Goal: Task Accomplishment & Management: Manage account settings

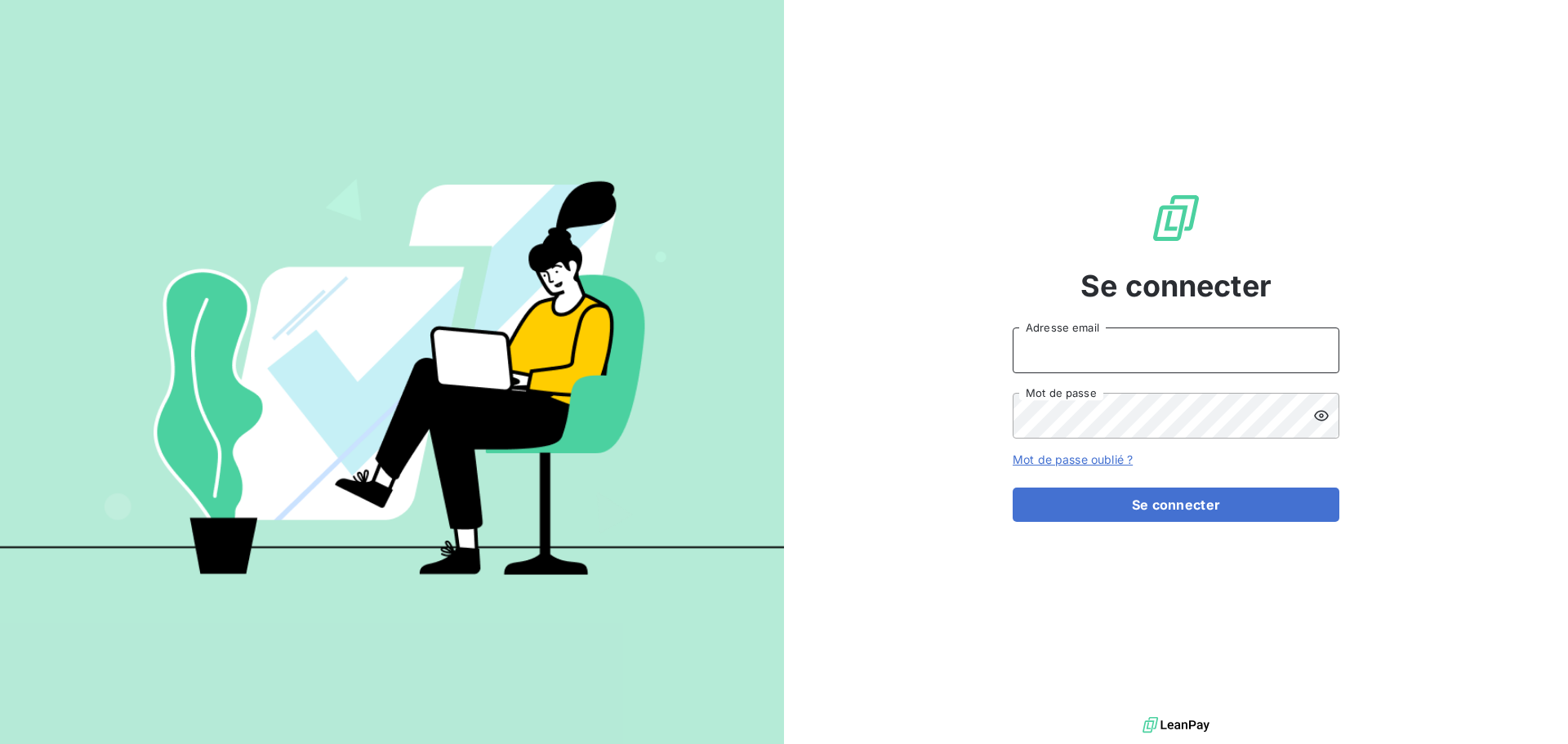
click at [1047, 347] on input "Adresse email" at bounding box center [1175, 351] width 326 height 46
type input "[EMAIL_ADDRESS][DOMAIN_NAME]"
click at [1012, 487] on button "Se connecter" at bounding box center [1175, 504] width 326 height 34
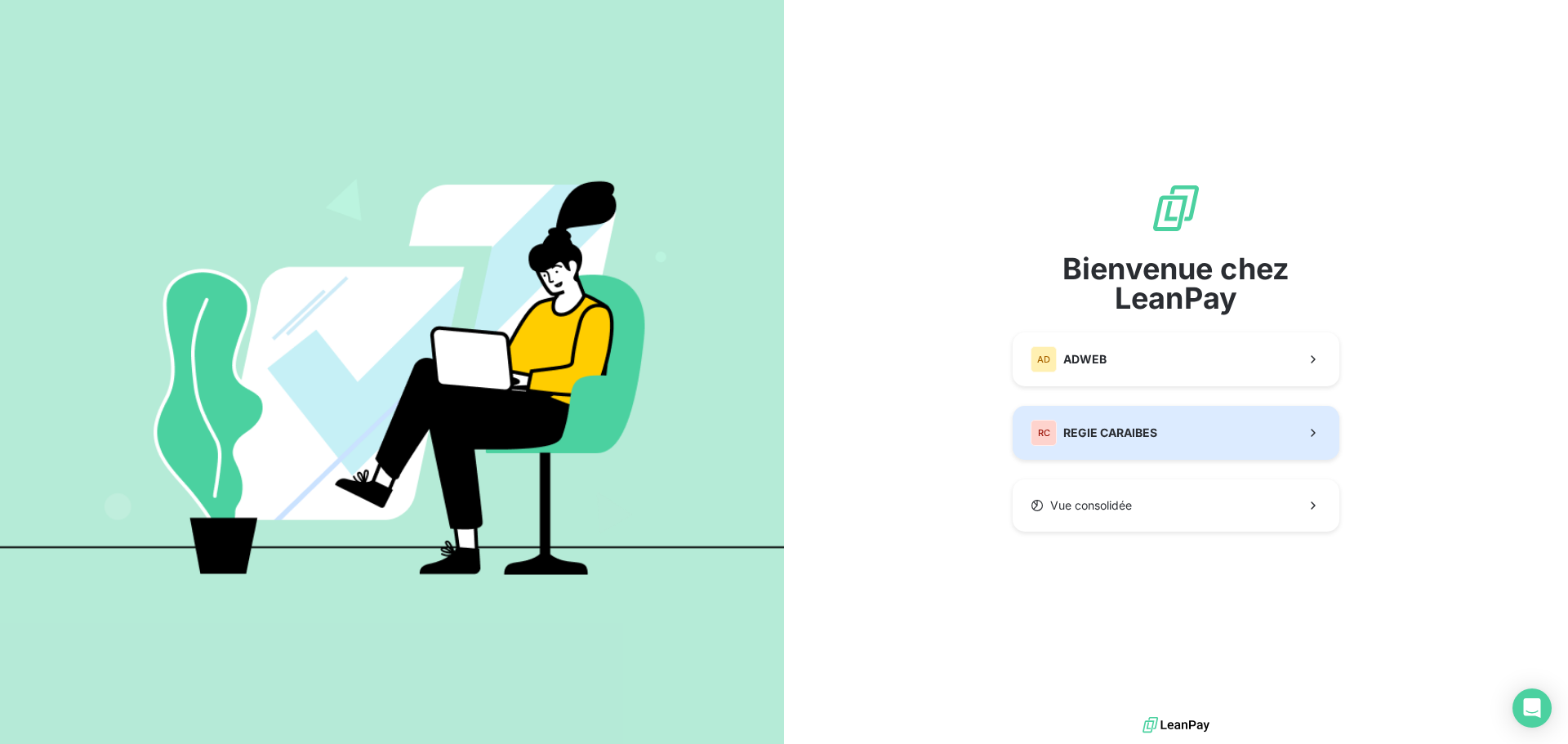
click at [1053, 448] on button "RC REGIE CARAIBES" at bounding box center [1175, 433] width 326 height 54
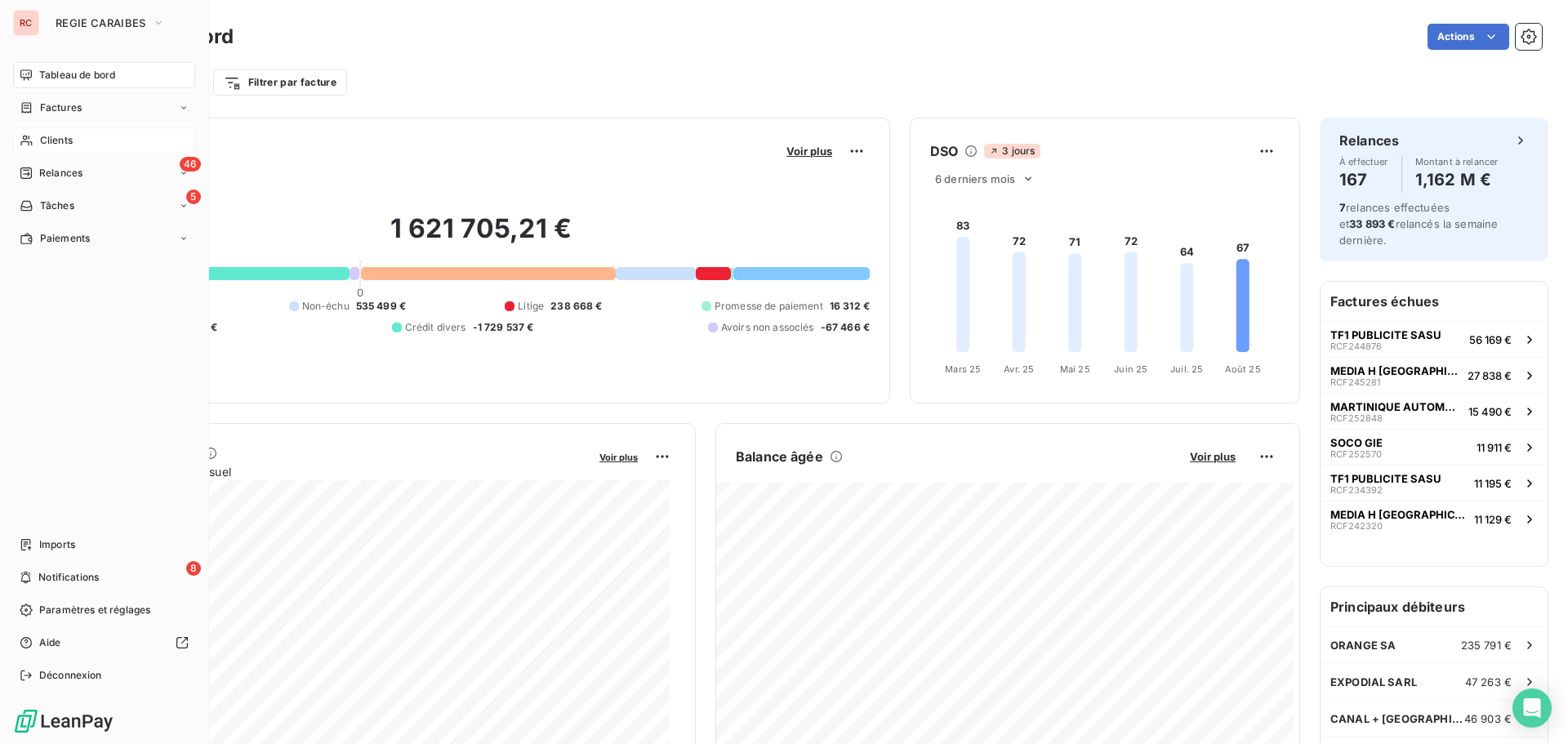
click at [71, 137] on span "Clients" at bounding box center [56, 140] width 33 height 15
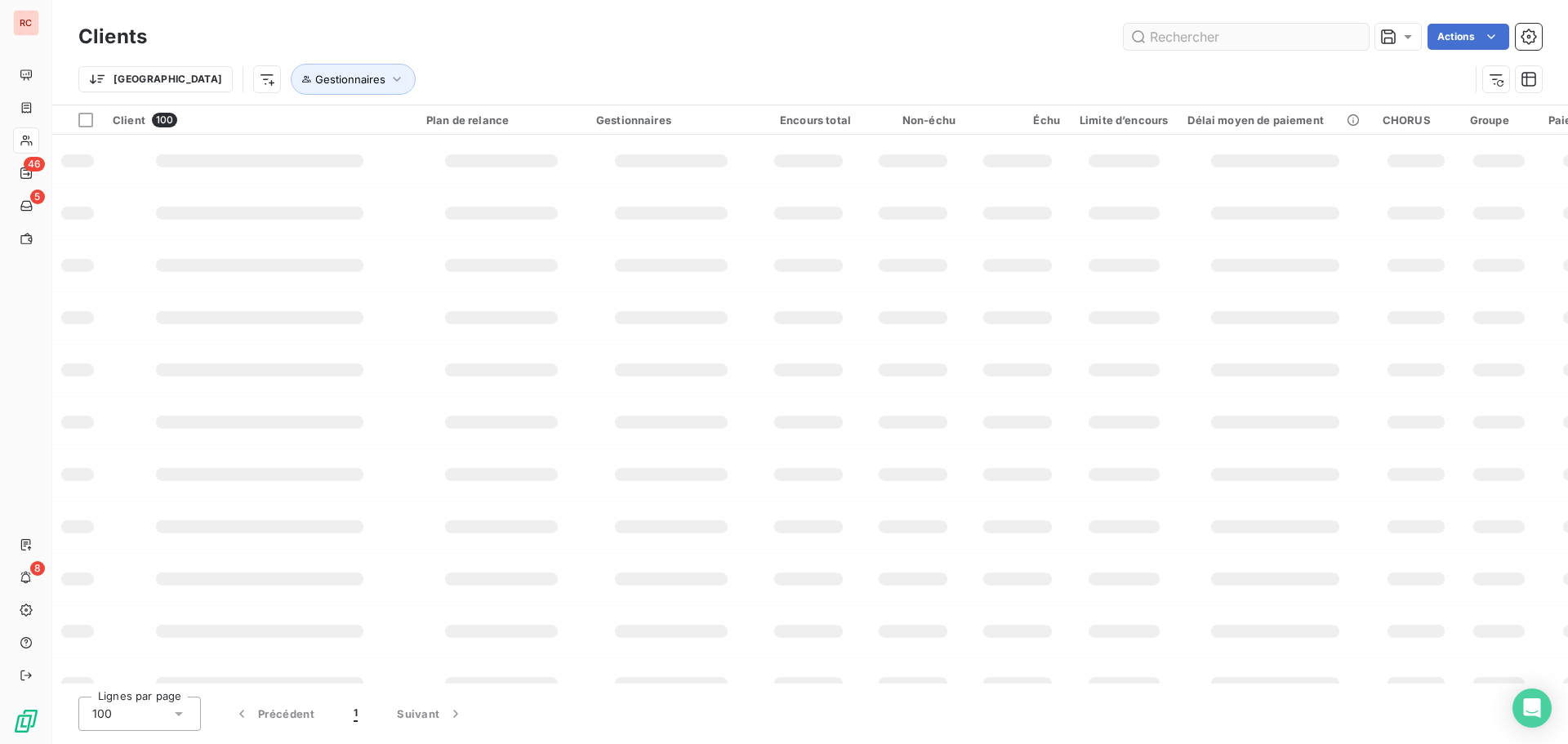
click at [1184, 36] on input "text" at bounding box center [1246, 37] width 245 height 26
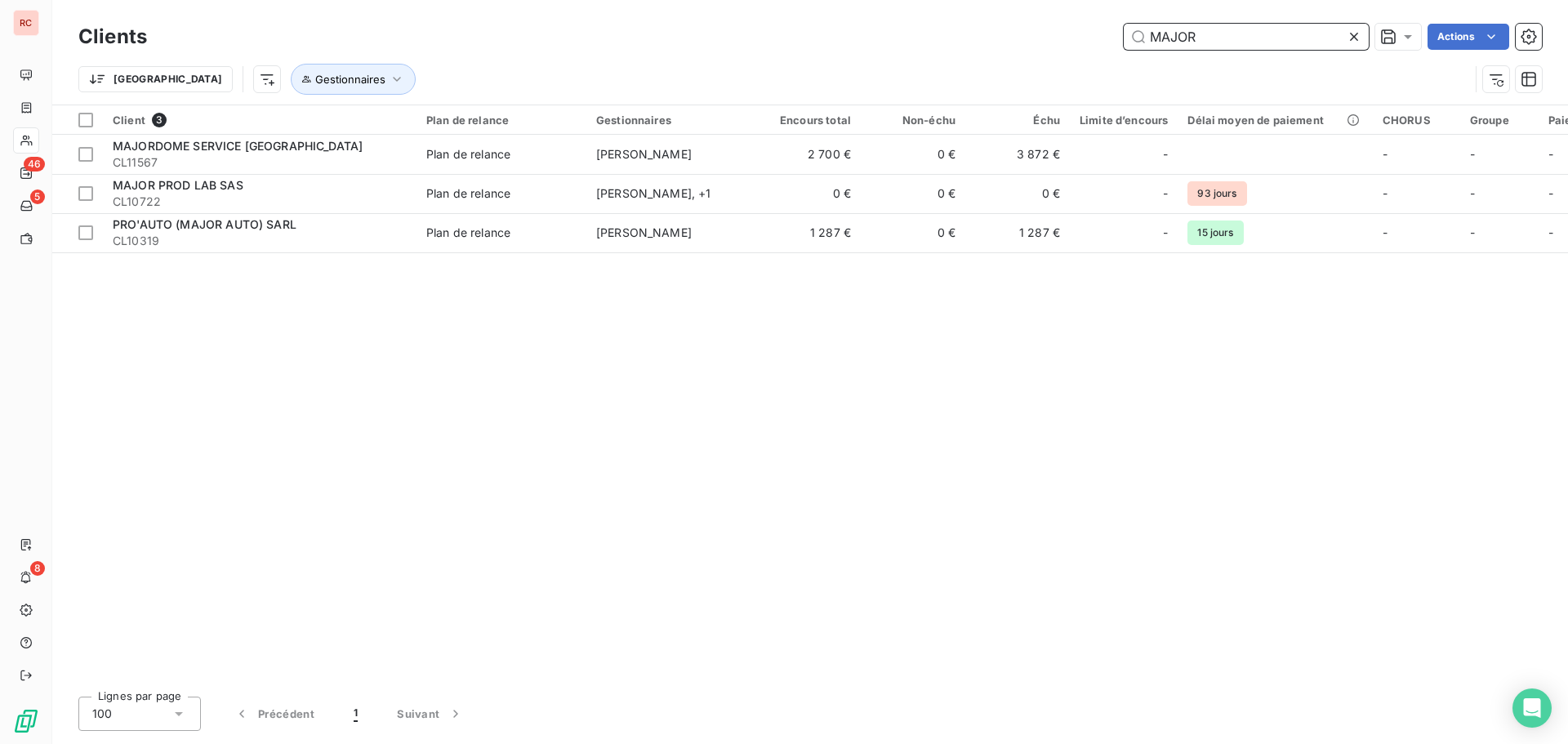
drag, startPoint x: 1201, startPoint y: 31, endPoint x: 1126, endPoint y: 34, distance: 75.1
click at [1126, 34] on input "MAJOR" at bounding box center [1246, 37] width 245 height 26
click at [1174, 27] on input "1084" at bounding box center [1246, 37] width 245 height 26
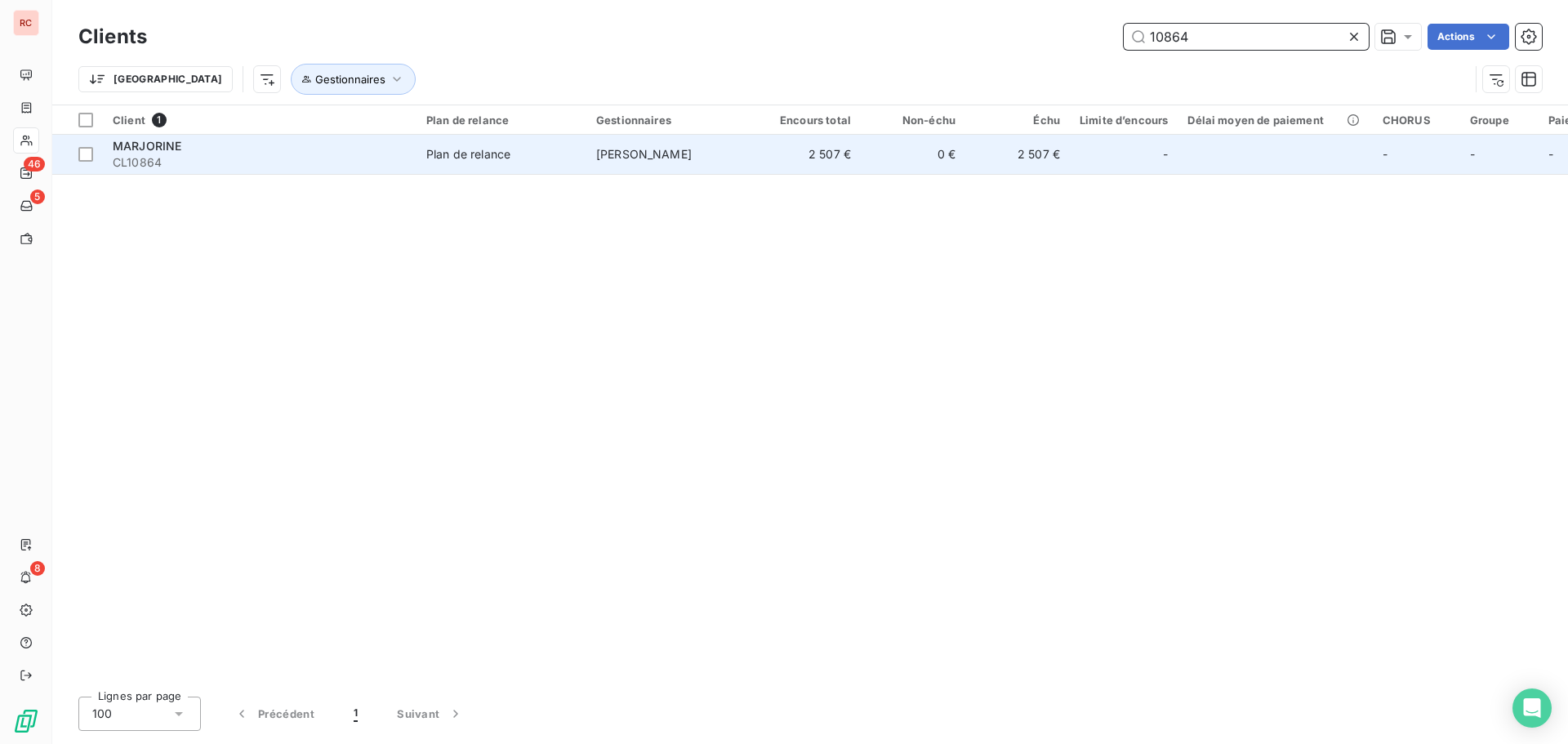
type input "10864"
click at [604, 173] on td "[PERSON_NAME]" at bounding box center [671, 154] width 170 height 39
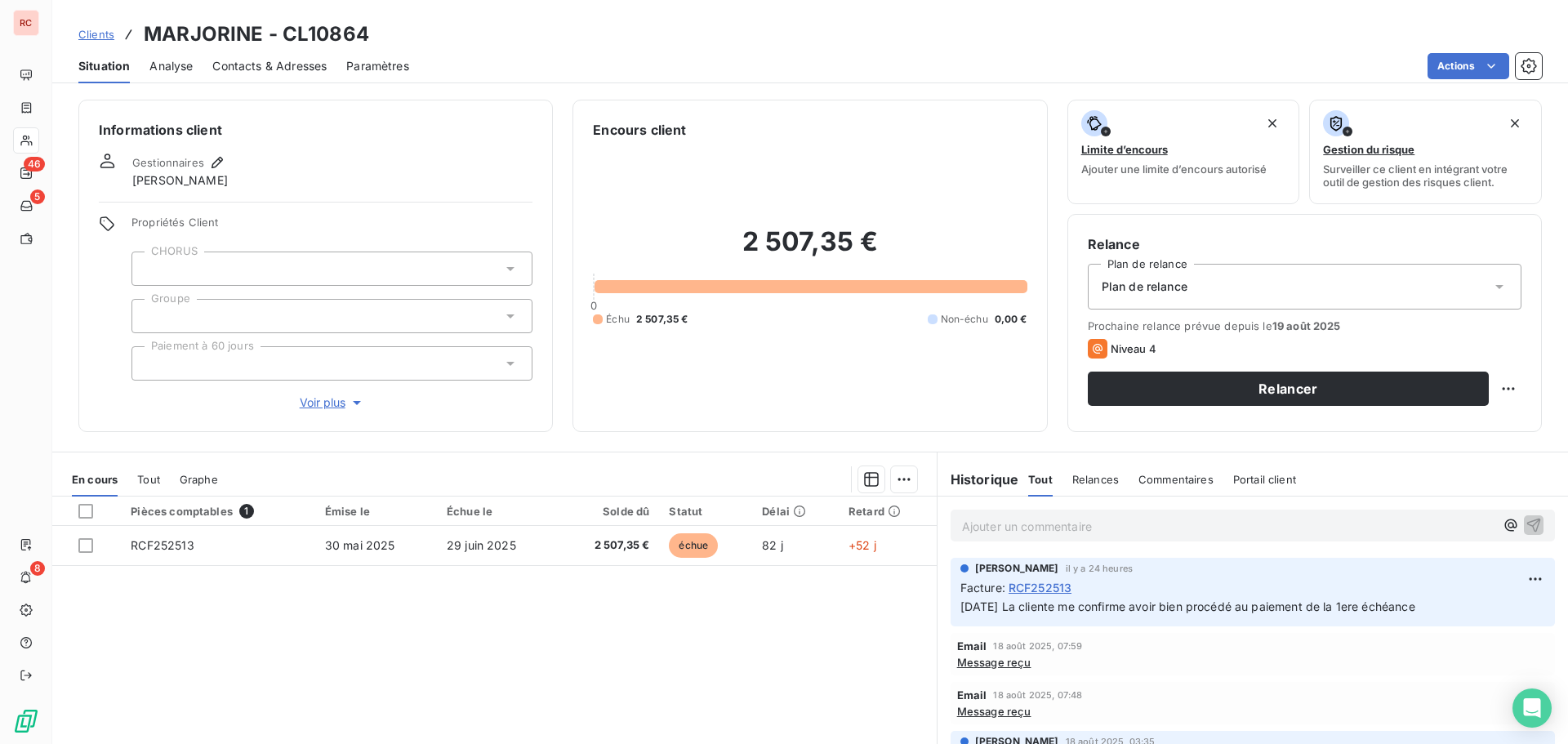
click at [103, 32] on span "Clients" at bounding box center [97, 34] width 36 height 13
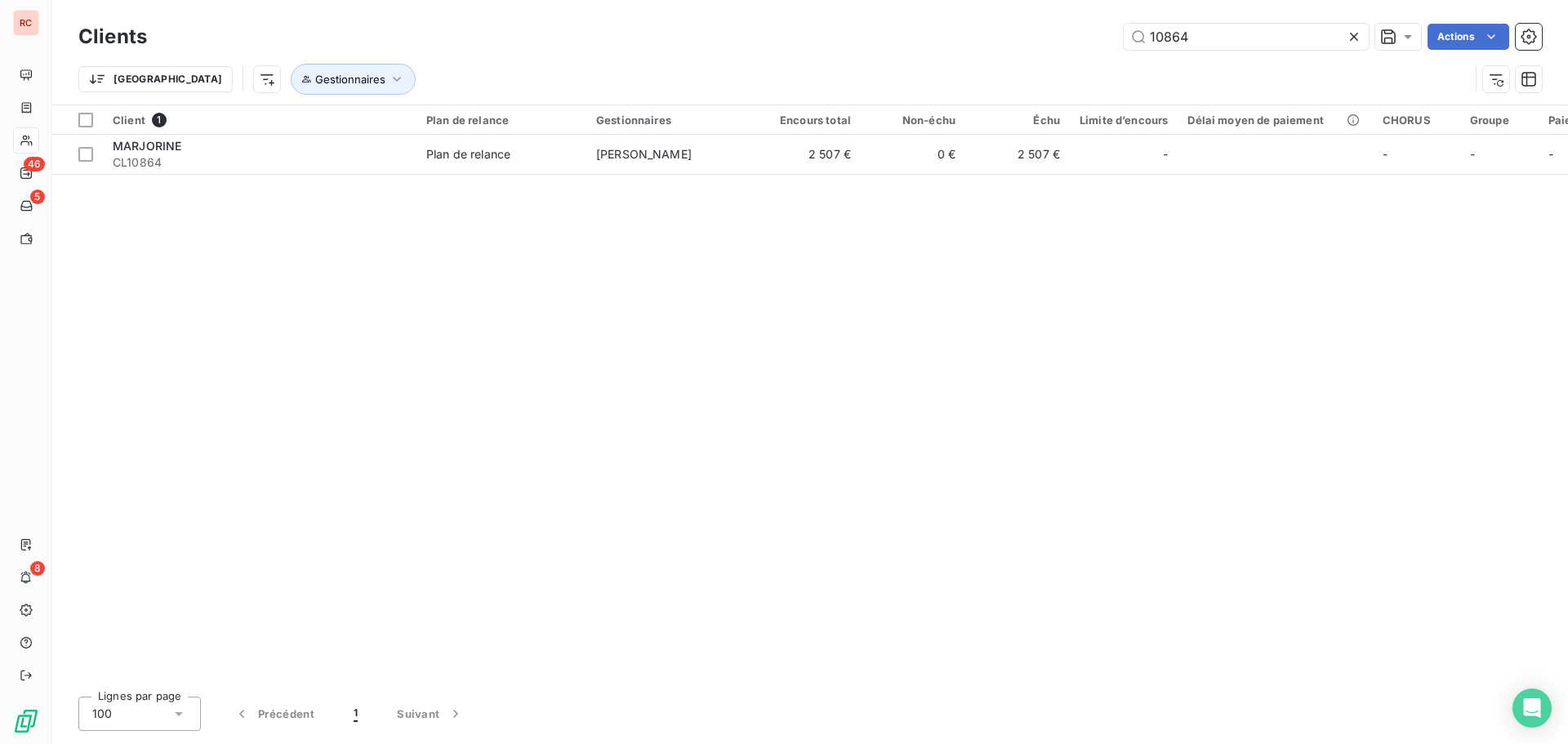
drag, startPoint x: 1242, startPoint y: 32, endPoint x: 1064, endPoint y: 45, distance: 178.5
click at [1064, 45] on div "10864 Actions" at bounding box center [854, 37] width 1375 height 26
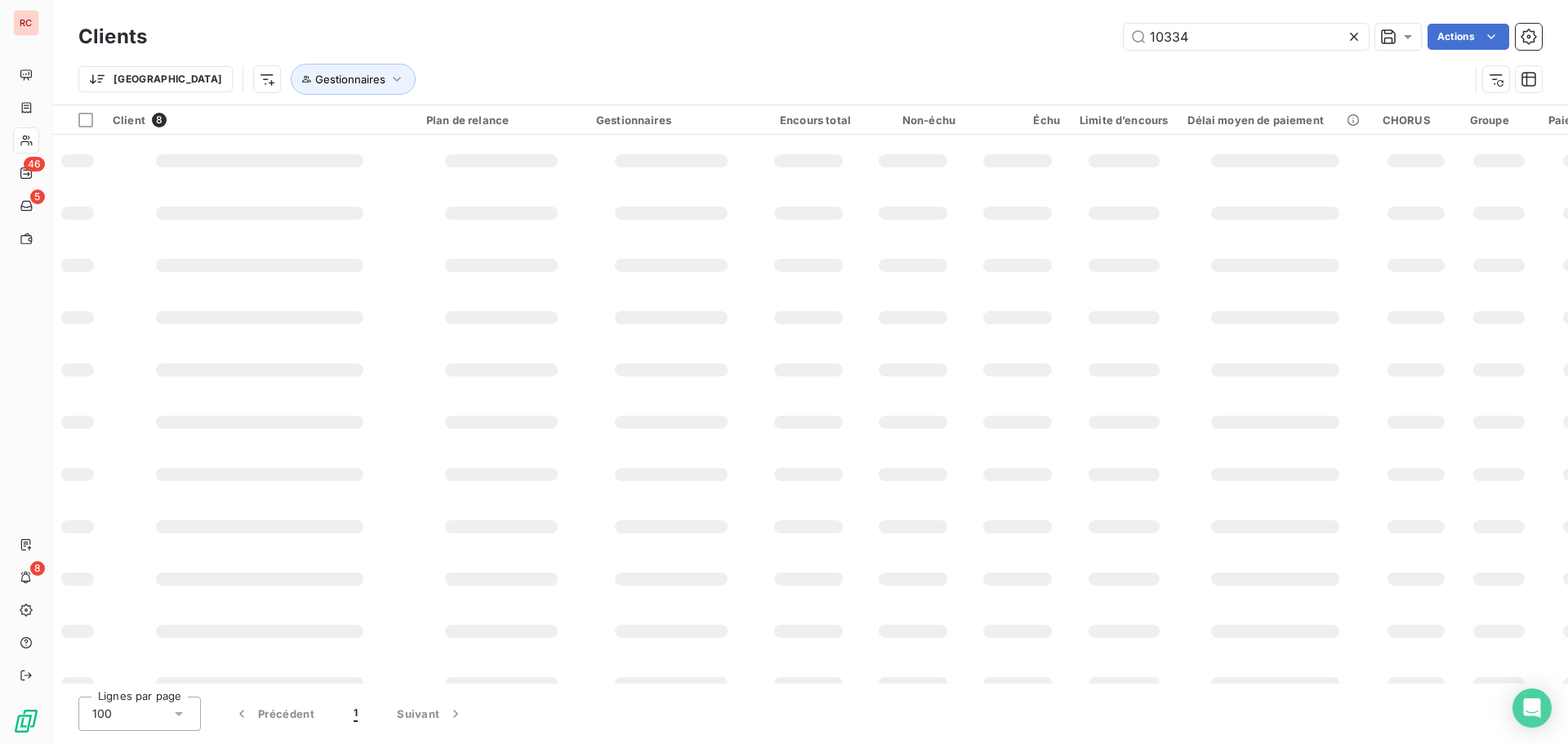
type input "10334"
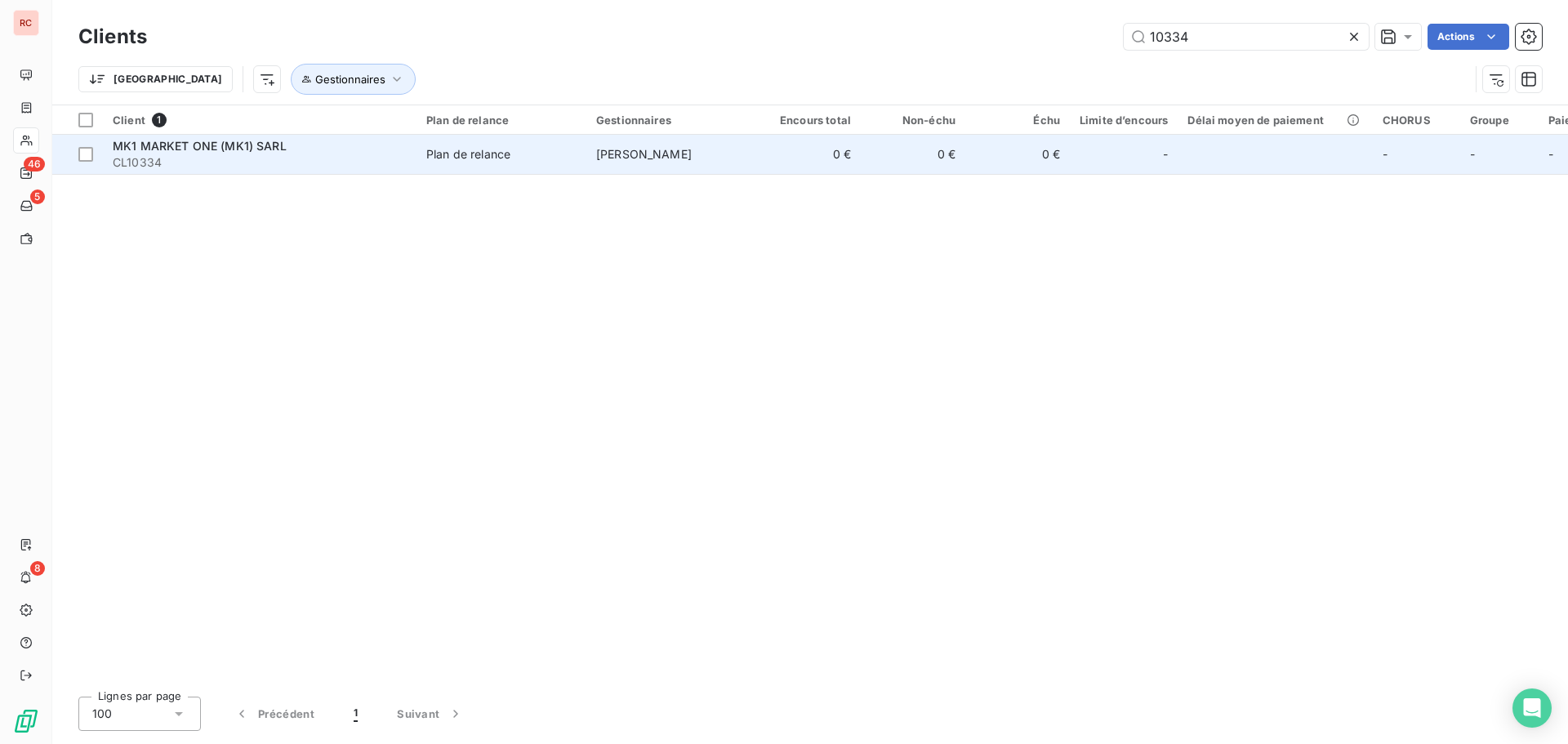
click at [836, 166] on td "0 €" at bounding box center [808, 154] width 105 height 39
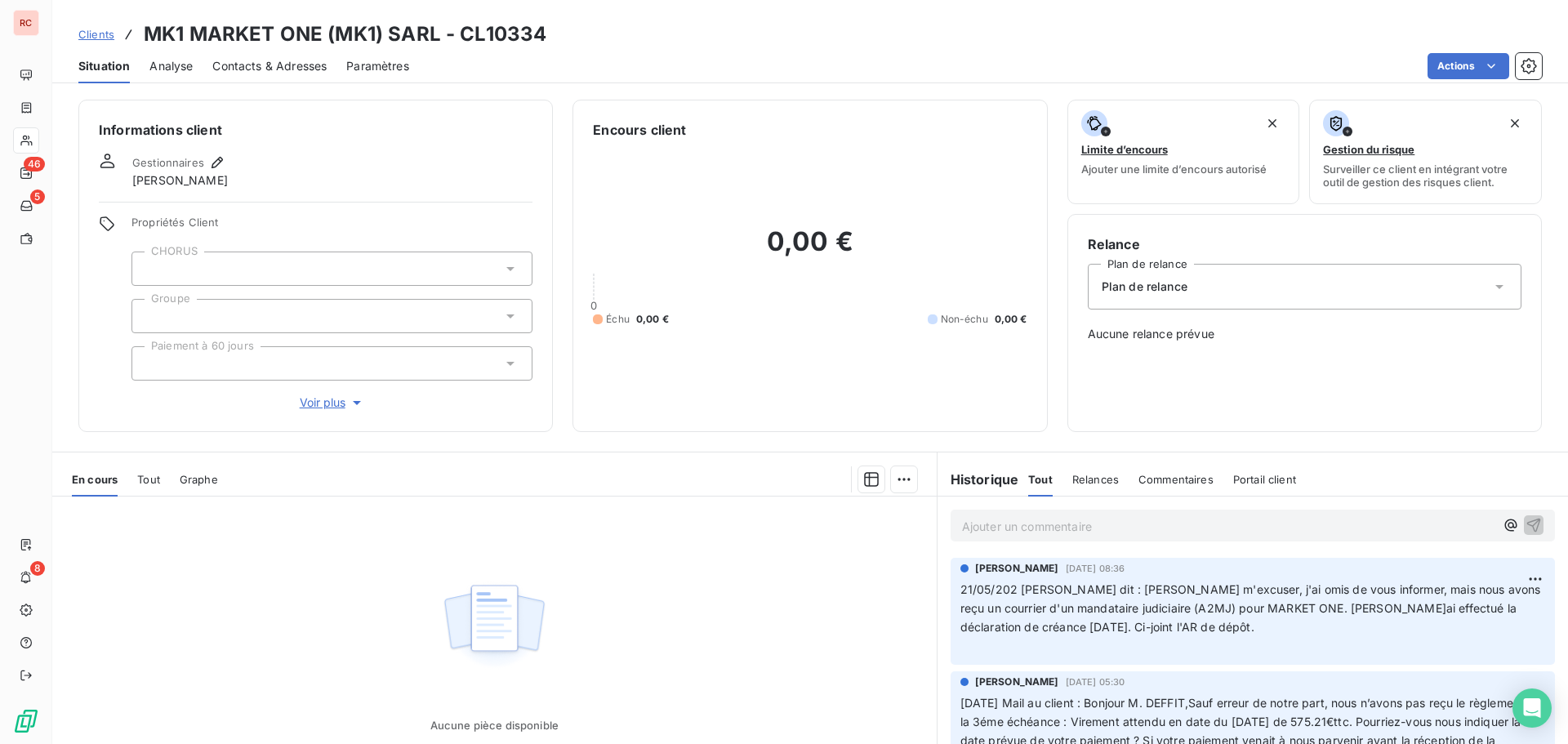
click at [156, 474] on span "Tout" at bounding box center [148, 479] width 23 height 13
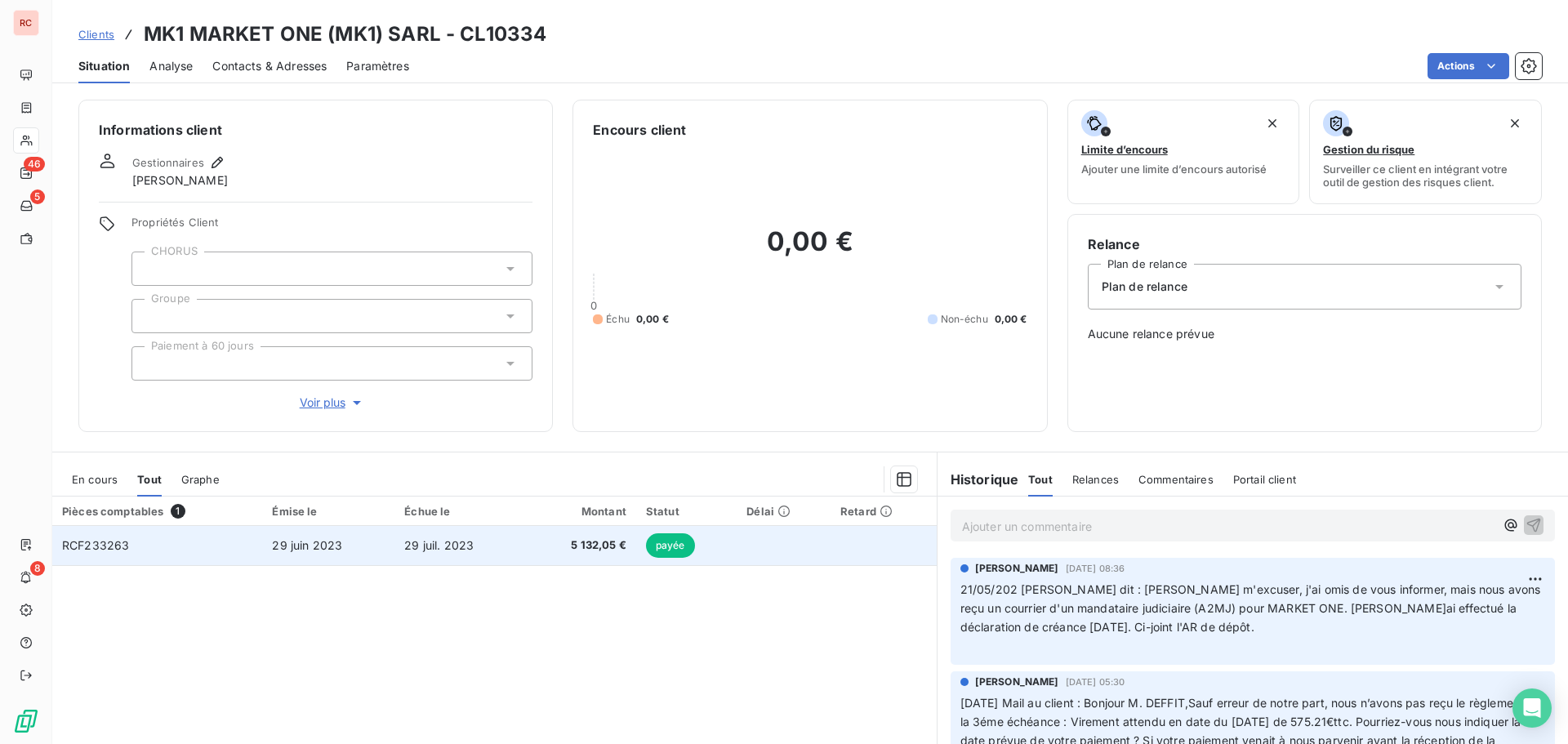
click at [226, 544] on td "RCF233263" at bounding box center [157, 545] width 210 height 39
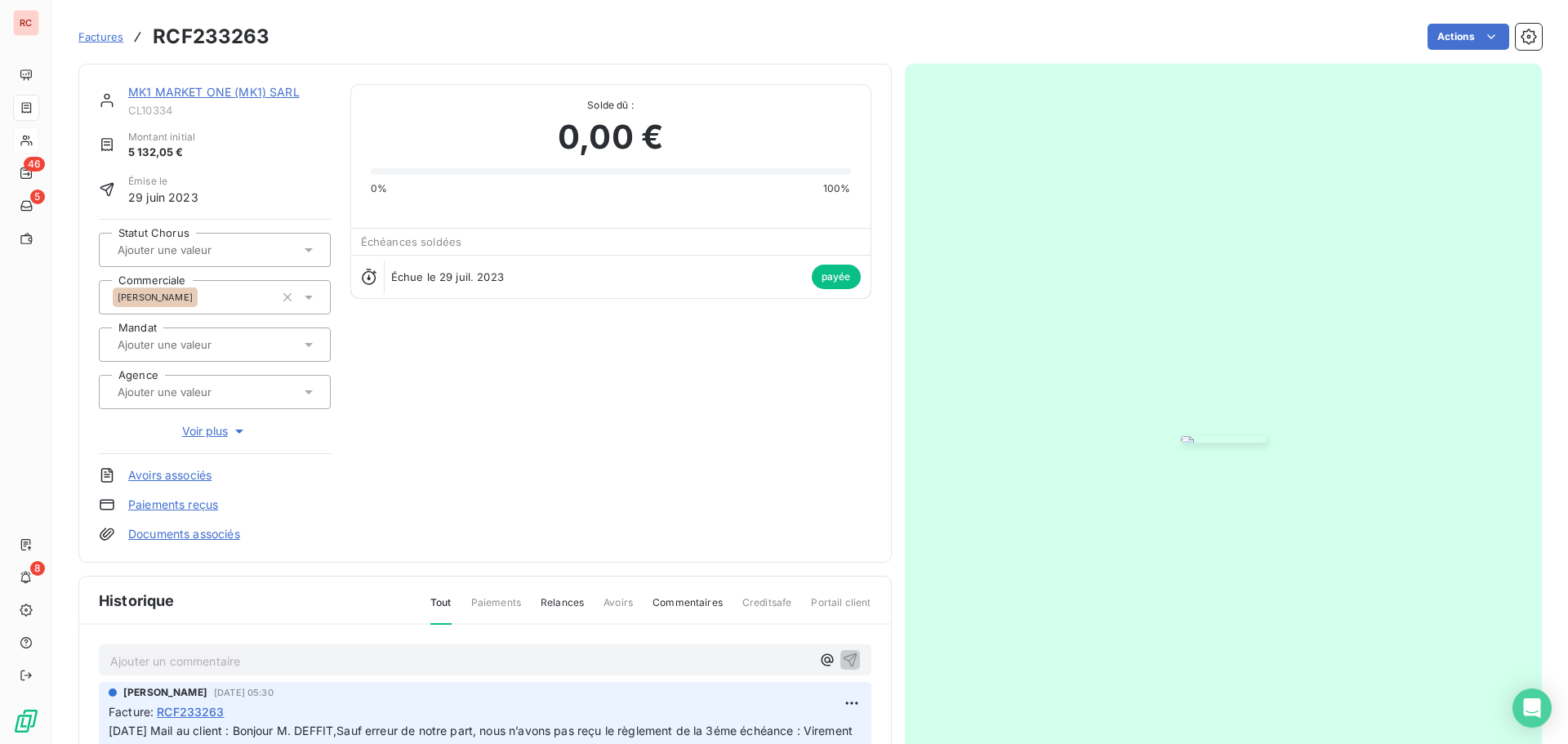
click at [1181, 436] on img "button" at bounding box center [1223, 439] width 85 height 7
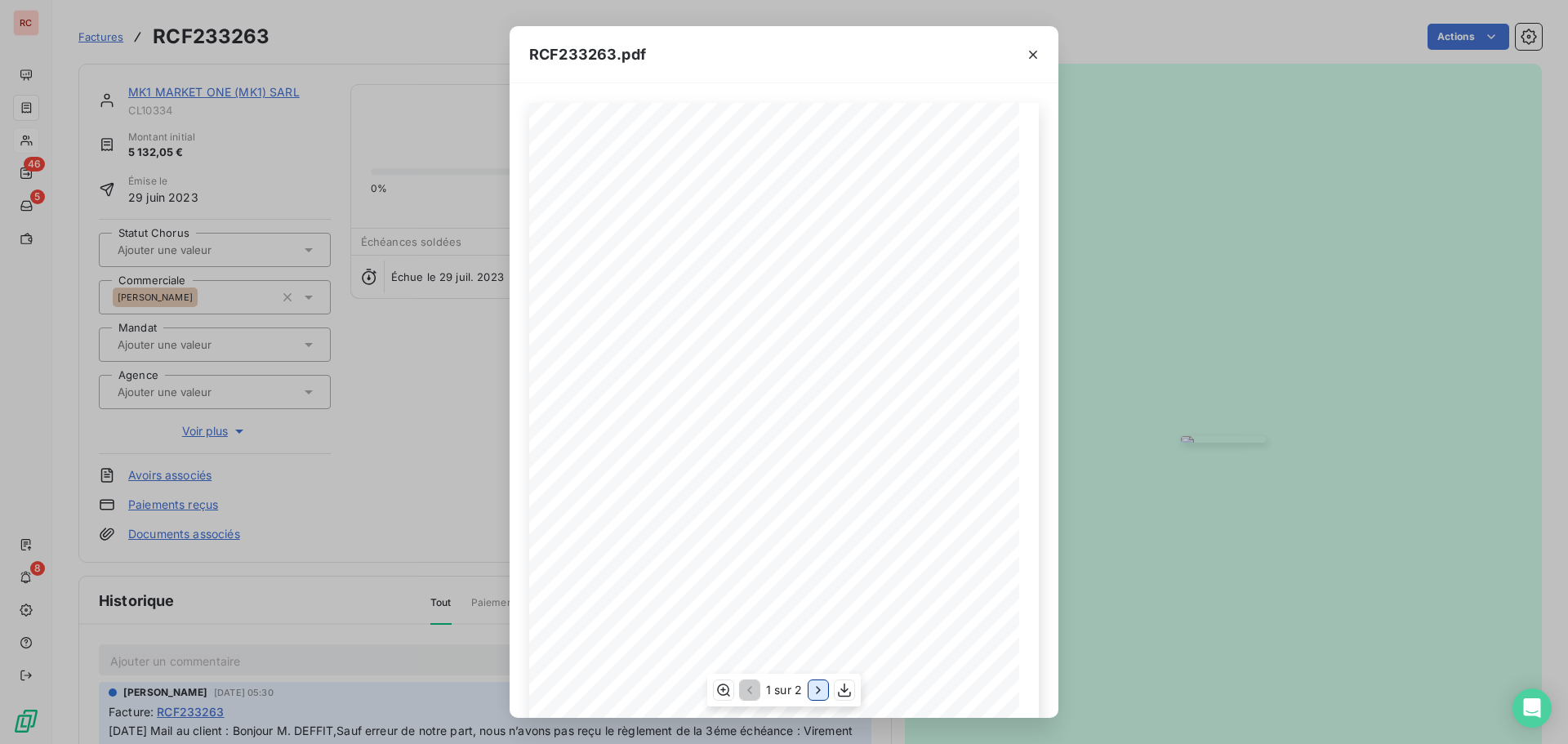
click at [818, 686] on icon "button" at bounding box center [818, 690] width 16 height 16
click at [465, 501] on div "RCF233263.pdf 4 730,00 402,05 € 5 132,05 € TOTAL TTC En cas de retard de paieme…" at bounding box center [784, 372] width 1568 height 744
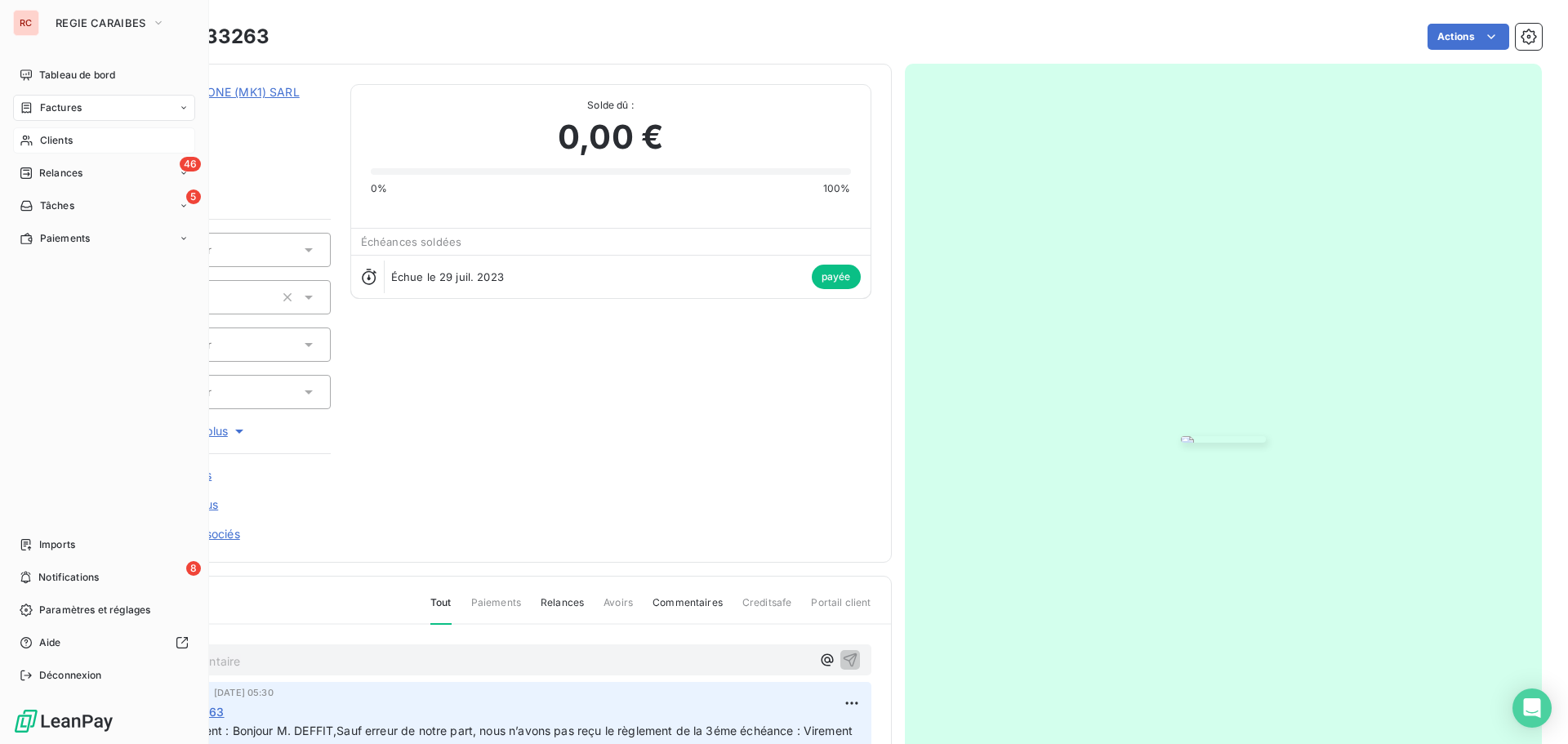
click at [53, 137] on span "Clients" at bounding box center [56, 140] width 33 height 15
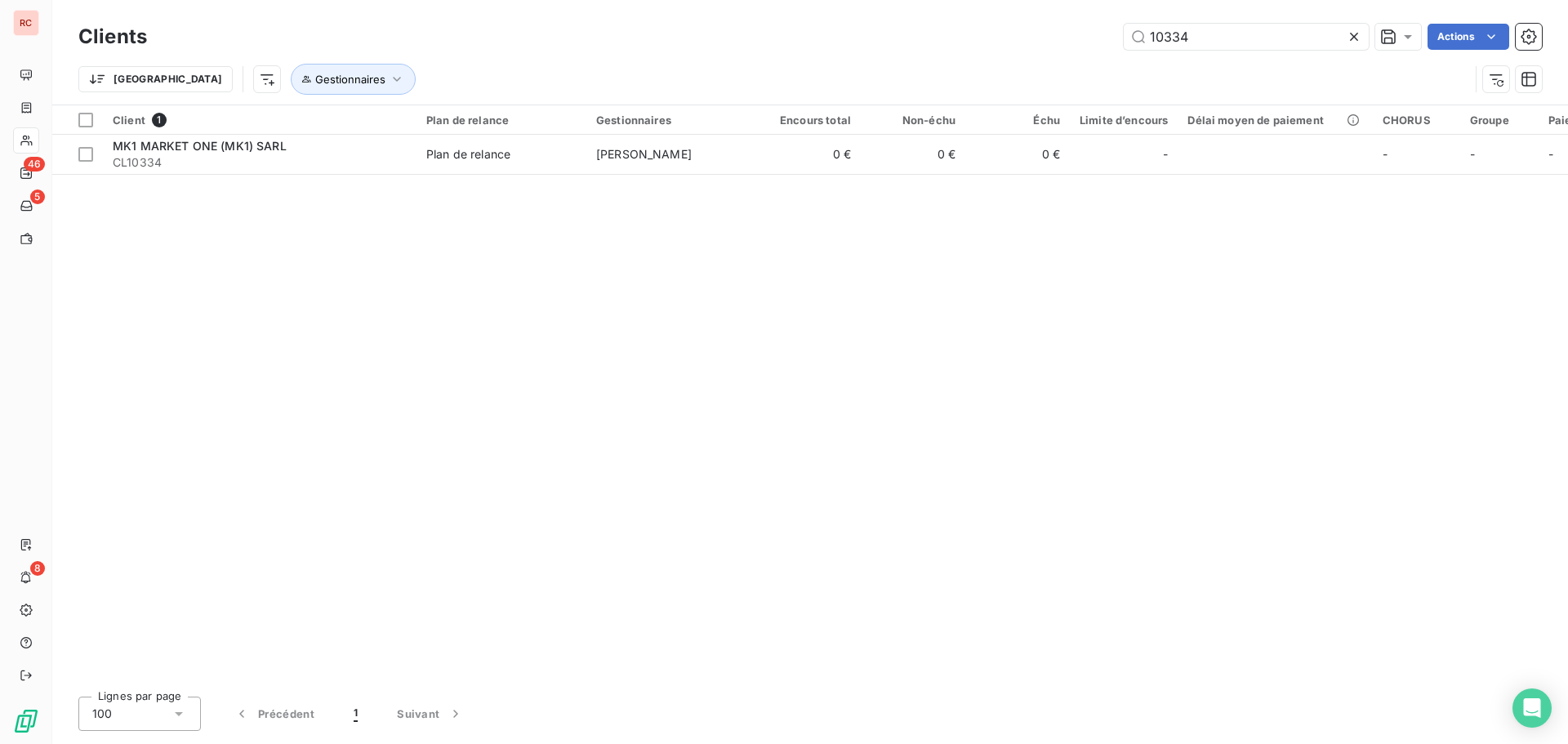
drag, startPoint x: 1260, startPoint y: 36, endPoint x: 1120, endPoint y: 48, distance: 140.5
click at [1120, 48] on div "10334 Actions" at bounding box center [854, 37] width 1375 height 26
click at [1171, 39] on input "1064" at bounding box center [1246, 37] width 245 height 26
click at [1166, 40] on input "1064" at bounding box center [1246, 37] width 245 height 26
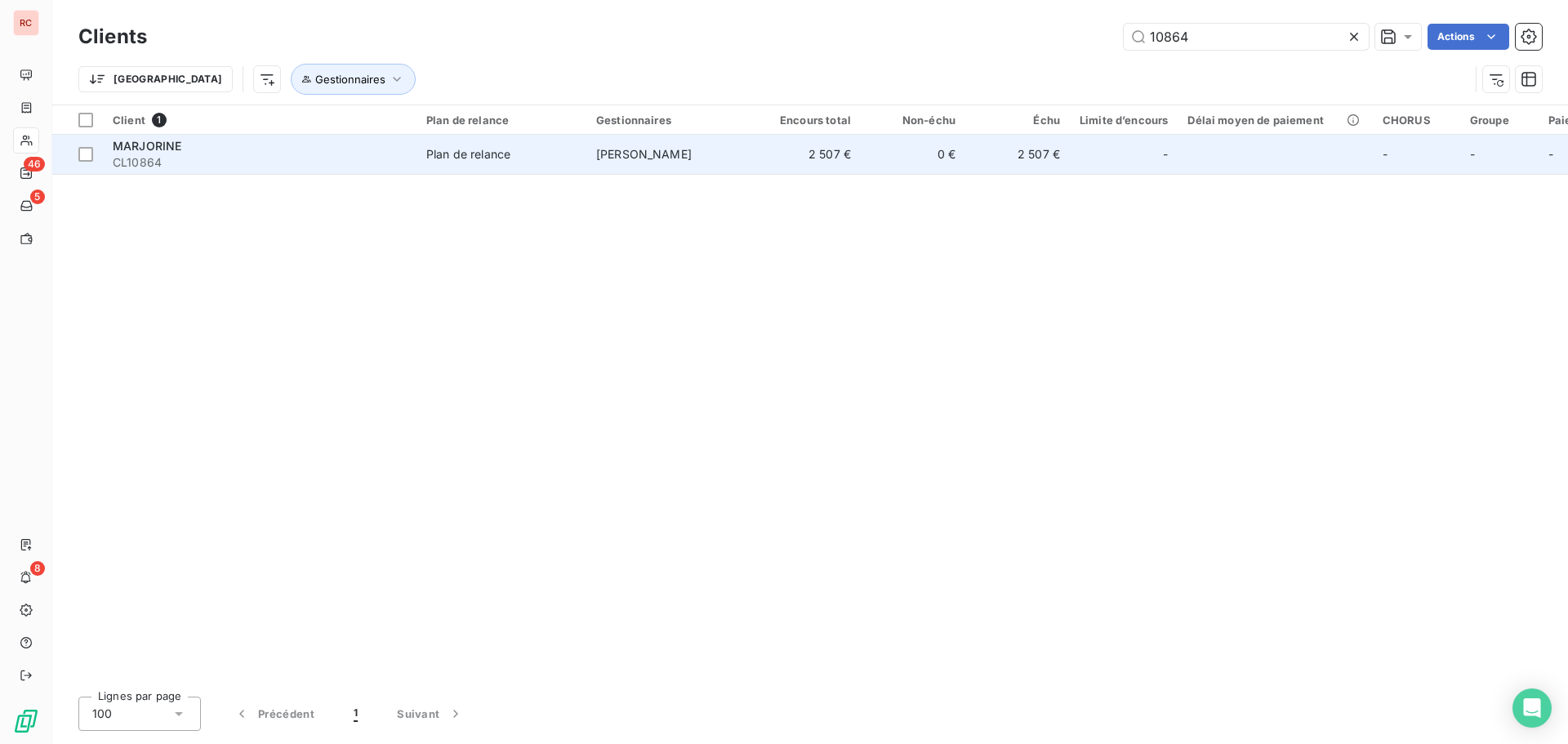
type input "10864"
click at [411, 158] on td "[PERSON_NAME] CL10864" at bounding box center [260, 154] width 313 height 39
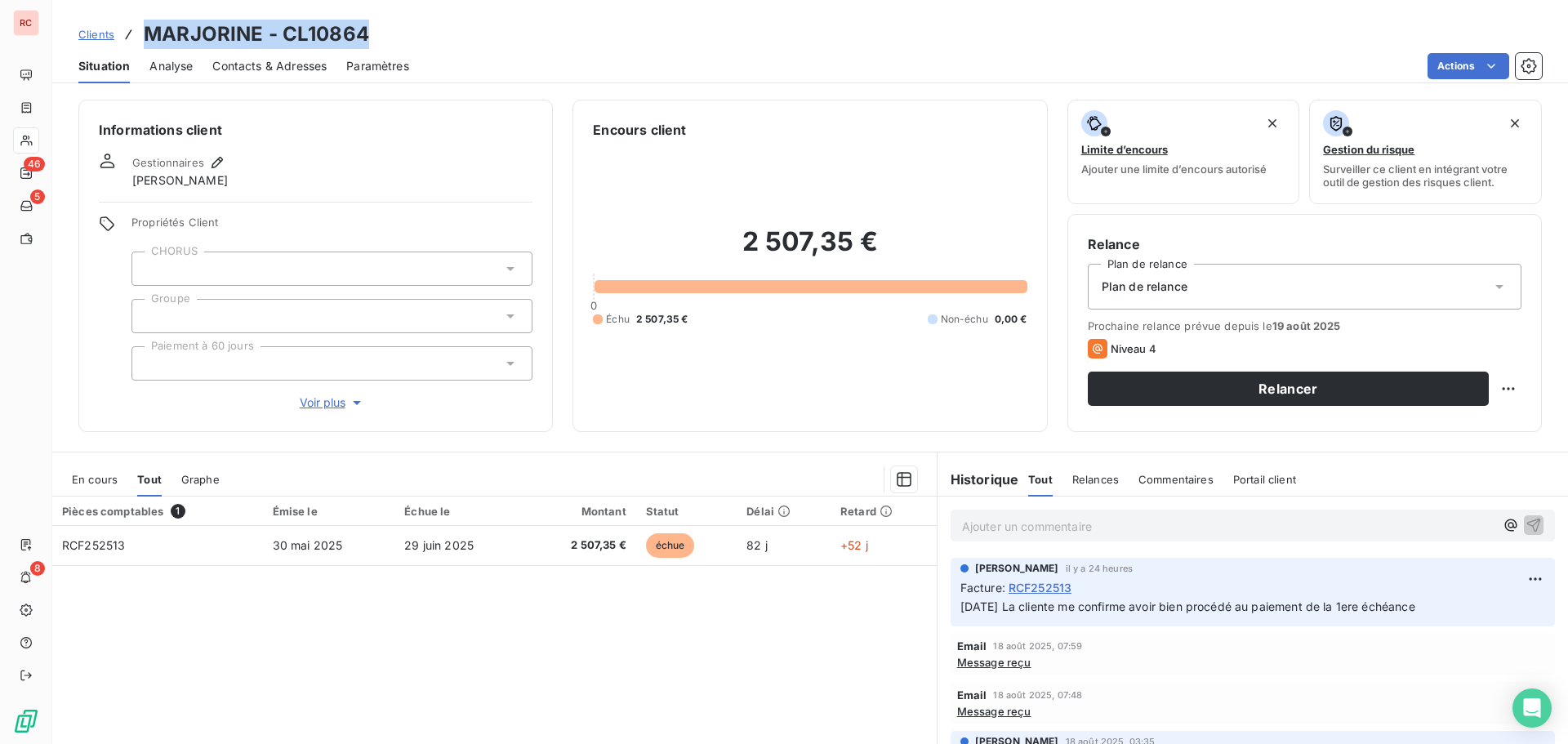
drag, startPoint x: 423, startPoint y: 38, endPoint x: 142, endPoint y: 41, distance: 281.0
click at [142, 41] on div "Clients [PERSON_NAME] - CL10864" at bounding box center [809, 34] width 1515 height 29
copy h3 "MARJORINE - CL10864"
click at [97, 34] on span "Clients" at bounding box center [97, 34] width 36 height 13
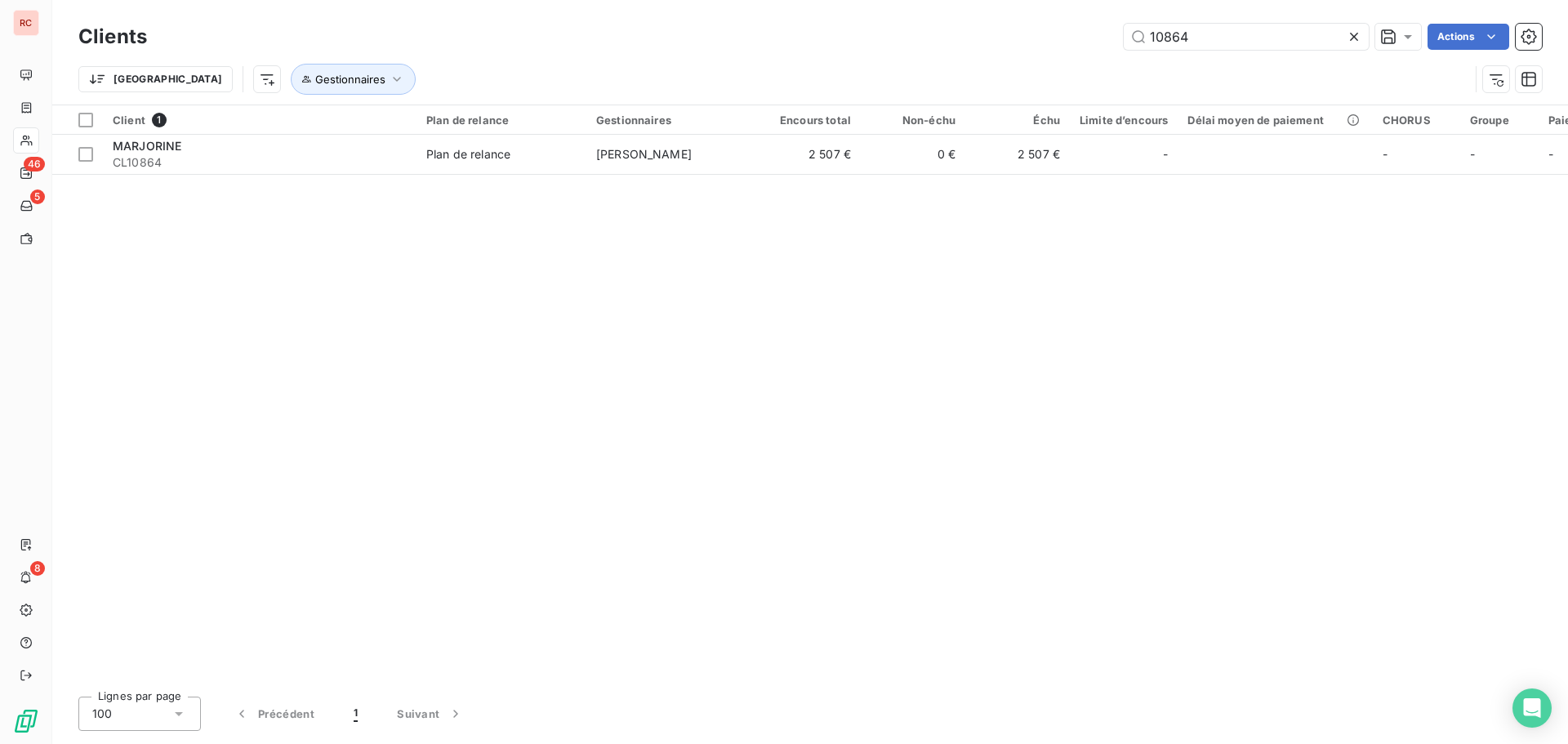
drag, startPoint x: 1238, startPoint y: 33, endPoint x: 1101, endPoint y: 39, distance: 137.1
click at [1101, 39] on div "10864 Actions" at bounding box center [854, 37] width 1375 height 26
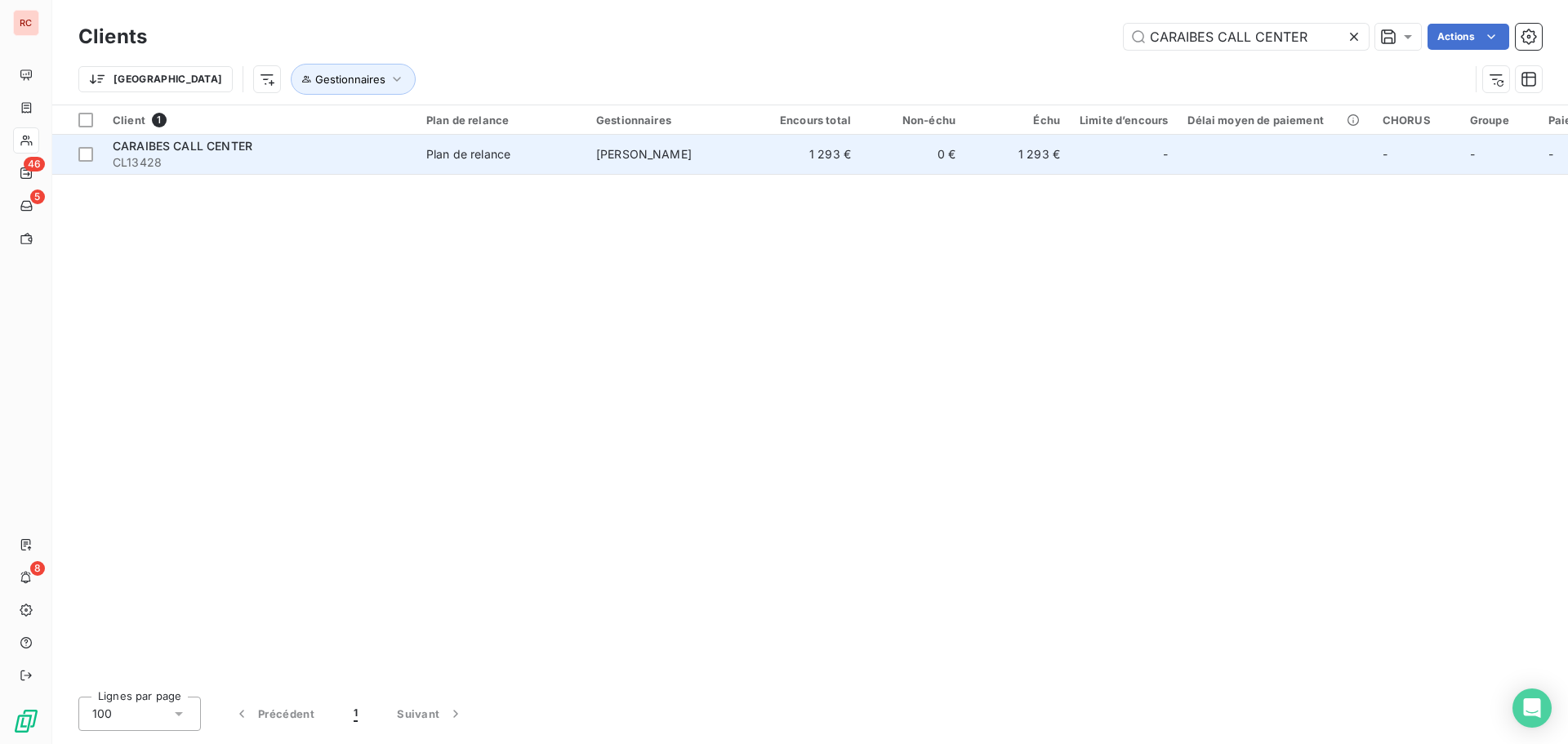
type input "CARAIBES CALL CENTER"
click at [358, 146] on div "CARAIBES CALL CENTER" at bounding box center [260, 146] width 294 height 16
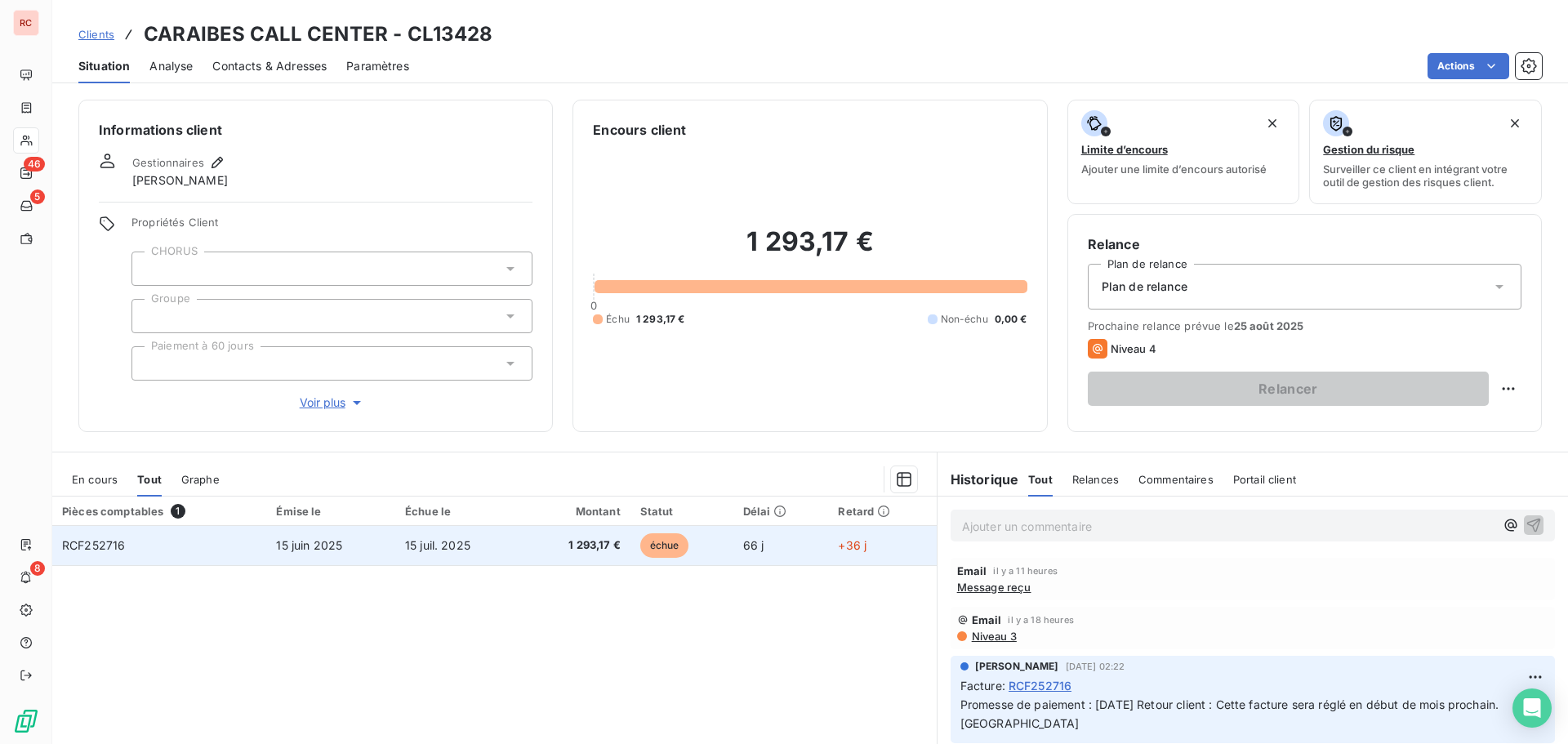
click at [361, 553] on td "15 juin 2025" at bounding box center [330, 545] width 129 height 39
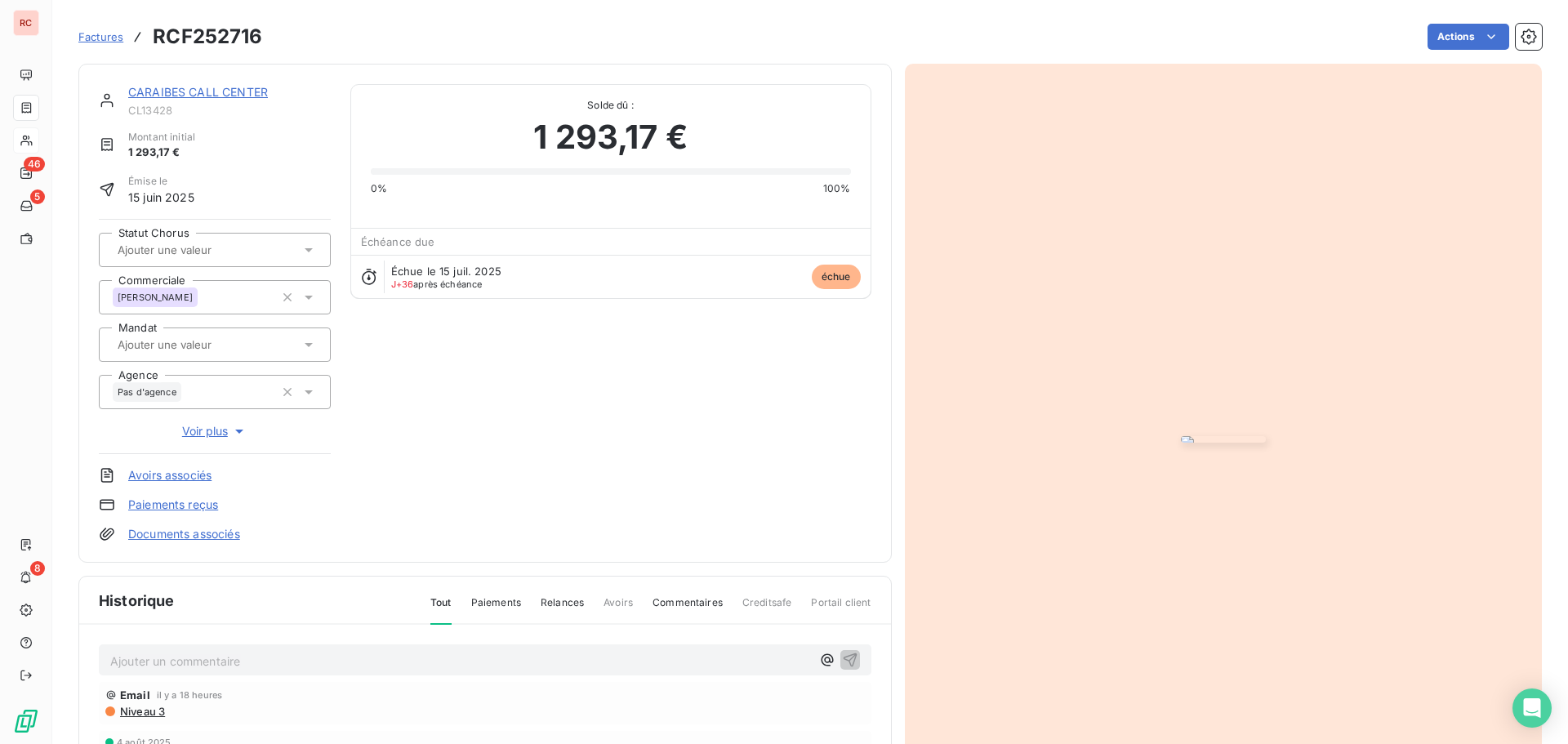
click at [153, 669] on p "Ajouter un commentaire ﻿" at bounding box center [460, 661] width 701 height 20
click at [841, 660] on icon "button" at bounding box center [849, 659] width 16 height 16
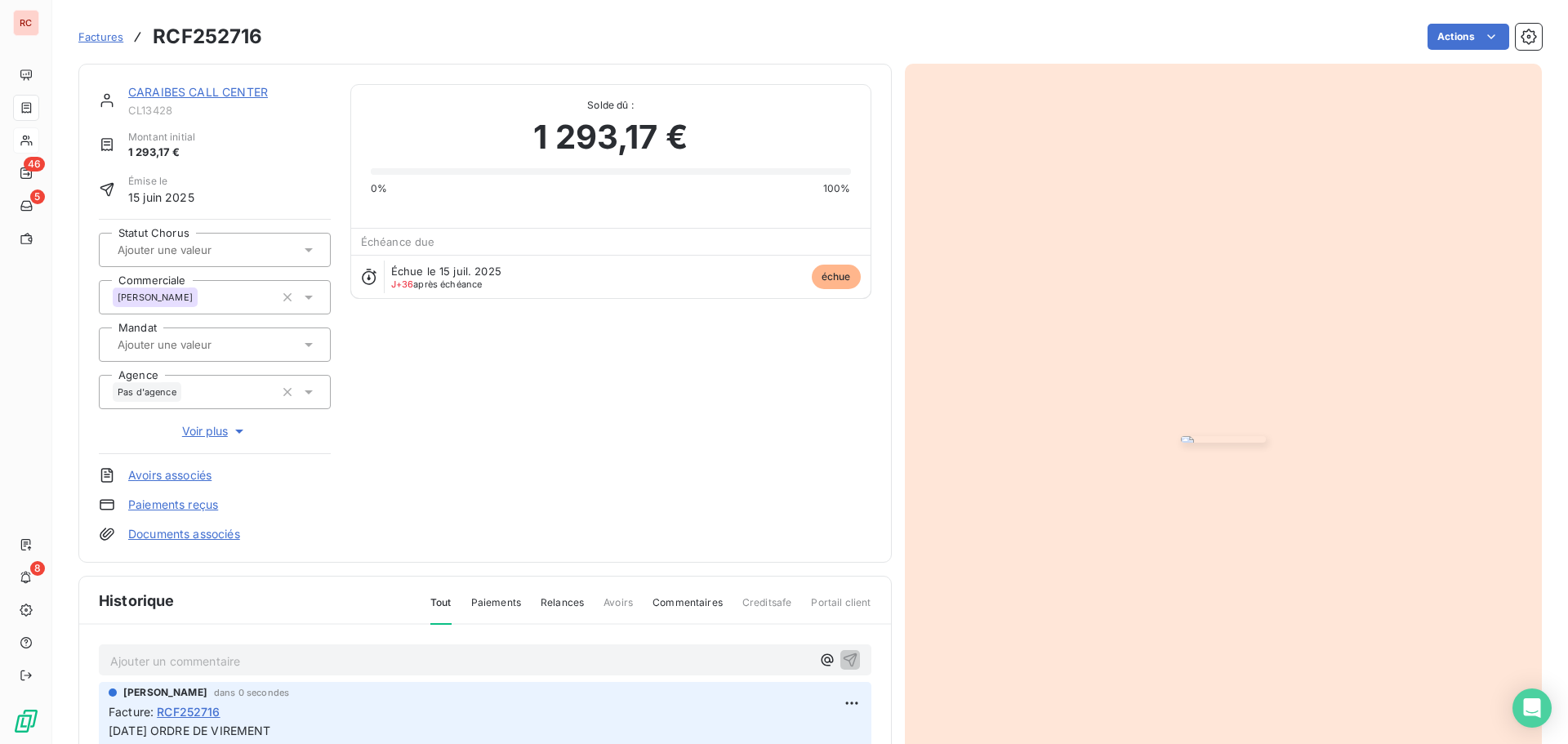
scroll to position [82, 0]
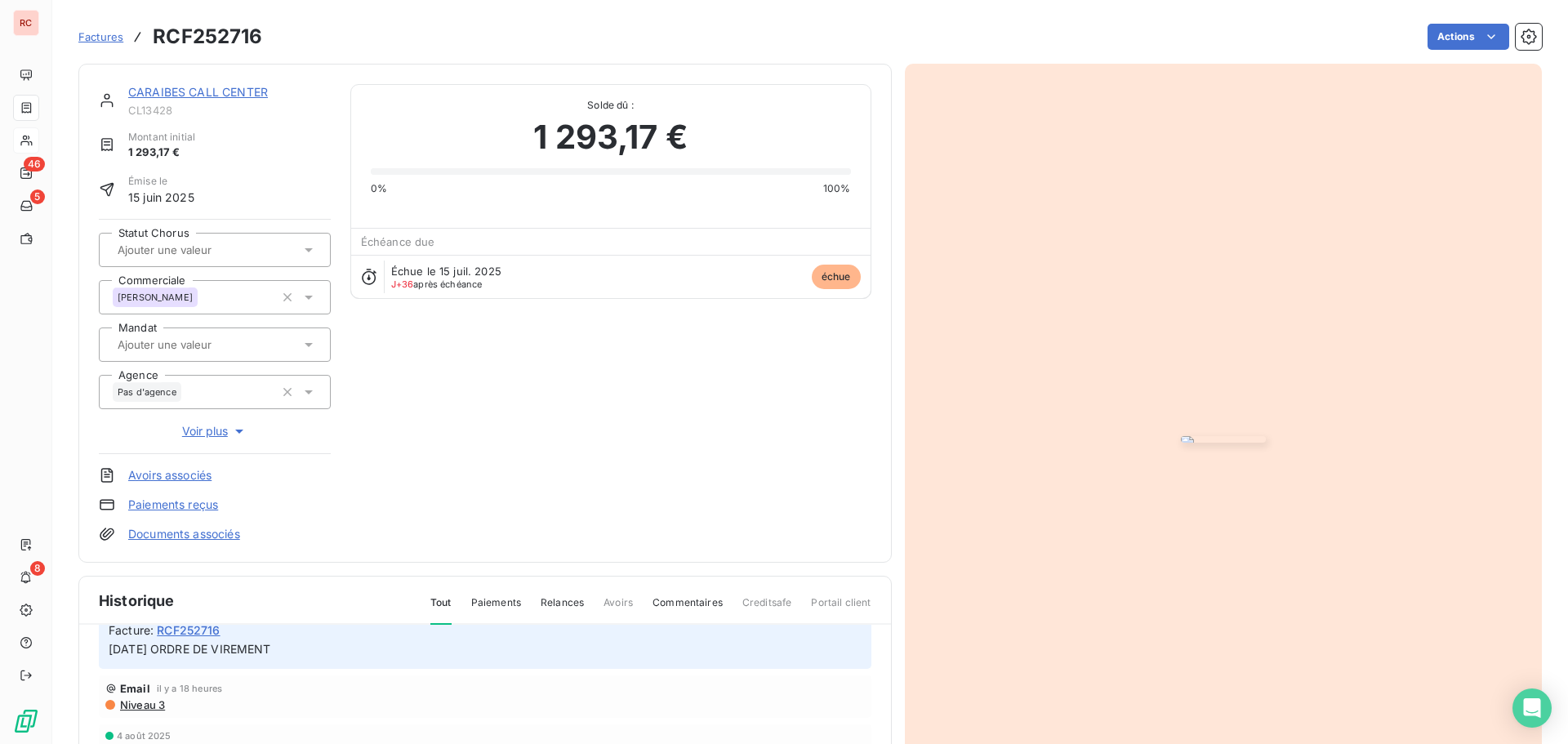
drag, startPoint x: 294, startPoint y: 646, endPoint x: 99, endPoint y: 655, distance: 195.2
click at [99, 655] on div "[PERSON_NAME] dans 0 secondes Facture : RCF252716 [DATE] ORDRE DE VIREMENT" at bounding box center [485, 634] width 773 height 69
copy span "[DATE] ORDRE DE VIREMENT"
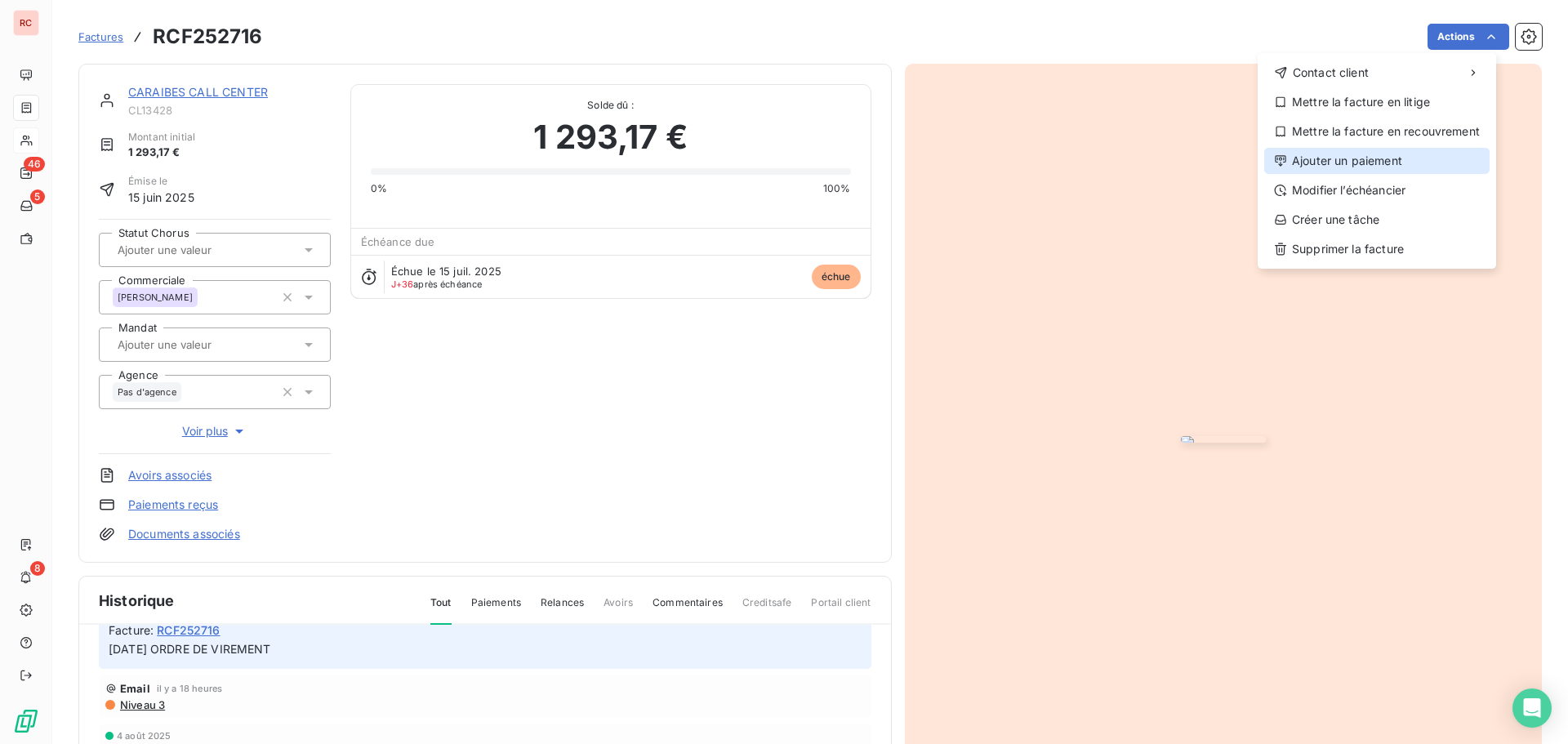
click at [1345, 160] on div "Ajouter un paiement" at bounding box center [1376, 161] width 226 height 26
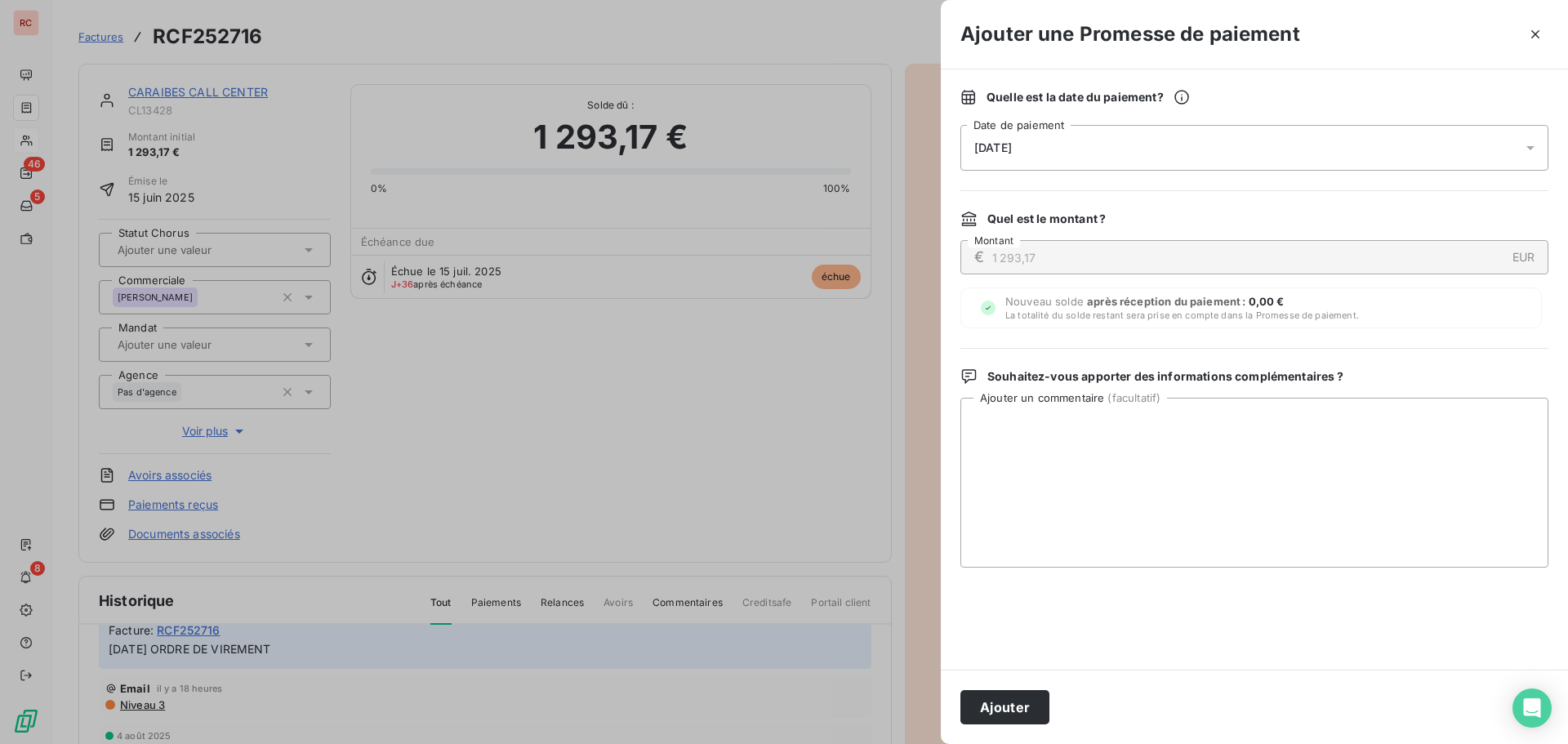
click at [1153, 131] on div "[DATE]" at bounding box center [1254, 148] width 588 height 46
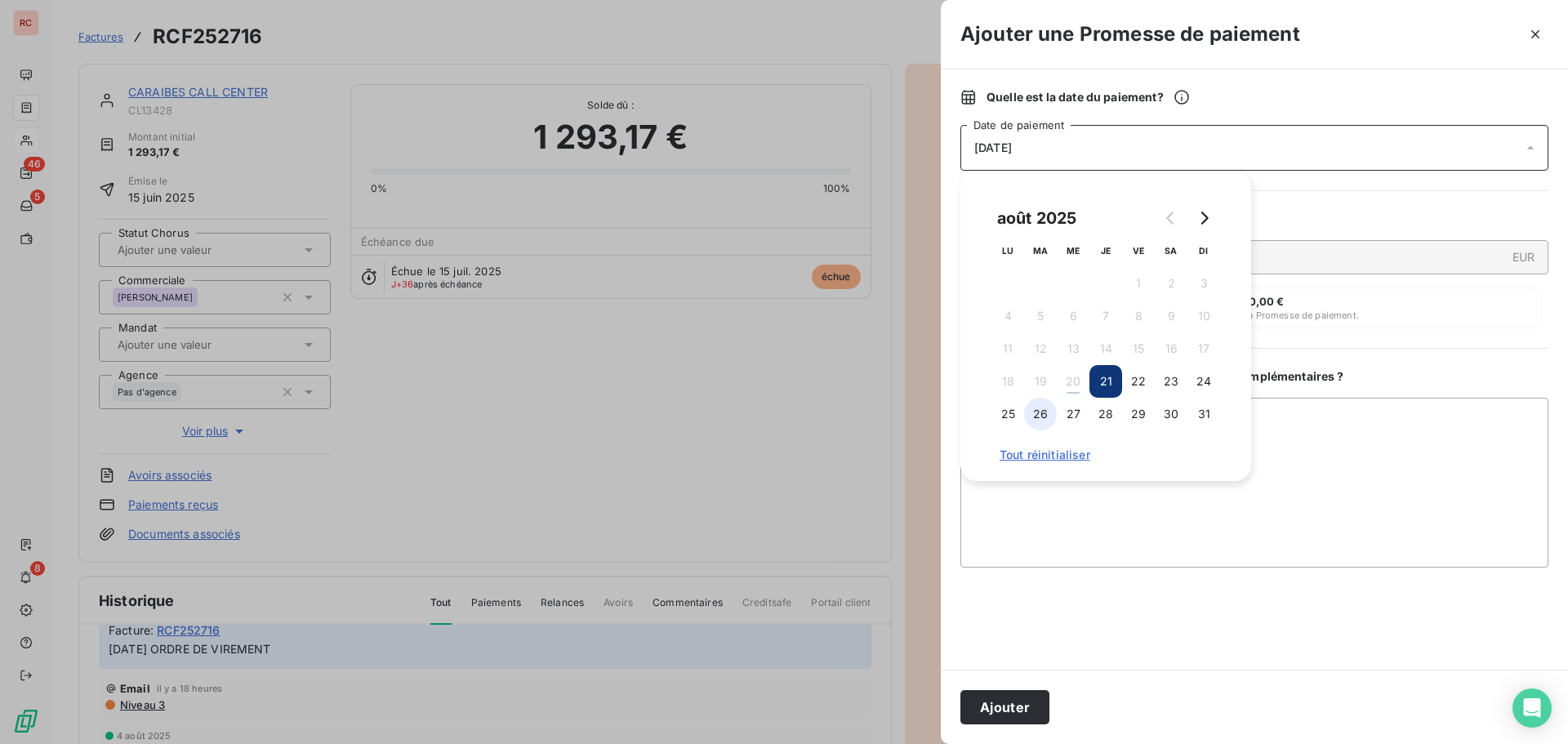
click at [1039, 409] on button "26" at bounding box center [1040, 413] width 33 height 33
click at [1042, 479] on div "[DATE] LU MA ME JE VE SA DI 1 2 3 4 5 6 7 8 9 10 11 12 13 14 15 16 17 18 19 20 …" at bounding box center [1105, 326] width 290 height 311
click at [1026, 501] on textarea "Ajouter un commentaire ( facultatif )" at bounding box center [1254, 482] width 588 height 170
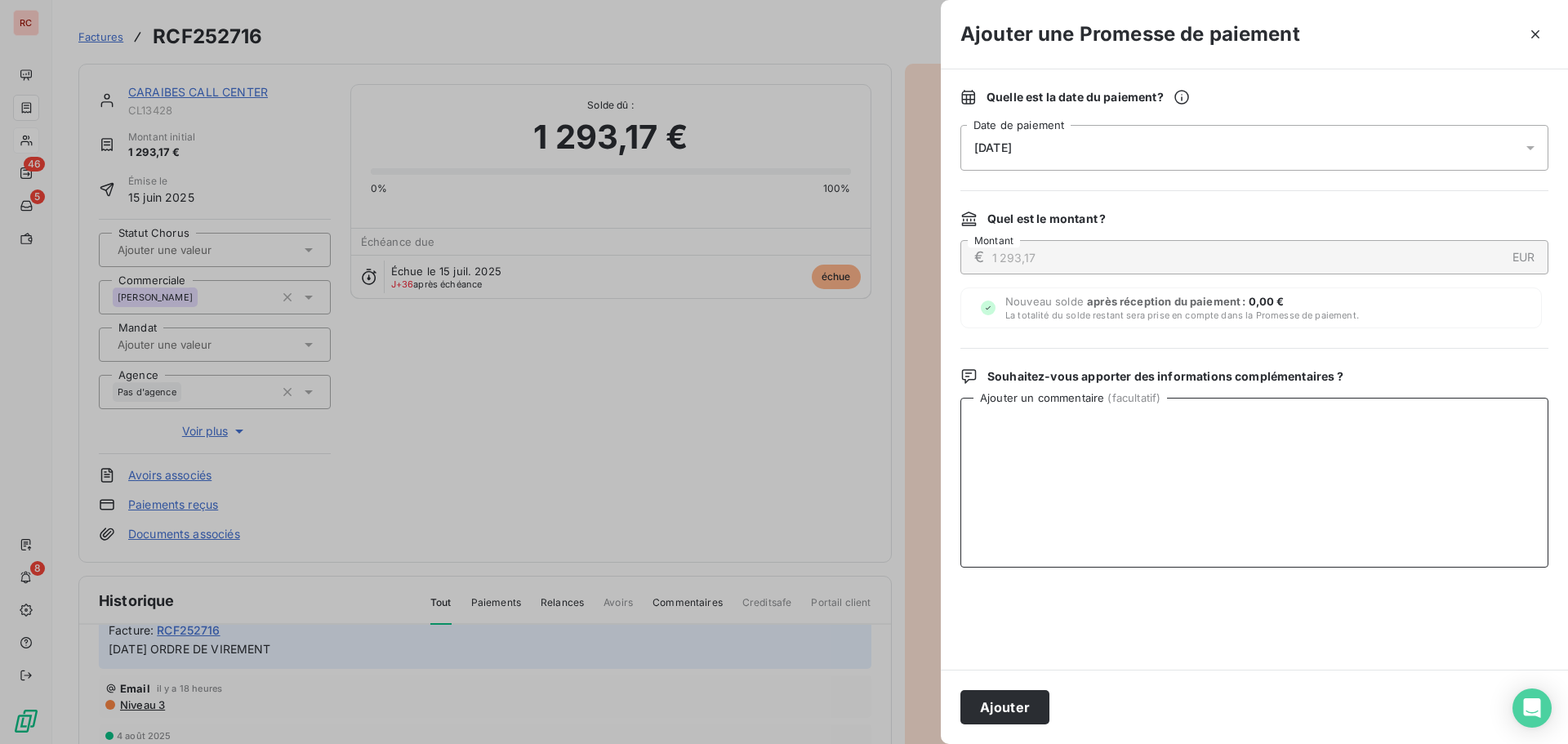
paste textarea "[DATE] ORDRE DE VIREMENT"
type textarea "[DATE] ORDRE DE VIREMENT"
click at [999, 707] on button "Ajouter" at bounding box center [1004, 707] width 89 height 34
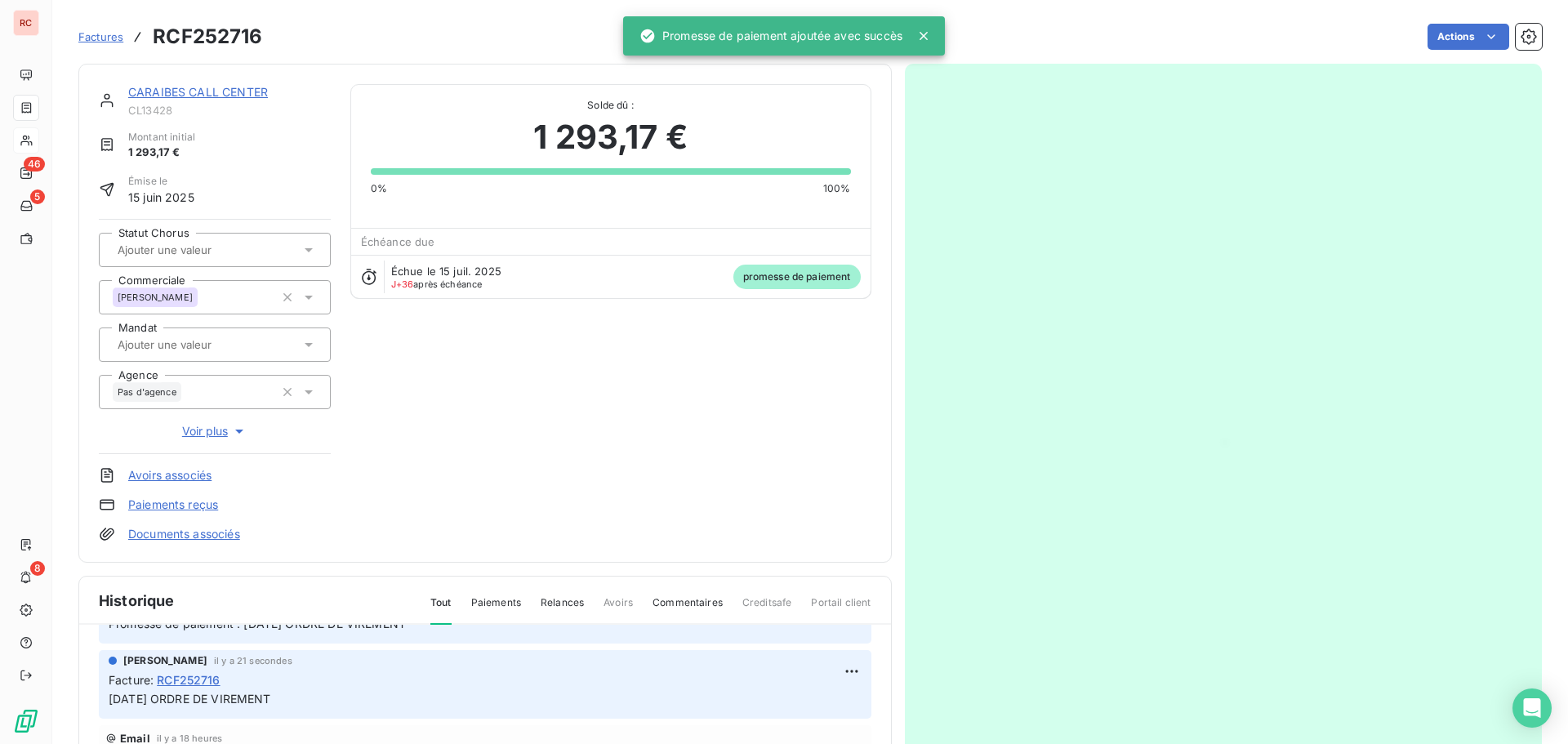
scroll to position [0, 0]
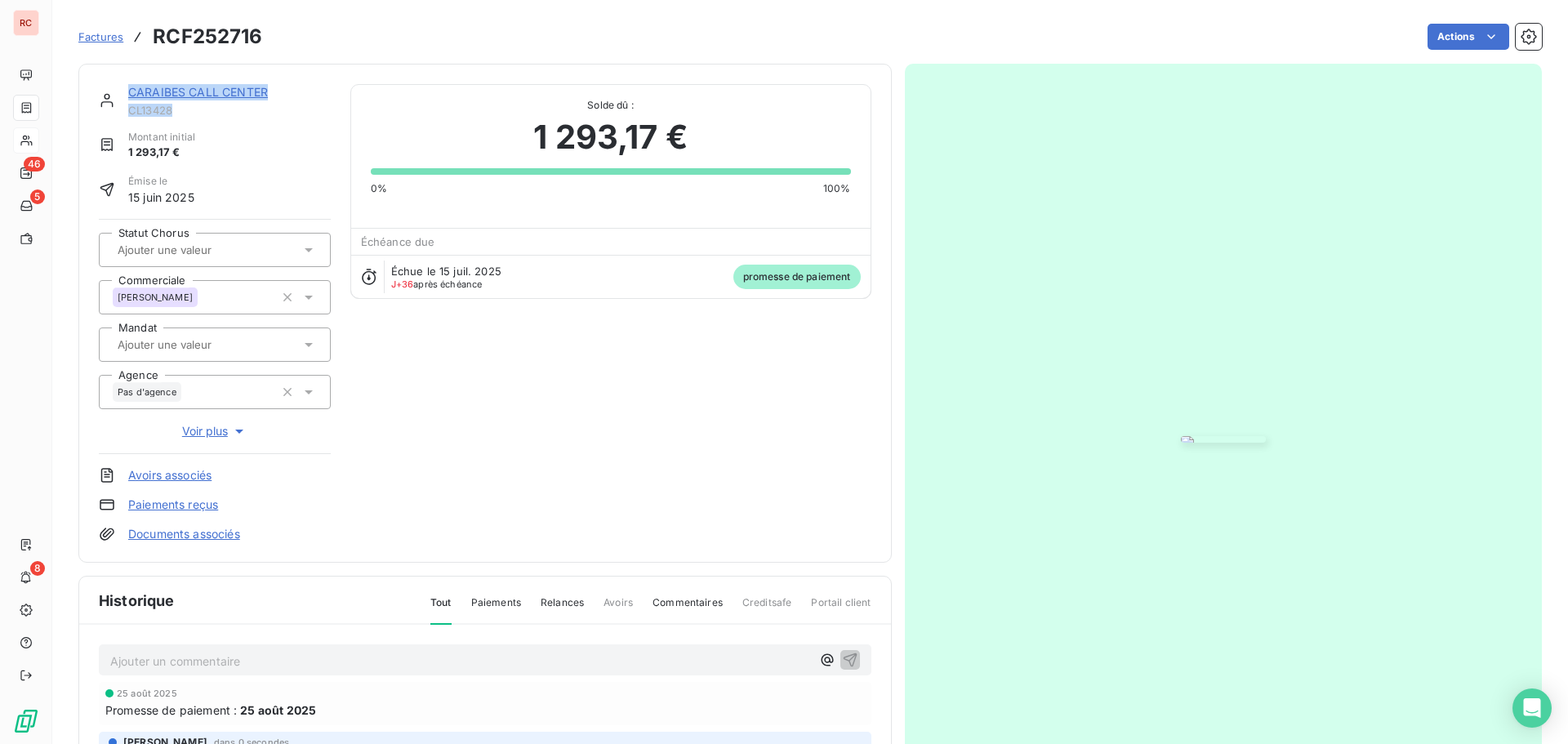
drag, startPoint x: 172, startPoint y: 114, endPoint x: 131, endPoint y: 91, distance: 47.0
click at [131, 91] on div "CARAIBES CALL CENTER CL13428" at bounding box center [229, 100] width 203 height 33
copy div "CARAIBES CALL CENTER CL13428"
drag, startPoint x: 429, startPoint y: 445, endPoint x: 453, endPoint y: 434, distance: 26.4
click at [439, 442] on div "CARAIBES CALL CENTER CL13428 Montant initial 1 293,17 € Émise le [DATE] Statut …" at bounding box center [485, 313] width 773 height 458
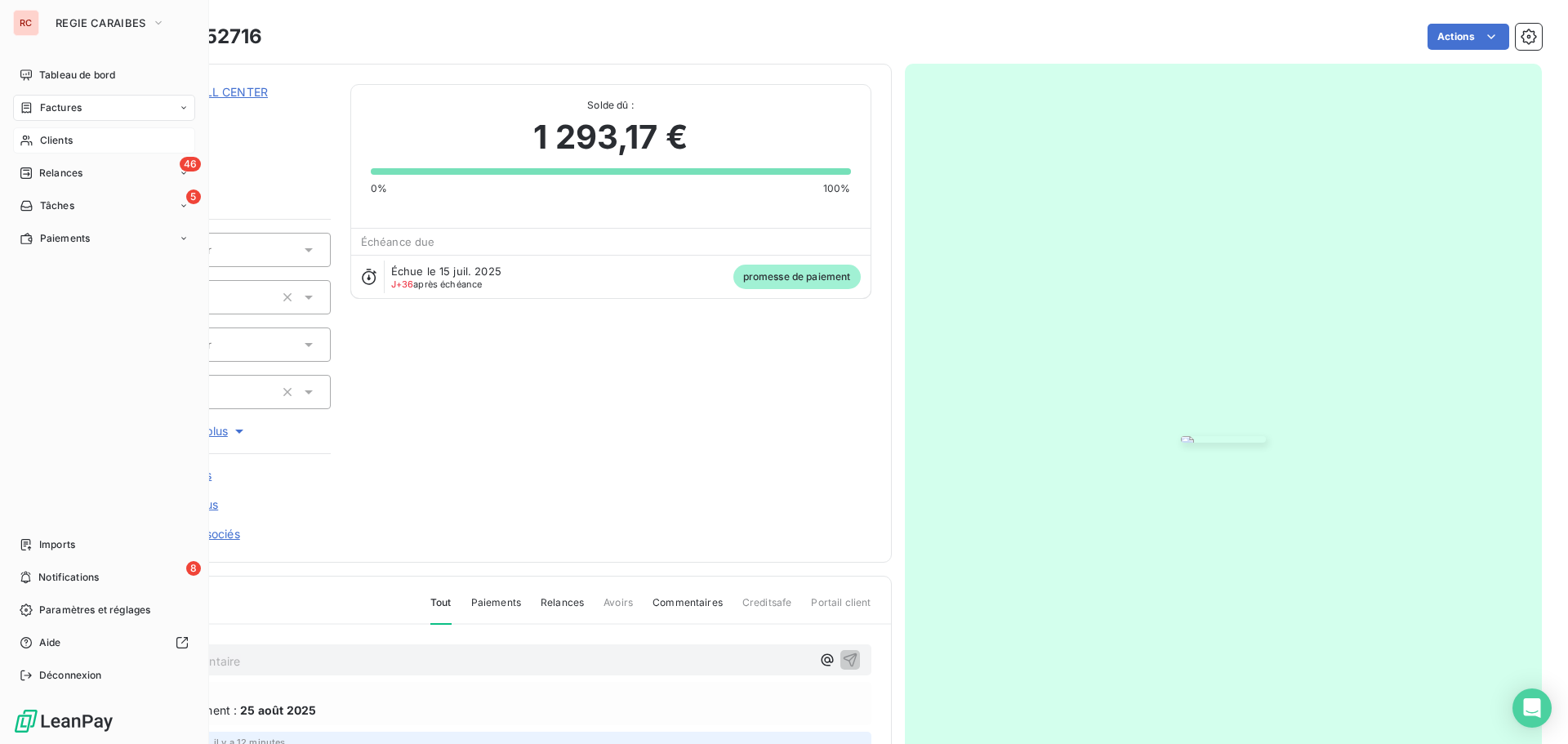
click at [36, 143] on div "Clients" at bounding box center [104, 141] width 182 height 26
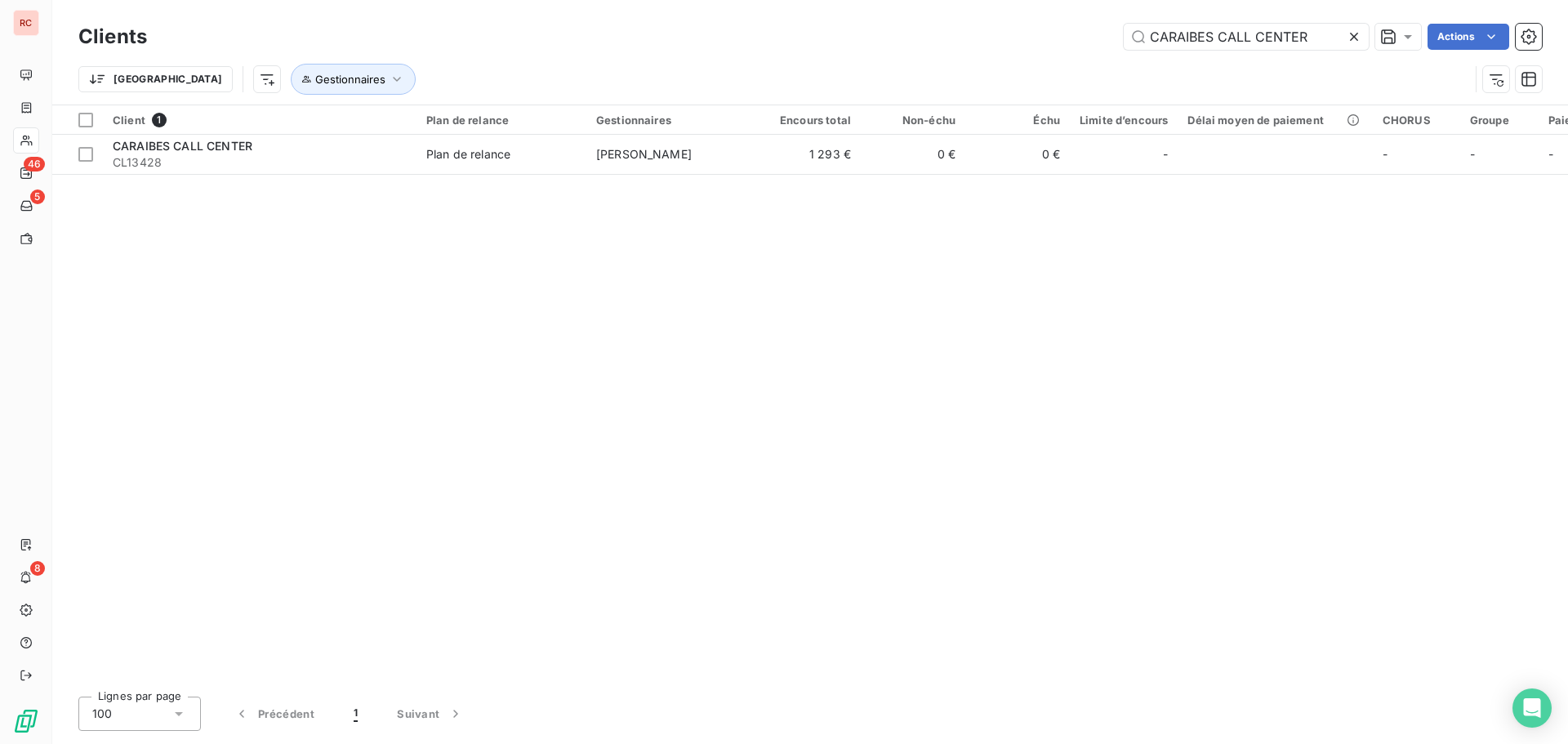
drag, startPoint x: 1302, startPoint y: 34, endPoint x: 1047, endPoint y: 50, distance: 255.5
click at [1050, 49] on div "CARAIBES CALL CENTER Actions" at bounding box center [854, 37] width 1375 height 26
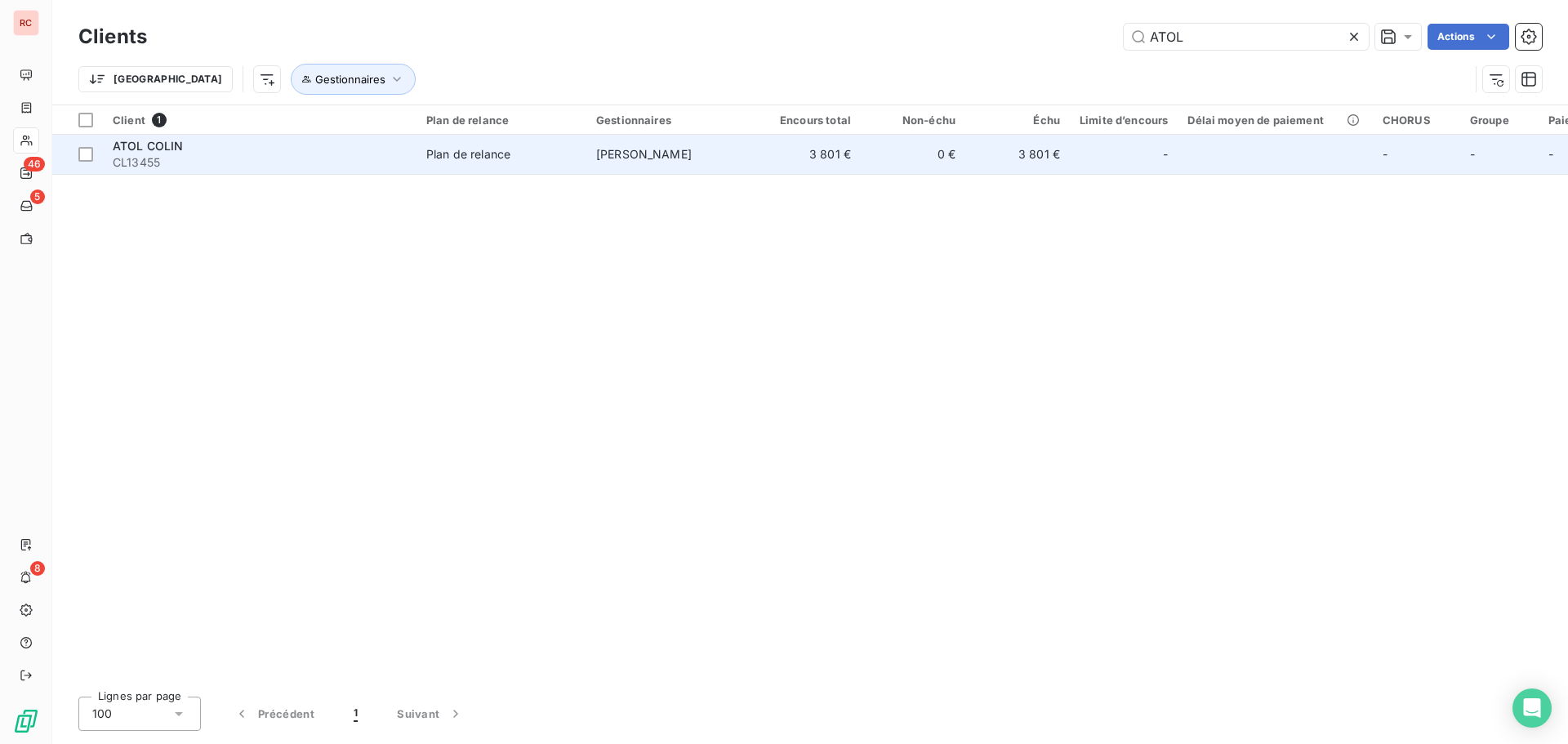
type input "ATOL"
click at [347, 160] on span "CL13455" at bounding box center [260, 163] width 294 height 16
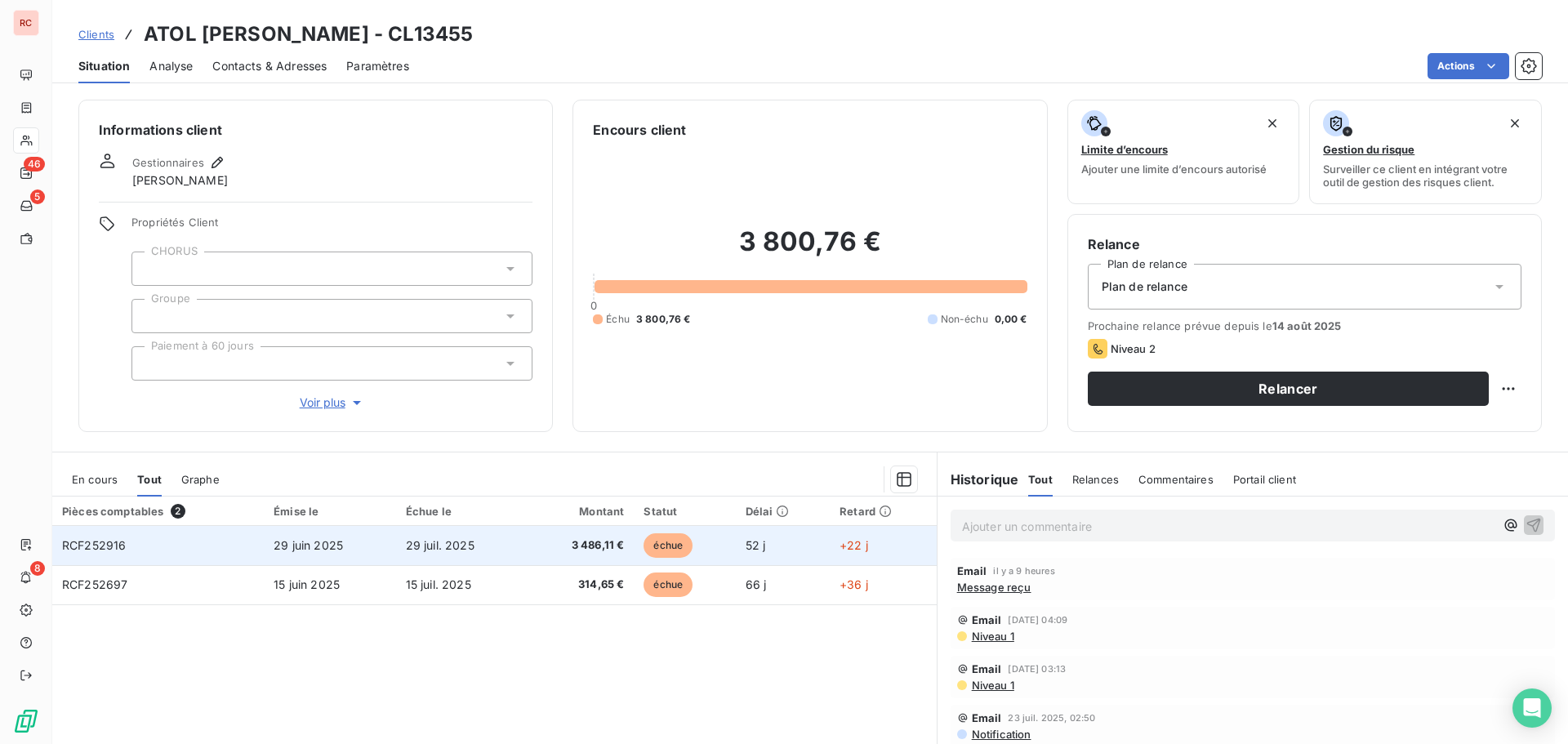
click at [276, 559] on td "29 juin 2025" at bounding box center [329, 545] width 133 height 39
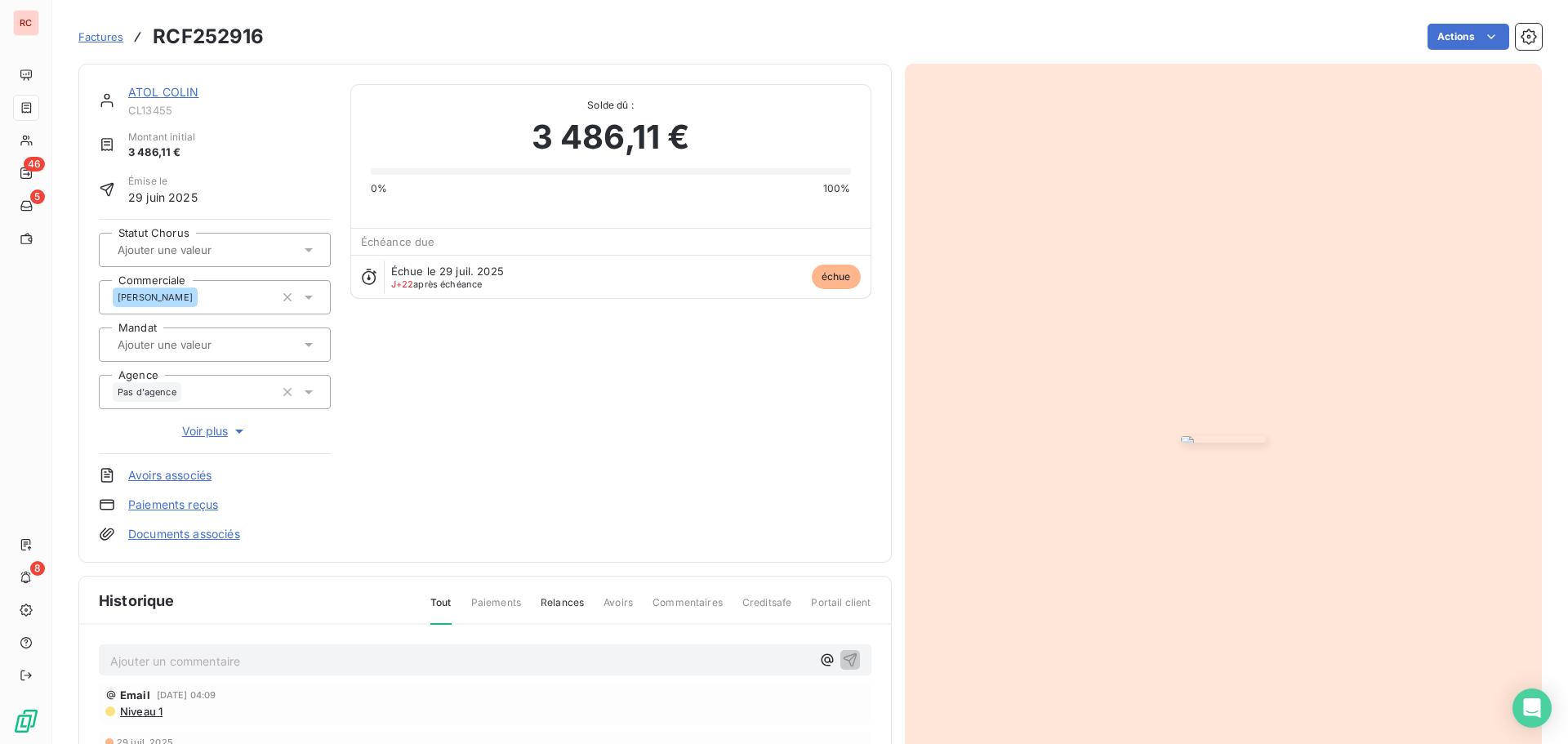
click at [122, 666] on p "Ajouter un commentaire ﻿" at bounding box center [460, 661] width 701 height 20
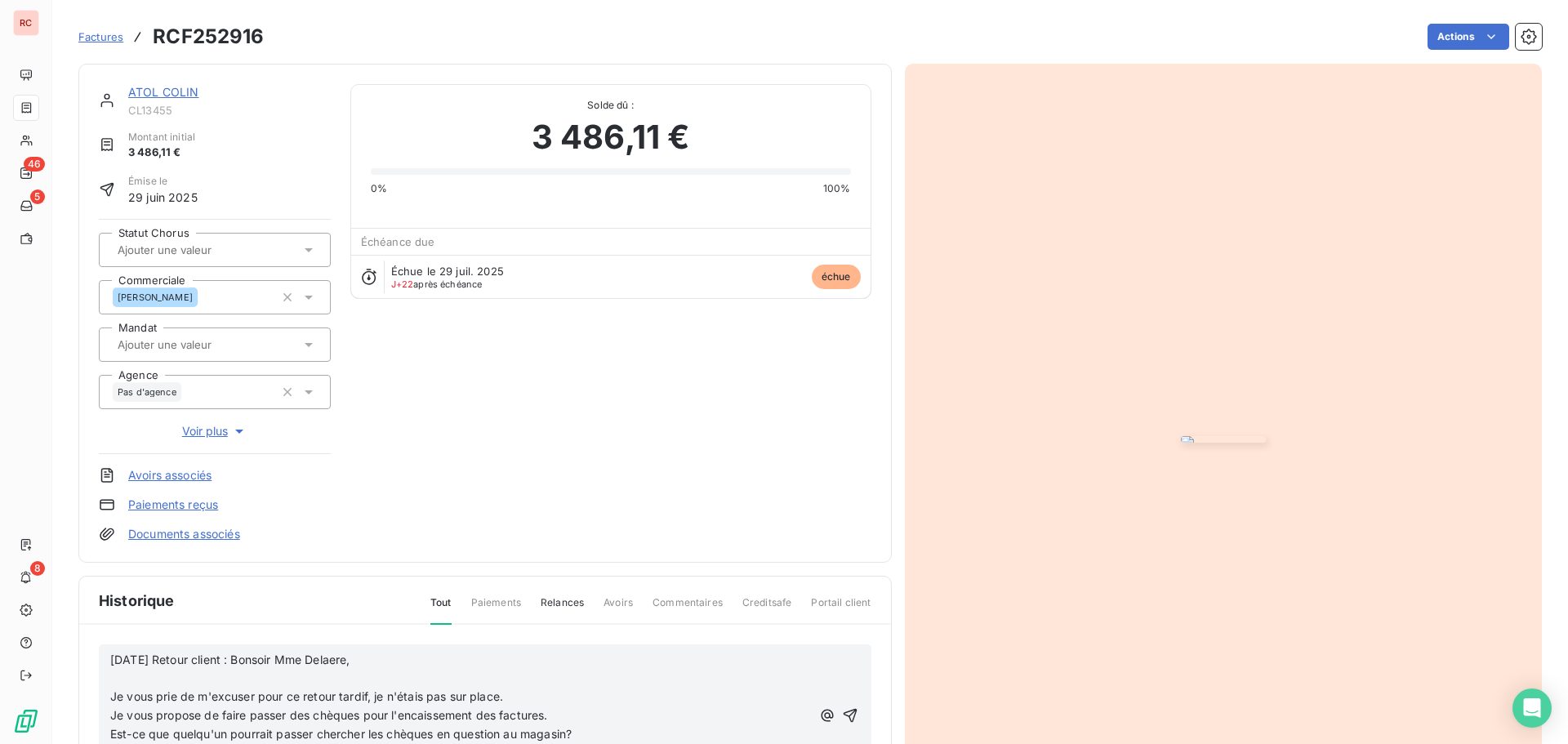
click at [113, 688] on p "Je vous prie de m'excuser pour ce retour tardif, je n'étais pas sur place." at bounding box center [460, 697] width 701 height 19
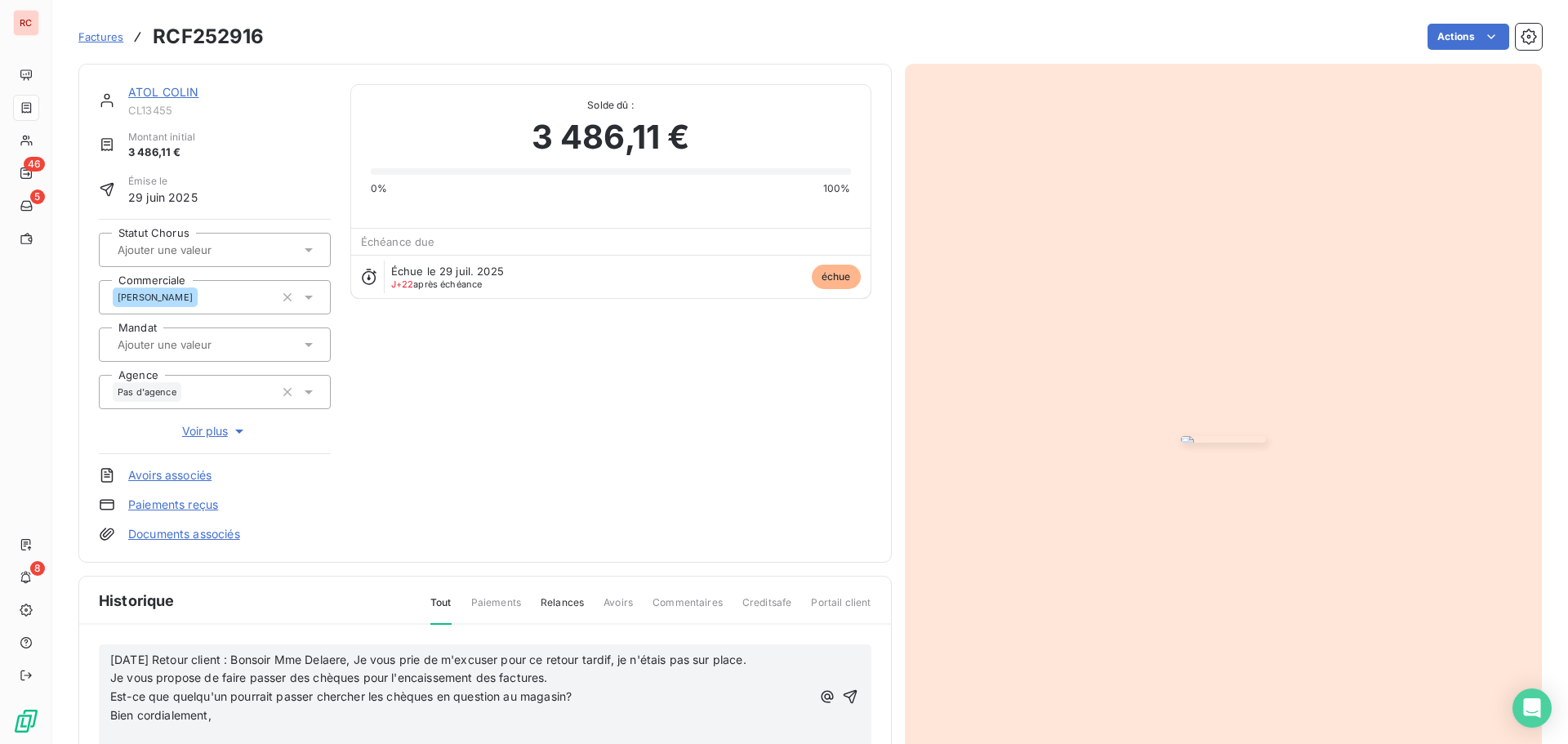
click at [112, 713] on span "Bien cordialement," at bounding box center [160, 715] width 101 height 14
click at [579, 699] on span "Est-ce que quelqu'un pourrait passer chercher les chèques en question au magasi…" at bounding box center [391, 696] width 564 height 14
click at [579, 698] on span "Est-ce que quelqu'un pourrait passer chercher les chèques en question au magasi…" at bounding box center [391, 696] width 564 height 14
click at [771, 690] on p "Est-ce que quelqu'un pourrait passer chercher les chèques en question au magasi…" at bounding box center [460, 697] width 701 height 19
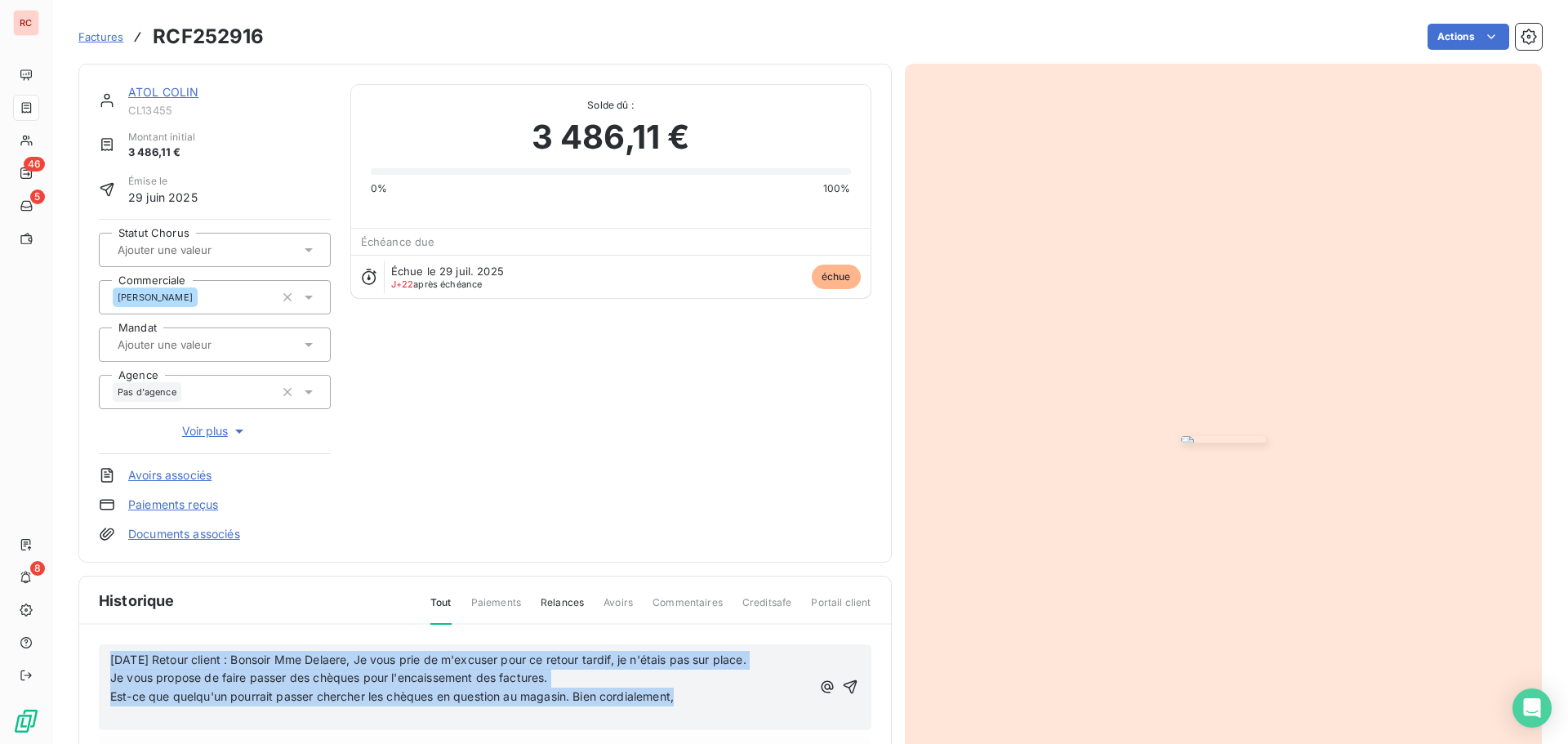
drag, startPoint x: 690, startPoint y: 698, endPoint x: 100, endPoint y: 663, distance: 591.0
click at [100, 663] on div "[DATE] Retour client : Bonsoir Mme Delaere, Je vous prie de m'excuser pour ce r…" at bounding box center [485, 687] width 773 height 87
copy div "[DATE] Retour client : Bonsoir Mme Delaere, Je vous prie de m'excuser pour ce r…"
click at [842, 686] on icon "button" at bounding box center [849, 687] width 14 height 14
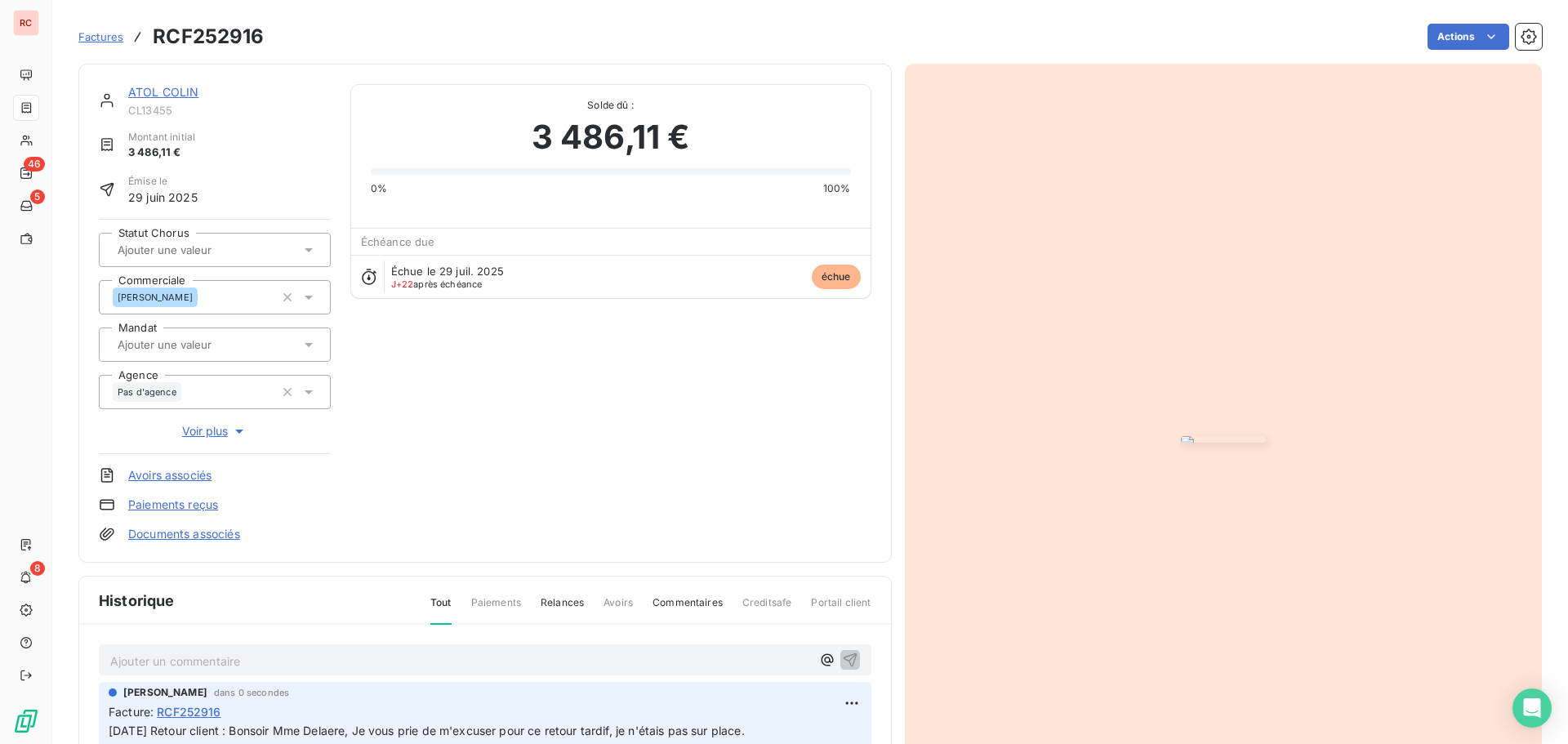
click at [164, 89] on link "ATOL COLIN" at bounding box center [163, 92] width 71 height 14
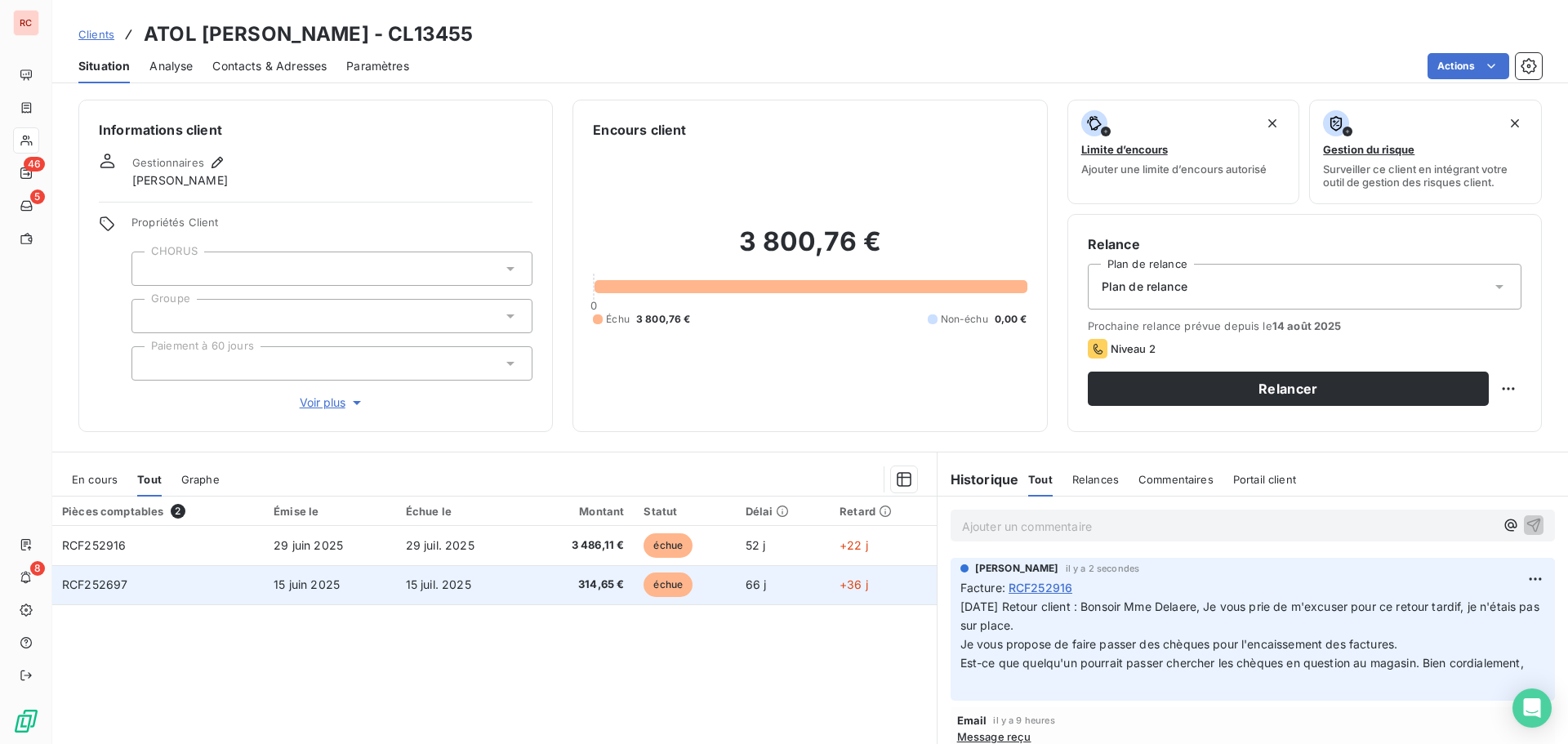
click at [223, 591] on td "RCF252697" at bounding box center [158, 584] width 212 height 39
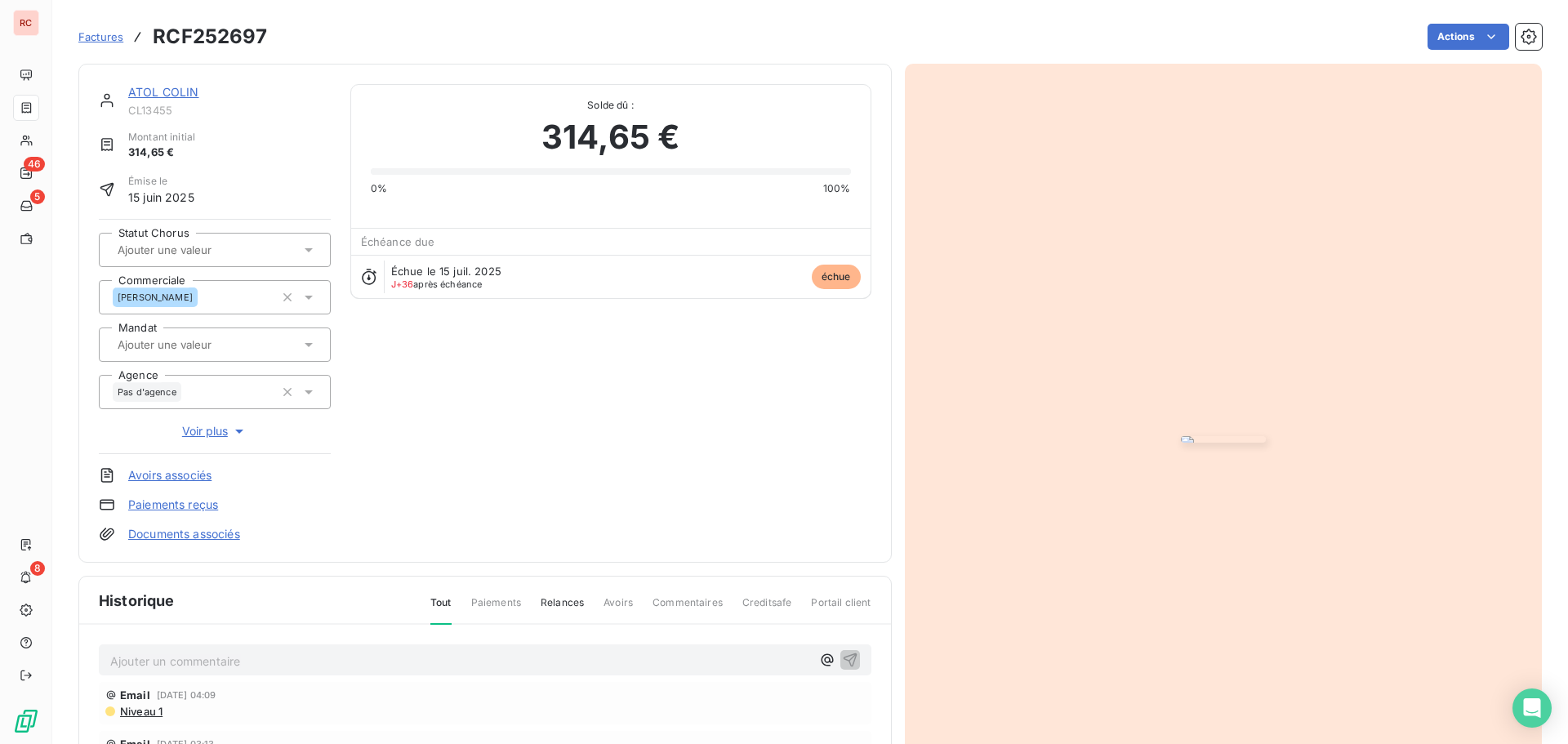
click at [200, 676] on div "Ajouter un commentaire ﻿" at bounding box center [485, 660] width 773 height 32
click at [209, 657] on p "Ajouter un commentaire ﻿" at bounding box center [460, 661] width 701 height 20
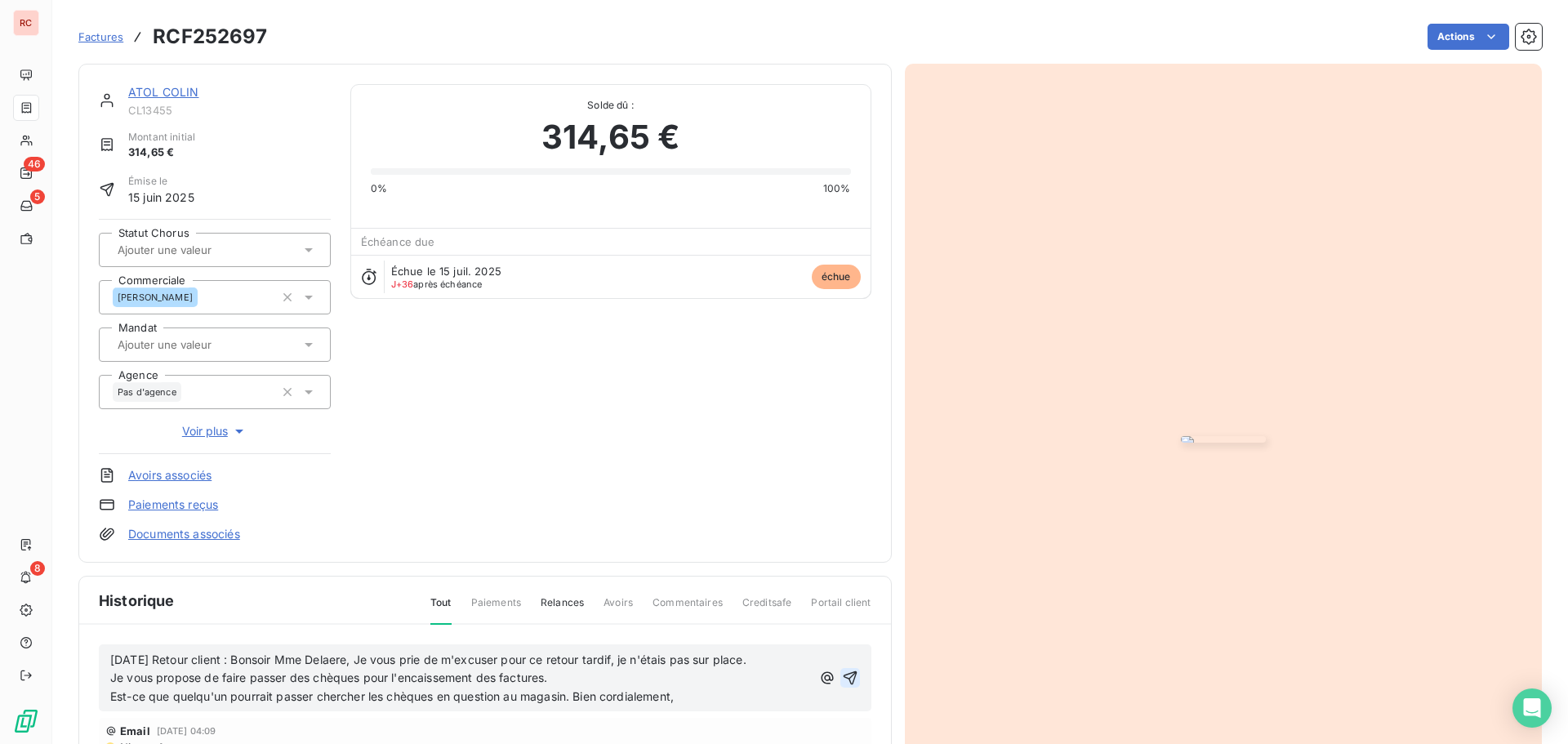
click at [842, 674] on icon "button" at bounding box center [849, 678] width 14 height 14
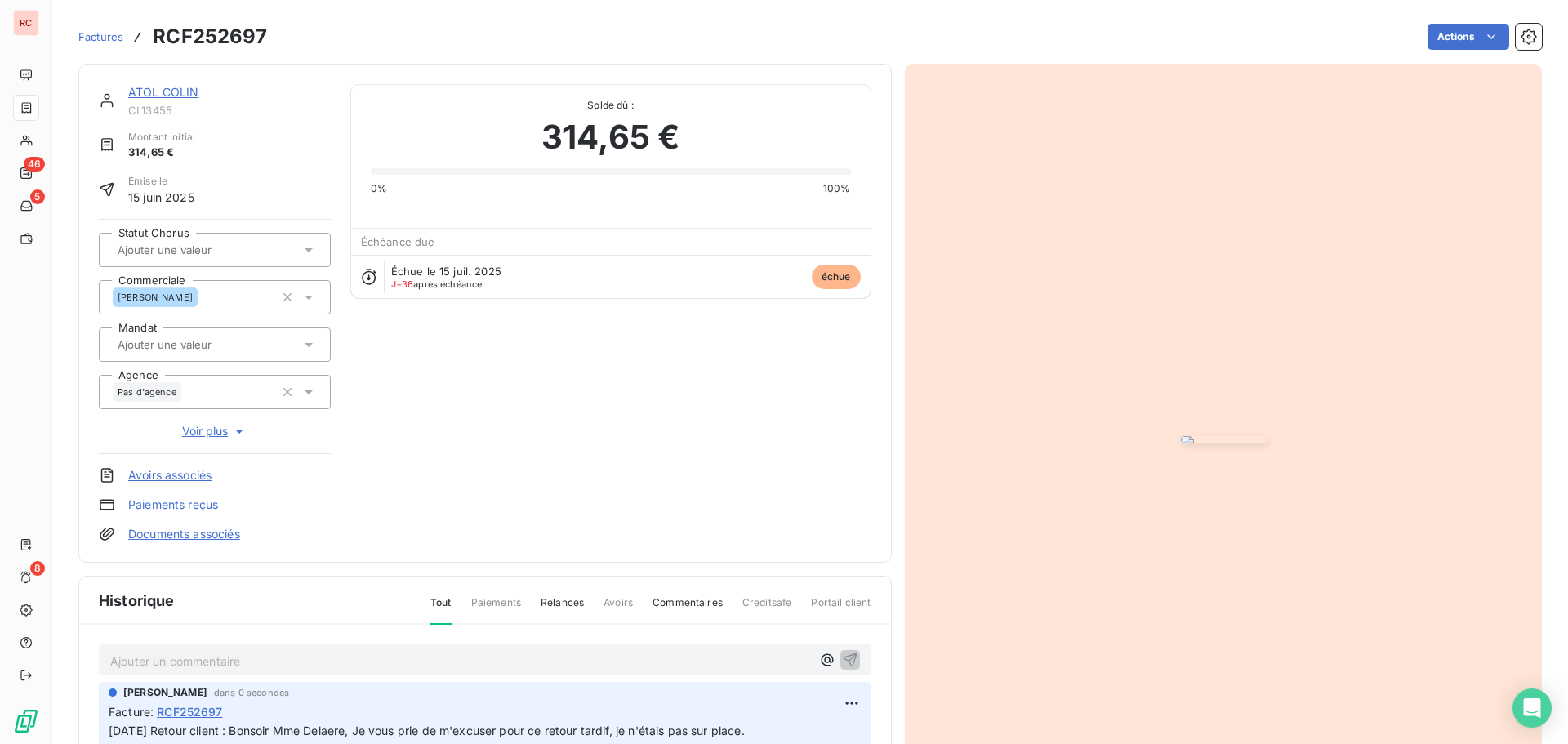
click at [188, 651] on p "Ajouter un commentaire ﻿" at bounding box center [460, 661] width 701 height 20
click at [456, 668] on p "[DATE] Mail a [PERSON_NAME] pour aller récupérer le reglement" at bounding box center [460, 660] width 701 height 19
drag, startPoint x: 406, startPoint y: 662, endPoint x: 291, endPoint y: 653, distance: 115.4
click at [291, 653] on span "[DATE] Mail a [PERSON_NAME] pour aller récupérer le reglement" at bounding box center [287, 660] width 355 height 14
click at [294, 659] on span "[DATE] Mail a [PERSON_NAME] pour aller récupérer le reglement" at bounding box center [287, 660] width 355 height 14
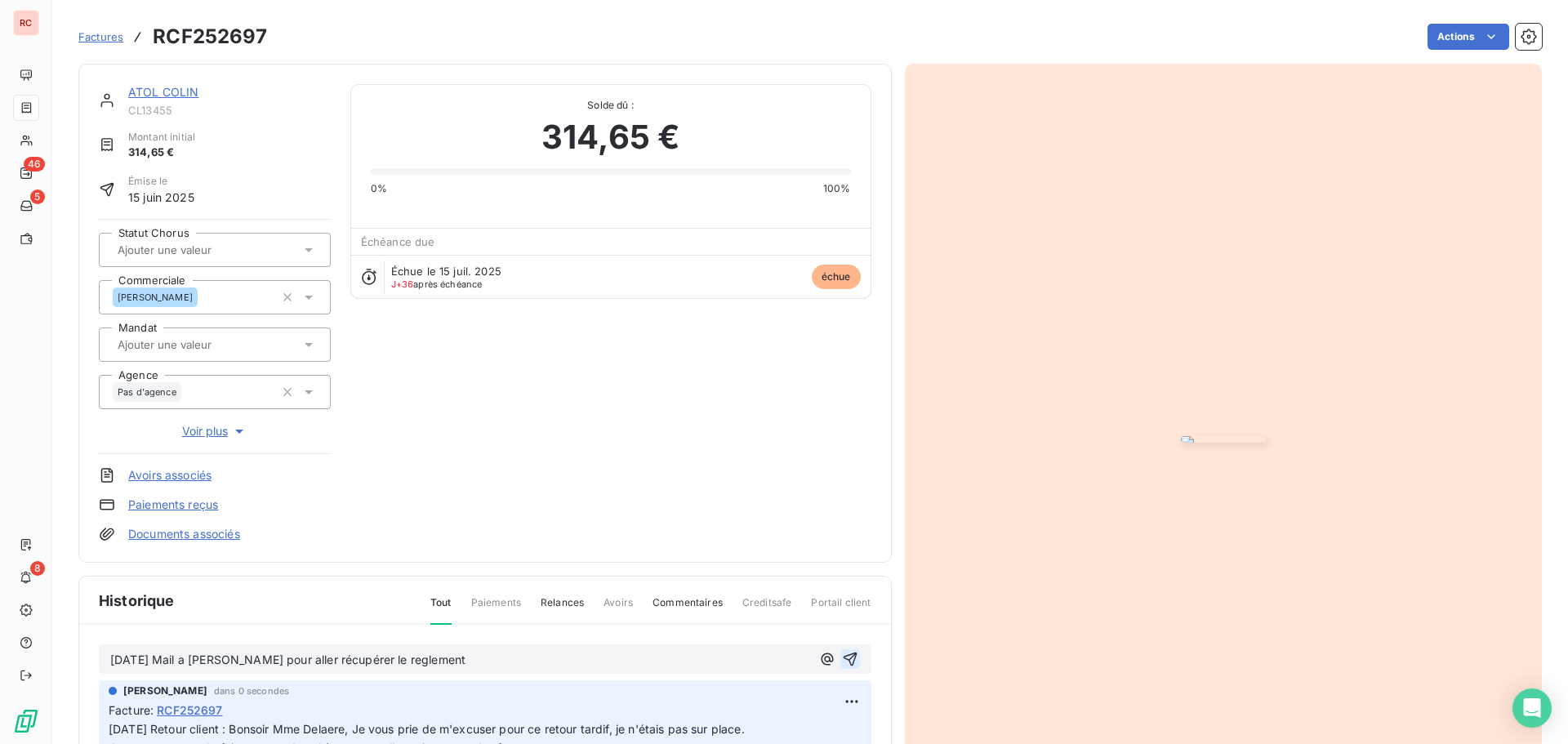
click at [405, 658] on span "[DATE] Mail a [PERSON_NAME] pour aller récupérer le reglement" at bounding box center [287, 660] width 355 height 14
click at [387, 660] on span "[DATE] Mail a [PERSON_NAME] pour aller récupérer le reglement" at bounding box center [287, 660] width 355 height 14
click at [490, 645] on div "[DATE] Mail a [PERSON_NAME] pour aller récupérer le réglement" at bounding box center [485, 659] width 773 height 30
click at [370, 736] on span "[DATE] Retour client : Bonsoir Mme Delaere, Je vous prie de m'excuser pour ce r…" at bounding box center [426, 729] width 636 height 14
click at [382, 730] on span "[DATE] Retour client : Bonsoir Mme Delaere, Je vous prie de m'excuser pour ce r…" at bounding box center [426, 729] width 636 height 14
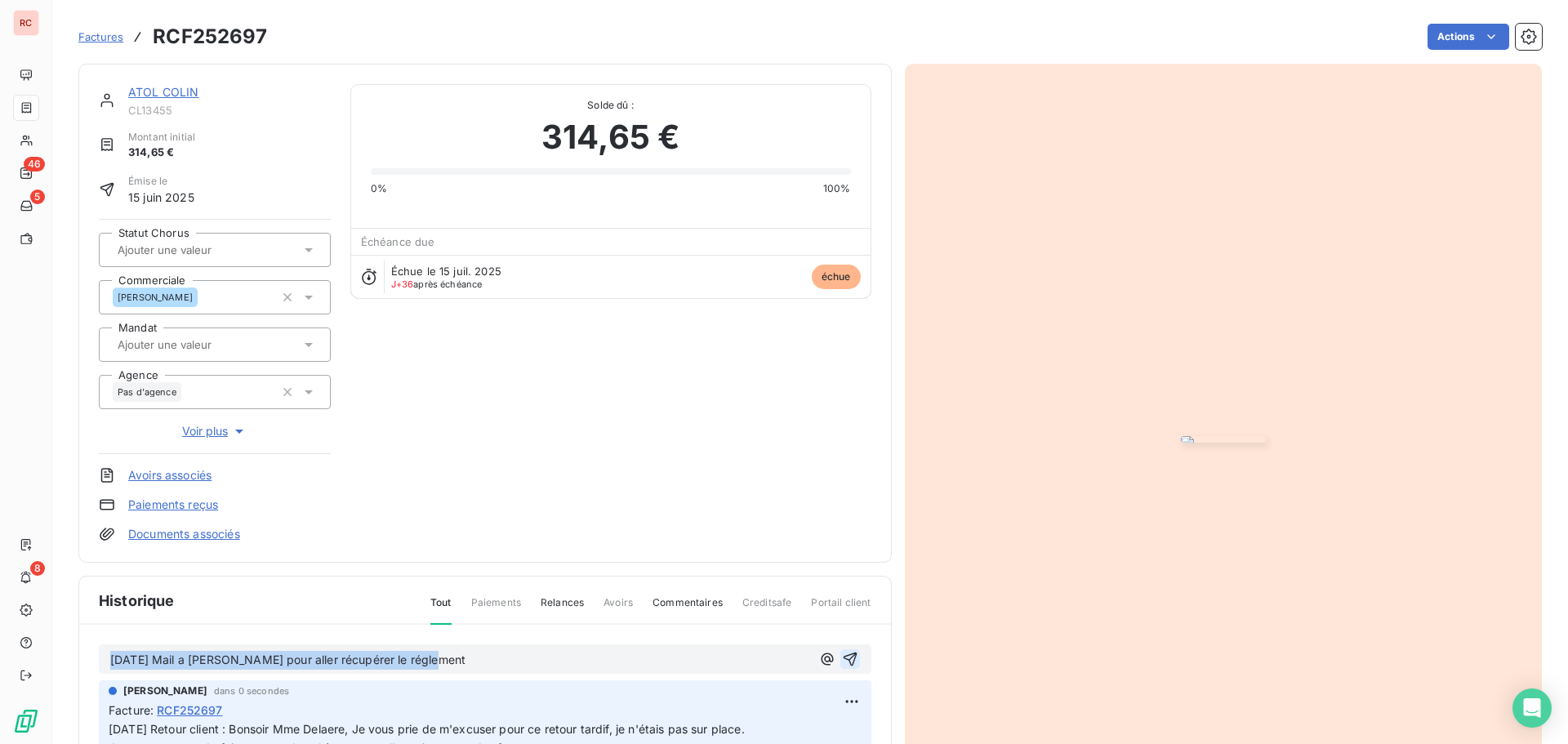
drag, startPoint x: 435, startPoint y: 653, endPoint x: -142, endPoint y: 668, distance: 577.2
click at [0, 668] on html "RC 46 5 8 Factures RCF252697 Actions ATOL [PERSON_NAME] CL13455 Montant initial…" at bounding box center [784, 372] width 1568 height 744
copy span "[DATE] Mail a [PERSON_NAME] pour aller récupérer le réglement"
click at [424, 668] on p "[DATE] Mail a [PERSON_NAME] pour aller récupérer le réglement" at bounding box center [460, 660] width 701 height 19
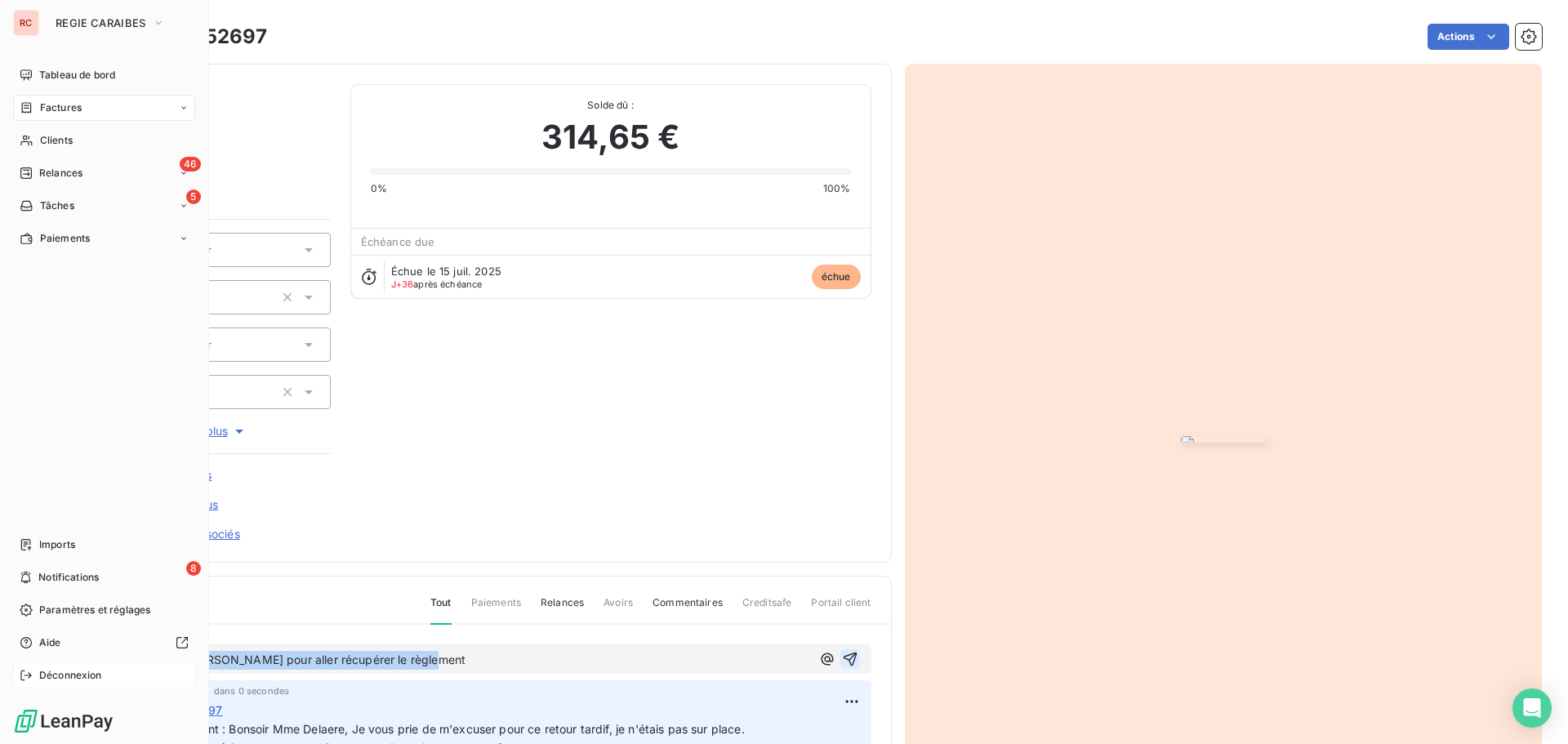
drag, startPoint x: 436, startPoint y: 664, endPoint x: 20, endPoint y: 671, distance: 416.1
click at [20, 671] on div "RC REGIE CARAIBES Tableau de bord Factures Clients 46 Relances 5 Tâches Paiemen…" at bounding box center [784, 372] width 1568 height 744
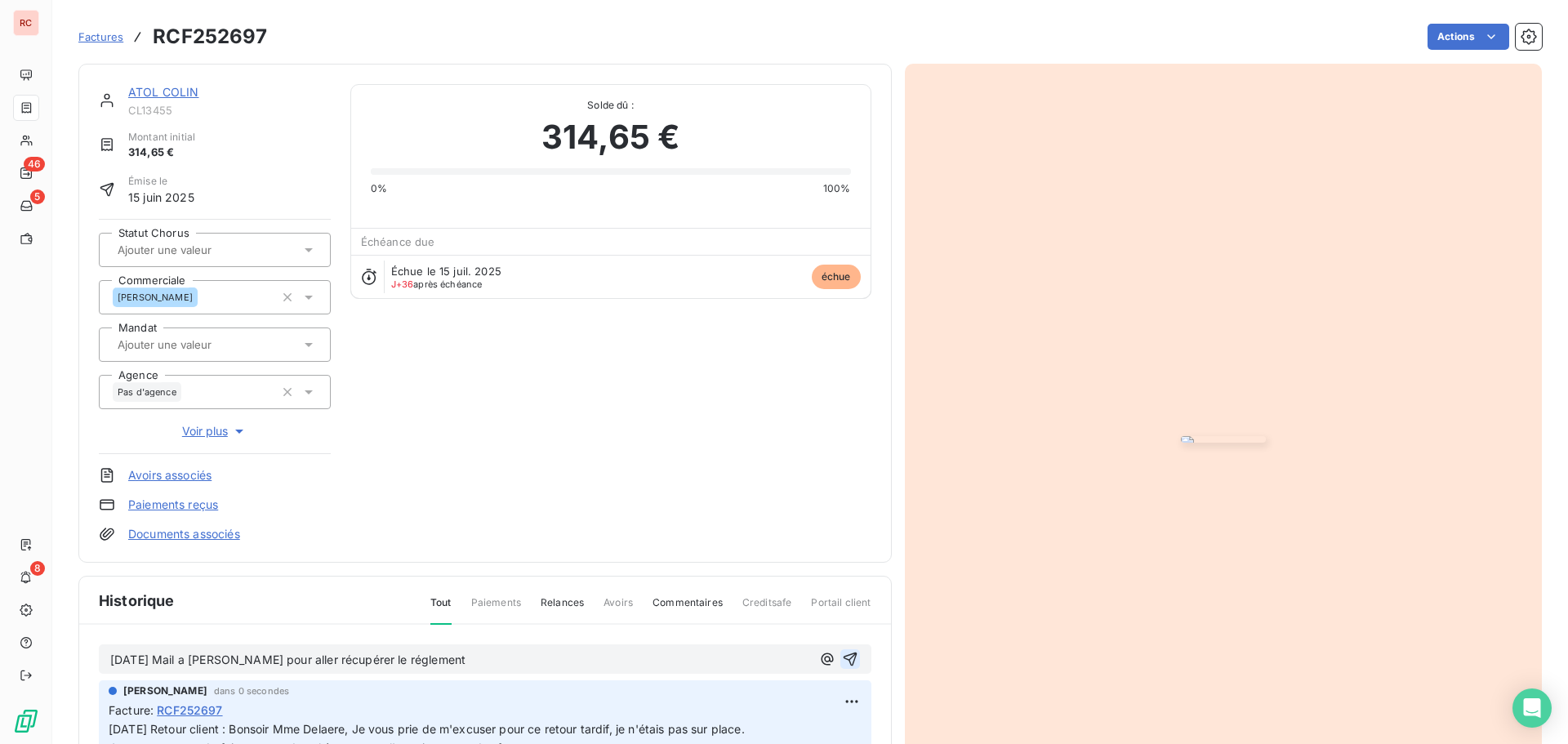
click at [841, 665] on icon "button" at bounding box center [849, 659] width 16 height 16
click at [163, 92] on link "ATOL COLIN" at bounding box center [163, 92] width 71 height 14
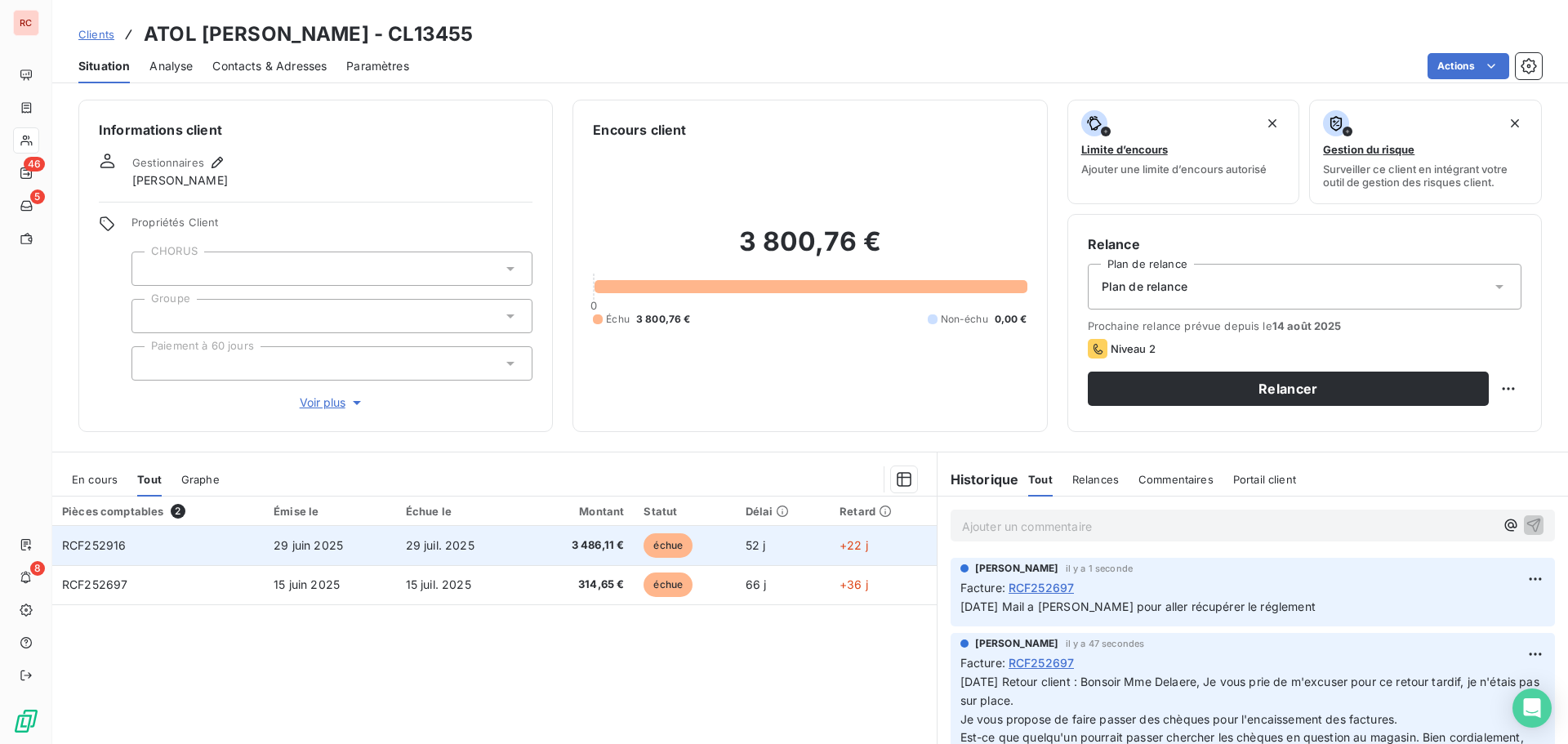
click at [403, 555] on td "29 juil. 2025" at bounding box center [461, 545] width 131 height 39
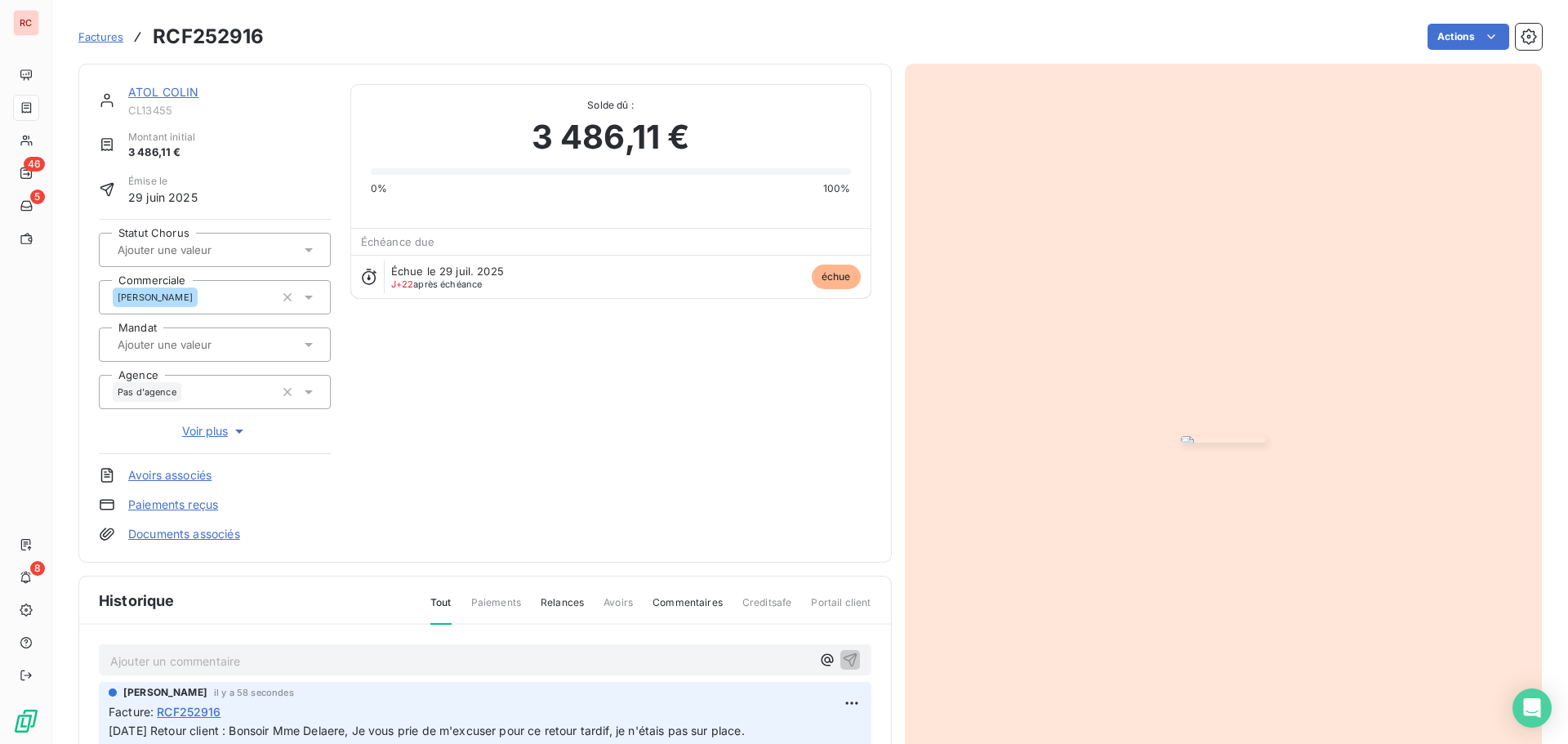
click at [204, 656] on p "Ajouter un commentaire ﻿" at bounding box center [460, 661] width 701 height 20
click at [840, 653] on button "button" at bounding box center [850, 659] width 20 height 20
click at [156, 93] on link "ATOL COLIN" at bounding box center [163, 92] width 71 height 14
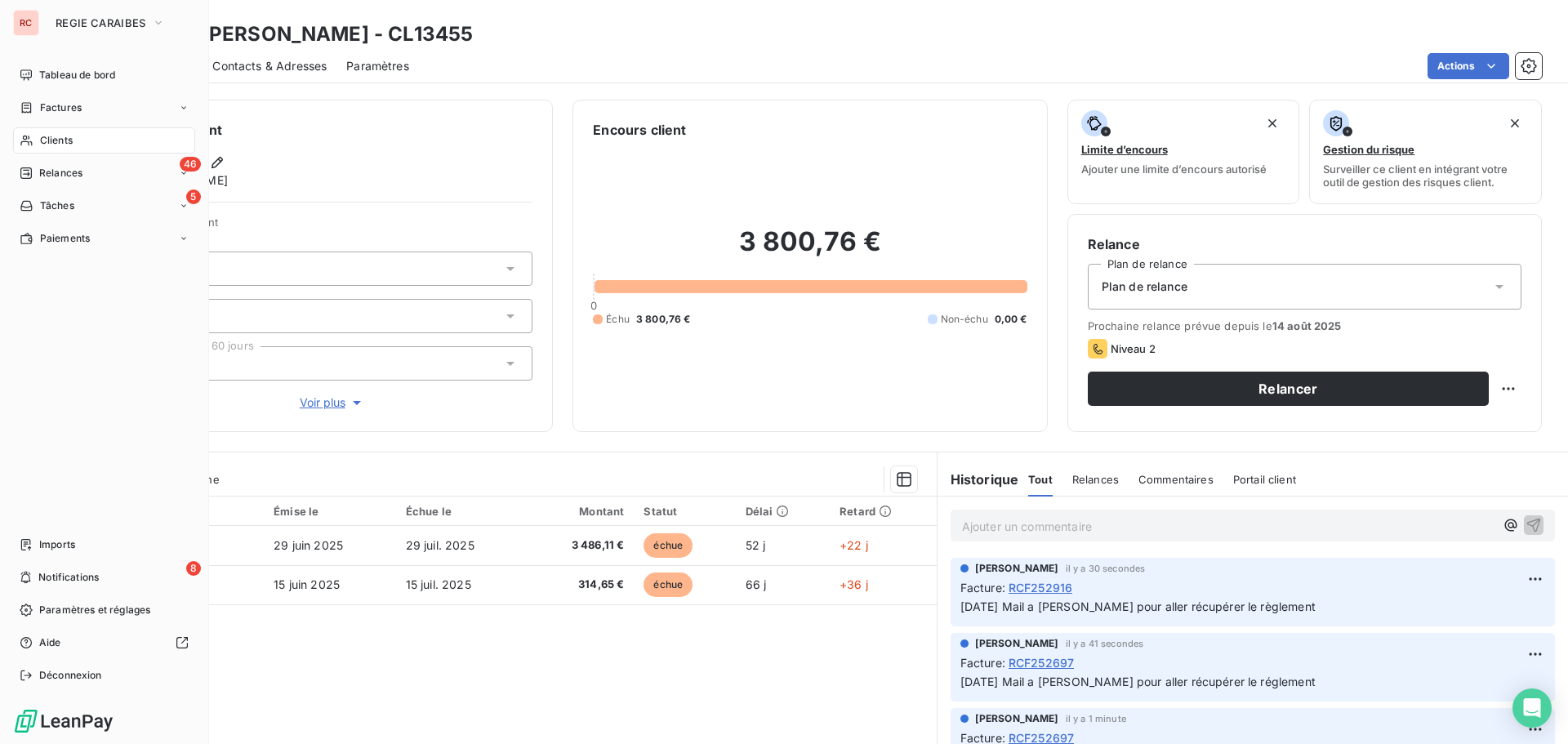
drag, startPoint x: 383, startPoint y: 49, endPoint x: 43, endPoint y: 32, distance: 340.4
click at [43, 32] on div "RC REGIE CARAIBES Tableau de bord Factures Clients 46 Relances 5 Tâches Paiemen…" at bounding box center [784, 372] width 1568 height 744
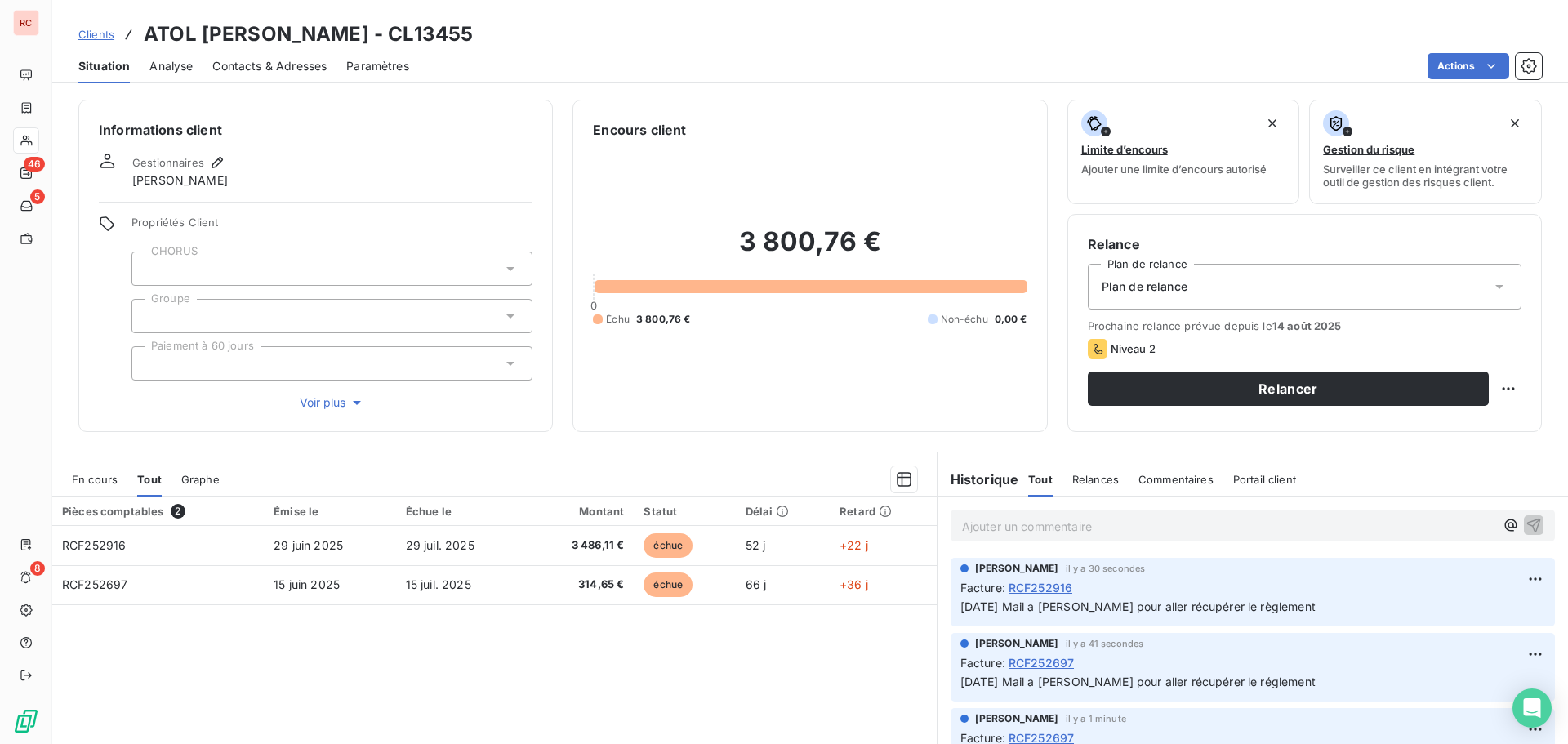
click at [417, 23] on div "Clients ATOL [PERSON_NAME] - CL13455" at bounding box center [809, 34] width 1515 height 29
drag, startPoint x: 348, startPoint y: 36, endPoint x: 142, endPoint y: 37, distance: 206.0
click at [142, 37] on div "Clients ATOL [PERSON_NAME] - CL13455" at bounding box center [809, 34] width 1515 height 29
copy h3 "ATOL [PERSON_NAME] - CL13455"
click at [116, 35] on div "Clients ATOL [PERSON_NAME] - CL13455" at bounding box center [275, 34] width 394 height 29
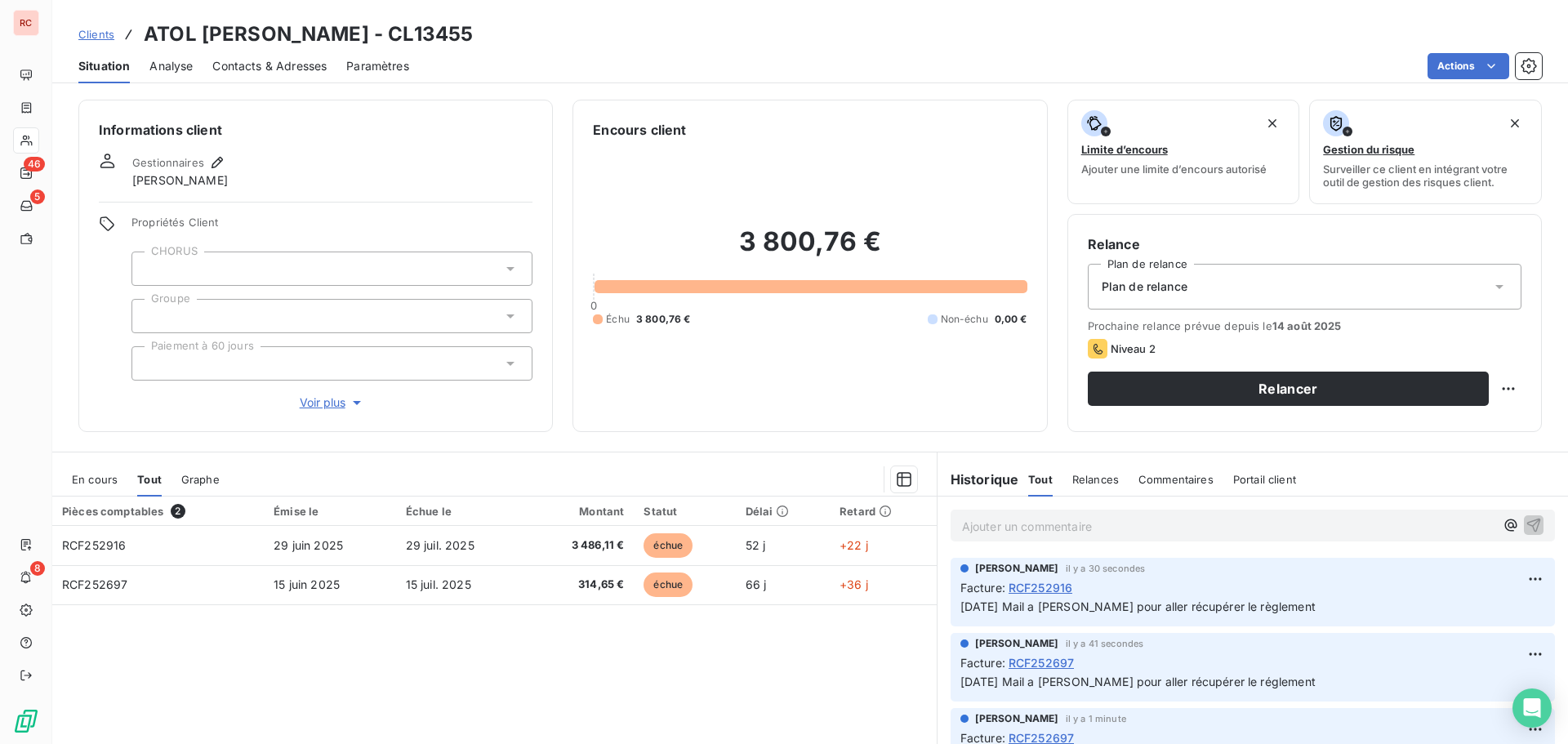
click at [109, 37] on span "Clients" at bounding box center [97, 34] width 36 height 13
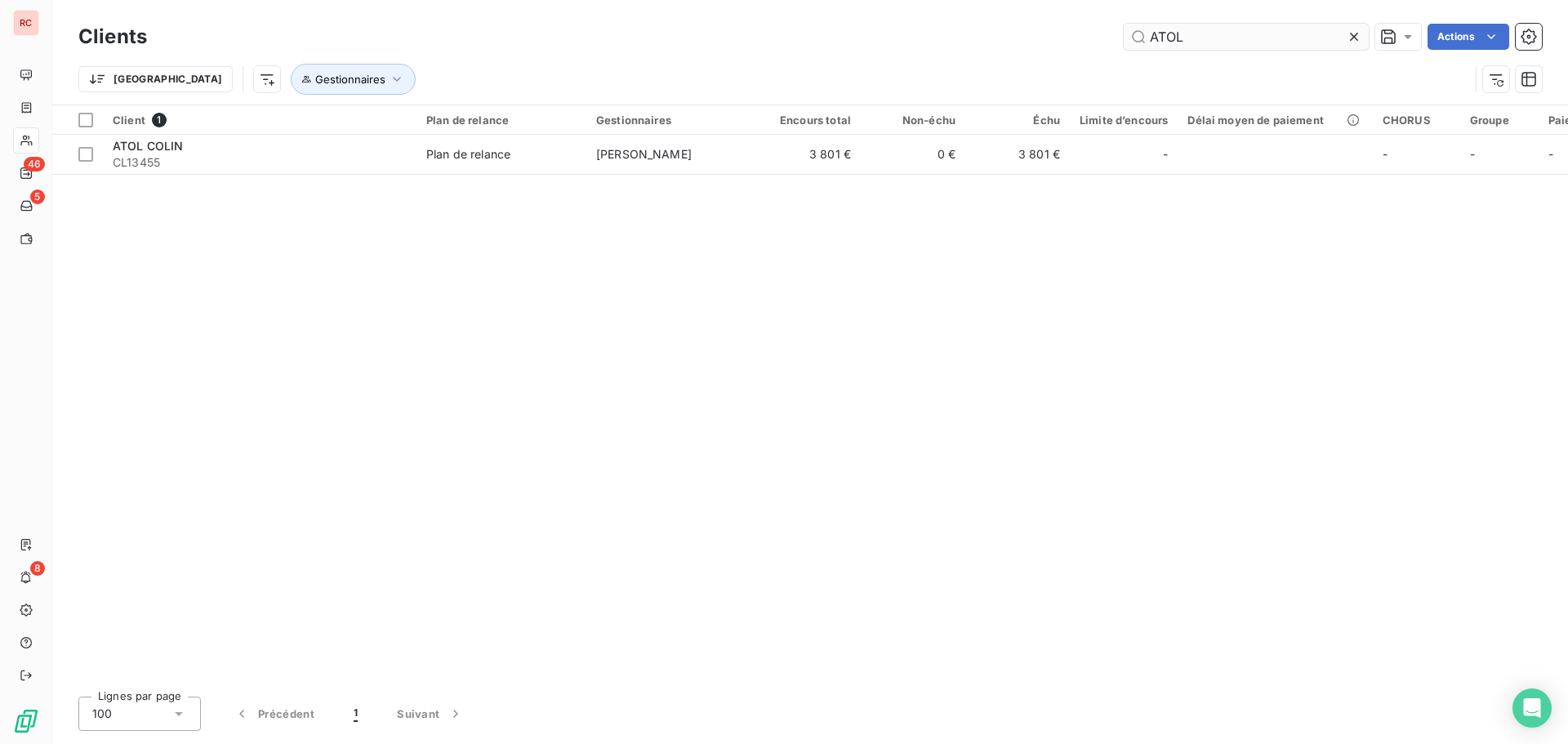
drag, startPoint x: 1184, startPoint y: 42, endPoint x: 1156, endPoint y: 43, distance: 28.0
click at [1156, 43] on input "ATOL" at bounding box center [1246, 37] width 245 height 26
drag, startPoint x: 1230, startPoint y: 42, endPoint x: 1152, endPoint y: 52, distance: 78.6
click at [1152, 52] on div "Clients ATOL Actions" at bounding box center [810, 37] width 1463 height 34
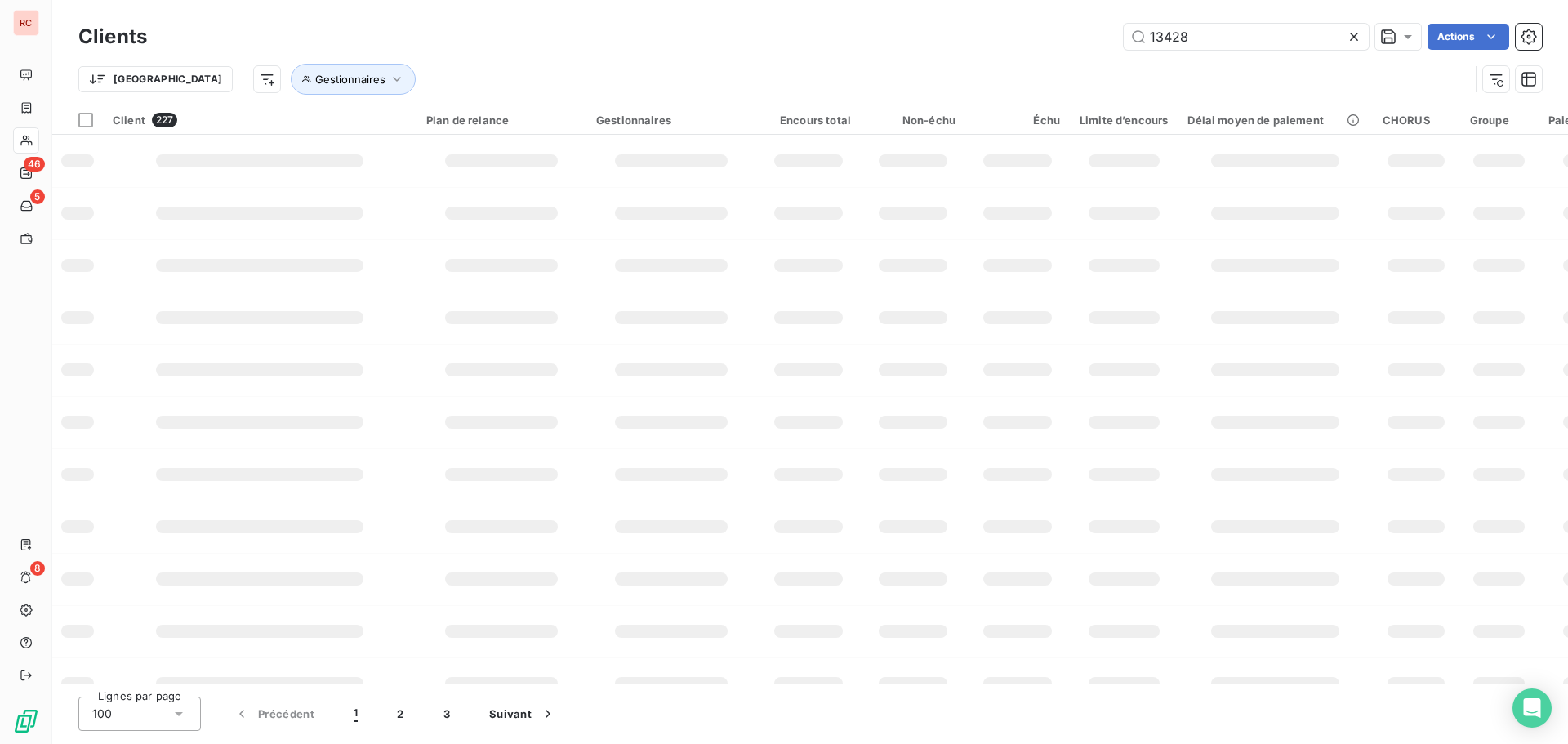
type input "13428"
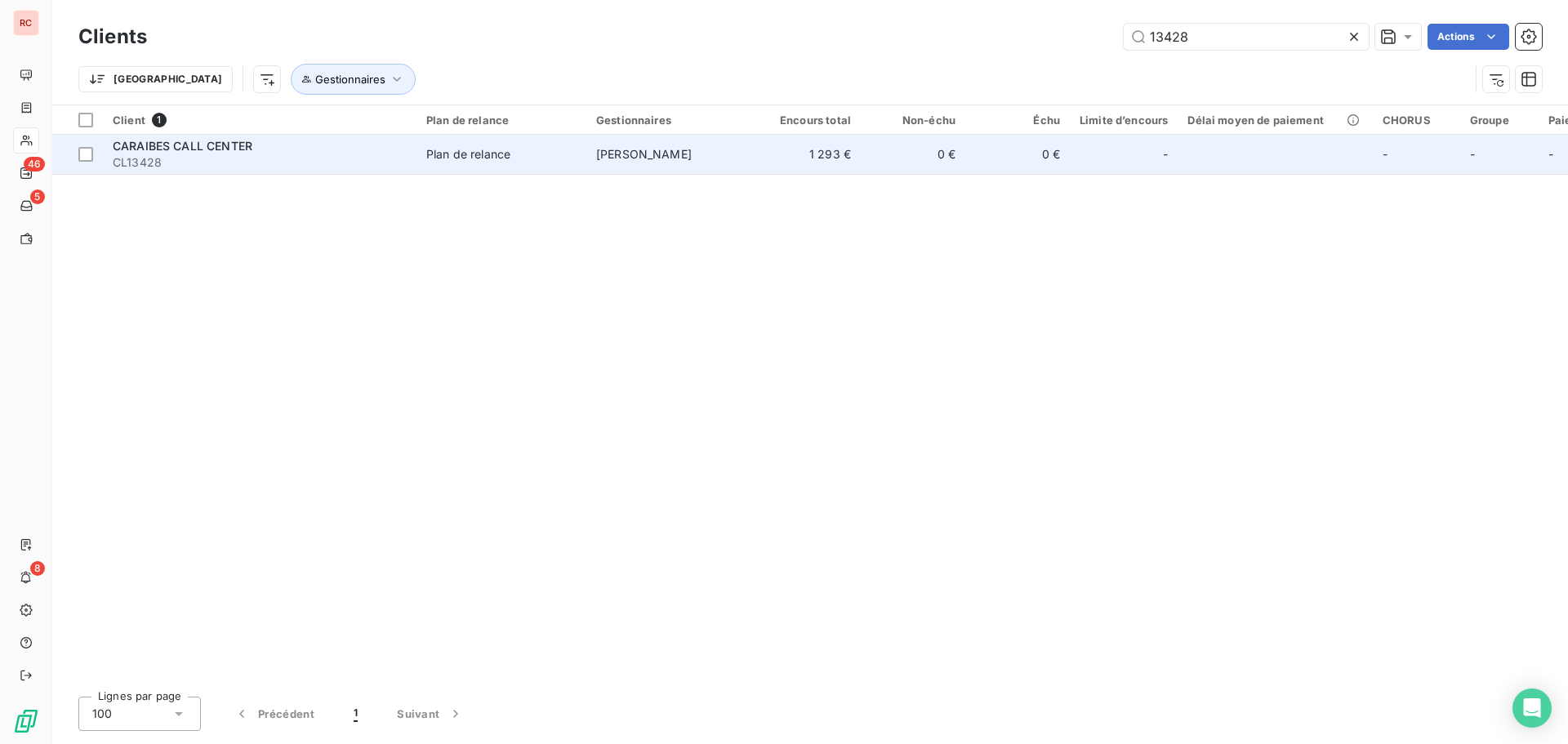
click at [720, 171] on td "[PERSON_NAME]" at bounding box center [671, 154] width 170 height 39
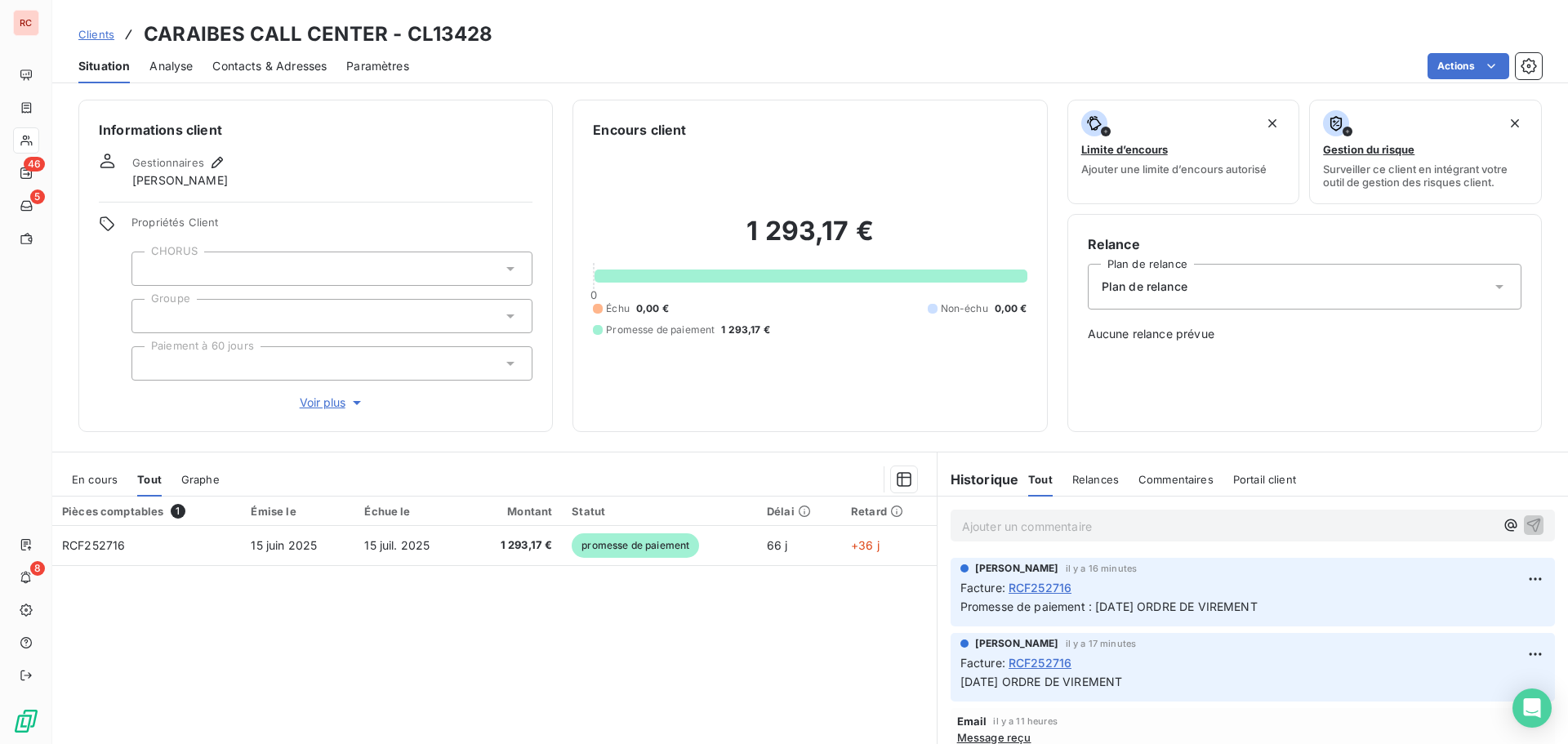
click at [282, 62] on span "Contacts & Adresses" at bounding box center [269, 66] width 115 height 16
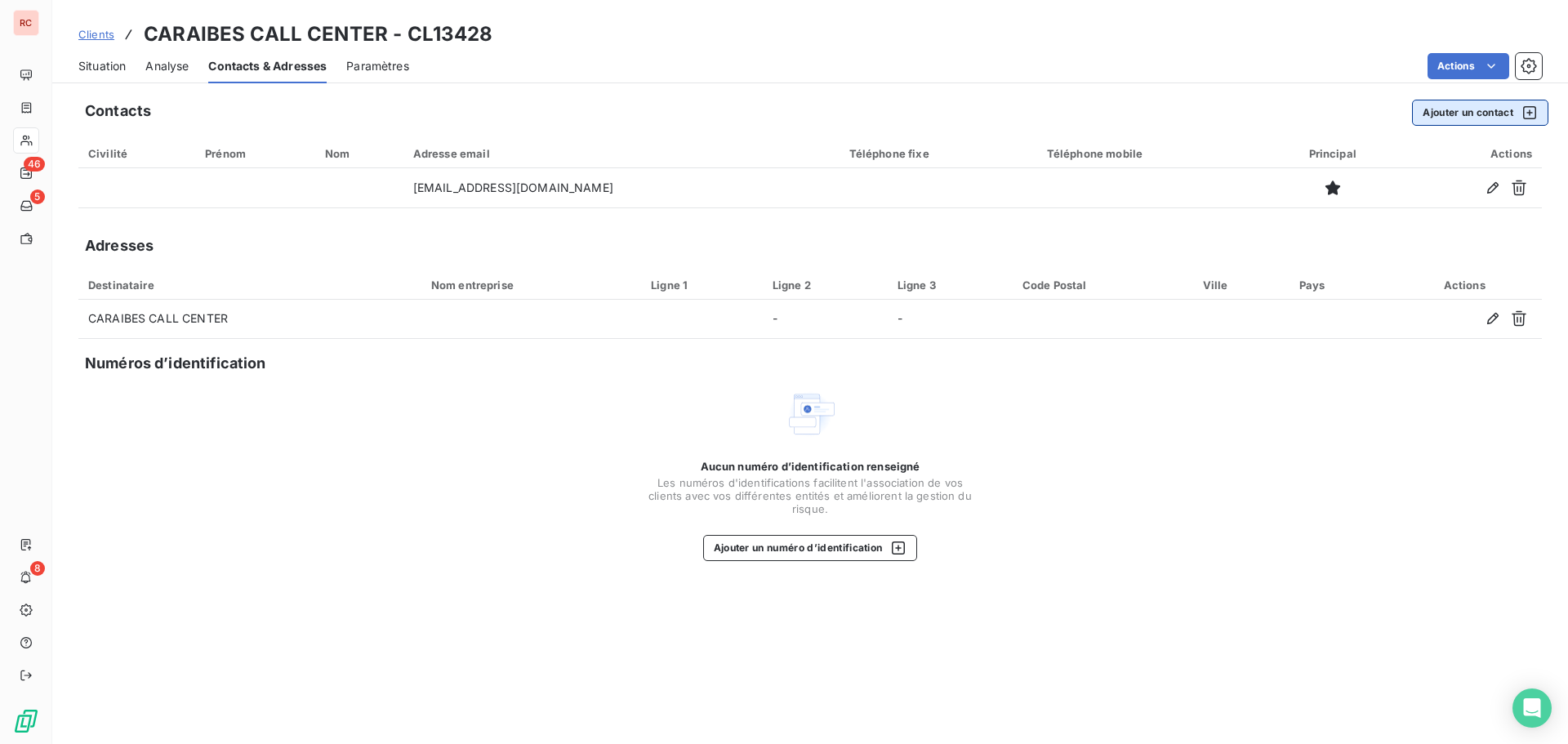
click at [1446, 114] on button "Ajouter un contact" at bounding box center [1480, 113] width 137 height 26
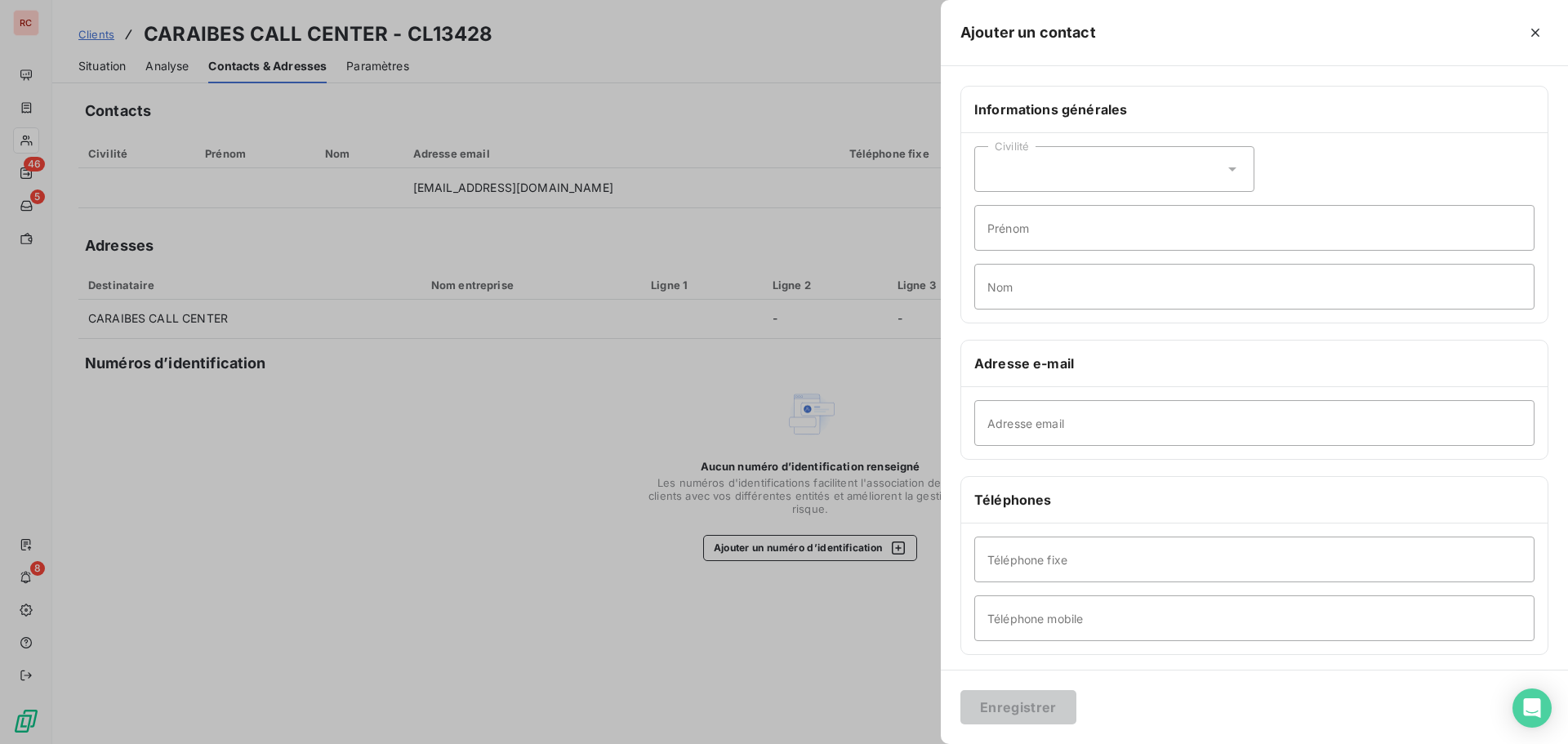
click at [1233, 174] on icon at bounding box center [1232, 169] width 16 height 16
click at [1148, 220] on li "Madame" at bounding box center [1114, 210] width 280 height 29
click at [994, 235] on input "Prénom" at bounding box center [1254, 228] width 560 height 46
paste input "[PERSON_NAME]"
type input "[PERSON_NAME]"
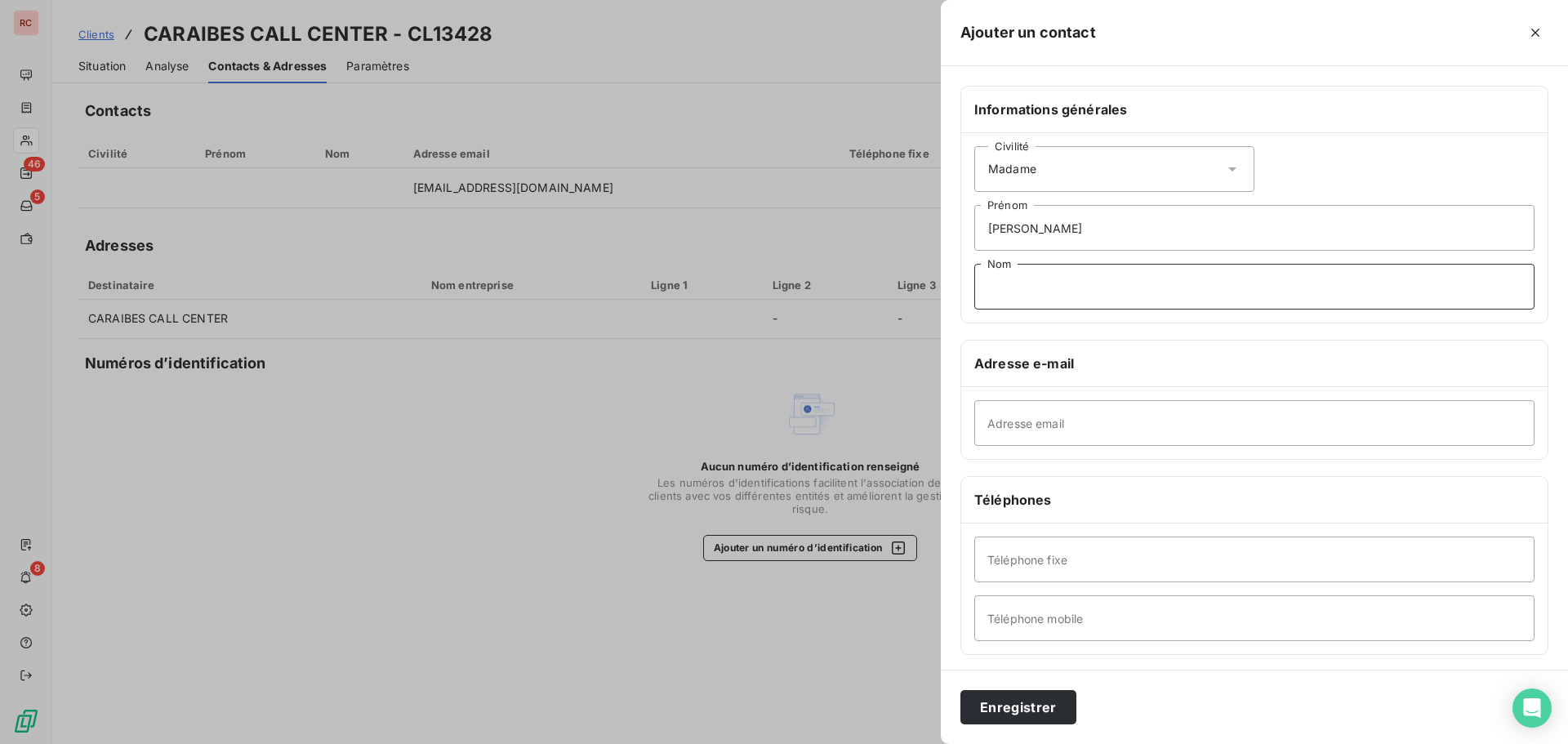
click at [1035, 277] on input "Nom" at bounding box center [1254, 287] width 560 height 46
paste input "TAGLIAMENTO"
type input "TAGLIAMENTO"
click at [1083, 416] on input "Adresse email" at bounding box center [1254, 423] width 560 height 46
paste input "[EMAIL_ADDRESS][DOMAIN_NAME]"
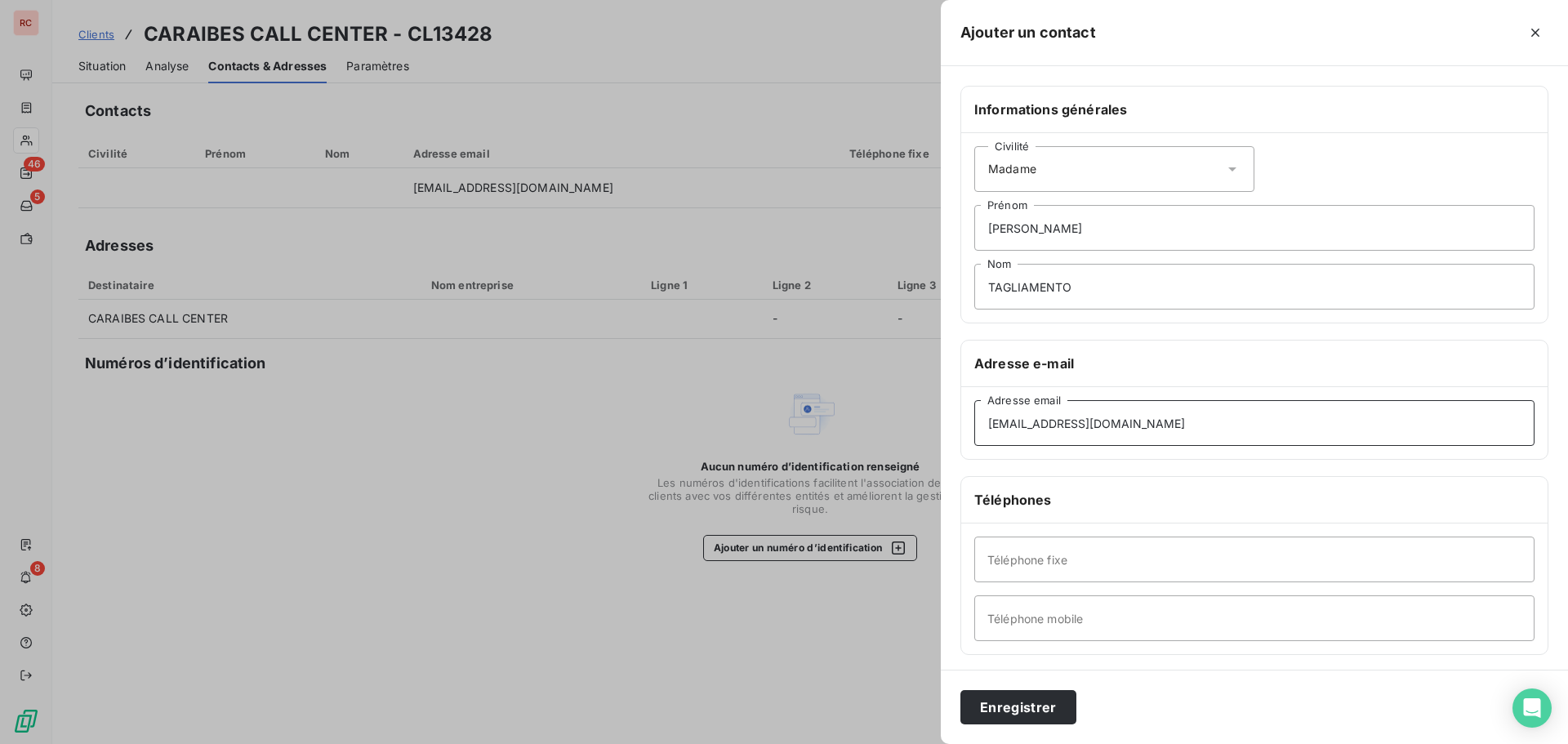
type input "[EMAIL_ADDRESS][DOMAIN_NAME]"
click at [1067, 620] on input "Téléphone mobile" at bounding box center [1254, 618] width 560 height 46
paste input "Responsable du service comptabilité"
type input "Responsable du service comptabilité"
click at [1045, 552] on input "Téléphone fixe" at bounding box center [1254, 560] width 560 height 46
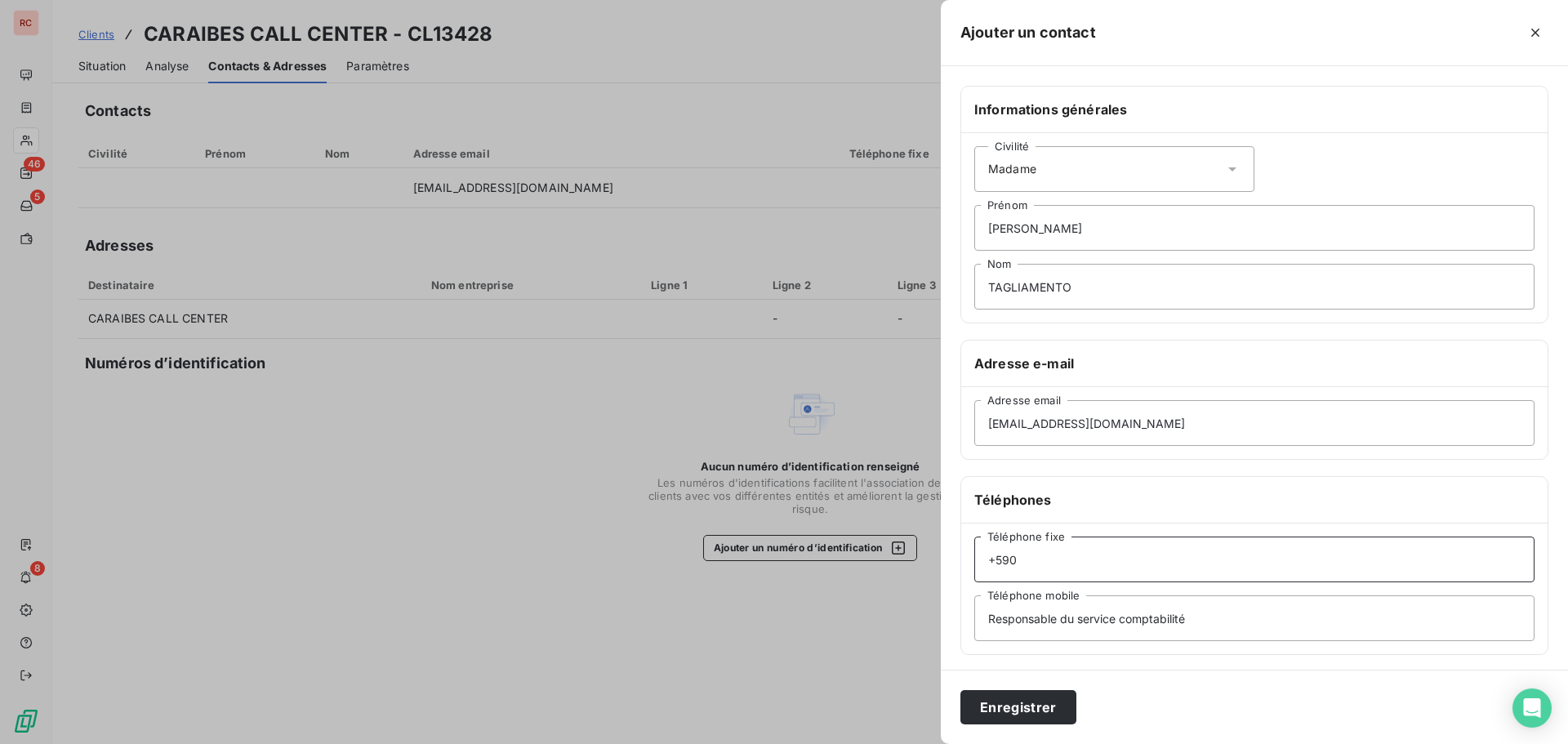
paste input "0590 38 43 32"
click at [1030, 562] on input "[PHONE_NUMBER]" at bounding box center [1254, 560] width 560 height 46
type input "[PHONE_NUMBER]"
click at [1032, 712] on button "Enregistrer" at bounding box center [1018, 707] width 116 height 34
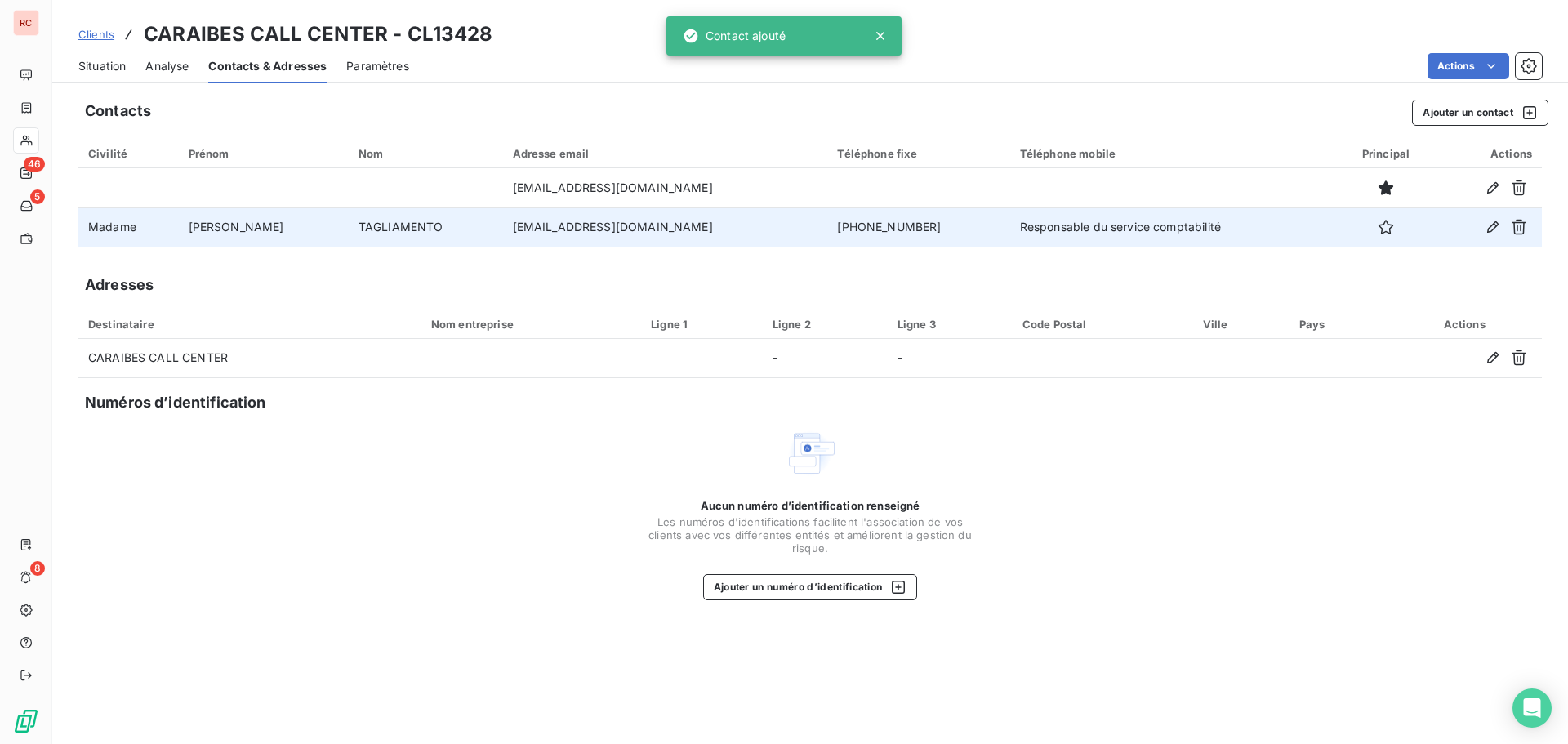
drag, startPoint x: 644, startPoint y: 229, endPoint x: 464, endPoint y: 229, distance: 180.0
click at [433, 230] on tr "Madame [PERSON_NAME] [EMAIL_ADDRESS][DOMAIN_NAME] [PHONE_NUMBER] Responsable du…" at bounding box center [810, 227] width 1463 height 39
copy tr "[EMAIL_ADDRESS][DOMAIN_NAME]"
click at [673, 243] on td "[EMAIL_ADDRESS][DOMAIN_NAME]" at bounding box center [666, 227] width 325 height 39
drag, startPoint x: 649, startPoint y: 231, endPoint x: 430, endPoint y: 226, distance: 219.1
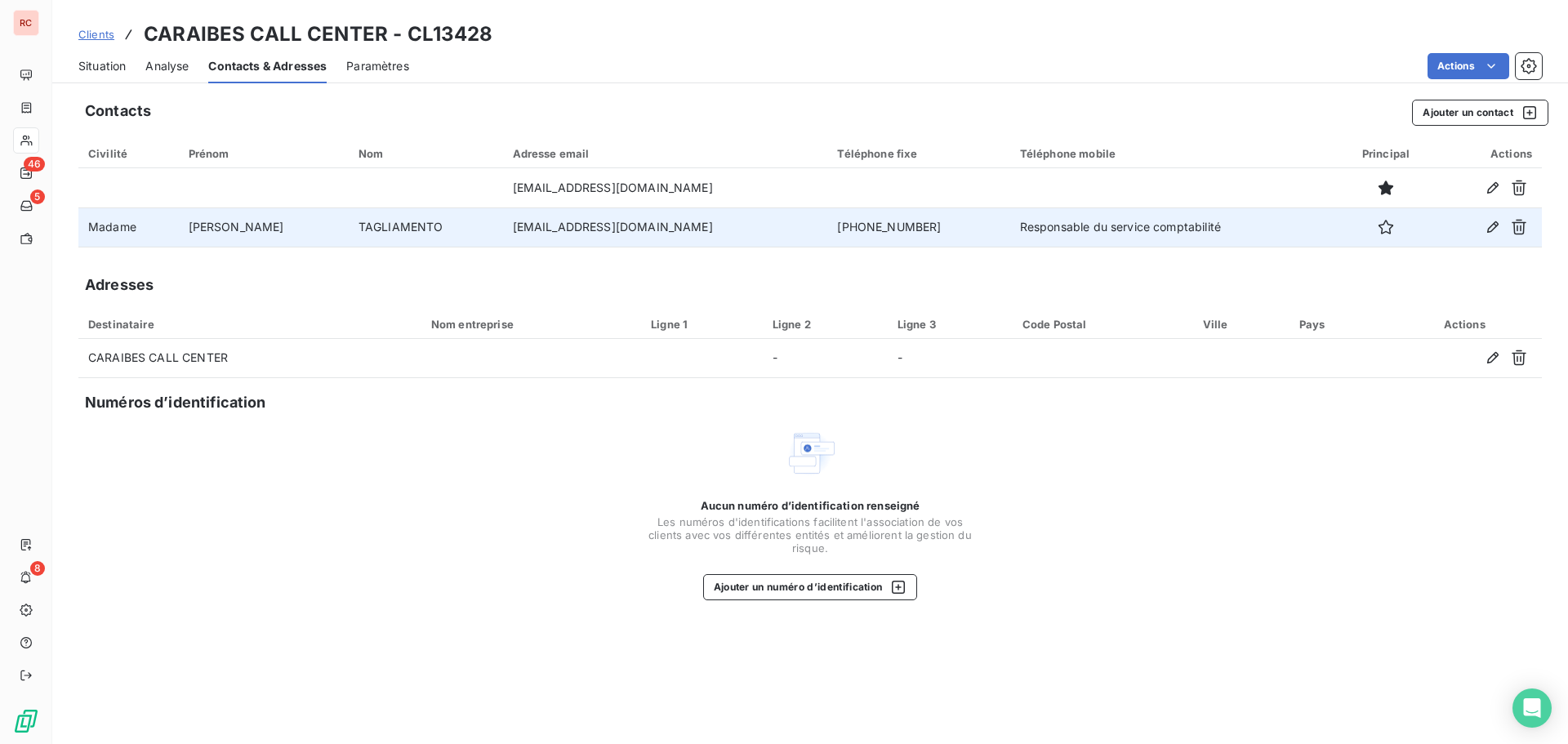
click at [427, 230] on tr "Madame [PERSON_NAME] [EMAIL_ADDRESS][DOMAIN_NAME] [PHONE_NUMBER] Responsable du…" at bounding box center [810, 227] width 1463 height 39
copy tr "[EMAIL_ADDRESS][DOMAIN_NAME]"
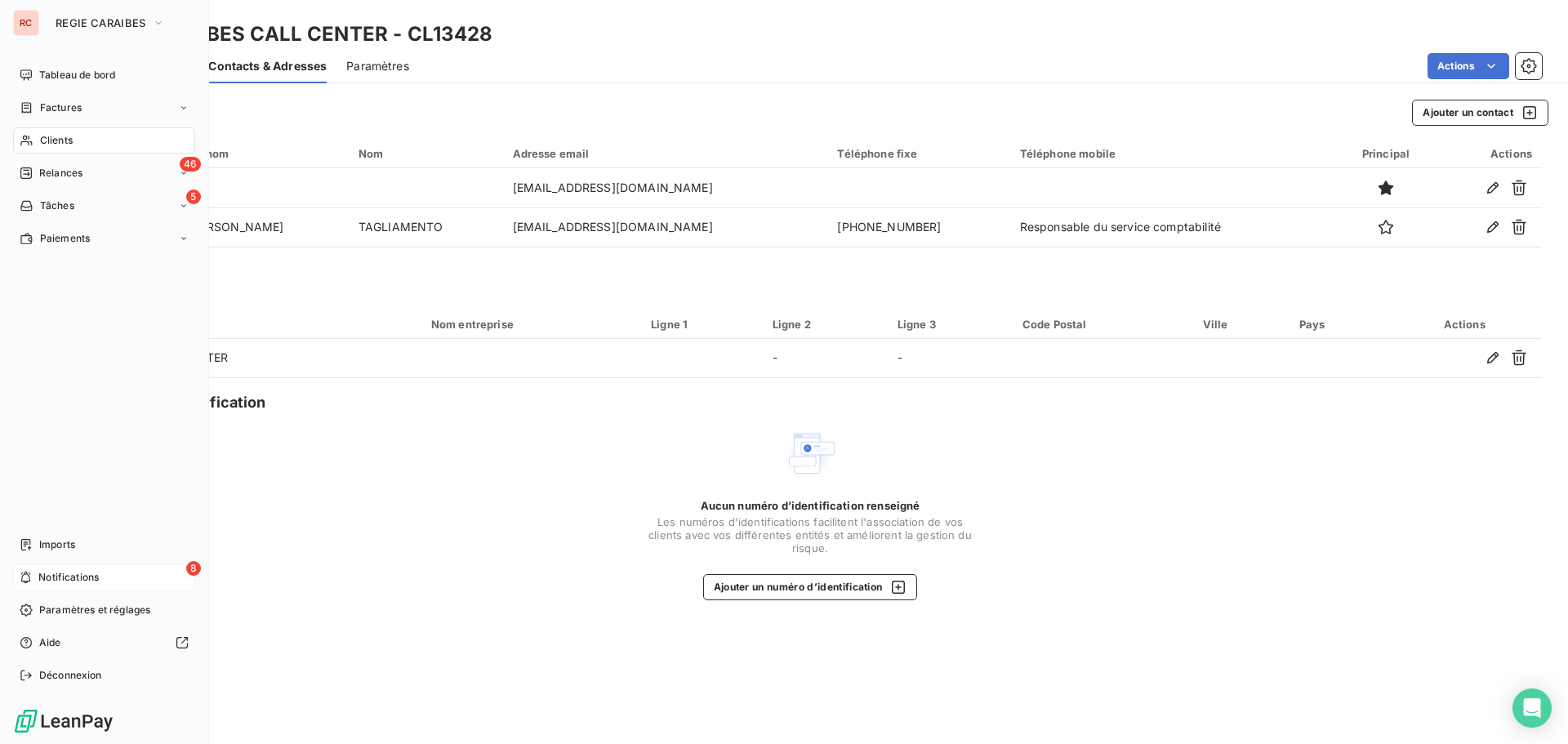
drag, startPoint x: 52, startPoint y: 575, endPoint x: 68, endPoint y: 577, distance: 16.1
click at [52, 575] on span "Notifications" at bounding box center [68, 577] width 61 height 15
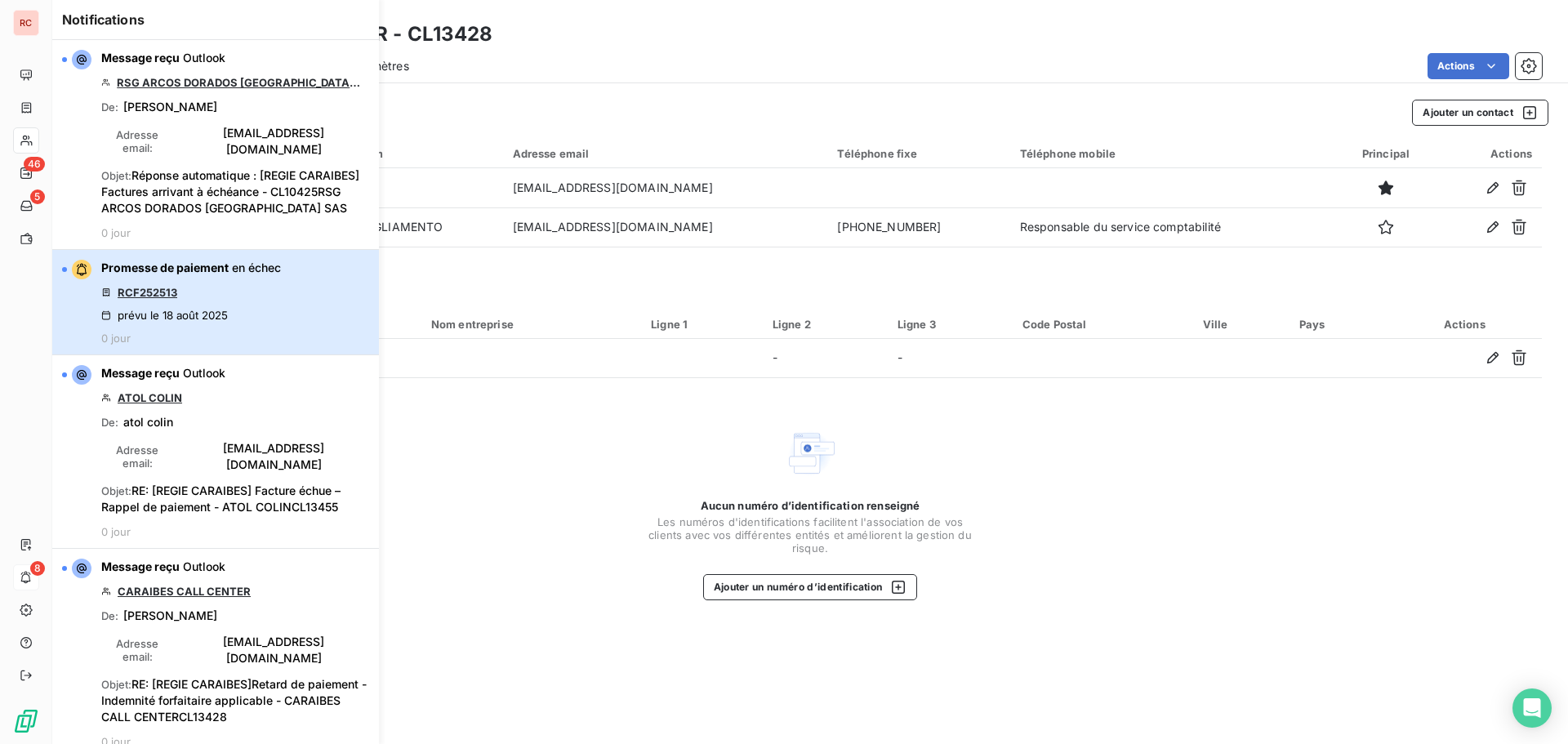
click at [212, 326] on div "Promesse de paiement en échec RCF252513 prévu le [DATE] 0 jour" at bounding box center [191, 302] width 180 height 85
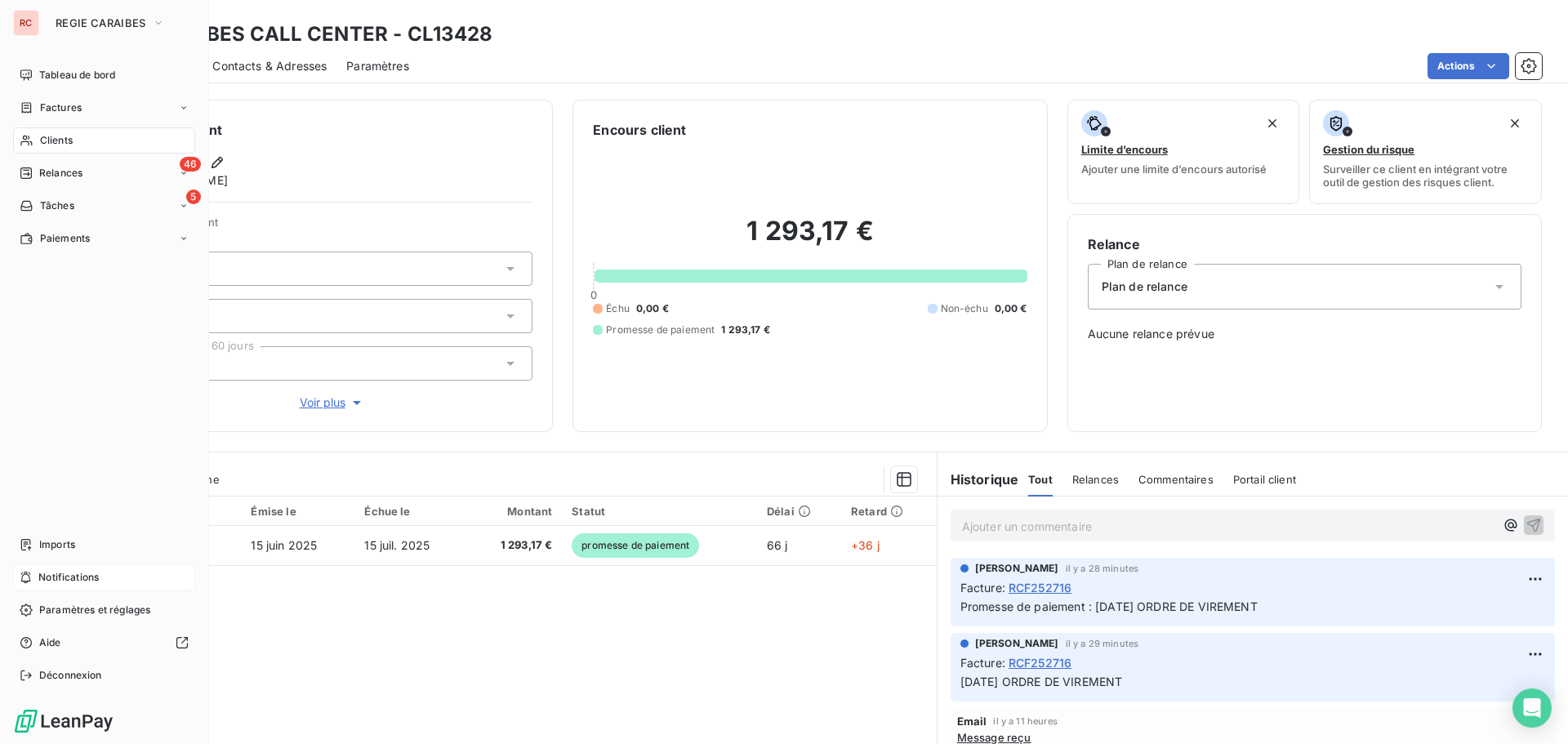
click at [58, 577] on span "Notifications" at bounding box center [68, 577] width 61 height 15
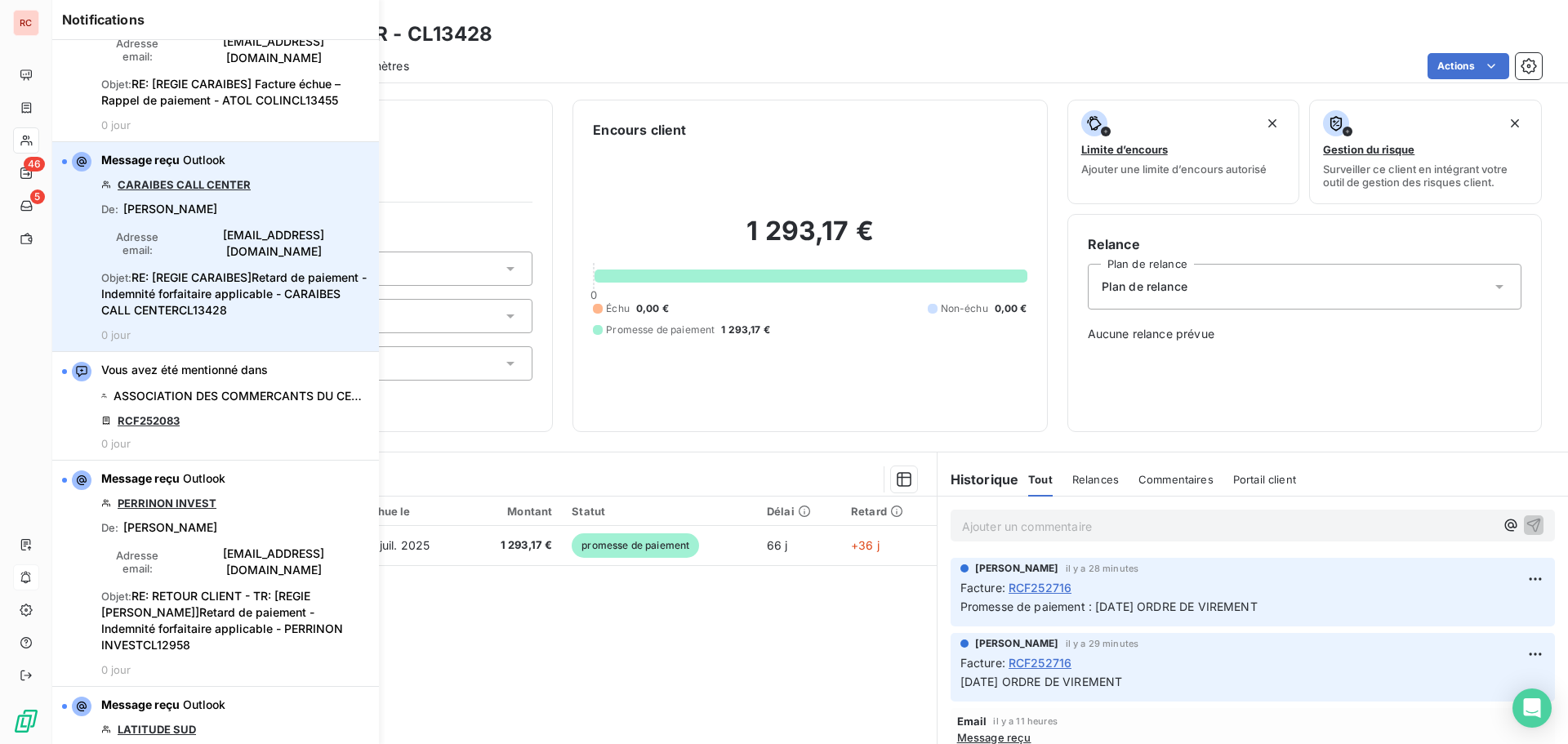
scroll to position [408, 0]
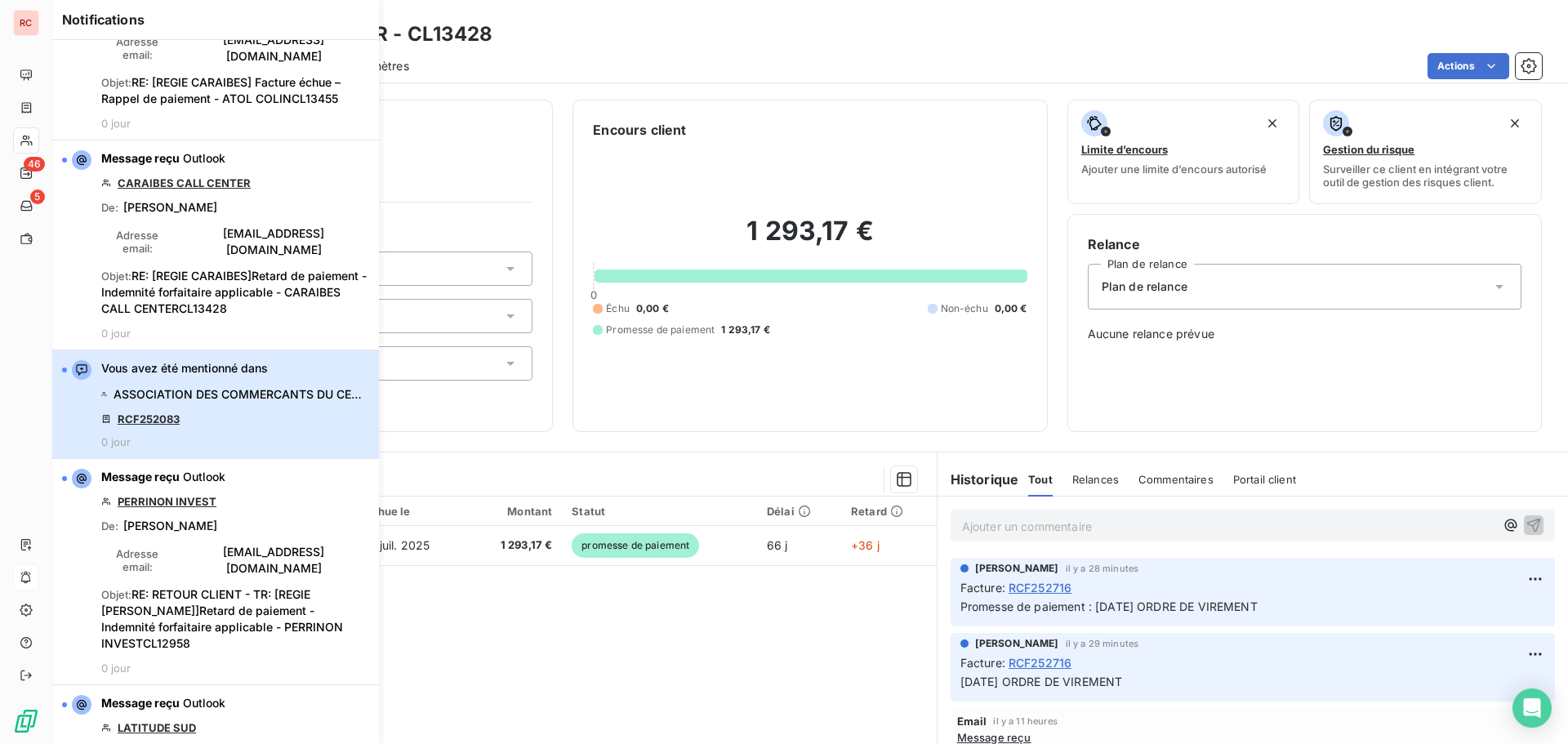
click at [165, 375] on div "Vous avez été mentionné dans ASSOCIATION DES COMMERCANTS DU CENTRE COMMERCAL OC…" at bounding box center [232, 404] width 261 height 88
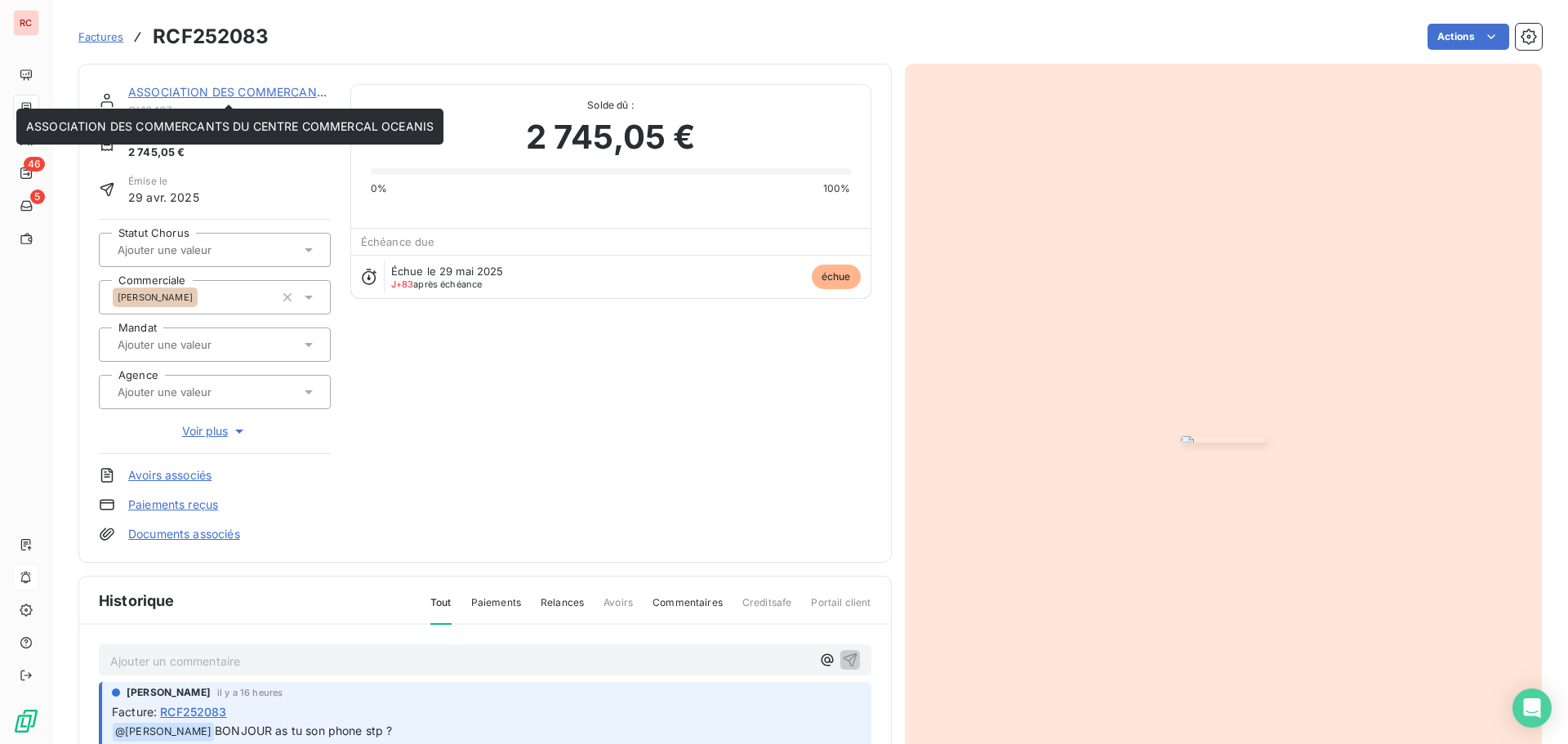
click at [275, 100] on div "ASSOCIATION DES COMMERCANTS DU CENTRE COMMERCAL OCEANIS" at bounding box center [229, 92] width 203 height 16
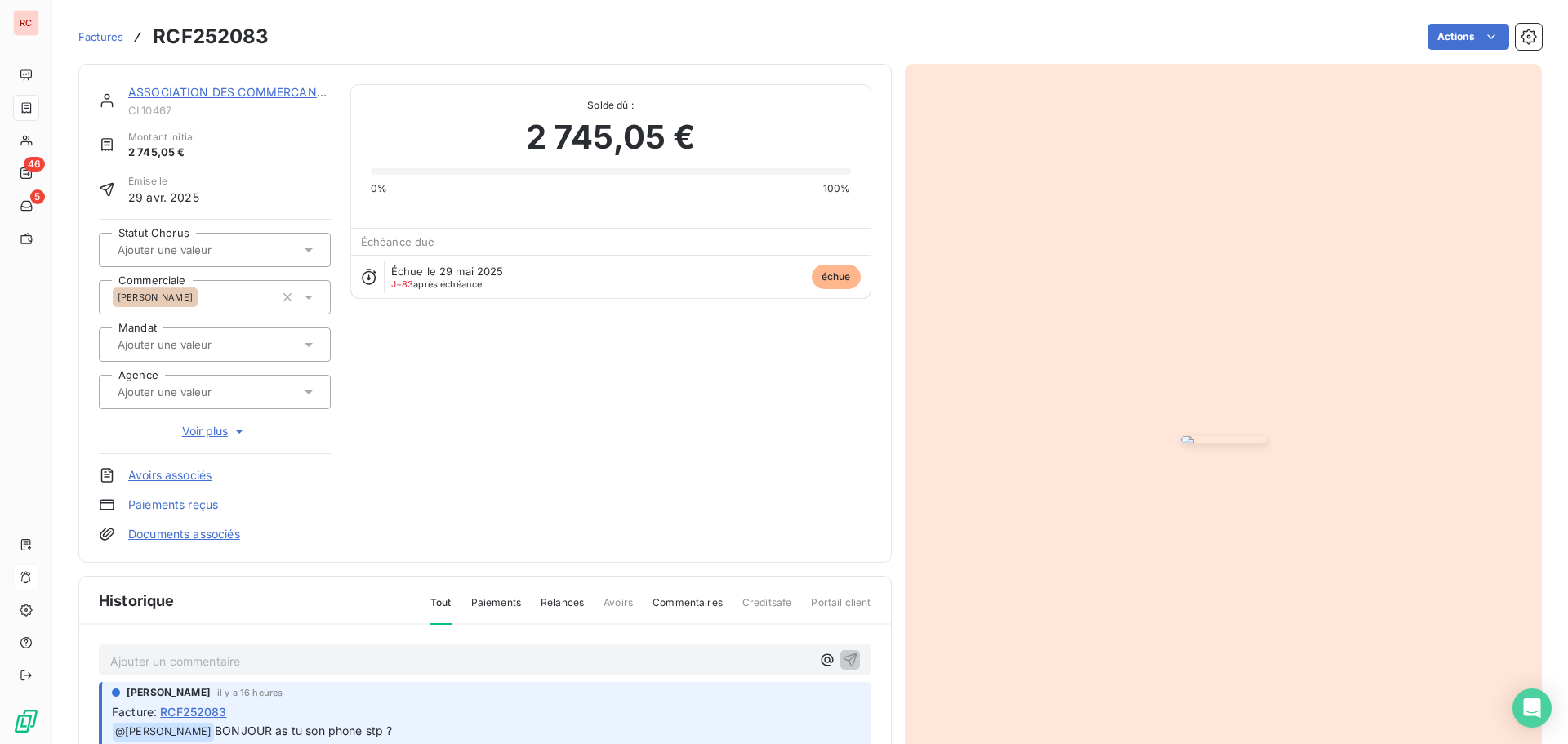
click at [275, 96] on link "ASSOCIATION DES COMMERCANTS DU CENTRE COMMERCAL OCEANIS" at bounding box center [331, 92] width 407 height 14
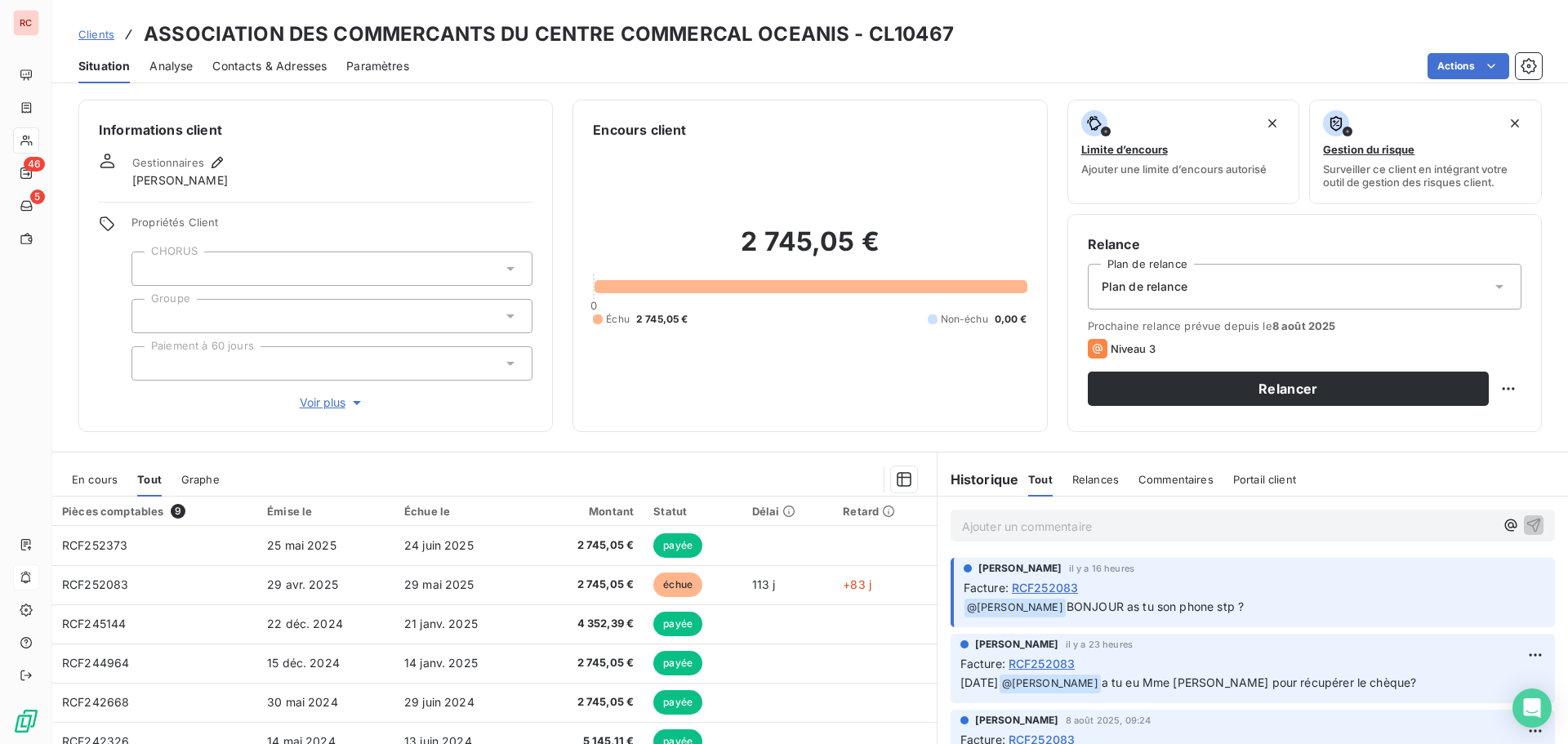
click at [312, 61] on span "Contacts & Adresses" at bounding box center [269, 66] width 115 height 16
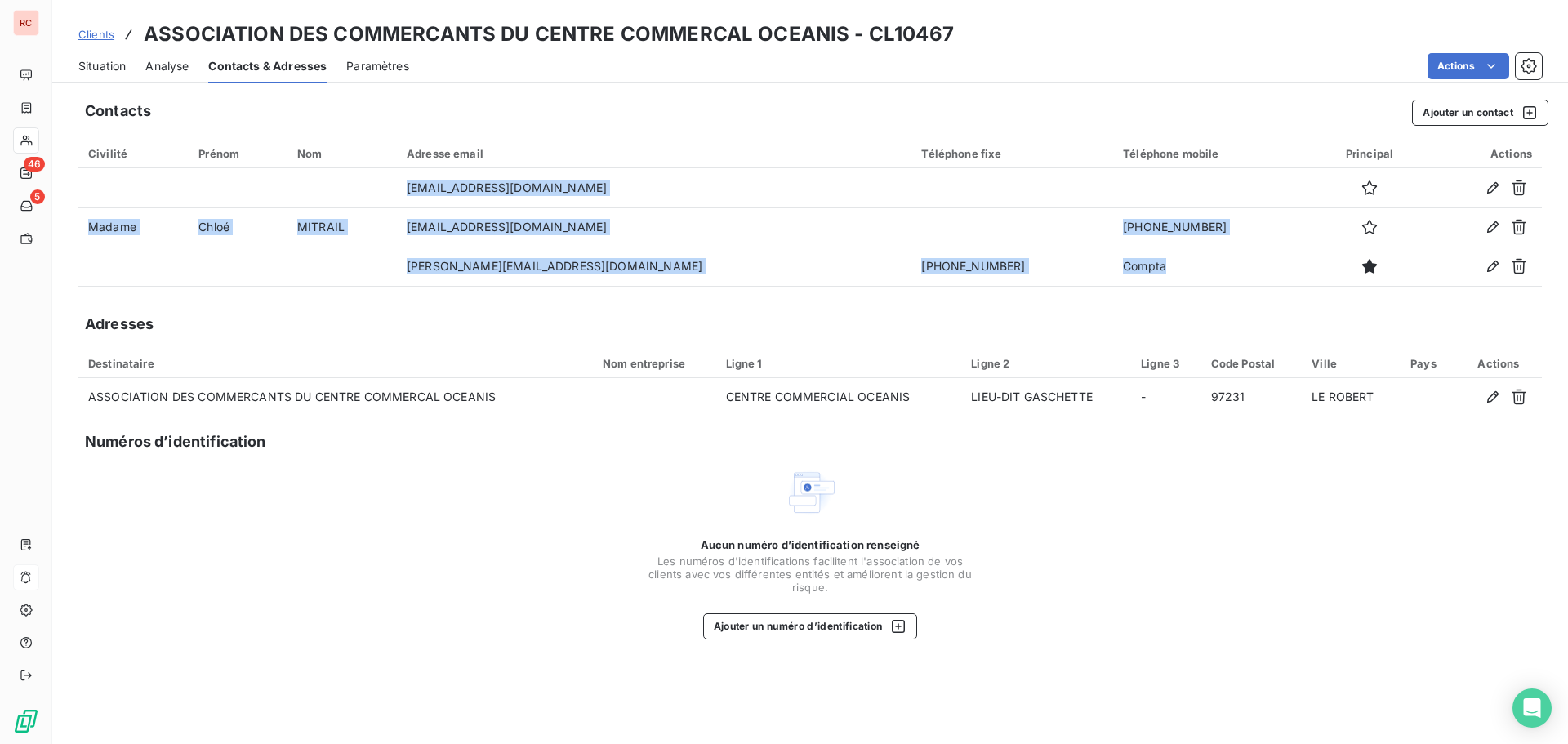
drag, startPoint x: 1134, startPoint y: 276, endPoint x: 681, endPoint y: 289, distance: 453.2
click at [681, 289] on div "Contacts Ajouter un contact Civilité Prénom Nom Adresse email Téléphone fixe Té…" at bounding box center [809, 416] width 1515 height 654
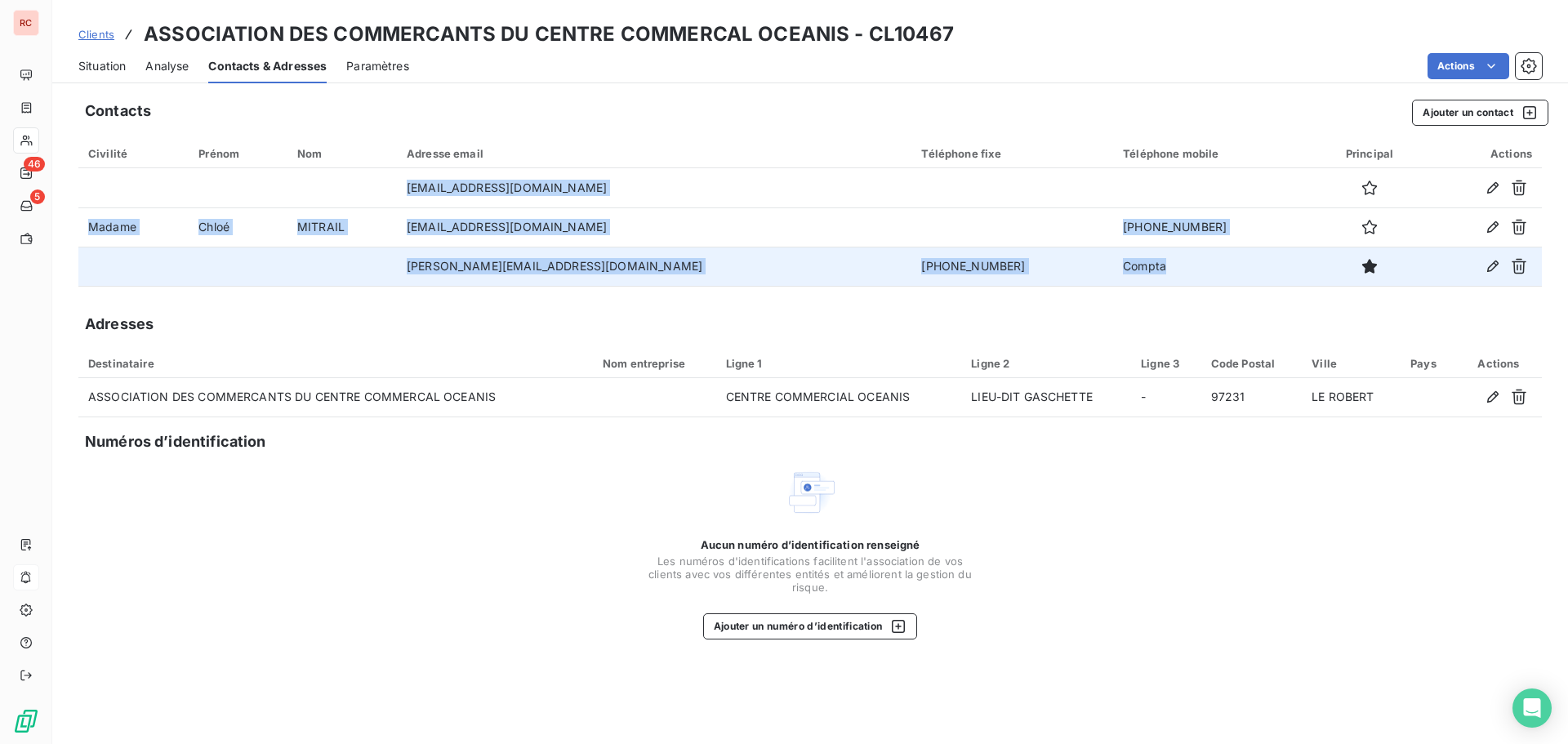
click at [1118, 282] on td "Compta" at bounding box center [1214, 266] width 202 height 39
click at [1129, 270] on td "Compta" at bounding box center [1214, 266] width 202 height 39
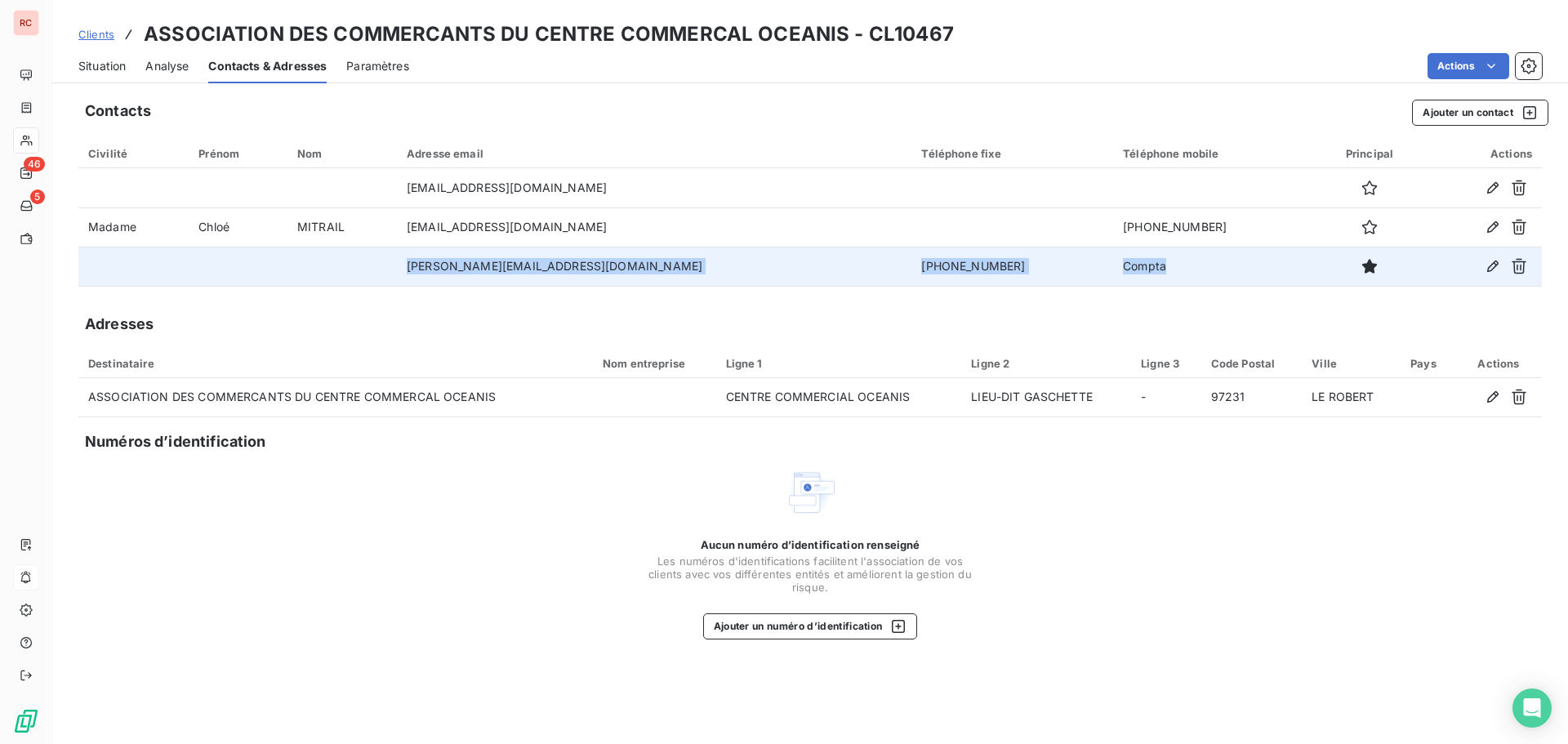
drag, startPoint x: 1111, startPoint y: 270, endPoint x: 456, endPoint y: 273, distance: 655.0
click at [456, 273] on tr "[PERSON_NAME][EMAIL_ADDRESS][DOMAIN_NAME] [PHONE_NUMBER] Compta" at bounding box center [810, 266] width 1463 height 39
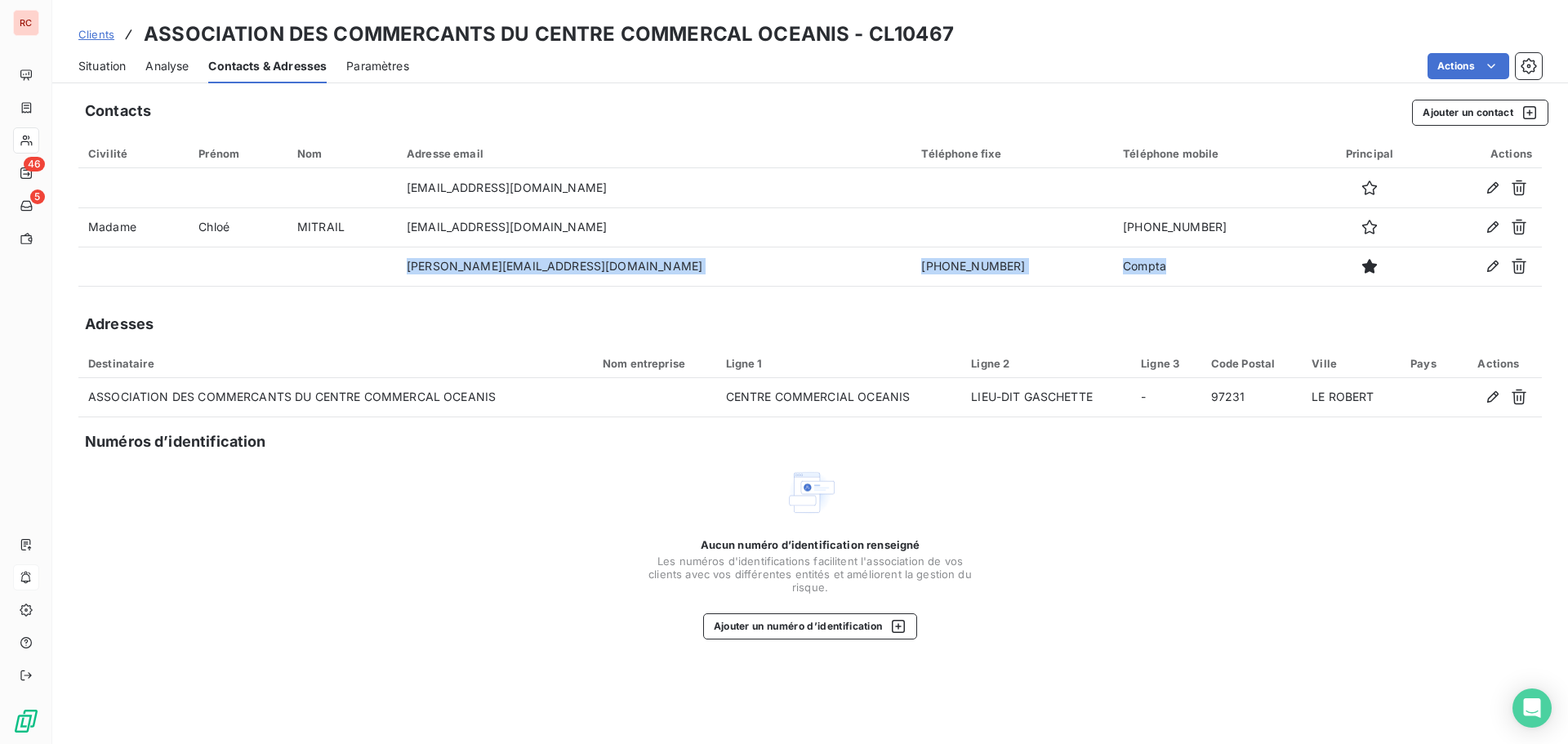
click at [96, 66] on span "Situation" at bounding box center [102, 66] width 47 height 16
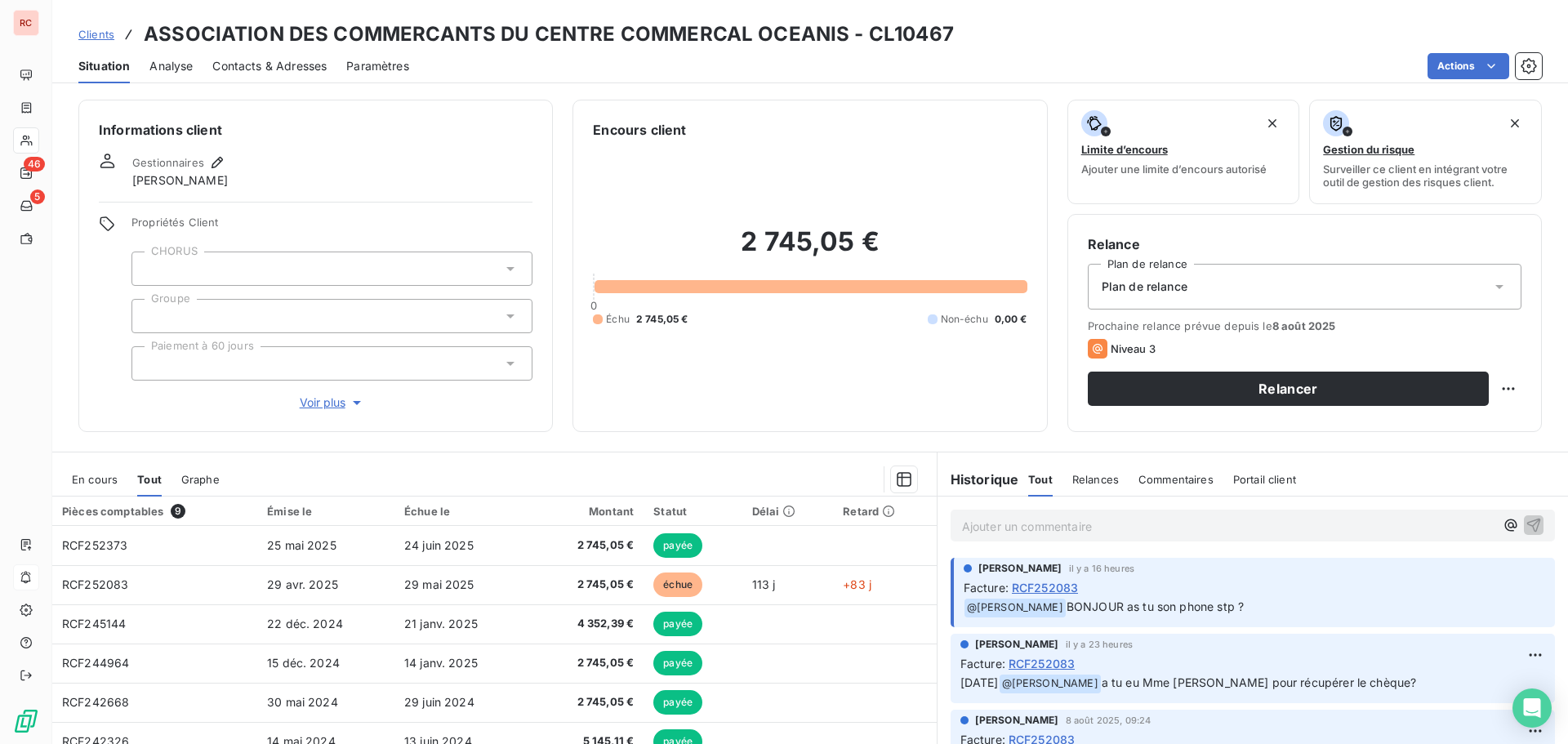
click at [110, 481] on span "En cours" at bounding box center [95, 479] width 46 height 13
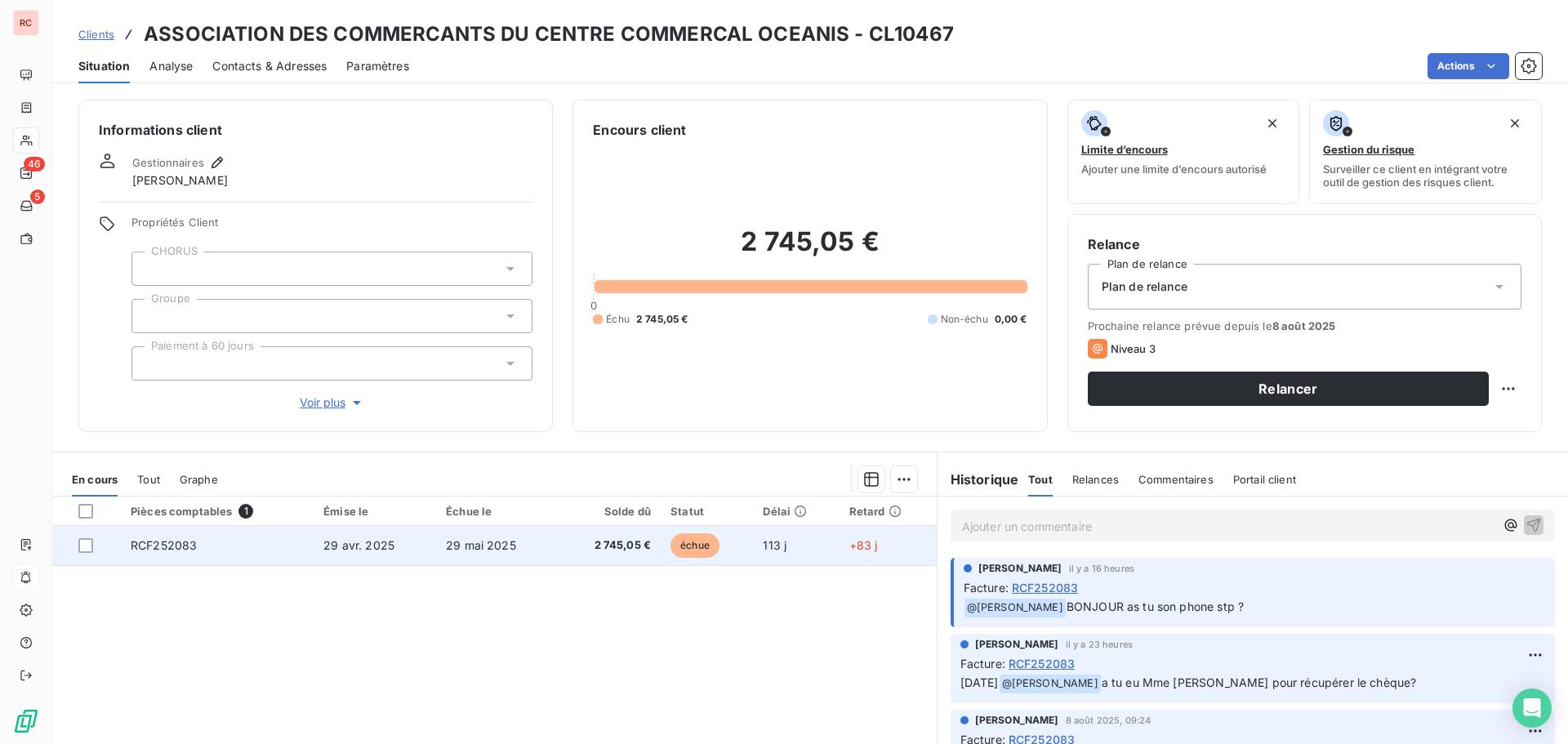
click at [389, 559] on td "29 avr. 2025" at bounding box center [374, 545] width 123 height 39
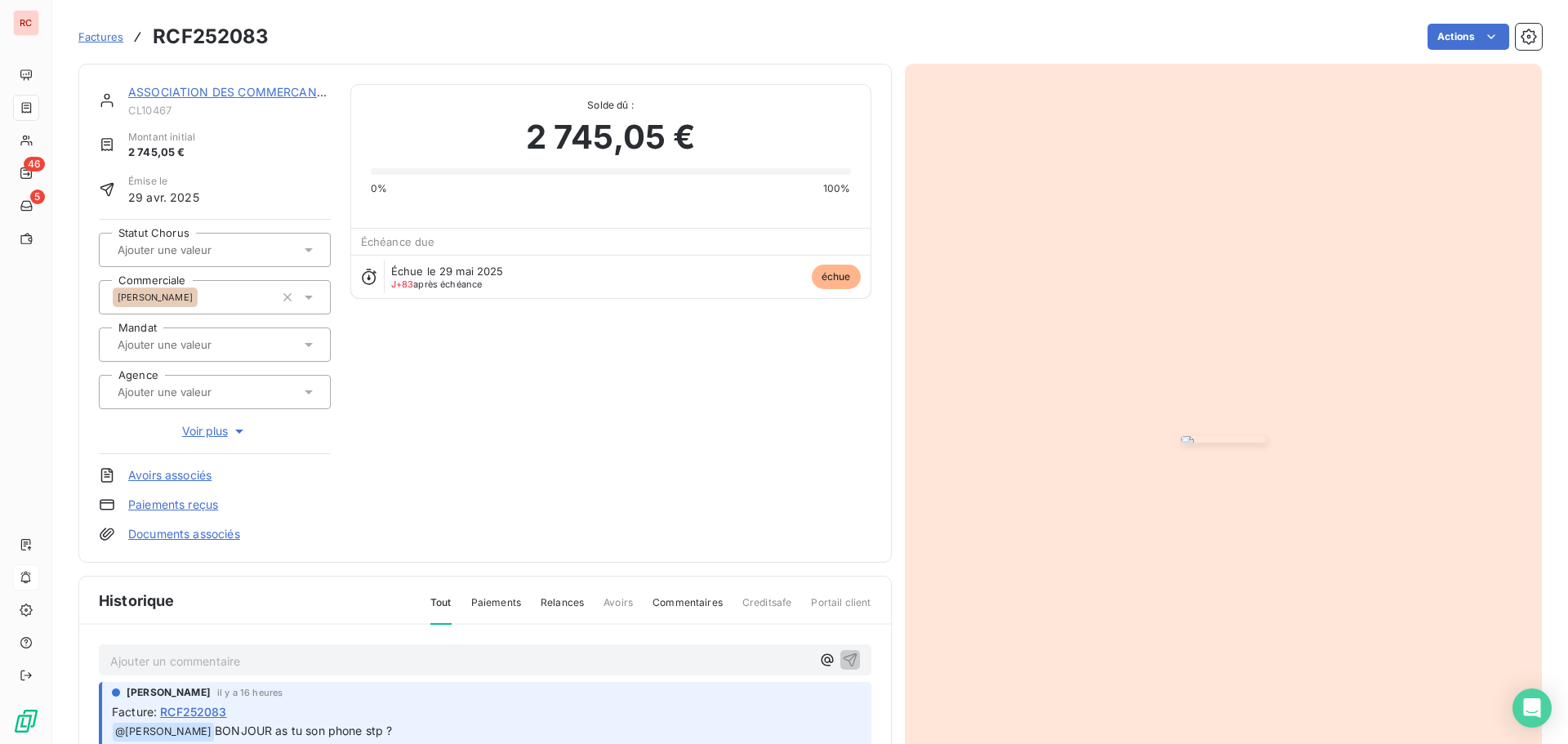
click at [219, 662] on p "Ajouter un commentaire ﻿" at bounding box center [460, 661] width 701 height 20
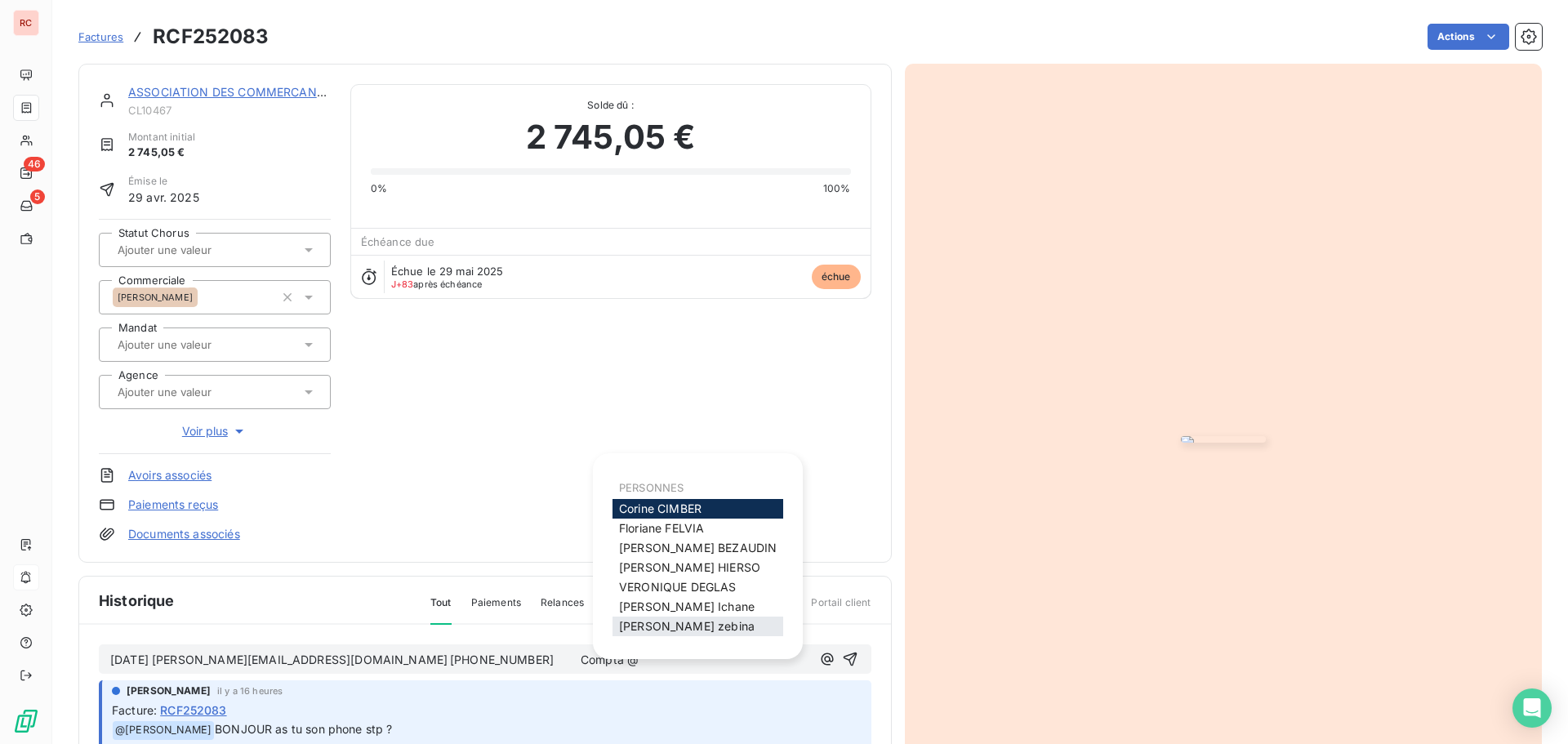
click at [644, 631] on span "[PERSON_NAME]" at bounding box center [687, 626] width 136 height 14
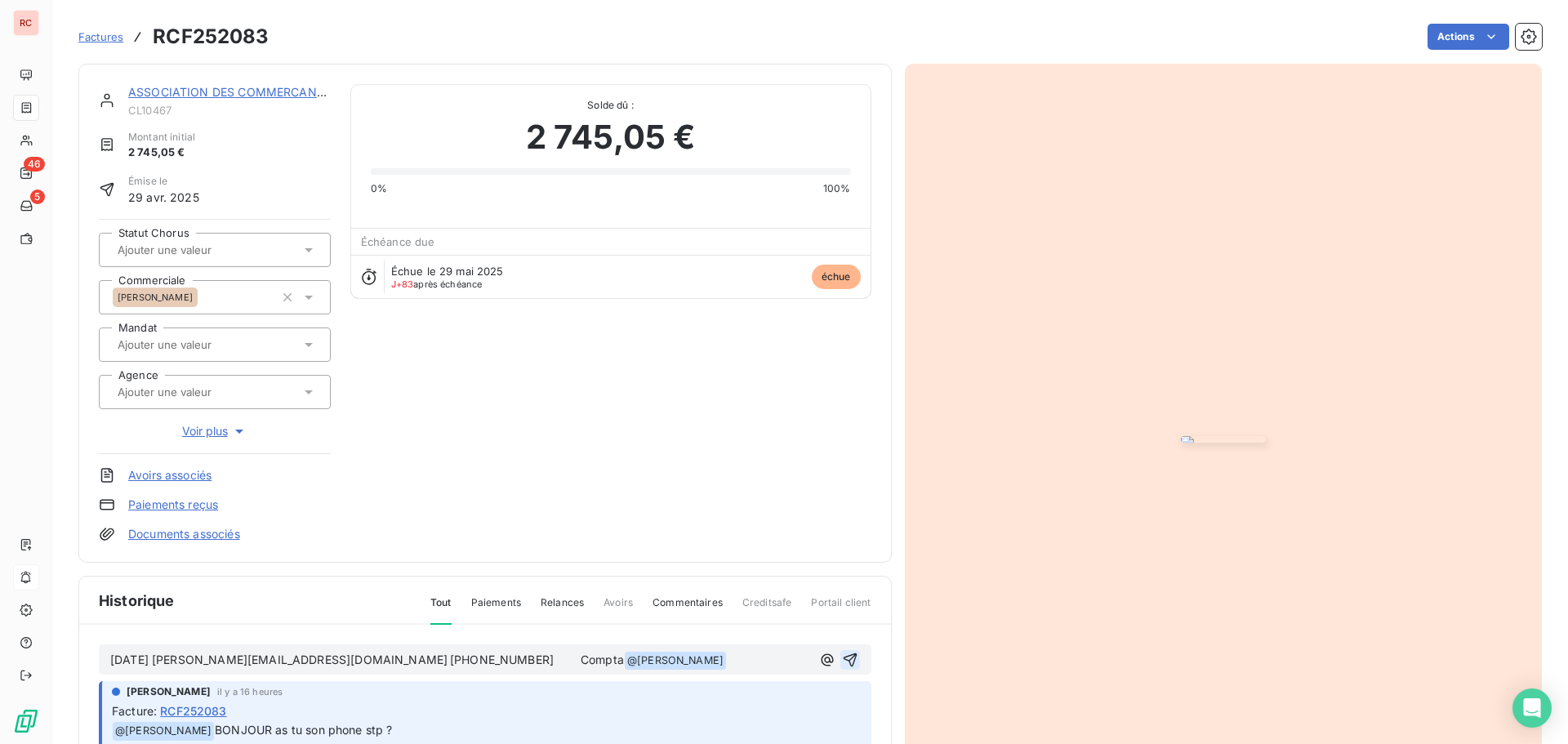
click at [841, 660] on icon "button" at bounding box center [849, 660] width 16 height 16
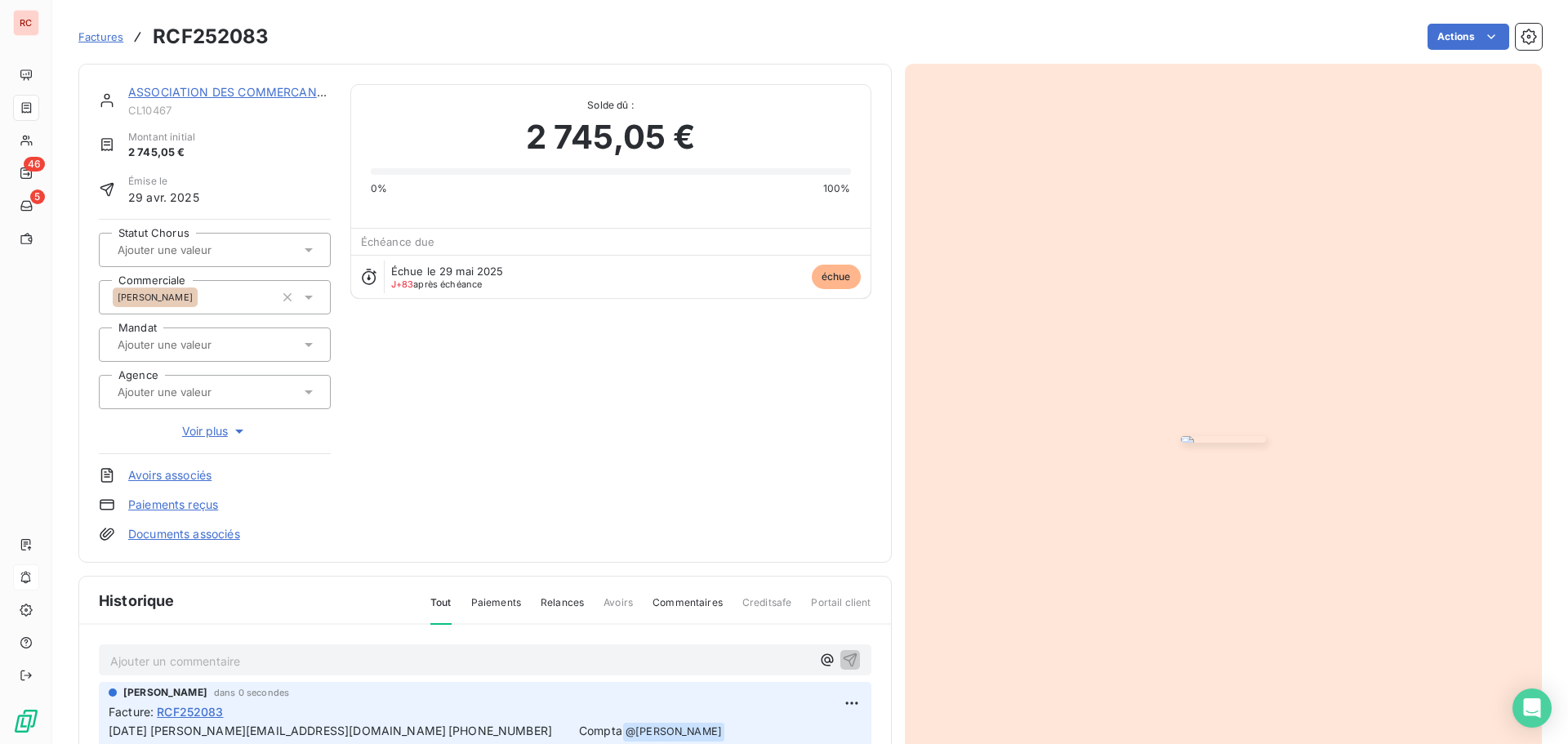
scroll to position [82, 0]
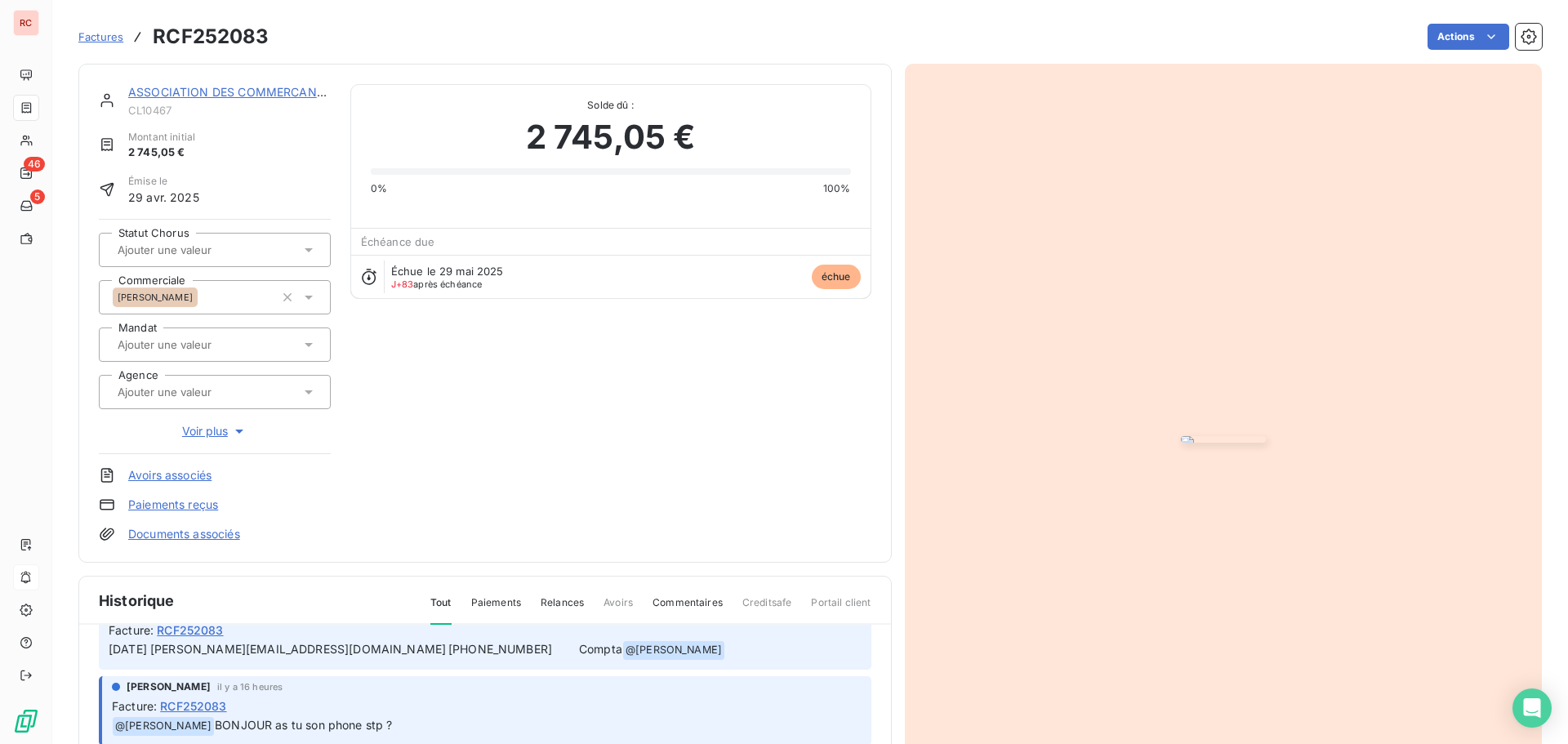
click at [652, 649] on p "[DATE] [PERSON_NAME][EMAIL_ADDRESS][DOMAIN_NAME] [PHONE_NUMBER] Compta @ [PERSO…" at bounding box center [485, 650] width 753 height 20
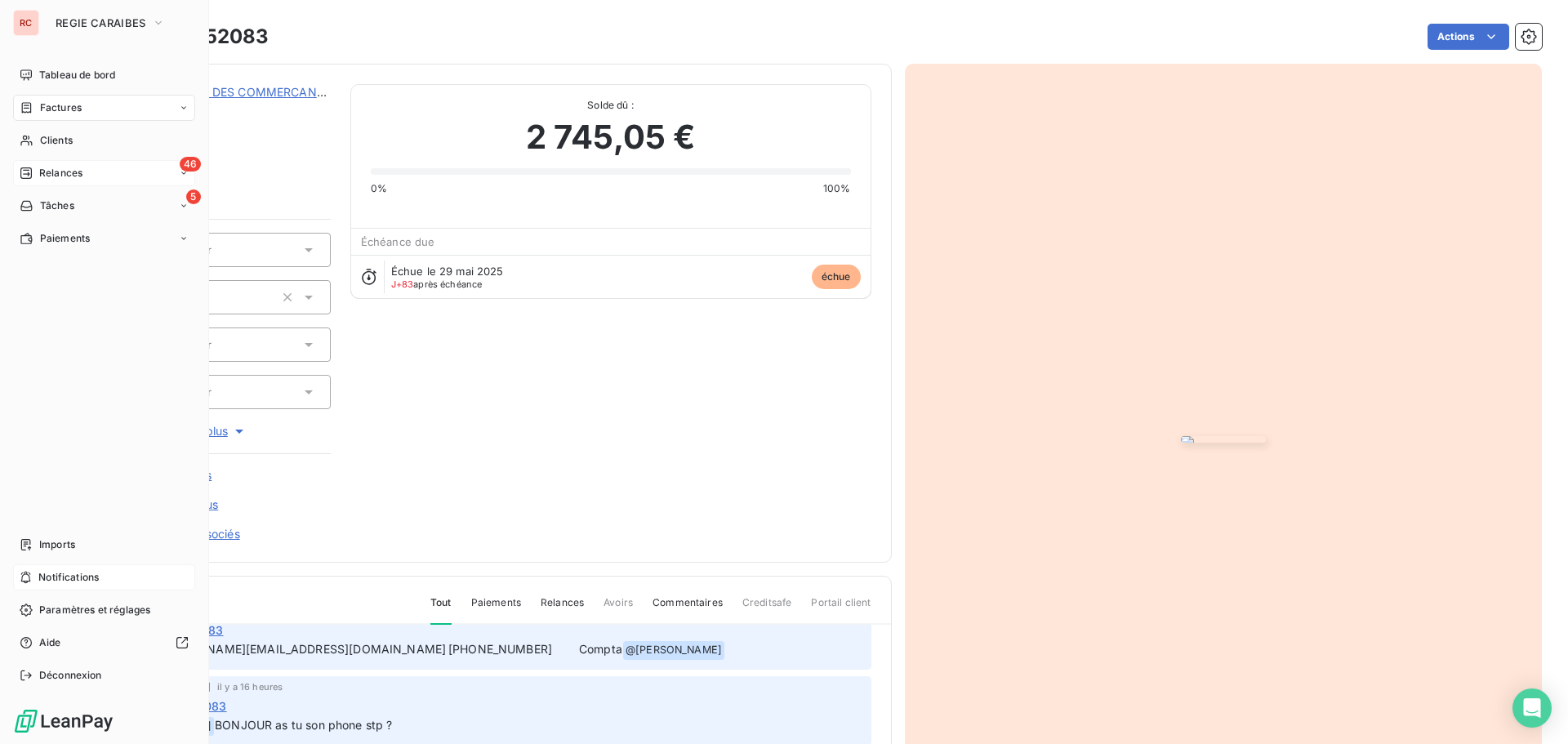
click at [61, 174] on span "Relances" at bounding box center [60, 173] width 43 height 15
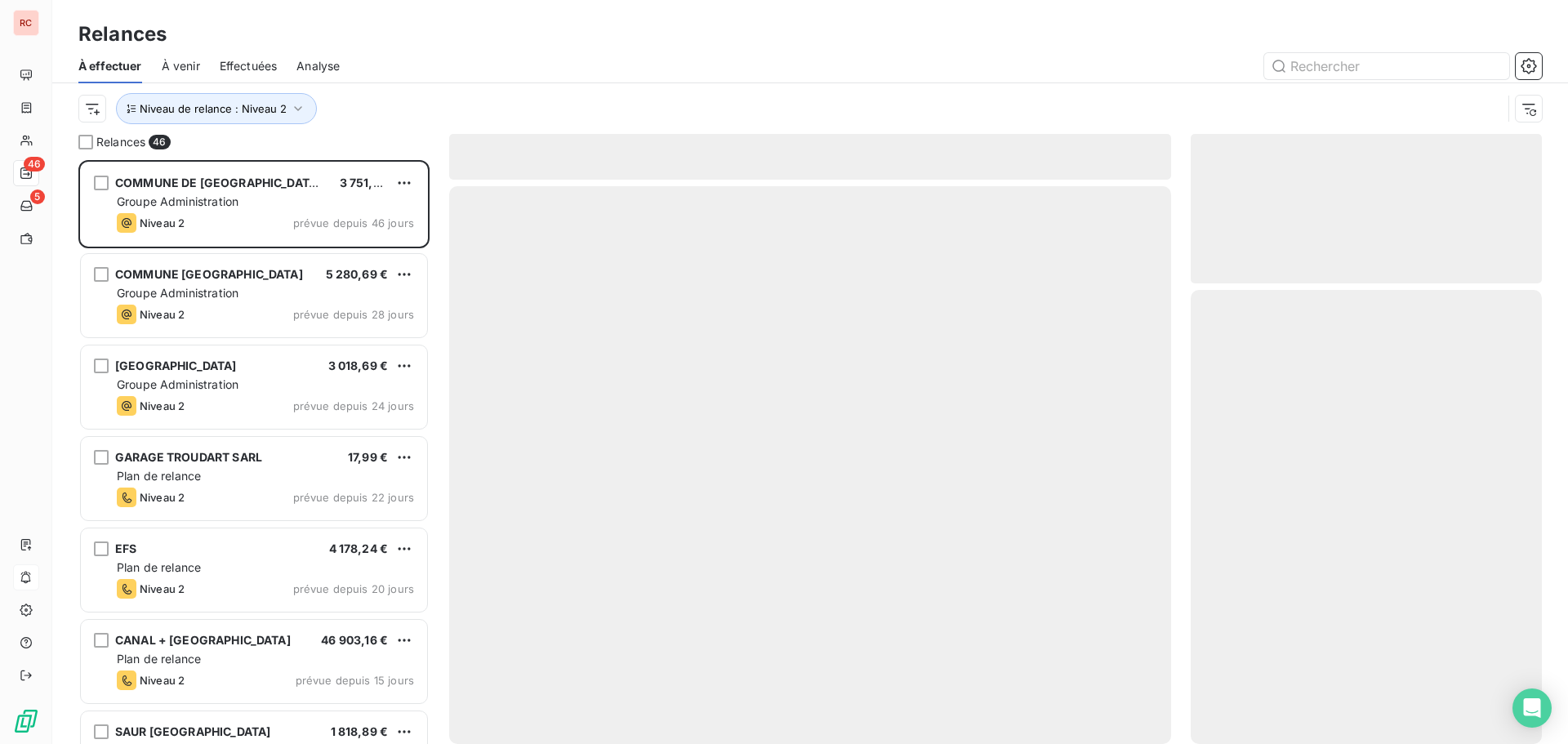
scroll to position [572, 339]
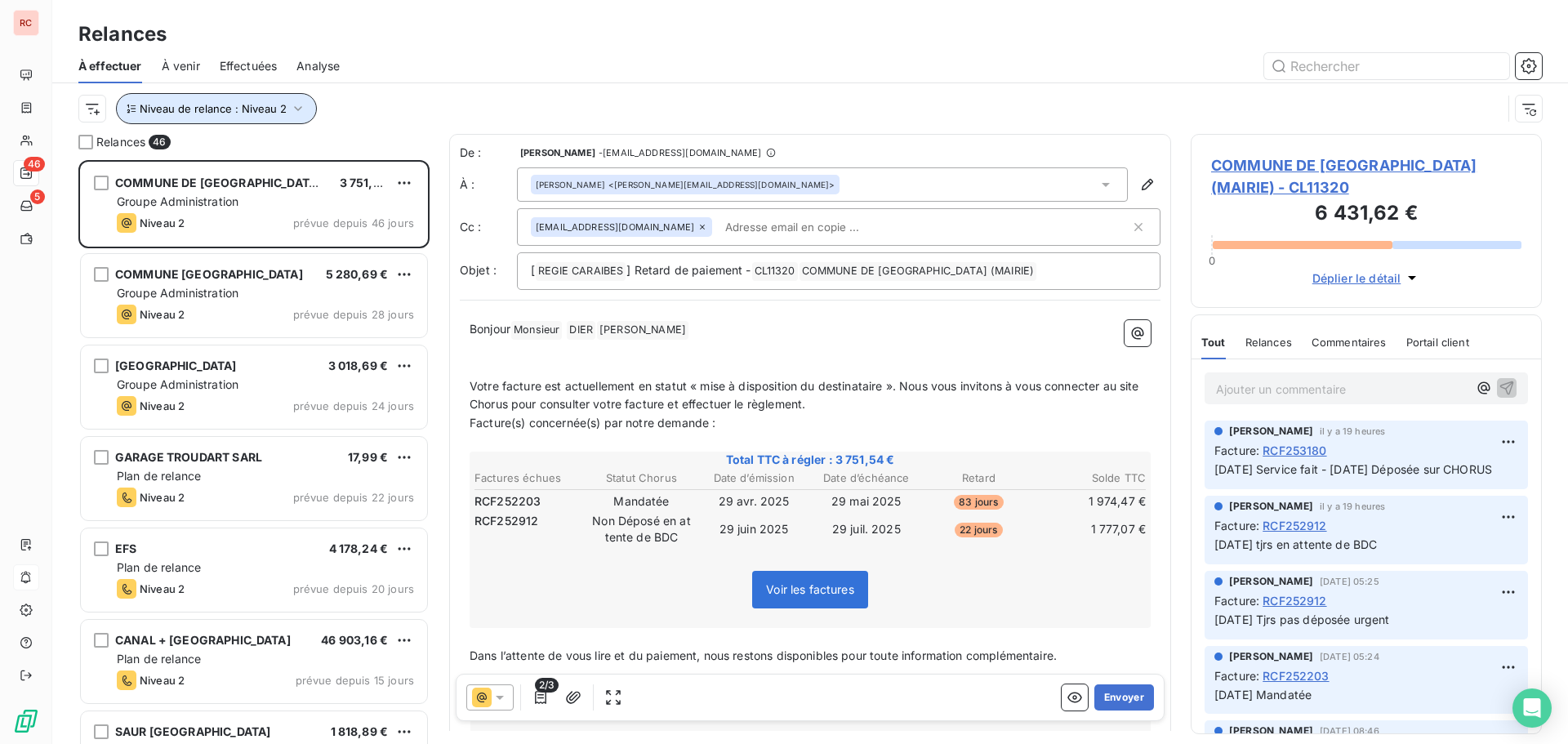
click at [289, 113] on icon "button" at bounding box center [297, 109] width 16 height 16
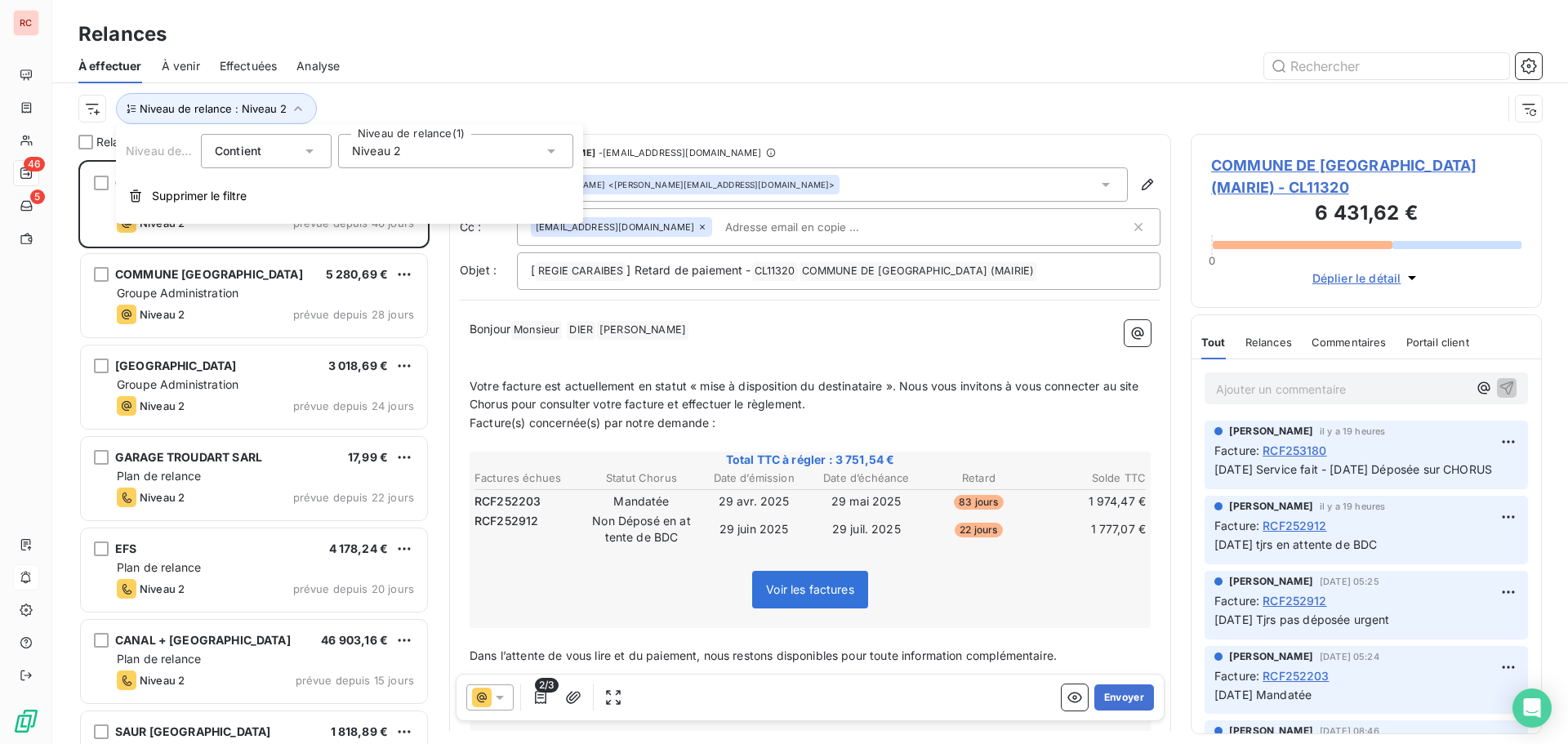
click at [555, 149] on icon at bounding box center [551, 151] width 16 height 16
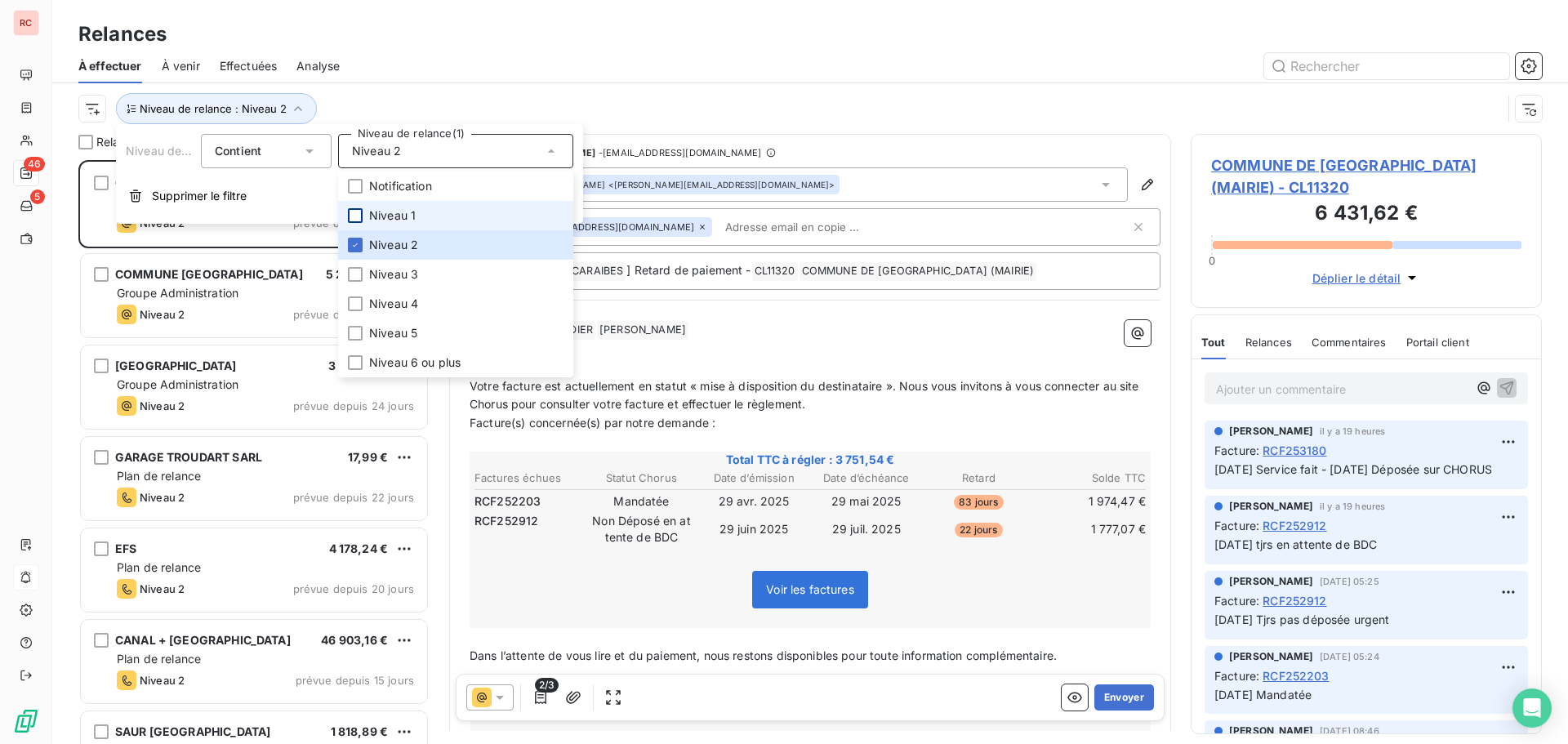
click at [348, 213] on div at bounding box center [355, 216] width 15 height 15
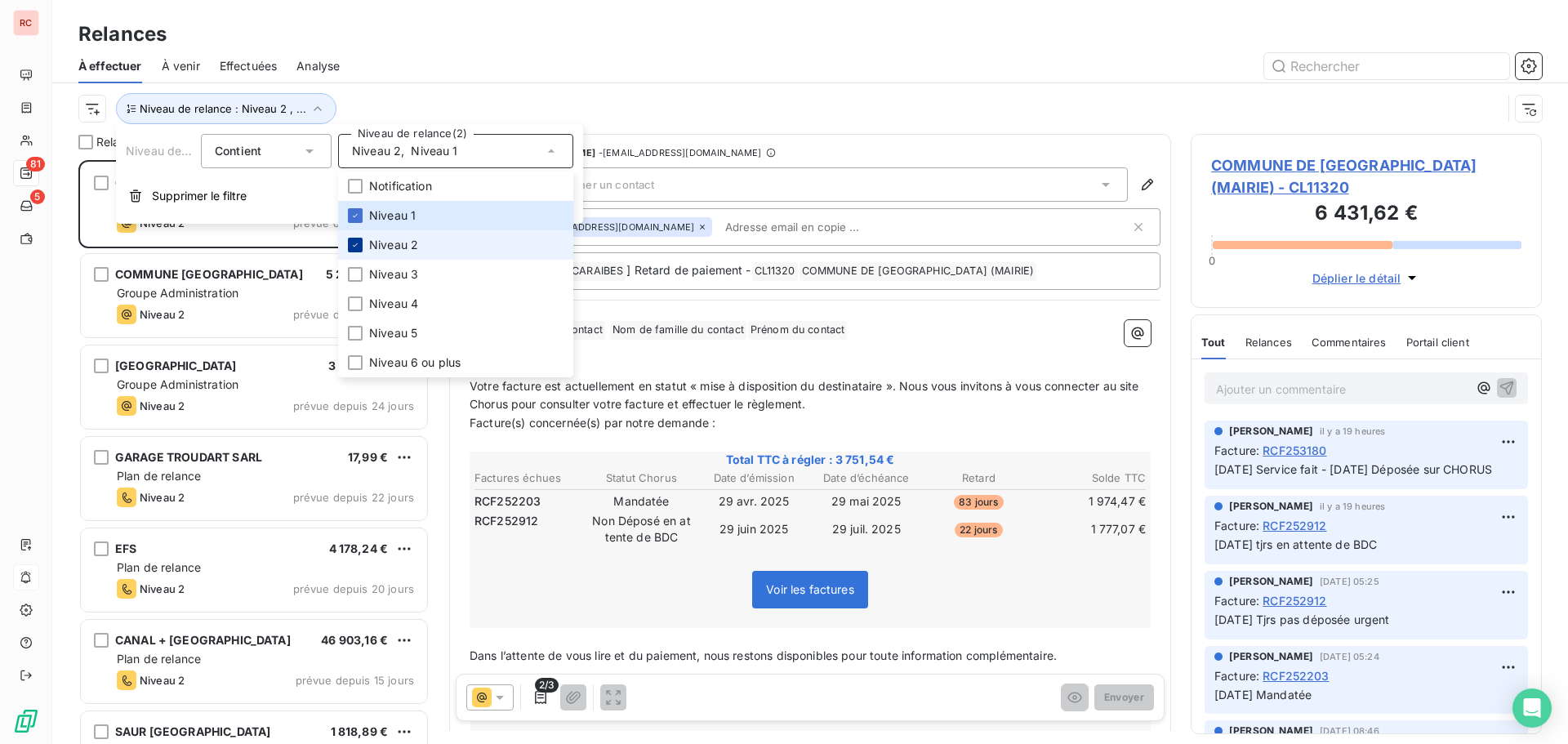
click at [352, 245] on icon at bounding box center [355, 246] width 10 height 10
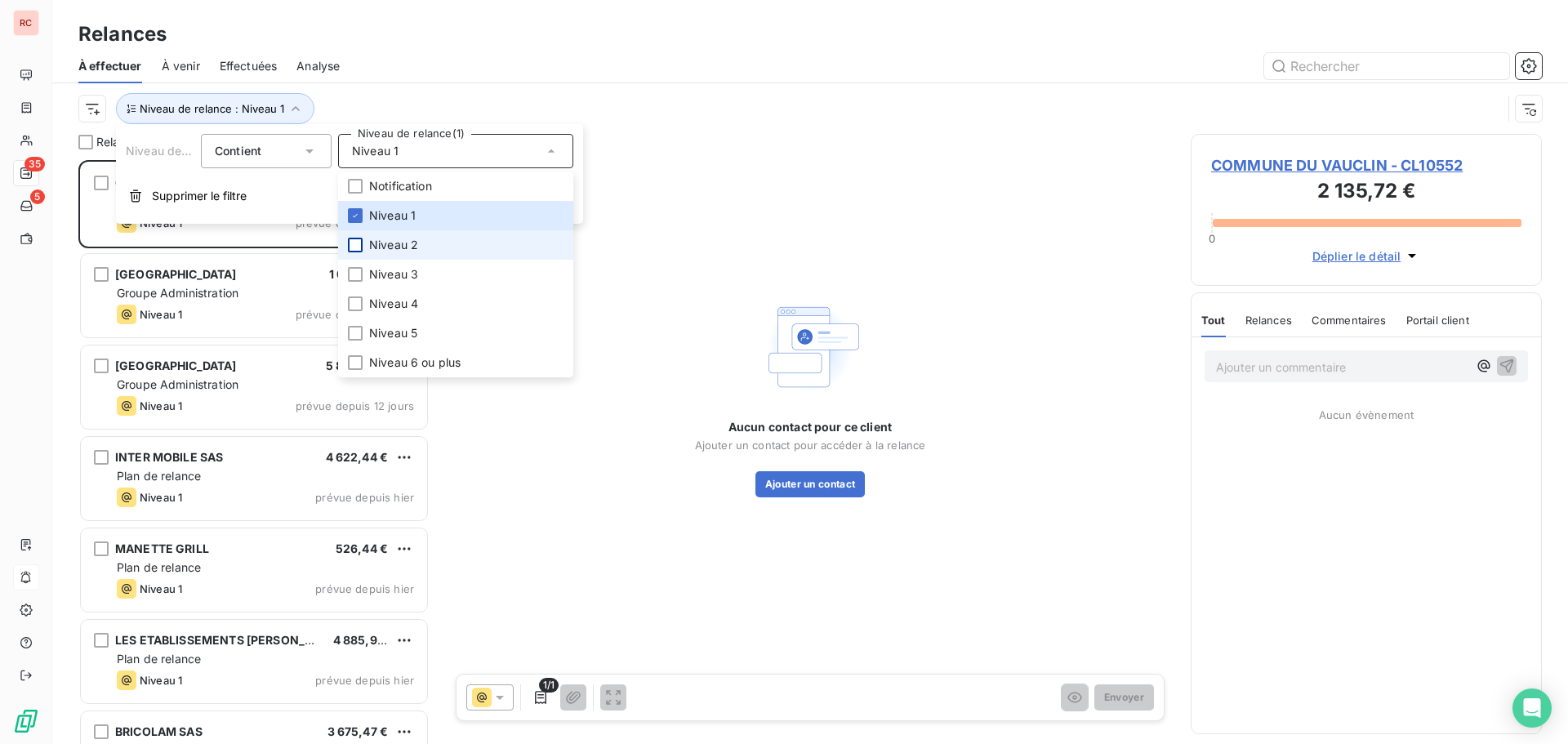
scroll to position [572, 339]
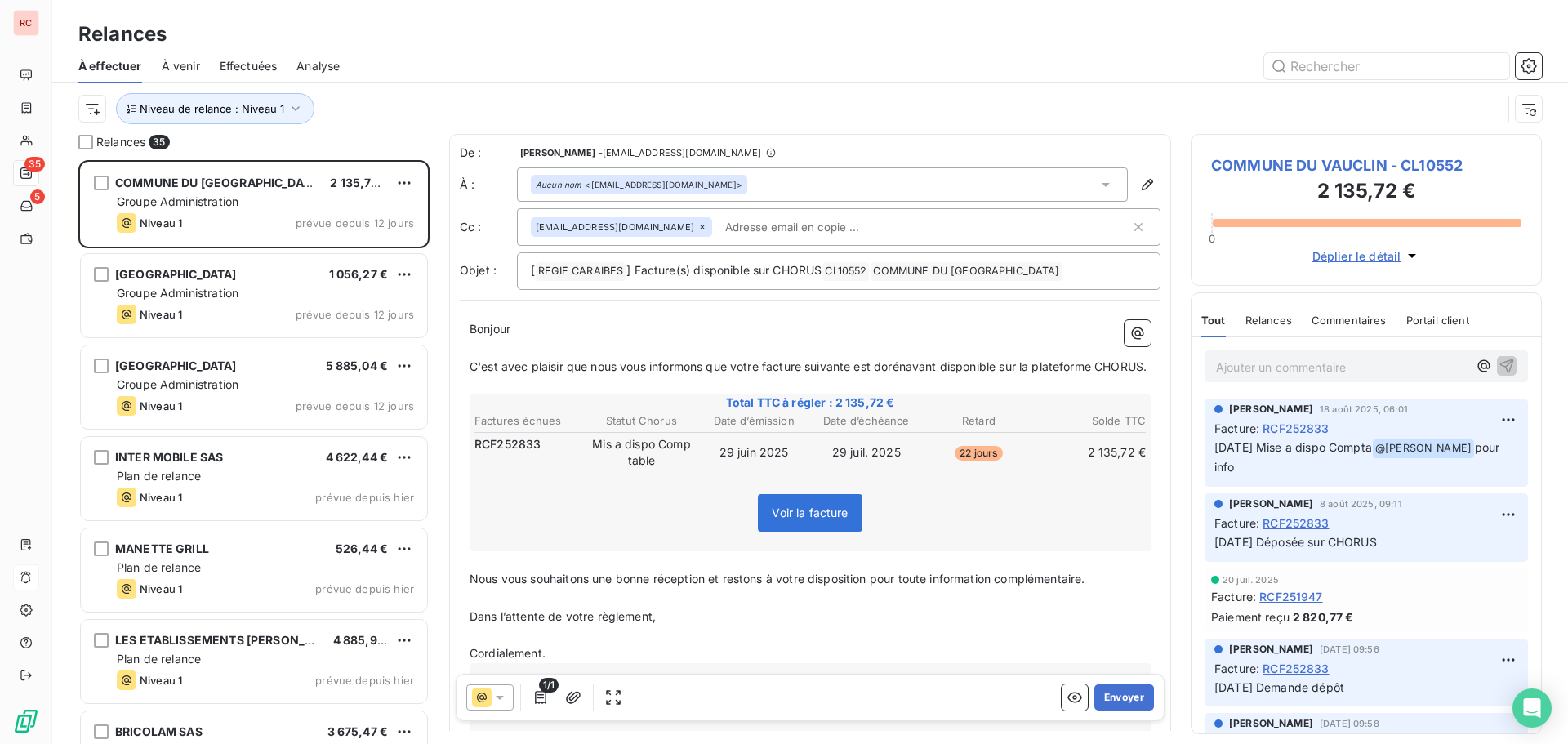
click at [430, 16] on div "Relances À effectuer À venir Effectuées Analyse Niveau de relance : Niveau 1" at bounding box center [809, 67] width 1515 height 134
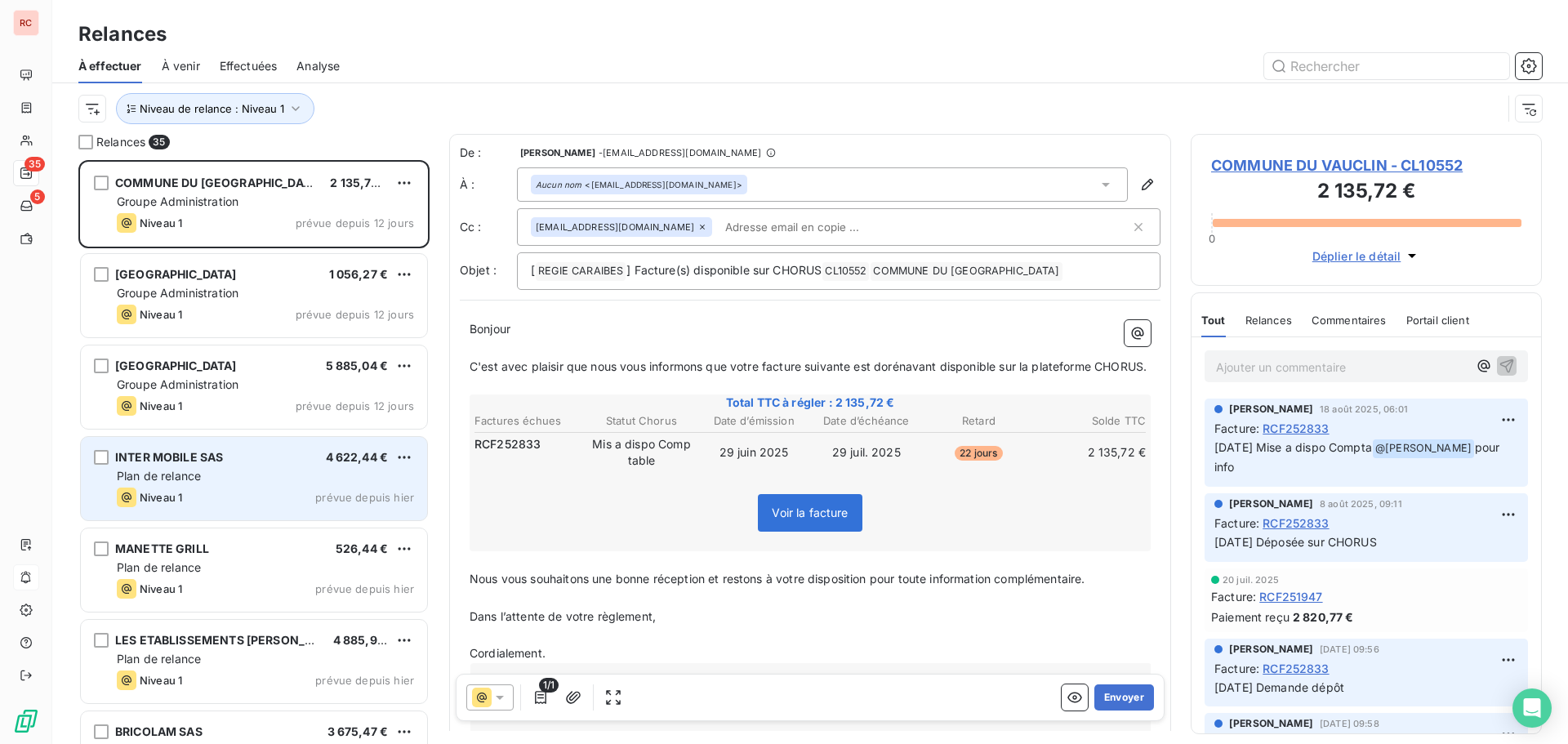
click at [199, 467] on div "INTER MOBILE SAS 4 622,44 € Plan de relance Niveau 1 prévue depuis [DATE]" at bounding box center [254, 478] width 346 height 83
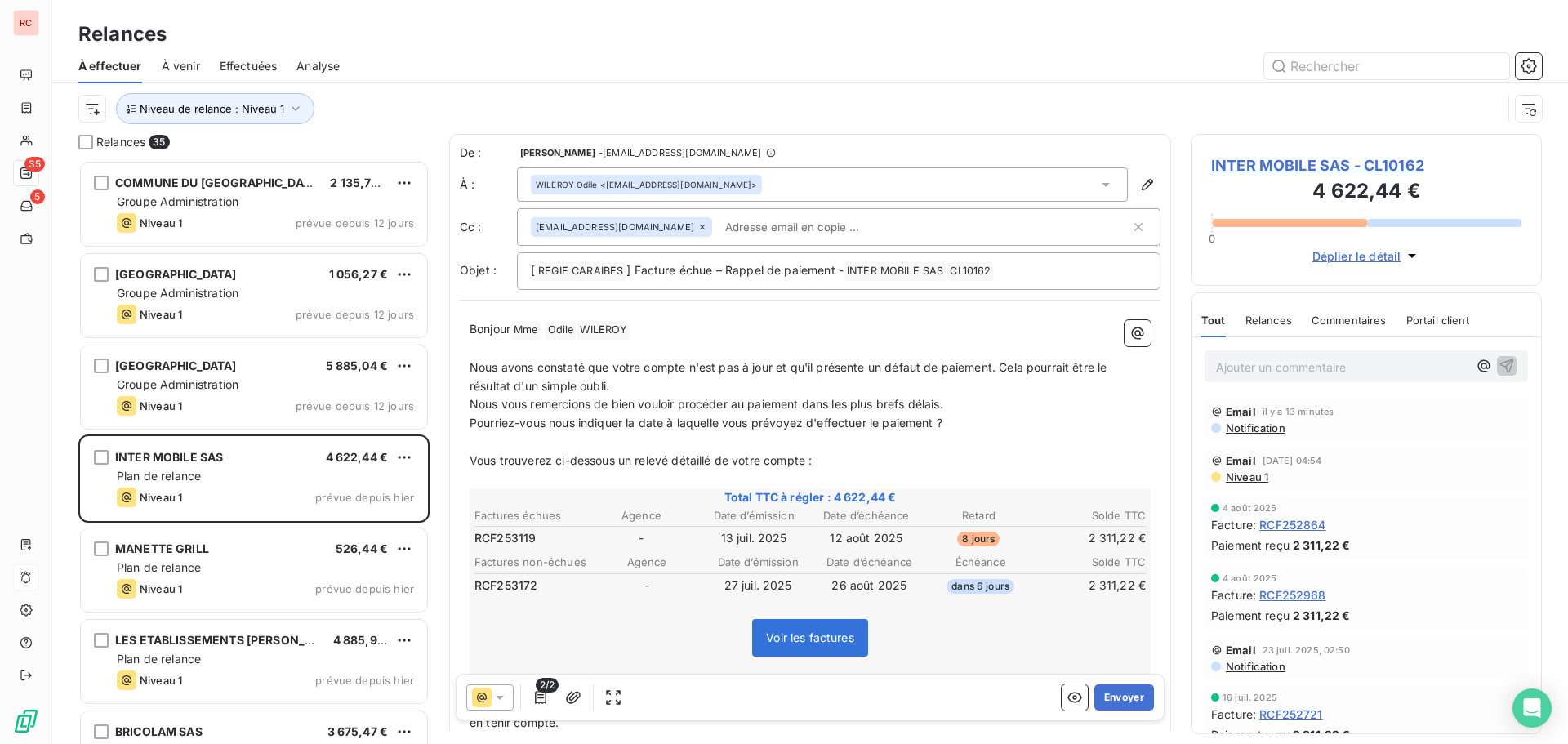
click at [501, 698] on icon at bounding box center [500, 698] width 8 height 4
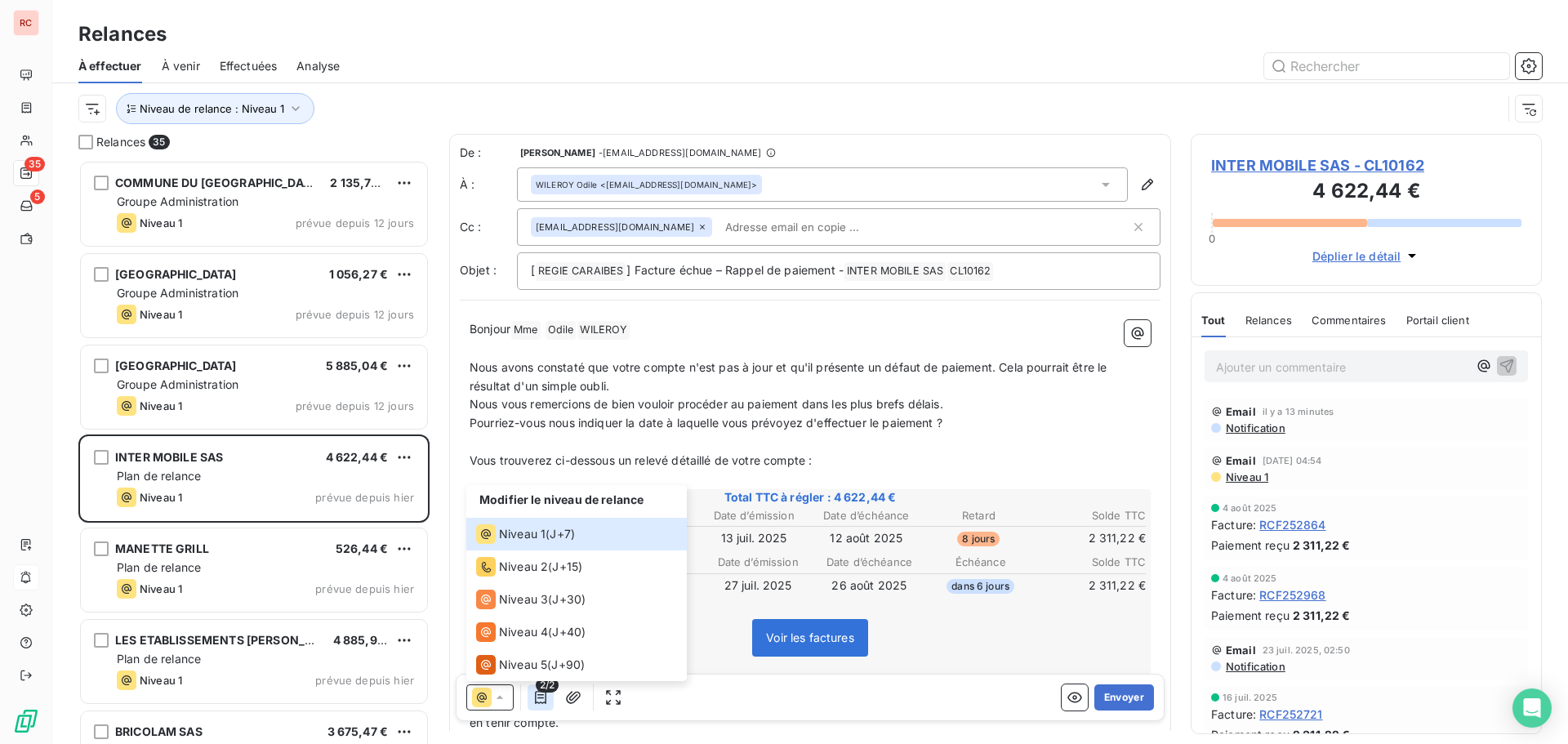
click at [542, 700] on icon "button" at bounding box center [540, 697] width 16 height 16
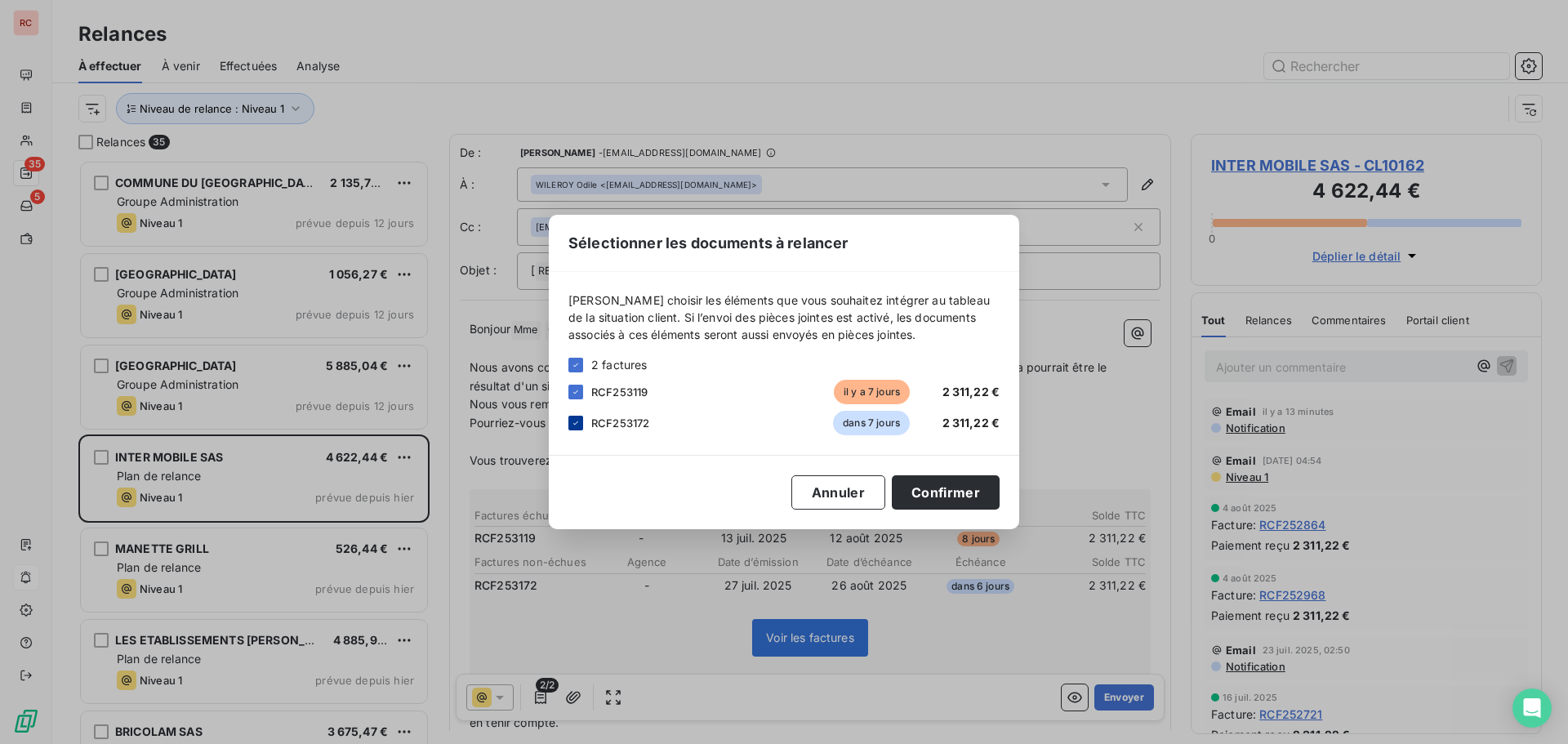
click at [579, 425] on icon at bounding box center [576, 423] width 10 height 10
click at [913, 489] on button "Confirmer" at bounding box center [945, 492] width 108 height 34
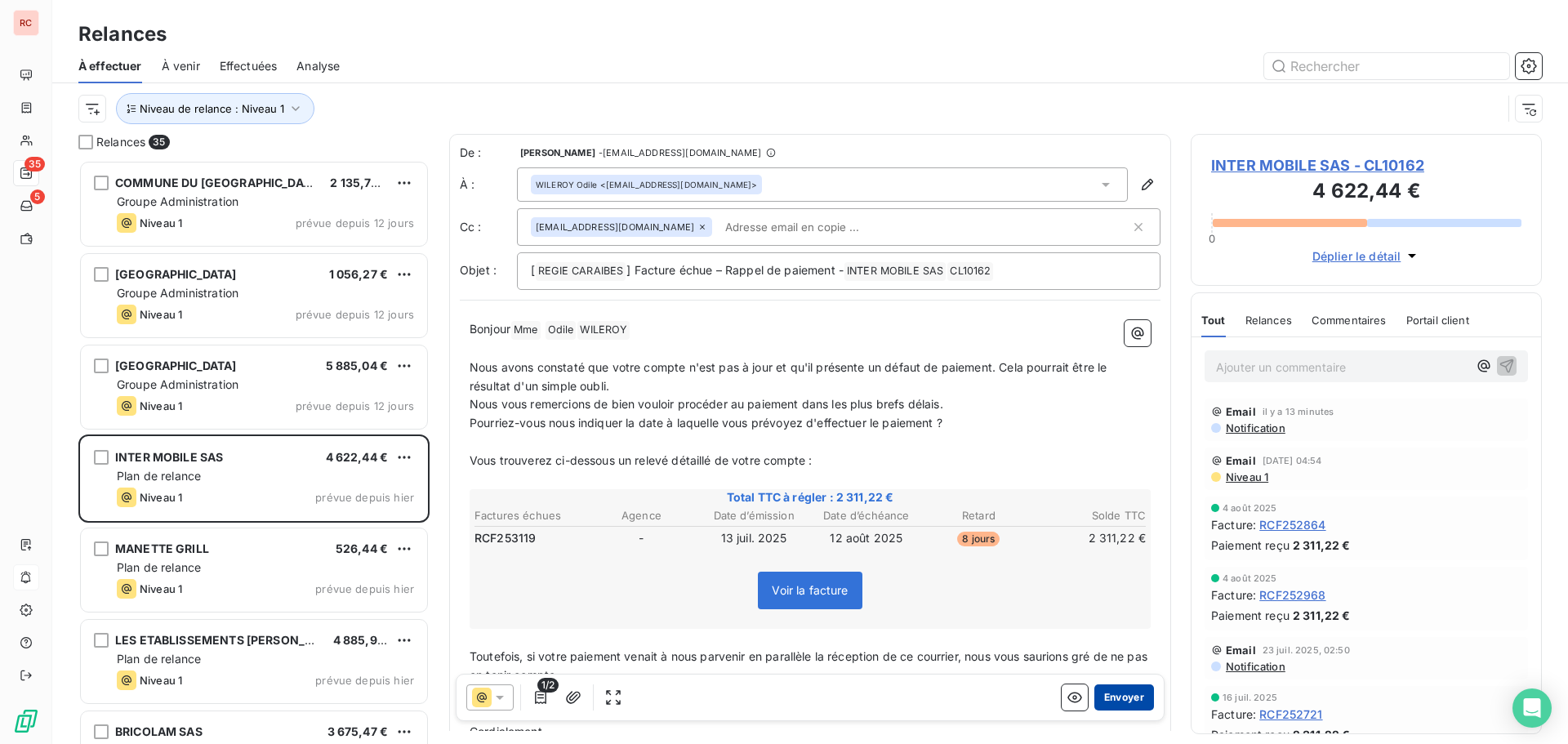
click at [1094, 690] on button "Envoyer" at bounding box center [1124, 698] width 60 height 26
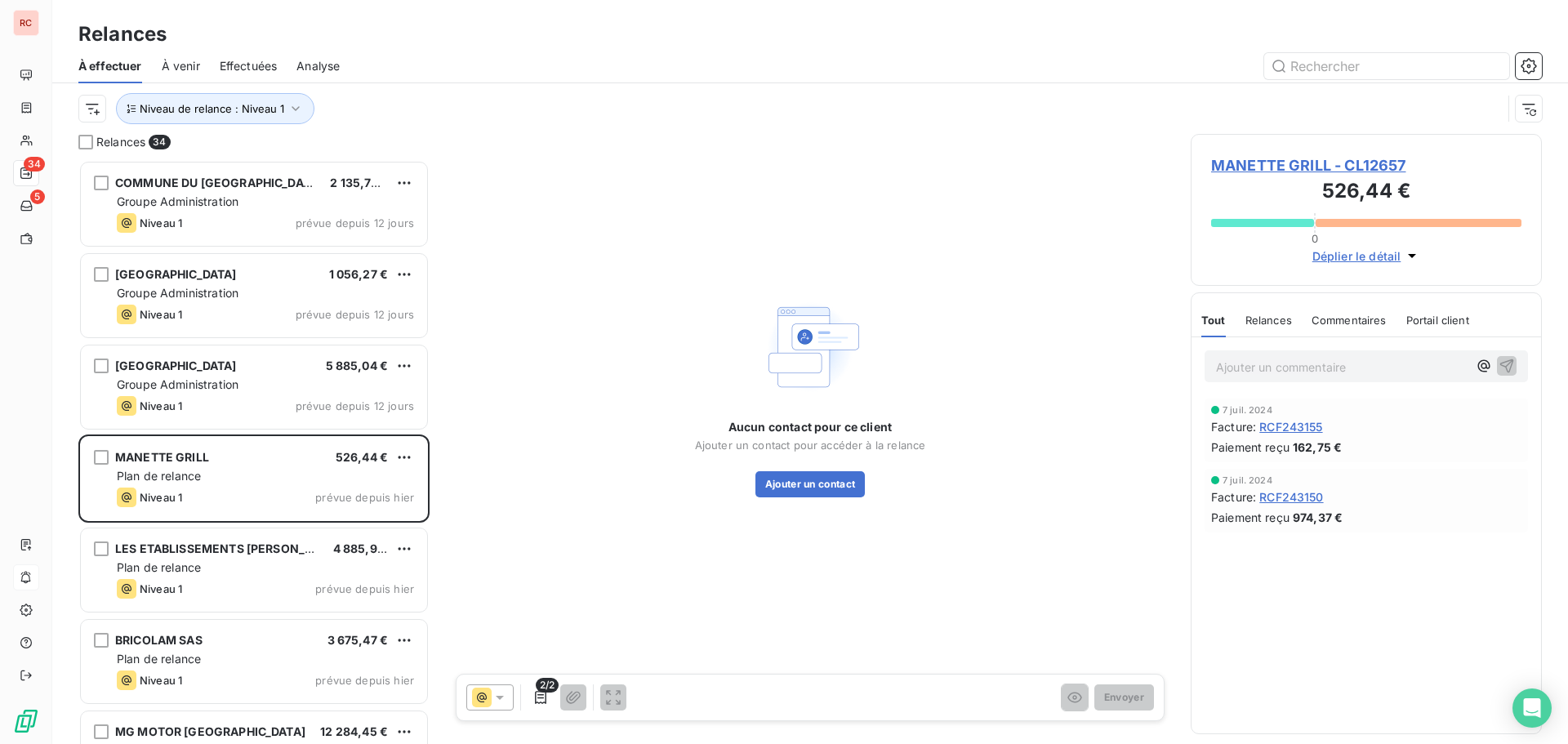
click at [1247, 167] on span "MANETTE GRILL - CL12657" at bounding box center [1365, 166] width 310 height 22
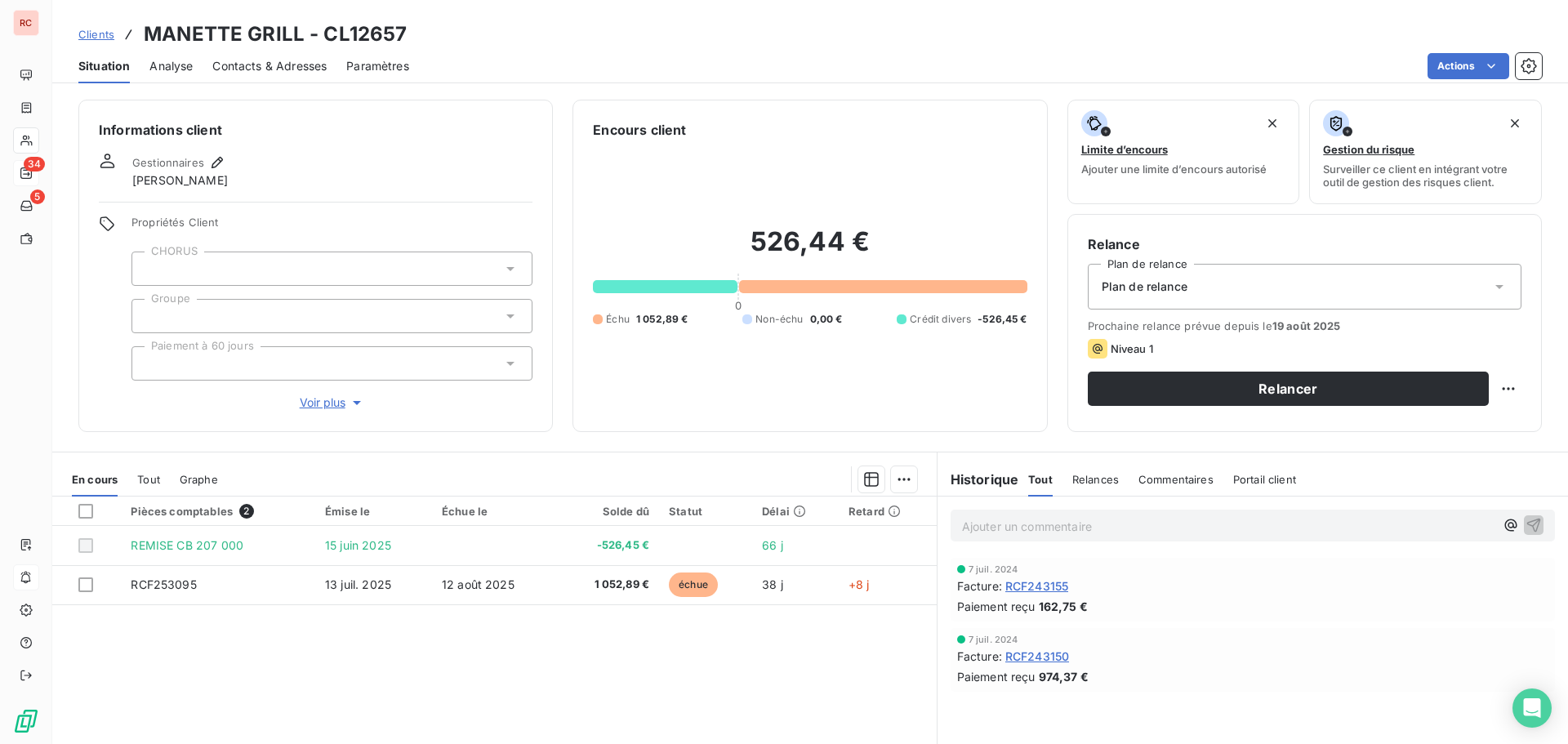
click at [295, 67] on span "Contacts & Adresses" at bounding box center [269, 66] width 115 height 16
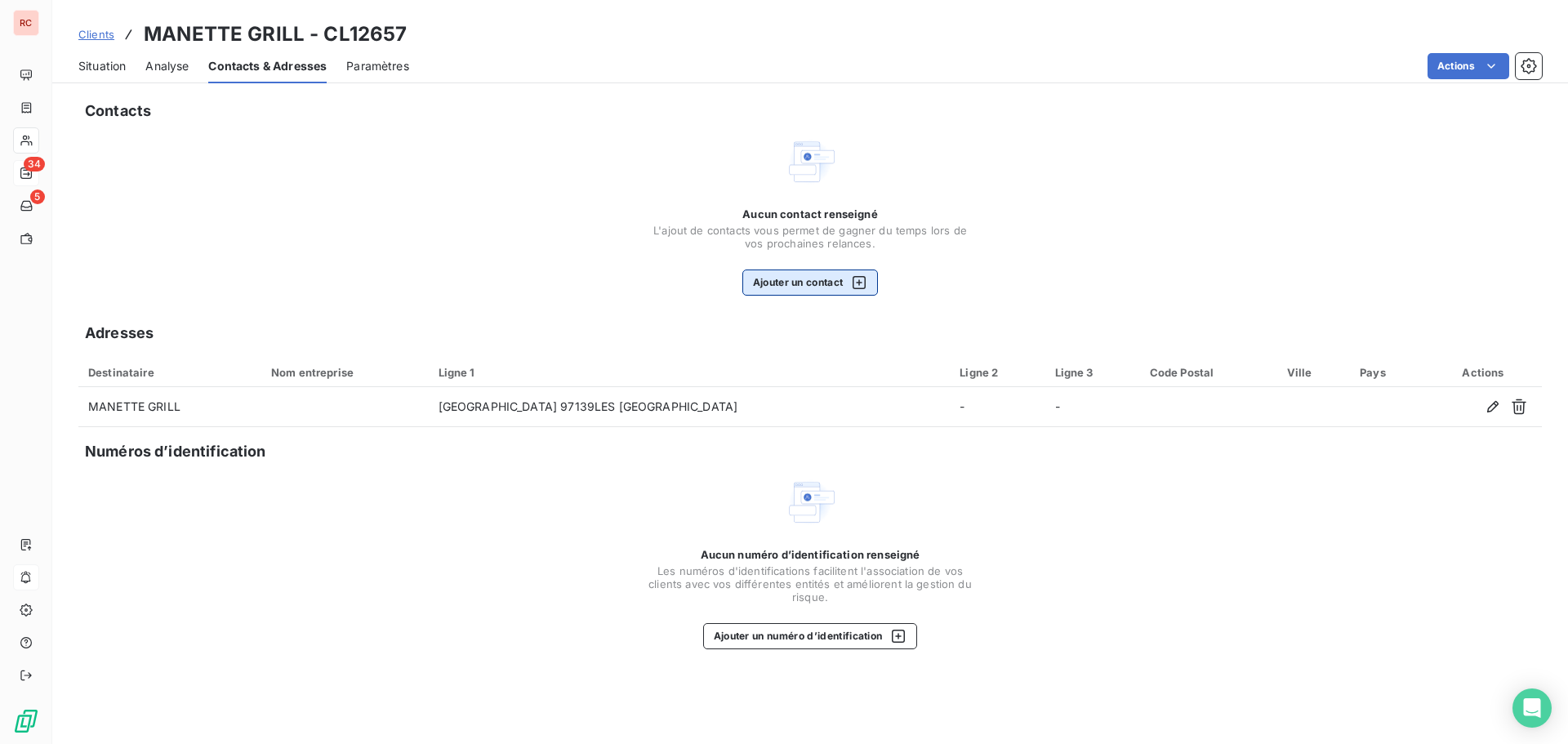
click at [837, 292] on button "Ajouter un contact" at bounding box center [810, 283] width 137 height 26
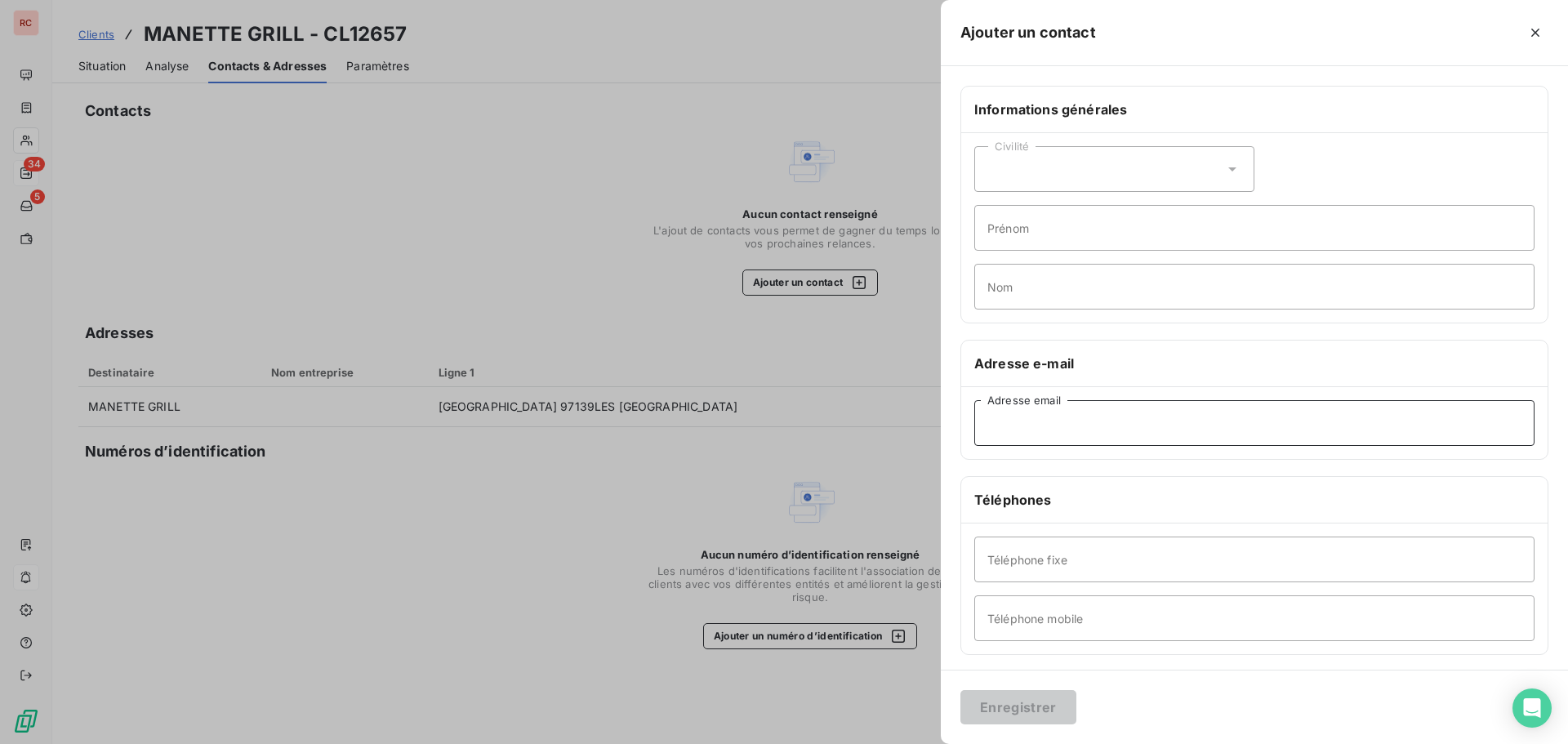
paste input "[EMAIL_ADDRESS][DOMAIN_NAME]"
type input "[EMAIL_ADDRESS][DOMAIN_NAME]"
click at [1036, 708] on button "Enregistrer" at bounding box center [1018, 707] width 116 height 34
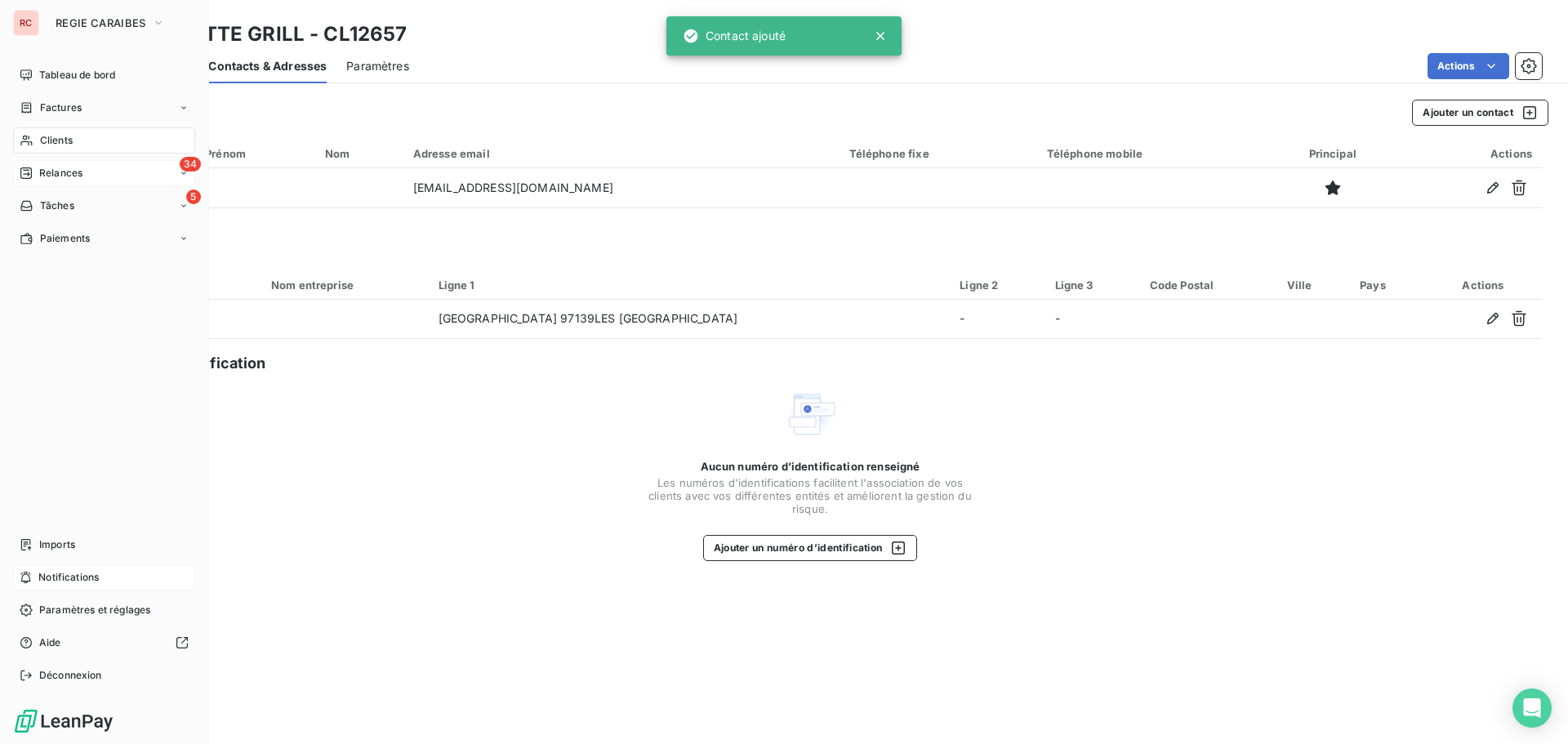
click at [36, 181] on div "34 Relances" at bounding box center [104, 173] width 182 height 26
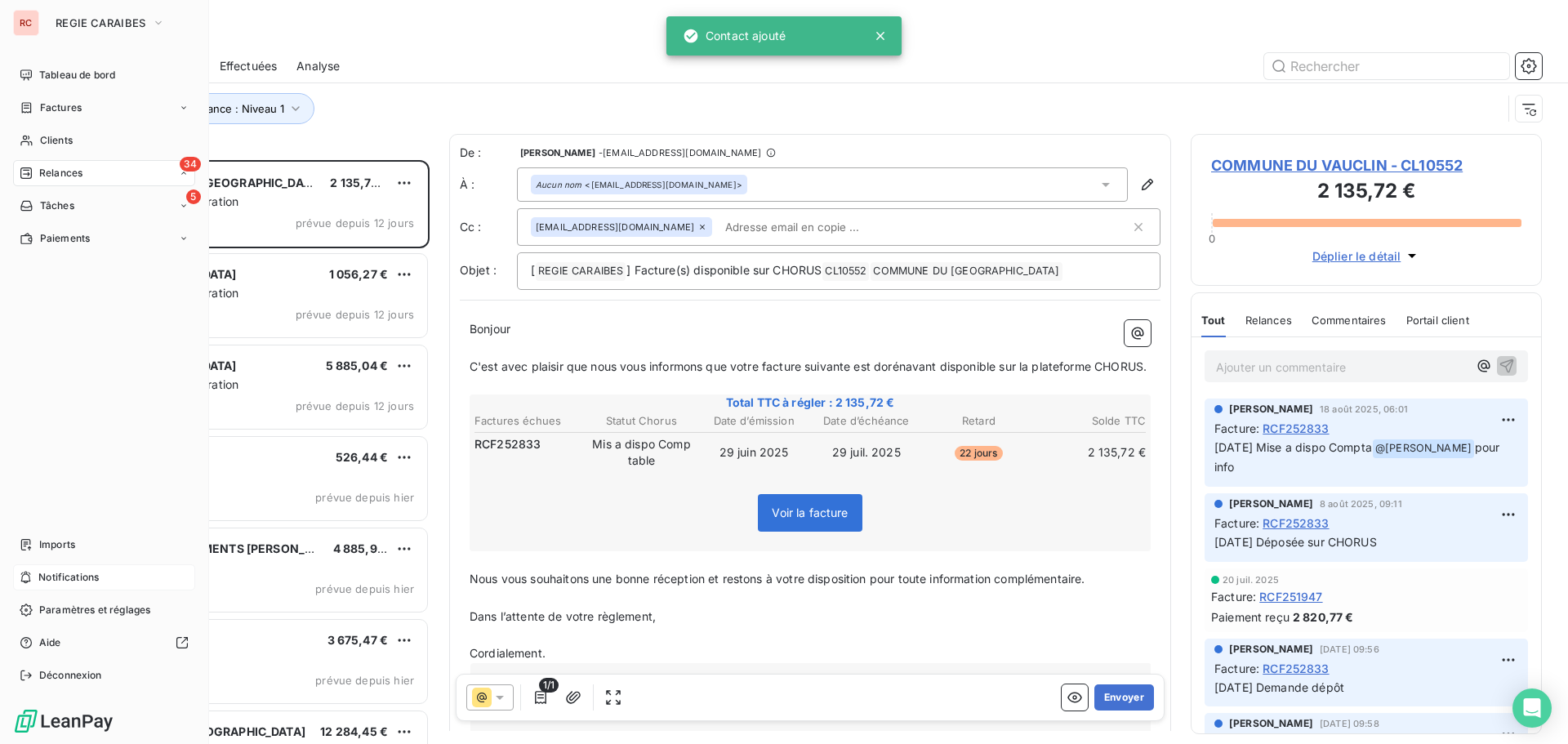
scroll to position [572, 339]
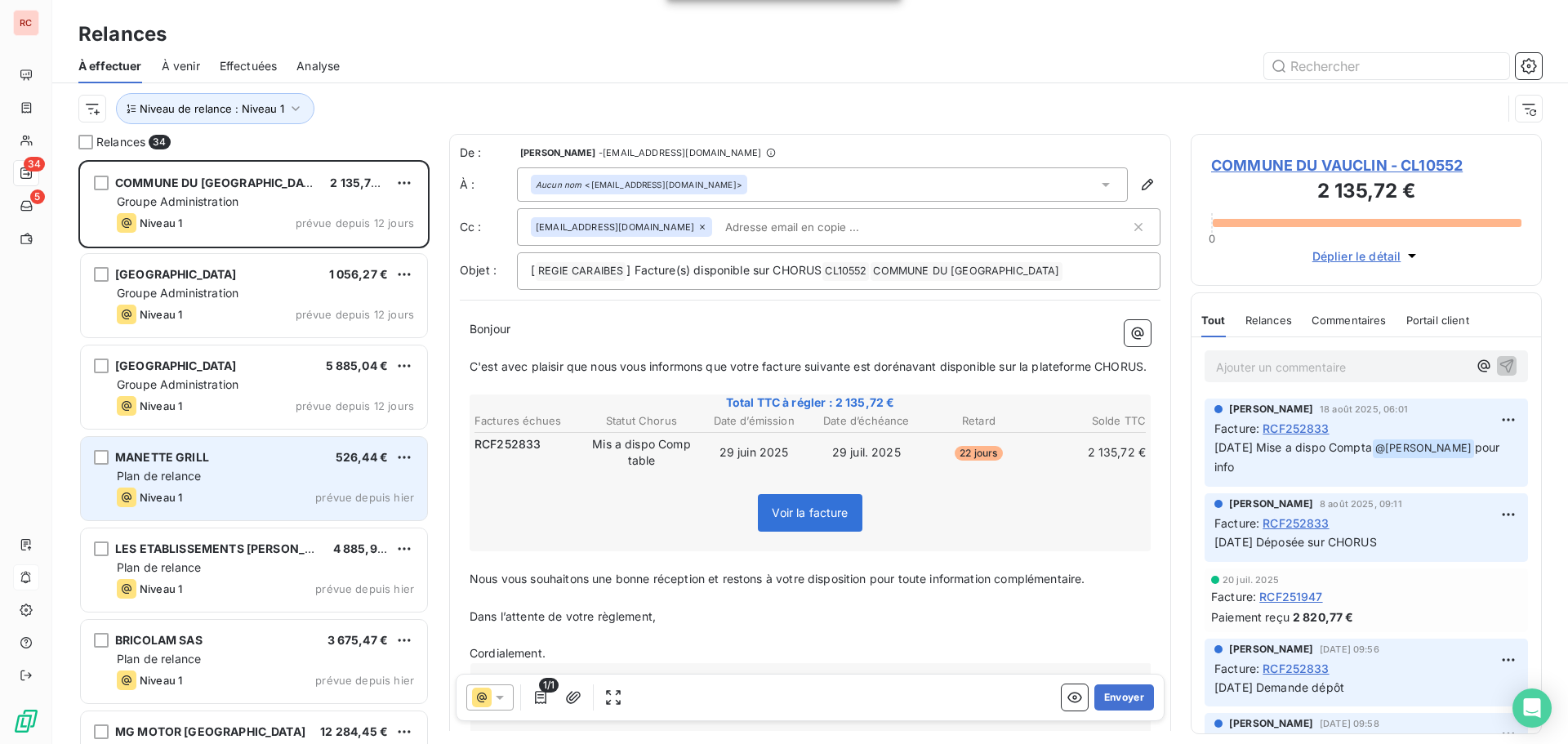
click at [229, 498] on div "Niveau 1 prévue depuis hier" at bounding box center [265, 497] width 297 height 20
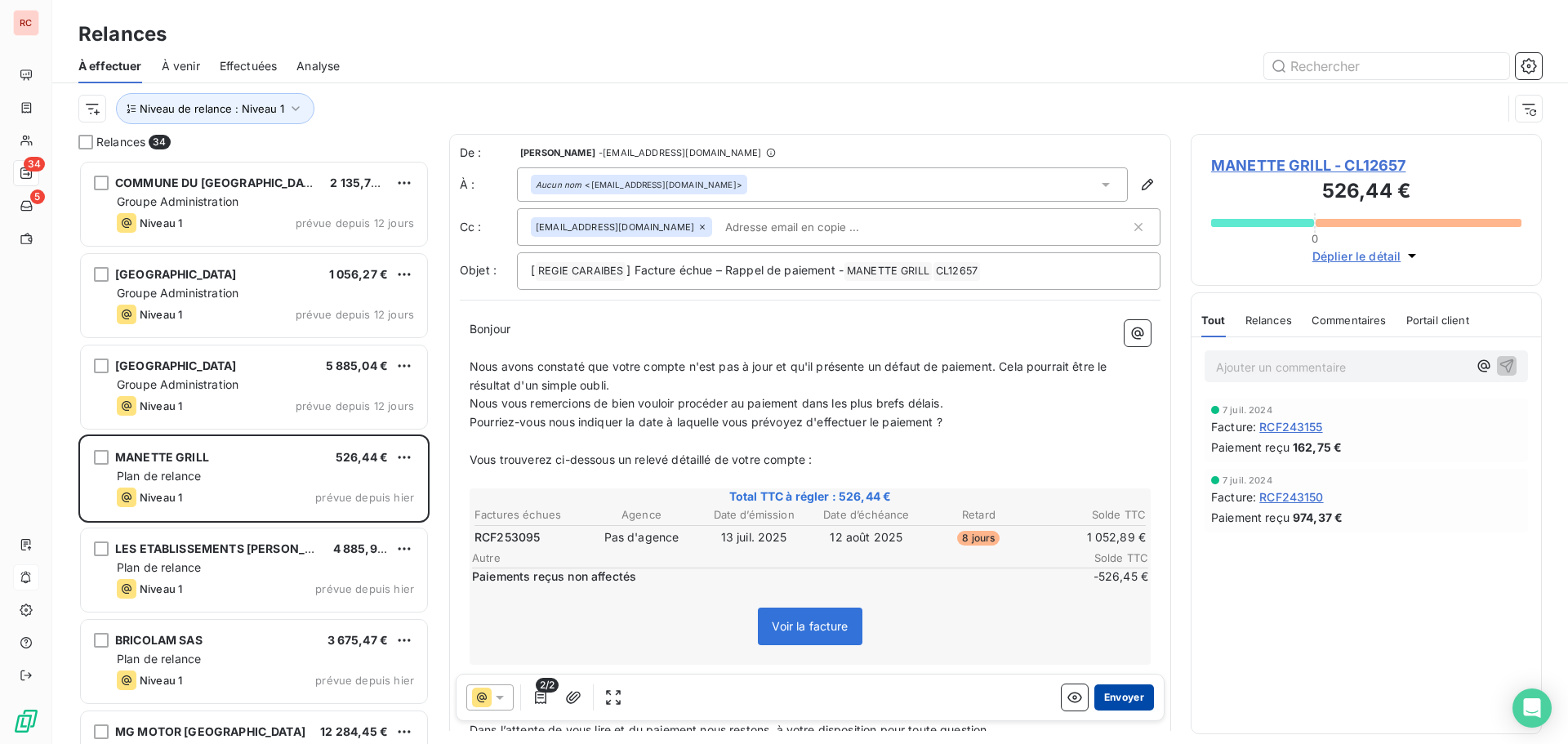
click at [1099, 694] on button "Envoyer" at bounding box center [1124, 698] width 60 height 26
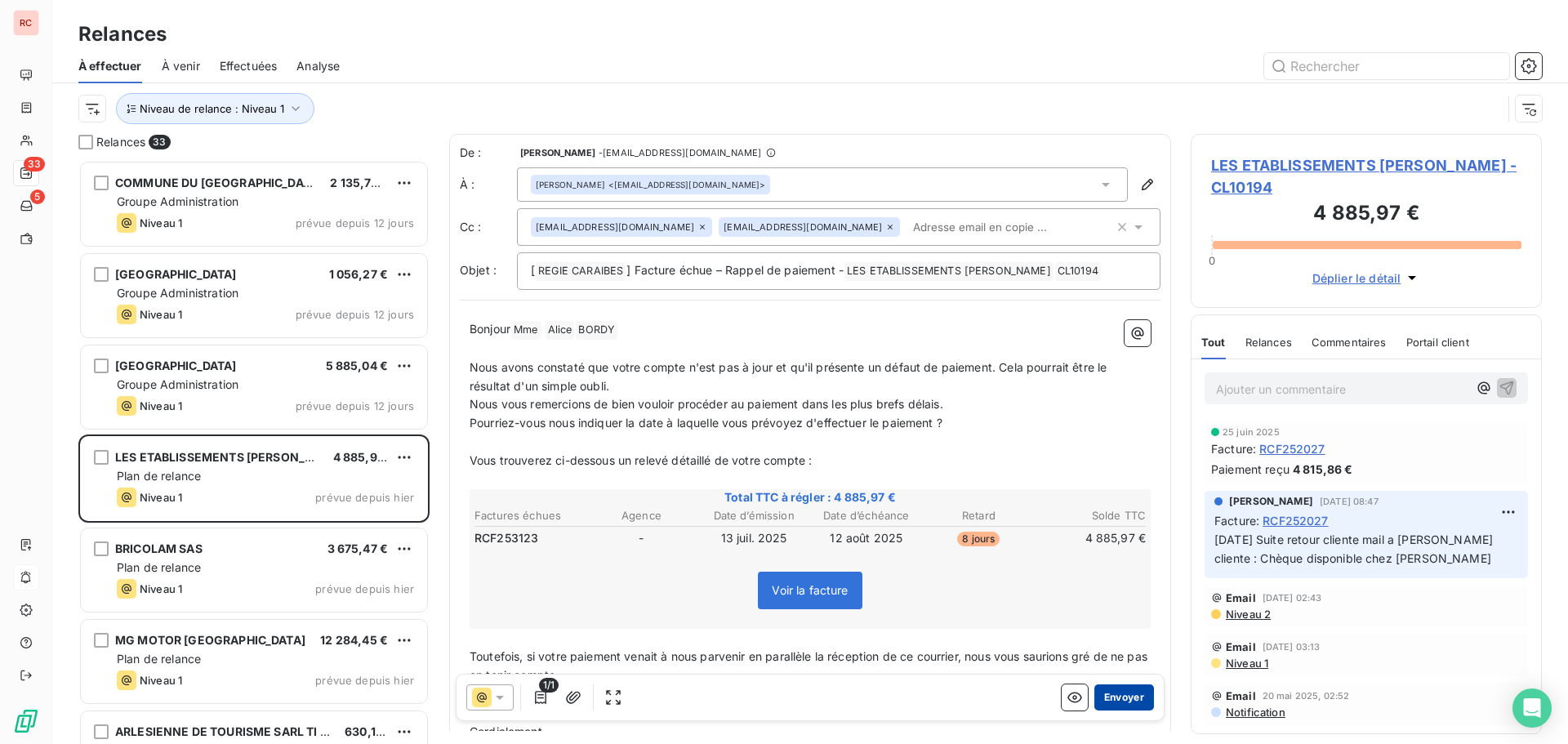
click at [1110, 693] on button "Envoyer" at bounding box center [1124, 698] width 60 height 26
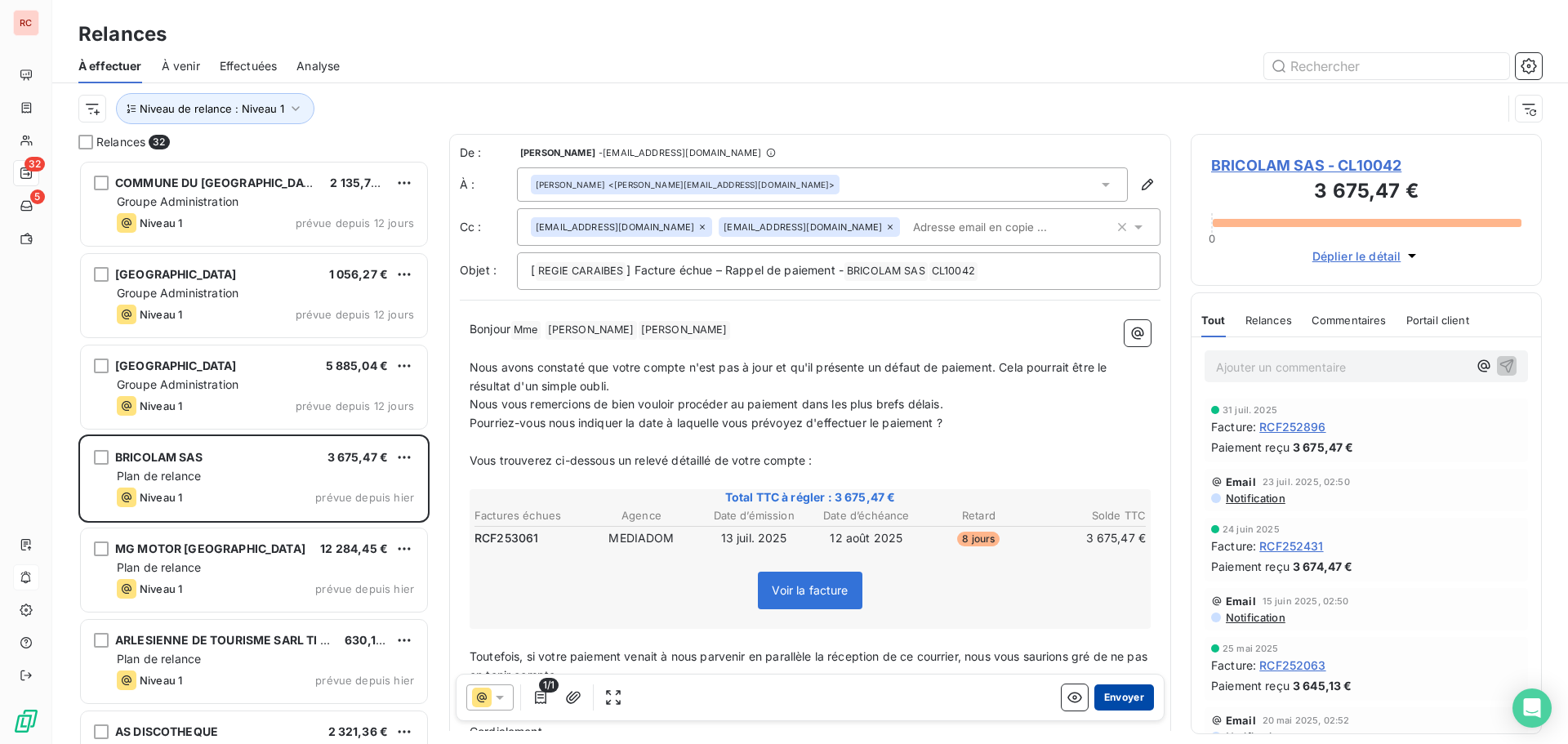
click at [1100, 697] on button "Envoyer" at bounding box center [1124, 698] width 60 height 26
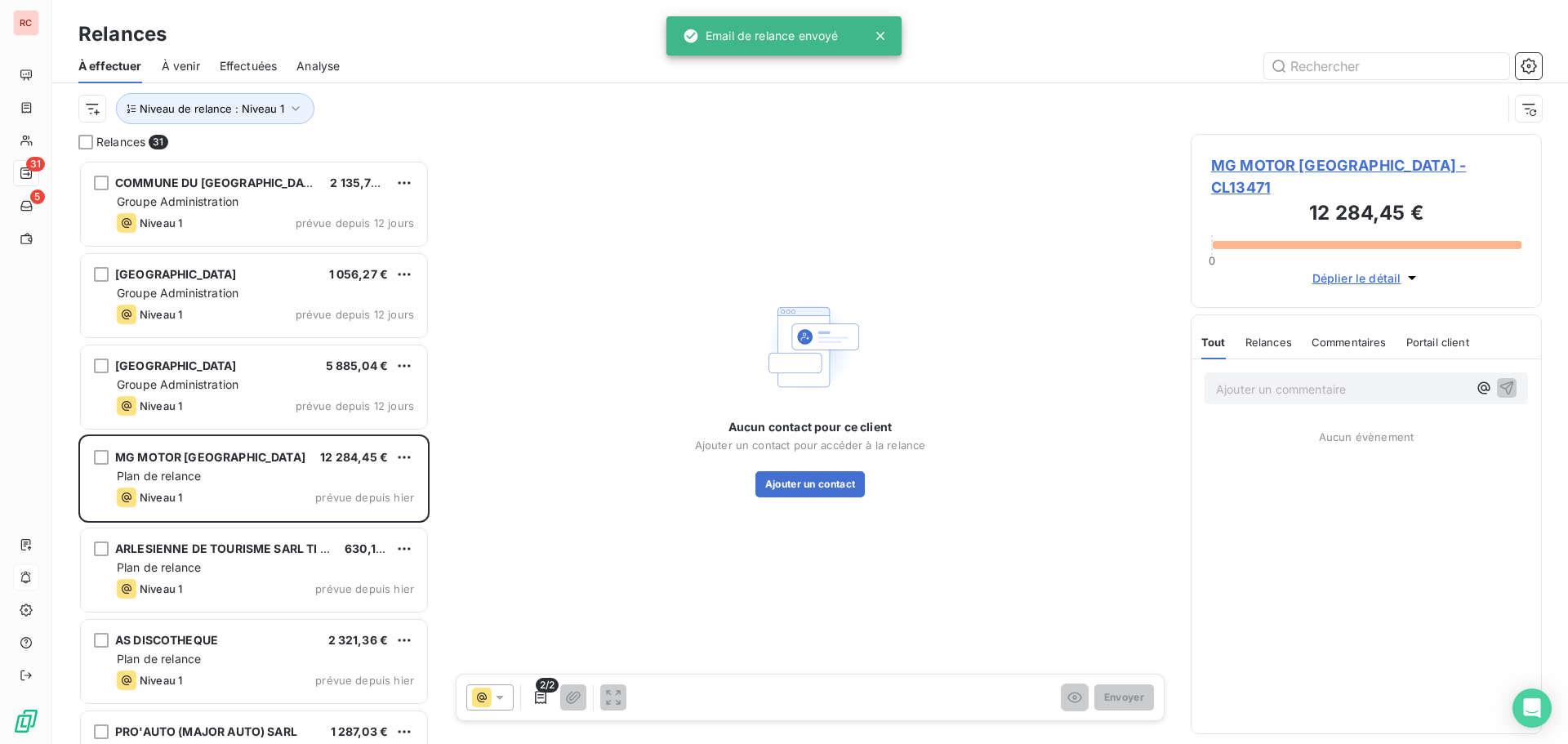
click at [1279, 161] on span "MG MOTOR [GEOGRAPHIC_DATA] - CL13471" at bounding box center [1365, 177] width 310 height 44
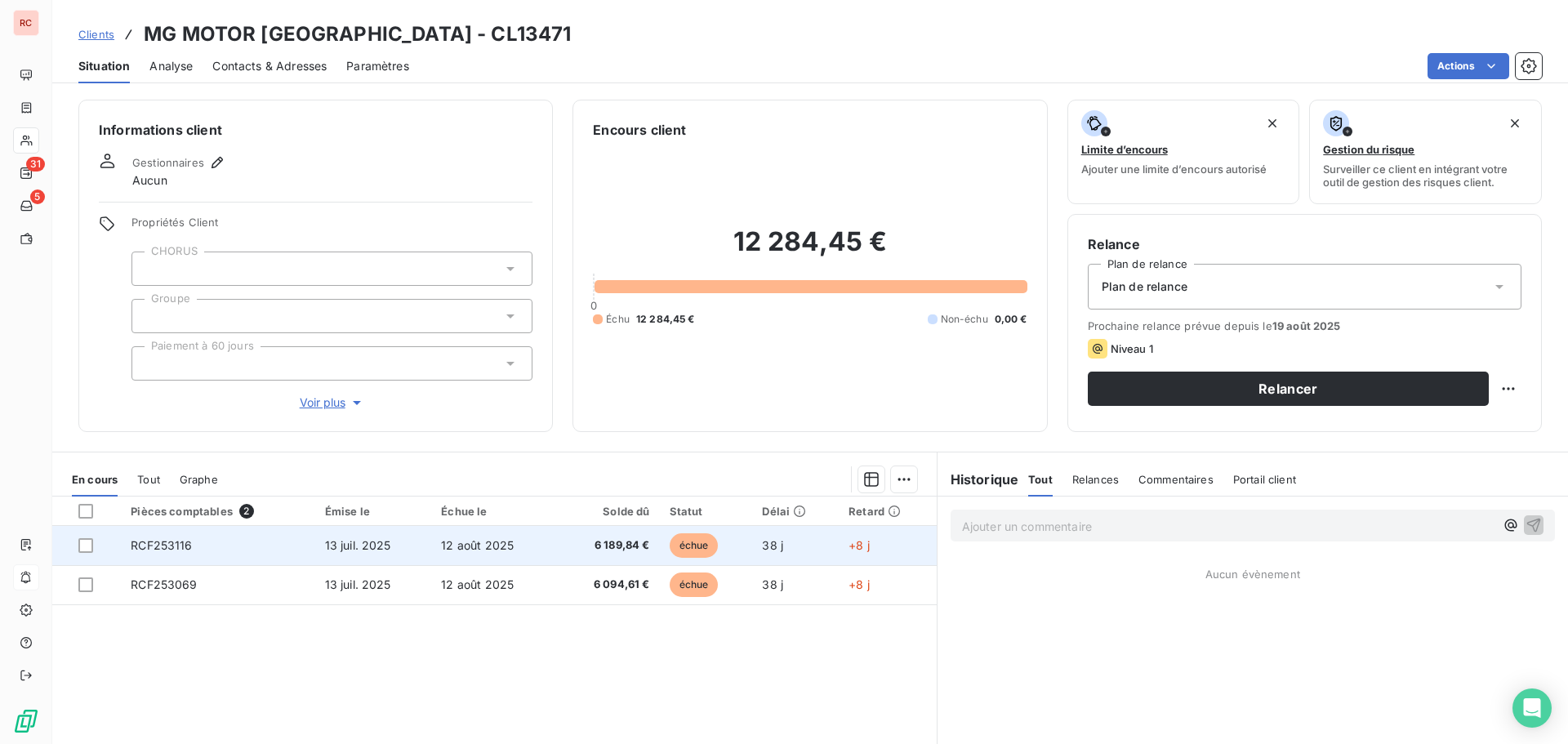
click at [214, 534] on td "RCF253116" at bounding box center [218, 545] width 194 height 39
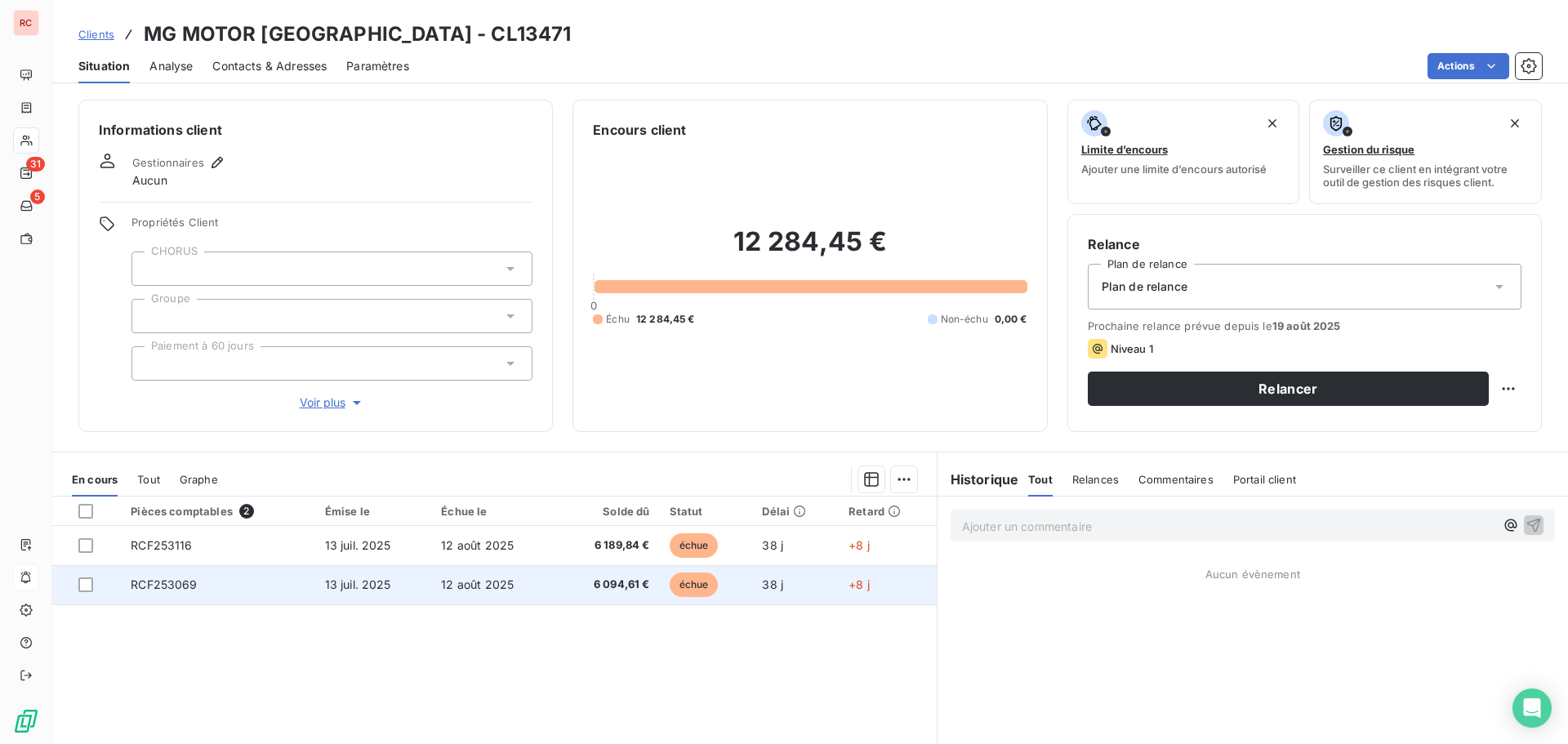
click at [199, 580] on td "RCF253069" at bounding box center [218, 584] width 194 height 39
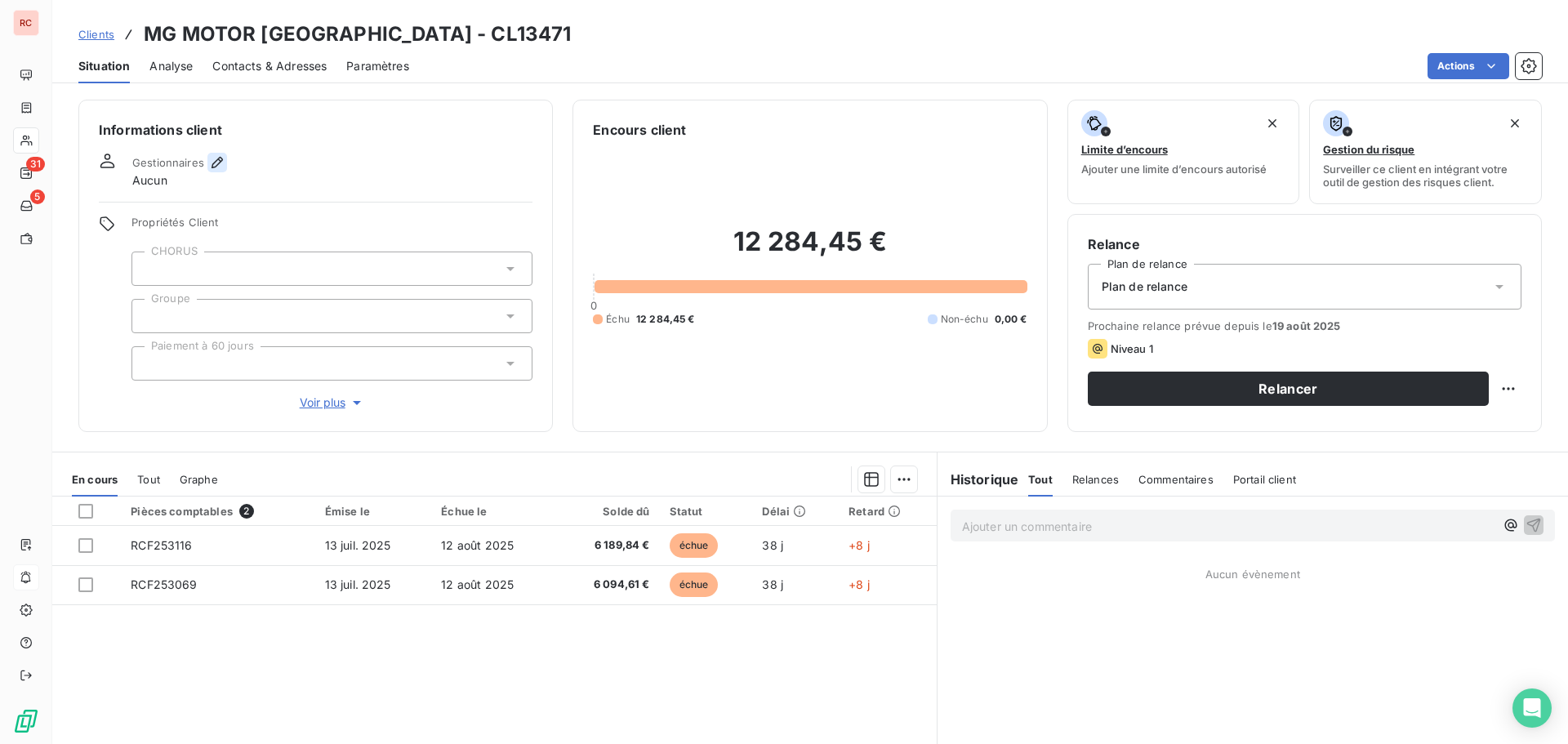
click at [218, 163] on icon "button" at bounding box center [217, 163] width 16 height 16
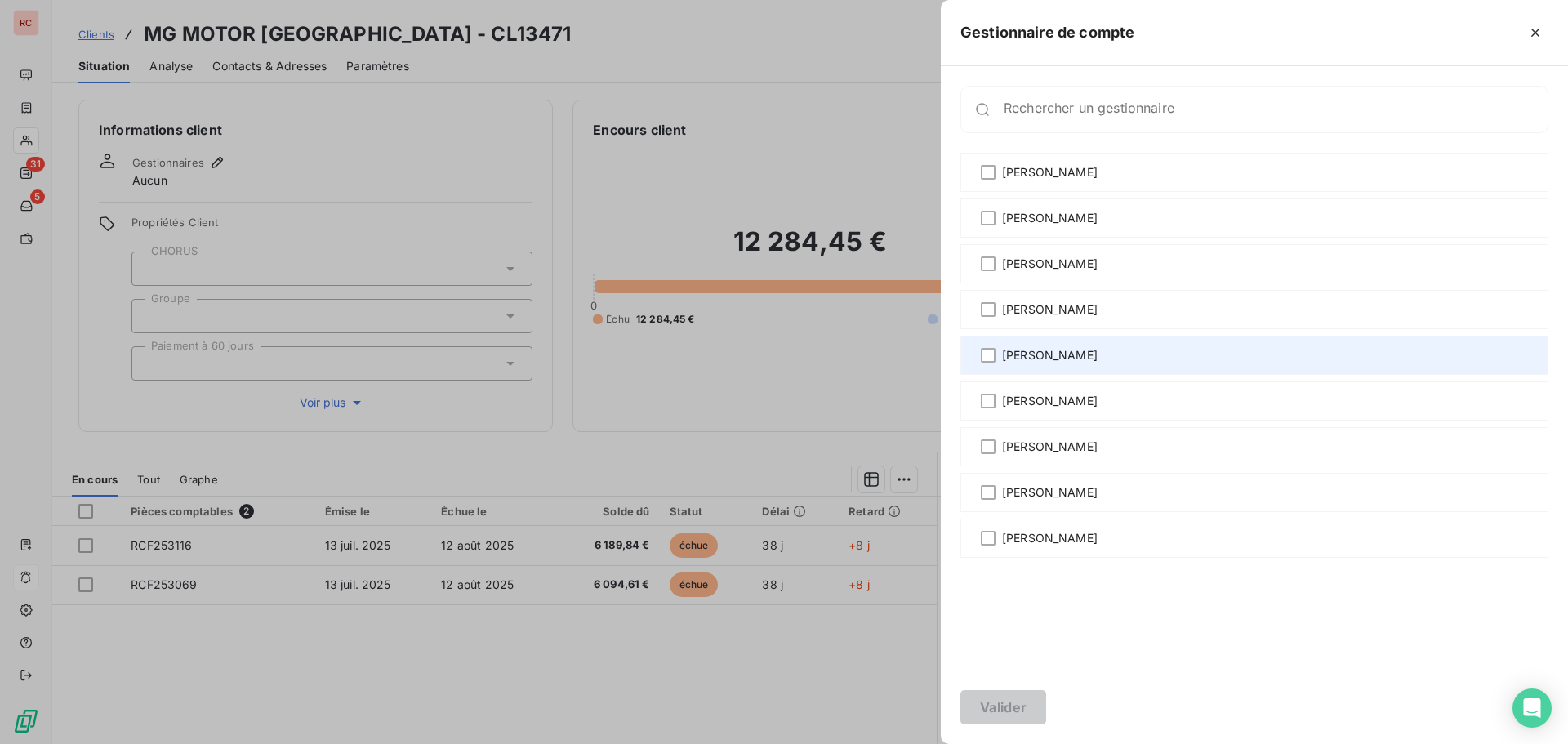
click at [1007, 356] on span "[PERSON_NAME]" at bounding box center [1050, 356] width 96 height 16
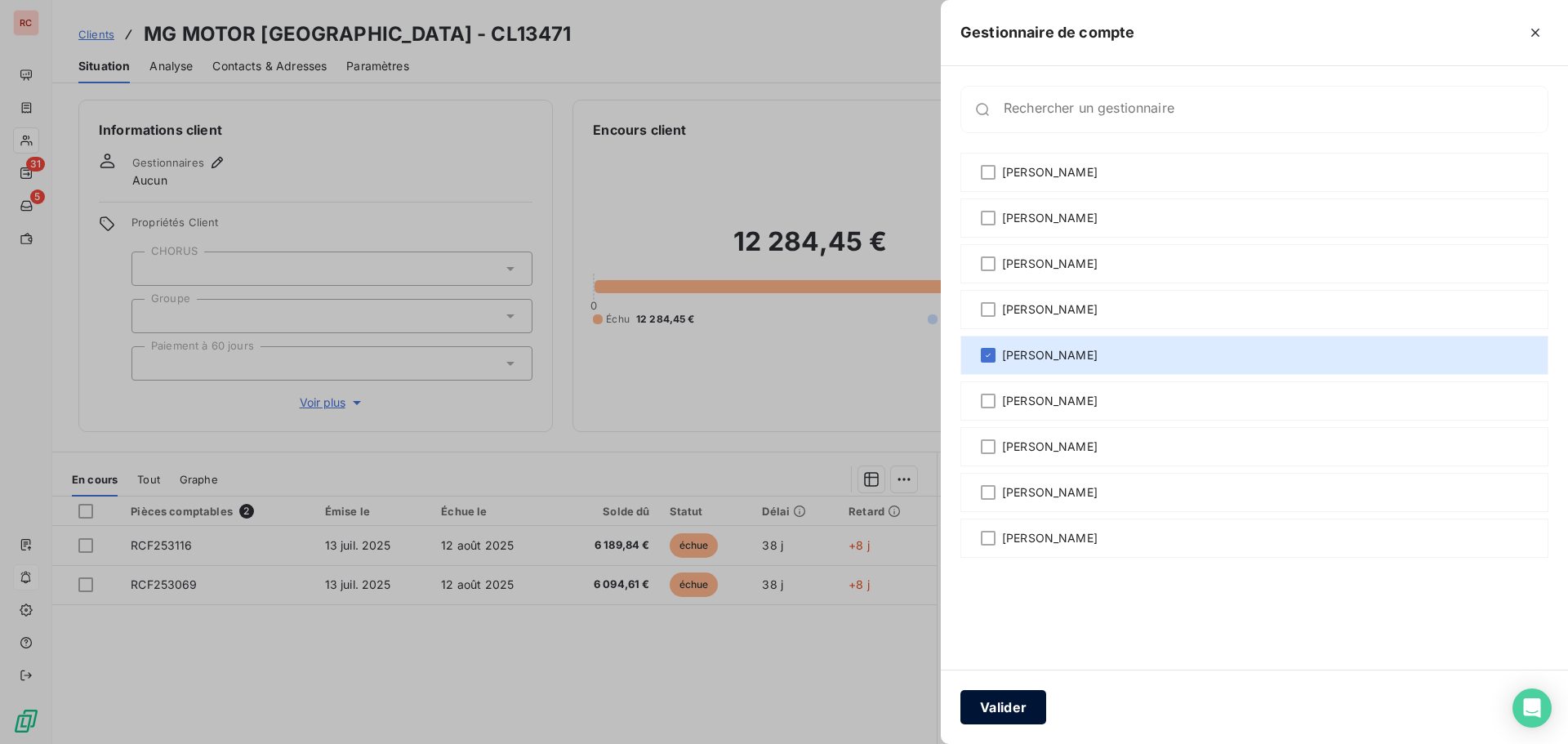
click at [987, 715] on button "Valider" at bounding box center [1003, 707] width 86 height 34
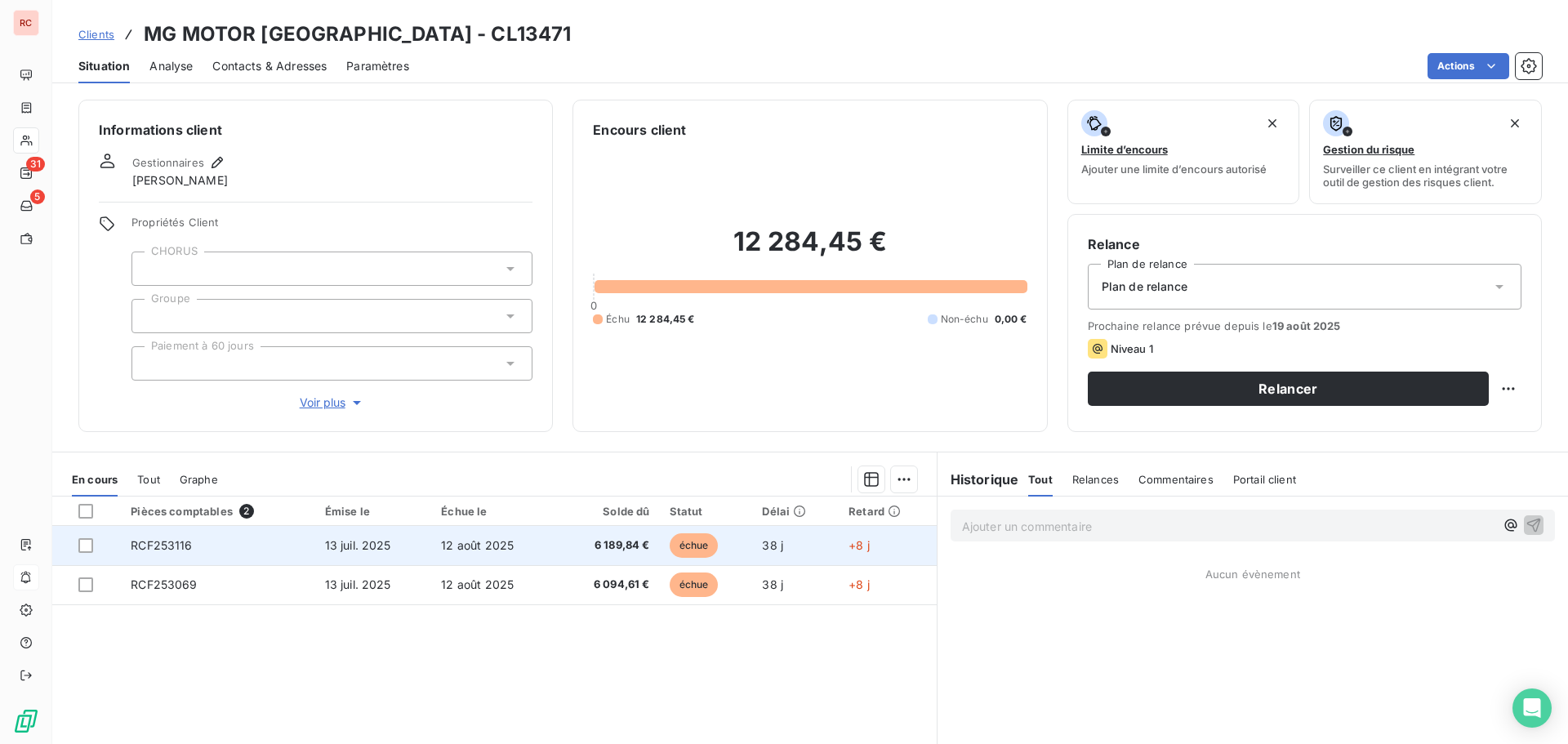
click at [526, 543] on td "12 août 2025" at bounding box center [493, 545] width 125 height 39
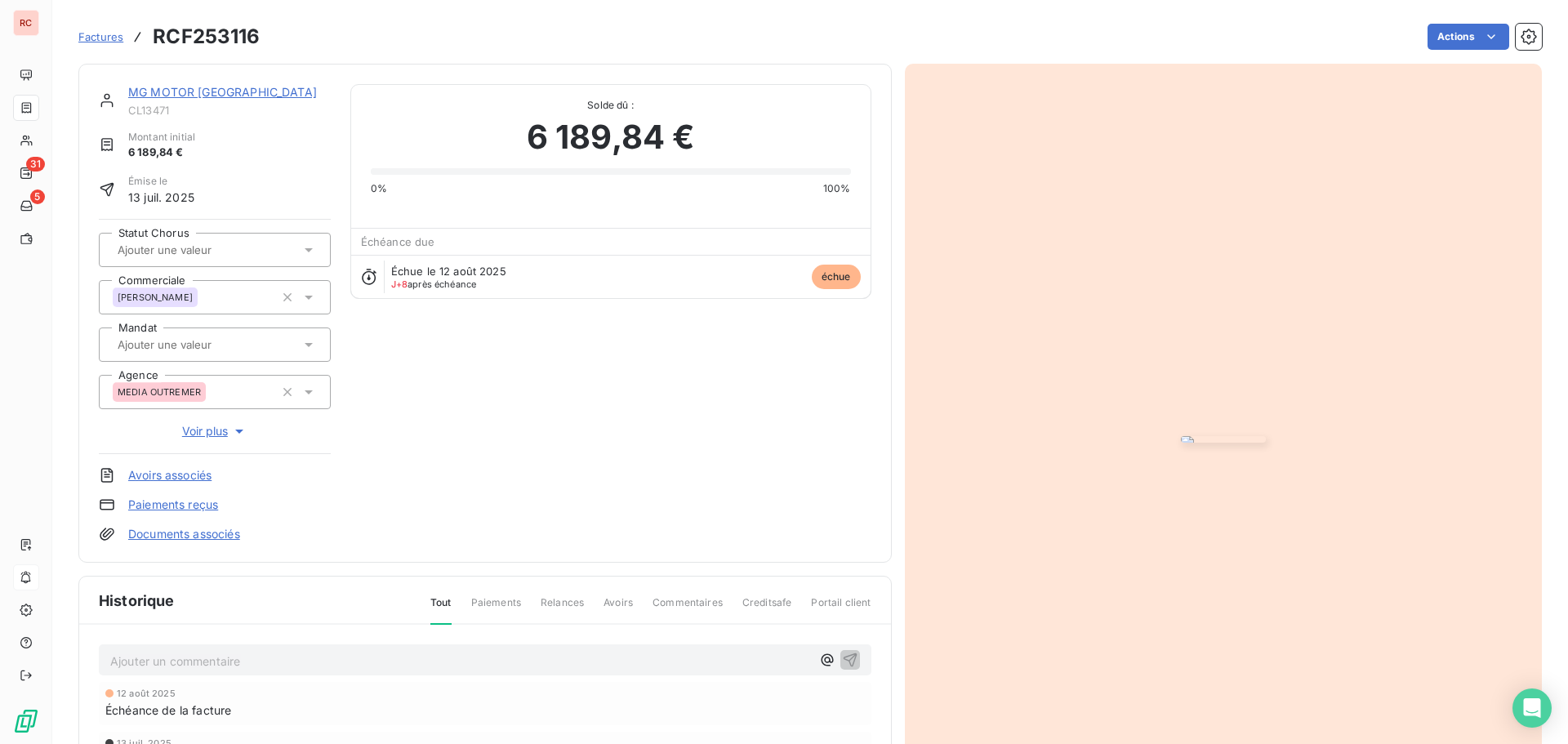
click at [177, 92] on link "MG MOTOR [GEOGRAPHIC_DATA]" at bounding box center [222, 92] width 189 height 14
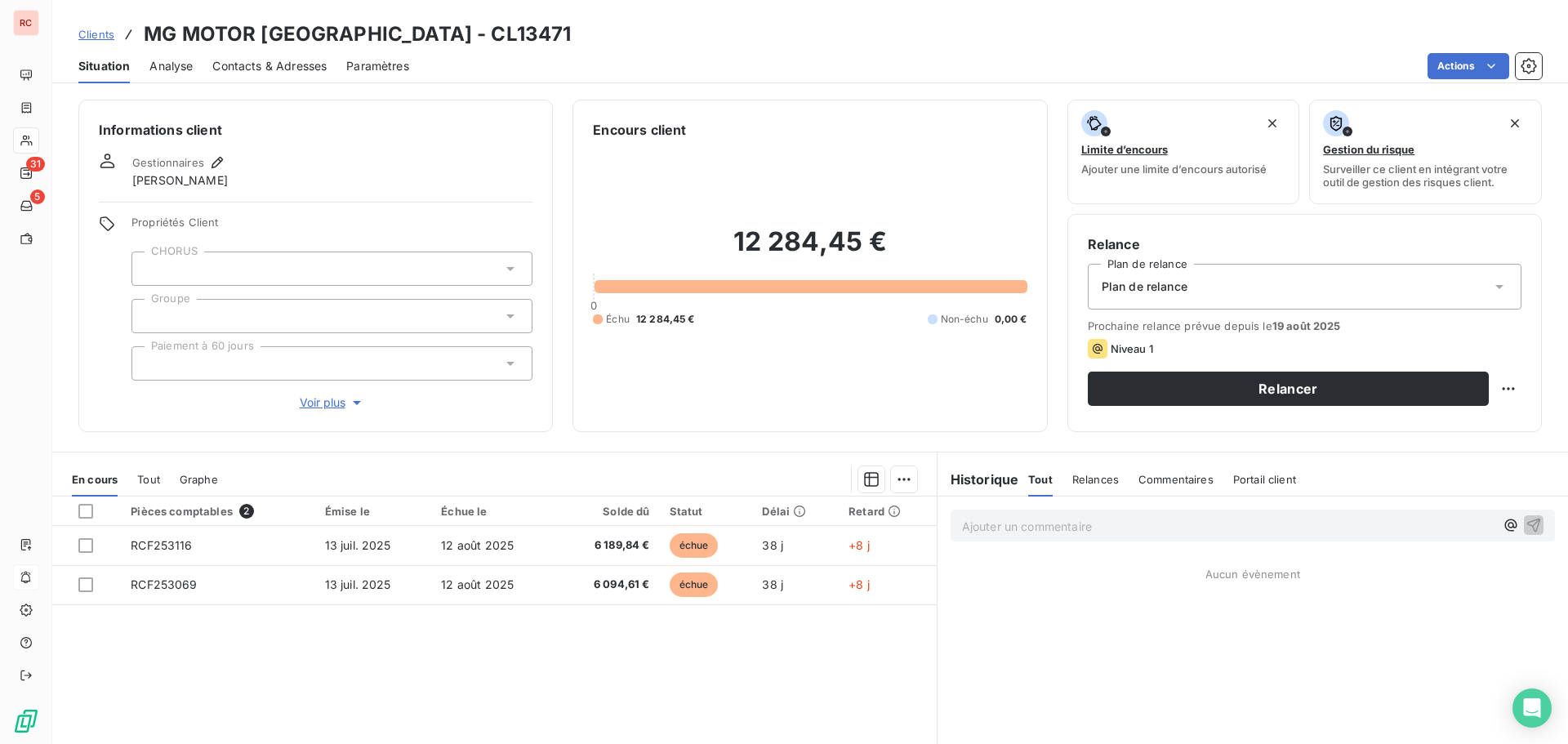
click at [261, 60] on span "Contacts & Adresses" at bounding box center [269, 66] width 115 height 16
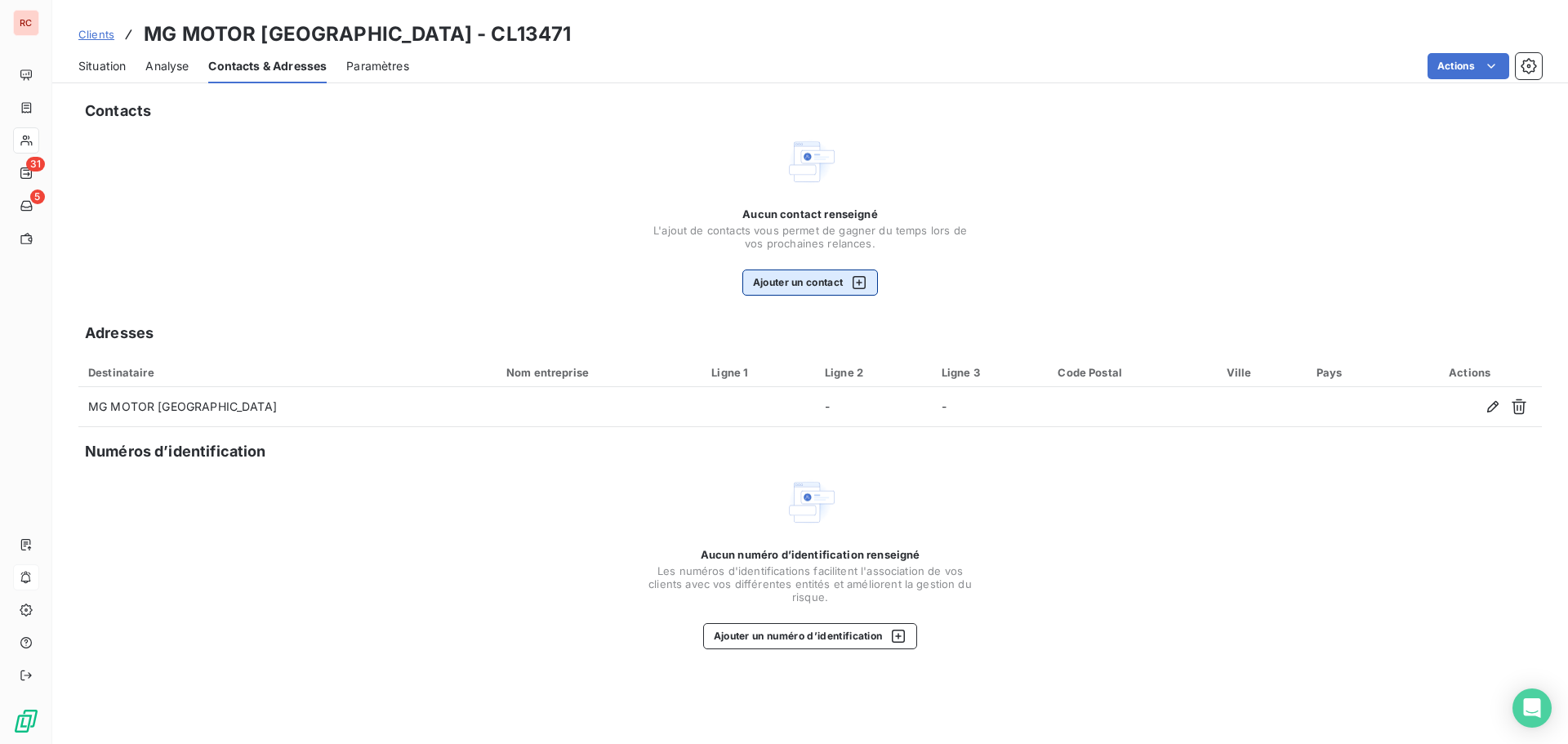
click at [777, 290] on button "Ajouter un contact" at bounding box center [810, 283] width 137 height 26
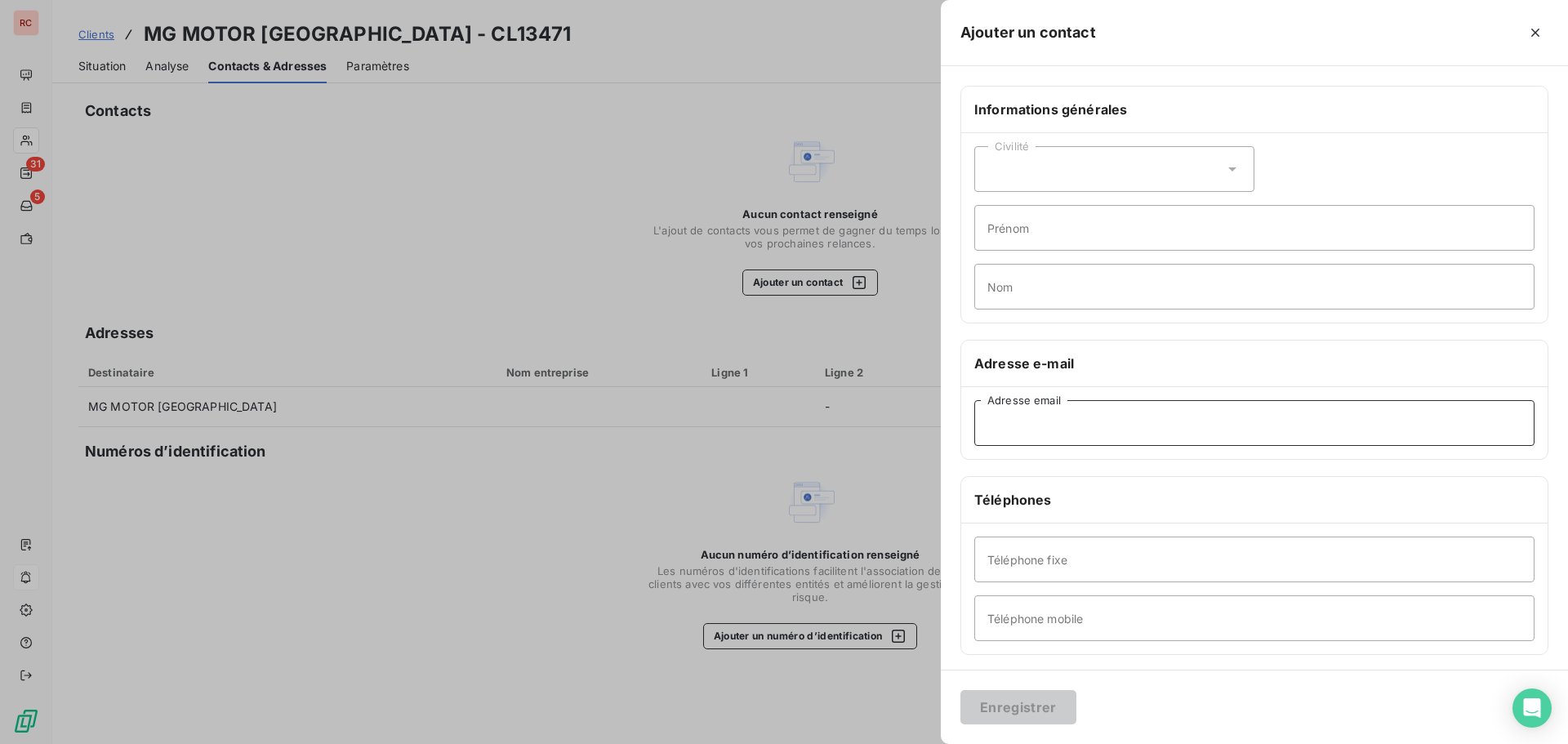
click at [1018, 411] on input "Adresse email" at bounding box center [1254, 423] width 560 height 46
paste input "[EMAIL_ADDRESS][DOMAIN_NAME]"
type input "[EMAIL_ADDRESS][DOMAIN_NAME]"
drag, startPoint x: 1174, startPoint y: 420, endPoint x: 968, endPoint y: 424, distance: 206.0
click at [968, 424] on div "[EMAIL_ADDRESS][DOMAIN_NAME] Adresse email" at bounding box center [1254, 423] width 586 height 72
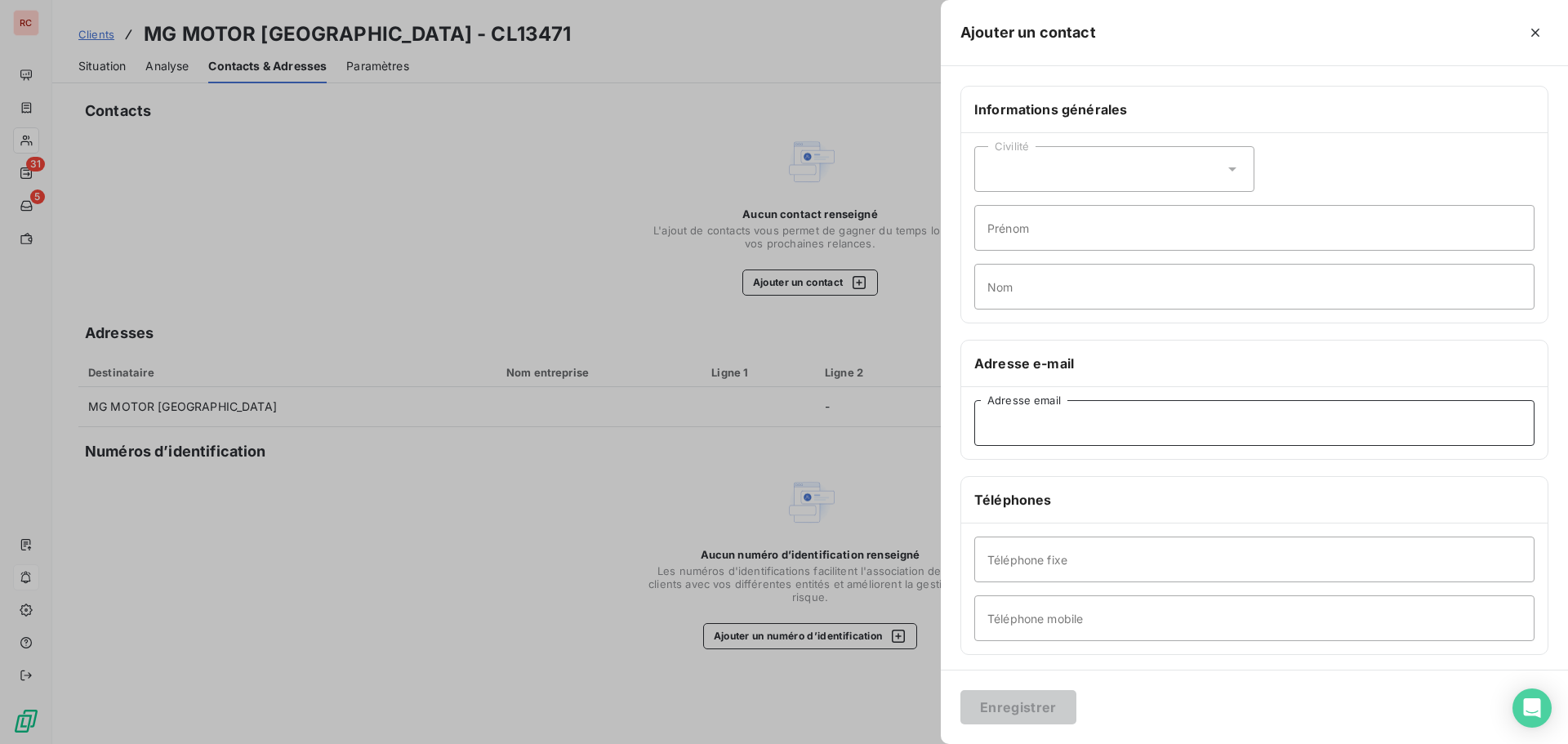
click at [1052, 427] on input "Adresse email" at bounding box center [1254, 423] width 560 height 46
paste input "[PERSON_NAME][EMAIL_ADDRESS][DOMAIN_NAME]"
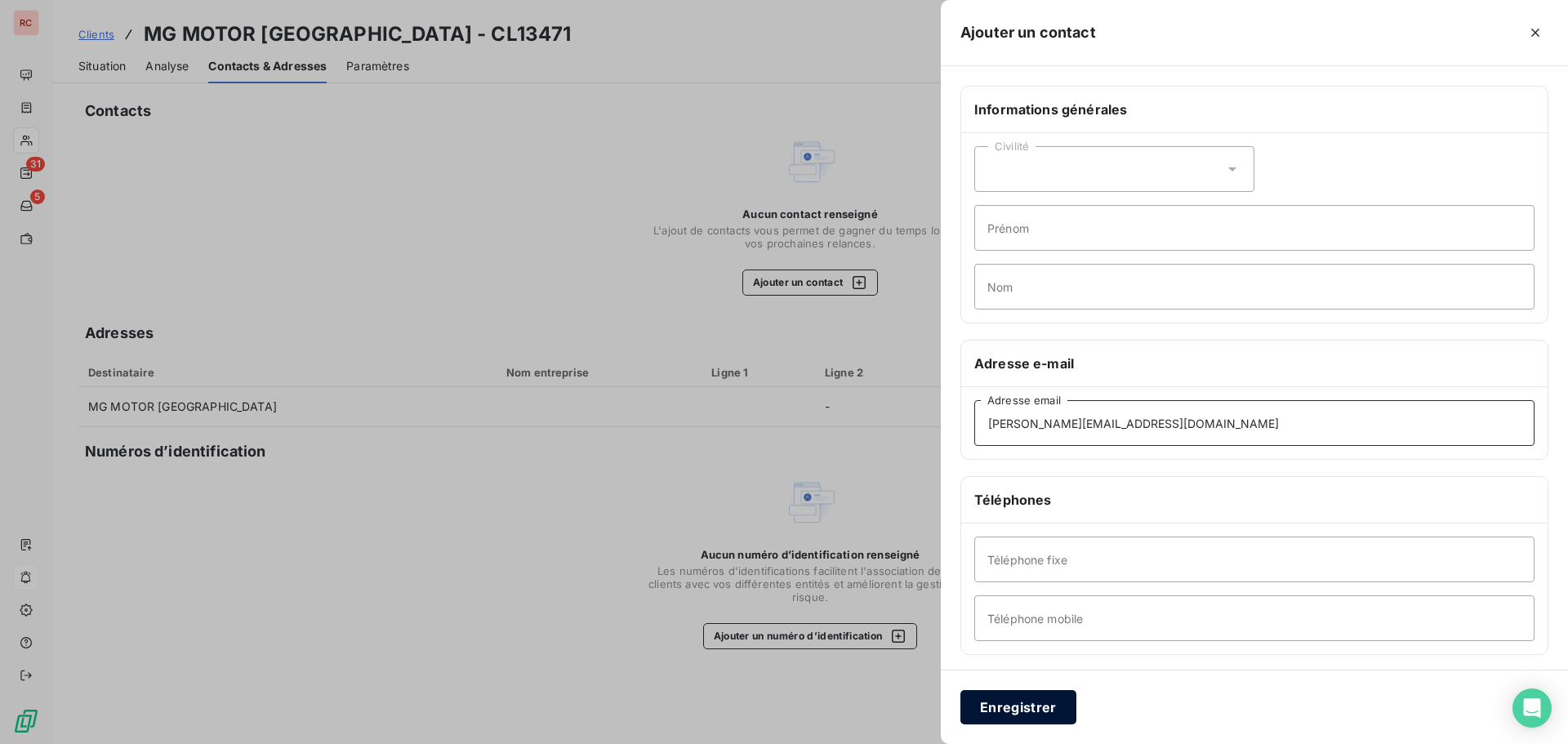
type input "[PERSON_NAME][EMAIL_ADDRESS][DOMAIN_NAME]"
click at [1028, 714] on button "Enregistrer" at bounding box center [1018, 707] width 116 height 34
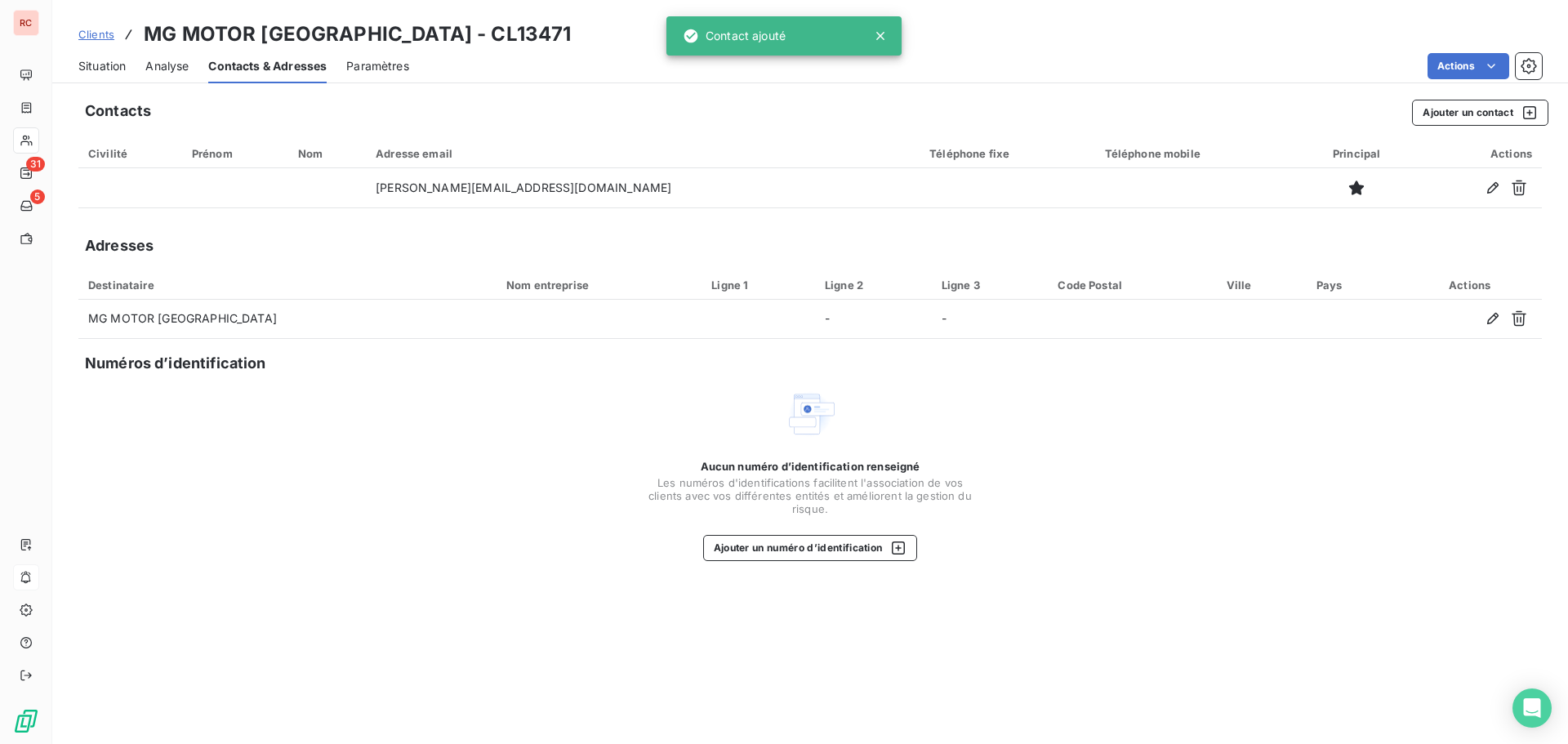
click at [116, 62] on span "Situation" at bounding box center [102, 66] width 47 height 16
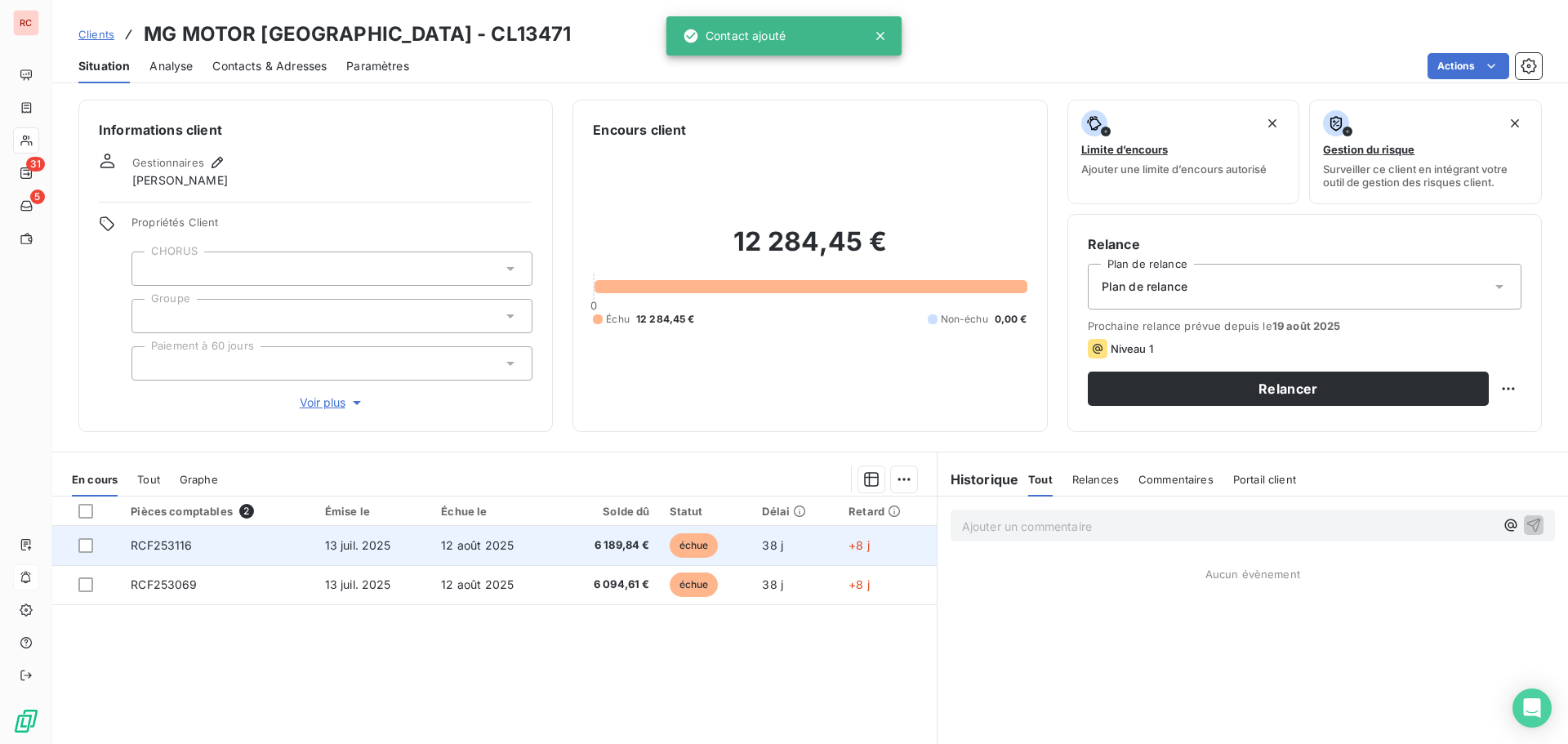
click at [222, 537] on td "RCF253116" at bounding box center [218, 545] width 194 height 39
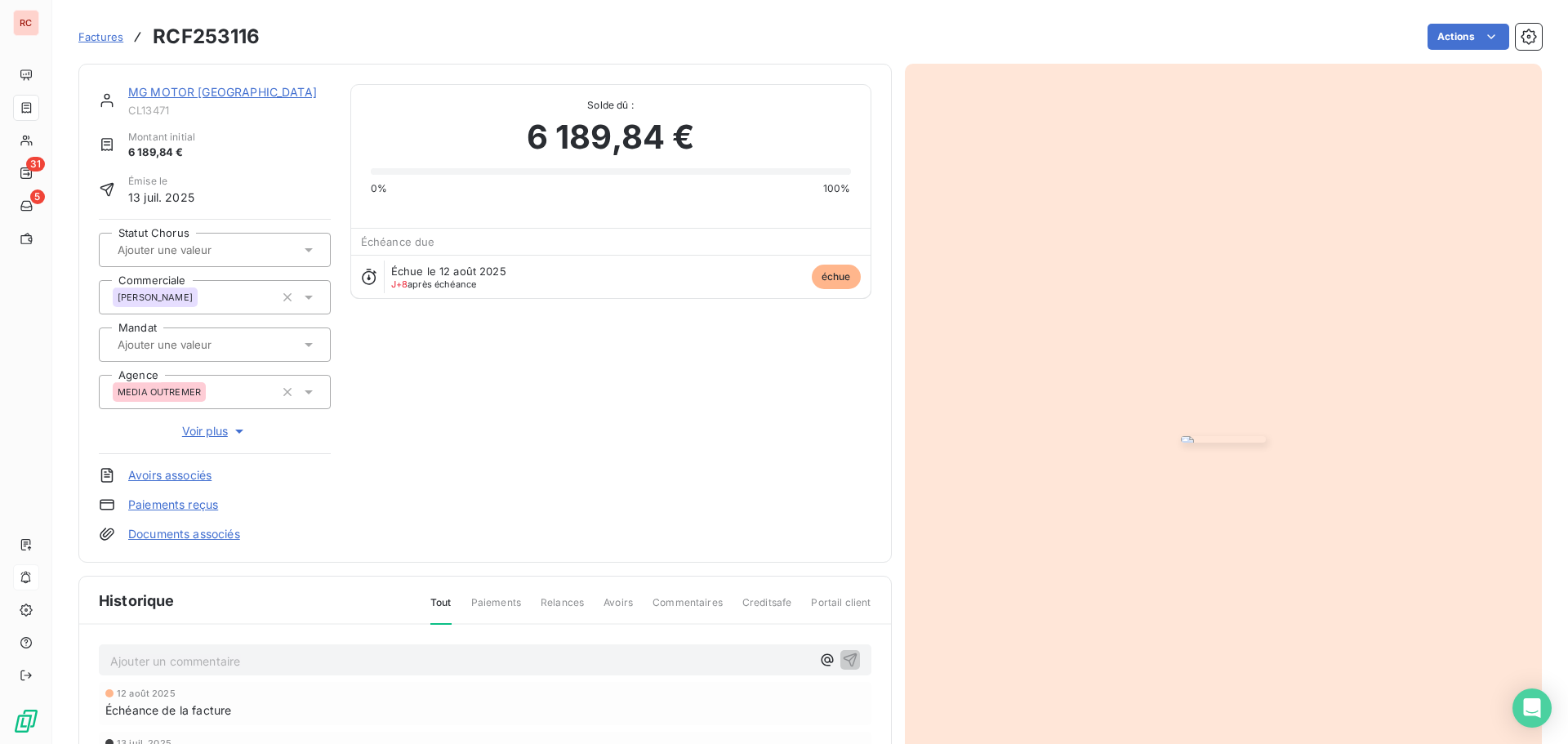
click at [310, 347] on icon at bounding box center [308, 345] width 16 height 16
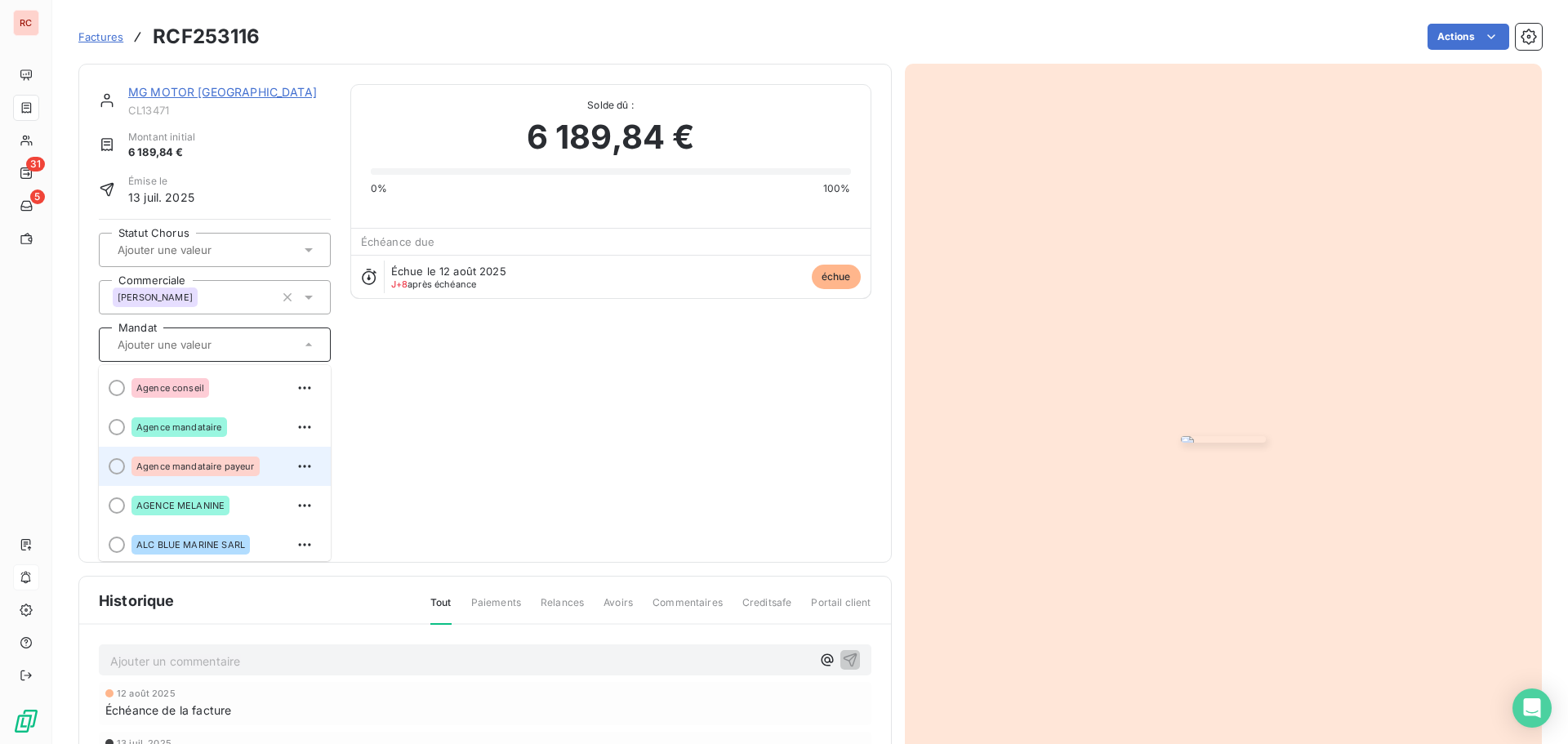
click at [201, 456] on div "Agence mandataire payeur" at bounding box center [196, 466] width 128 height 20
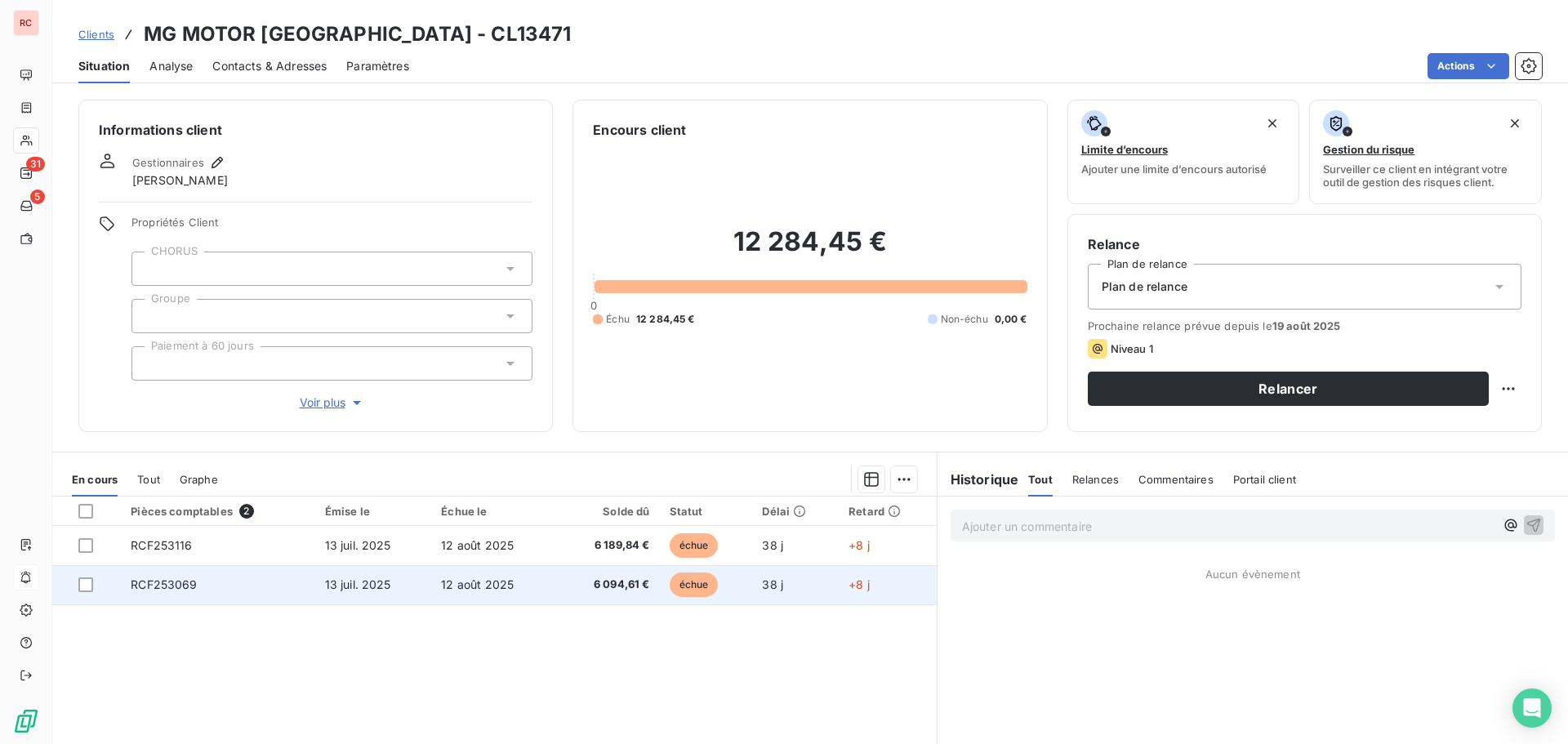
click at [199, 582] on td "RCF253069" at bounding box center [218, 584] width 194 height 39
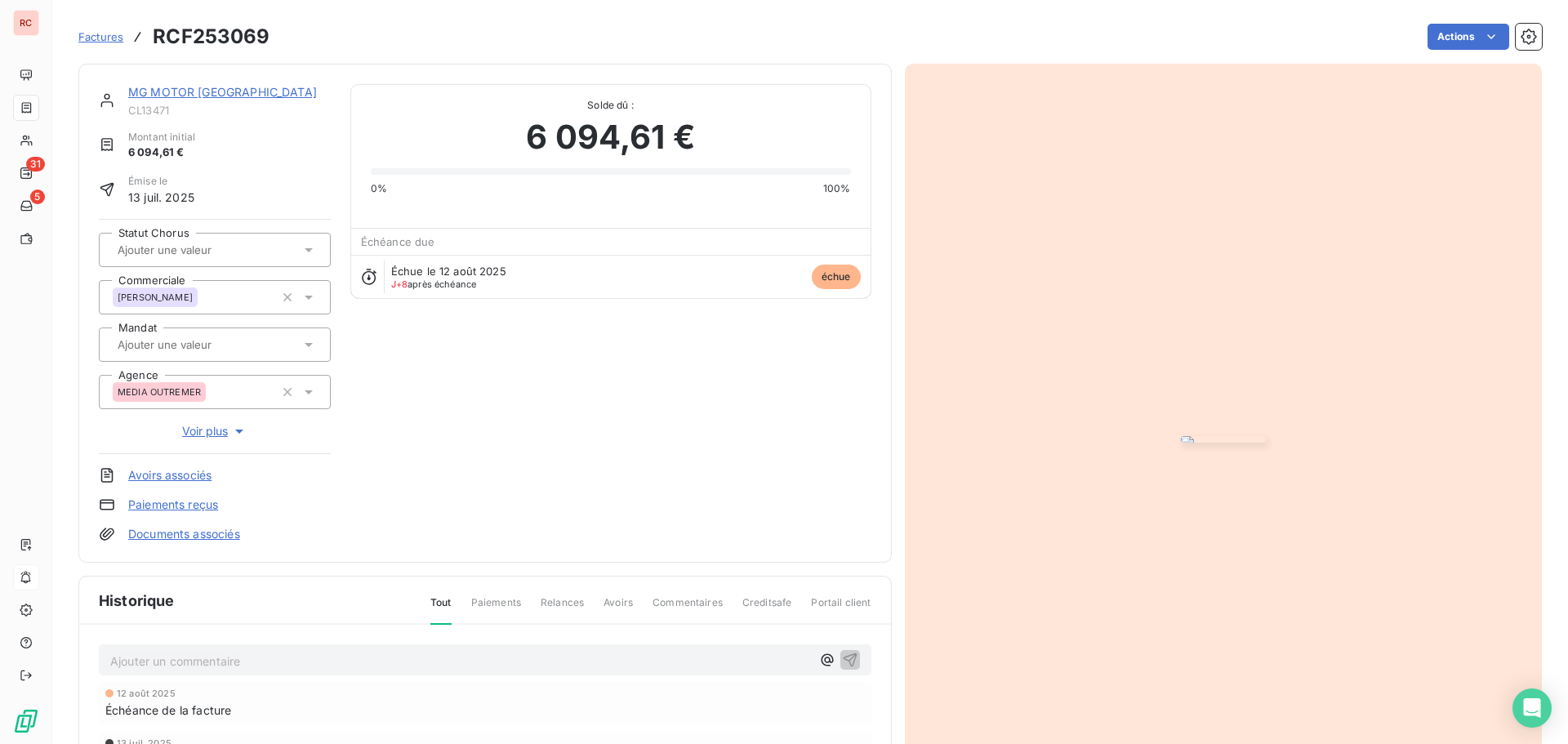
click at [307, 349] on icon at bounding box center [308, 345] width 16 height 16
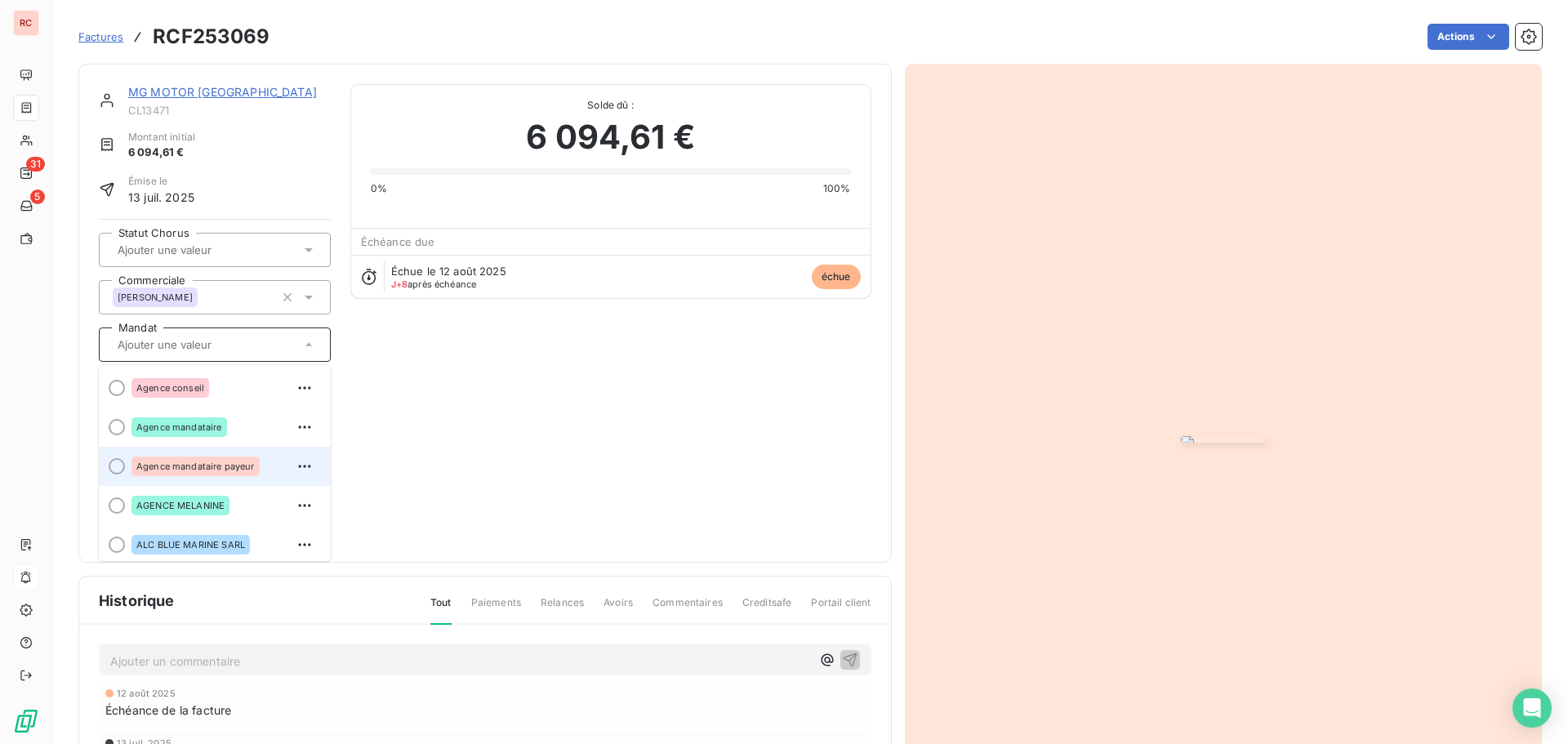
click at [214, 465] on span "Agence mandataire payeur" at bounding box center [196, 466] width 119 height 10
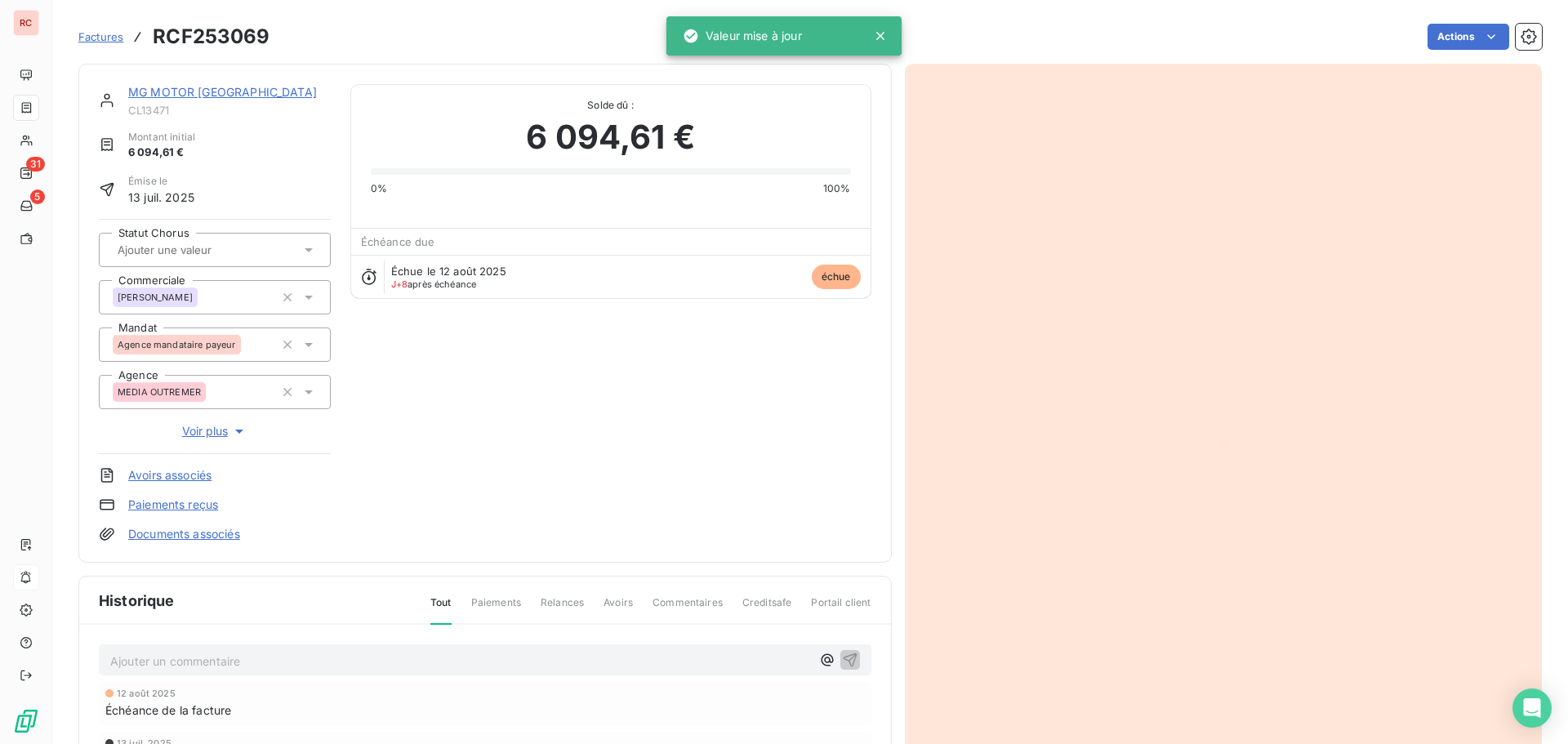
click at [433, 676] on div "Ajouter un commentaire ﻿" at bounding box center [485, 660] width 773 height 32
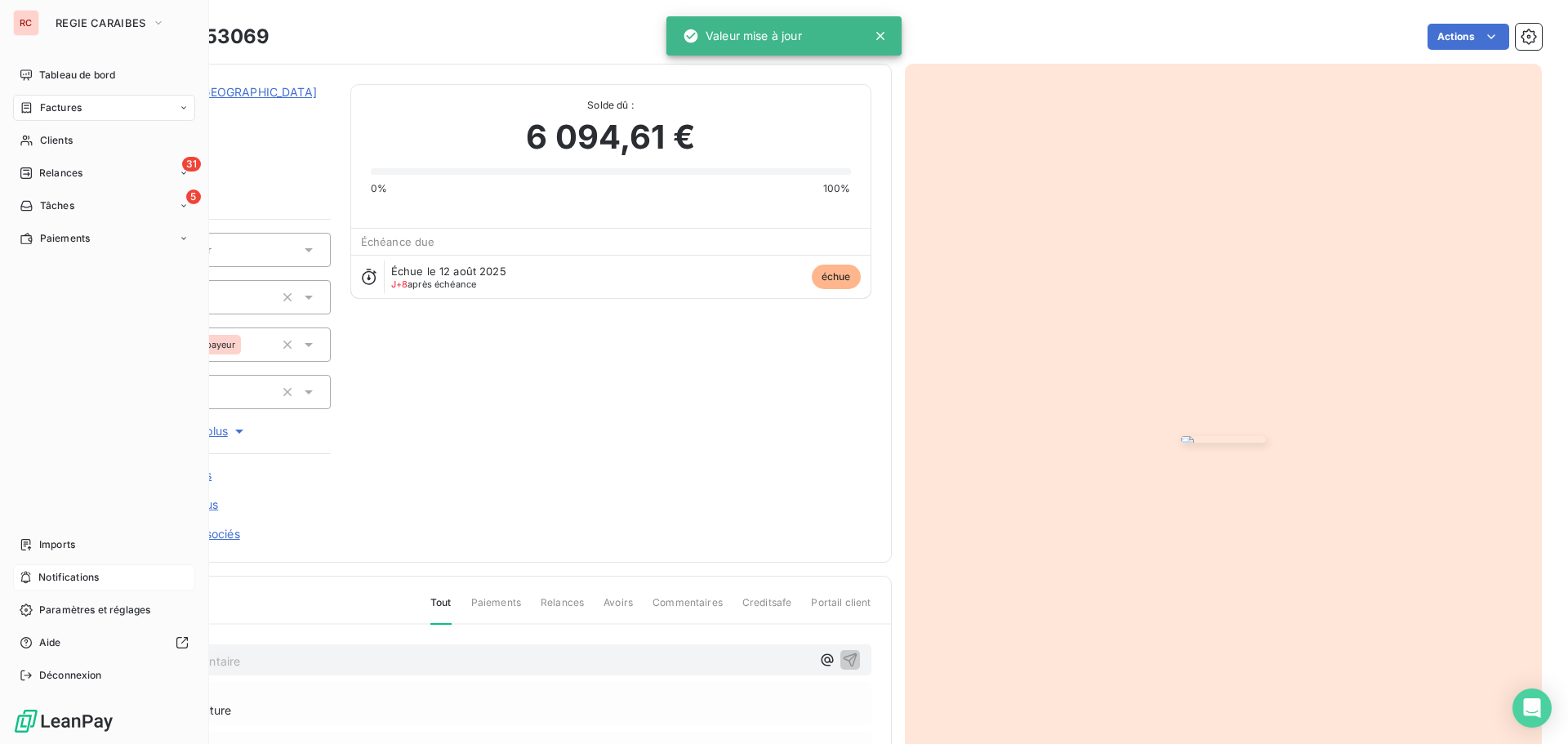
click at [37, 173] on div "Relances" at bounding box center [51, 173] width 63 height 15
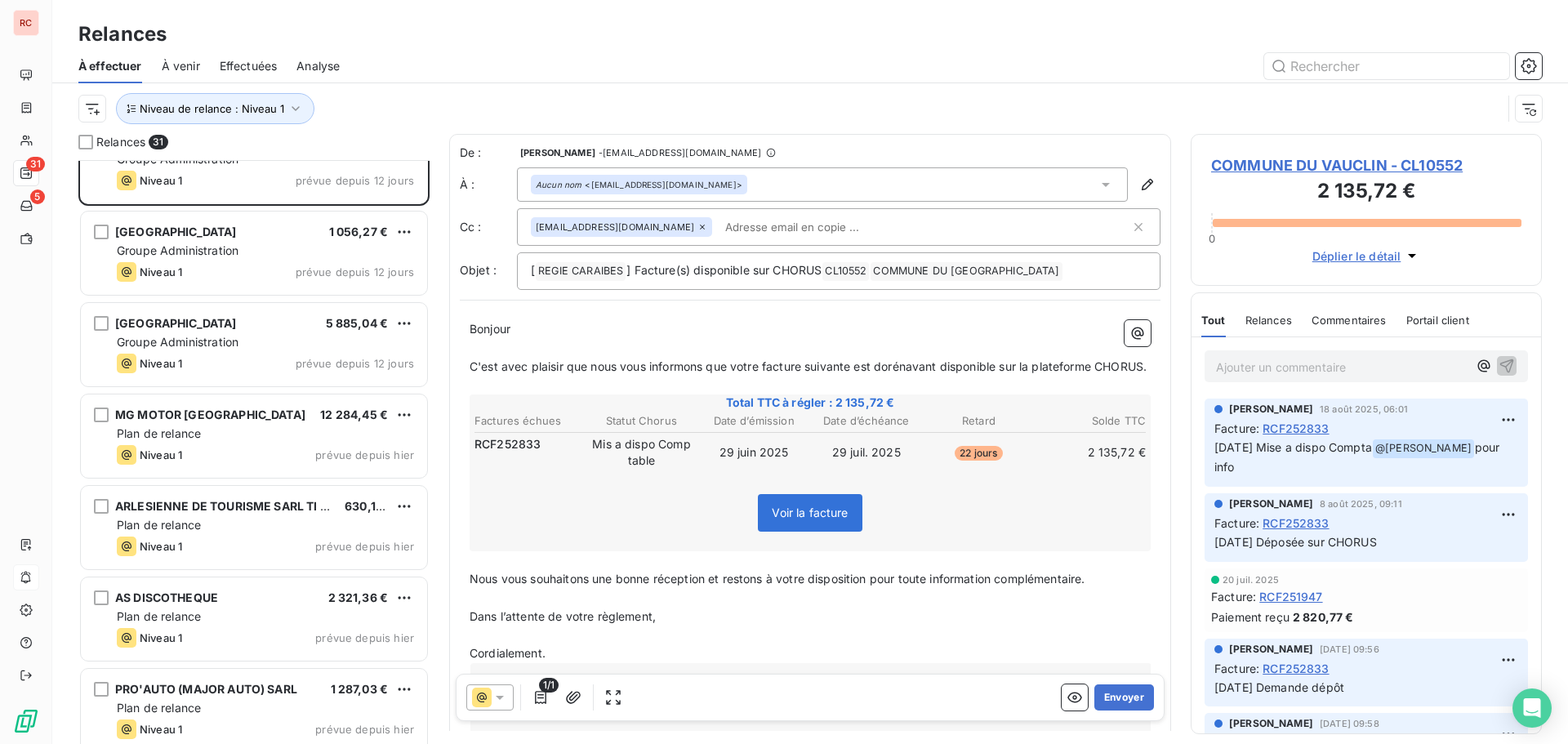
scroll to position [1, 0]
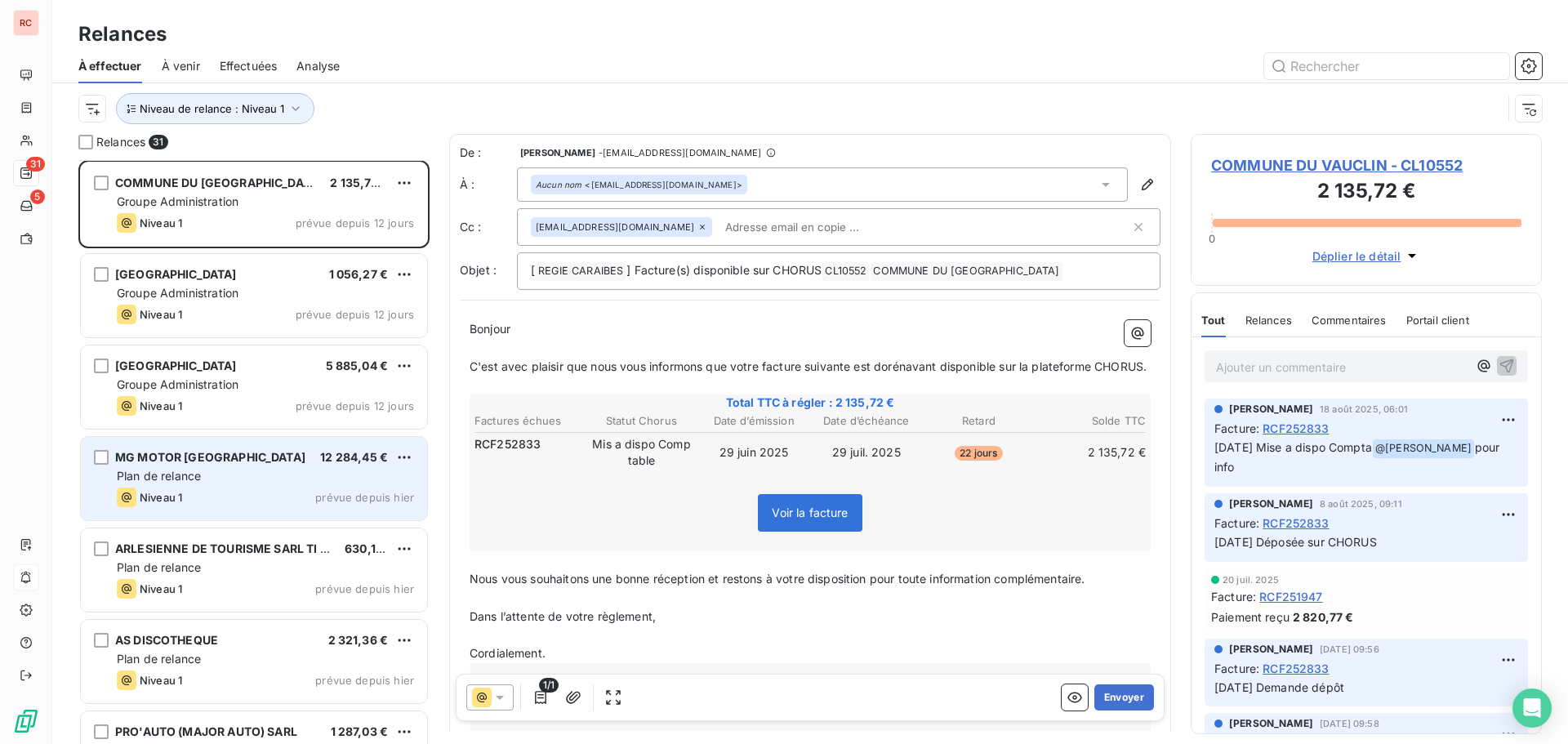
click at [221, 469] on div "Plan de relance" at bounding box center [265, 476] width 297 height 16
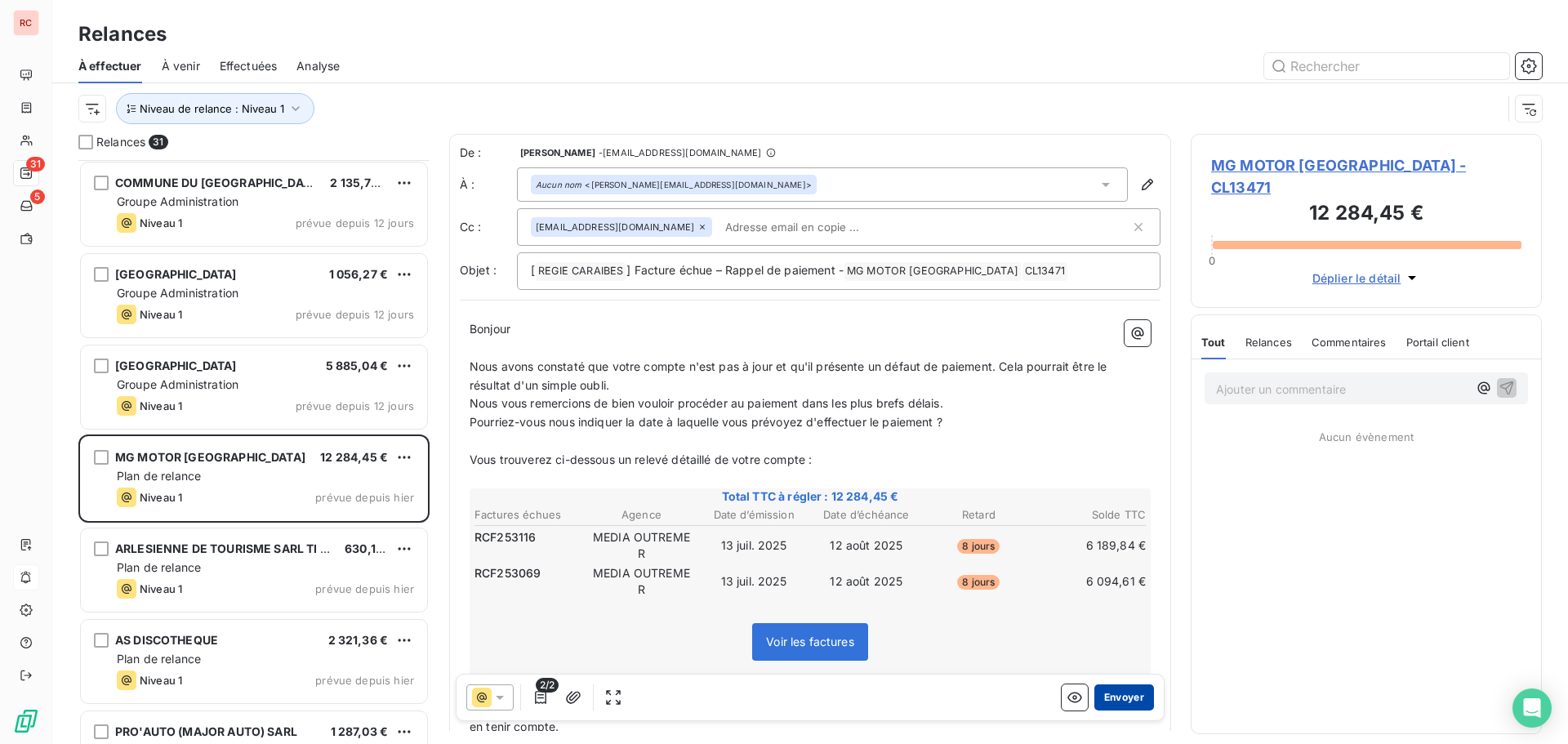
click at [1106, 694] on button "Envoyer" at bounding box center [1124, 698] width 60 height 26
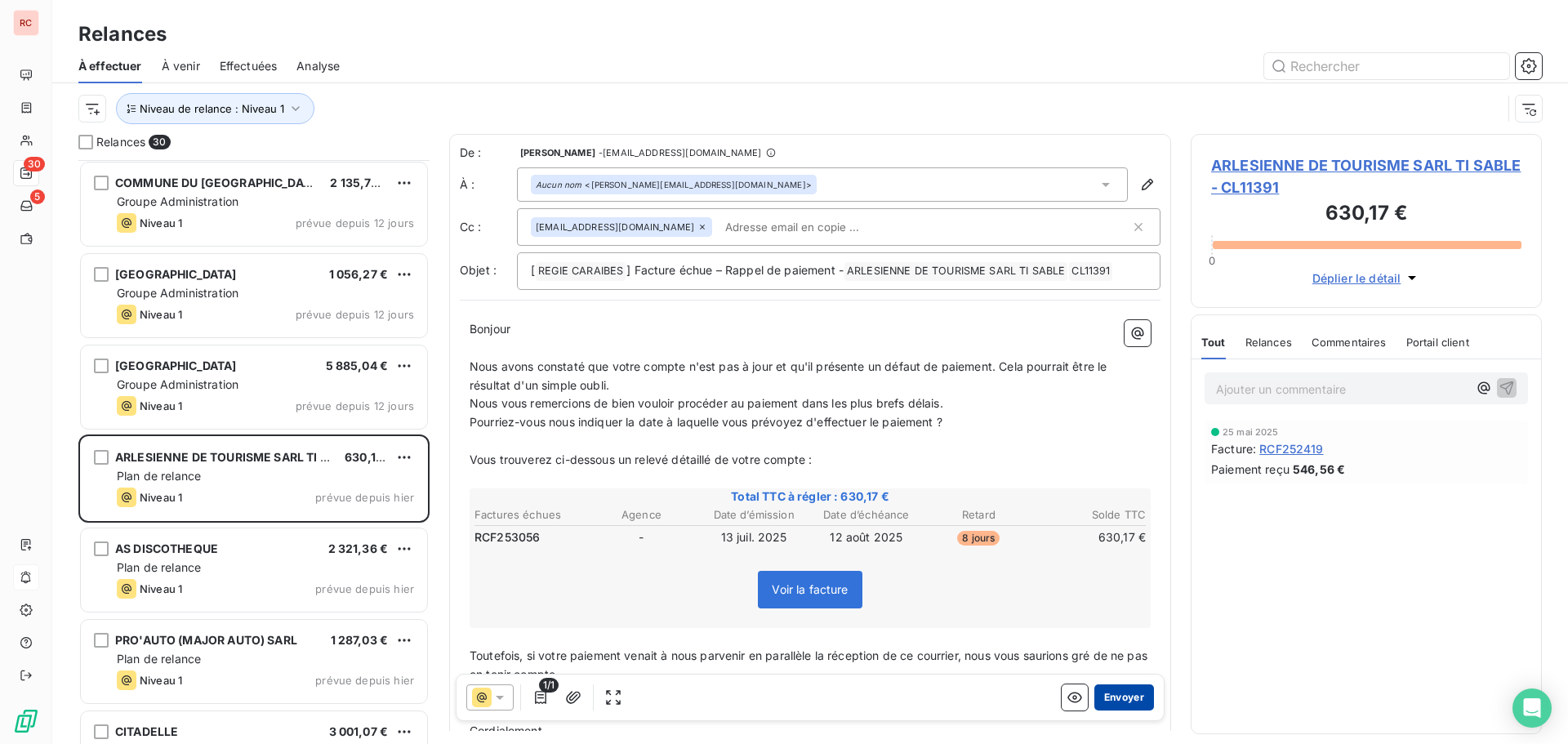
click at [1119, 699] on button "Envoyer" at bounding box center [1124, 698] width 60 height 26
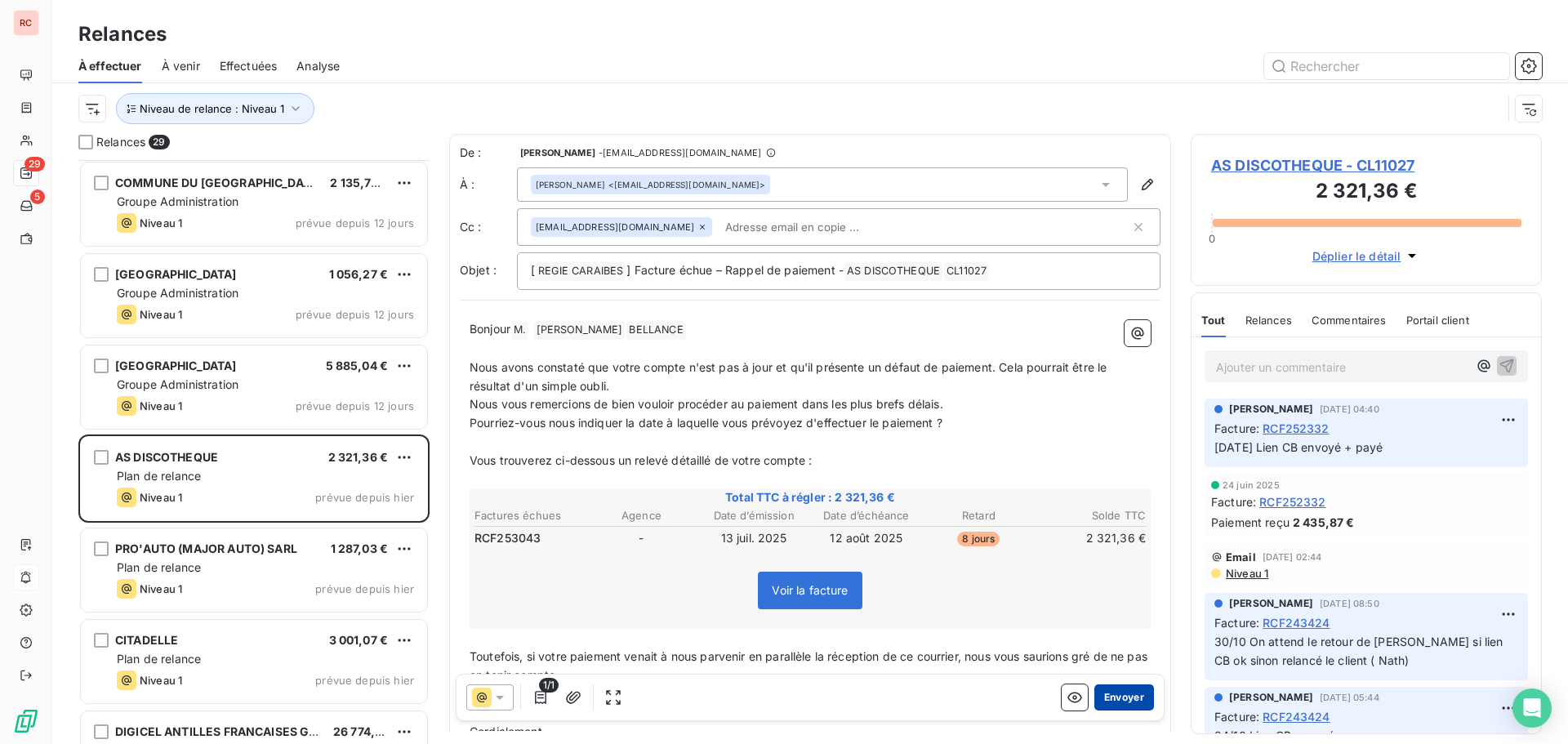
click at [1125, 691] on button "Envoyer" at bounding box center [1124, 698] width 60 height 26
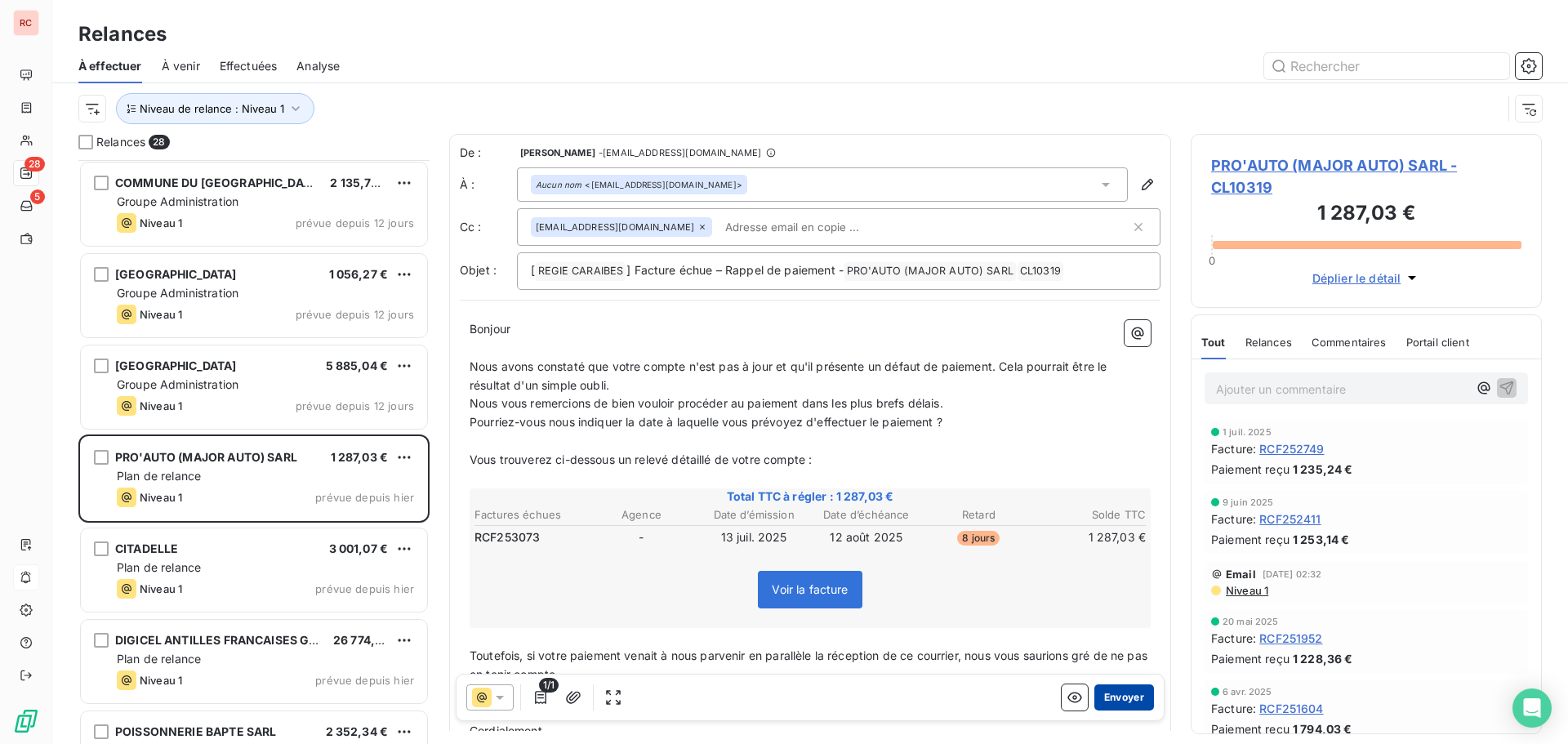
click at [1110, 694] on button "Envoyer" at bounding box center [1124, 698] width 60 height 26
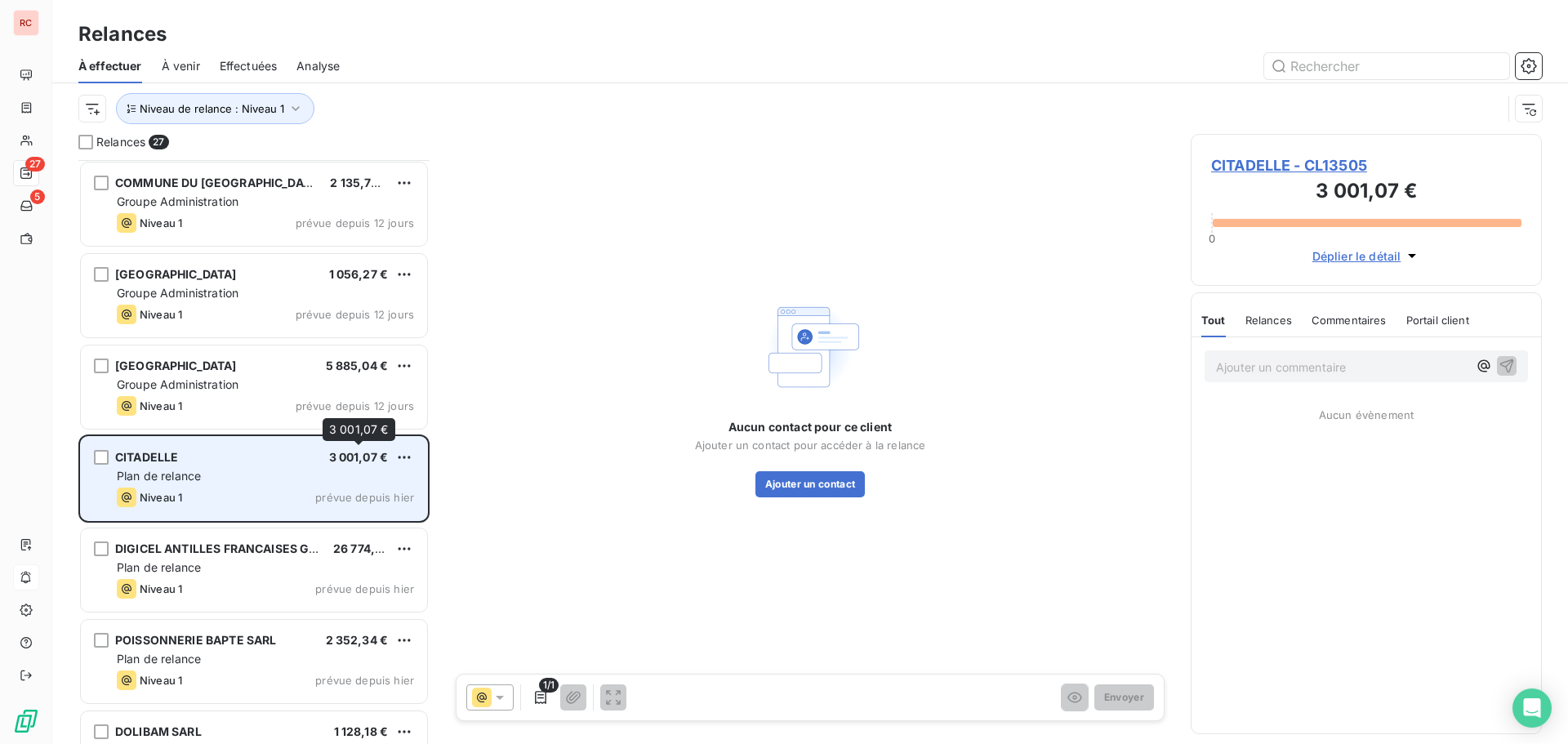
drag, startPoint x: 329, startPoint y: 464, endPoint x: 342, endPoint y: 457, distance: 14.8
click at [329, 464] on div "3 001,07 €" at bounding box center [359, 457] width 60 height 16
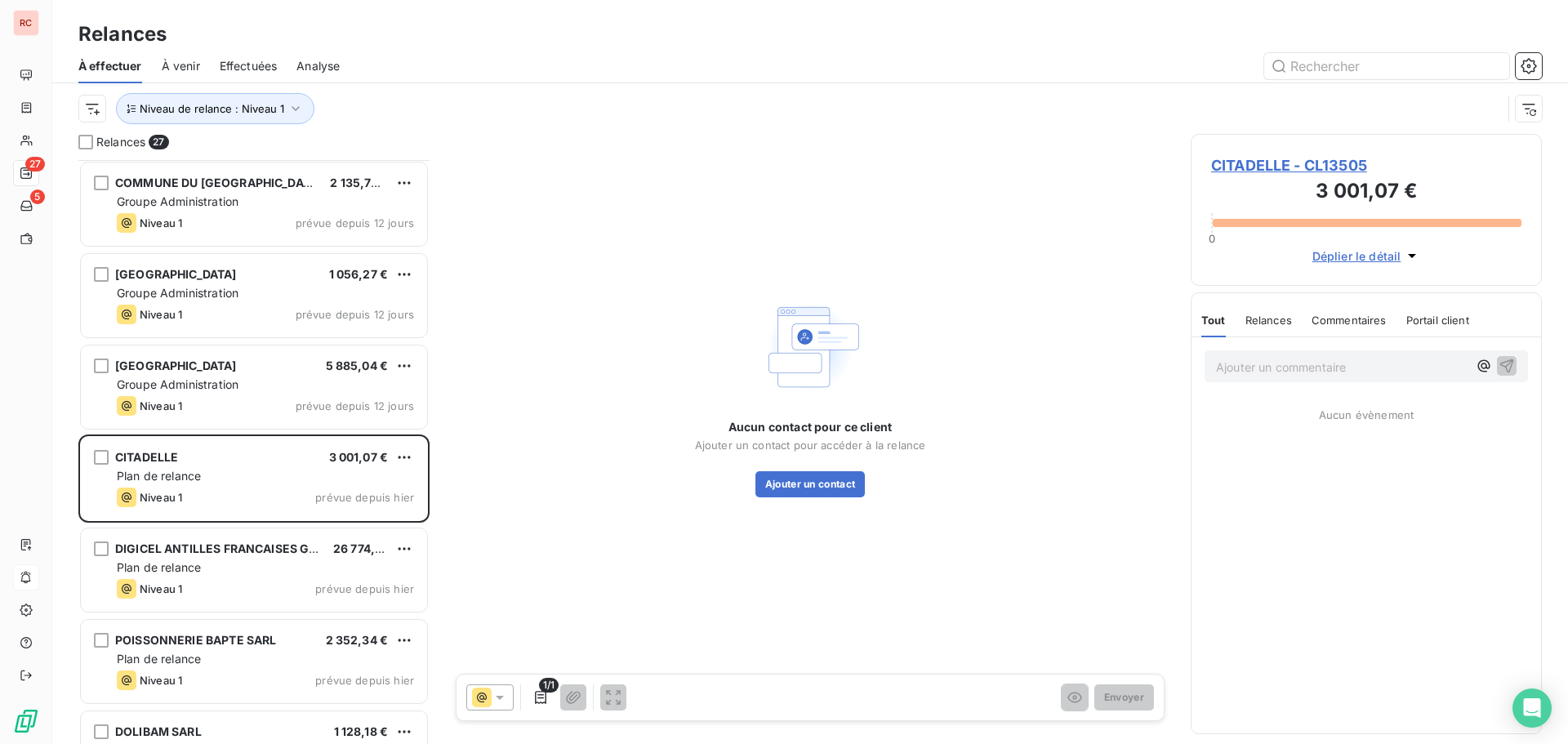
click at [1232, 164] on span "CITADELLE - CL13505" at bounding box center [1365, 166] width 310 height 22
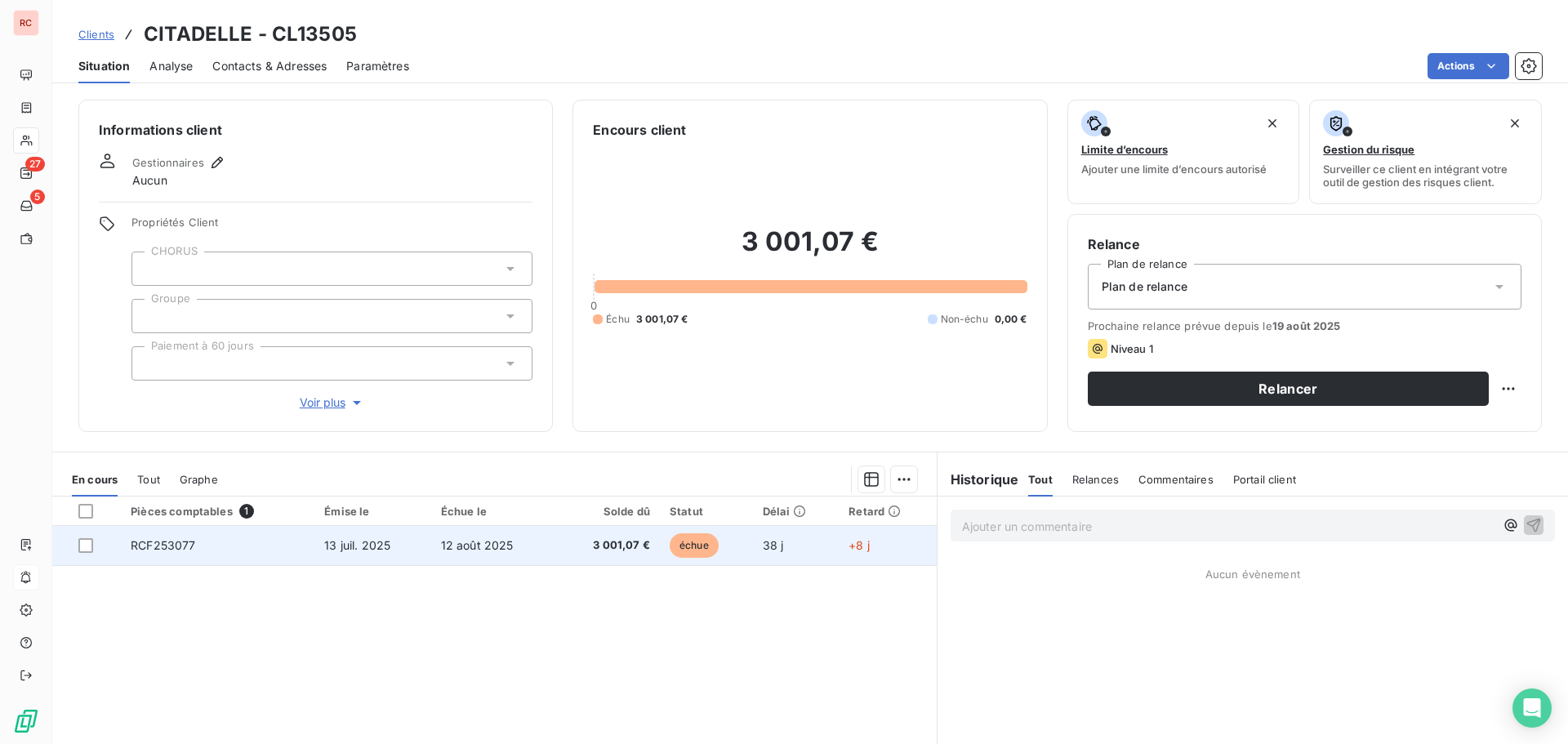
click at [680, 540] on span "échue" at bounding box center [694, 545] width 49 height 25
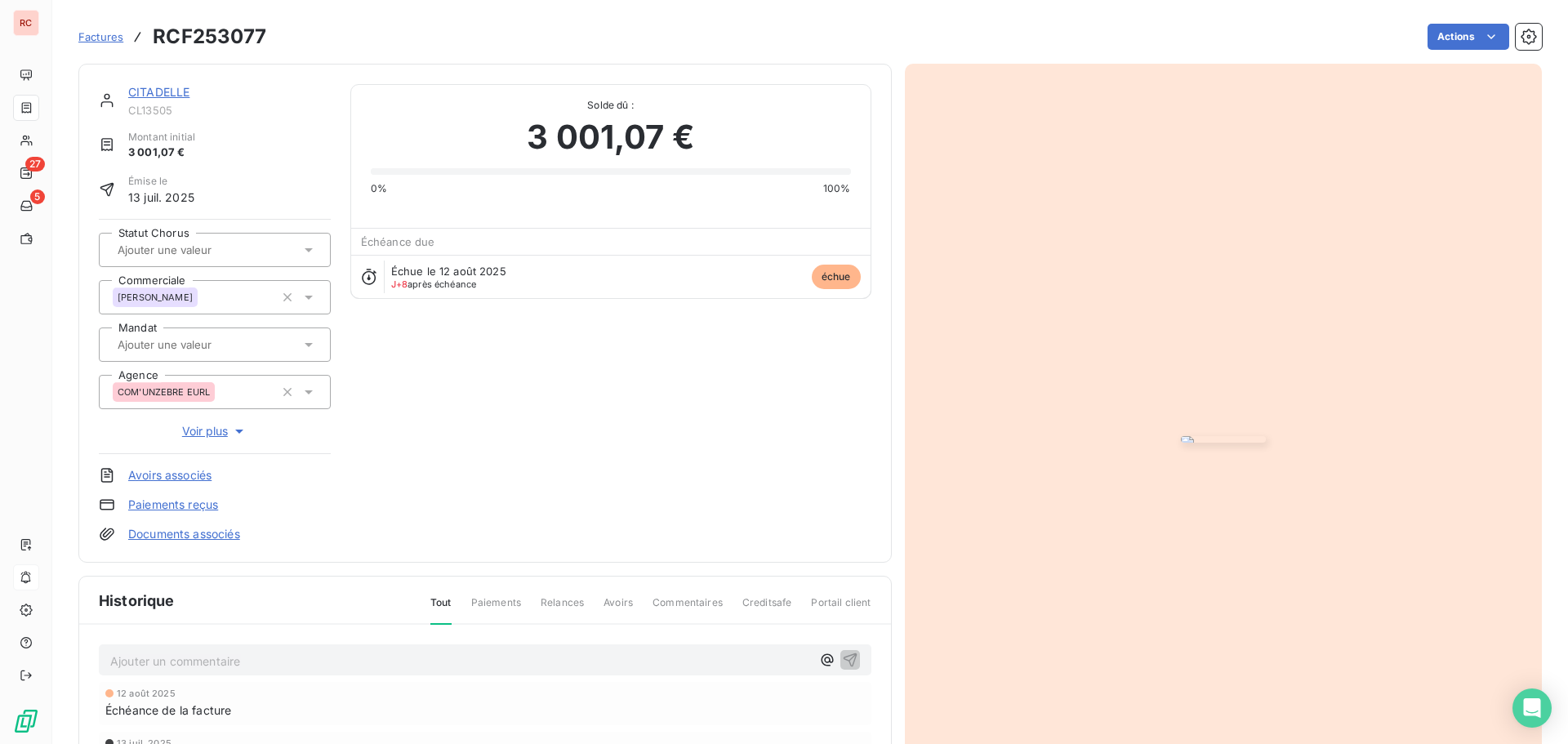
click at [173, 90] on link "CITADELLE" at bounding box center [158, 92] width 61 height 14
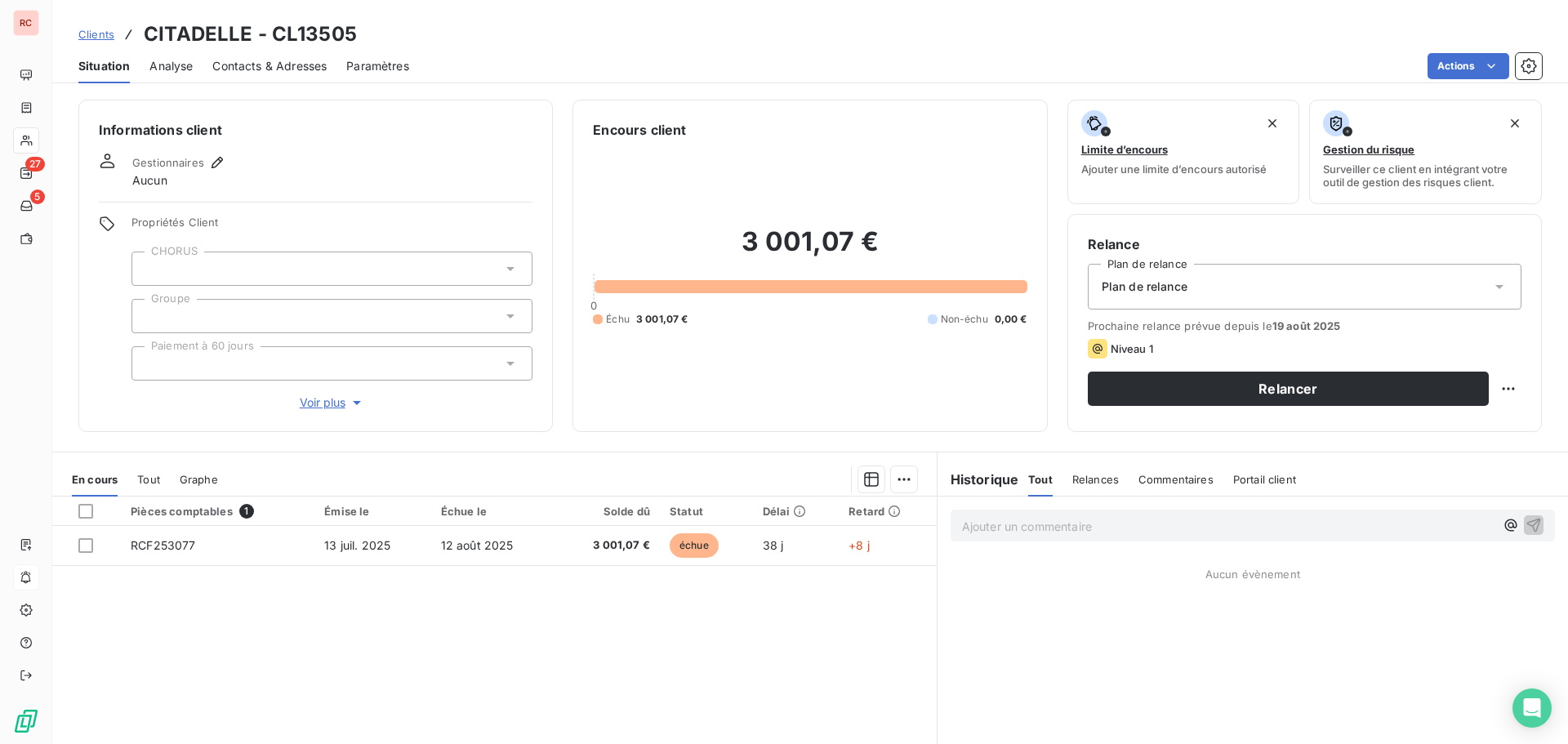
click at [292, 69] on span "Contacts & Adresses" at bounding box center [269, 66] width 115 height 16
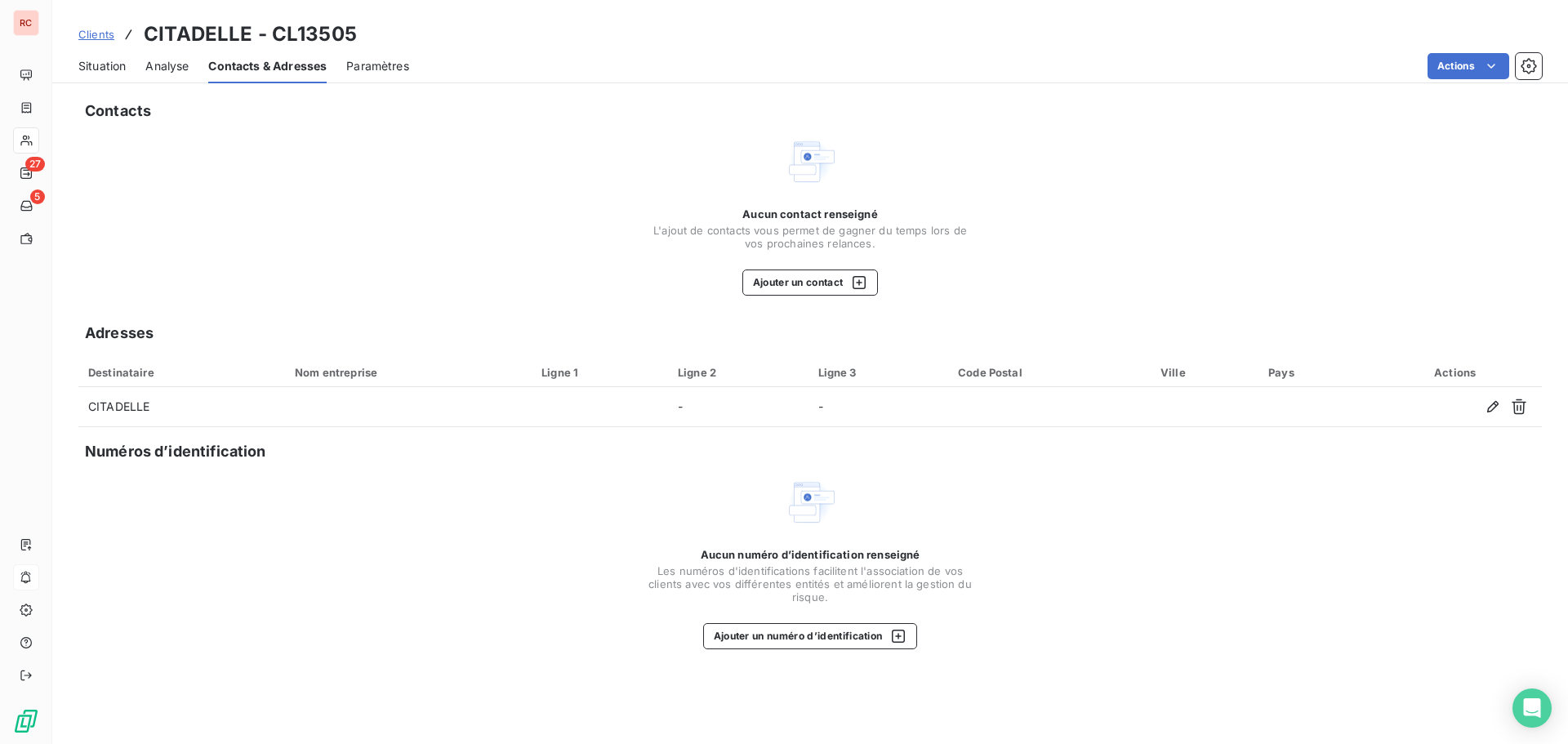
click at [107, 59] on span "Situation" at bounding box center [102, 66] width 47 height 16
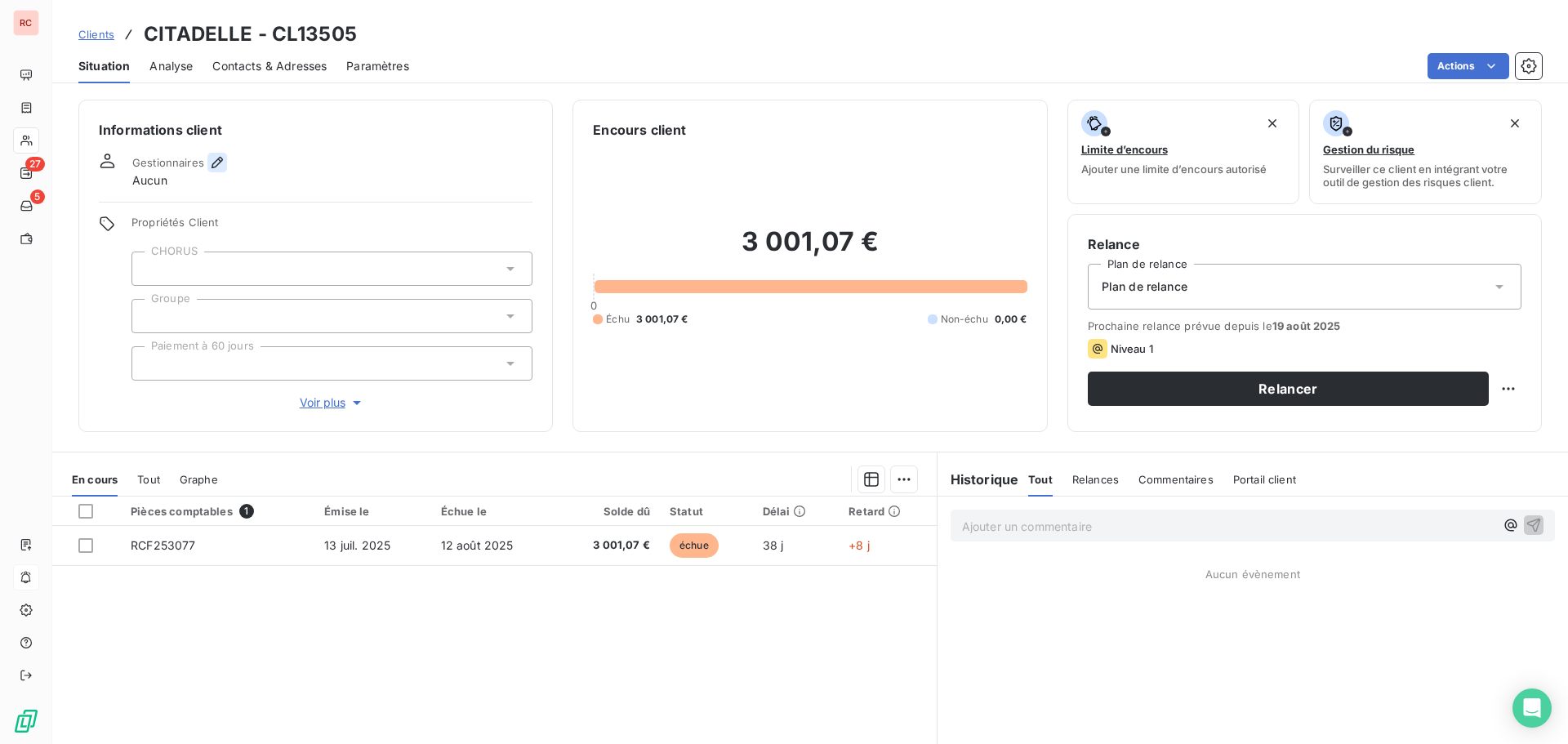
click at [220, 157] on icon "button" at bounding box center [217, 163] width 16 height 16
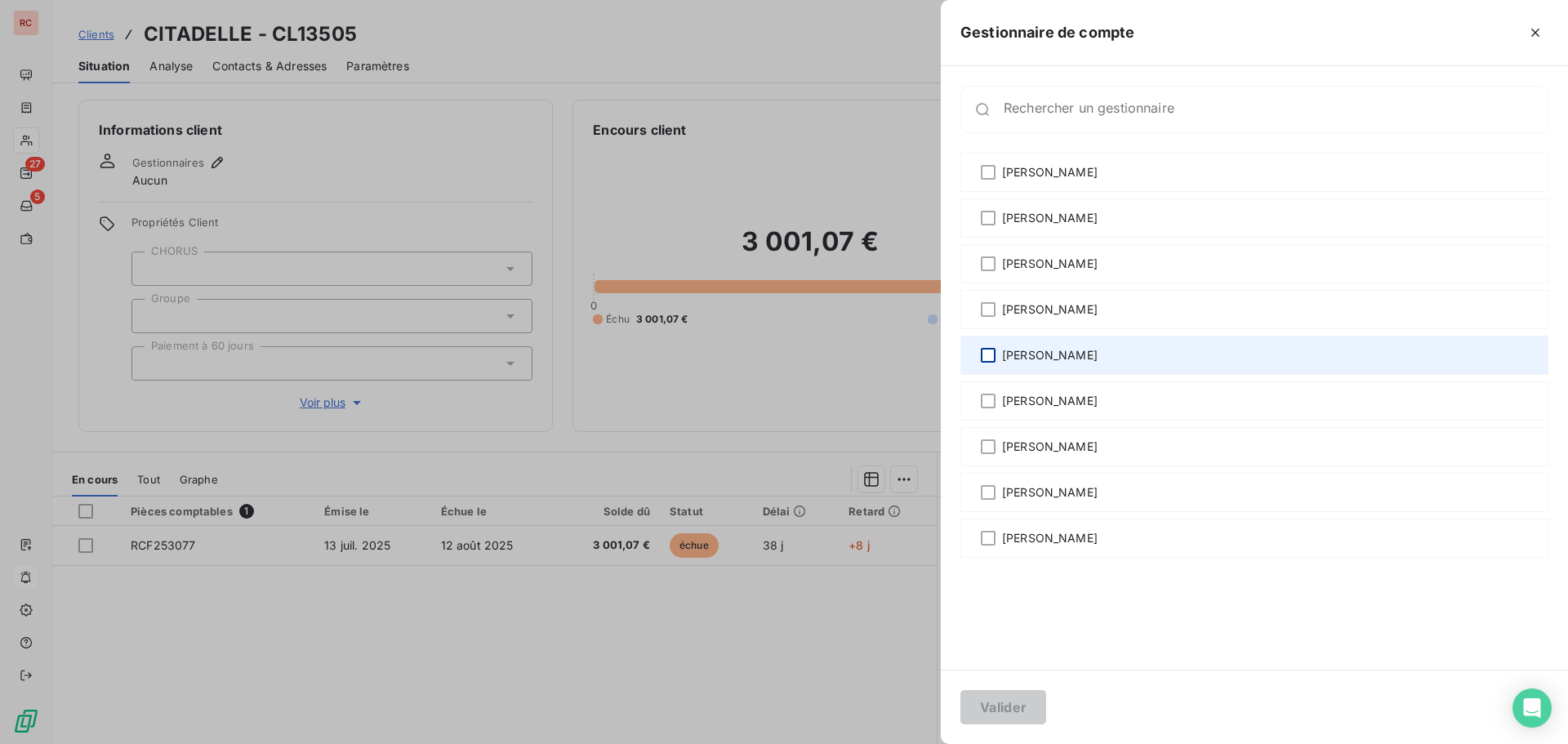
click at [992, 357] on div at bounding box center [988, 356] width 15 height 15
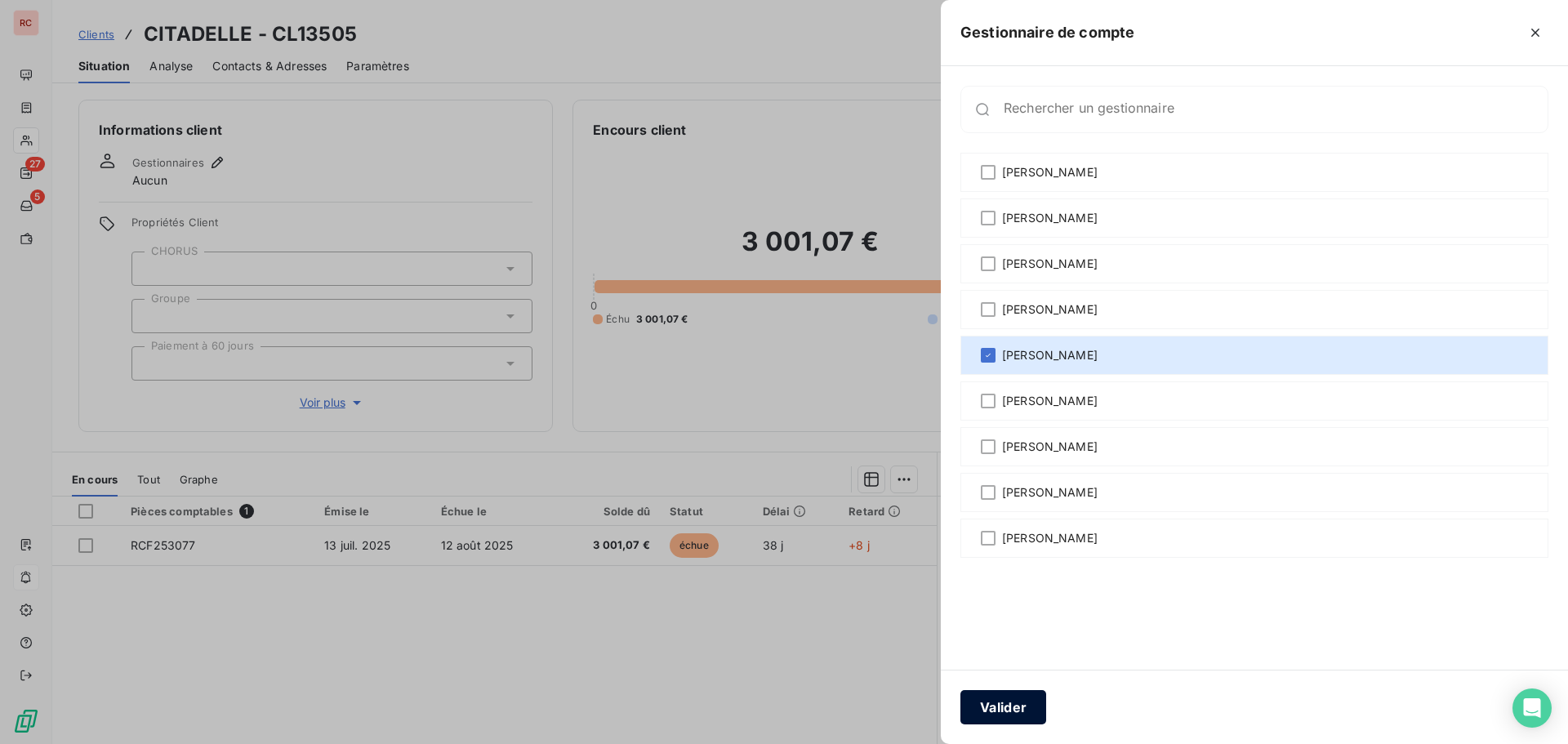
click at [1021, 701] on button "Valider" at bounding box center [1003, 707] width 86 height 34
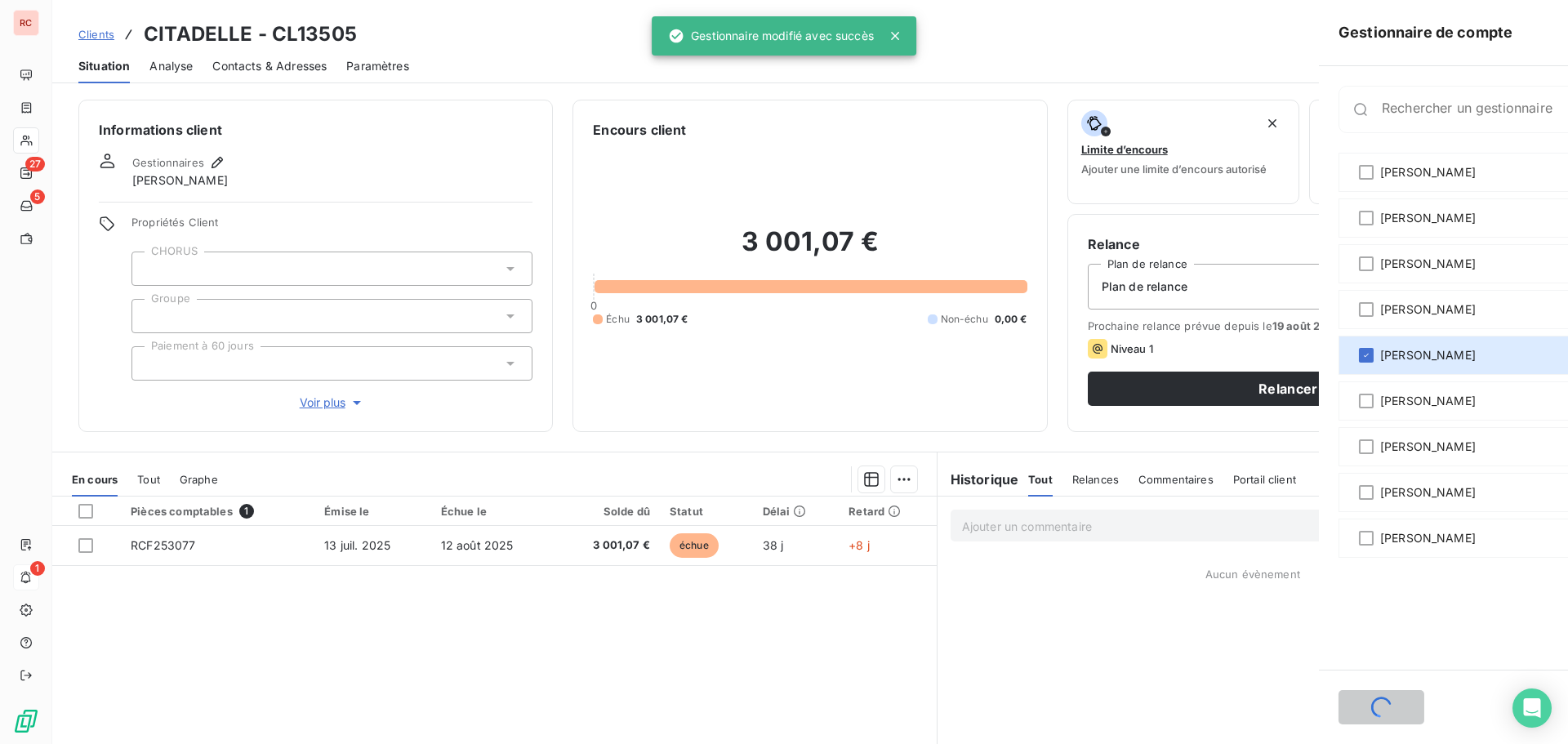
click at [530, 637] on div at bounding box center [784, 372] width 1568 height 744
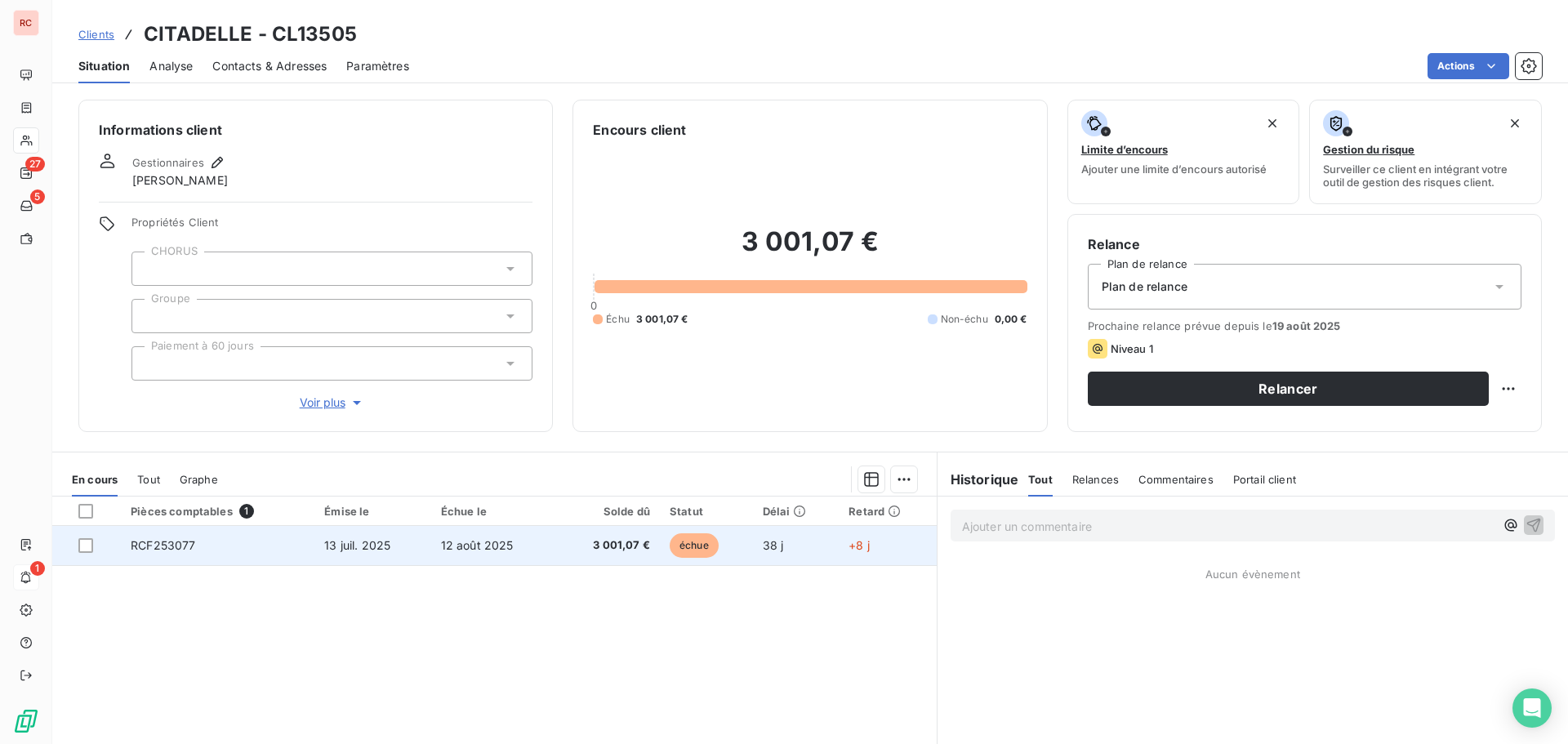
click at [203, 546] on td "RCF253077" at bounding box center [218, 545] width 194 height 39
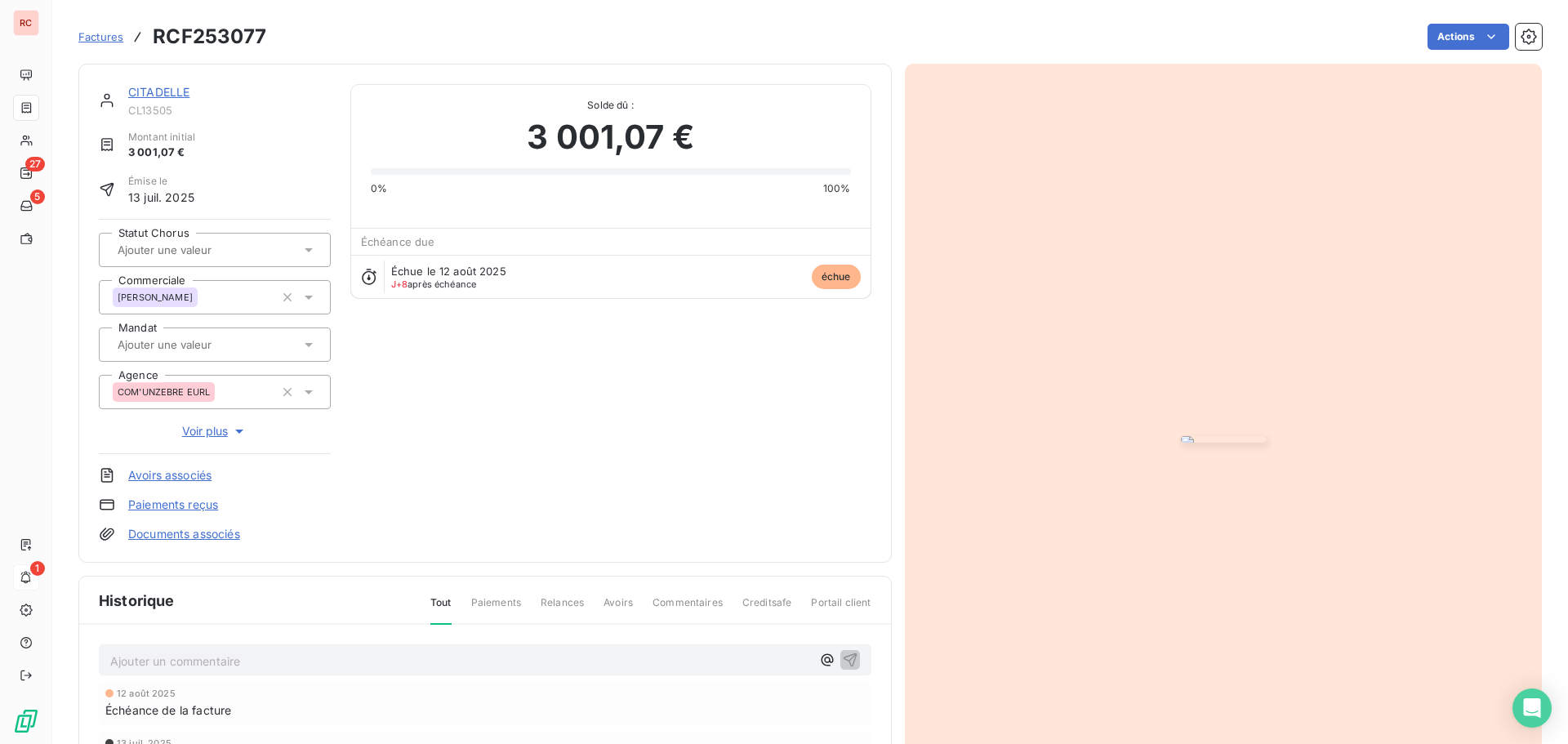
click at [132, 663] on p "Ajouter un commentaire ﻿" at bounding box center [460, 661] width 701 height 20
click at [819, 662] on icon "button" at bounding box center [827, 659] width 16 height 16
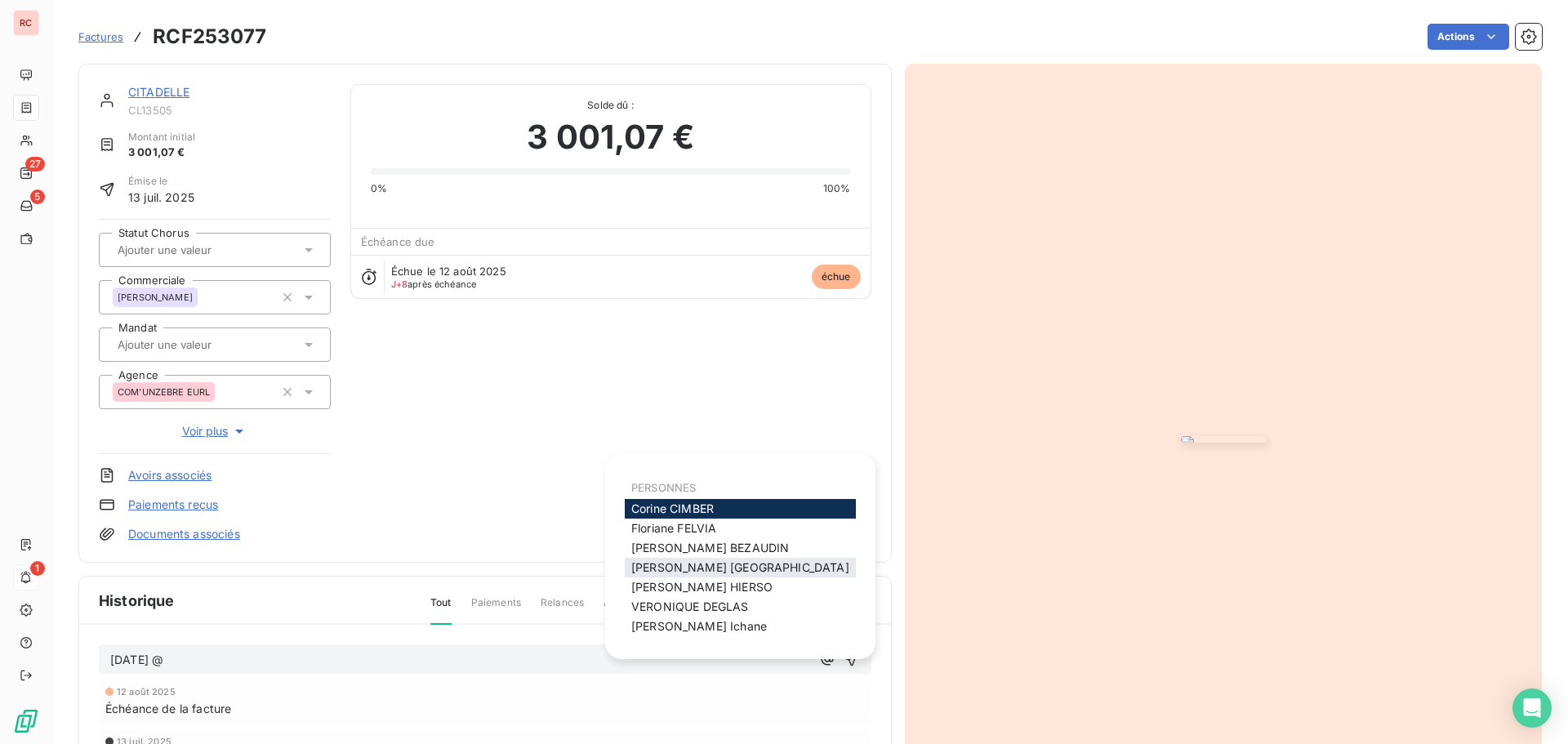
click at [662, 573] on span "[PERSON_NAME]" at bounding box center [740, 567] width 218 height 14
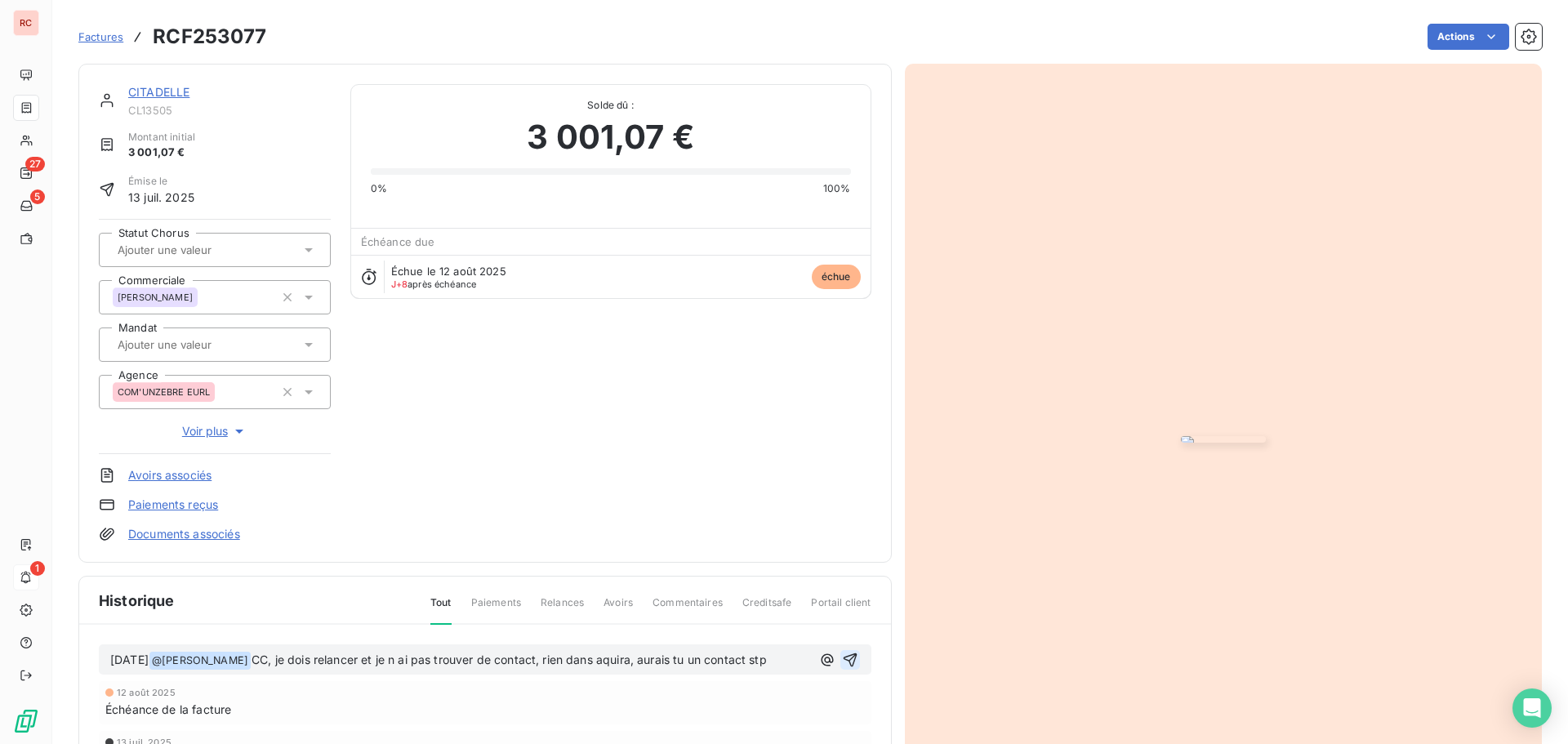
click at [842, 660] on icon "button" at bounding box center [849, 660] width 14 height 14
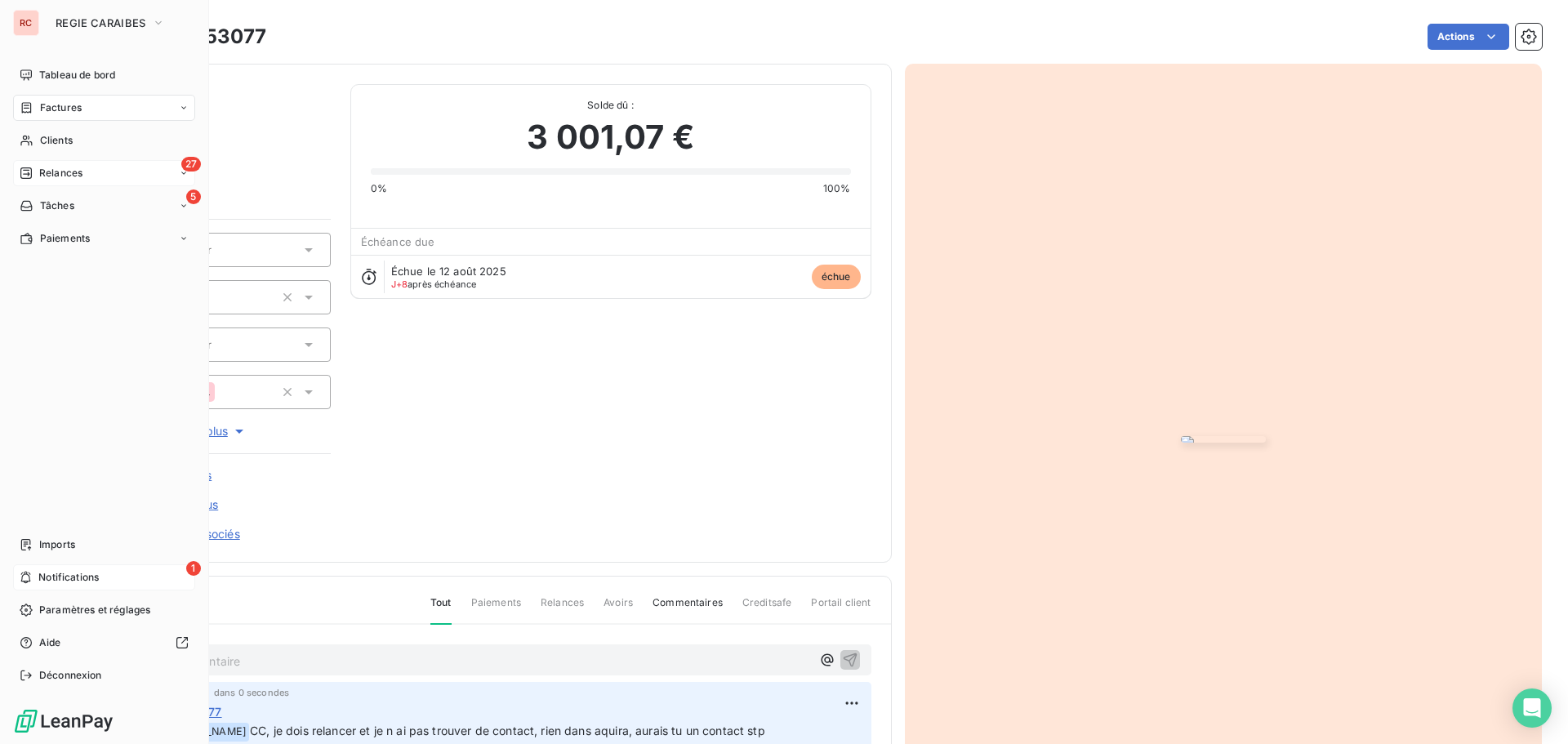
click at [52, 175] on span "Relances" at bounding box center [60, 173] width 43 height 15
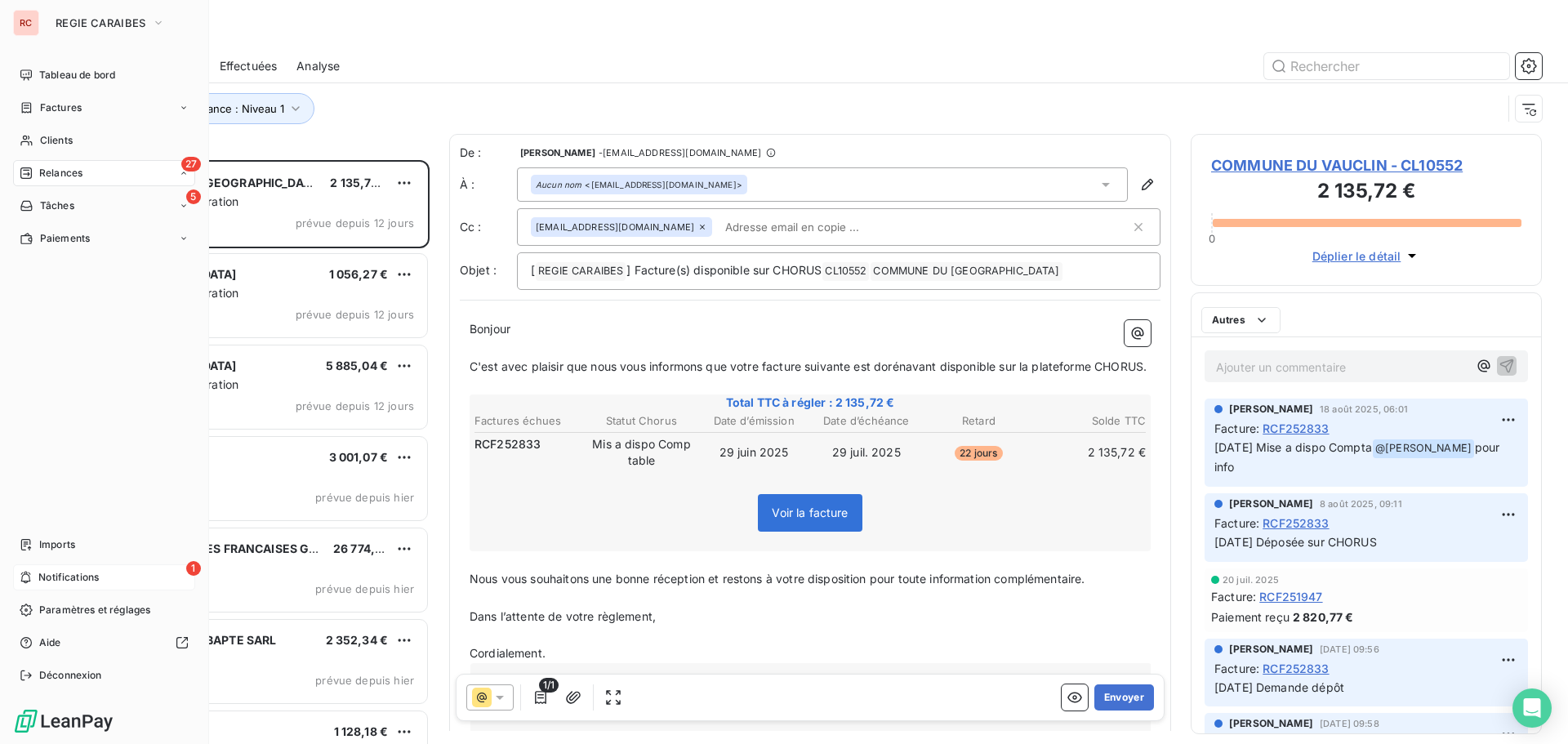
scroll to position [572, 339]
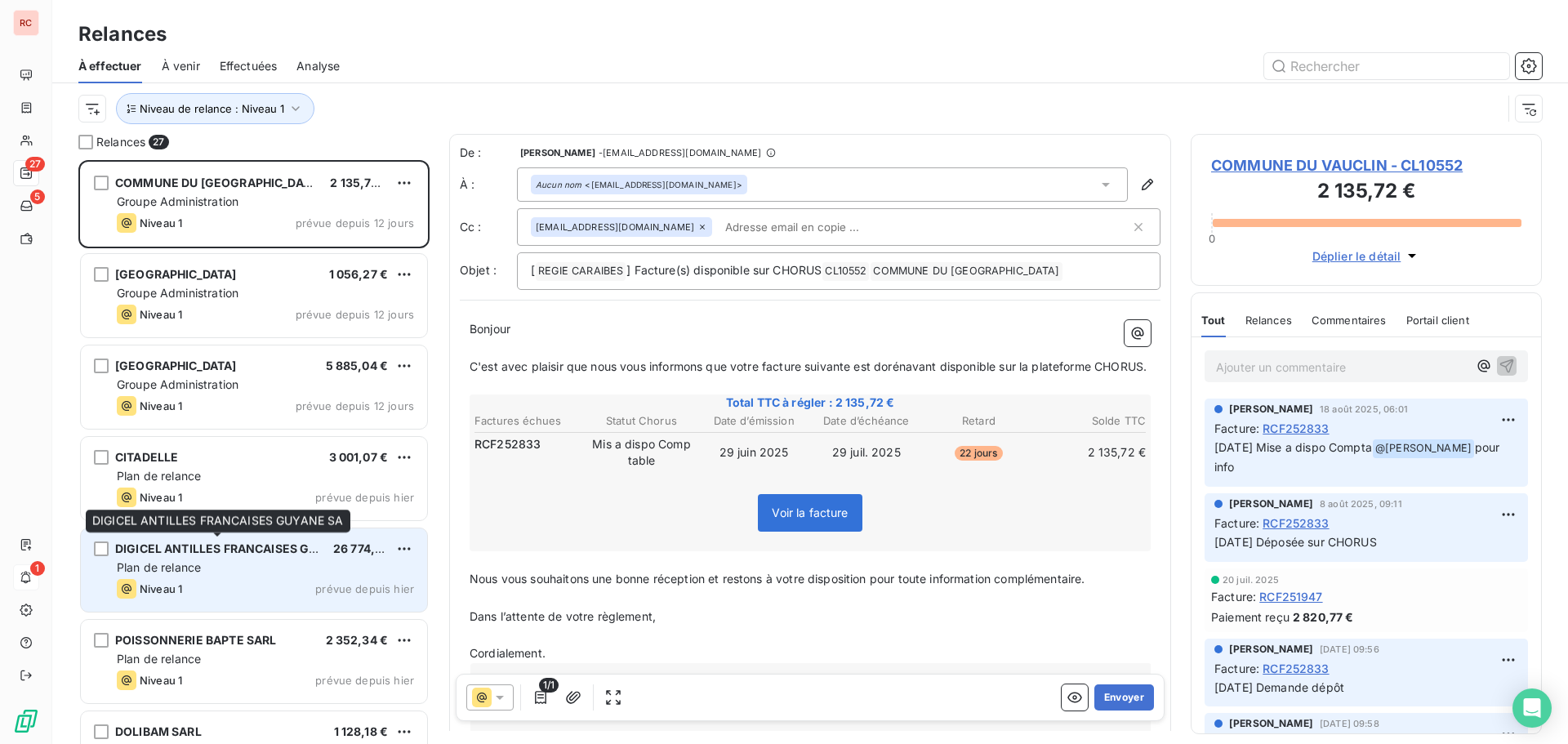
click at [232, 558] on div "DIGICEL ANTILLES FRANCAISES GUYANE SA 26 774,40 € Plan de relance Niveau 1 prév…" at bounding box center [254, 569] width 346 height 83
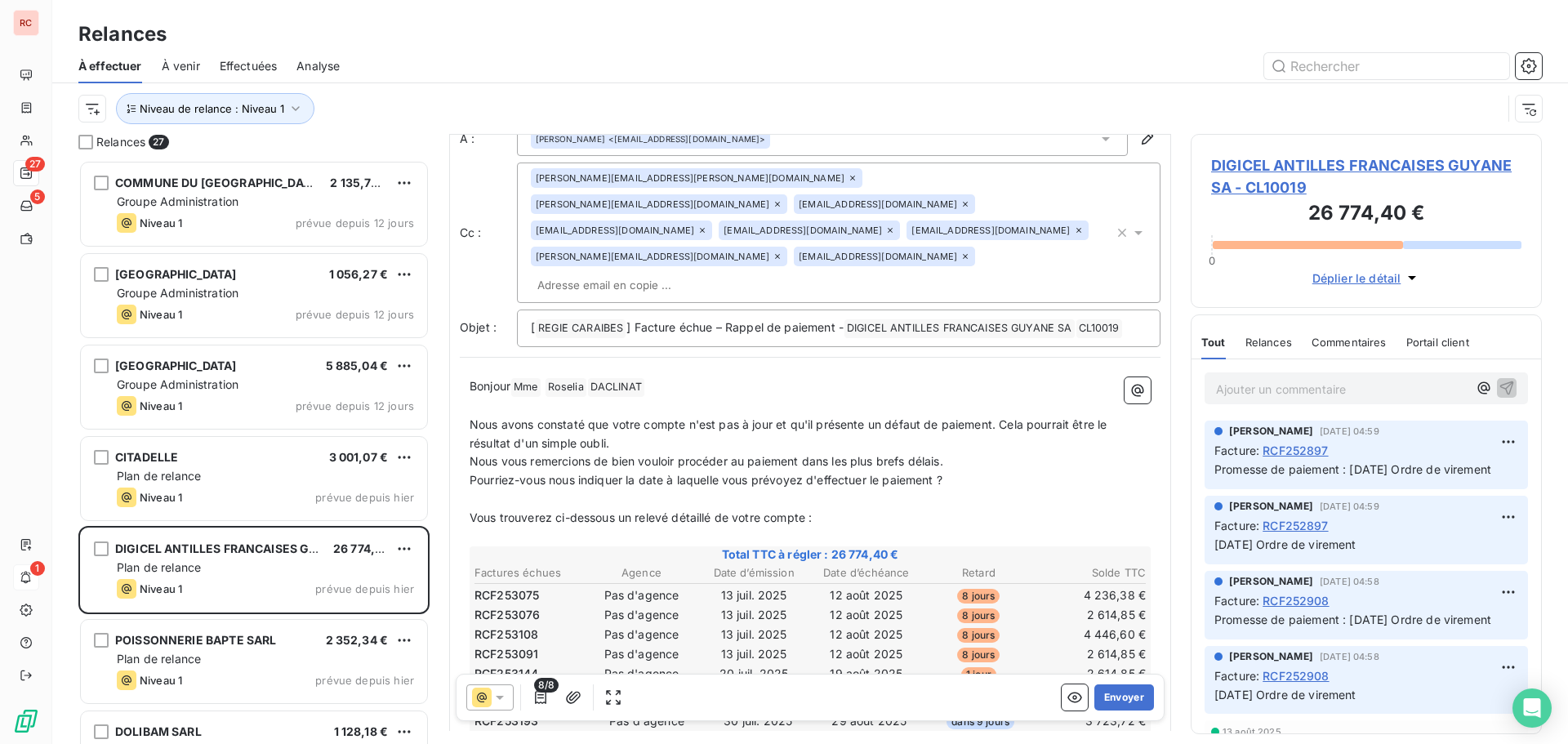
scroll to position [164, 0]
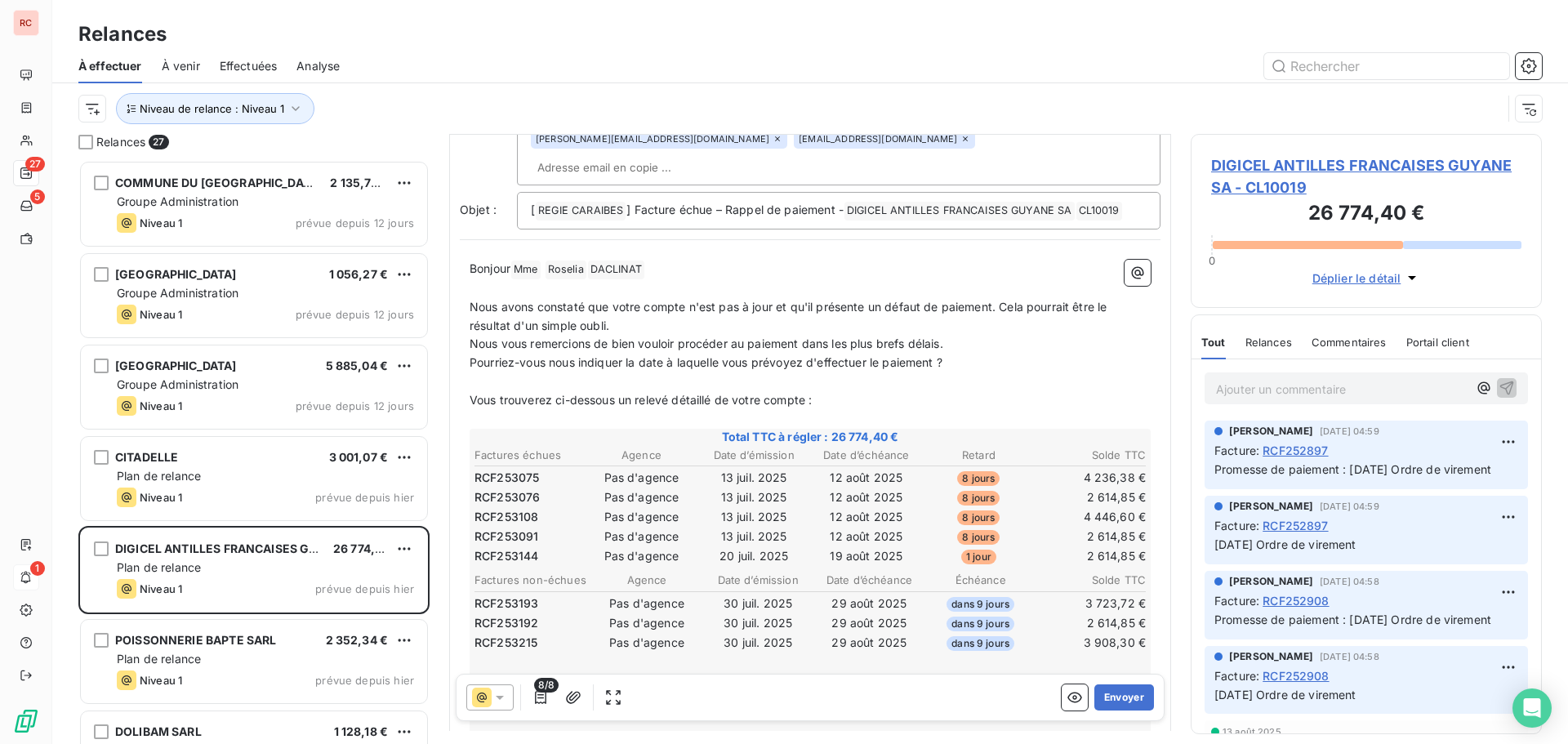
click at [1278, 169] on span "DIGICEL ANTILLES FRANCAISES GUYANE SA - CL10019" at bounding box center [1365, 177] width 310 height 44
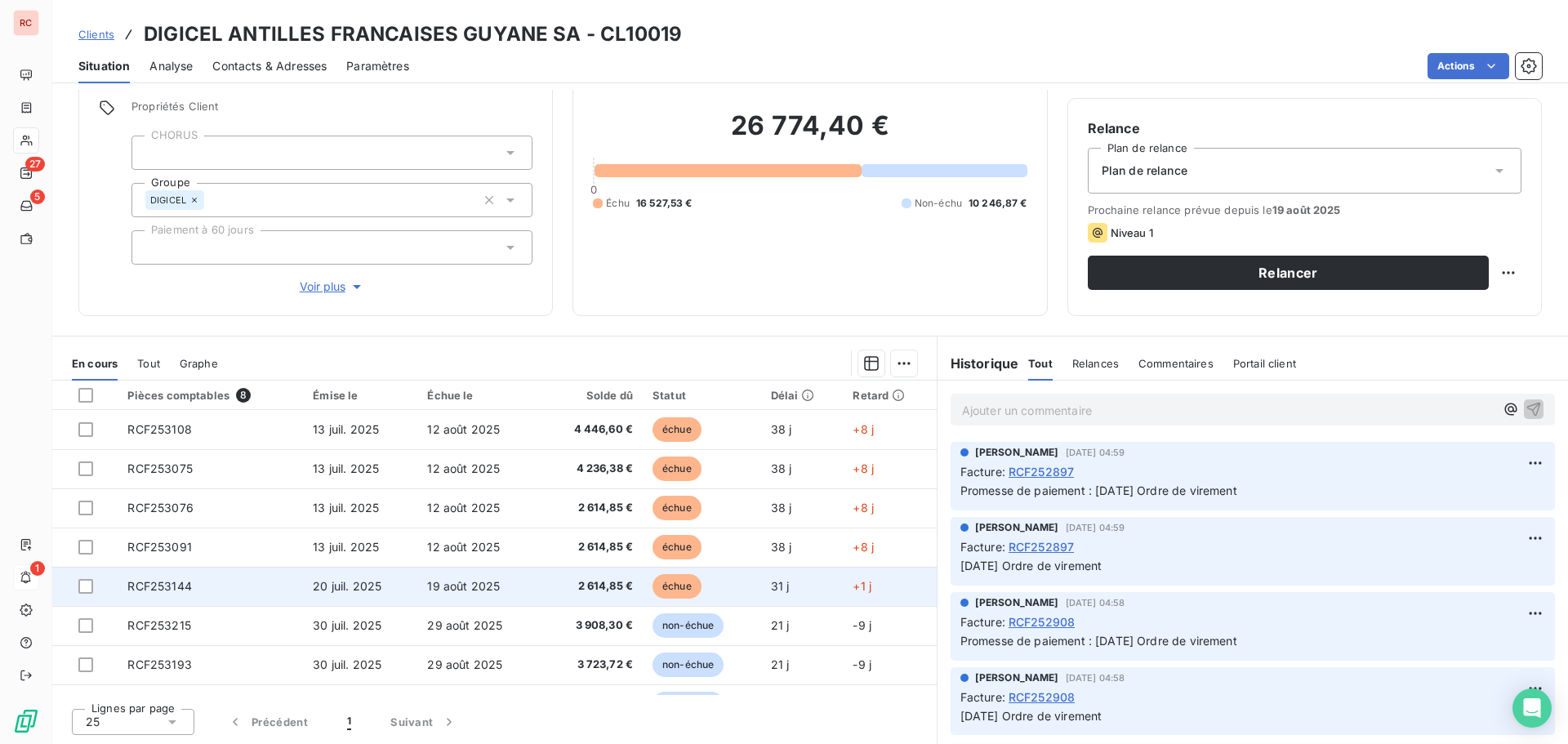
click at [411, 583] on td "20 juil. 2025" at bounding box center [360, 586] width 115 height 39
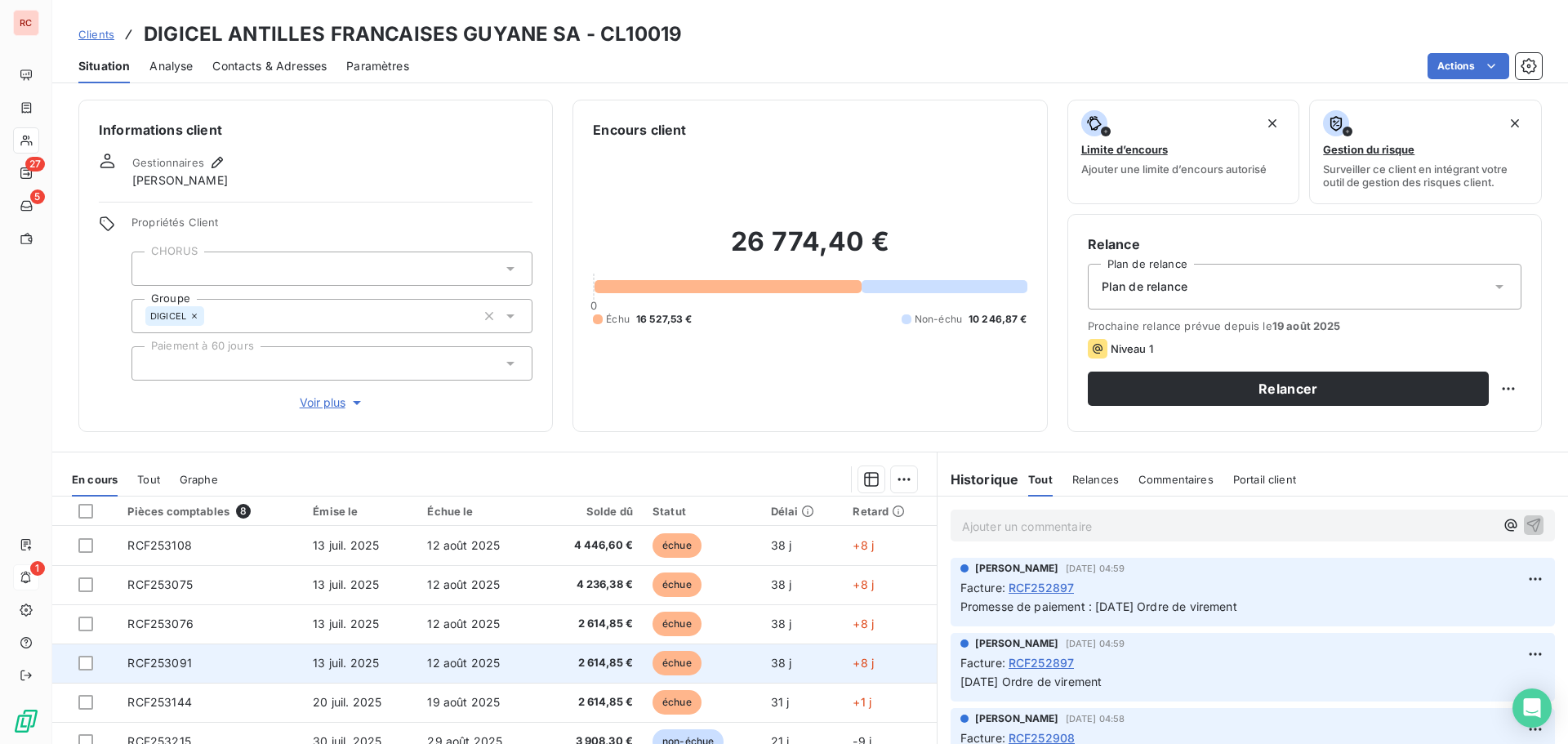
click at [550, 662] on span "2 614,85 €" at bounding box center [591, 663] width 83 height 16
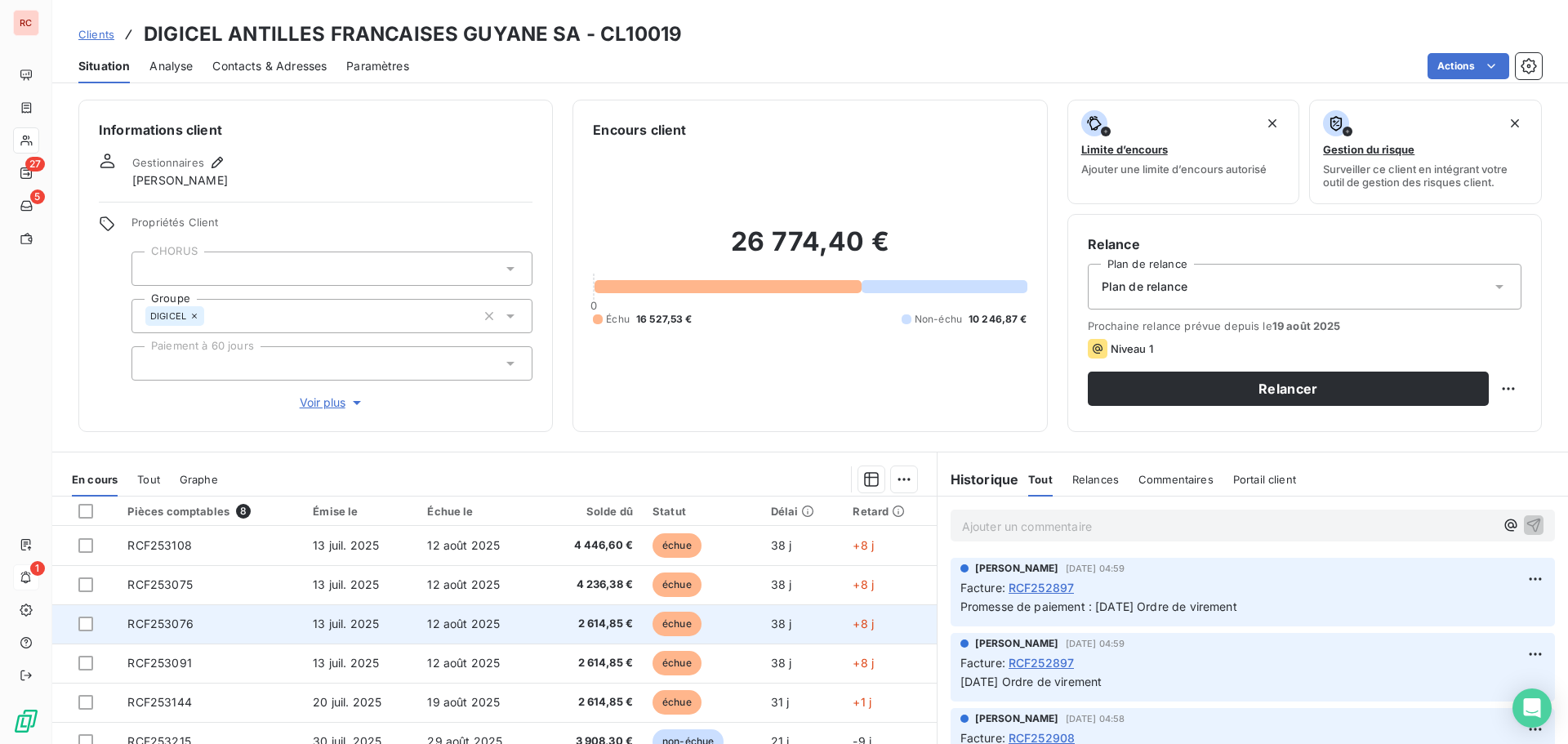
click at [582, 613] on td "2 614,85 €" at bounding box center [592, 623] width 102 height 39
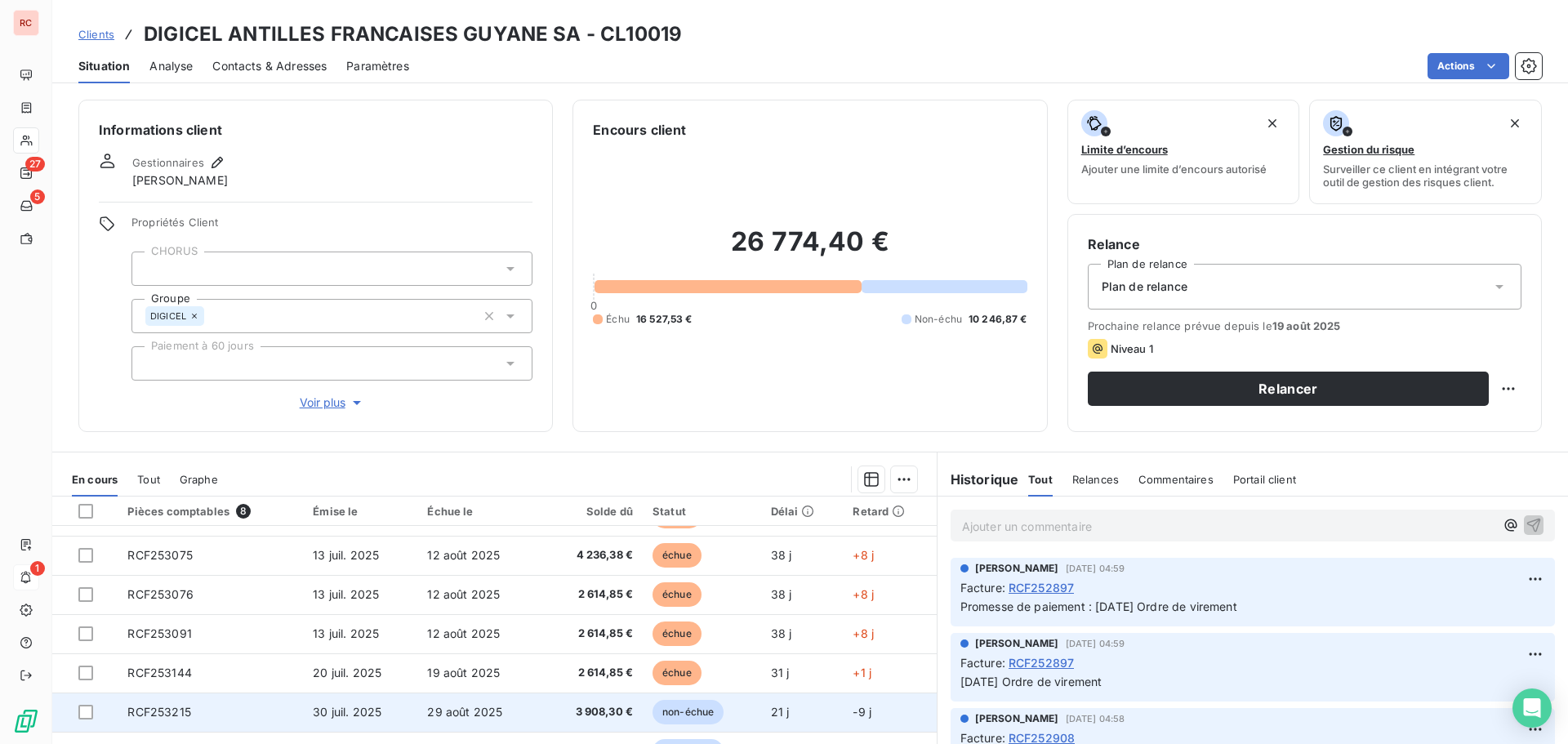
click at [550, 706] on span "3 908,30 €" at bounding box center [591, 712] width 83 height 16
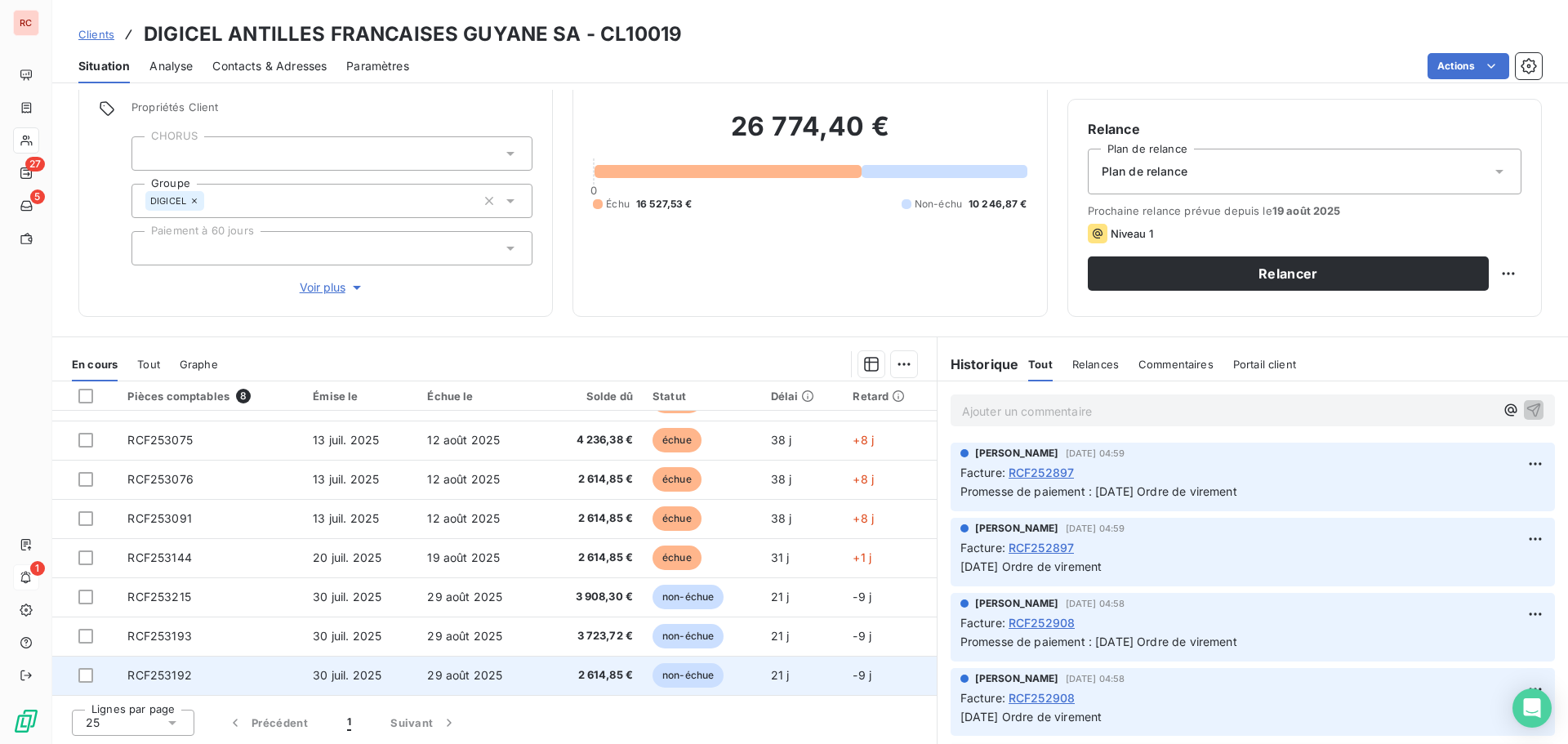
scroll to position [116, 0]
click at [571, 667] on span "2 614,85 €" at bounding box center [591, 675] width 83 height 16
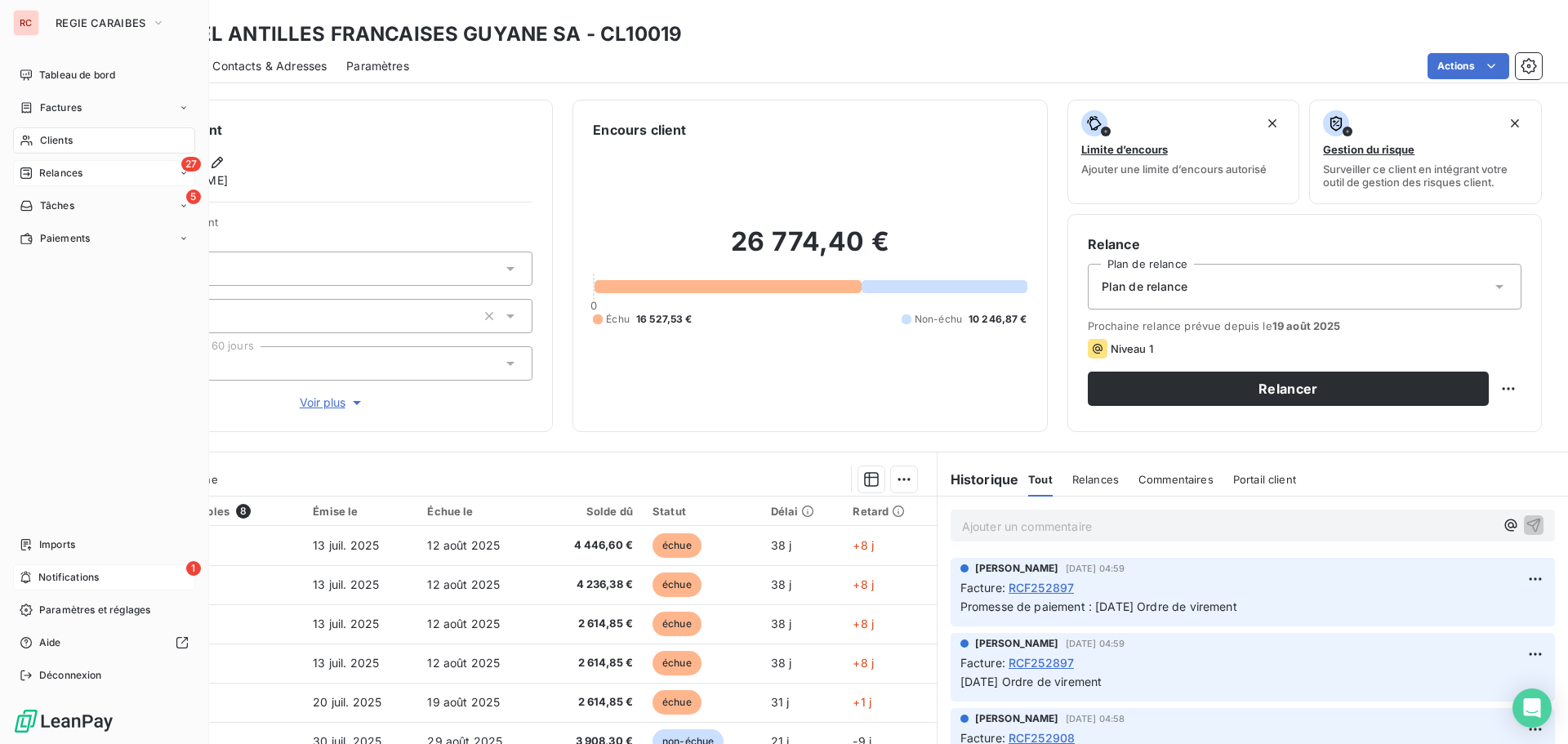
click at [70, 185] on div "27 Relances" at bounding box center [104, 173] width 182 height 26
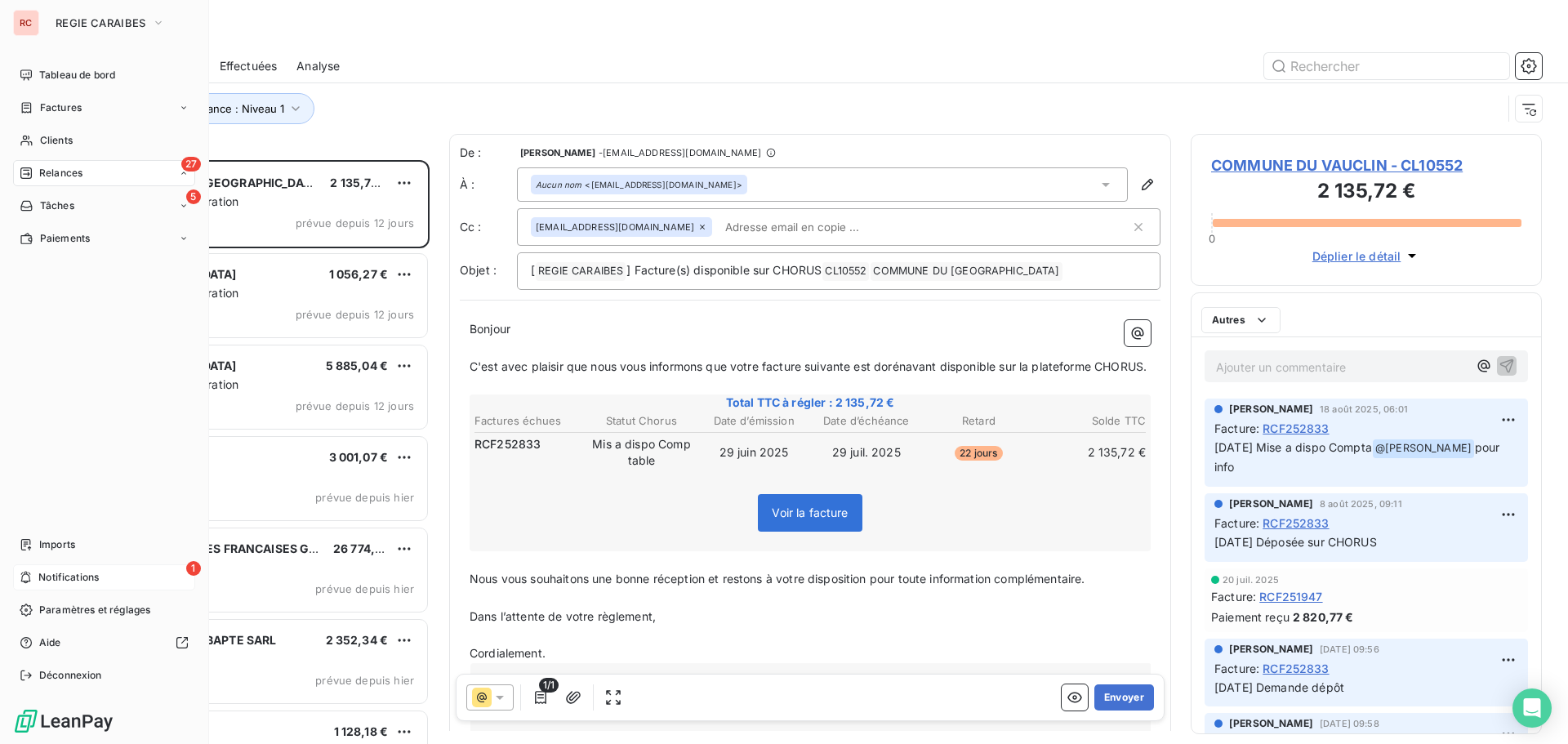
scroll to position [572, 339]
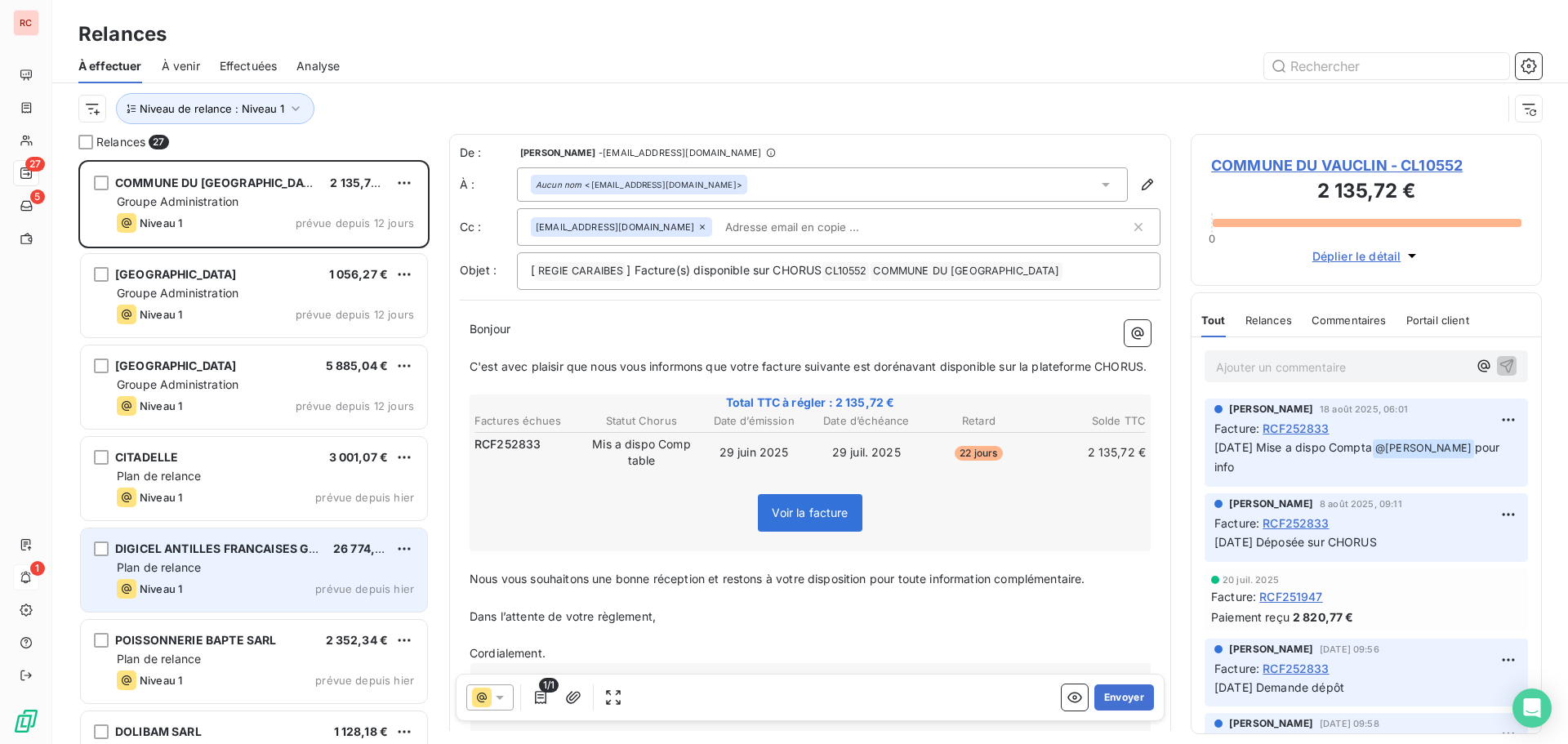
click at [297, 588] on div "Niveau 1 prévue depuis hier" at bounding box center [265, 589] width 297 height 20
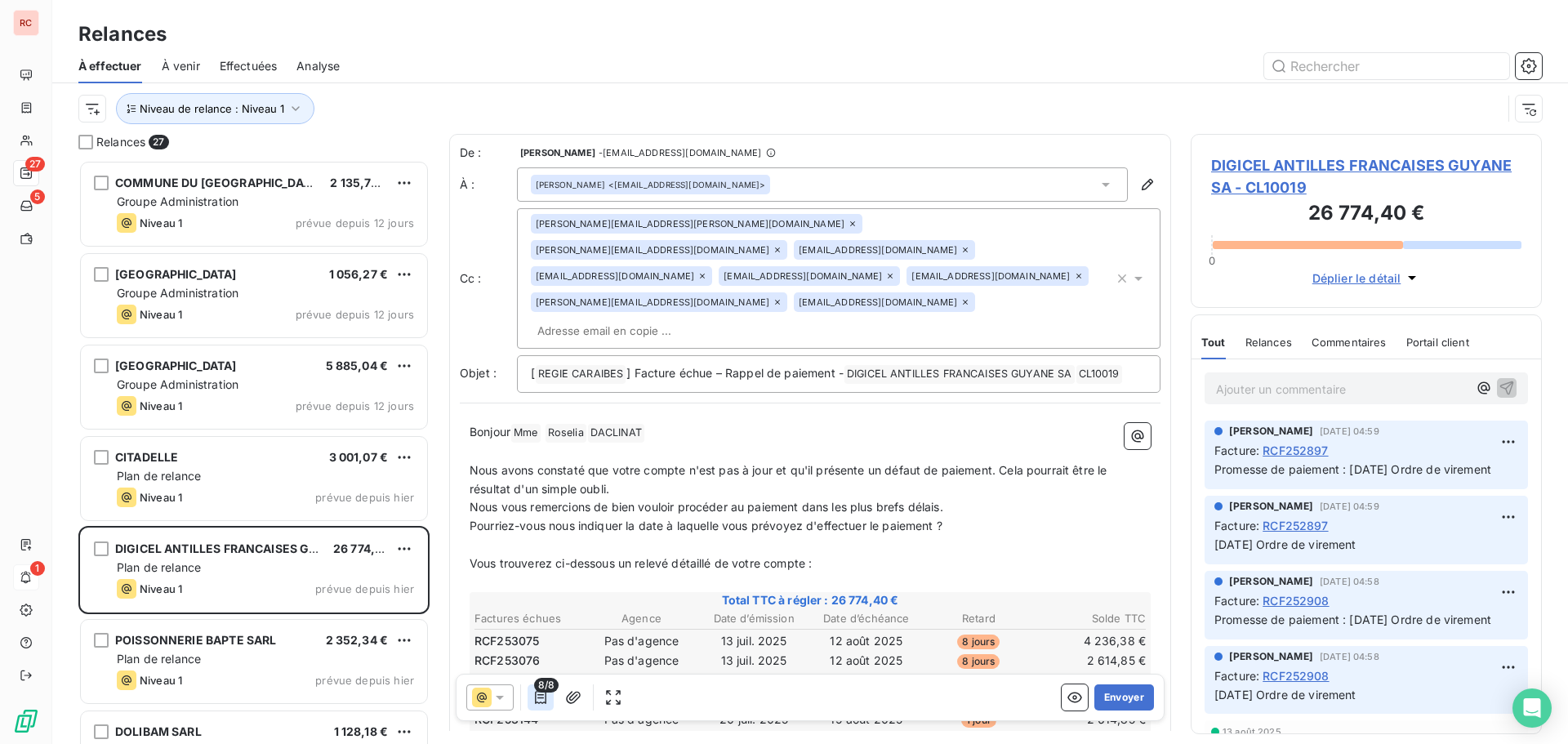
click at [547, 703] on icon "button" at bounding box center [540, 697] width 16 height 16
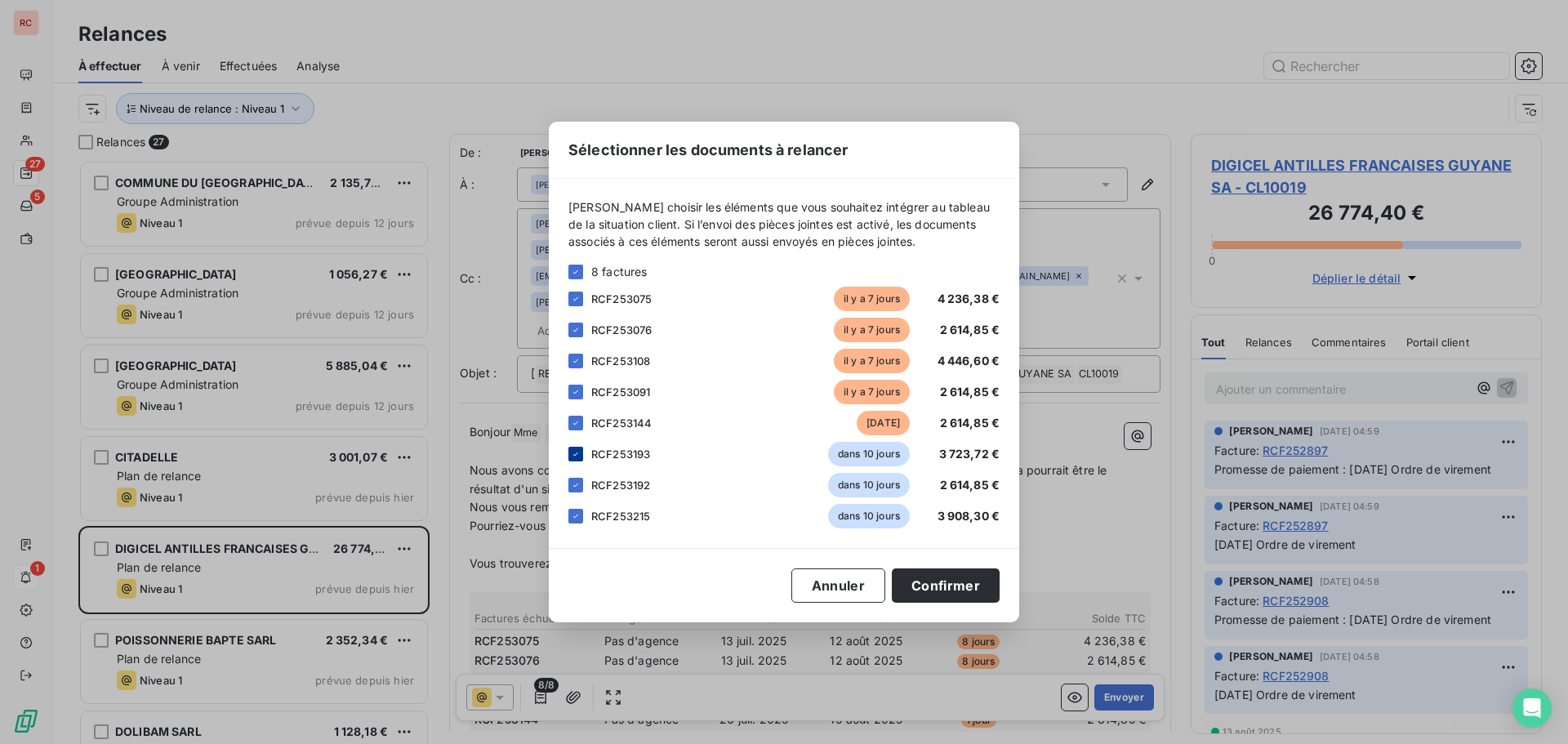
click at [579, 456] on icon at bounding box center [576, 454] width 10 height 10
click at [576, 483] on icon at bounding box center [576, 485] width 10 height 10
click at [580, 514] on icon at bounding box center [576, 516] width 10 height 10
click at [967, 593] on button "Confirmer" at bounding box center [945, 585] width 108 height 34
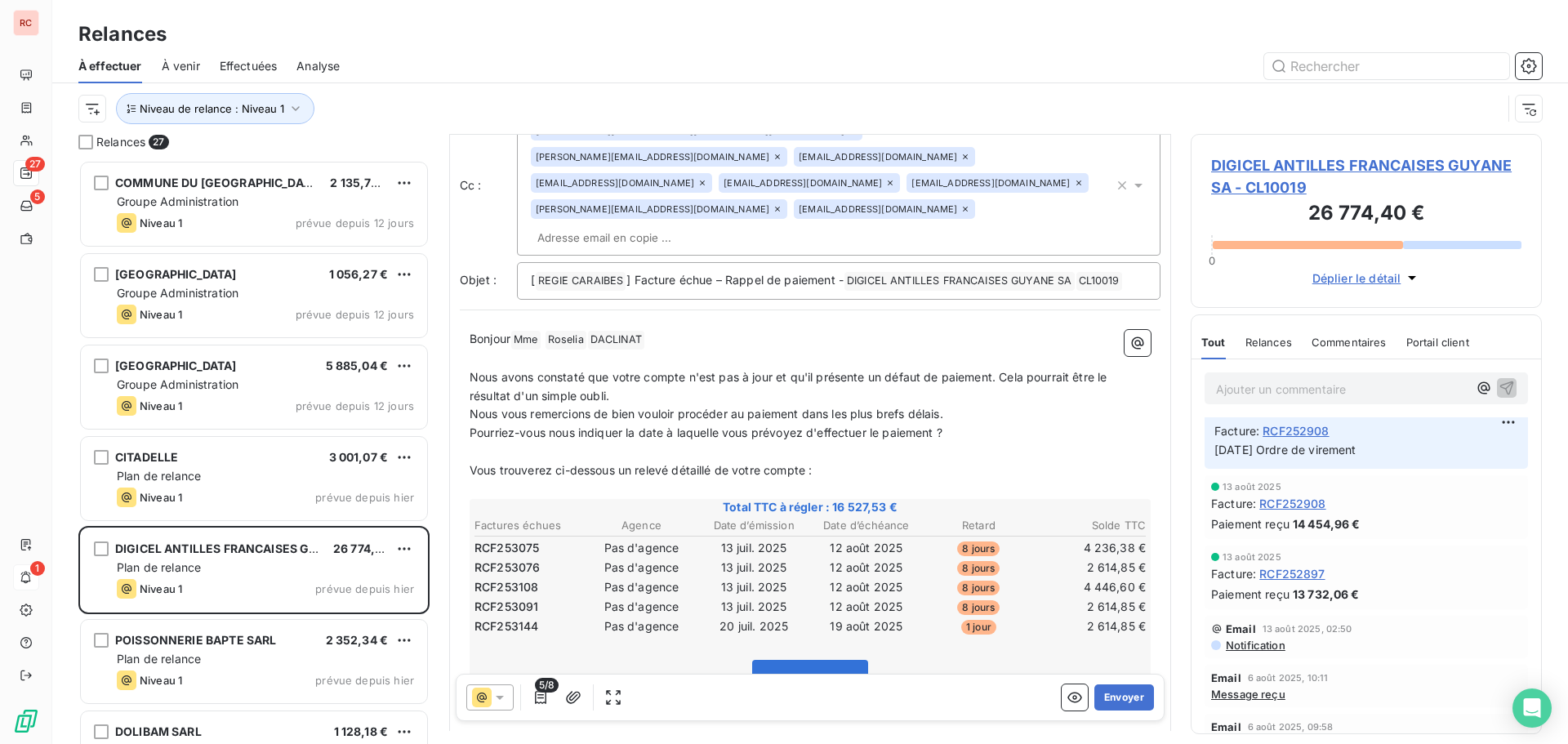
scroll to position [1, 0]
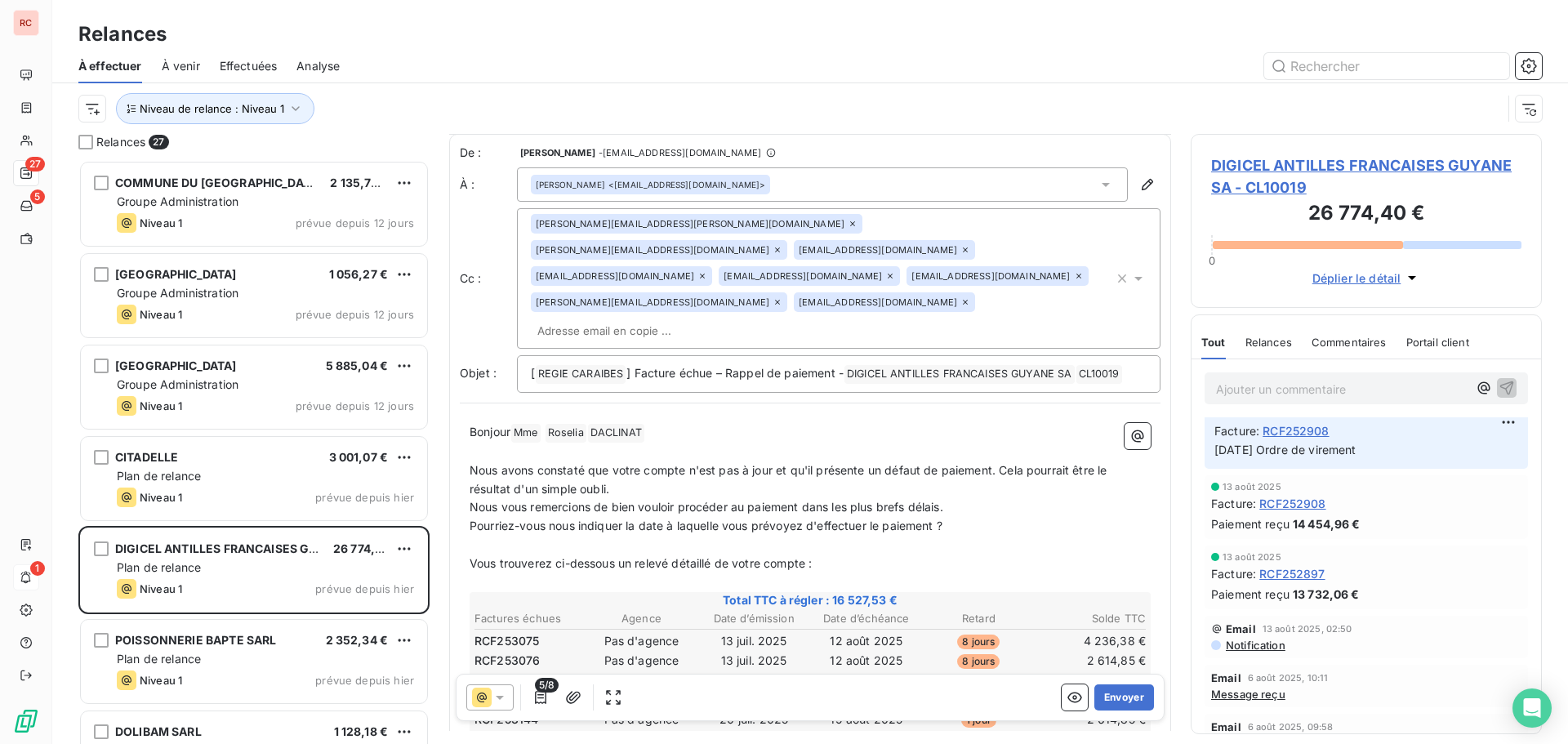
click at [783, 245] on icon at bounding box center [778, 250] width 10 height 10
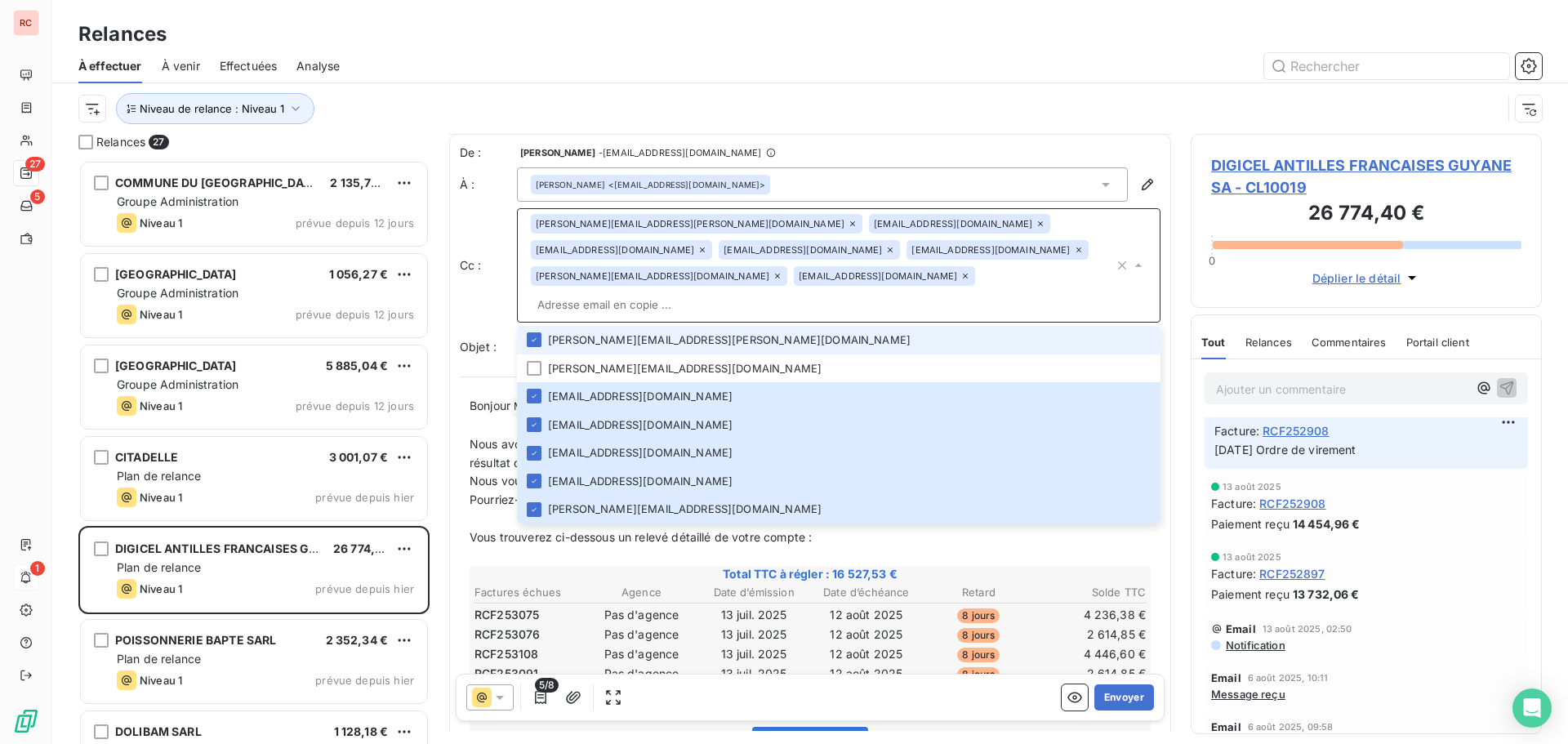
click at [707, 245] on icon at bounding box center [703, 250] width 10 height 10
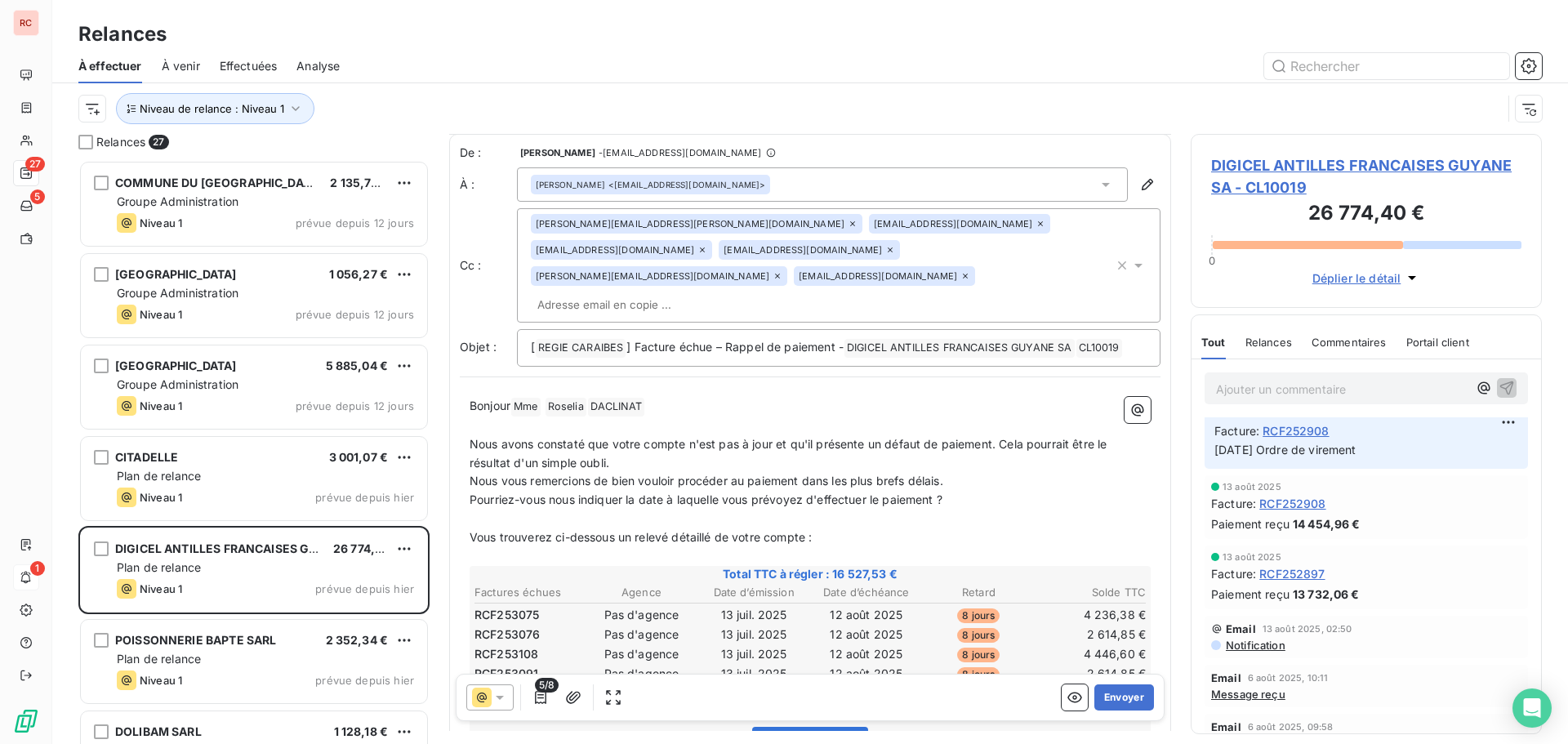
click at [707, 245] on icon at bounding box center [703, 250] width 10 height 10
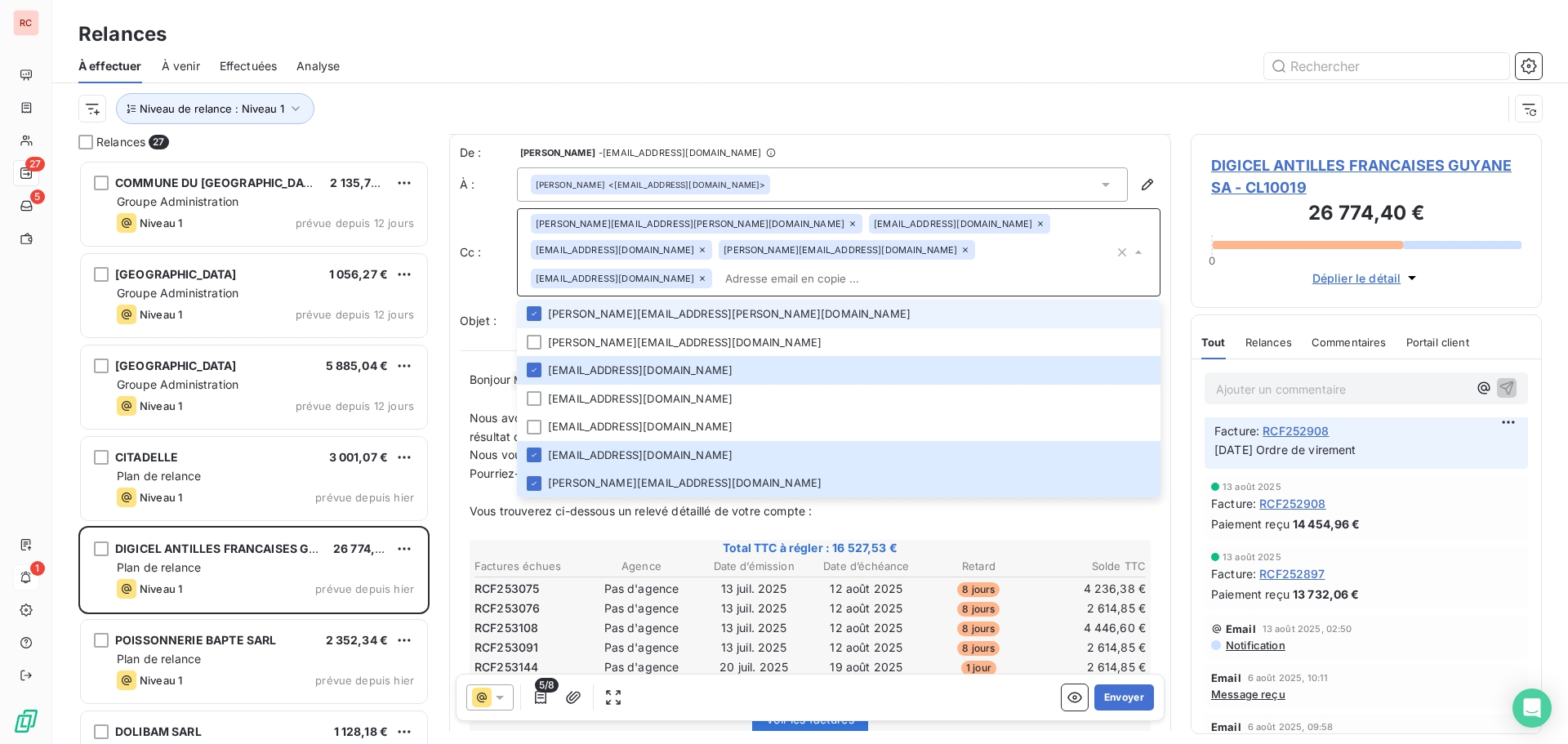
click at [719, 250] on div "[PERSON_NAME][EMAIL_ADDRESS][DOMAIN_NAME]" at bounding box center [846, 251] width 257 height 20
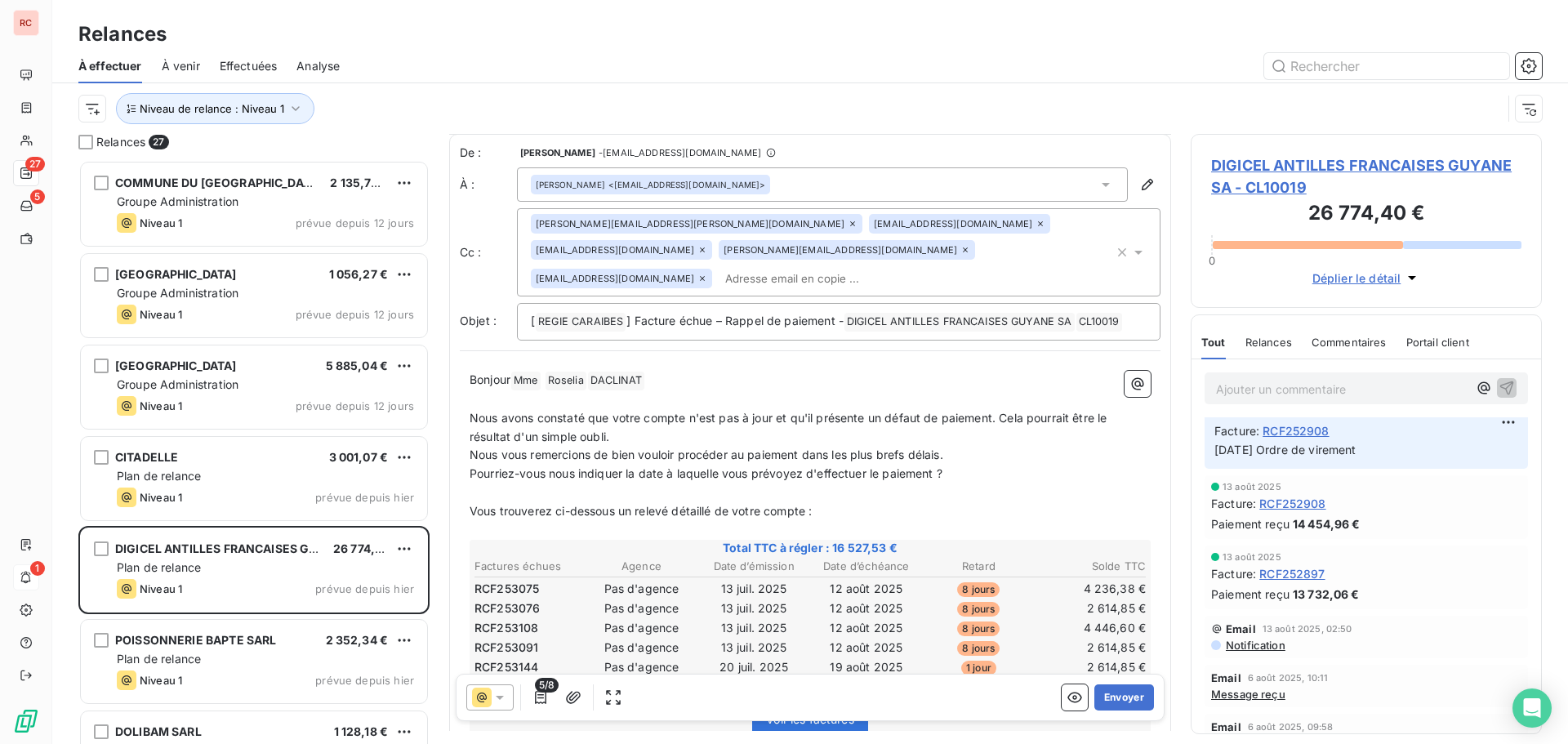
click at [963, 252] on icon at bounding box center [965, 250] width 5 height 5
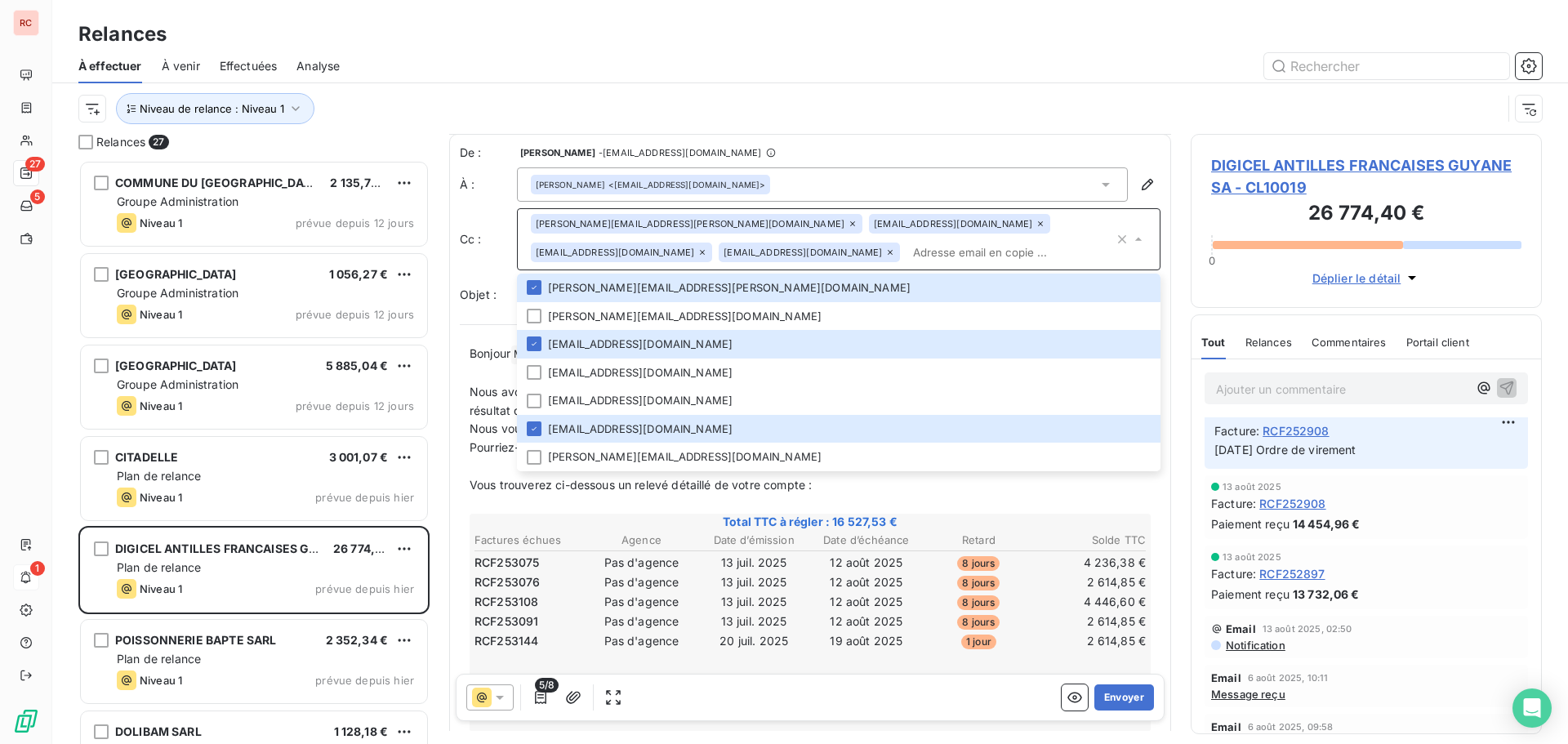
click at [919, 257] on input "text" at bounding box center [1010, 253] width 208 height 25
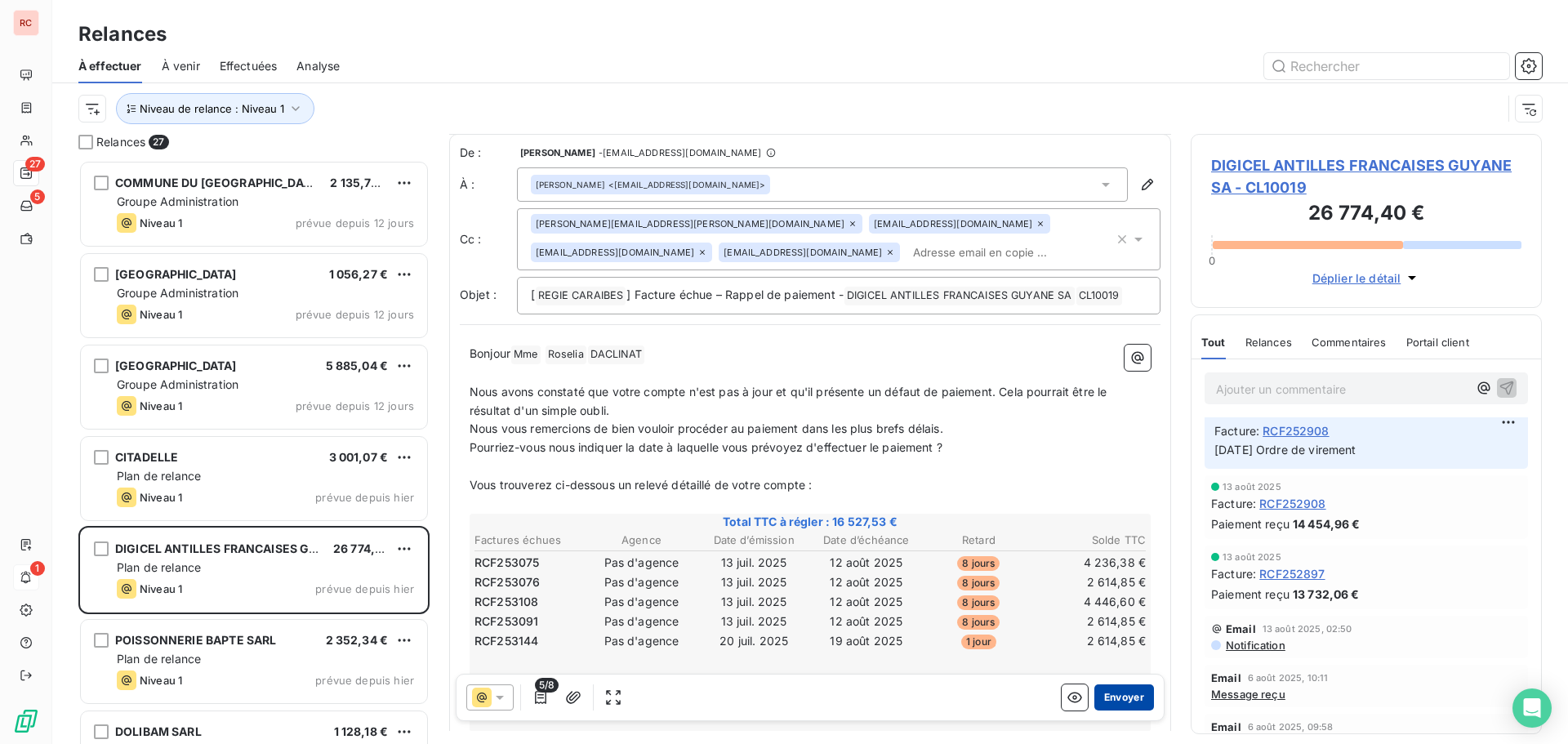
click at [1100, 698] on button "Envoyer" at bounding box center [1124, 698] width 60 height 26
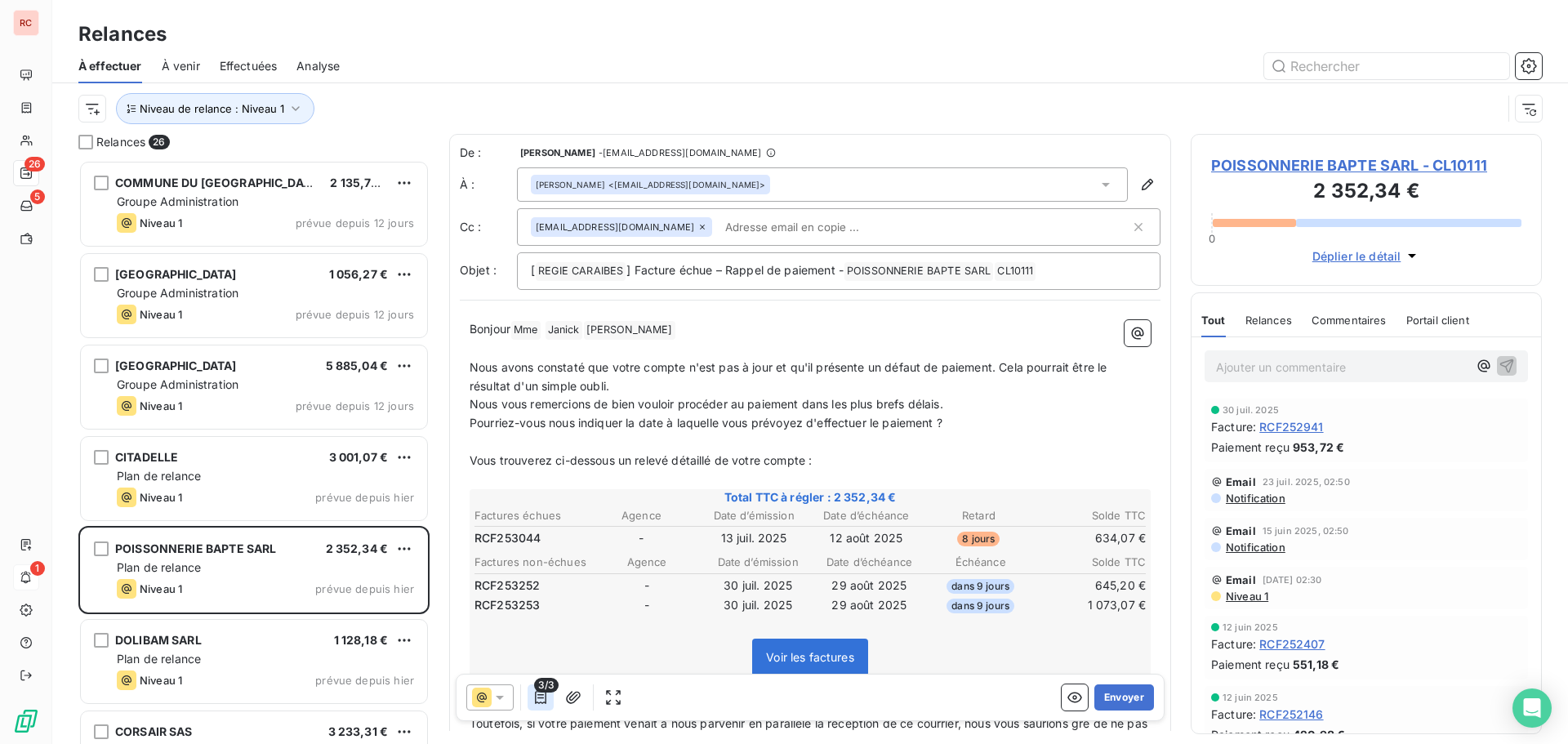
click at [537, 696] on icon "button" at bounding box center [540, 697] width 16 height 16
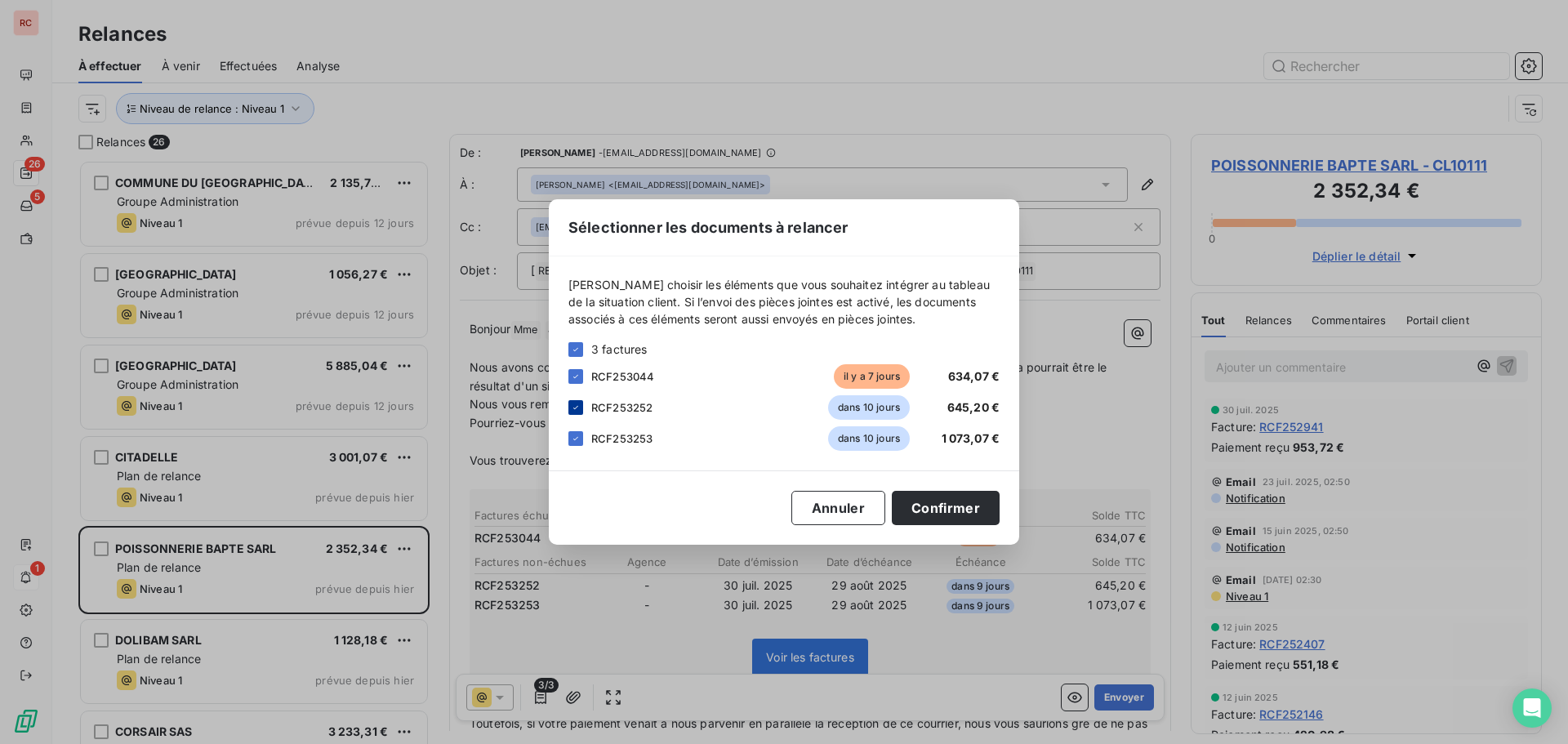
click at [577, 409] on icon at bounding box center [576, 407] width 10 height 10
click at [577, 445] on div at bounding box center [575, 438] width 15 height 15
click at [951, 516] on button "Confirmer" at bounding box center [945, 508] width 108 height 34
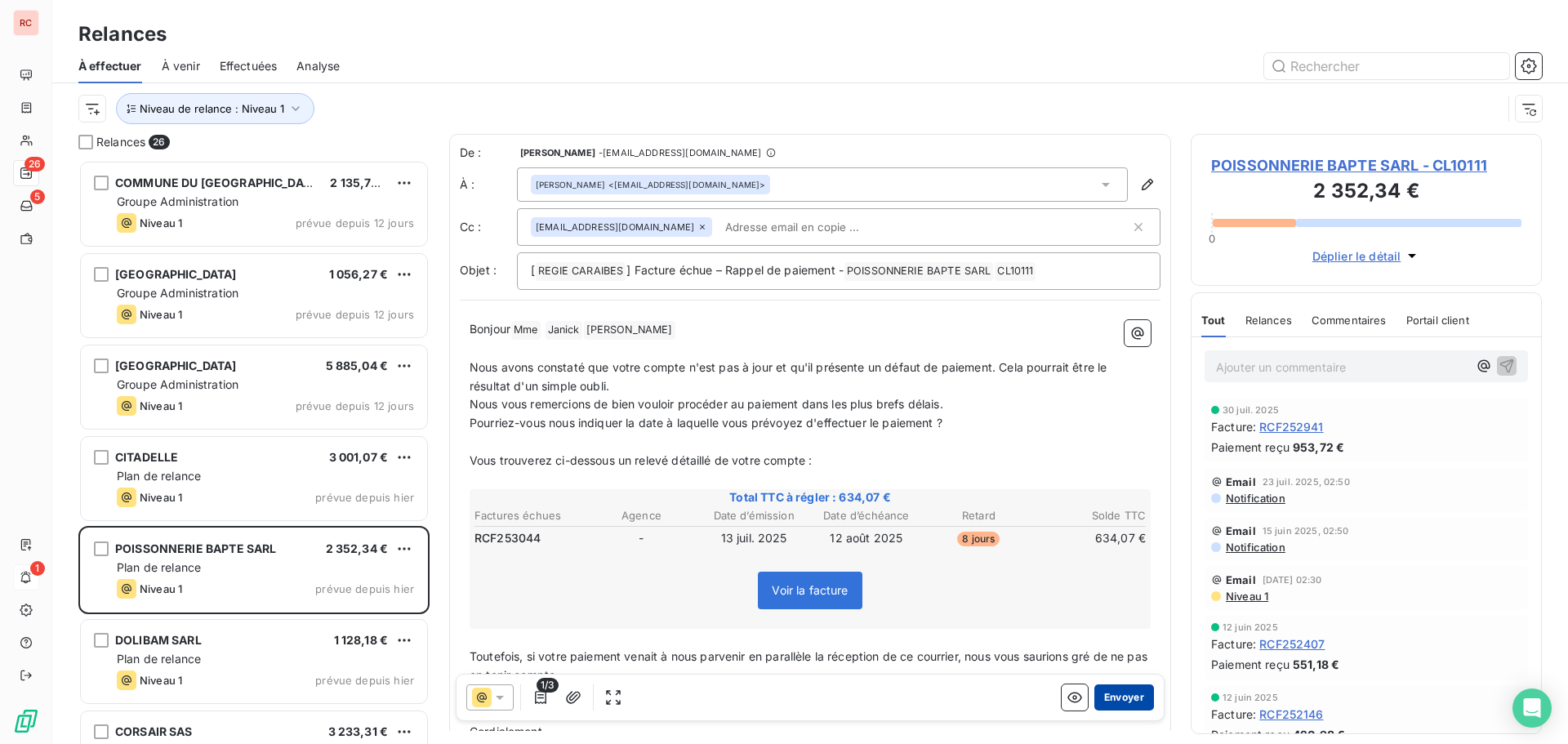
click at [1106, 702] on button "Envoyer" at bounding box center [1124, 698] width 60 height 26
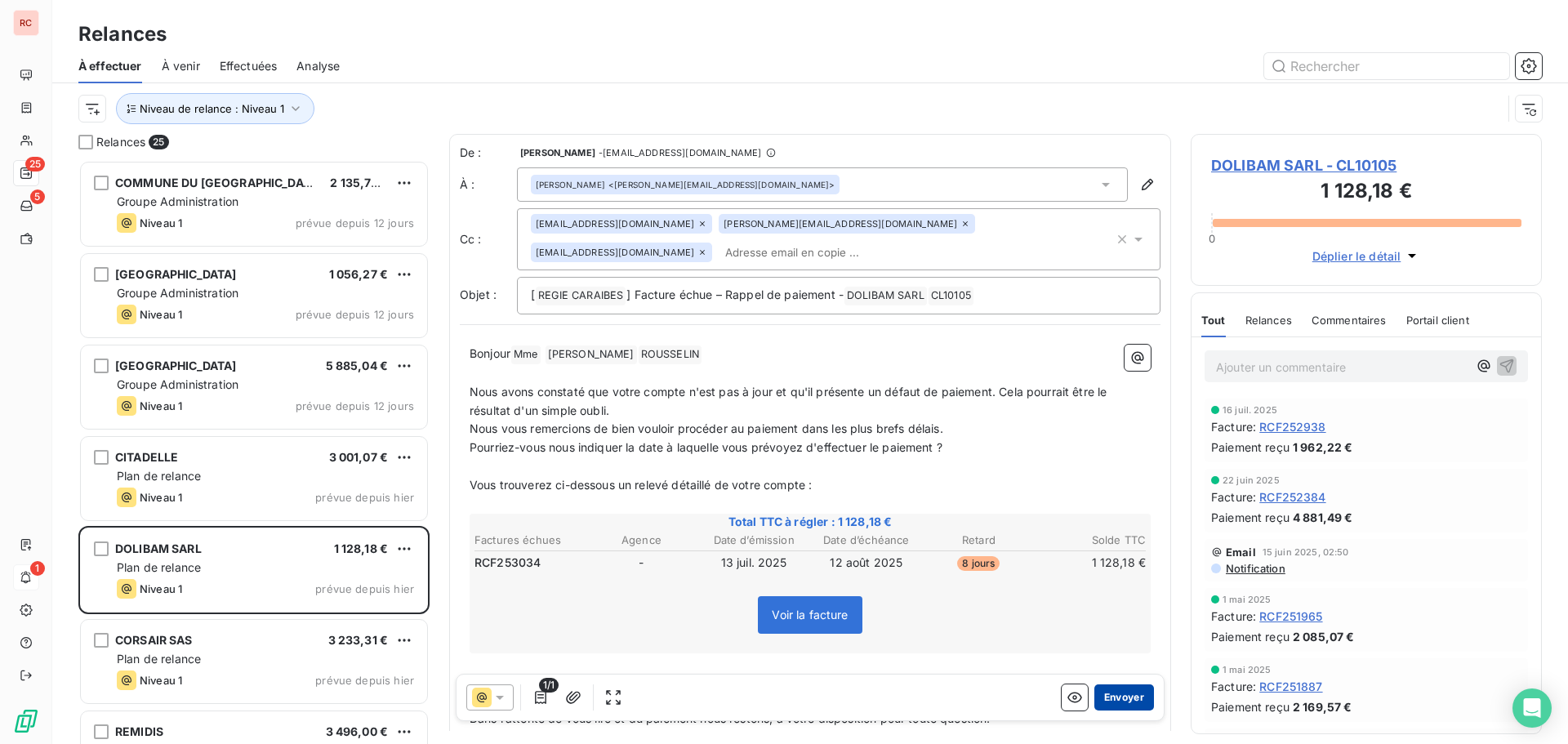
click at [1117, 696] on button "Envoyer" at bounding box center [1124, 698] width 60 height 26
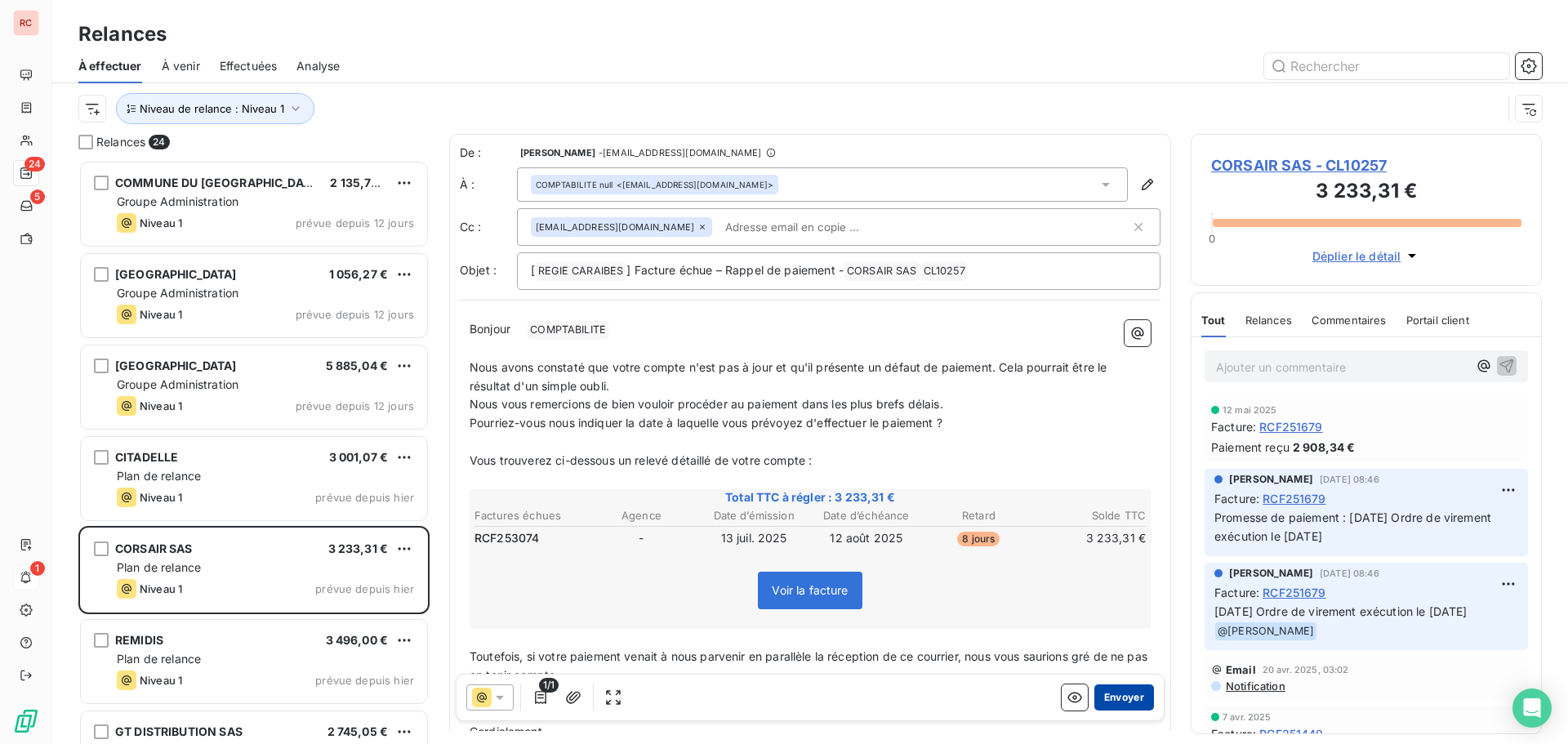
click at [1110, 698] on button "Envoyer" at bounding box center [1124, 698] width 60 height 26
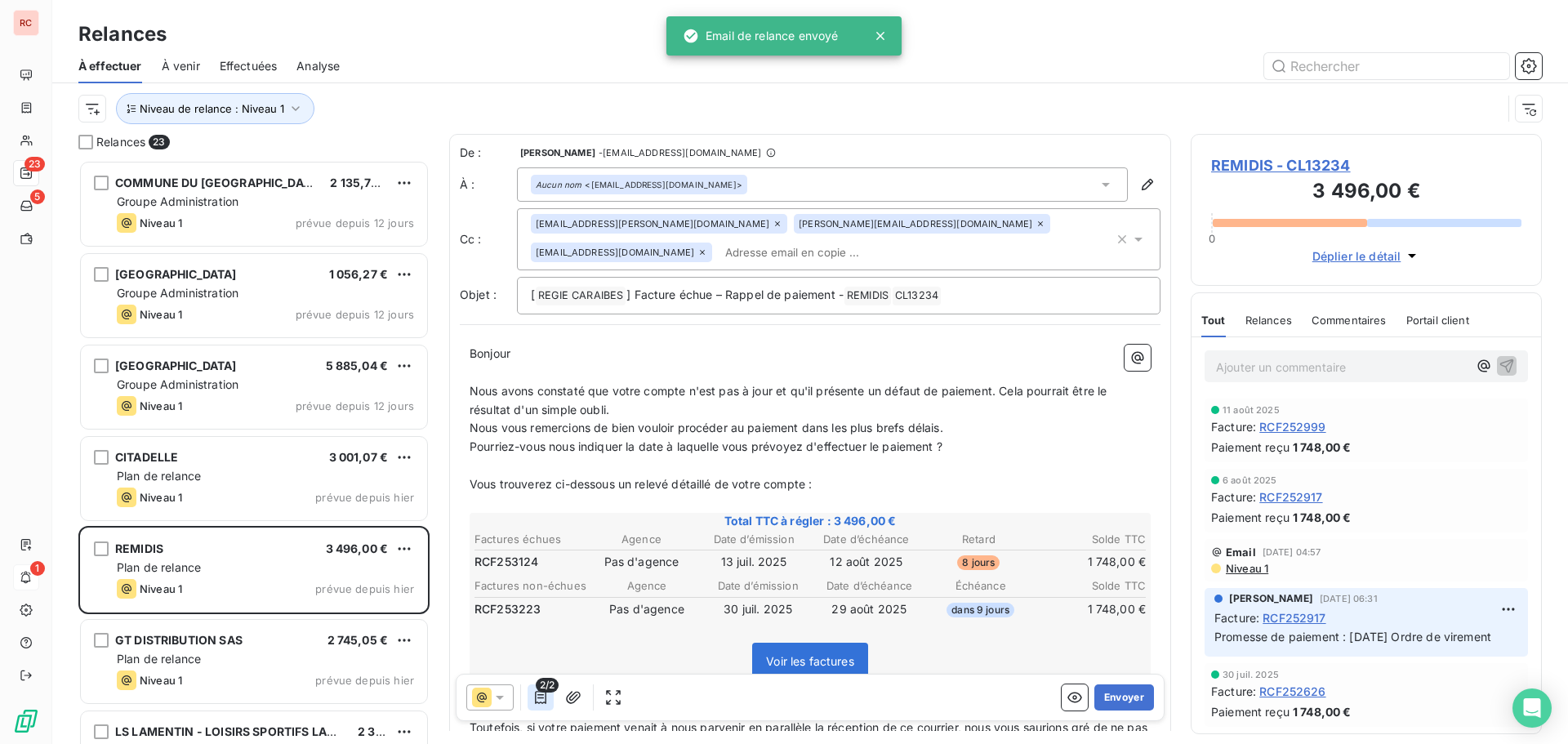
click at [537, 701] on icon "button" at bounding box center [540, 697] width 16 height 16
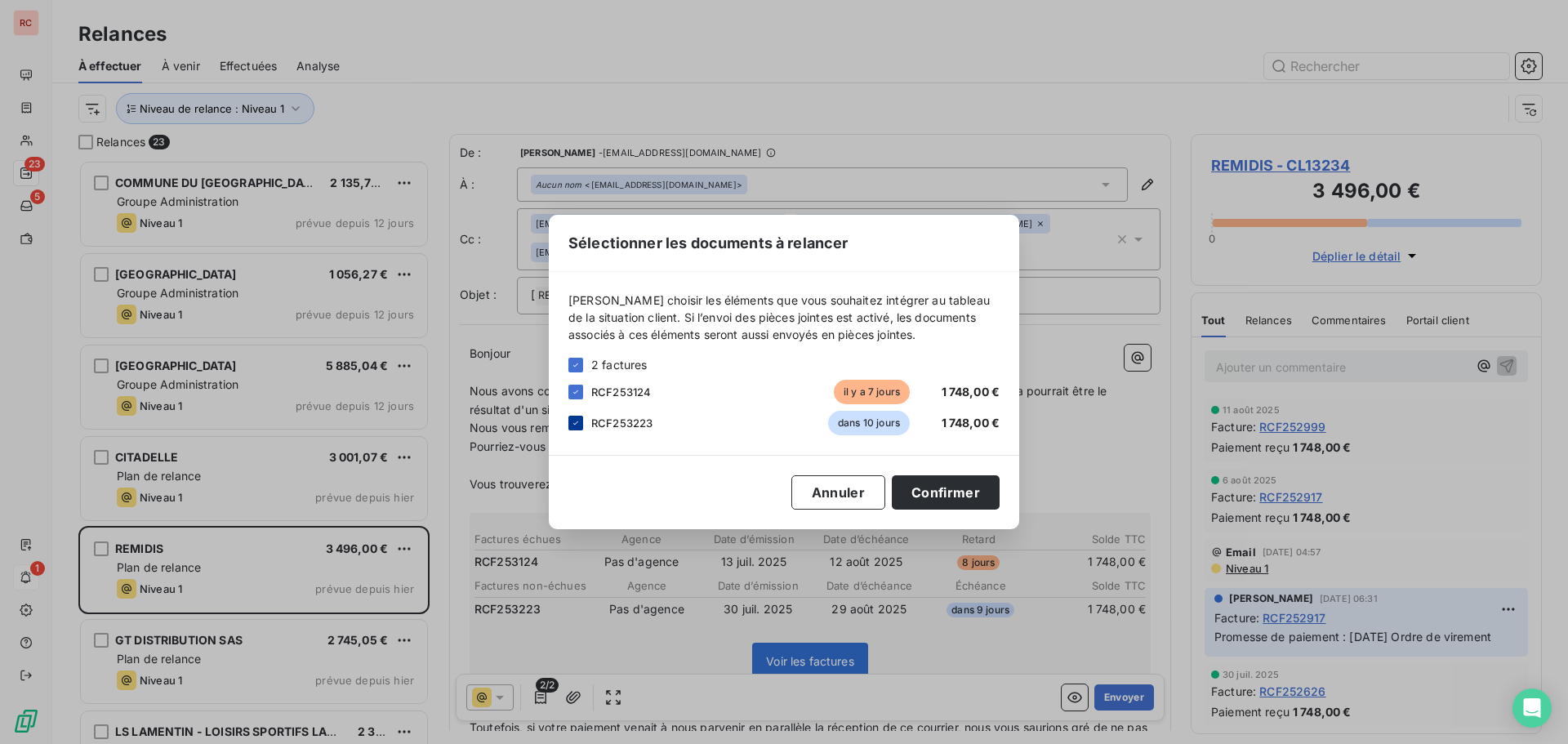
click at [569, 422] on div at bounding box center [575, 422] width 15 height 15
click at [945, 499] on button "Confirmer" at bounding box center [945, 492] width 108 height 34
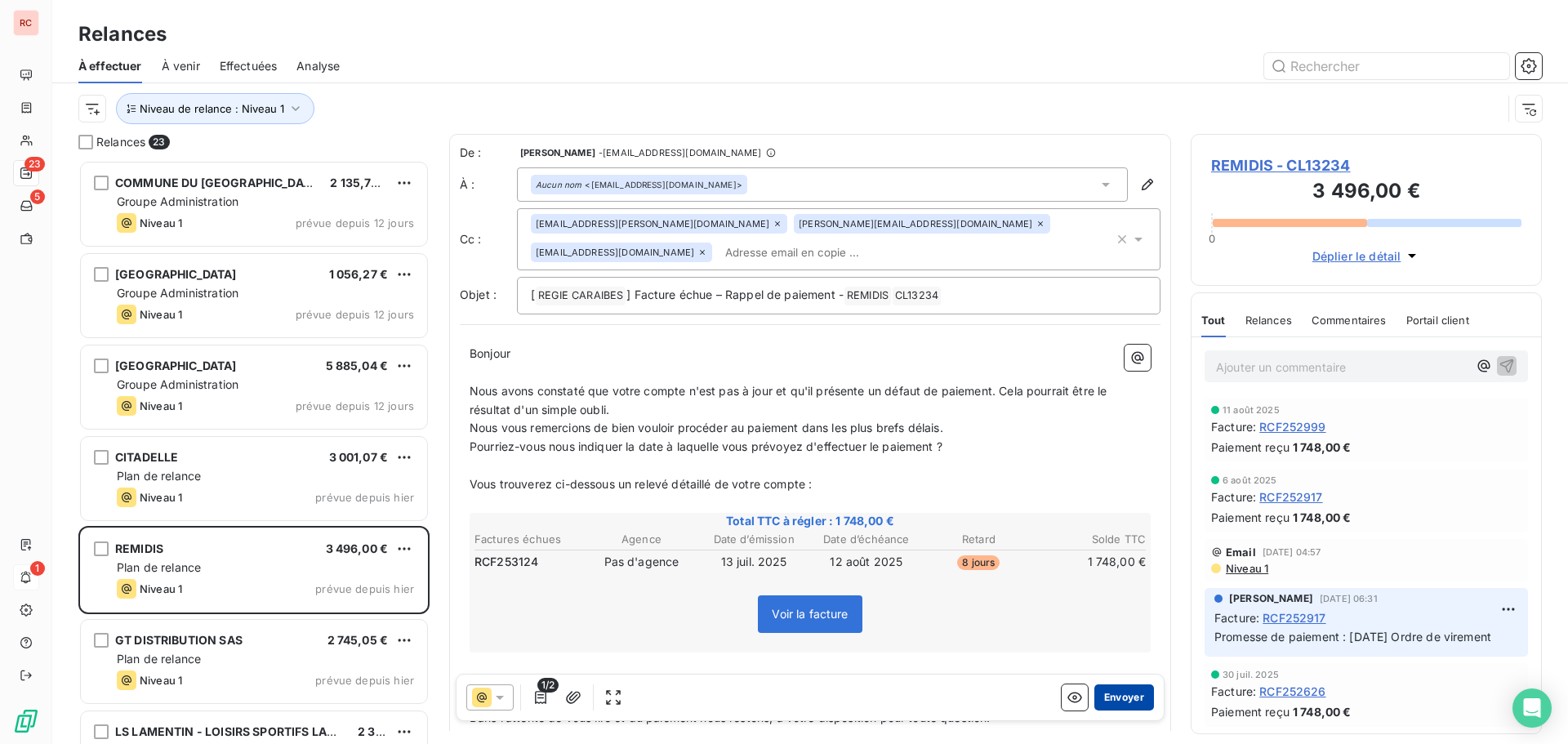
click at [1099, 699] on button "Envoyer" at bounding box center [1124, 698] width 60 height 26
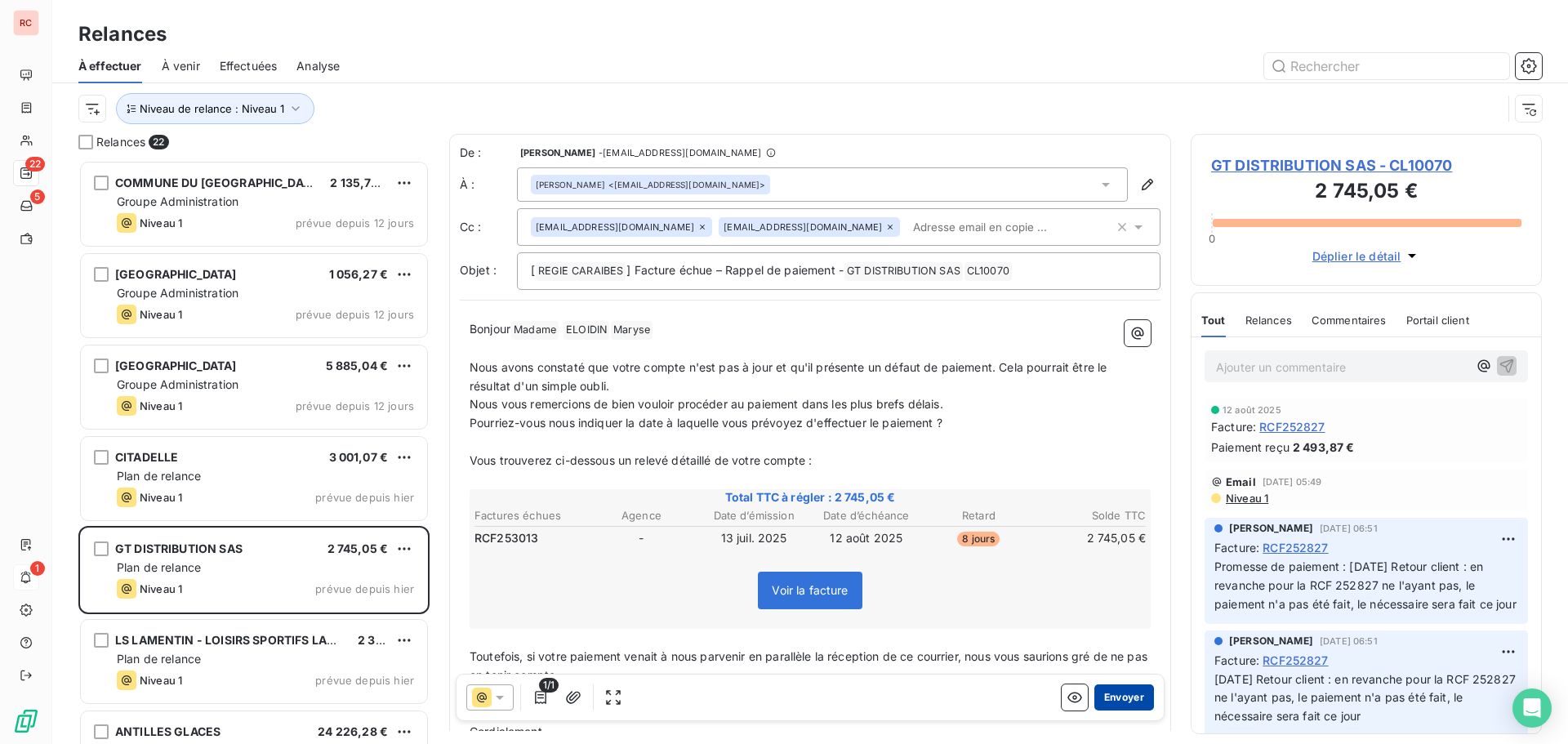
click at [1102, 691] on button "Envoyer" at bounding box center [1124, 698] width 60 height 26
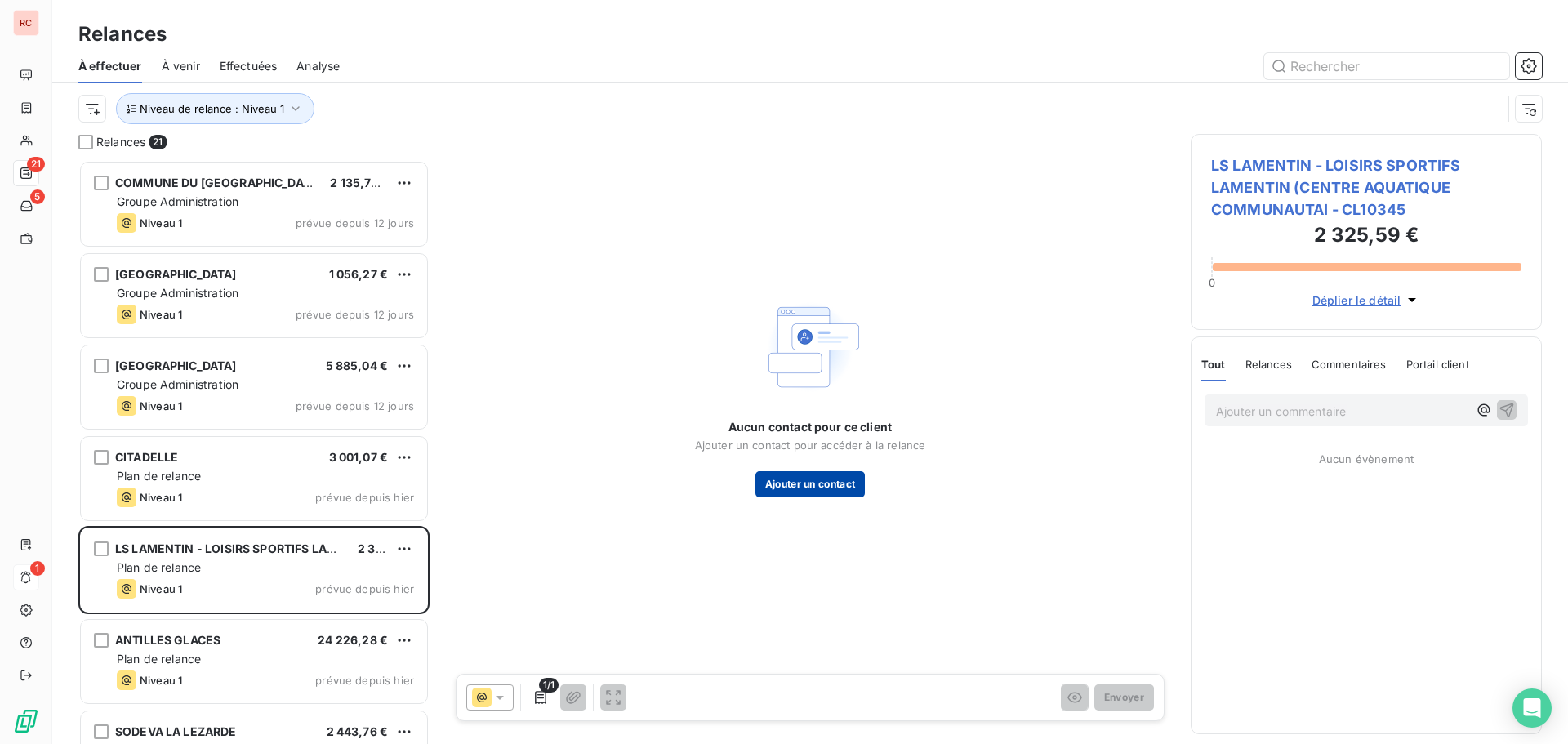
click at [826, 479] on button "Ajouter un contact" at bounding box center [810, 484] width 110 height 26
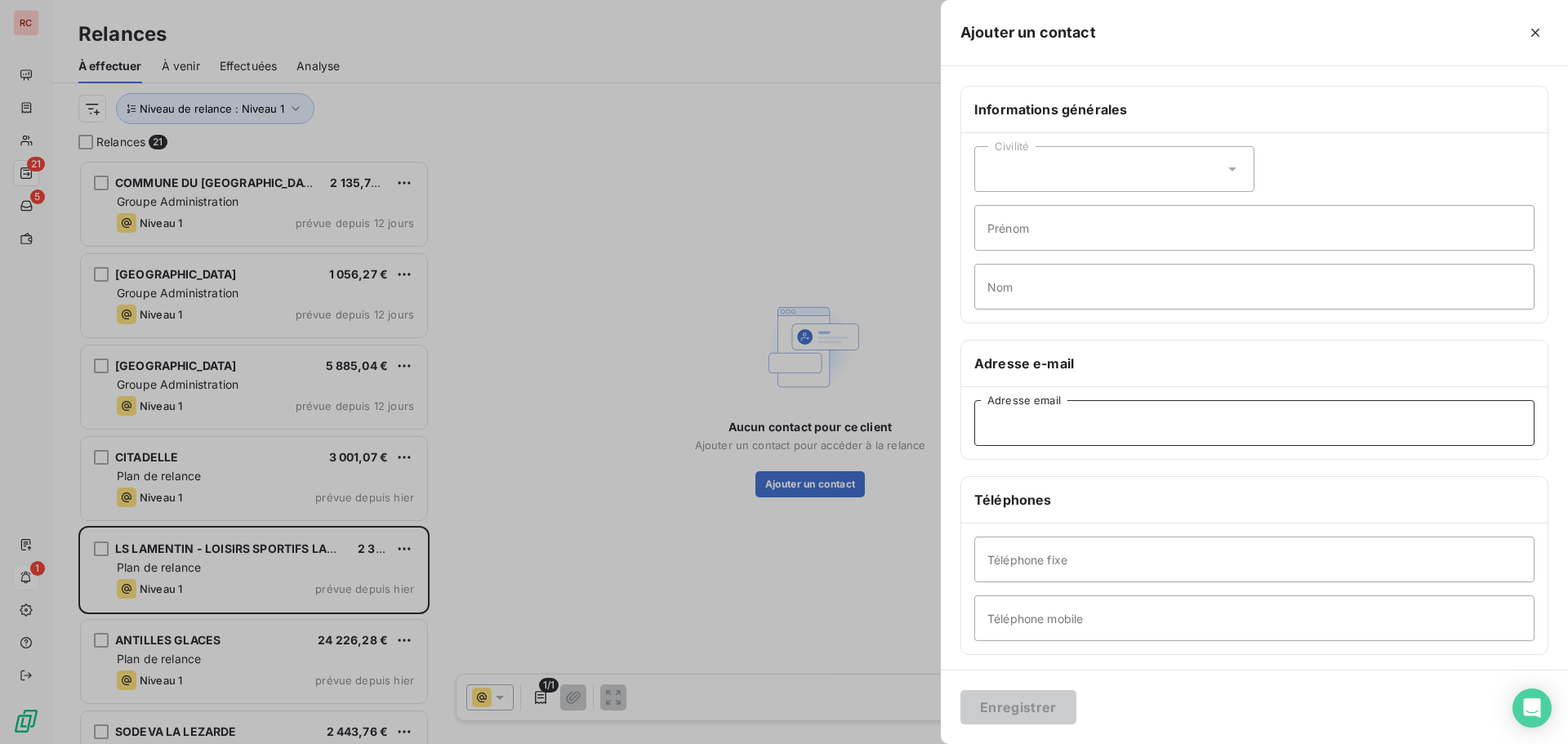
click at [1002, 423] on input "Adresse email" at bounding box center [1254, 423] width 560 height 46
paste input "[EMAIL_ADDRESS][DOMAIN_NAME]"
type input "[EMAIL_ADDRESS][DOMAIN_NAME]"
click at [1000, 716] on button "Enregistrer" at bounding box center [1018, 707] width 116 height 34
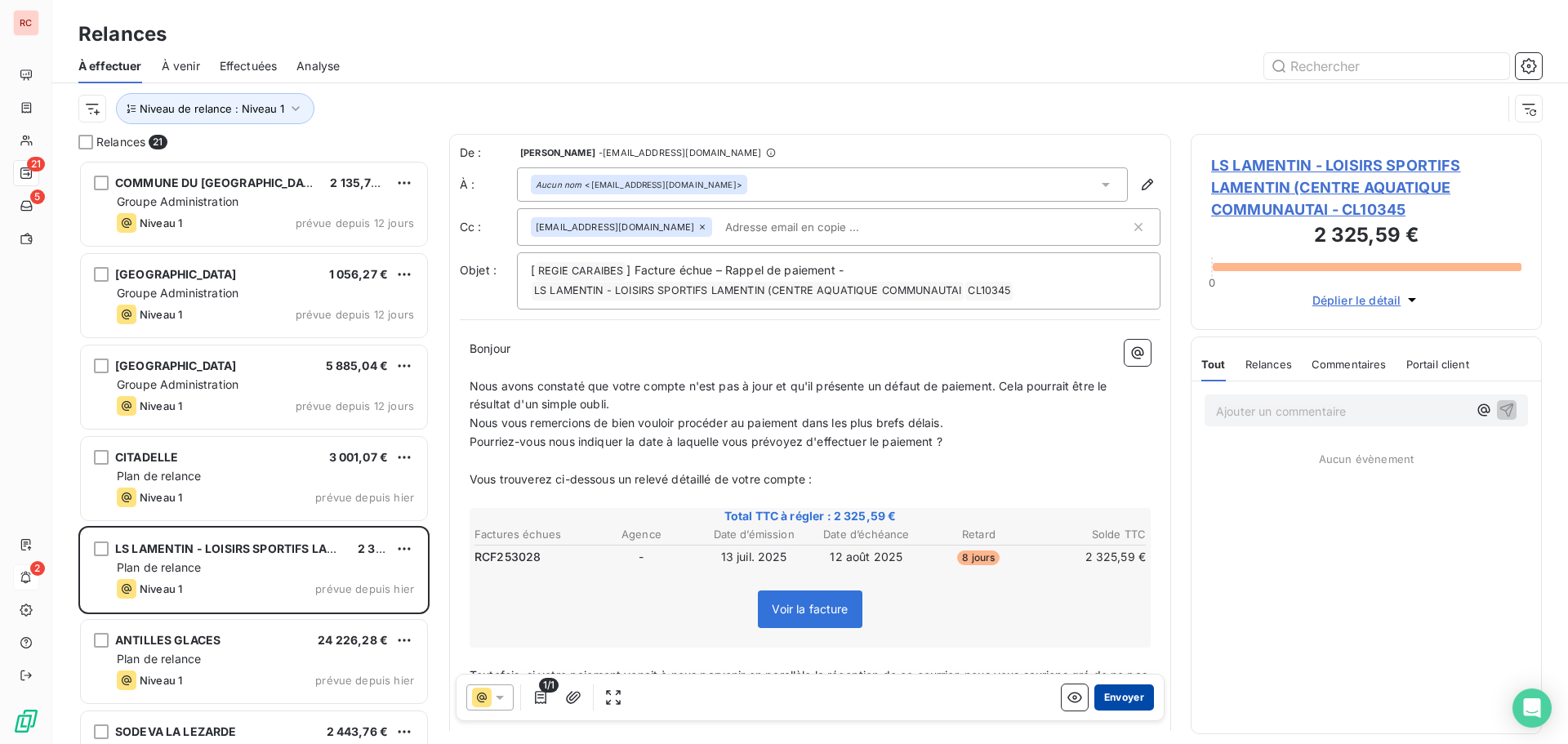
click at [1099, 692] on button "Envoyer" at bounding box center [1124, 698] width 60 height 26
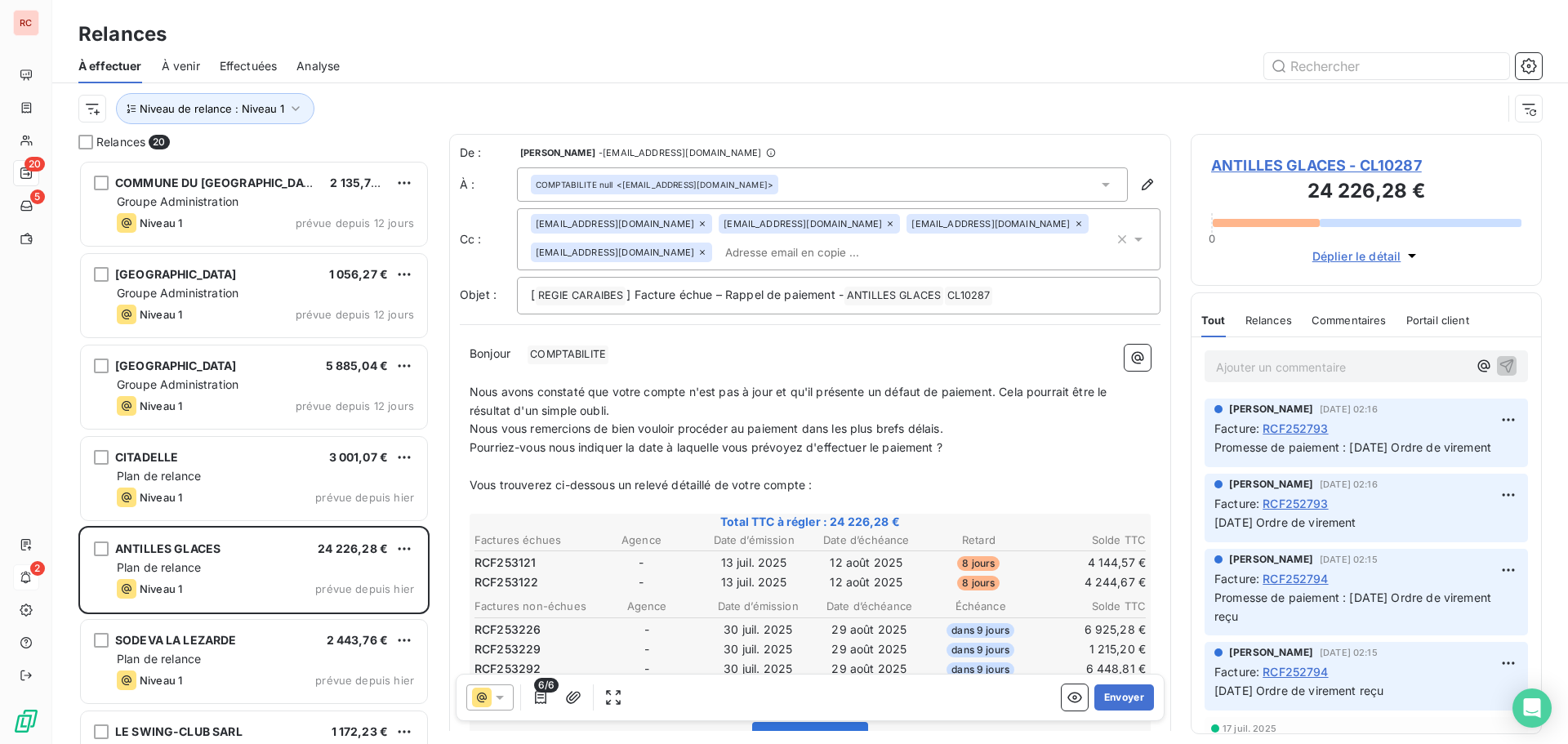
scroll to position [83, 0]
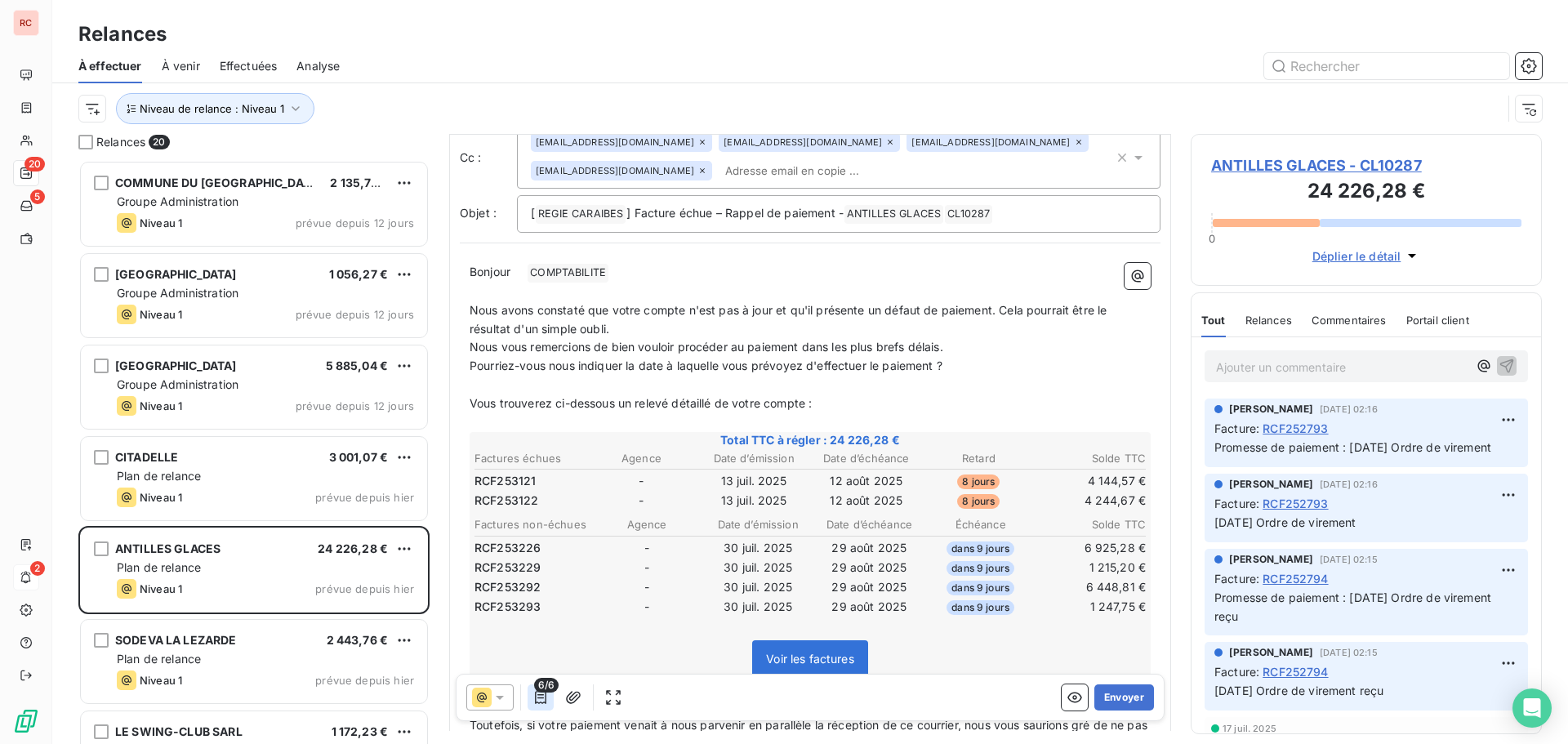
click at [539, 703] on icon "button" at bounding box center [540, 697] width 11 height 13
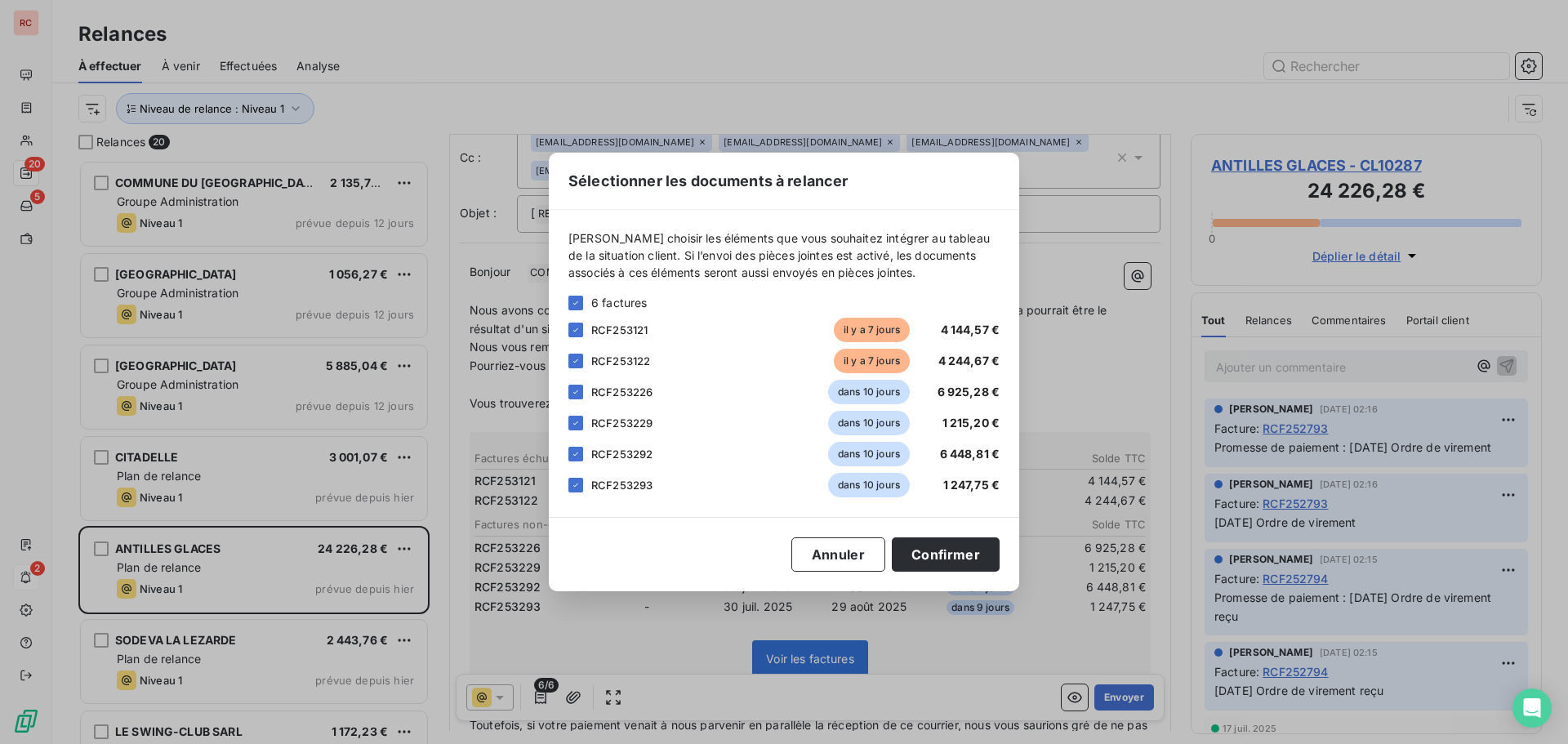
click at [578, 399] on div "RCF253226 dans 10 jours 6 925,28 €" at bounding box center [784, 391] width 431 height 25
click at [578, 422] on icon at bounding box center [576, 423] width 10 height 10
click at [578, 447] on div at bounding box center [575, 454] width 15 height 15
click at [578, 484] on icon at bounding box center [576, 485] width 10 height 10
click at [583, 393] on div "RCF253226 dans 10 jours 6 925,28 €" at bounding box center [784, 391] width 431 height 25
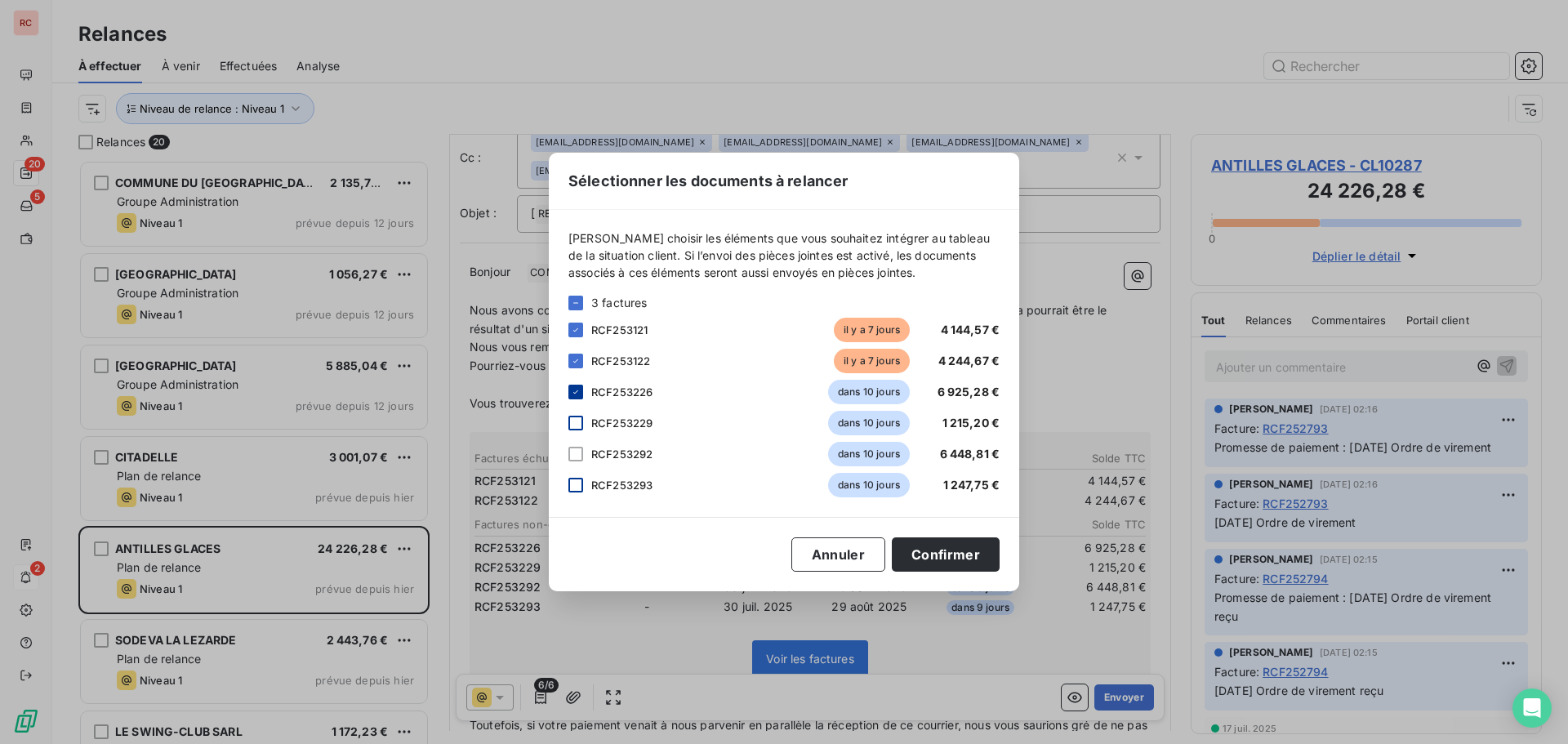
click at [574, 391] on icon at bounding box center [576, 392] width 10 height 10
click at [948, 560] on button "Confirmer" at bounding box center [945, 554] width 108 height 34
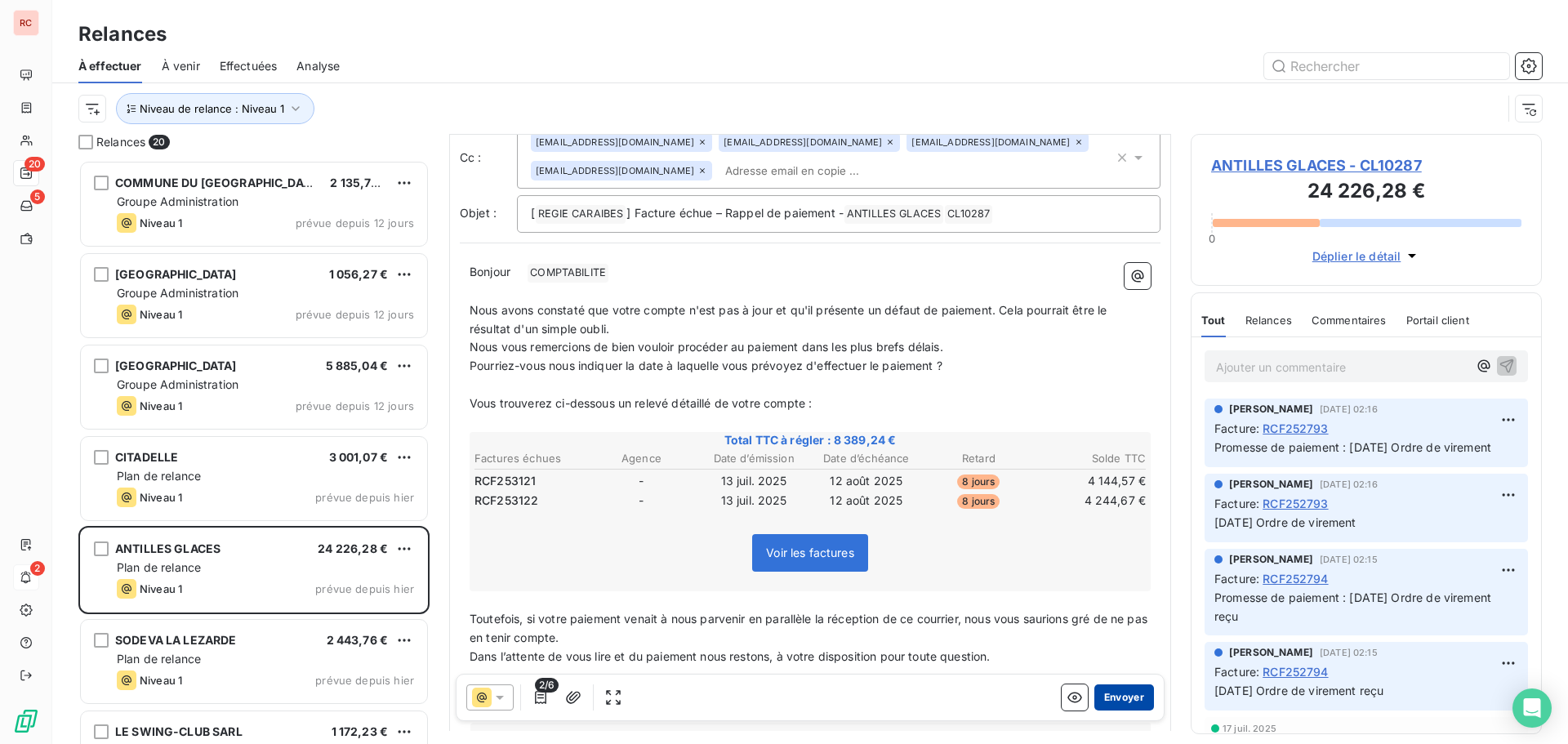
click at [1110, 696] on button "Envoyer" at bounding box center [1124, 698] width 60 height 26
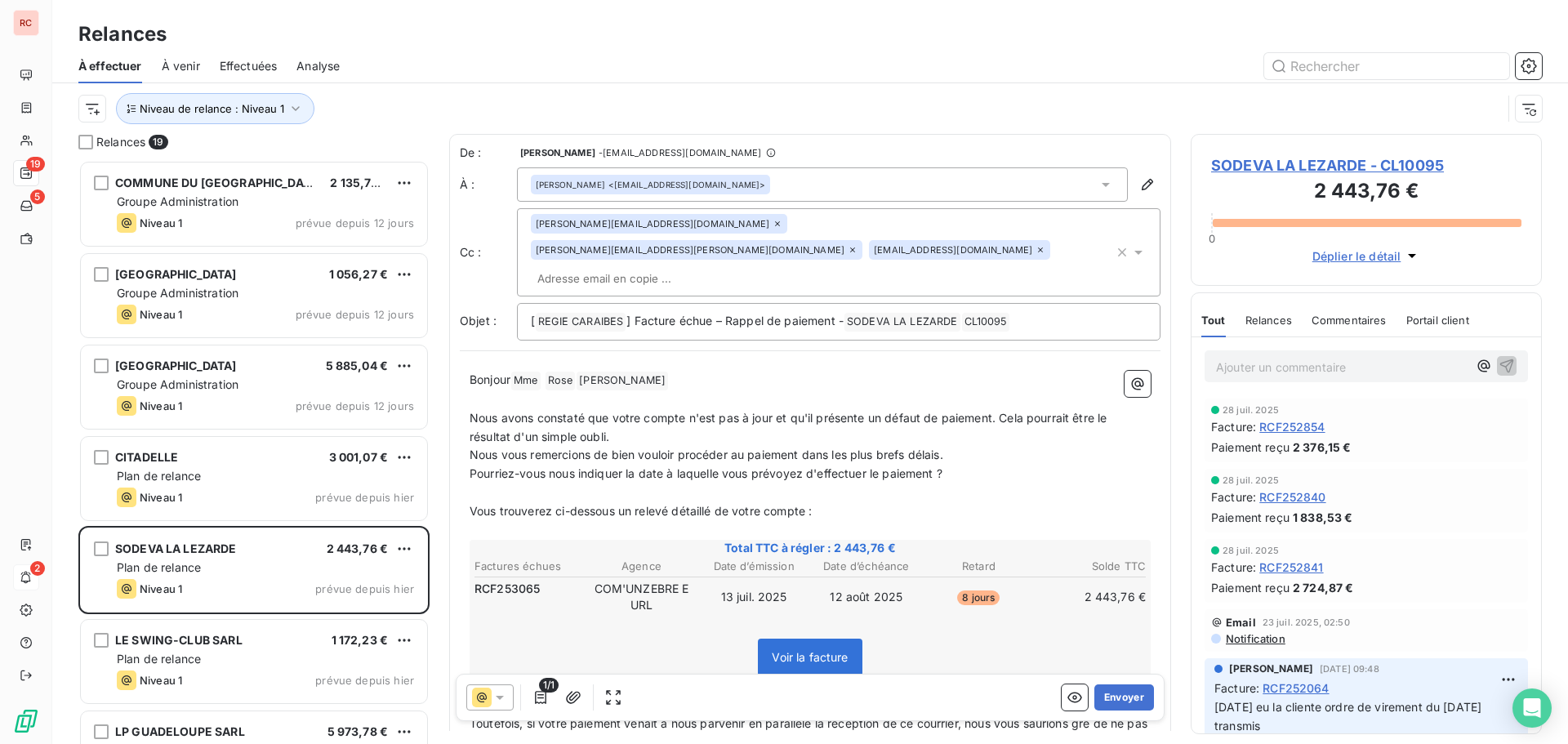
click at [1110, 696] on button "Envoyer" at bounding box center [1124, 698] width 60 height 26
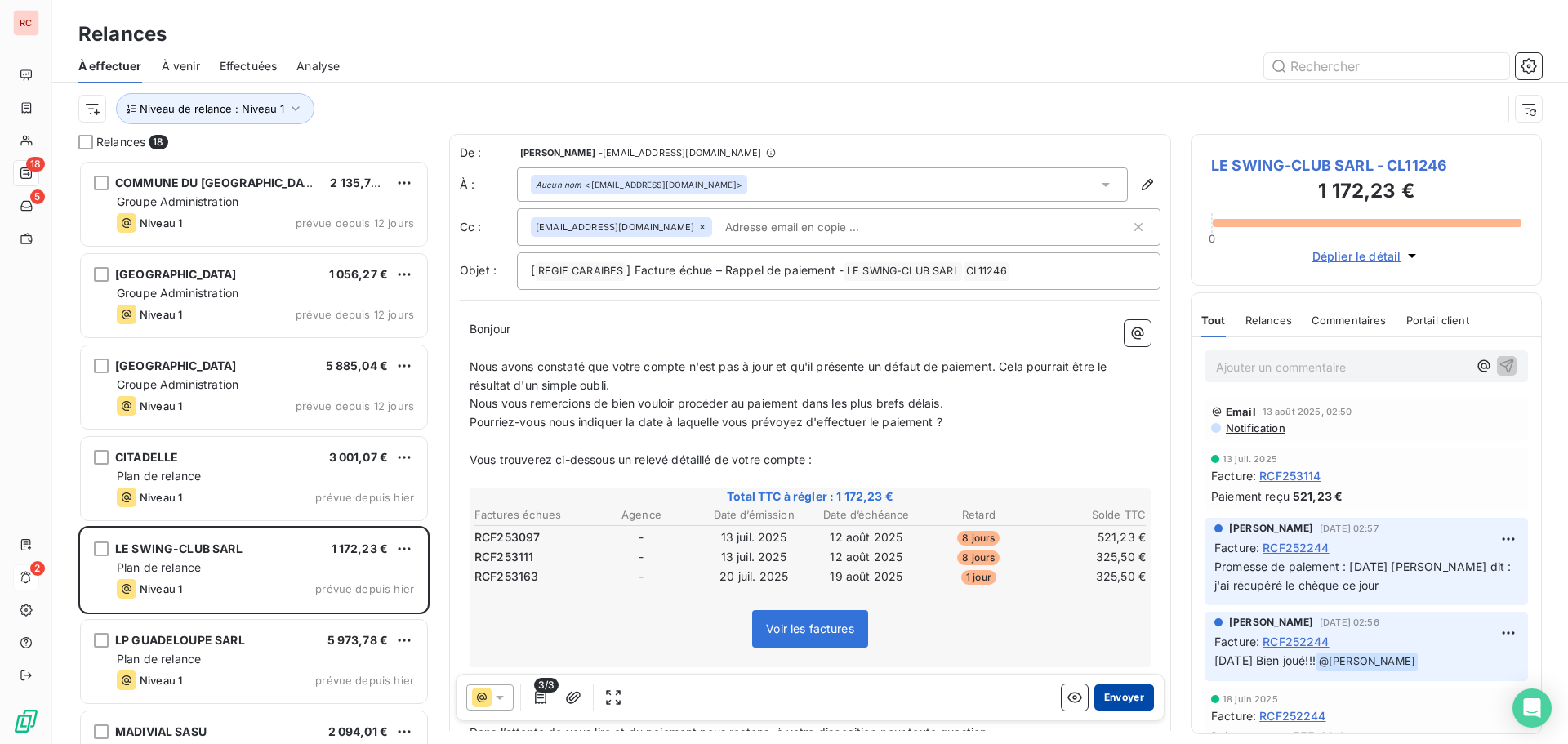
click at [1114, 698] on button "Envoyer" at bounding box center [1124, 698] width 60 height 26
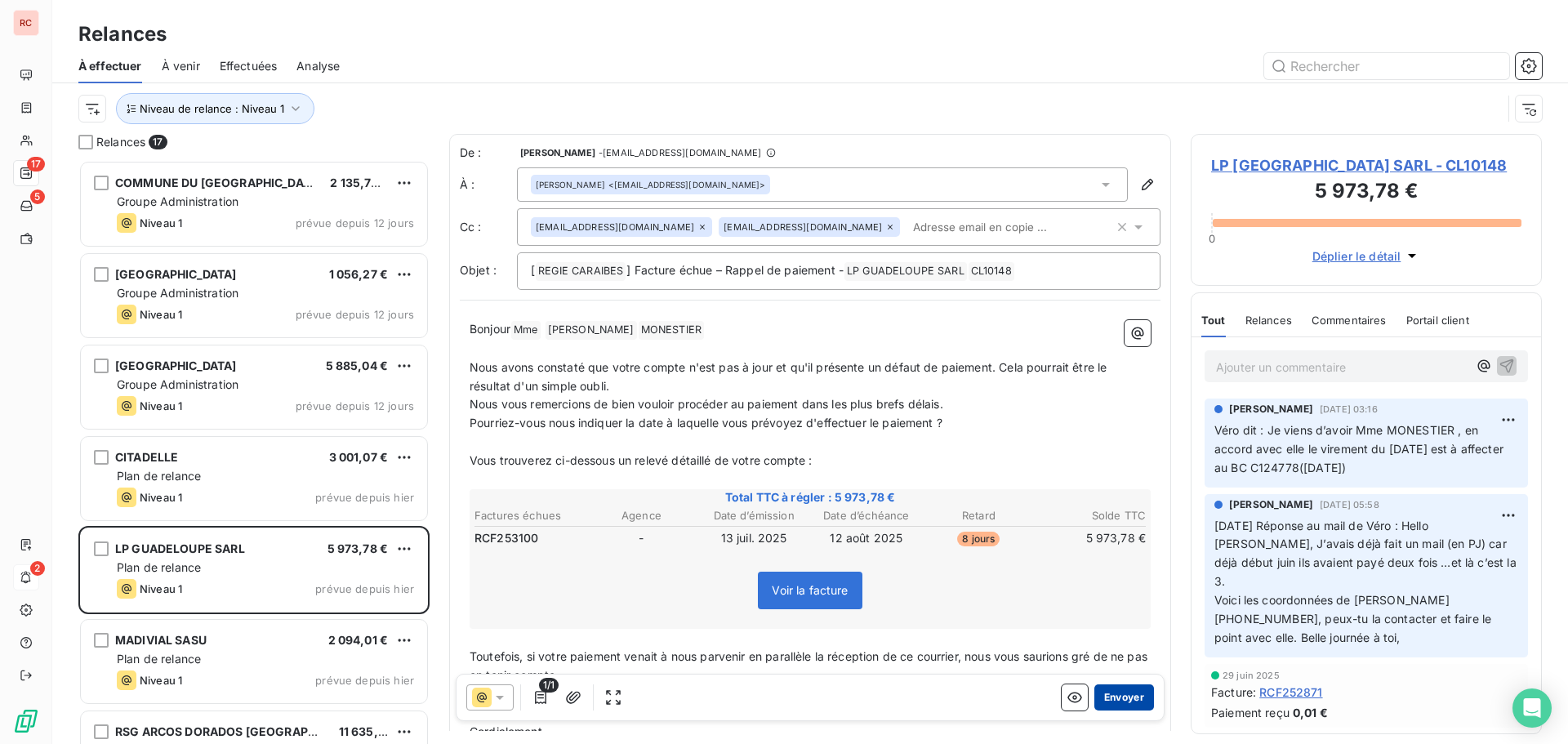
click at [1112, 690] on button "Envoyer" at bounding box center [1124, 698] width 60 height 26
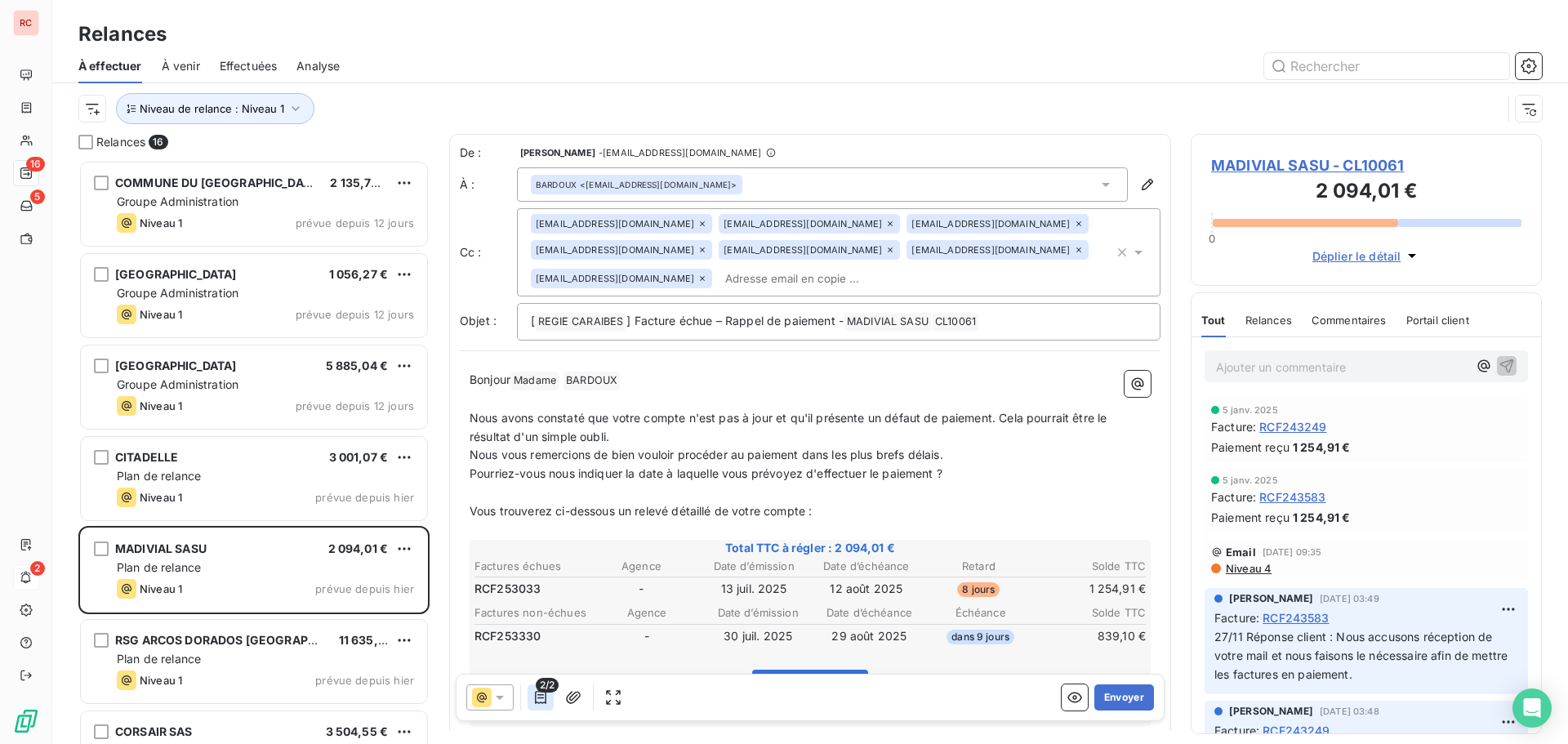
click at [538, 697] on icon "button" at bounding box center [540, 697] width 16 height 16
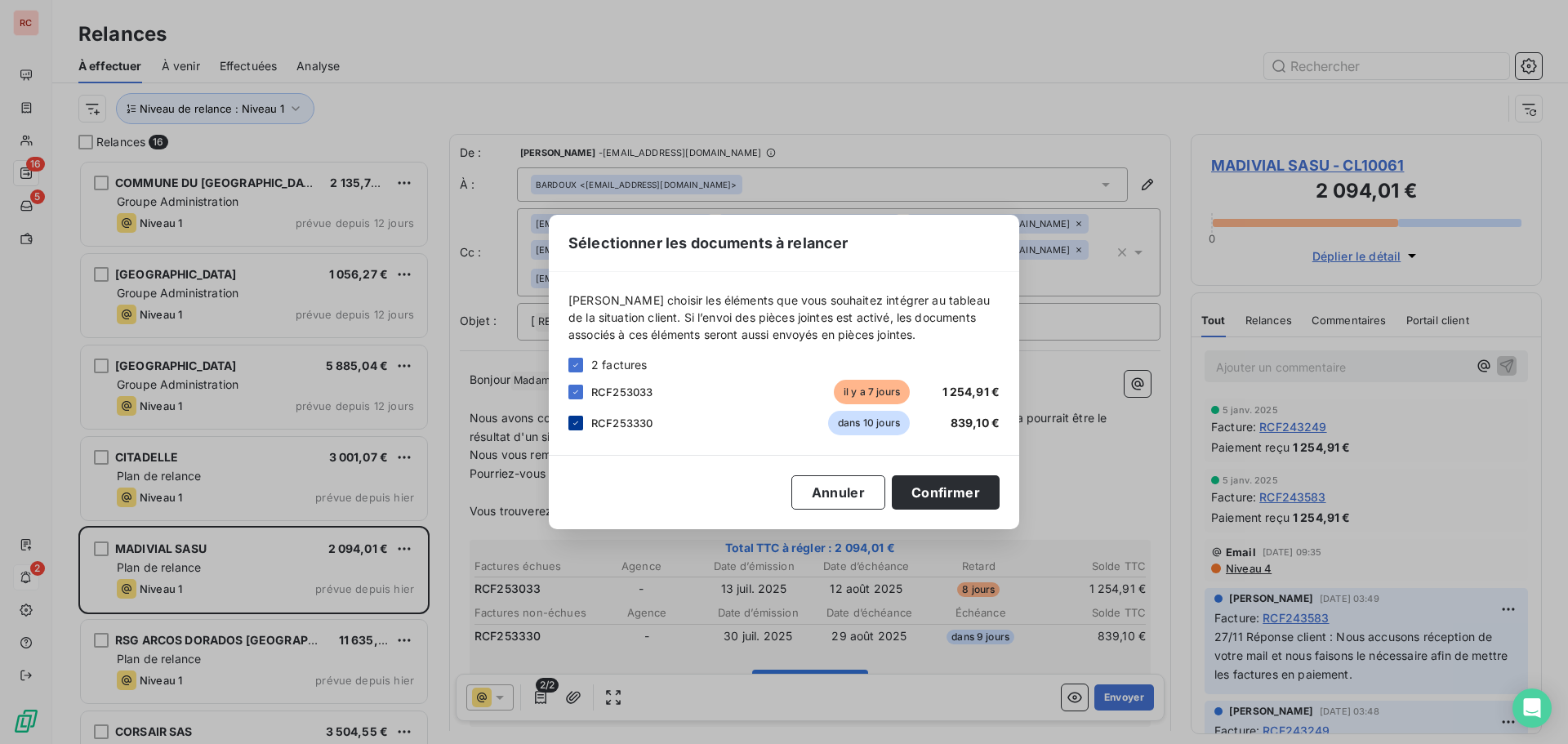
click at [578, 418] on div at bounding box center [575, 422] width 15 height 15
click at [940, 501] on button "Confirmer" at bounding box center [945, 492] width 108 height 34
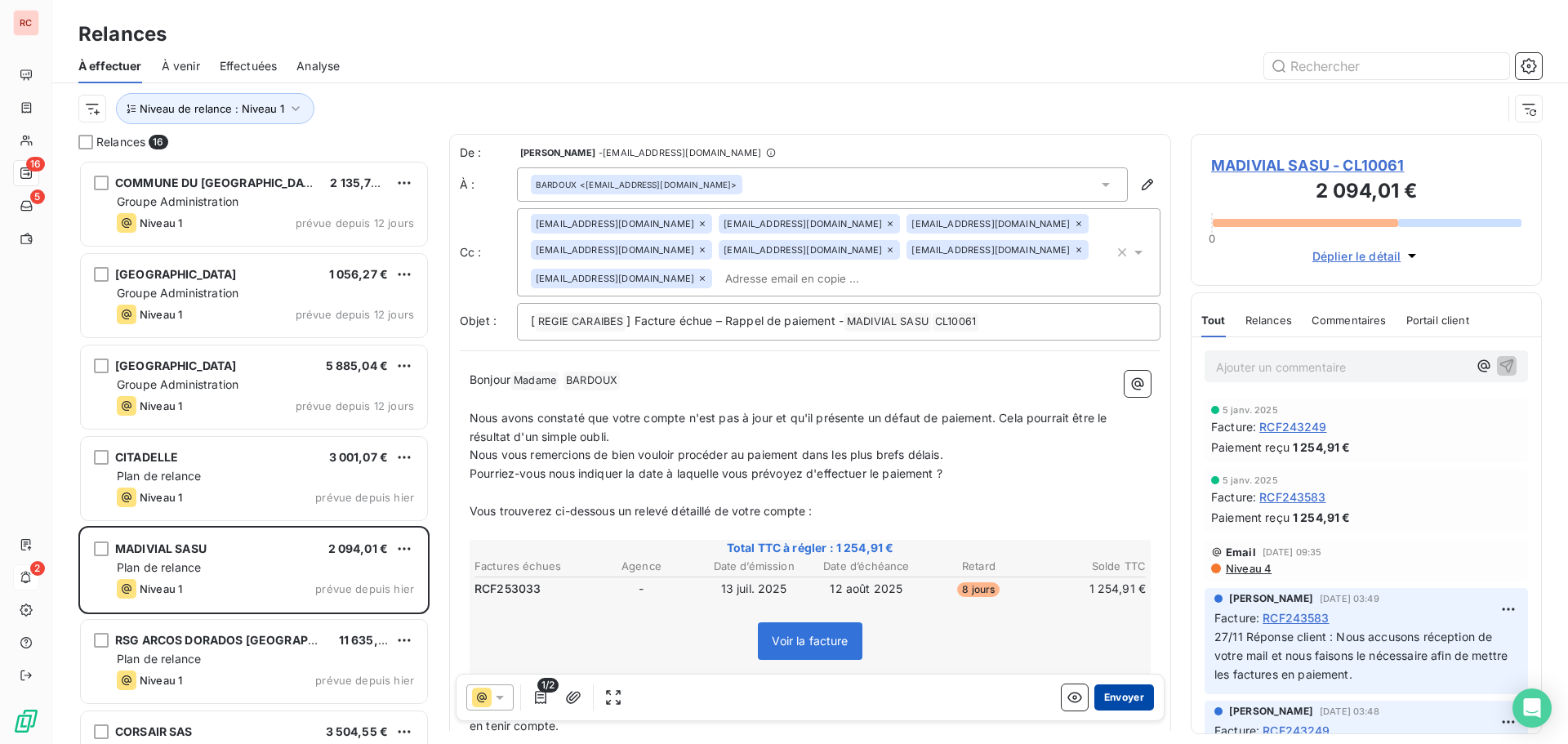
click at [1116, 700] on button "Envoyer" at bounding box center [1124, 698] width 60 height 26
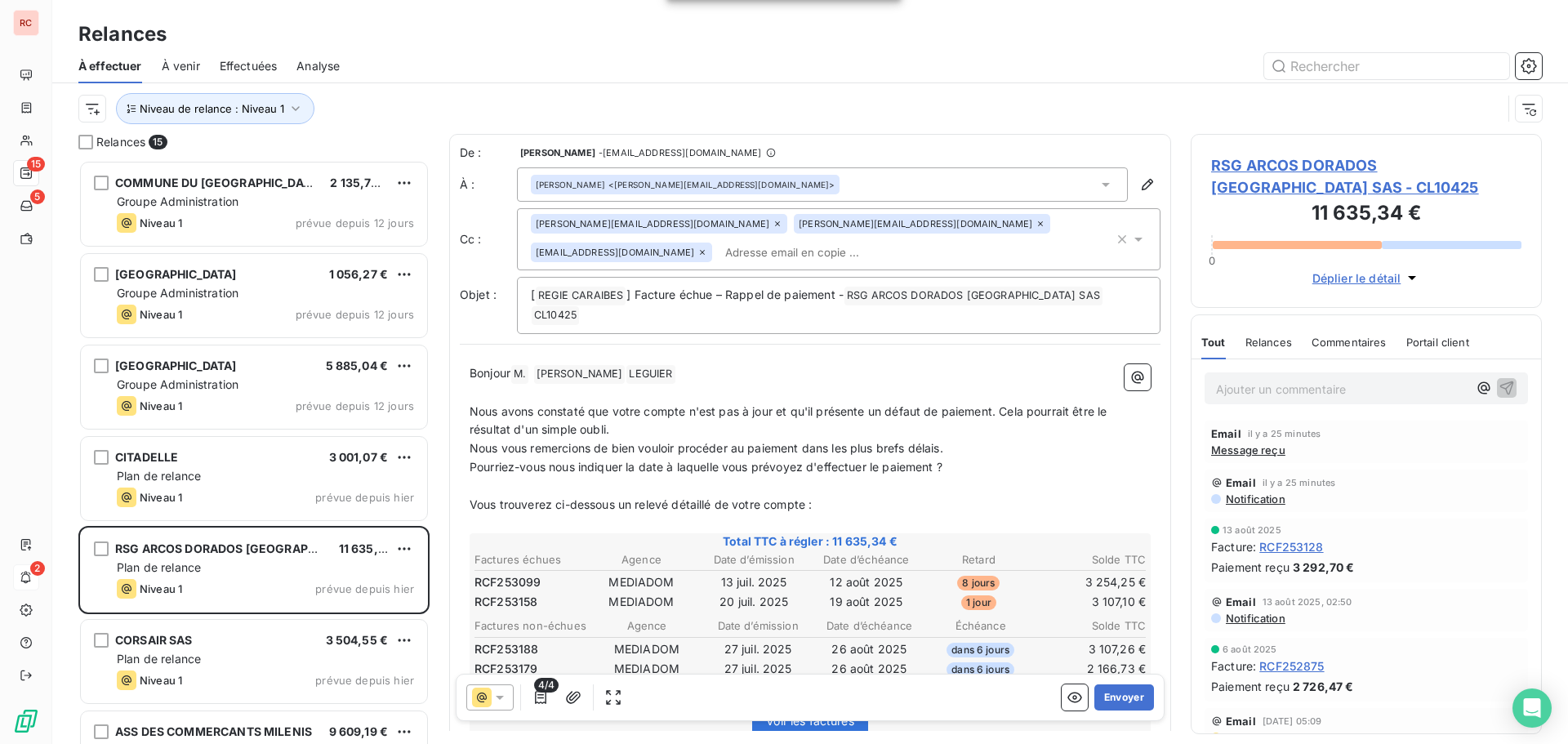
click at [498, 704] on icon at bounding box center [500, 697] width 16 height 16
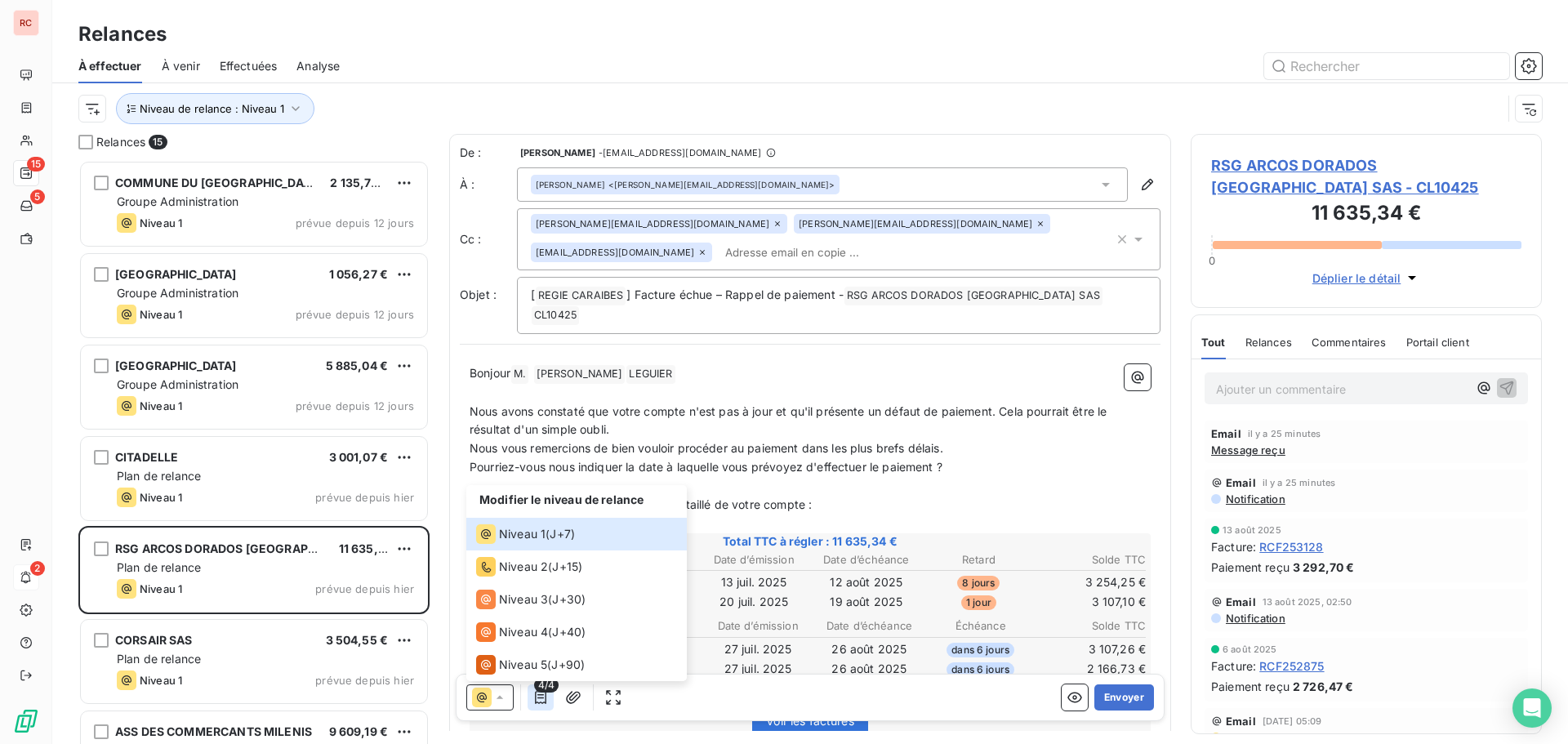
click at [539, 703] on icon "button" at bounding box center [540, 697] width 16 height 16
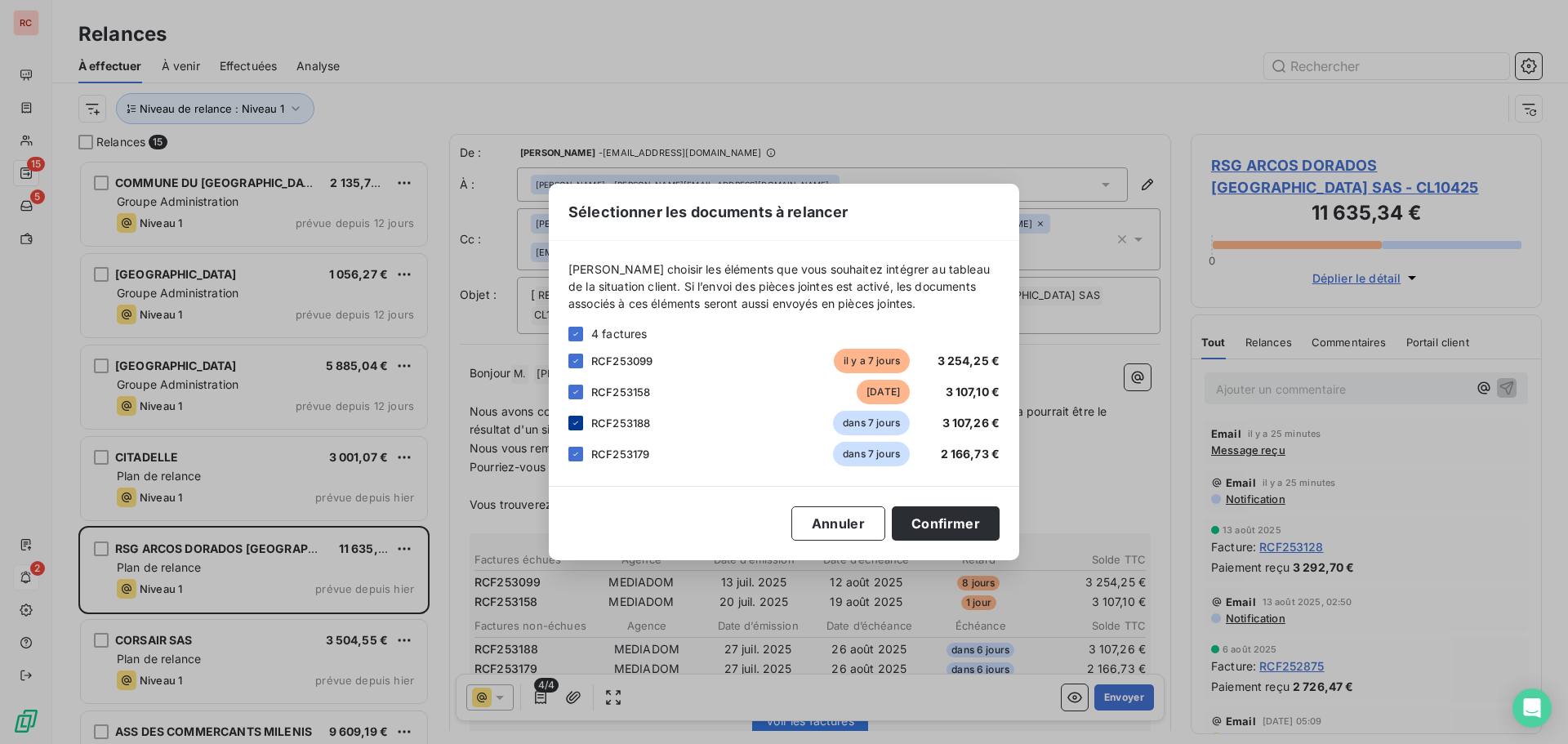
click at [572, 420] on icon at bounding box center [576, 423] width 10 height 10
click at [573, 448] on div at bounding box center [575, 454] width 15 height 15
click at [936, 528] on button "Confirmer" at bounding box center [945, 523] width 108 height 34
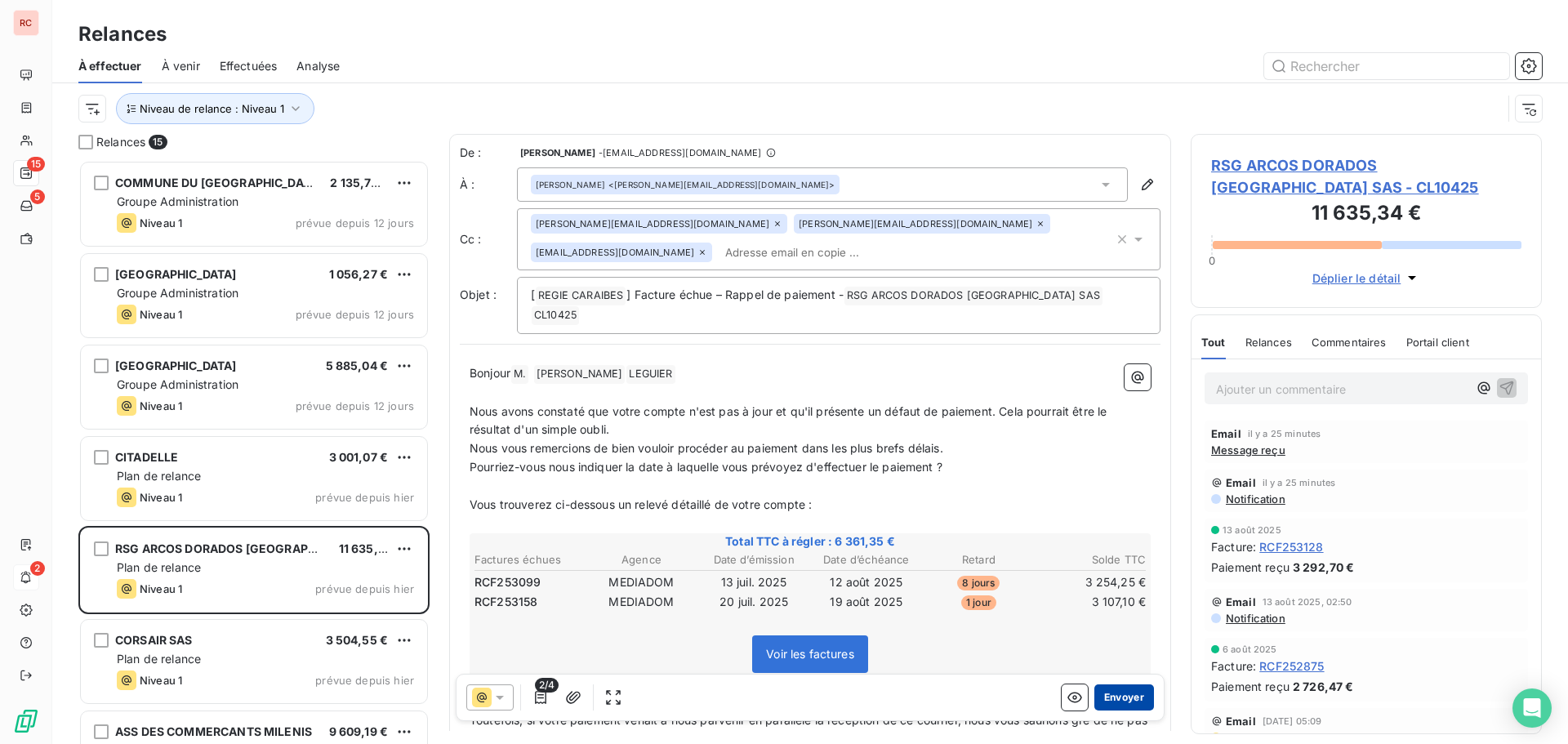
click at [1107, 694] on button "Envoyer" at bounding box center [1124, 698] width 60 height 26
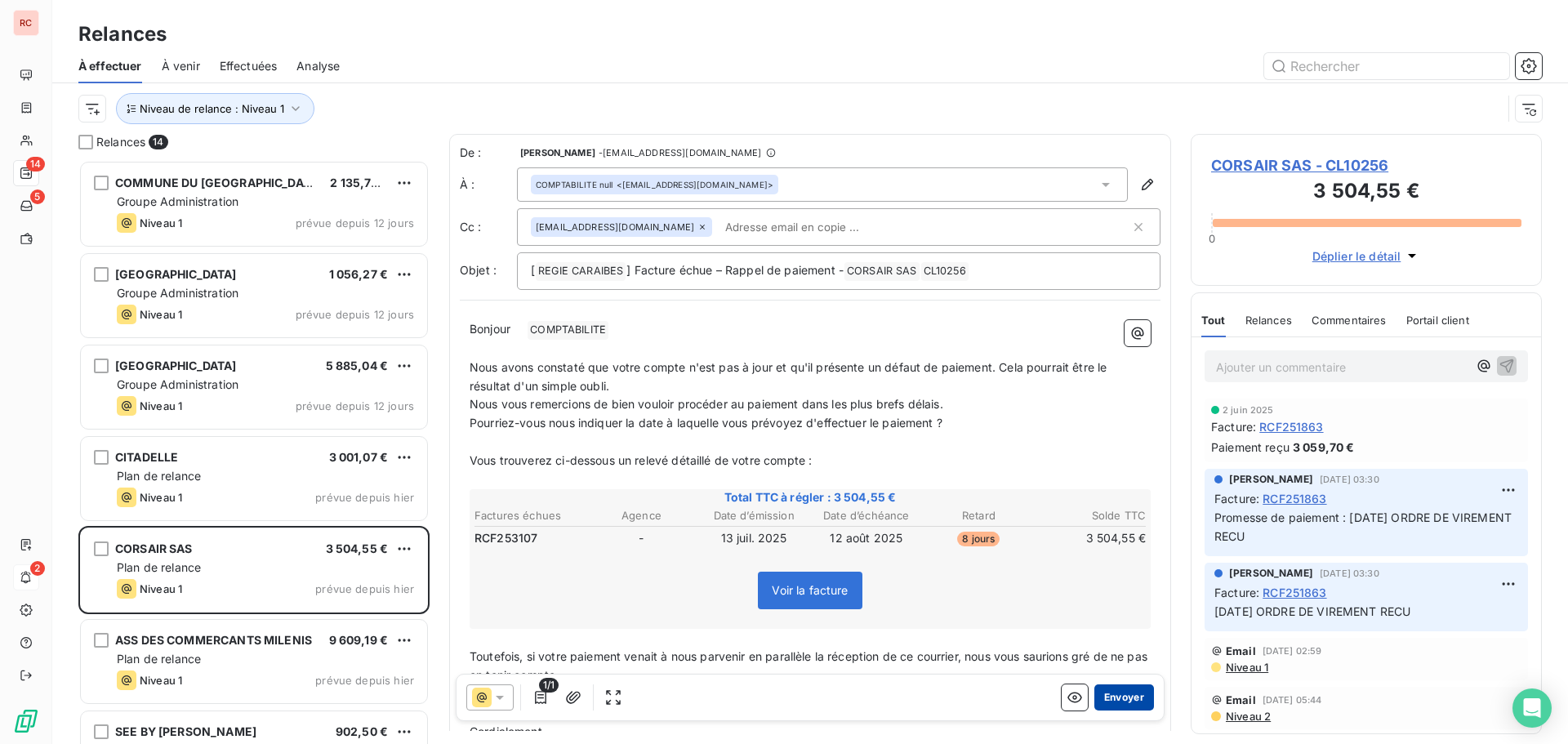
click at [1107, 698] on button "Envoyer" at bounding box center [1124, 698] width 60 height 26
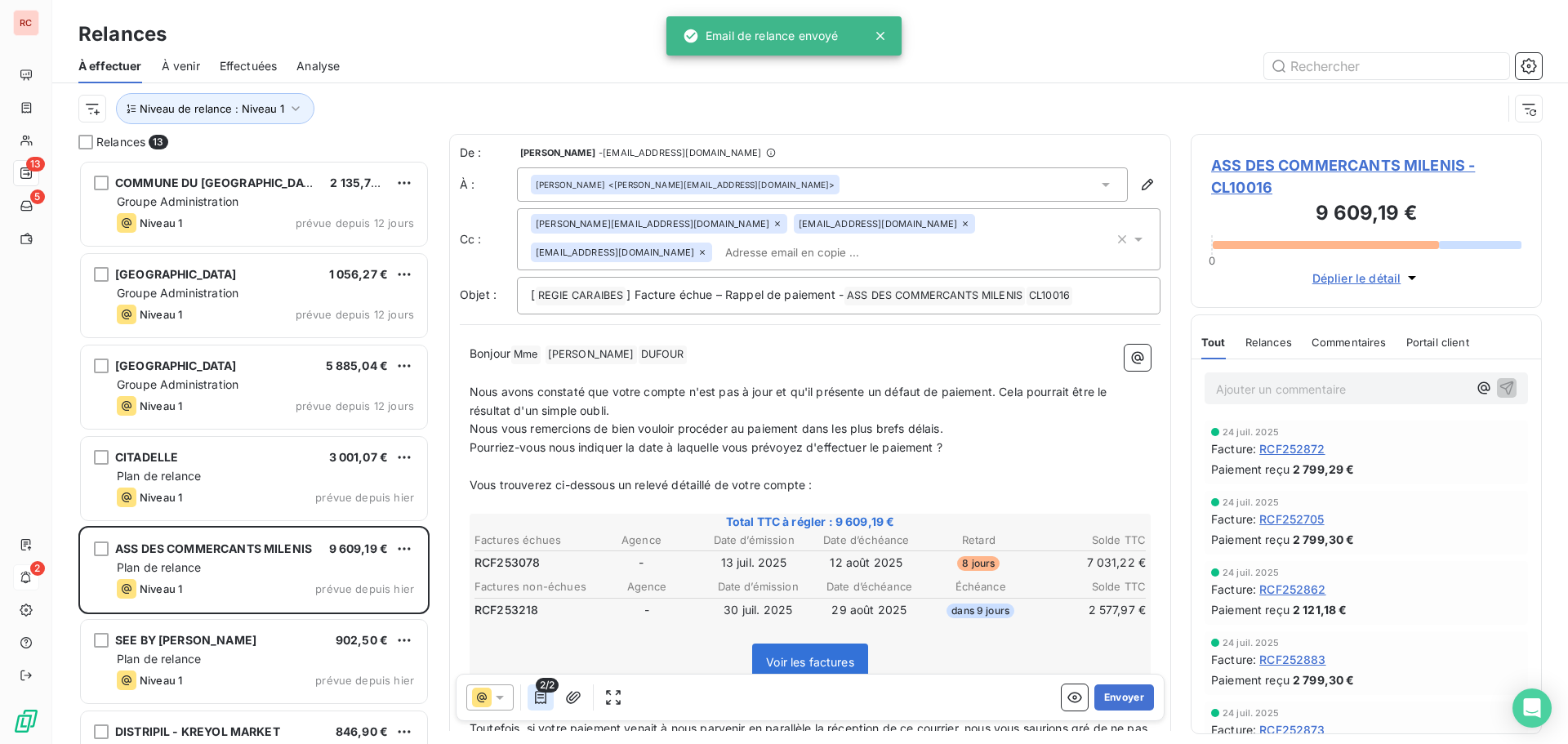
click at [533, 698] on icon "button" at bounding box center [540, 697] width 16 height 16
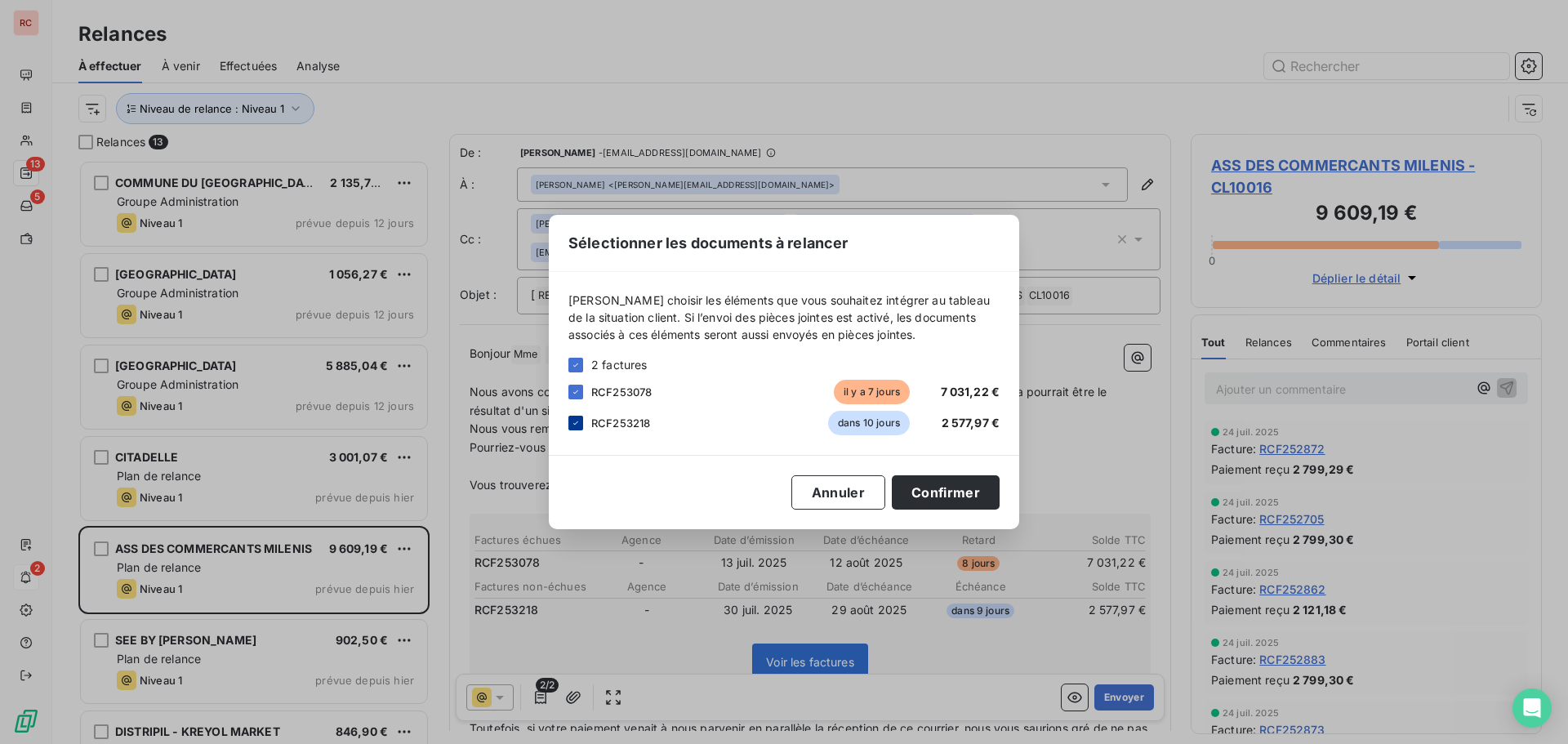
click at [574, 424] on icon at bounding box center [576, 423] width 10 height 10
click at [954, 490] on button "Confirmer" at bounding box center [945, 492] width 108 height 34
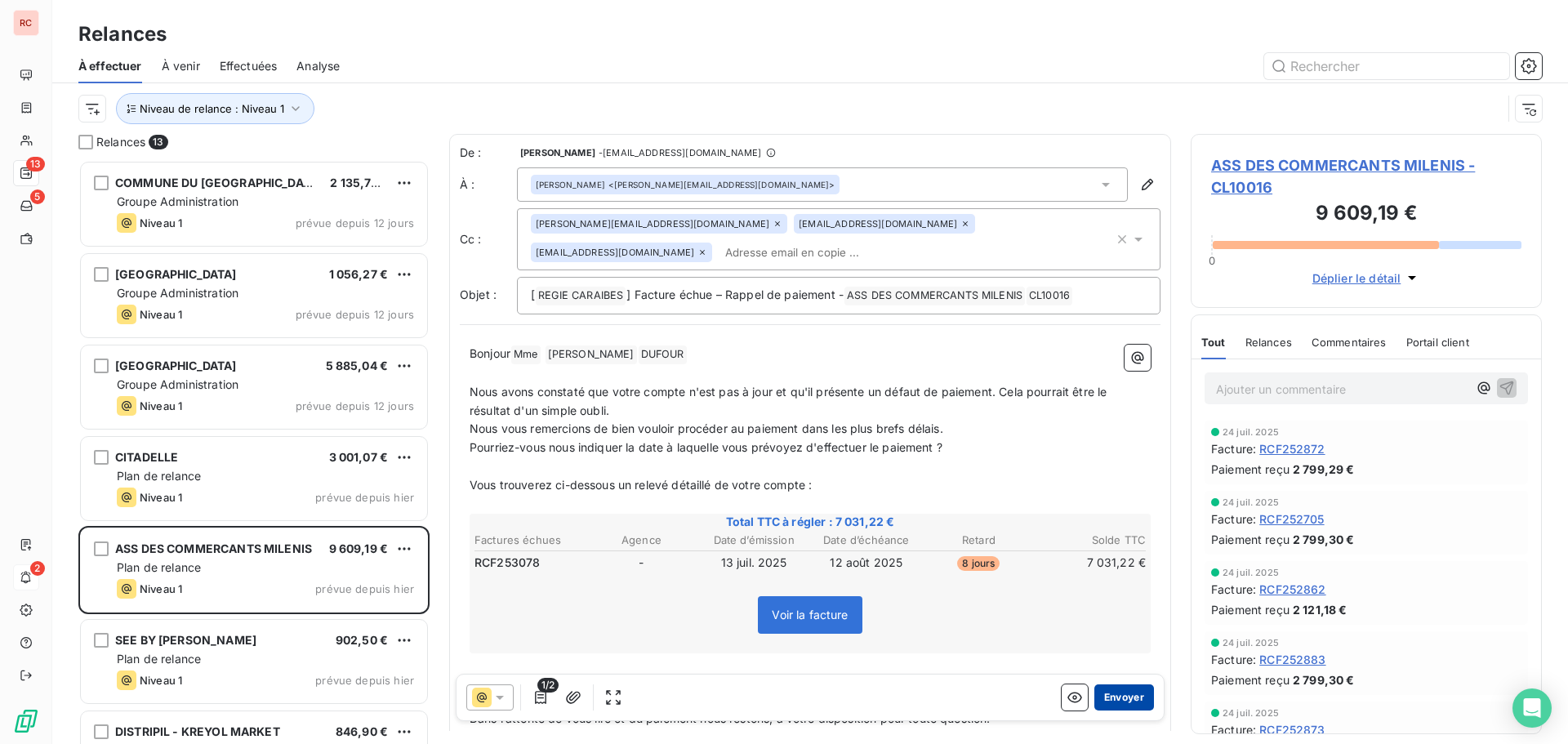
click at [1109, 703] on button "Envoyer" at bounding box center [1124, 698] width 60 height 26
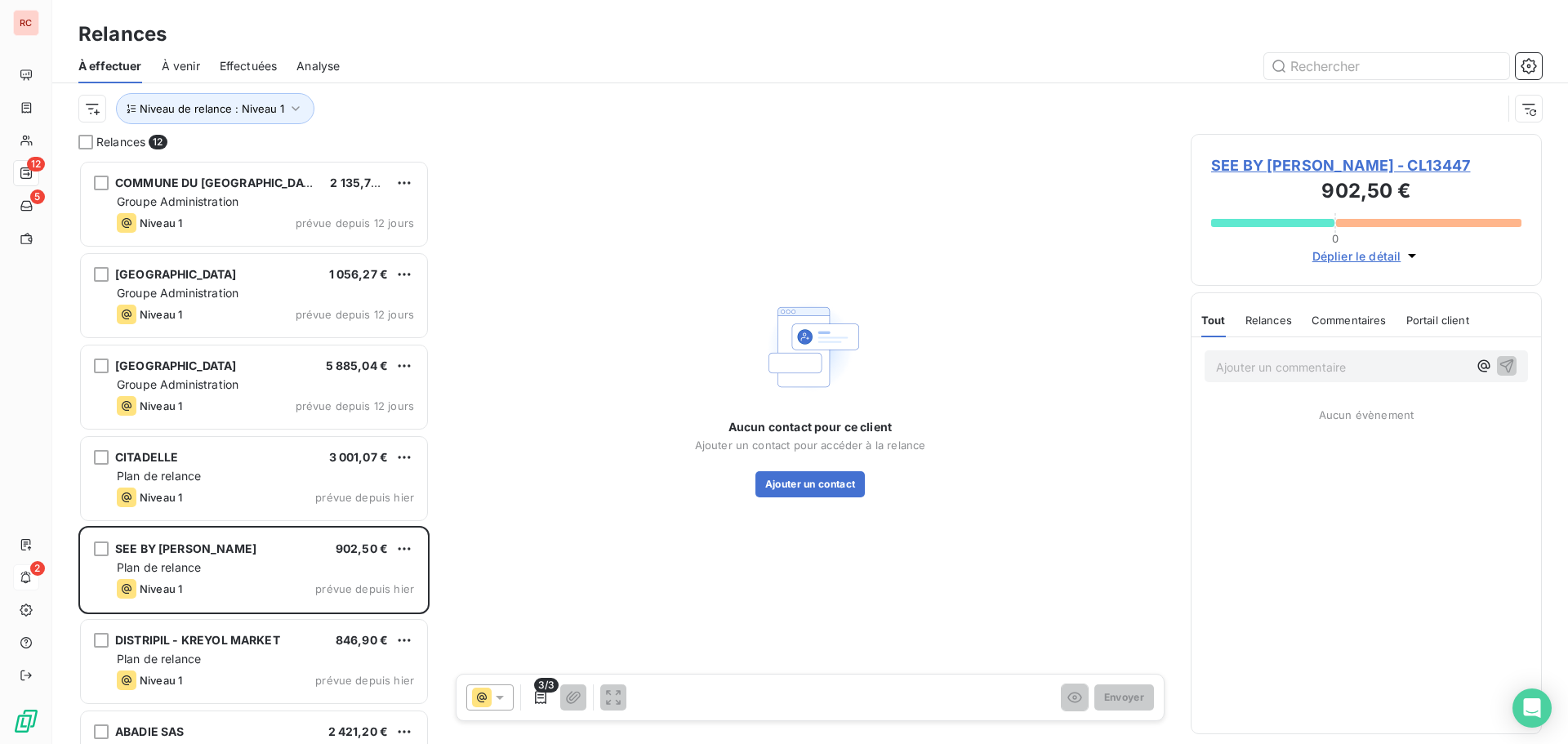
click at [1248, 166] on span "SEE BY [PERSON_NAME] - CL13447" at bounding box center [1365, 166] width 310 height 22
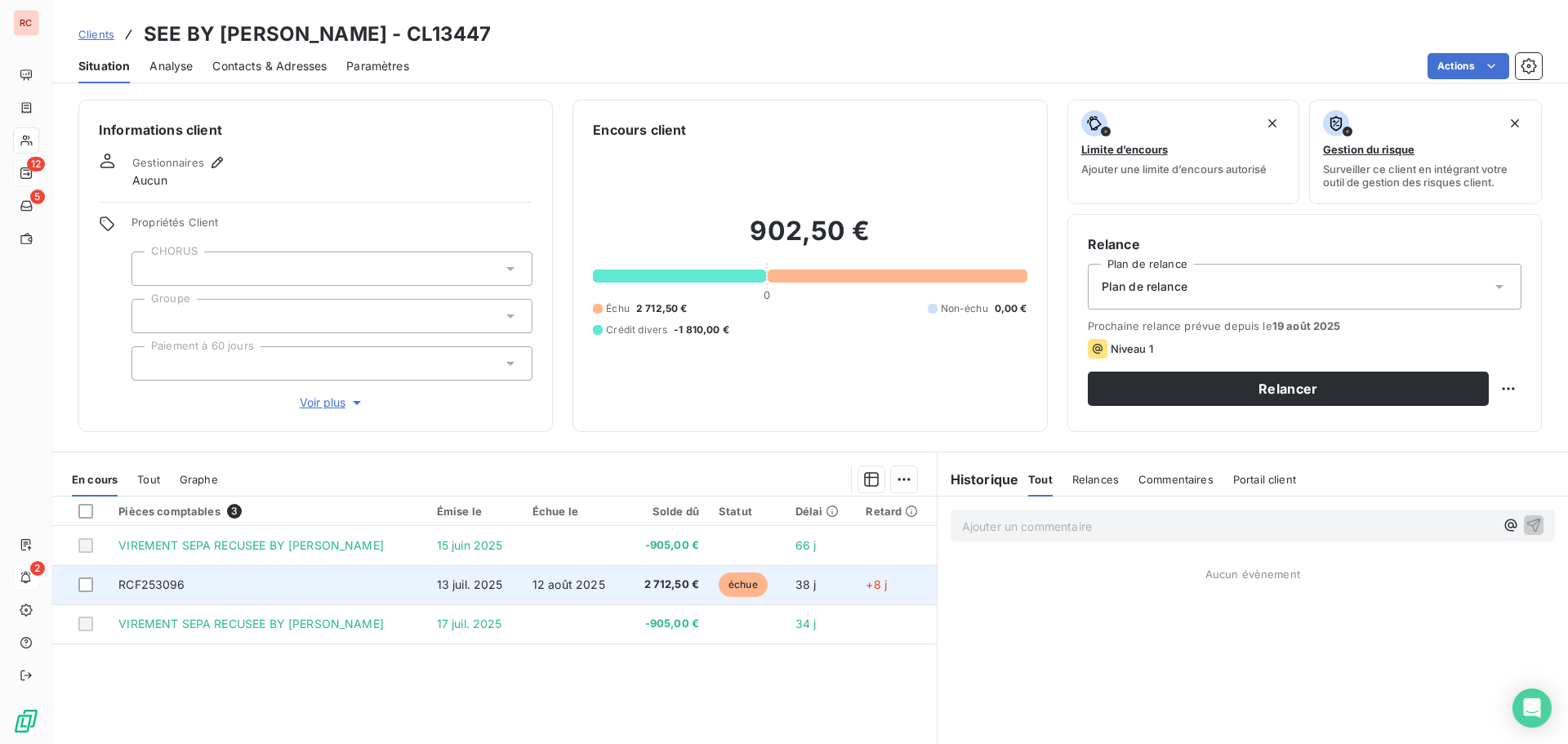
click at [265, 588] on td "RCF253096" at bounding box center [267, 584] width 317 height 39
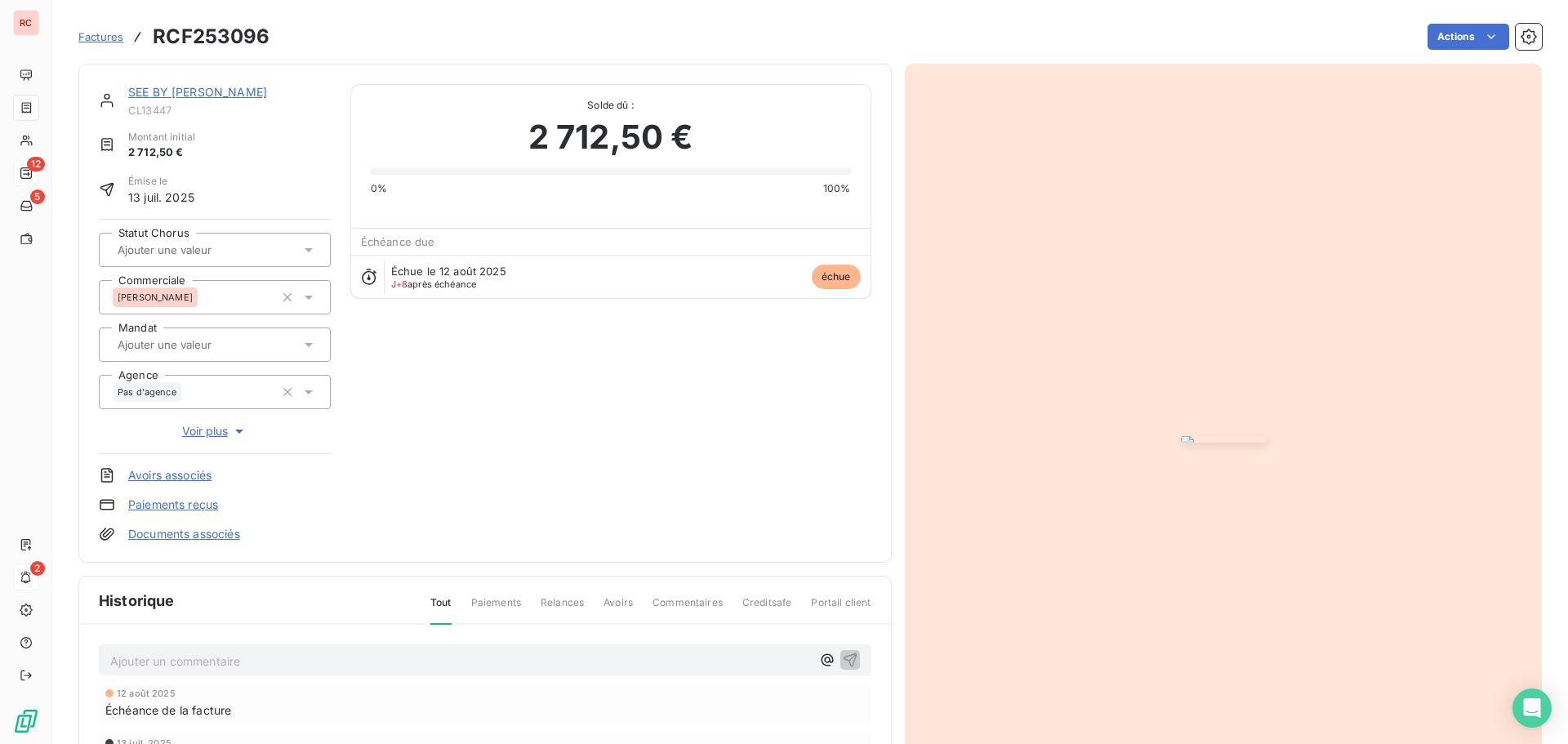
click at [146, 97] on link "SEE BY [PERSON_NAME]" at bounding box center [197, 92] width 139 height 14
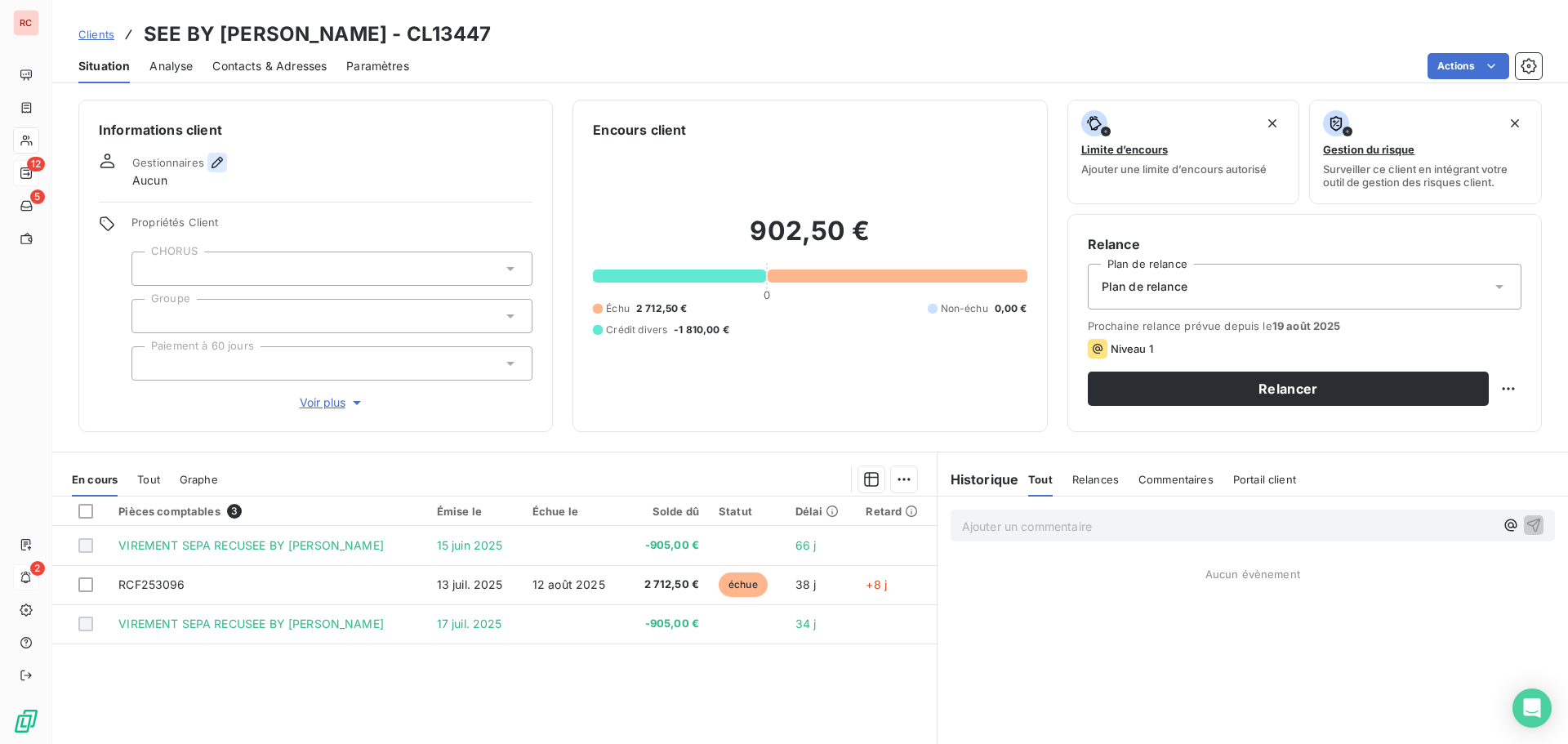
click at [209, 162] on icon "button" at bounding box center [217, 163] width 16 height 16
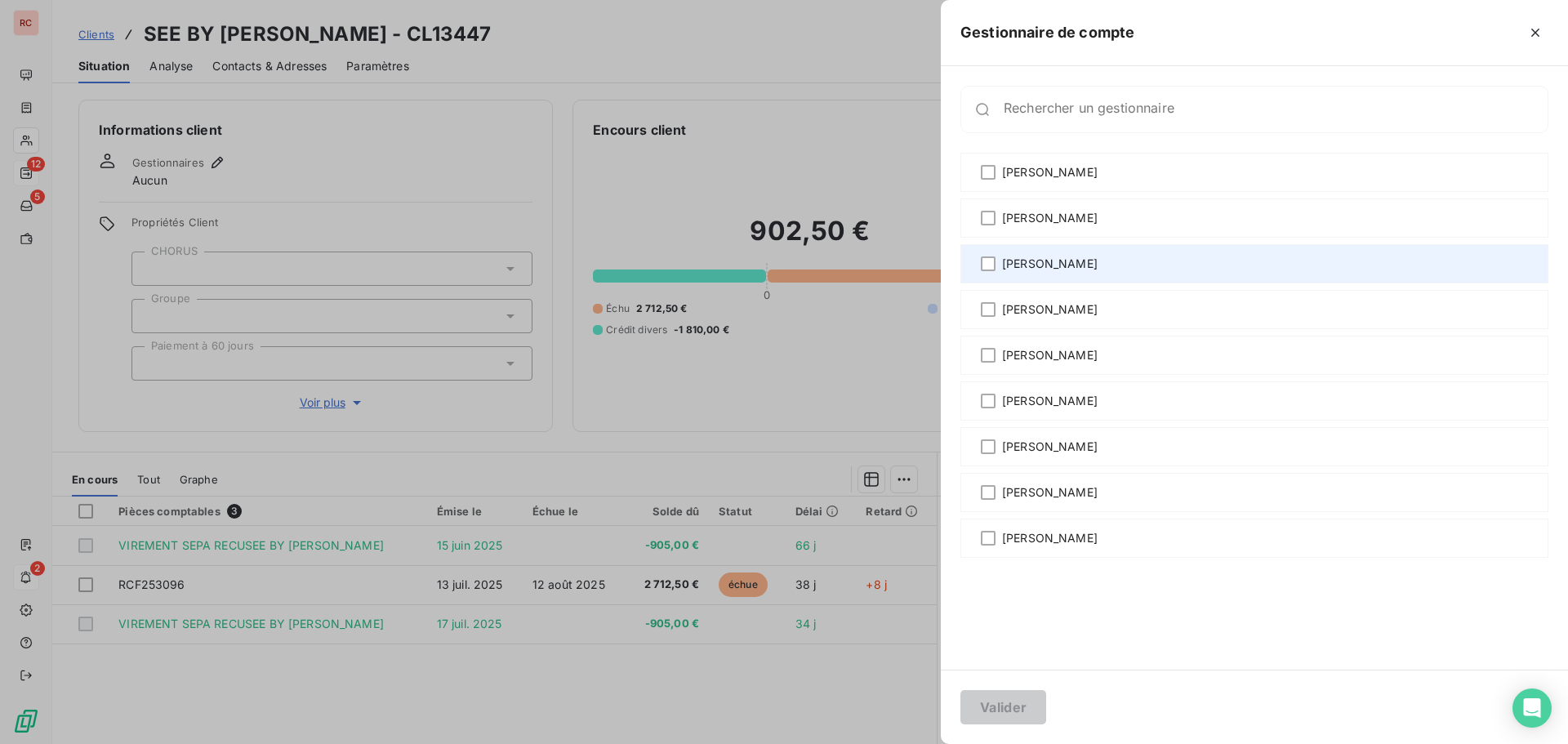
click at [1030, 269] on span "[PERSON_NAME]" at bounding box center [1050, 264] width 96 height 16
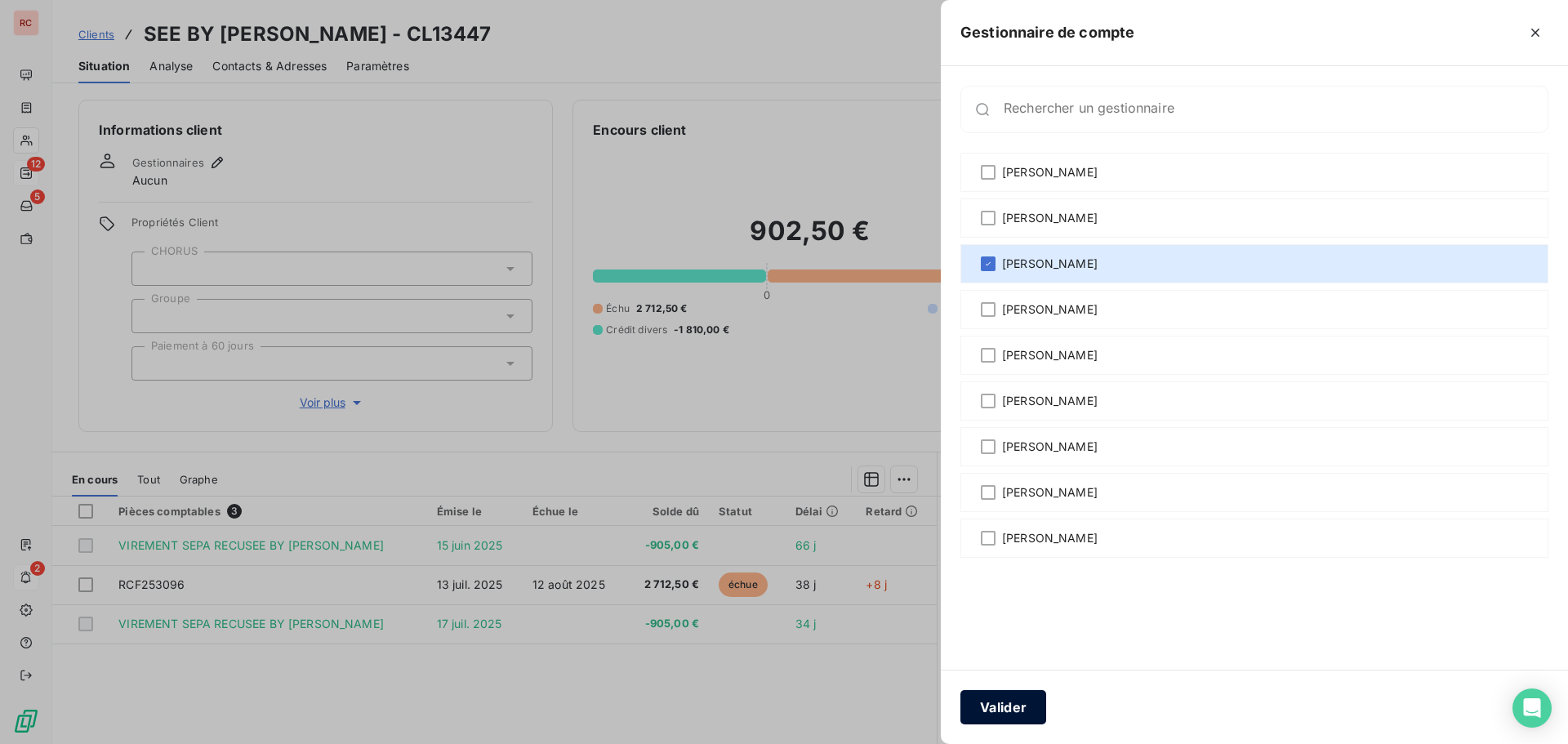
click at [1017, 698] on button "Valider" at bounding box center [1003, 707] width 86 height 34
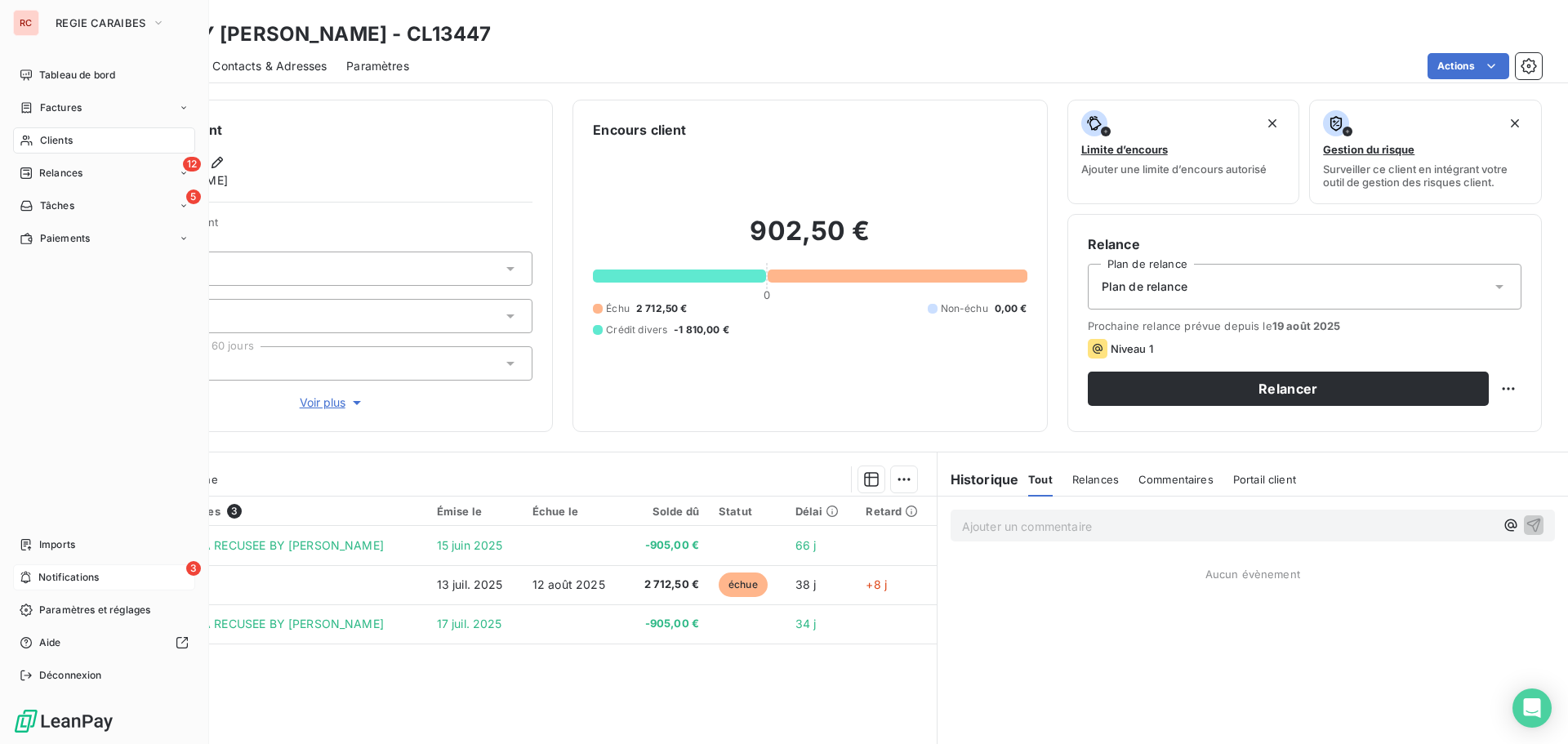
drag, startPoint x: 36, startPoint y: 173, endPoint x: 179, endPoint y: 474, distance: 333.2
click at [36, 173] on div "Relances" at bounding box center [51, 173] width 63 height 15
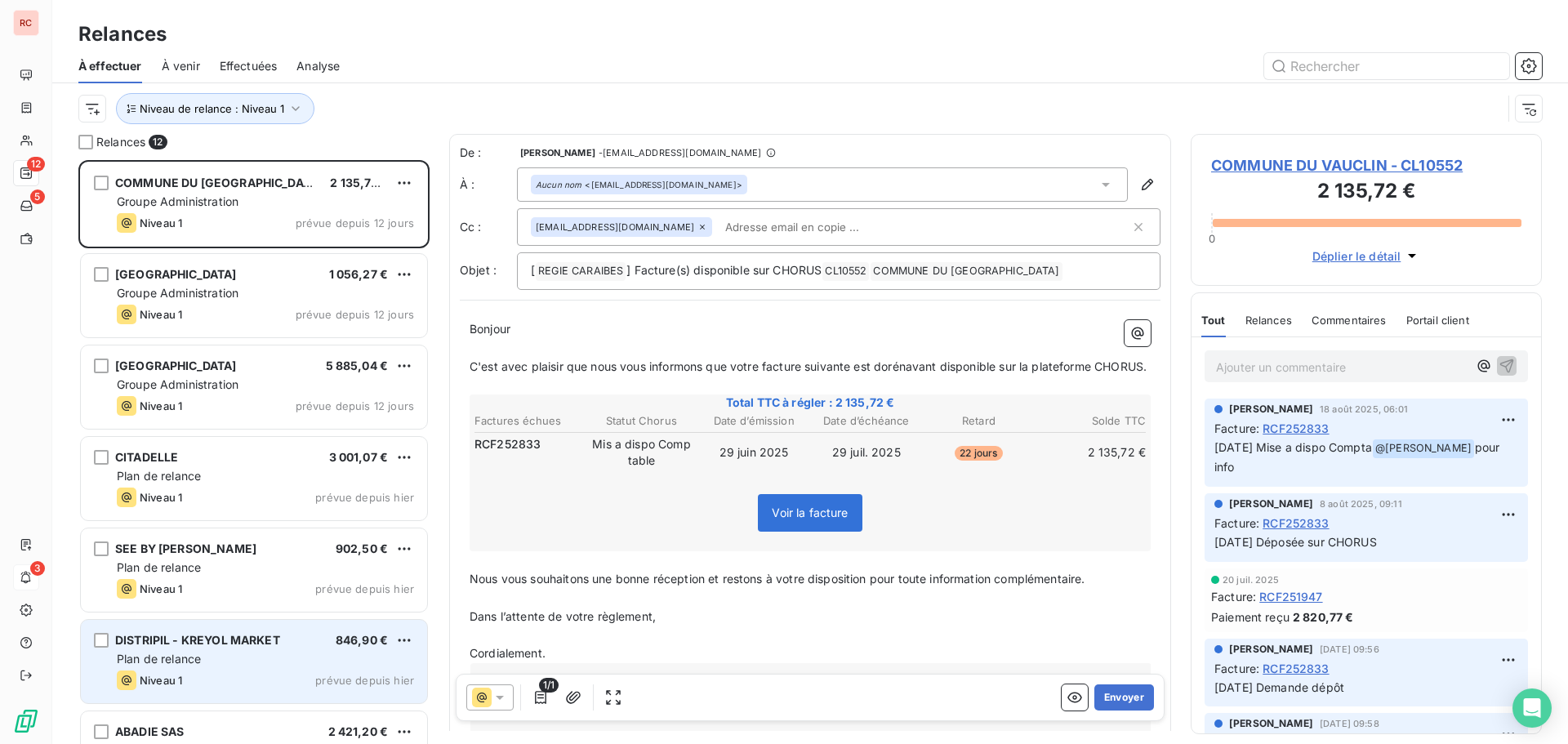
scroll to position [572, 339]
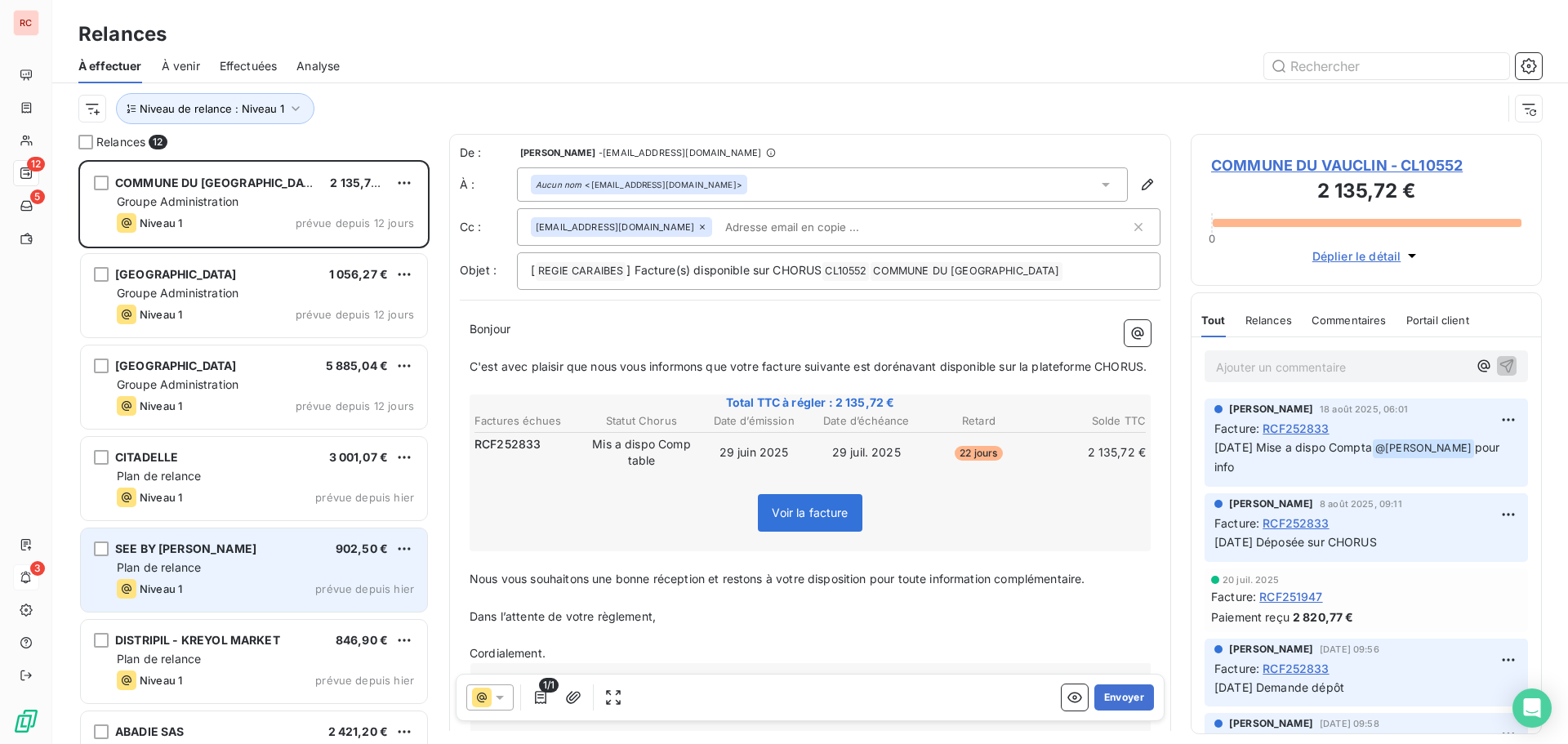
click at [216, 553] on div "SEE BY [PERSON_NAME] 902,50 €" at bounding box center [265, 548] width 297 height 15
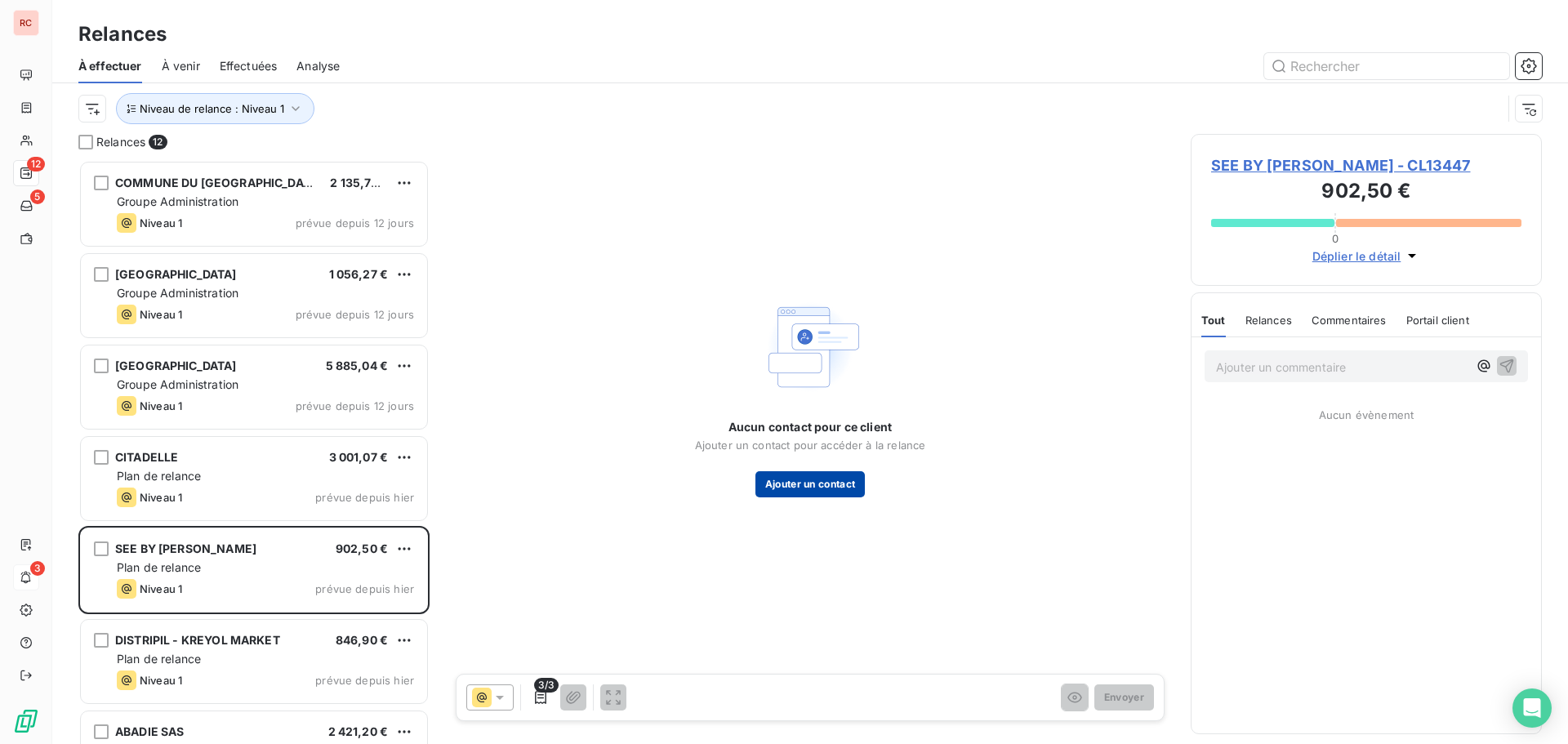
click at [765, 480] on button "Ajouter un contact" at bounding box center [810, 484] width 110 height 26
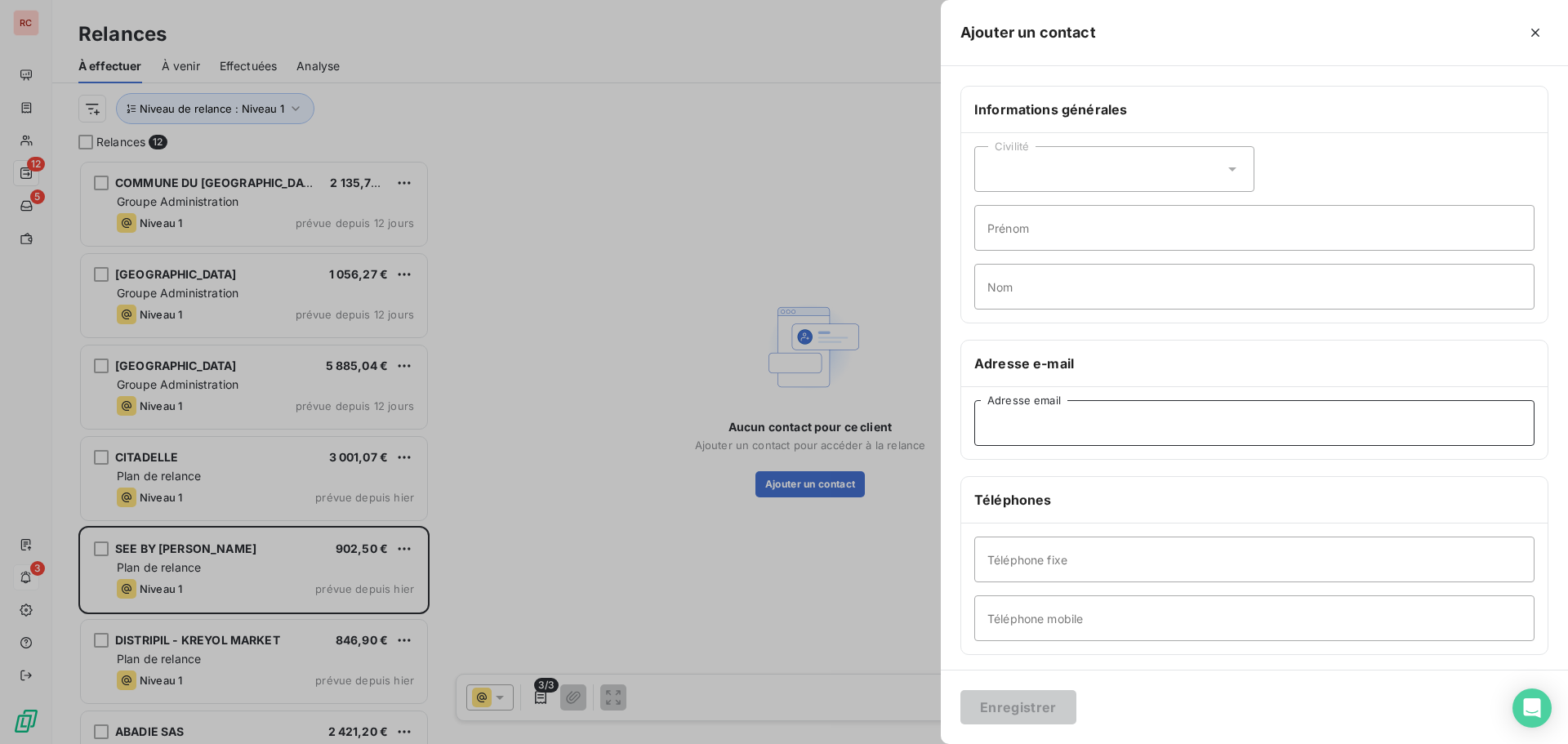
paste input "[EMAIL_ADDRESS][DOMAIN_NAME]"
type input "[EMAIL_ADDRESS][DOMAIN_NAME]"
click at [1043, 704] on button "Enregistrer" at bounding box center [1018, 707] width 116 height 34
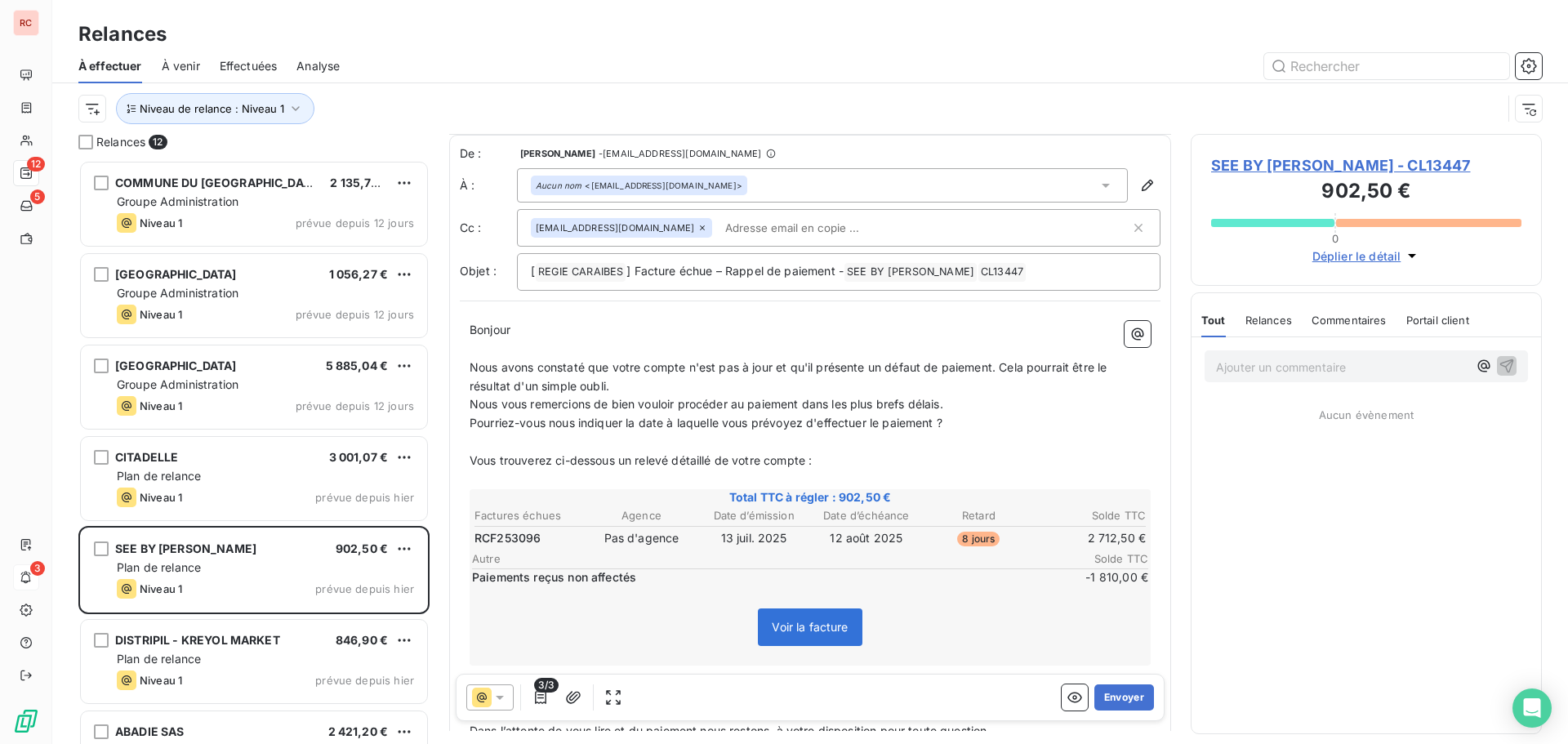
scroll to position [83, 0]
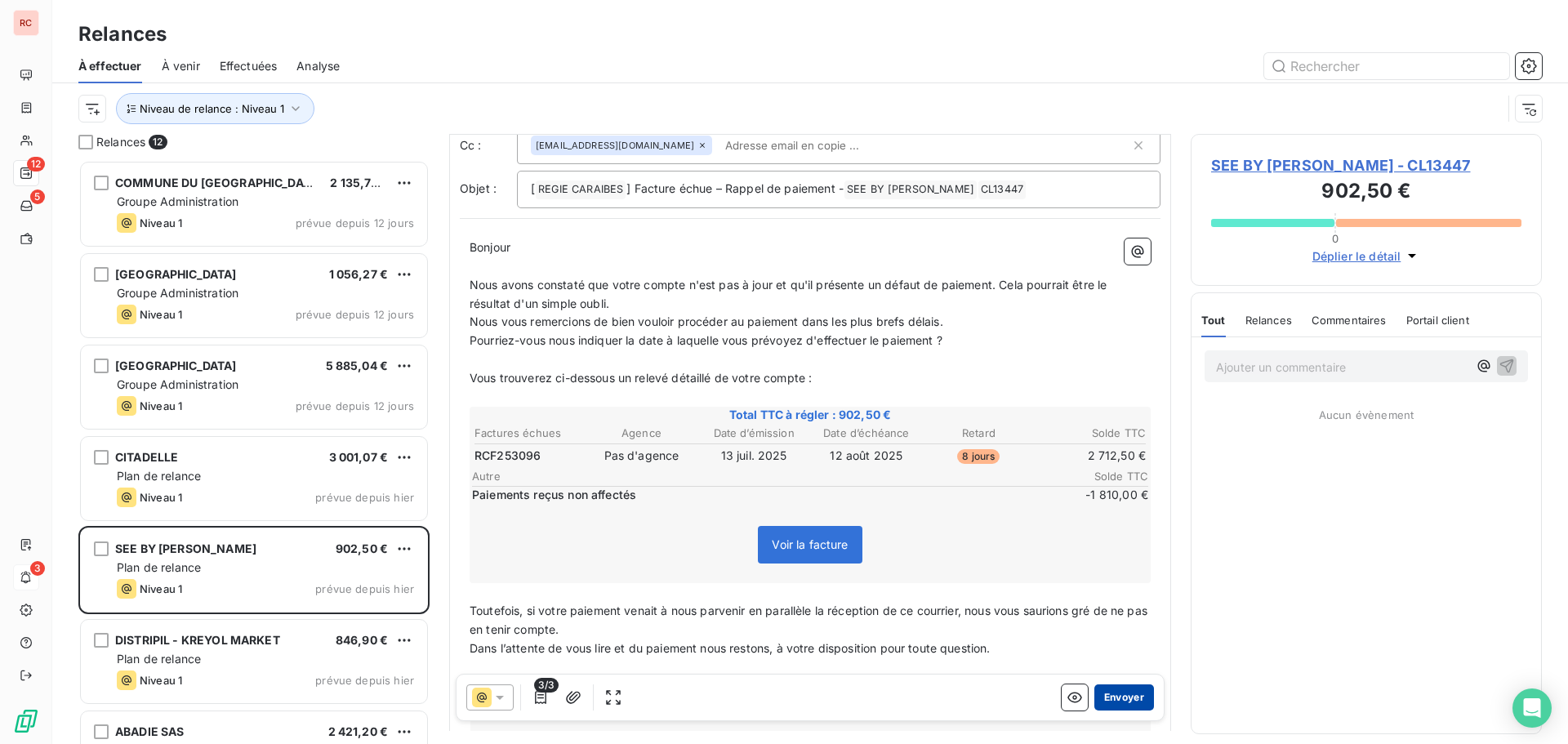
click at [1102, 699] on button "Envoyer" at bounding box center [1124, 698] width 60 height 26
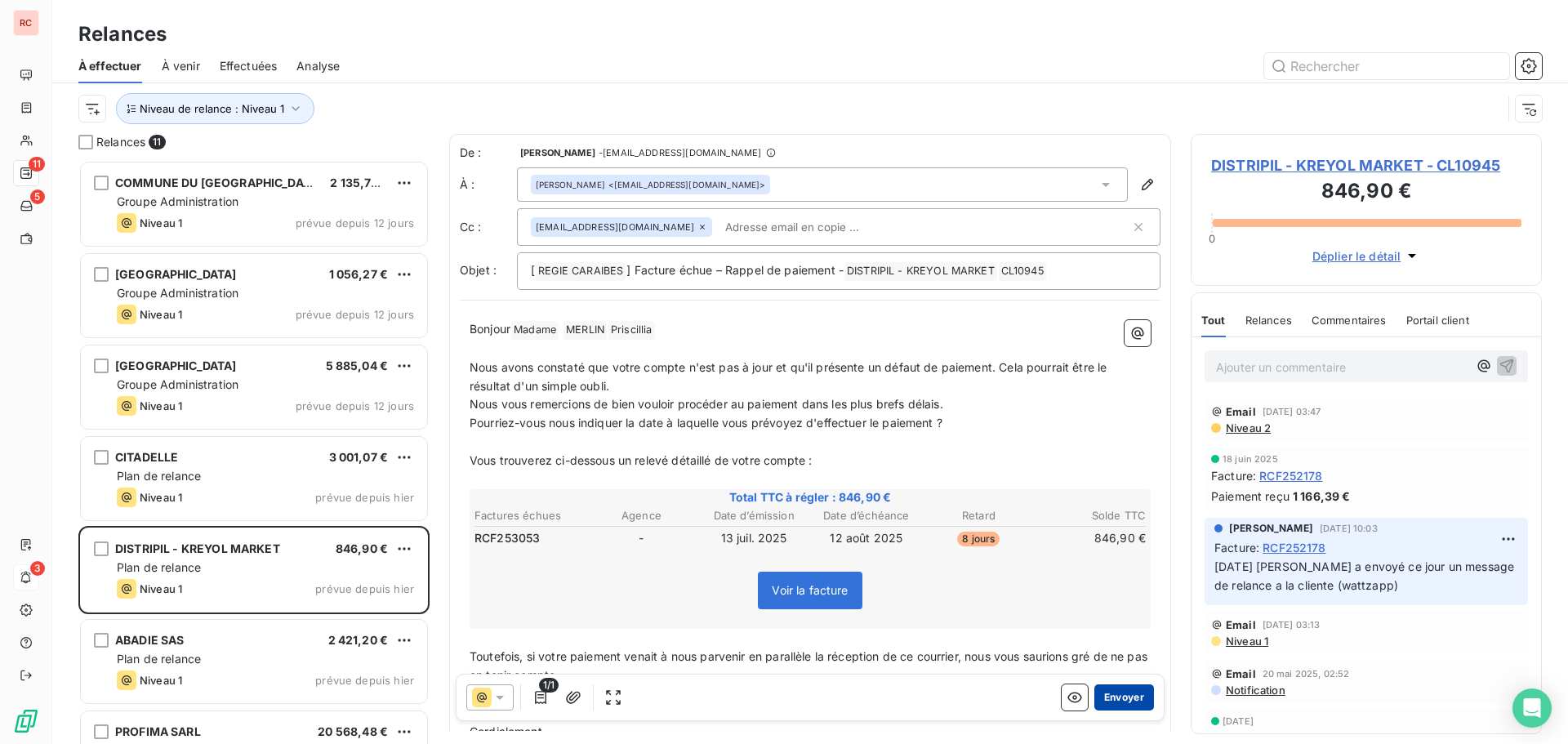
click at [1120, 699] on button "Envoyer" at bounding box center [1124, 698] width 60 height 26
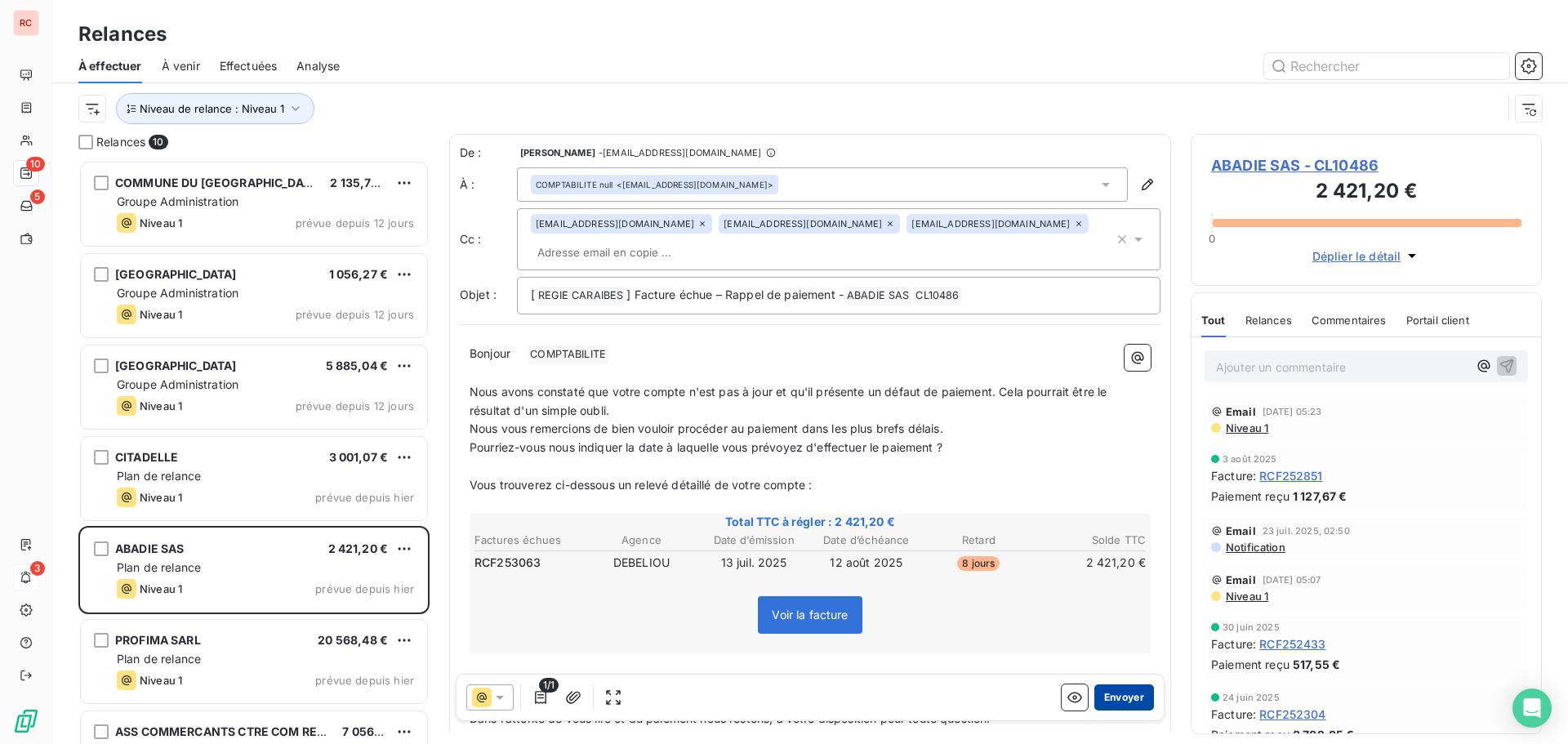
click at [1118, 692] on button "Envoyer" at bounding box center [1124, 698] width 60 height 26
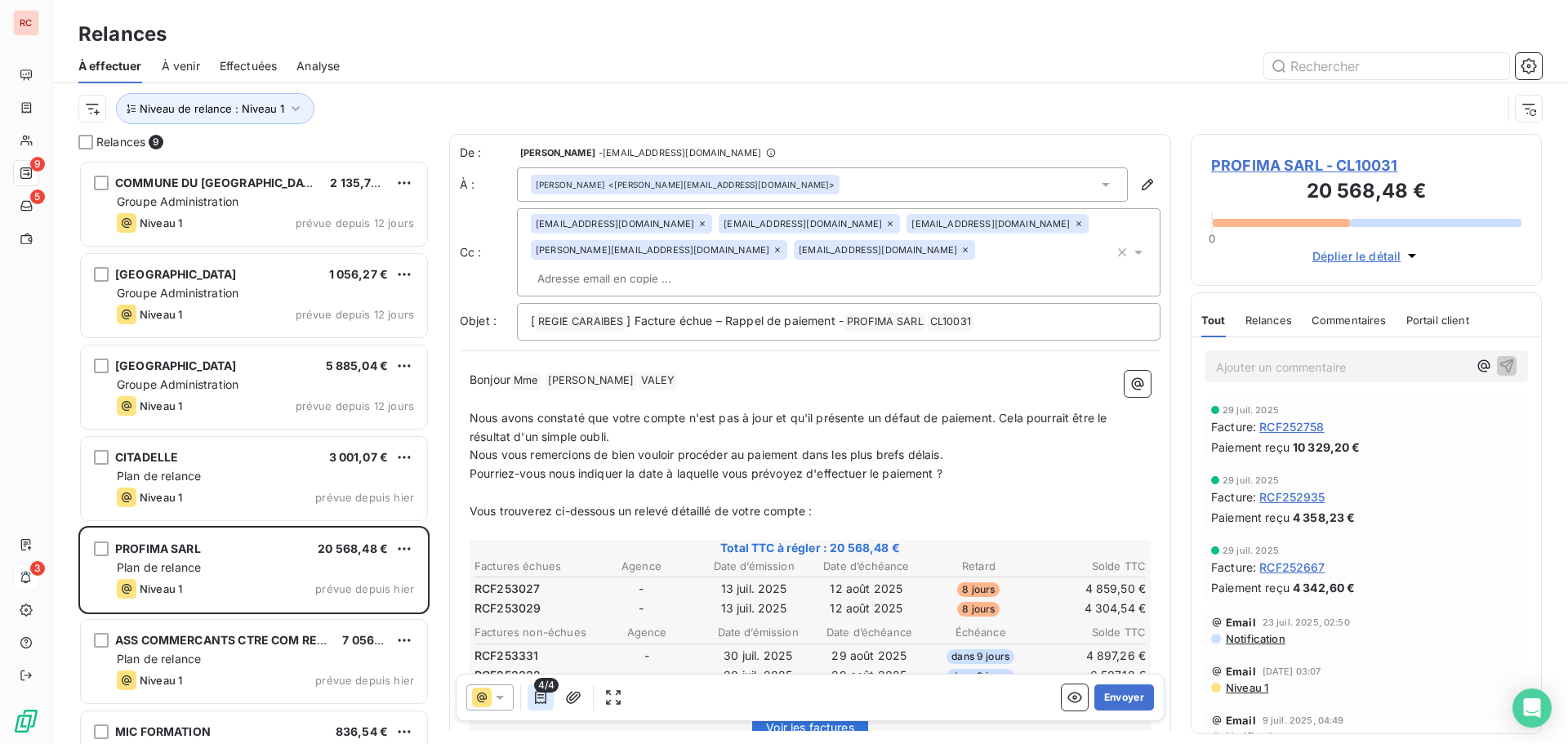
click at [534, 696] on icon "button" at bounding box center [540, 697] width 16 height 16
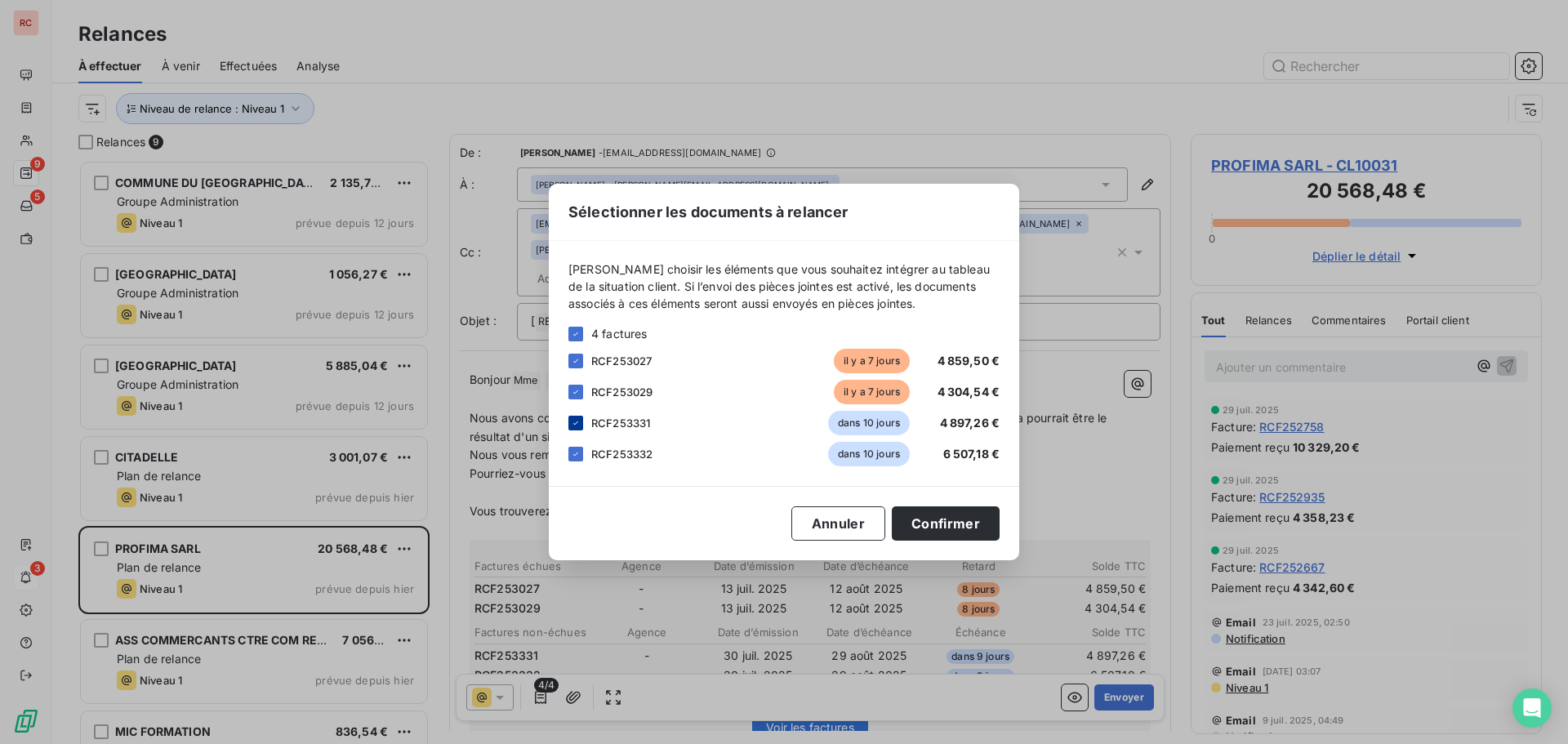
click at [570, 418] on div at bounding box center [575, 422] width 15 height 15
click at [582, 449] on div at bounding box center [575, 454] width 15 height 15
click at [972, 529] on button "Confirmer" at bounding box center [945, 523] width 108 height 34
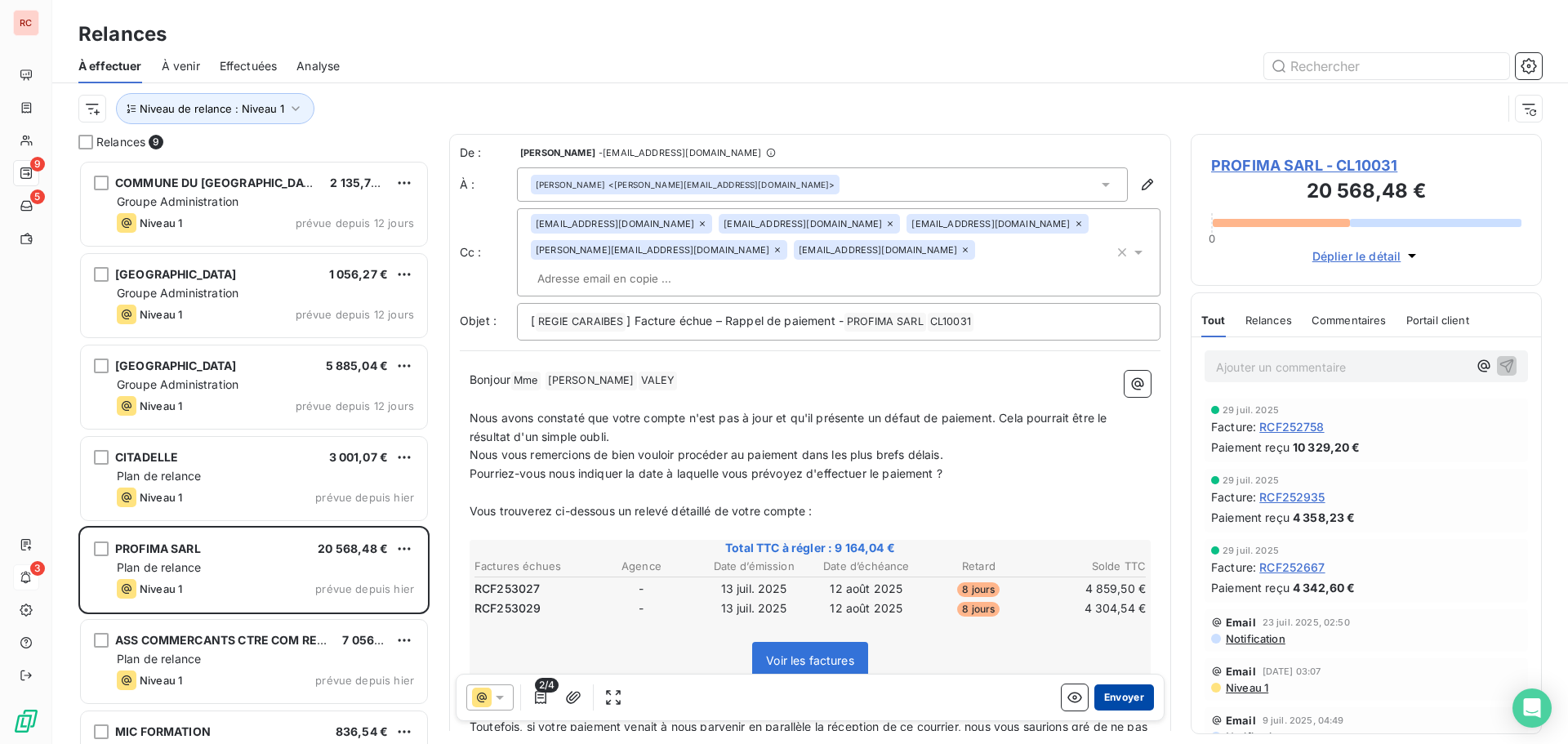
click at [1107, 695] on button "Envoyer" at bounding box center [1124, 698] width 60 height 26
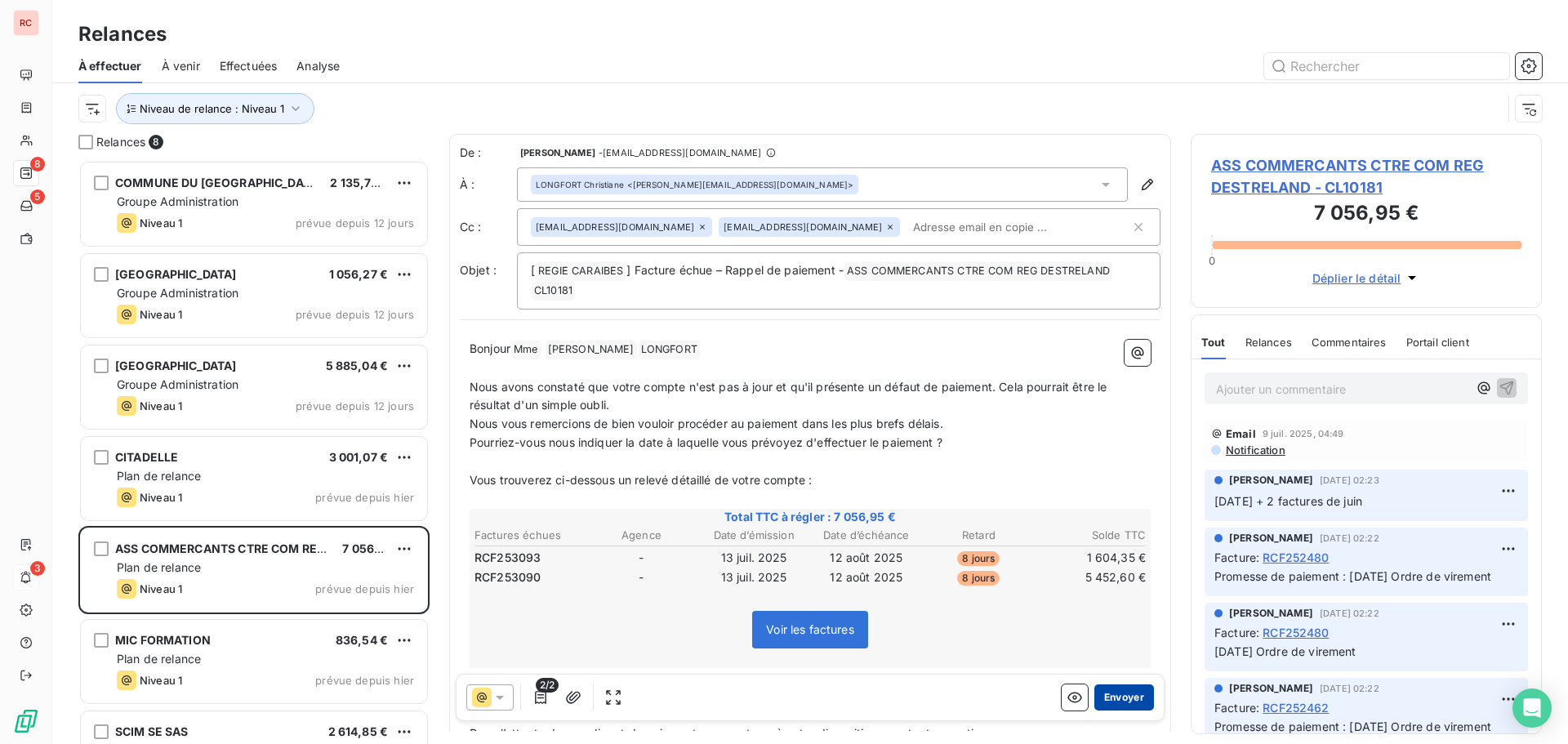
click at [1103, 697] on button "Envoyer" at bounding box center [1124, 698] width 60 height 26
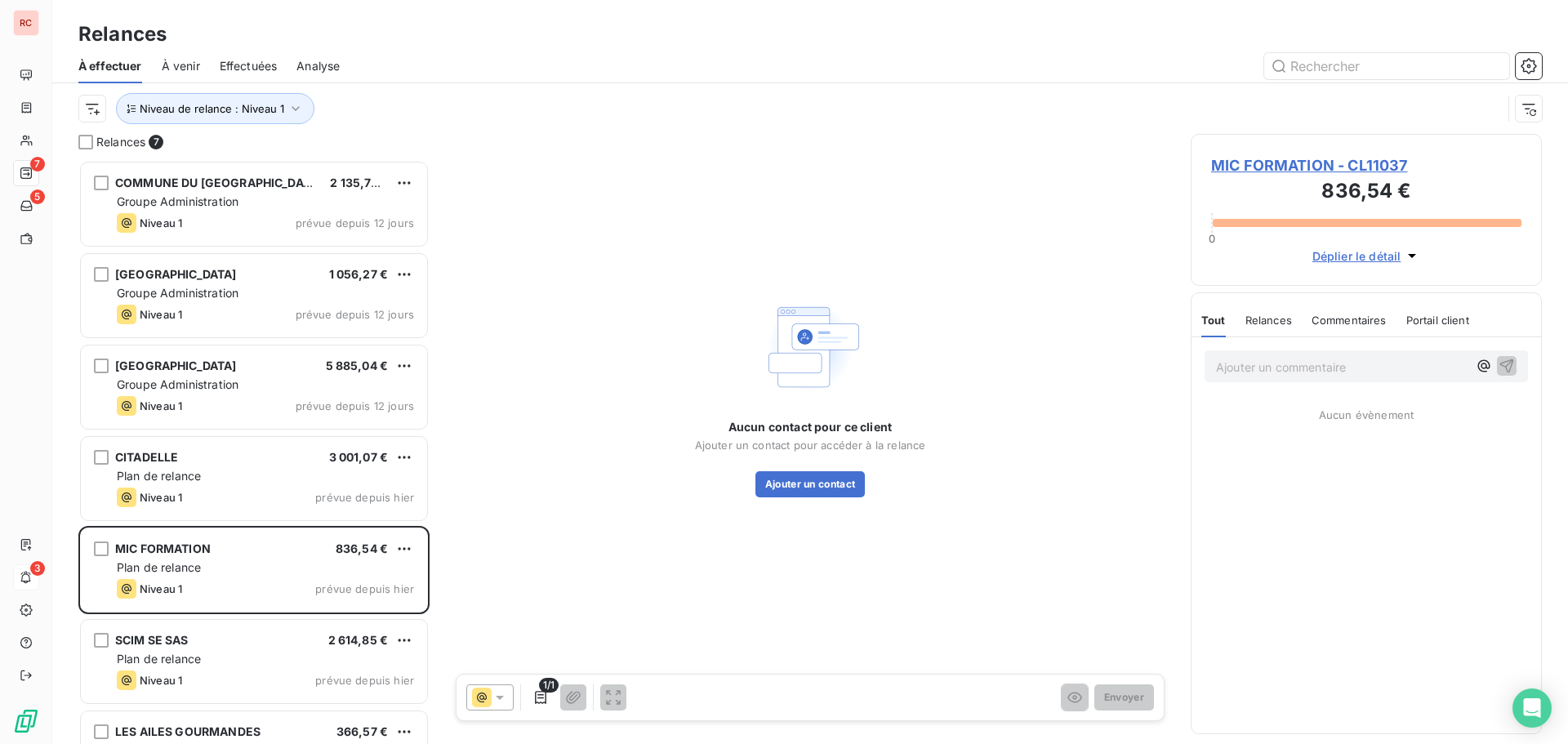
click at [1276, 158] on span "MIC FORMATION - CL11037" at bounding box center [1365, 166] width 310 height 22
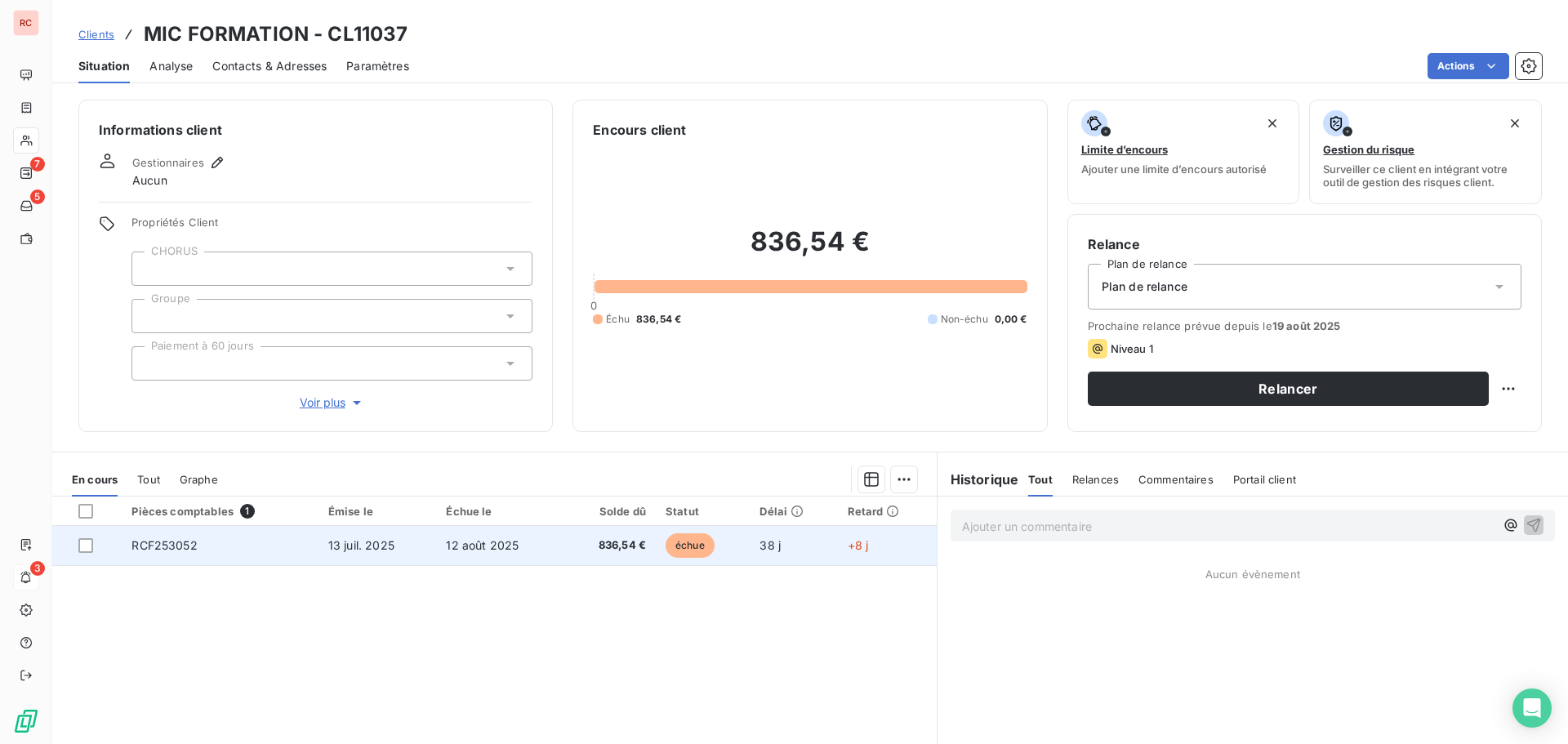
click at [427, 550] on td "13 juil. 2025" at bounding box center [377, 545] width 119 height 39
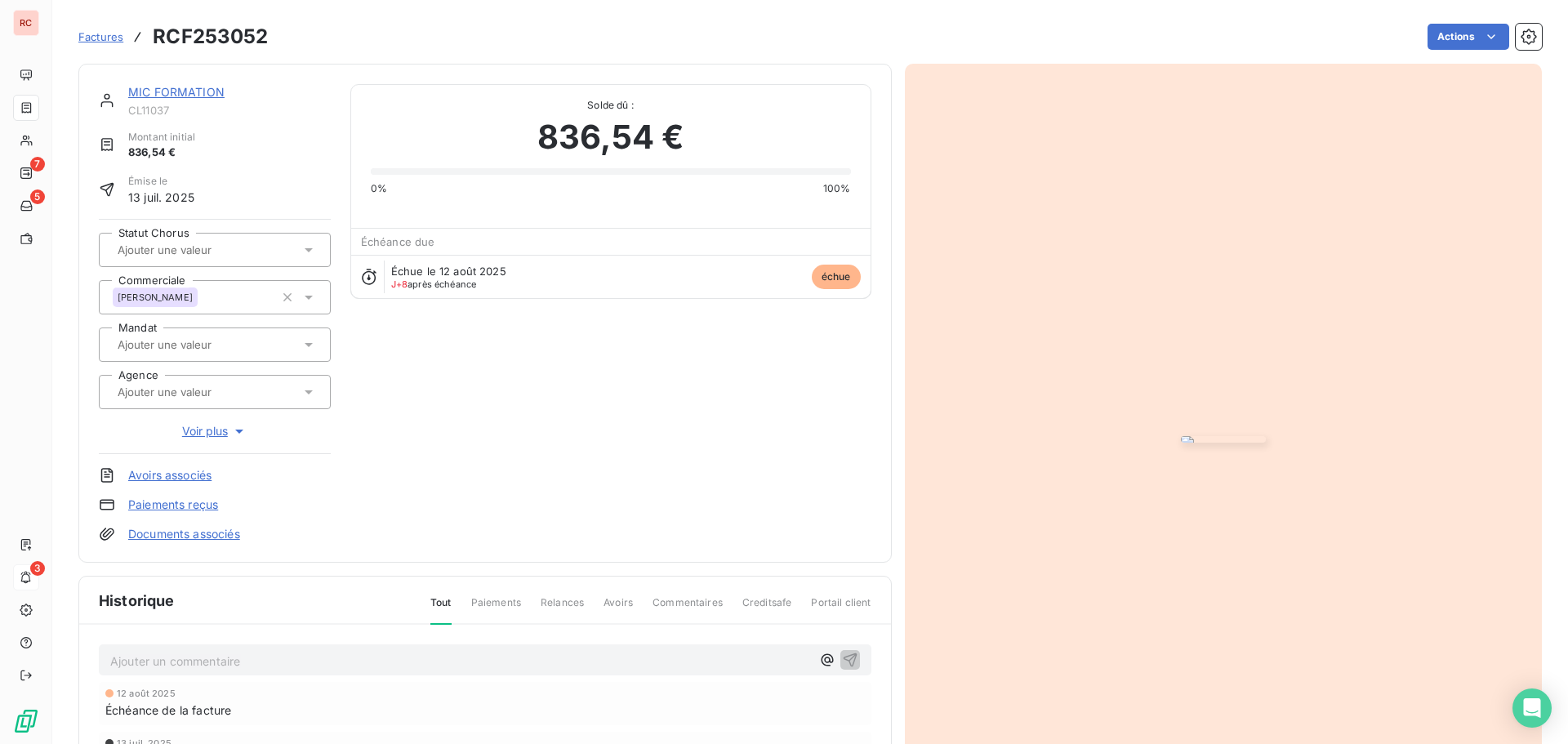
click at [170, 91] on link "MIC FORMATION" at bounding box center [176, 92] width 97 height 14
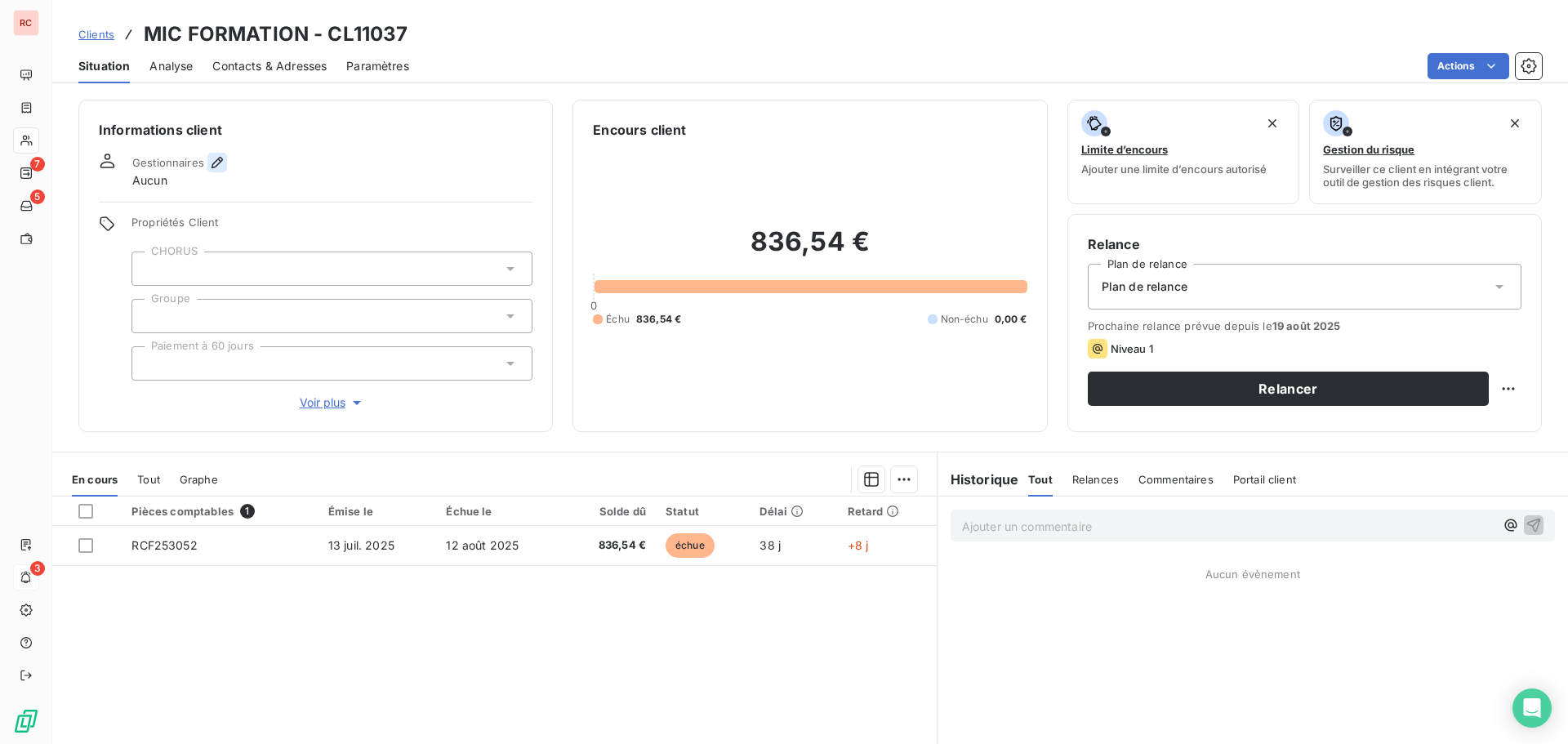
click at [214, 162] on icon "button" at bounding box center [217, 163] width 16 height 16
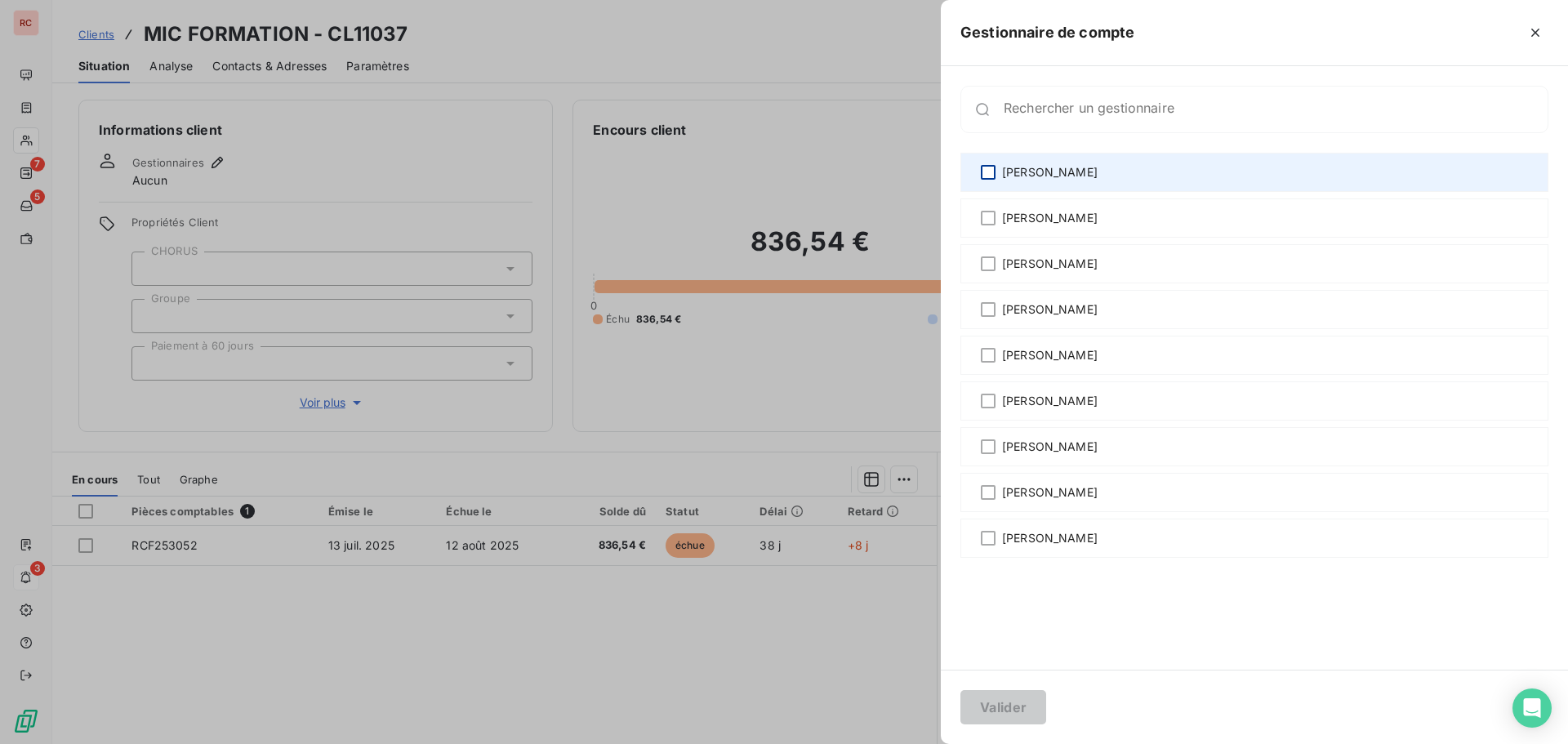
click at [985, 172] on div at bounding box center [988, 172] width 15 height 15
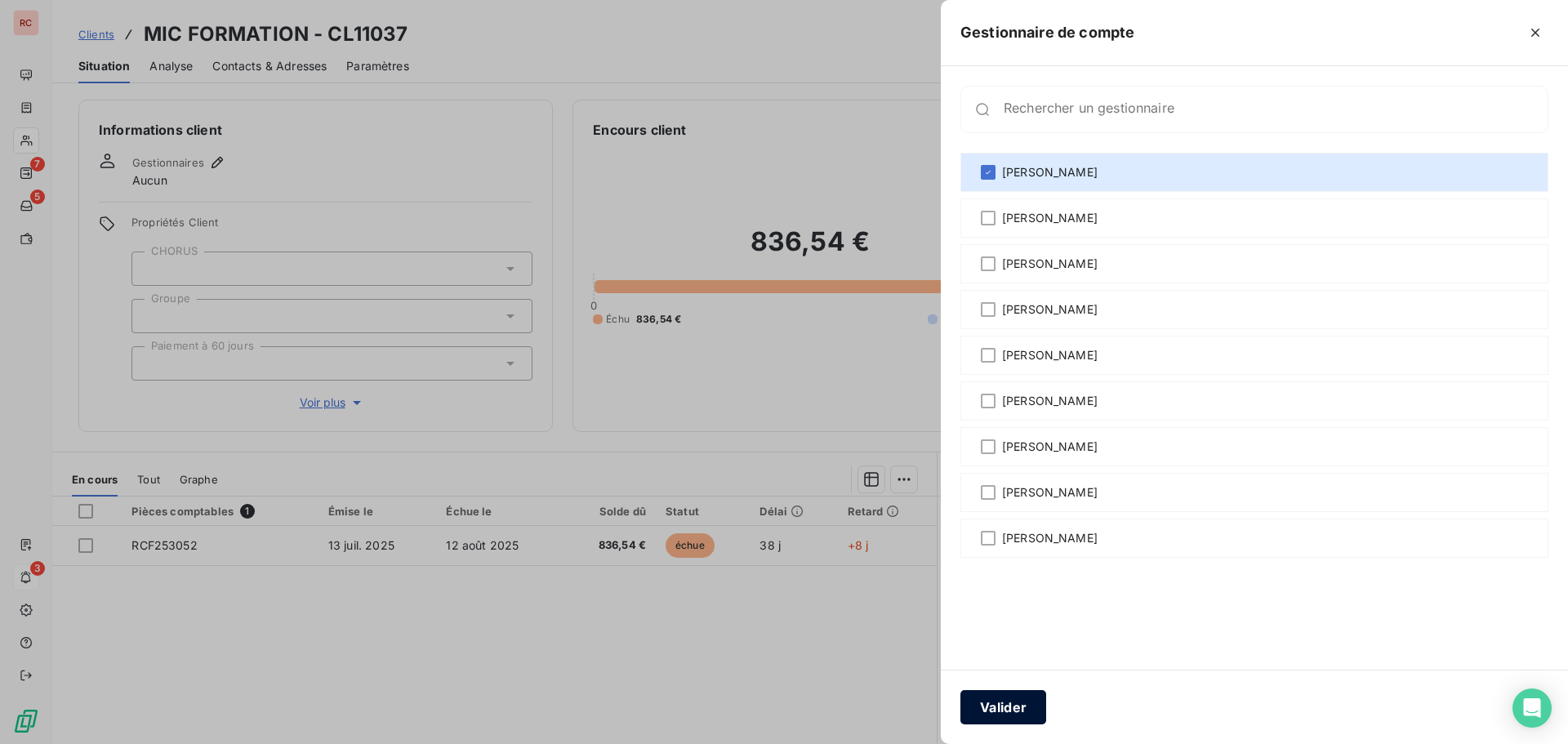
click at [1004, 705] on button "Valider" at bounding box center [1003, 707] width 86 height 34
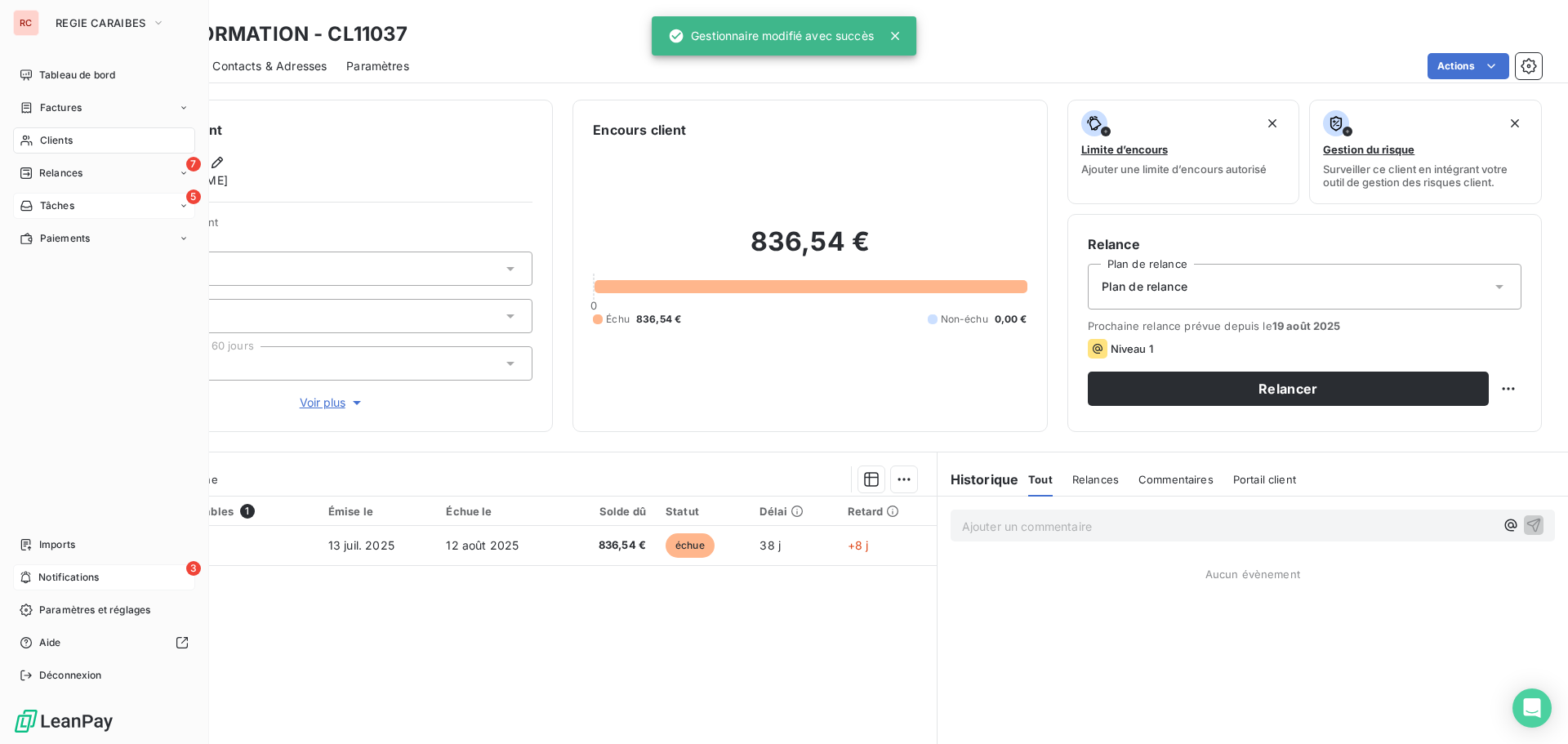
click at [82, 196] on div "5 Tâches" at bounding box center [104, 206] width 182 height 26
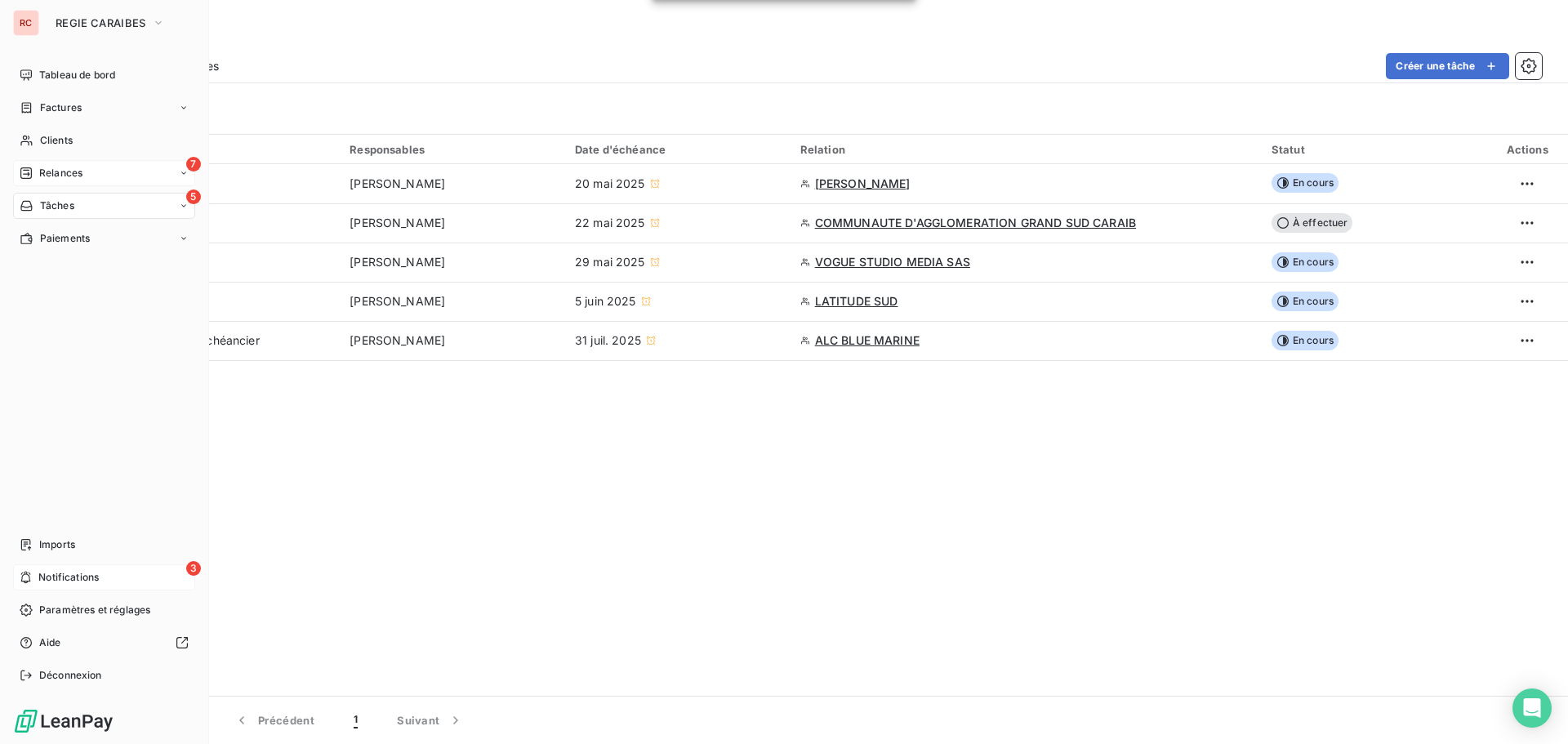
click at [36, 169] on div "Relances" at bounding box center [51, 173] width 63 height 15
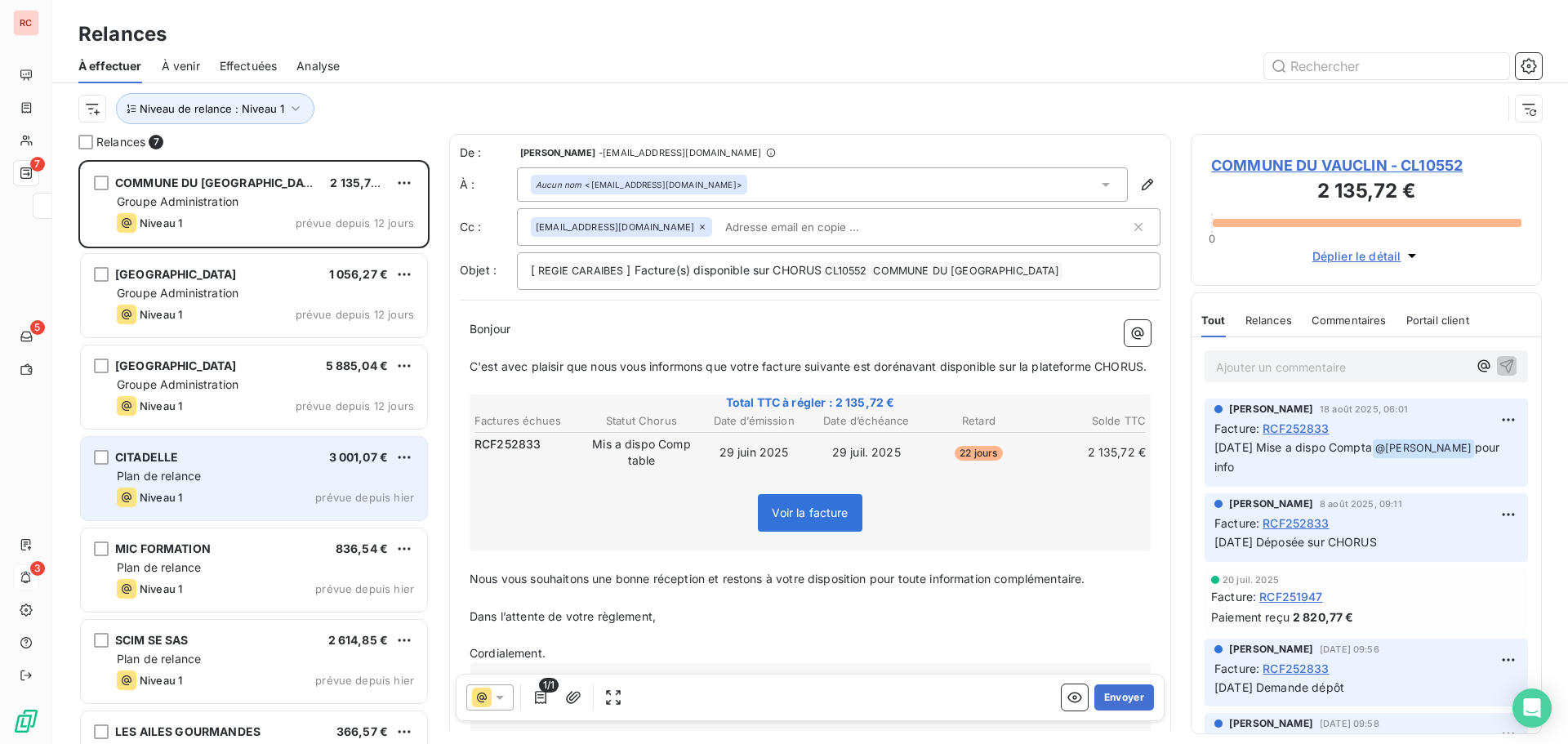
scroll to position [572, 339]
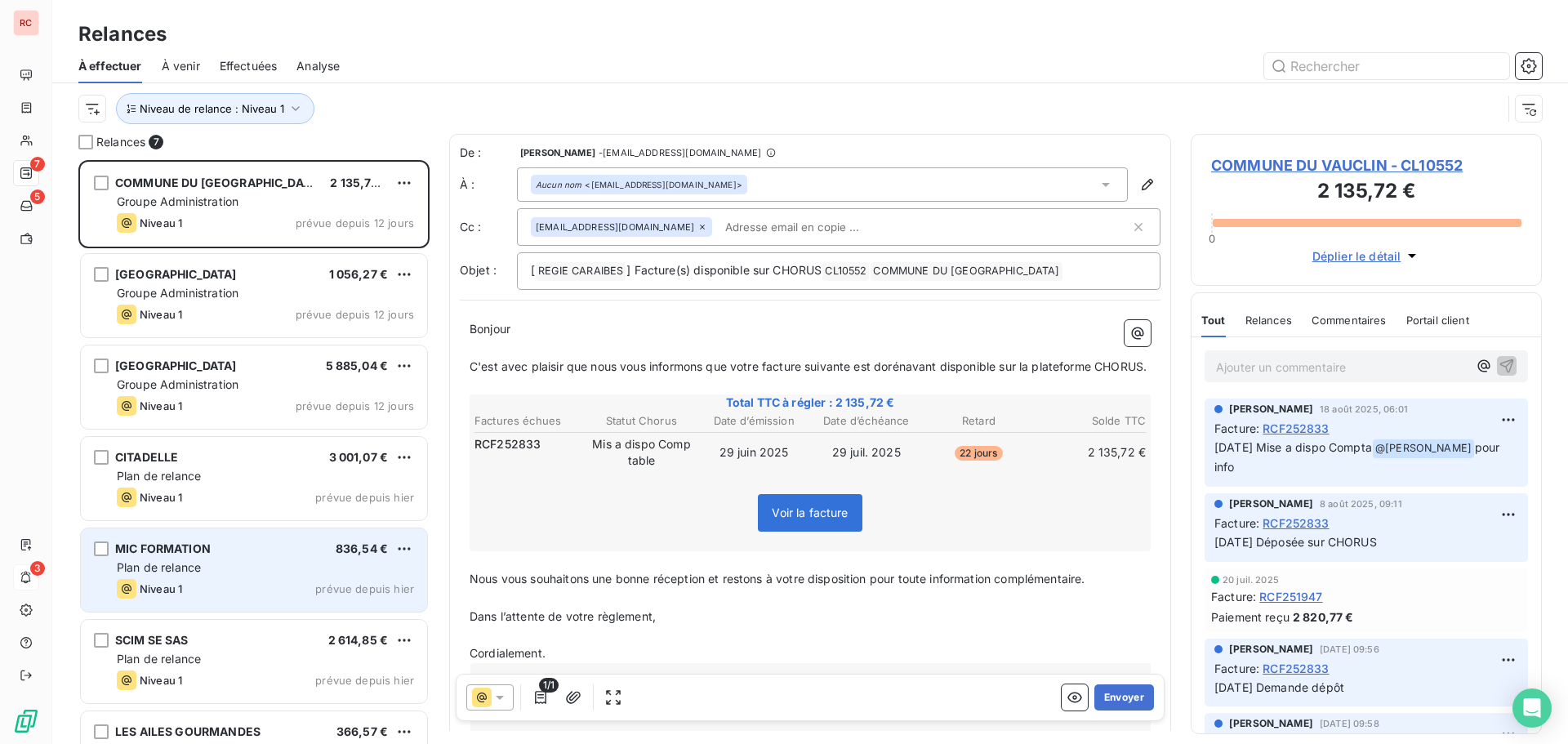
click at [218, 573] on div "Plan de relance" at bounding box center [265, 567] width 297 height 16
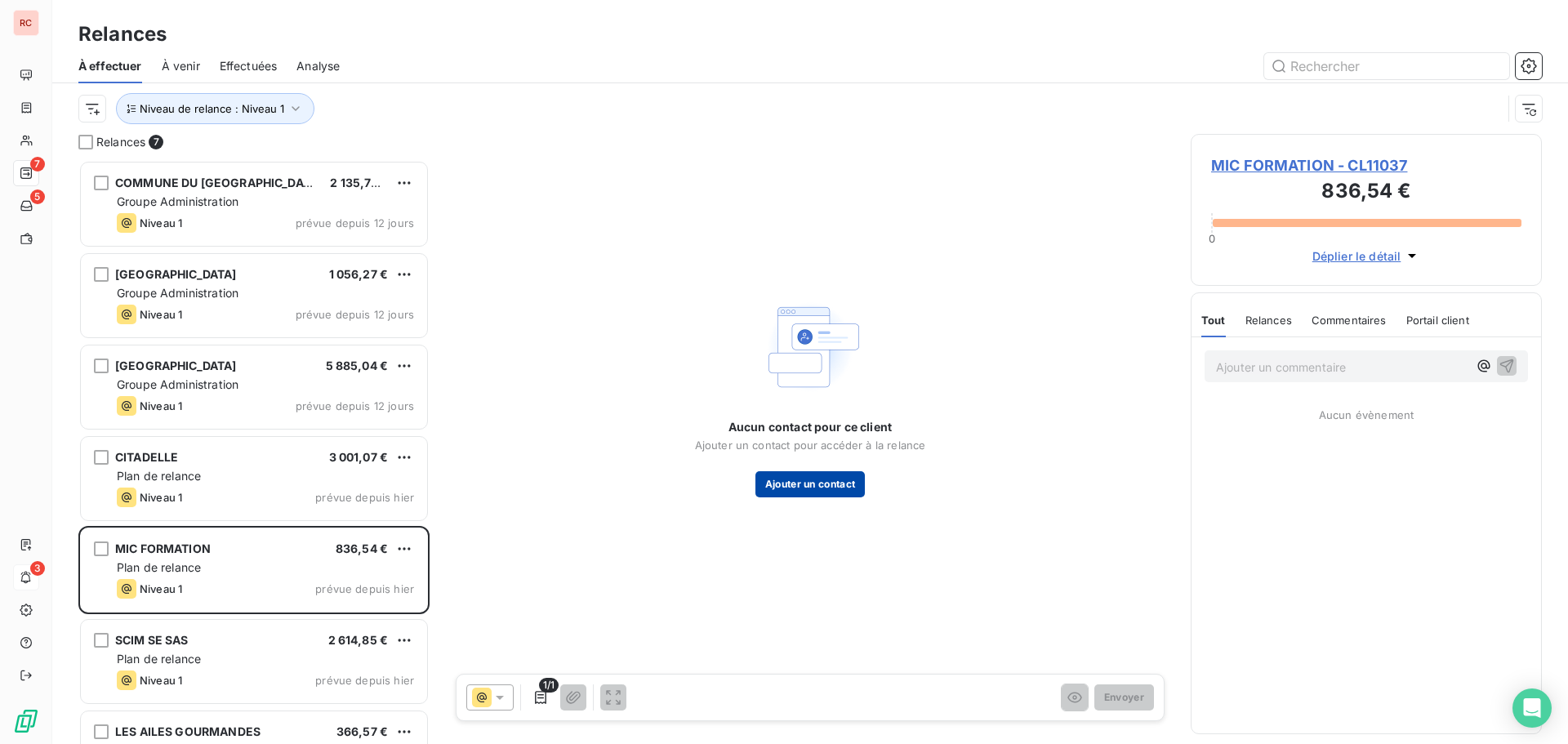
click at [850, 485] on button "Ajouter un contact" at bounding box center [810, 484] width 110 height 26
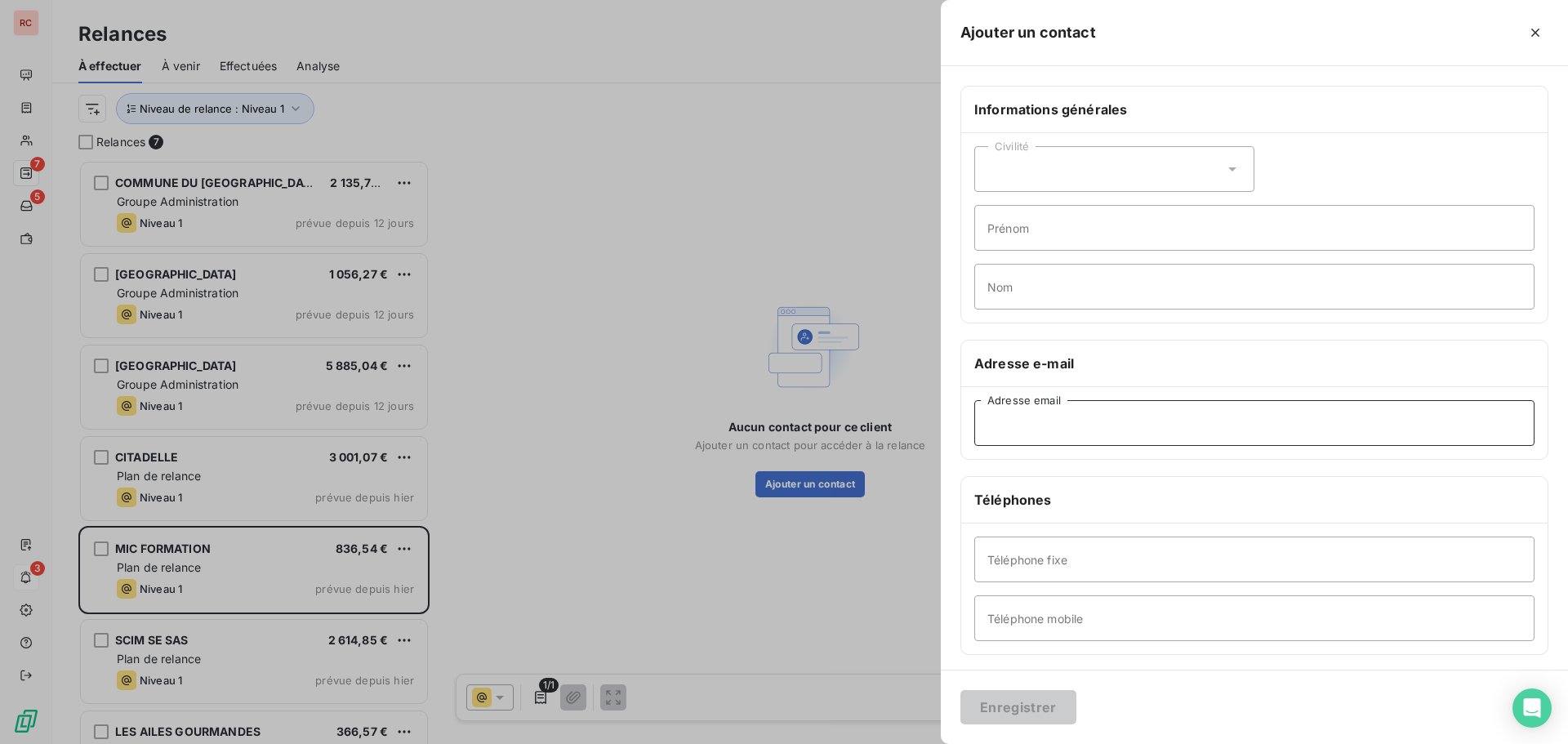
click at [1055, 413] on input "Adresse email" at bounding box center [1254, 423] width 560 height 46
paste input "[EMAIL_ADDRESS][DOMAIN_NAME]"
type input "[EMAIL_ADDRESS][DOMAIN_NAME]"
click at [1012, 701] on button "Enregistrer" at bounding box center [1018, 707] width 116 height 34
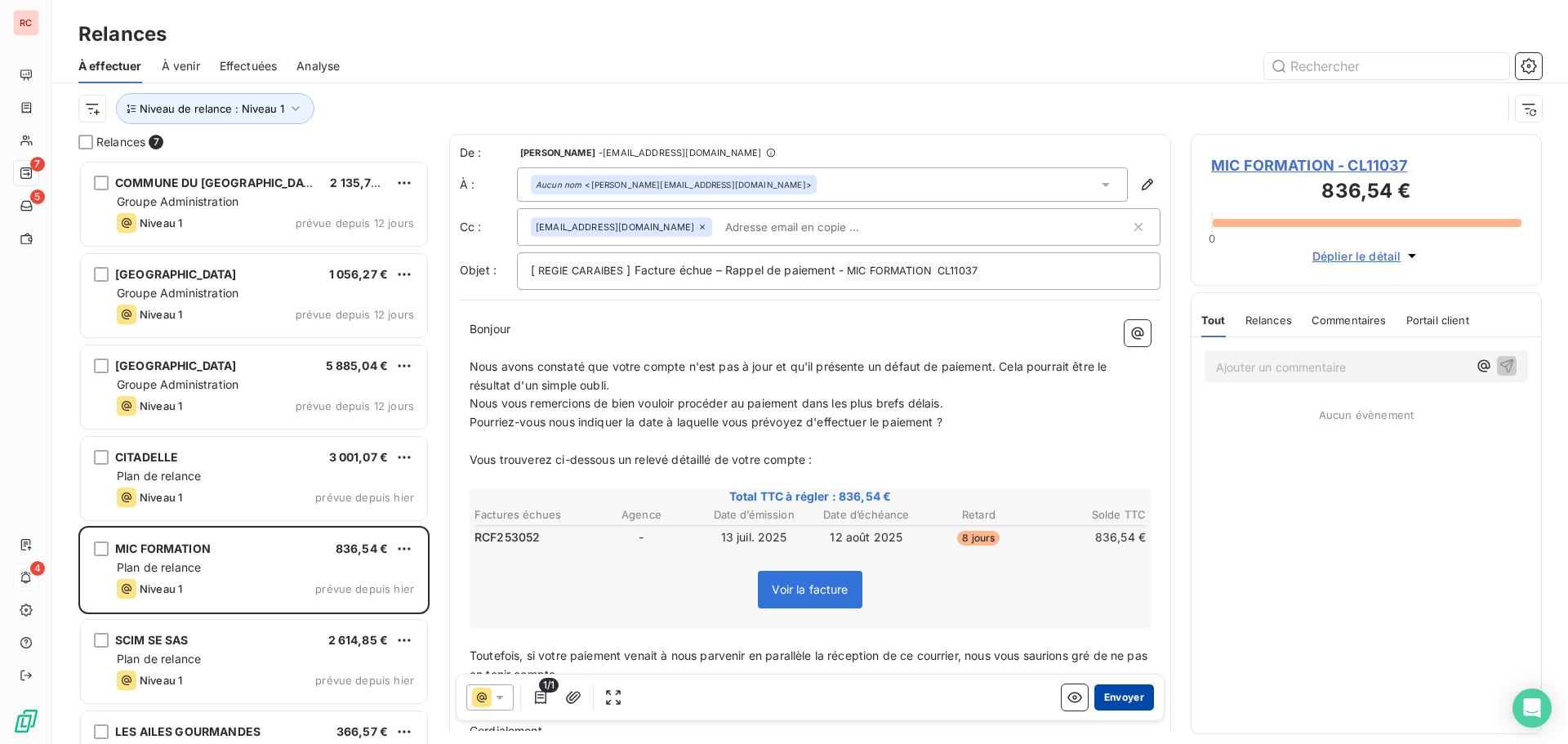
click at [1098, 698] on button "Envoyer" at bounding box center [1124, 698] width 60 height 26
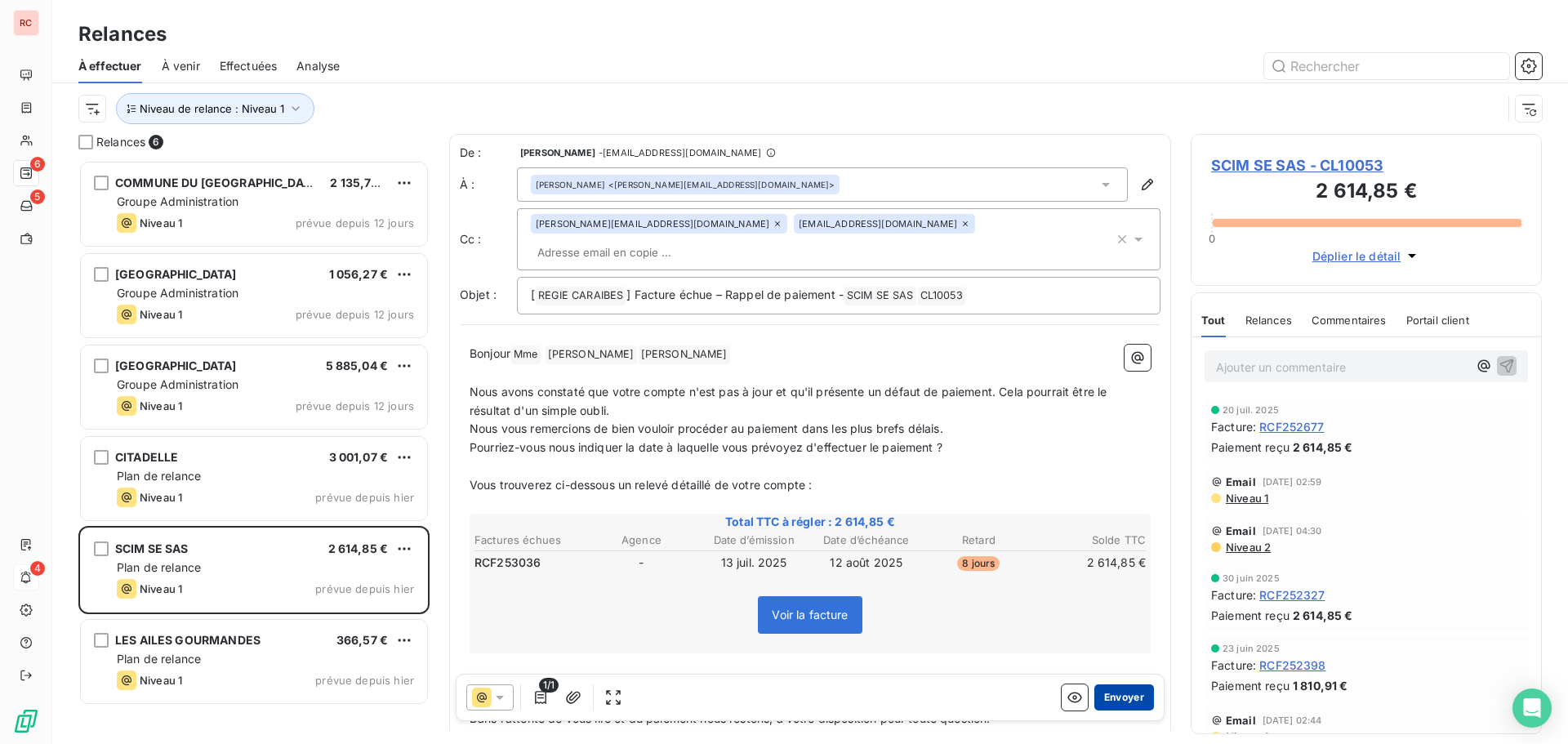
click at [1114, 694] on button "Envoyer" at bounding box center [1124, 698] width 60 height 26
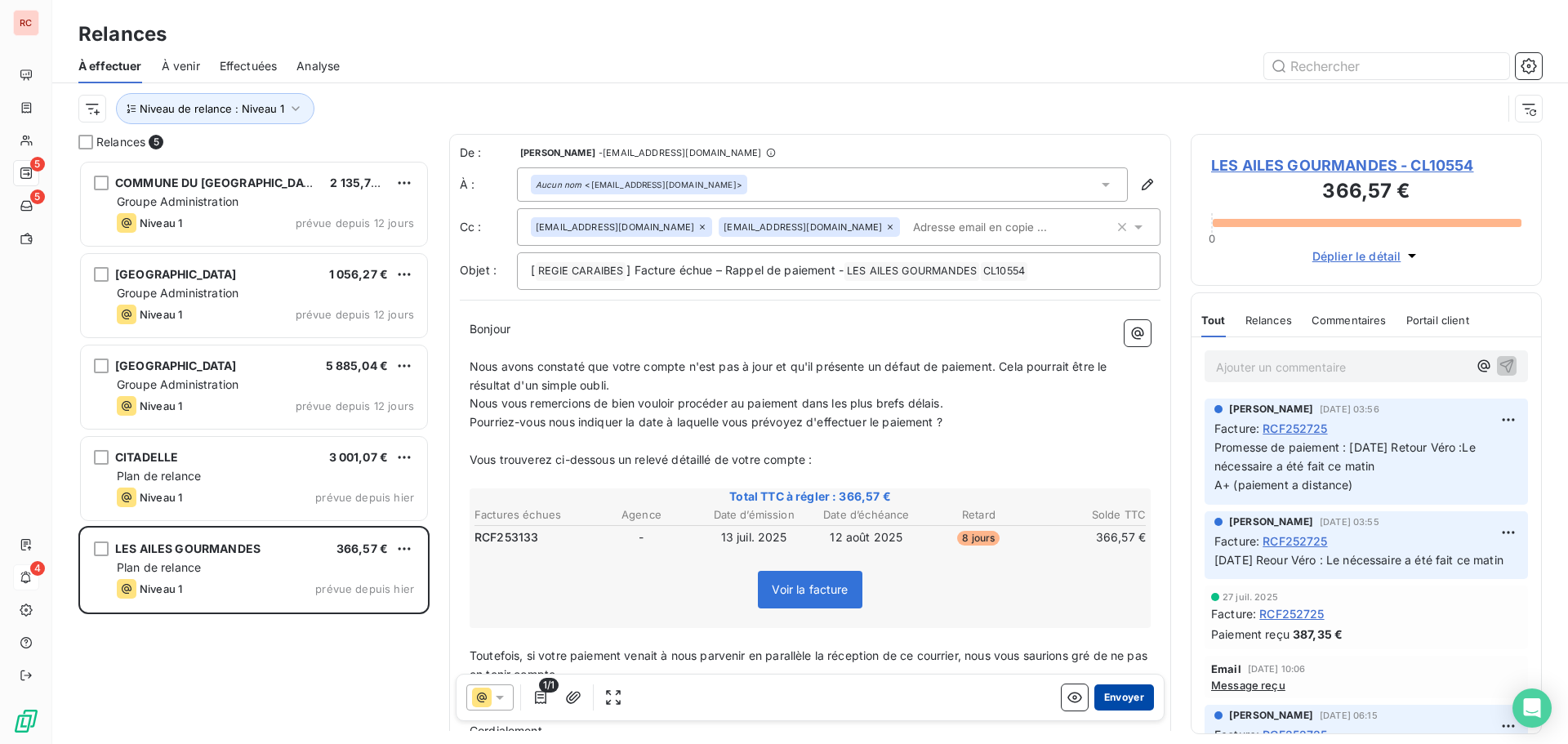
click at [1116, 693] on button "Envoyer" at bounding box center [1124, 698] width 60 height 26
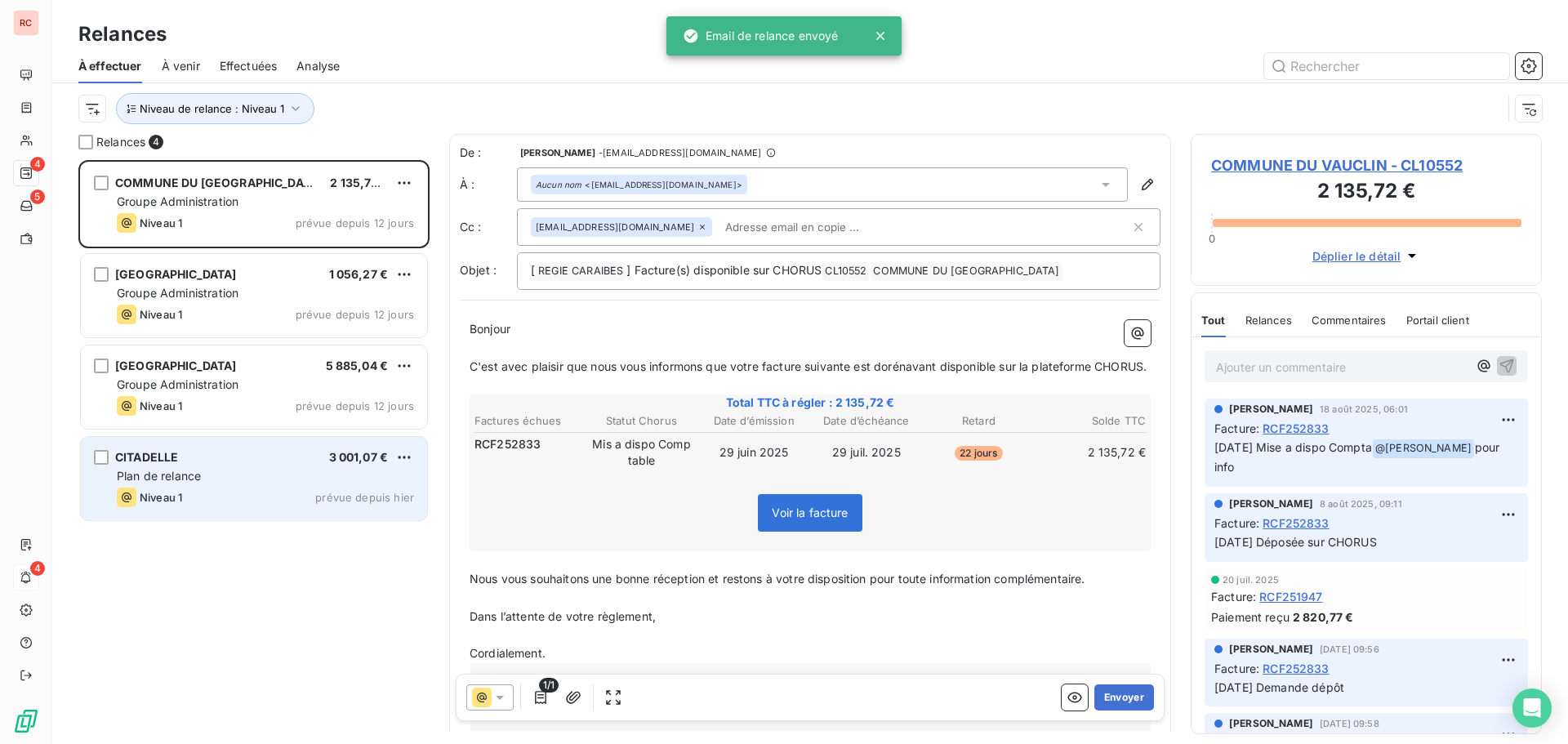
click at [268, 460] on div "CITADELLE 3 001,07 €" at bounding box center [265, 457] width 297 height 15
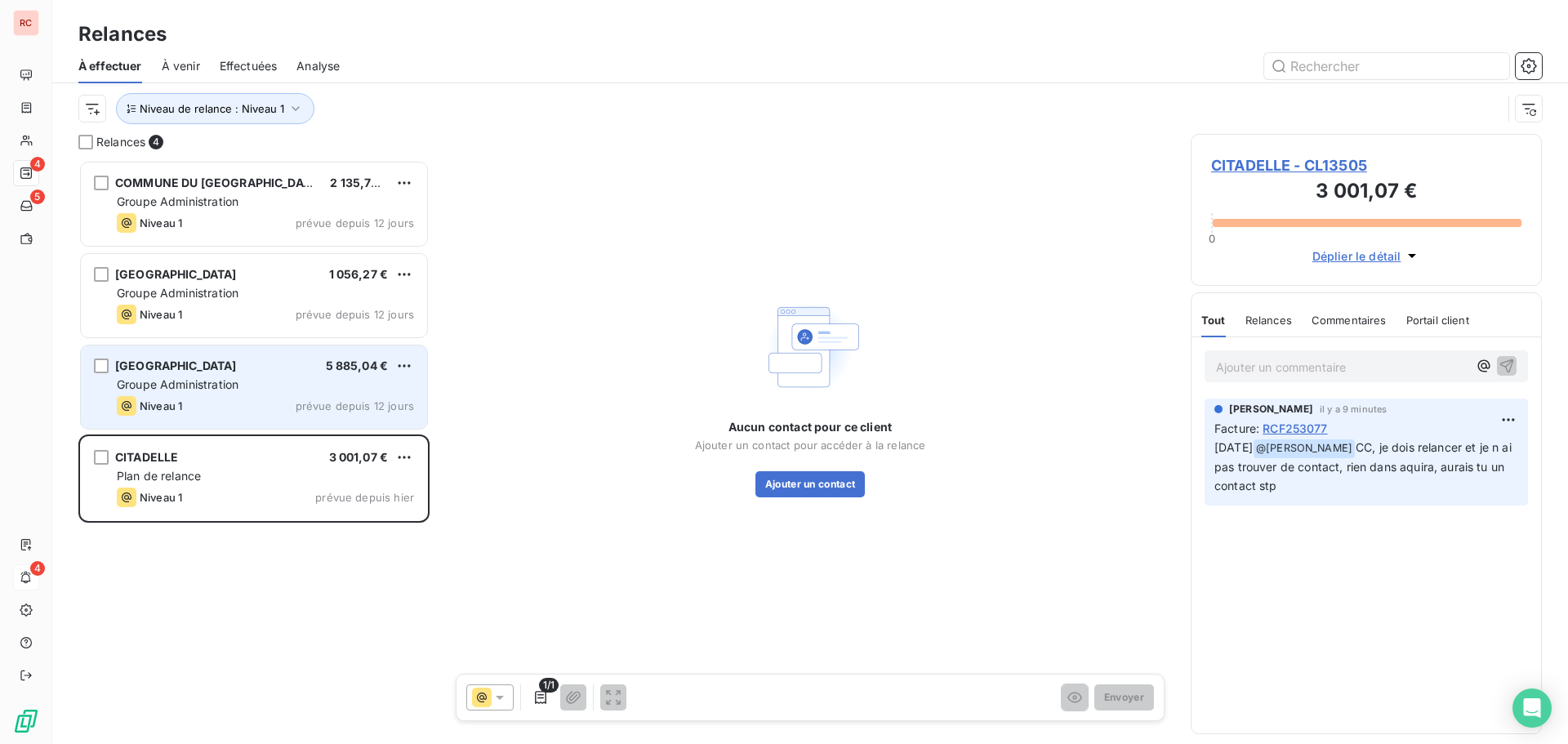
click at [190, 396] on div "Niveau 1 prévue depuis 12 jours" at bounding box center [265, 406] width 297 height 20
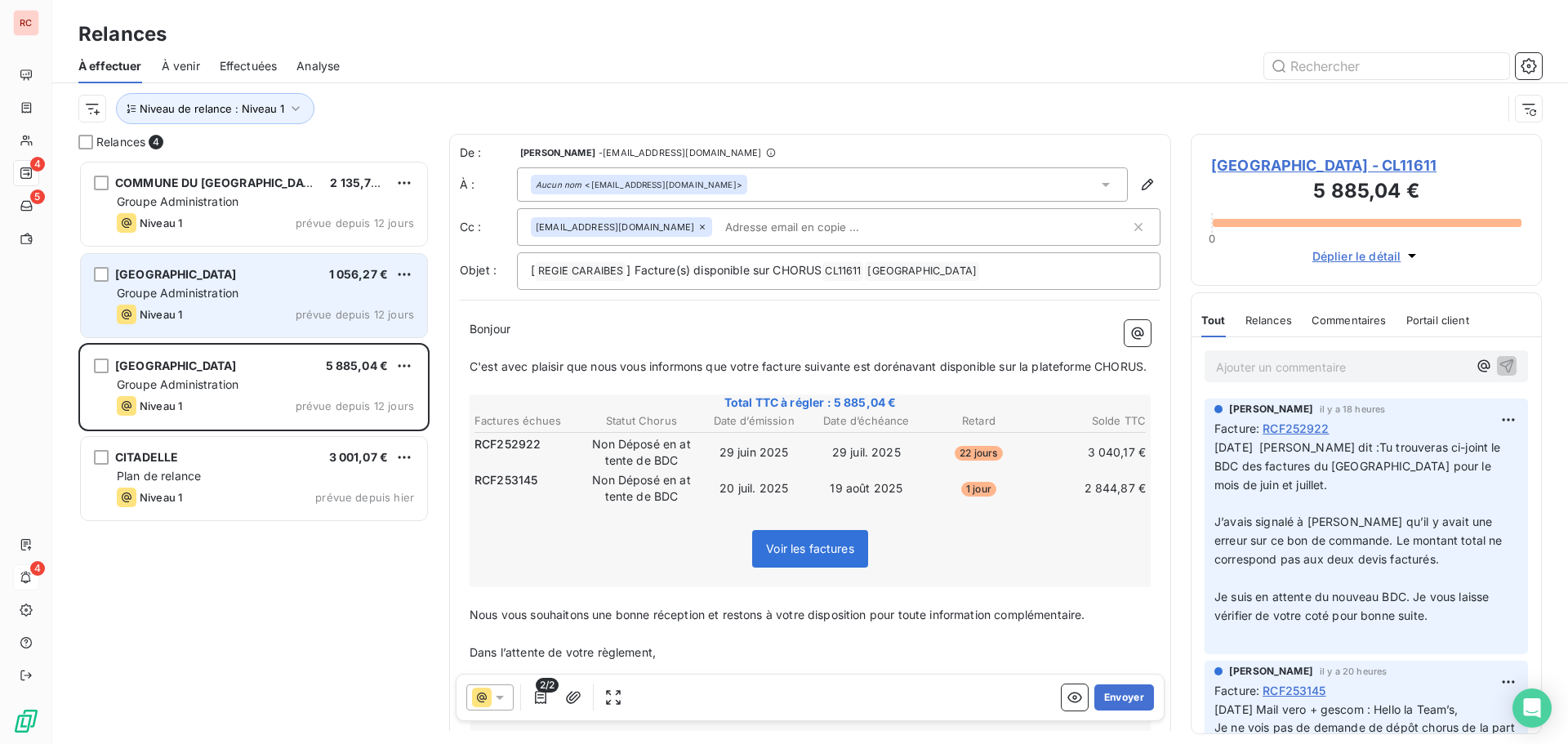
click at [212, 304] on div "[GEOGRAPHIC_DATA] 1 056,27 € Groupe Administration Niveau 1 prévue depuis 12 jo…" at bounding box center [254, 295] width 346 height 83
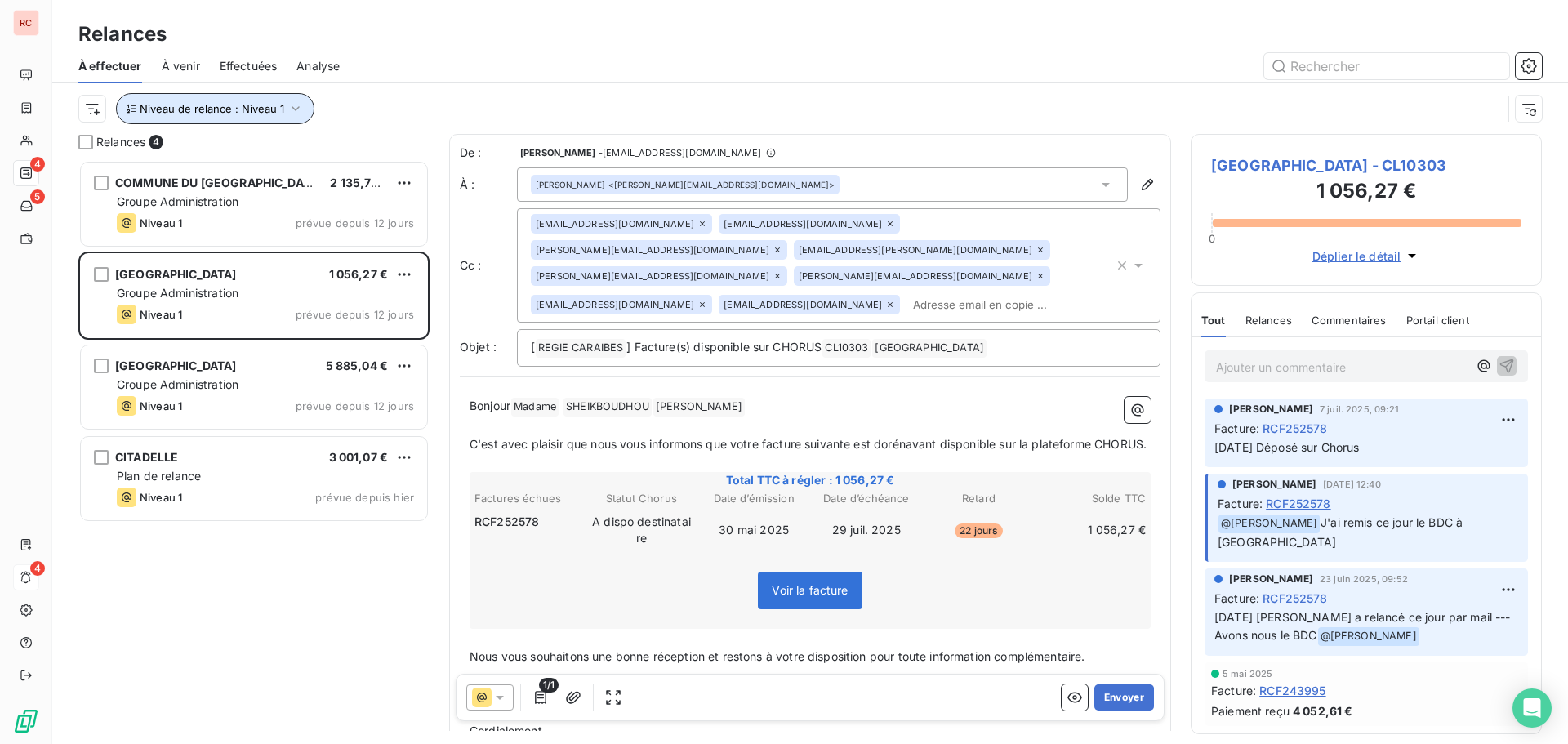
click at [297, 109] on icon "button" at bounding box center [295, 109] width 16 height 16
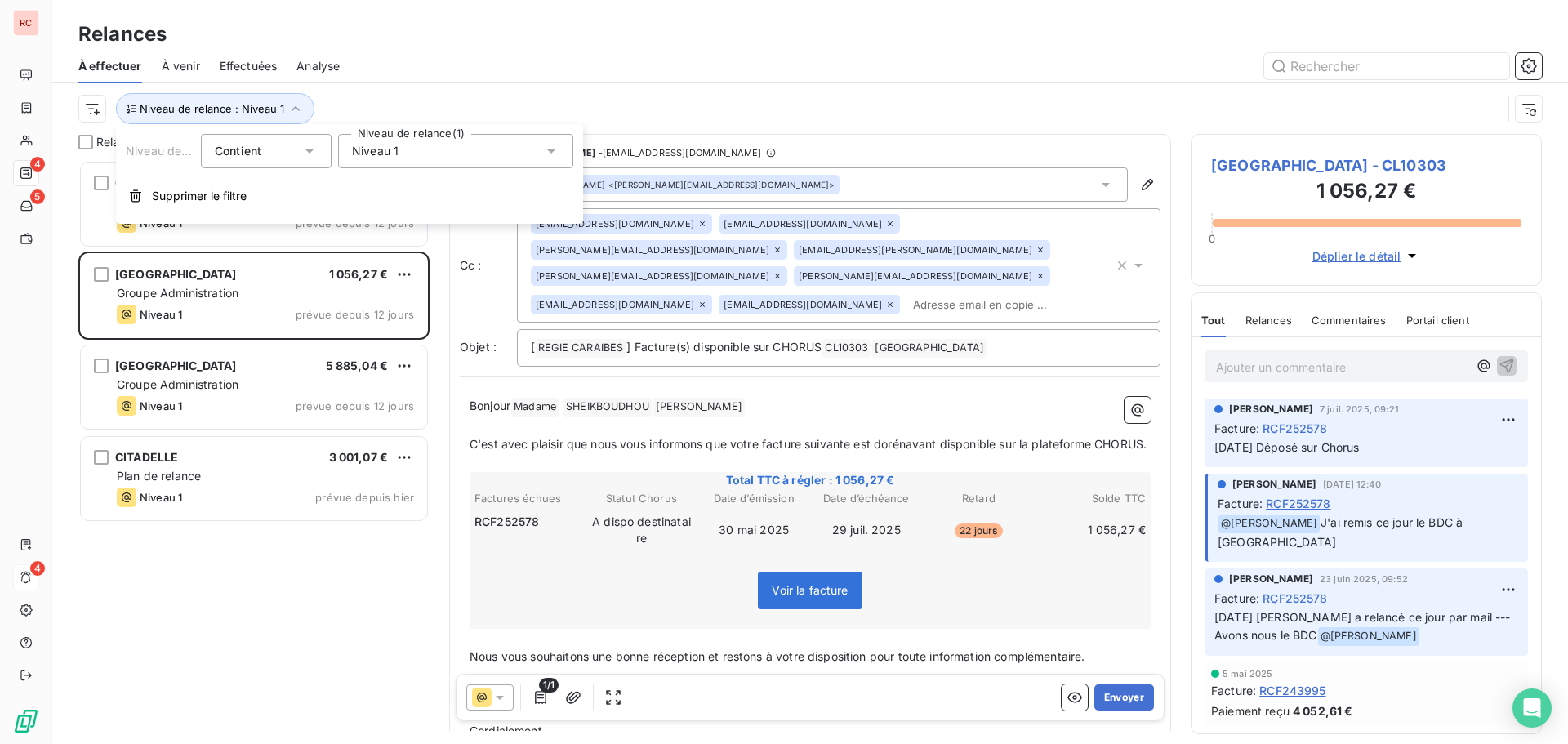
click at [558, 147] on icon at bounding box center [551, 151] width 16 height 16
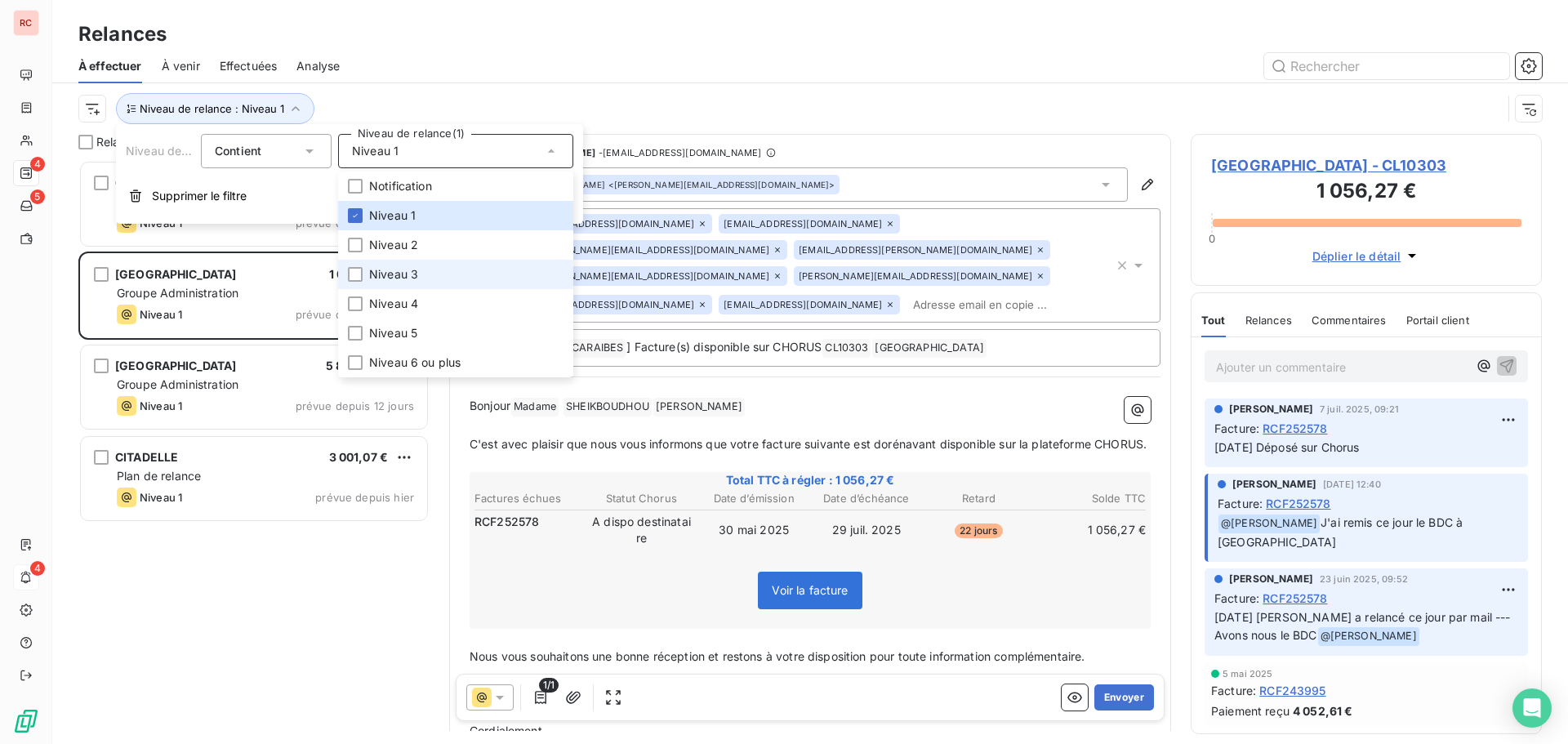
click at [386, 271] on span "Niveau 3" at bounding box center [393, 275] width 49 height 16
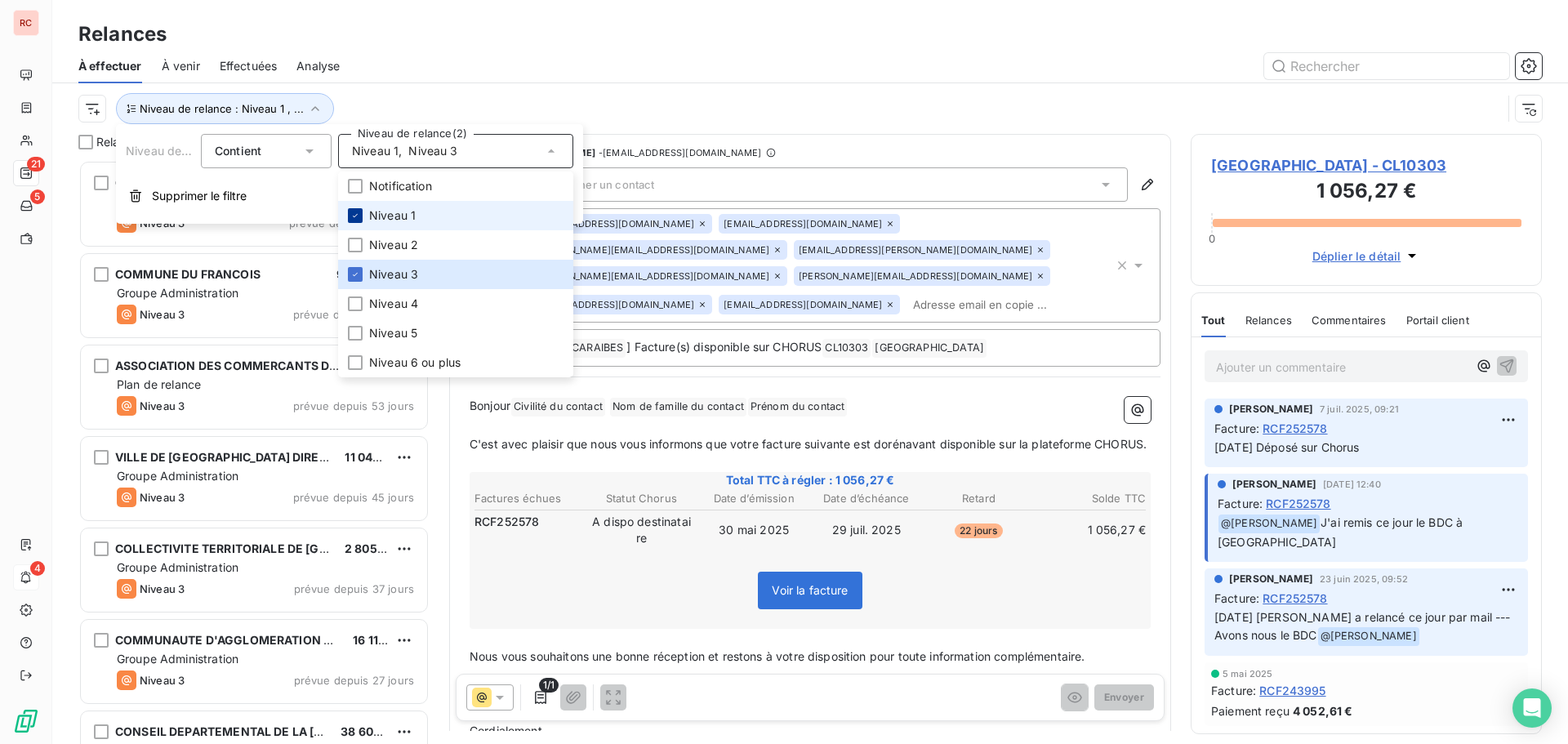
scroll to position [572, 339]
click at [349, 214] on div at bounding box center [355, 216] width 15 height 15
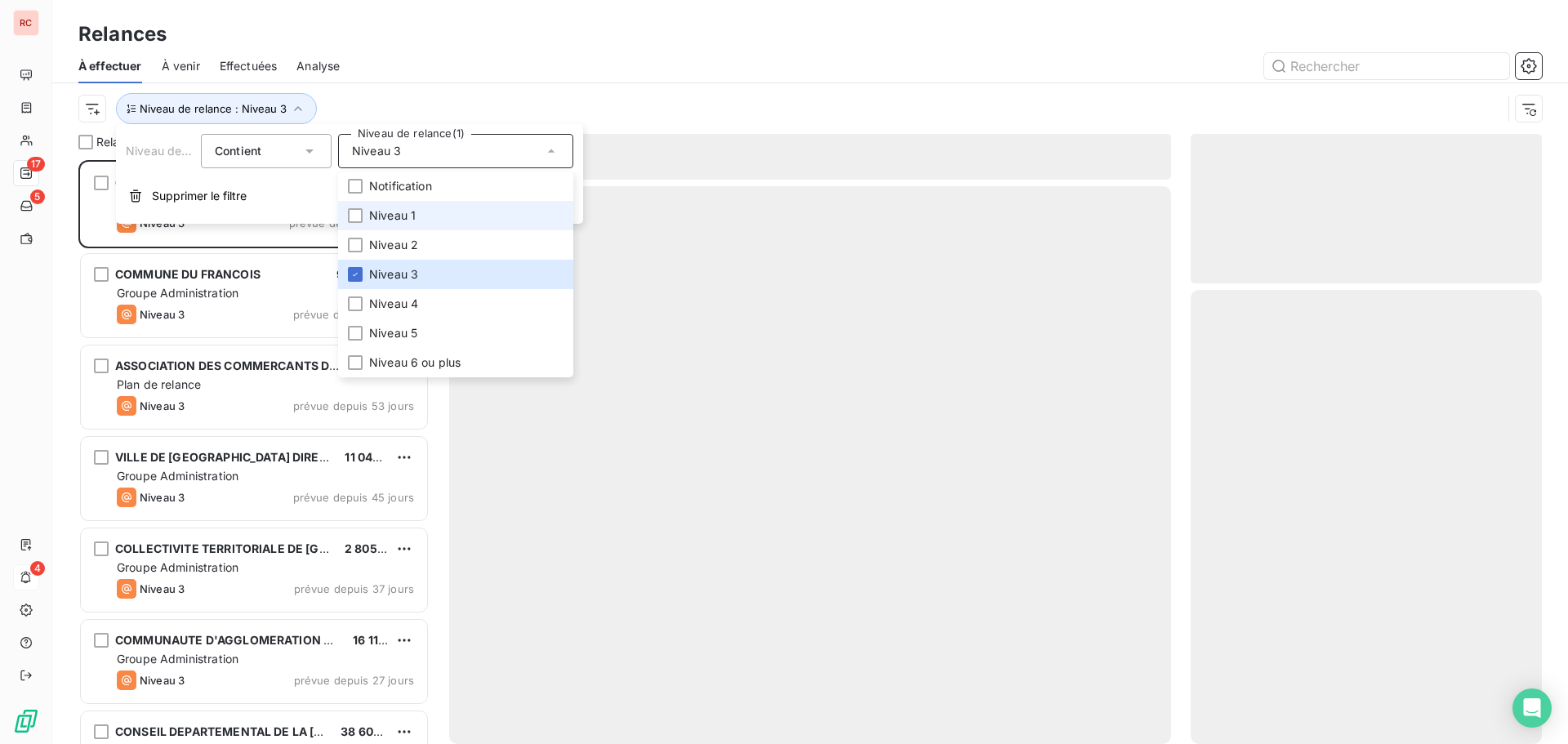
scroll to position [572, 339]
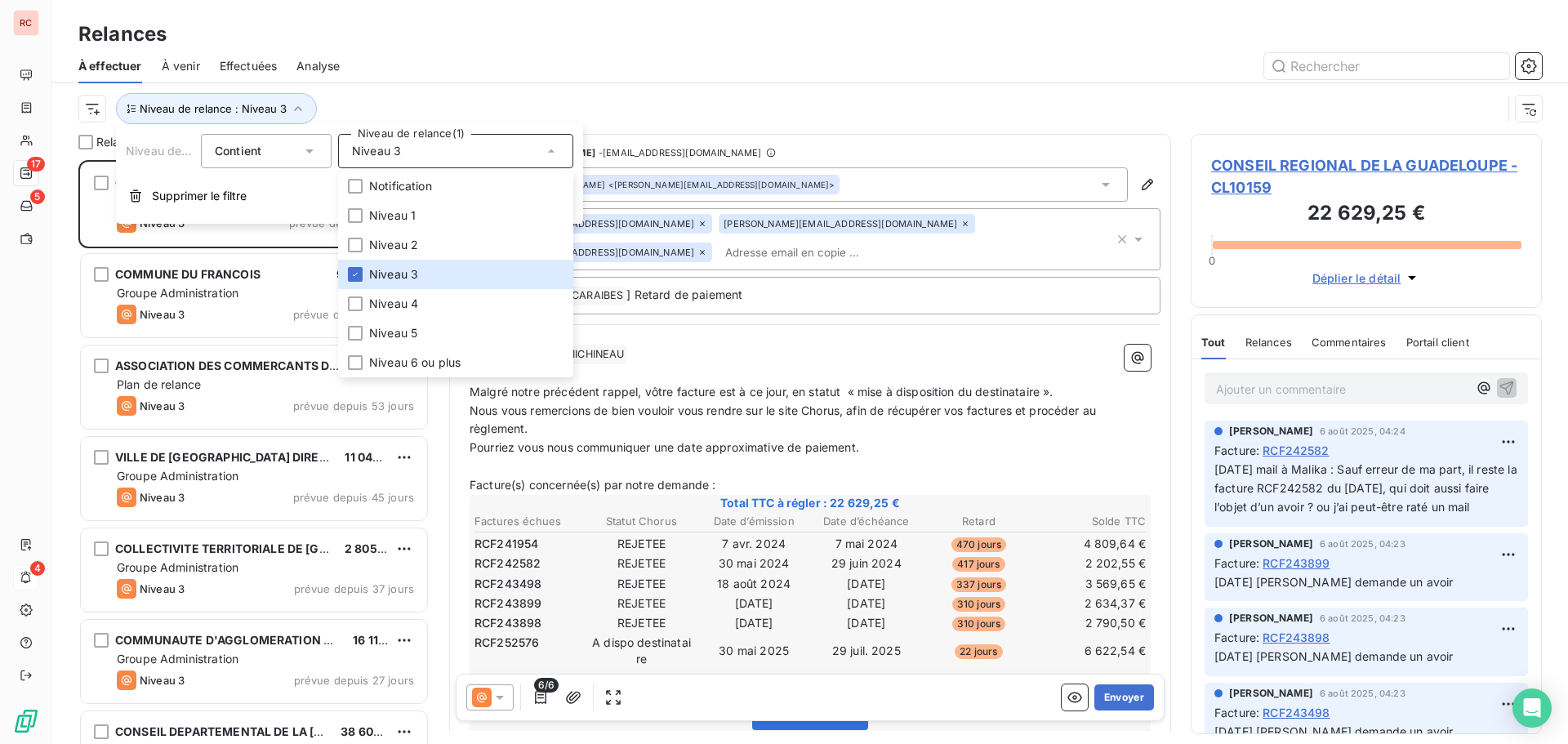
click at [564, 47] on div "Relances" at bounding box center [809, 34] width 1515 height 29
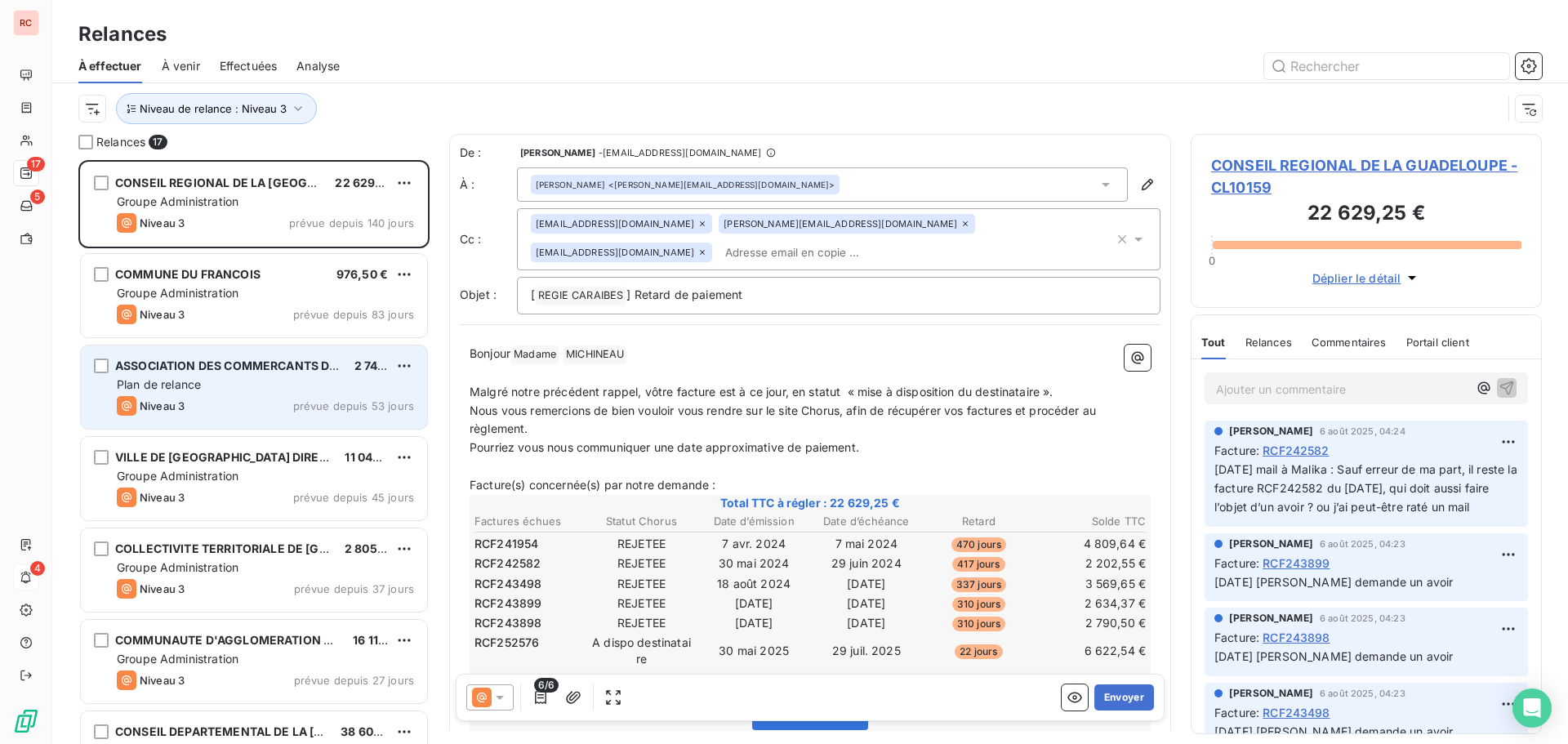
click at [209, 371] on span "ASSOCIATION DES COMMERCANTS DU CENTRE COMMERCAL OCEANIS" at bounding box center [318, 366] width 407 height 14
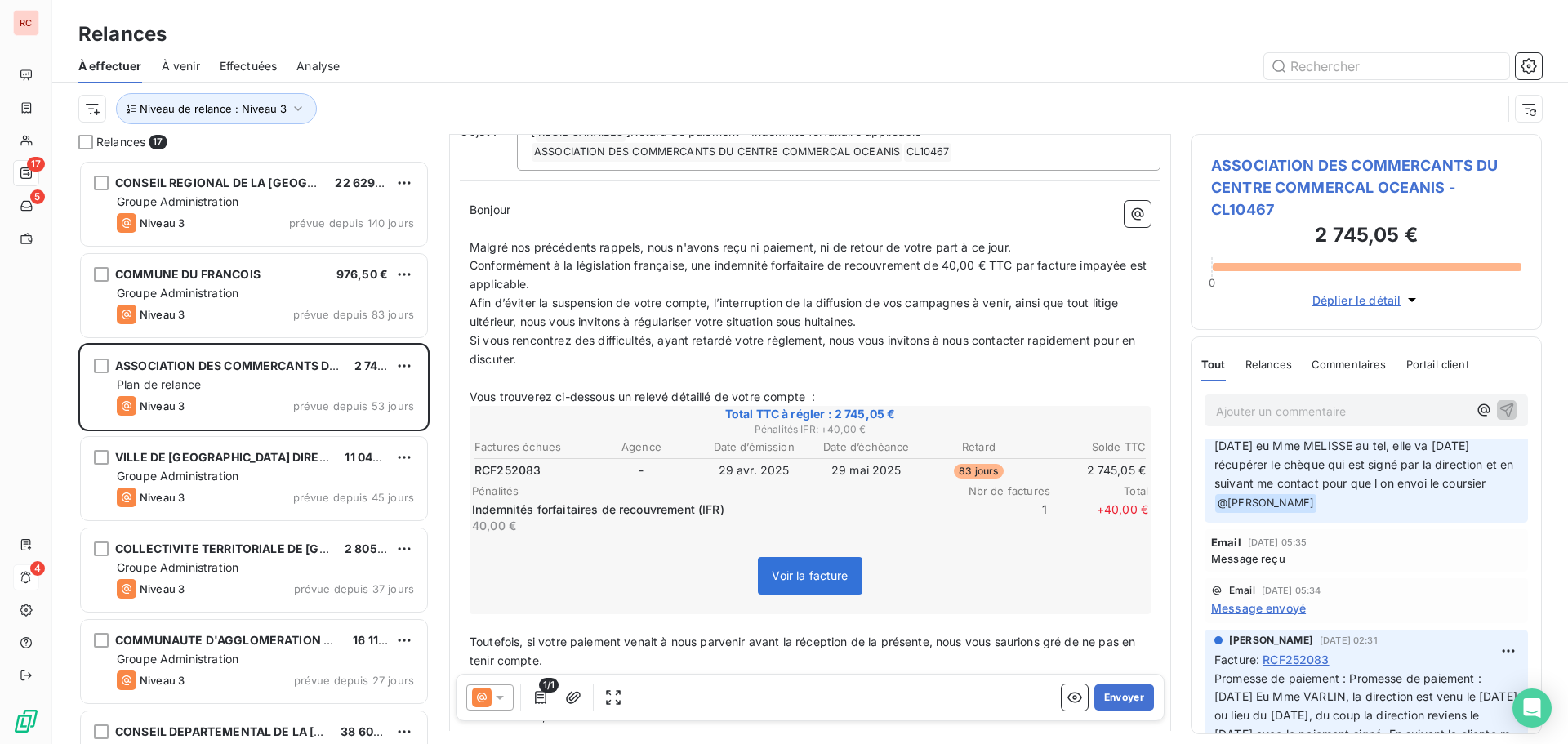
scroll to position [735, 0]
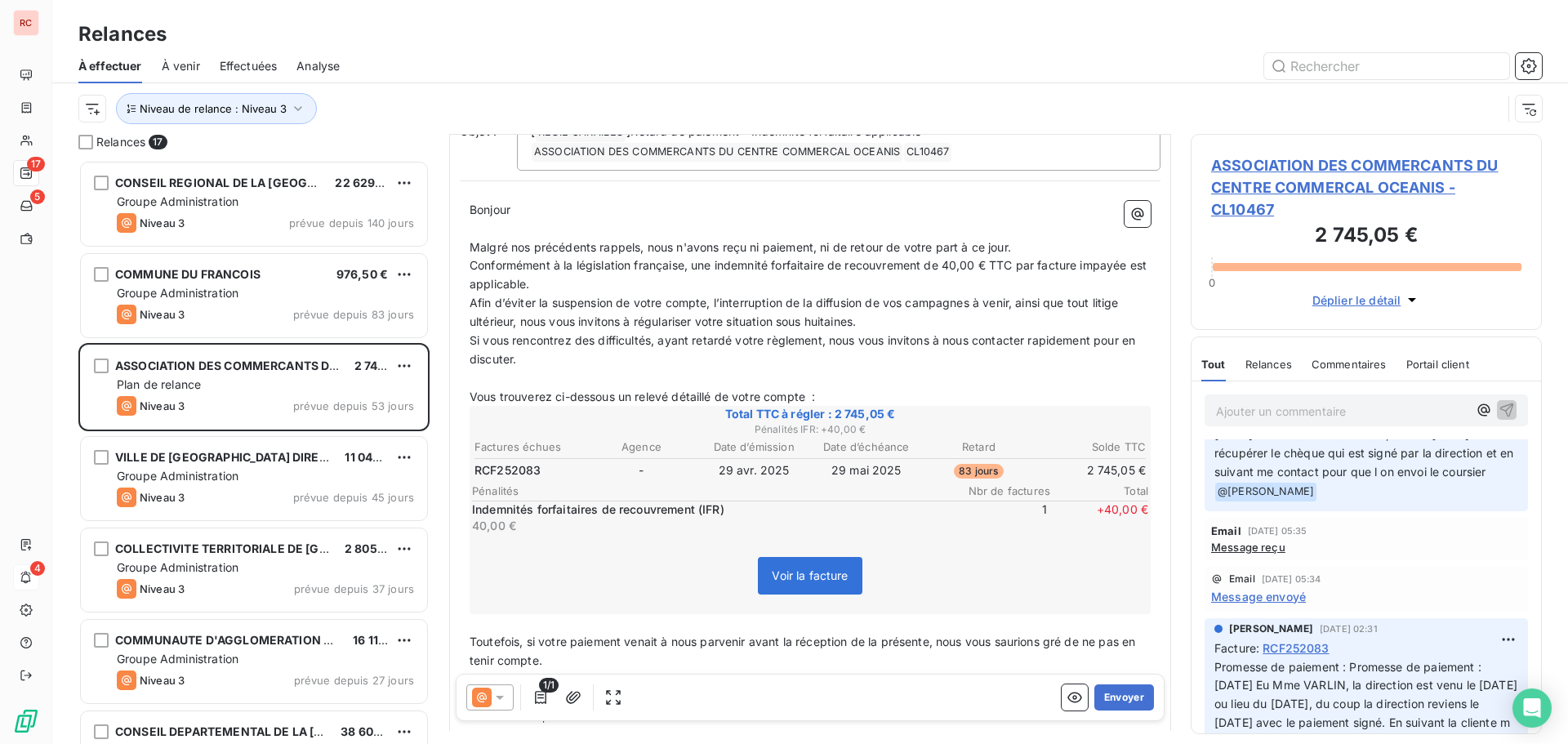
click at [1270, 541] on span "Message reçu" at bounding box center [1248, 547] width 74 height 13
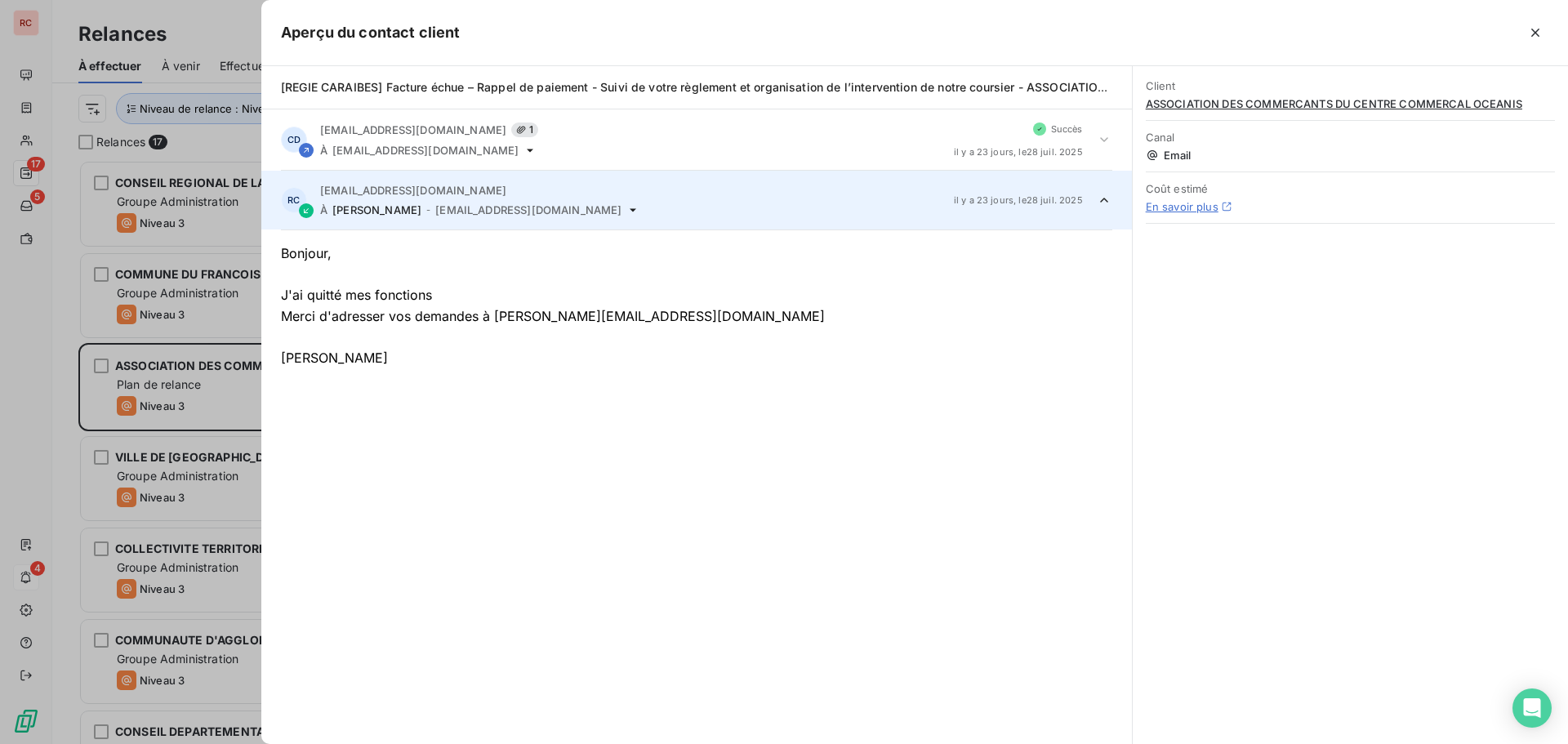
click at [207, 384] on div at bounding box center [784, 372] width 1568 height 744
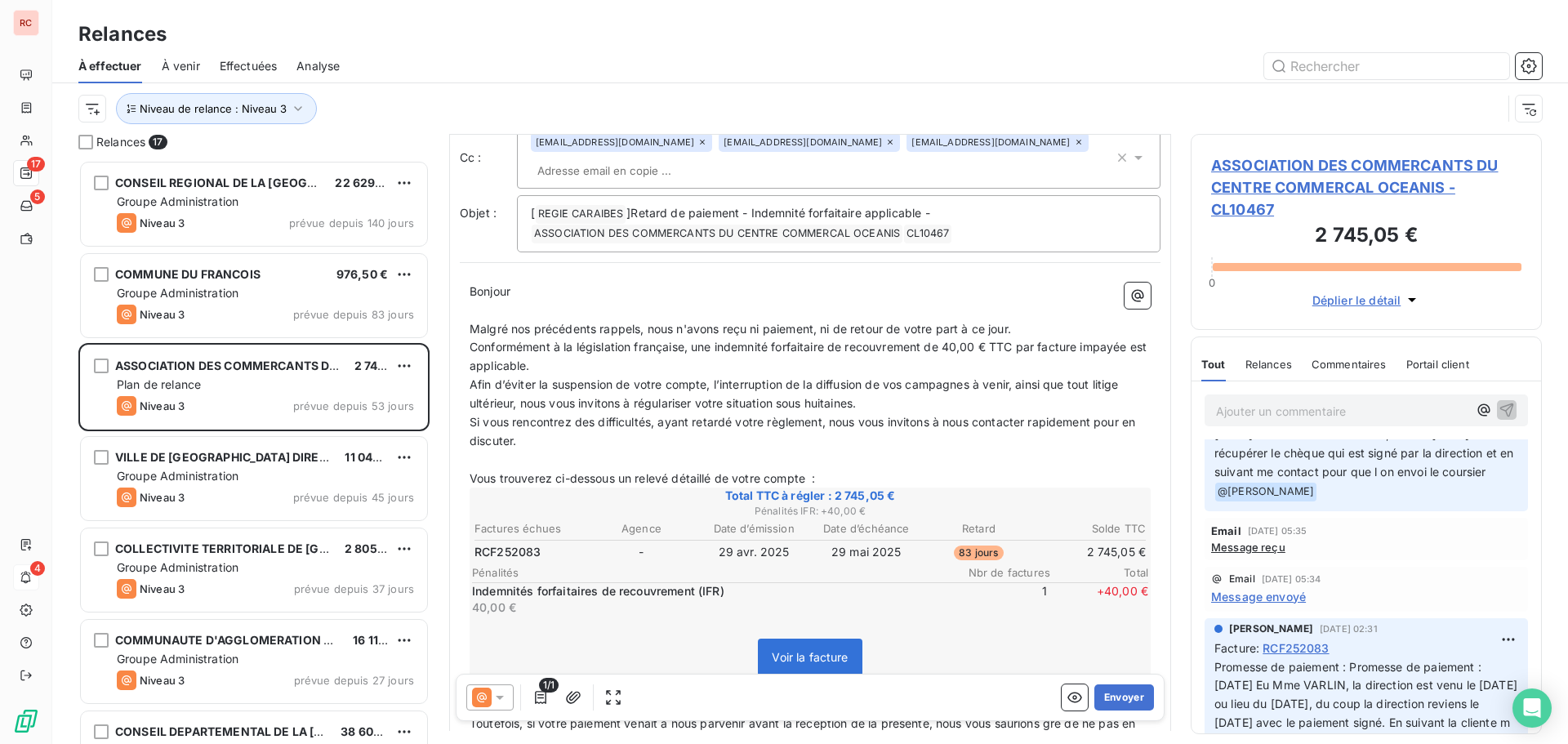
scroll to position [817, 0]
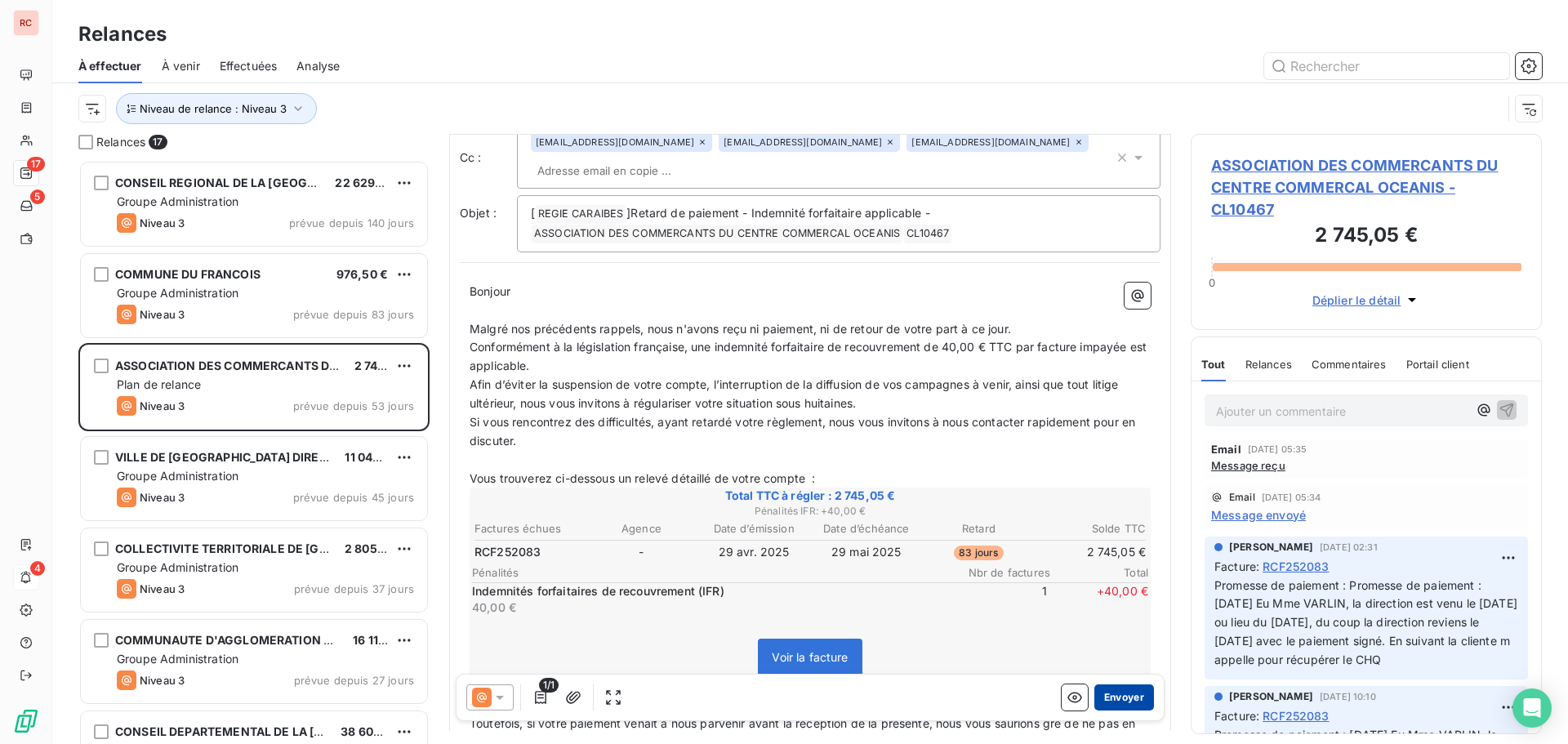
click at [1124, 700] on button "Envoyer" at bounding box center [1124, 698] width 60 height 26
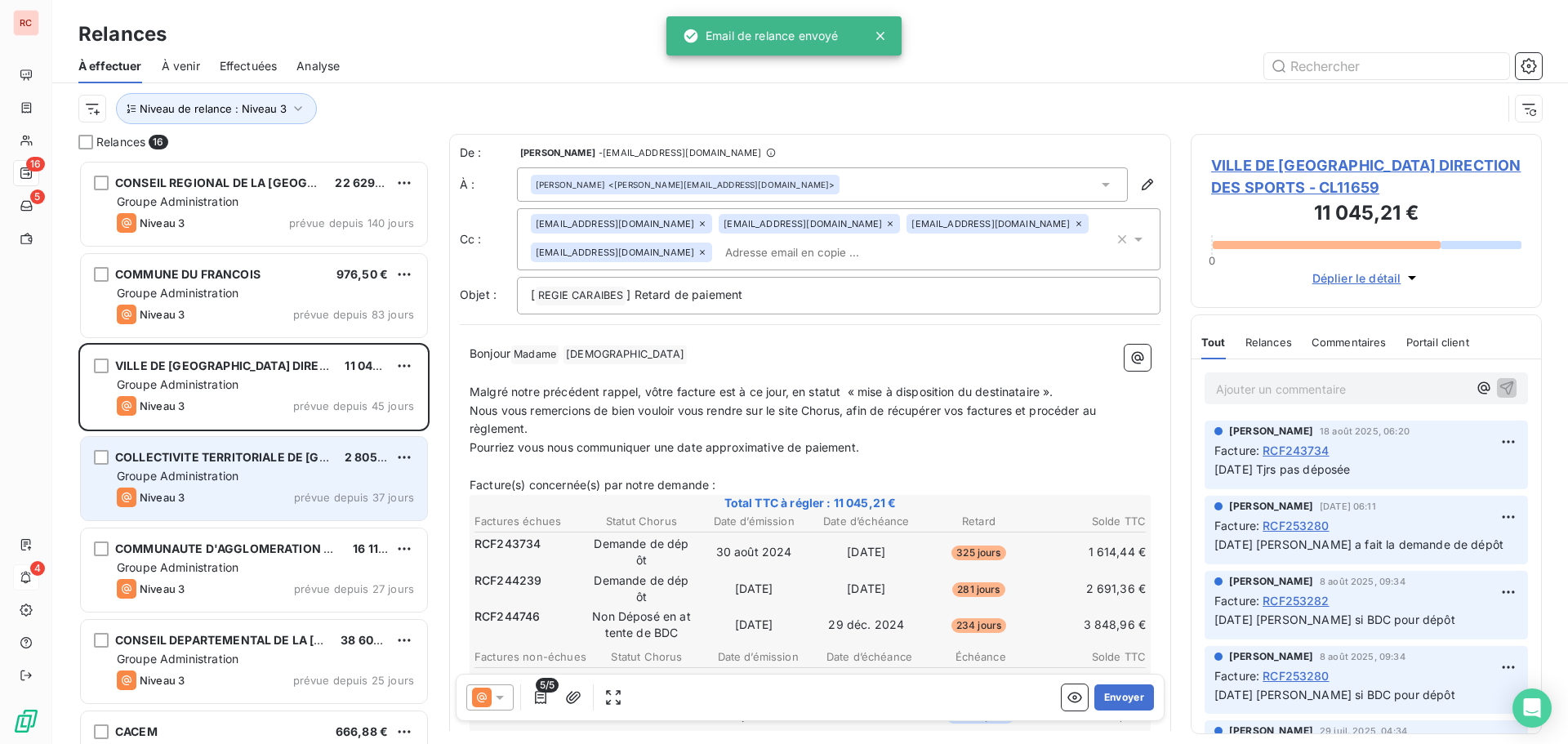
click at [271, 495] on div "Niveau 3 prévue depuis 37 jours" at bounding box center [265, 497] width 297 height 20
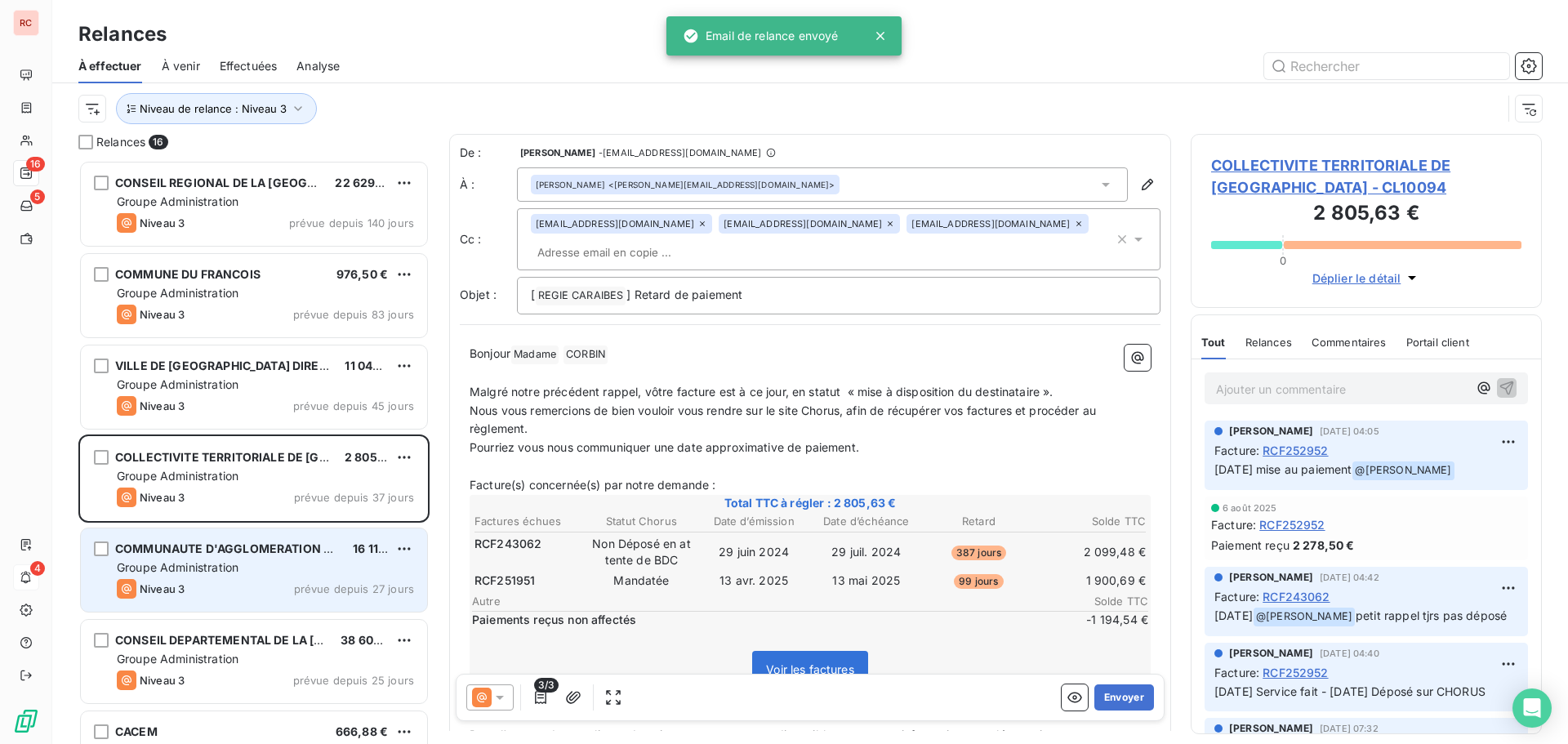
click at [261, 556] on div "COMMUNAUTE D'AGGLOMERATION DU NORD [GEOGRAPHIC_DATA]" at bounding box center [227, 549] width 225 height 16
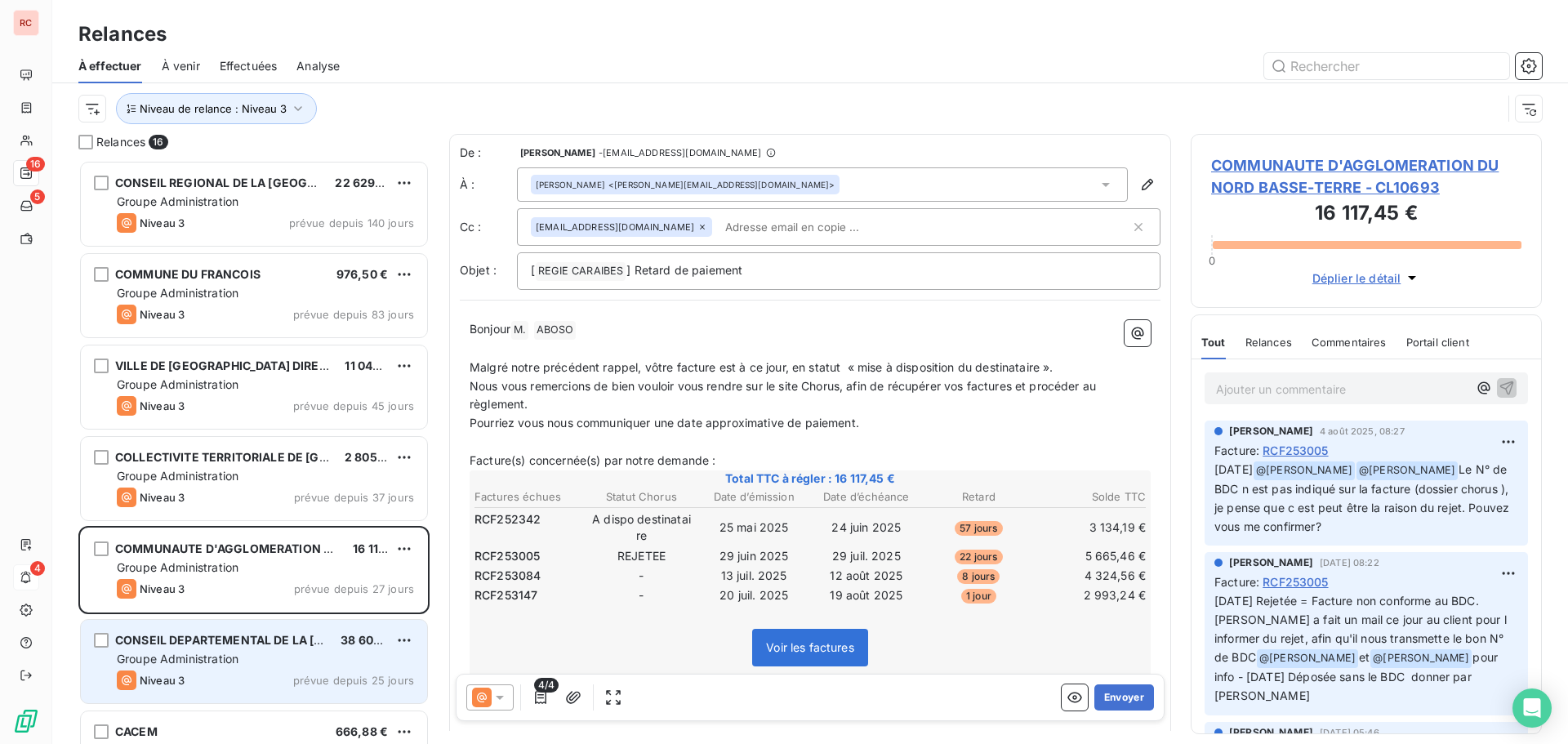
click at [261, 631] on div "CONSEIL DEPARTEMENTAL DE LA GUADELOUPE 38 605,49 € Groupe Administration Niveau…" at bounding box center [254, 661] width 346 height 83
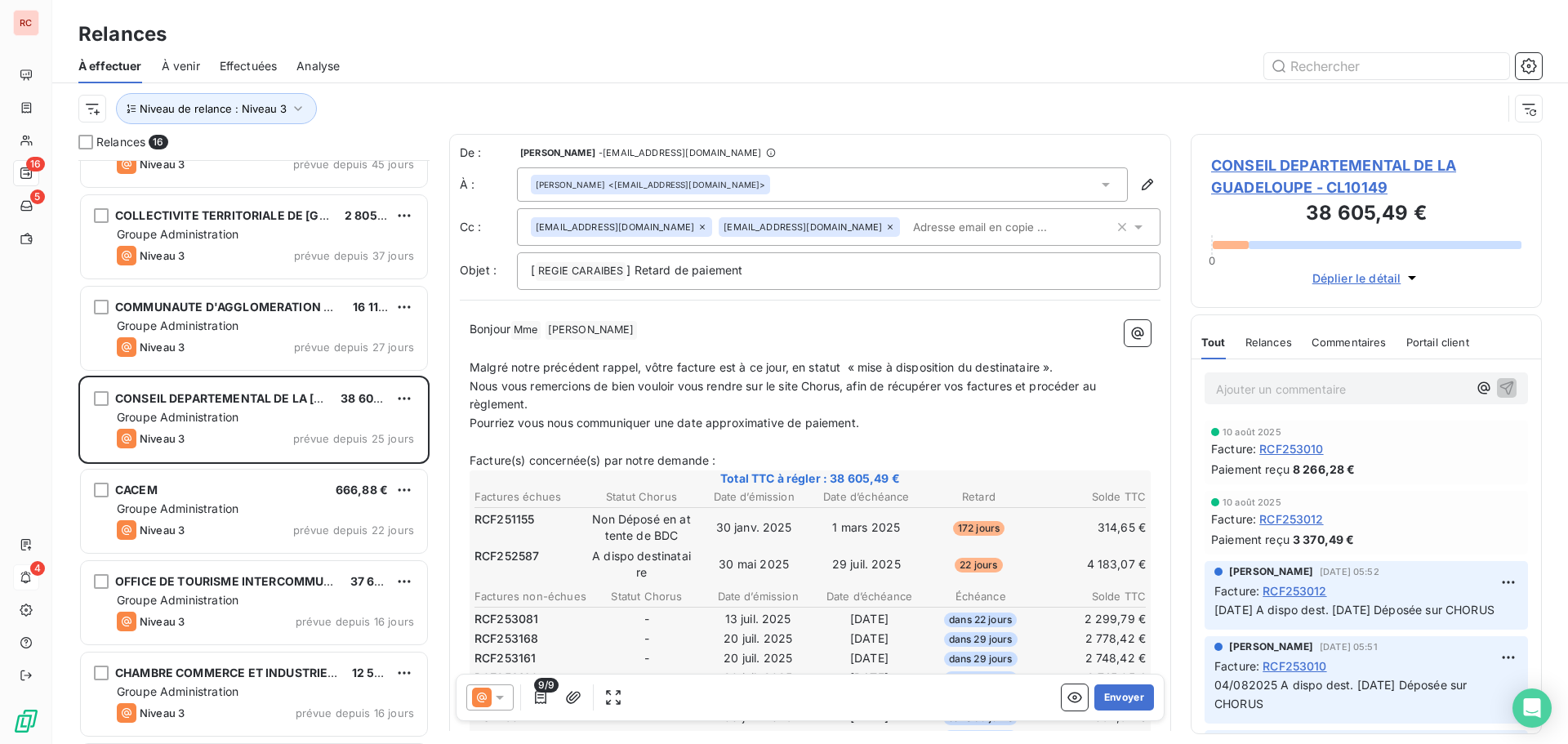
scroll to position [246, 0]
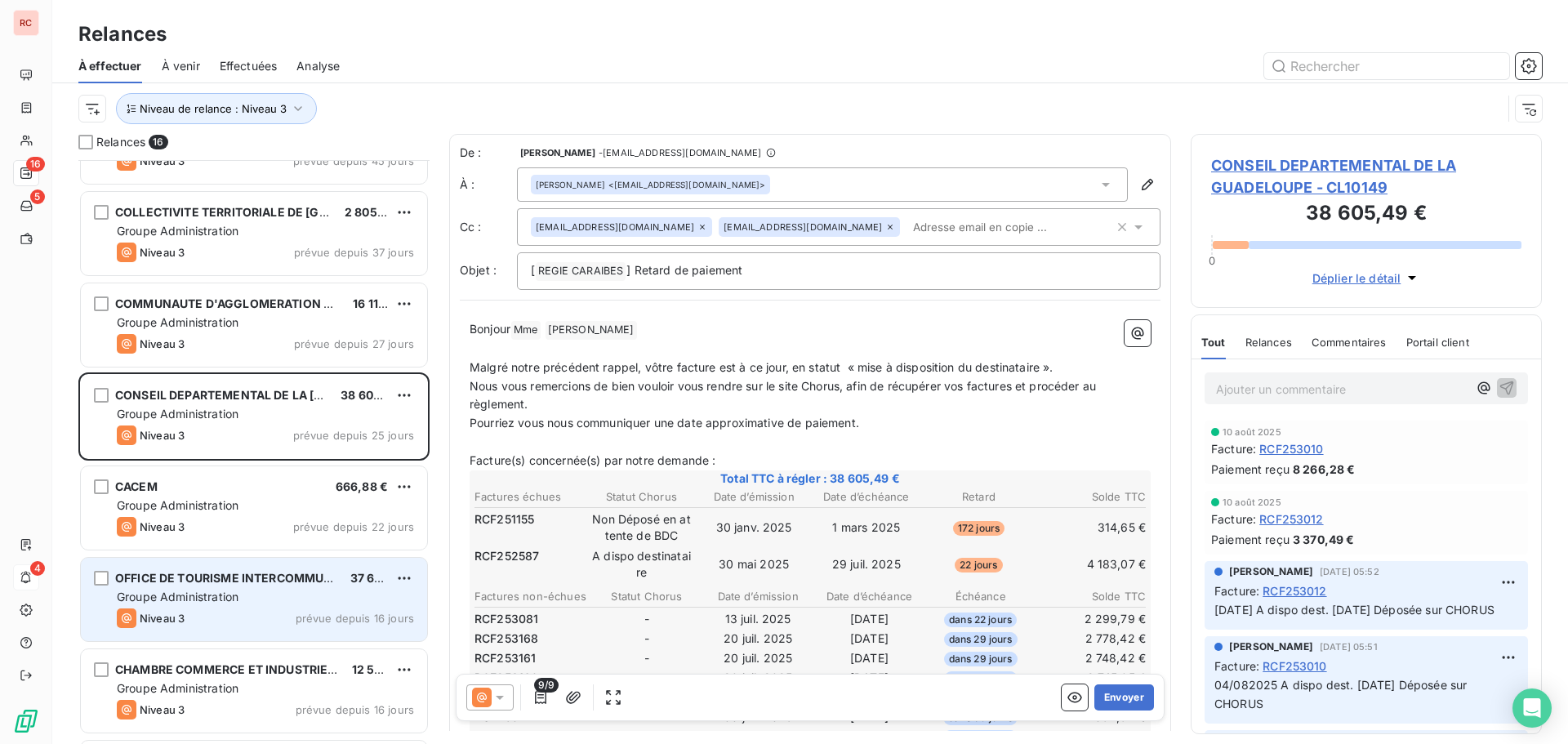
click at [261, 614] on div "Niveau 3 prévue depuis 16 jours" at bounding box center [265, 619] width 297 height 20
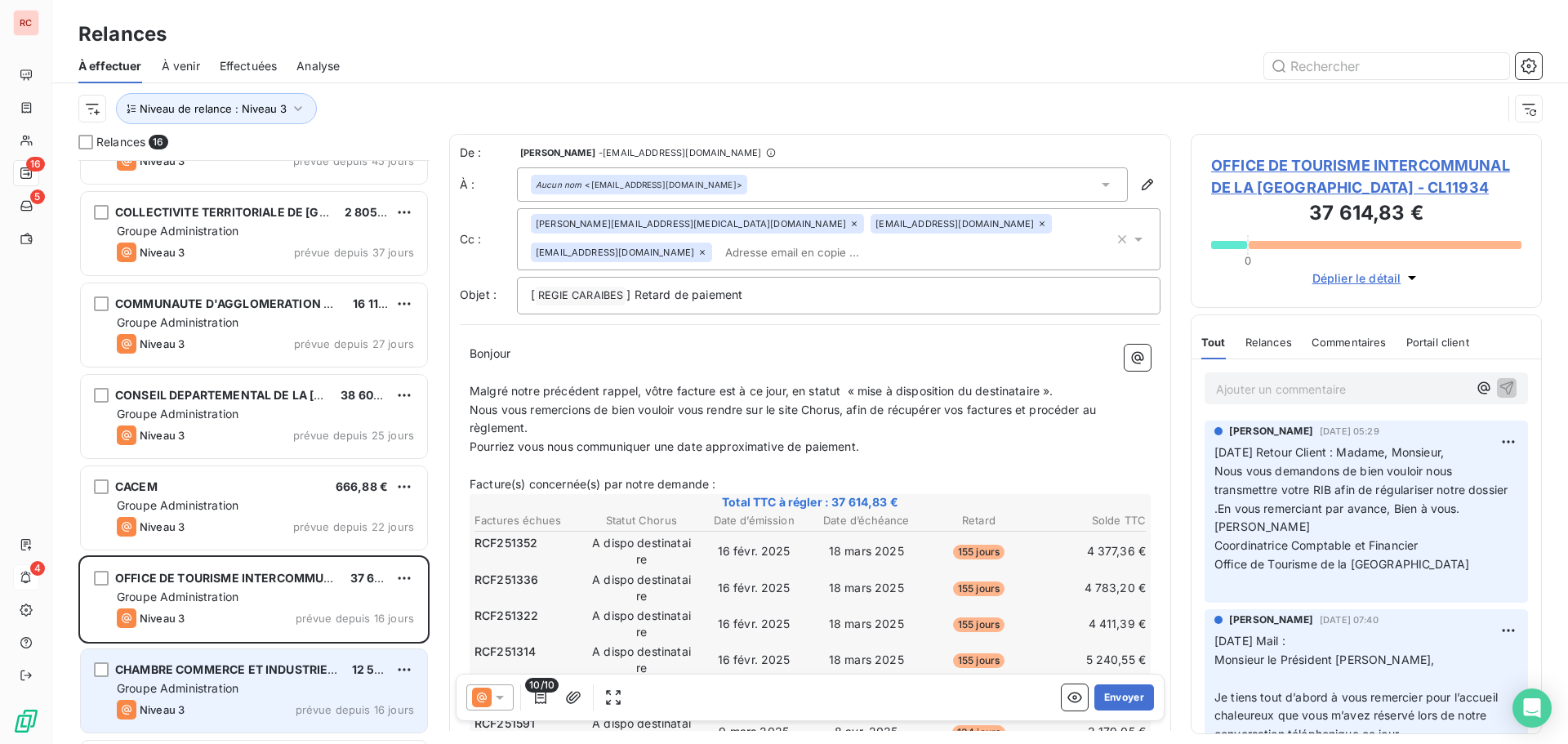
click at [261, 667] on span "CHAMBRE COMMERCE ET INDUSTRIE [GEOGRAPHIC_DATA] (CCIM)" at bounding box center [303, 669] width 378 height 14
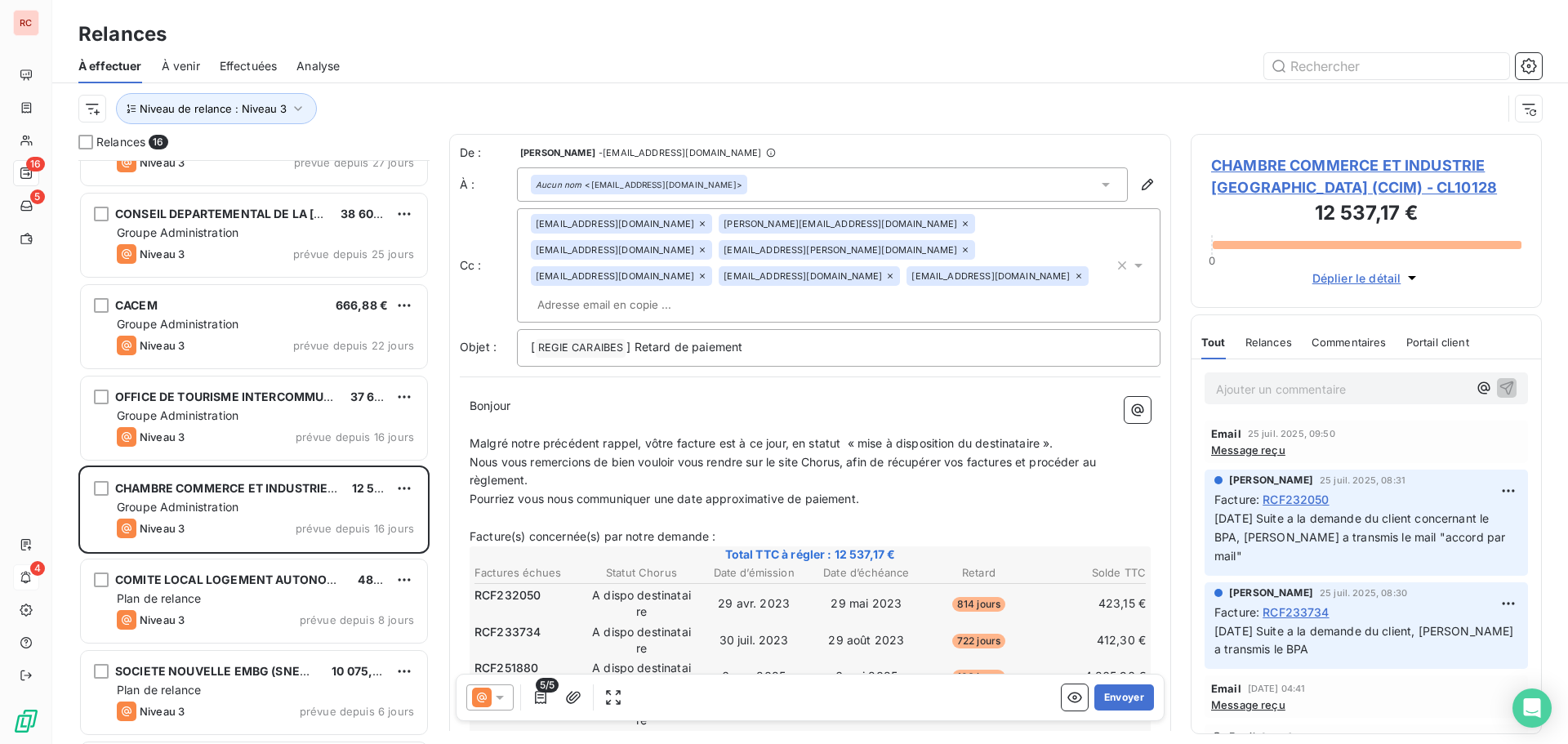
scroll to position [491, 0]
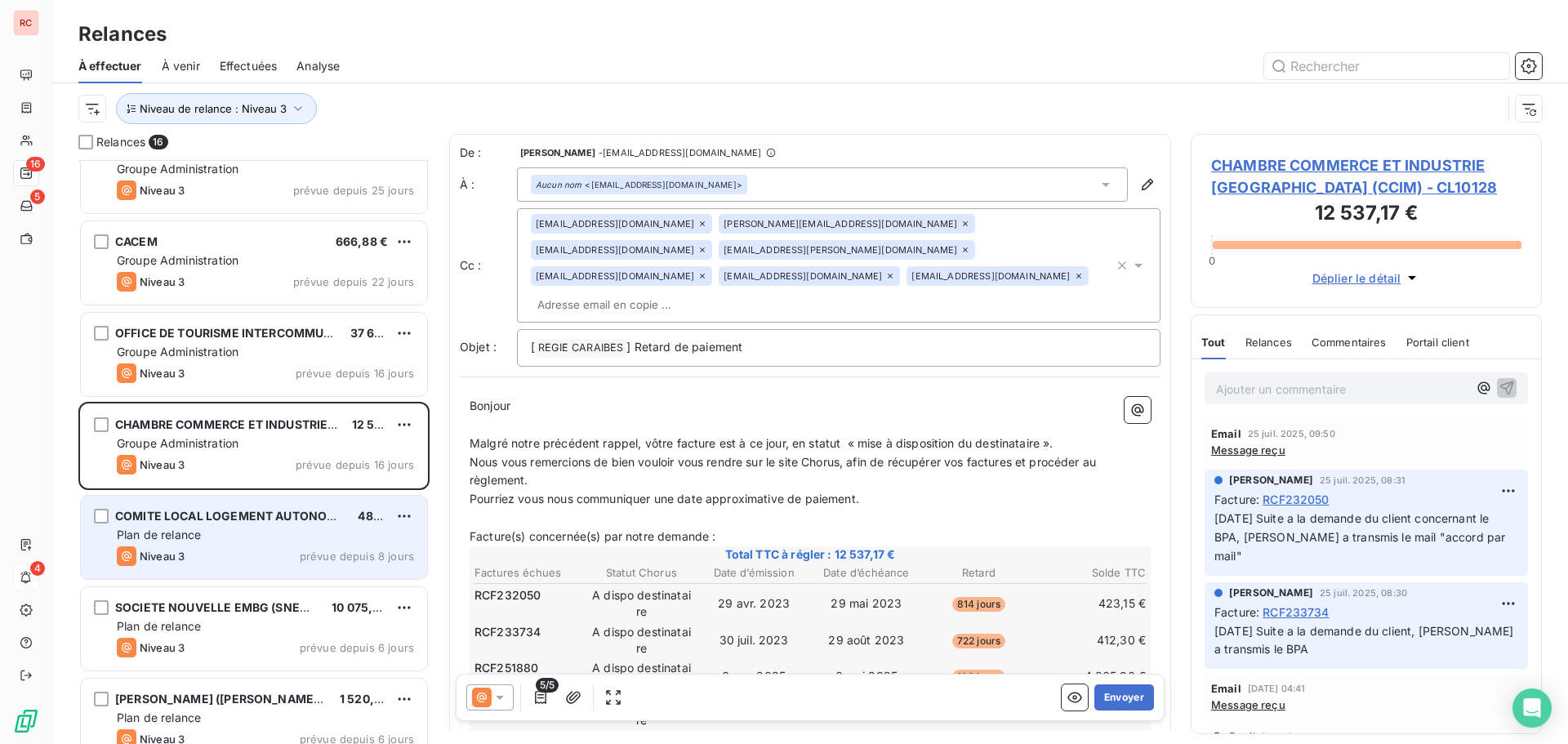
click at [255, 551] on div "Niveau 3 prévue depuis 8 jours" at bounding box center [265, 556] width 297 height 20
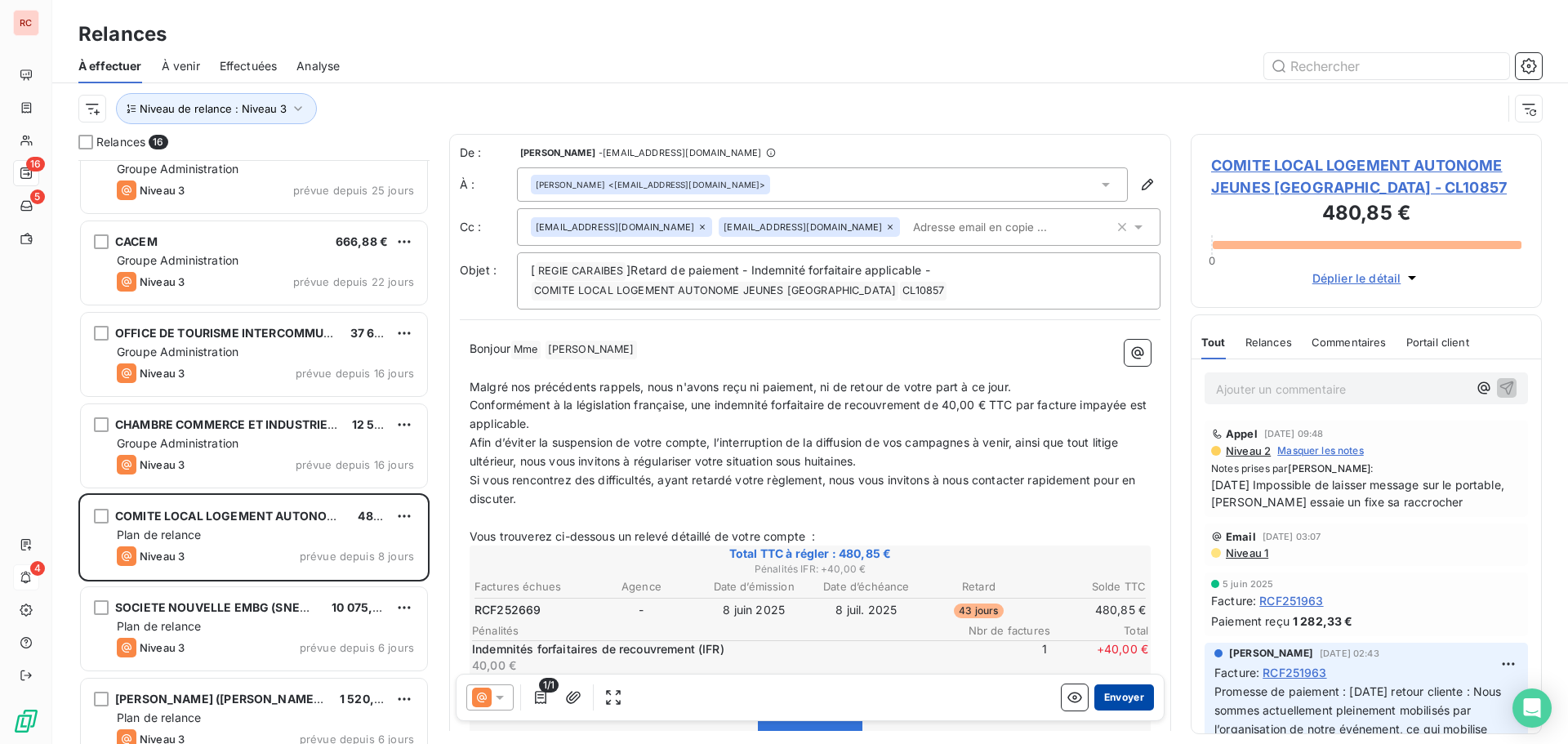
click at [1108, 690] on button "Envoyer" at bounding box center [1124, 698] width 60 height 26
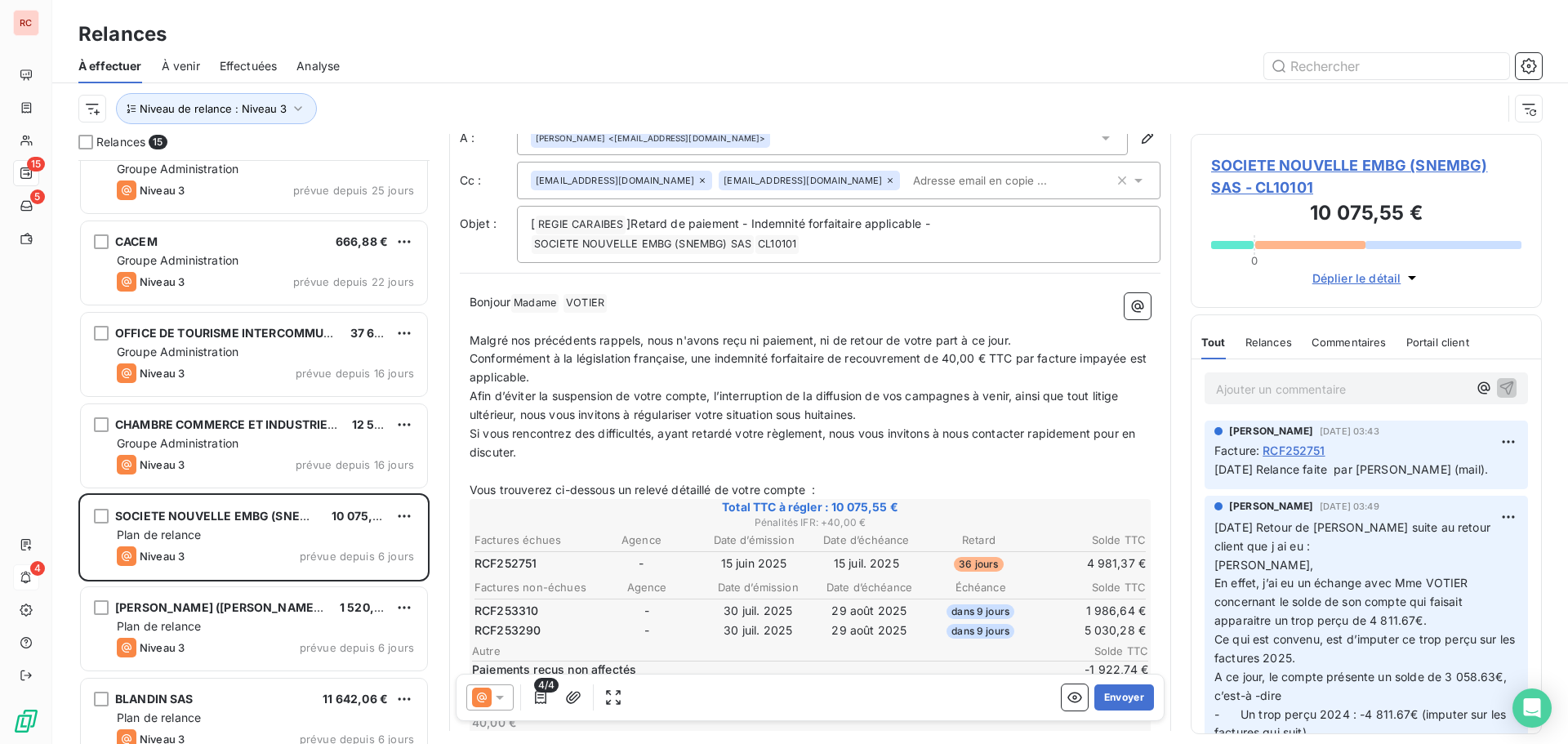
scroll to position [83, 0]
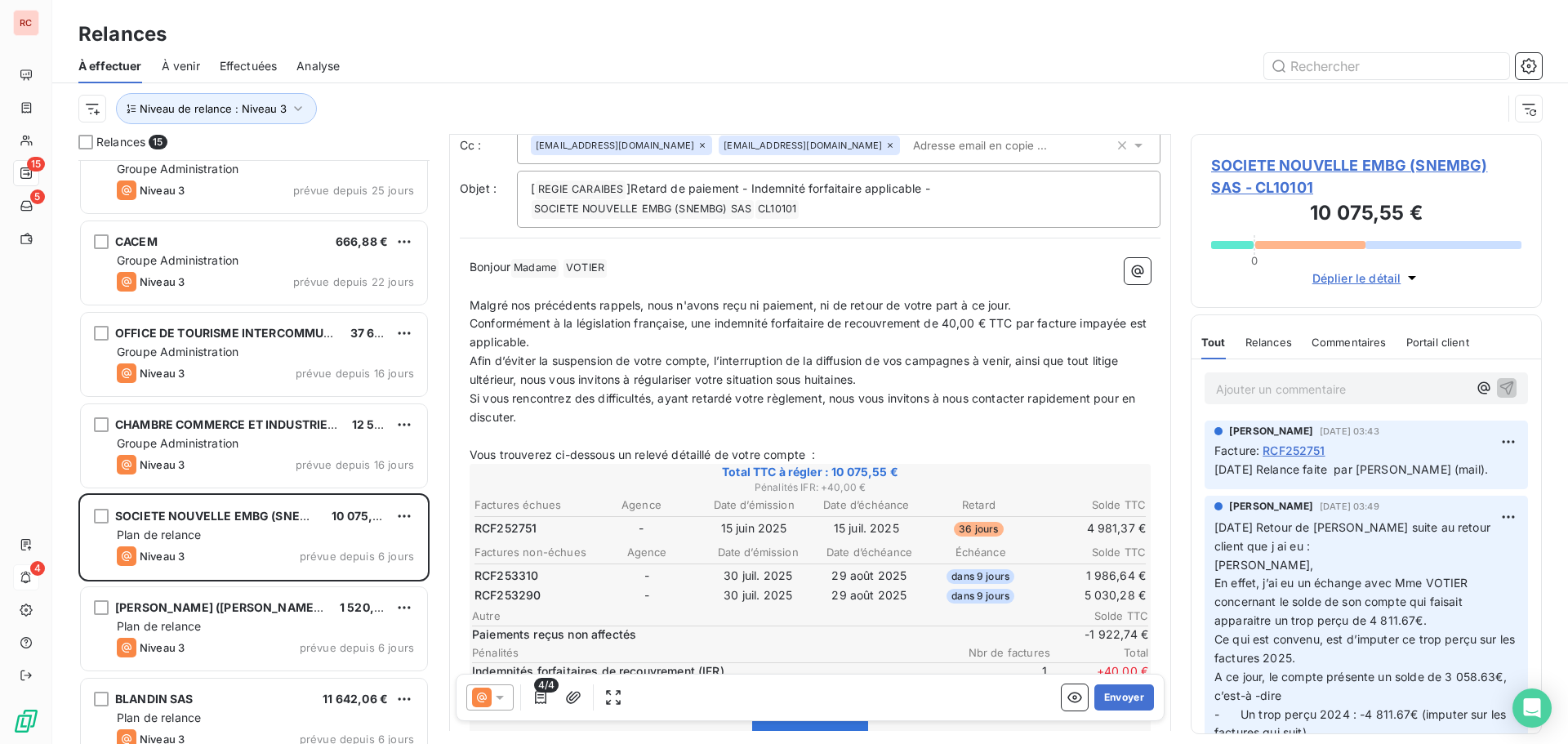
click at [503, 698] on icon at bounding box center [500, 697] width 16 height 16
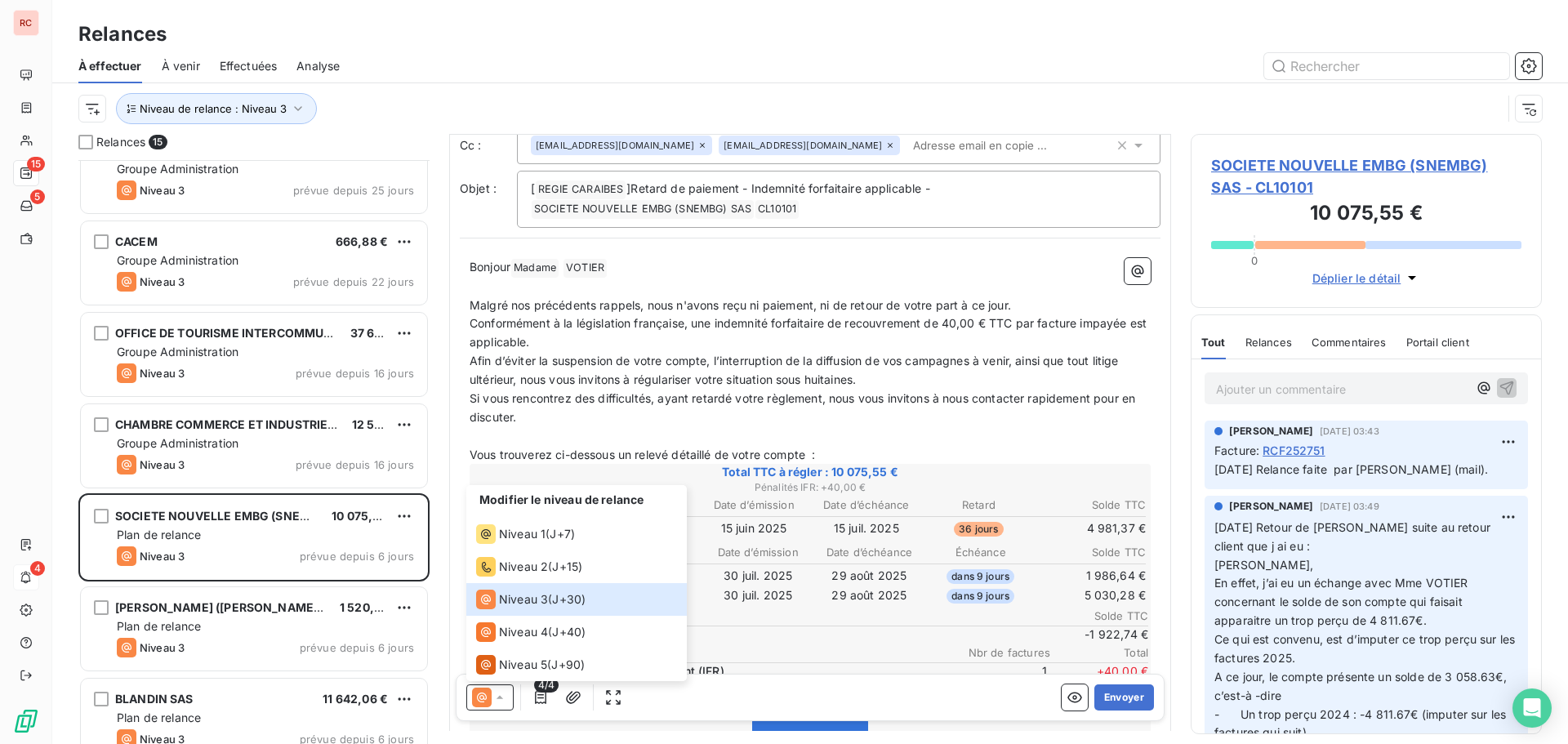
drag, startPoint x: 766, startPoint y: 671, endPoint x: 752, endPoint y: 678, distance: 15.7
click at [766, 671] on p "Indemnités forfaitaires de recouvrement (IFR)" at bounding box center [709, 671] width 474 height 16
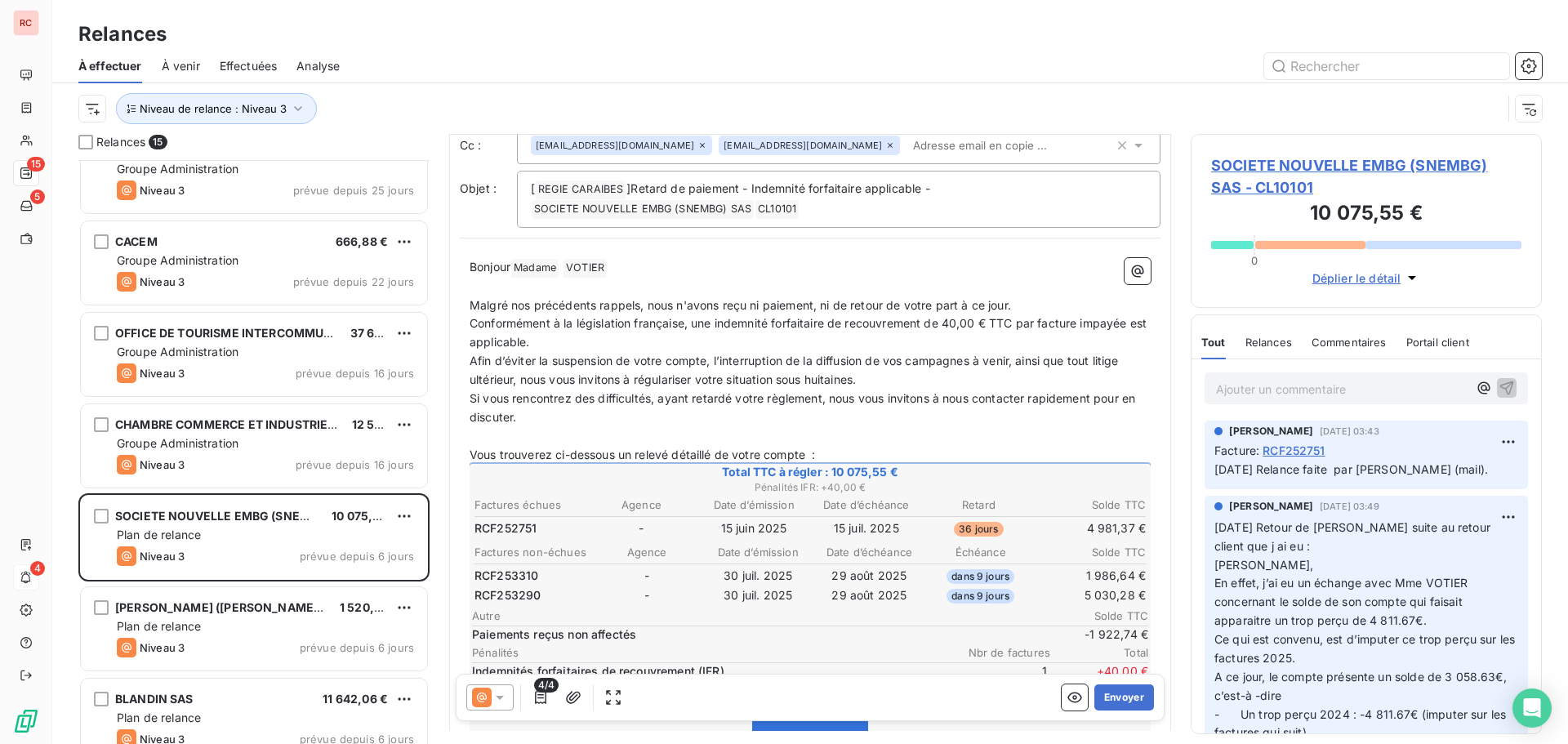
click at [542, 692] on span "4/4" at bounding box center [546, 685] width 25 height 15
click at [537, 695] on icon "button" at bounding box center [540, 697] width 16 height 16
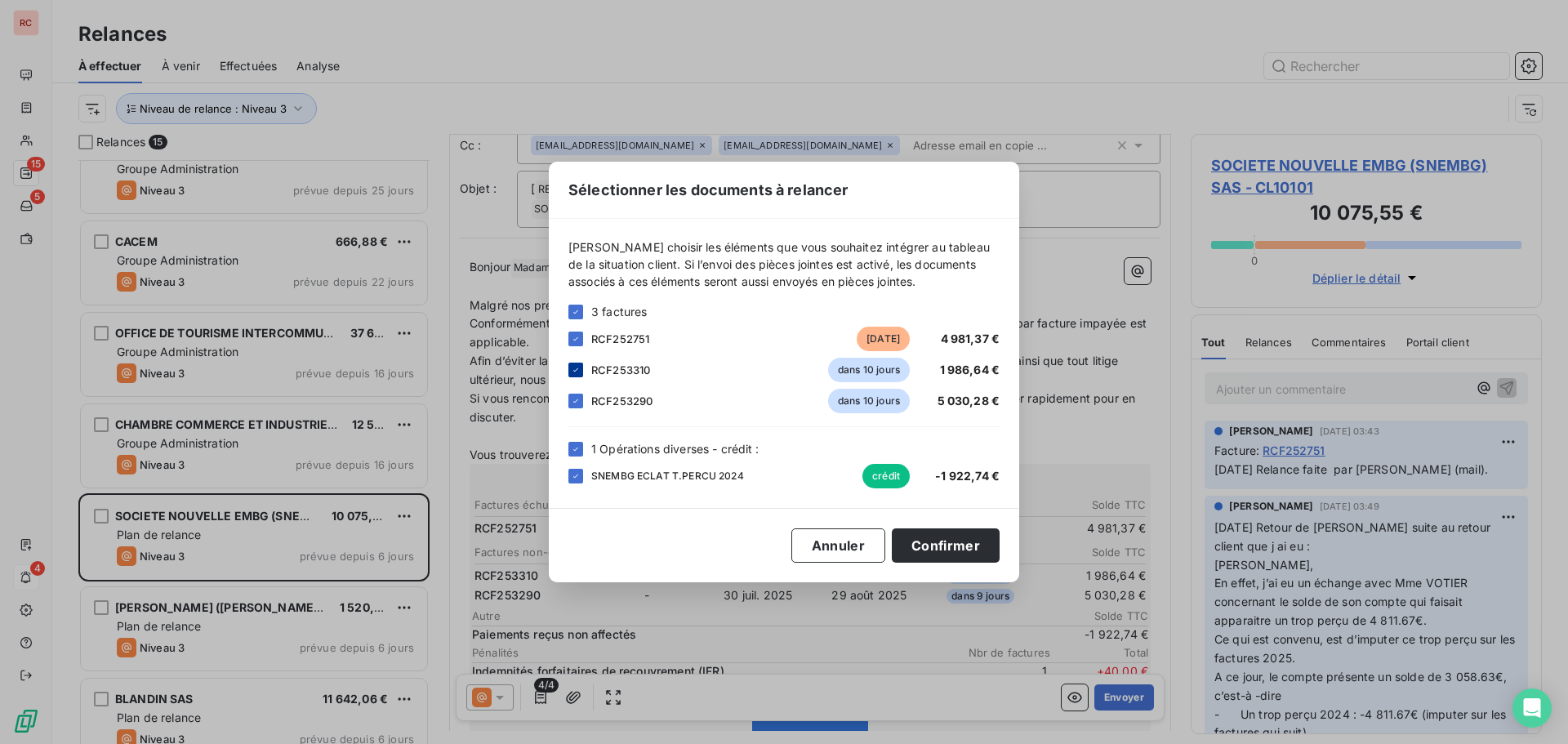
click at [580, 367] on icon at bounding box center [576, 371] width 10 height 10
click at [573, 394] on div at bounding box center [575, 400] width 15 height 15
click at [952, 550] on button "Confirmer" at bounding box center [945, 545] width 108 height 34
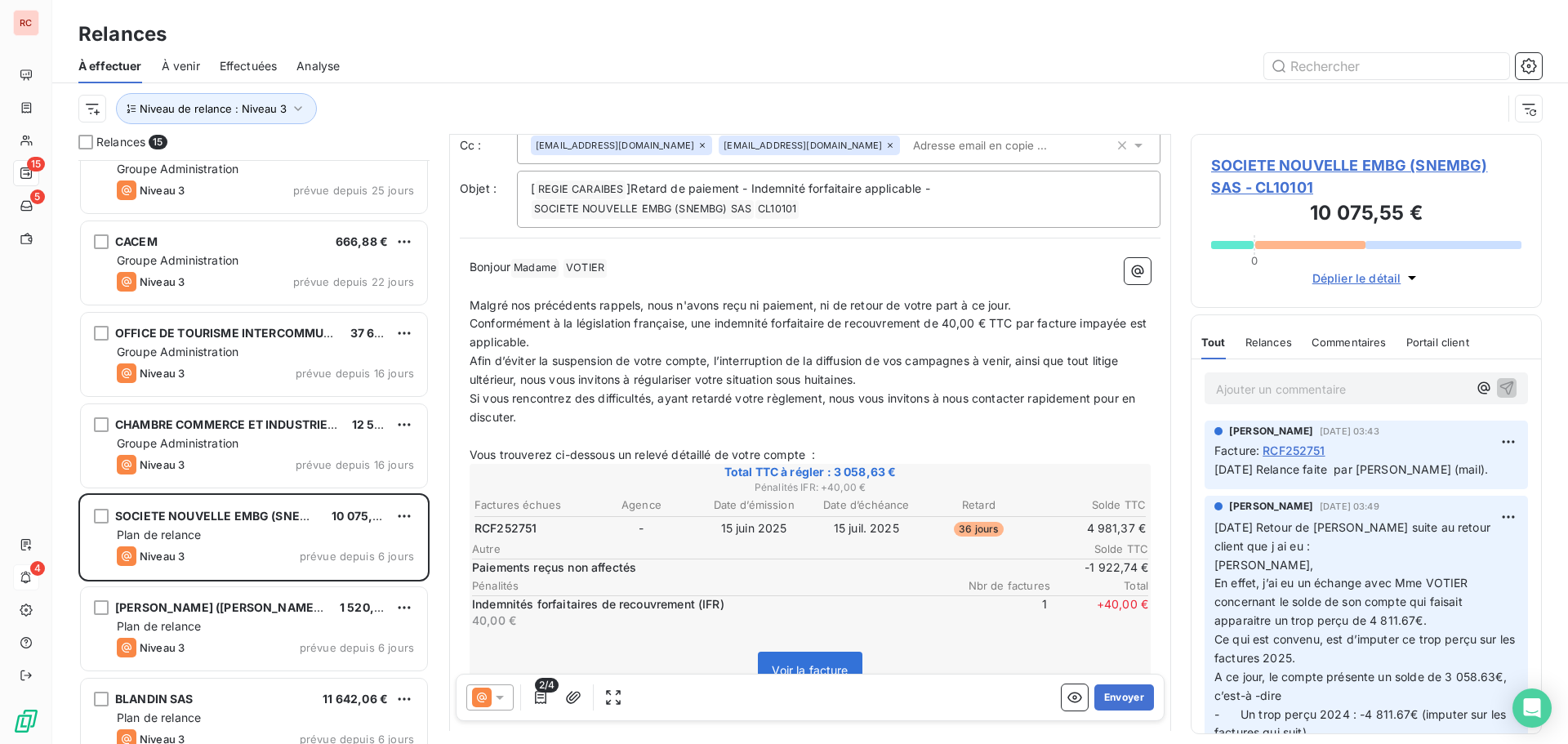
scroll to position [164, 0]
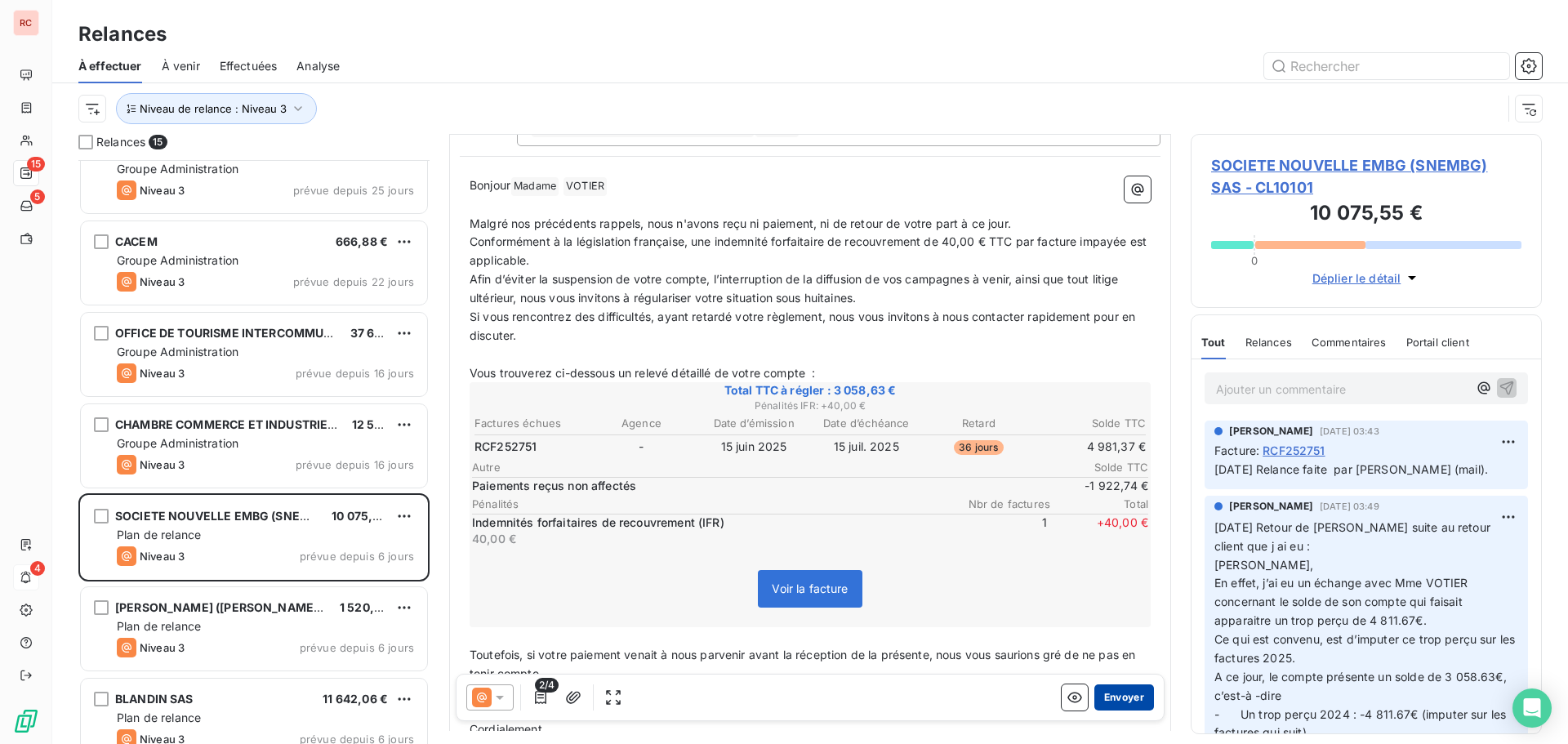
click at [1108, 688] on button "Envoyer" at bounding box center [1124, 698] width 60 height 26
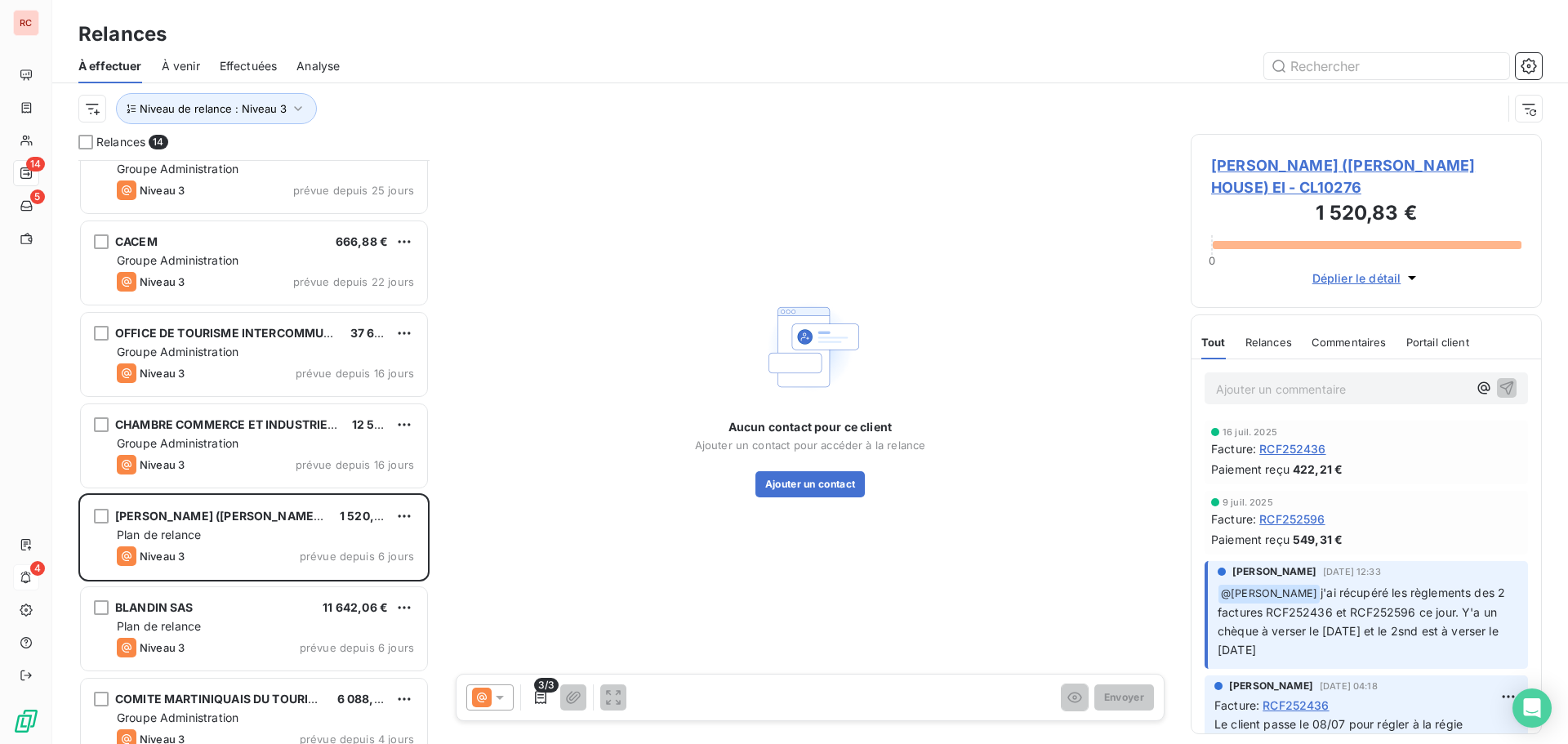
click at [1256, 175] on span "[PERSON_NAME] ([PERSON_NAME] HOUSE) EI - CL10276" at bounding box center [1365, 177] width 310 height 44
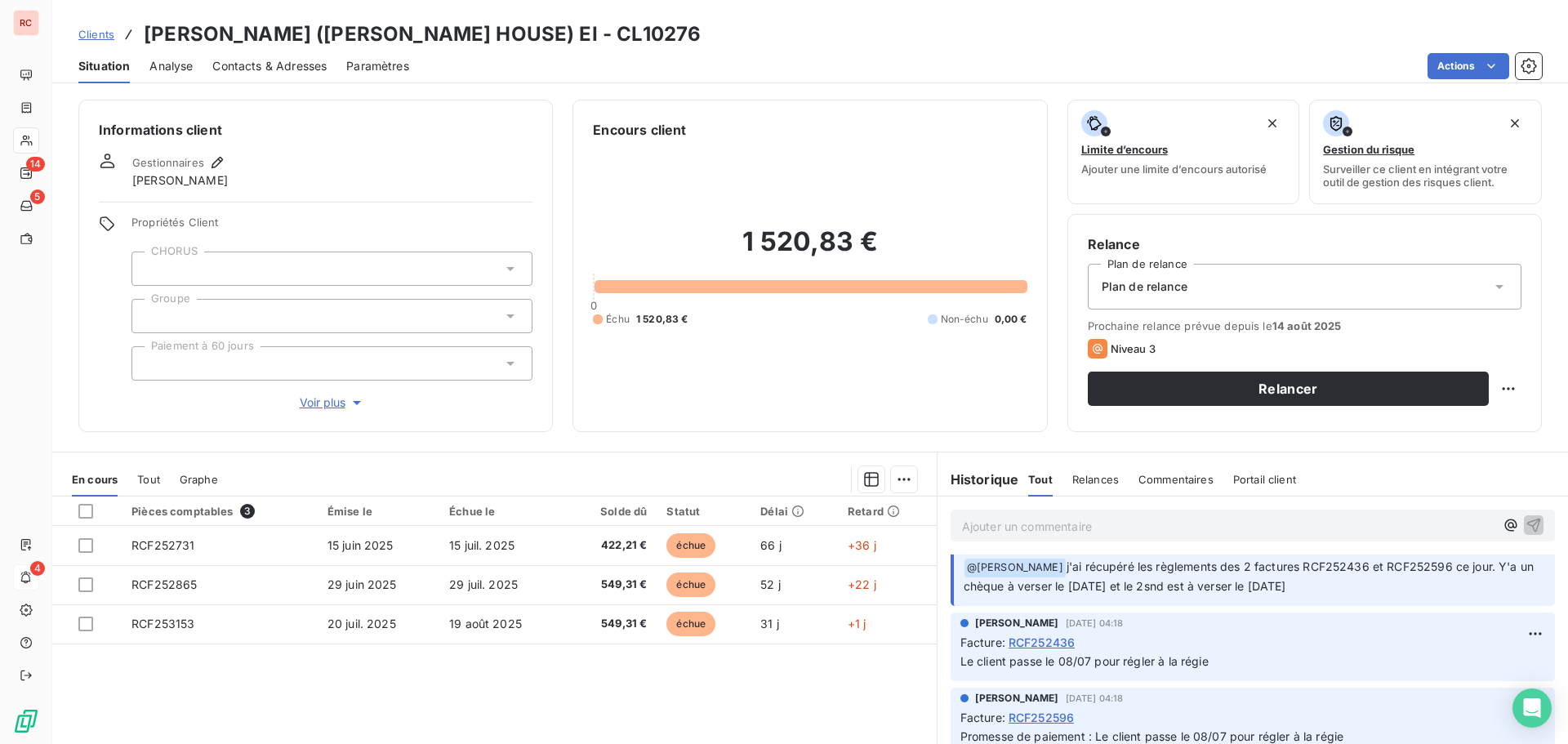
scroll to position [82, 0]
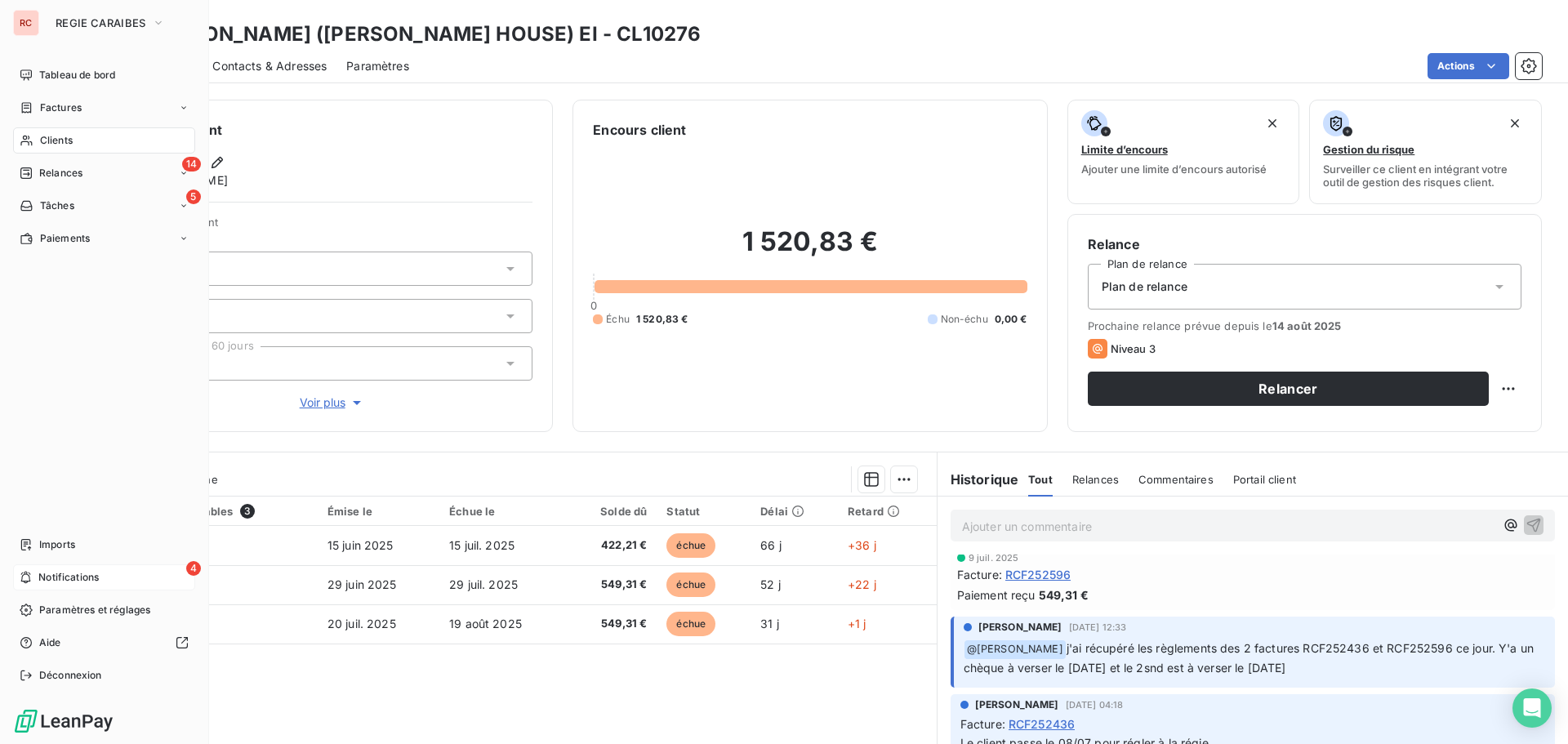
drag, startPoint x: 42, startPoint y: 176, endPoint x: 166, endPoint y: 306, distance: 179.7
click at [42, 176] on span "Relances" at bounding box center [60, 173] width 43 height 15
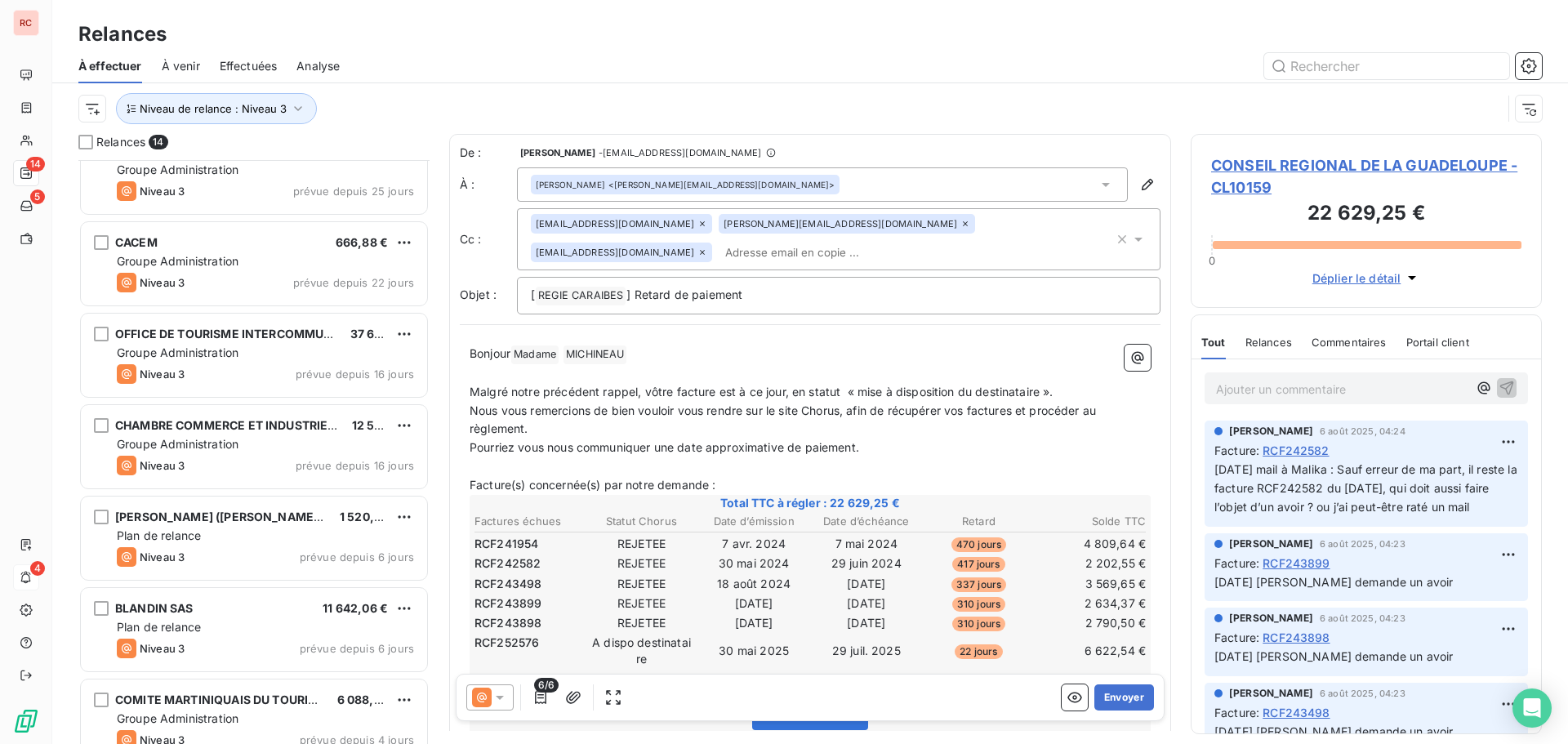
scroll to position [491, 0]
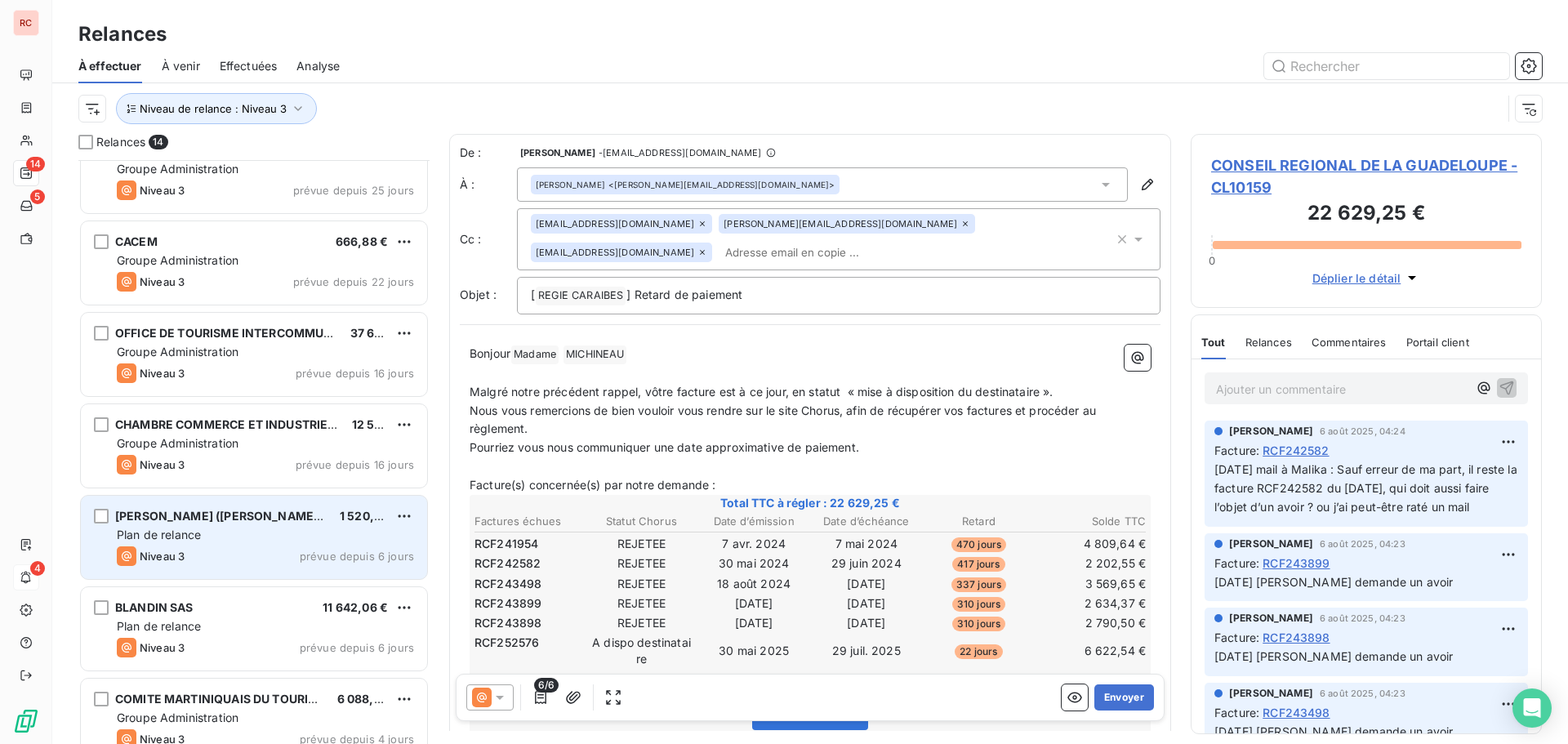
click at [215, 555] on div "Niveau 3 prévue depuis 6 jours" at bounding box center [265, 556] width 297 height 20
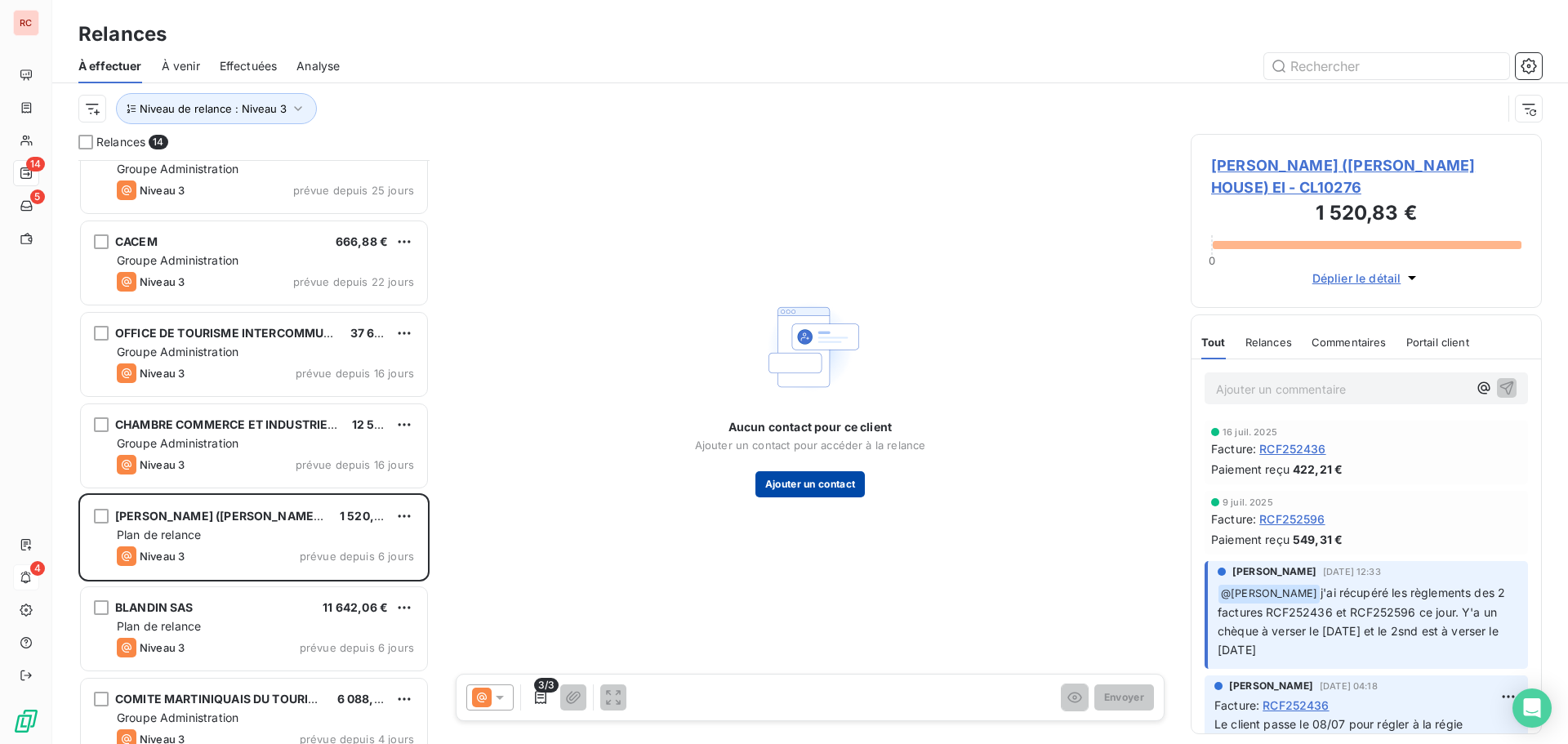
click at [822, 471] on button "Ajouter un contact" at bounding box center [810, 484] width 110 height 26
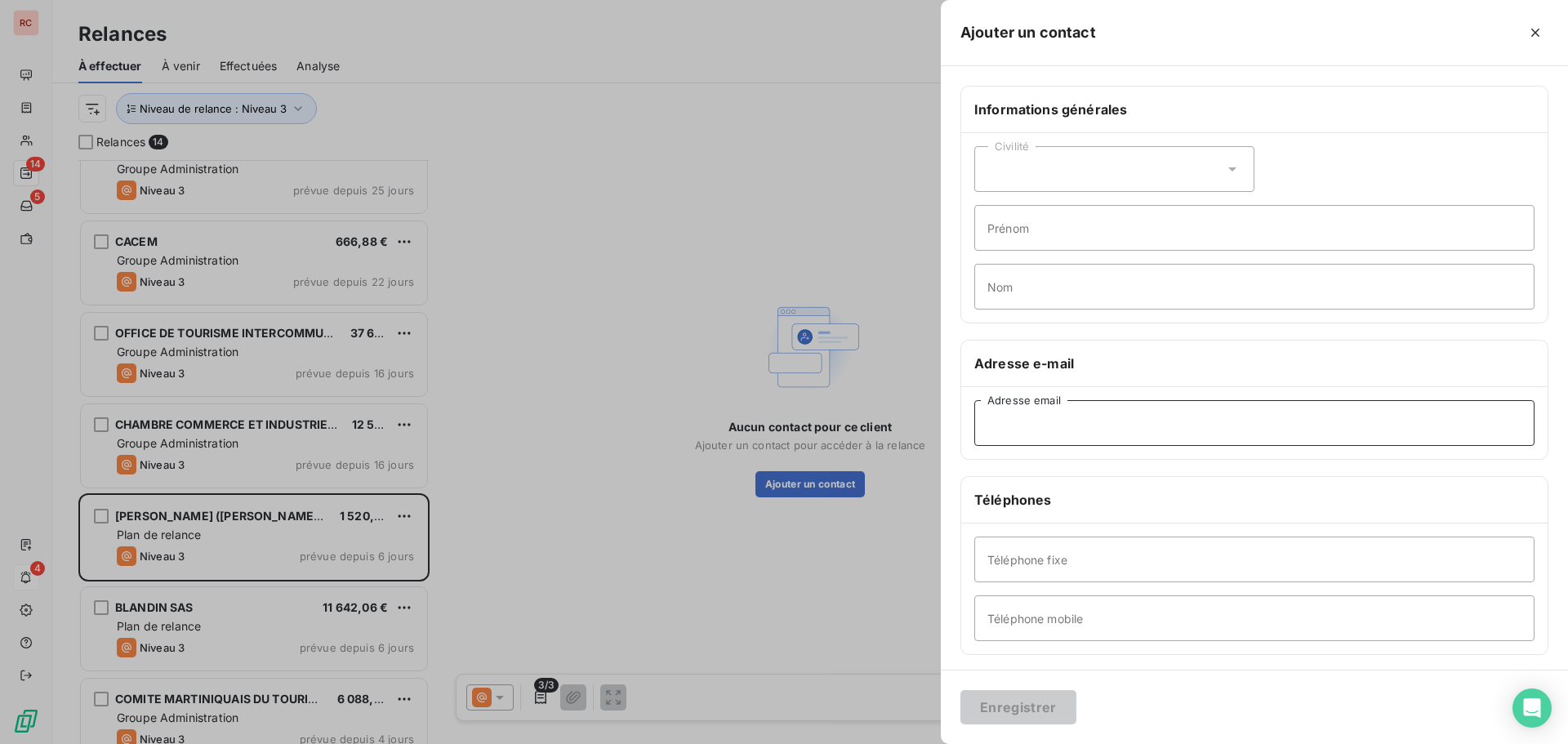
click at [1043, 420] on input "Adresse email" at bounding box center [1254, 423] width 560 height 46
paste input "[DOMAIN_NAME][EMAIL_ADDRESS][DOMAIN_NAME]"
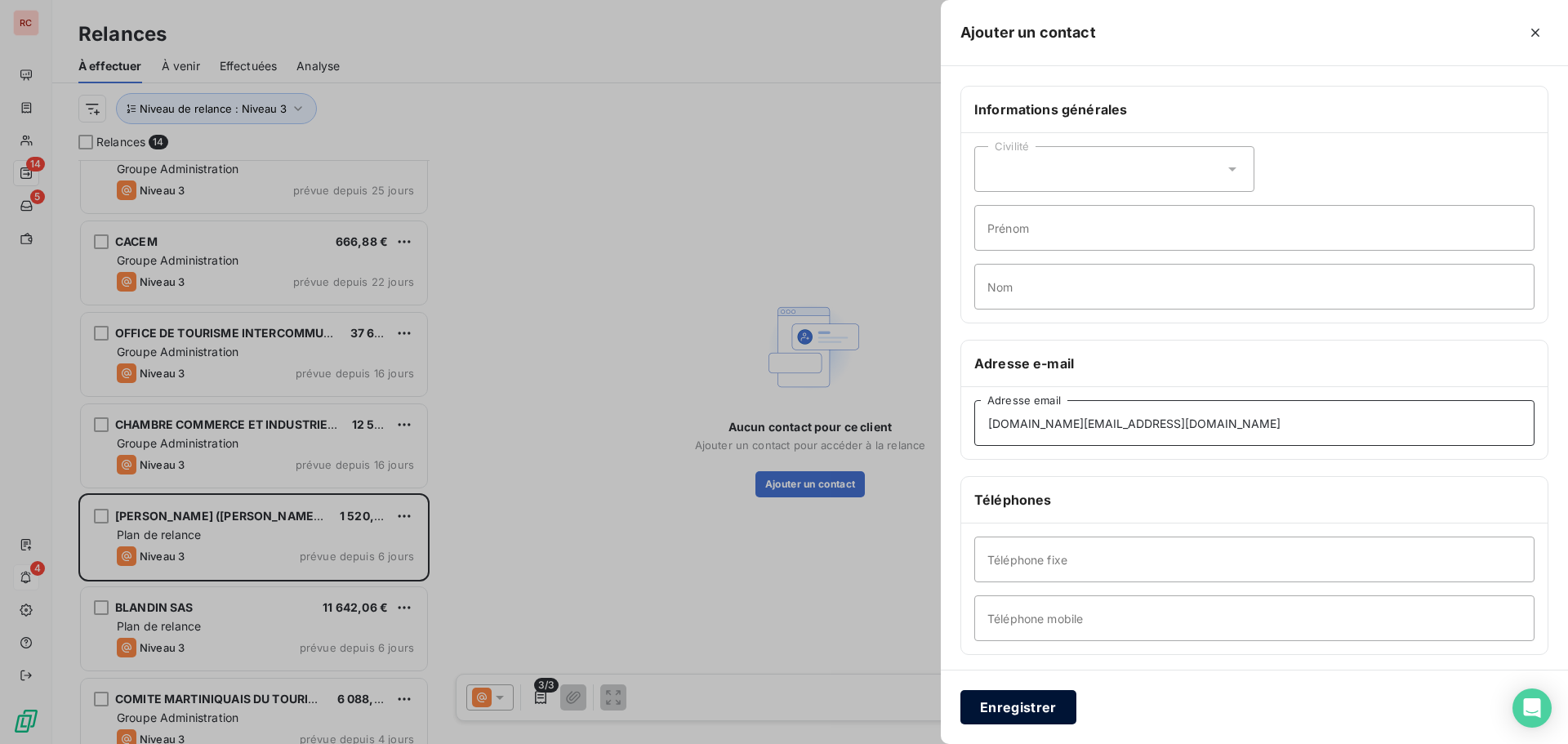
type input "[DOMAIN_NAME][EMAIL_ADDRESS][DOMAIN_NAME]"
click at [1023, 713] on button "Enregistrer" at bounding box center [1018, 707] width 116 height 34
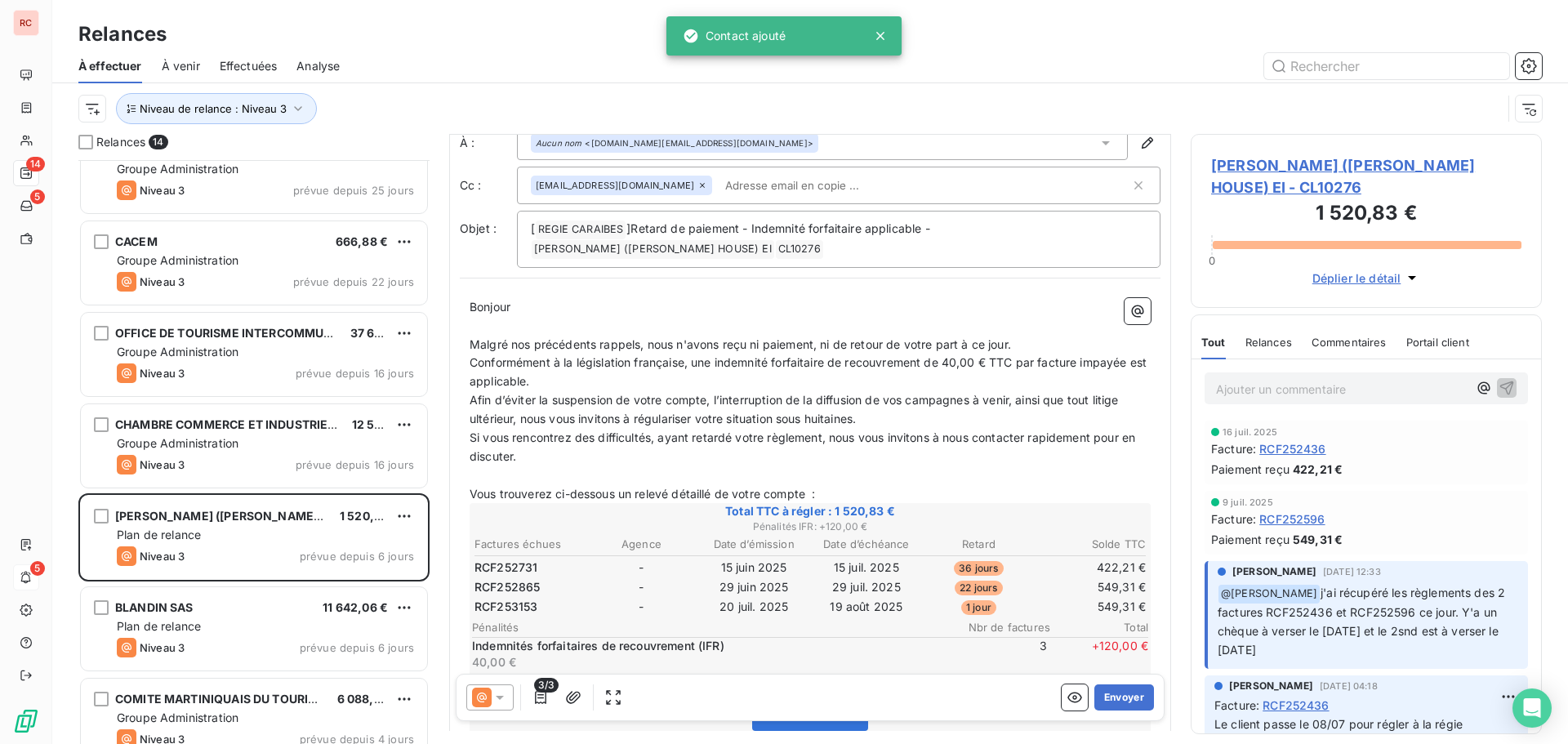
scroll to position [83, 0]
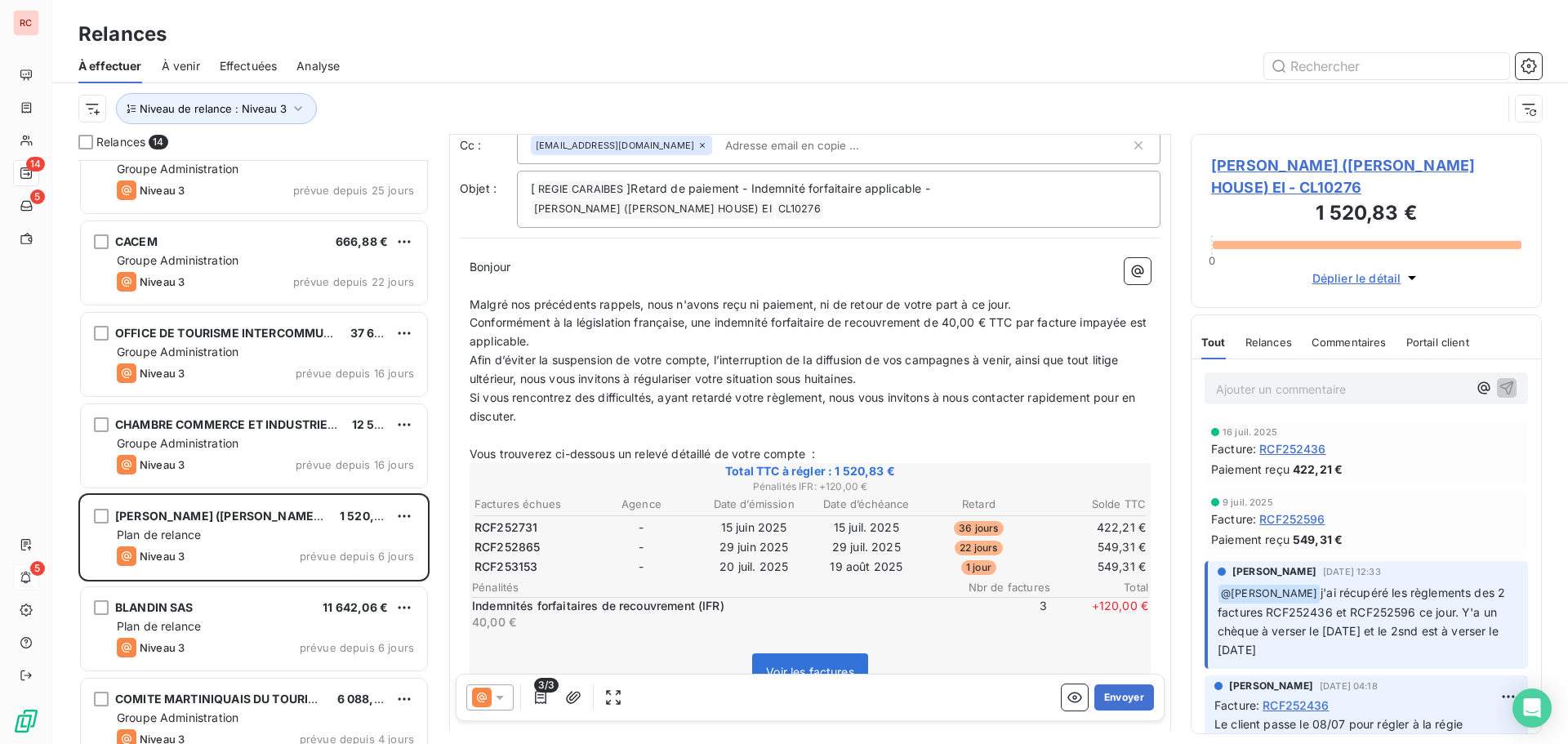
click at [508, 698] on div at bounding box center [489, 698] width 47 height 26
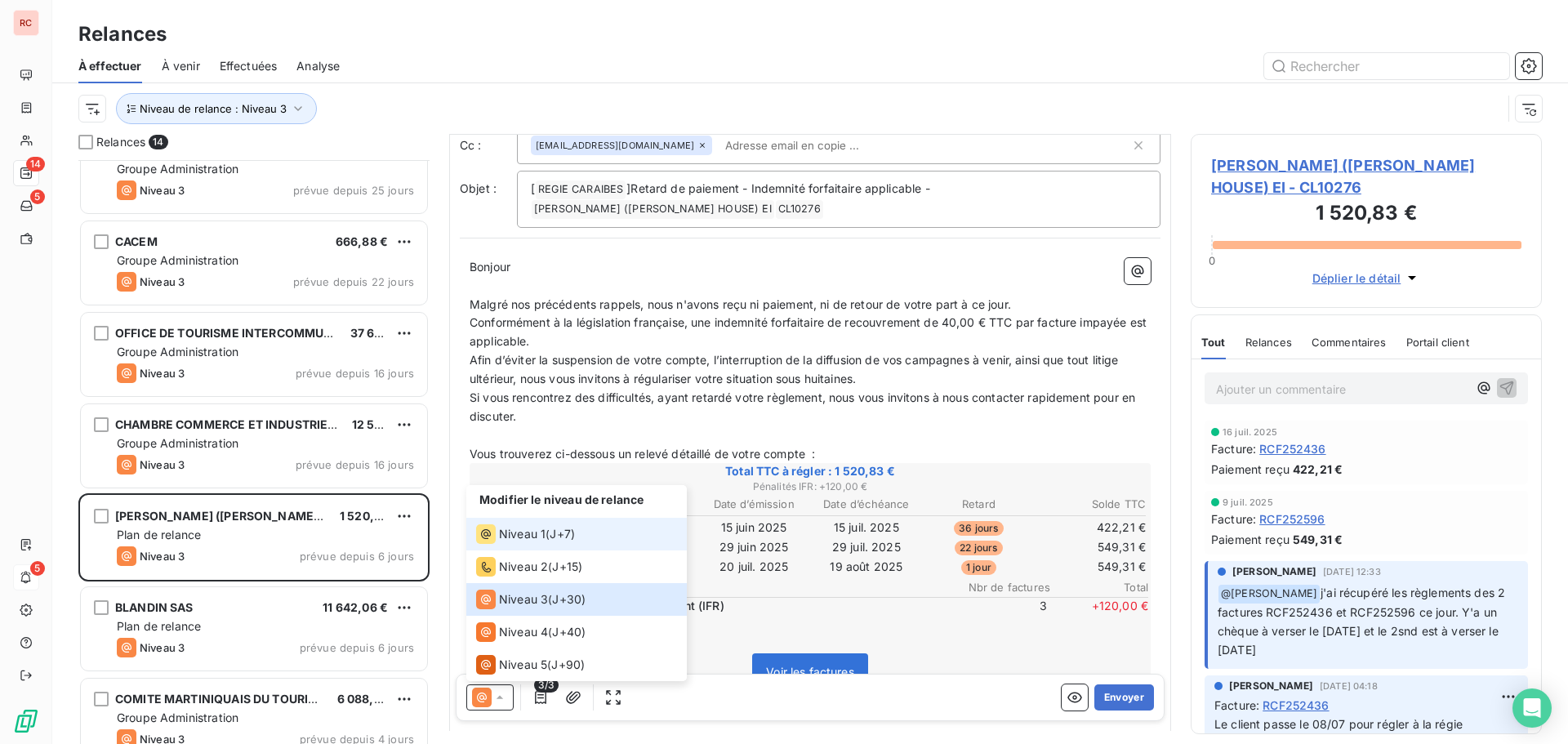
click at [548, 537] on div "Niveau 1 ( J+7 )" at bounding box center [525, 534] width 99 height 20
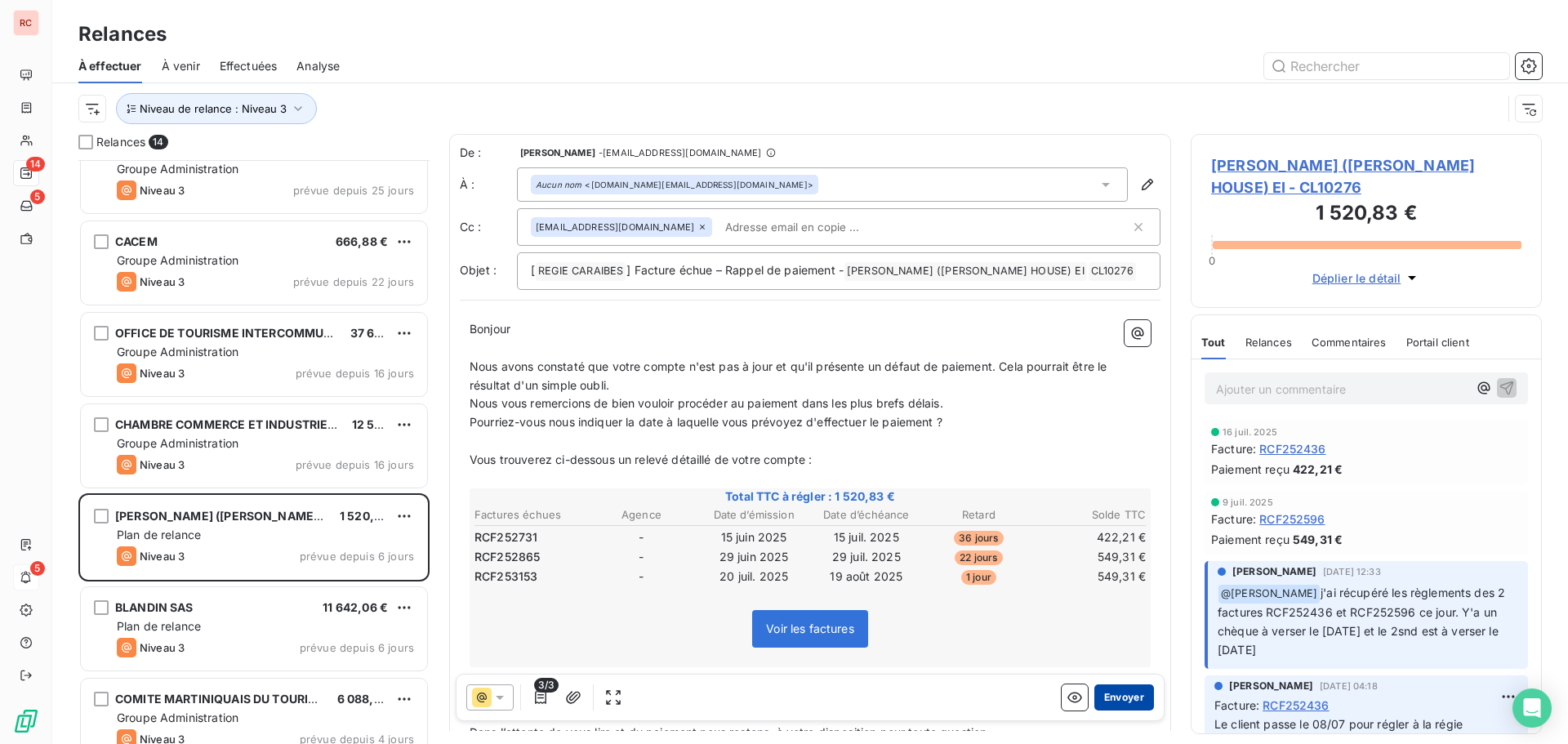
click at [1116, 698] on button "Envoyer" at bounding box center [1124, 698] width 60 height 26
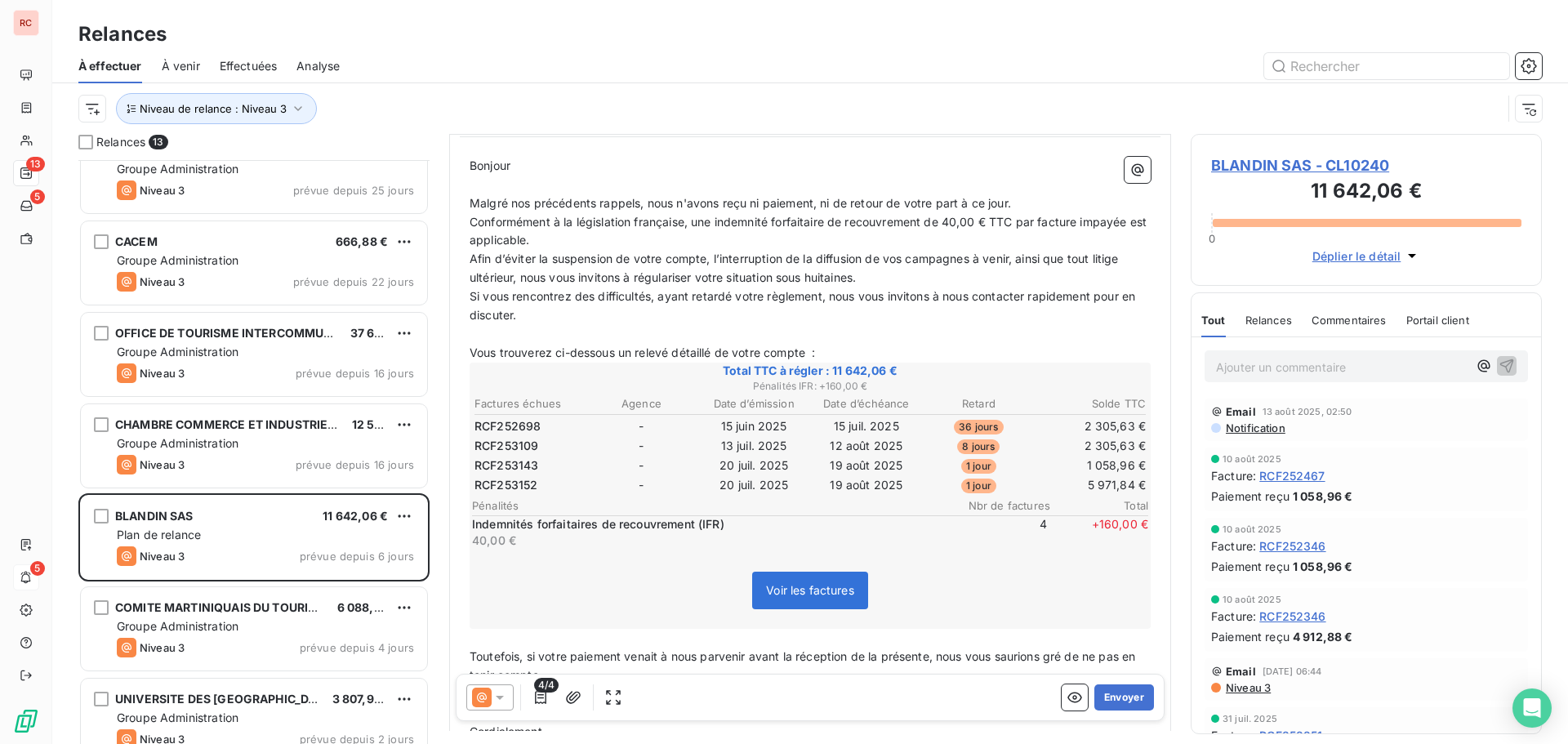
scroll to position [83, 0]
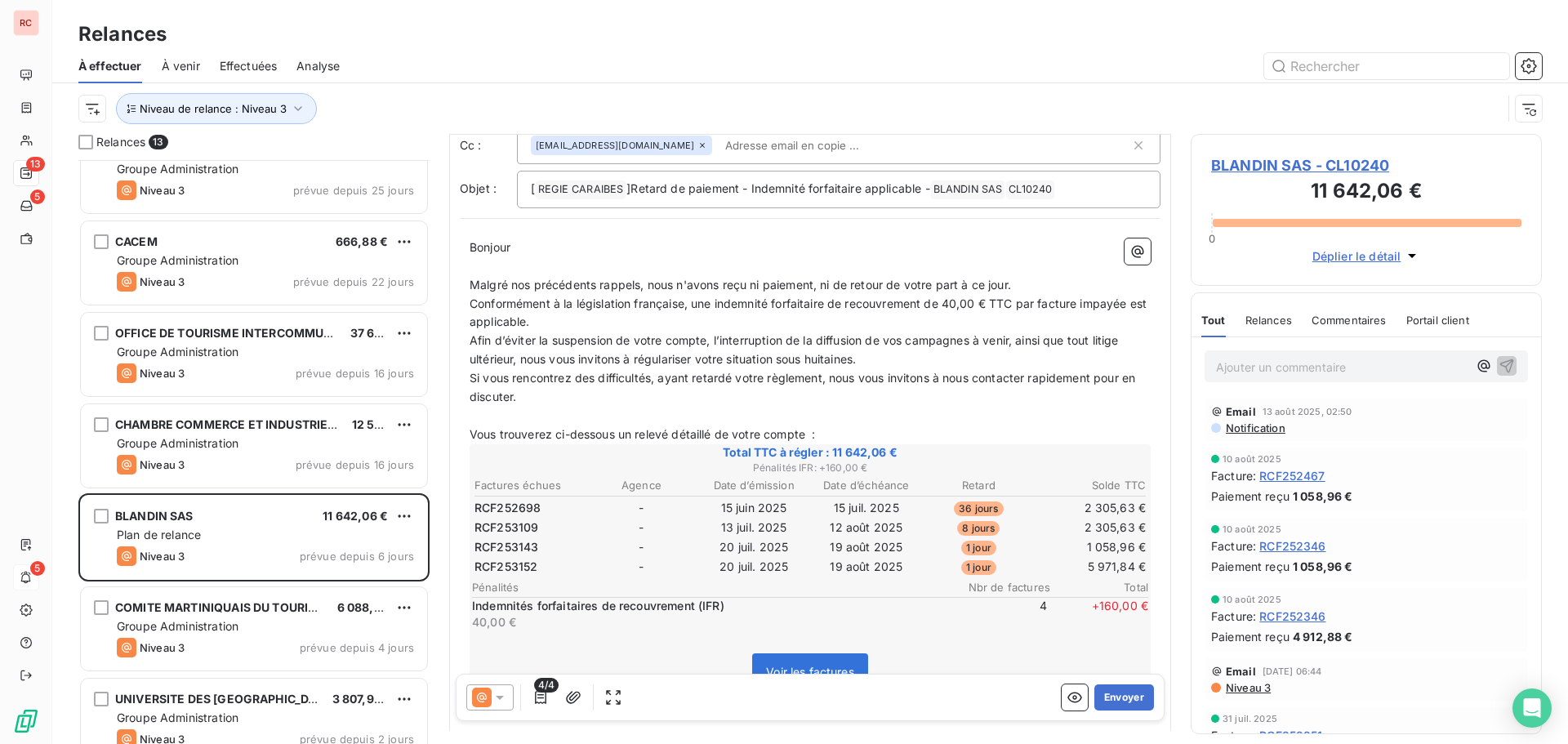
click at [1248, 688] on span "Niveau 3" at bounding box center [1247, 687] width 47 height 13
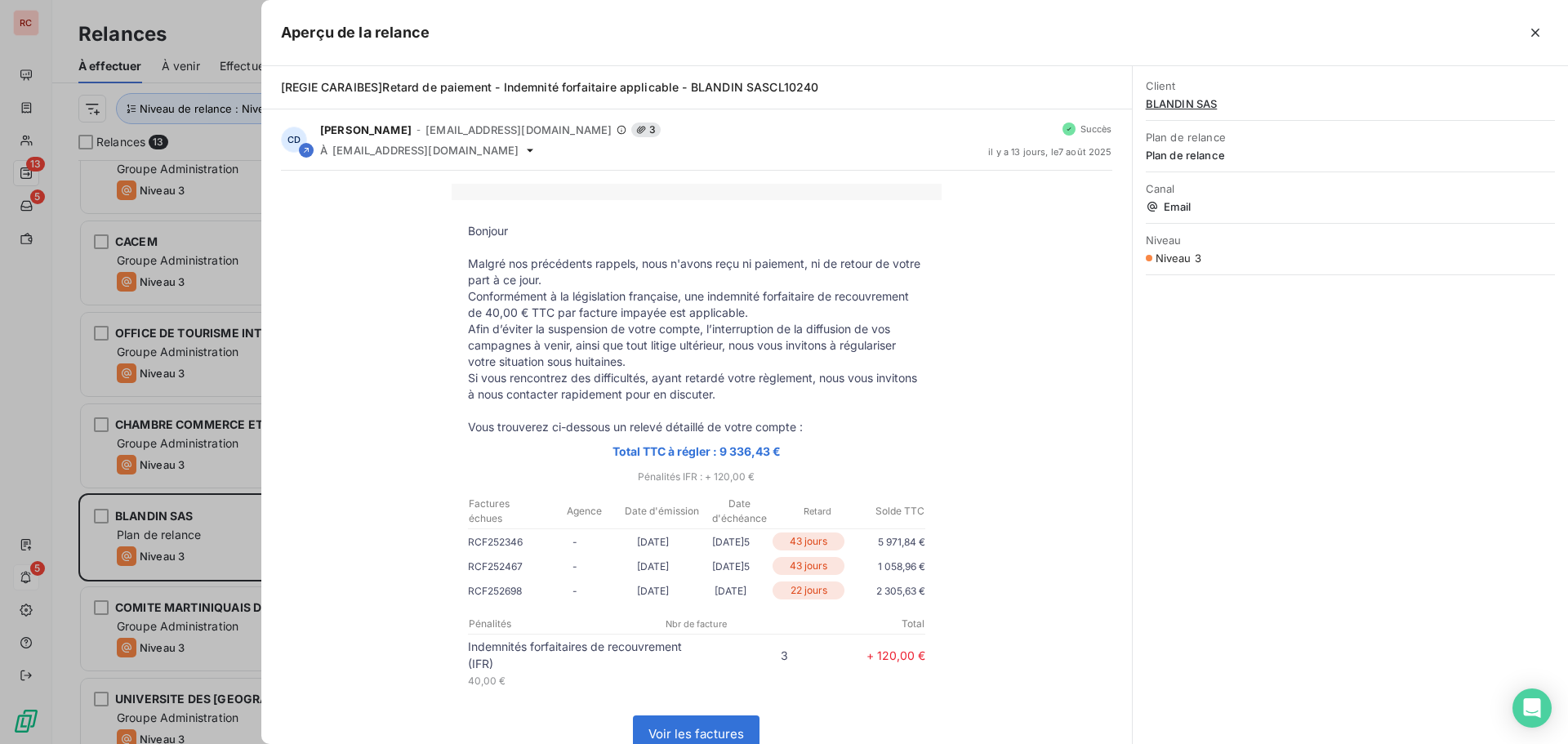
click at [1248, 688] on div "Client BLANDIN SAS Plan de relance Plan de relance Canal Email Niveau Niveau 3" at bounding box center [1350, 404] width 435 height 678
click at [196, 530] on div at bounding box center [784, 372] width 1568 height 744
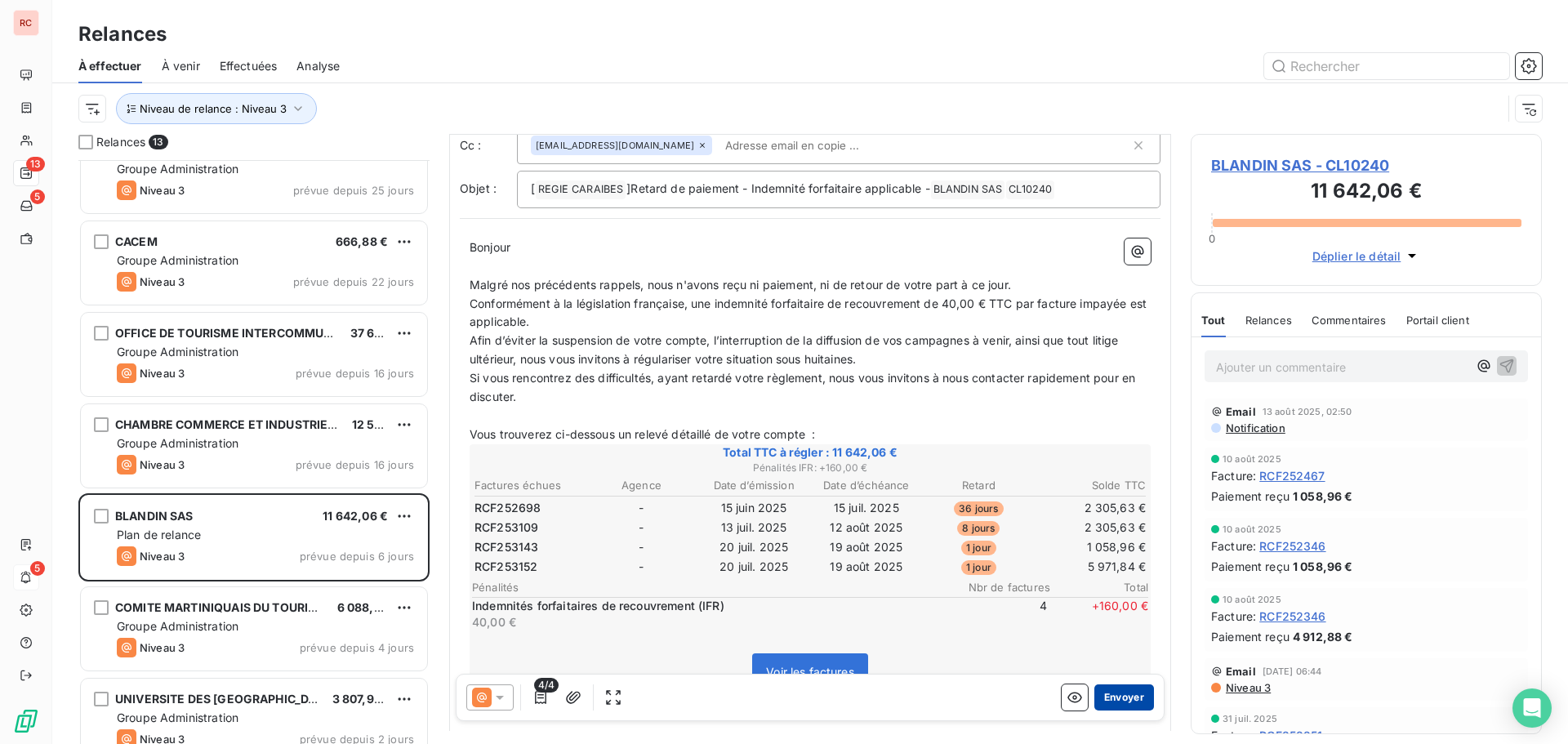
click at [1123, 694] on button "Envoyer" at bounding box center [1124, 698] width 60 height 26
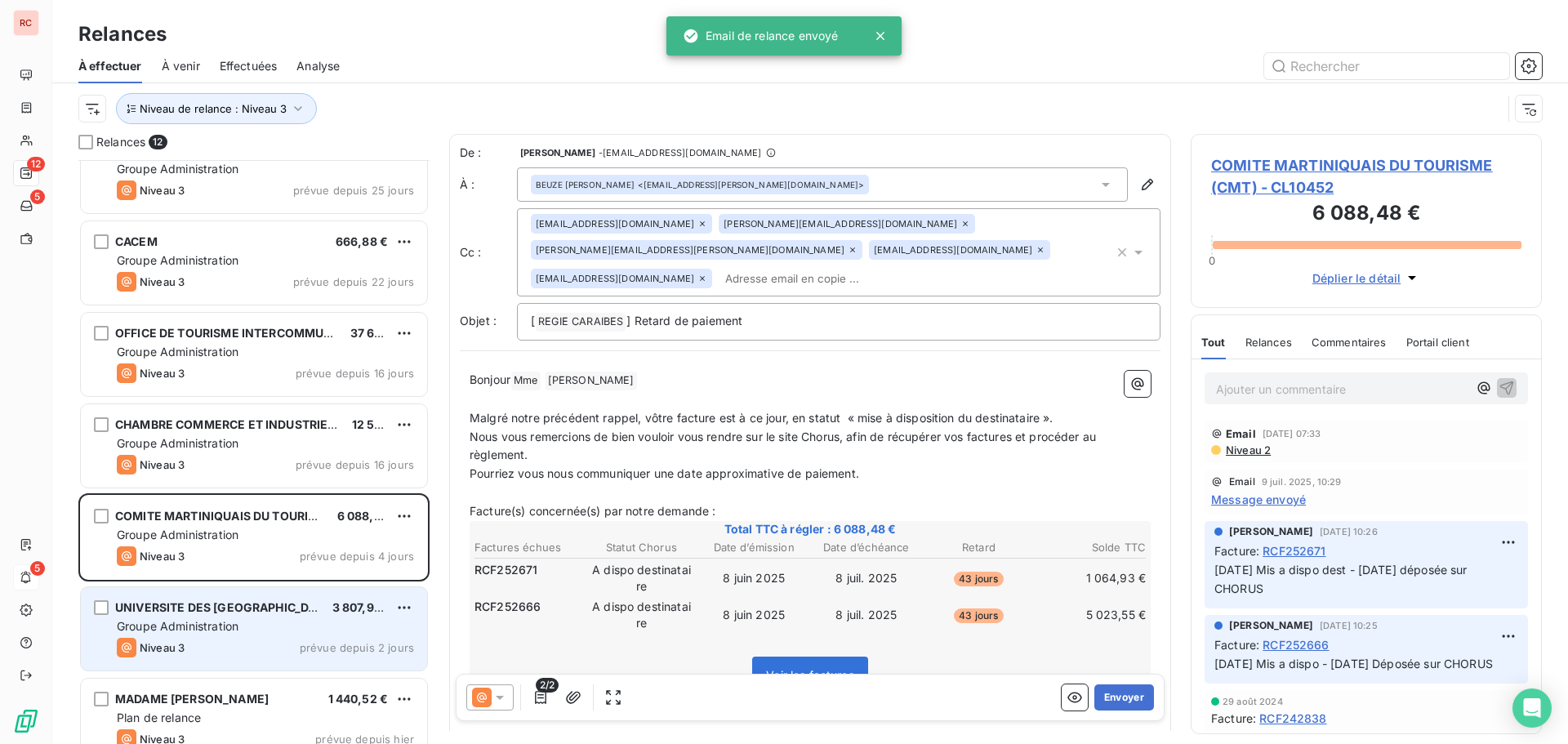
click at [316, 618] on div "Groupe Administration" at bounding box center [265, 626] width 297 height 16
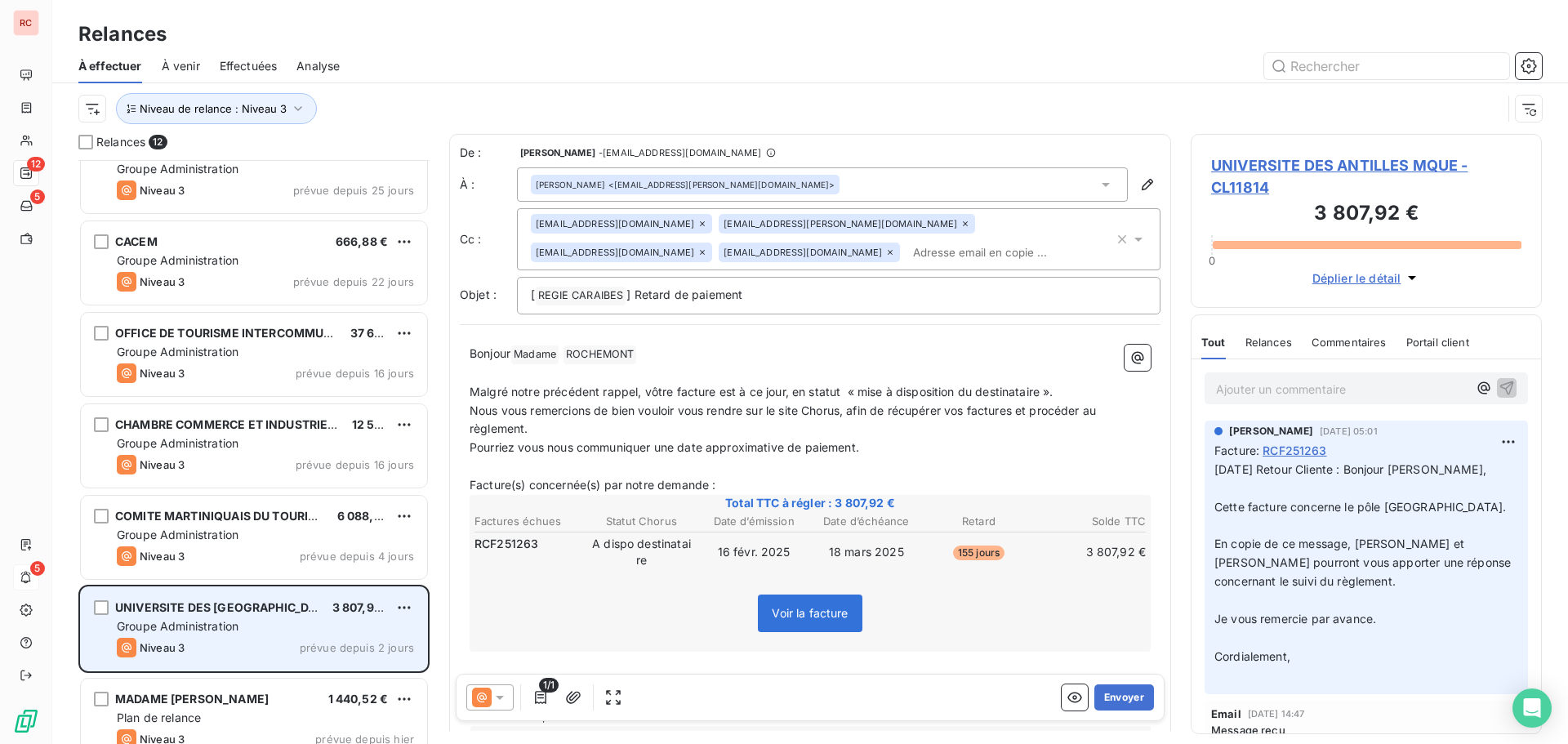
scroll to position [514, 0]
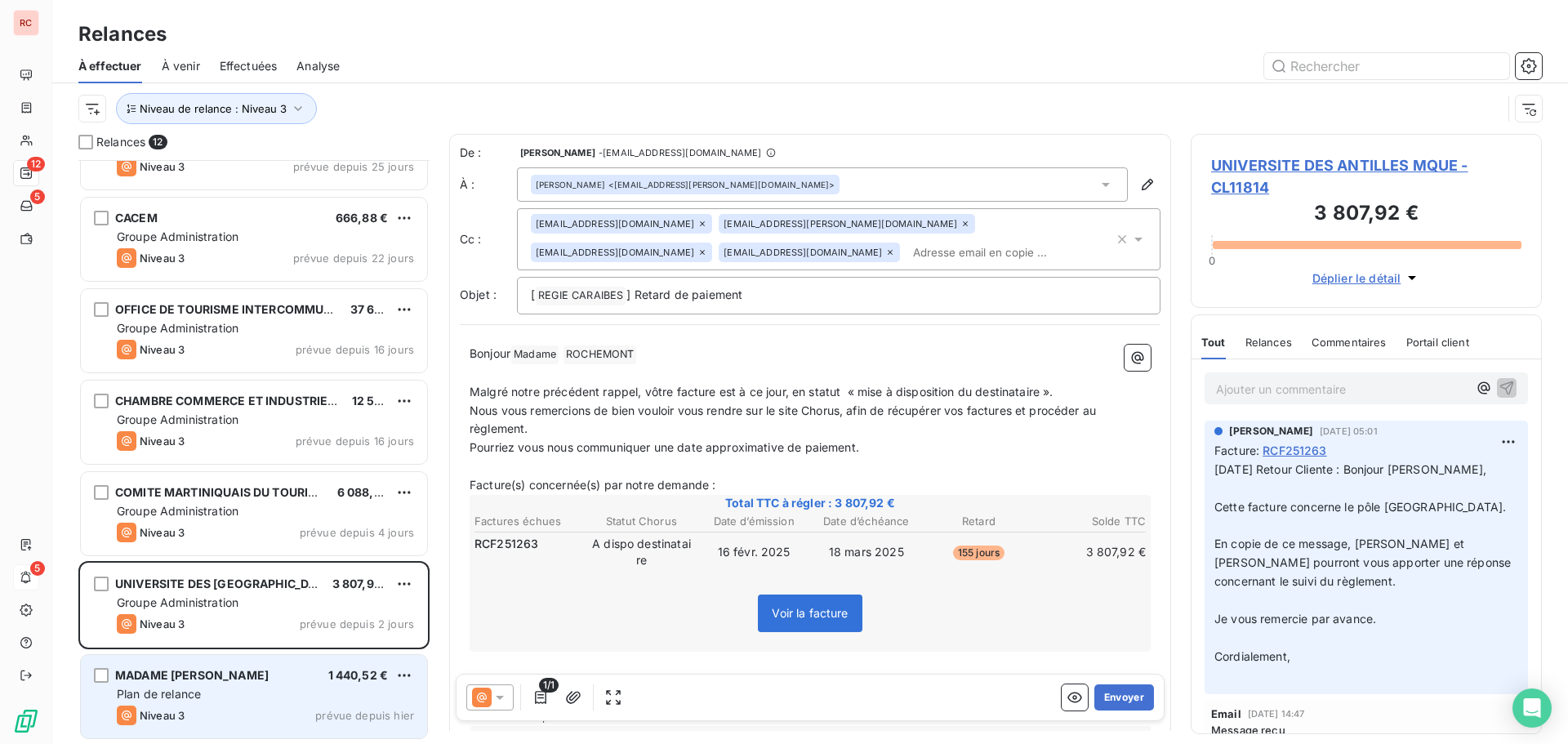
click at [294, 685] on div "MADAME [PERSON_NAME] 1 440,52 € Plan de relance Niveau 3 prévue depuis [DATE]" at bounding box center [254, 696] width 346 height 83
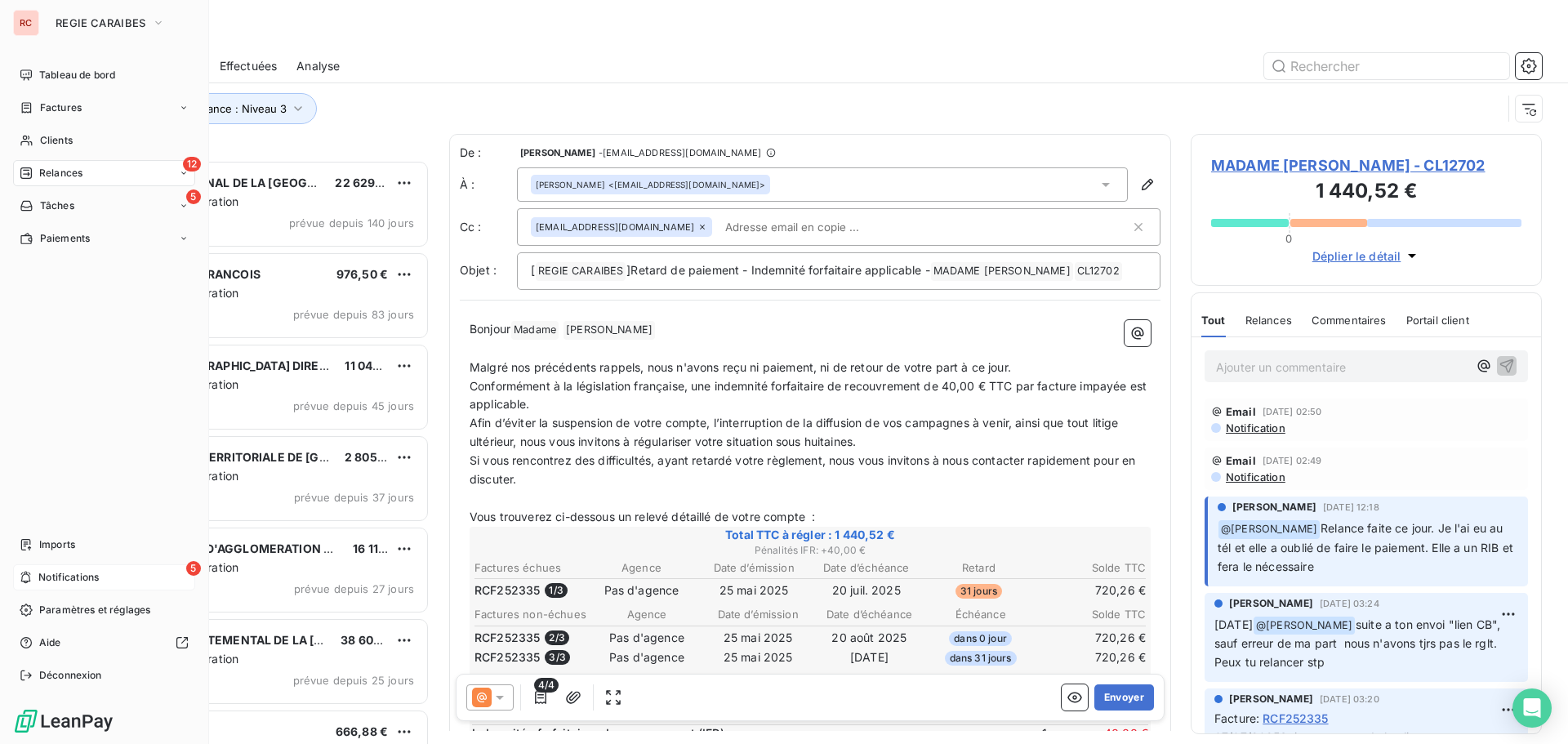
click at [119, 580] on div "5 Notifications" at bounding box center [104, 577] width 182 height 26
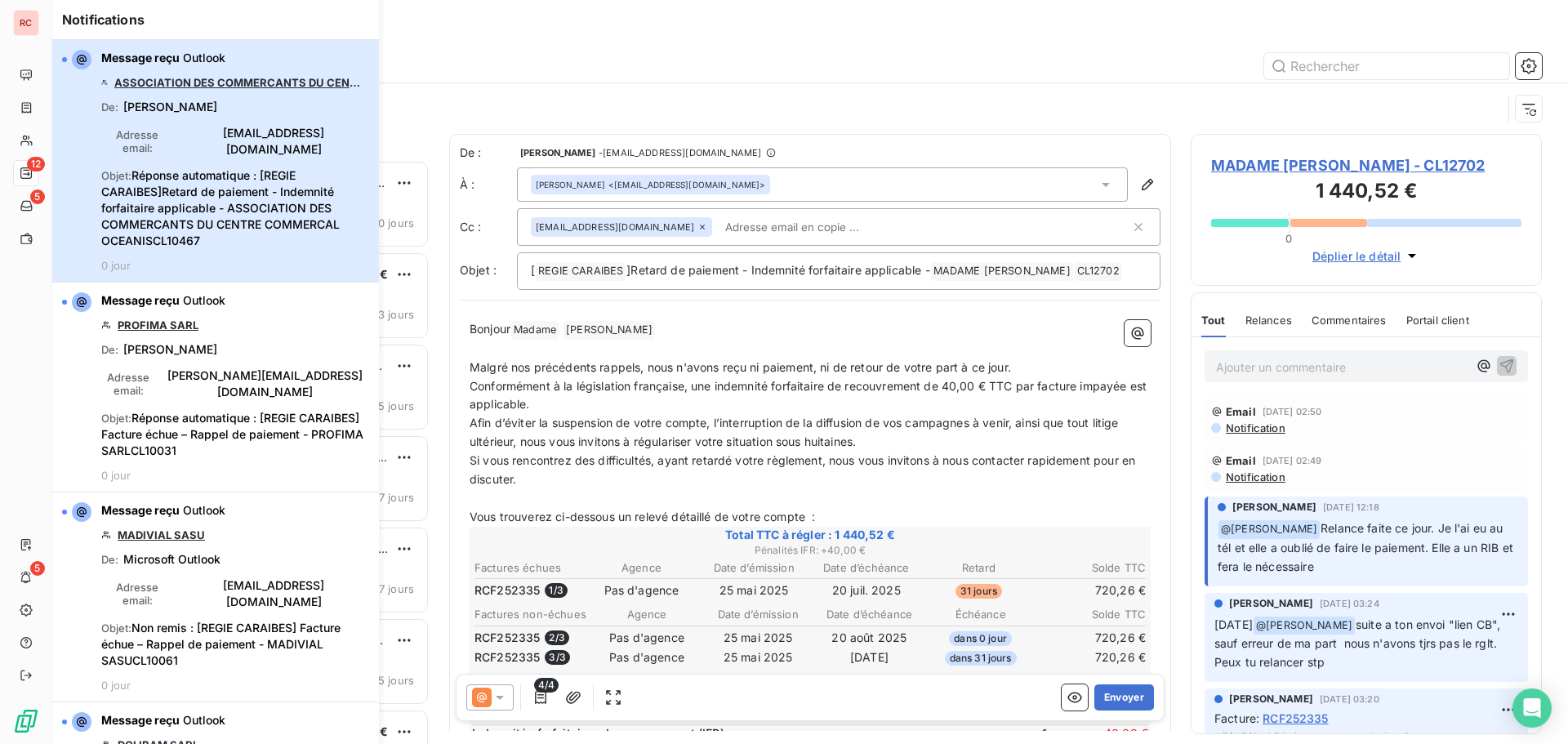
click at [236, 168] on span "Objet : Réponse automatique : [REGIE CARAIBES]Retard de paiement - Indemnité fo…" at bounding box center [235, 209] width 267 height 82
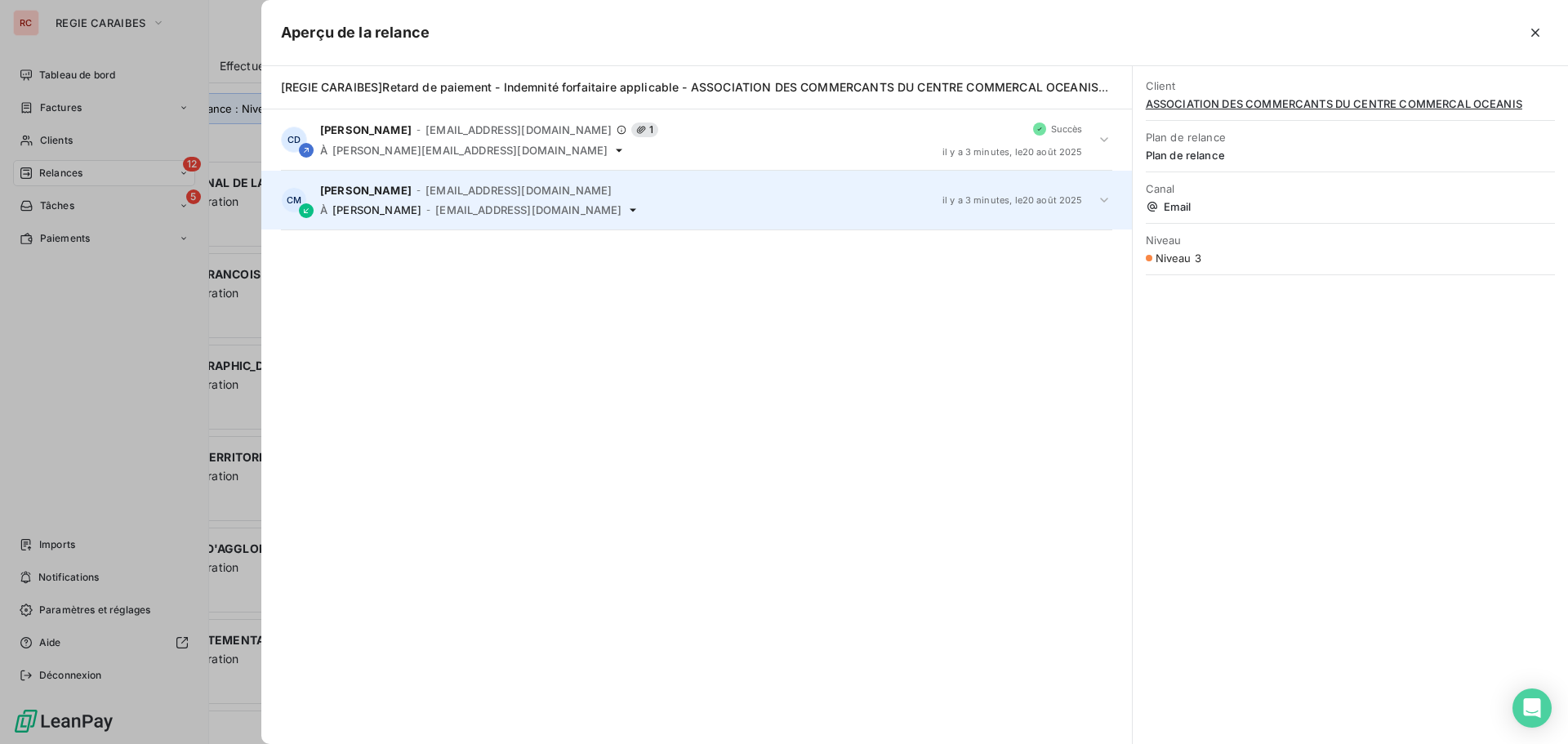
click at [1107, 202] on icon at bounding box center [1104, 200] width 16 height 16
click at [1102, 196] on icon at bounding box center [1104, 200] width 16 height 16
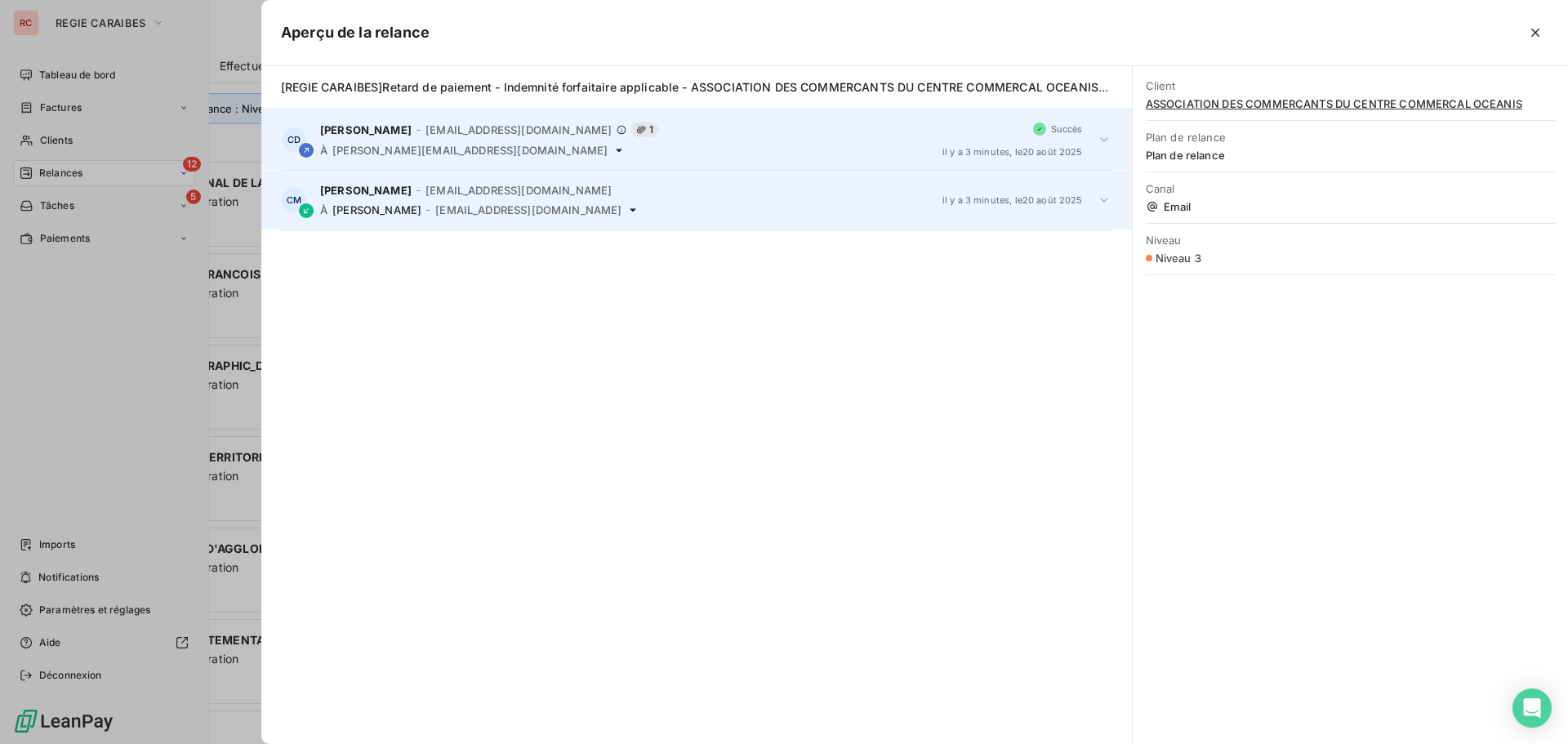
click at [1100, 140] on icon at bounding box center [1104, 140] width 16 height 16
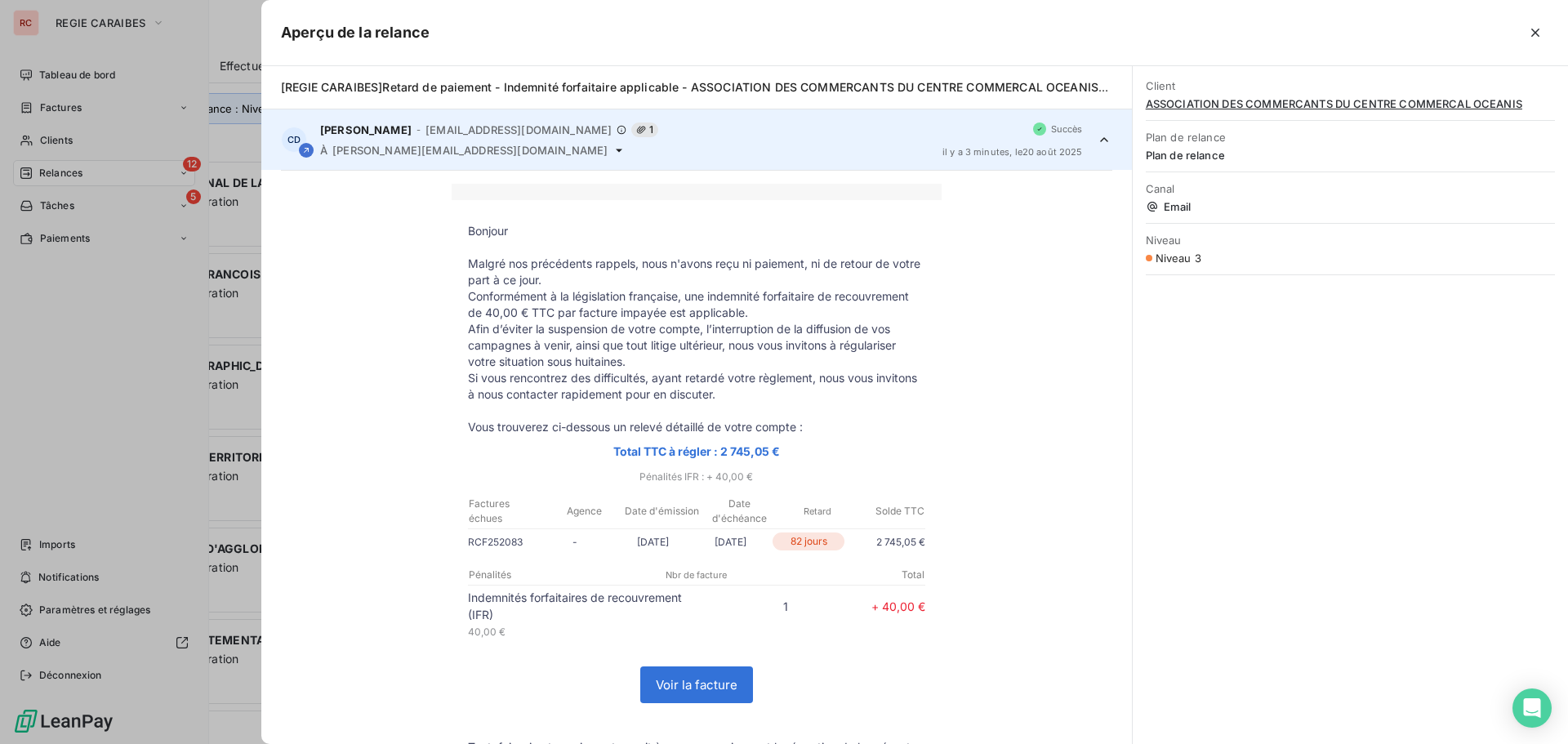
click at [1100, 140] on icon at bounding box center [1104, 139] width 8 height 5
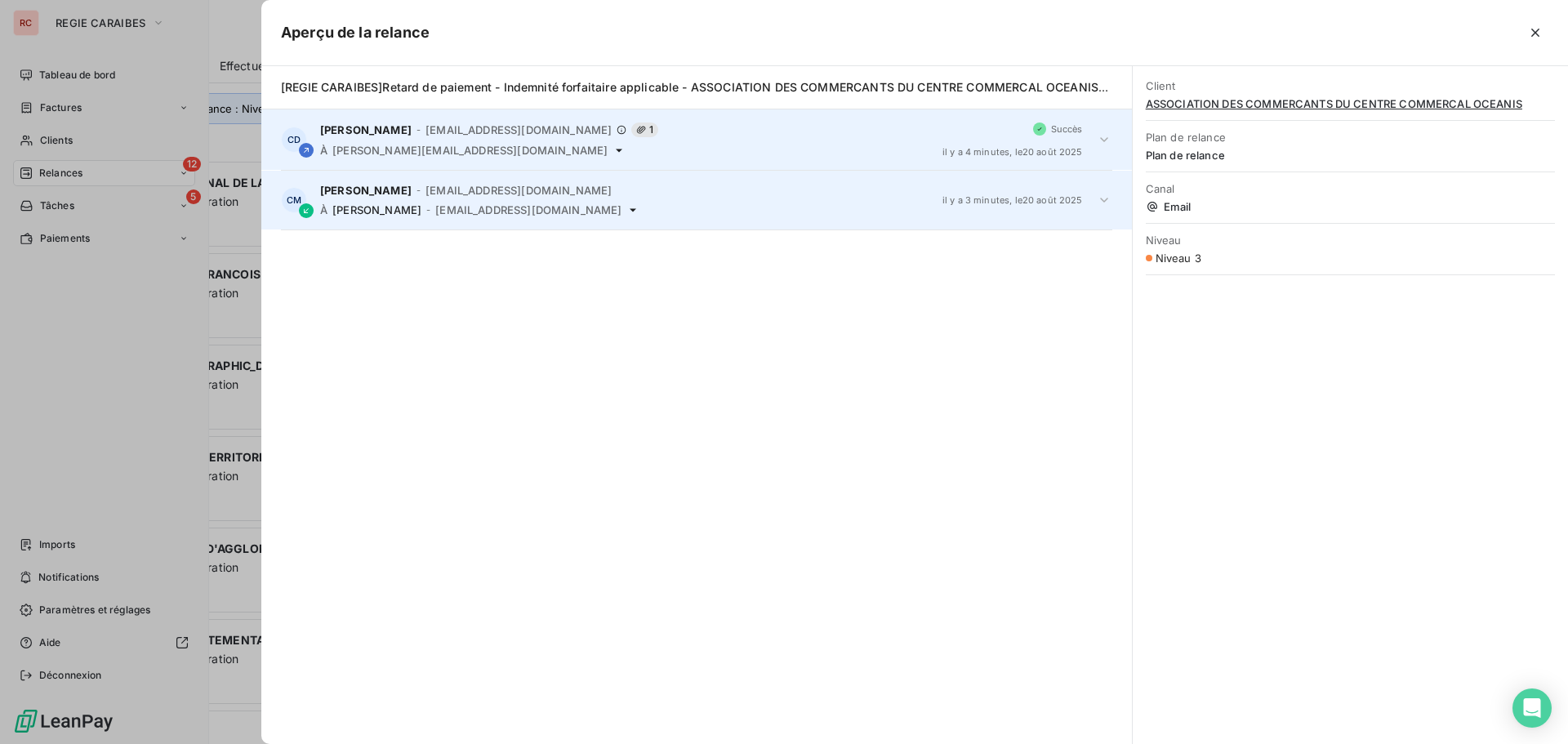
click at [1102, 198] on icon at bounding box center [1104, 200] width 16 height 16
click at [1108, 198] on icon at bounding box center [1104, 200] width 16 height 16
click at [467, 218] on div "CM [PERSON_NAME] - [EMAIL_ADDRESS][DOMAIN_NAME] À [PERSON_NAME] - [EMAIL_ADDRES…" at bounding box center [697, 200] width 870 height 59
click at [427, 194] on span "[EMAIL_ADDRESS][DOMAIN_NAME]" at bounding box center [518, 190] width 187 height 13
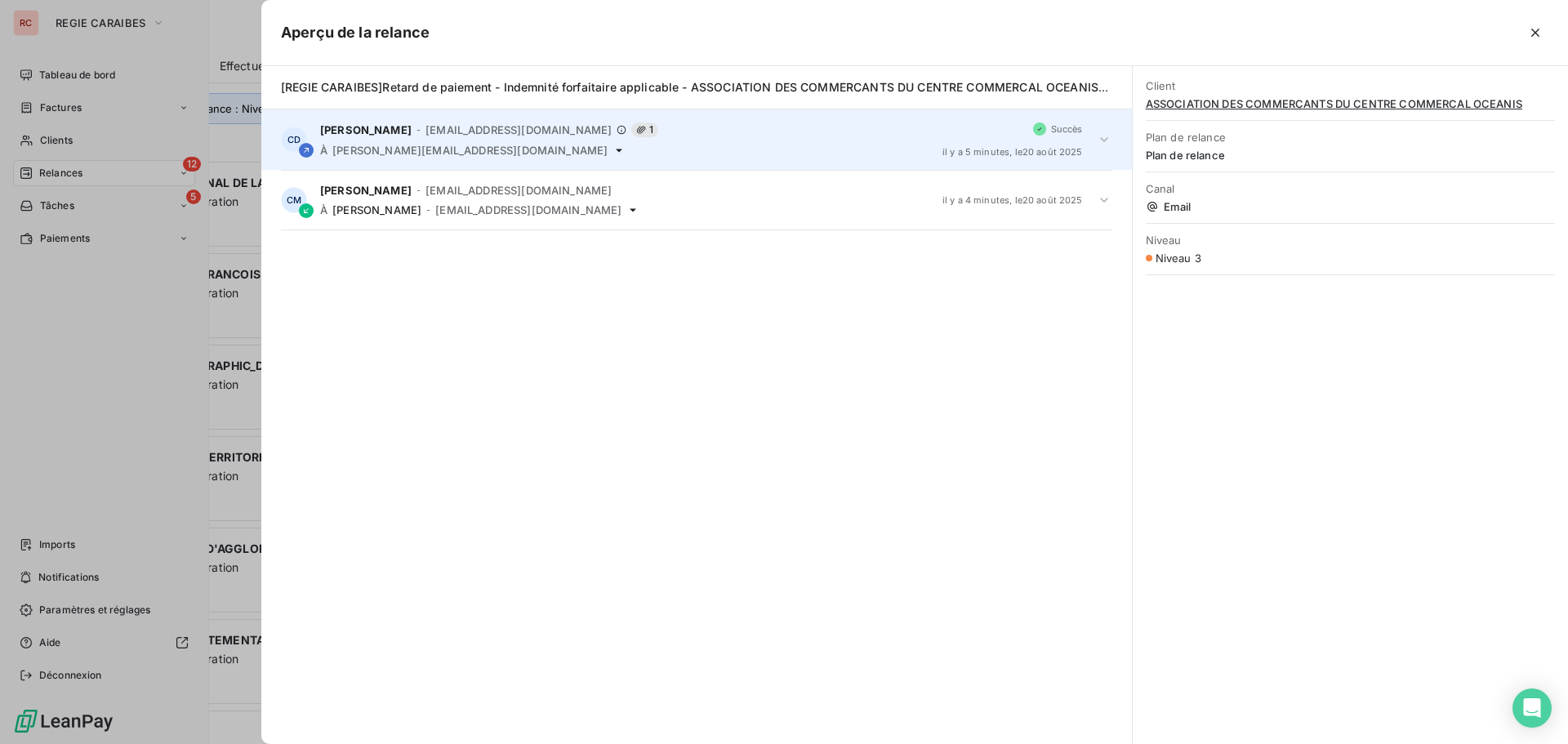
click at [246, 412] on div at bounding box center [784, 372] width 1568 height 744
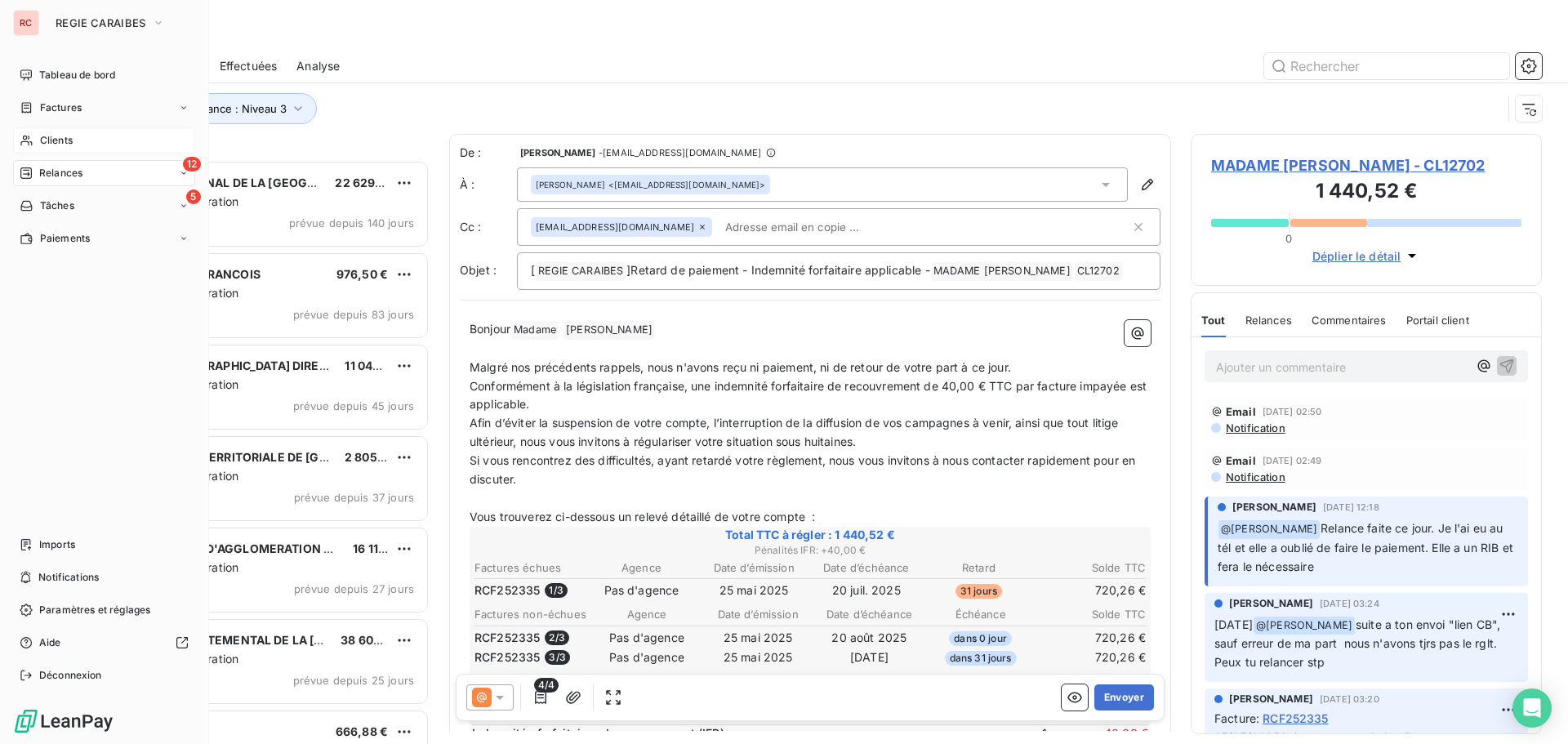
drag, startPoint x: 49, startPoint y: 138, endPoint x: 101, endPoint y: 139, distance: 52.0
click at [49, 138] on span "Clients" at bounding box center [56, 140] width 33 height 15
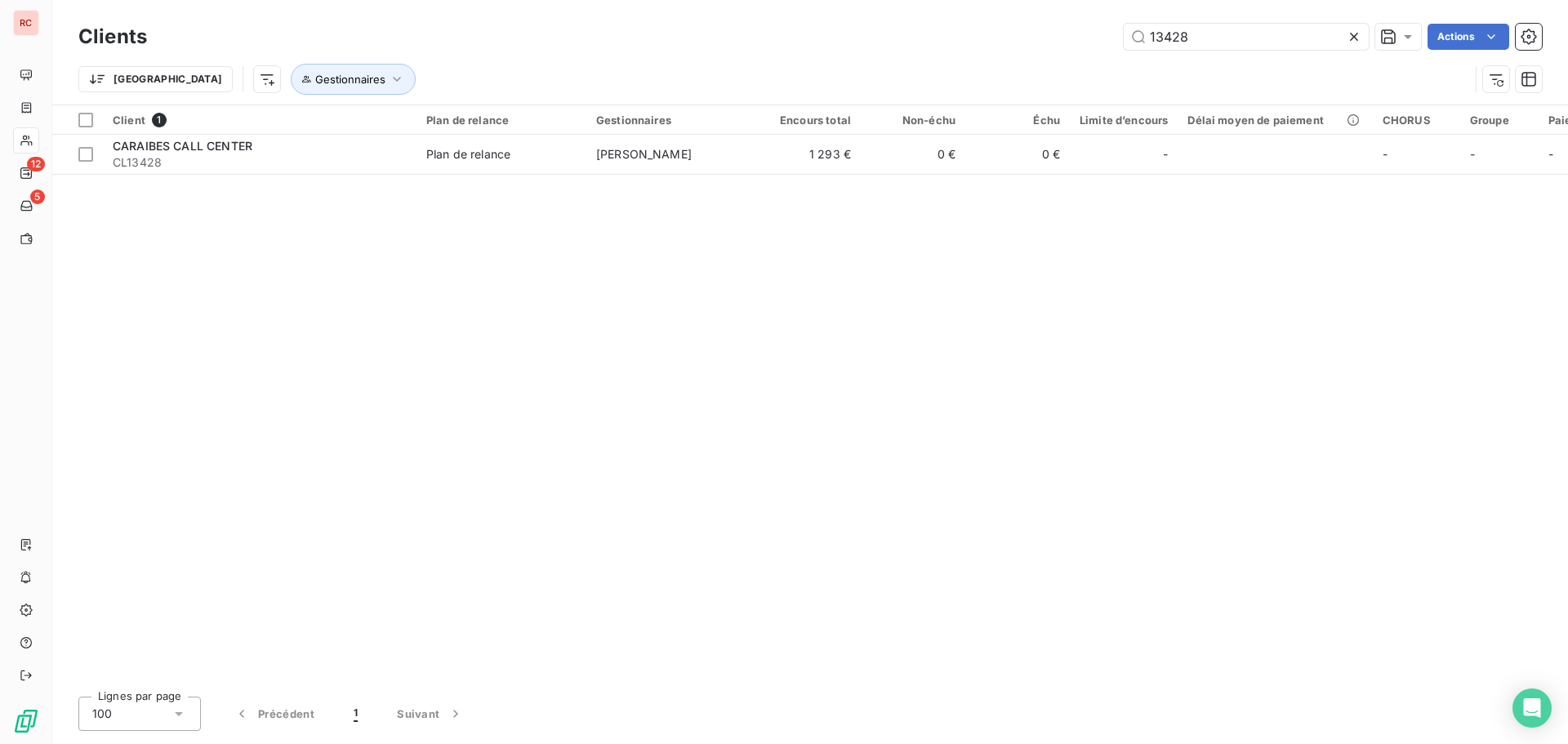
drag, startPoint x: 1251, startPoint y: 33, endPoint x: 1065, endPoint y: 50, distance: 186.8
click at [1065, 50] on div "Clients 13428 Actions" at bounding box center [810, 37] width 1463 height 34
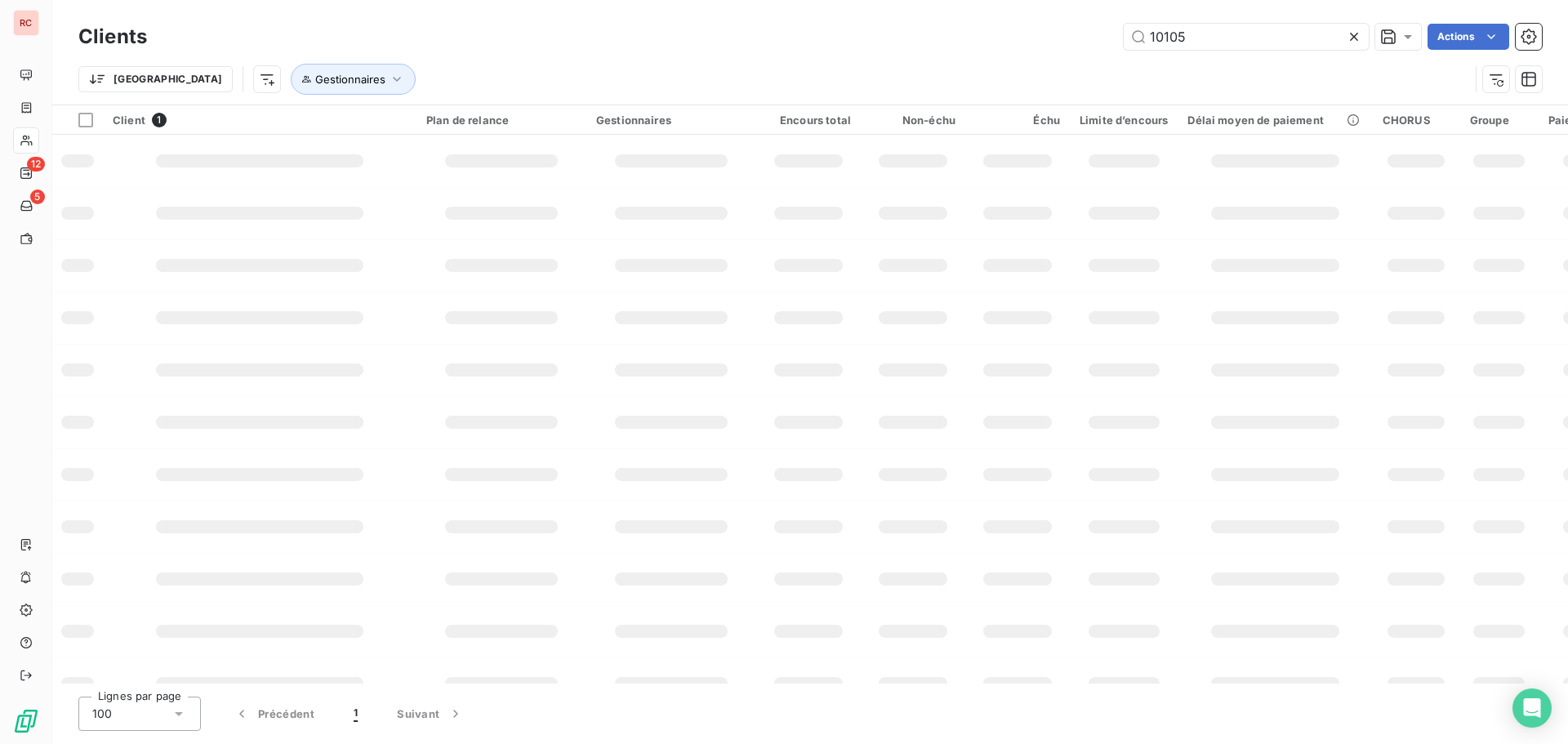
type input "10105"
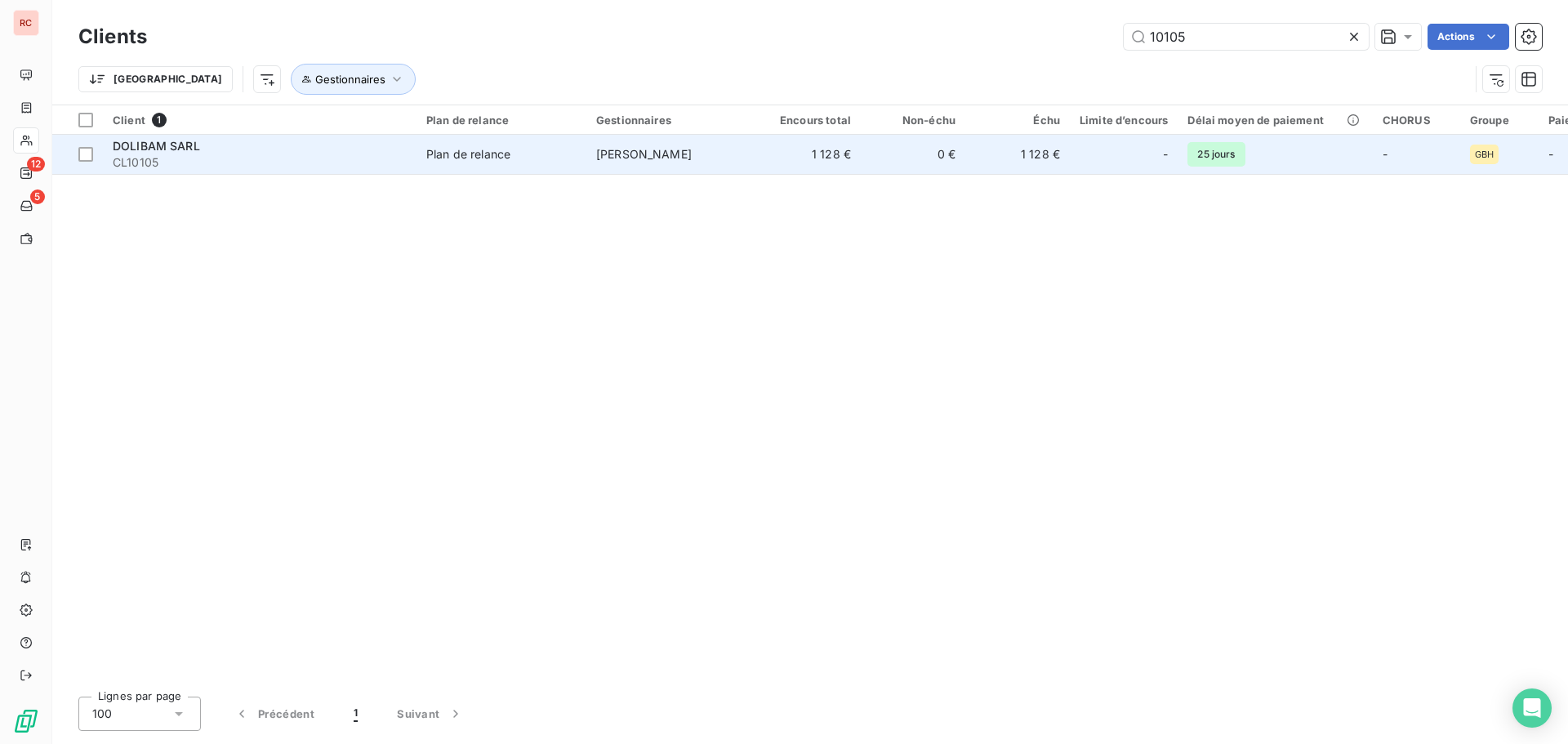
click at [479, 150] on div "Plan de relance" at bounding box center [468, 154] width 84 height 16
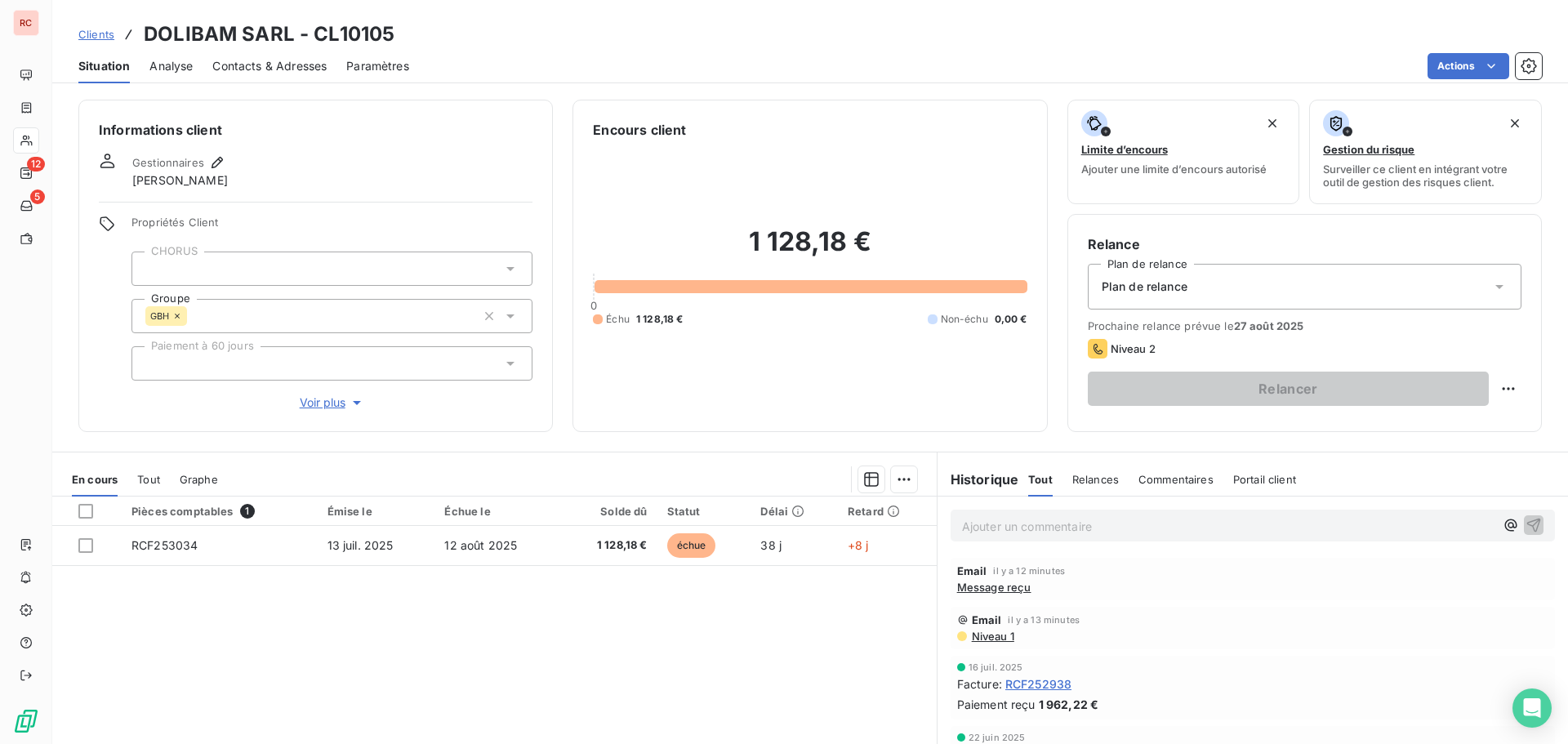
click at [284, 64] on span "Contacts & Adresses" at bounding box center [269, 66] width 115 height 16
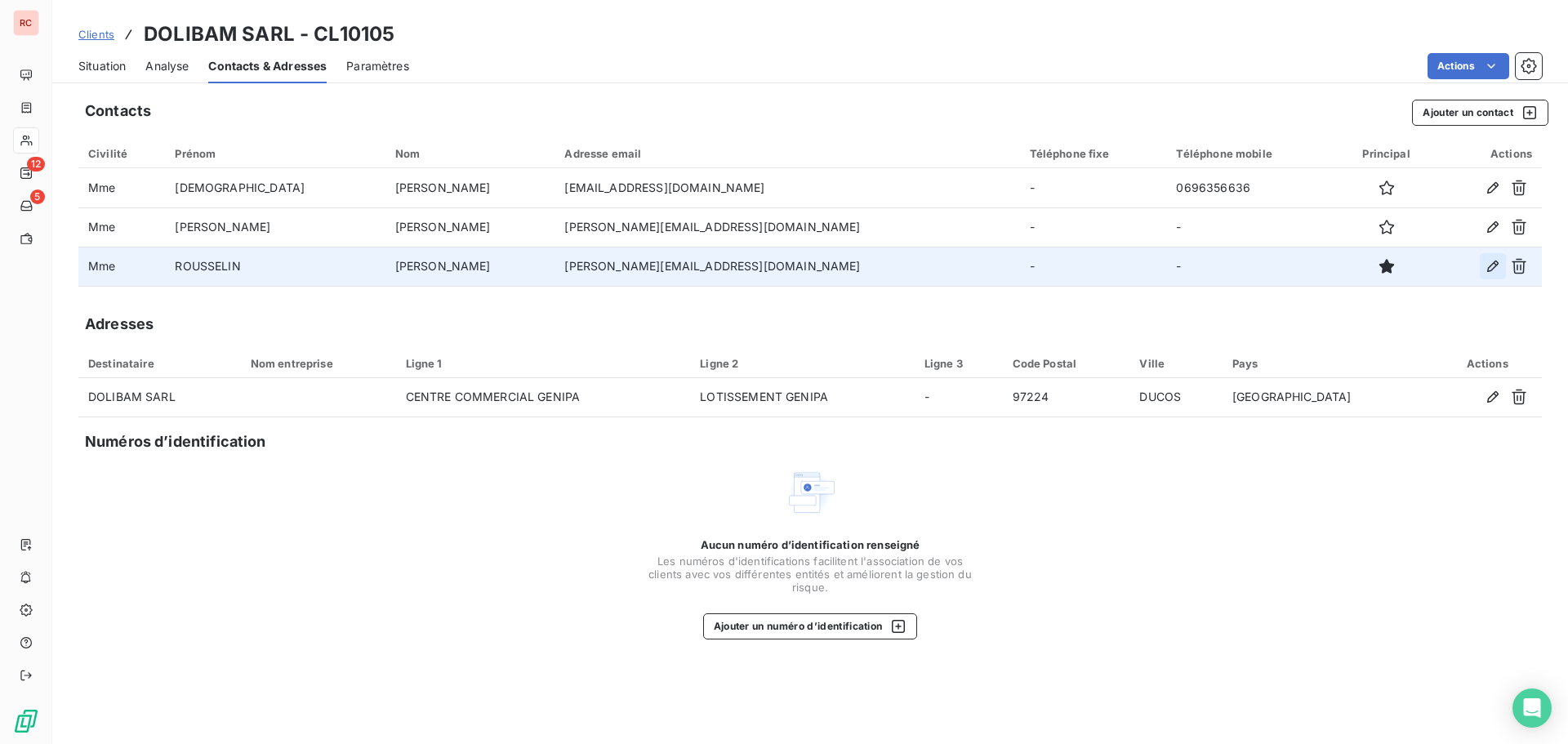
click at [1495, 268] on icon "button" at bounding box center [1492, 267] width 16 height 16
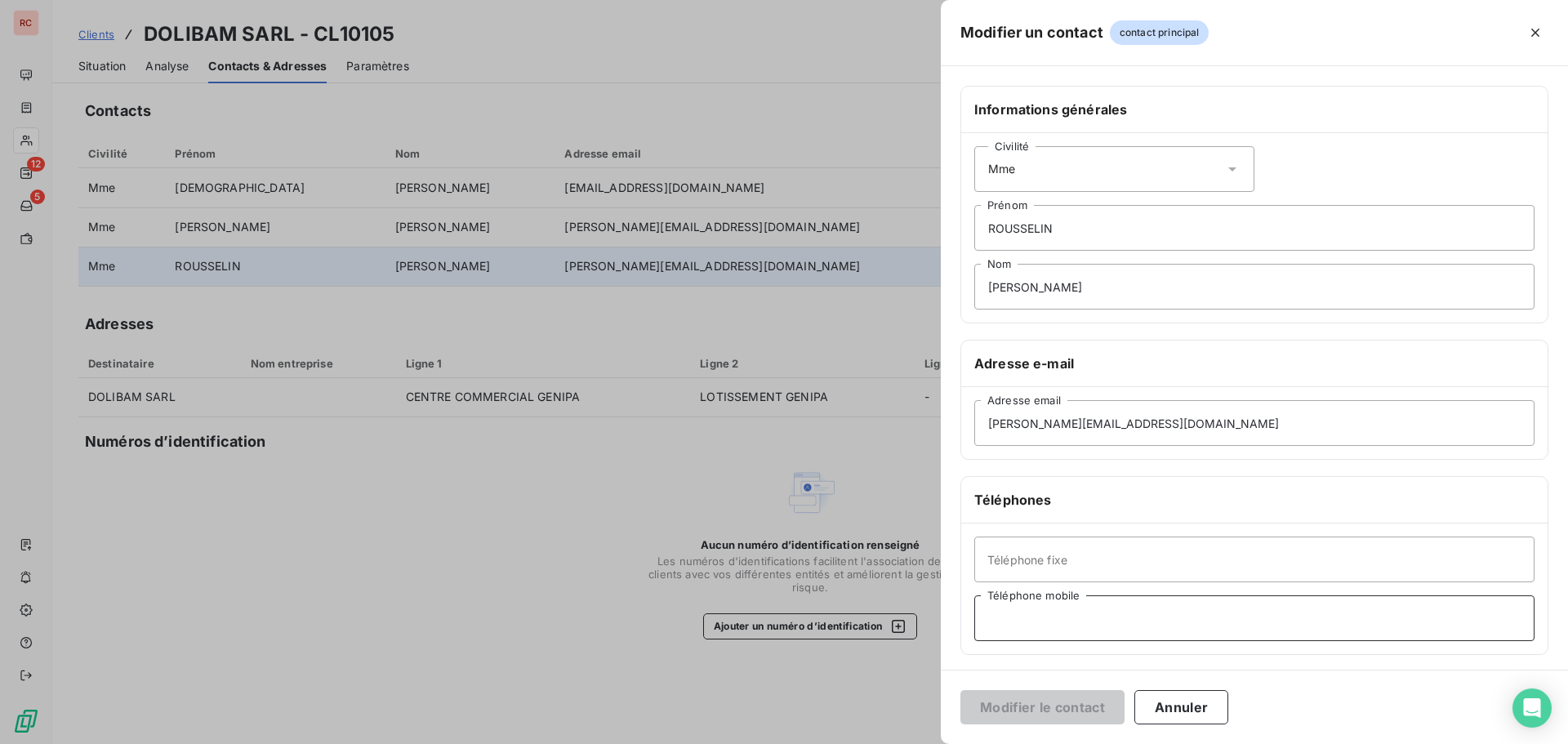
drag, startPoint x: 1045, startPoint y: 618, endPoint x: 1039, endPoint y: 634, distance: 17.1
click at [1044, 638] on input "Téléphone mobile" at bounding box center [1254, 618] width 560 height 46
click at [1035, 628] on input "Téléphone mobile" at bounding box center [1254, 618] width 560 height 46
paste input "0690 57 88 39"
drag, startPoint x: 996, startPoint y: 618, endPoint x: 983, endPoint y: 618, distance: 13.0
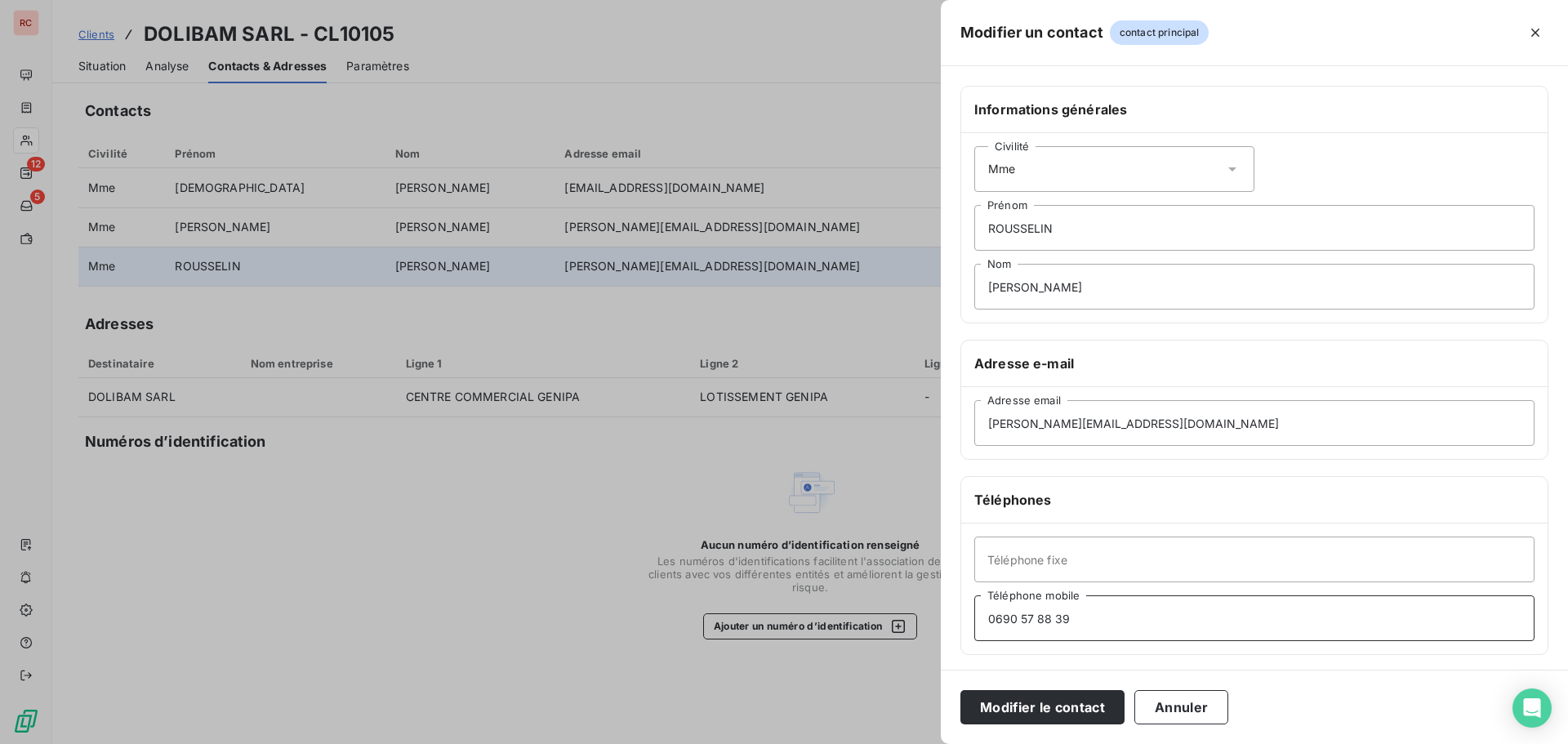
click at [983, 618] on input "0690 57 88 39" at bounding box center [1254, 618] width 560 height 46
type input "[PHONE_NUMBER]"
click at [1075, 700] on button "Modifier le contact" at bounding box center [1042, 707] width 164 height 34
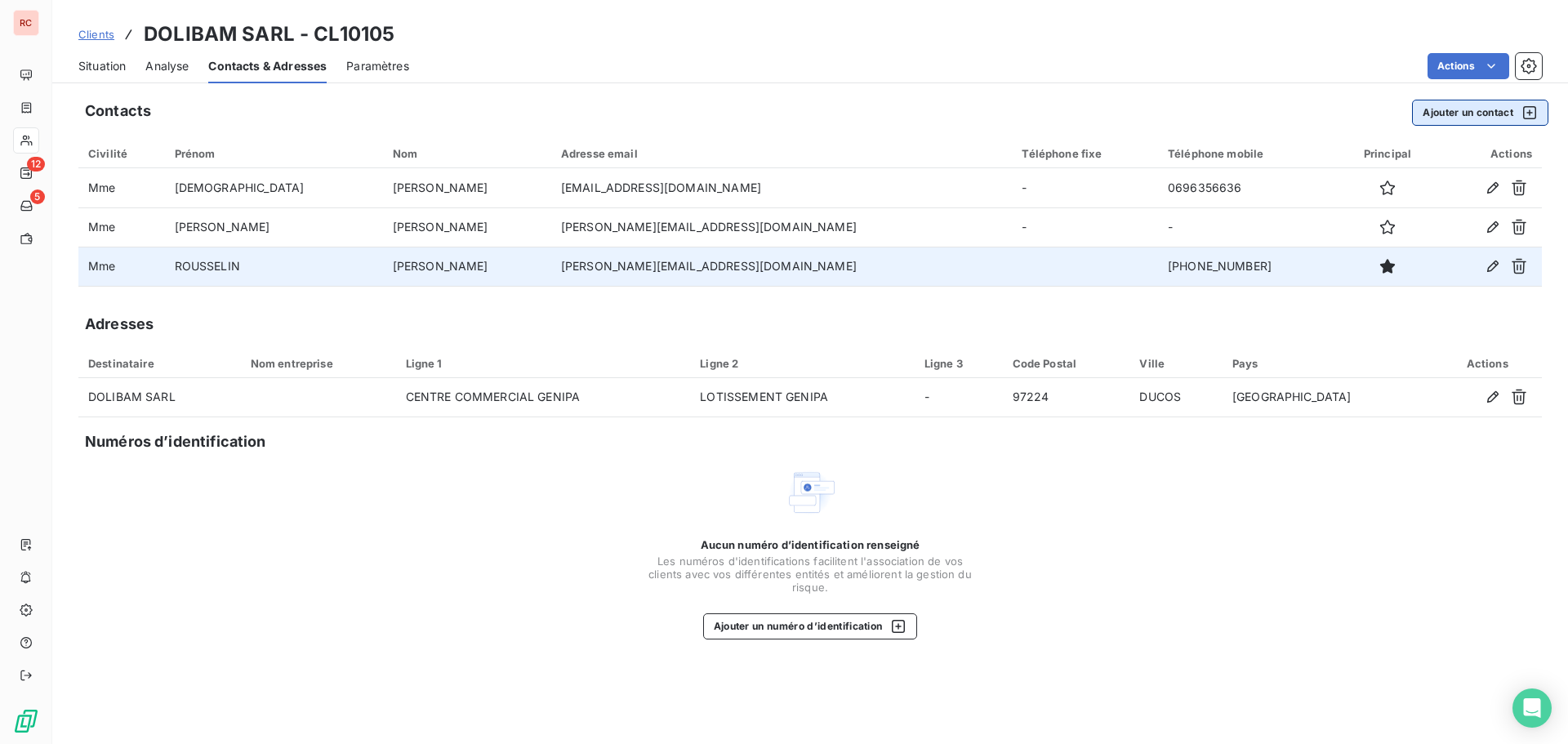
click at [1481, 120] on button "Ajouter un contact" at bounding box center [1480, 113] width 137 height 26
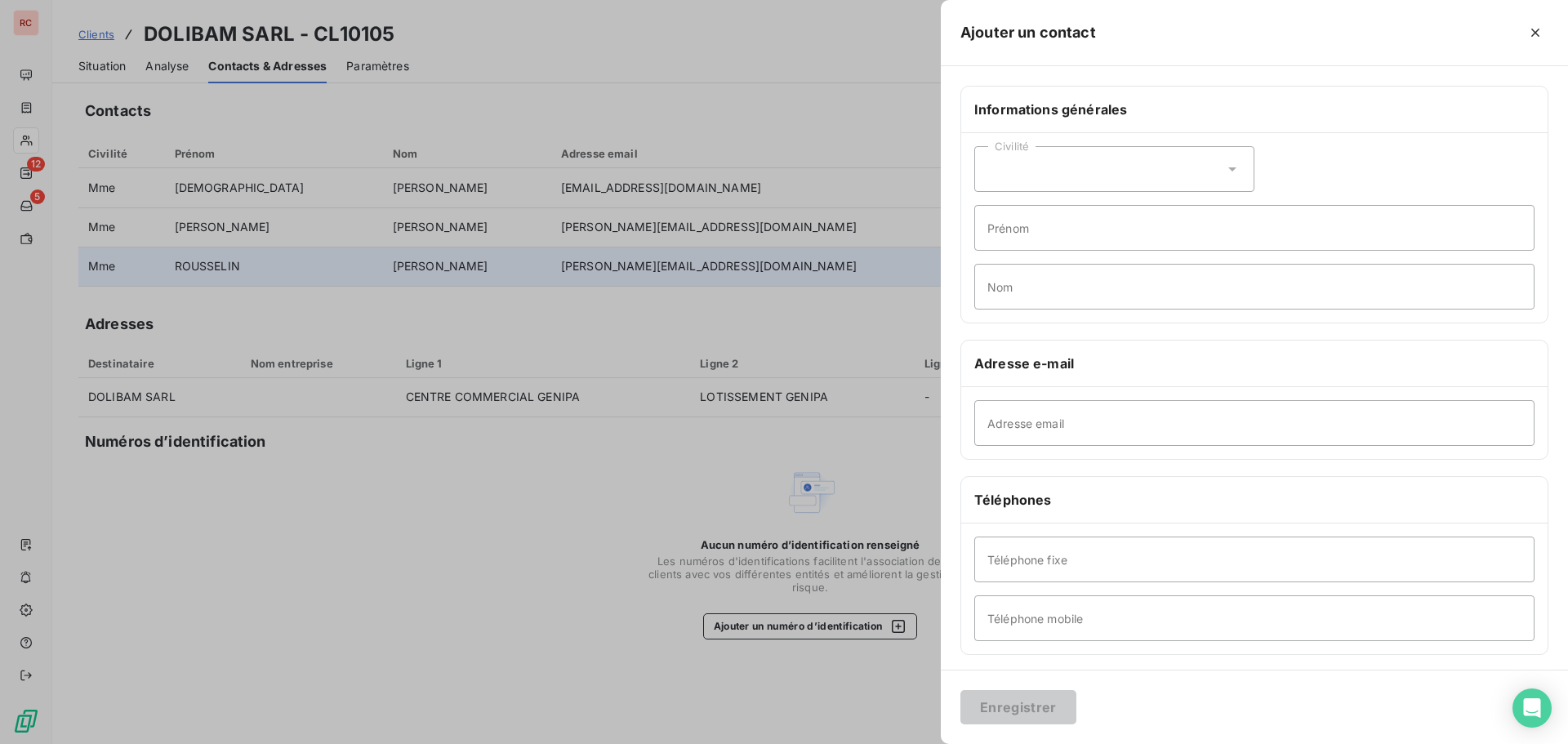
click at [1224, 170] on icon at bounding box center [1232, 169] width 16 height 16
click at [1038, 213] on span "Madame" at bounding box center [1029, 211] width 44 height 16
click at [1034, 233] on input "Prénom" at bounding box center [1254, 228] width 560 height 46
type input "Melisse"
click at [1032, 290] on input "Nom" at bounding box center [1254, 287] width 560 height 46
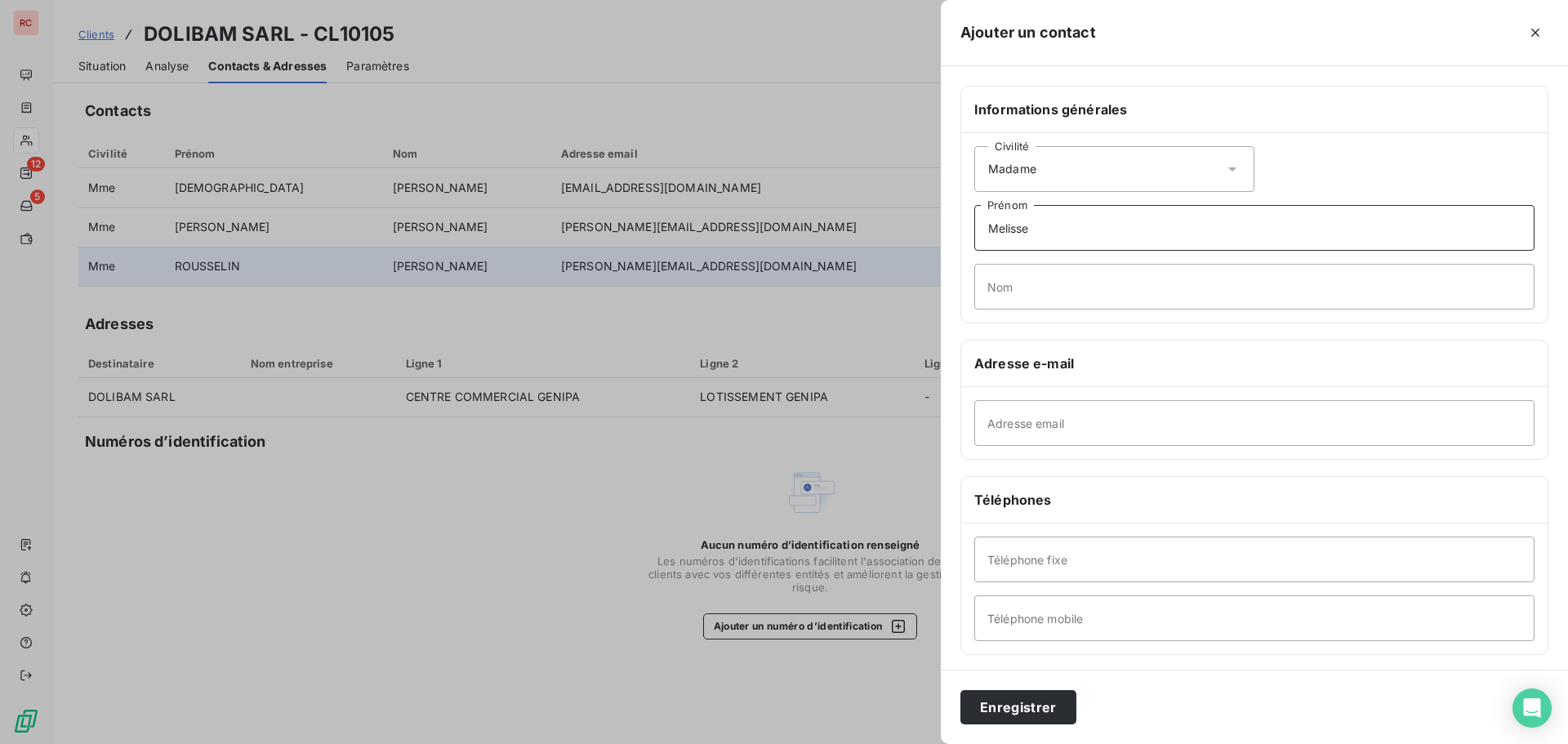
drag, startPoint x: 1049, startPoint y: 237, endPoint x: 980, endPoint y: 219, distance: 71.3
click at [980, 219] on input "Melisse" at bounding box center [1254, 228] width 560 height 46
type input "Melisse"
click at [1008, 227] on input "Prénom" at bounding box center [1254, 228] width 560 height 46
type input "[PERSON_NAME]"
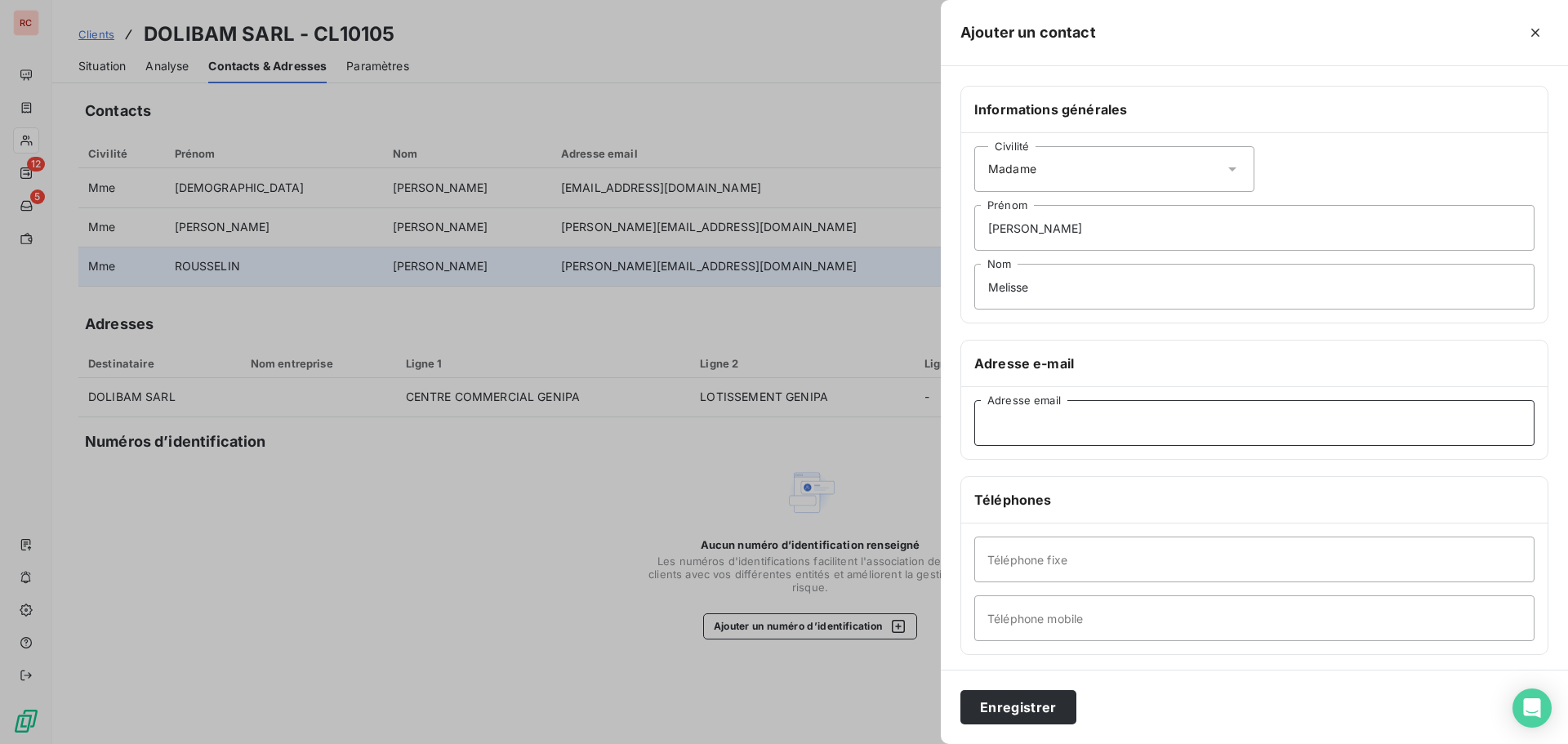
click at [983, 426] on input "Adresse email" at bounding box center [1254, 423] width 560 height 46
paste input "[PERSON_NAME][EMAIL_ADDRESS][DOMAIN_NAME]"
type input "[PERSON_NAME][EMAIL_ADDRESS][DOMAIN_NAME]"
click at [1053, 555] on input "Téléphone fixe" at bounding box center [1254, 560] width 560 height 46
paste input "596 55 76 86"
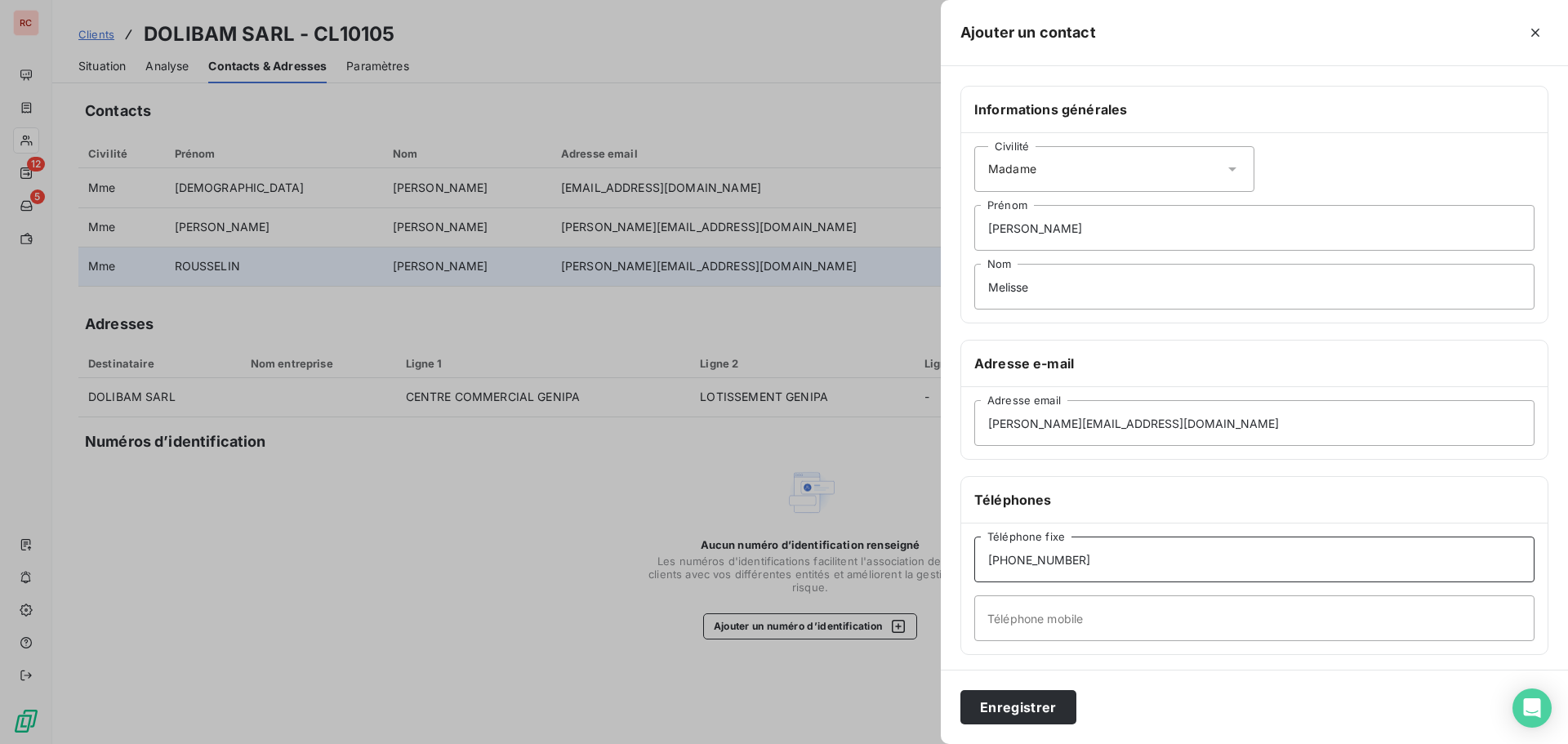
type input "[PHONE_NUMBER]"
click at [979, 626] on input "Téléphone mobile" at bounding box center [1254, 618] width 560 height 46
paste input "Comptabilité et fonctionnement du centre"
type input "Comptabilité et fonctionnement du centre"
click at [1024, 711] on button "Enregistrer" at bounding box center [1018, 707] width 116 height 34
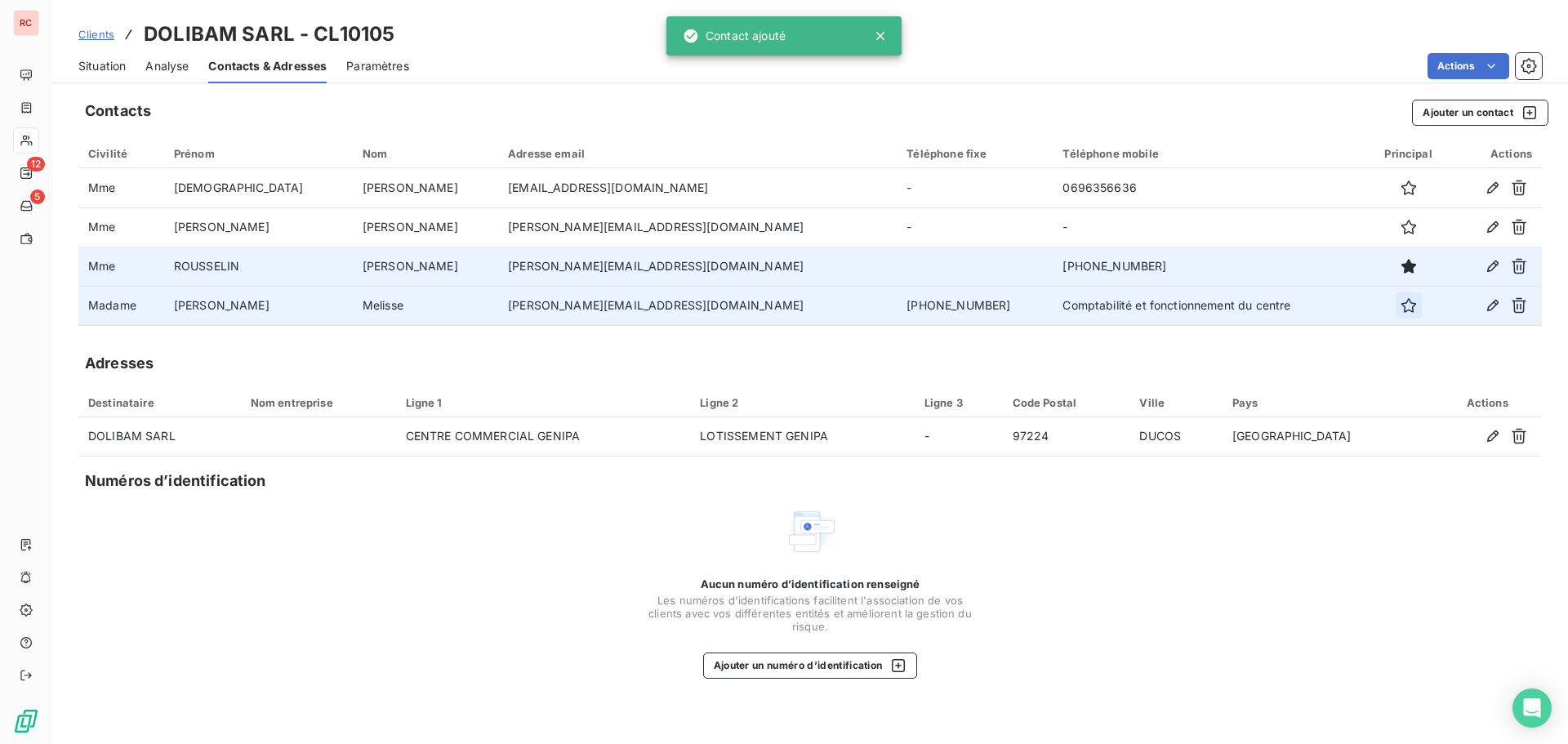
click at [1400, 304] on icon "button" at bounding box center [1408, 306] width 16 height 16
click at [106, 63] on span "Situation" at bounding box center [102, 66] width 47 height 16
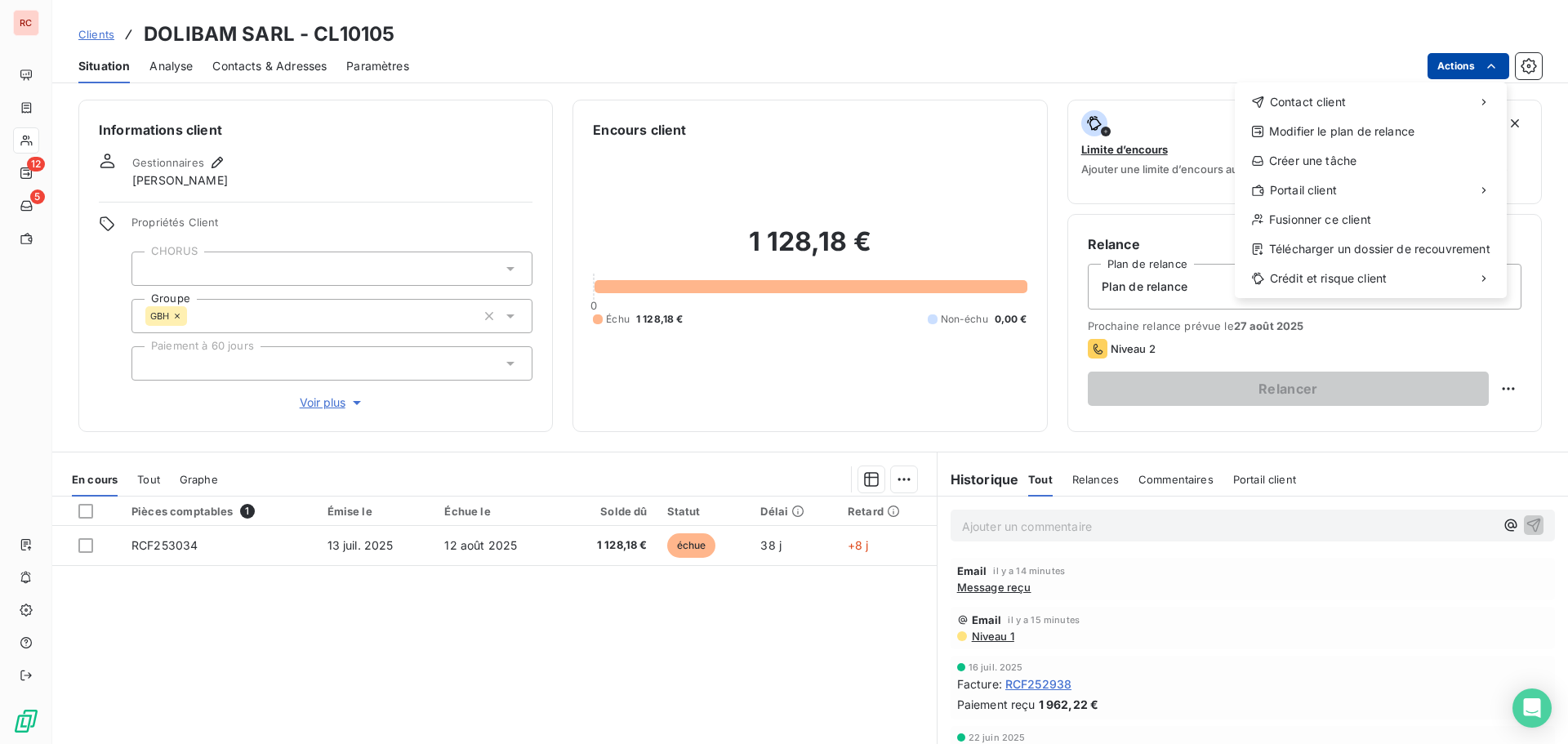
click at [1482, 61] on html "RC 12 5 Clients DOLIBAM SARL - CL10105 Situation Analyse Contacts & Adresses Pa…" at bounding box center [784, 372] width 1568 height 744
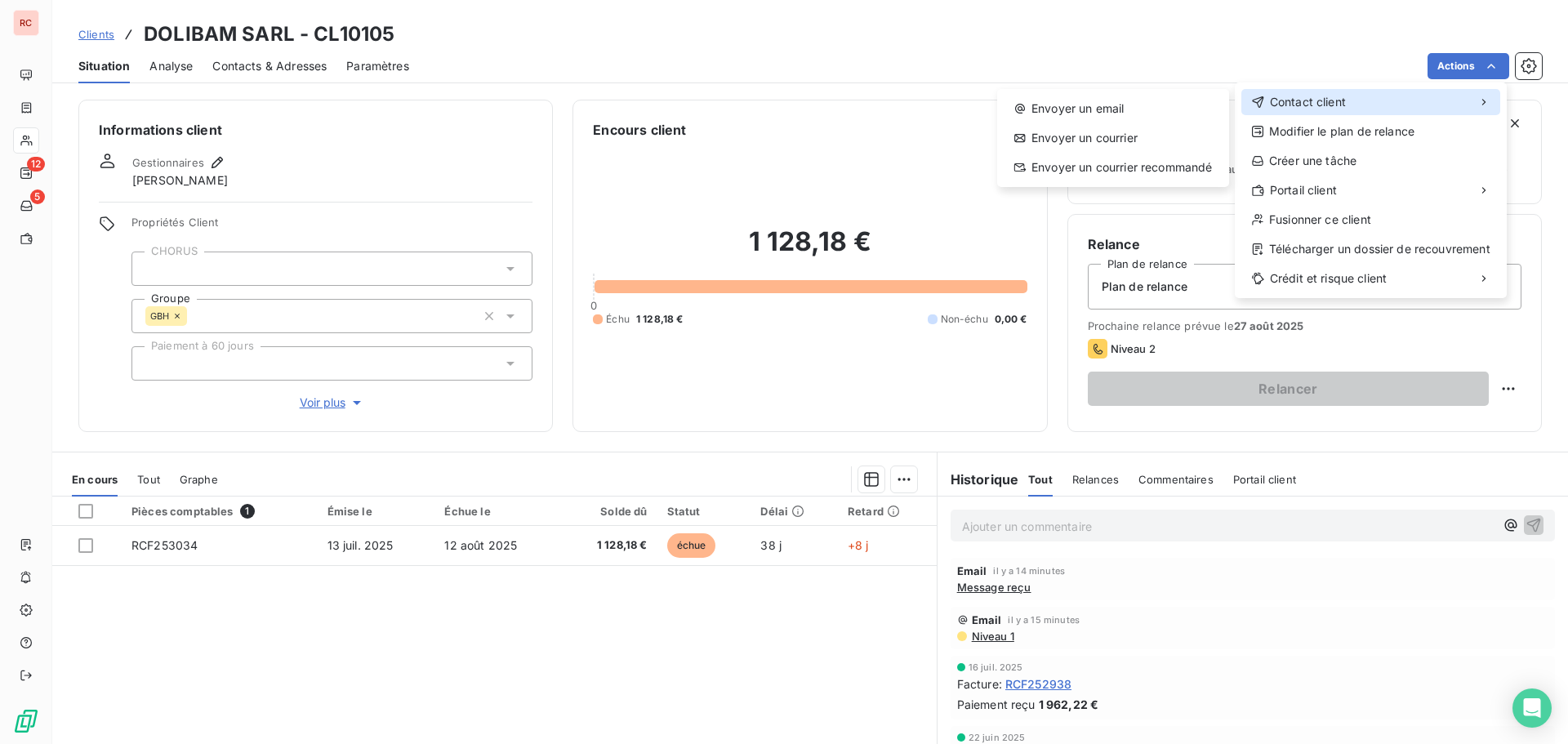
click at [1287, 97] on span "Contact client" at bounding box center [1307, 102] width 76 height 16
click at [1107, 104] on div "Envoyer un email" at bounding box center [1112, 109] width 219 height 26
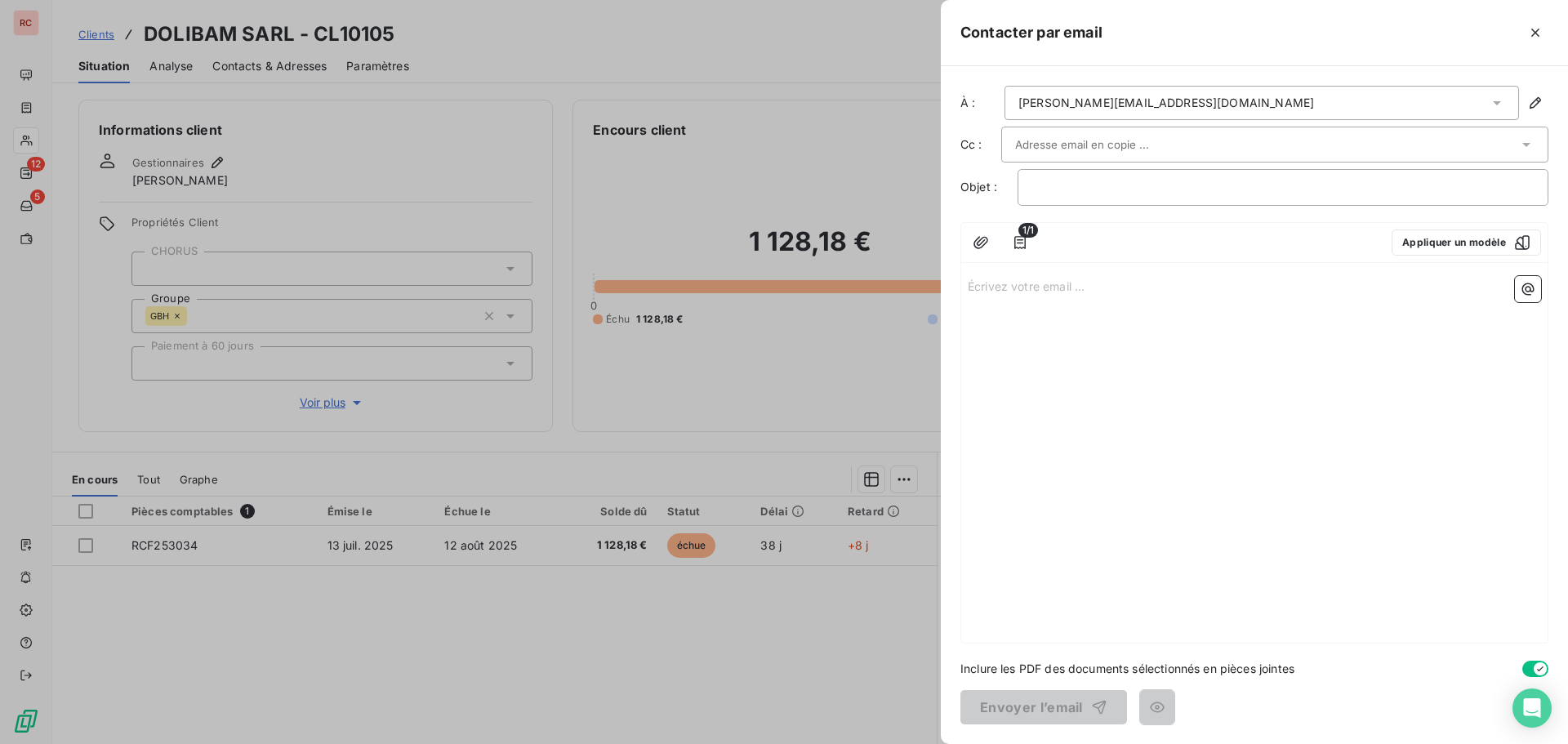
click at [1376, 232] on div at bounding box center [1212, 243] width 332 height 26
click at [1417, 241] on button "Appliquer un modèle" at bounding box center [1466, 243] width 150 height 26
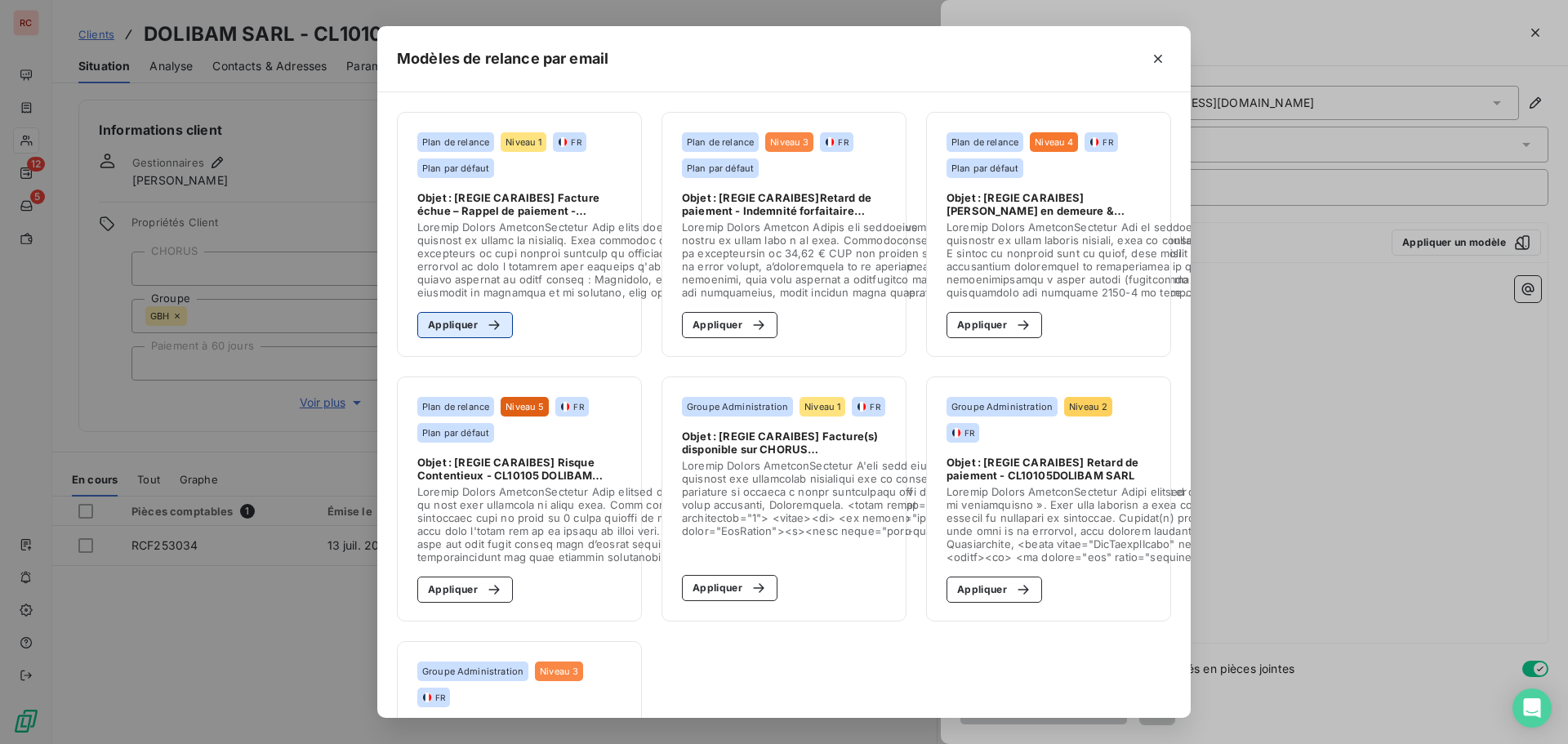
click at [446, 335] on button "Appliquer" at bounding box center [465, 326] width 96 height 26
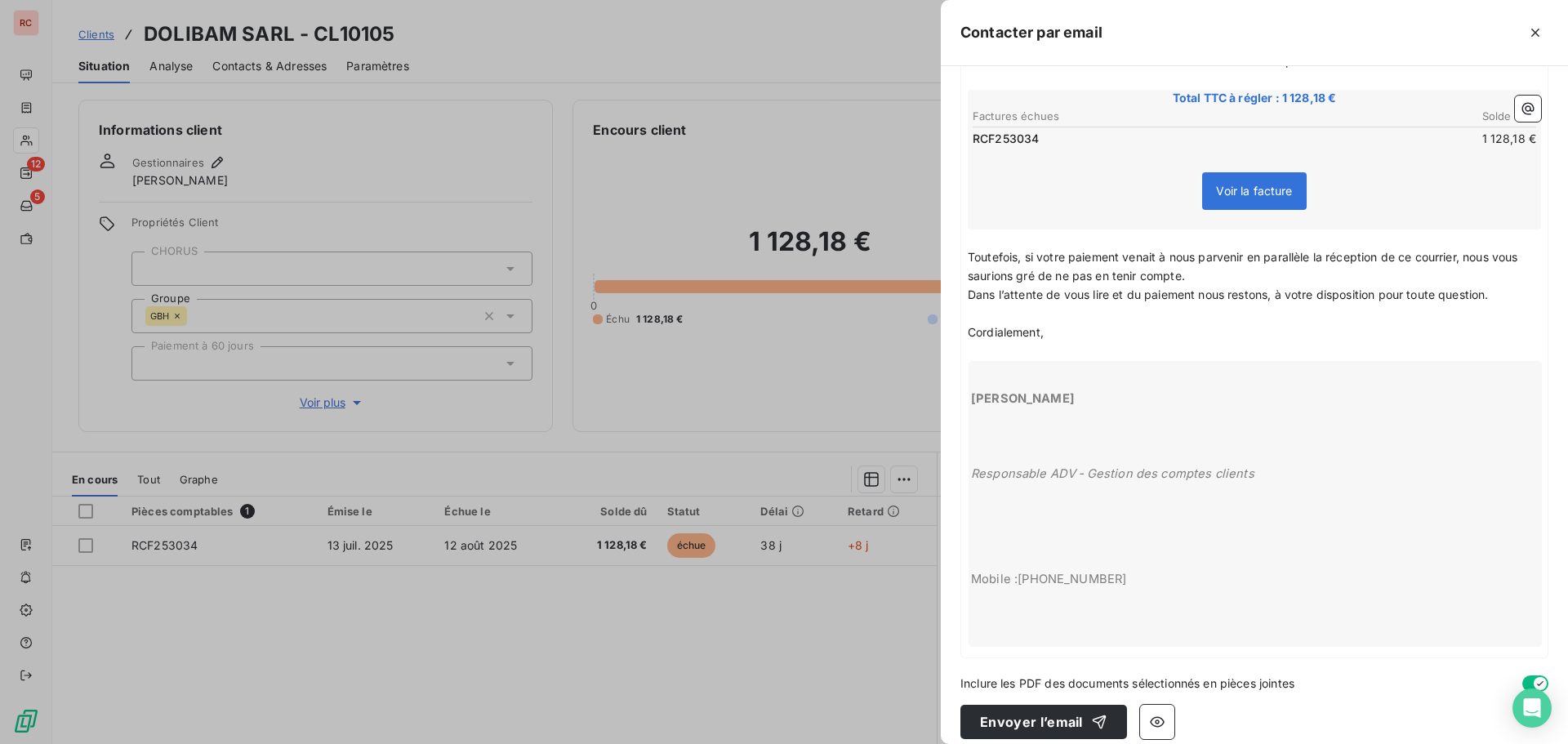
scroll to position [371, 0]
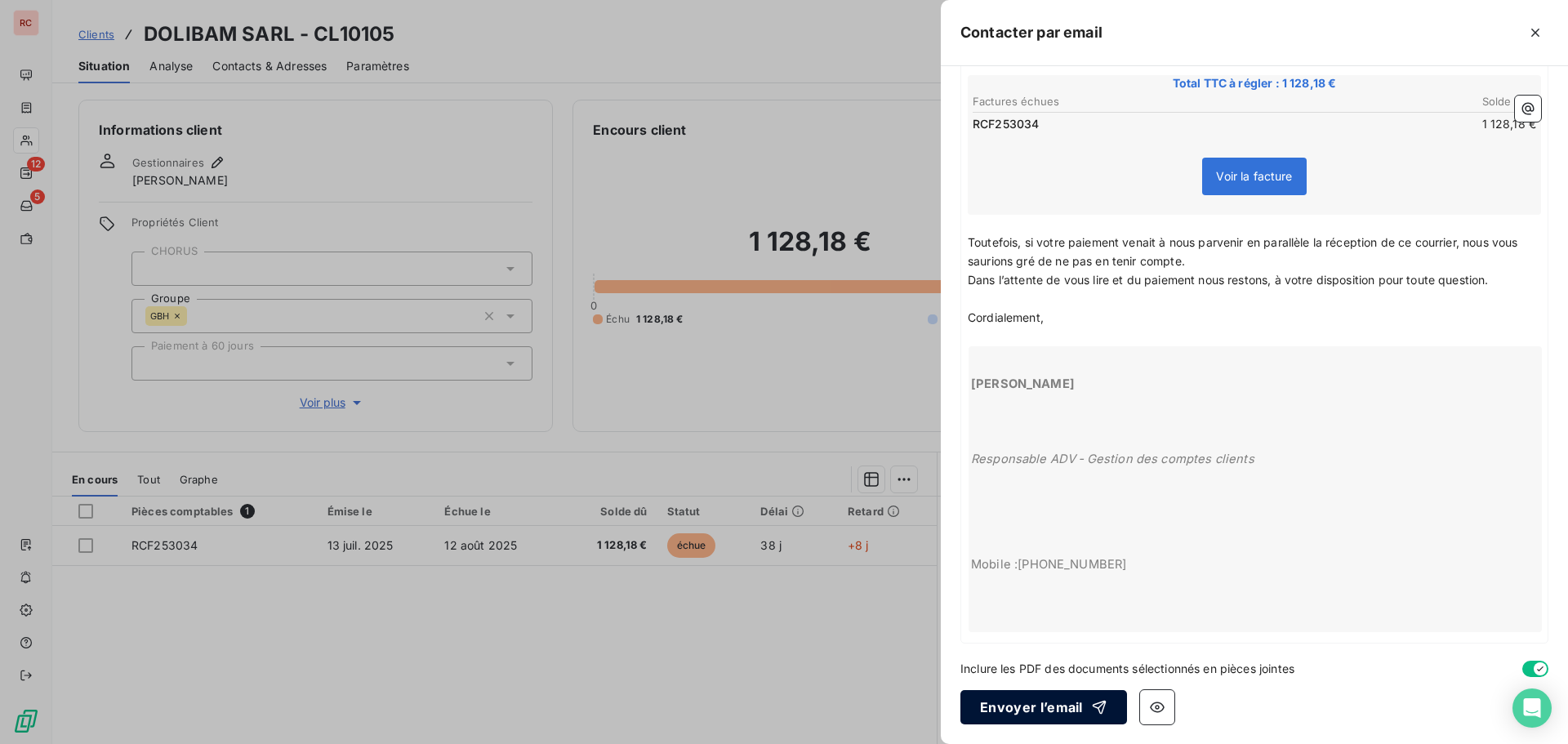
click at [1016, 701] on button "Envoyer l’email" at bounding box center [1043, 707] width 167 height 34
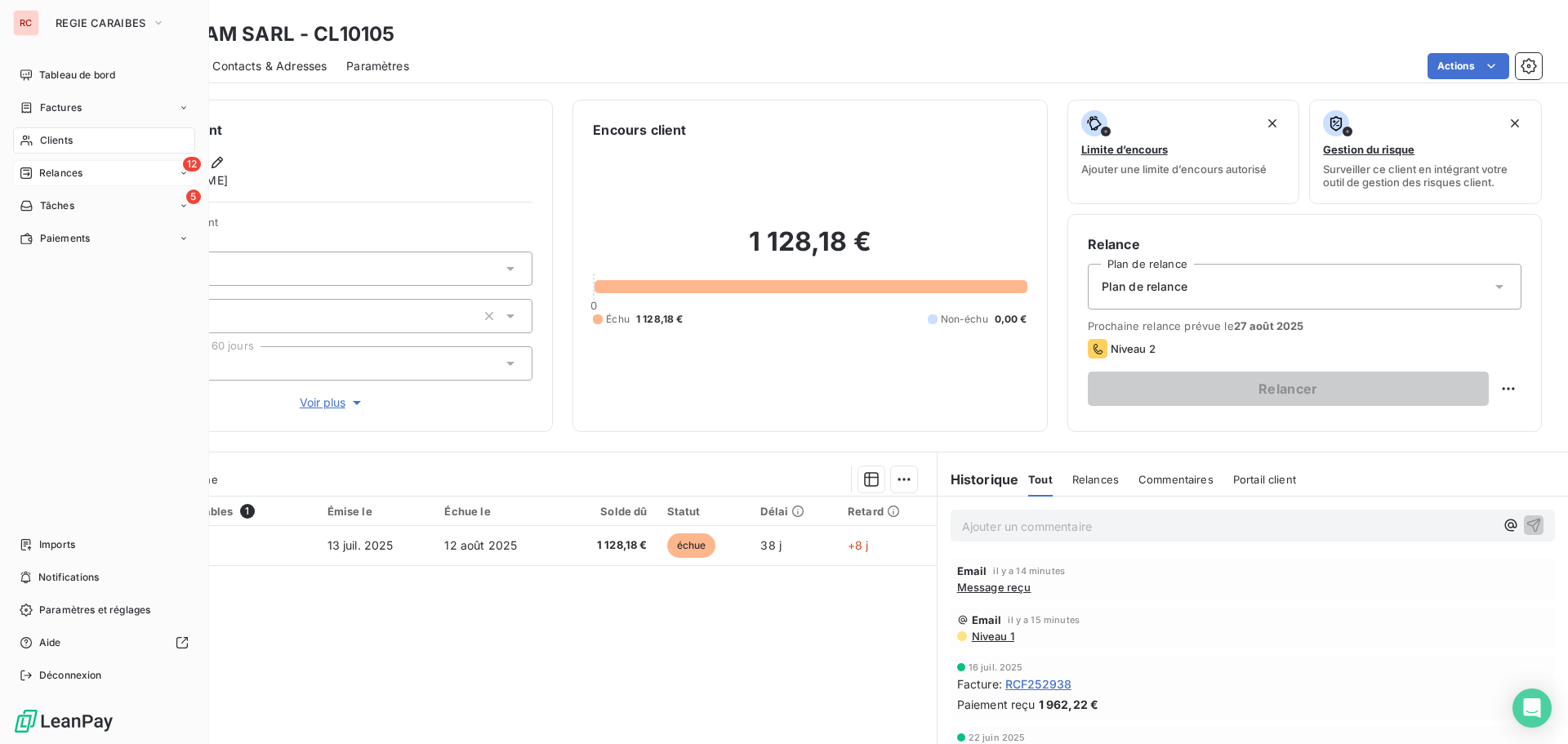
click at [42, 171] on span "Relances" at bounding box center [60, 173] width 43 height 15
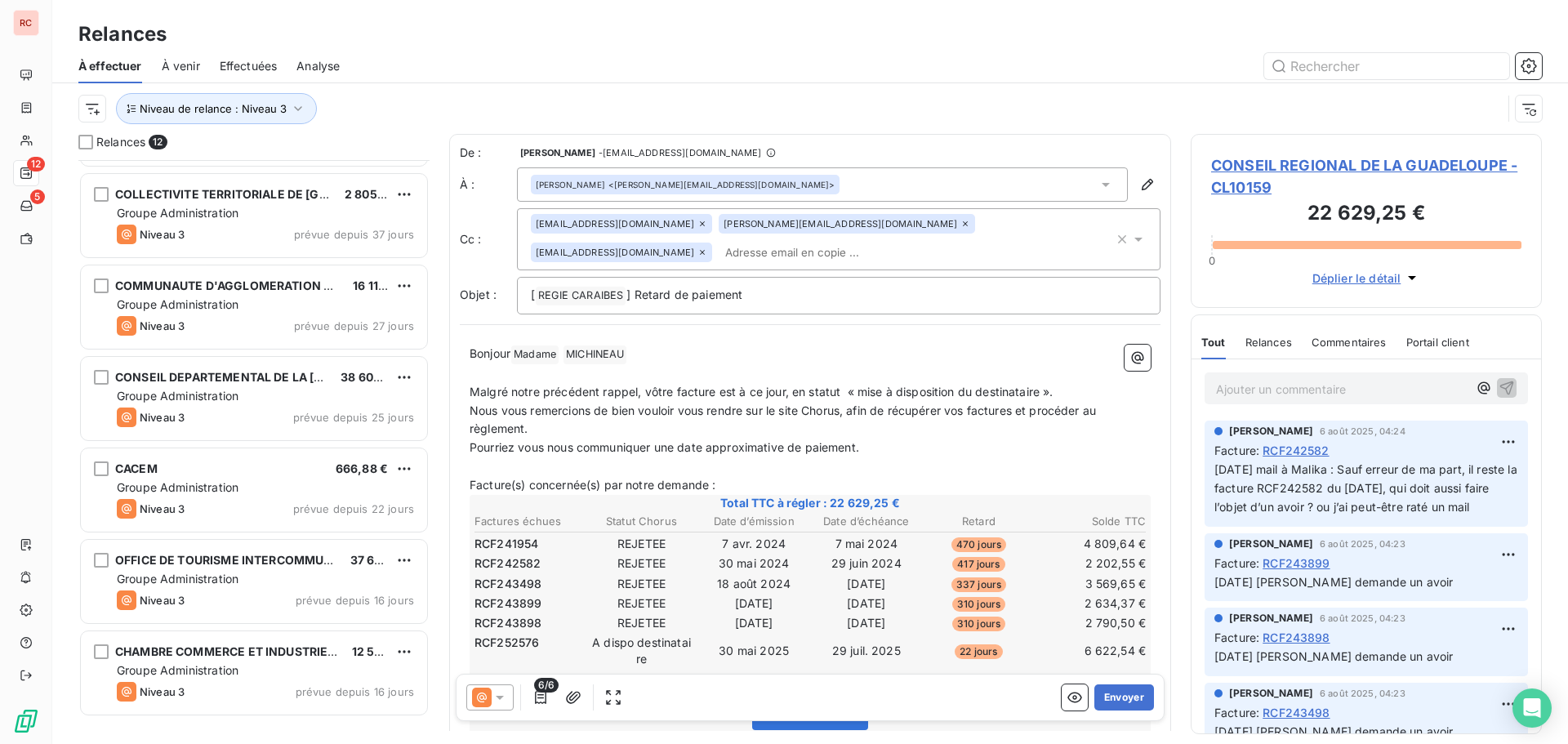
scroll to position [106, 0]
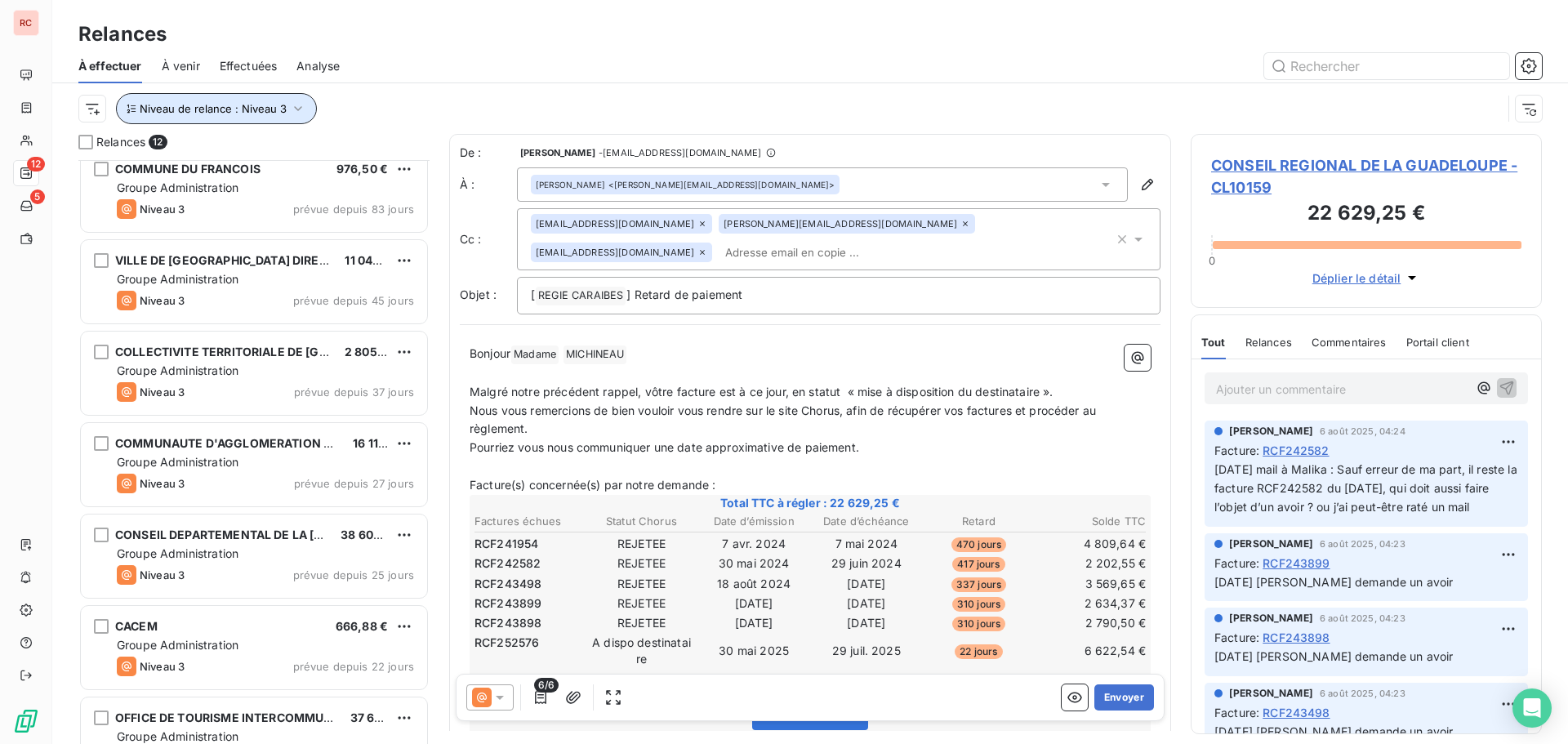
click at [289, 105] on icon "button" at bounding box center [297, 109] width 16 height 16
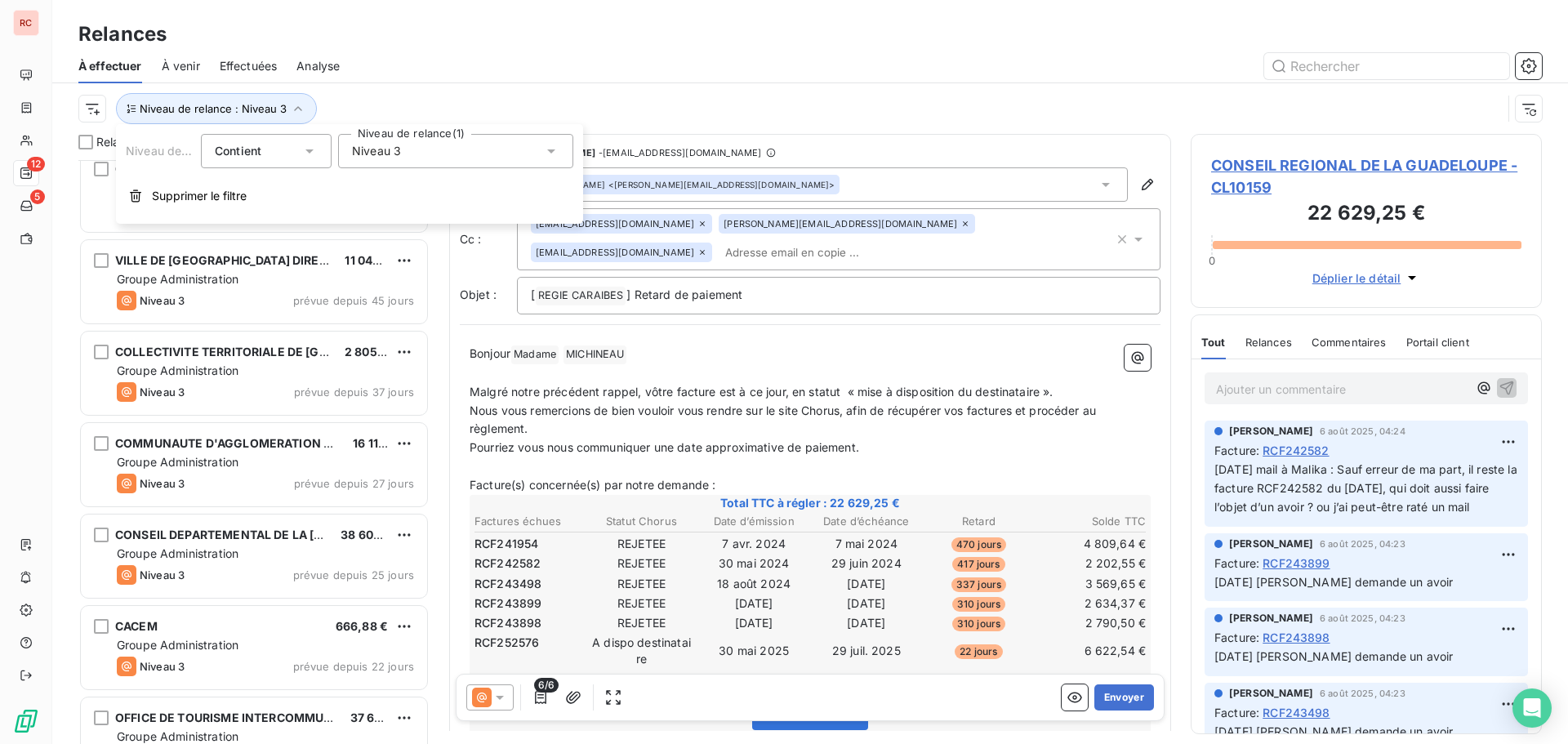
click at [505, 154] on div "Niveau 3" at bounding box center [456, 151] width 236 height 34
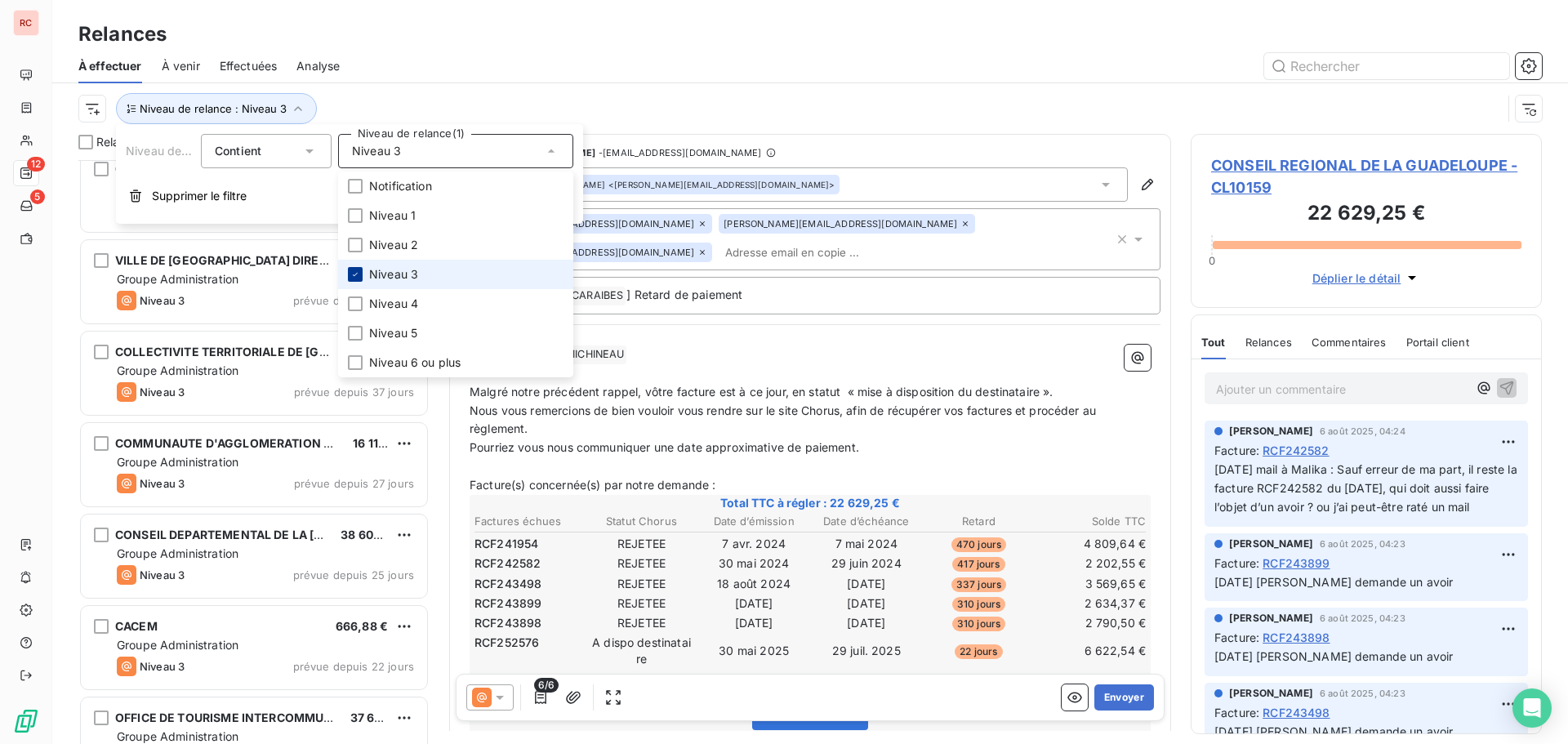
click at [355, 273] on icon at bounding box center [355, 275] width 10 height 10
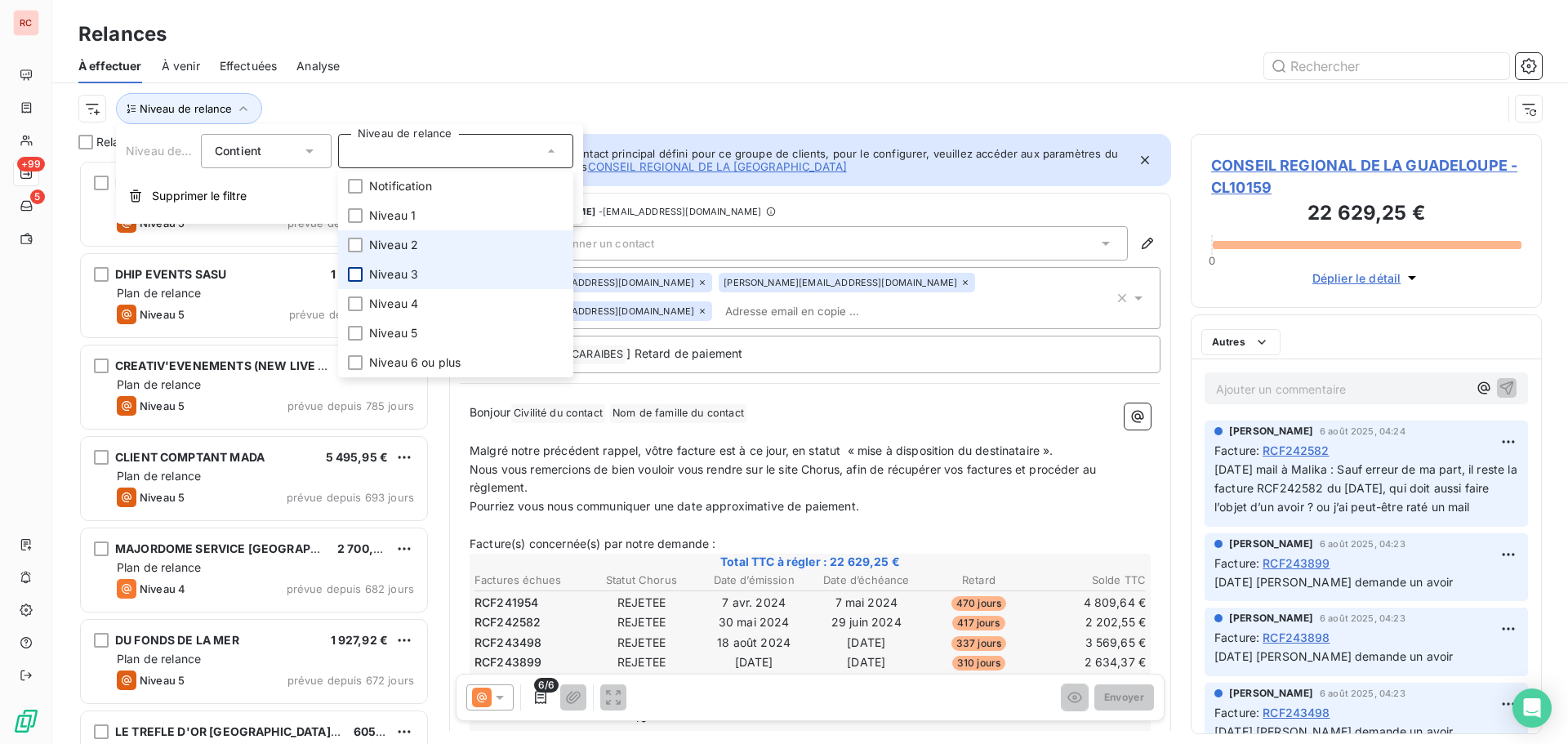
scroll to position [572, 339]
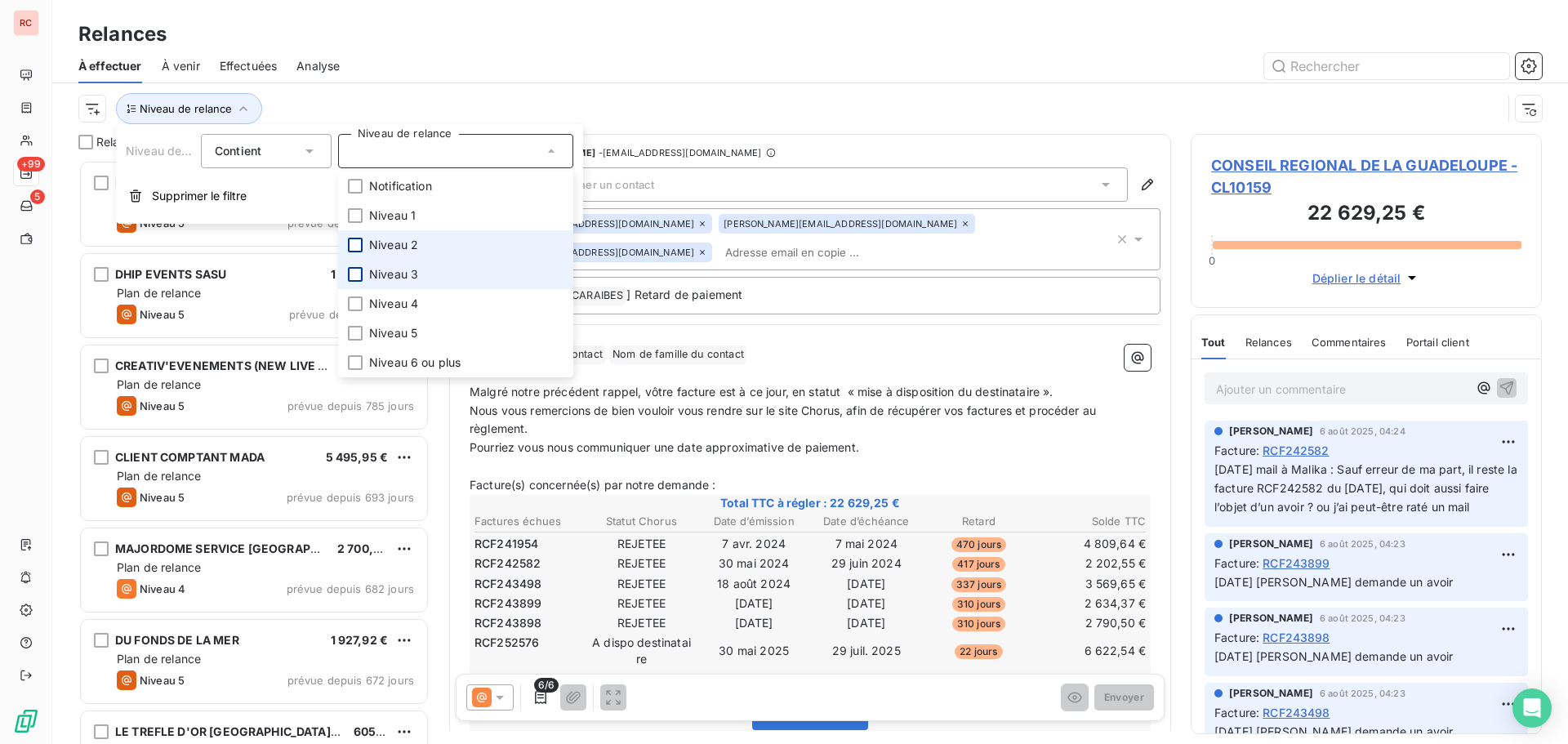
click at [360, 245] on div at bounding box center [355, 245] width 15 height 15
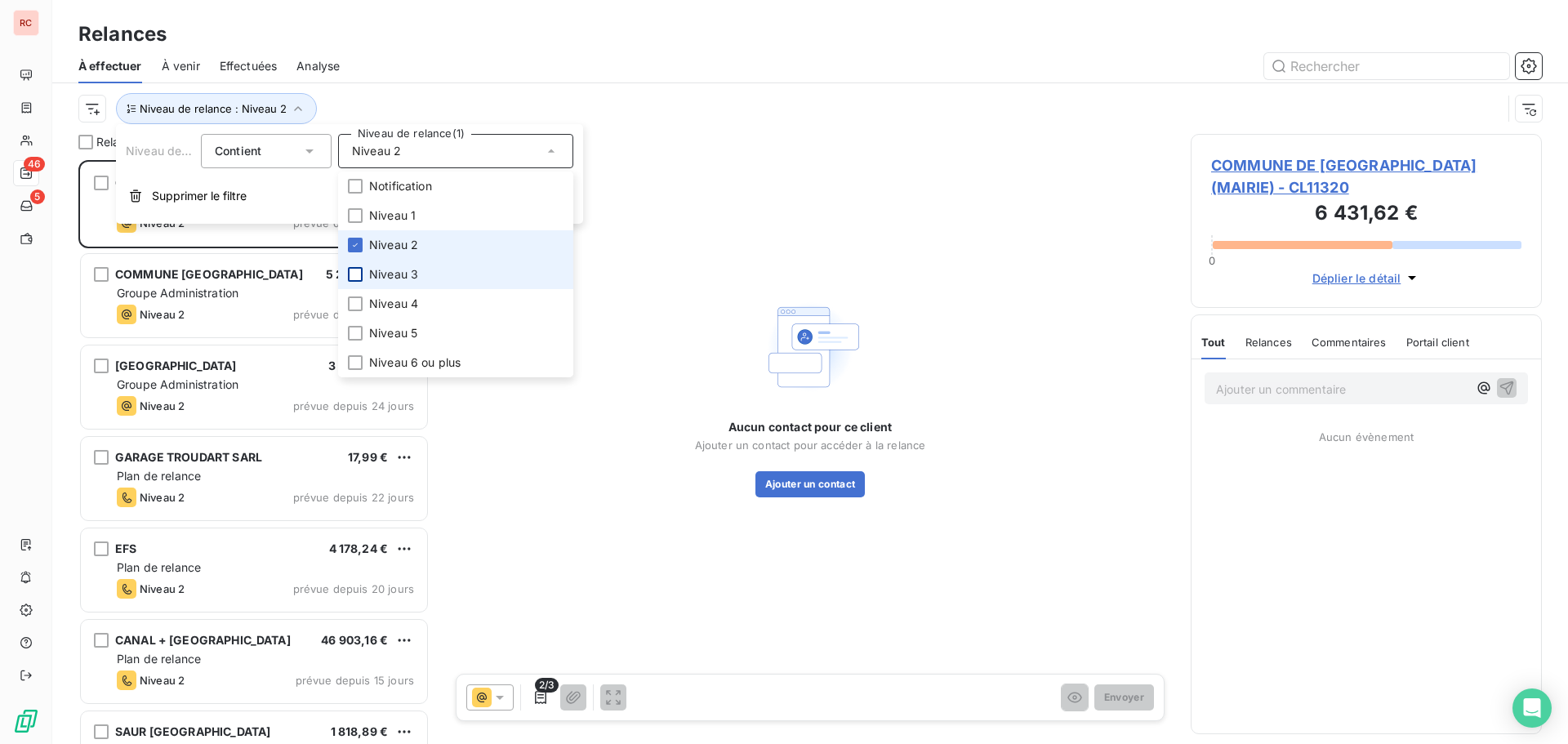
scroll to position [572, 339]
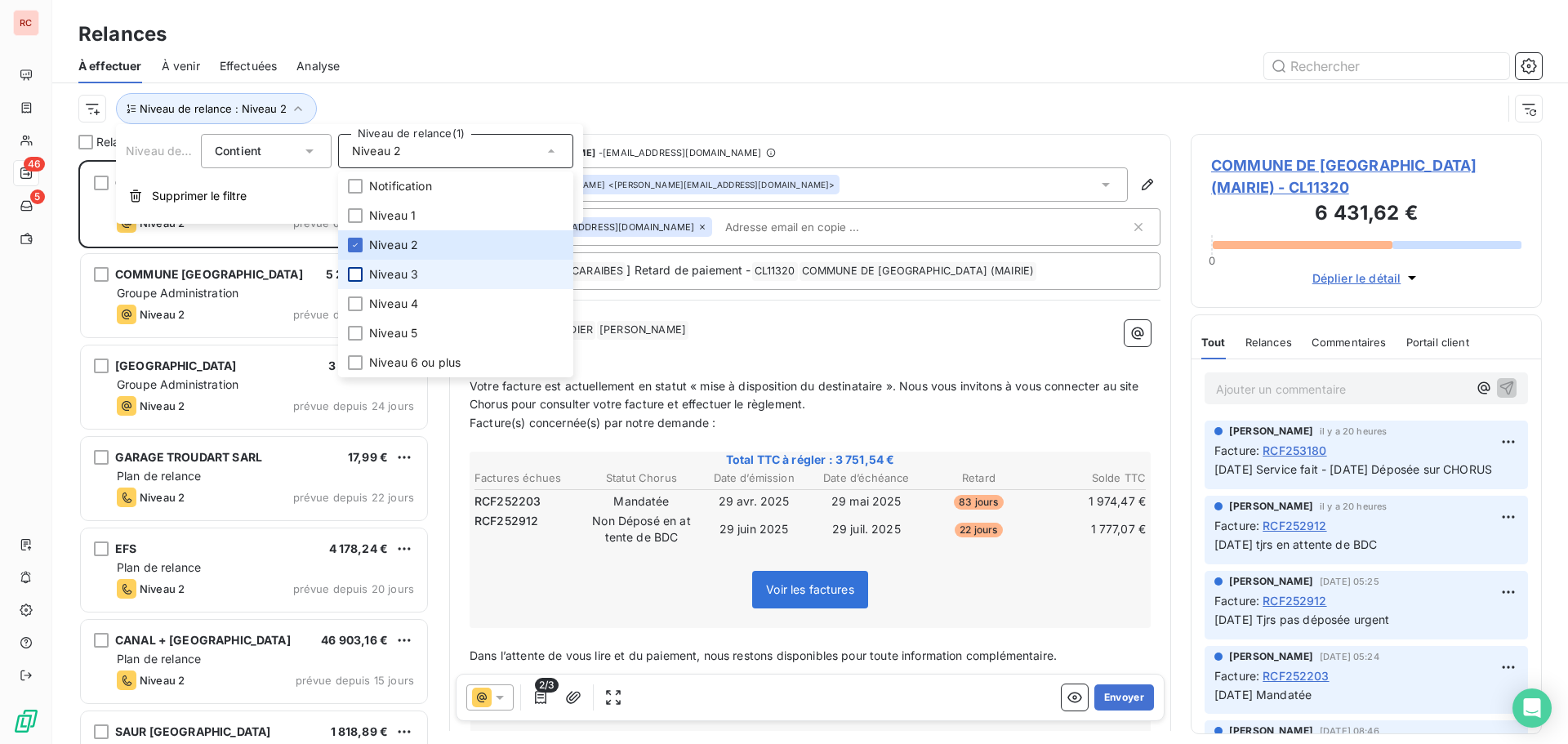
click at [564, 20] on div "Relances" at bounding box center [809, 34] width 1515 height 29
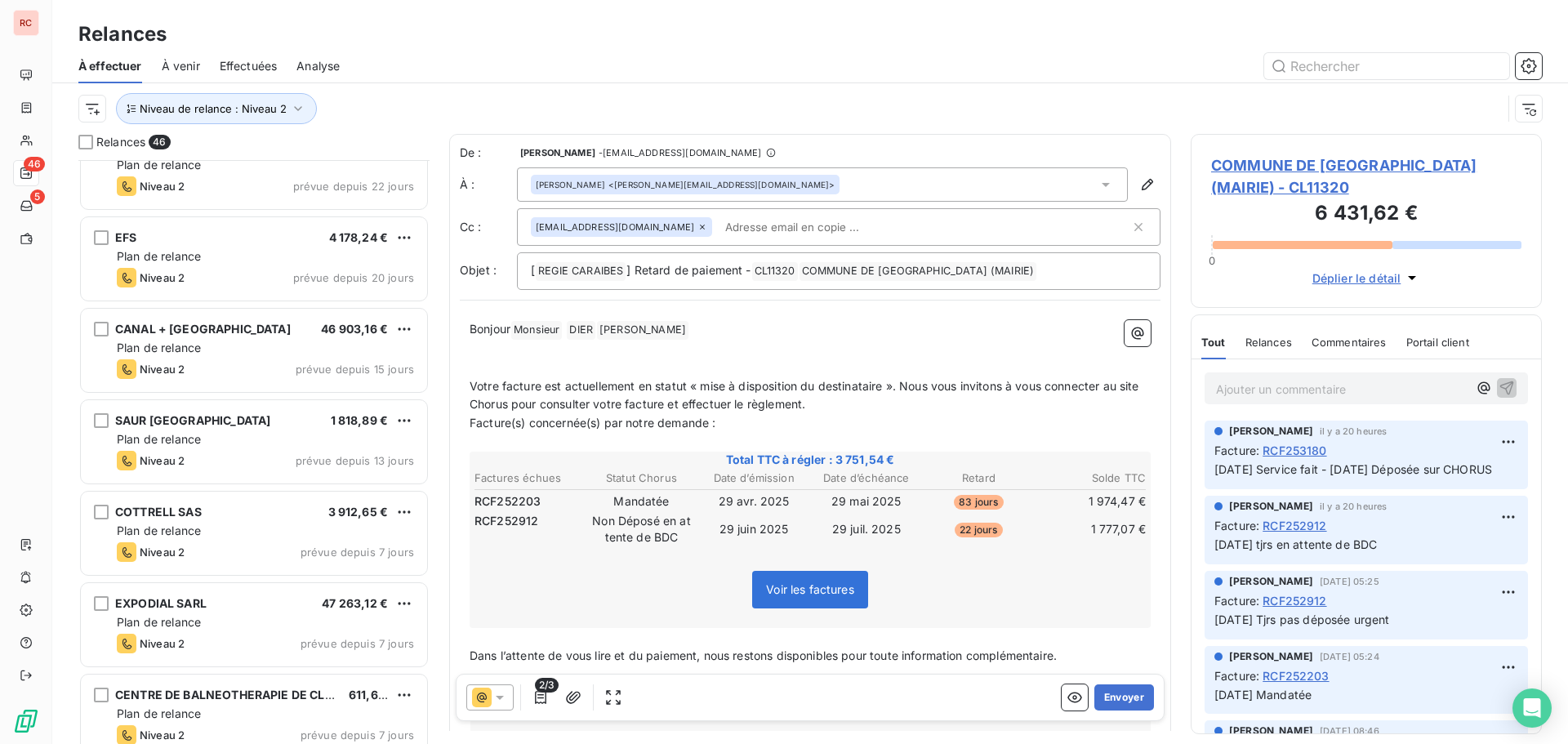
scroll to position [328, 0]
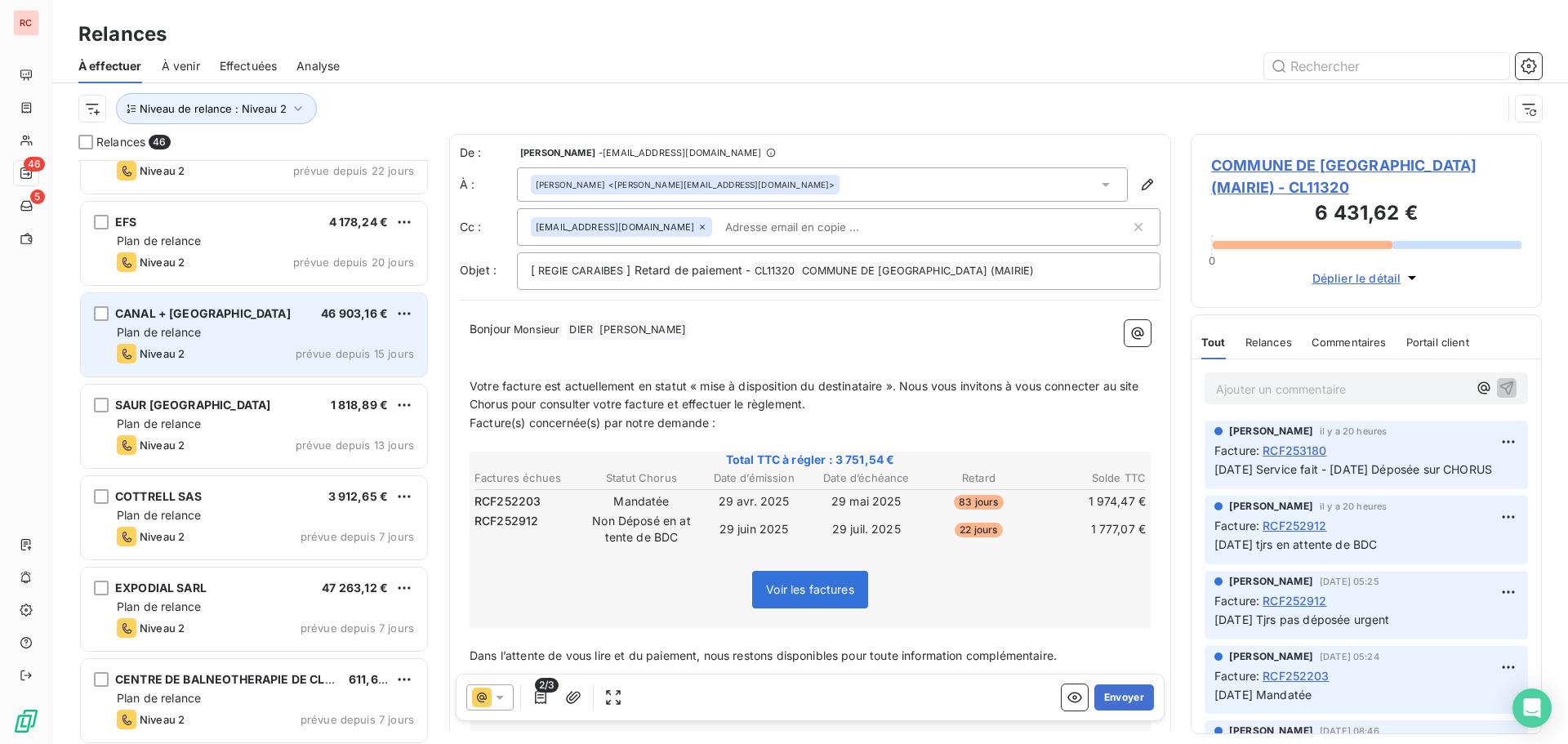
click at [253, 325] on div "Plan de relance" at bounding box center [265, 333] width 297 height 16
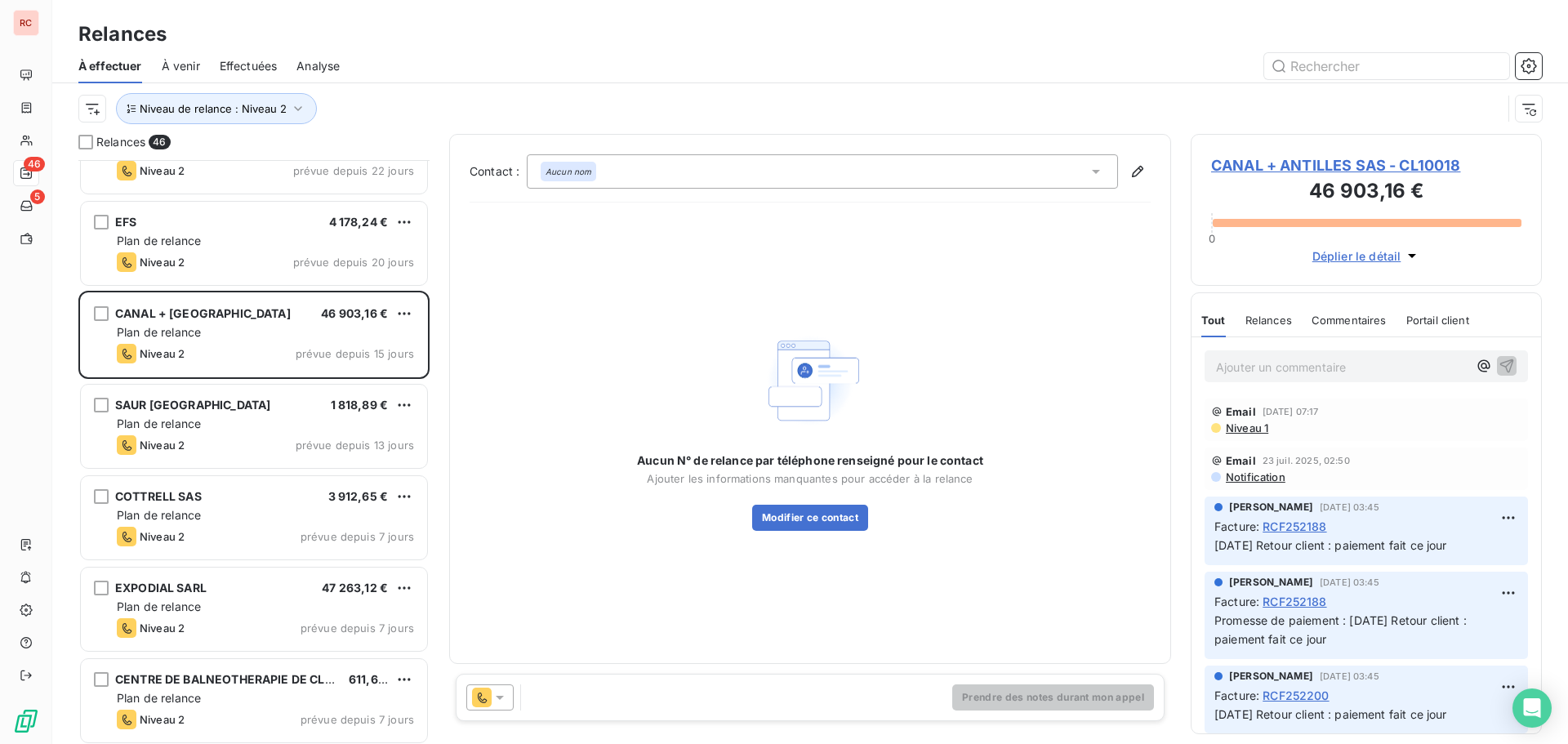
click at [508, 696] on div at bounding box center [489, 698] width 47 height 26
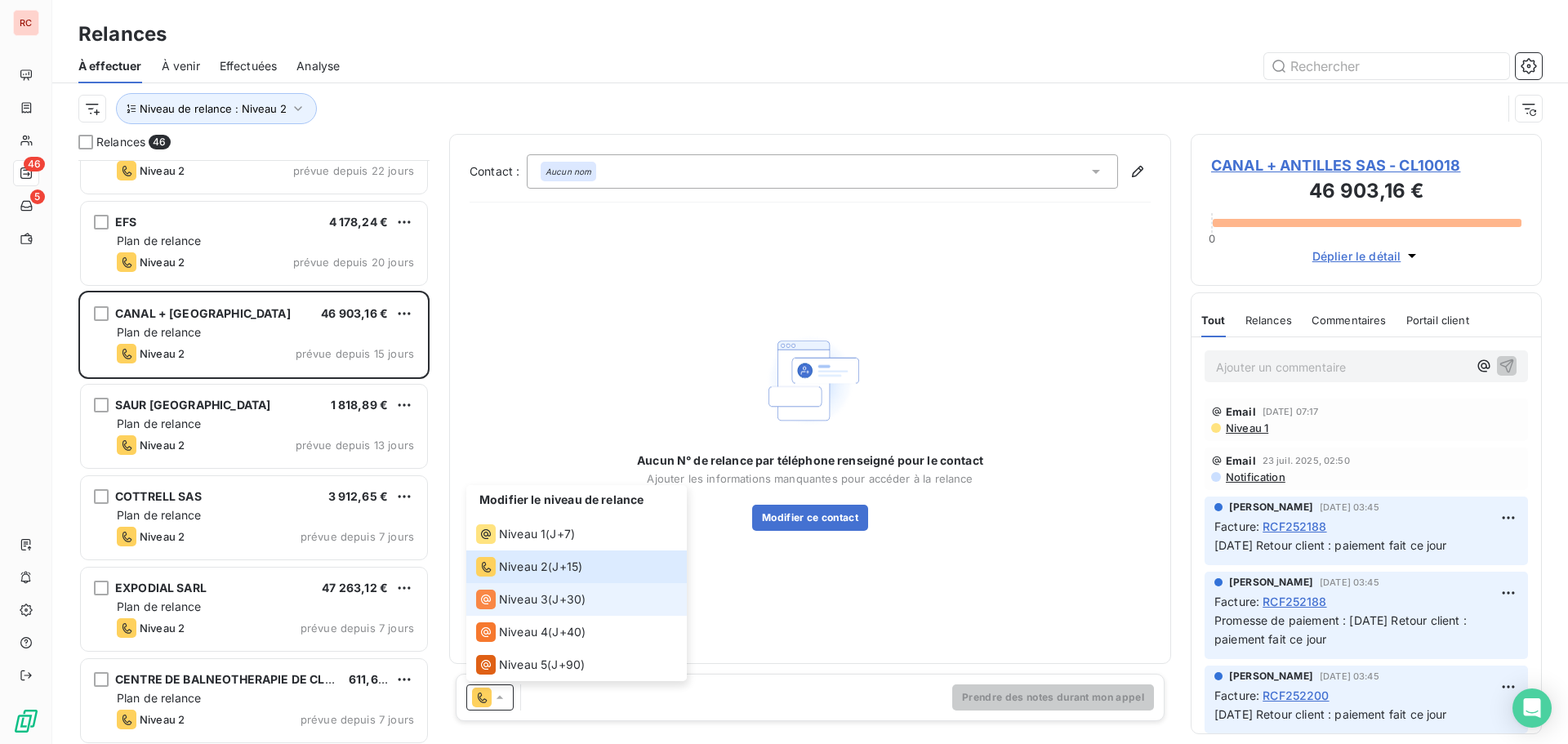
click at [531, 603] on span "Niveau 3" at bounding box center [523, 599] width 49 height 16
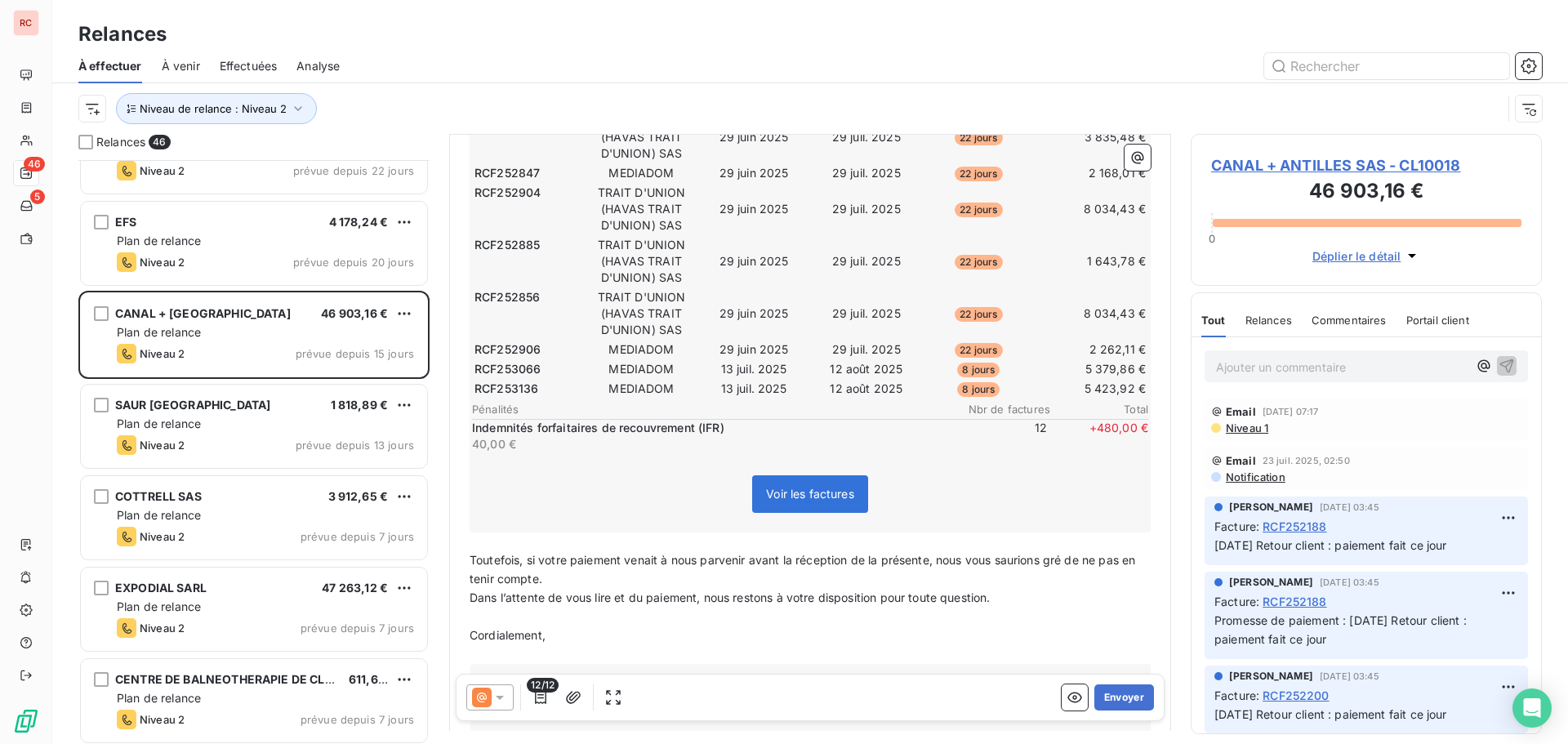
scroll to position [736, 0]
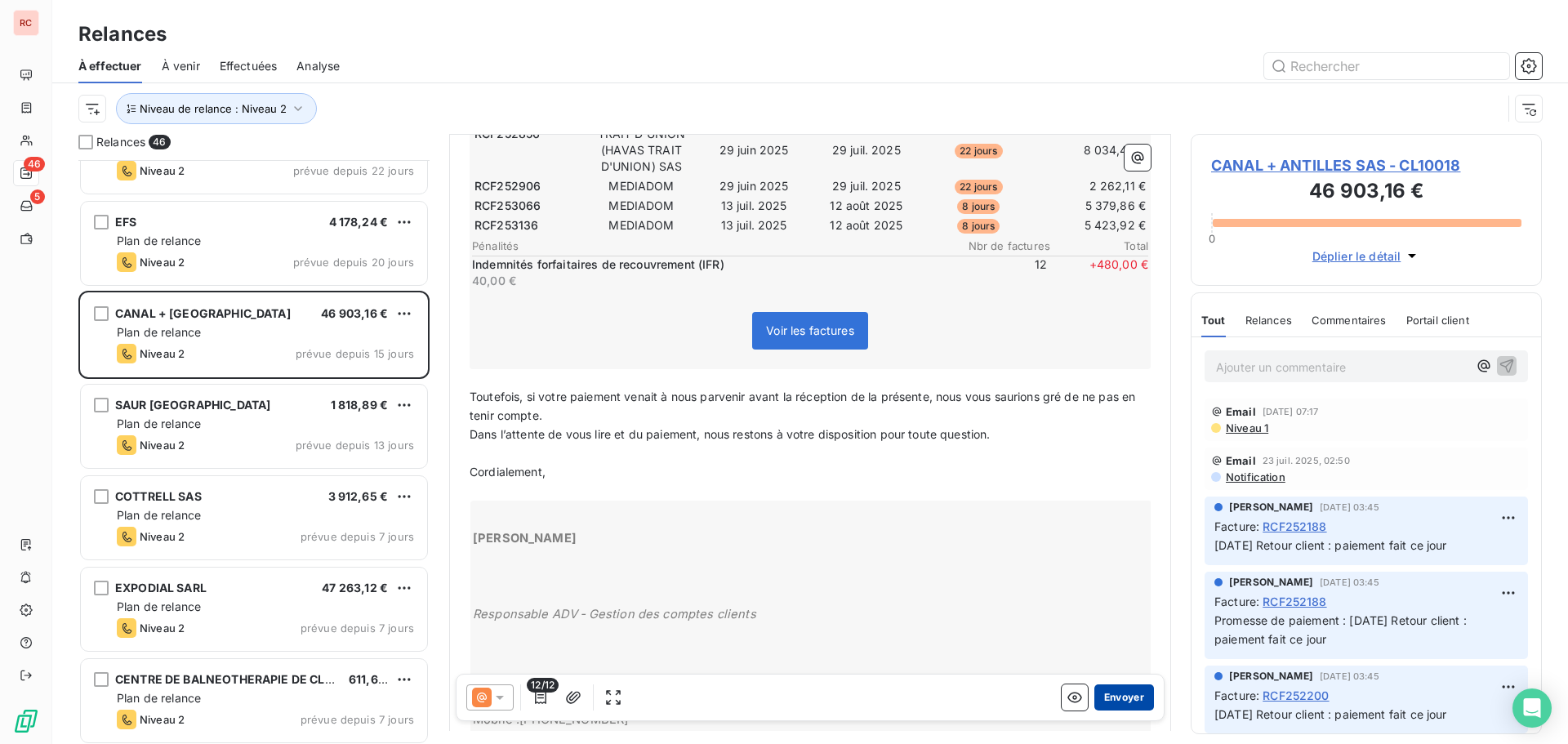
click at [1107, 699] on button "Envoyer" at bounding box center [1124, 698] width 60 height 26
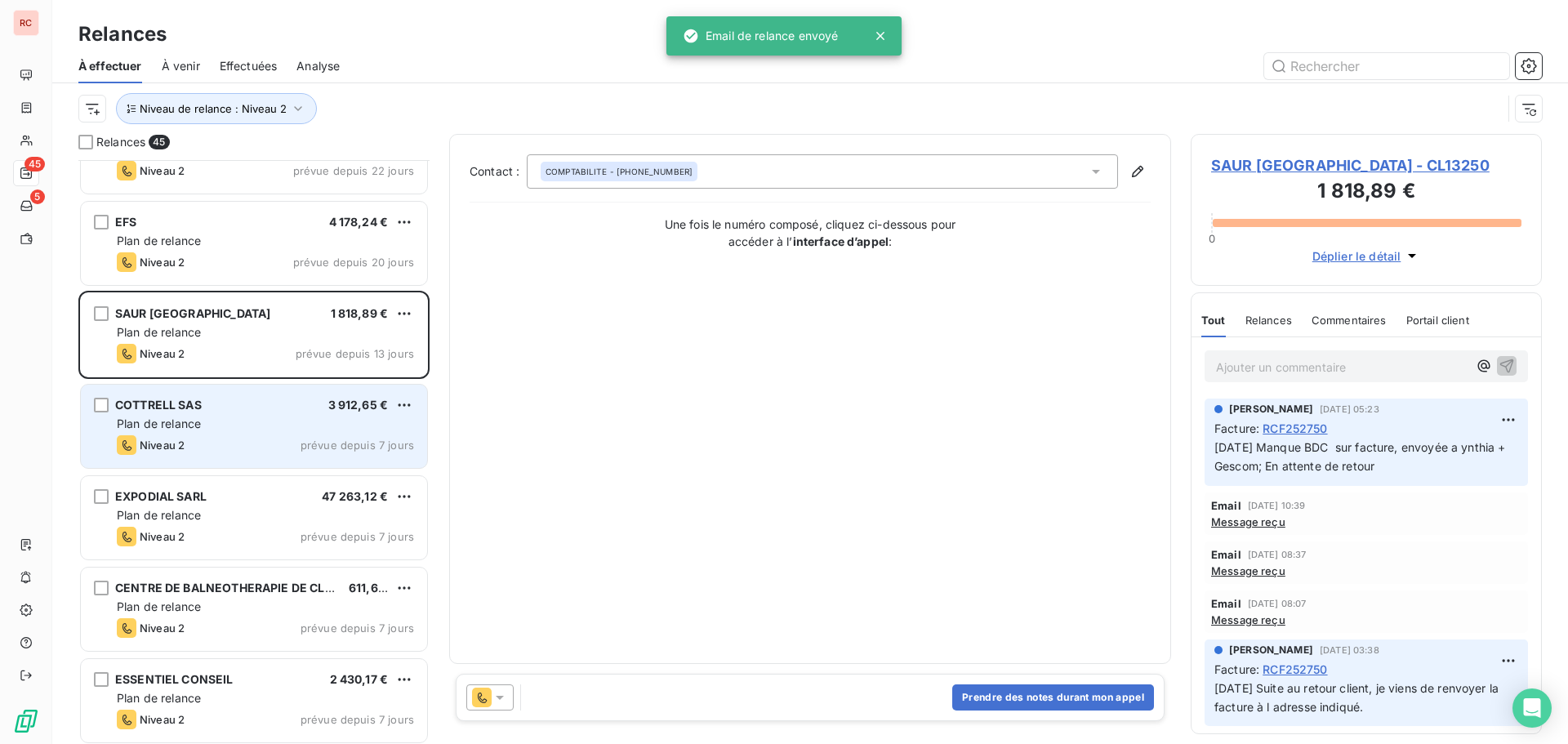
click at [218, 454] on div "Niveau 2 prévue depuis 7 jours" at bounding box center [265, 445] width 297 height 20
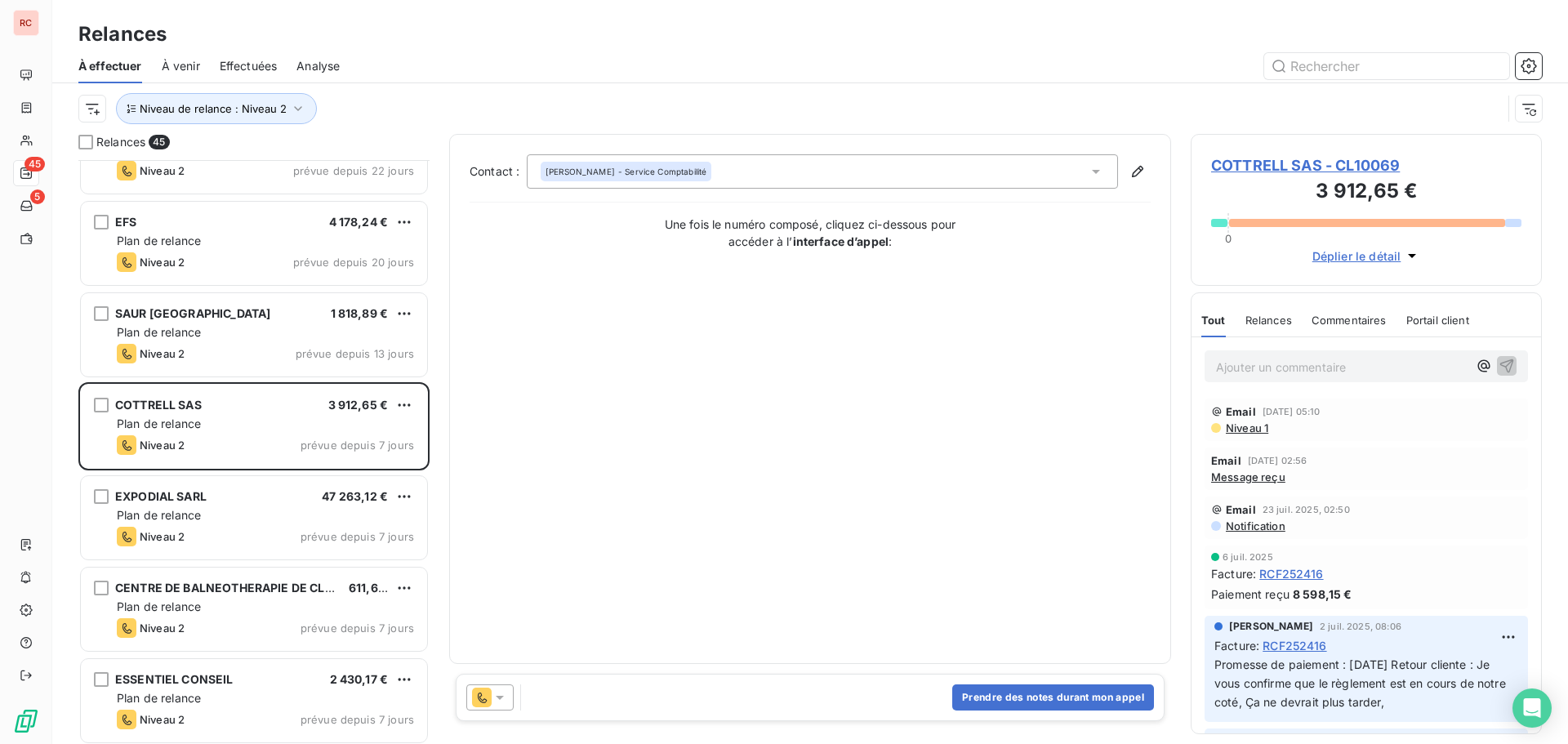
click at [497, 698] on icon at bounding box center [500, 698] width 8 height 4
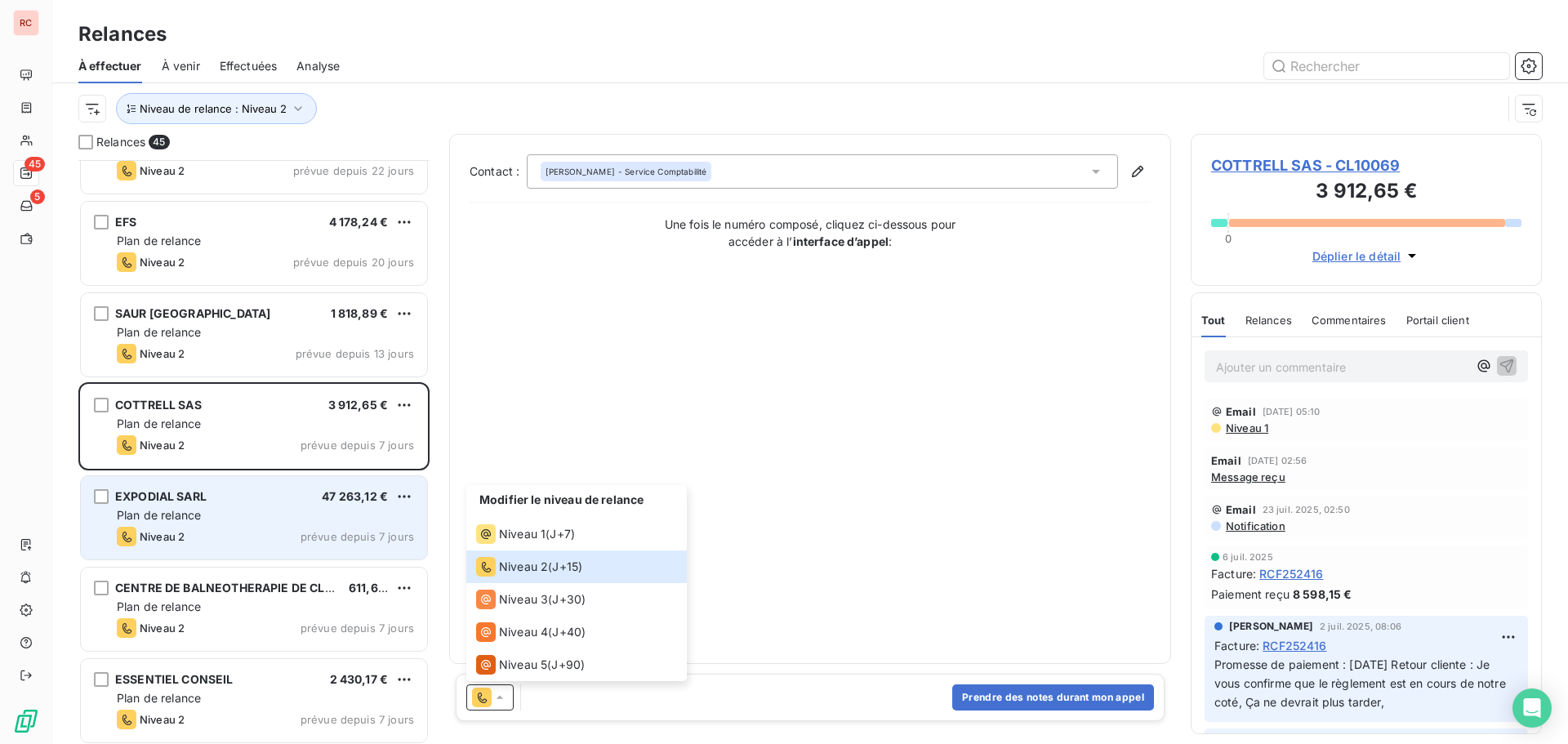
click at [316, 513] on div "Plan de relance" at bounding box center [265, 515] width 297 height 16
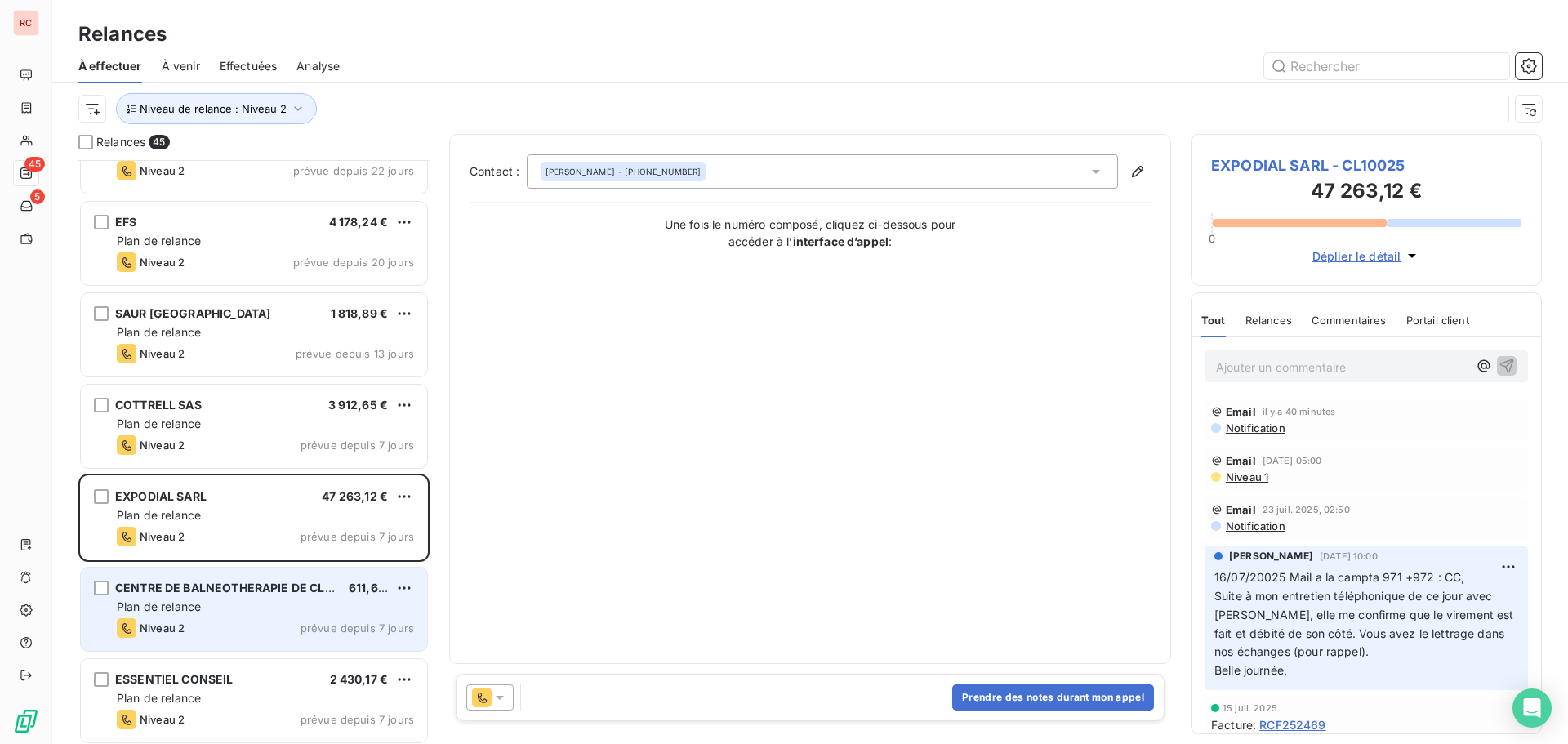
click at [304, 610] on div "Plan de relance" at bounding box center [265, 607] width 297 height 16
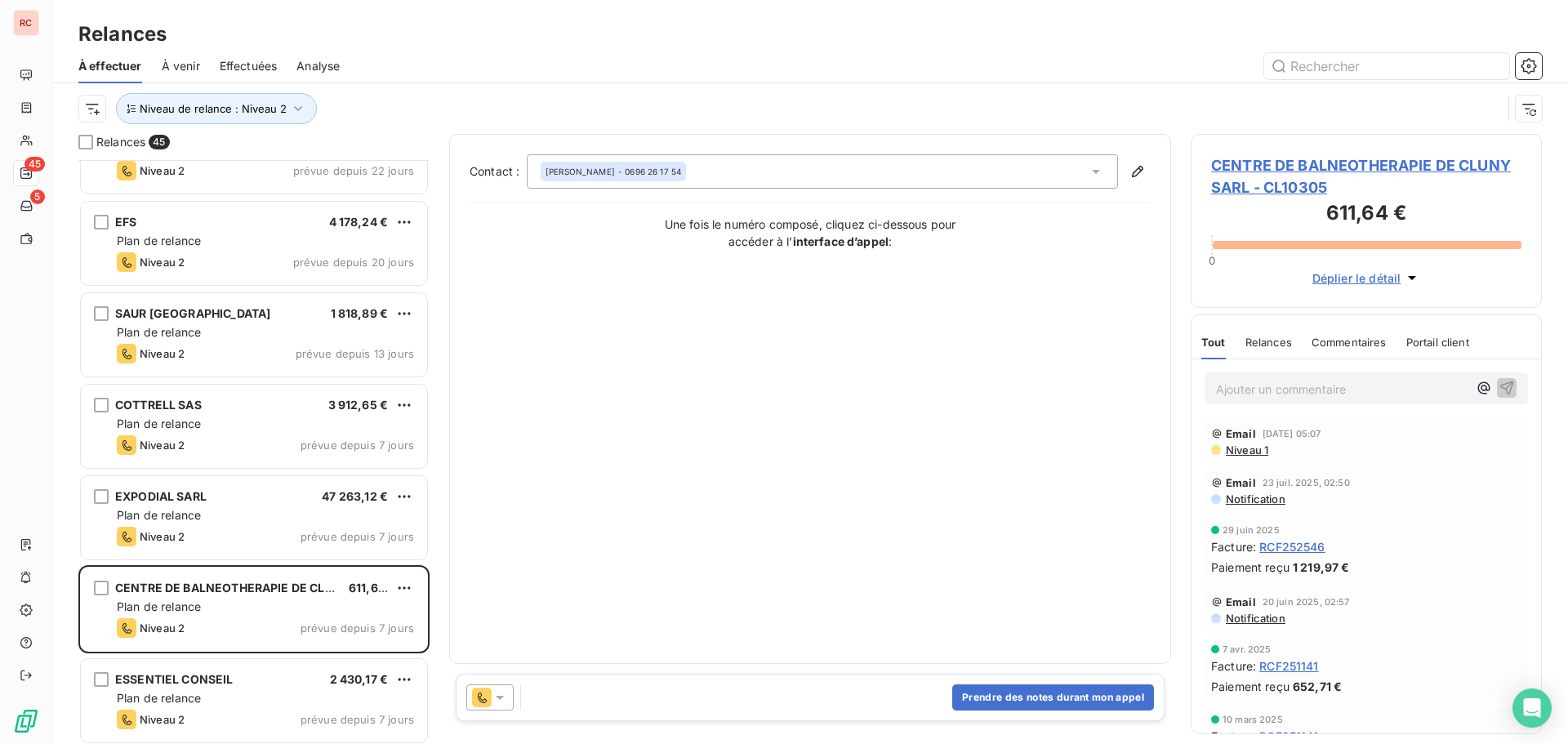
click at [501, 698] on icon at bounding box center [500, 698] width 8 height 4
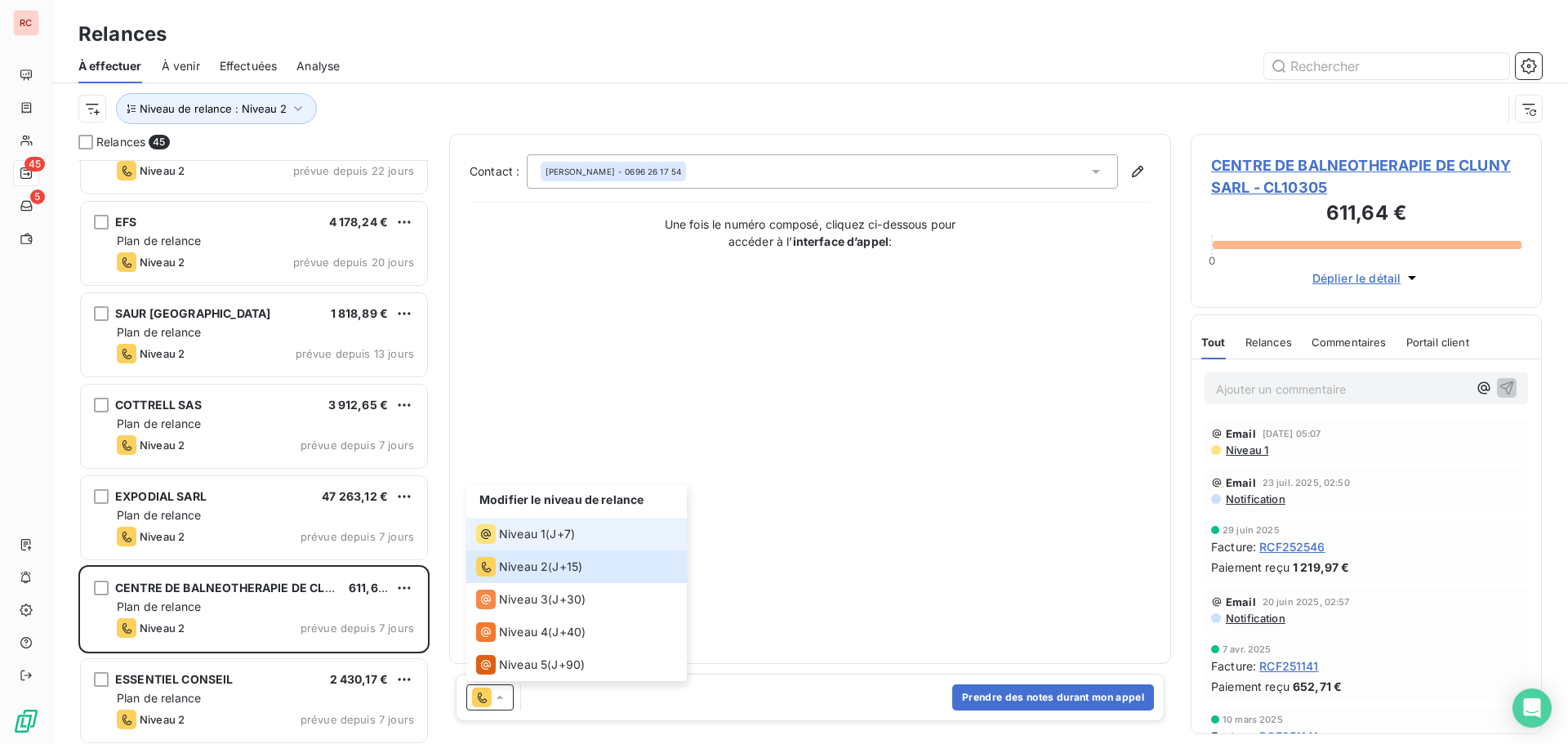
click at [556, 523] on li "Niveau 1 ( J+7 )" at bounding box center [576, 534] width 221 height 33
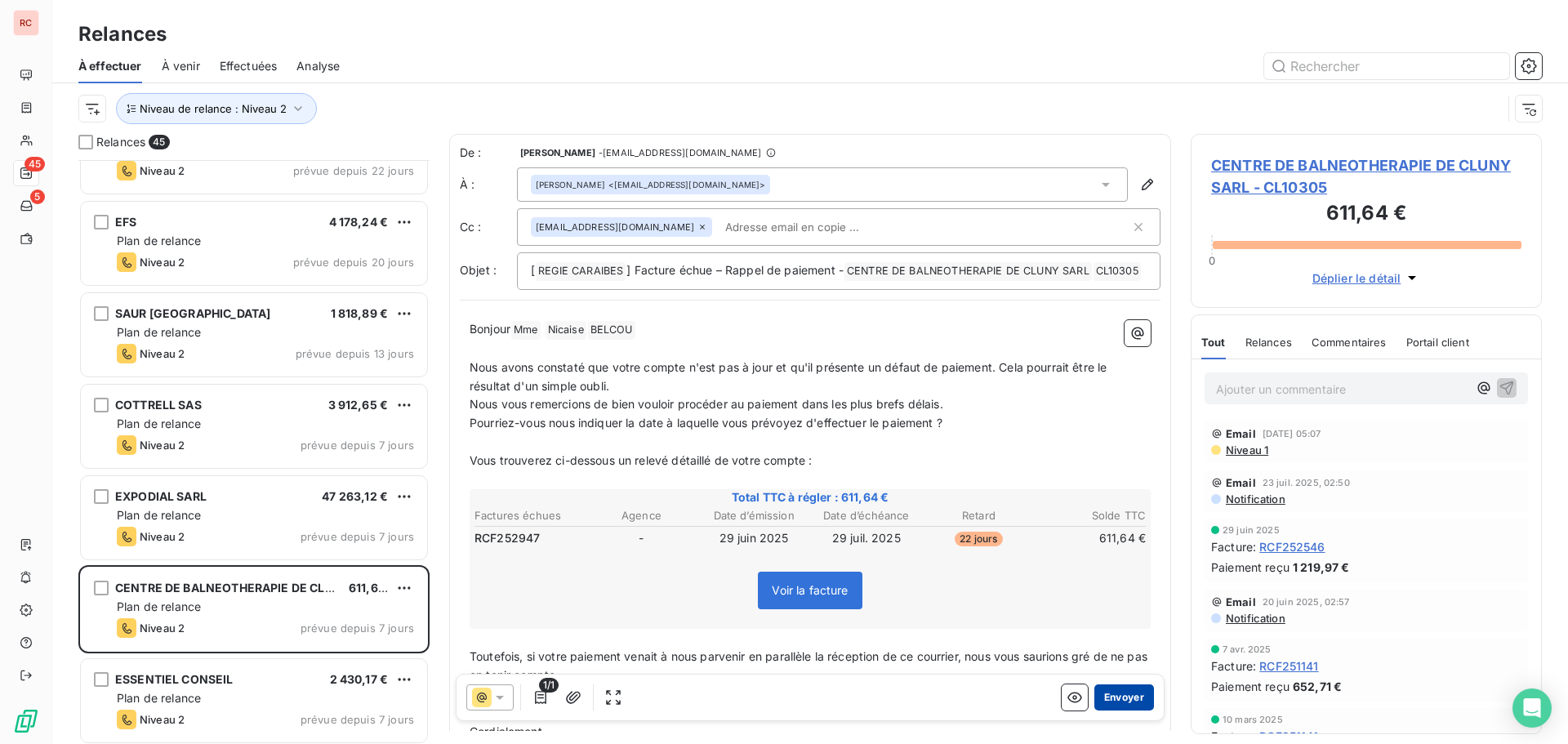
click at [1114, 701] on button "Envoyer" at bounding box center [1124, 698] width 60 height 26
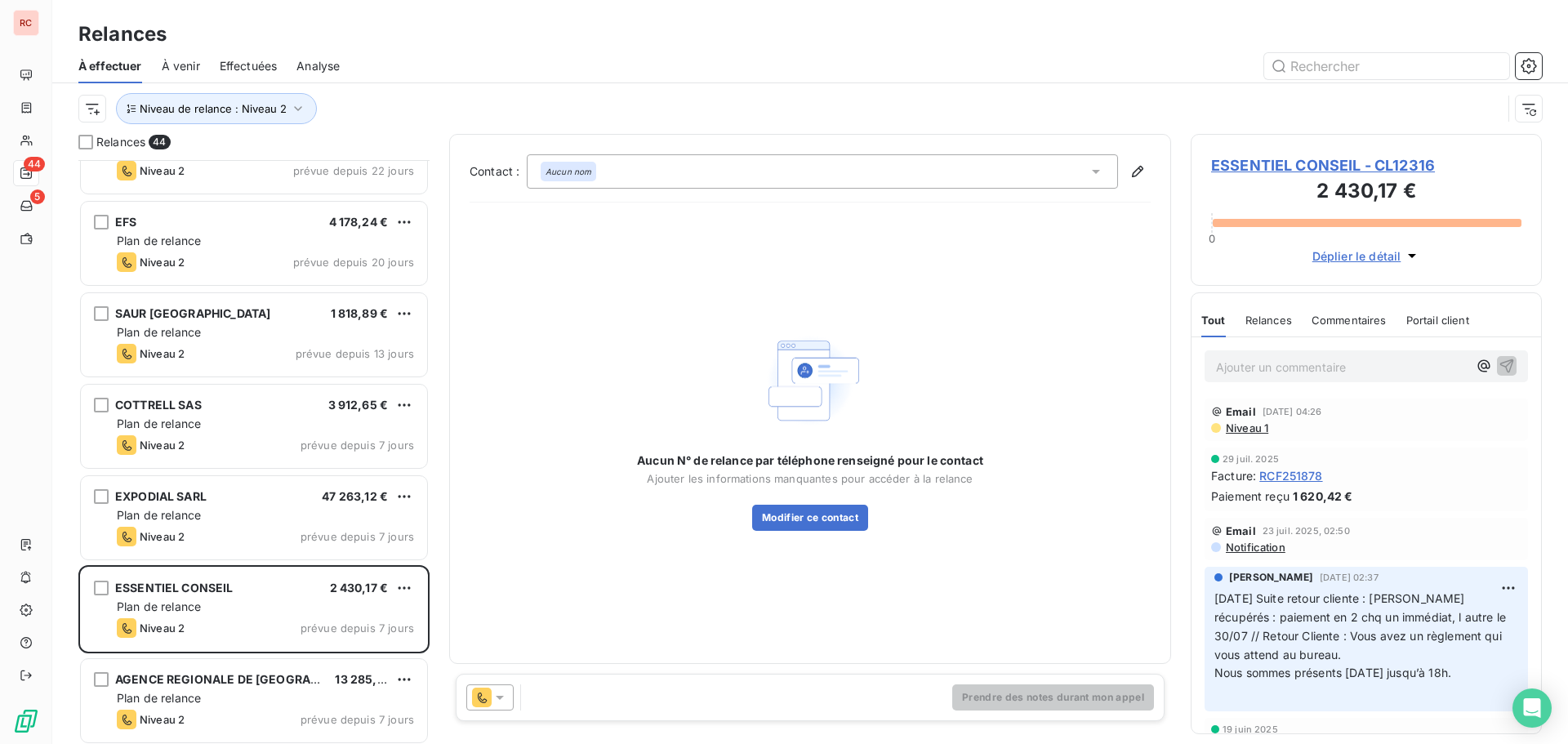
click at [505, 702] on icon at bounding box center [500, 697] width 16 height 16
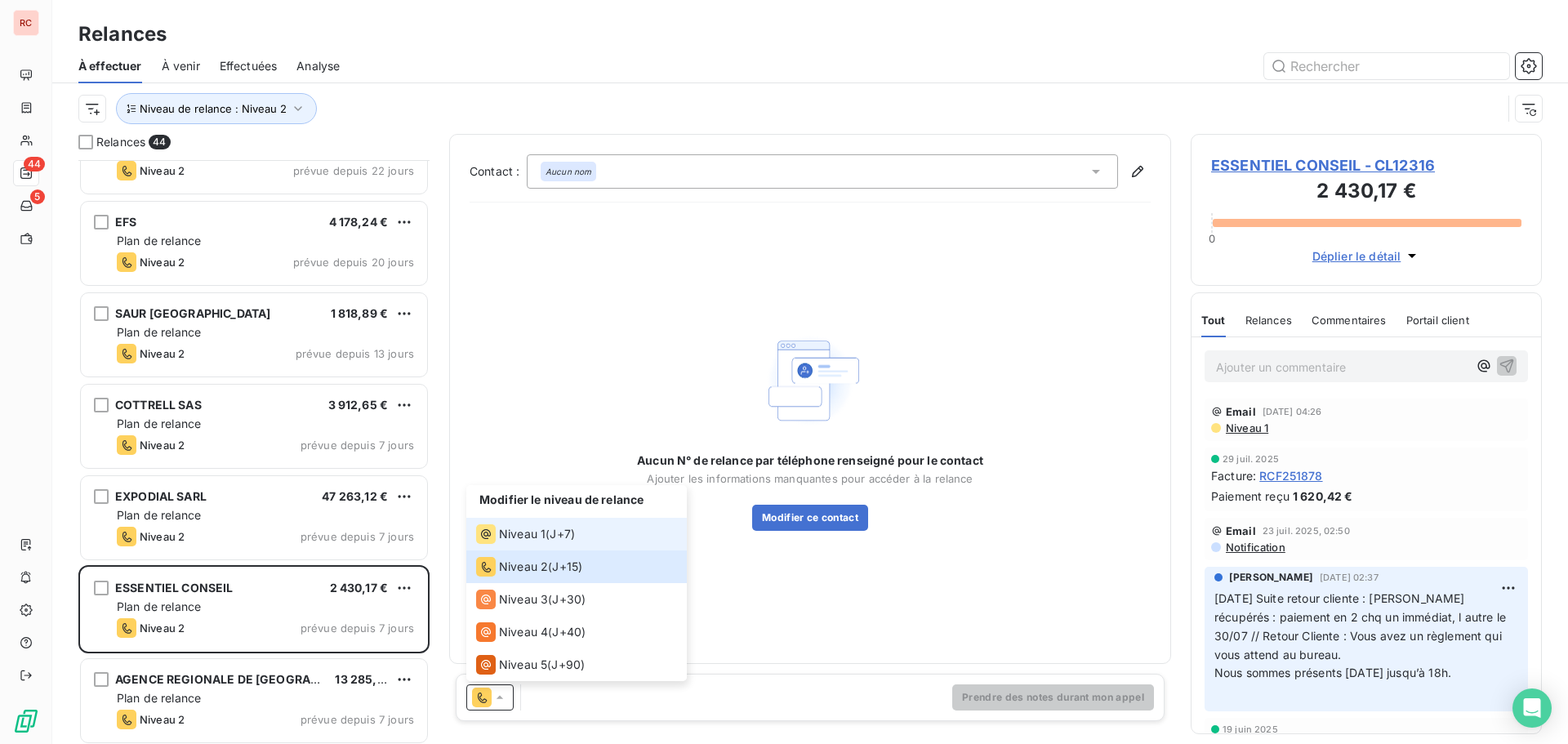
click at [556, 541] on span "J+7 )" at bounding box center [562, 534] width 25 height 16
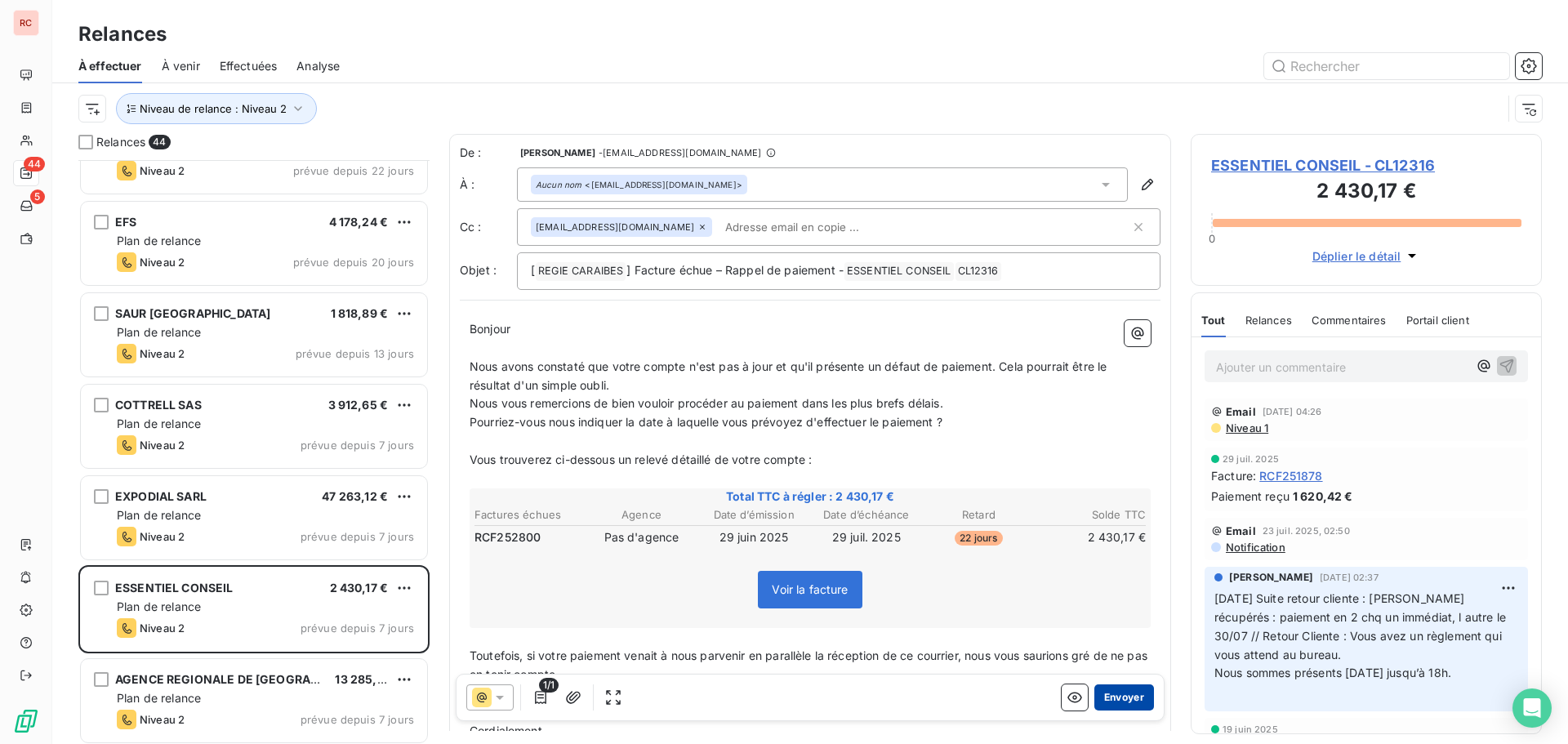
click at [1107, 699] on button "Envoyer" at bounding box center [1124, 698] width 60 height 26
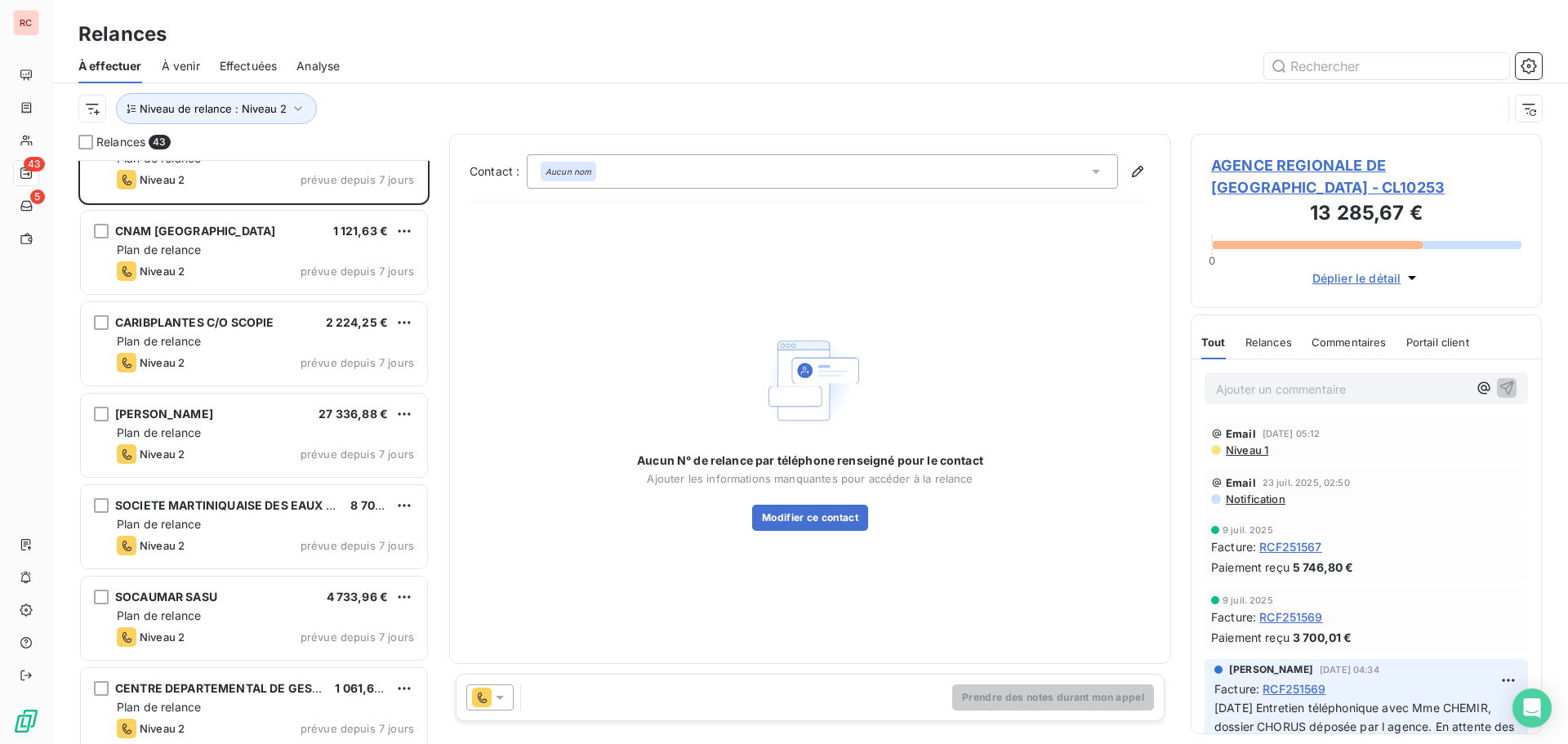
scroll to position [736, 0]
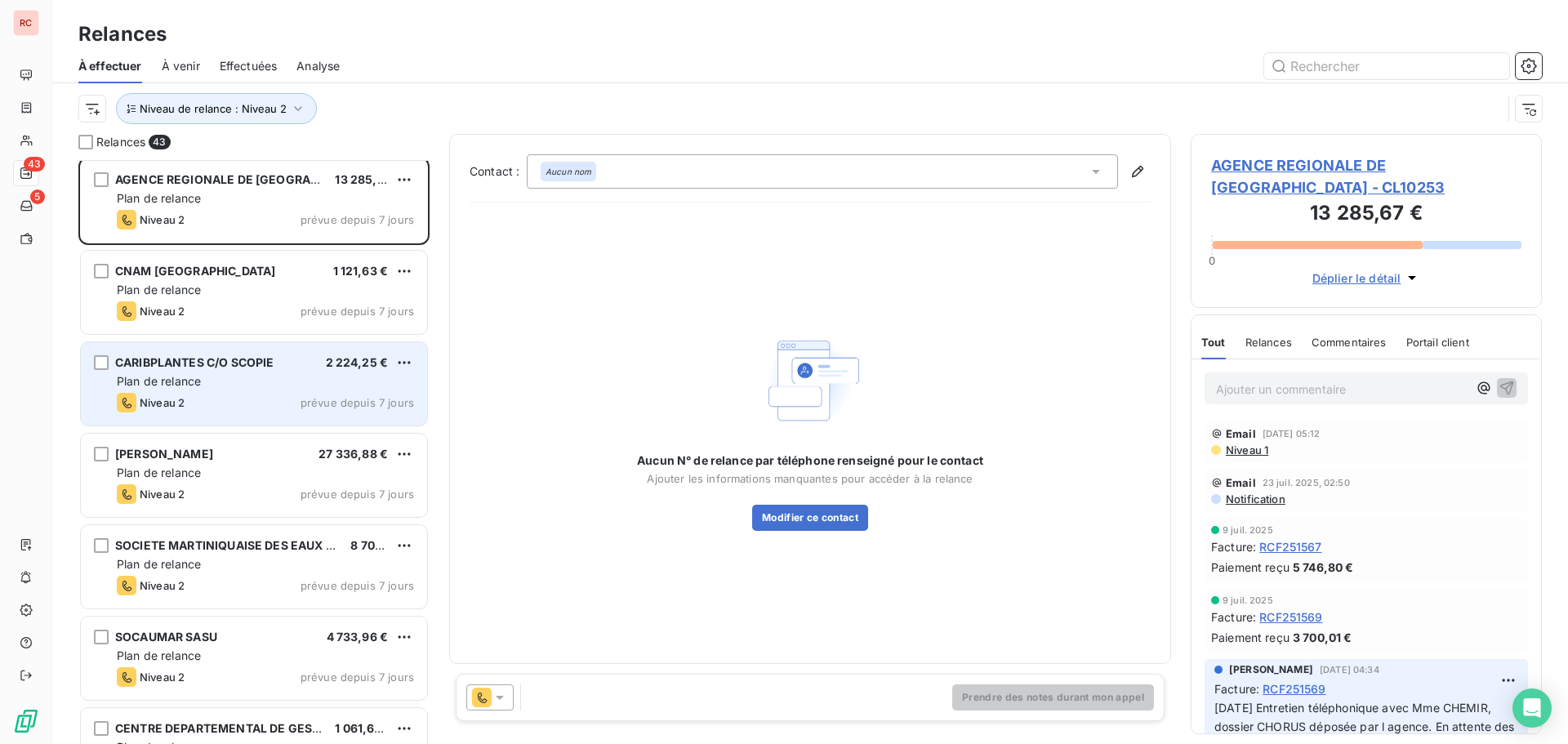
click at [249, 416] on div "CARIBPLANTES C/O SCOPIE 2 224,25 € Plan de relance Niveau 2 prévue depuis 7 jou…" at bounding box center [254, 383] width 346 height 83
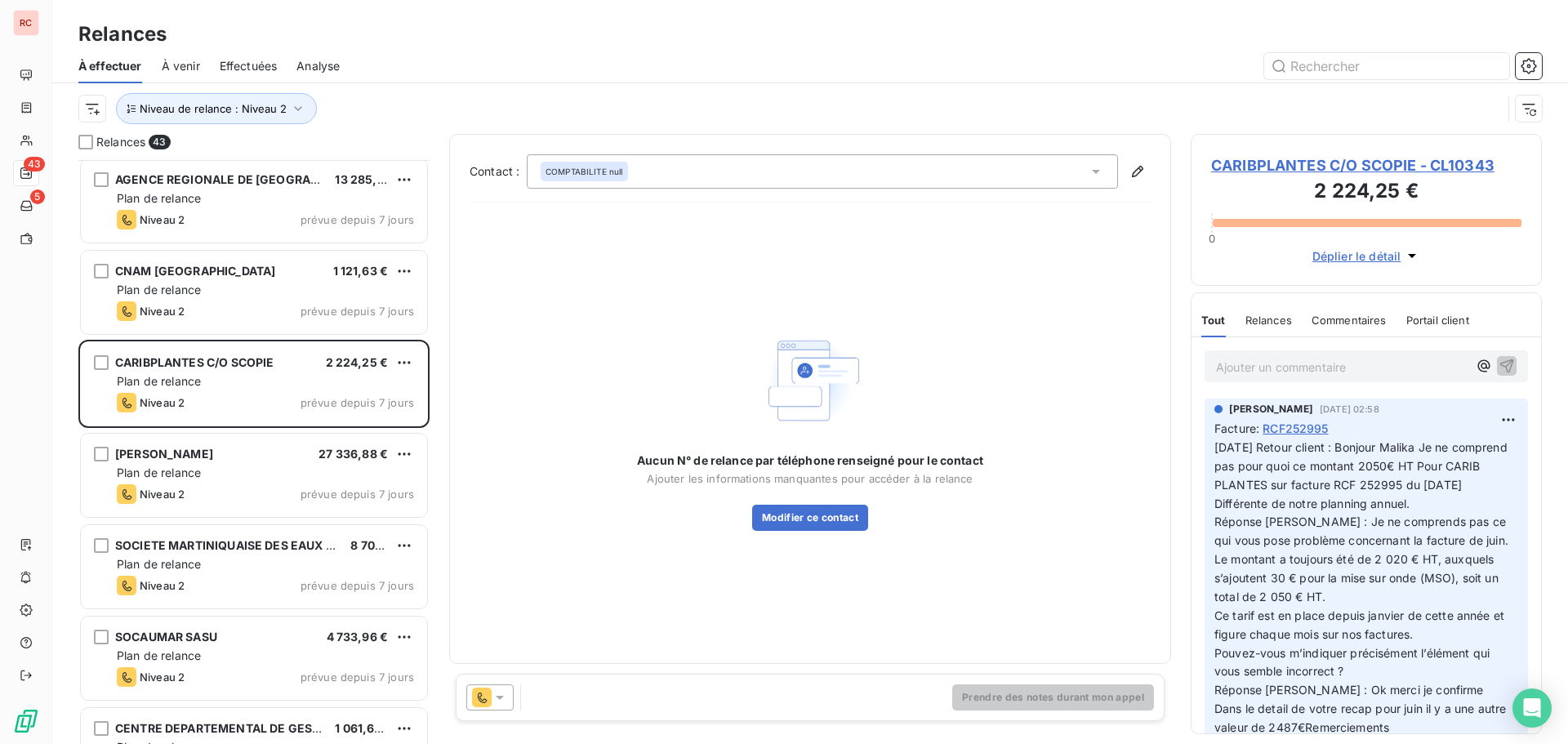
click at [507, 699] on icon at bounding box center [500, 697] width 16 height 16
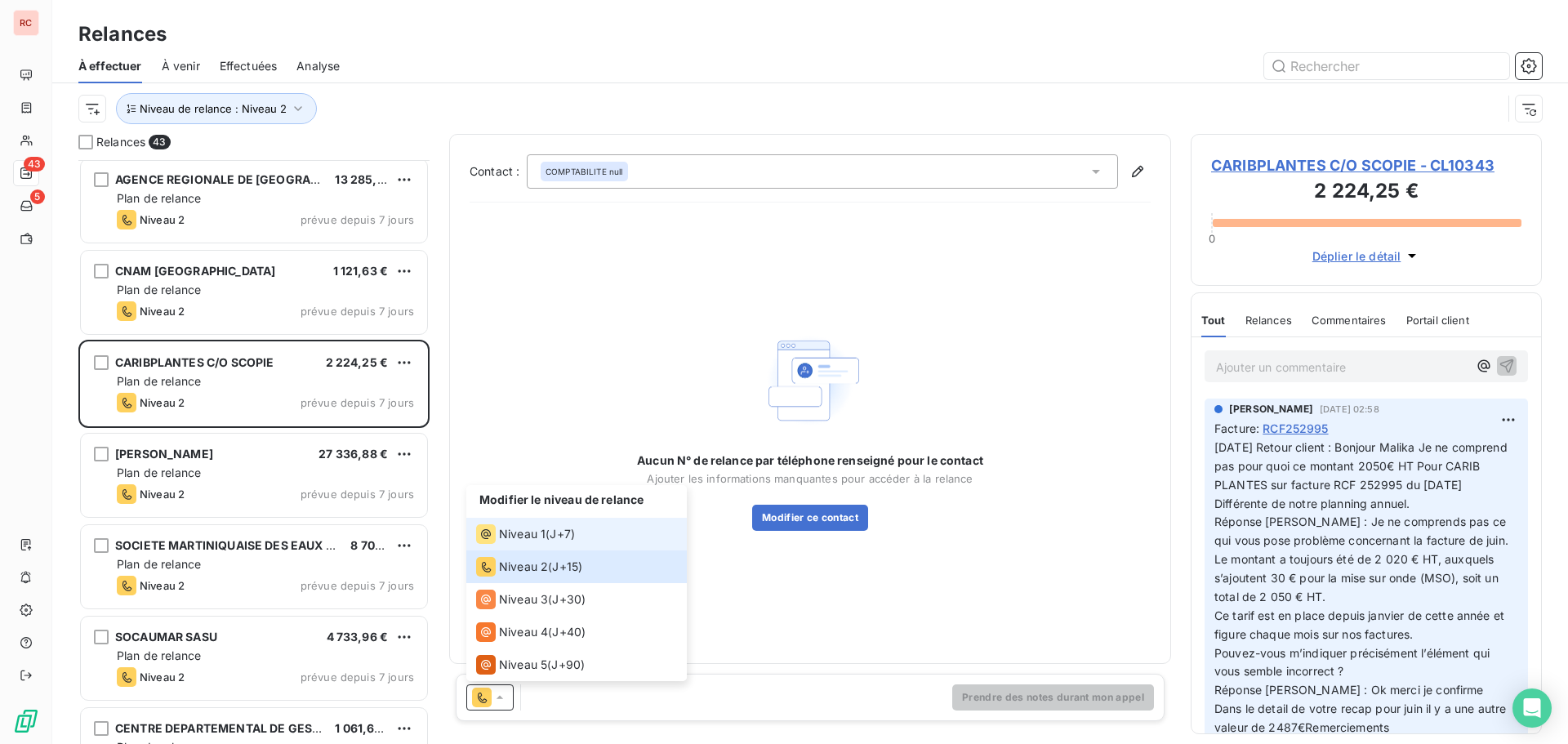
click at [541, 543] on div "Niveau 1" at bounding box center [511, 534] width 70 height 20
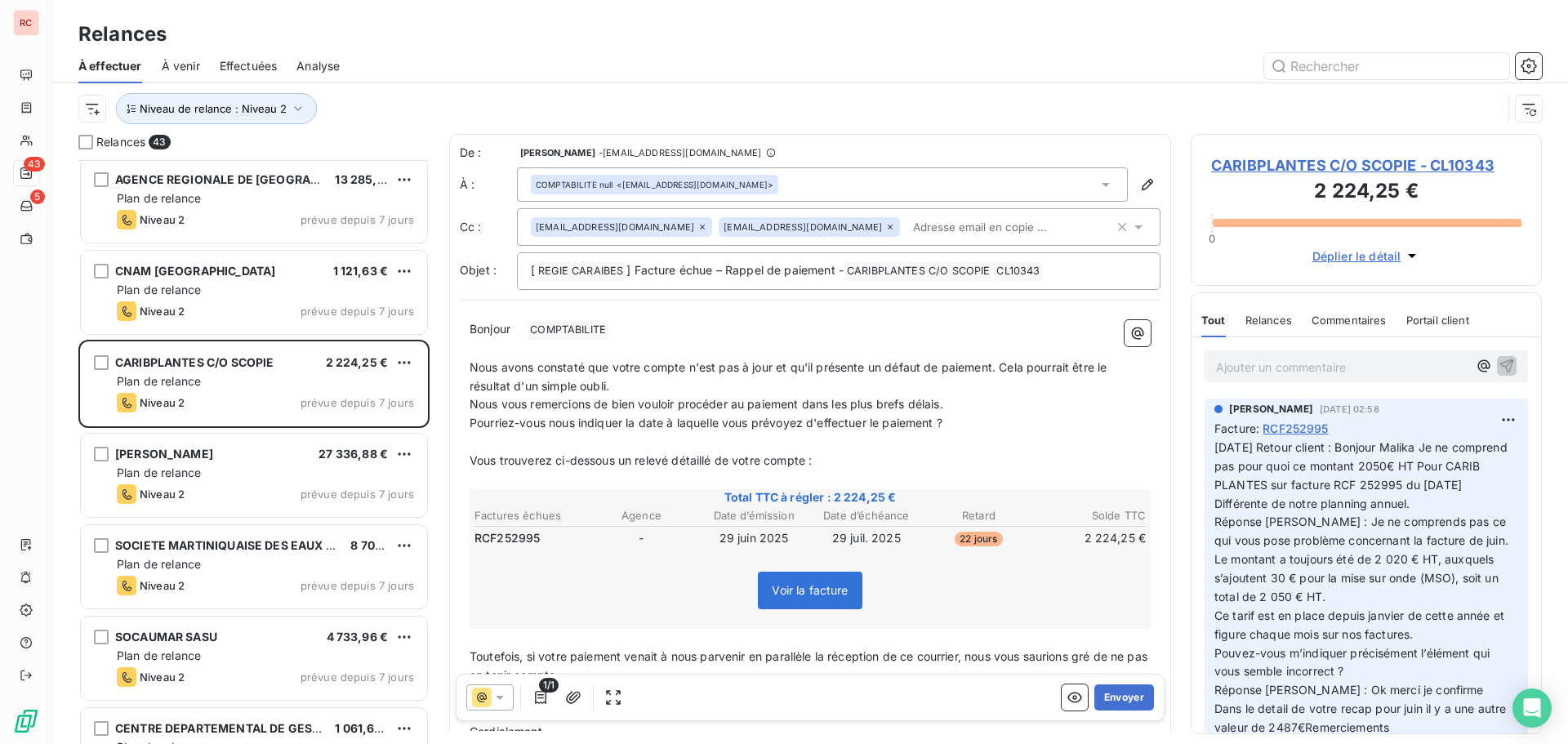
click at [698, 231] on icon at bounding box center [703, 228] width 10 height 10
click at [1076, 568] on div "Voir la facture" at bounding box center [809, 594] width 676 height 70
click at [1127, 689] on button "Envoyer" at bounding box center [1124, 698] width 60 height 26
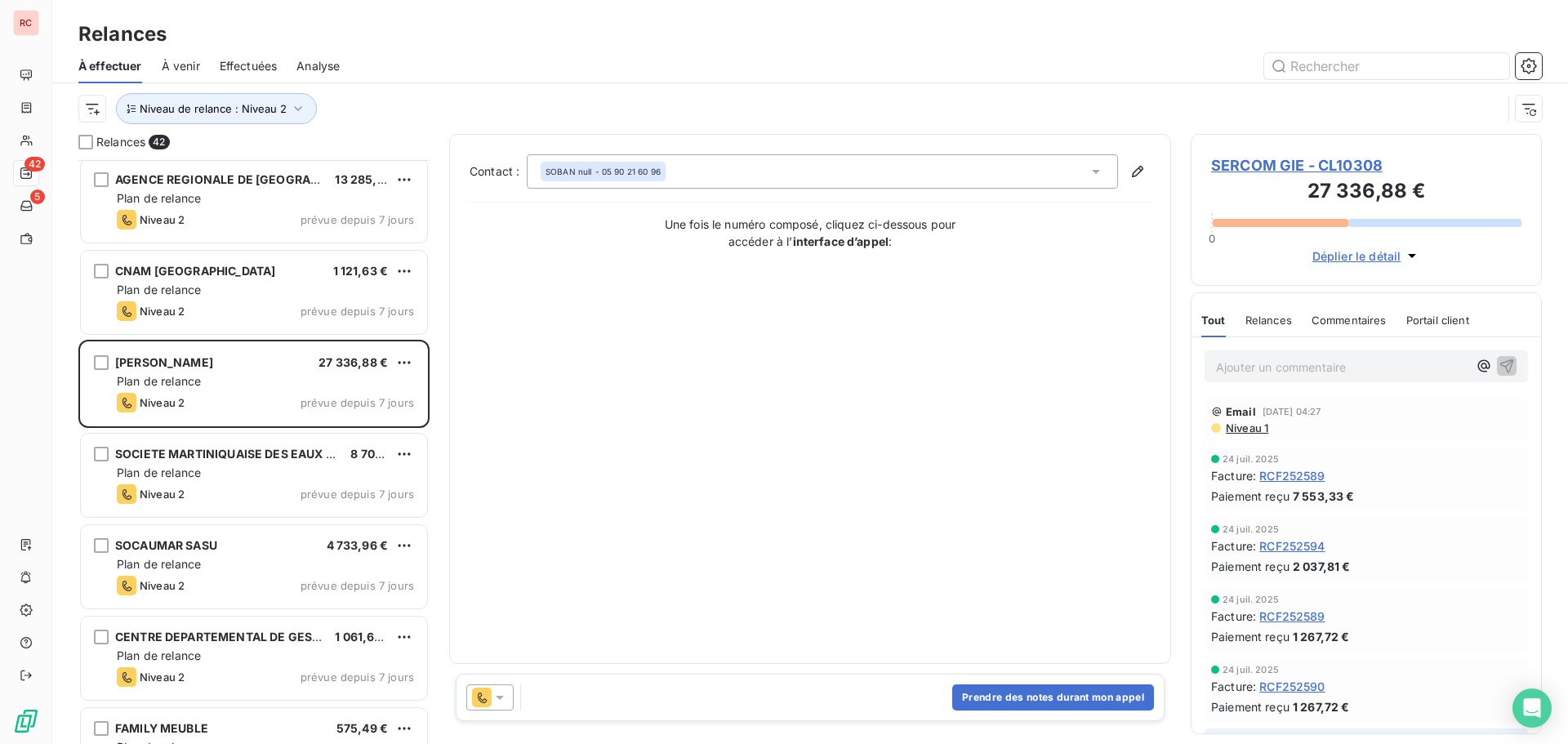
click at [495, 698] on icon at bounding box center [500, 697] width 16 height 16
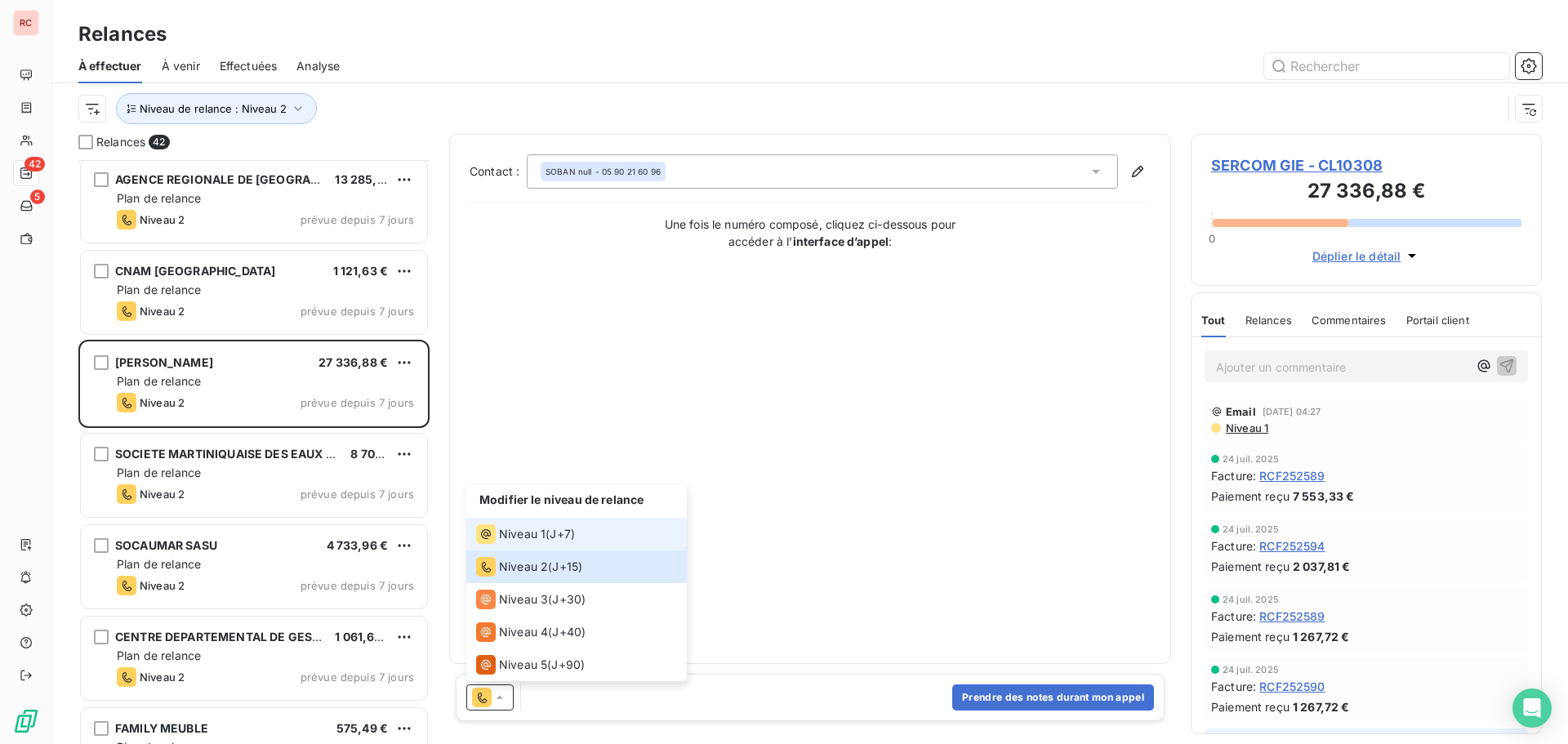
click at [555, 539] on span "J+7 )" at bounding box center [562, 534] width 25 height 16
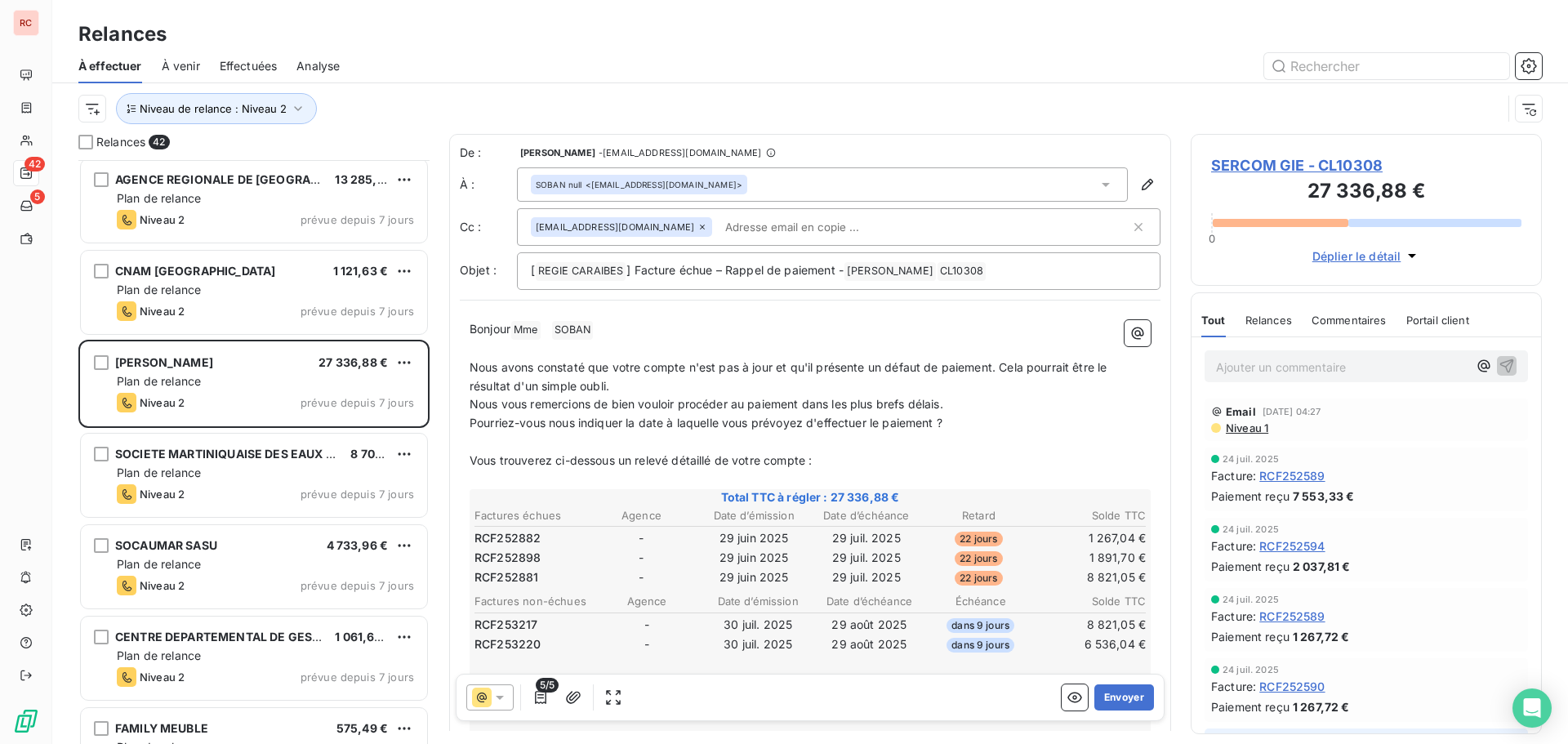
click at [505, 695] on icon at bounding box center [500, 697] width 16 height 16
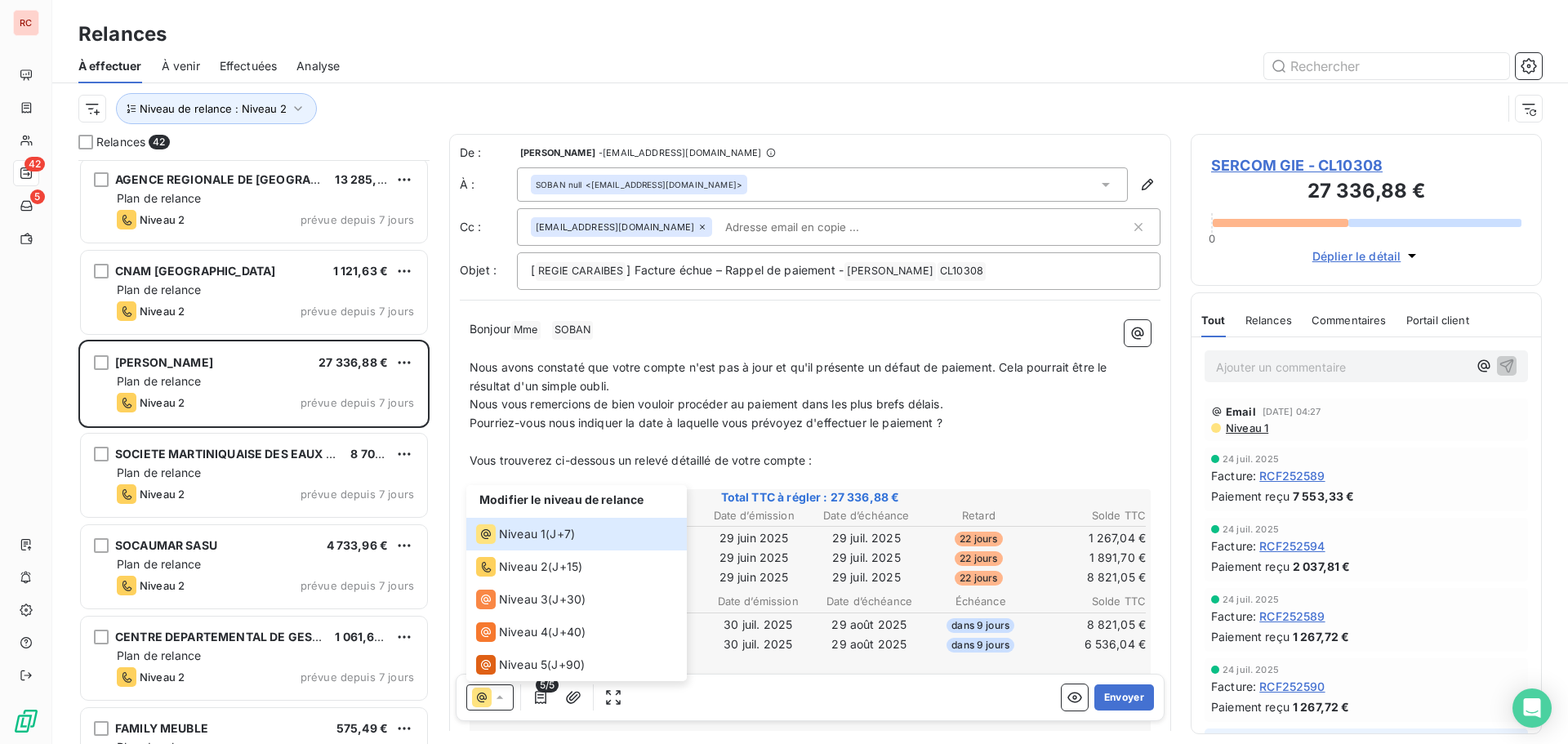
click at [736, 695] on div "Modifier le niveau de relance Niveau 1 ( J+7 ) Niveau 2 ( J+15 ) Niveau 3 ( J+3…" at bounding box center [810, 697] width 709 height 47
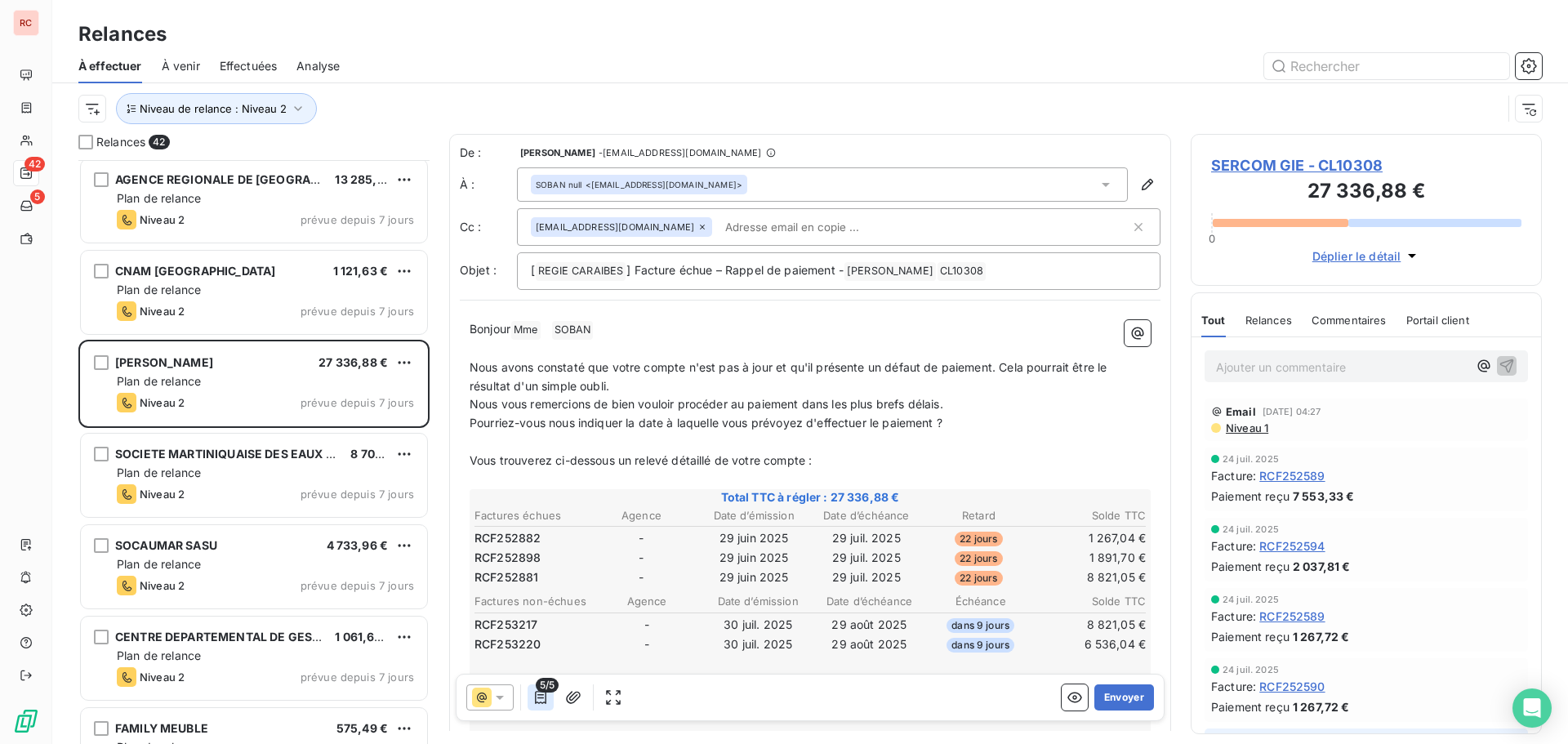
click at [542, 703] on icon "button" at bounding box center [540, 697] width 16 height 16
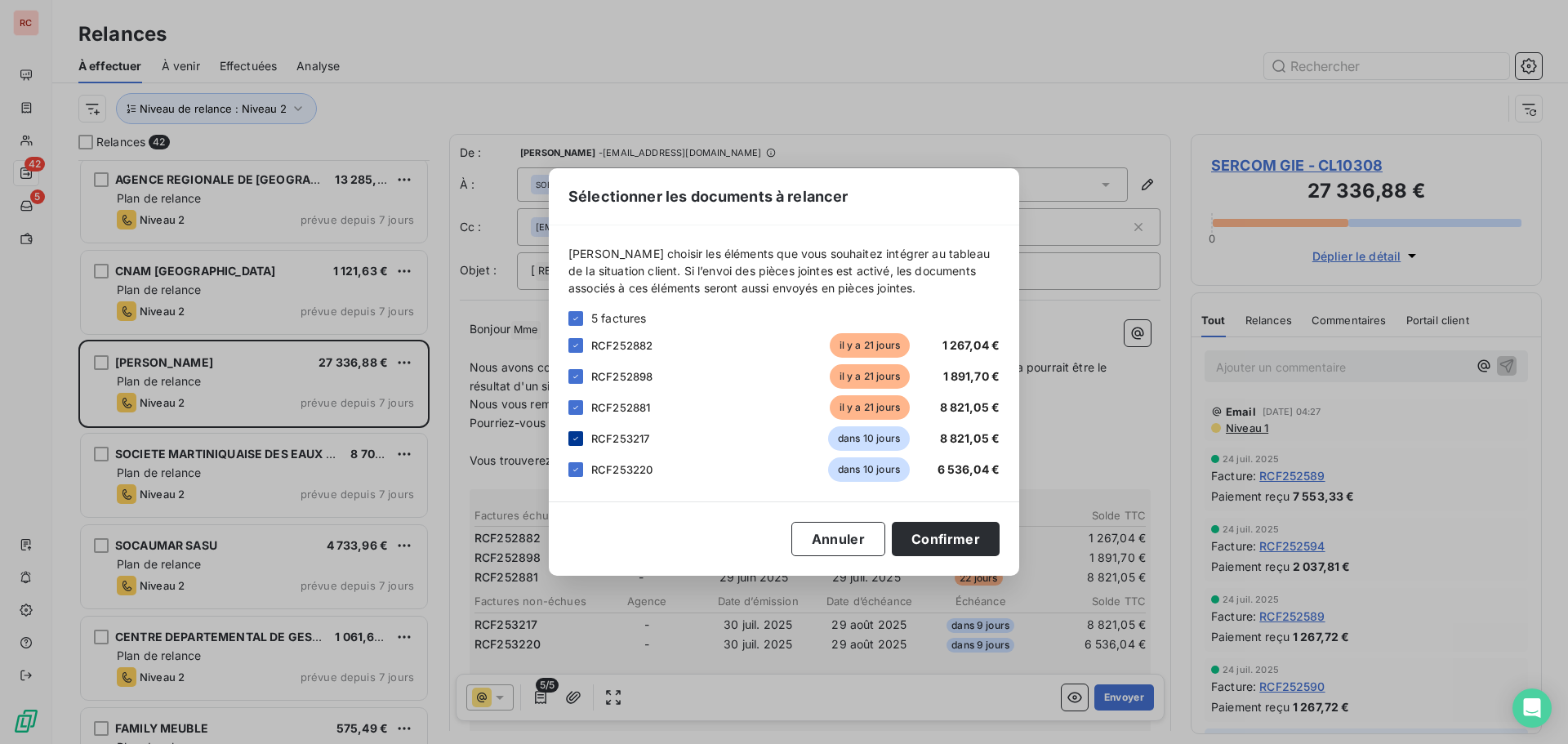
click at [578, 442] on icon at bounding box center [576, 438] width 10 height 10
click at [582, 466] on div at bounding box center [575, 469] width 15 height 15
click at [927, 535] on button "Confirmer" at bounding box center [945, 539] width 108 height 34
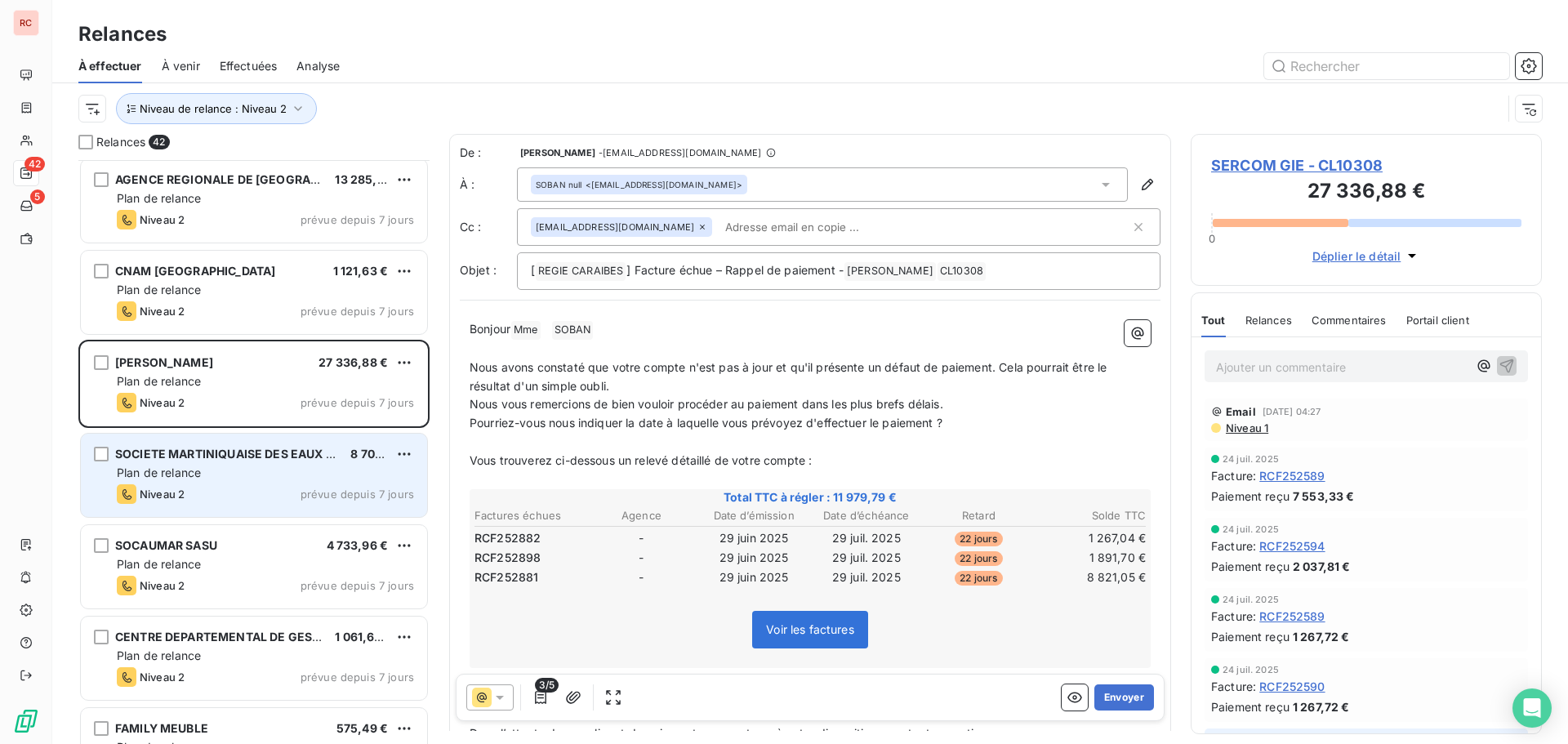
click at [277, 489] on div "Niveau 2 prévue depuis 7 jours" at bounding box center [265, 494] width 297 height 20
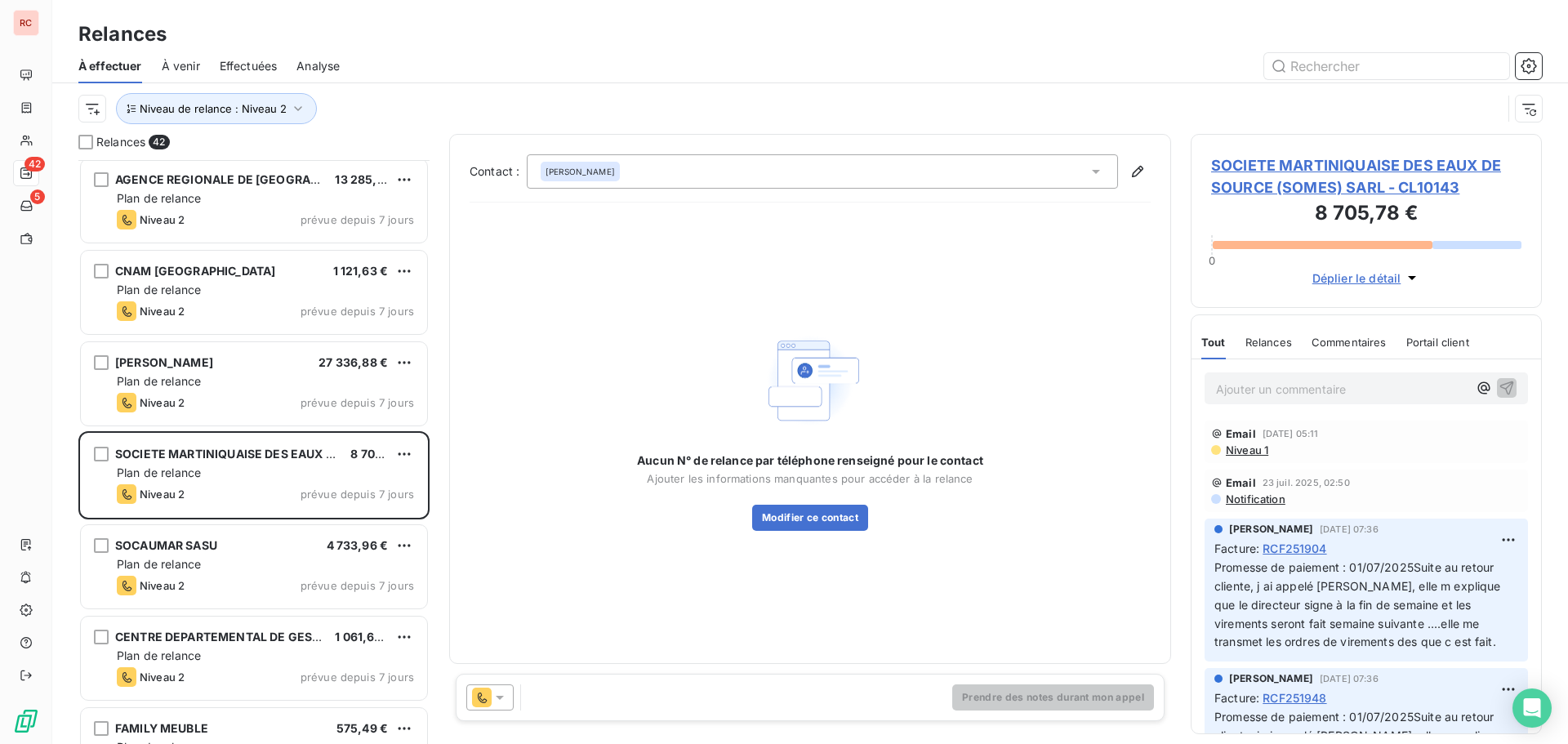
click at [499, 693] on icon at bounding box center [500, 697] width 16 height 16
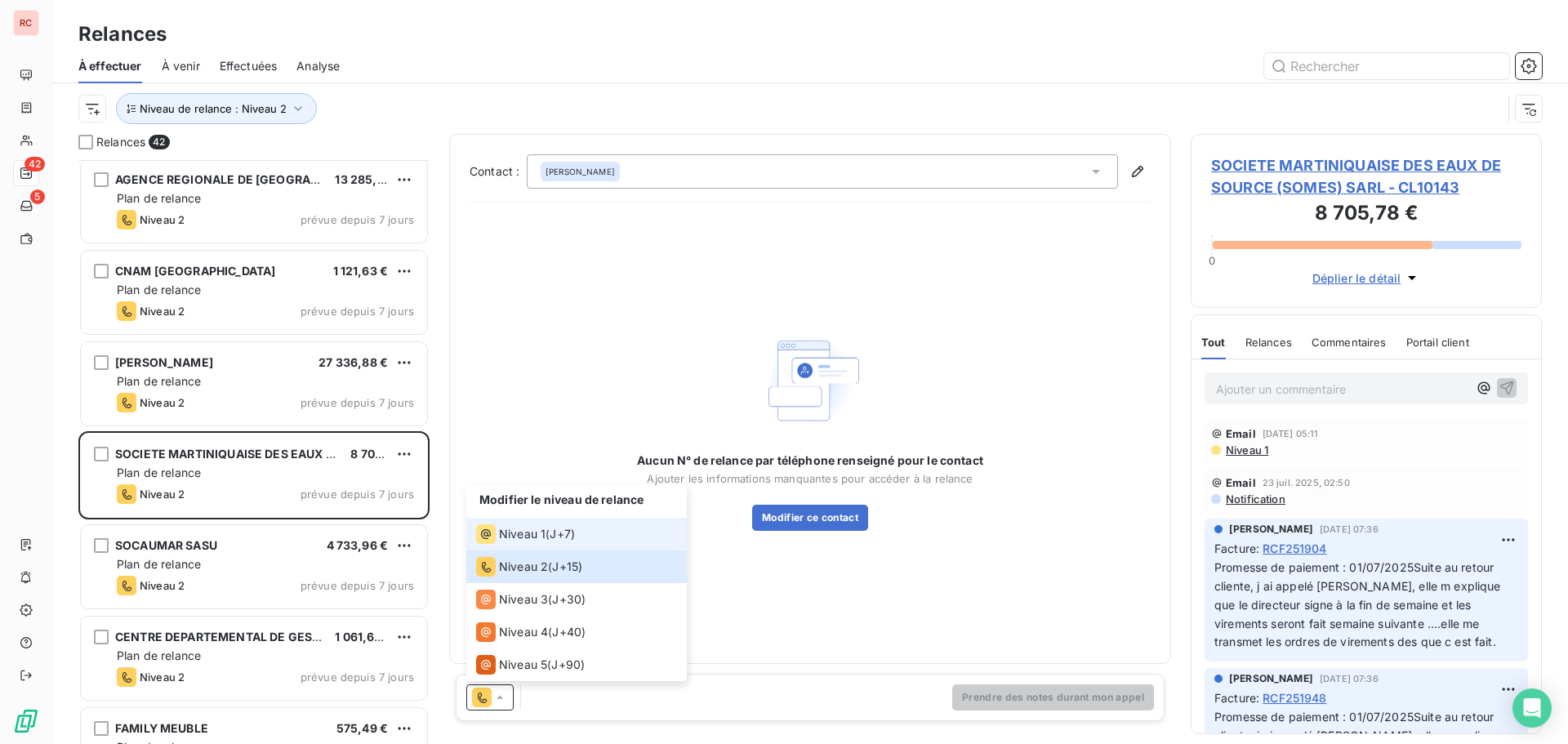
click at [556, 533] on span "J+7 )" at bounding box center [562, 534] width 25 height 16
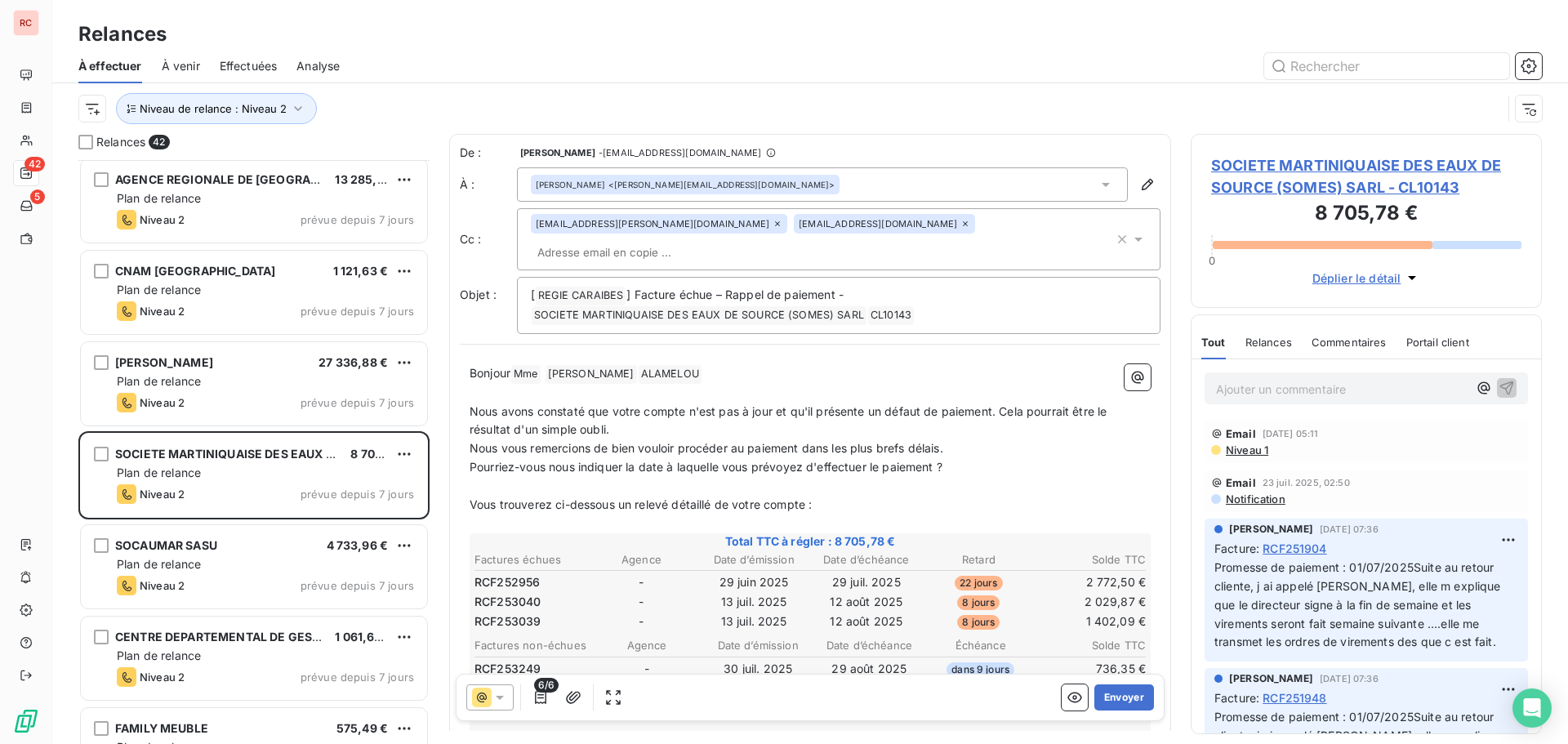
click at [505, 702] on icon at bounding box center [500, 697] width 16 height 16
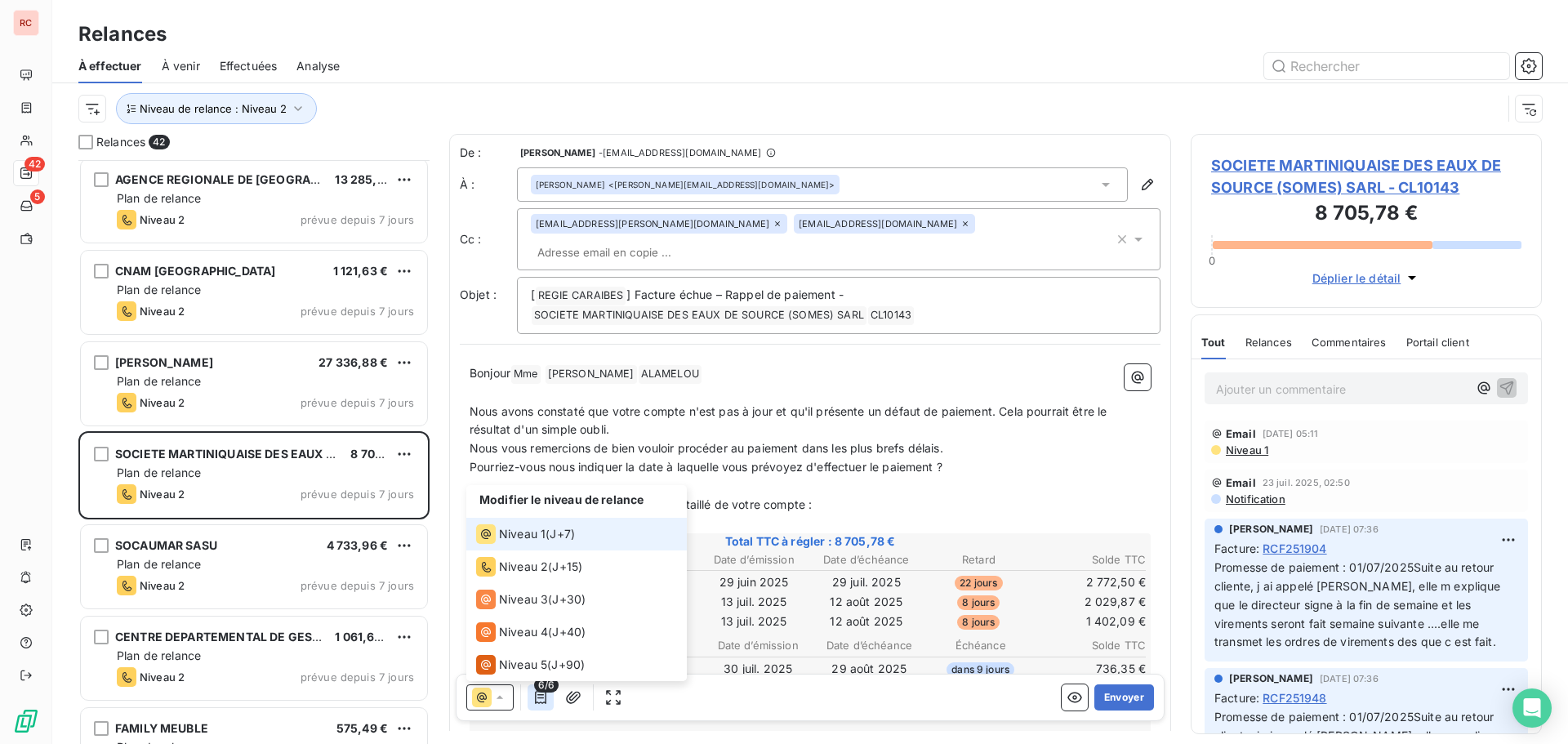
click at [539, 701] on icon "button" at bounding box center [540, 697] width 16 height 16
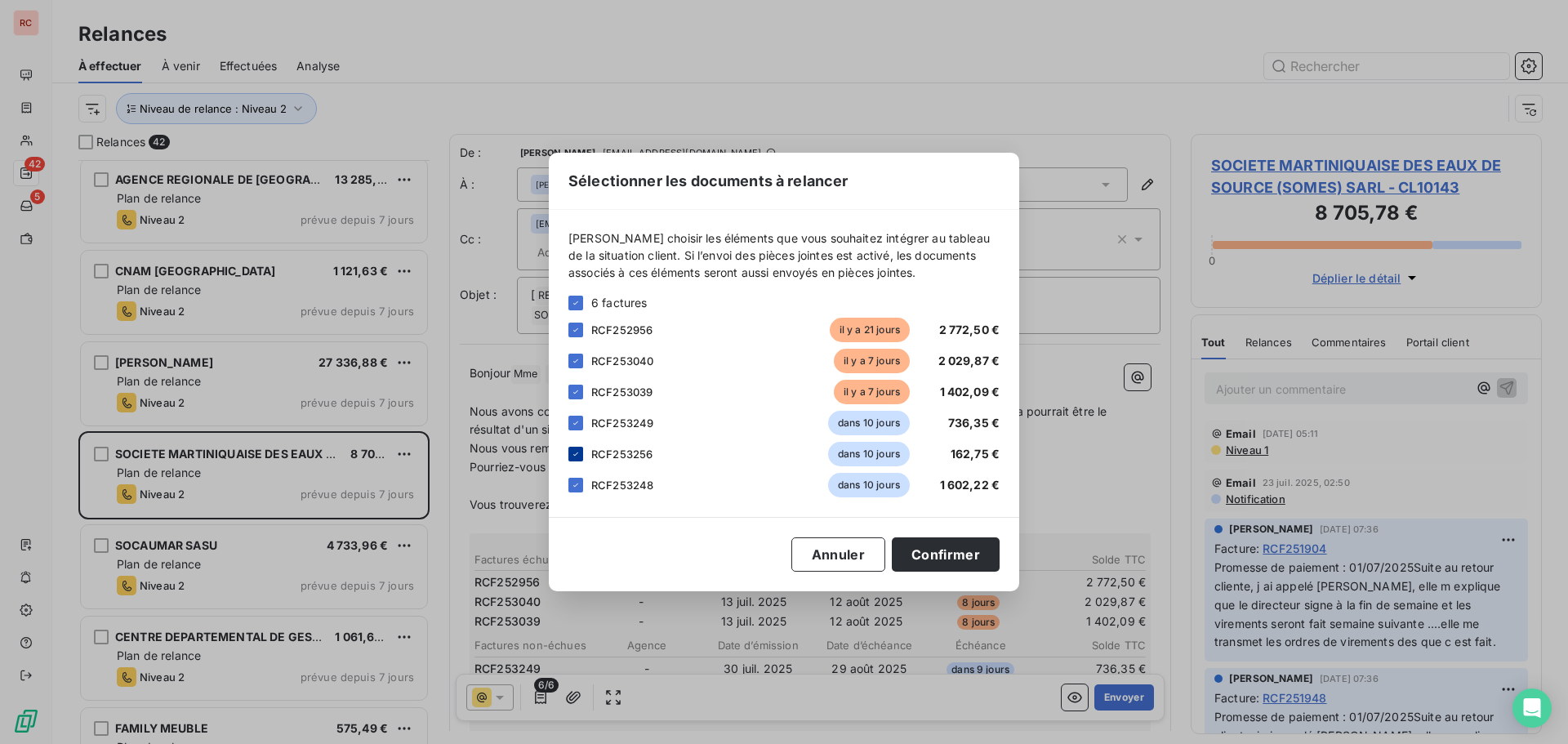
click at [576, 456] on icon at bounding box center [576, 454] width 10 height 10
click at [583, 479] on div "RCF253248 dans 10 jours 1 602,22 €" at bounding box center [784, 485] width 431 height 25
click at [574, 420] on icon at bounding box center [576, 423] width 10 height 10
click at [578, 481] on icon at bounding box center [576, 485] width 10 height 10
click at [967, 547] on button "Confirmer" at bounding box center [945, 554] width 108 height 34
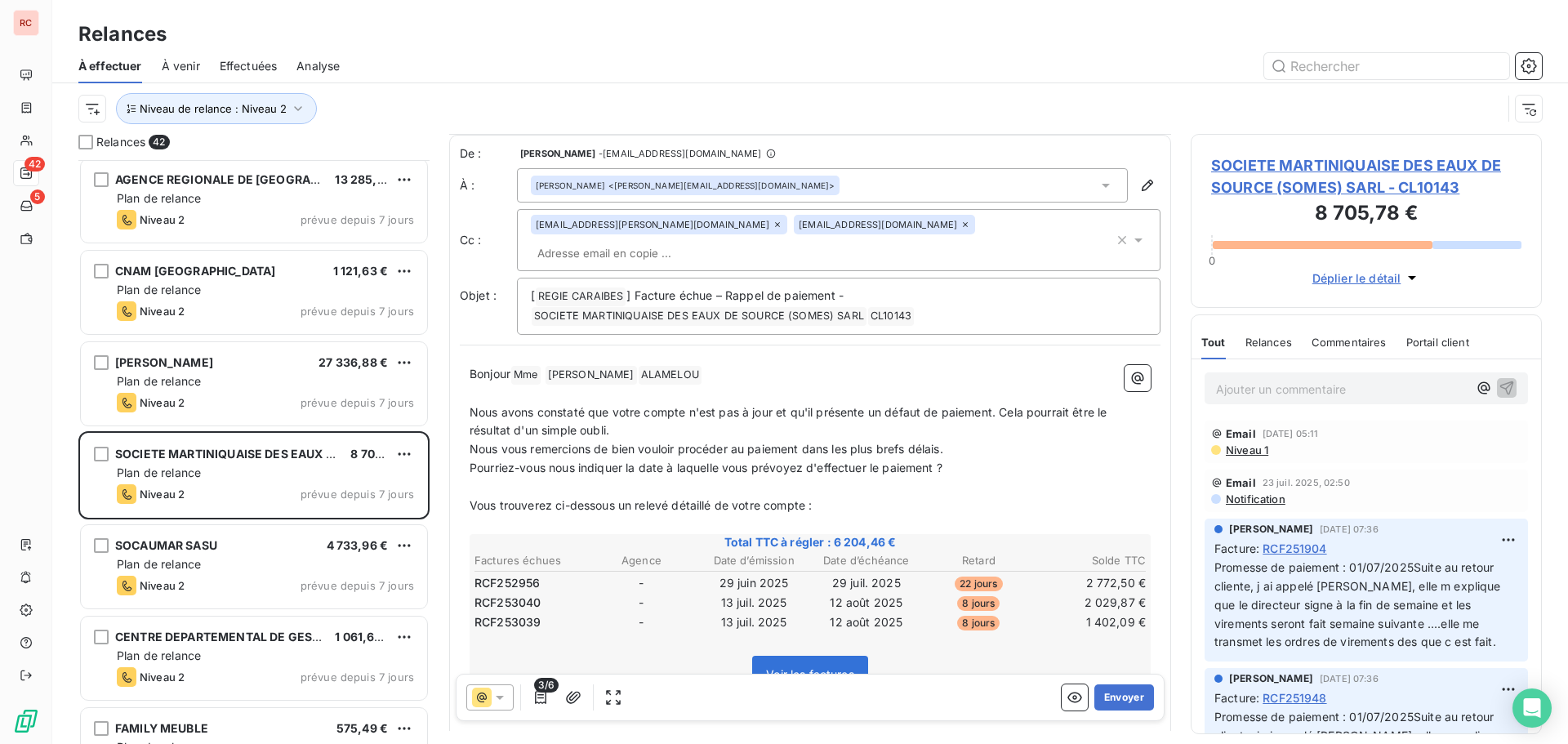
scroll to position [83, 0]
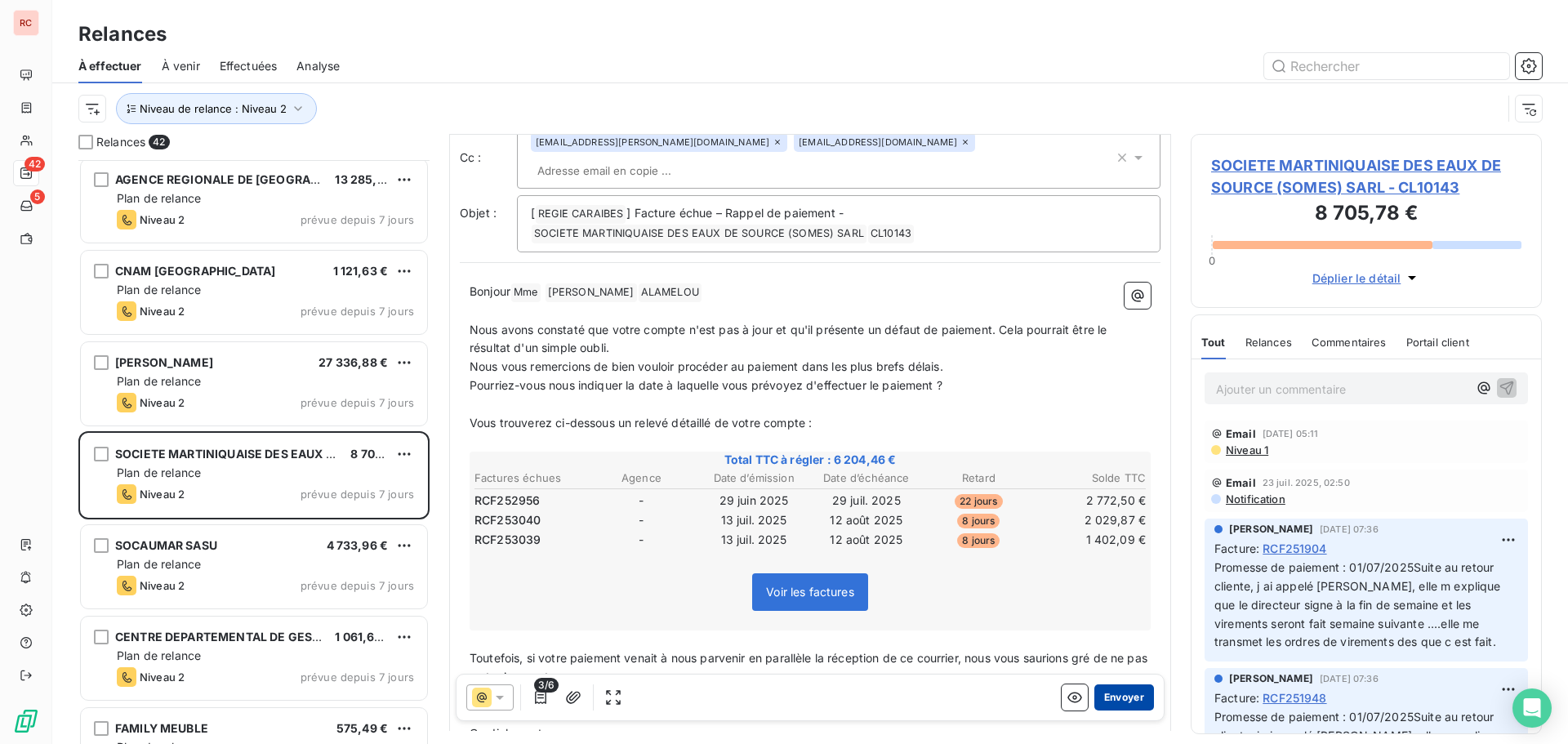
click at [1111, 693] on button "Envoyer" at bounding box center [1124, 698] width 60 height 26
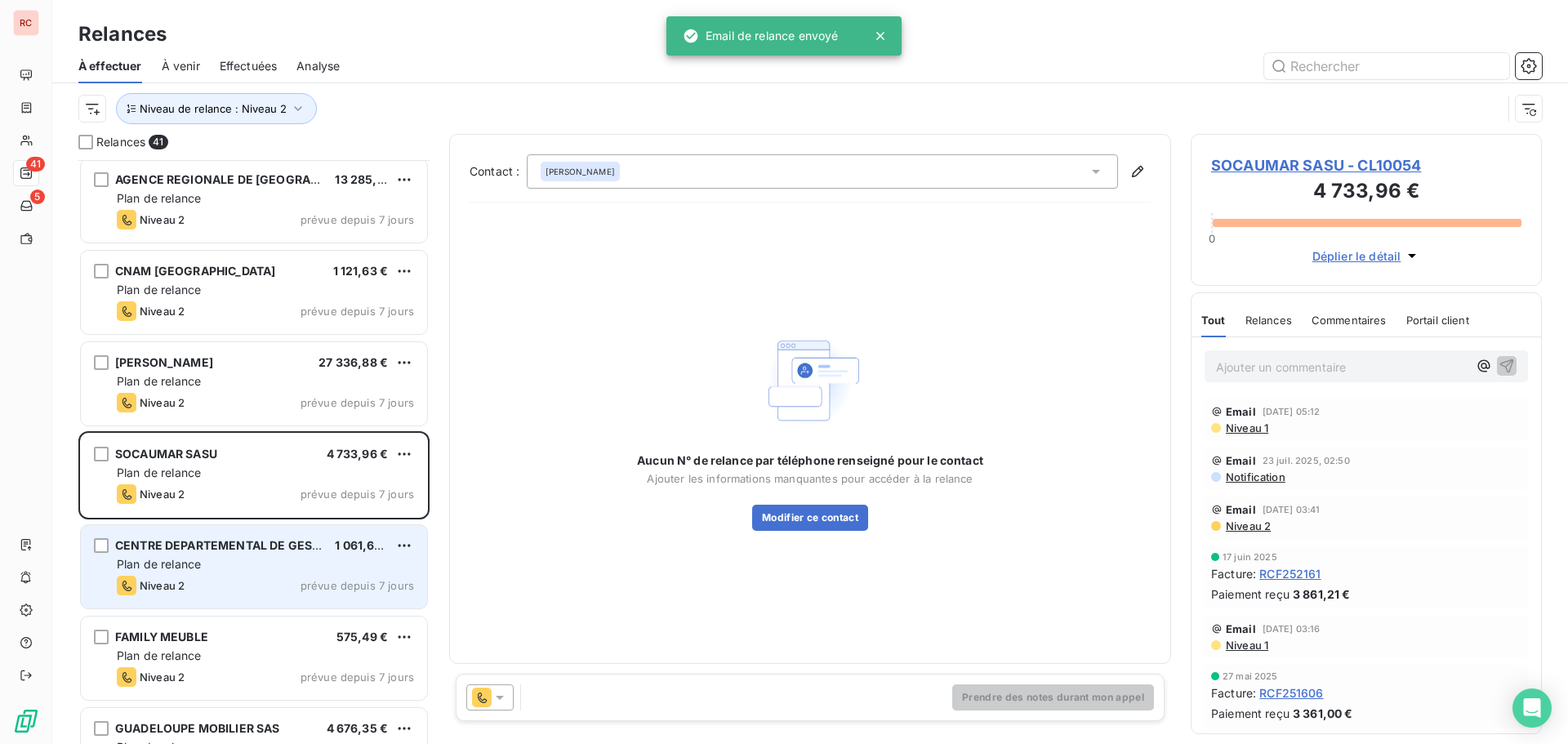
click at [251, 546] on span "CENTRE DEPARTEMENTAL DE GESTION" at bounding box center [228, 545] width 227 height 14
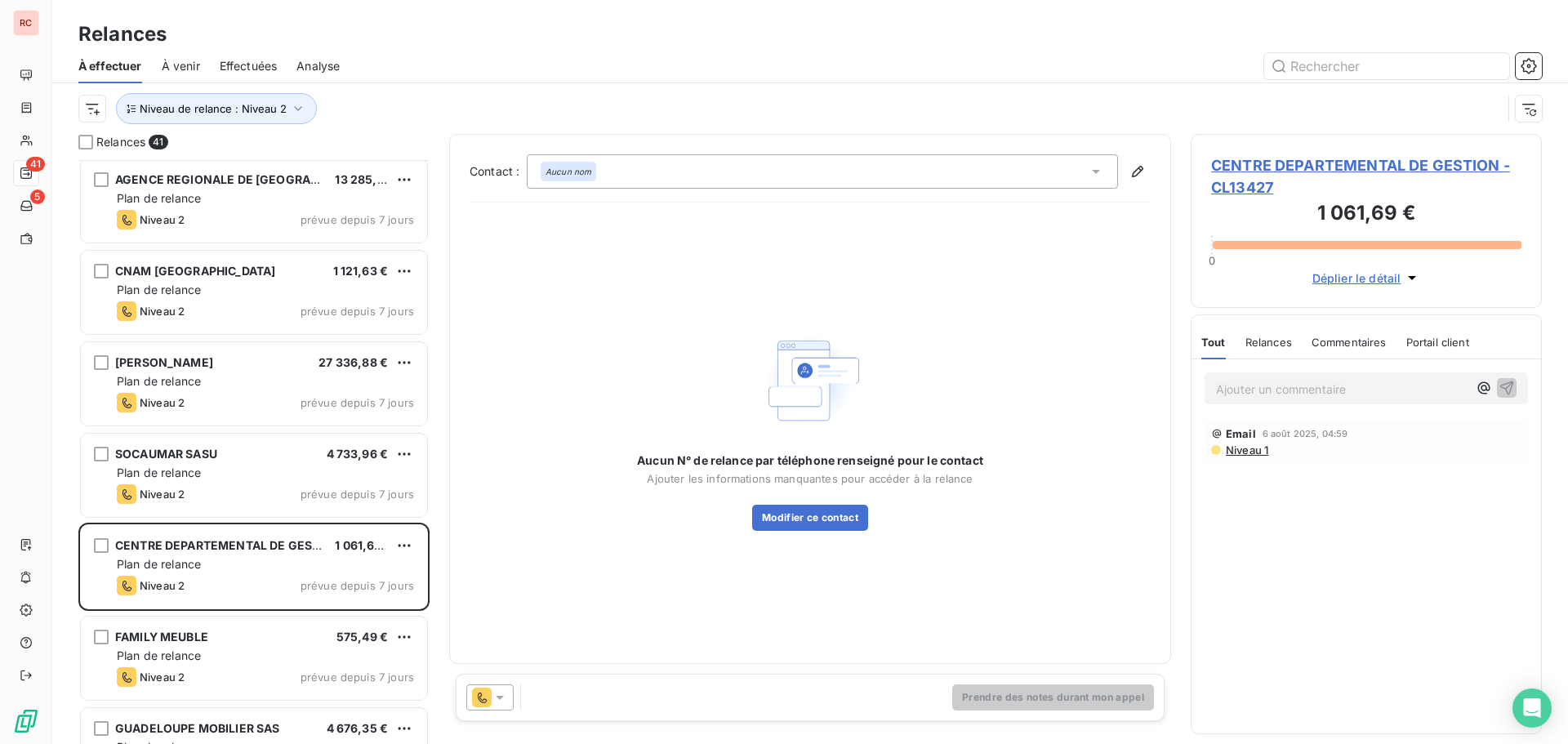
click at [501, 701] on icon at bounding box center [500, 697] width 16 height 16
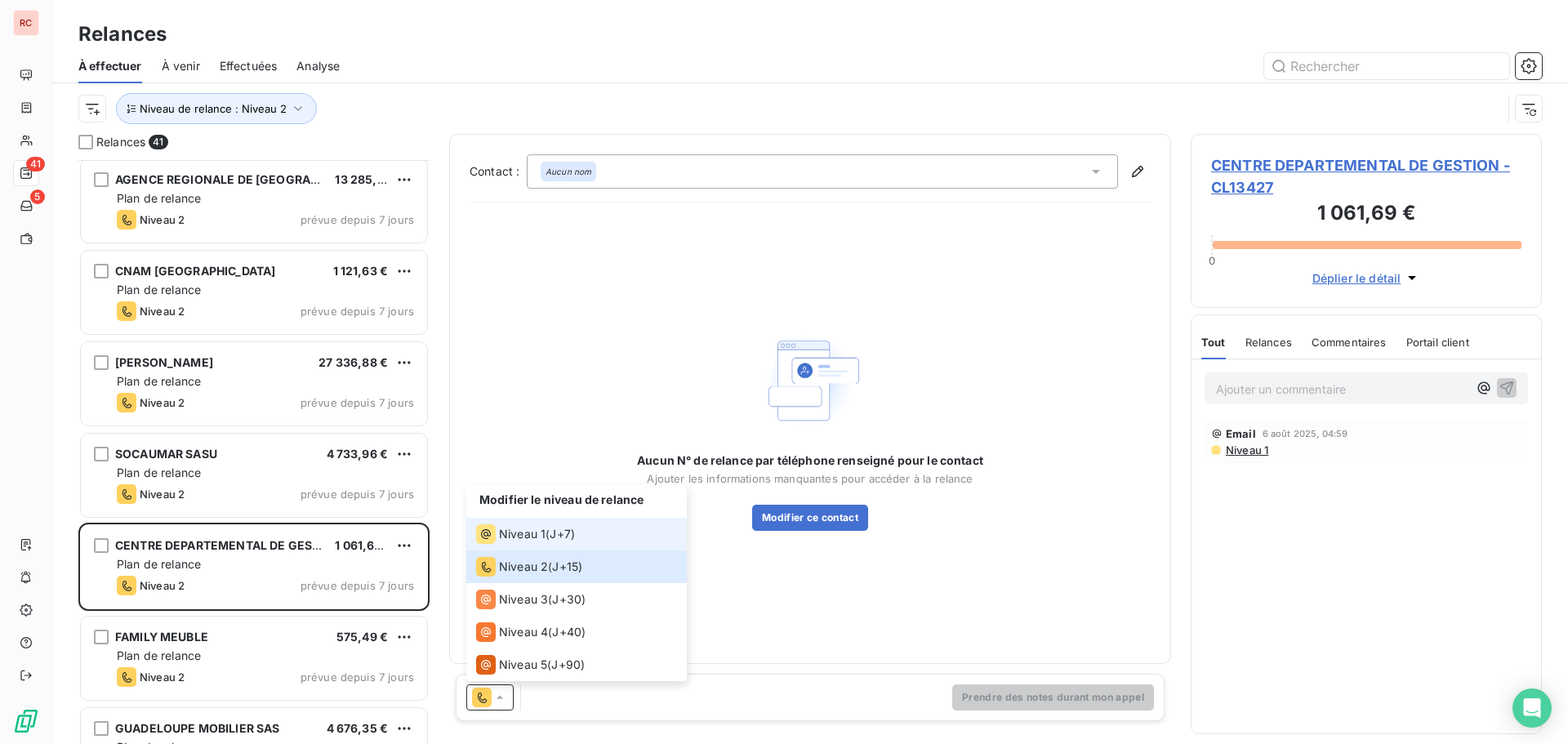
click at [550, 527] on div "Niveau 1 ( J+7 )" at bounding box center [525, 534] width 99 height 20
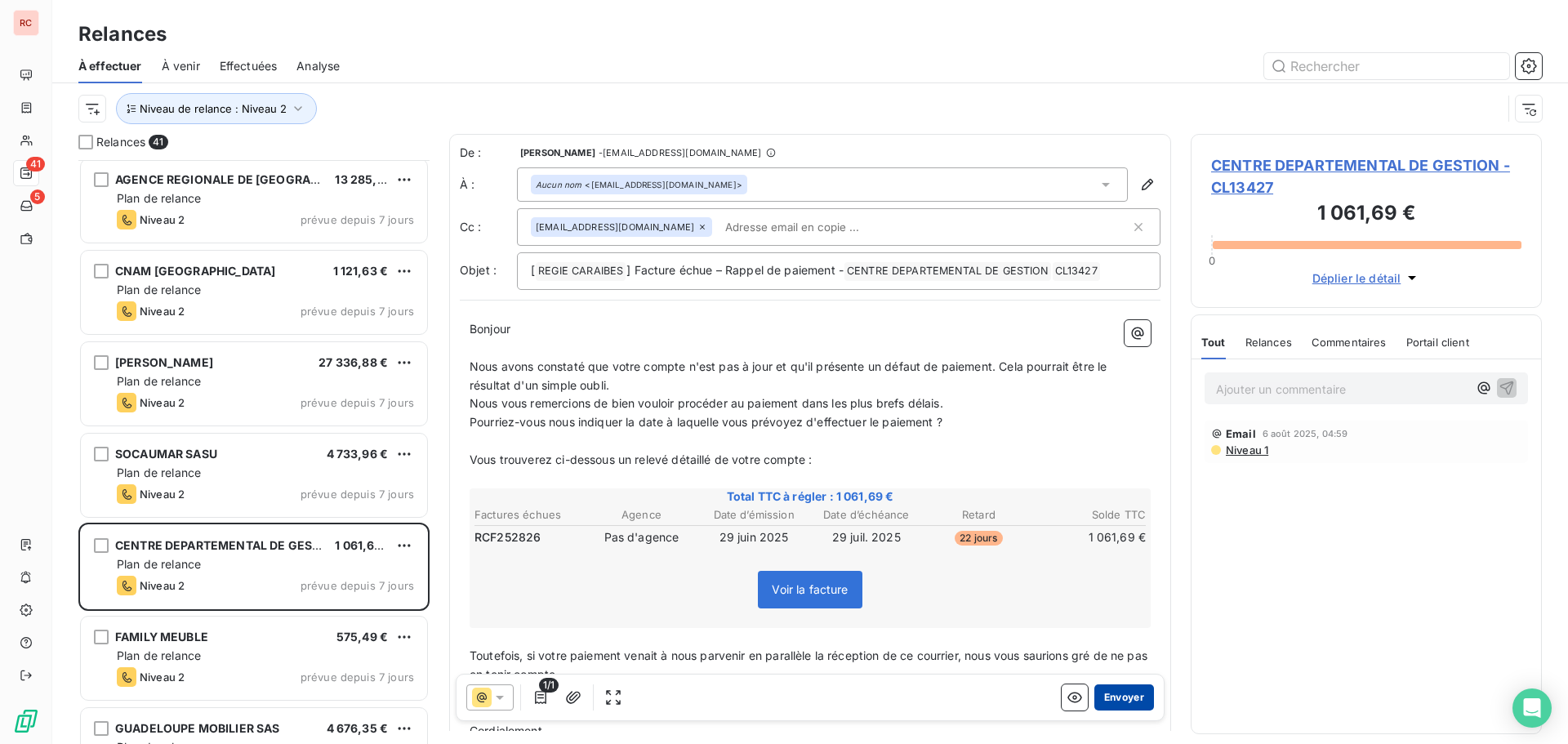
click at [1094, 701] on button "Envoyer" at bounding box center [1124, 698] width 60 height 26
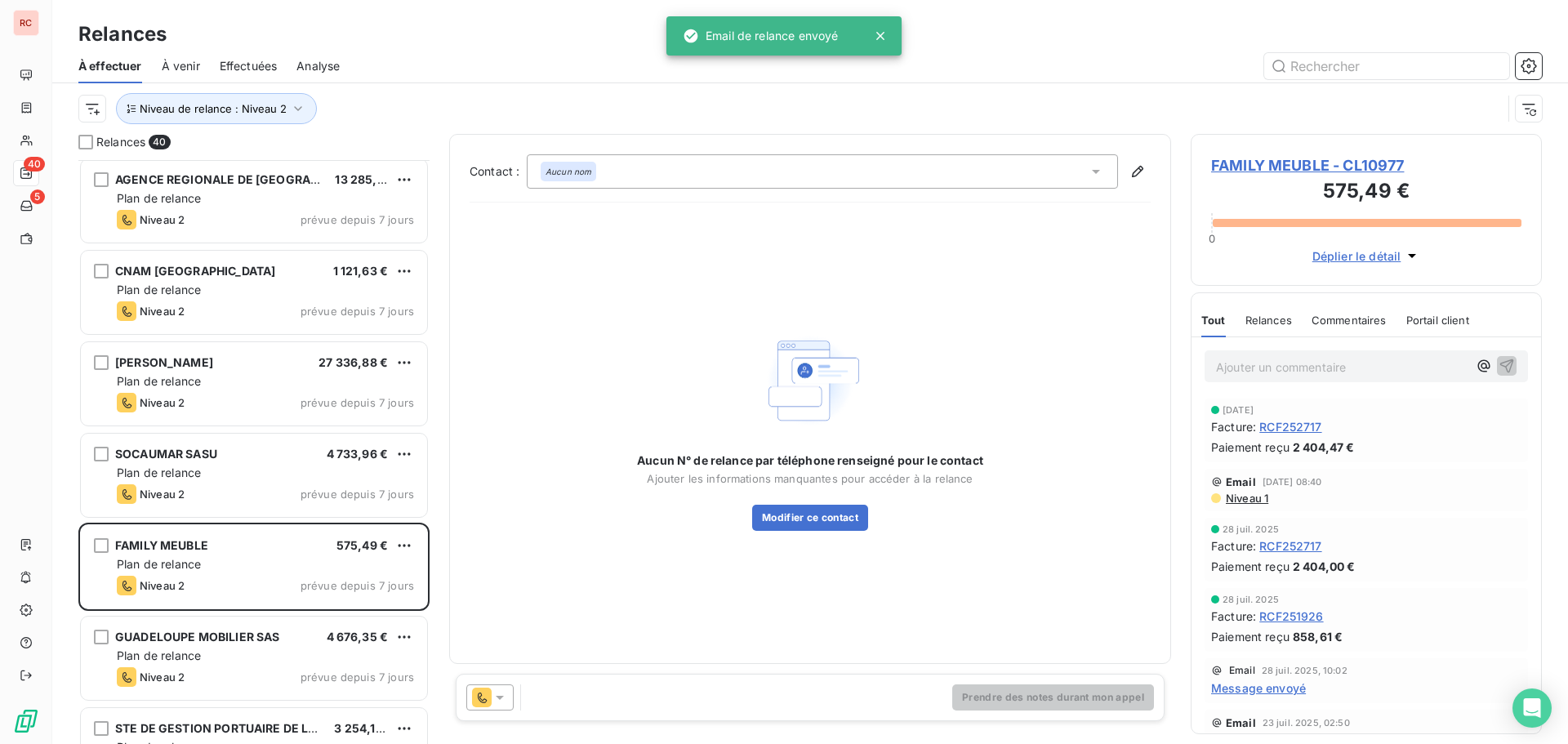
click at [505, 701] on icon at bounding box center [500, 697] width 16 height 16
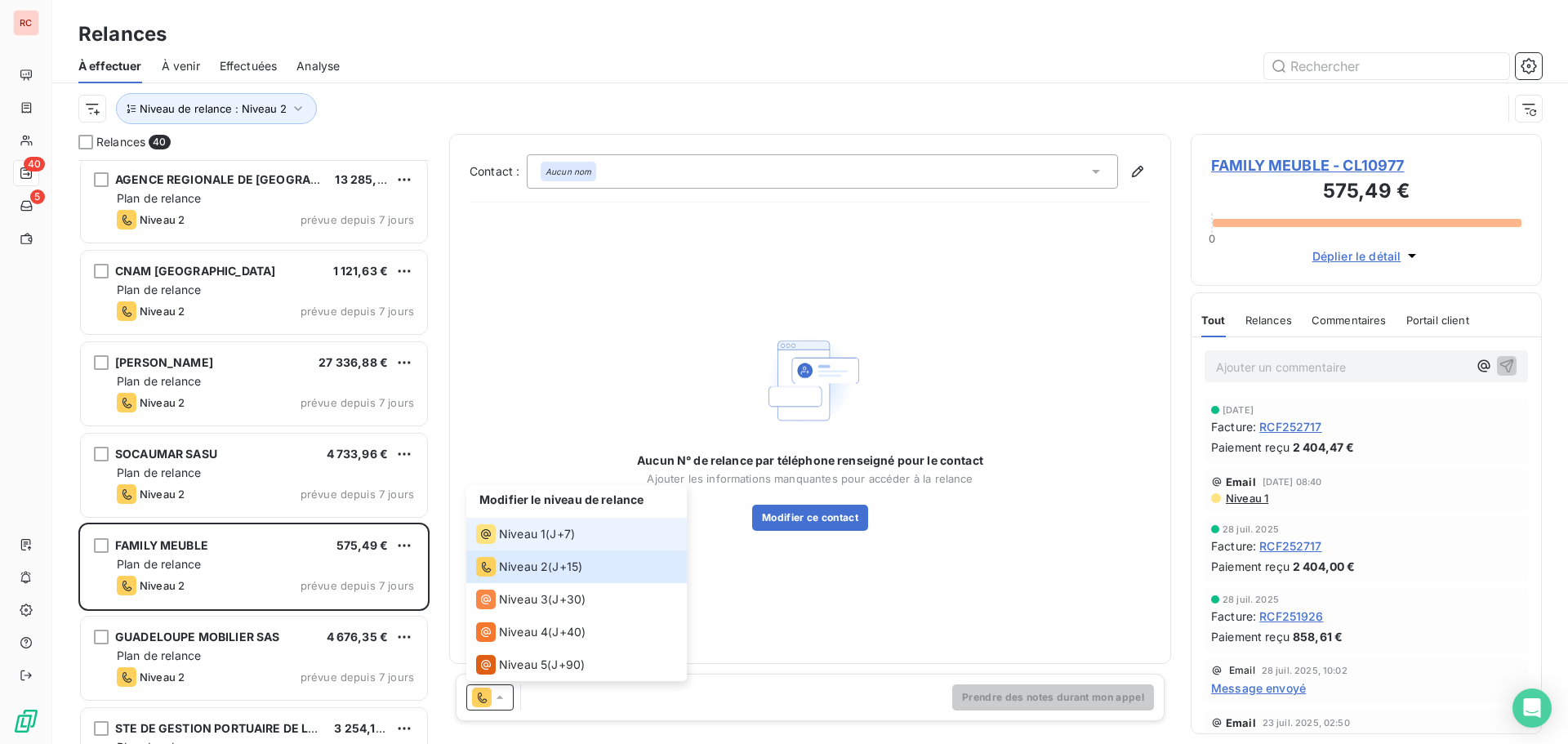
click at [519, 523] on li "Niveau 1 ( J+7 )" at bounding box center [576, 534] width 221 height 33
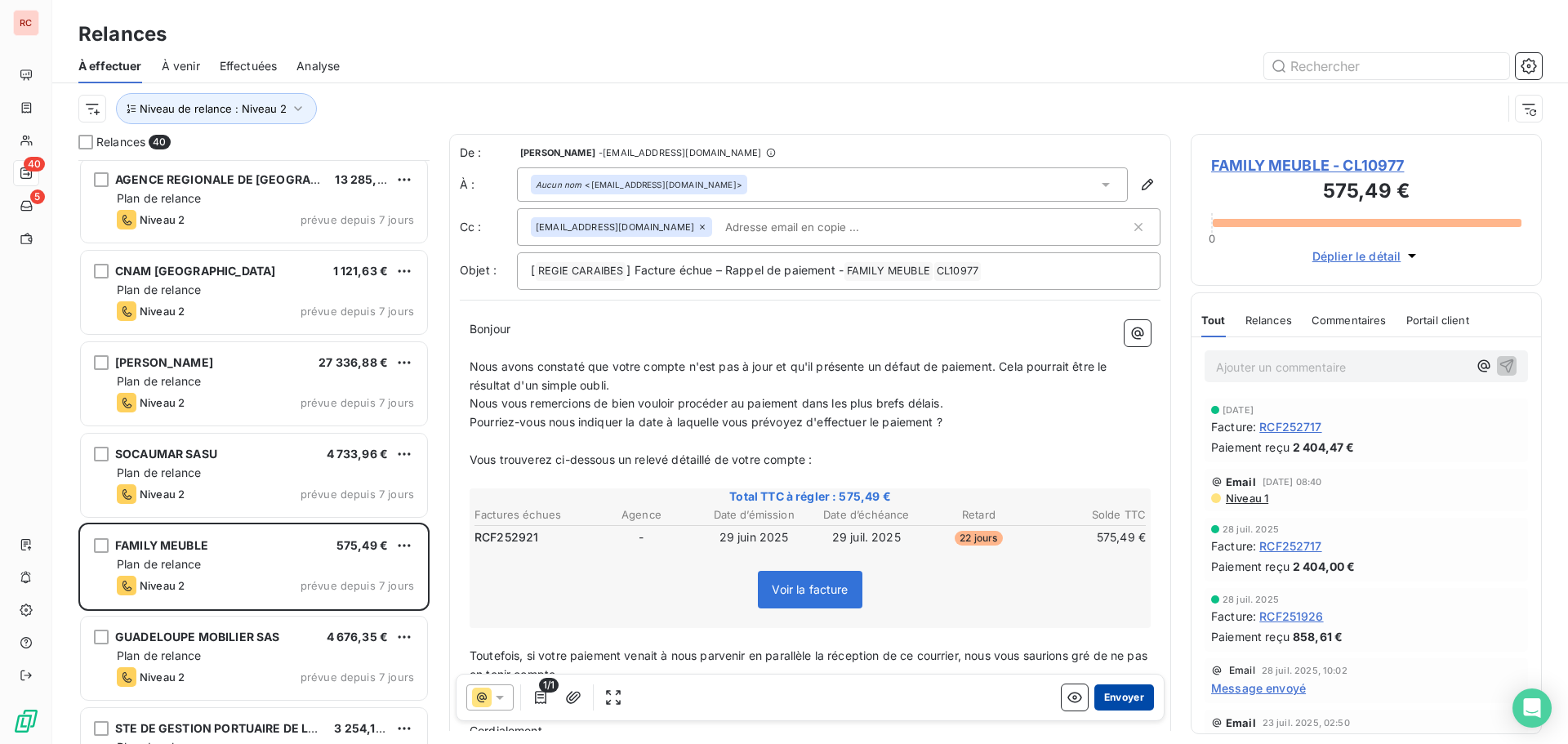
click at [1114, 698] on button "Envoyer" at bounding box center [1124, 698] width 60 height 26
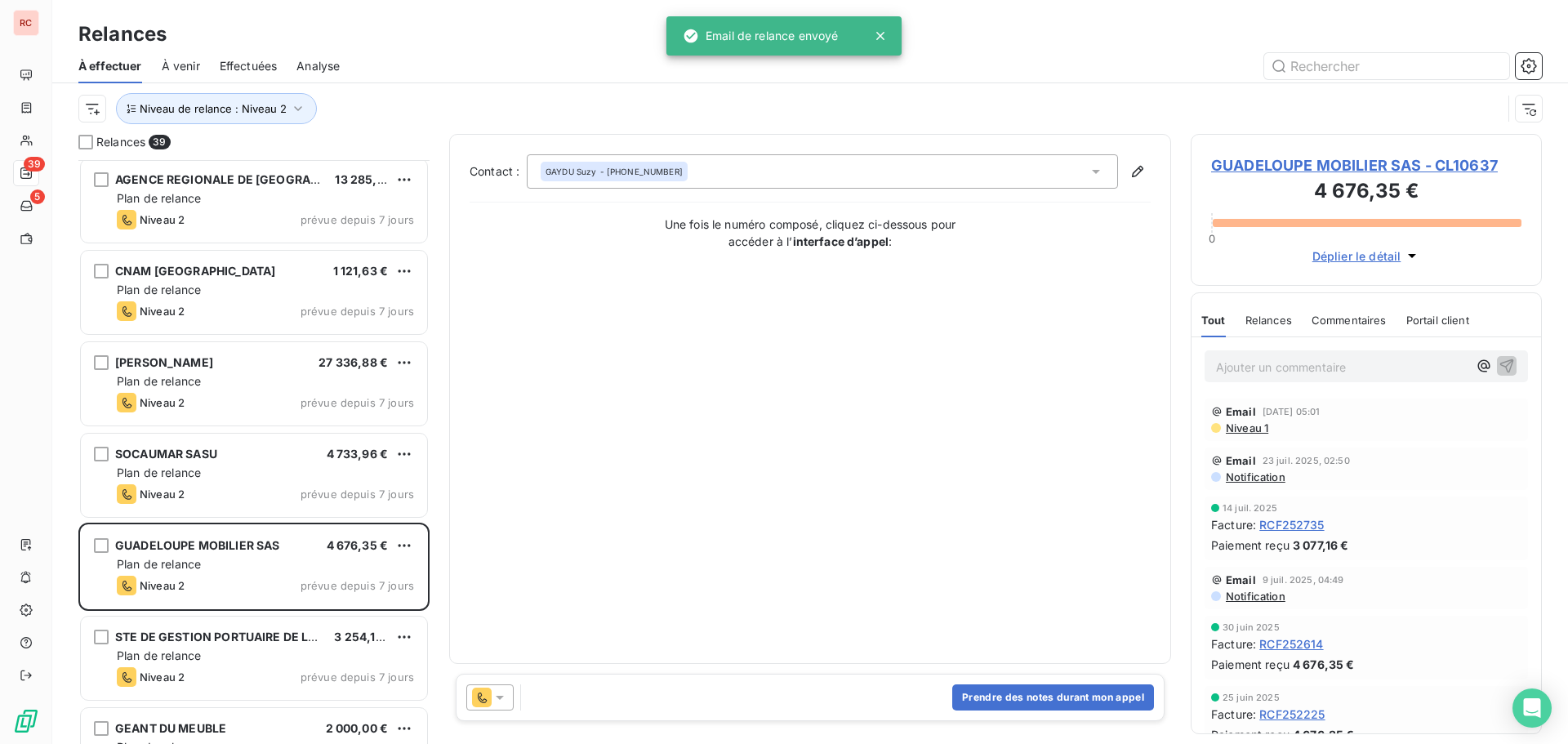
click at [499, 699] on icon at bounding box center [500, 698] width 8 height 4
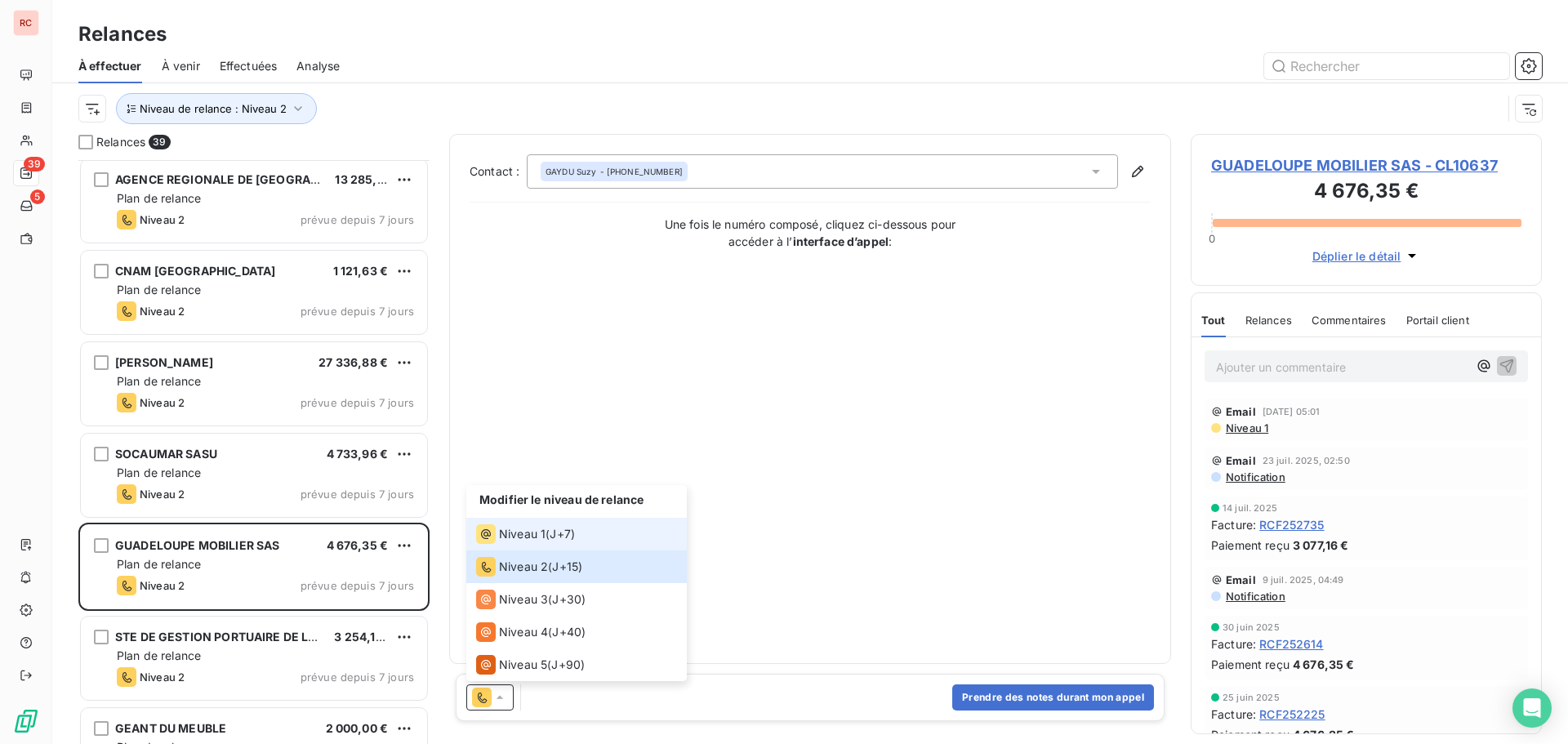
click at [538, 534] on span "Niveau 1" at bounding box center [522, 534] width 47 height 16
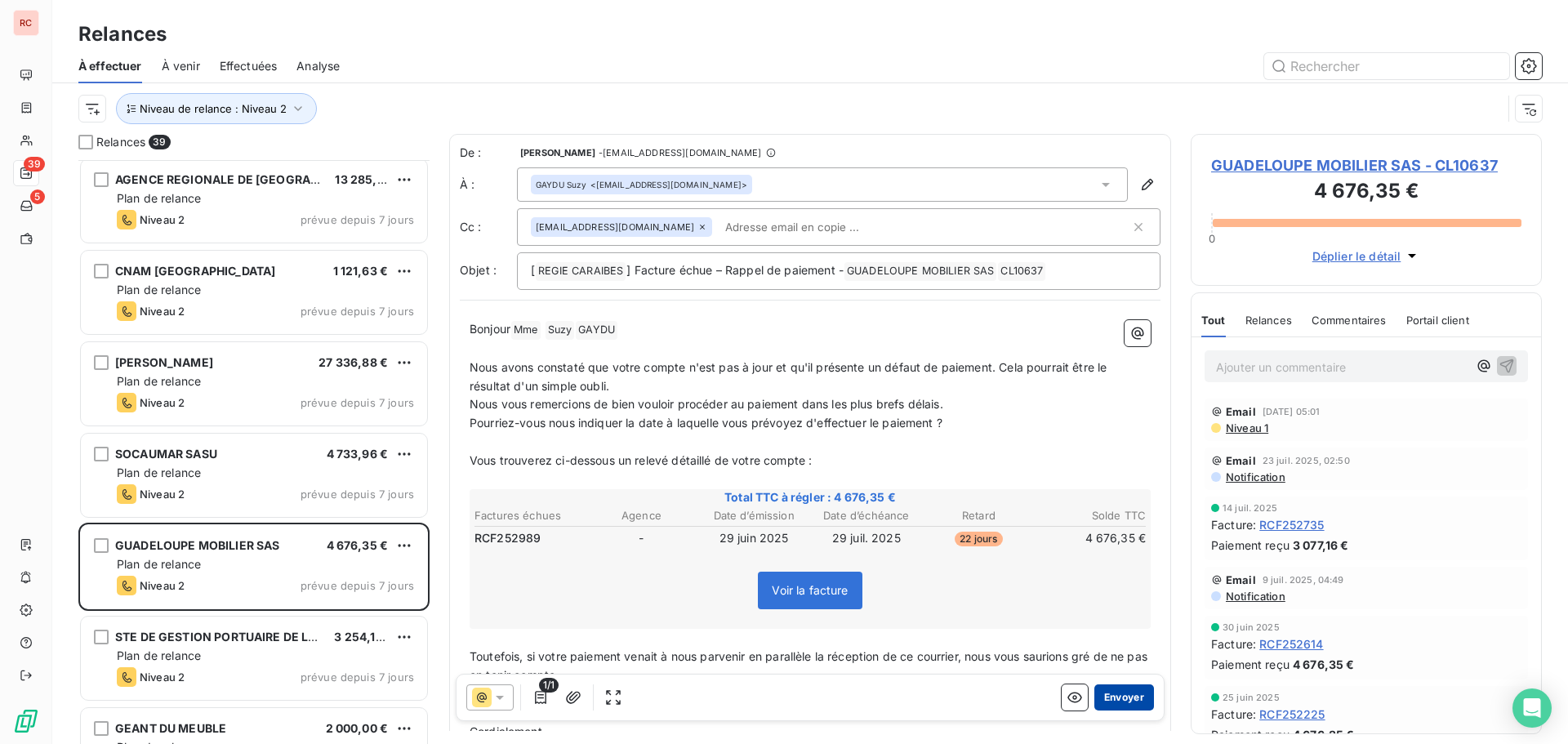
click at [1118, 686] on button "Envoyer" at bounding box center [1124, 698] width 60 height 26
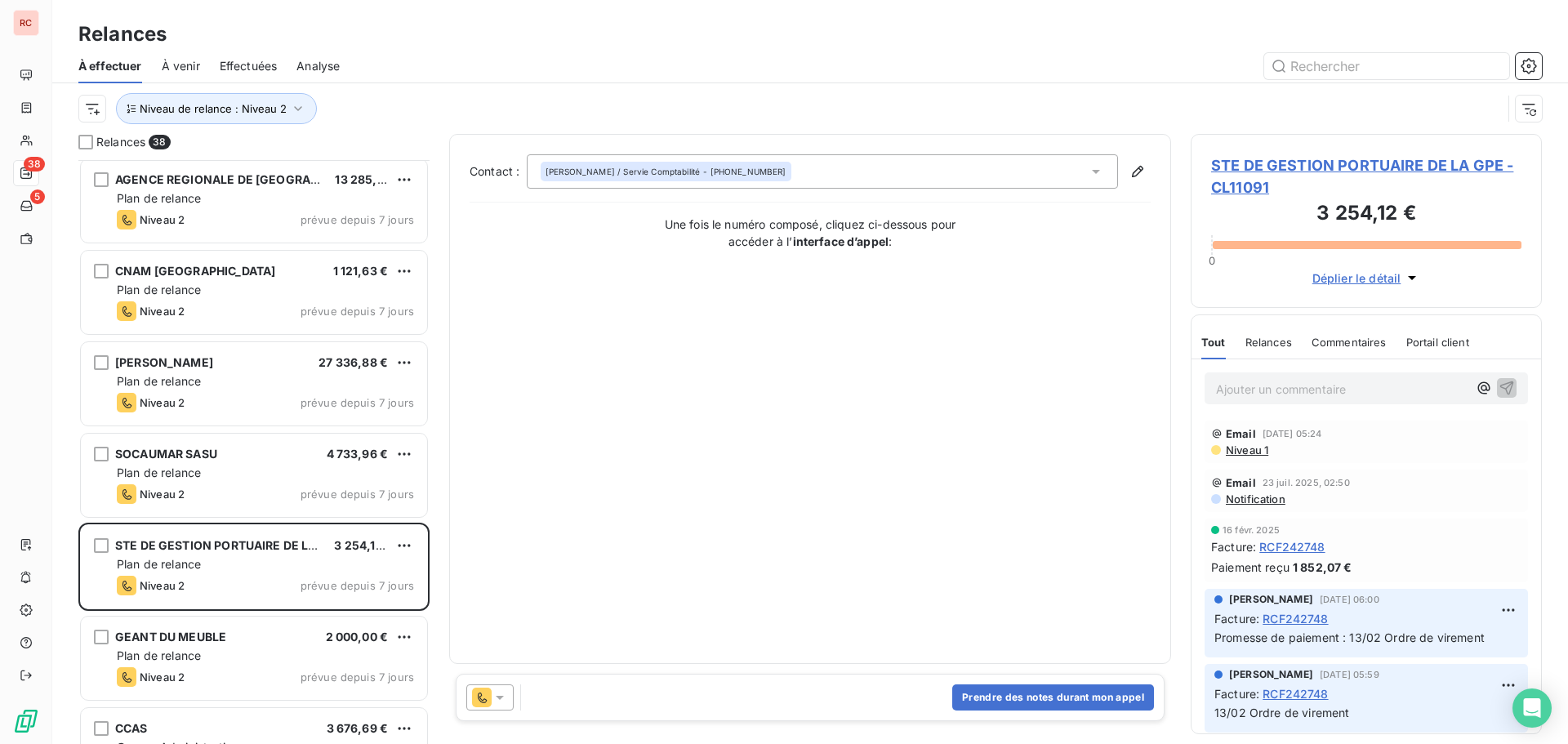
click at [500, 700] on icon at bounding box center [500, 698] width 8 height 4
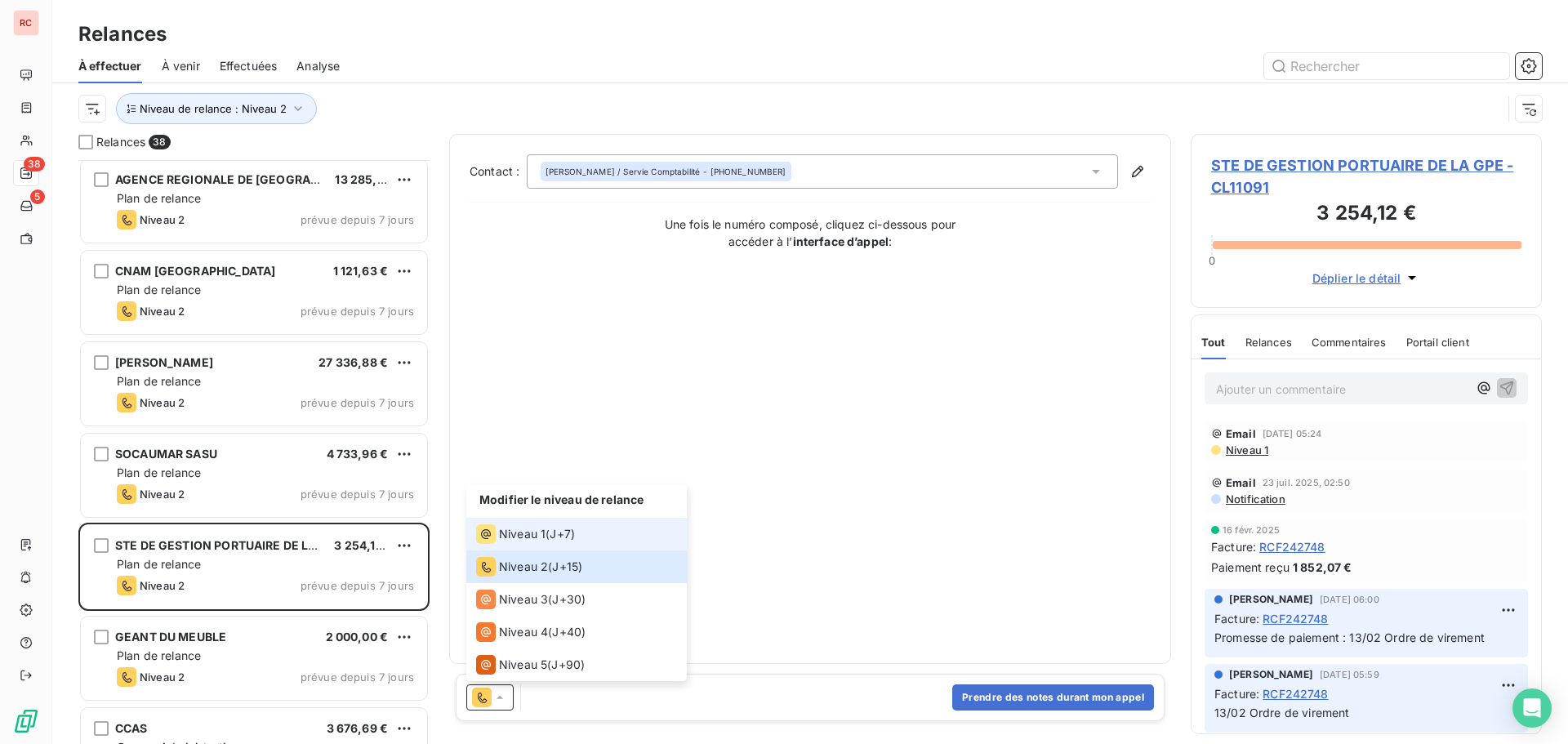
click at [527, 532] on span "Niveau 1" at bounding box center [522, 534] width 47 height 16
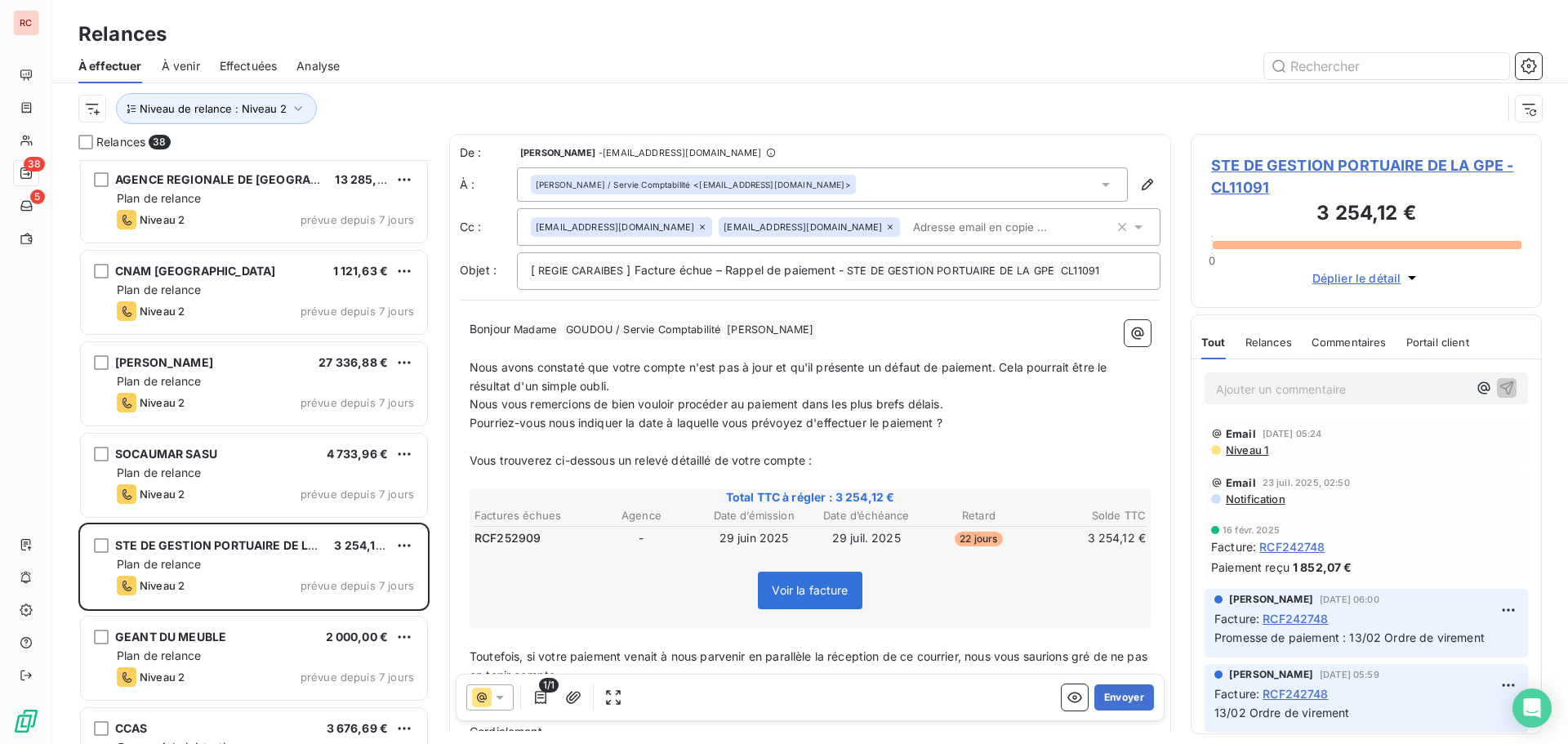
click at [823, 331] on p "Bonjour Madame ﻿ GOUDOU / Servie Comptabilité ﻿ ﻿ [PERSON_NAME] ﻿ ﻿" at bounding box center [809, 331] width 681 height 20
drag, startPoint x: 814, startPoint y: 331, endPoint x: 700, endPoint y: 327, distance: 114.1
click at [700, 327] on p "Bonjour Madame ﻿ GOUDOU / Servie Comptabilité ﻿ ﻿ [PERSON_NAME] ﻿ ﻿" at bounding box center [809, 331] width 681 height 20
drag, startPoint x: 684, startPoint y: 329, endPoint x: 584, endPoint y: 336, distance: 100.2
click at [584, 336] on p "Bonjour Madame ﻿ [PERSON_NAME] ﻿ ﻿" at bounding box center [809, 331] width 681 height 20
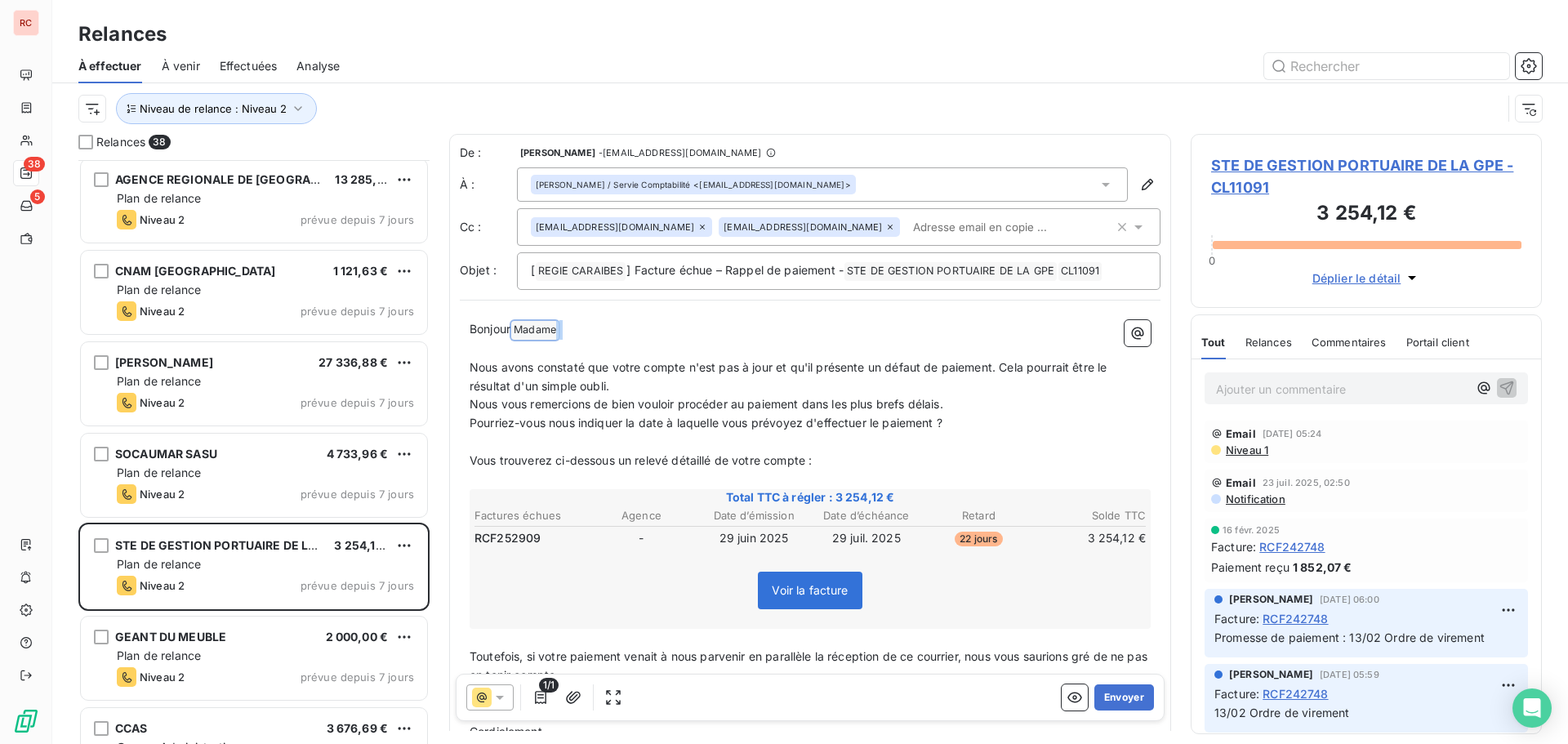
drag, startPoint x: 602, startPoint y: 336, endPoint x: 525, endPoint y: 333, distance: 77.1
click at [525, 333] on p "Bonjour Madame ﻿" at bounding box center [809, 331] width 681 height 20
click at [1108, 698] on button "Envoyer" at bounding box center [1124, 698] width 60 height 26
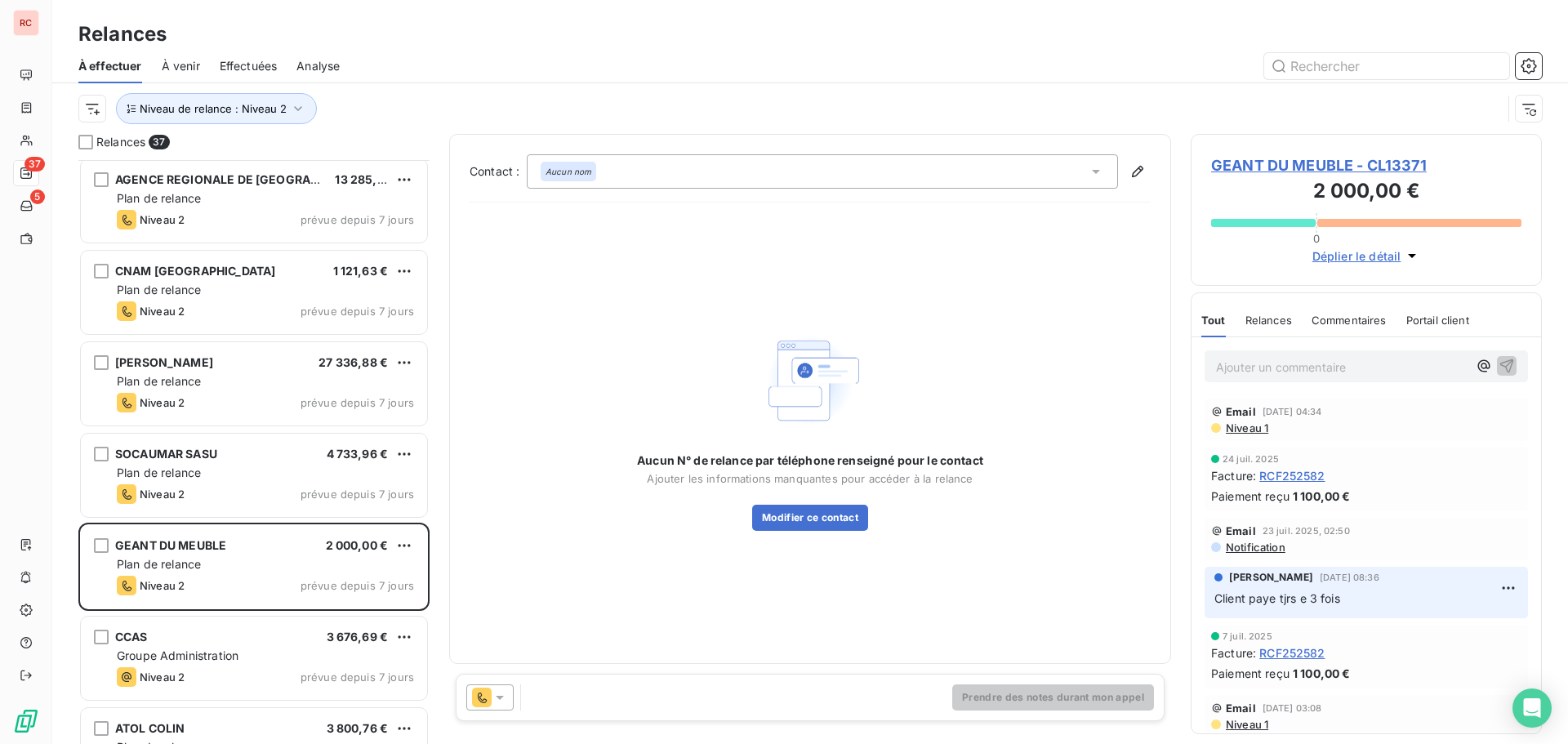
click at [508, 693] on div at bounding box center [489, 698] width 47 height 26
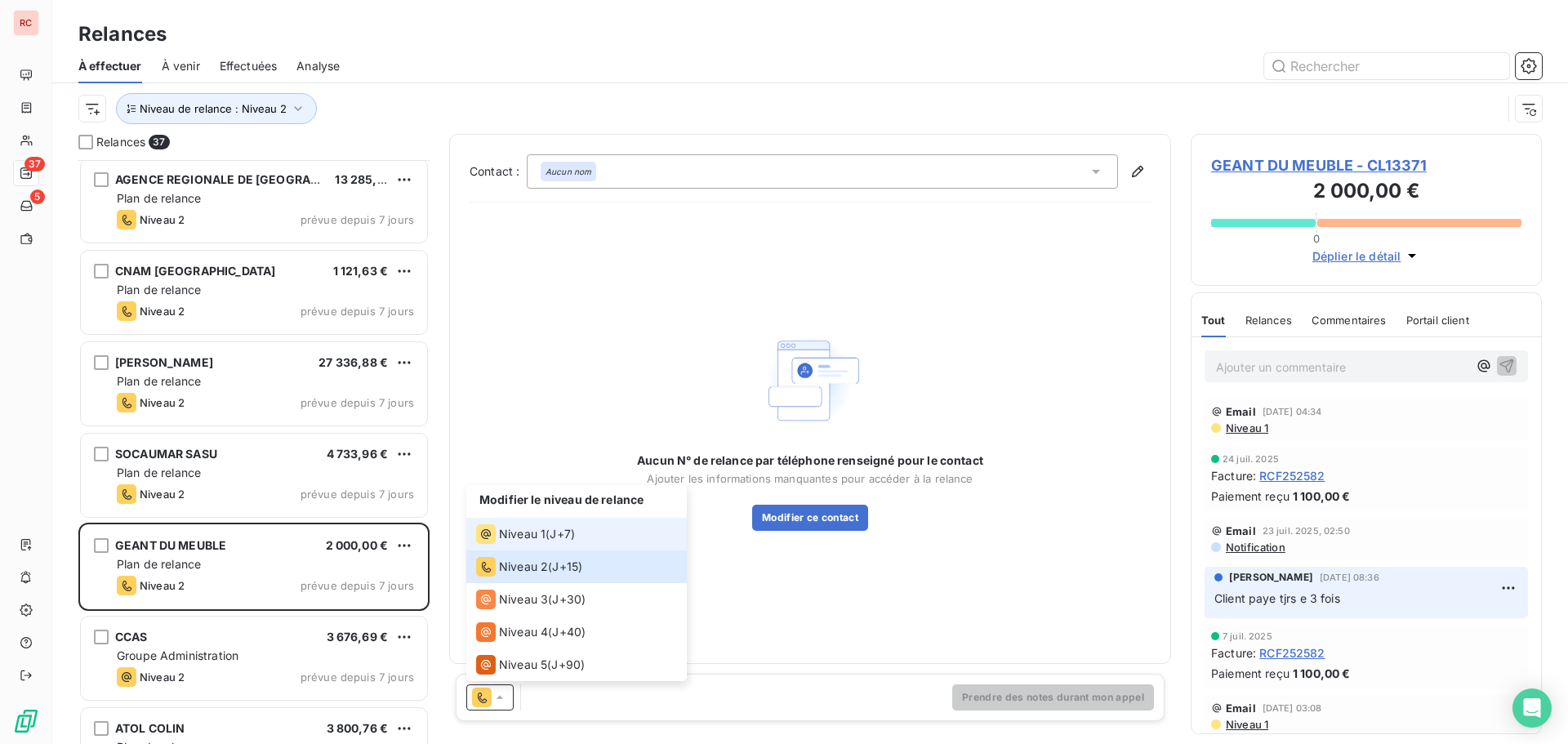
click at [537, 532] on span "Niveau 1" at bounding box center [522, 534] width 47 height 16
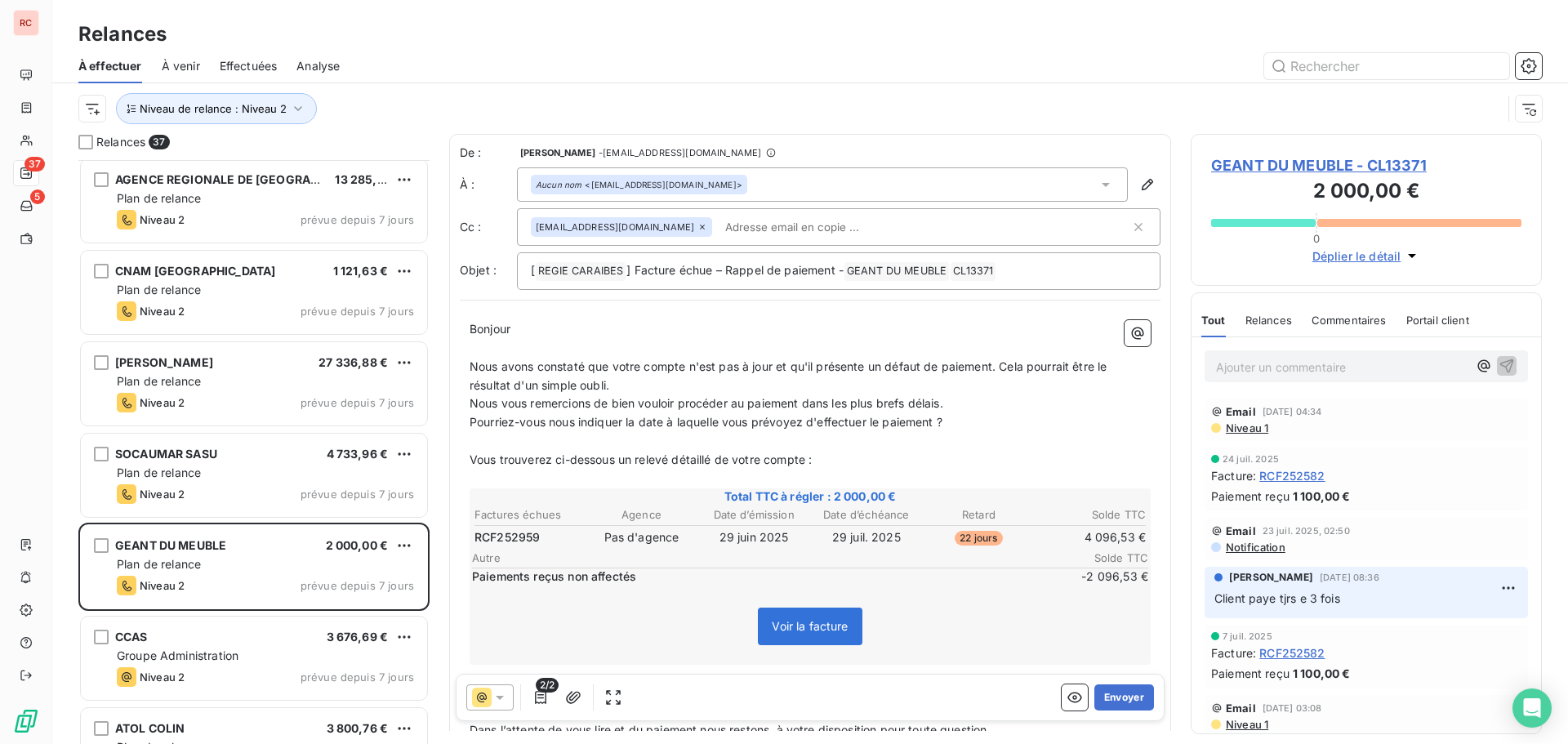
click at [1278, 171] on span "GEANT DU MEUBLE - CL13371" at bounding box center [1365, 166] width 310 height 22
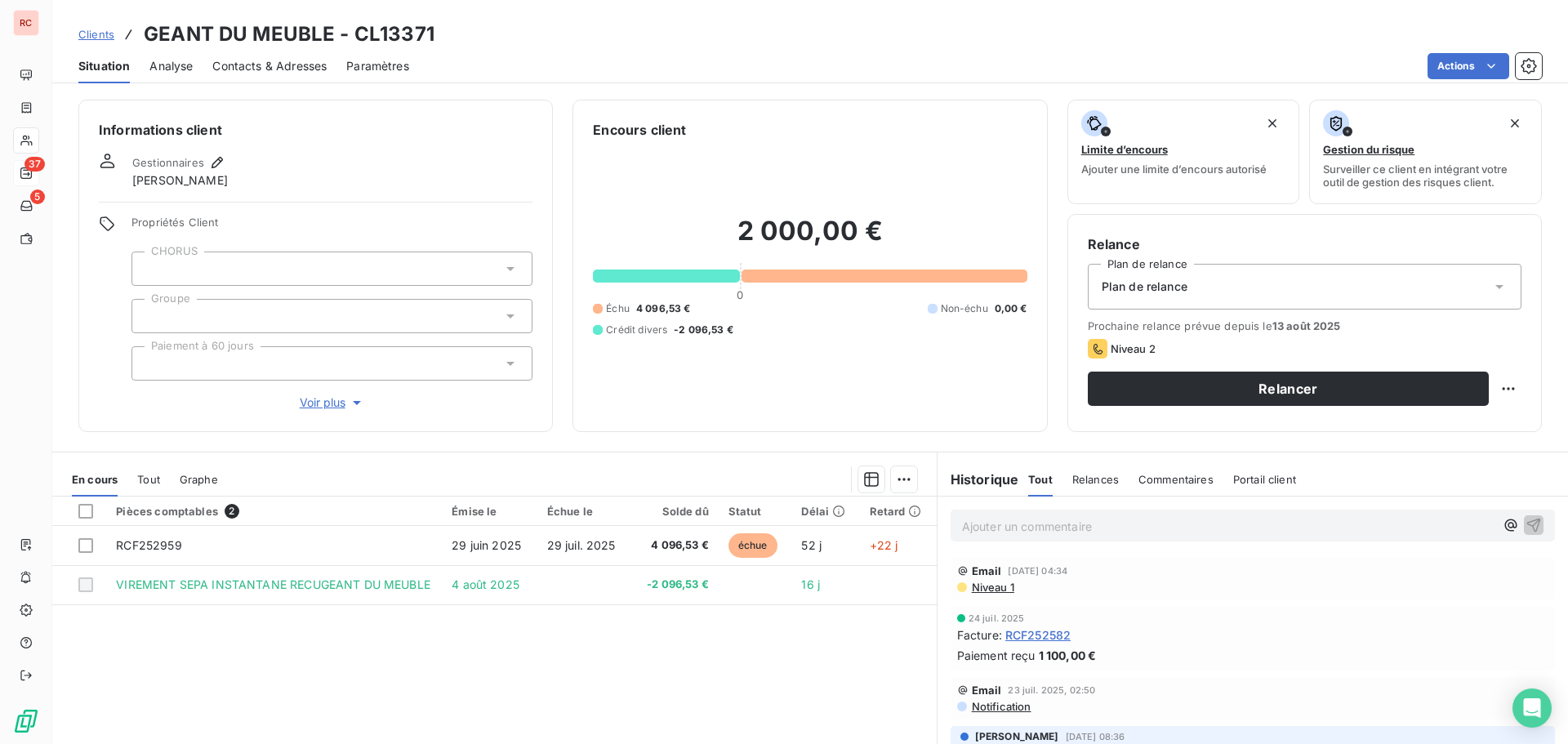
click at [973, 589] on span "Niveau 1" at bounding box center [992, 587] width 44 height 13
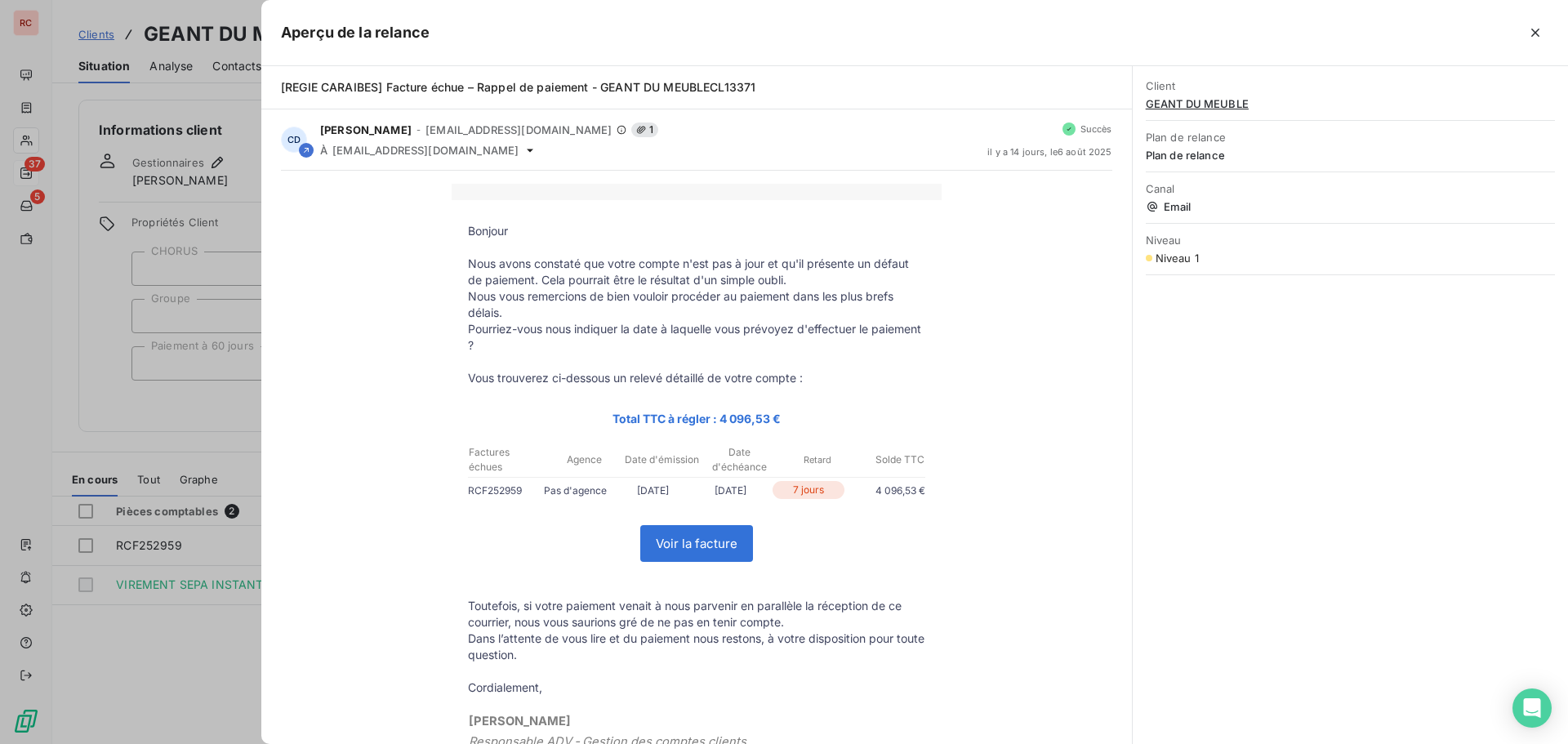
click at [178, 644] on div at bounding box center [784, 372] width 1568 height 744
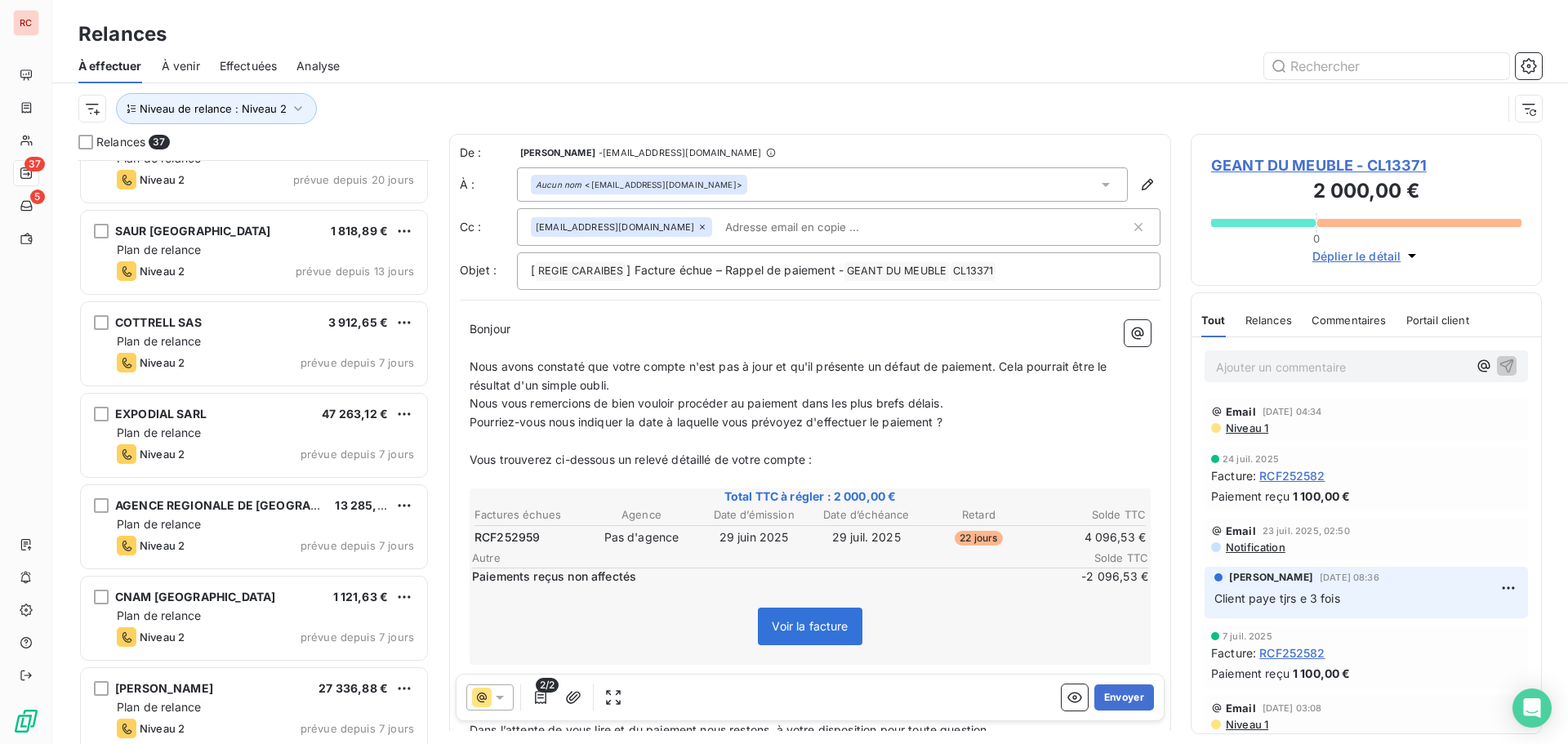
scroll to position [409, 0]
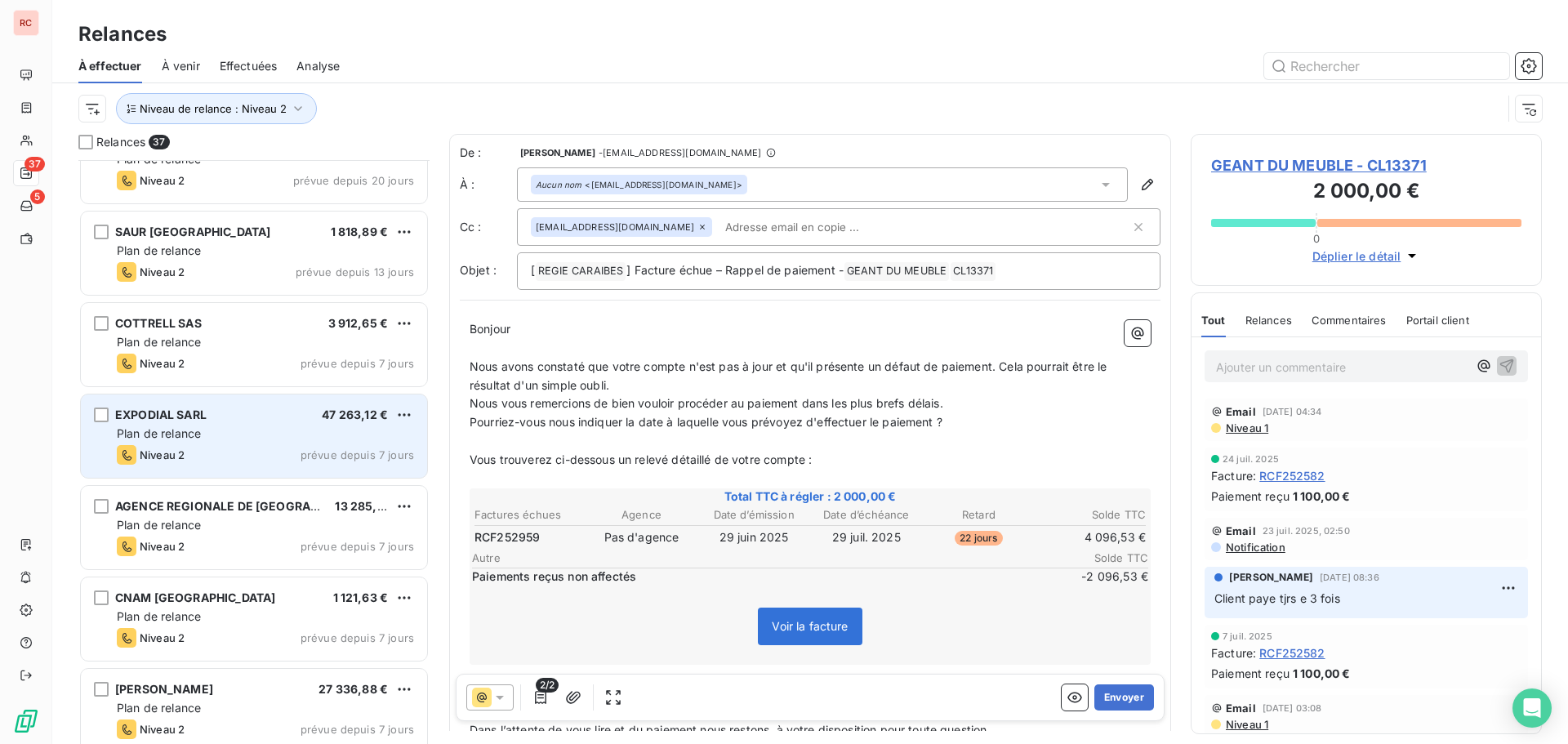
click at [264, 430] on div "Plan de relance" at bounding box center [265, 433] width 297 height 16
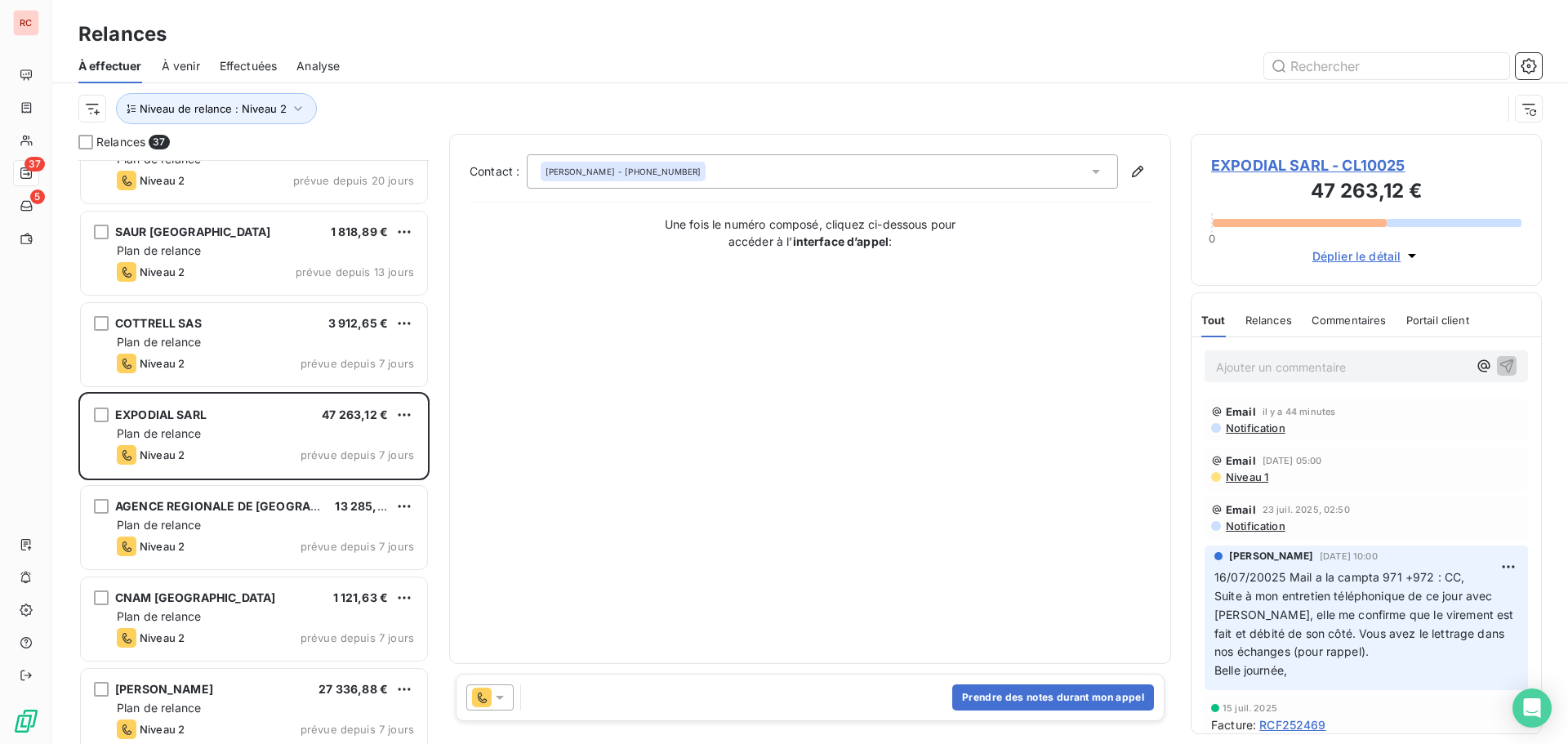
click at [505, 698] on icon at bounding box center [500, 697] width 16 height 16
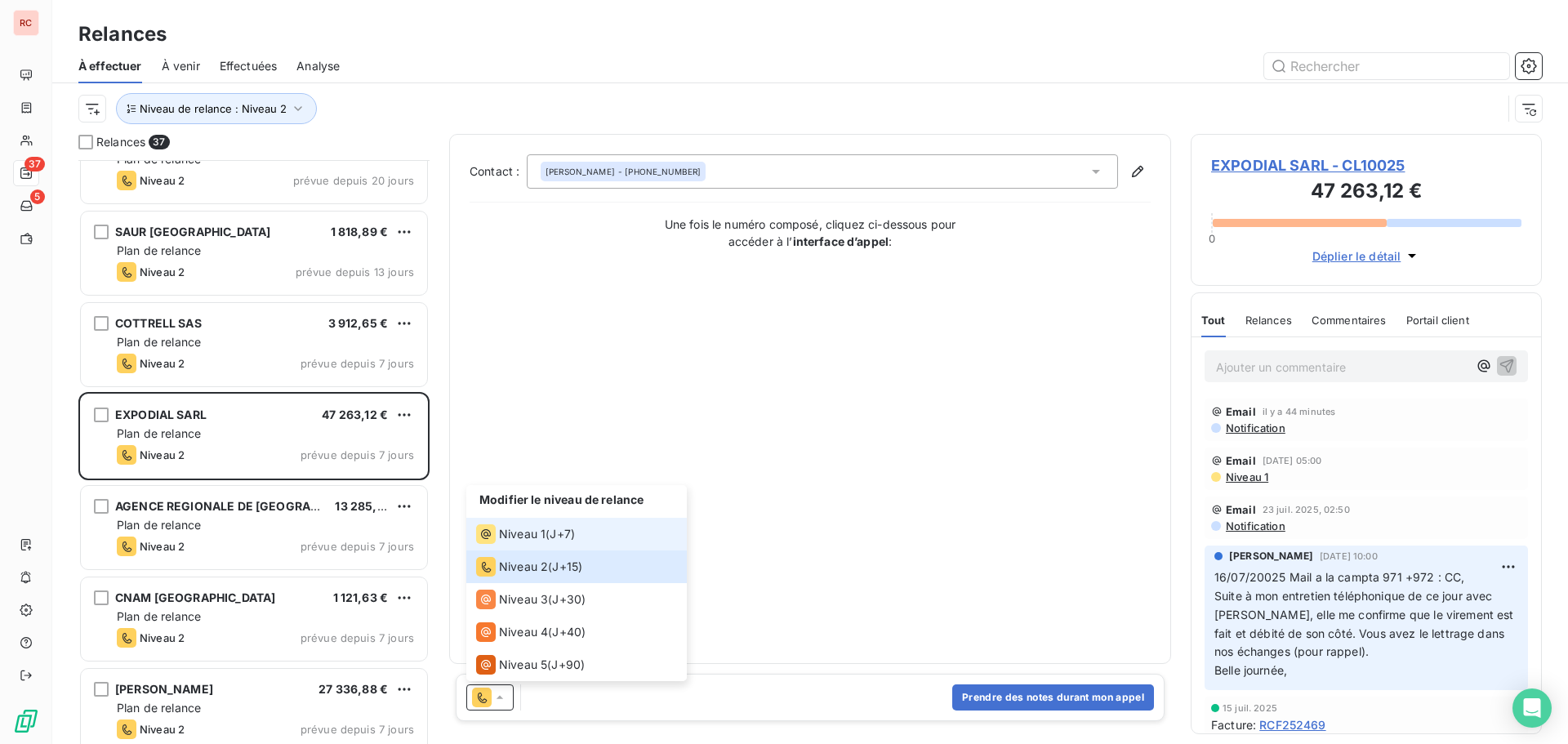
click at [537, 525] on div "Niveau 1" at bounding box center [511, 534] width 70 height 20
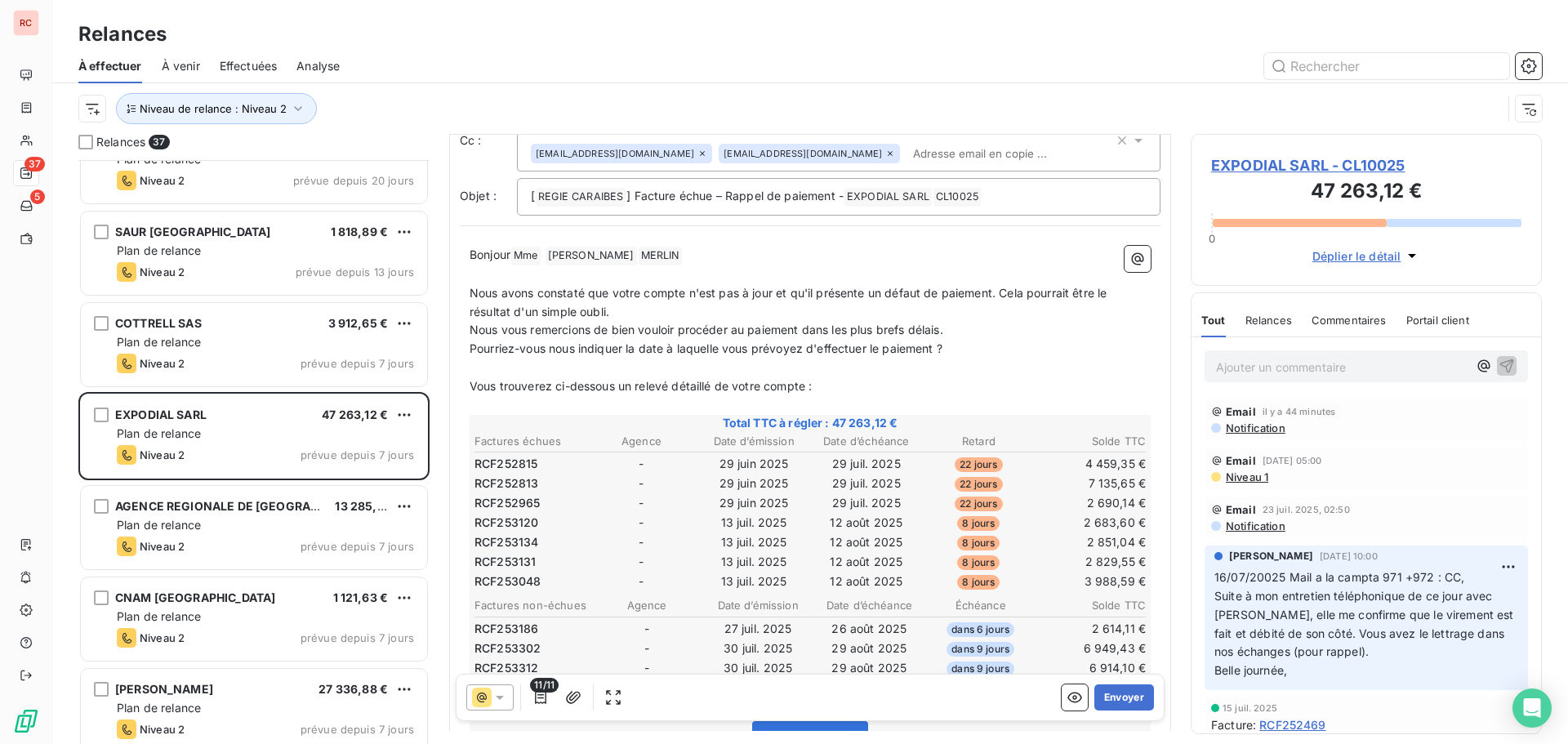
scroll to position [246, 0]
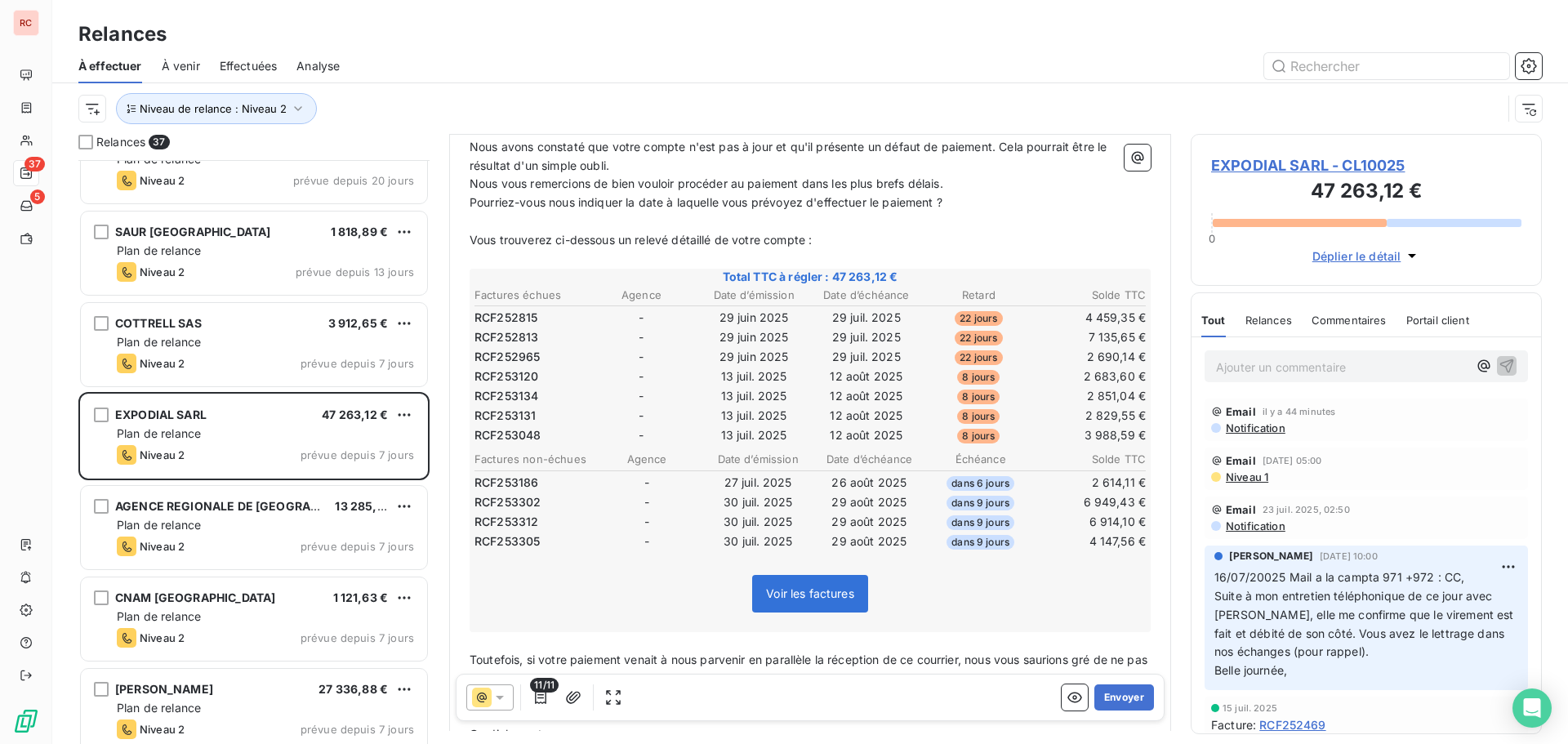
click at [503, 700] on icon at bounding box center [500, 697] width 16 height 16
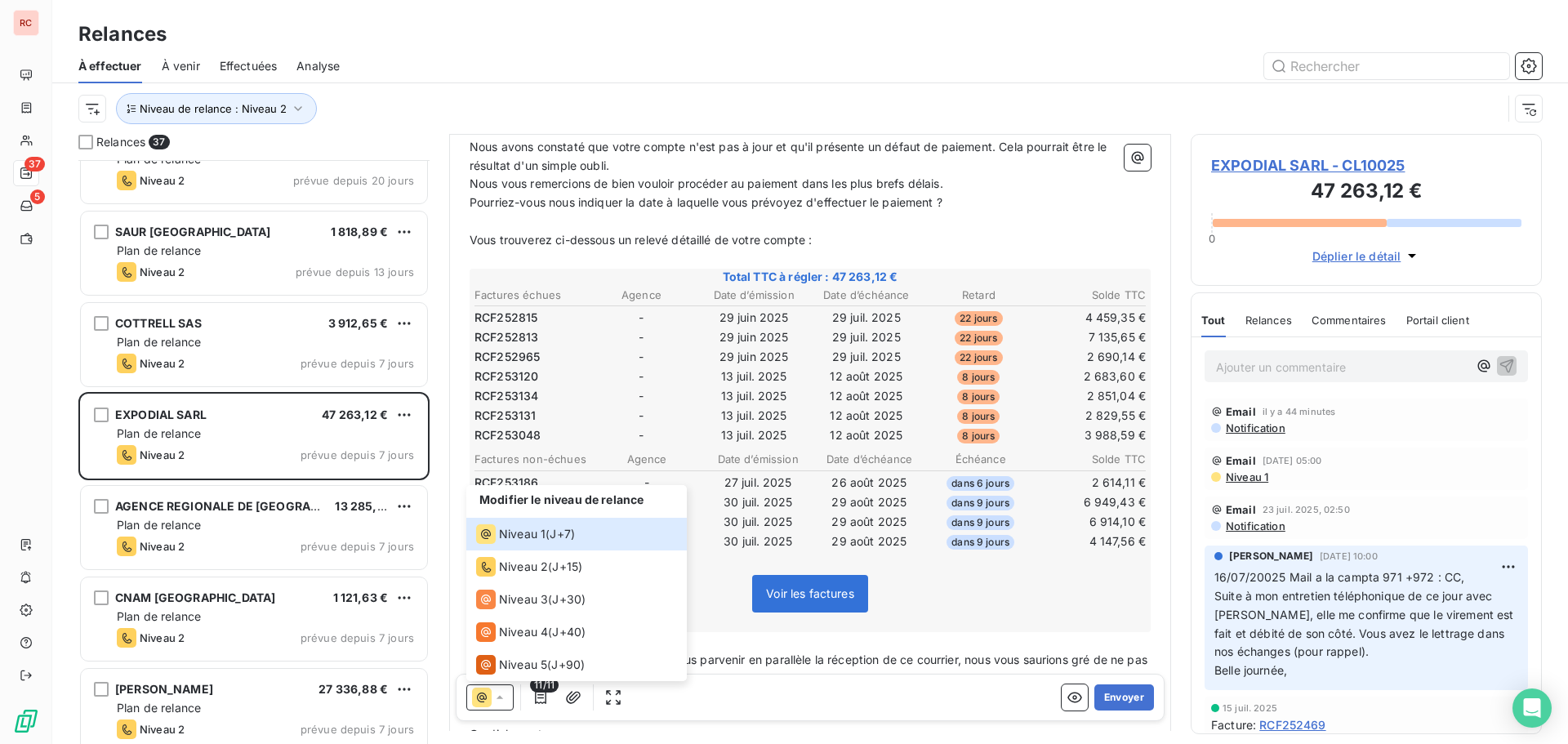
click at [497, 699] on icon at bounding box center [500, 697] width 16 height 16
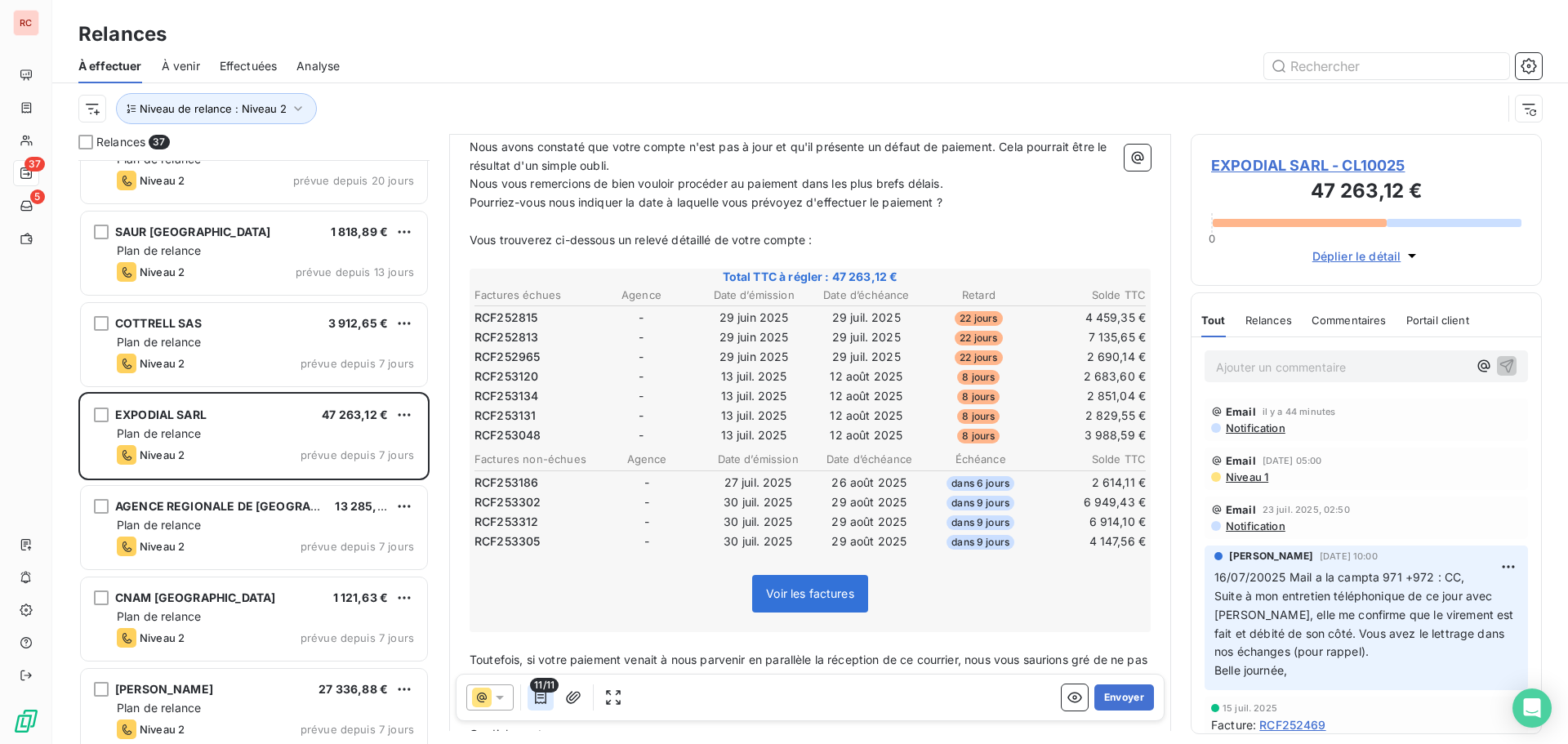
click at [546, 703] on icon "button" at bounding box center [540, 697] width 11 height 13
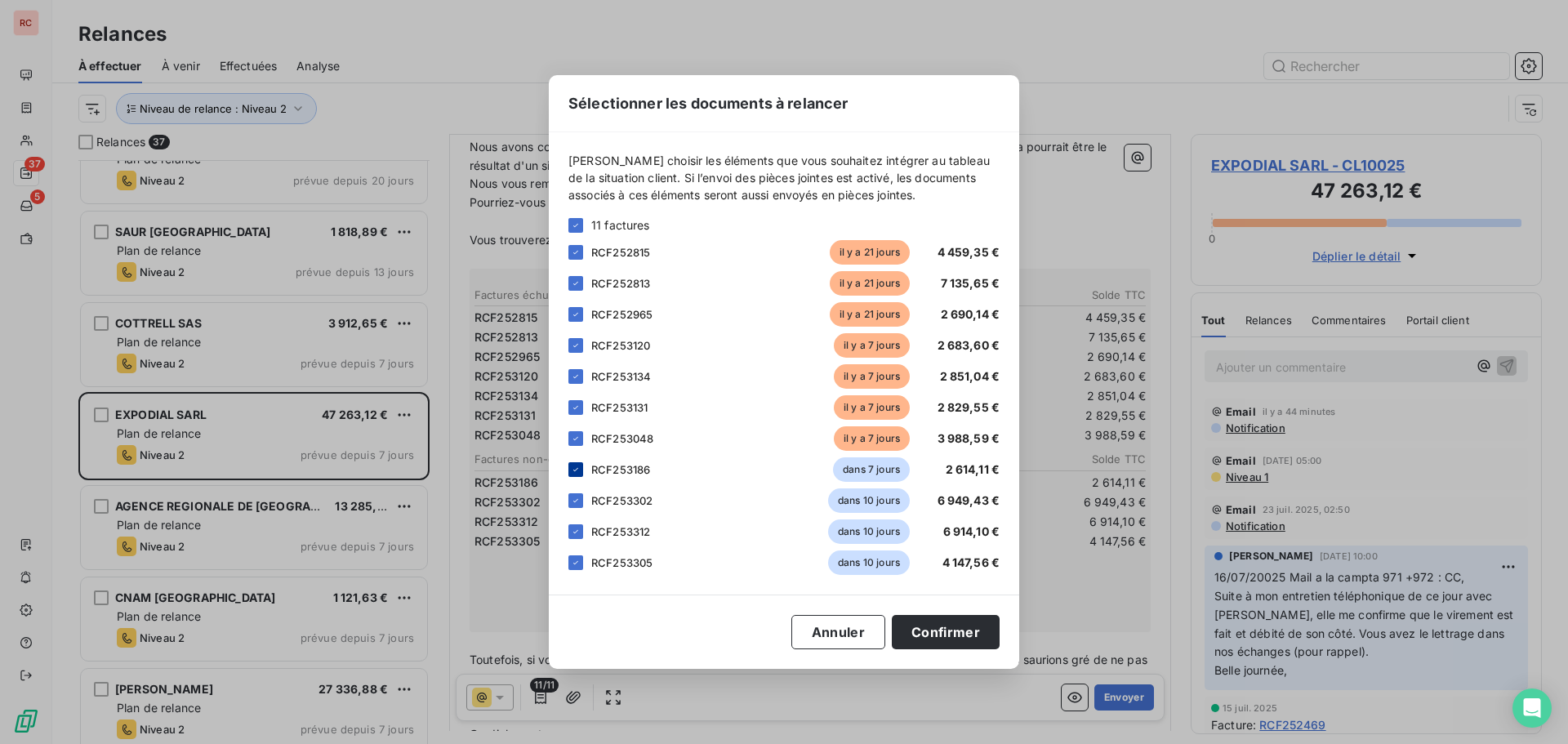
click at [573, 473] on icon at bounding box center [576, 470] width 10 height 10
click at [580, 498] on icon at bounding box center [576, 501] width 10 height 10
click at [577, 528] on icon at bounding box center [576, 532] width 10 height 10
click at [573, 560] on icon at bounding box center [576, 563] width 10 height 10
click at [918, 626] on button "Confirmer" at bounding box center [945, 632] width 108 height 34
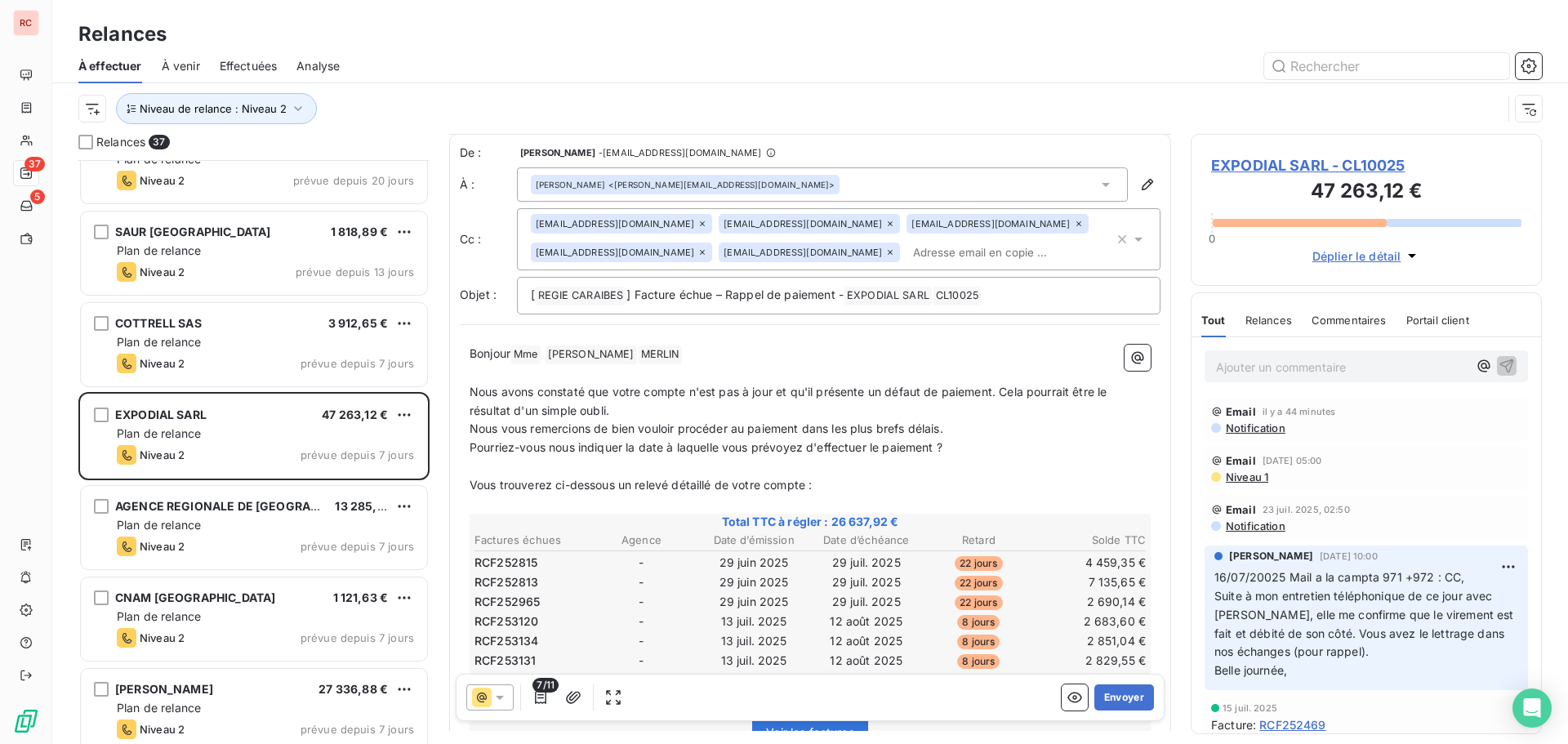
scroll to position [83, 0]
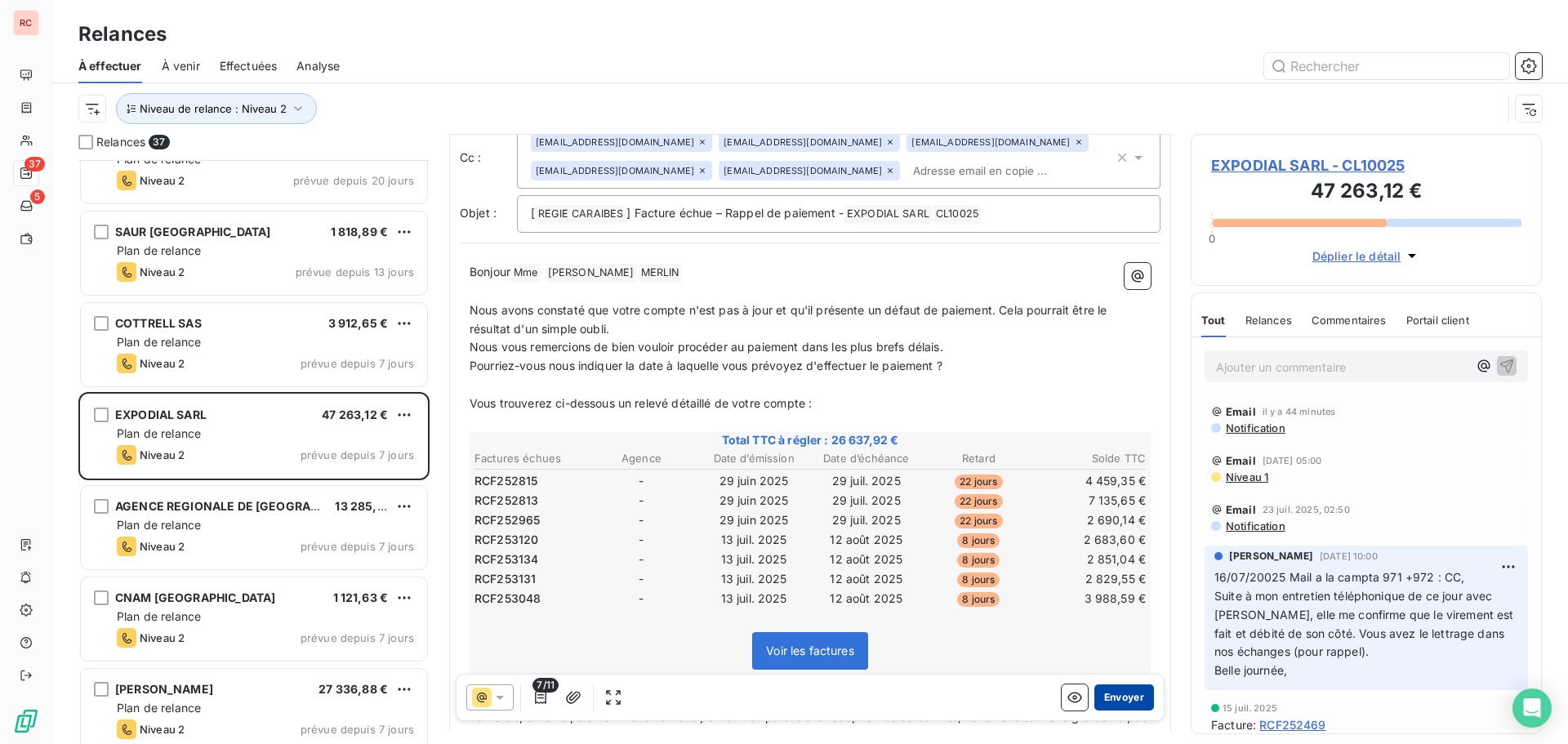
click at [1107, 694] on button "Envoyer" at bounding box center [1124, 698] width 60 height 26
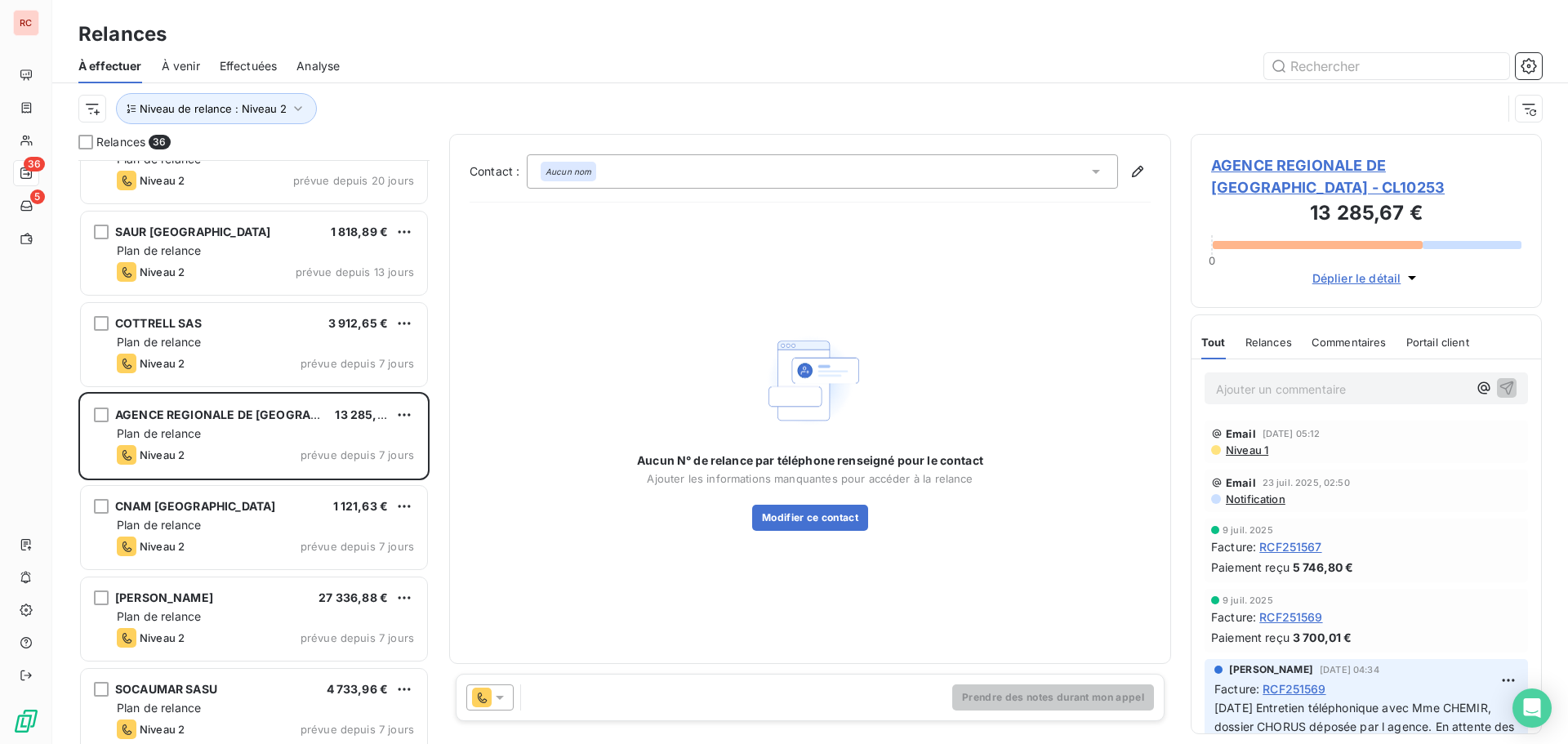
click at [500, 698] on icon at bounding box center [500, 698] width 8 height 4
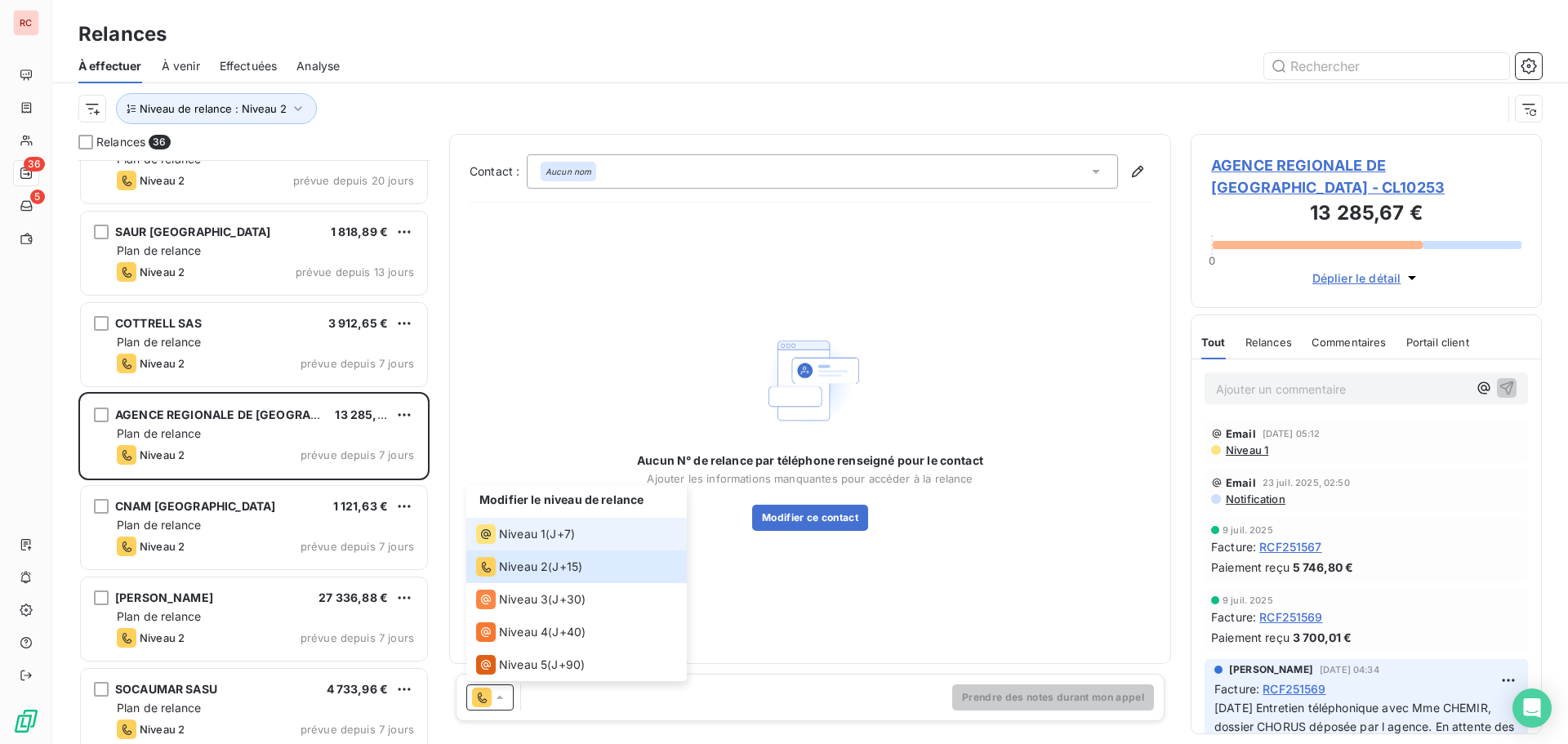
click at [555, 532] on span "J+7 )" at bounding box center [562, 534] width 25 height 16
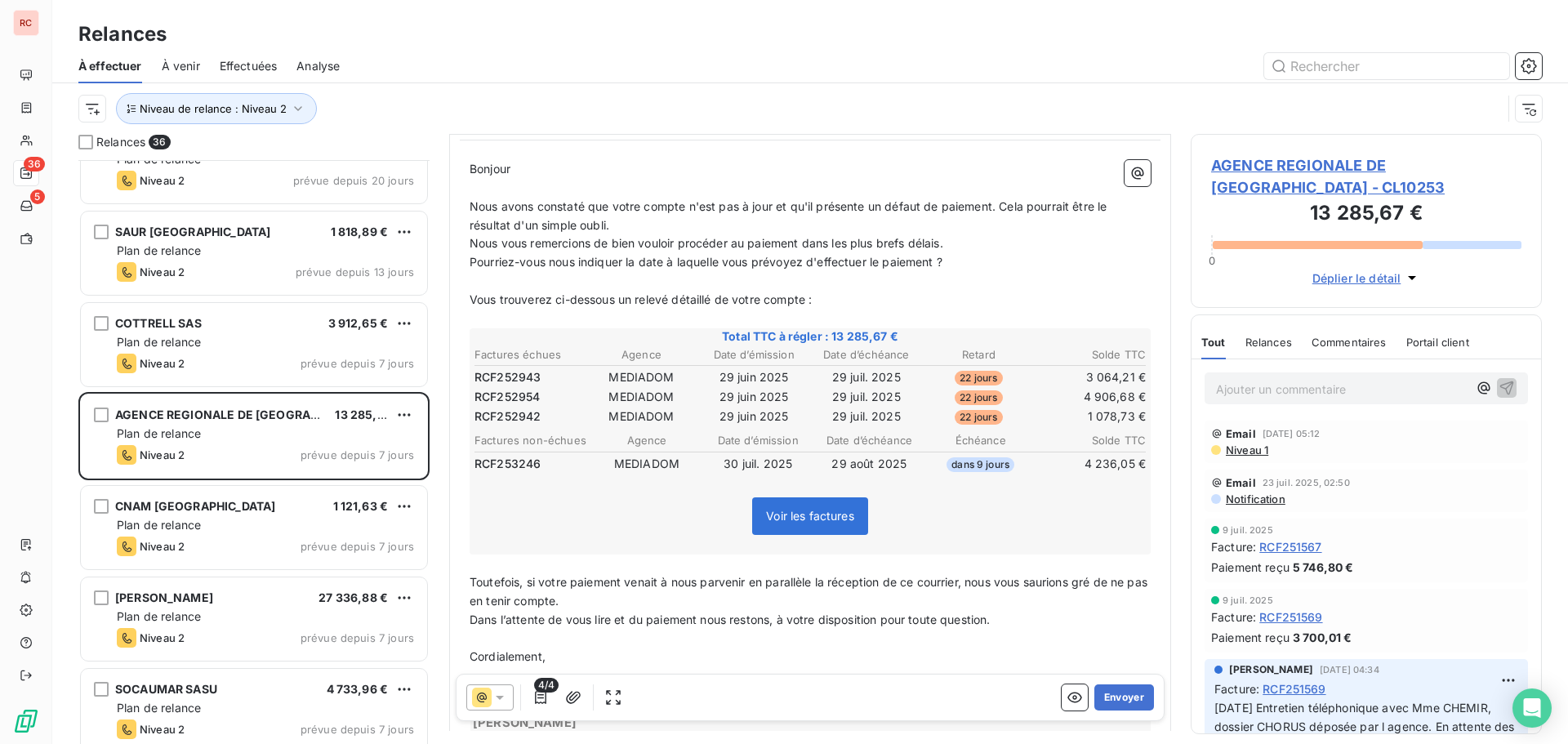
scroll to position [164, 0]
click at [501, 698] on icon at bounding box center [500, 698] width 8 height 4
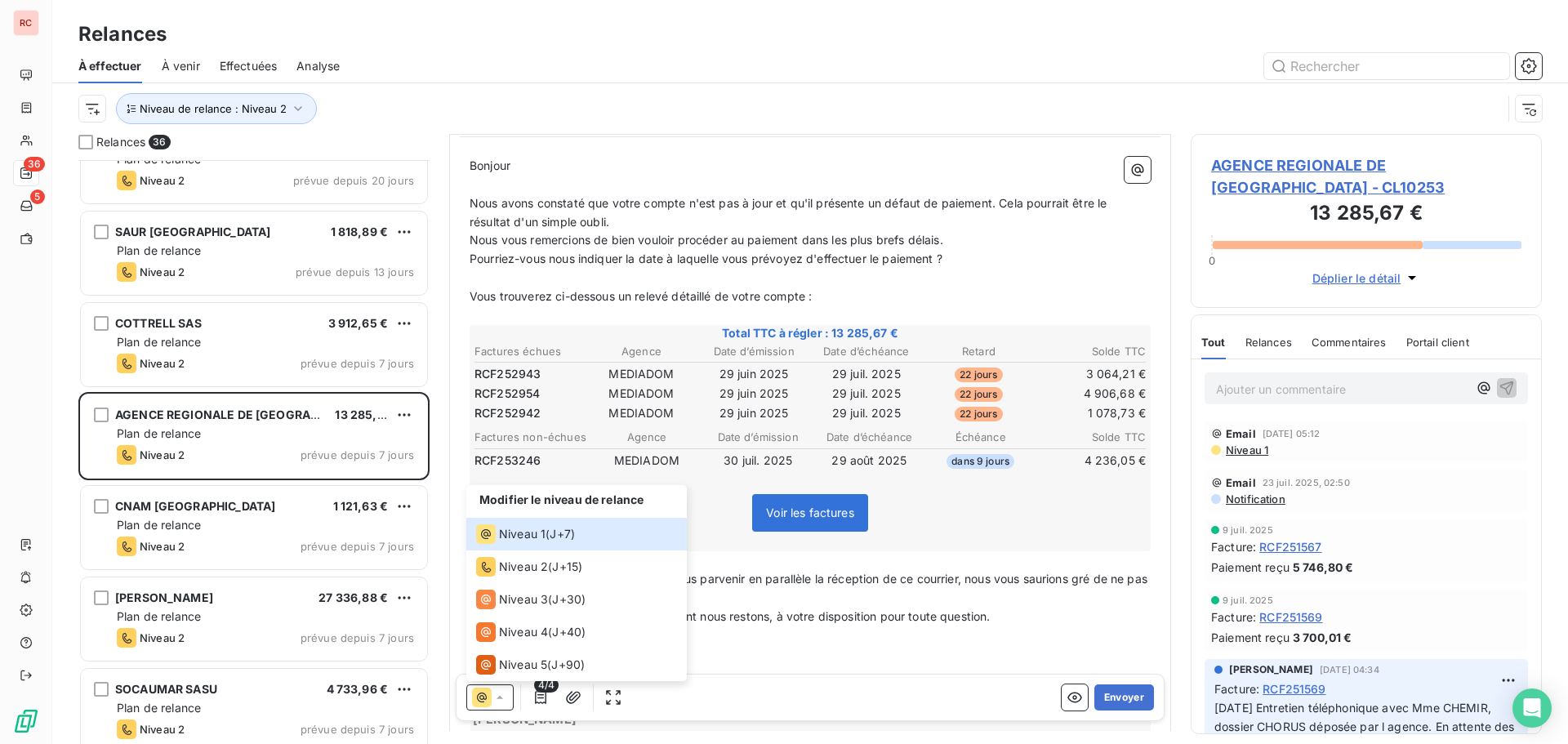
click at [645, 689] on div "Modifier le niveau de relance Niveau 1 ( J+7 ) Niveau 2 ( J+15 ) Niveau 3 ( J+3…" at bounding box center [810, 697] width 709 height 47
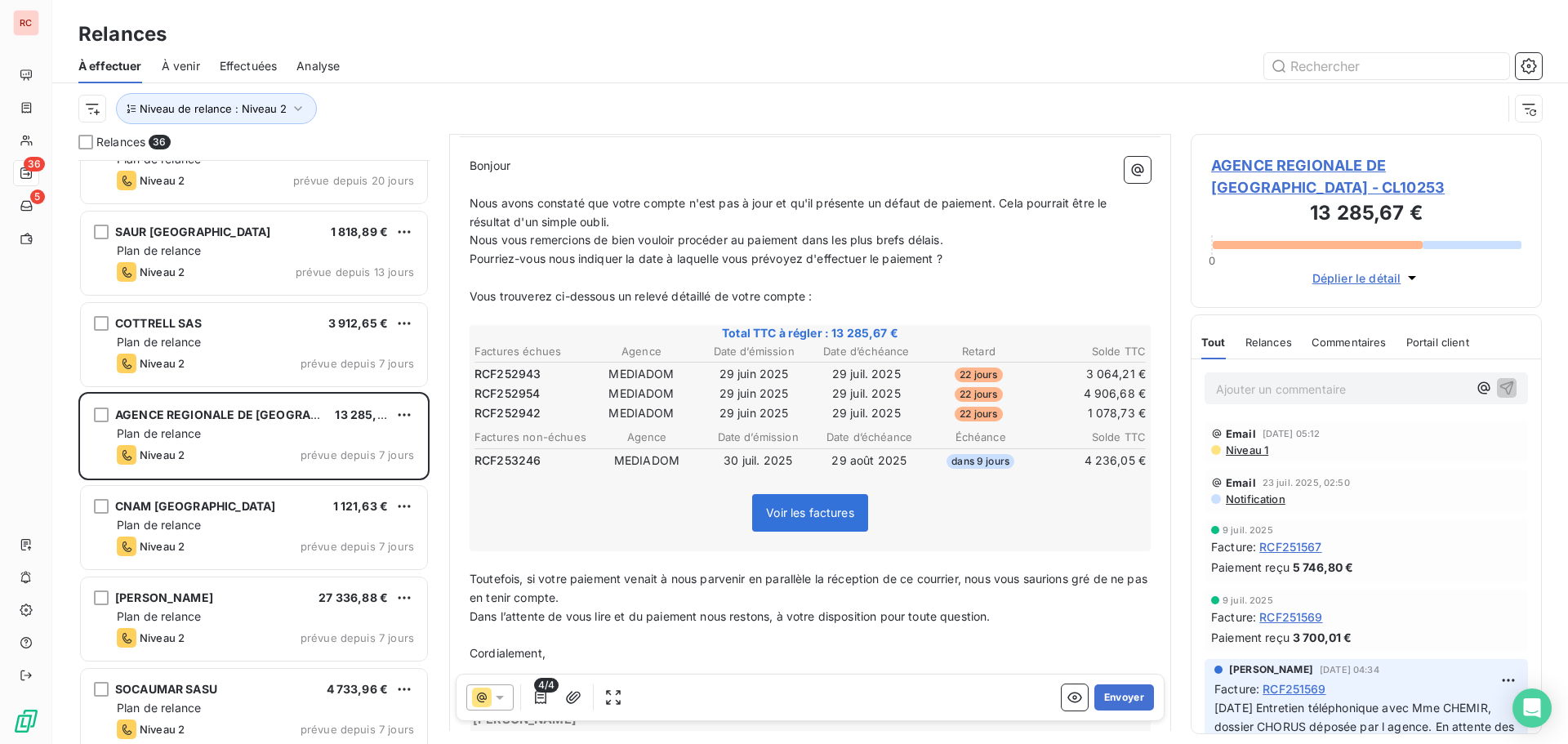
click at [540, 692] on span "4/4" at bounding box center [546, 685] width 25 height 15
click at [534, 700] on icon "button" at bounding box center [540, 697] width 16 height 16
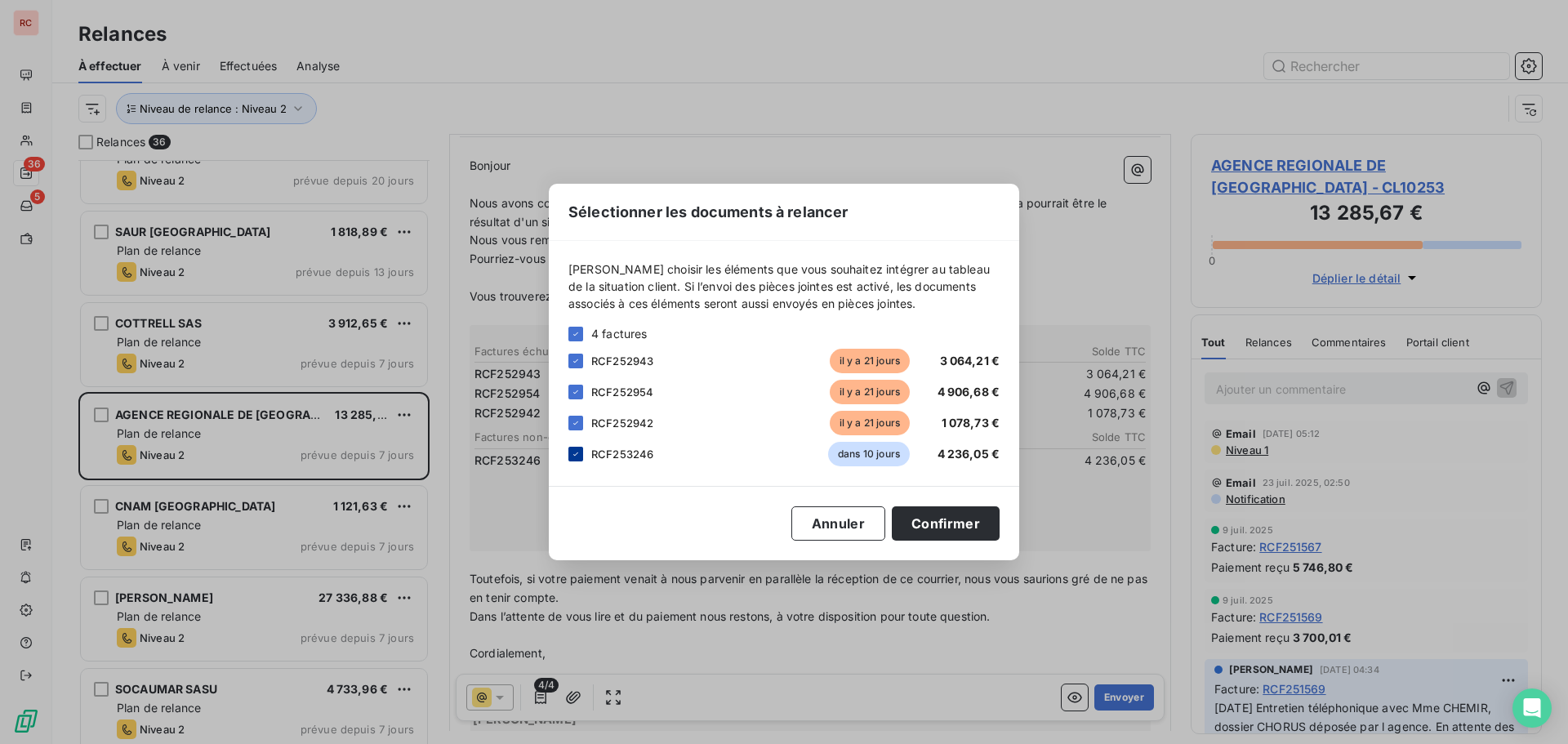
click at [575, 459] on div at bounding box center [575, 454] width 15 height 15
click at [920, 530] on button "Confirmer" at bounding box center [945, 523] width 108 height 34
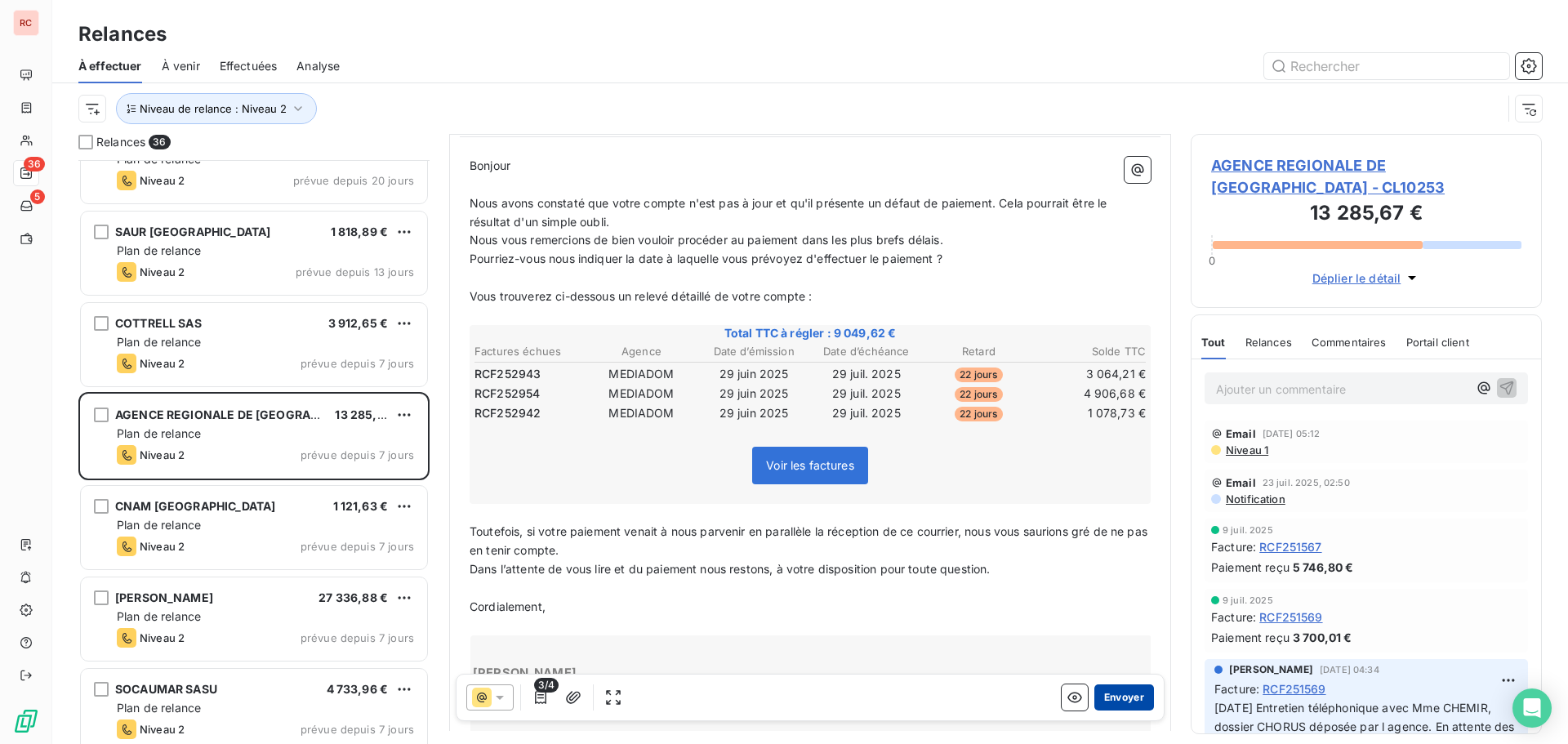
click at [1096, 701] on button "Envoyer" at bounding box center [1124, 698] width 60 height 26
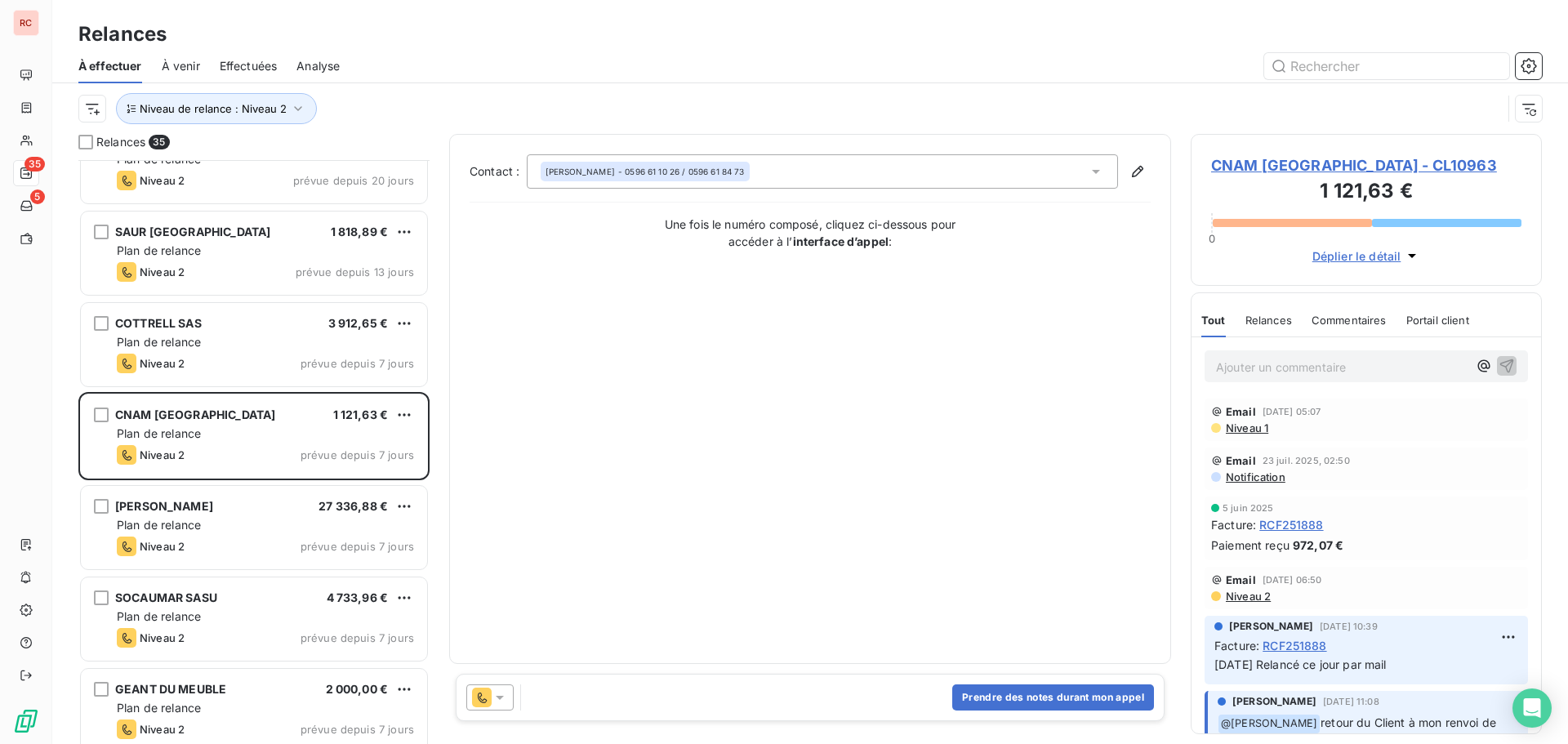
click at [497, 689] on div at bounding box center [489, 698] width 47 height 26
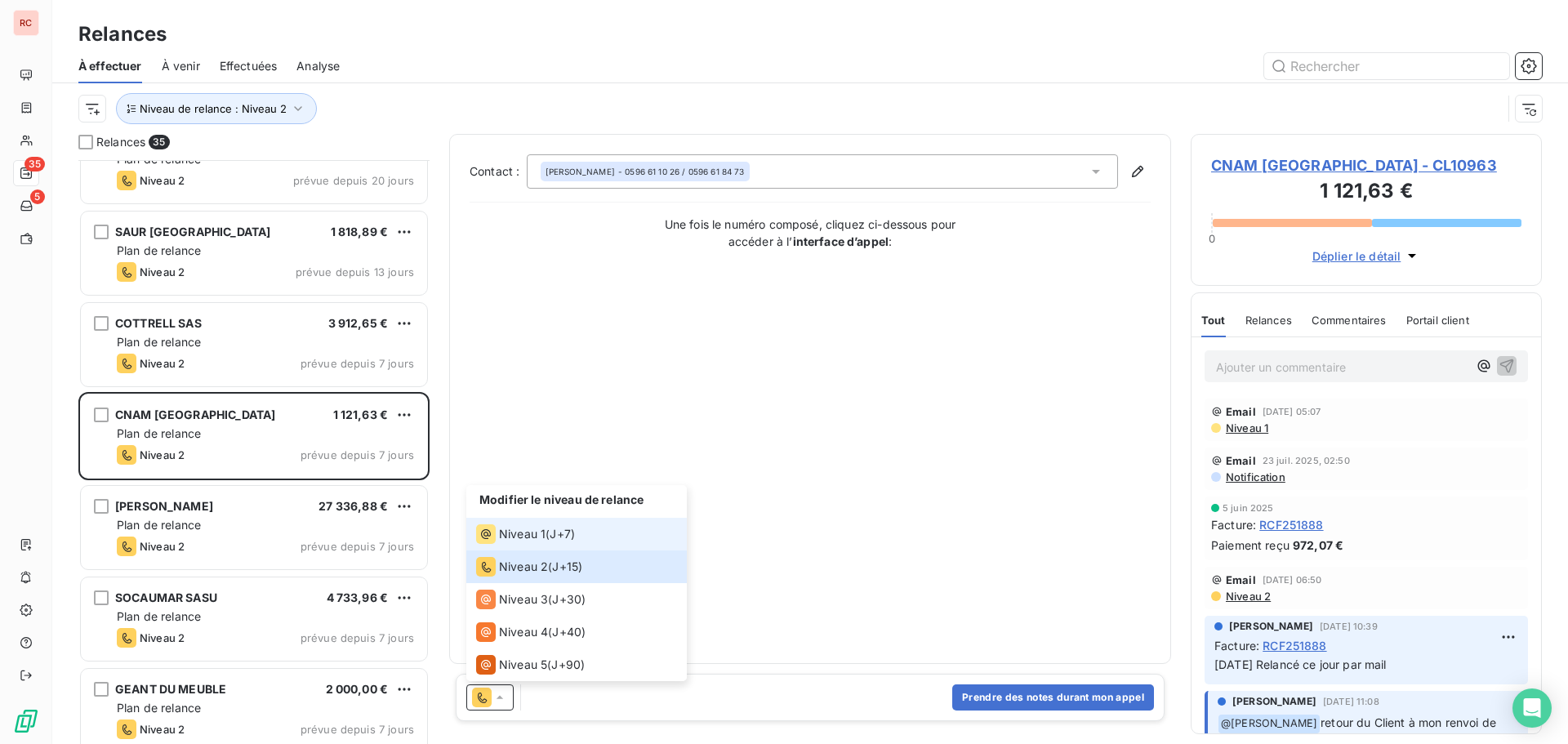
click at [528, 534] on span "Niveau 1" at bounding box center [522, 534] width 47 height 16
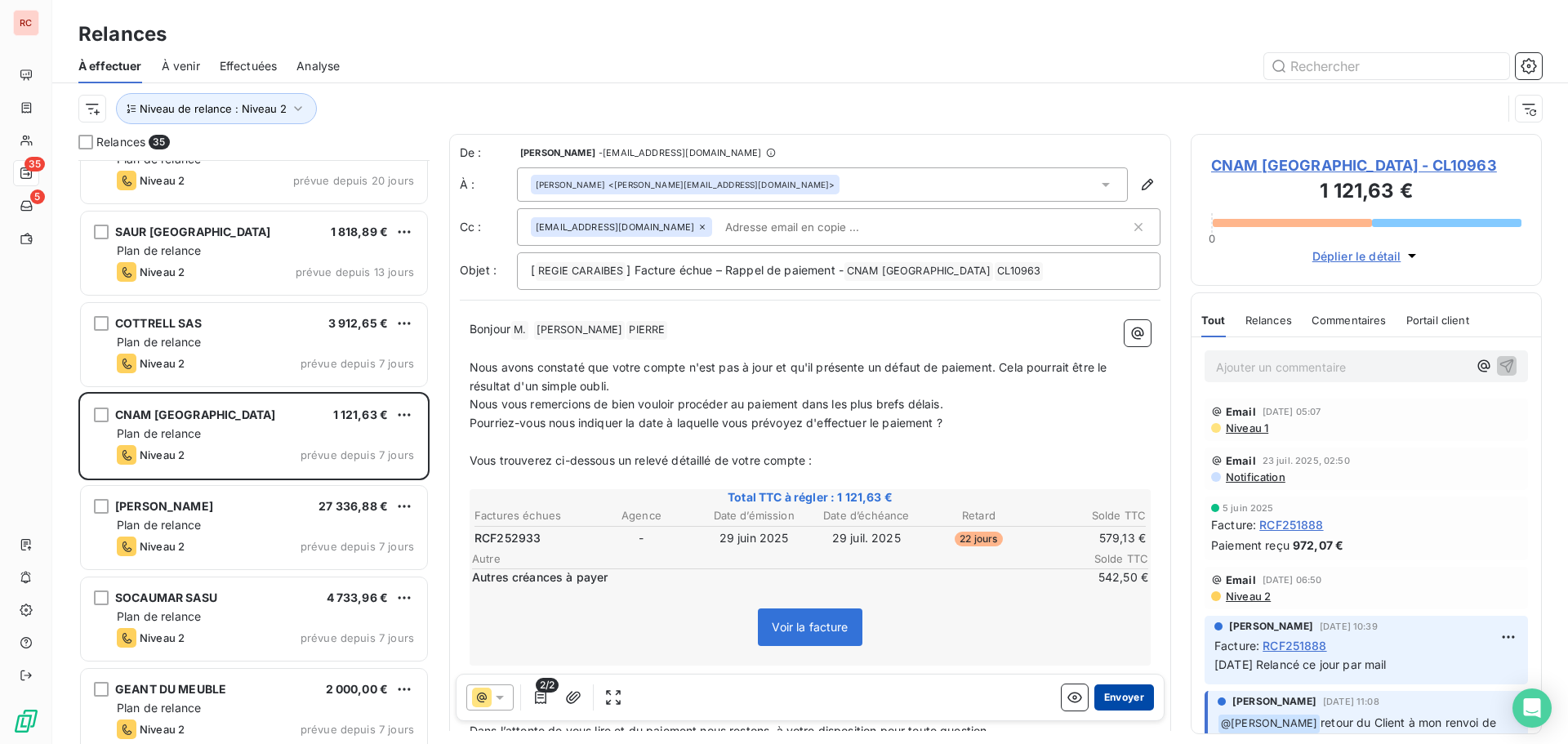
click at [1111, 701] on button "Envoyer" at bounding box center [1124, 698] width 60 height 26
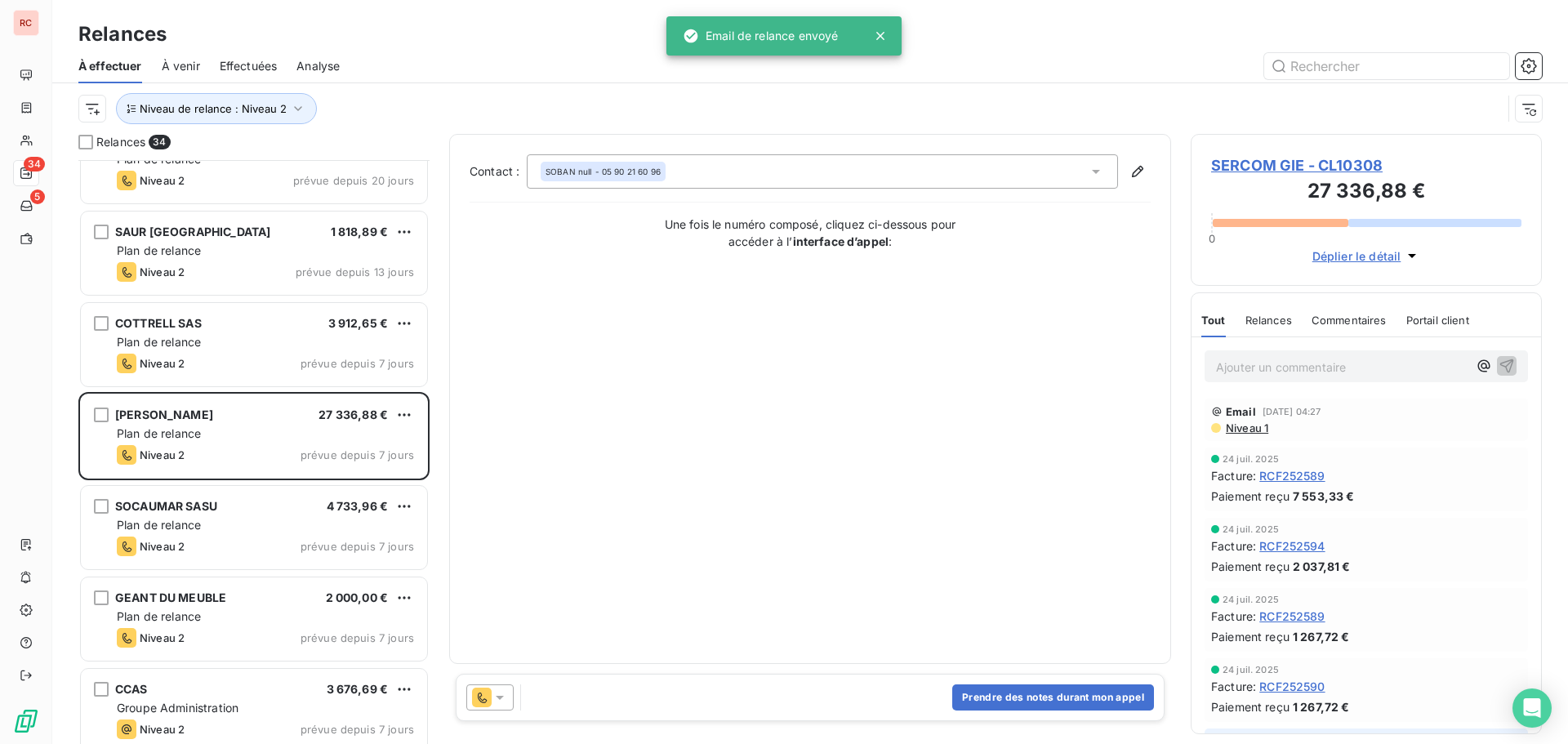
click at [498, 693] on icon at bounding box center [500, 697] width 16 height 16
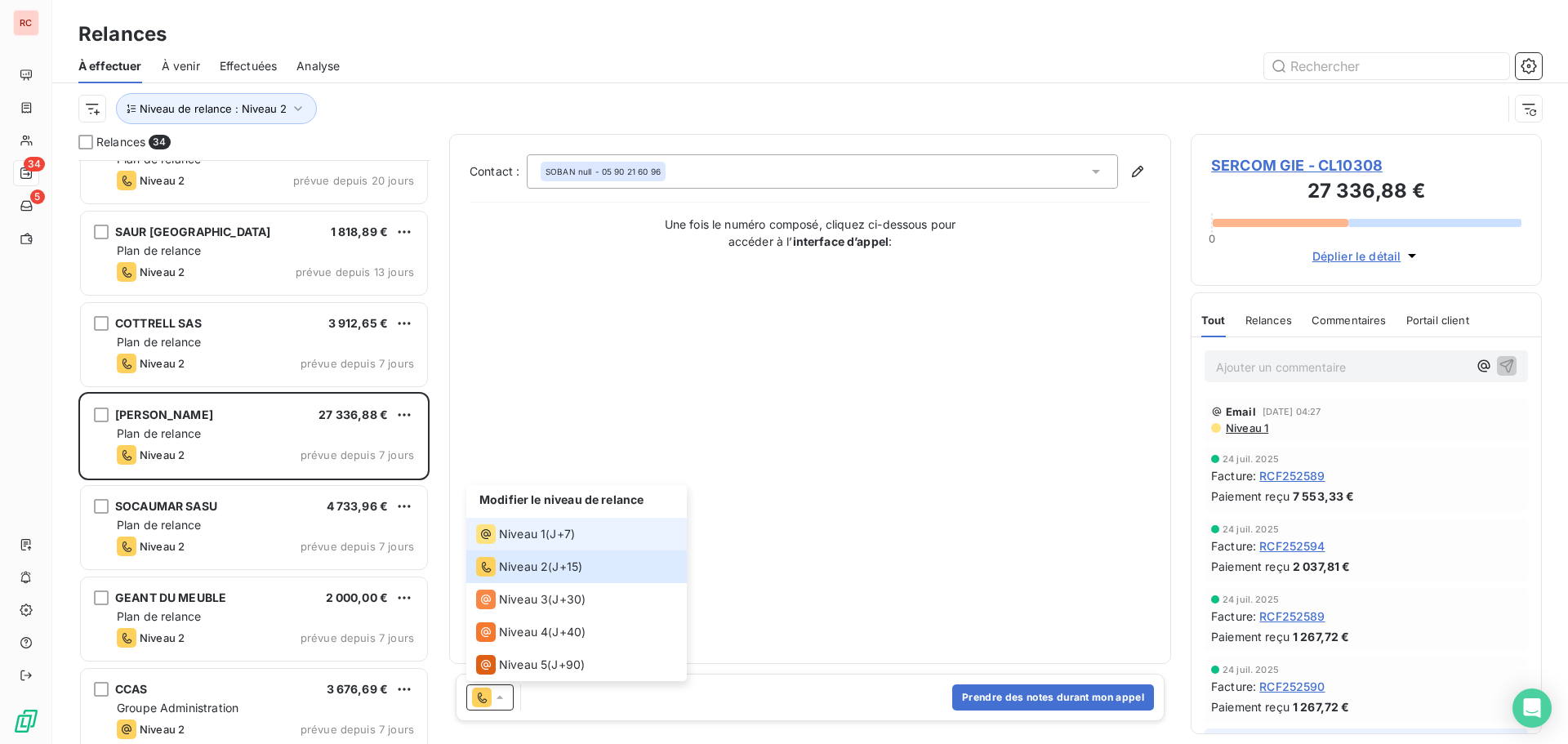
click at [520, 527] on span "Niveau 1" at bounding box center [522, 534] width 47 height 16
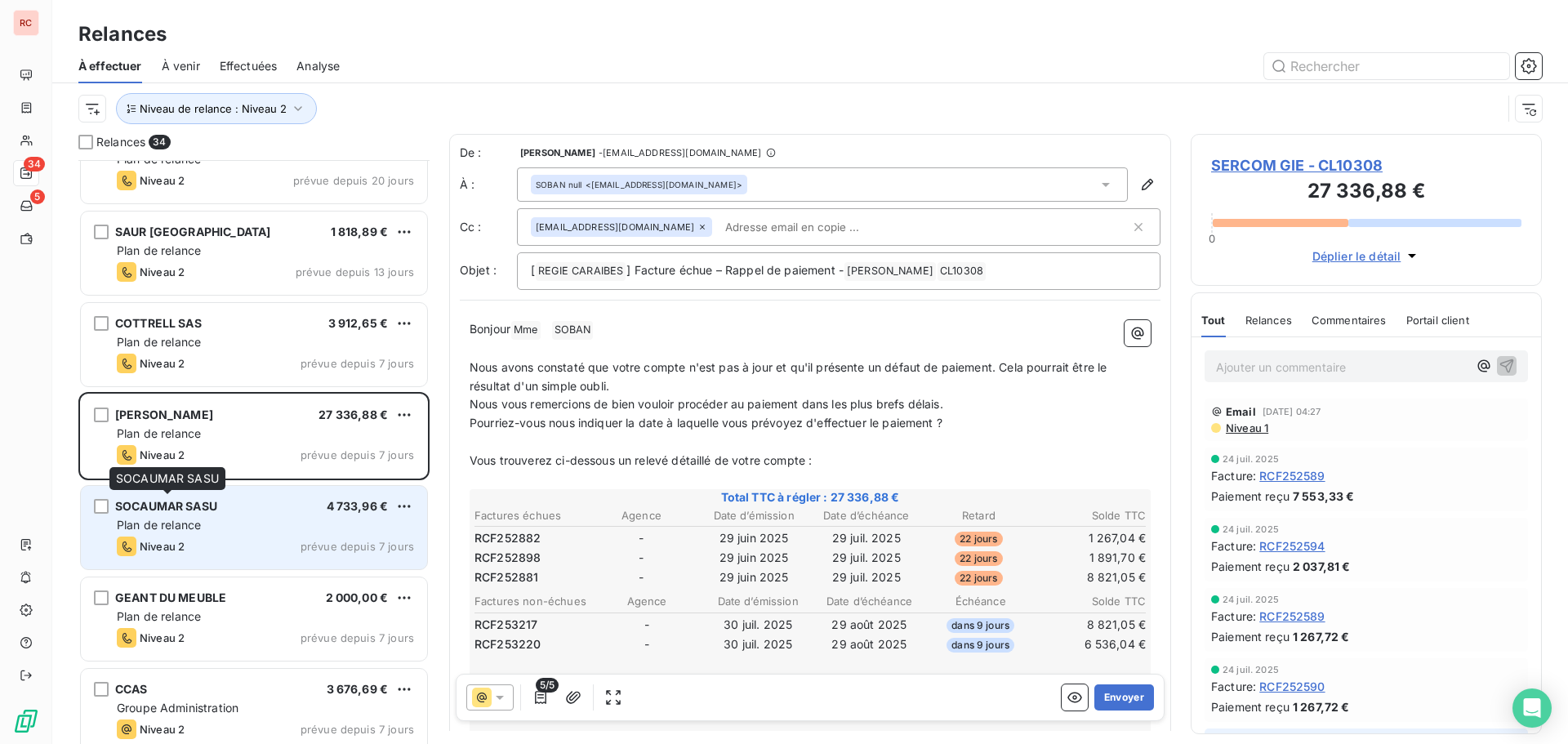
click at [187, 514] on div "SOCAUMAR SASU" at bounding box center [166, 506] width 102 height 16
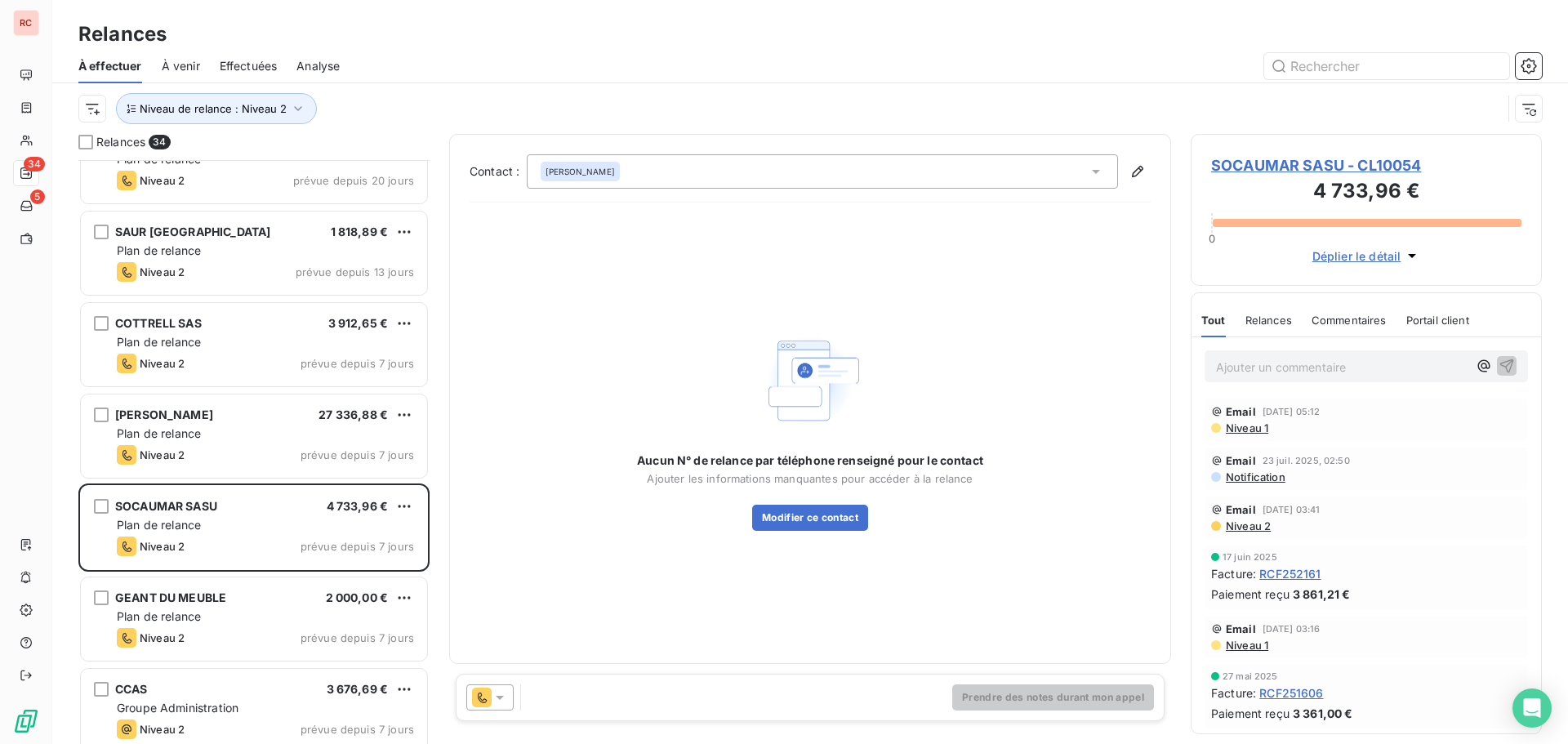
click at [507, 698] on icon at bounding box center [500, 697] width 16 height 16
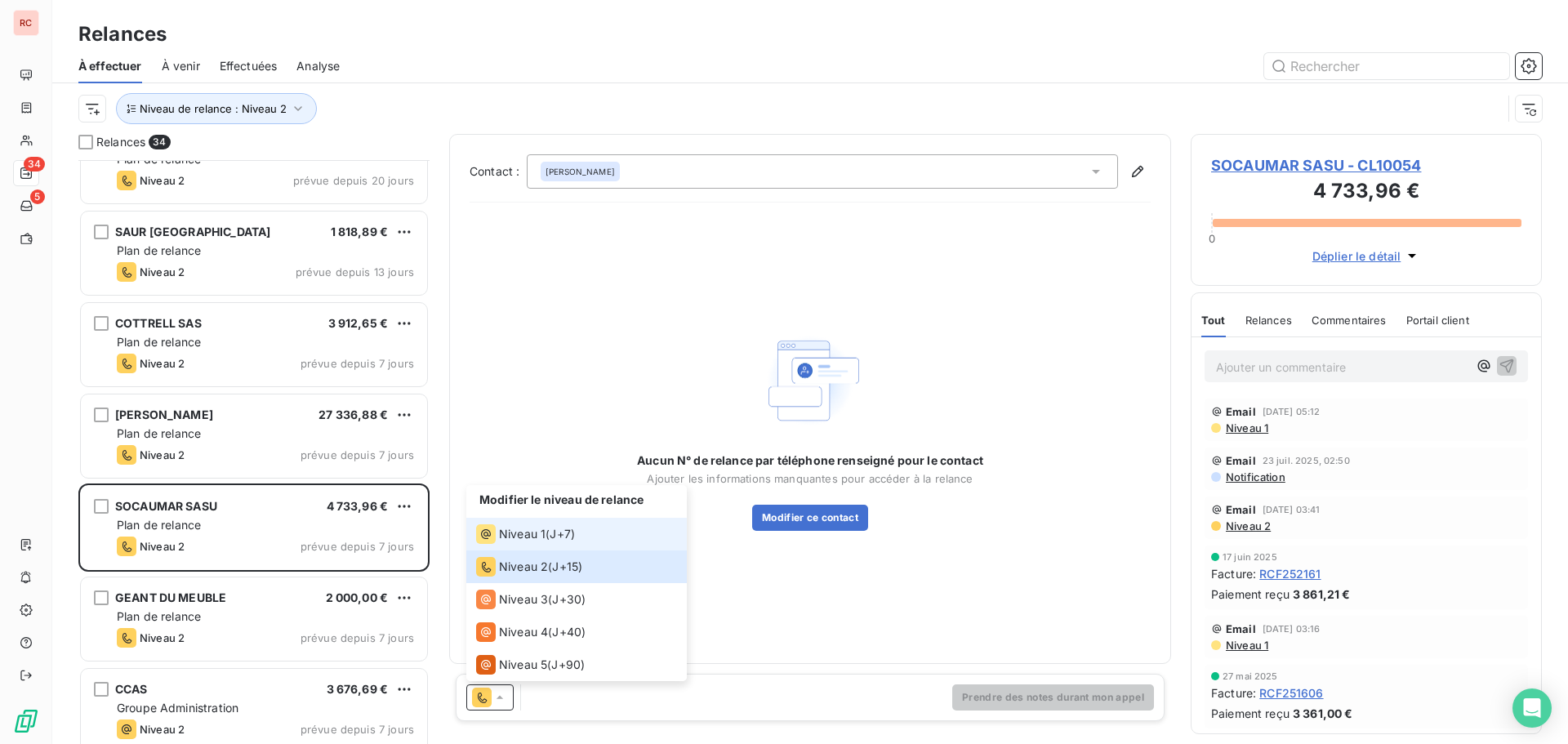
click at [562, 538] on span "J+7 )" at bounding box center [562, 534] width 25 height 16
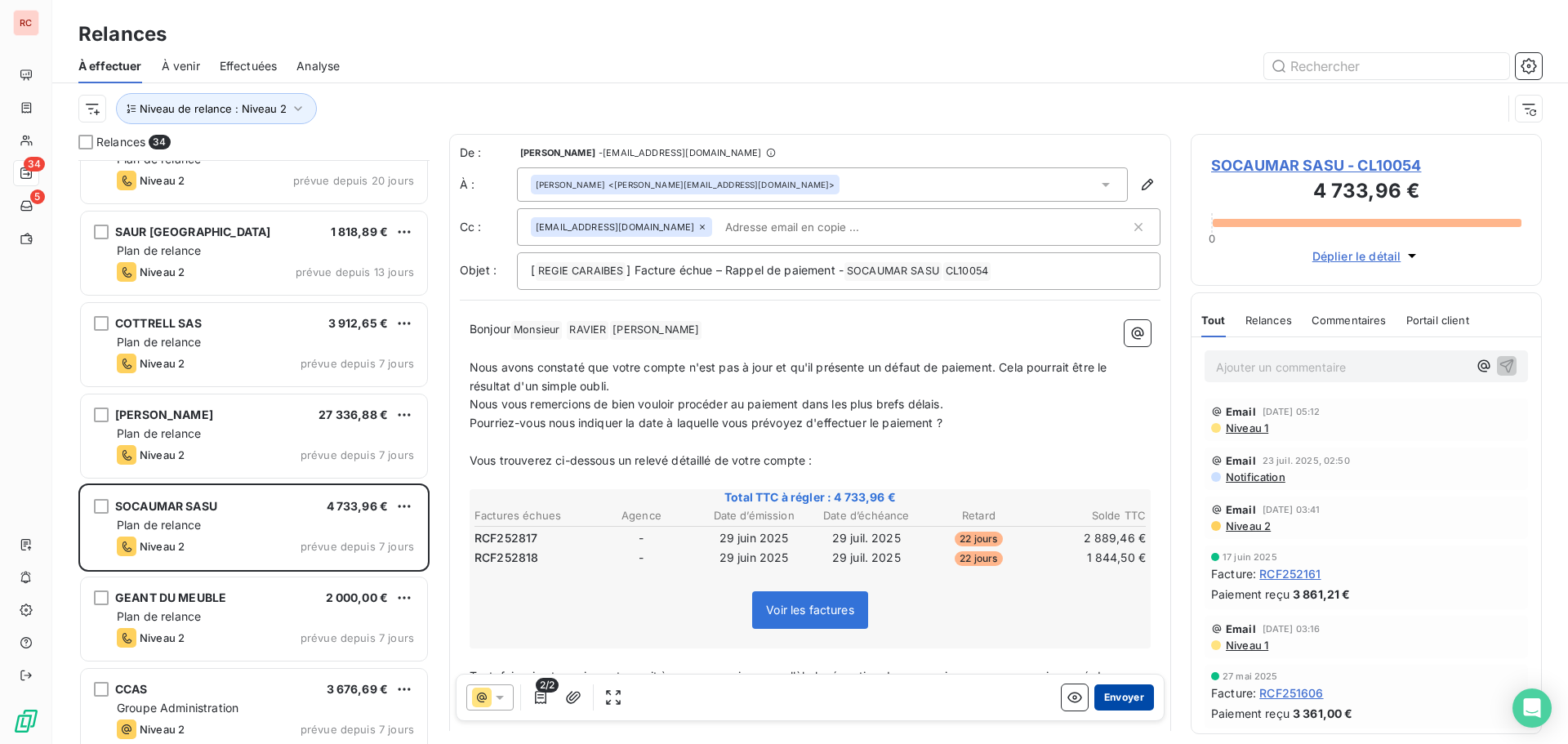
click at [1119, 703] on button "Envoyer" at bounding box center [1124, 698] width 60 height 26
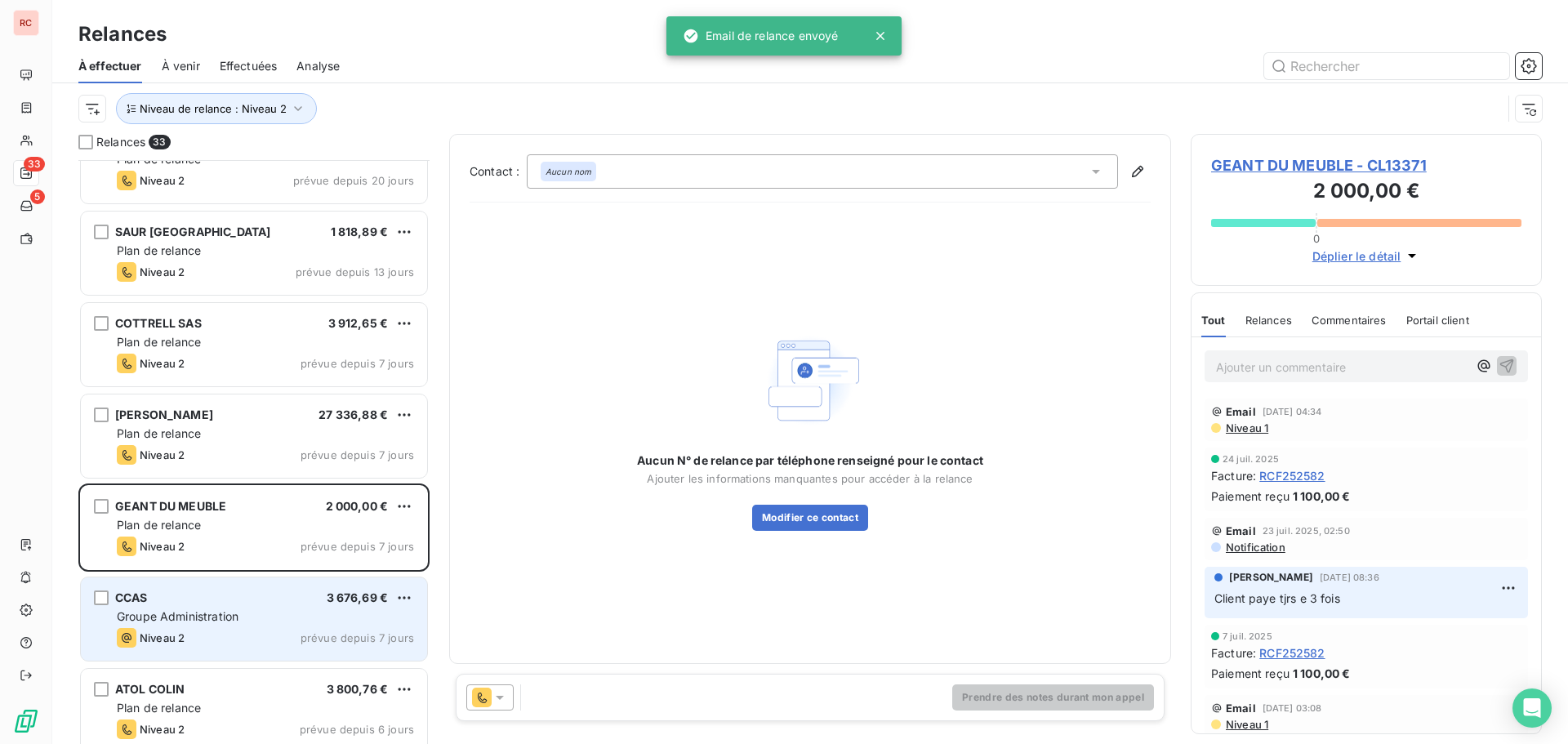
click at [216, 622] on span "Groupe Administration" at bounding box center [178, 616] width 122 height 14
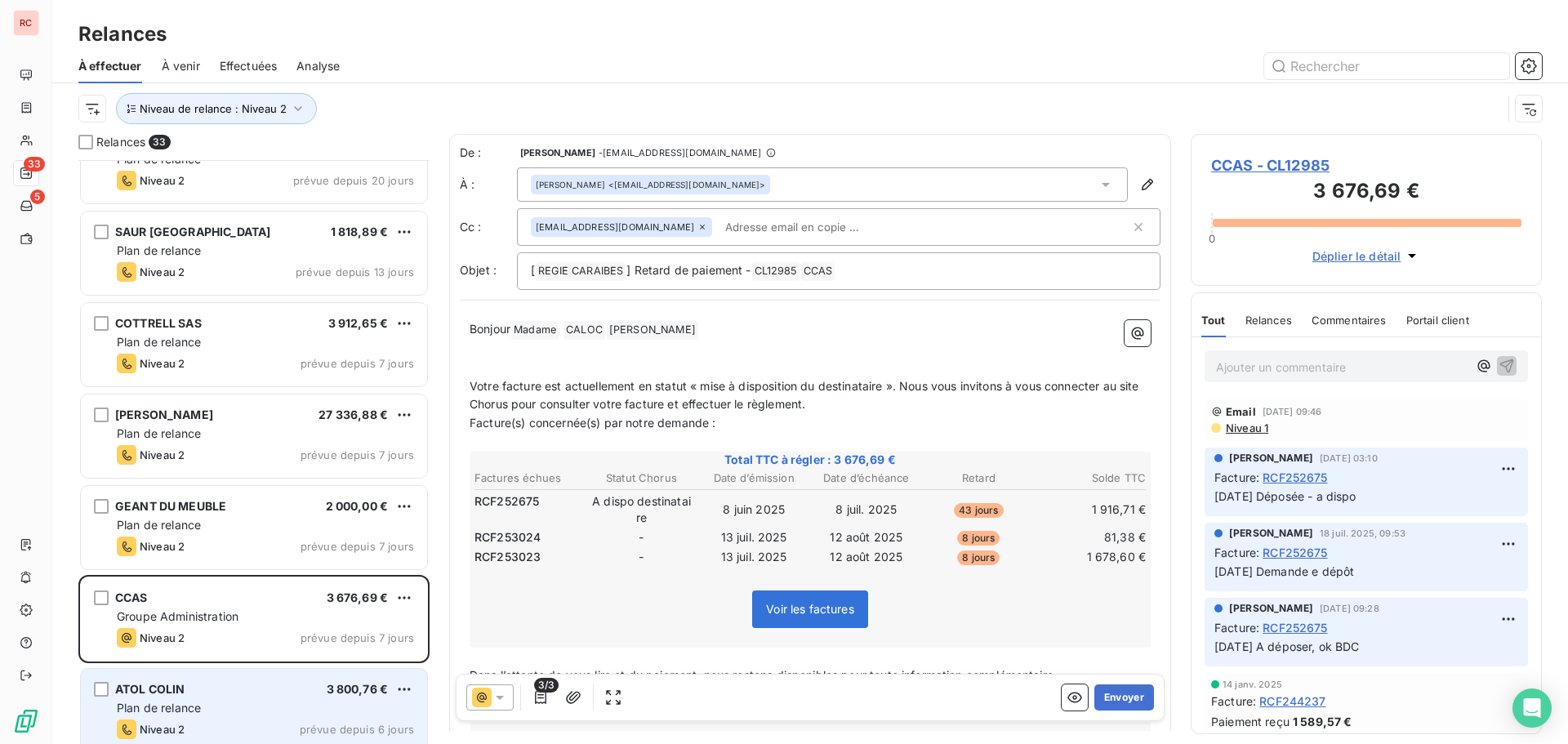
click at [212, 691] on div "ATOL COLIN 3 800,76 €" at bounding box center [265, 689] width 297 height 15
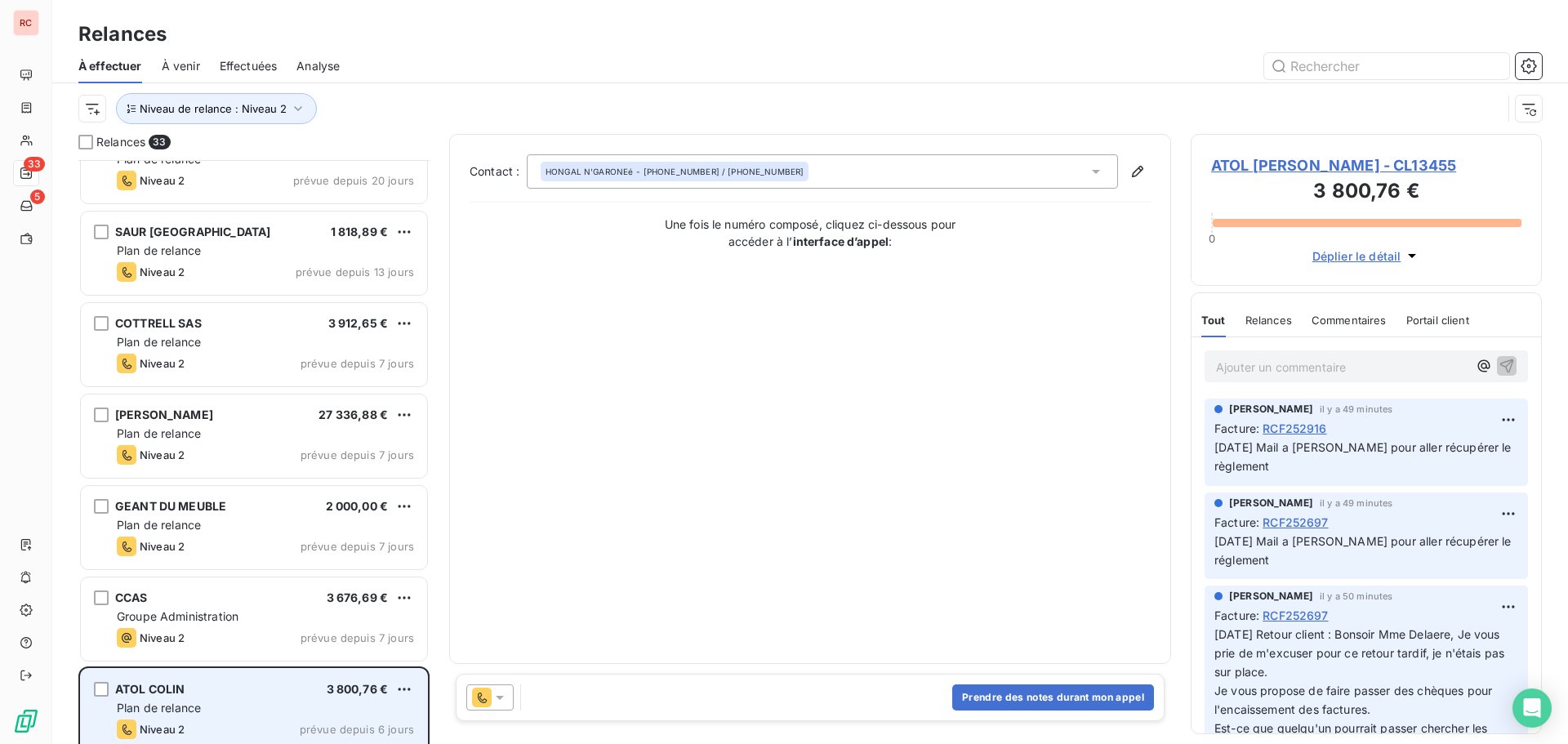
scroll to position [491, 0]
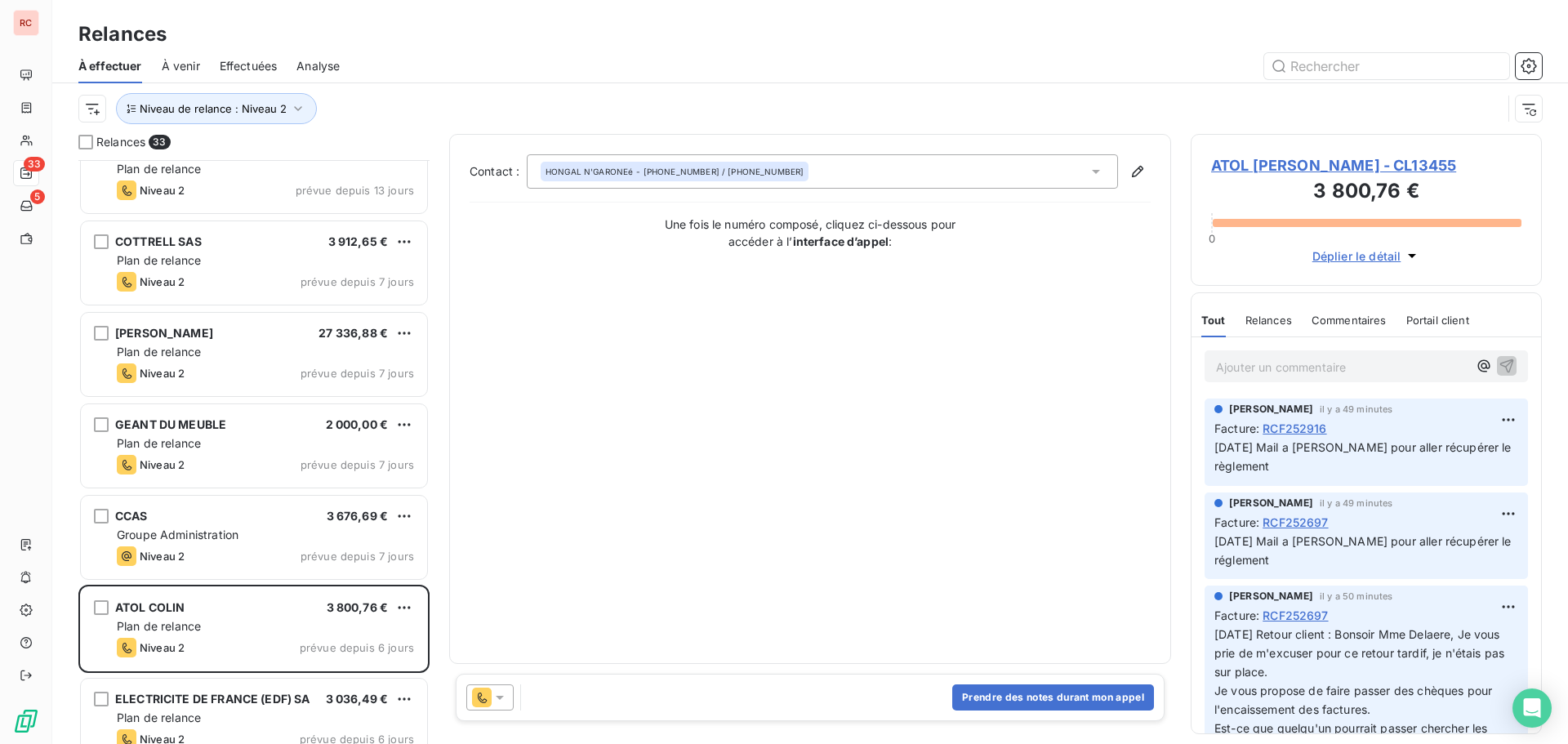
click at [1250, 166] on span "ATOL [PERSON_NAME] - CL13455" at bounding box center [1365, 166] width 310 height 22
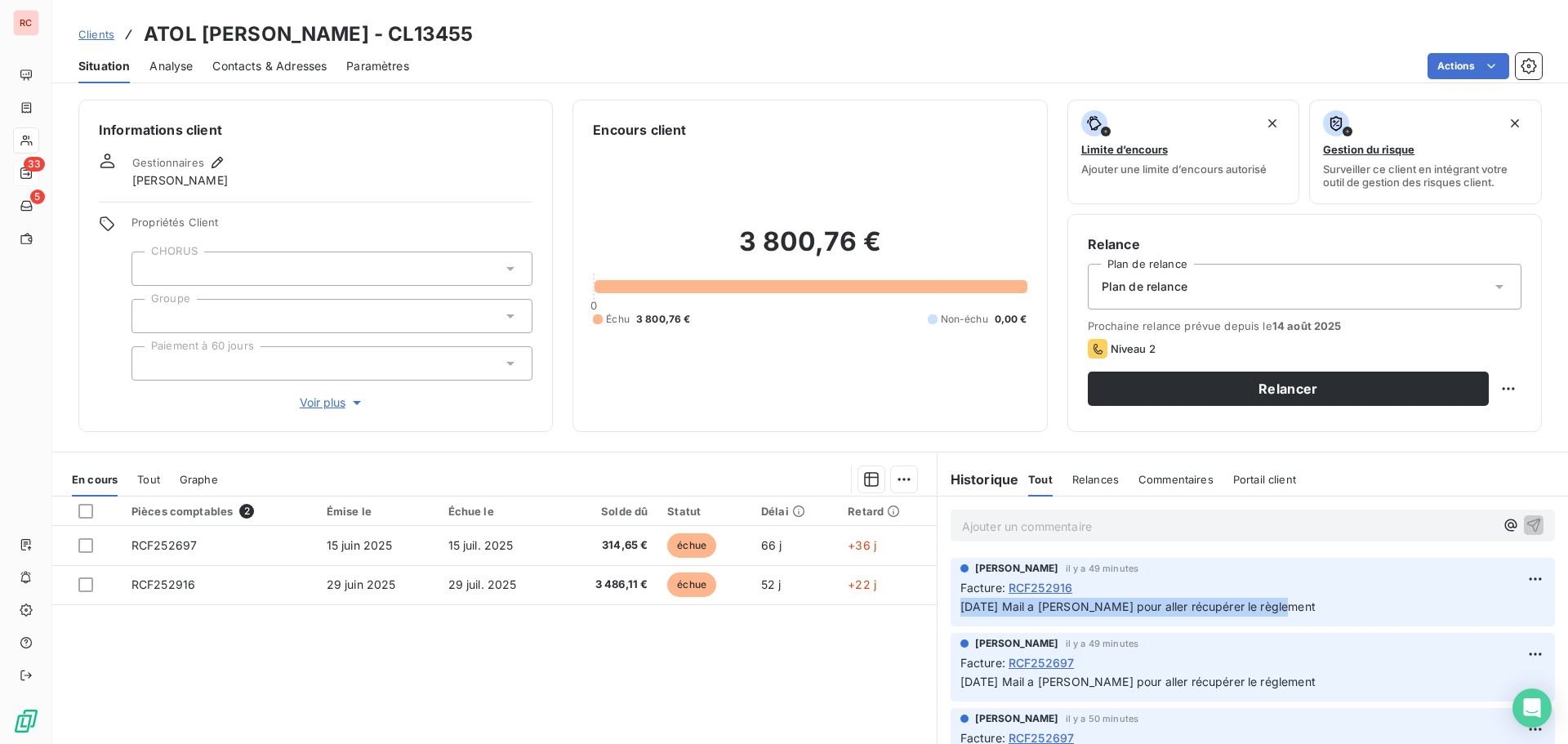
drag, startPoint x: 1328, startPoint y: 605, endPoint x: 999, endPoint y: 604, distance: 329.0
click at [940, 622] on div "[PERSON_NAME] il y a 49 minutes Facture : RCF252916 [DATE] Mail a [PERSON_NAME]…" at bounding box center [1253, 592] width 631 height 75
copy span "[DATE] Mail a [PERSON_NAME] pour aller récupérer le règlement"
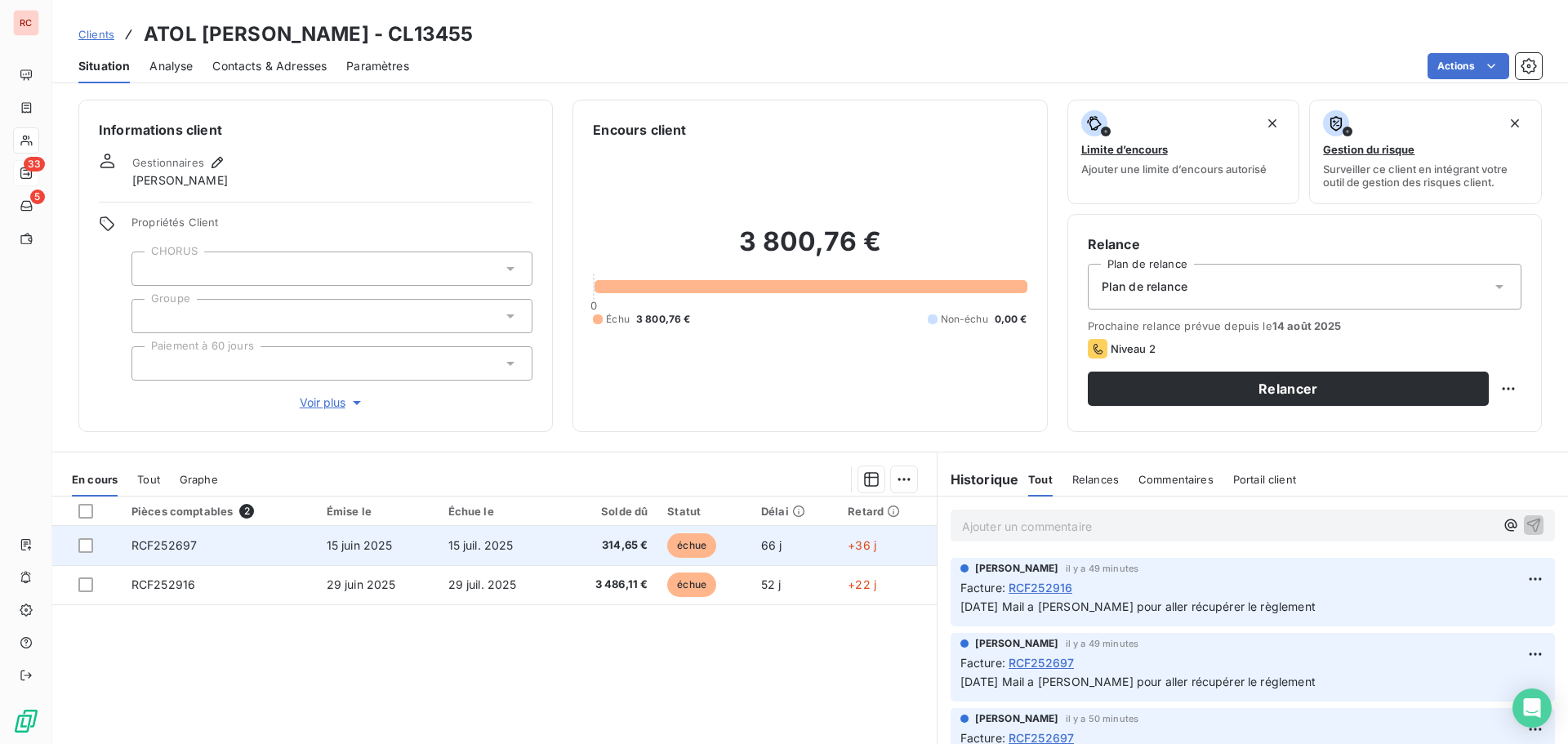
click at [604, 551] on span "314,65 €" at bounding box center [607, 545] width 79 height 16
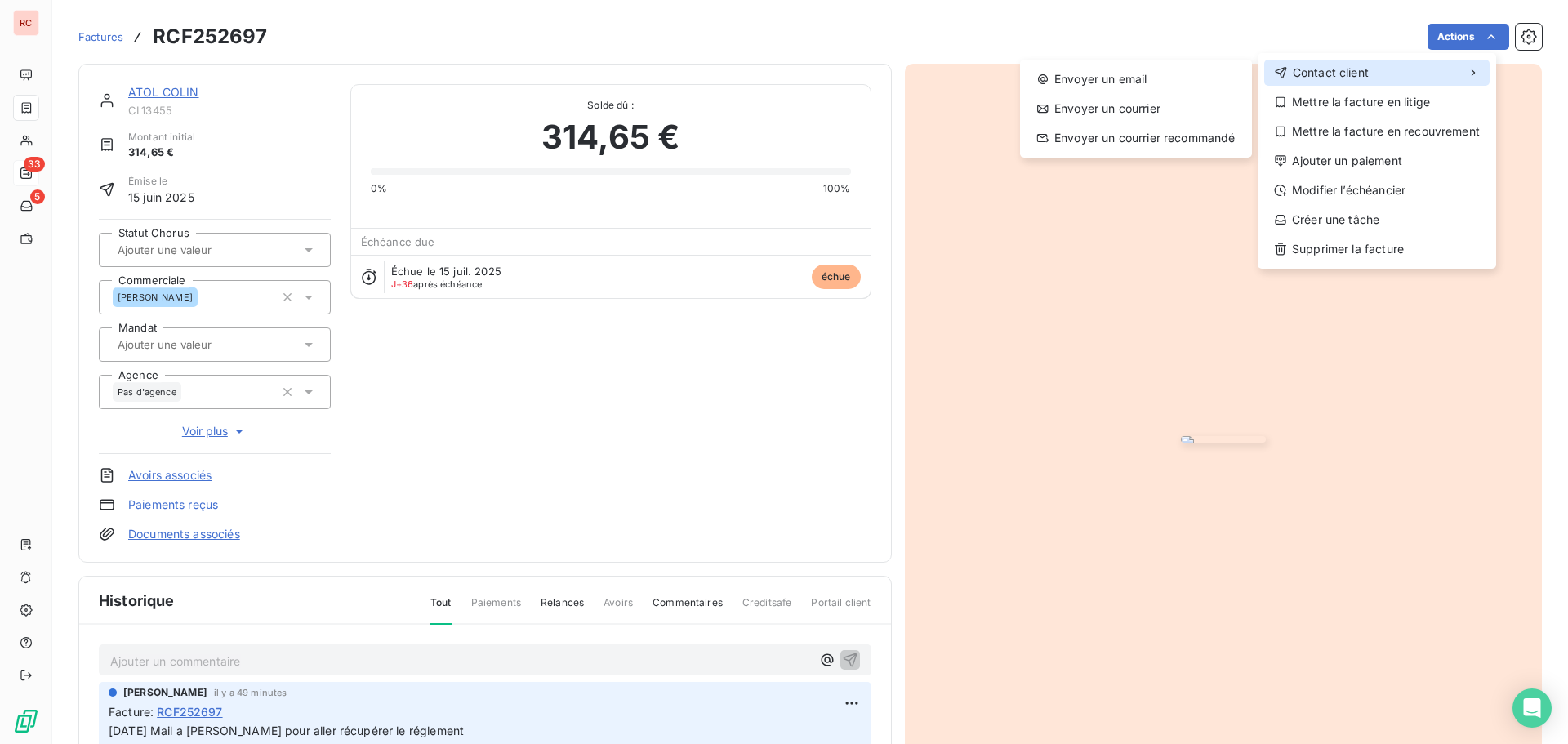
click at [1362, 76] on span "Contact client" at bounding box center [1330, 73] width 76 height 16
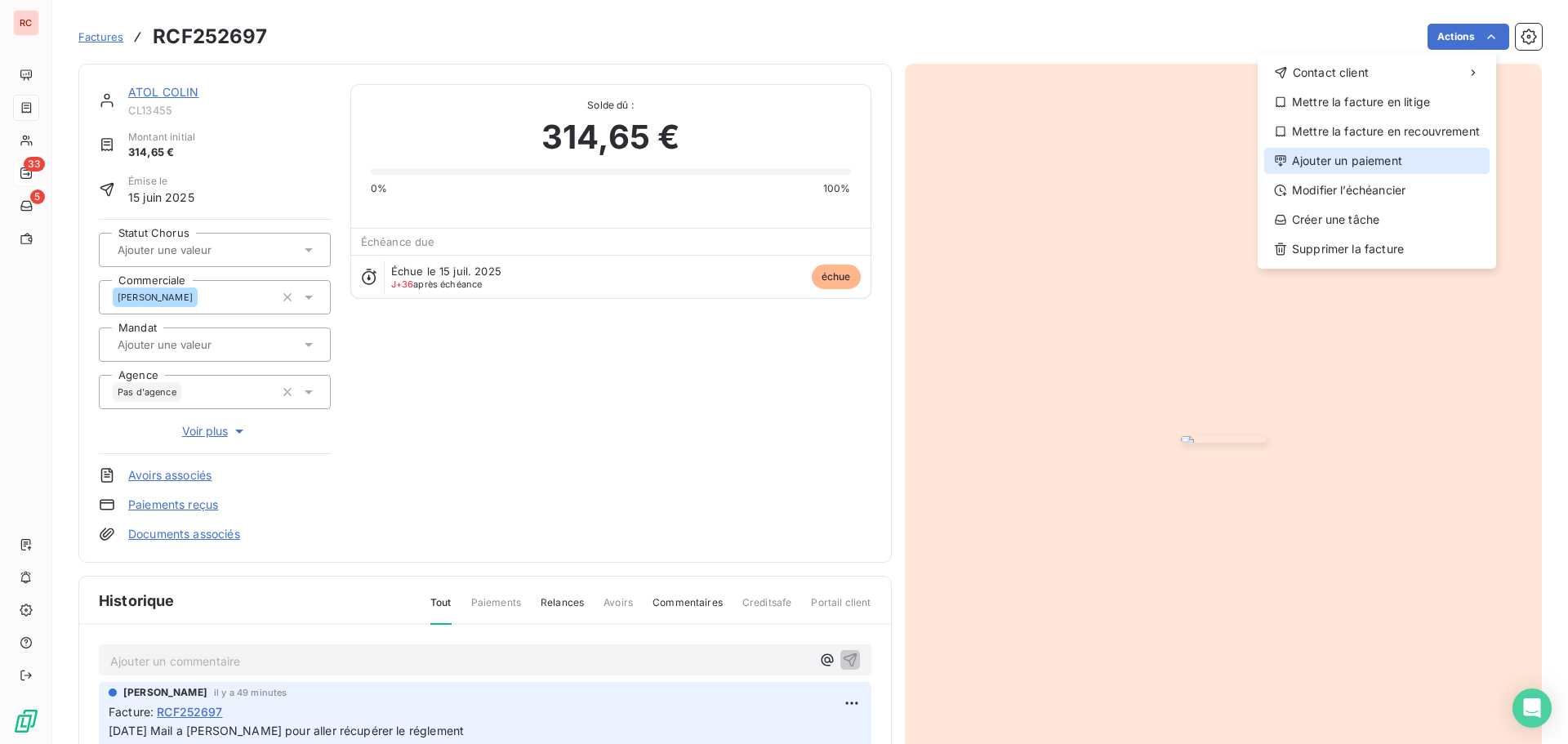
click at [1355, 161] on div "Ajouter un paiement" at bounding box center [1376, 161] width 226 height 26
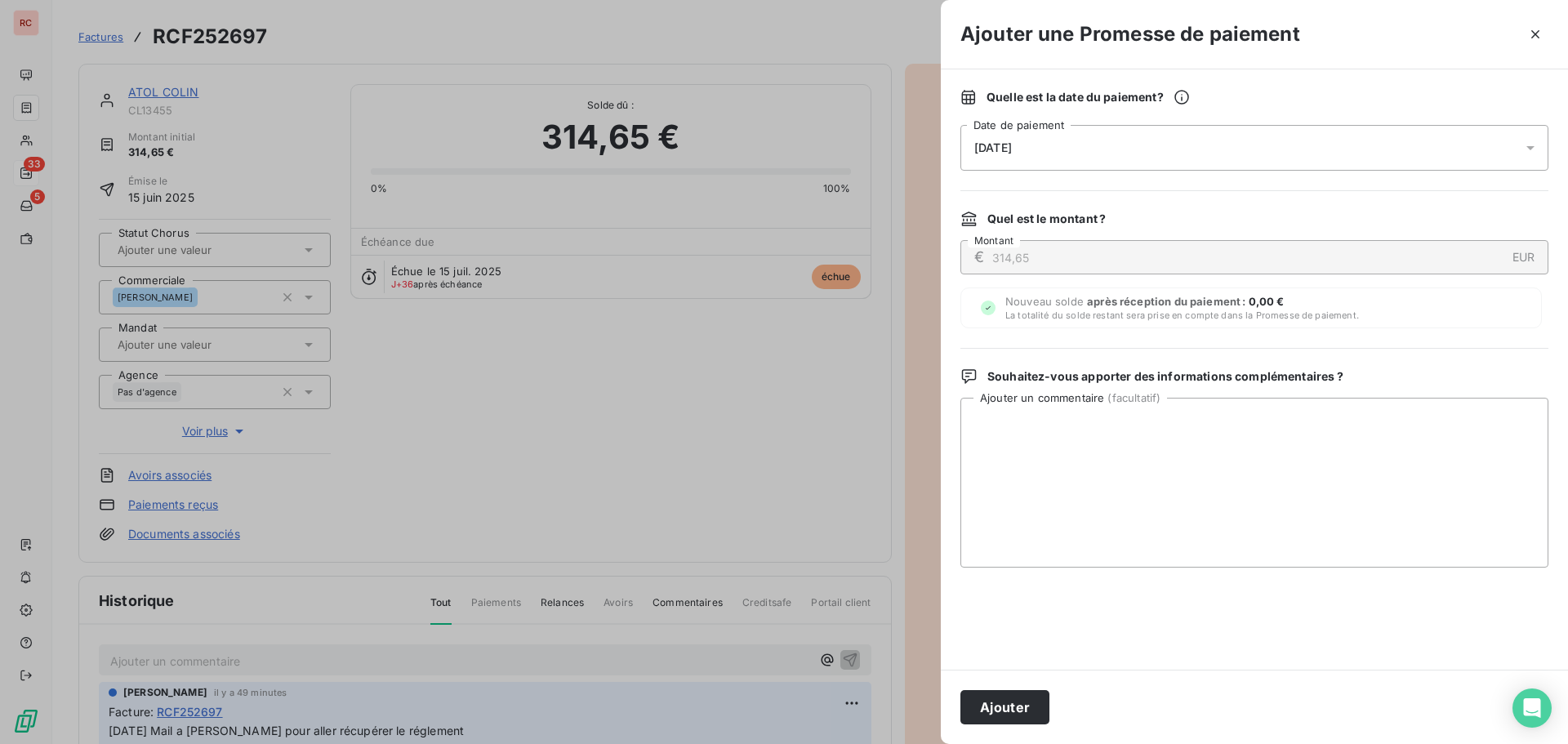
click at [1530, 147] on icon at bounding box center [1530, 148] width 8 height 4
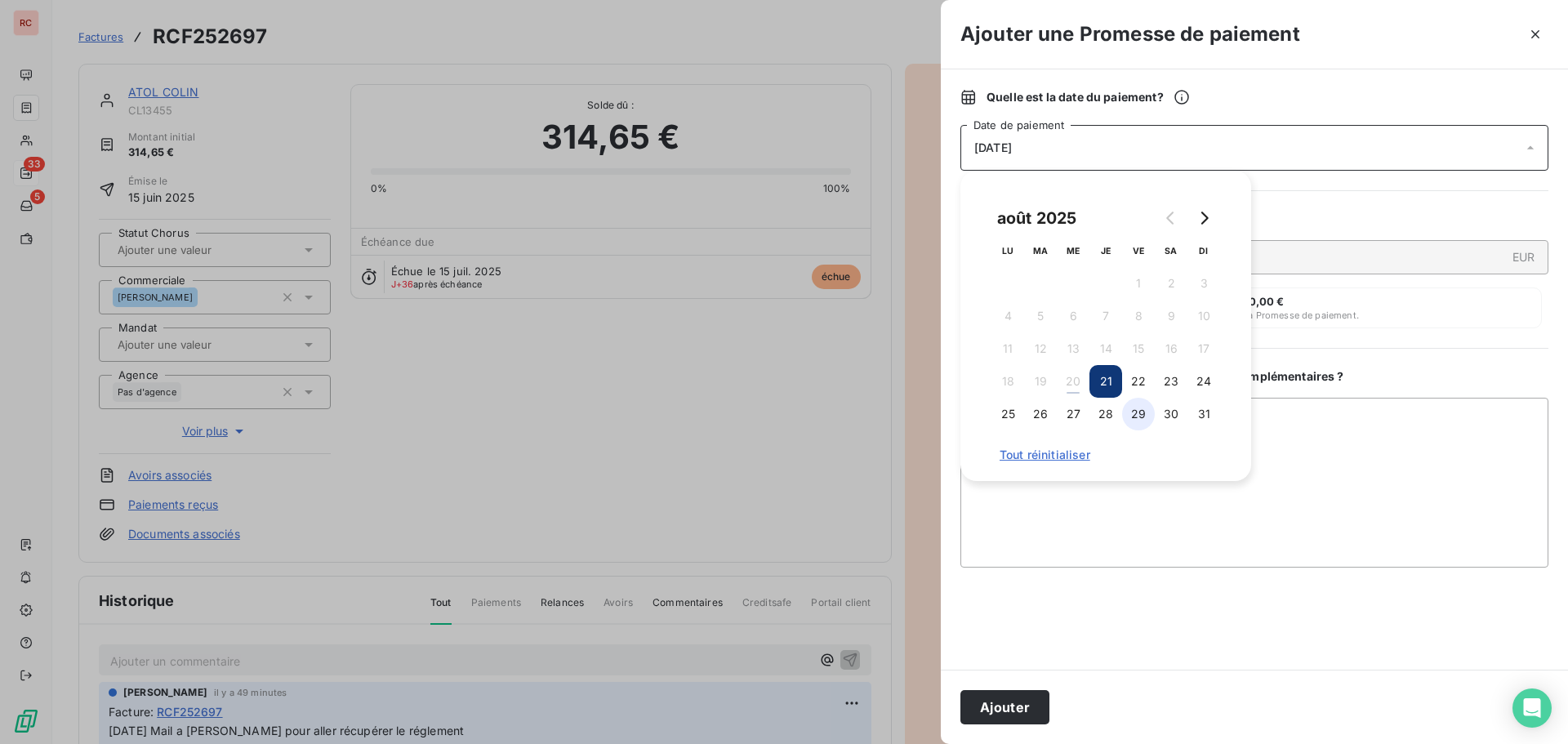
click at [1141, 412] on button "29" at bounding box center [1138, 413] width 33 height 33
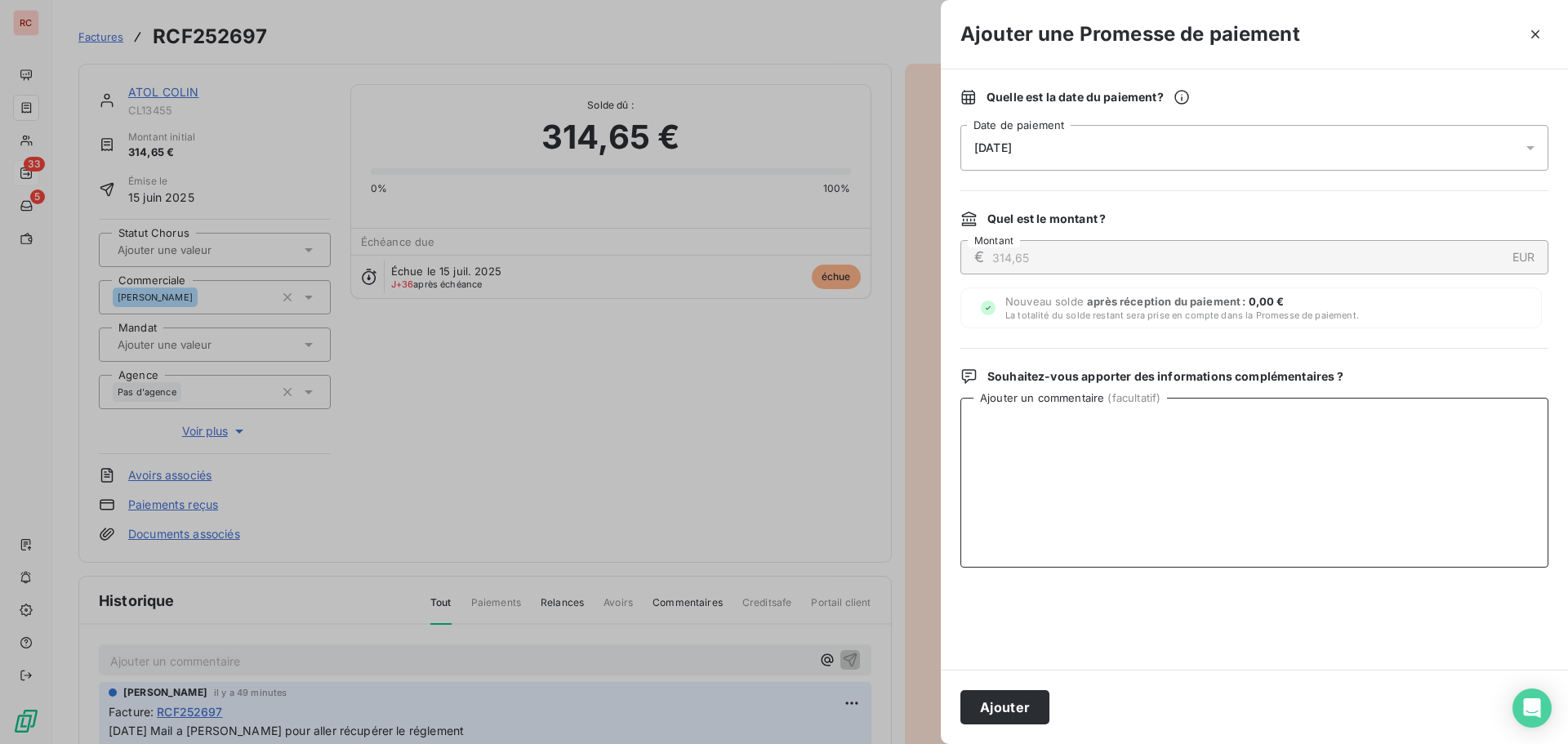
click at [1102, 483] on textarea "Ajouter un commentaire ( facultatif )" at bounding box center [1254, 482] width 588 height 170
paste textarea "[DATE] Mail a [PERSON_NAME] pour aller récupérer le règlement"
type textarea "[DATE] Mail a [PERSON_NAME] pour aller récupérer le règlement"
click at [1030, 705] on button "Ajouter" at bounding box center [1004, 707] width 89 height 34
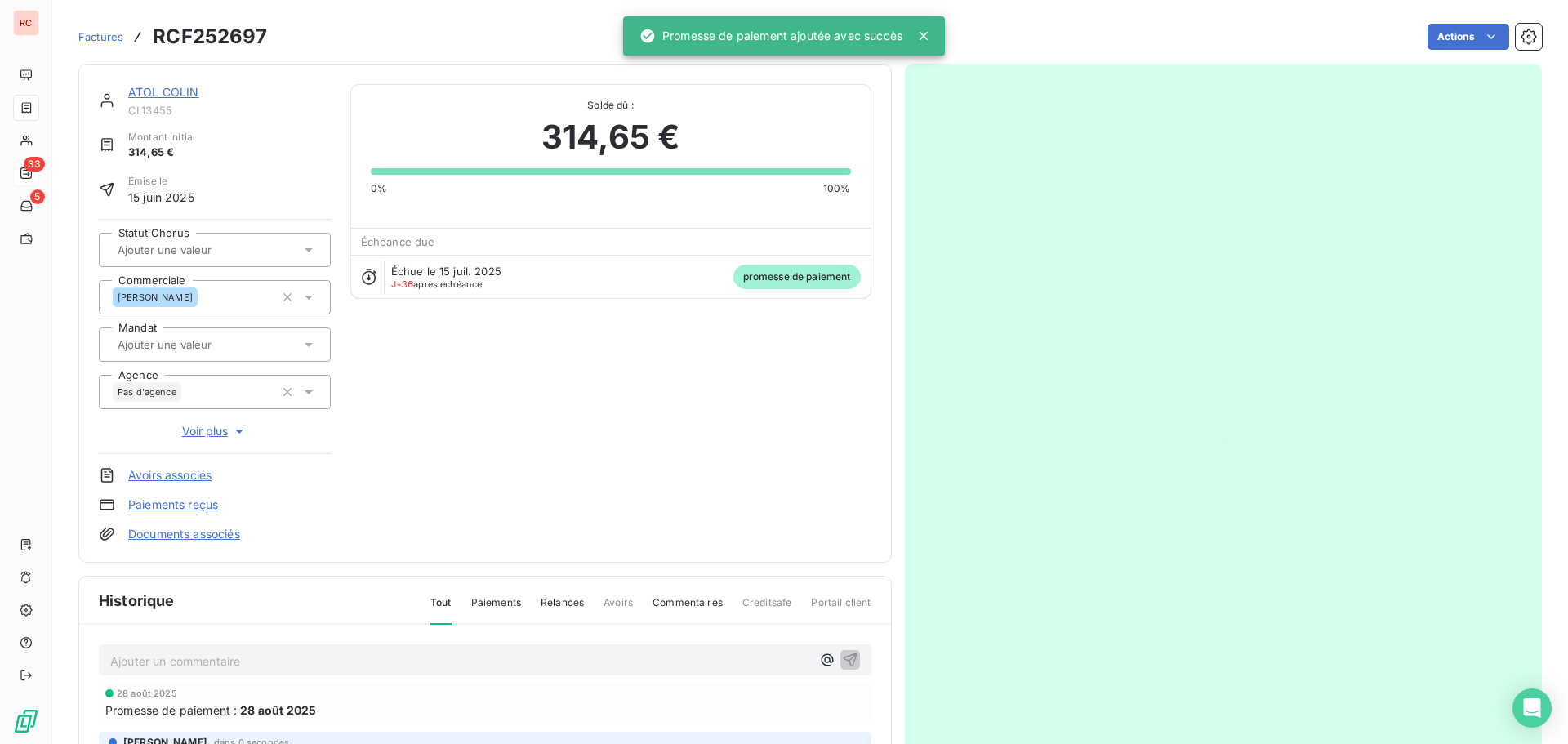
click at [125, 97] on div "ATOL COLIN CL13455" at bounding box center [215, 100] width 232 height 33
click at [137, 81] on div "ATOL COLIN CL13455 Montant initial 314,65 € Émise le [DATE] Statut Chorus Comme…" at bounding box center [485, 314] width 813 height 499
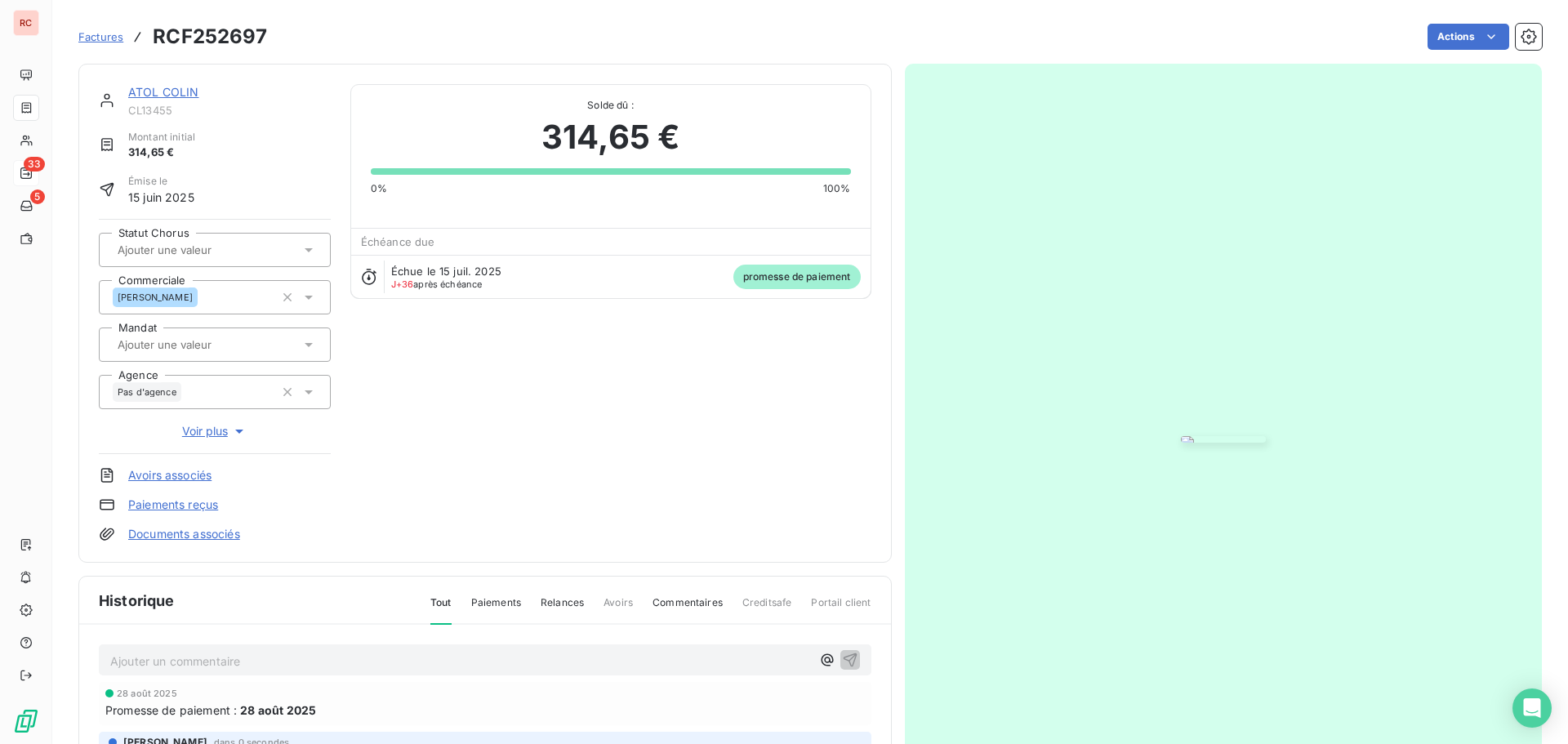
click at [142, 96] on link "ATOL COLIN" at bounding box center [163, 92] width 71 height 14
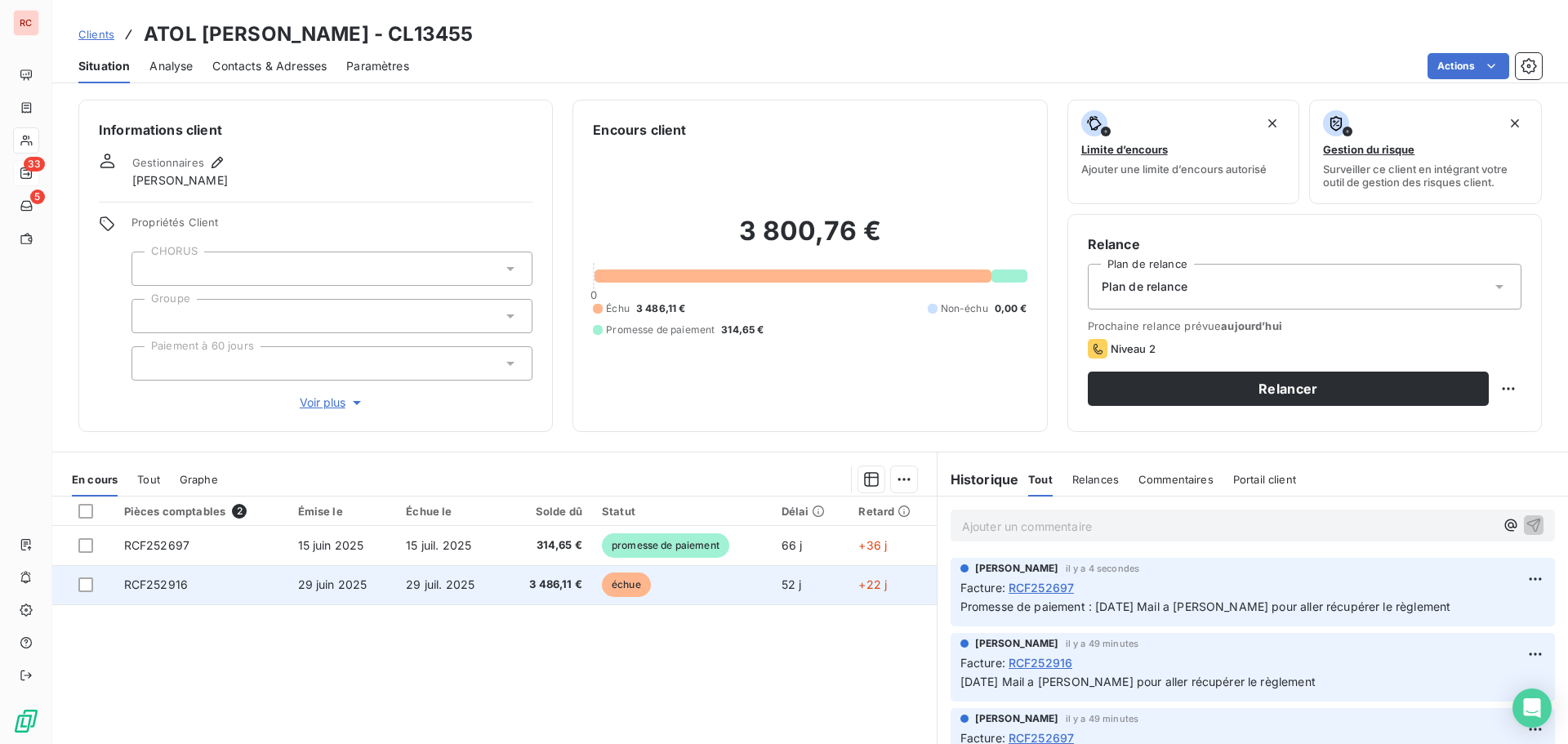
click at [370, 582] on td "29 juin 2025" at bounding box center [342, 584] width 109 height 39
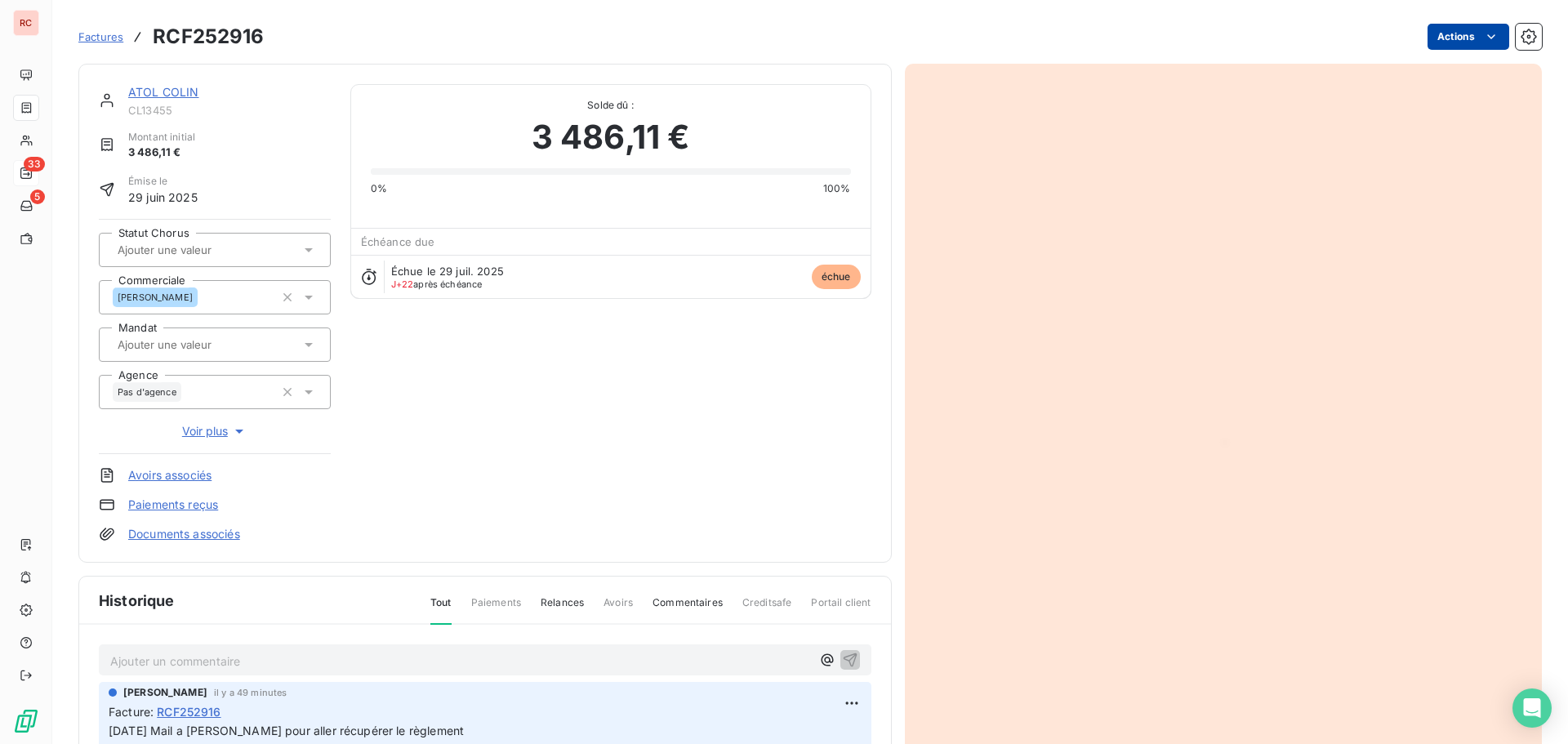
click at [1457, 35] on html "RC 33 5 Factures RCF252916 Actions ATOL COLIN CL13455 Montant initial 3 486,11 …" at bounding box center [784, 372] width 1568 height 744
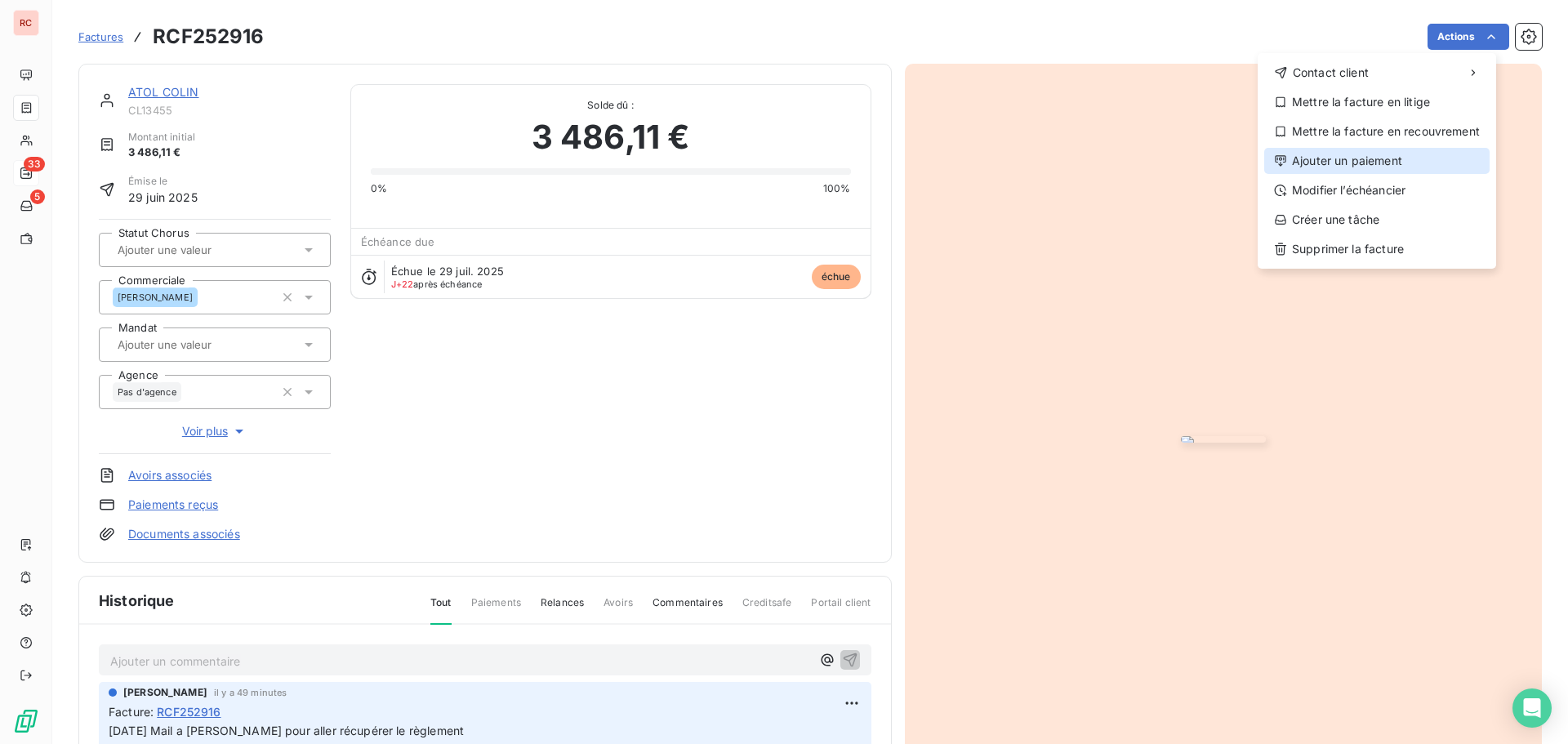
click at [1381, 160] on div "Ajouter un paiement" at bounding box center [1376, 161] width 226 height 26
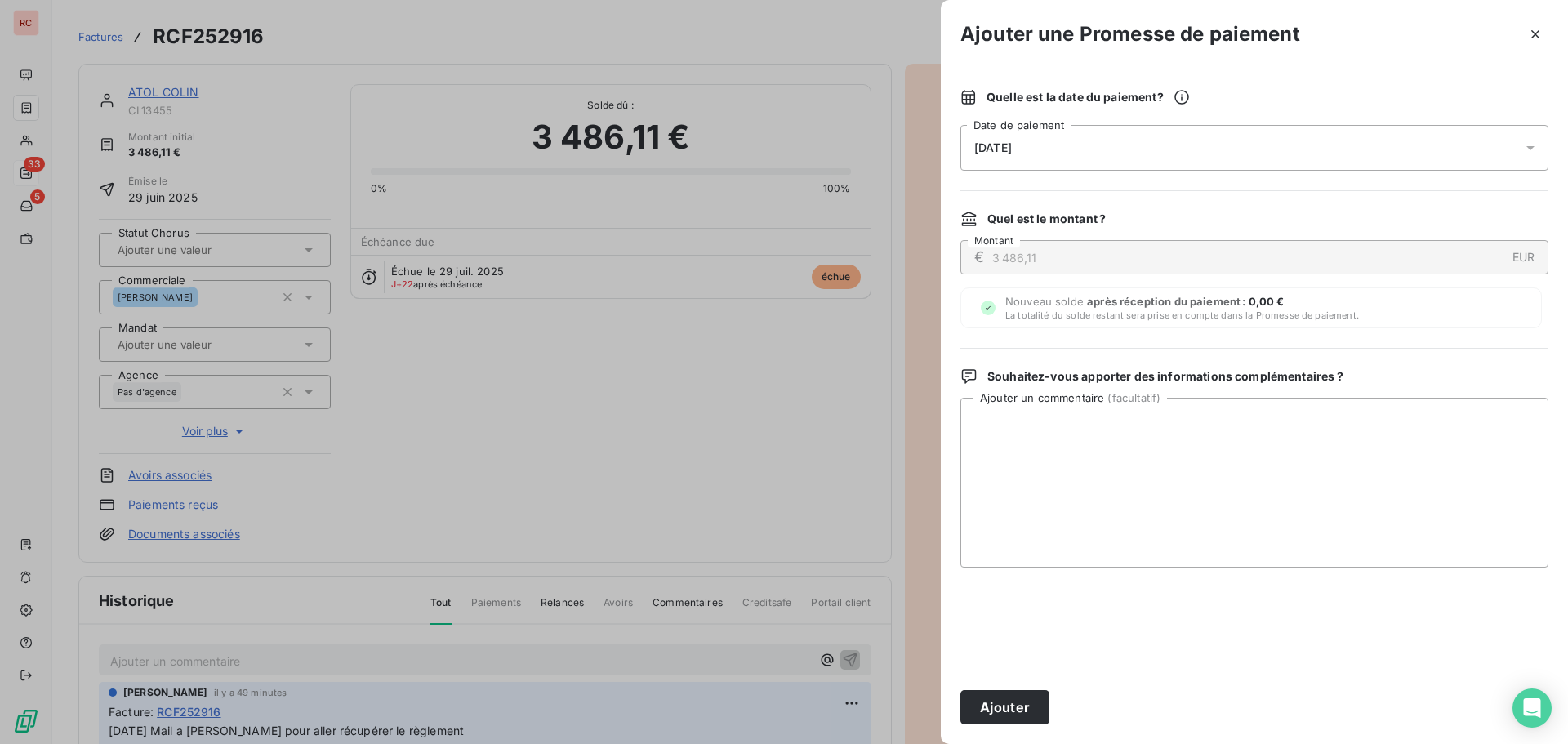
click at [1241, 153] on div "[DATE]" at bounding box center [1254, 148] width 588 height 46
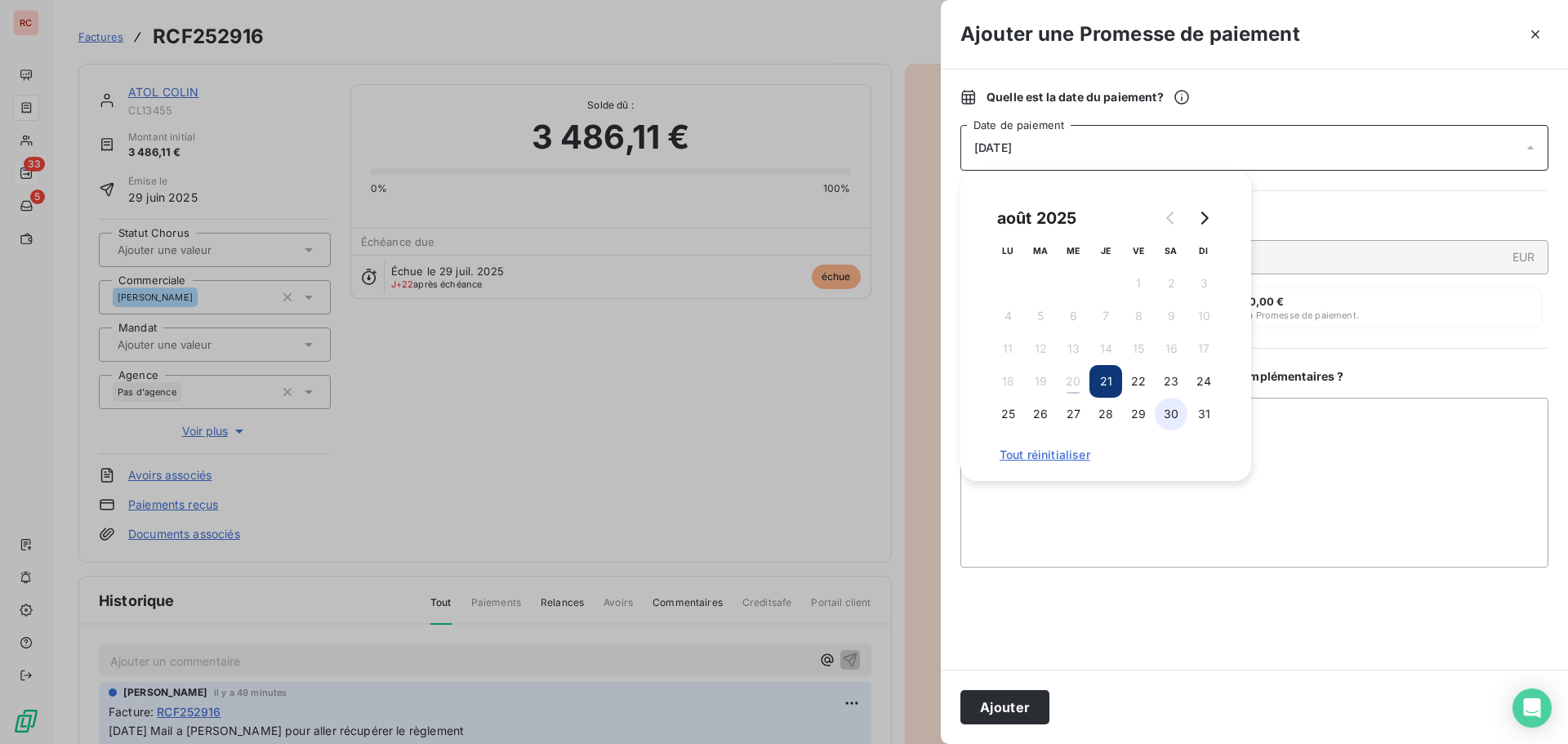
click at [1177, 415] on button "30" at bounding box center [1171, 413] width 33 height 33
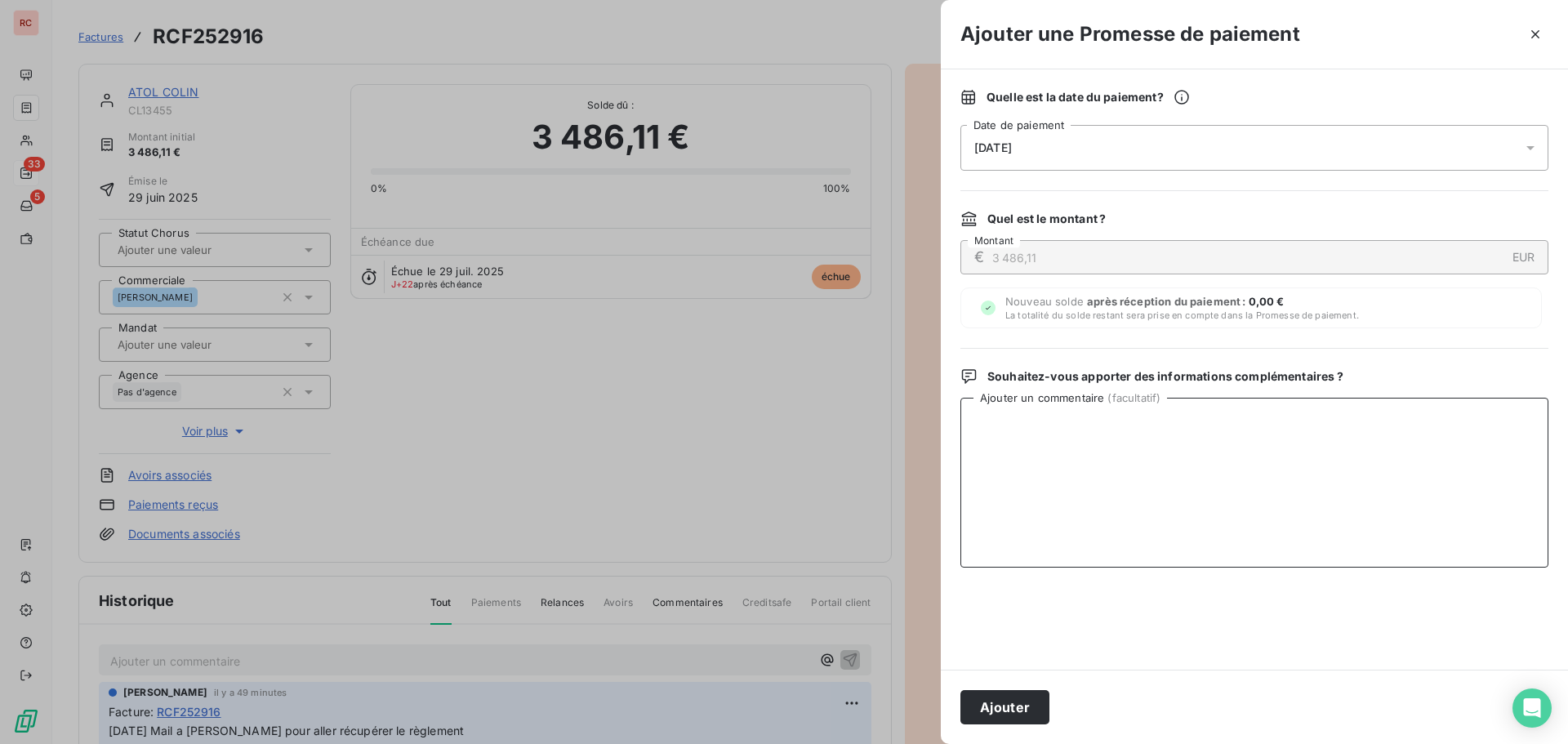
click at [1144, 542] on textarea "Ajouter un commentaire ( facultatif )" at bounding box center [1254, 482] width 588 height 170
paste textarea "[DATE] Mail a [PERSON_NAME] pour aller récupérer le règlement"
type textarea "[DATE] Mail a [PERSON_NAME] pour aller récupérer le règlement"
click at [965, 715] on button "Ajouter" at bounding box center [1004, 707] width 89 height 34
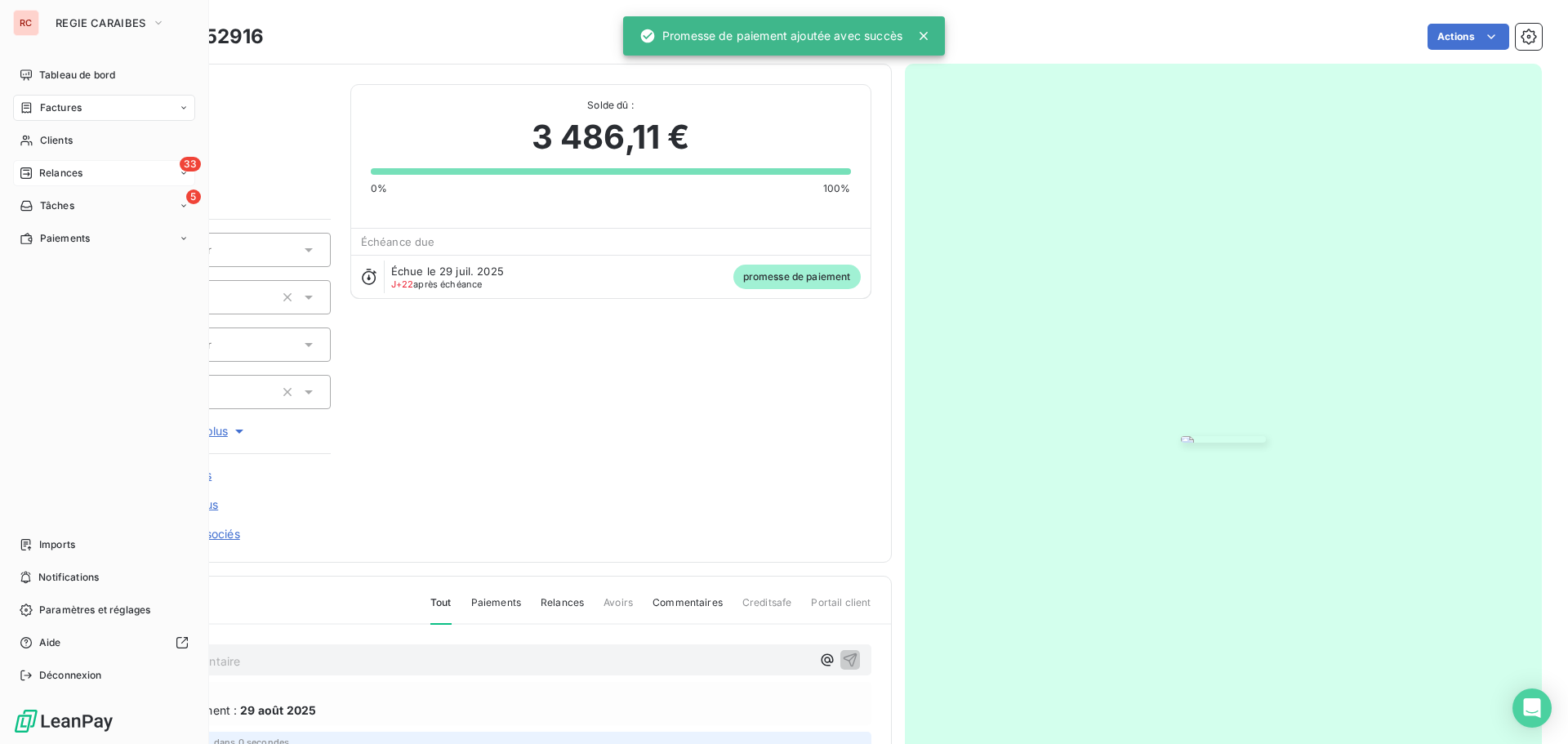
click at [34, 173] on div "Relances" at bounding box center [51, 173] width 63 height 15
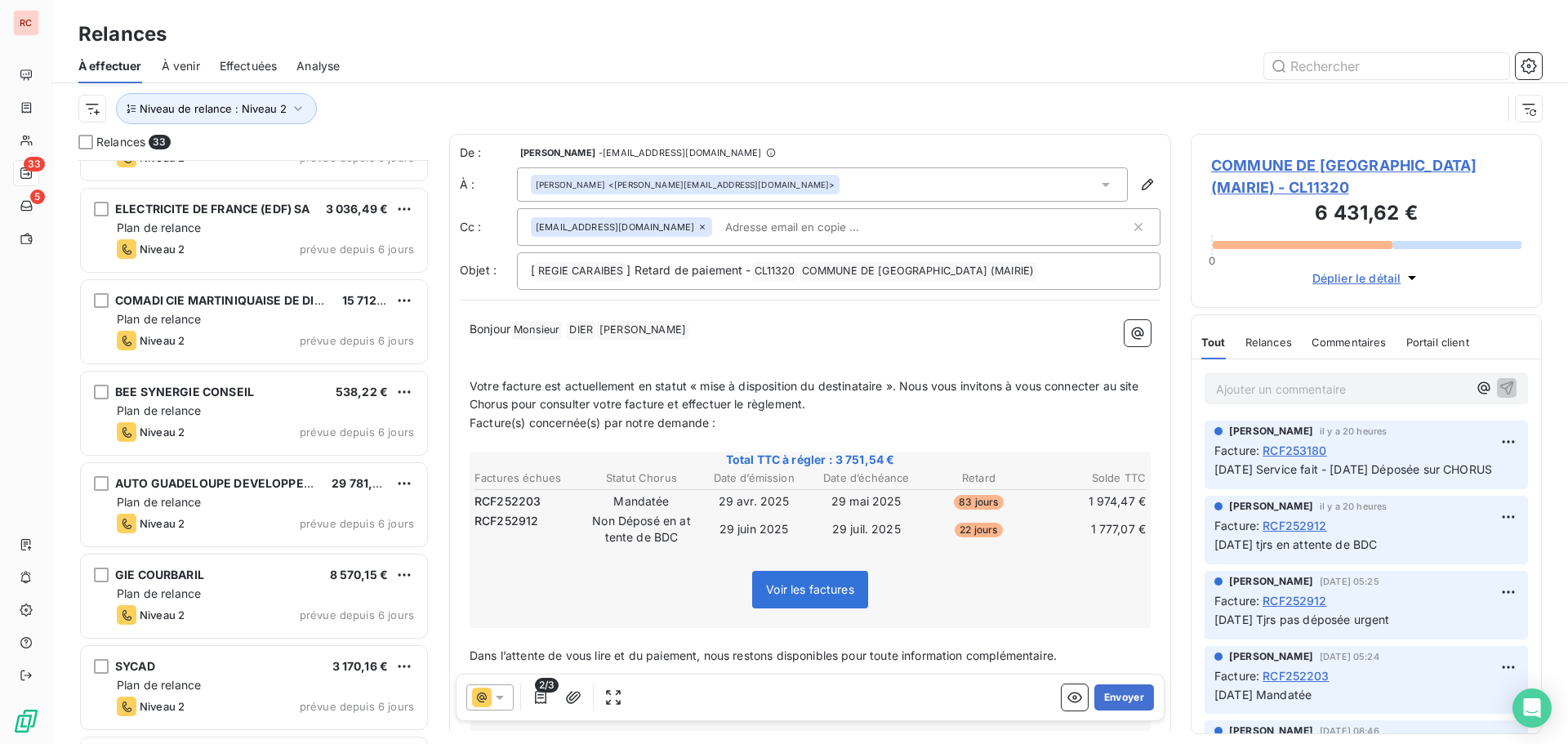
scroll to position [736, 0]
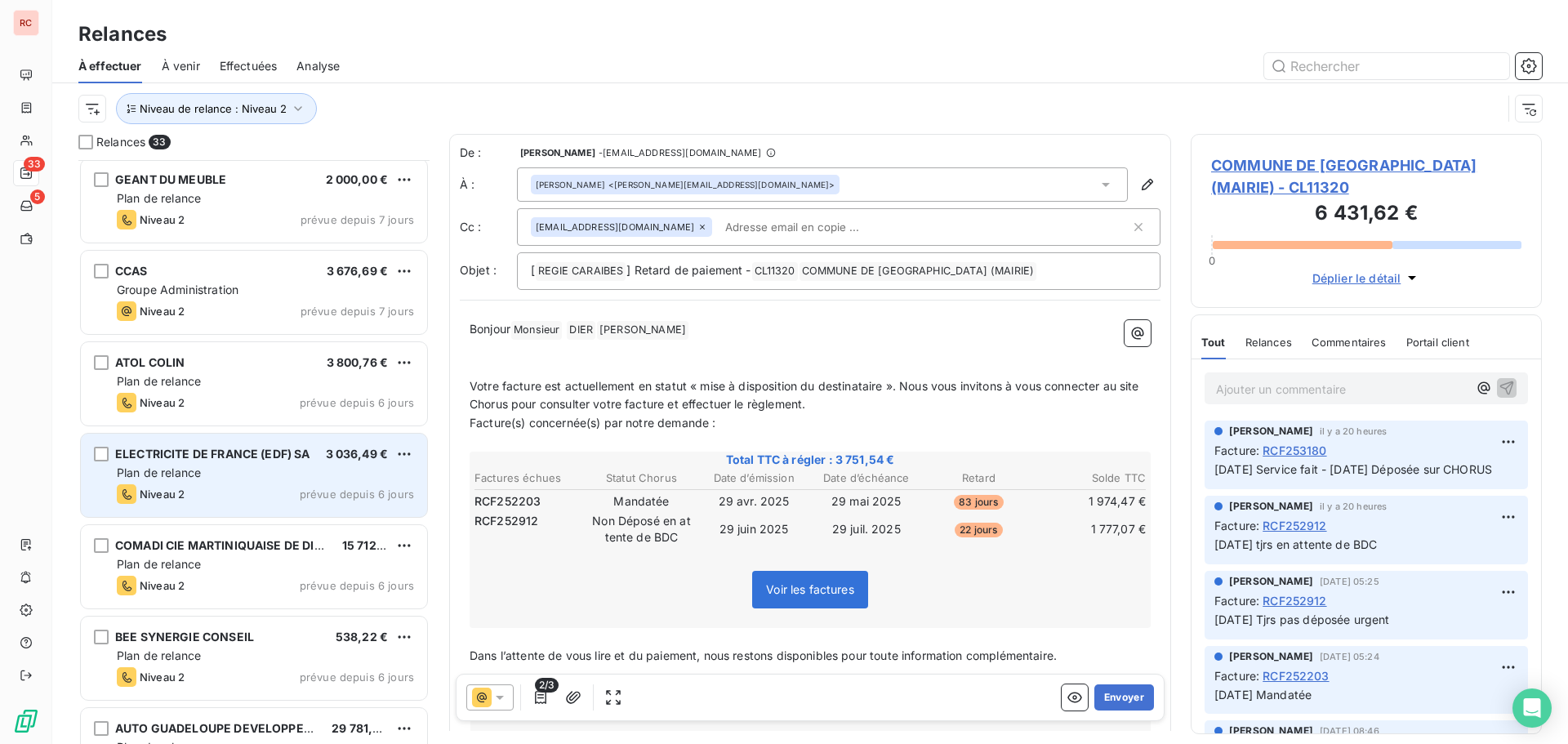
click at [170, 484] on div "Niveau 2" at bounding box center [151, 494] width 68 height 20
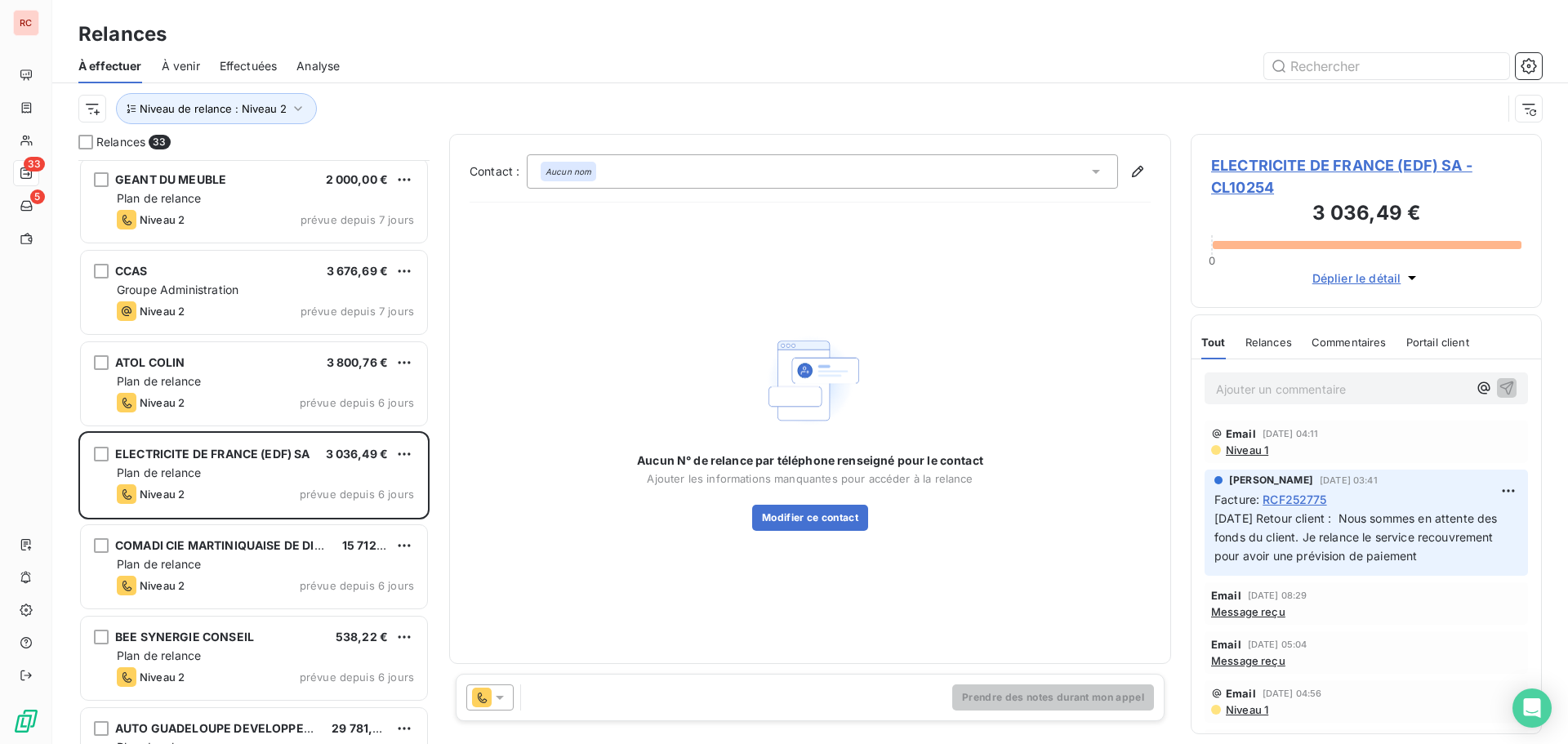
click at [515, 703] on div at bounding box center [493, 698] width 55 height 26
click at [501, 700] on icon at bounding box center [500, 697] width 16 height 16
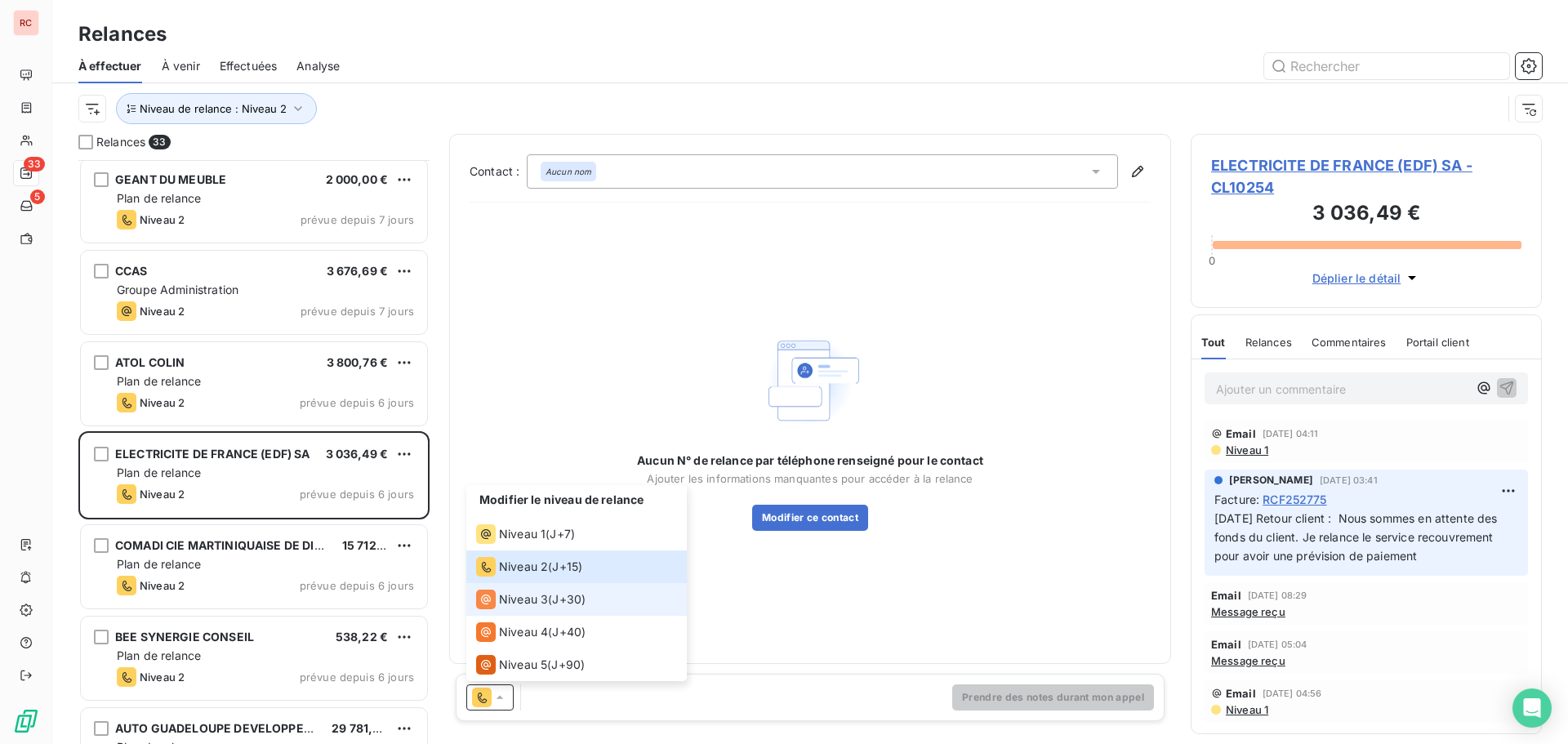
click at [531, 598] on span "Niveau 3" at bounding box center [523, 599] width 49 height 16
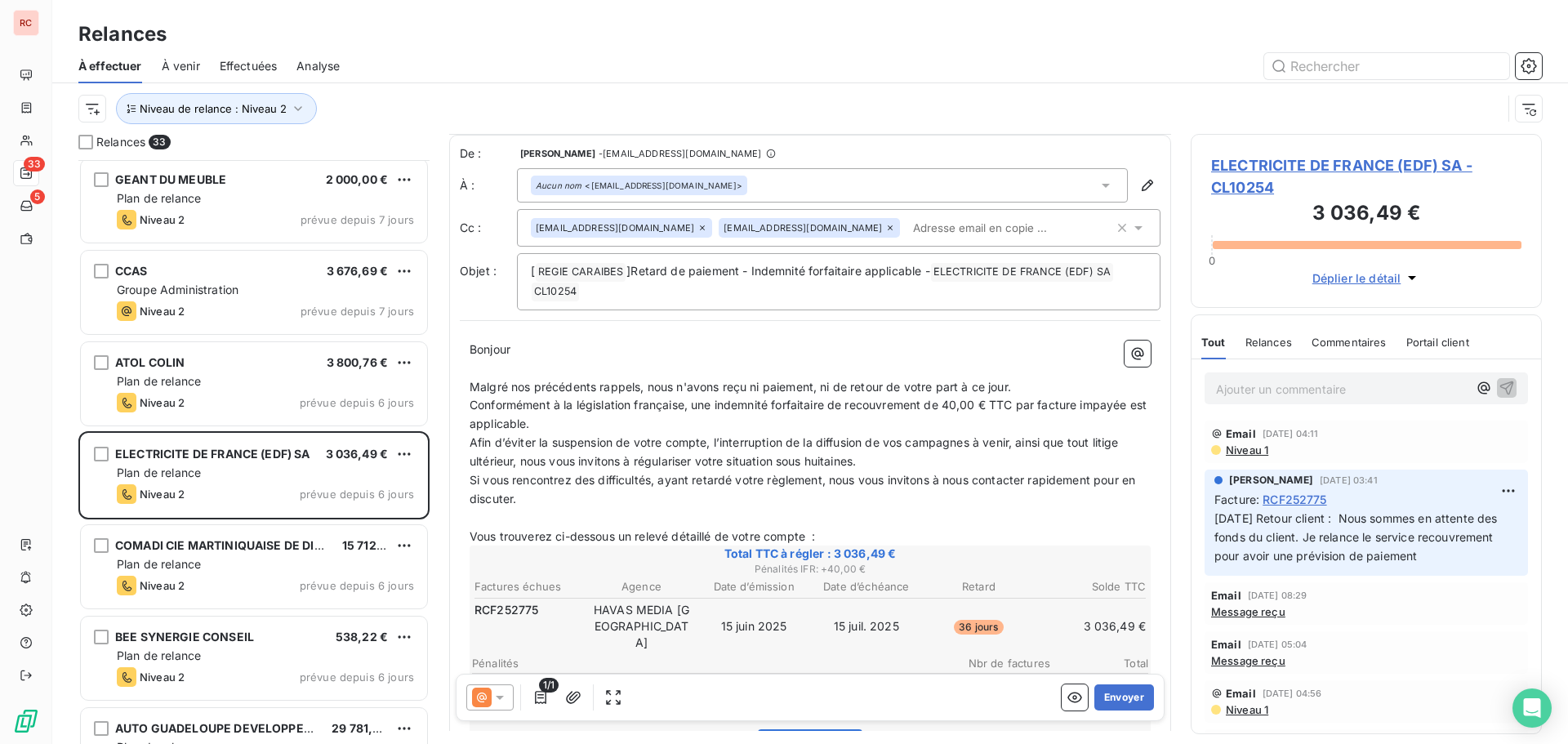
scroll to position [83, 0]
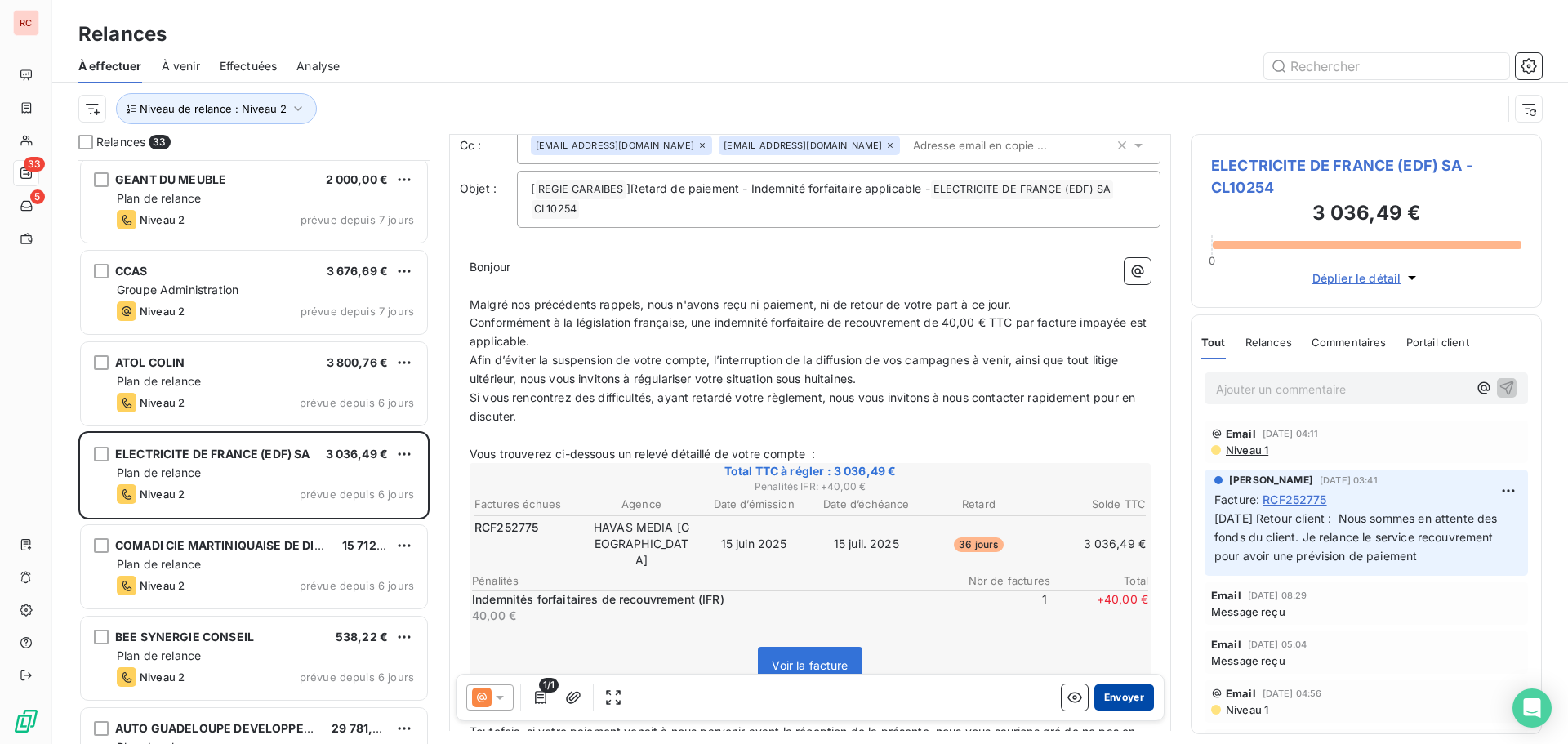
click at [1107, 697] on button "Envoyer" at bounding box center [1124, 698] width 60 height 26
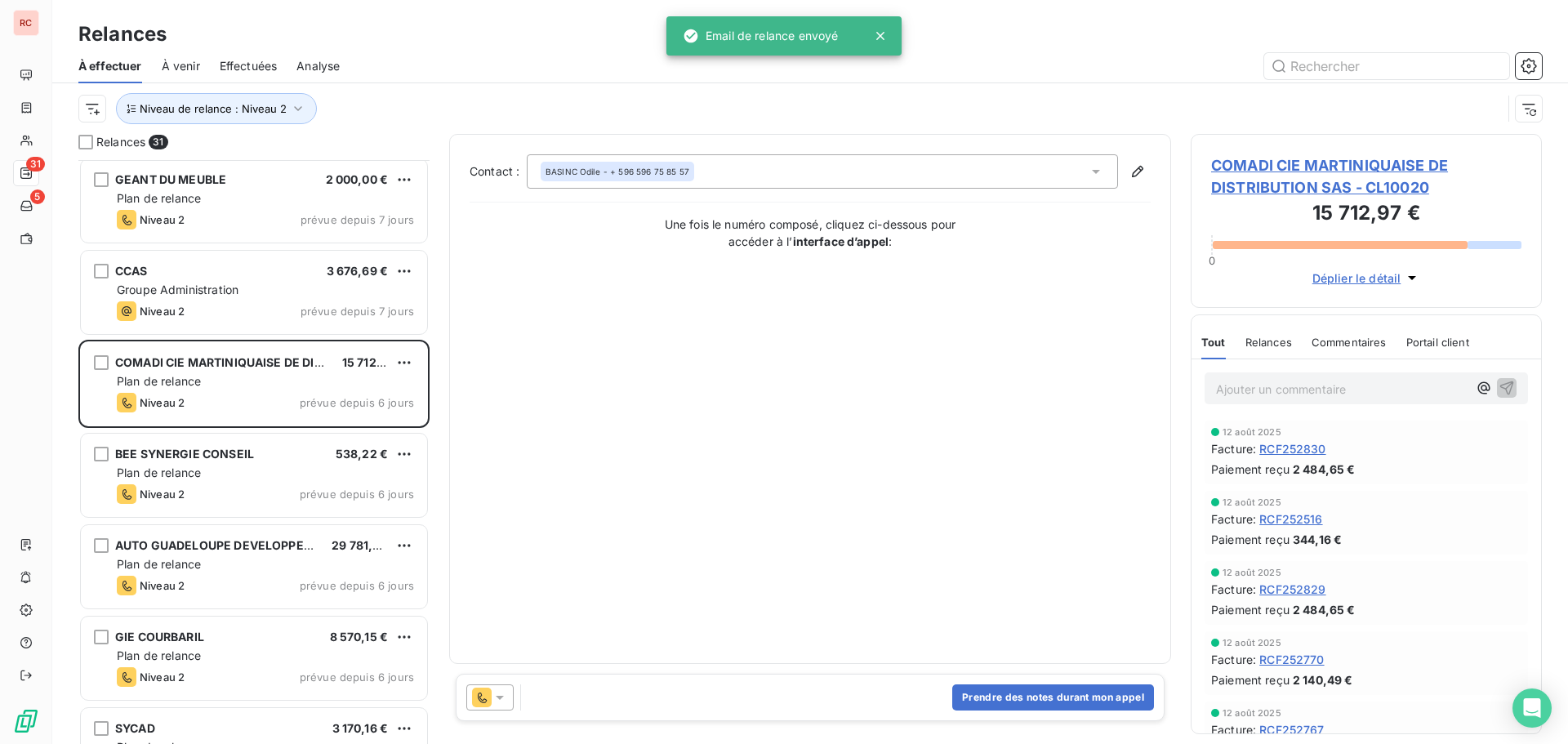
click at [509, 699] on div at bounding box center [489, 698] width 47 height 26
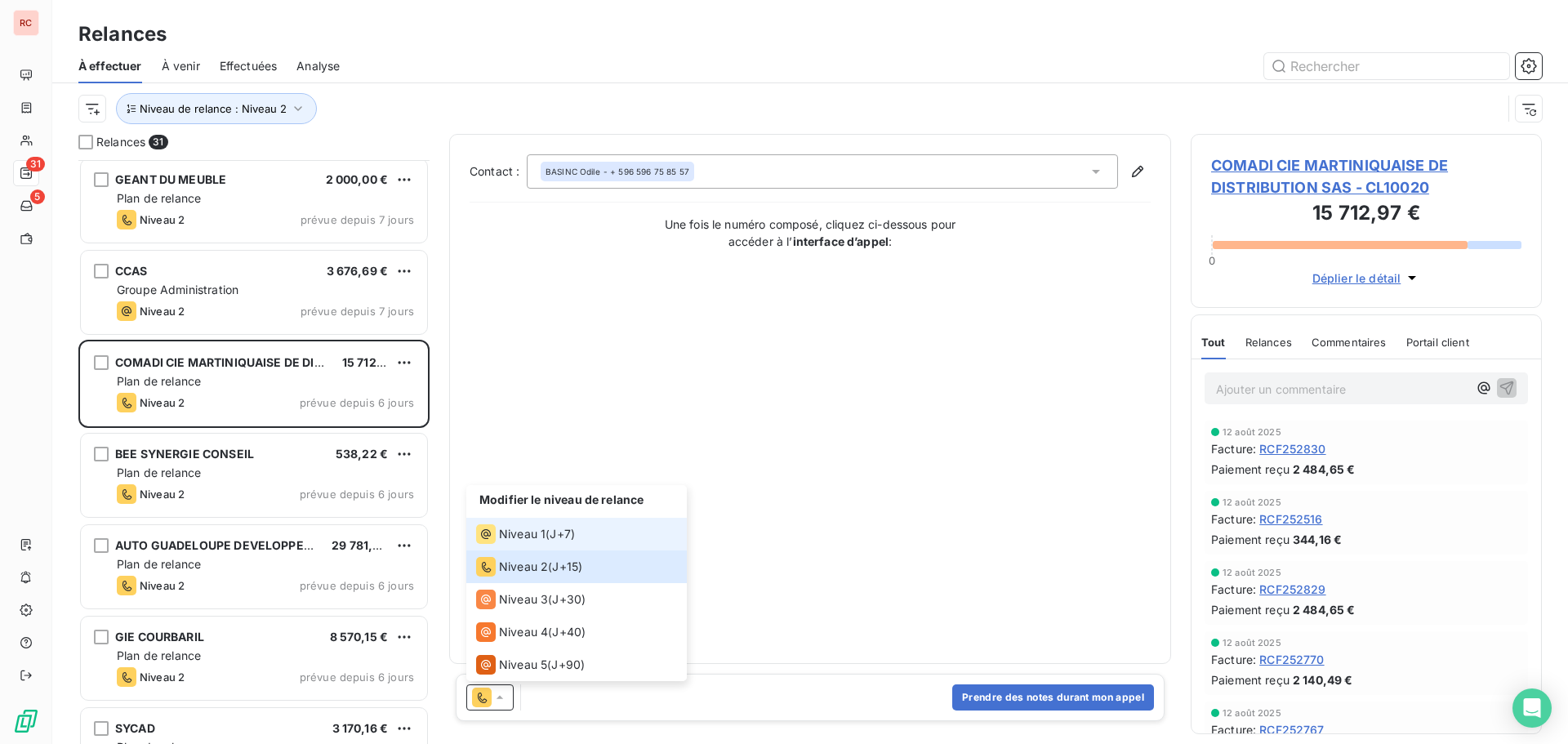
click at [522, 525] on div "Niveau 1" at bounding box center [511, 534] width 70 height 20
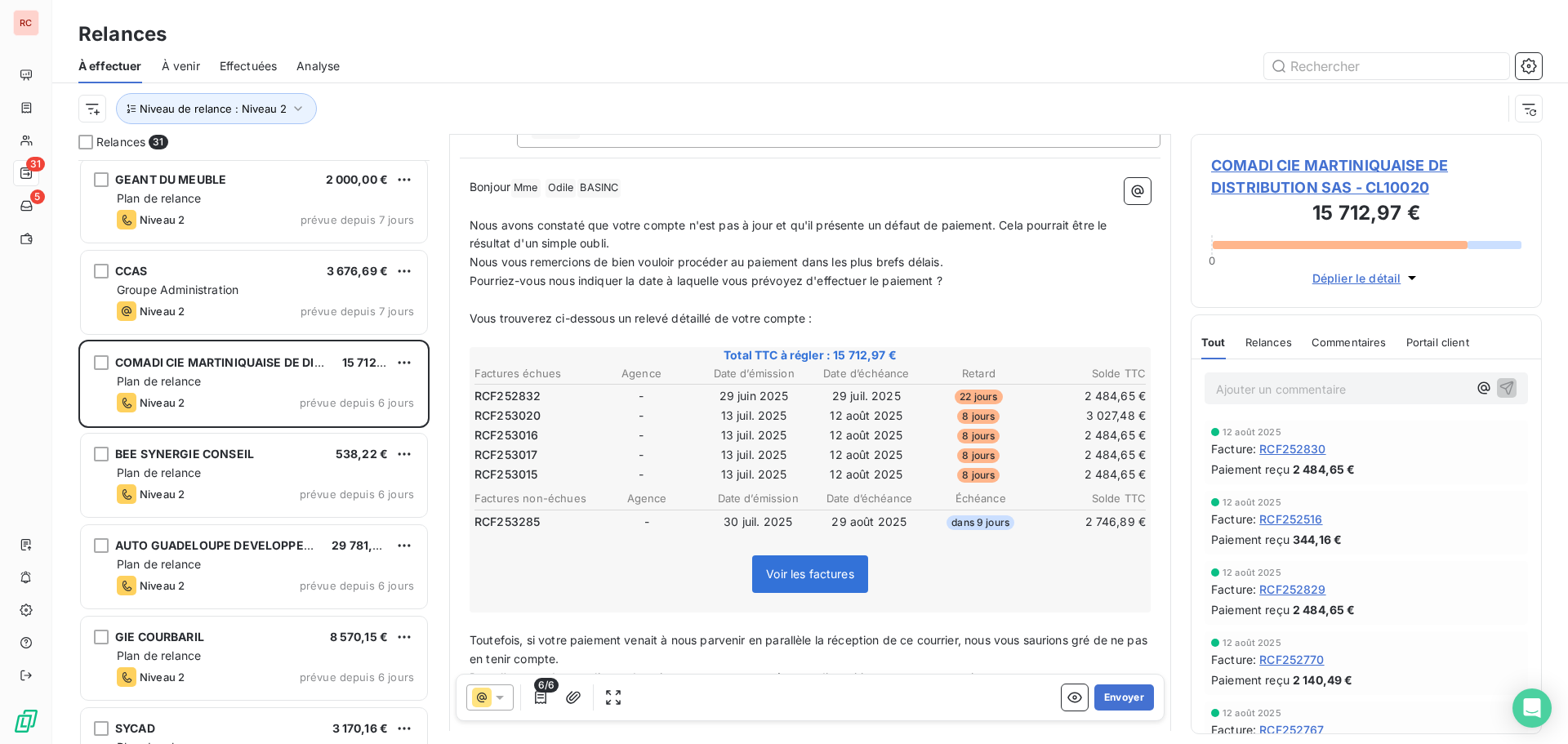
scroll to position [164, 0]
click at [500, 698] on icon at bounding box center [500, 698] width 8 height 4
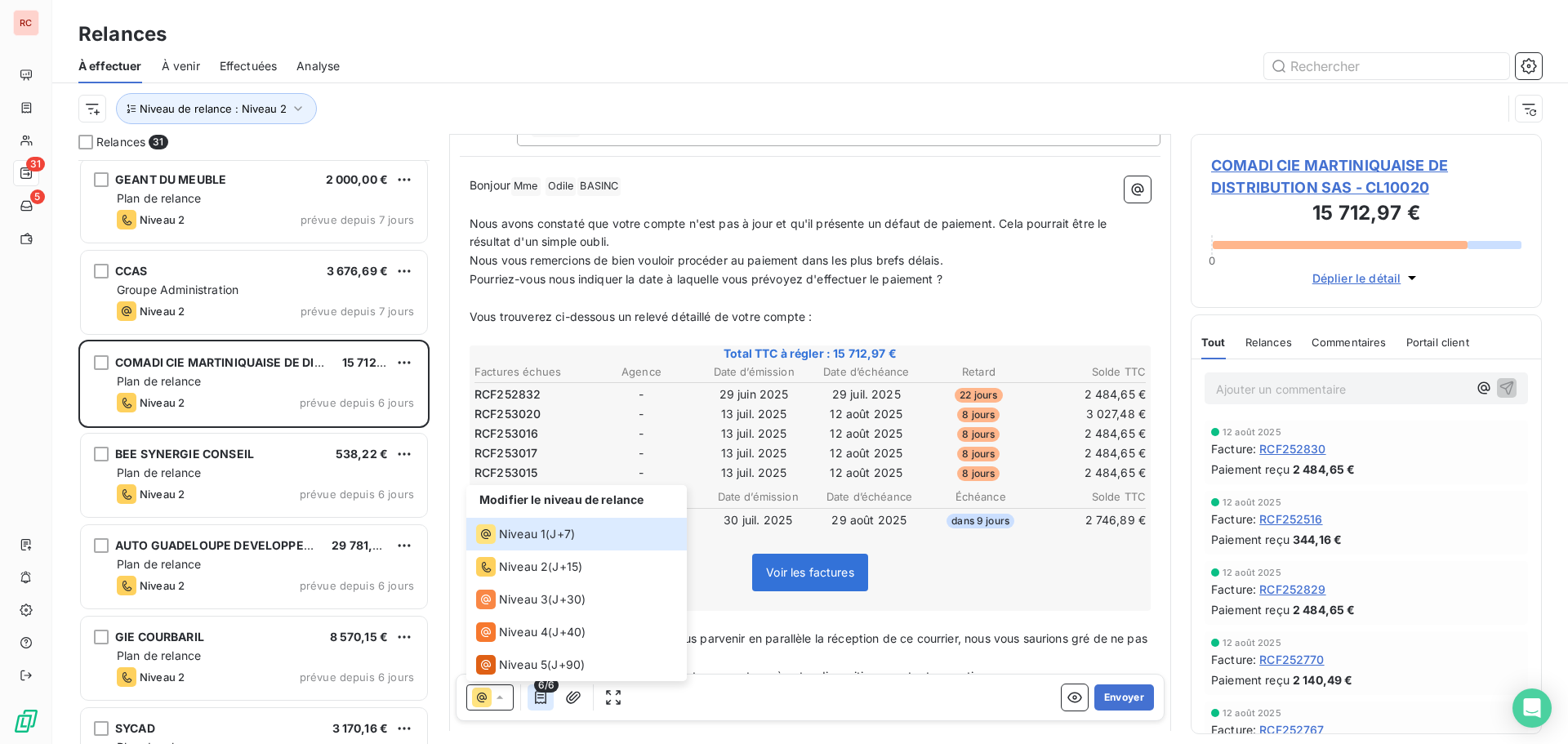
click at [537, 704] on icon "button" at bounding box center [540, 697] width 16 height 16
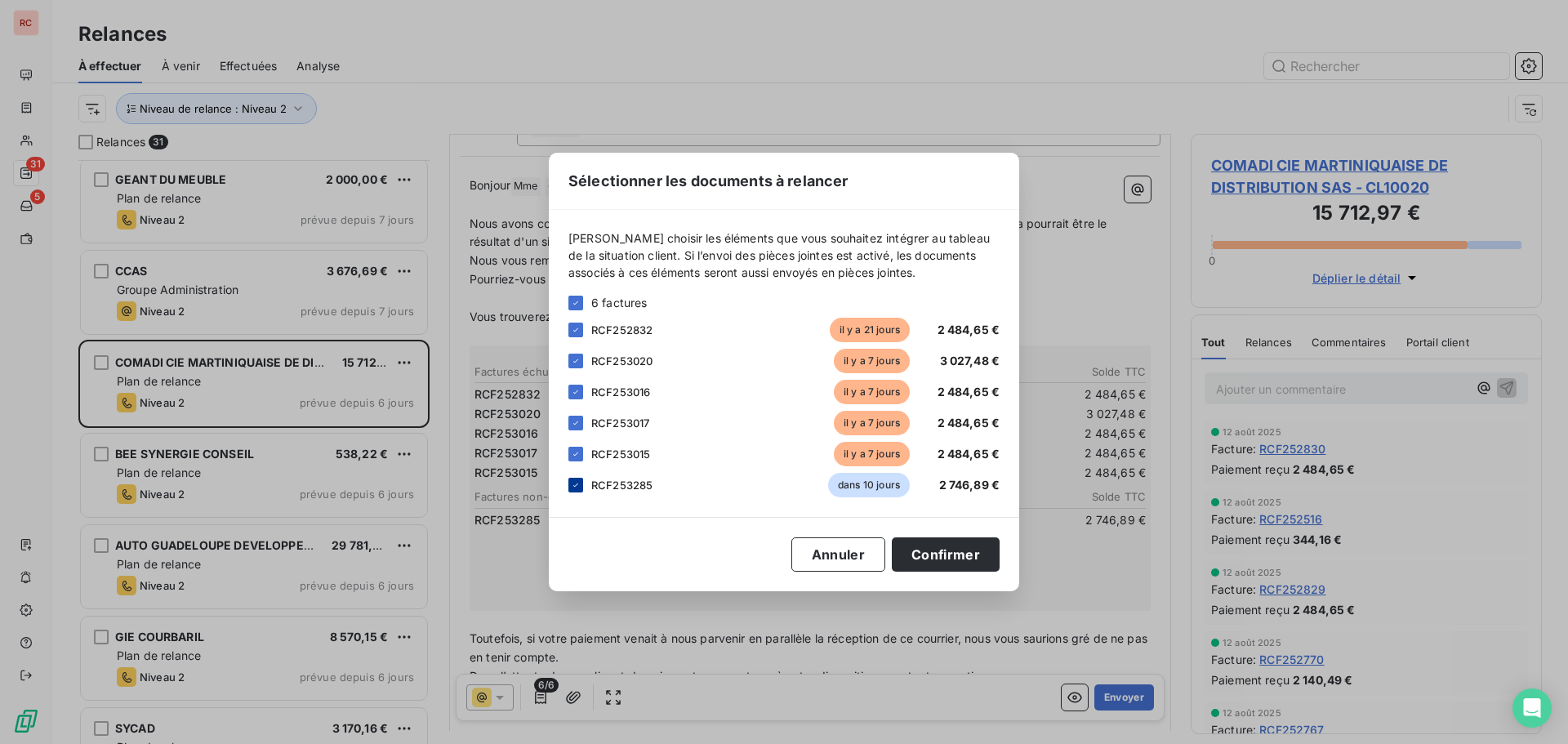
click at [576, 483] on icon at bounding box center [576, 485] width 10 height 10
click at [941, 564] on button "Confirmer" at bounding box center [945, 554] width 108 height 34
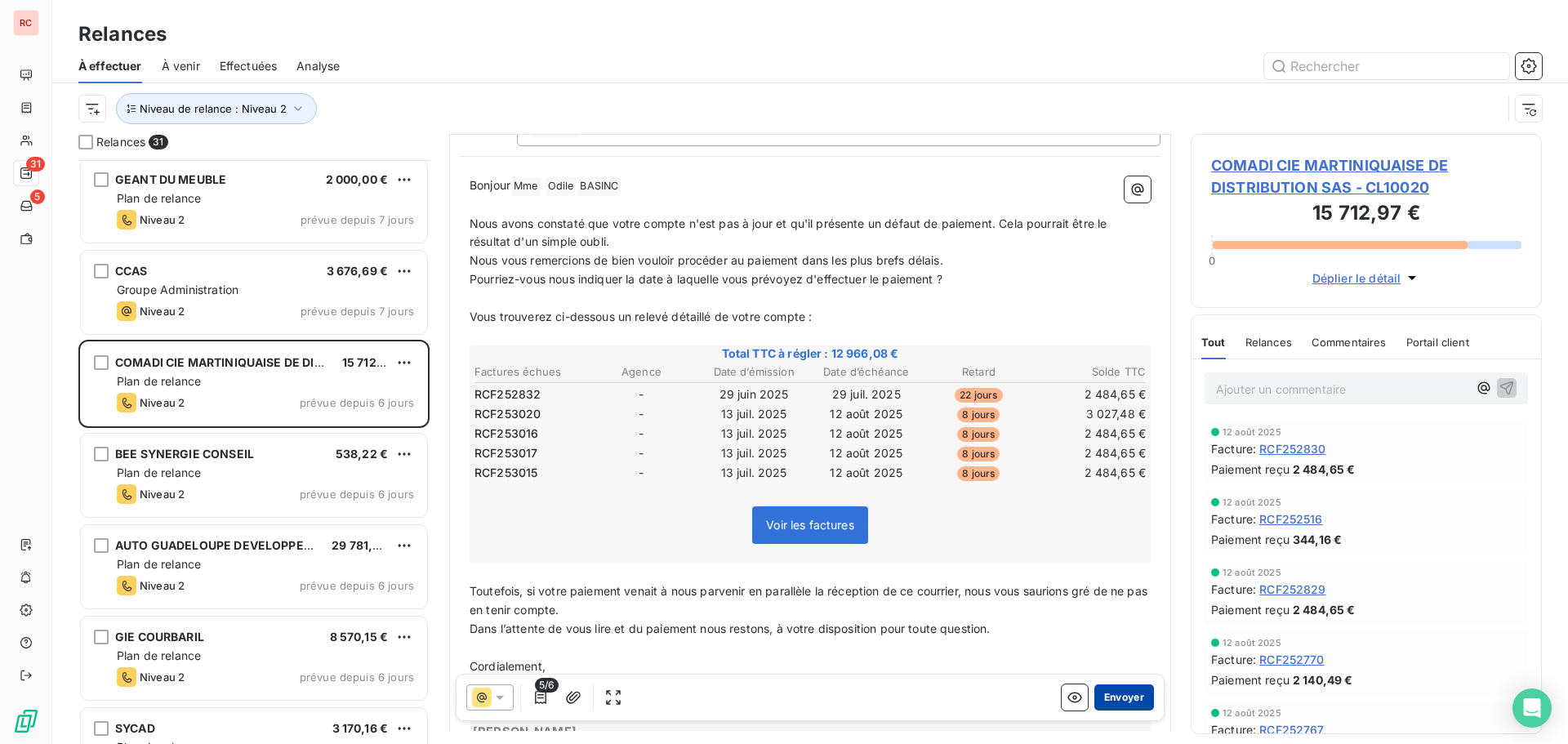
click at [1107, 699] on button "Envoyer" at bounding box center [1124, 698] width 60 height 26
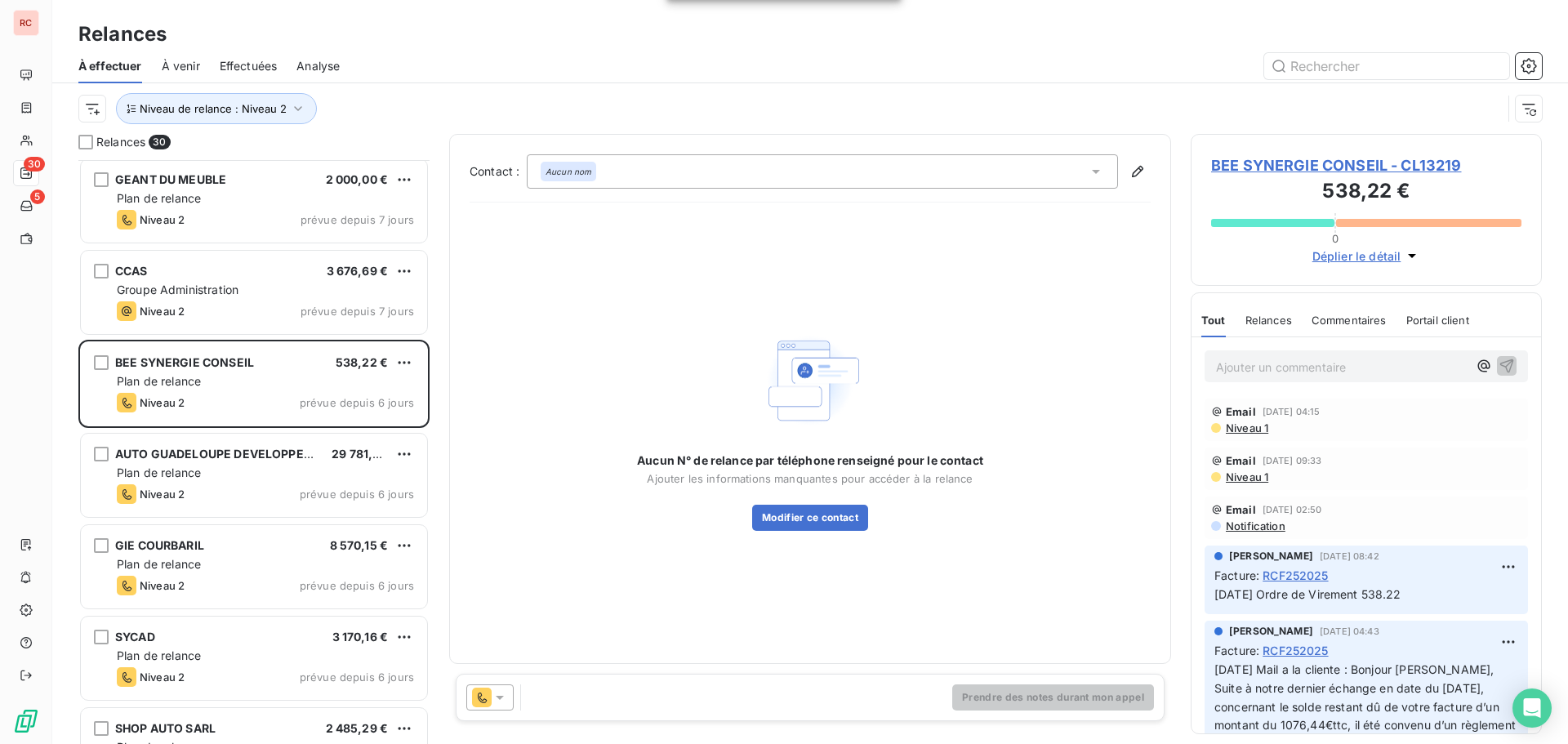
click at [501, 702] on icon at bounding box center [500, 697] width 16 height 16
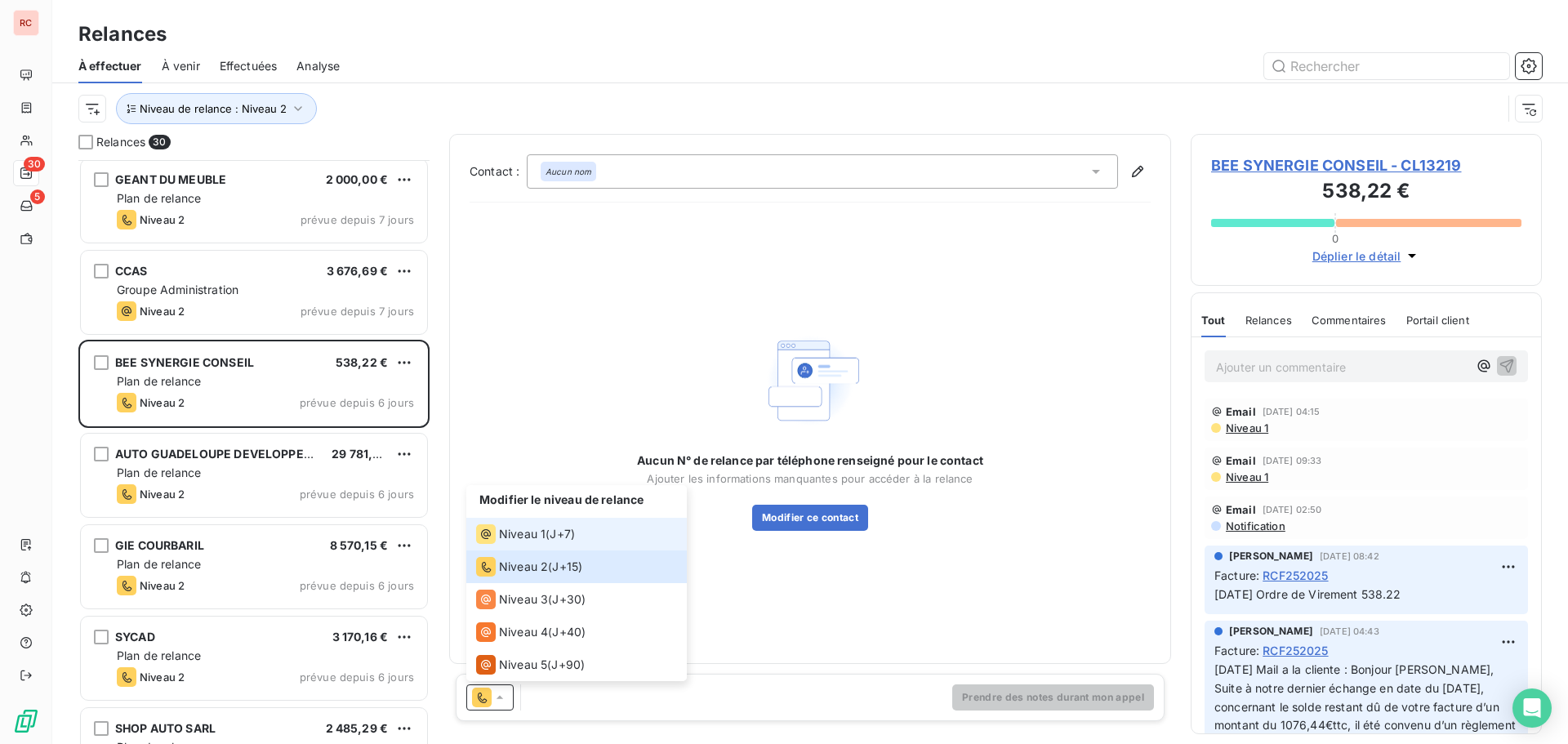
click at [524, 534] on span "Niveau 1" at bounding box center [522, 534] width 47 height 16
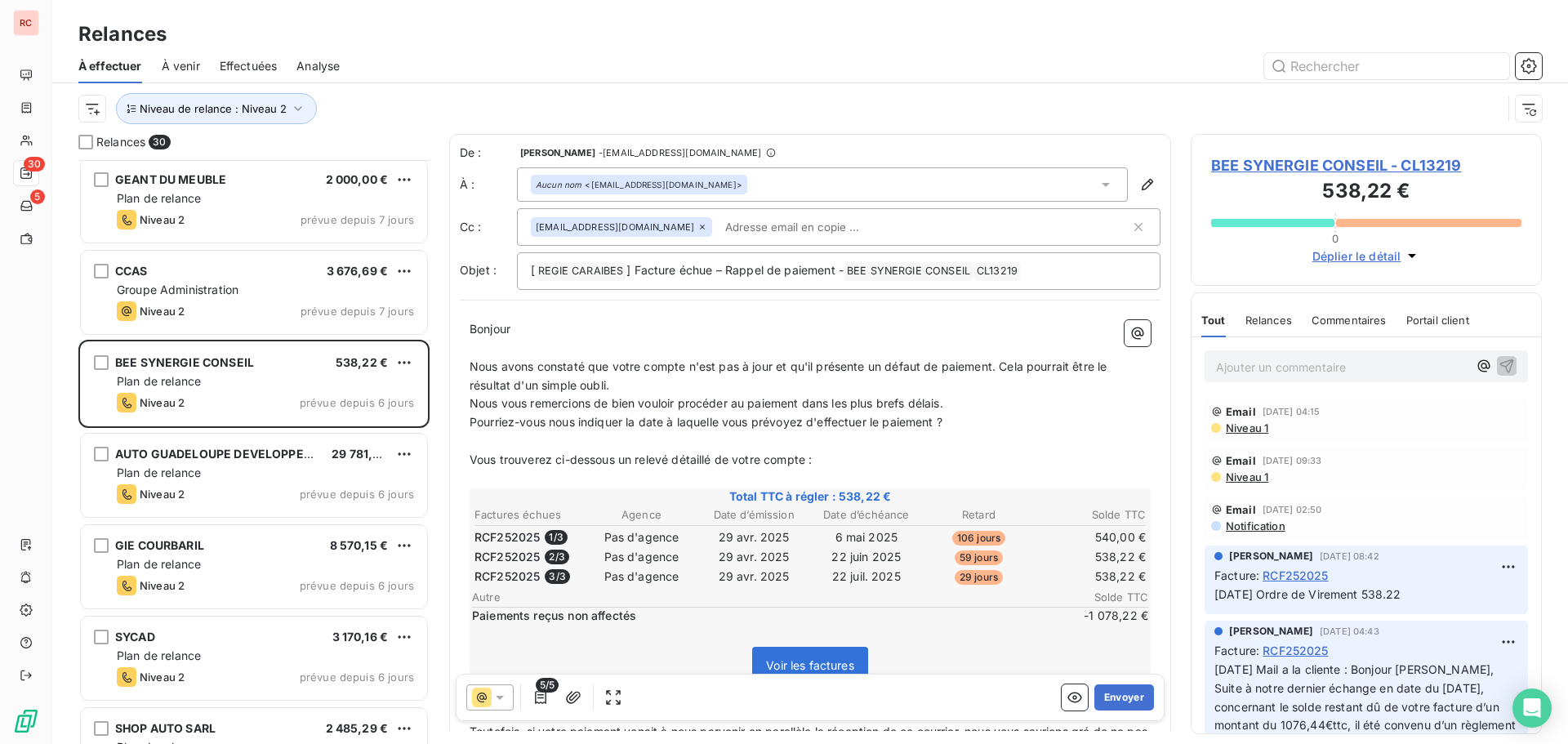
click at [1237, 433] on span "Niveau 1" at bounding box center [1246, 427] width 44 height 13
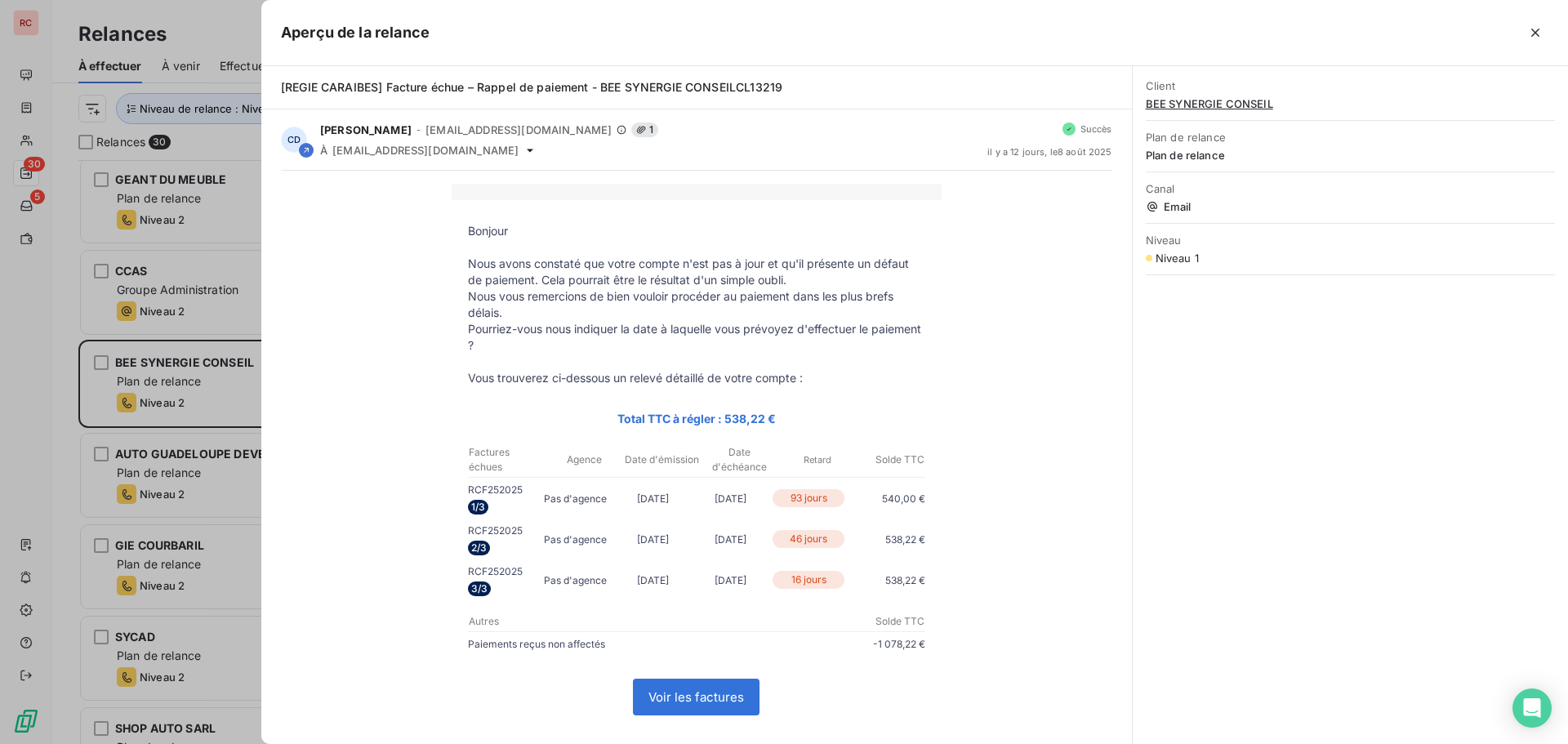
click at [36, 434] on div at bounding box center [784, 372] width 1568 height 744
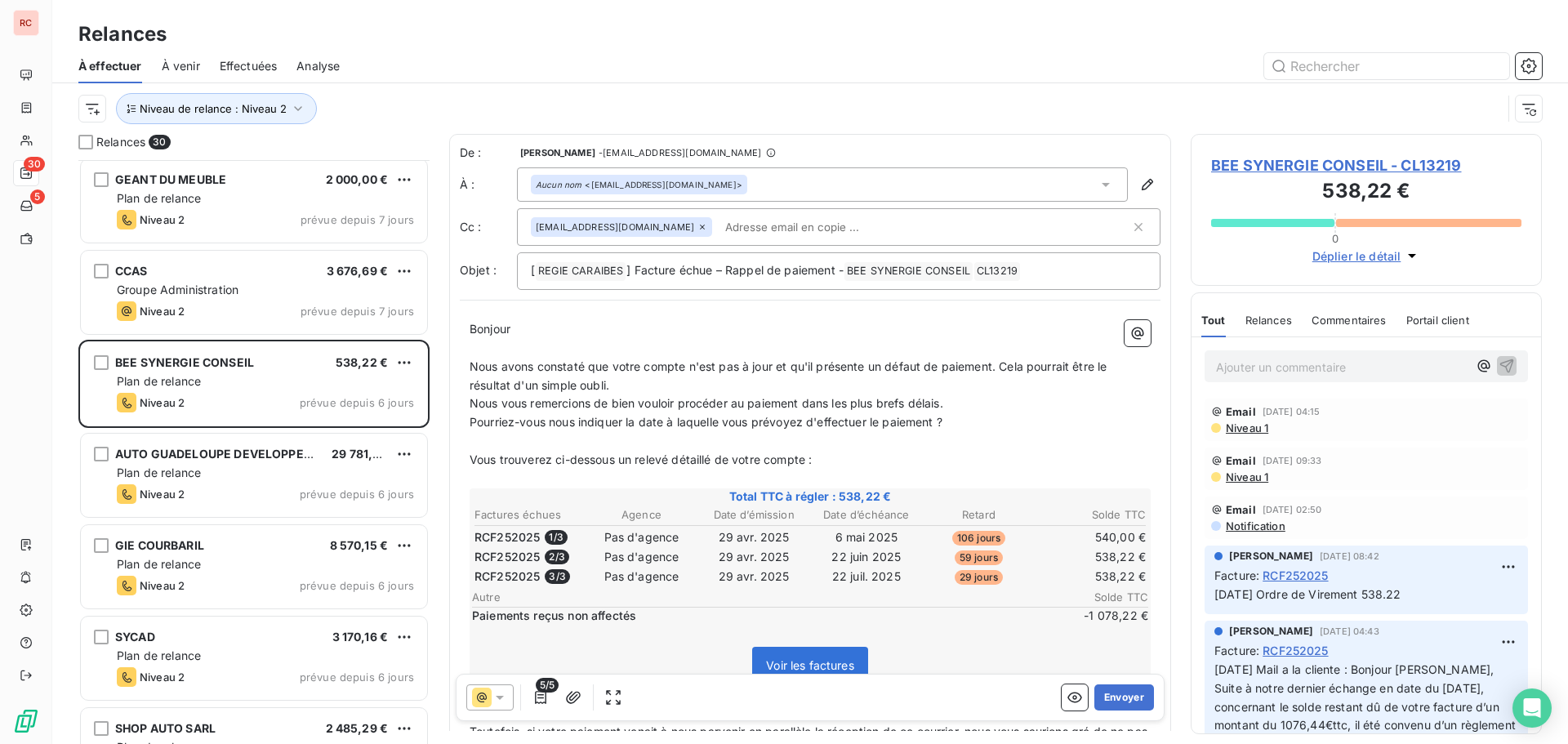
click at [503, 698] on icon at bounding box center [500, 697] width 16 height 16
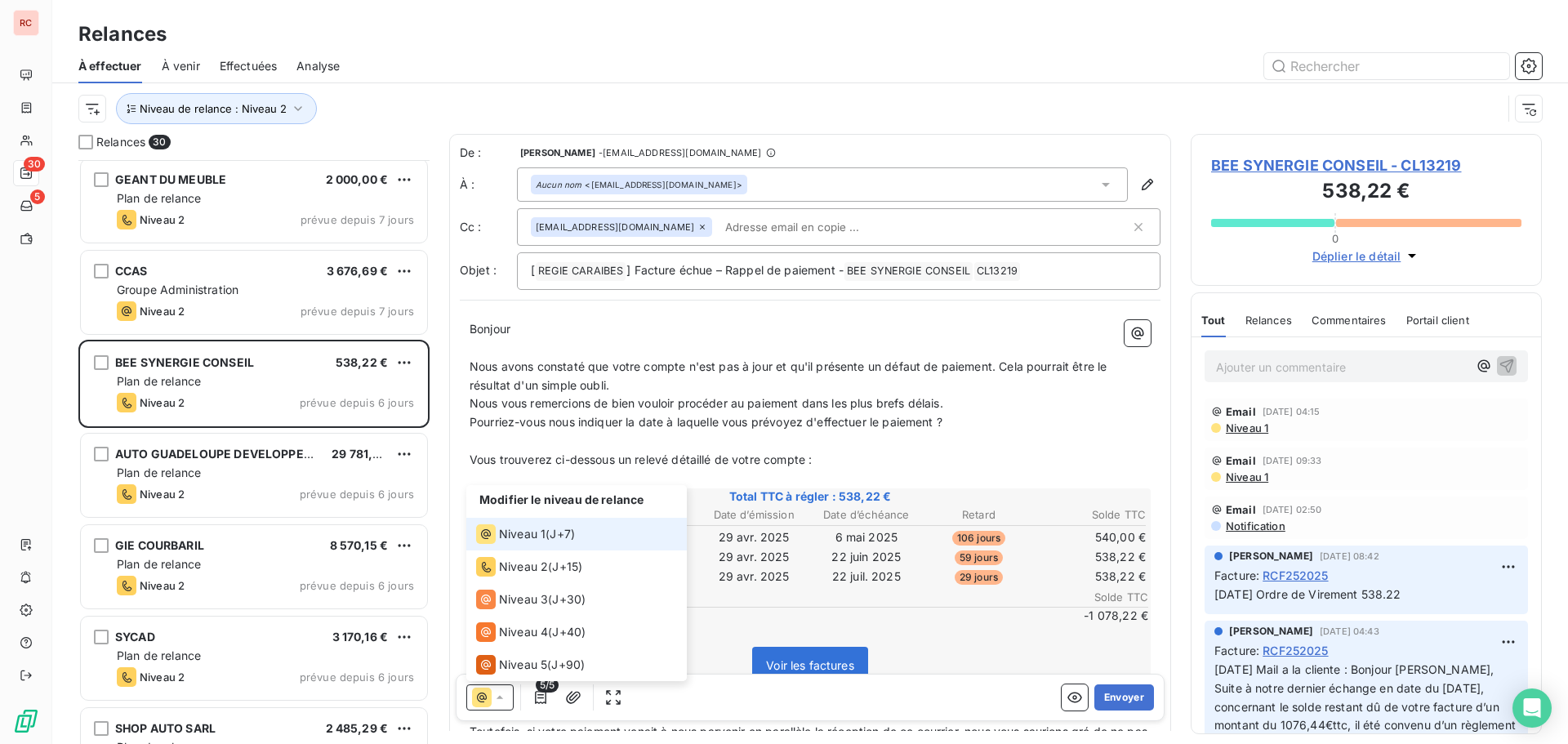
click at [519, 536] on span "Niveau 1" at bounding box center [522, 534] width 47 height 16
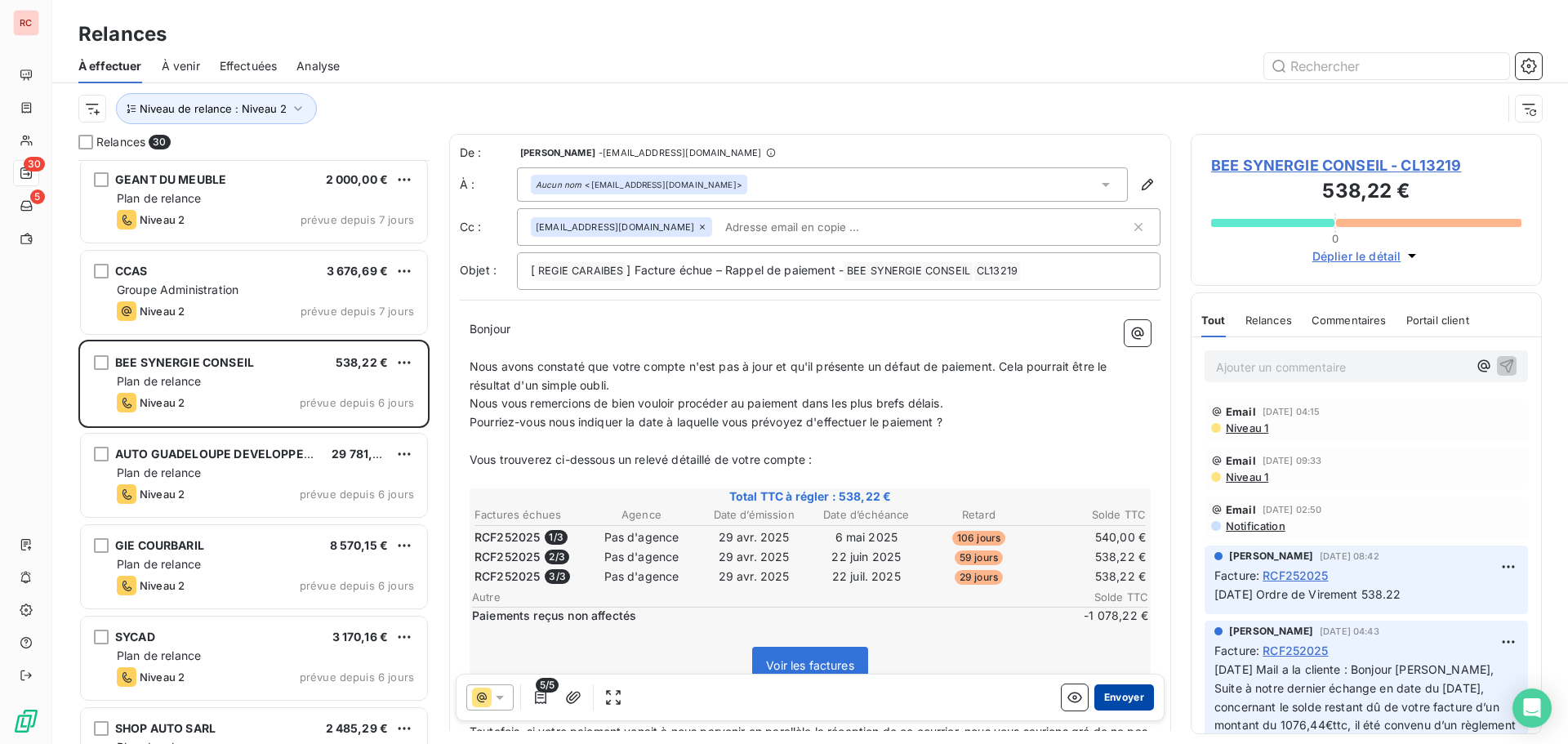
click at [1103, 694] on button "Envoyer" at bounding box center [1124, 698] width 60 height 26
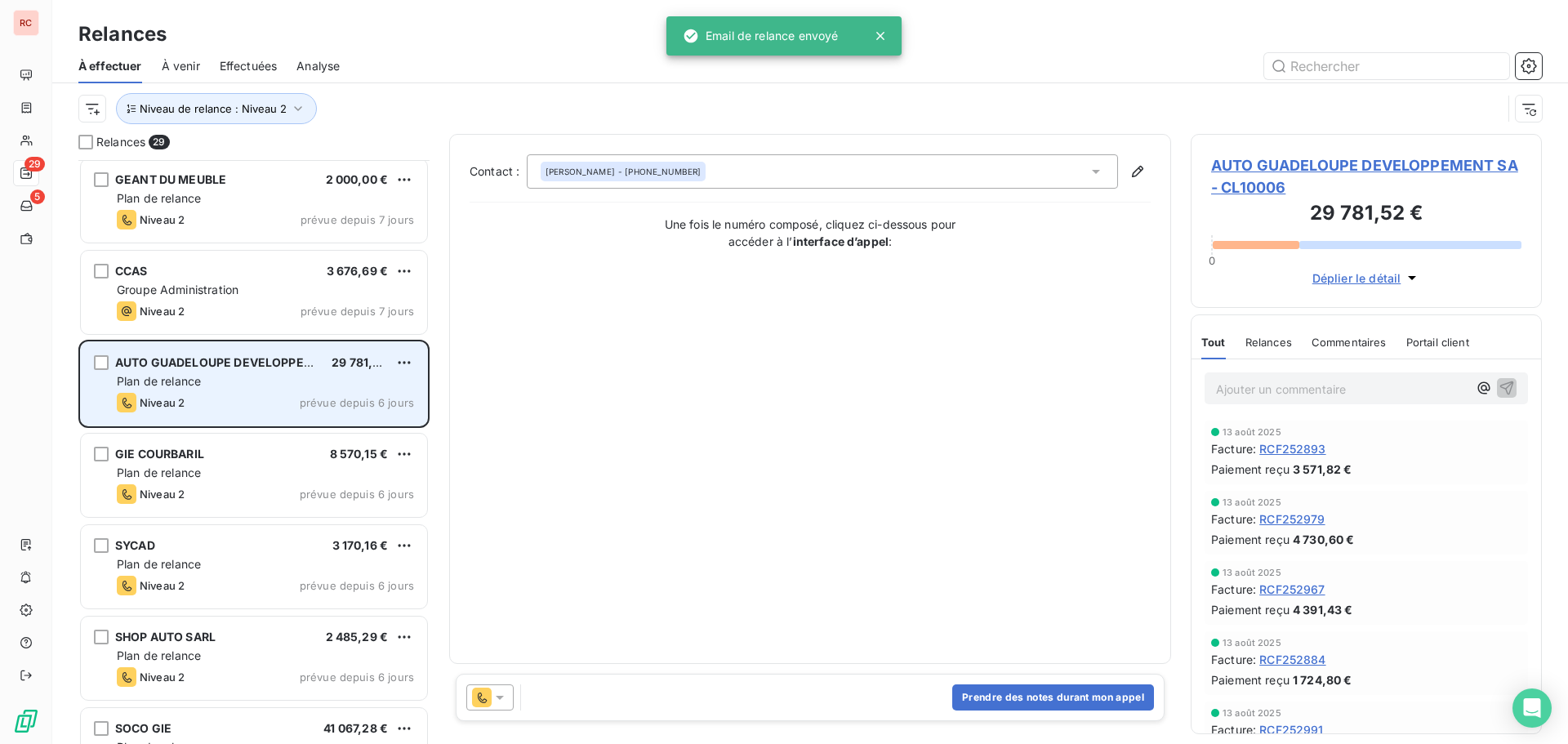
click at [254, 390] on div "AUTO GUADELOUPE DEVELOPPEMENT SA 29 781,52 € Plan de relance Niveau 2 prévue de…" at bounding box center [254, 383] width 346 height 83
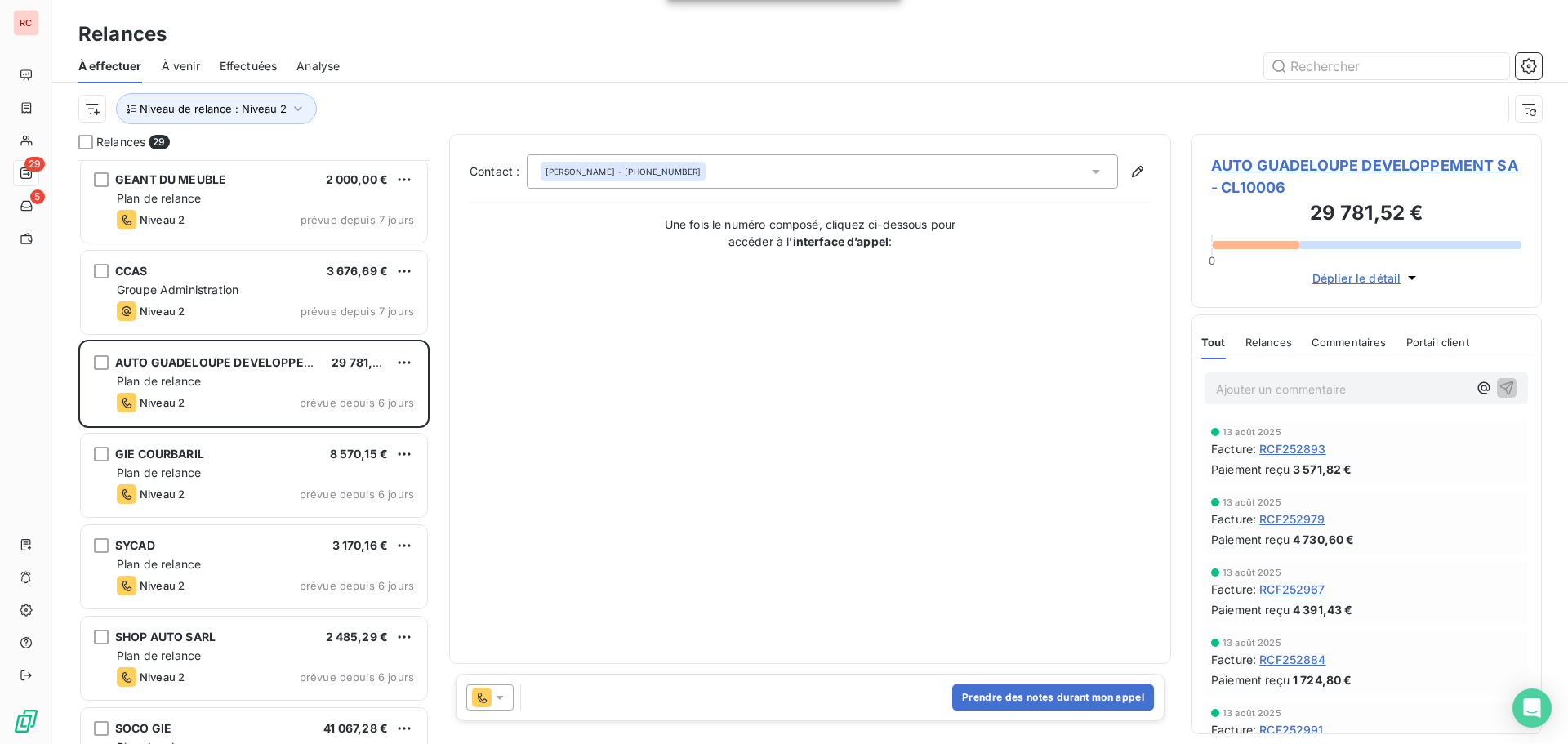
click at [499, 693] on icon at bounding box center [500, 697] width 16 height 16
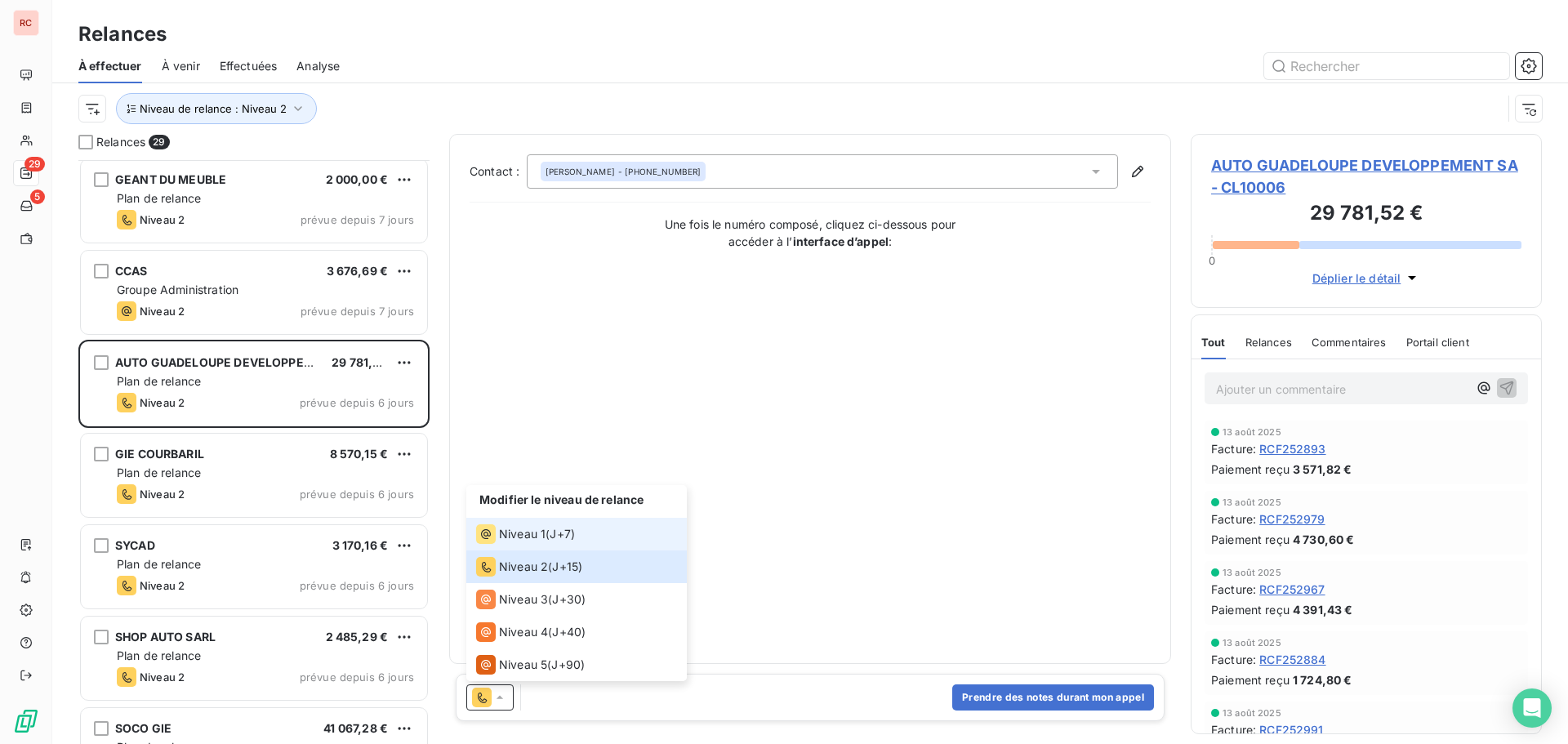
click at [510, 541] on span "Niveau 1" at bounding box center [522, 534] width 47 height 16
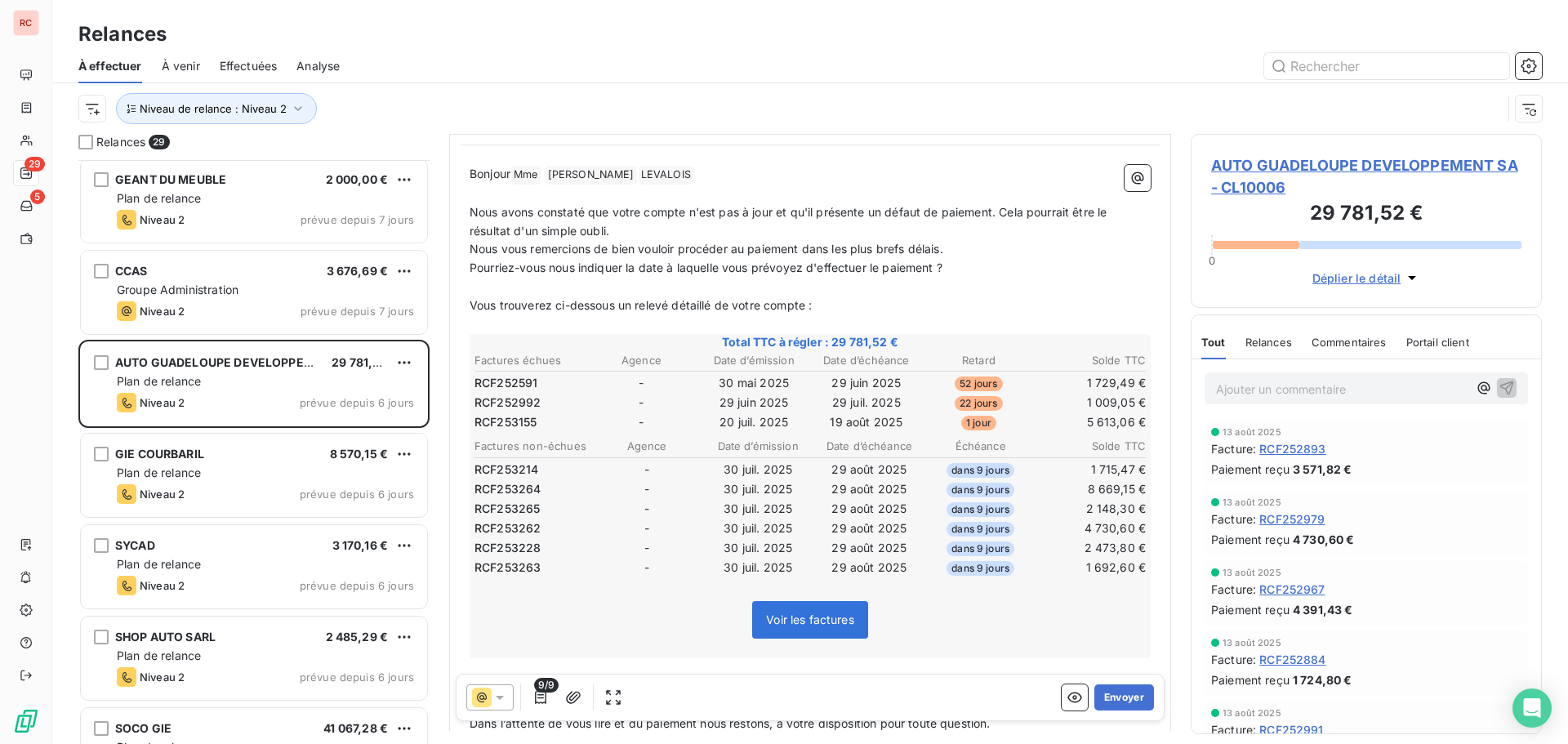
scroll to position [246, 0]
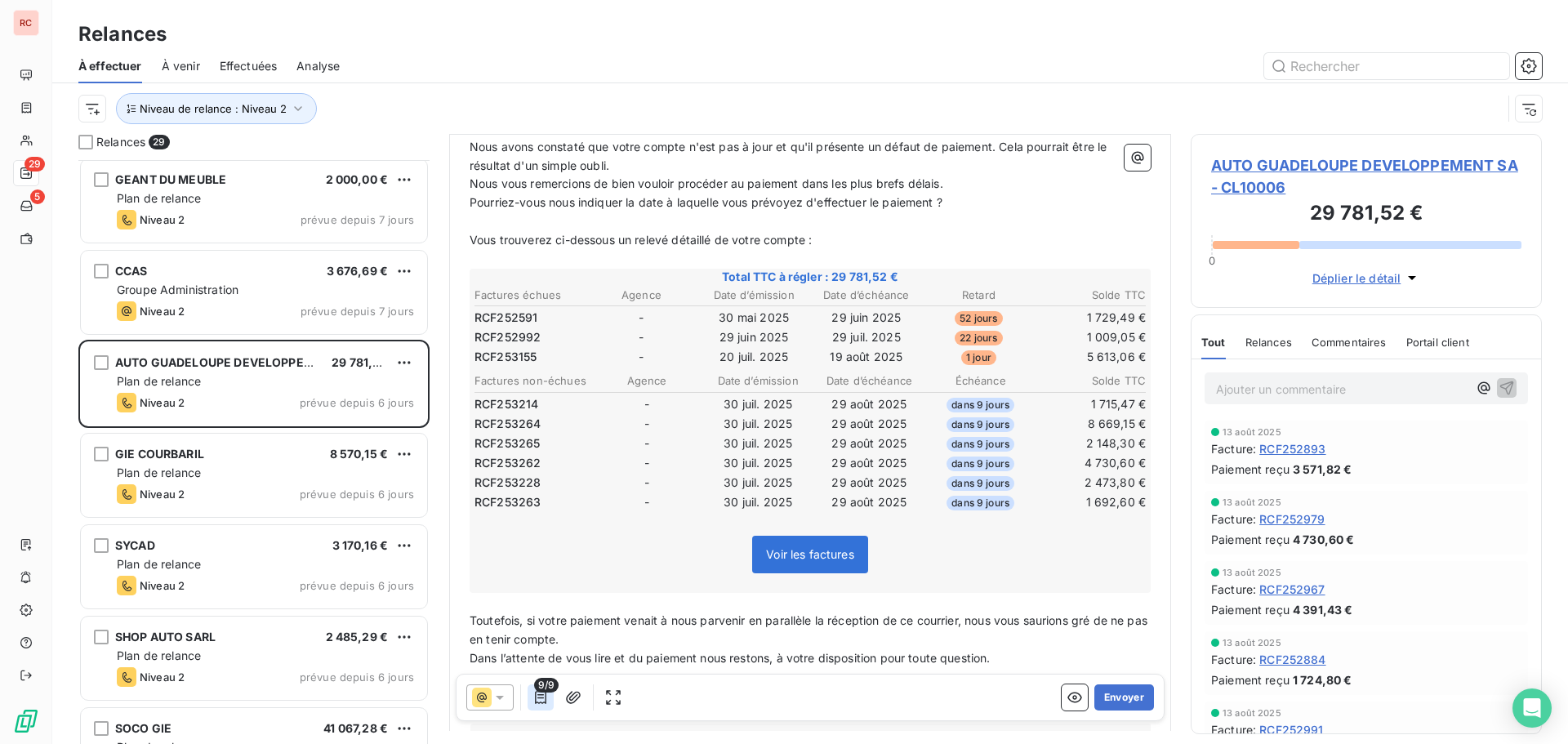
click at [547, 693] on icon "button" at bounding box center [540, 697] width 16 height 16
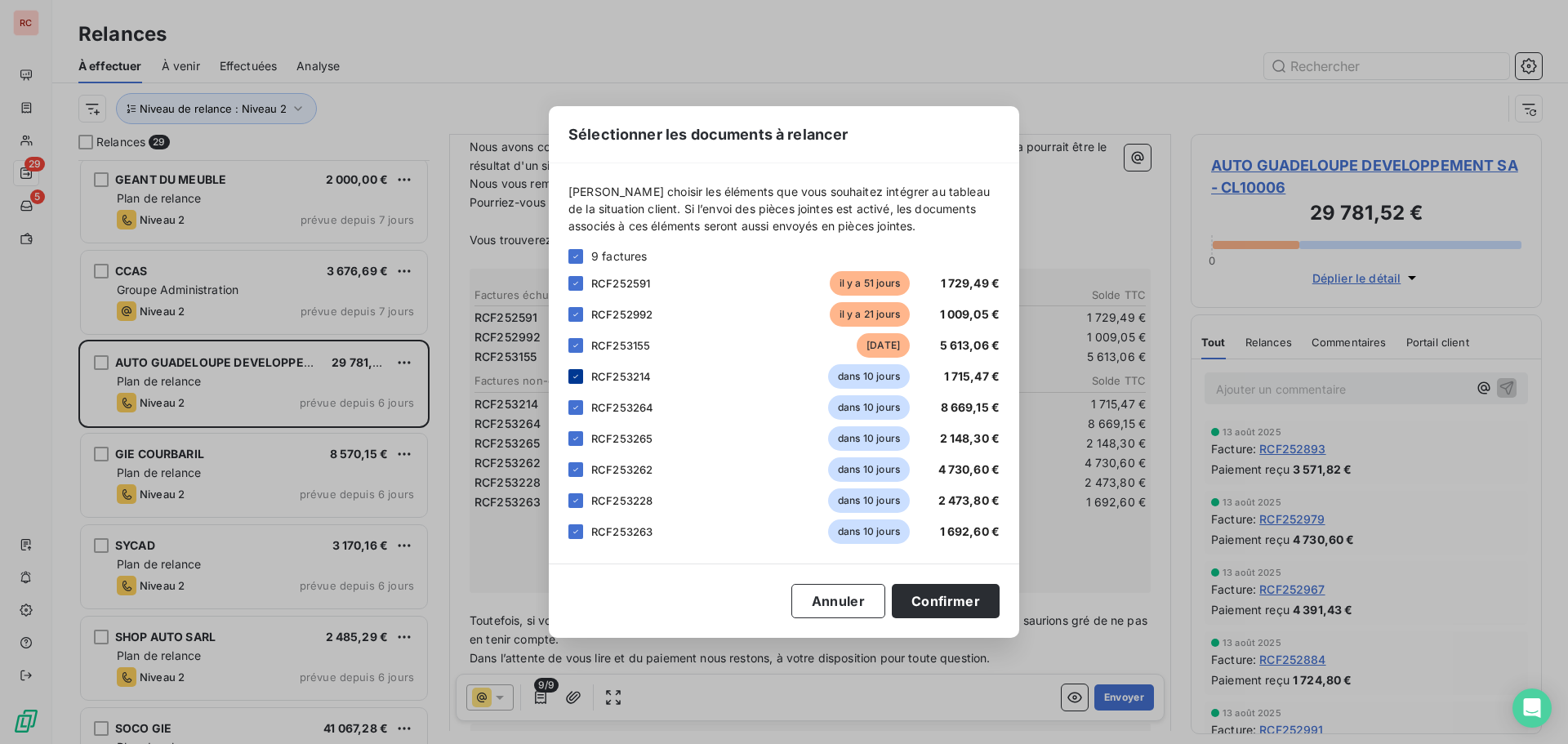
click at [573, 374] on icon at bounding box center [576, 376] width 10 height 10
click at [583, 407] on div "RCF253264 dans 10 jours 8 669,15 €" at bounding box center [784, 407] width 431 height 25
drag, startPoint x: 577, startPoint y: 406, endPoint x: 576, endPoint y: 427, distance: 21.0
click at [577, 406] on icon at bounding box center [575, 407] width 5 height 3
click at [575, 437] on icon at bounding box center [576, 438] width 10 height 10
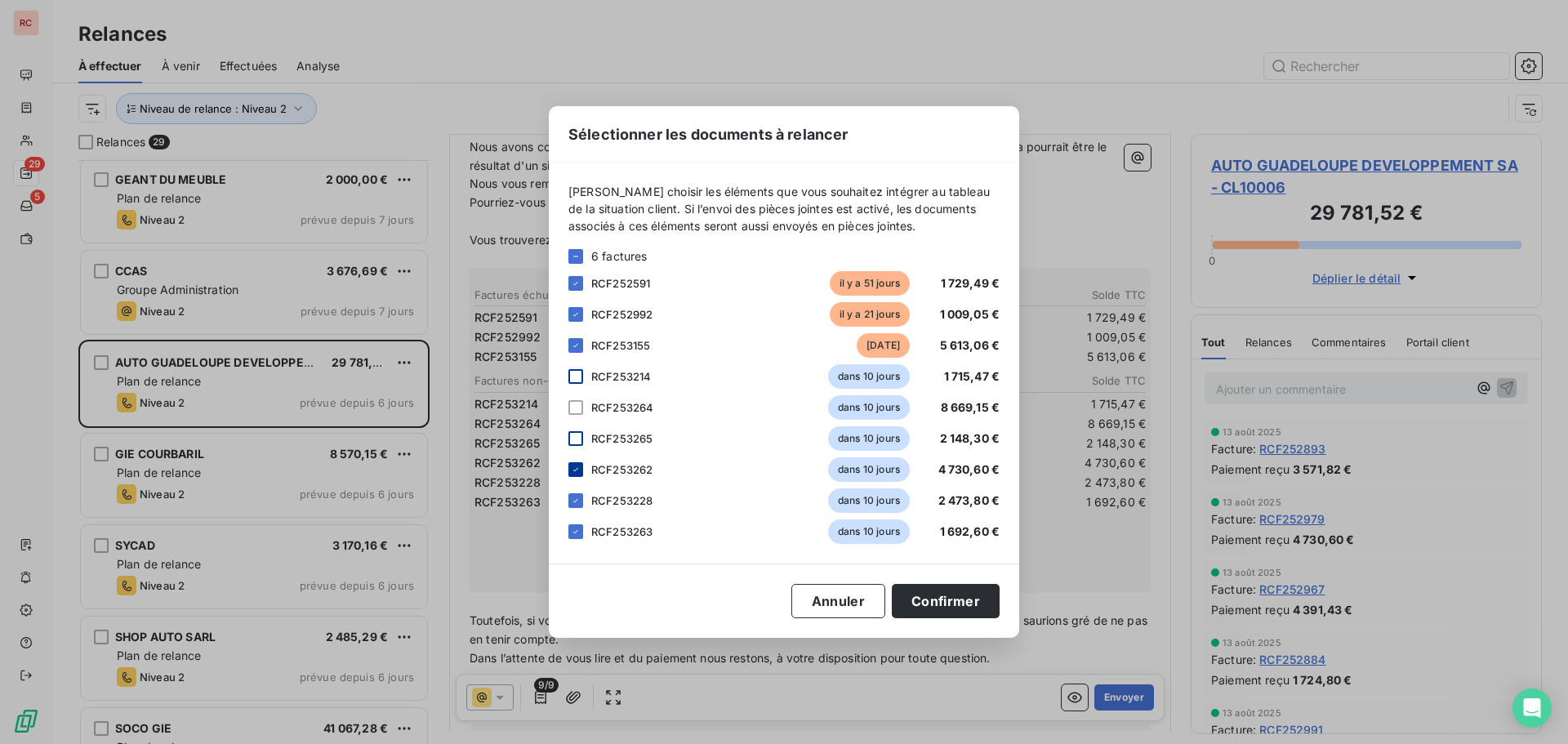
click at [576, 467] on icon at bounding box center [576, 470] width 10 height 10
click at [573, 510] on div "RCF253228 dans 10 jours 2 473,80 €" at bounding box center [784, 500] width 431 height 25
click at [573, 504] on icon at bounding box center [576, 501] width 10 height 10
click at [573, 529] on icon at bounding box center [576, 532] width 10 height 10
click at [942, 613] on button "Confirmer" at bounding box center [945, 601] width 108 height 34
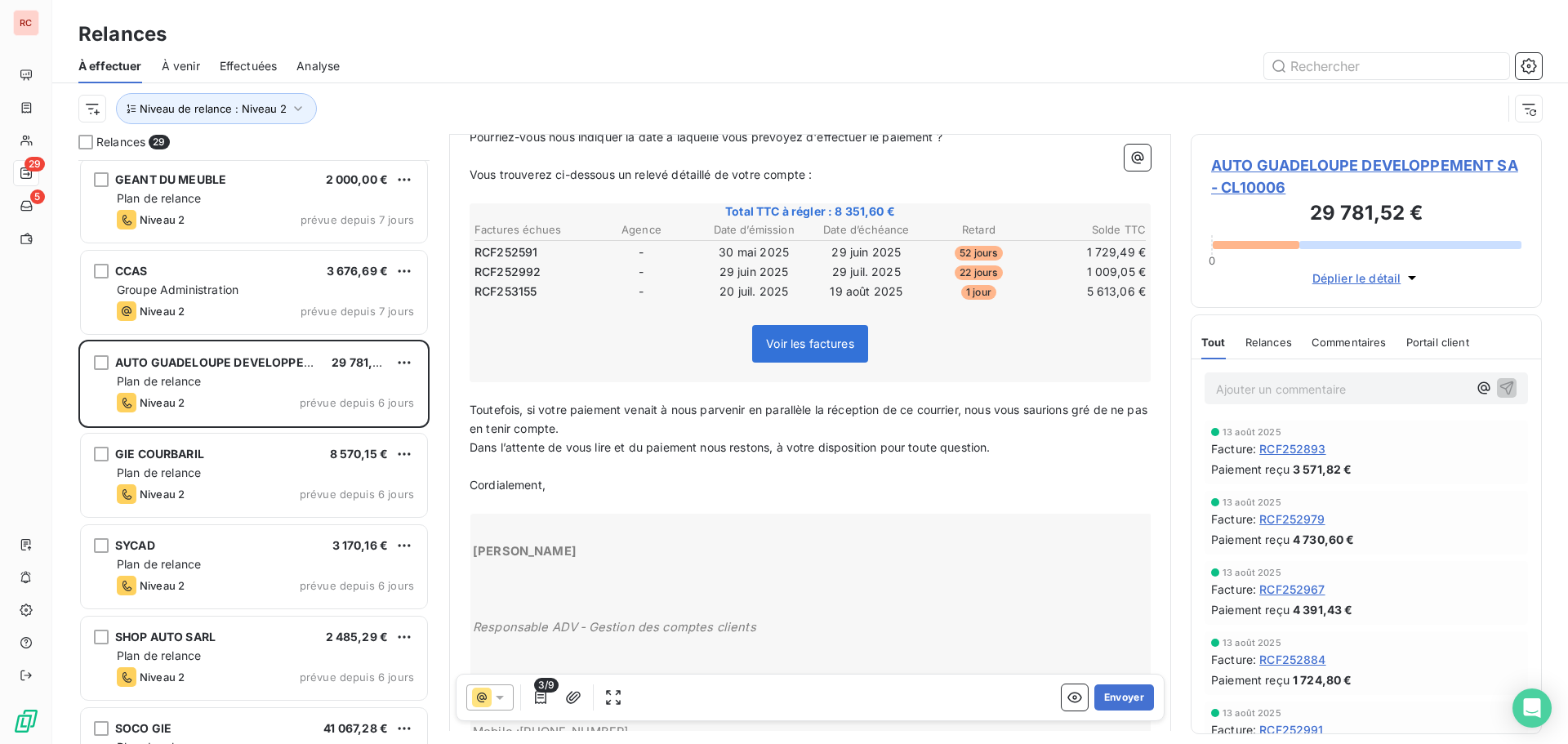
scroll to position [1, 0]
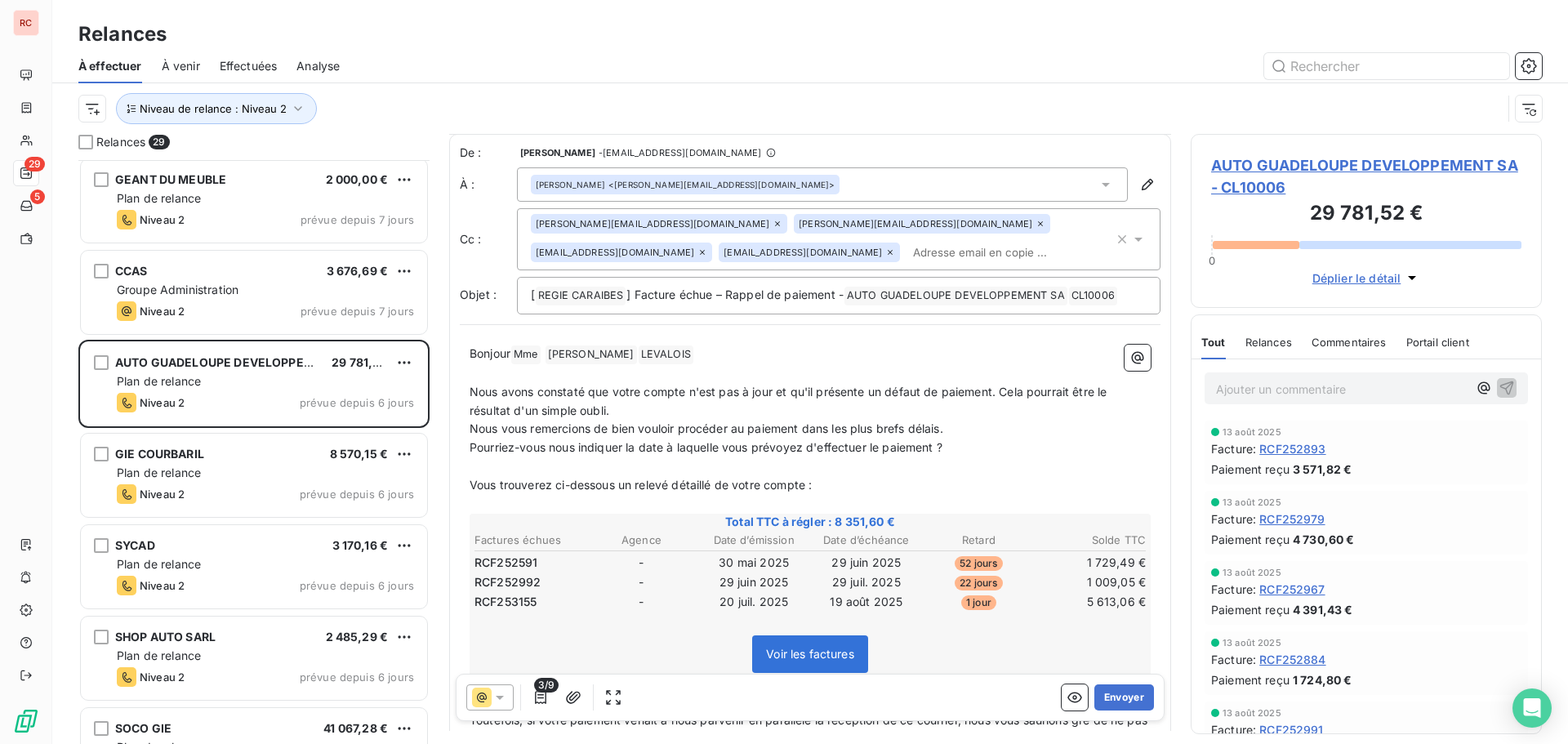
click at [886, 176] on div "[PERSON_NAME] <[PERSON_NAME][EMAIL_ADDRESS][DOMAIN_NAME]>" at bounding box center [822, 185] width 611 height 34
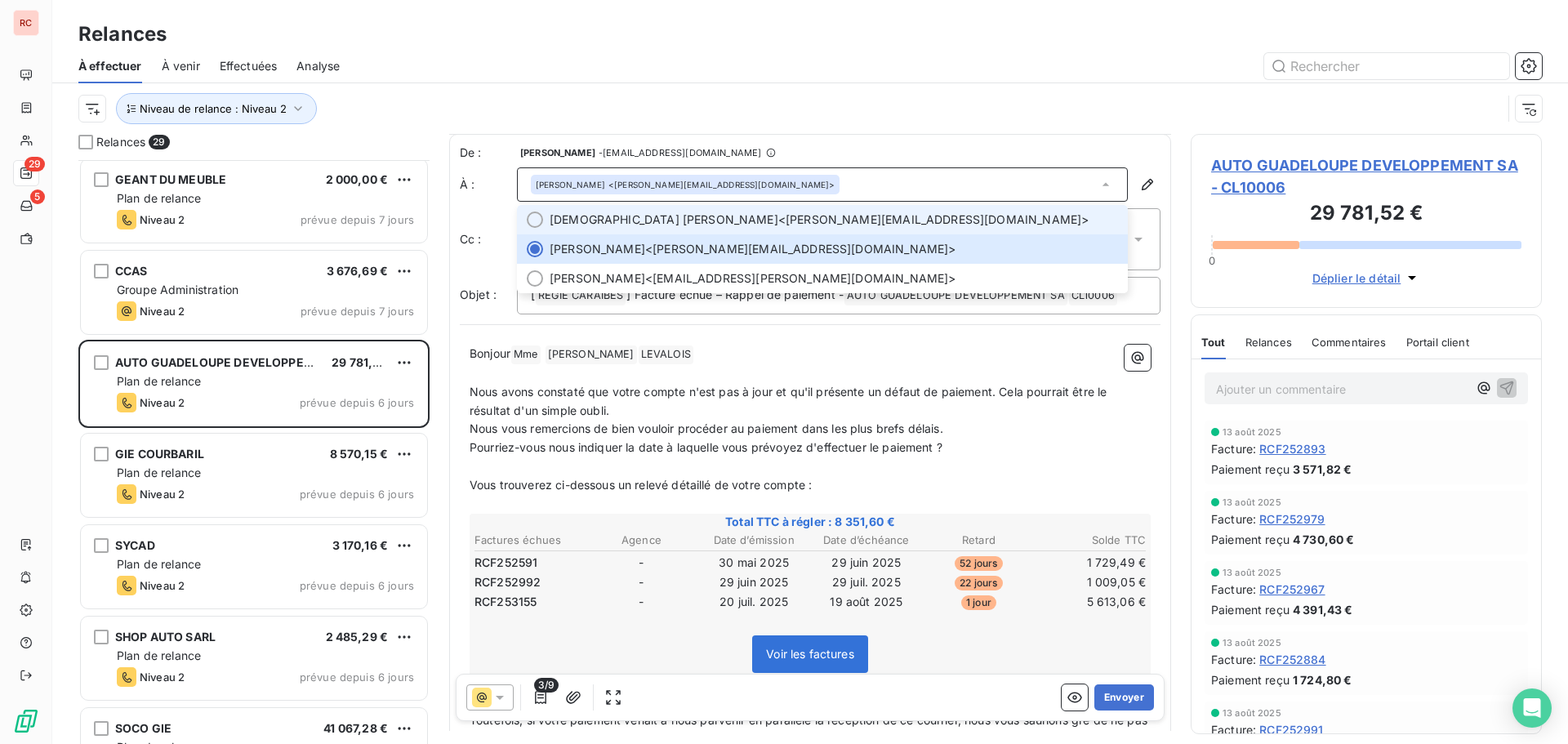
click at [541, 218] on div at bounding box center [535, 220] width 16 height 16
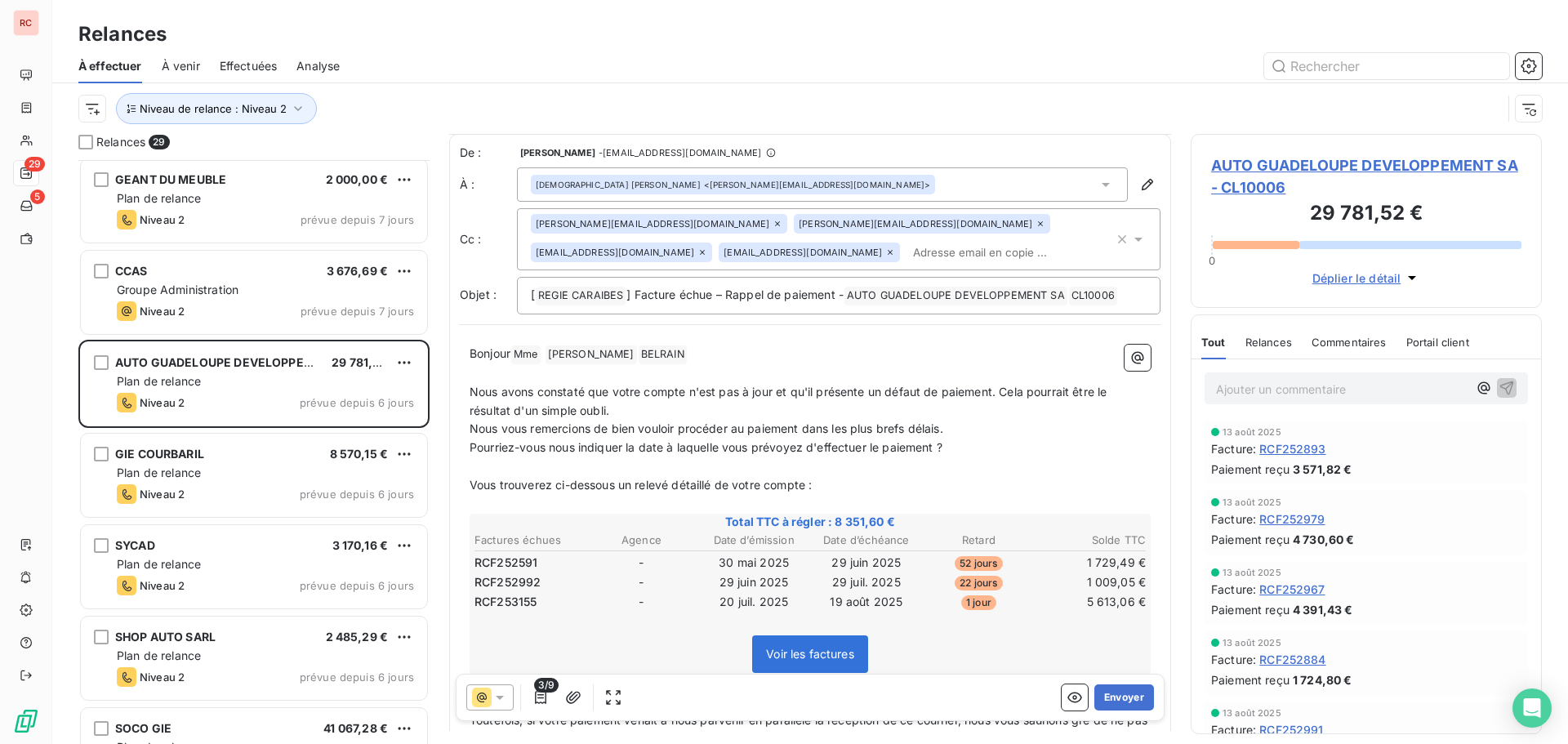
click at [773, 223] on icon at bounding box center [778, 224] width 10 height 10
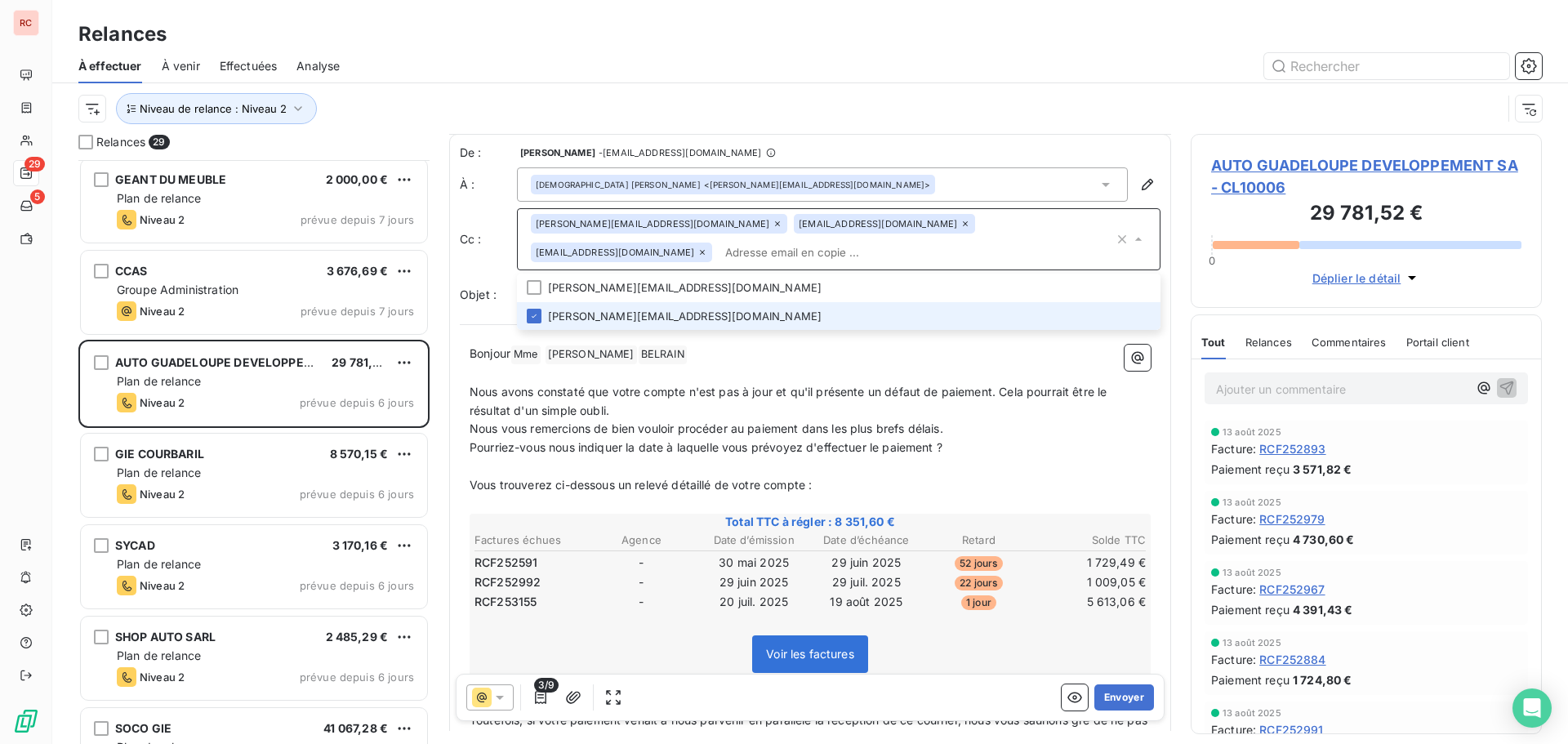
click at [953, 241] on input "text" at bounding box center [916, 253] width 395 height 25
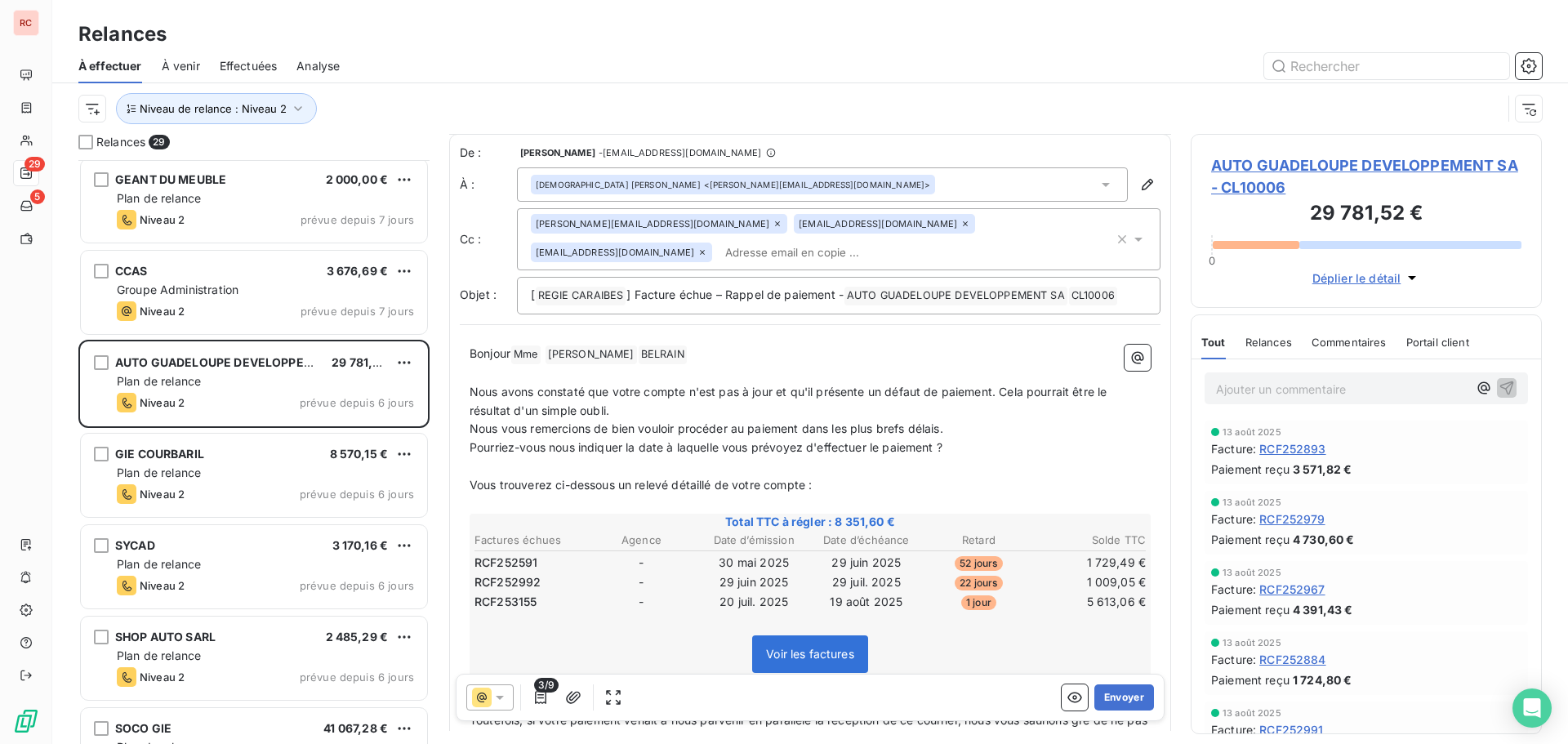
click at [907, 241] on input "text" at bounding box center [812, 253] width 189 height 25
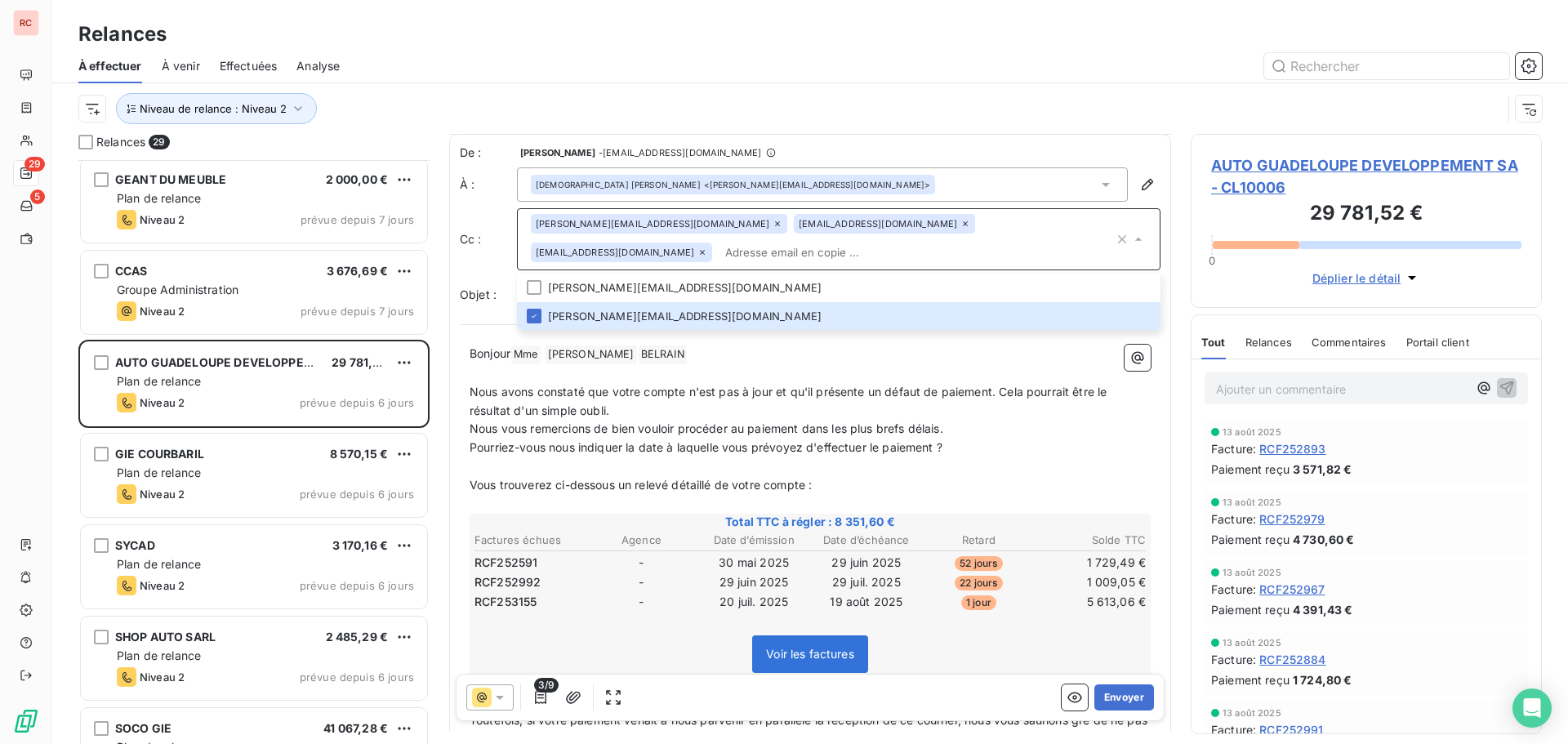
click at [968, 241] on input "text" at bounding box center [916, 253] width 395 height 25
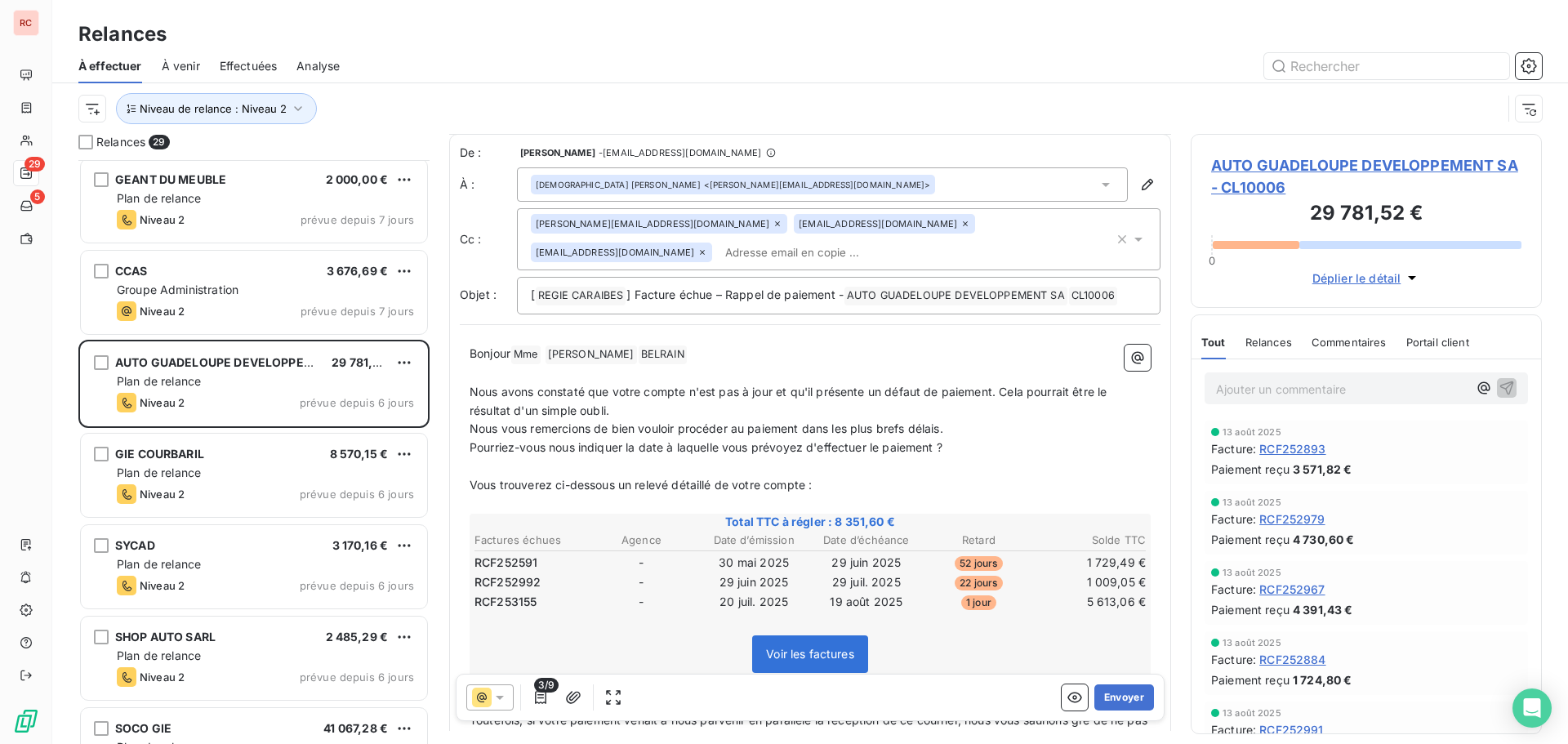
click at [907, 241] on input "text" at bounding box center [812, 253] width 189 height 25
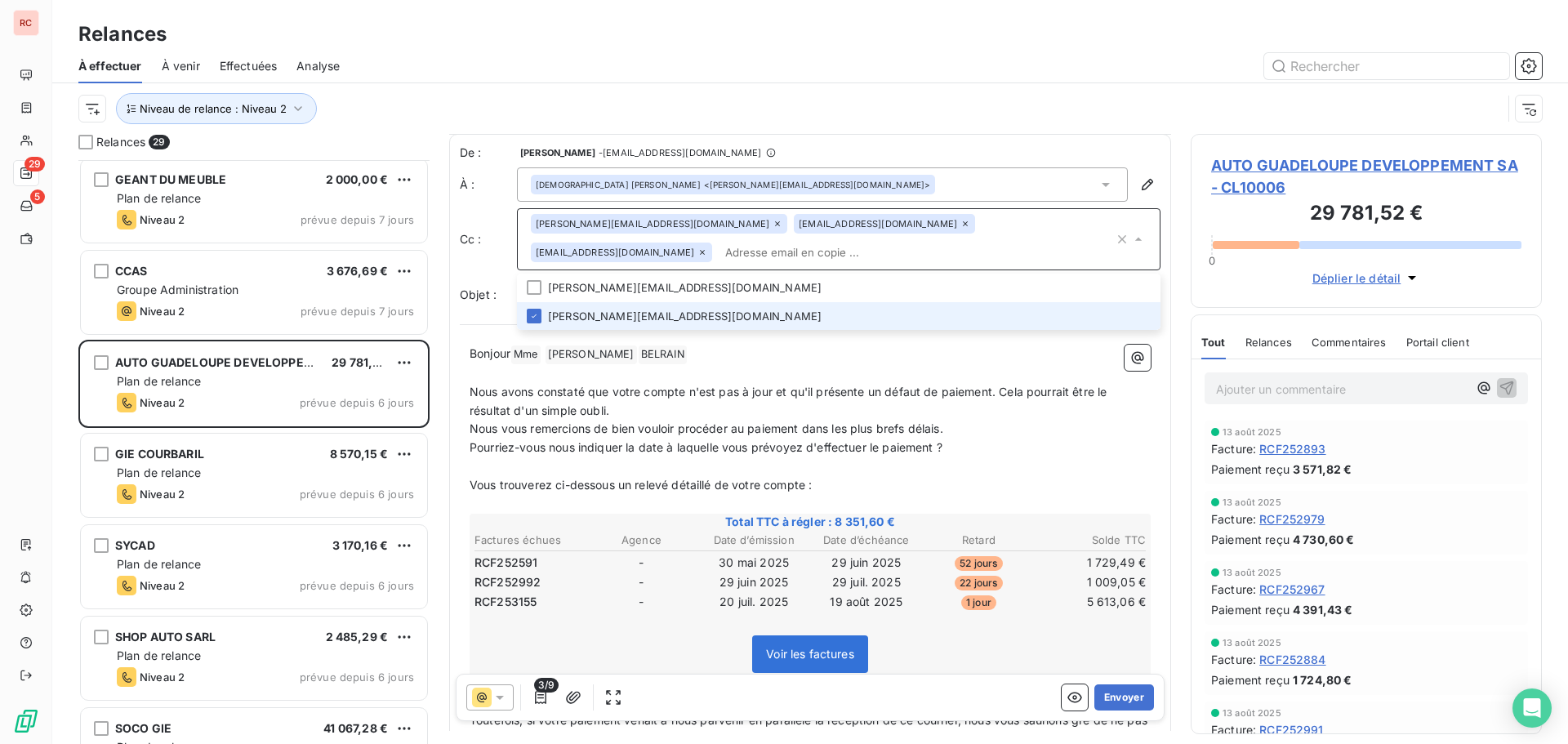
paste input "[PERSON_NAME][EMAIL_ADDRESS][DOMAIN_NAME]"
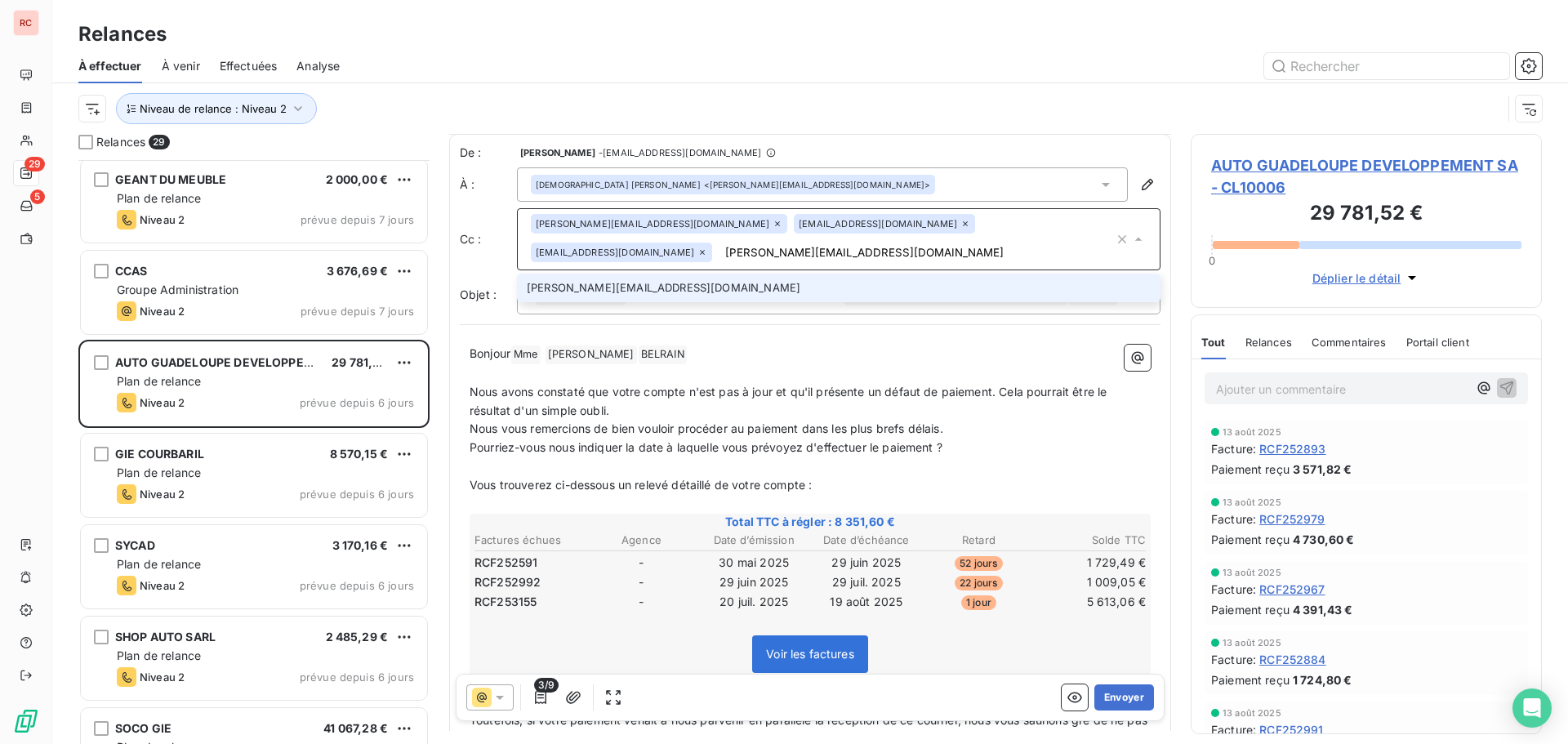
type input "[PERSON_NAME][EMAIL_ADDRESS][DOMAIN_NAME]"
click at [646, 274] on li "[PERSON_NAME][EMAIL_ADDRESS][DOMAIN_NAME]" at bounding box center [838, 288] width 644 height 29
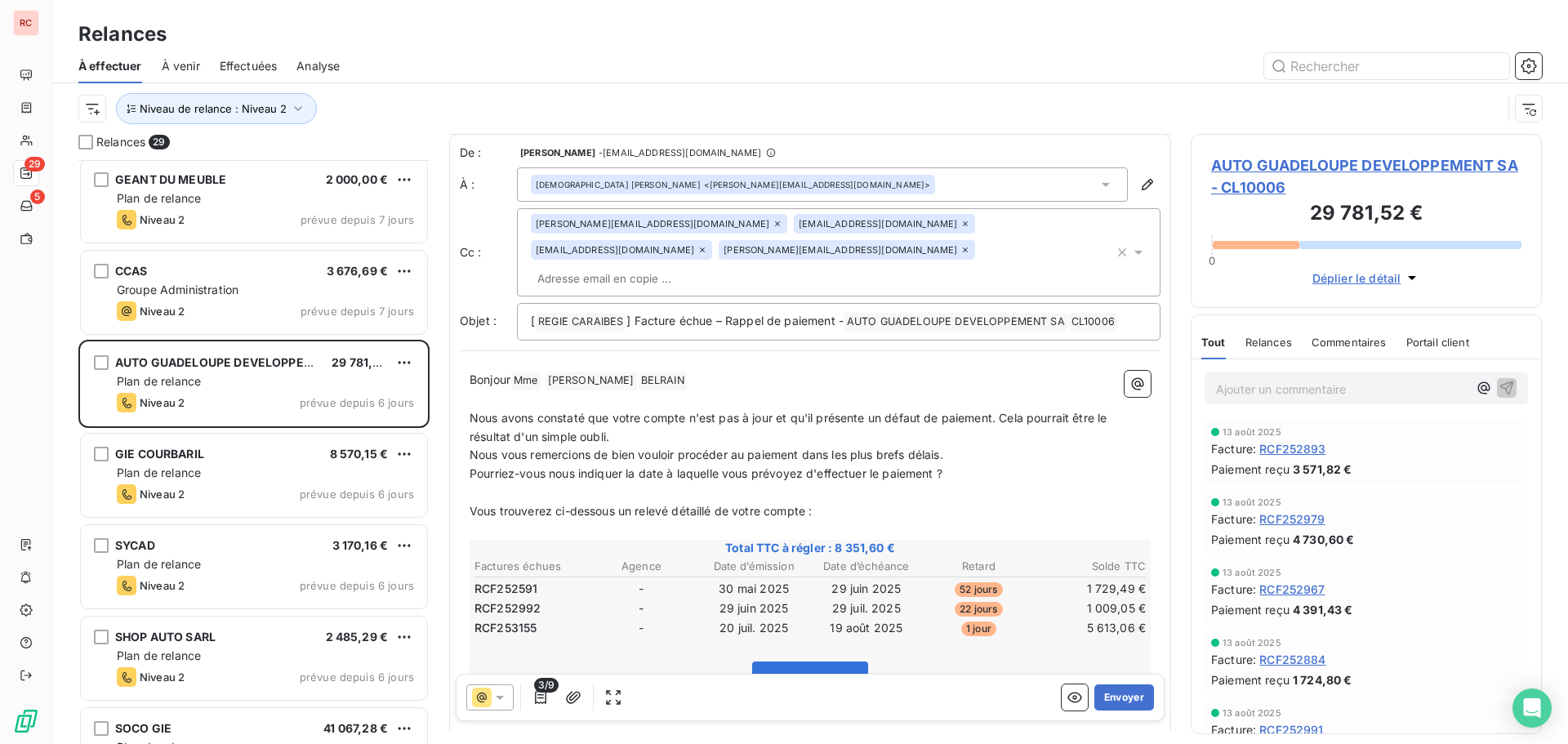
click at [634, 649] on div "Voir les factures" at bounding box center [809, 684] width 676 height 70
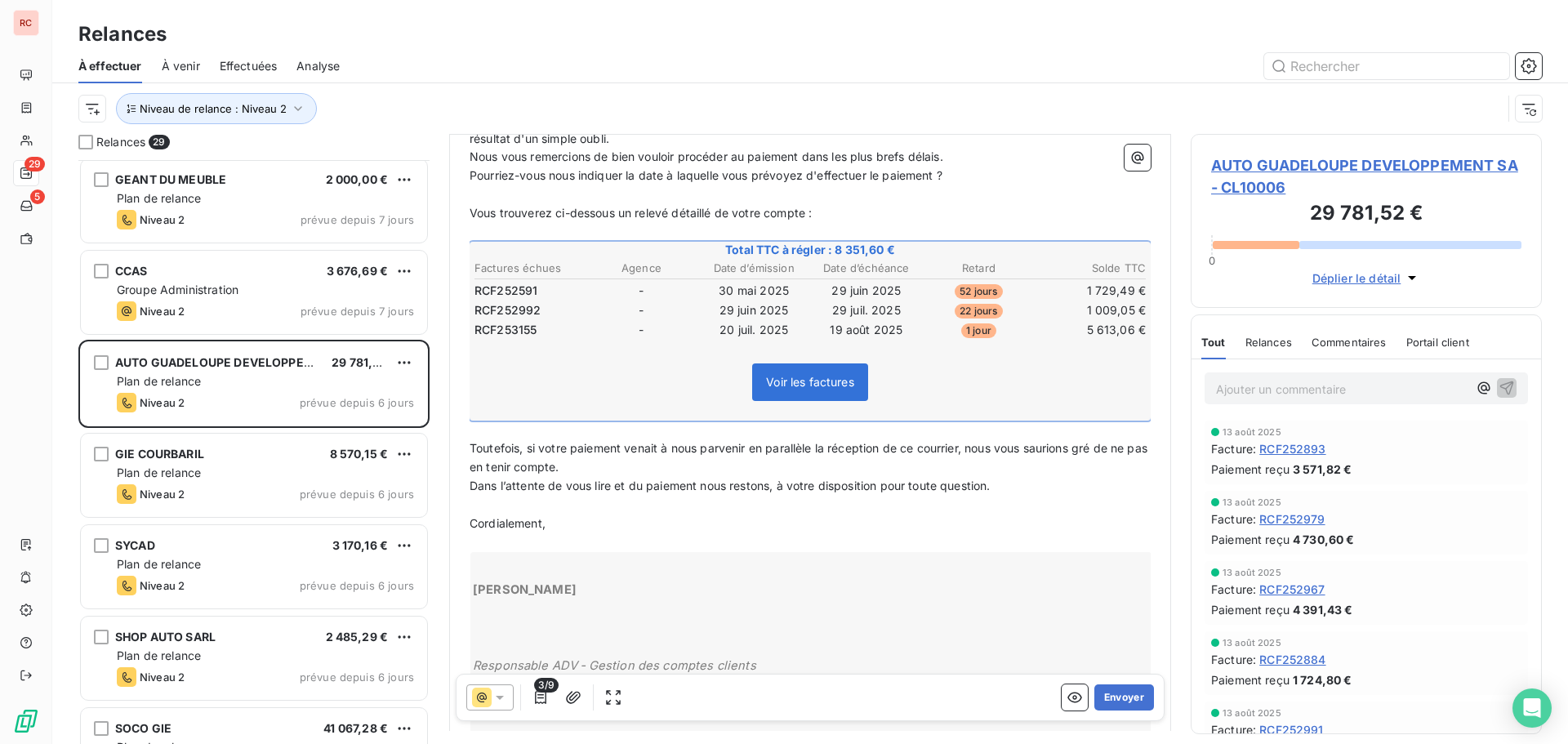
scroll to position [328, 0]
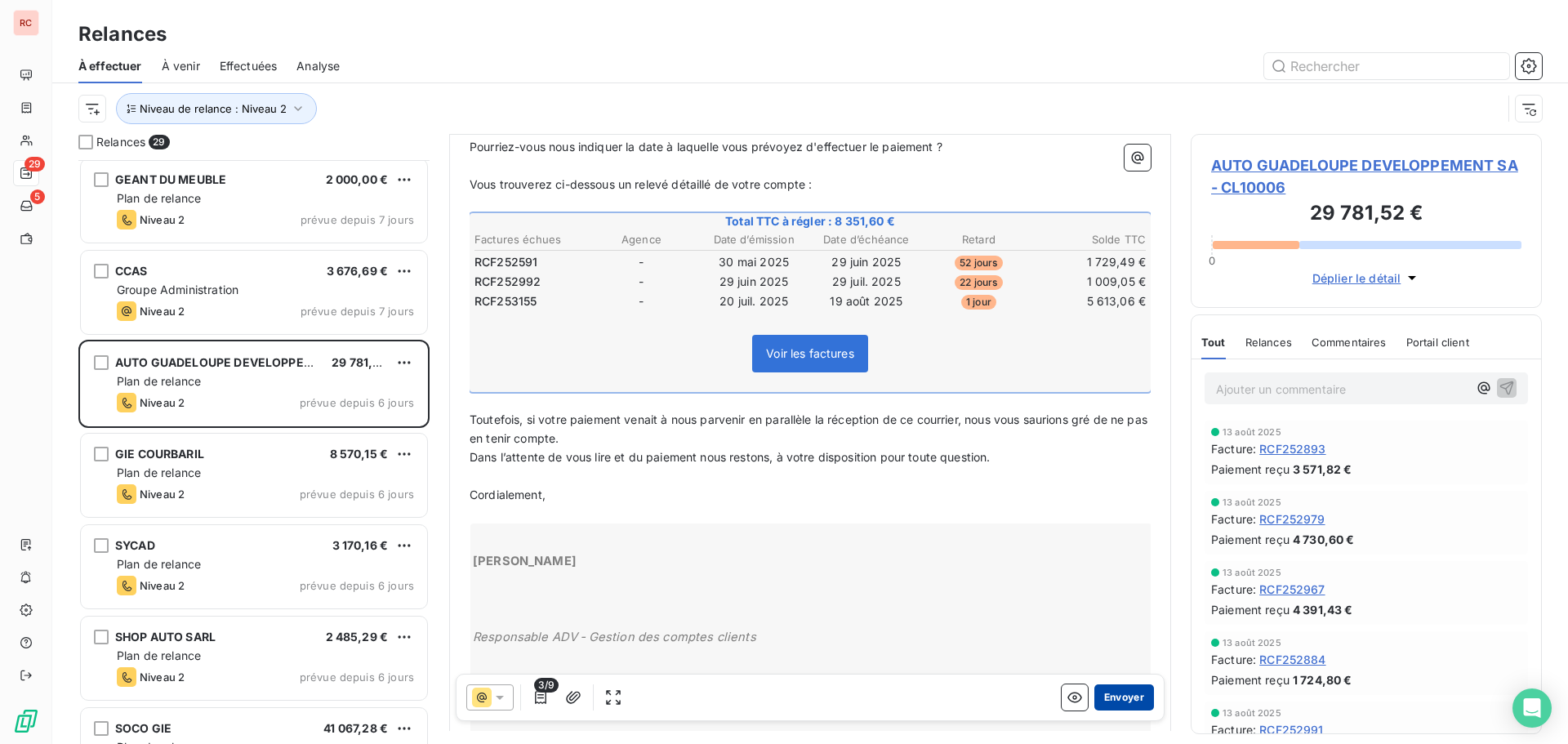
click at [1094, 698] on button "Envoyer" at bounding box center [1124, 698] width 60 height 26
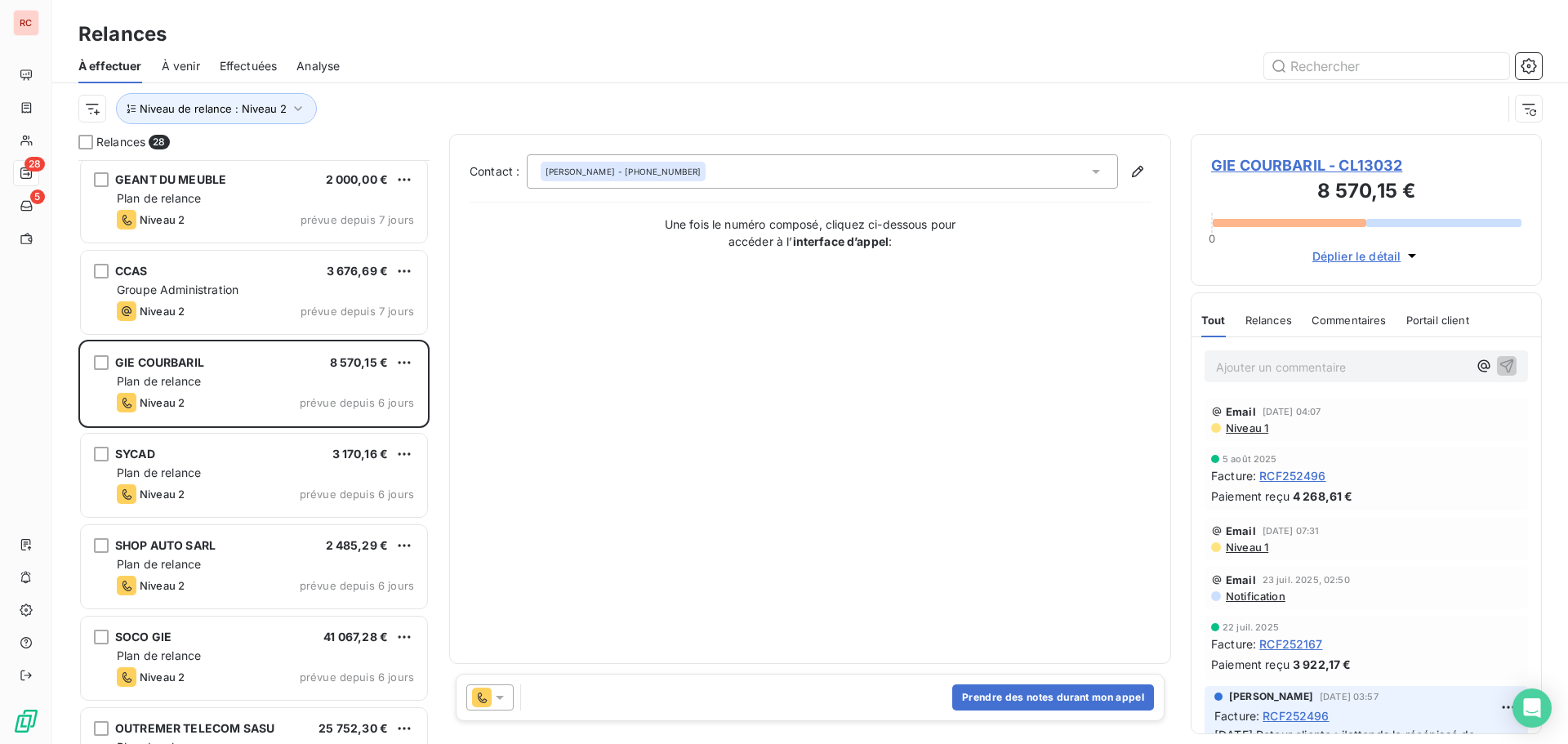
click at [503, 708] on div at bounding box center [489, 698] width 47 height 26
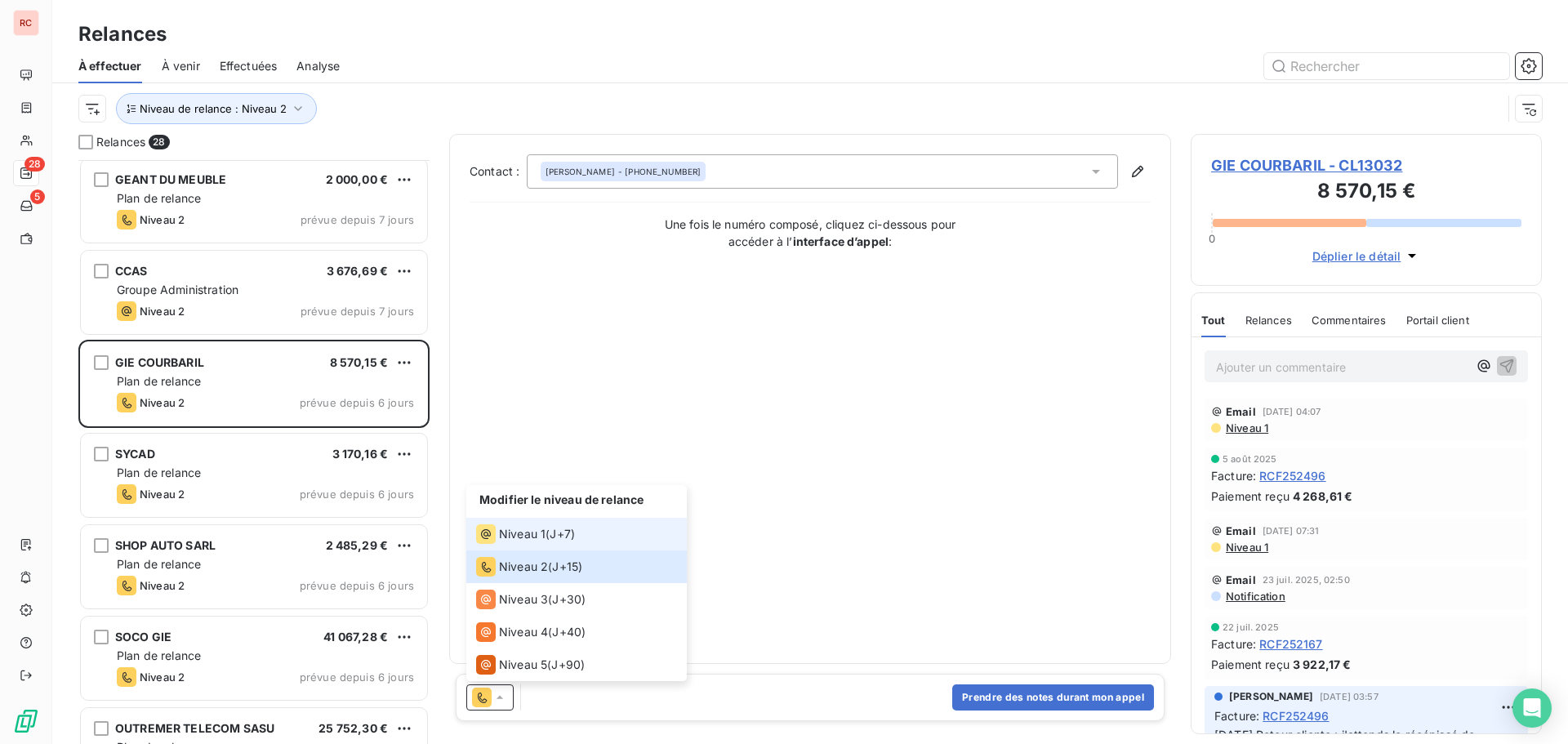
click at [514, 535] on span "Niveau 1" at bounding box center [522, 534] width 47 height 16
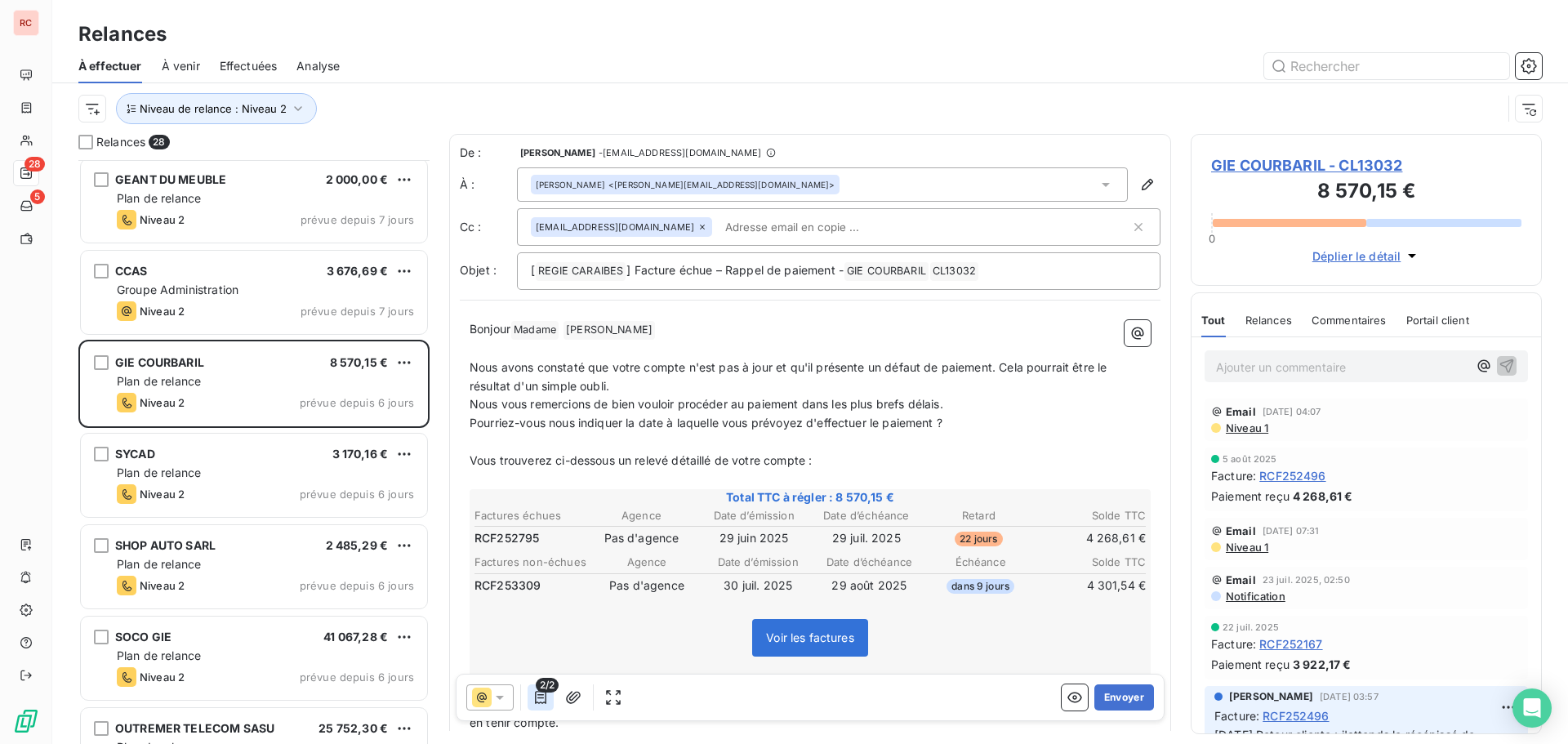
click at [542, 700] on icon "button" at bounding box center [540, 697] width 16 height 16
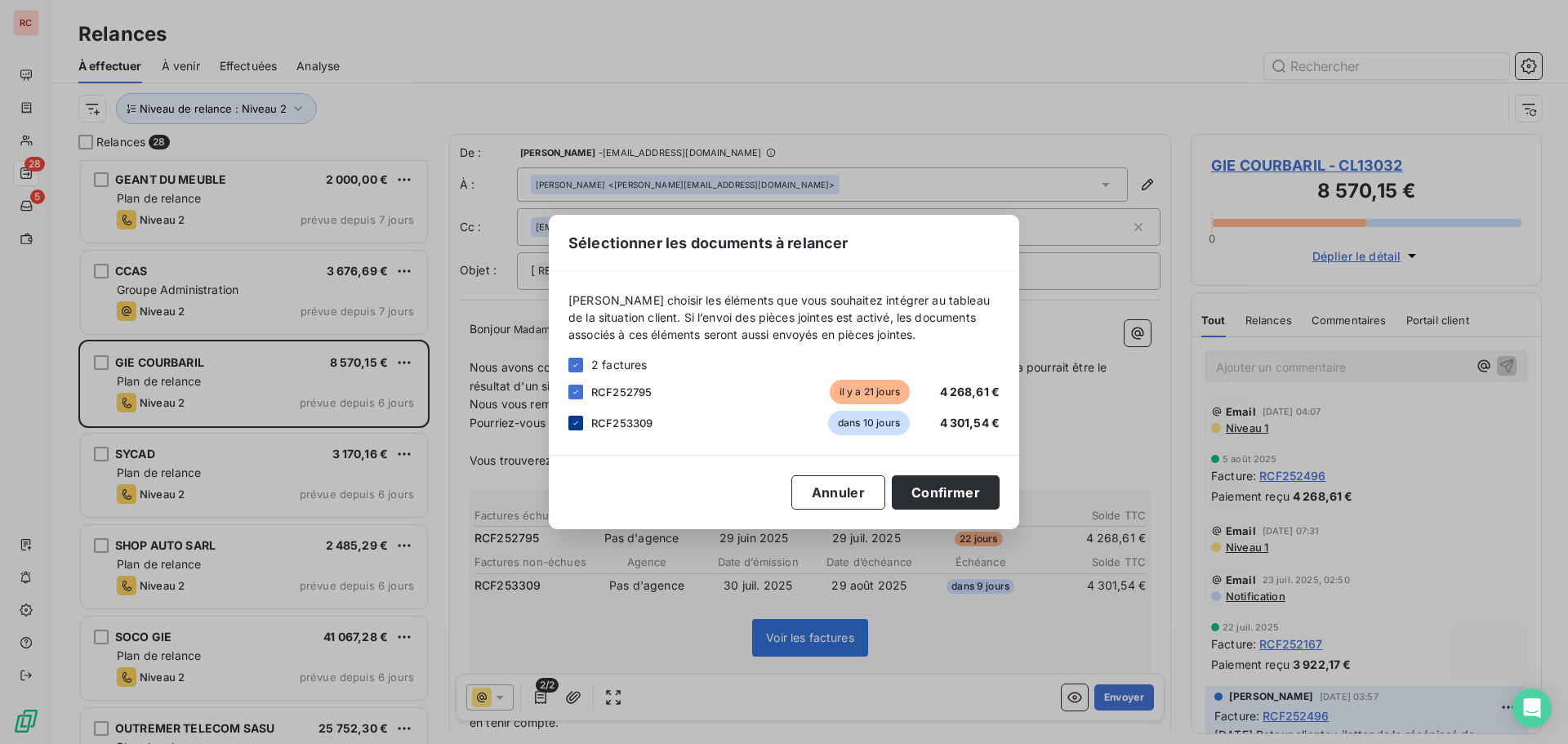
click at [575, 423] on icon at bounding box center [576, 423] width 10 height 10
click at [945, 481] on button "Confirmer" at bounding box center [945, 492] width 108 height 34
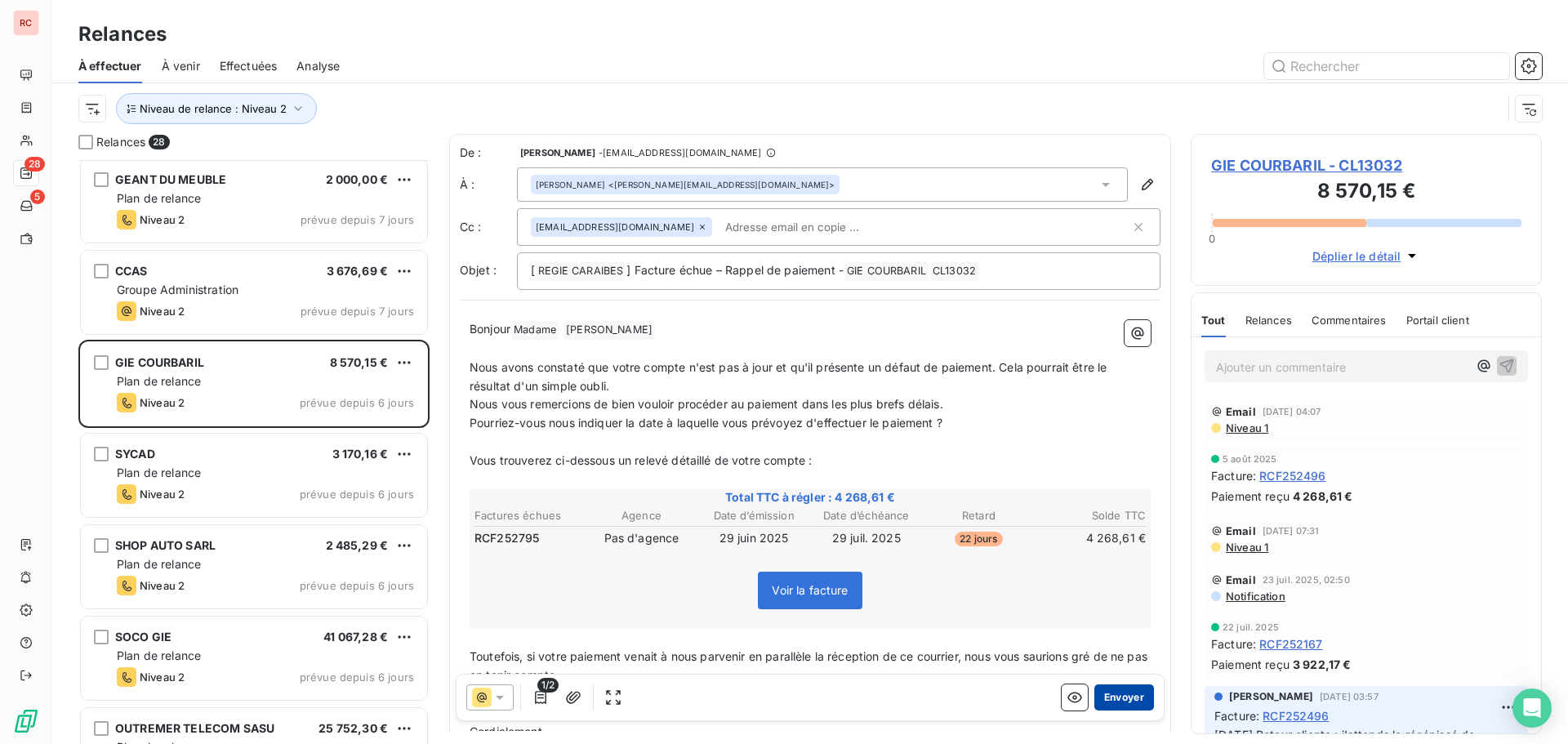
click at [1102, 695] on button "Envoyer" at bounding box center [1124, 698] width 60 height 26
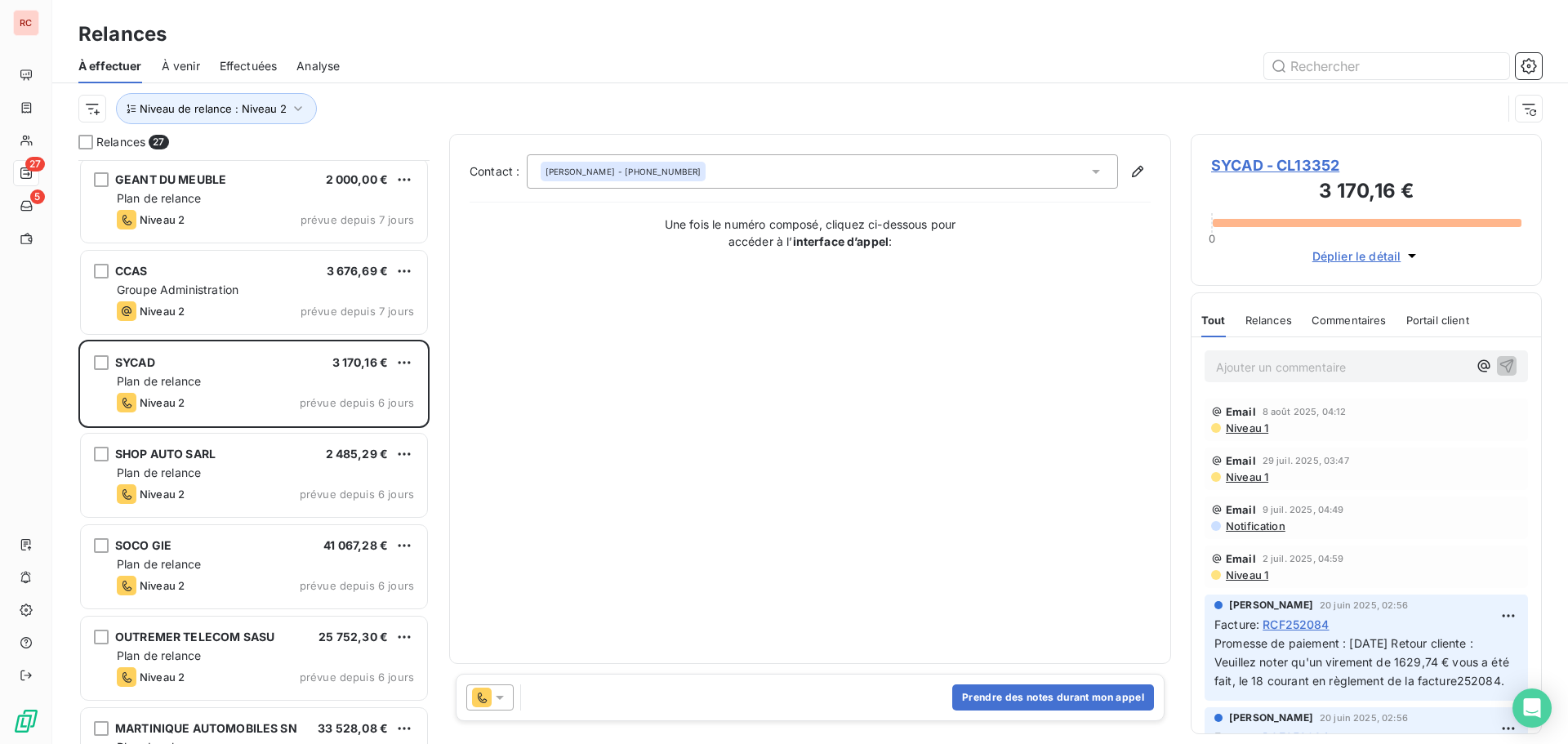
click at [504, 694] on icon at bounding box center [500, 697] width 16 height 16
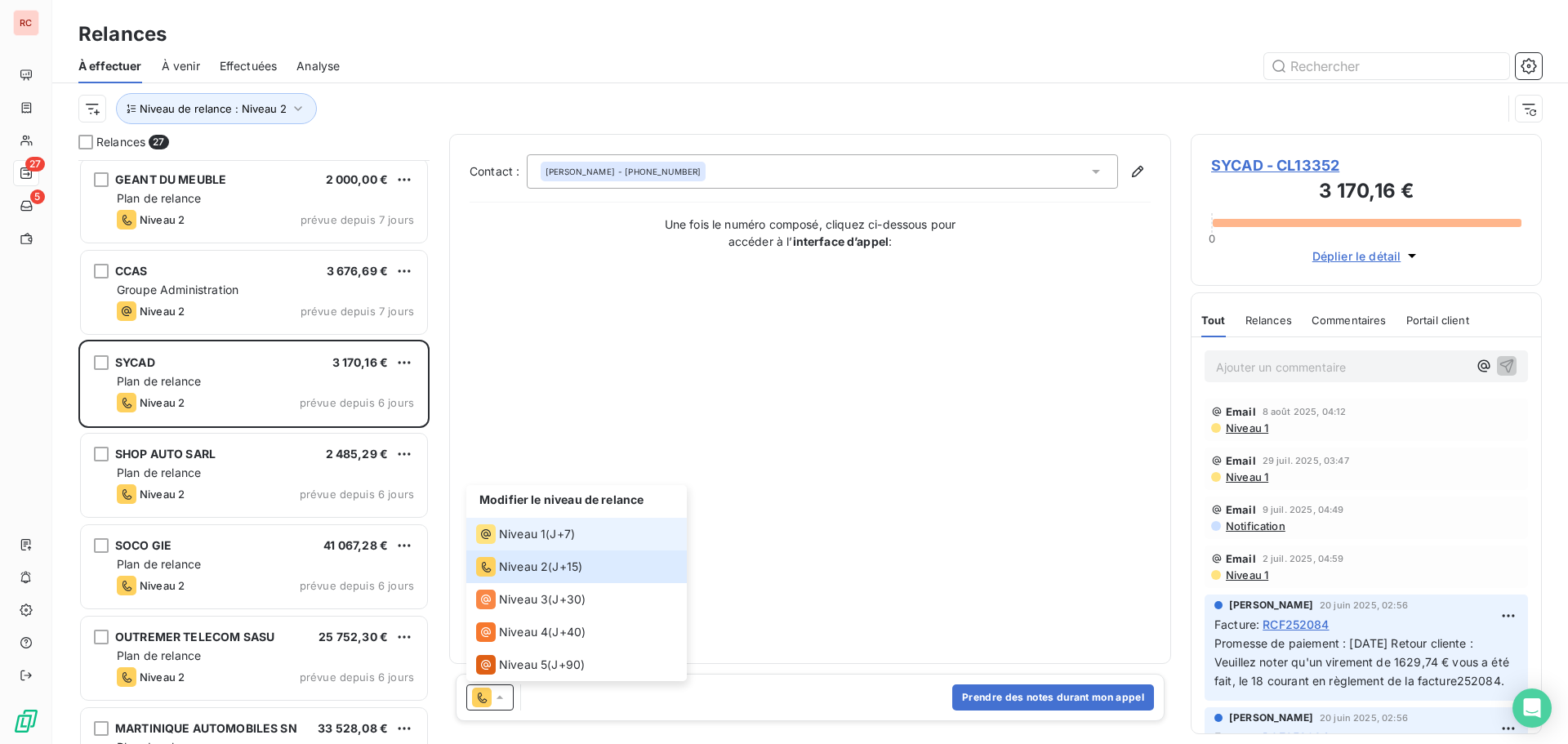
click at [538, 524] on div "Niveau 1" at bounding box center [511, 534] width 70 height 20
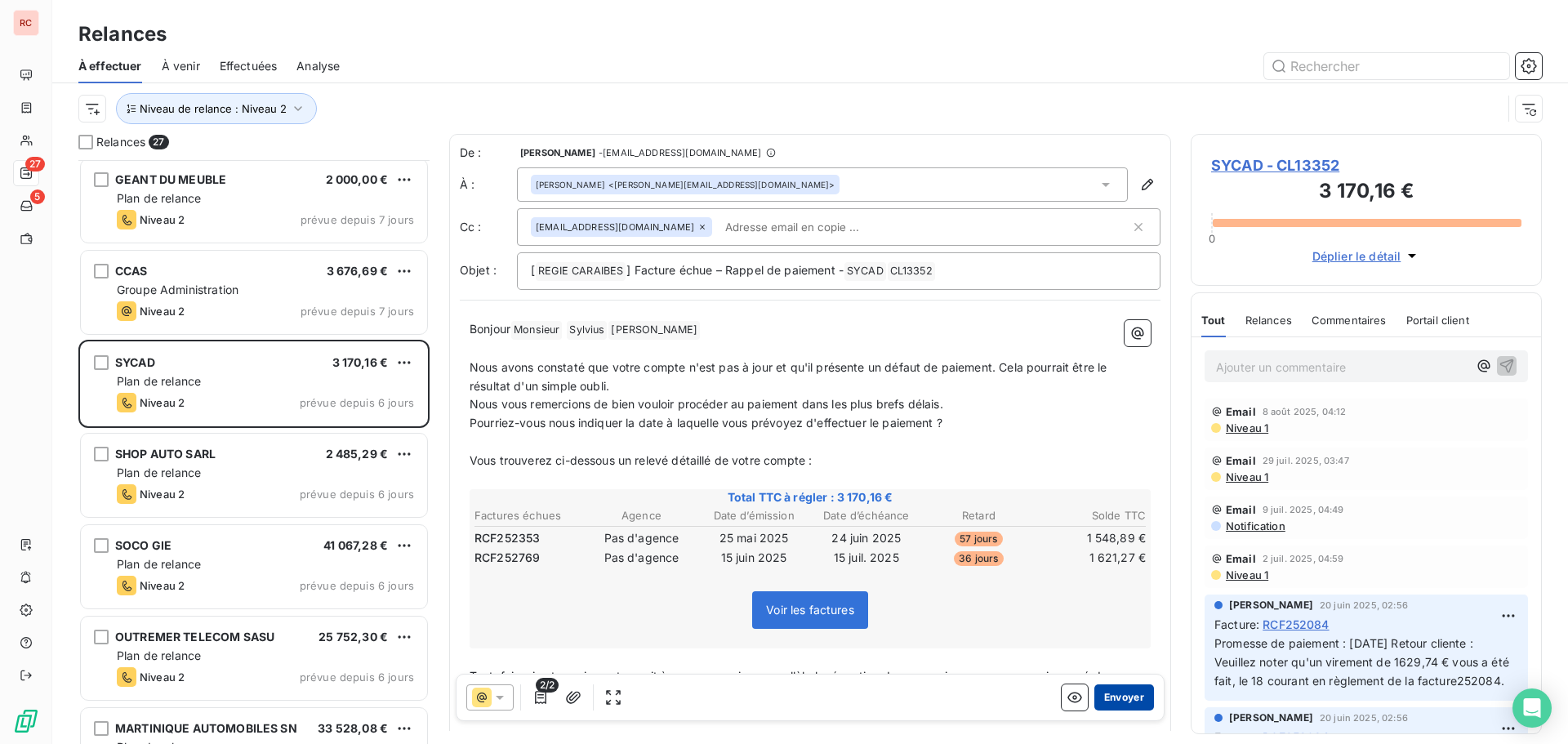
click at [1114, 693] on button "Envoyer" at bounding box center [1124, 698] width 60 height 26
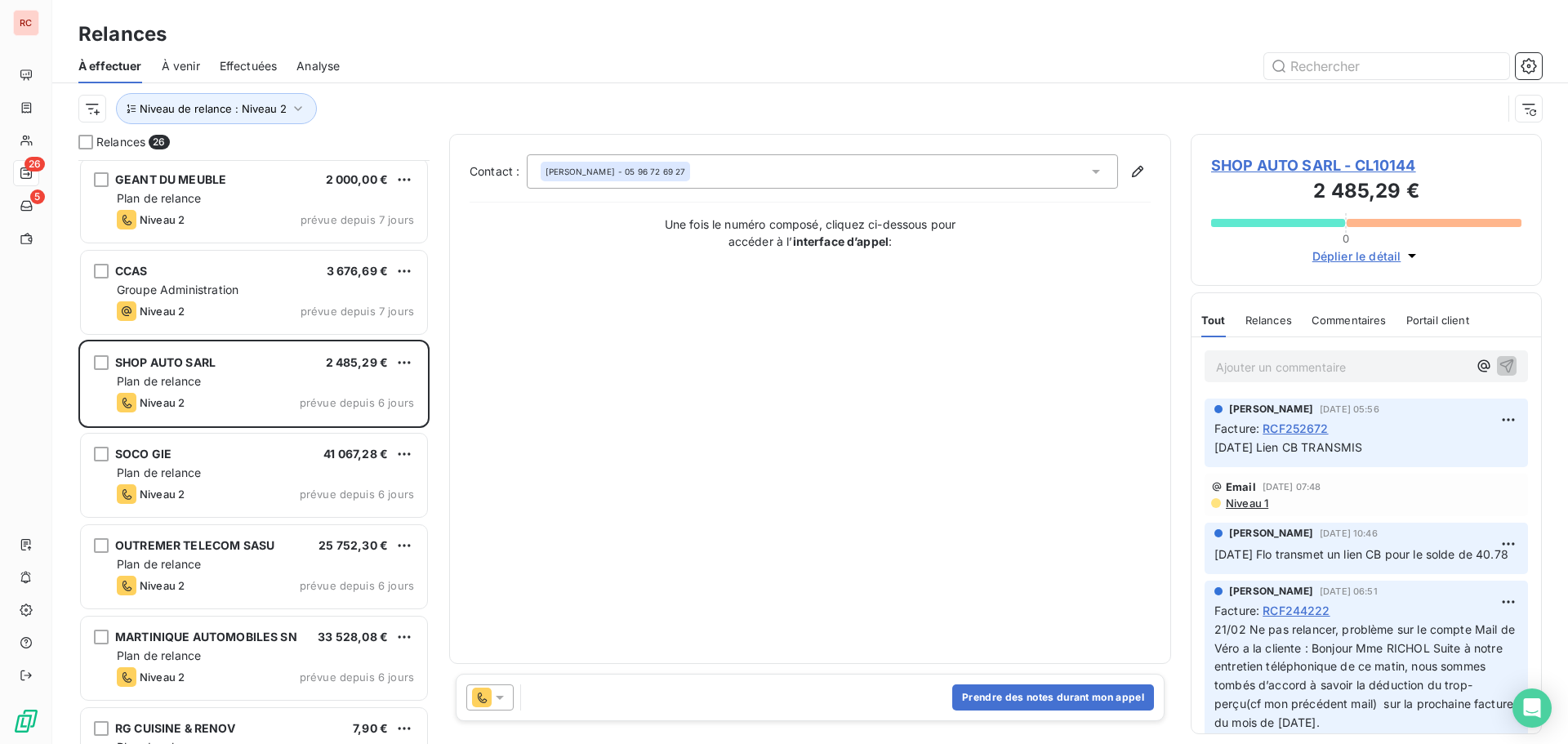
click at [505, 695] on icon at bounding box center [500, 697] width 16 height 16
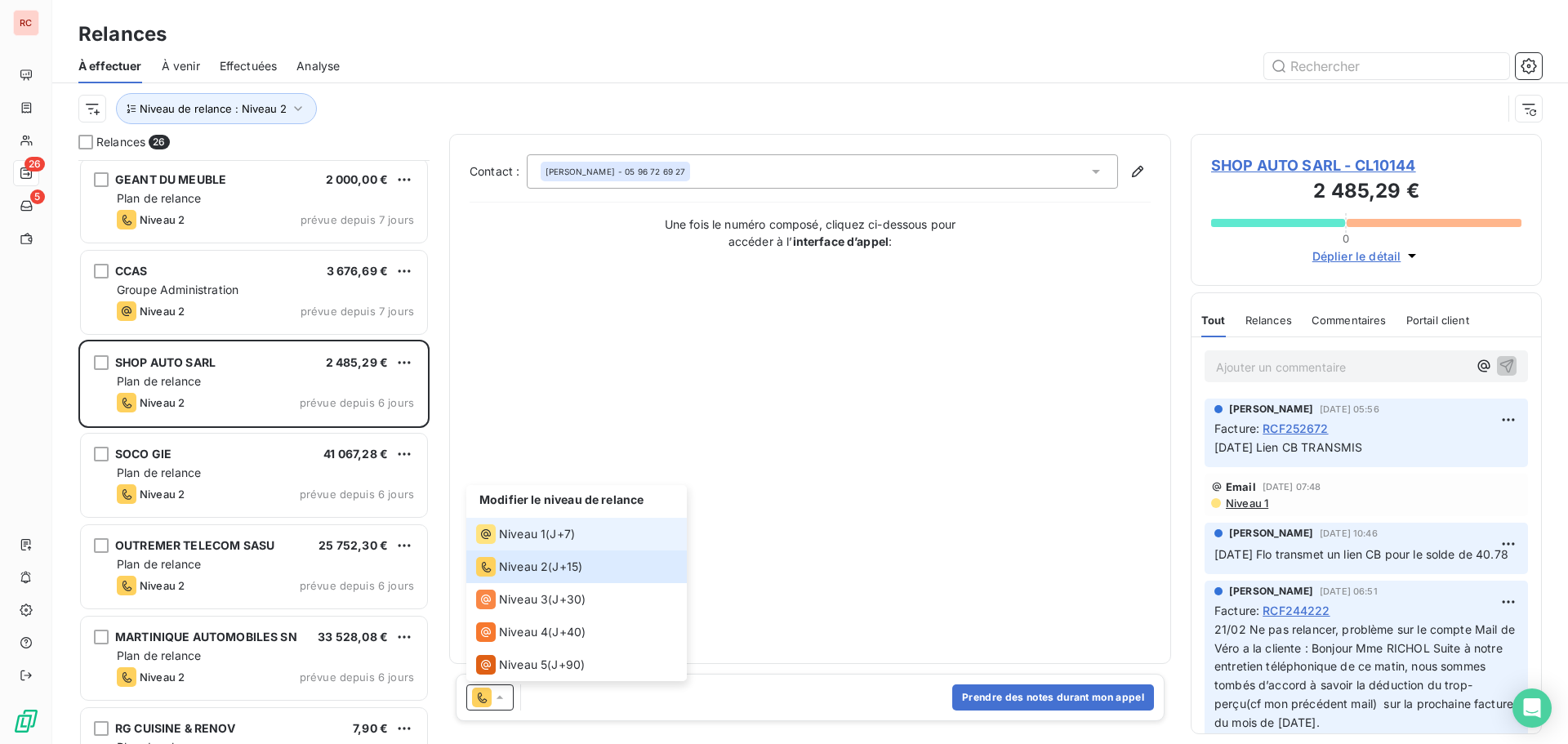
click at [535, 537] on span "Niveau 1" at bounding box center [522, 534] width 47 height 16
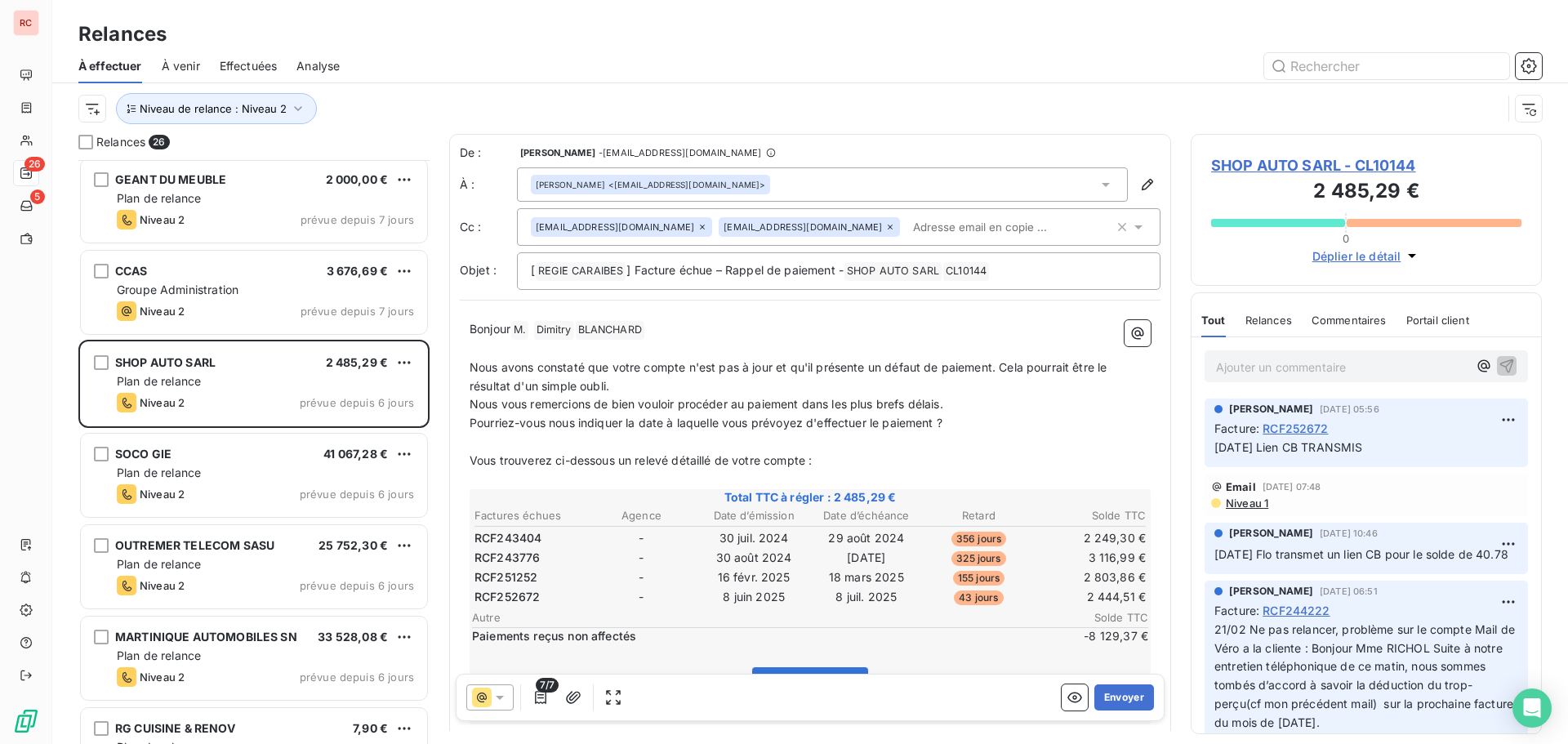
click at [506, 698] on icon at bounding box center [500, 697] width 16 height 16
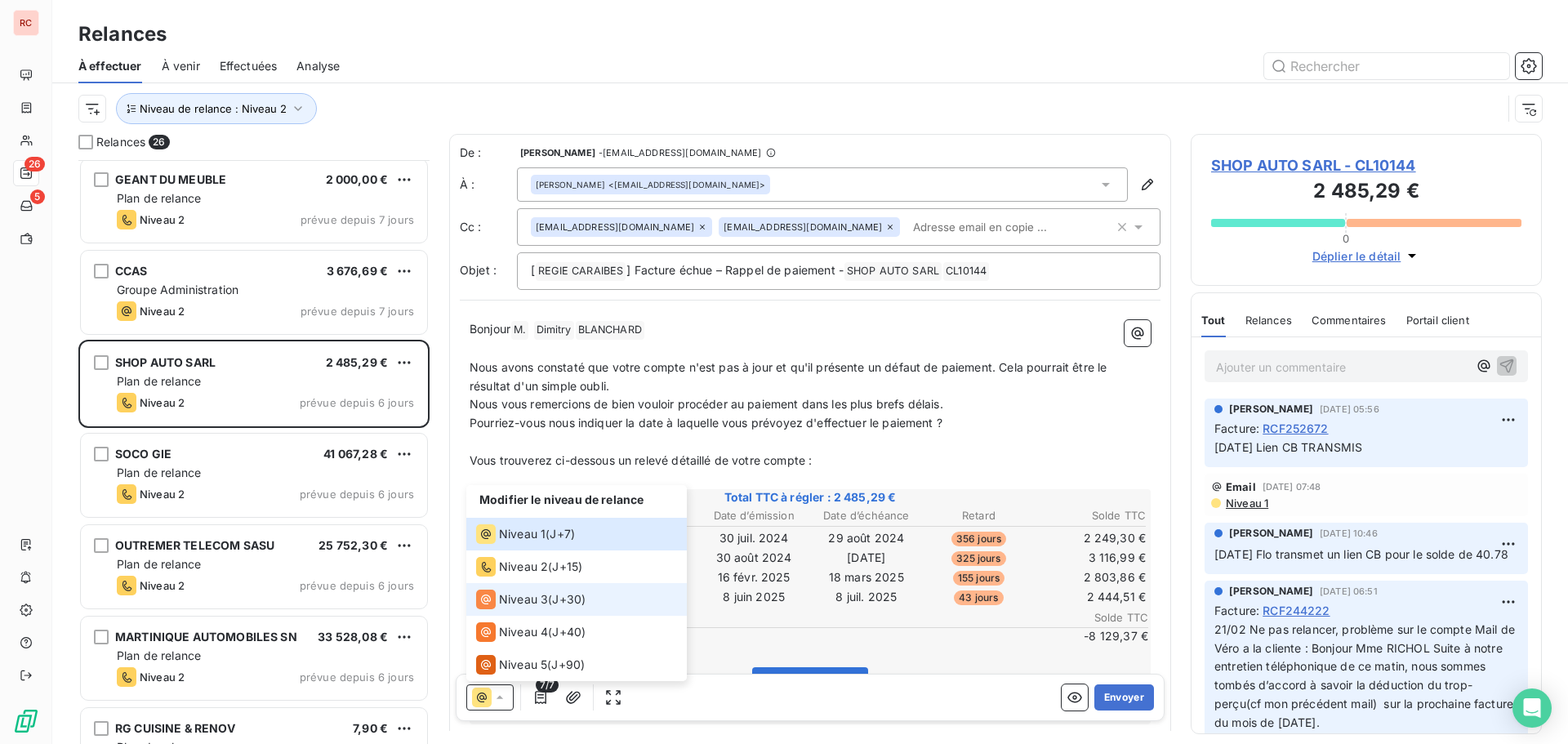
click at [515, 600] on span "Niveau 3" at bounding box center [523, 599] width 49 height 16
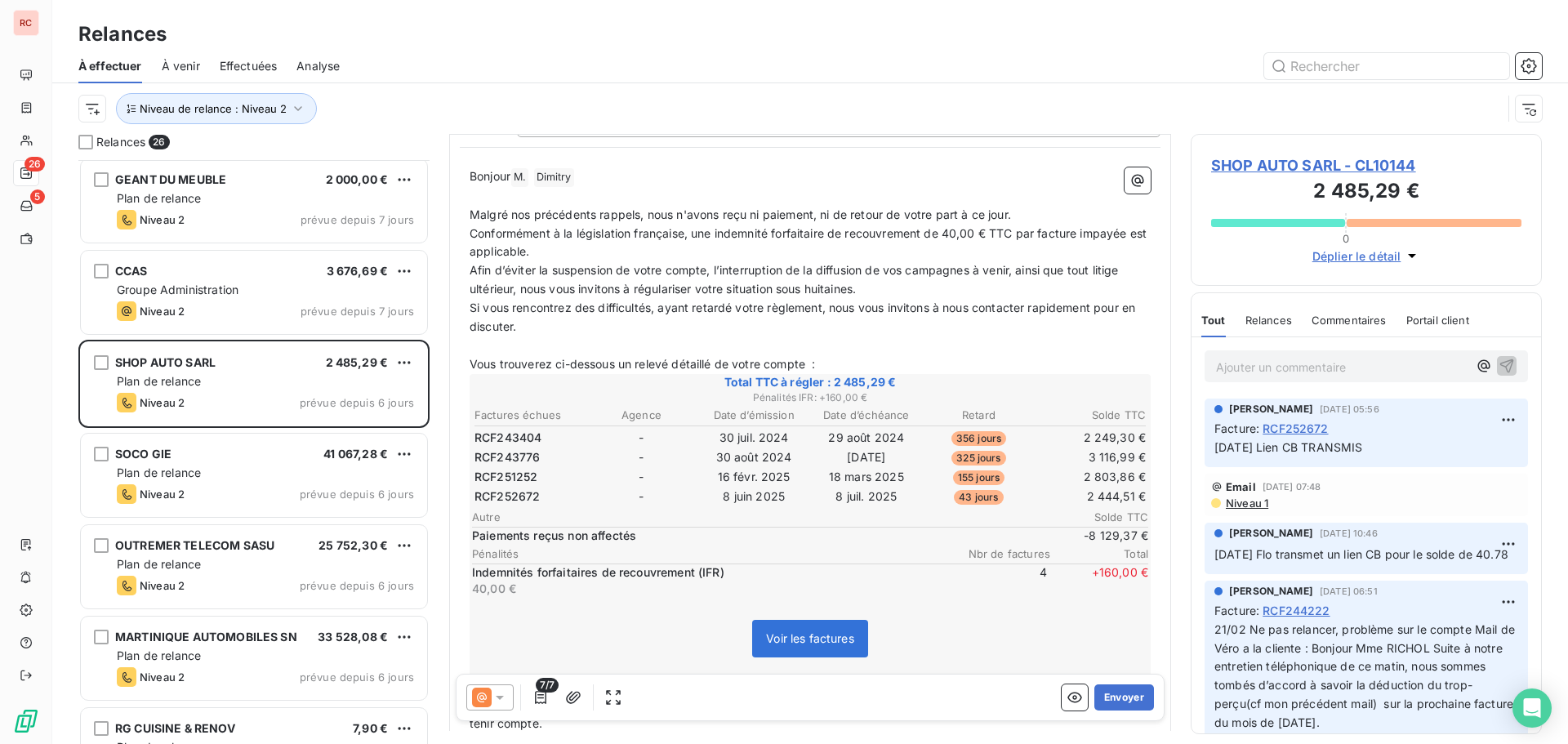
scroll to position [164, 0]
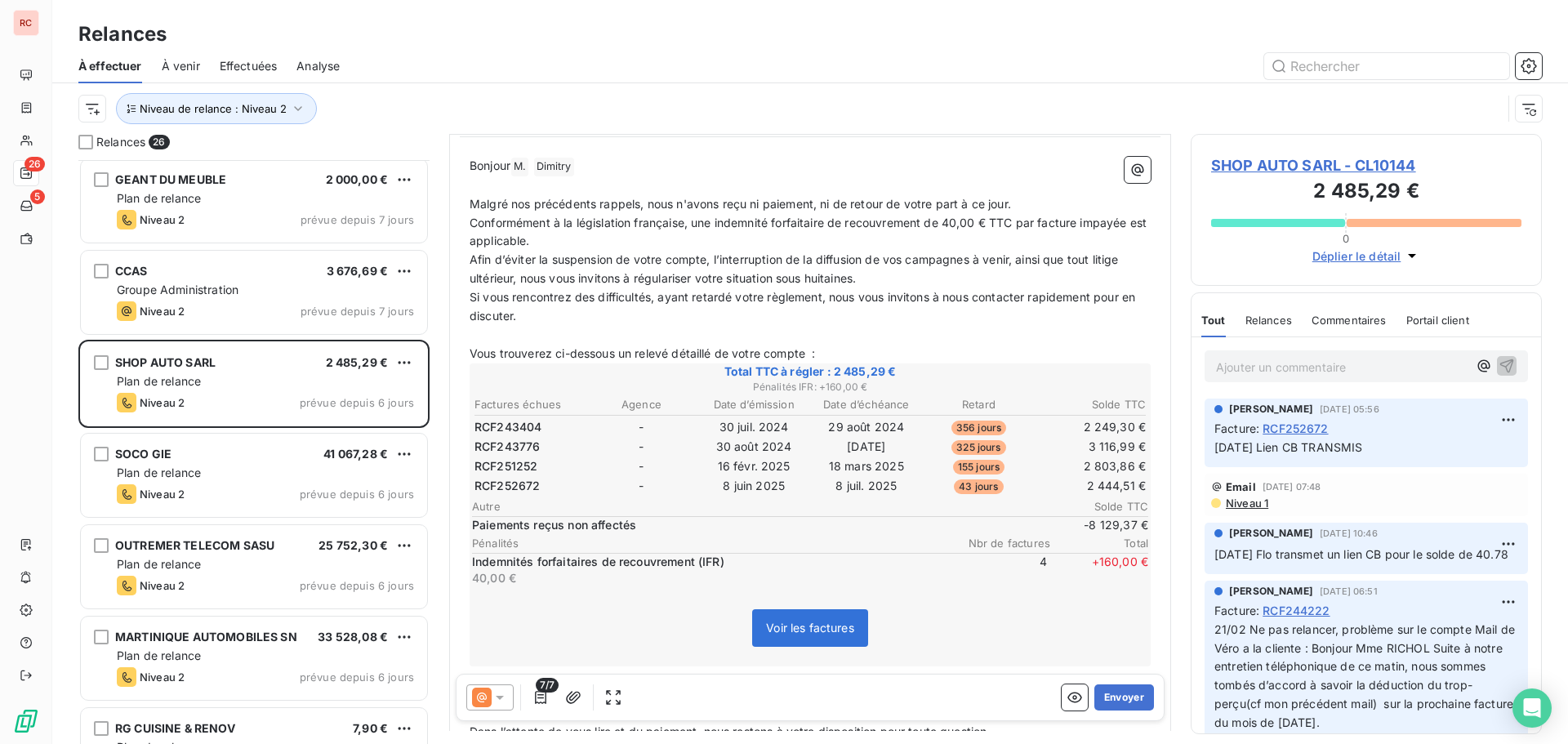
click at [609, 159] on p "Bonjour M. ﻿ Dimitry ﻿ ﻿" at bounding box center [809, 167] width 681 height 20
click at [1129, 170] on icon "button" at bounding box center [1137, 170] width 16 height 16
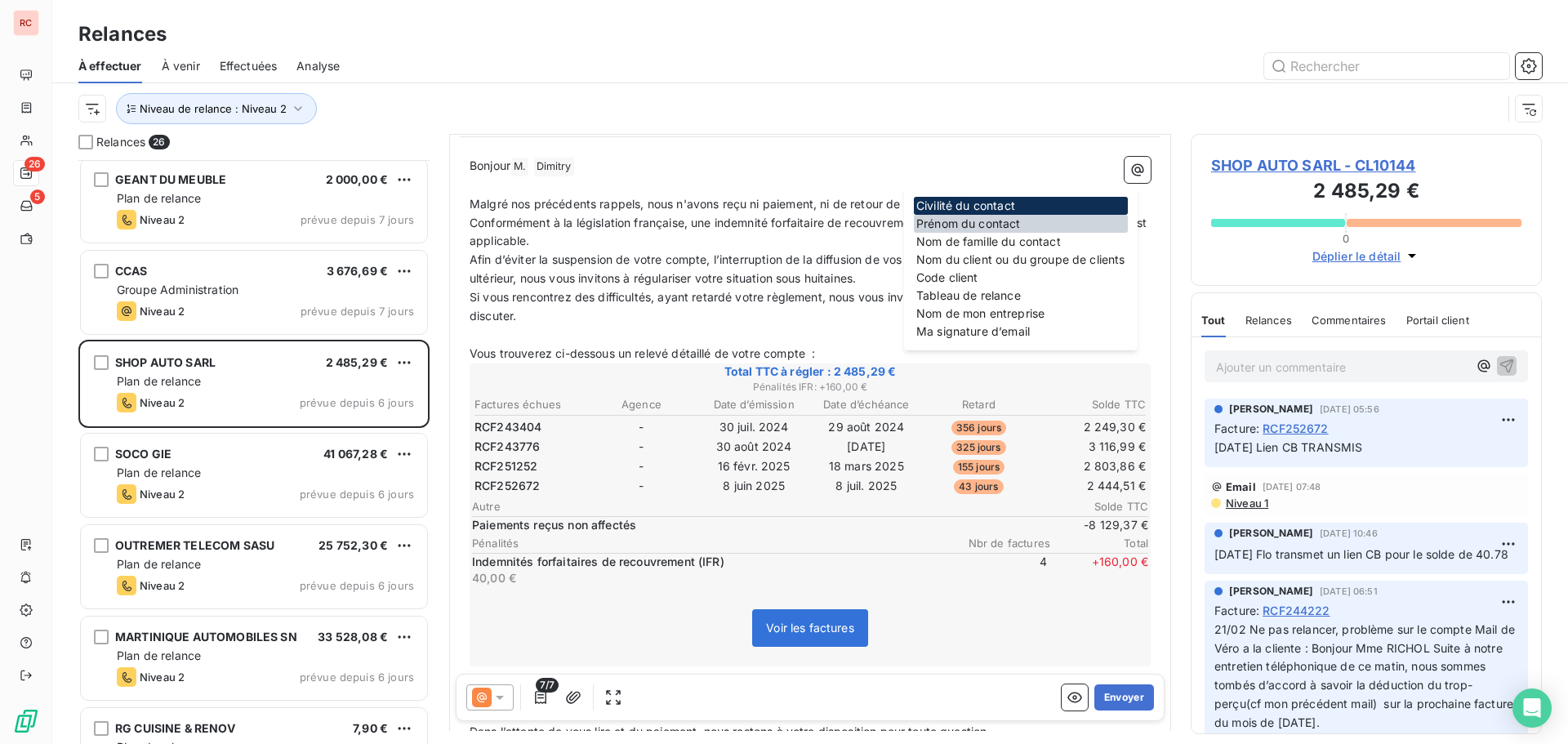
click at [1019, 222] on div "Prénom du contact" at bounding box center [1020, 224] width 214 height 18
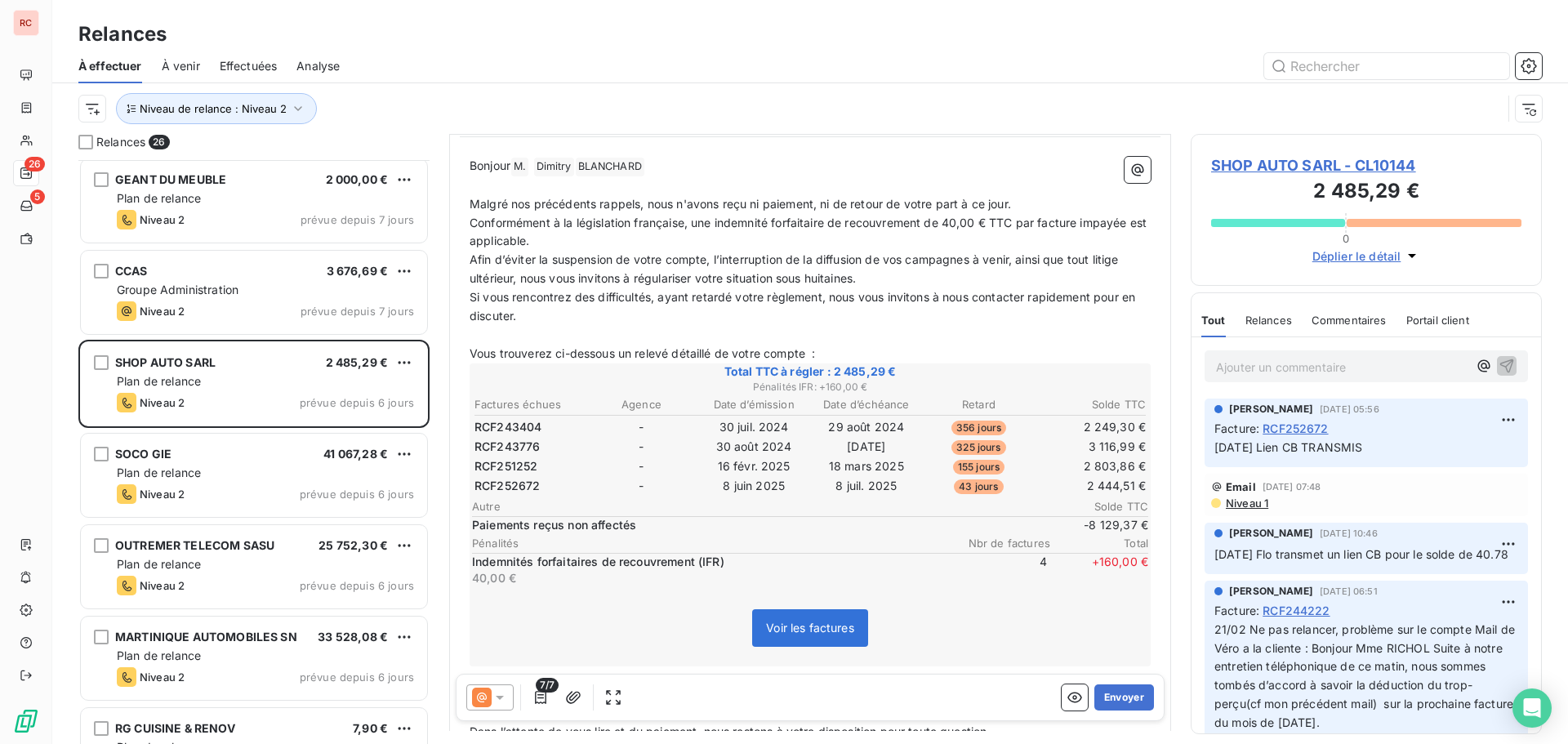
click at [820, 164] on p "Bonjour M. ﻿ Dimitry ﻿ ﻿ BLANCHARD ﻿ ﻿" at bounding box center [809, 167] width 681 height 20
click at [1255, 503] on span "Niveau 1" at bounding box center [1246, 502] width 44 height 13
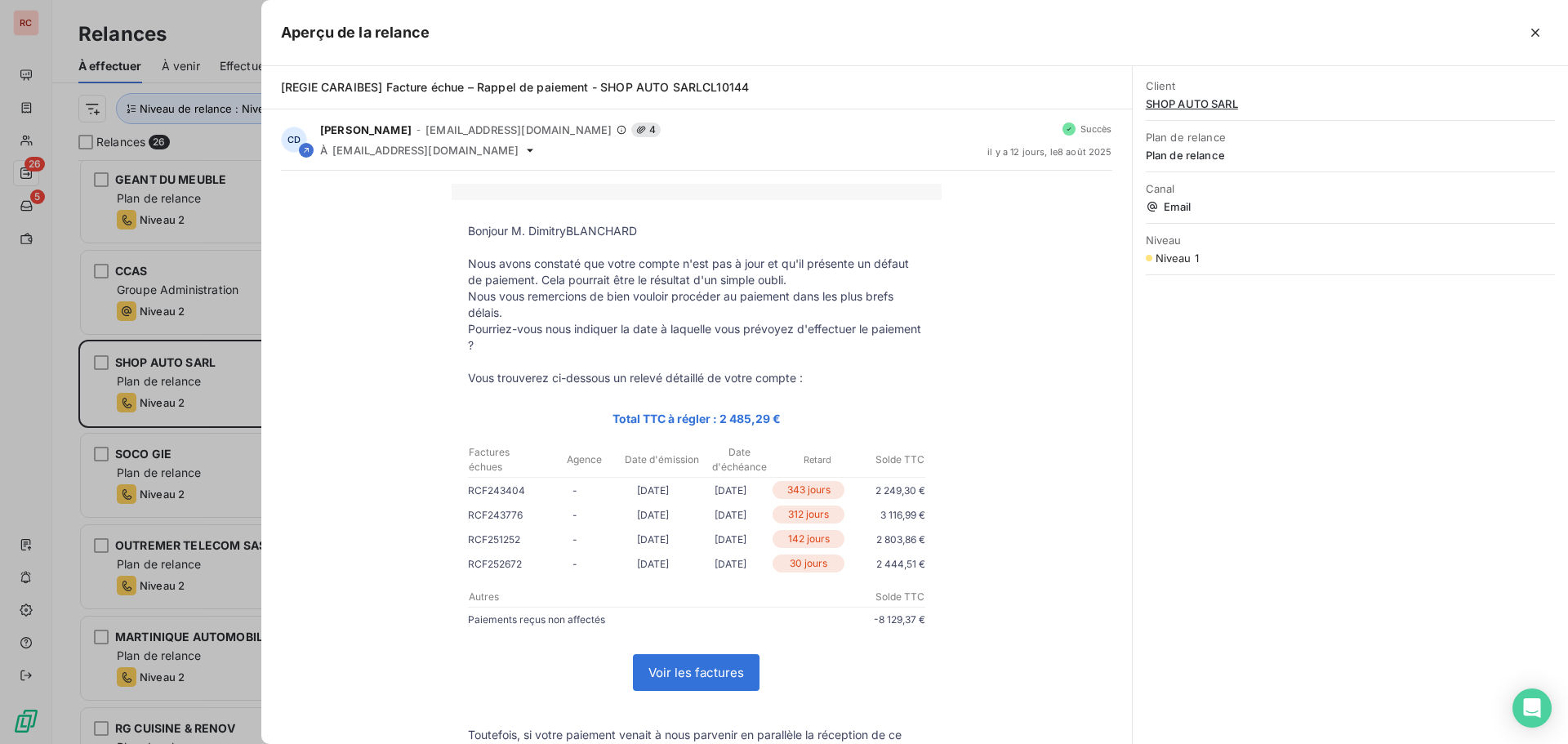
click at [1255, 503] on div "Client SHOP AUTO SARL Plan de relance Plan de relance Canal Email Niveau Niveau…" at bounding box center [1350, 404] width 435 height 678
click at [155, 371] on div at bounding box center [784, 372] width 1568 height 744
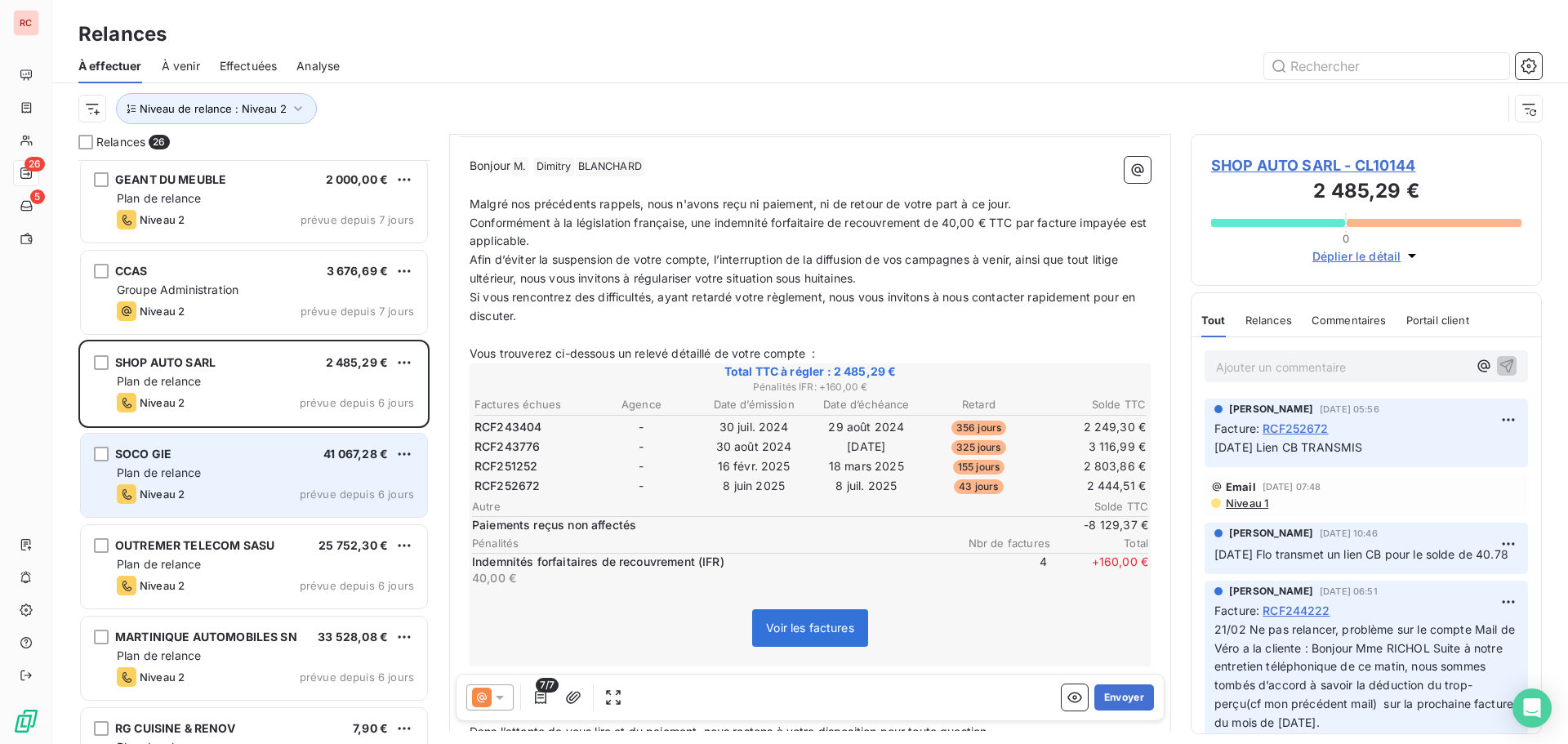
click at [218, 459] on div "SOCO GIE 41 067,28 €" at bounding box center [265, 454] width 297 height 15
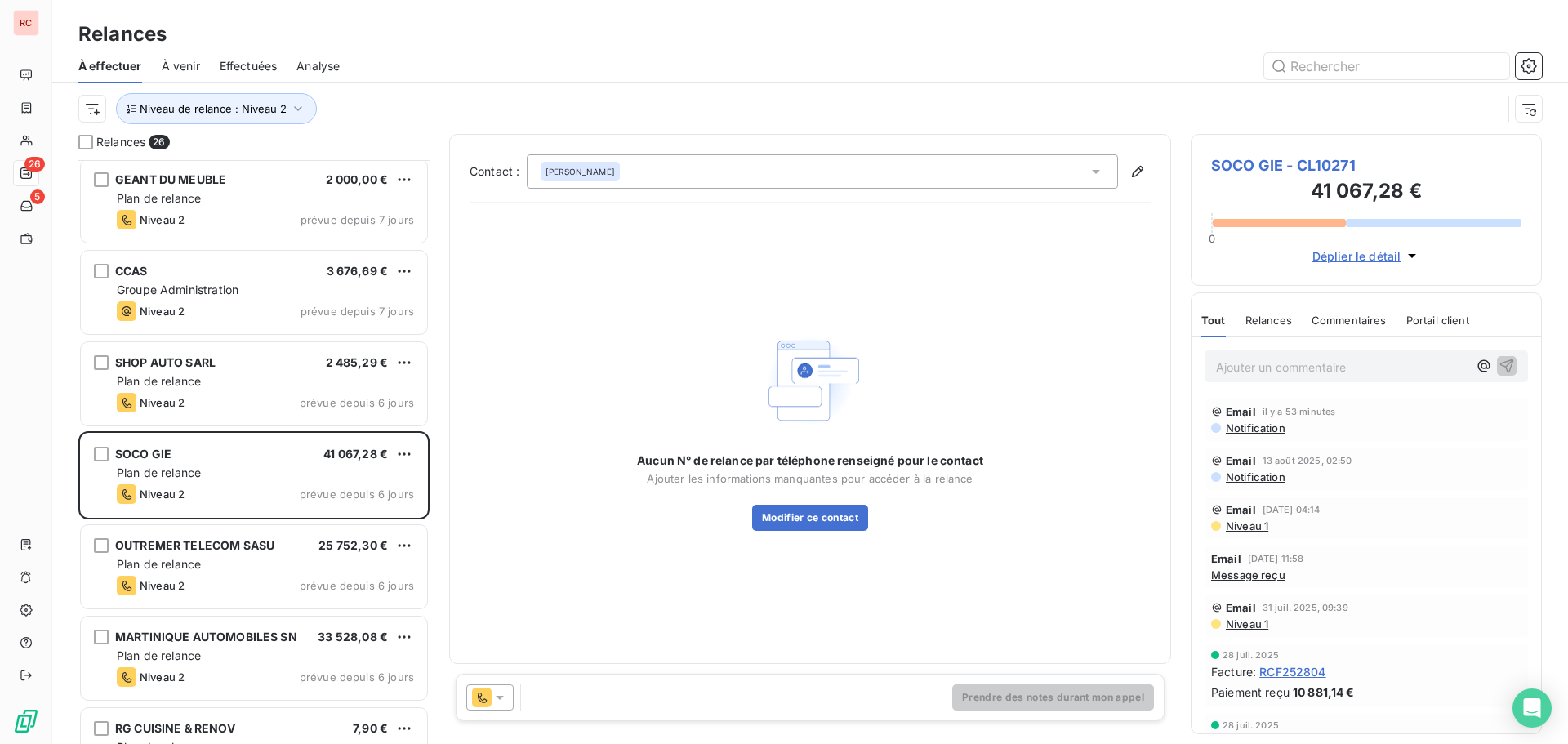
click at [510, 698] on div at bounding box center [489, 698] width 47 height 26
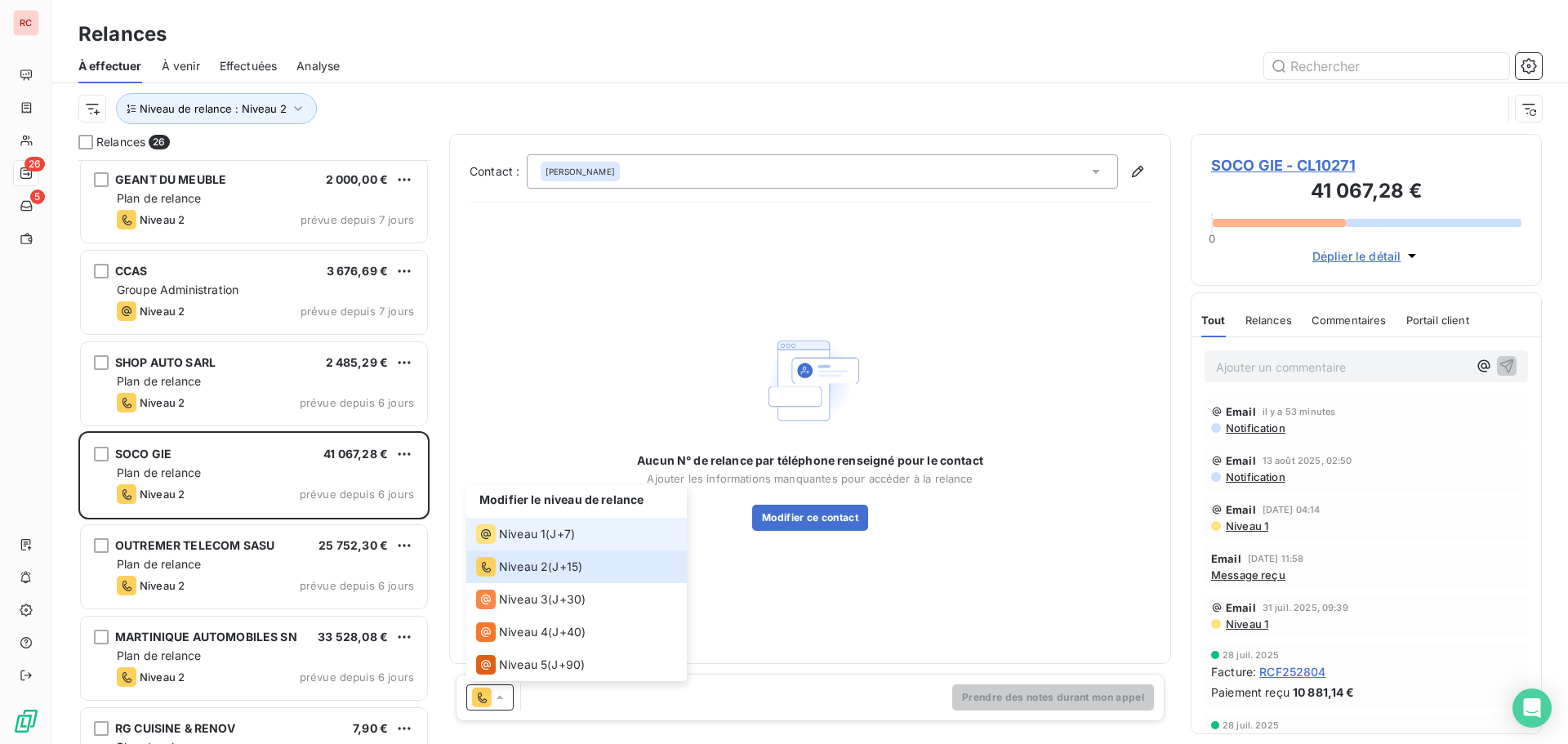
click at [542, 538] on span "Niveau 1" at bounding box center [522, 534] width 47 height 16
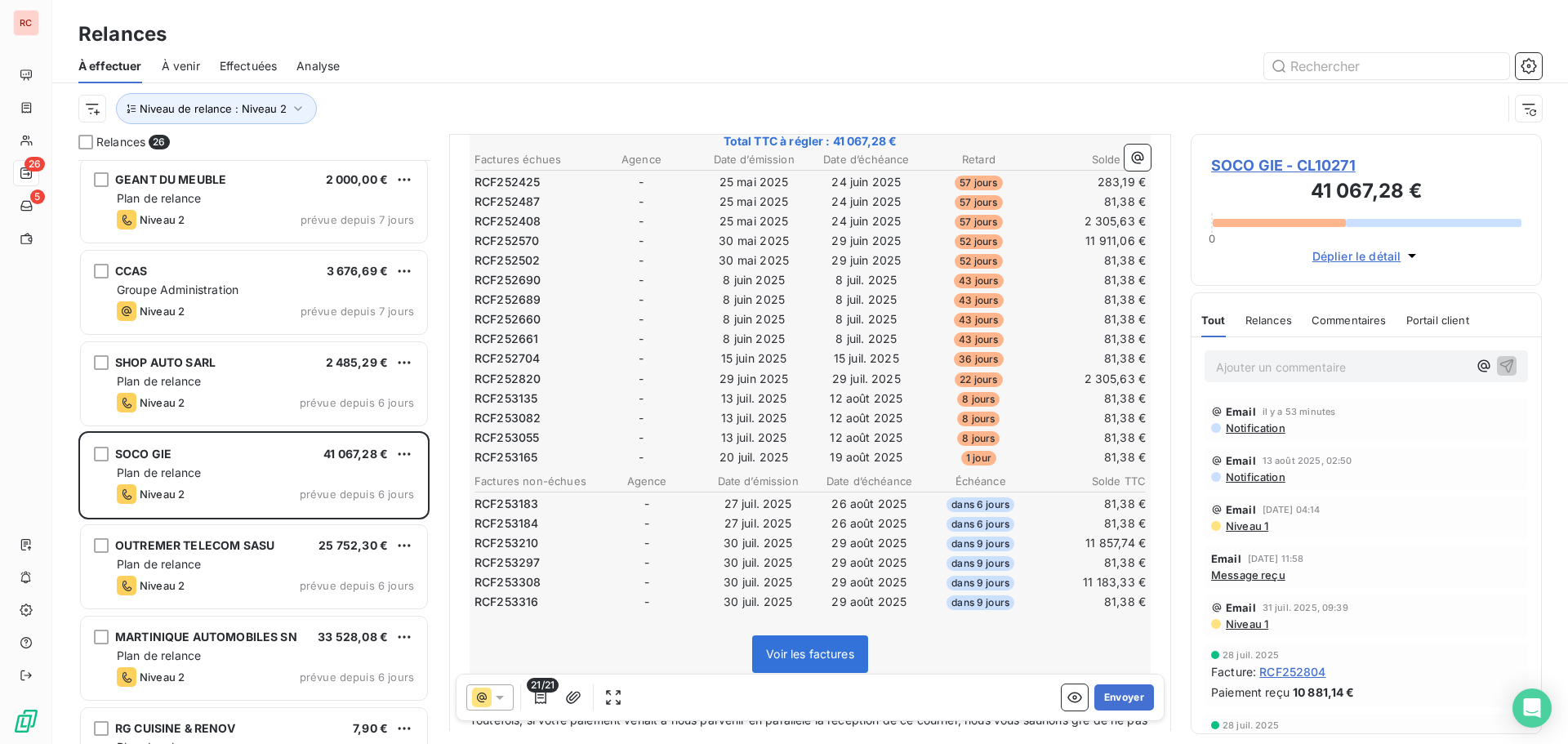
scroll to position [409, 0]
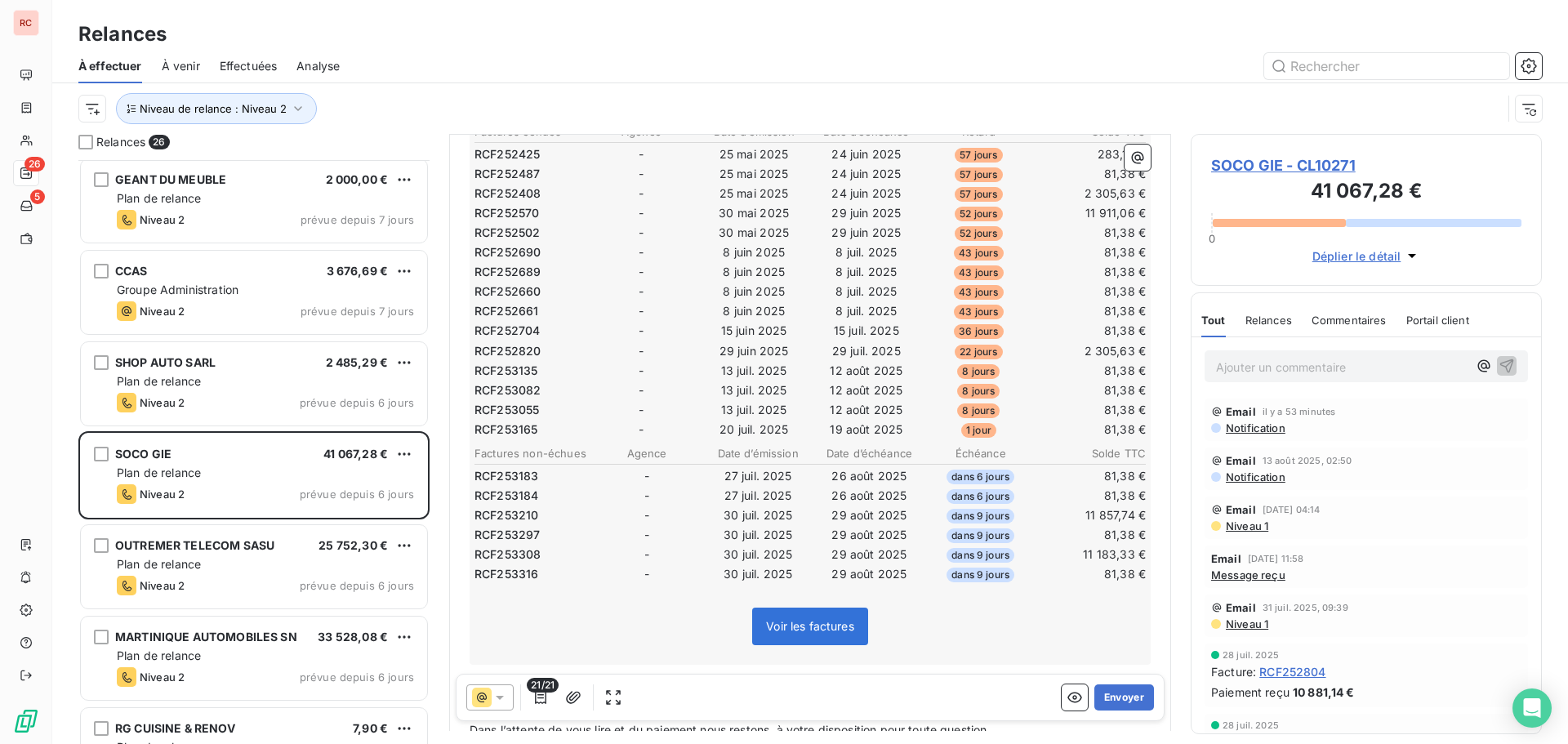
click at [540, 692] on span "21/21" at bounding box center [543, 685] width 32 height 15
click at [541, 699] on icon "button" at bounding box center [540, 697] width 16 height 16
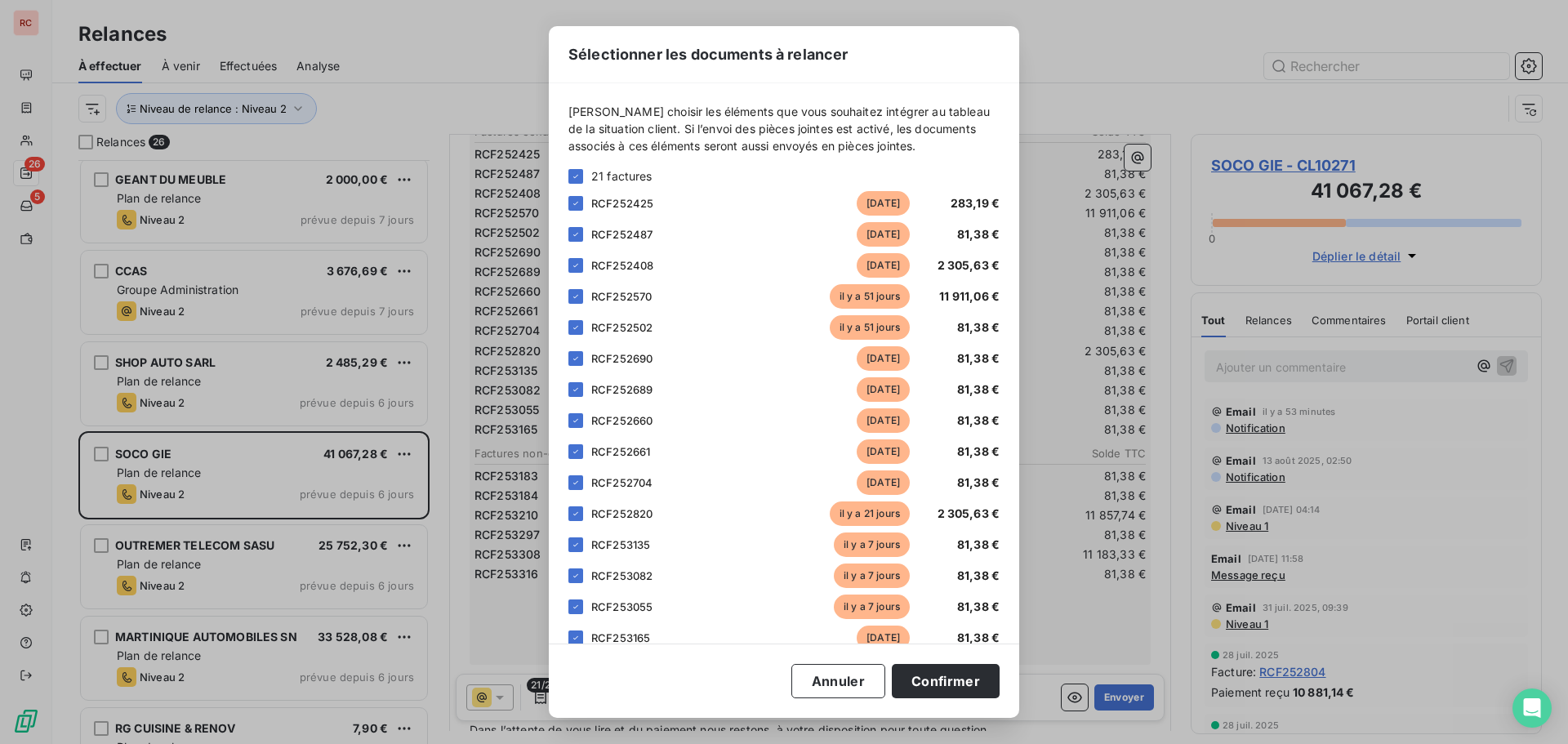
scroll to position [213, 0]
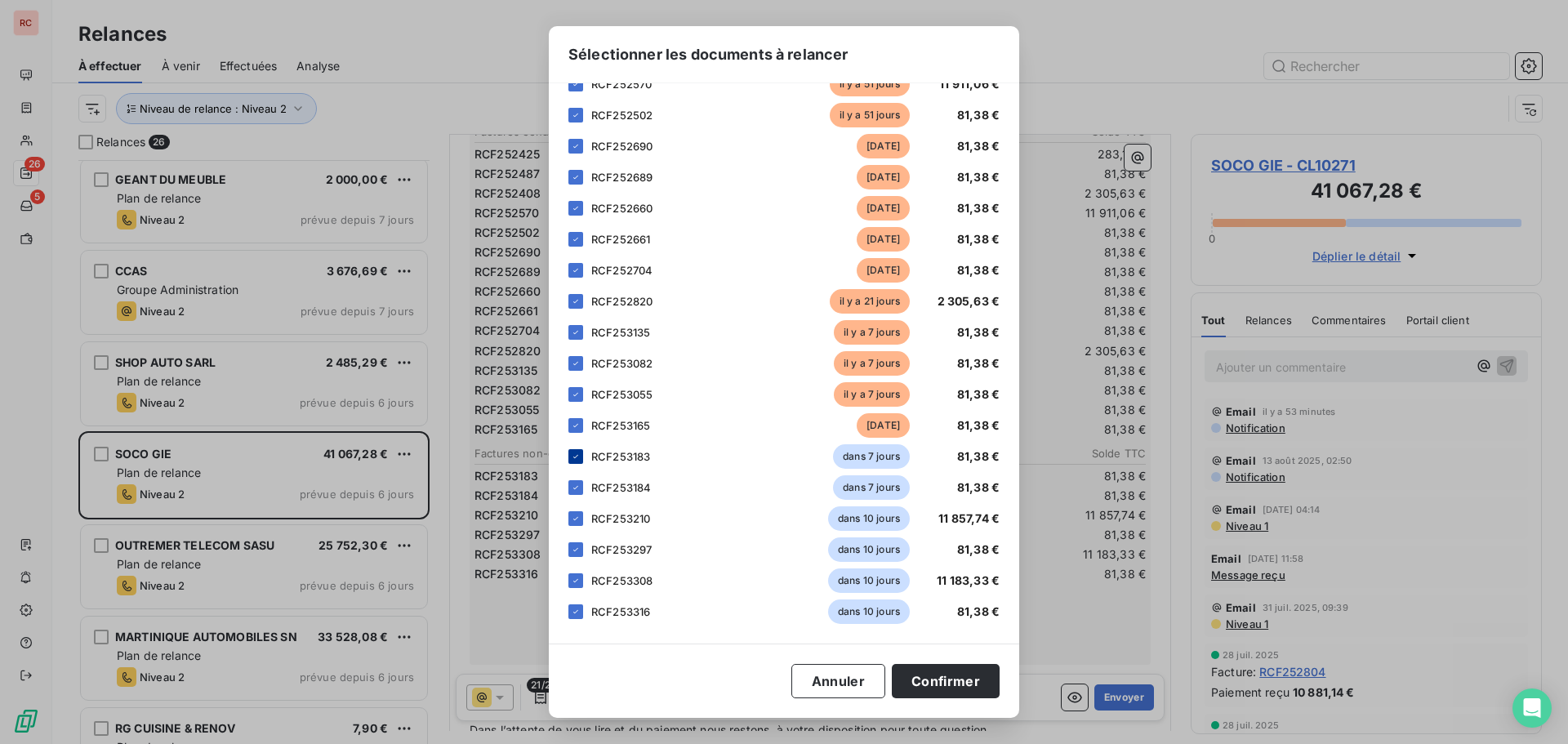
click at [570, 455] on div at bounding box center [575, 456] width 15 height 15
drag, startPoint x: 577, startPoint y: 483, endPoint x: 579, endPoint y: 493, distance: 10.2
click at [577, 483] on icon at bounding box center [576, 488] width 10 height 10
click at [579, 518] on icon at bounding box center [576, 519] width 10 height 10
click at [579, 551] on icon at bounding box center [576, 550] width 10 height 10
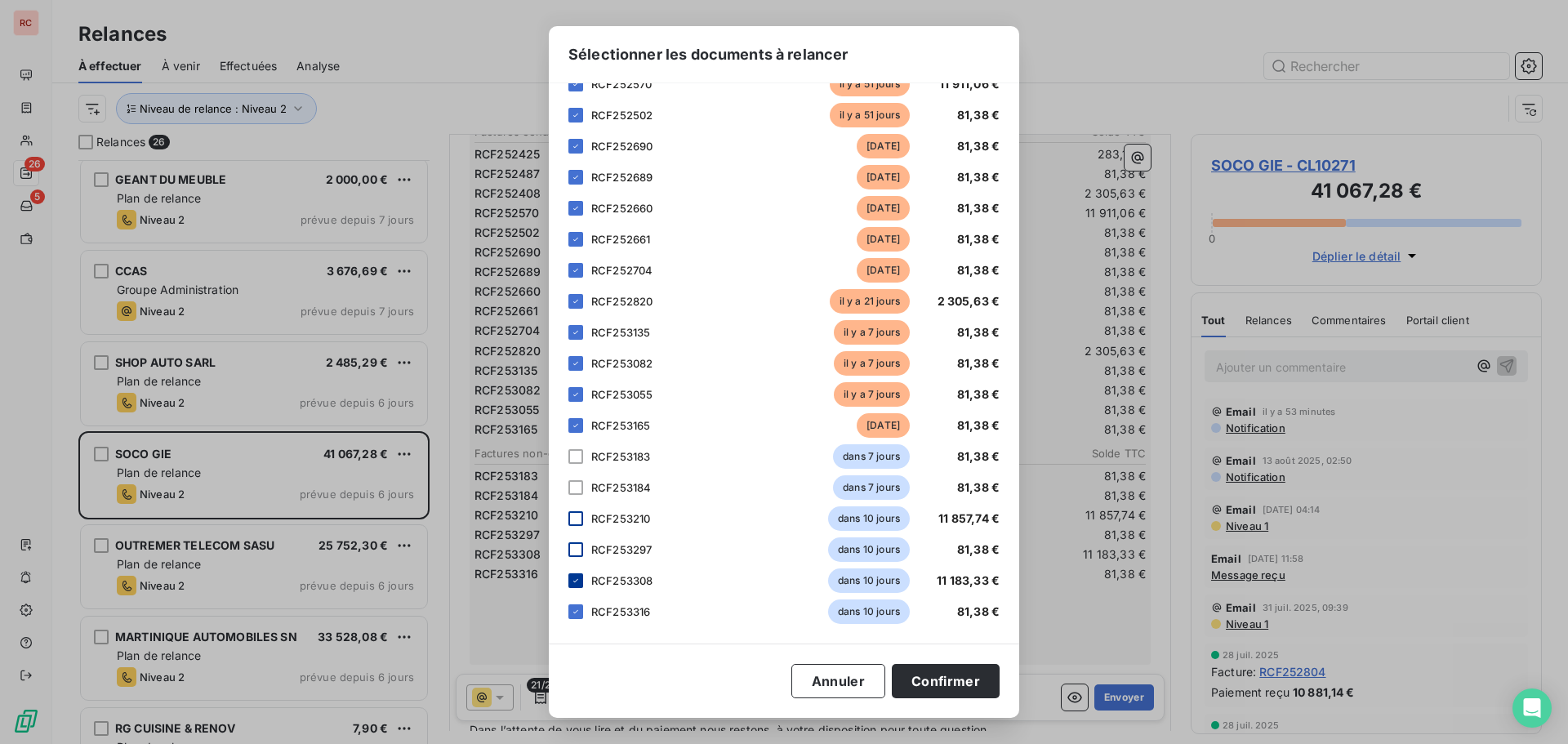
click at [578, 583] on icon at bounding box center [576, 581] width 10 height 10
click at [578, 608] on icon at bounding box center [576, 612] width 10 height 10
click at [981, 694] on button "Confirmer" at bounding box center [945, 681] width 108 height 34
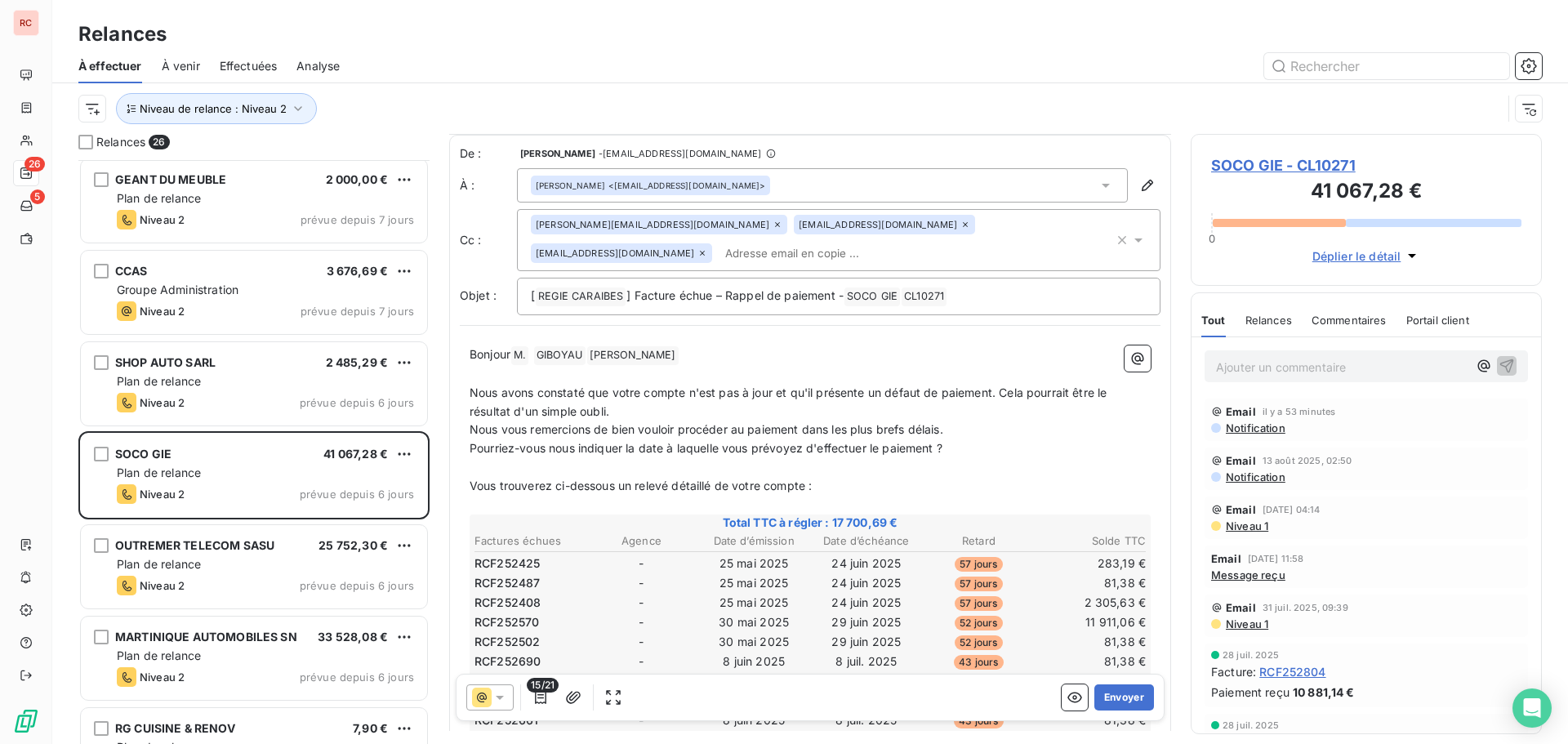
scroll to position [83, 0]
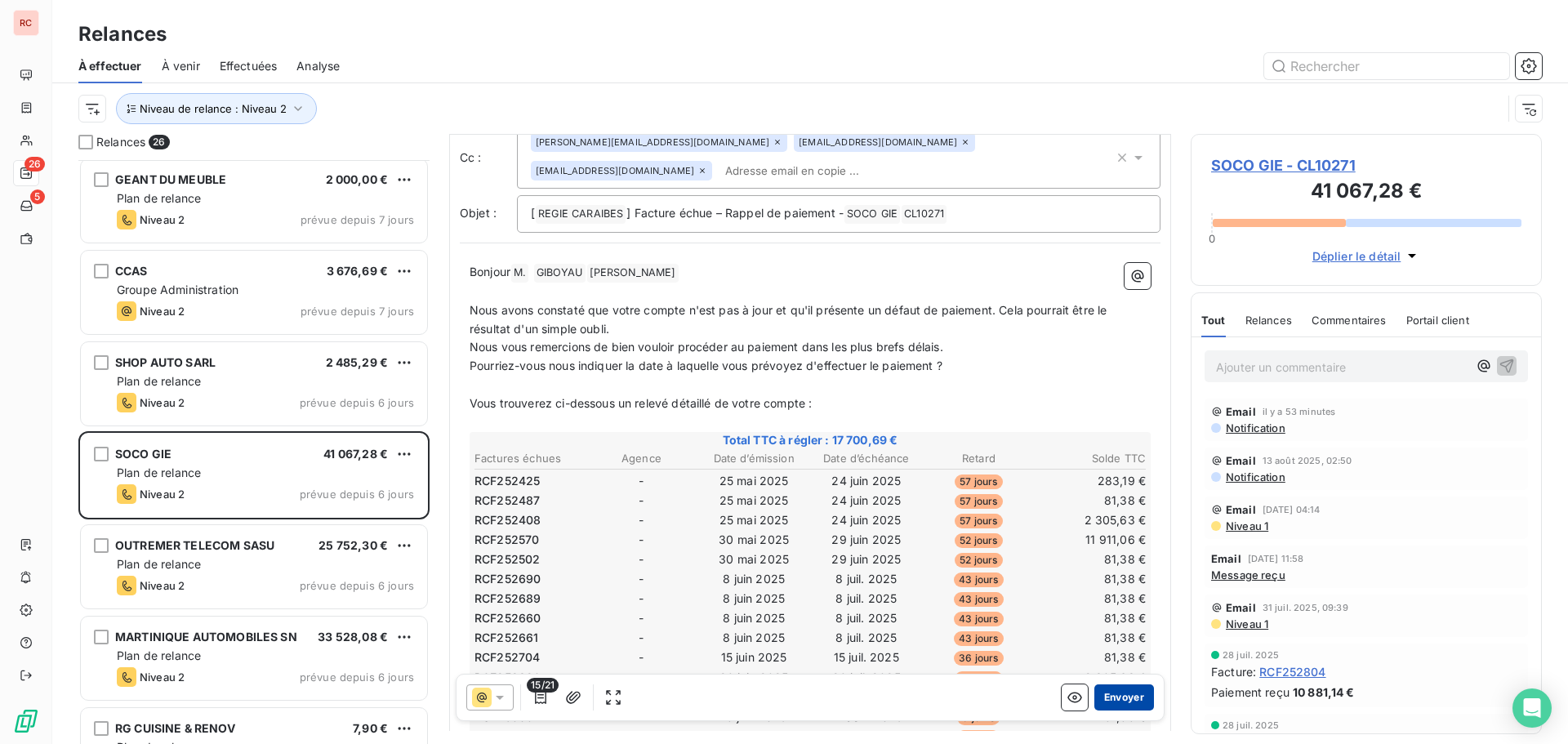
click at [1121, 689] on button "Envoyer" at bounding box center [1124, 698] width 60 height 26
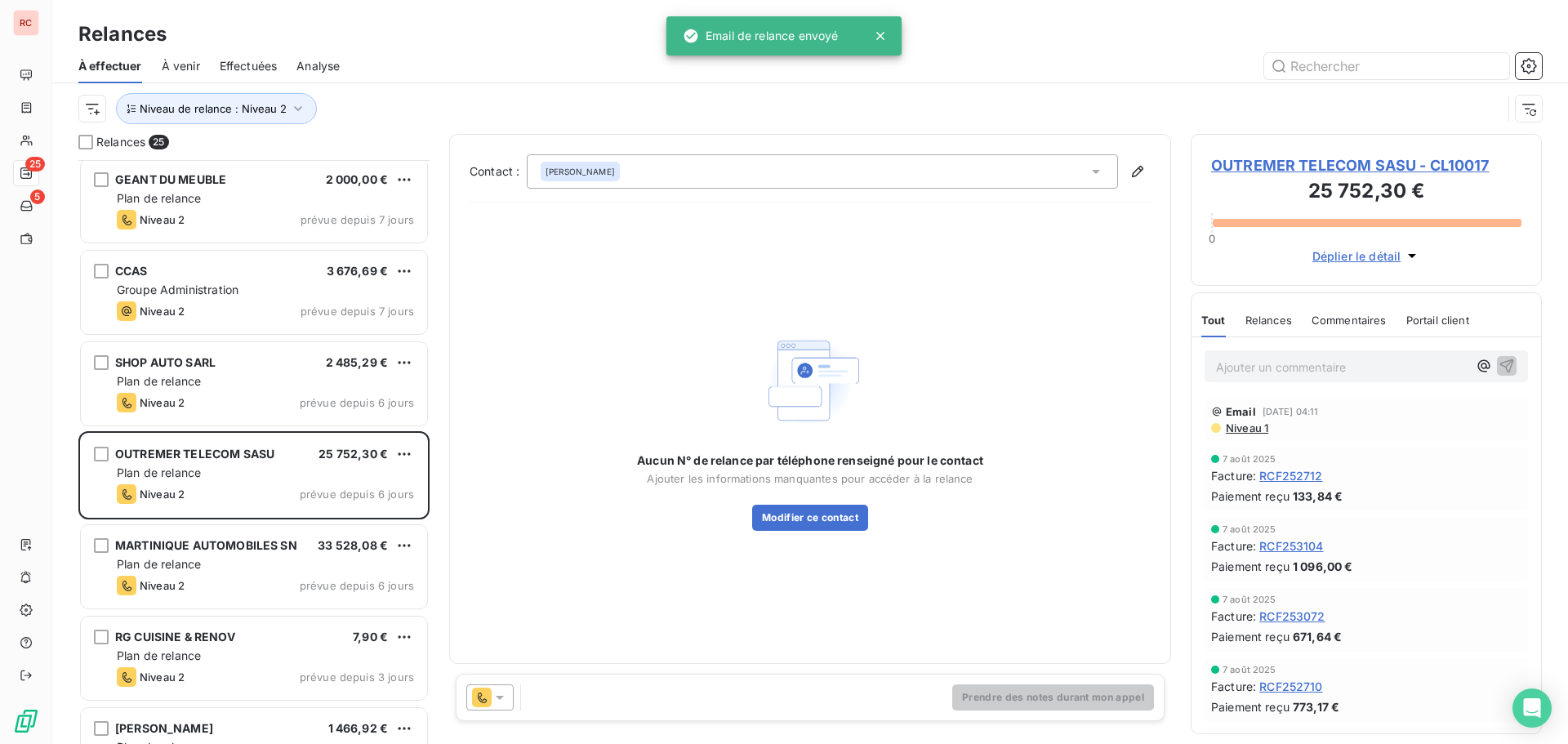
click at [505, 691] on icon at bounding box center [500, 697] width 16 height 16
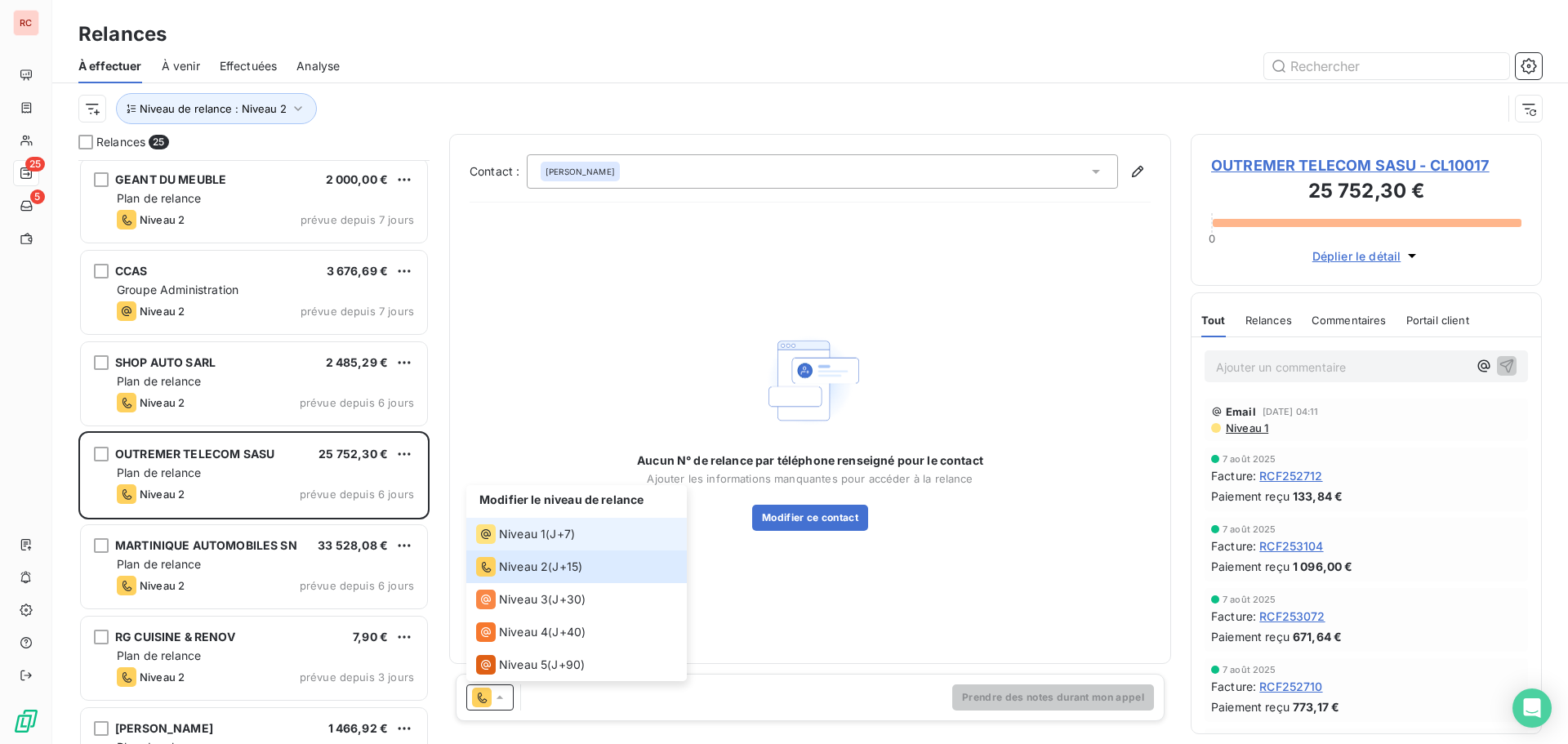
click at [559, 528] on span "J+7 )" at bounding box center [562, 534] width 25 height 16
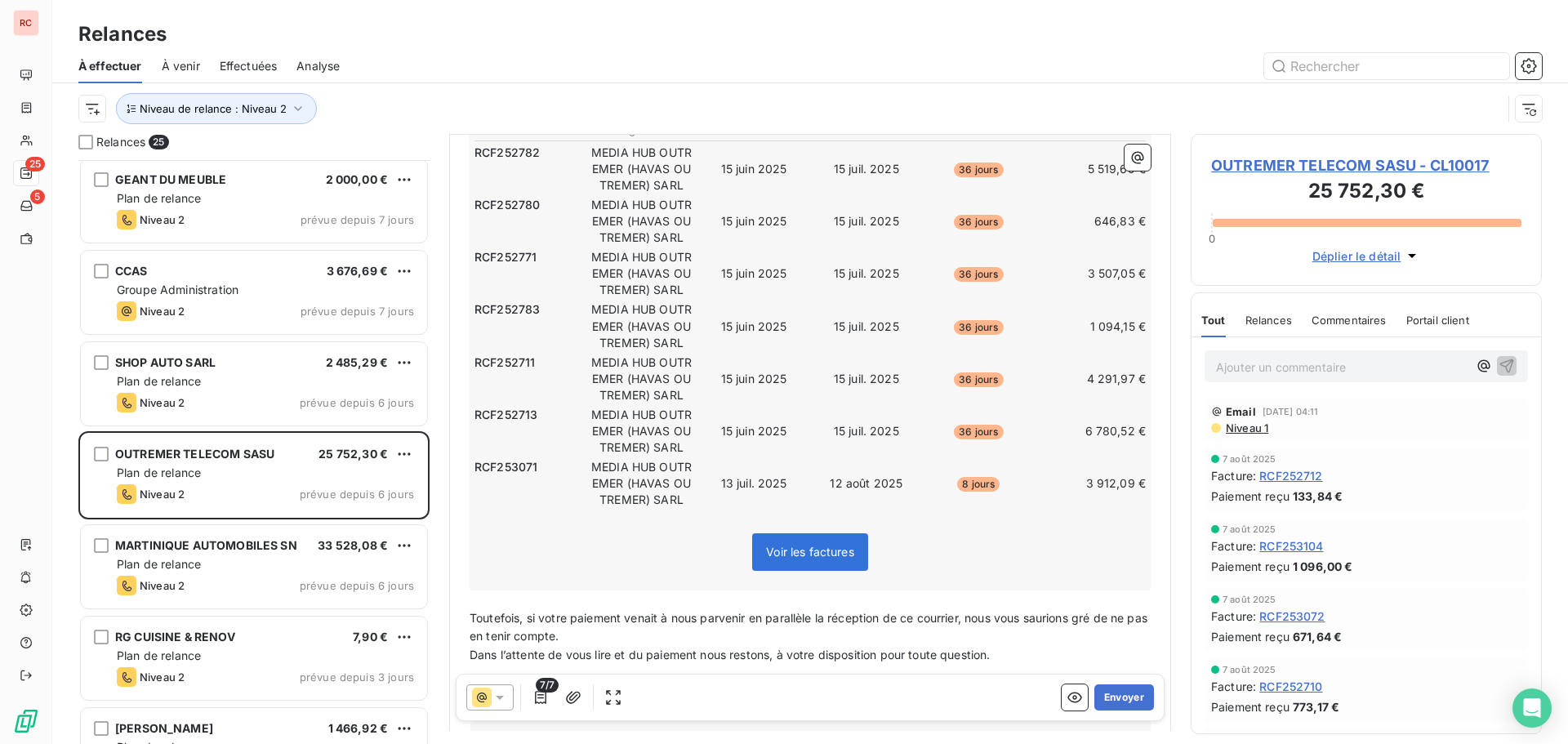
scroll to position [491, 0]
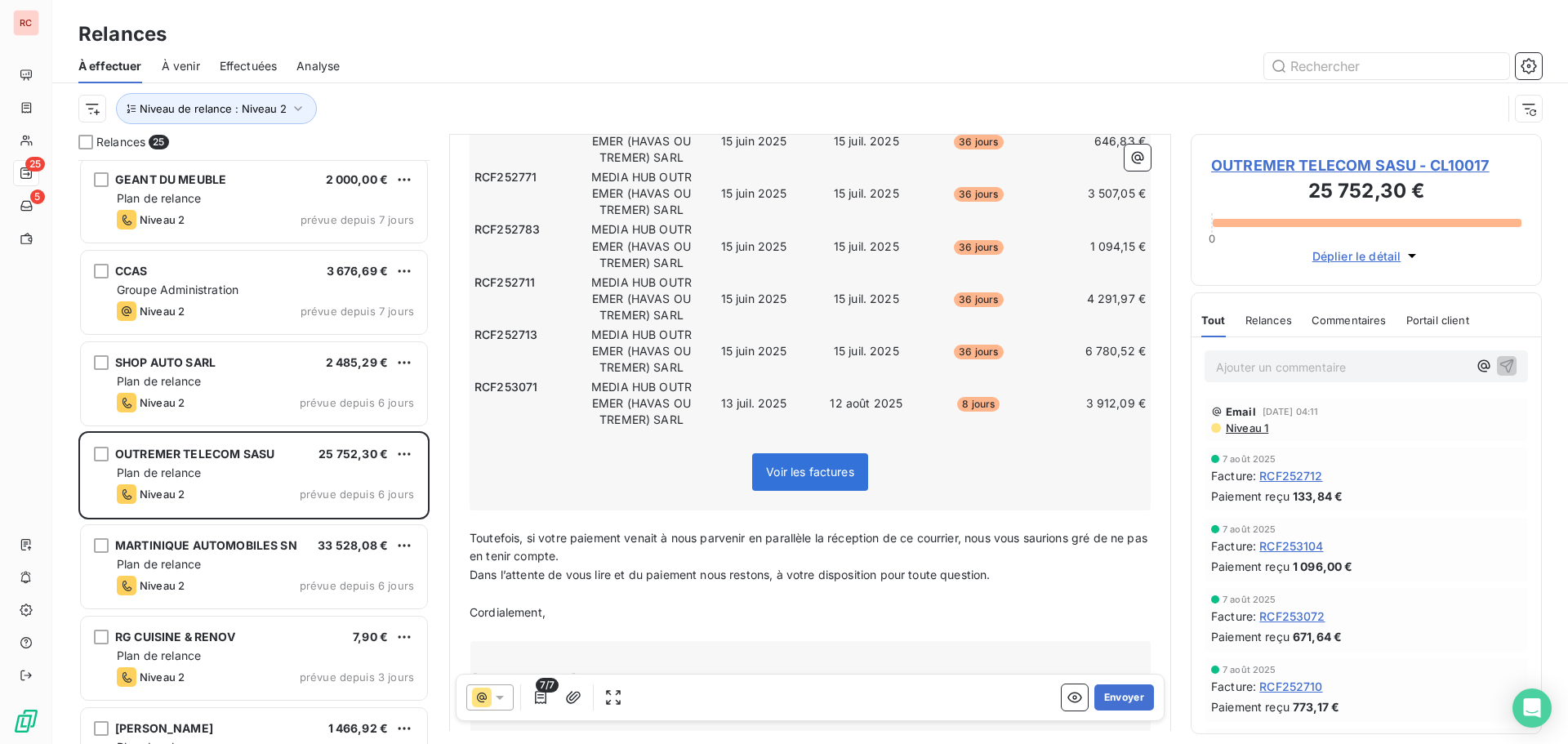
click at [507, 701] on icon at bounding box center [500, 697] width 16 height 16
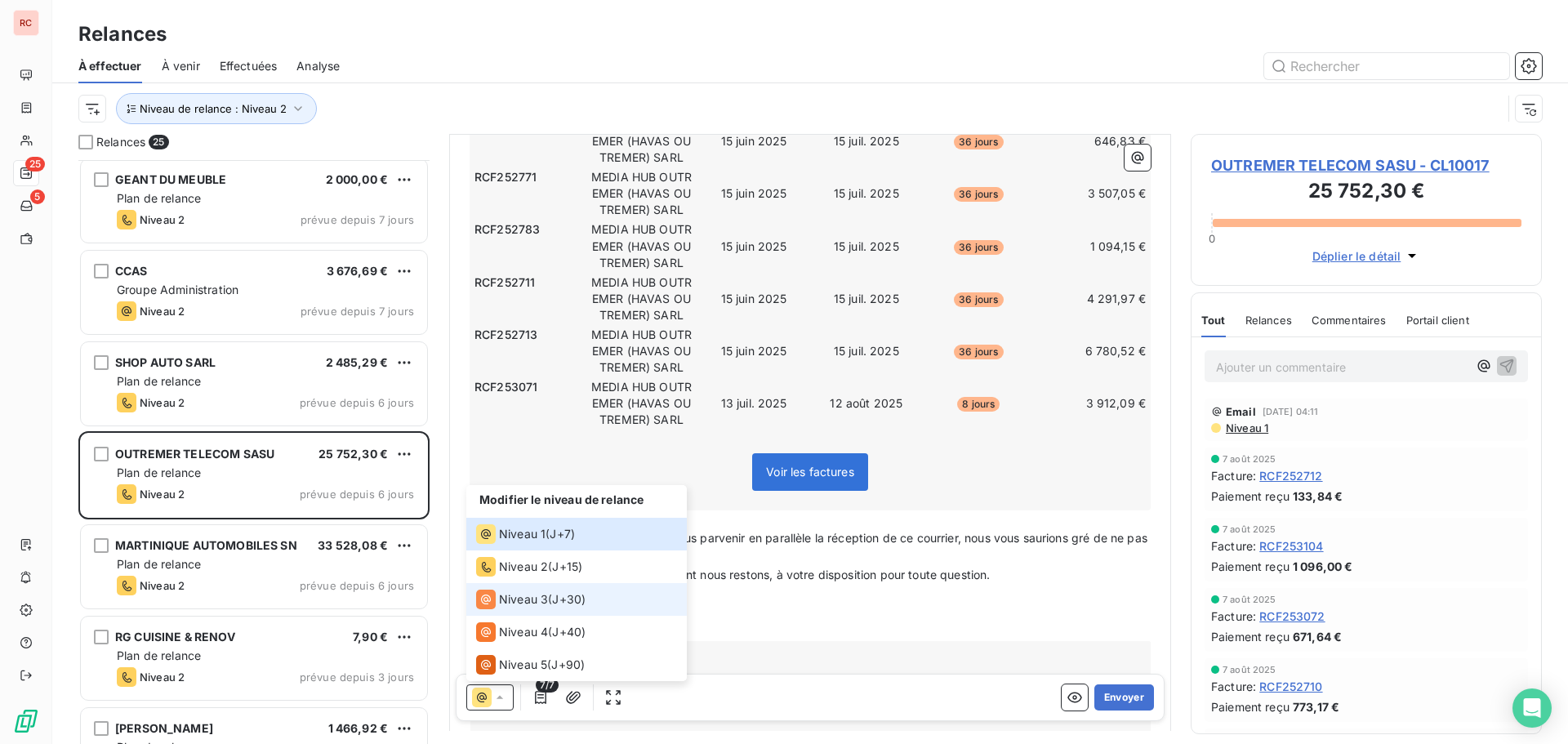
click at [551, 599] on div "Niveau 3 ( J+30 )" at bounding box center [531, 600] width 110 height 20
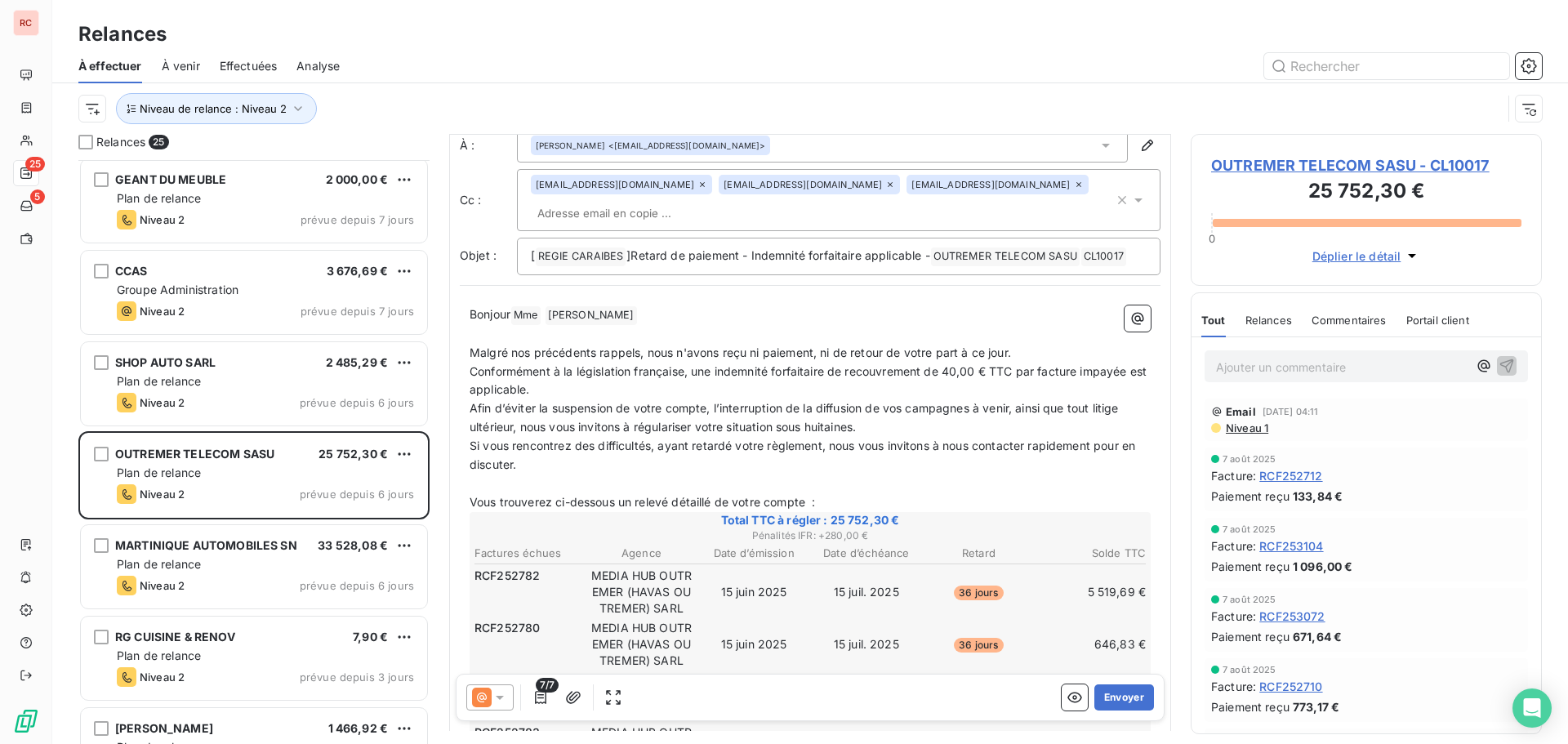
scroll to position [0, 0]
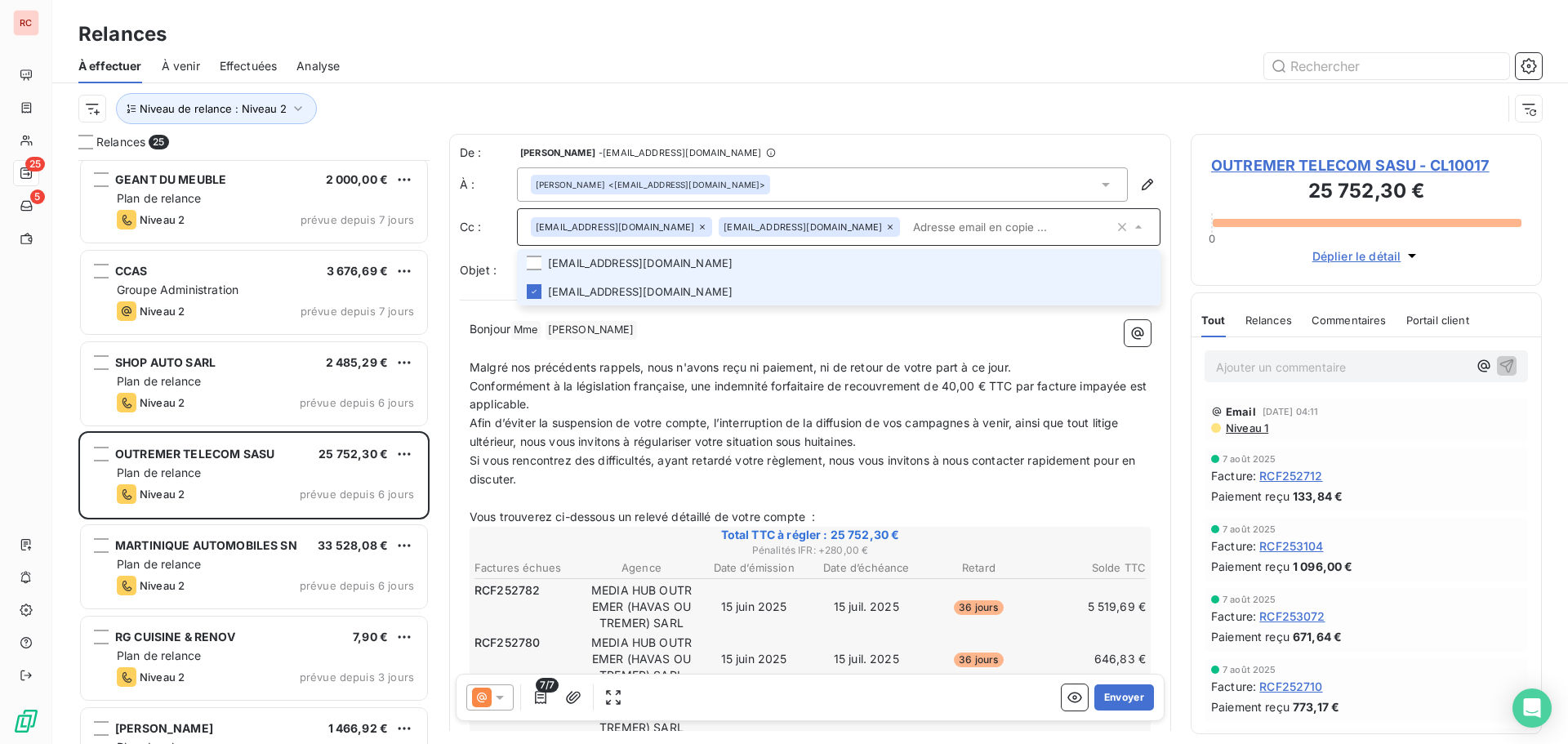
scroll to position [572, 339]
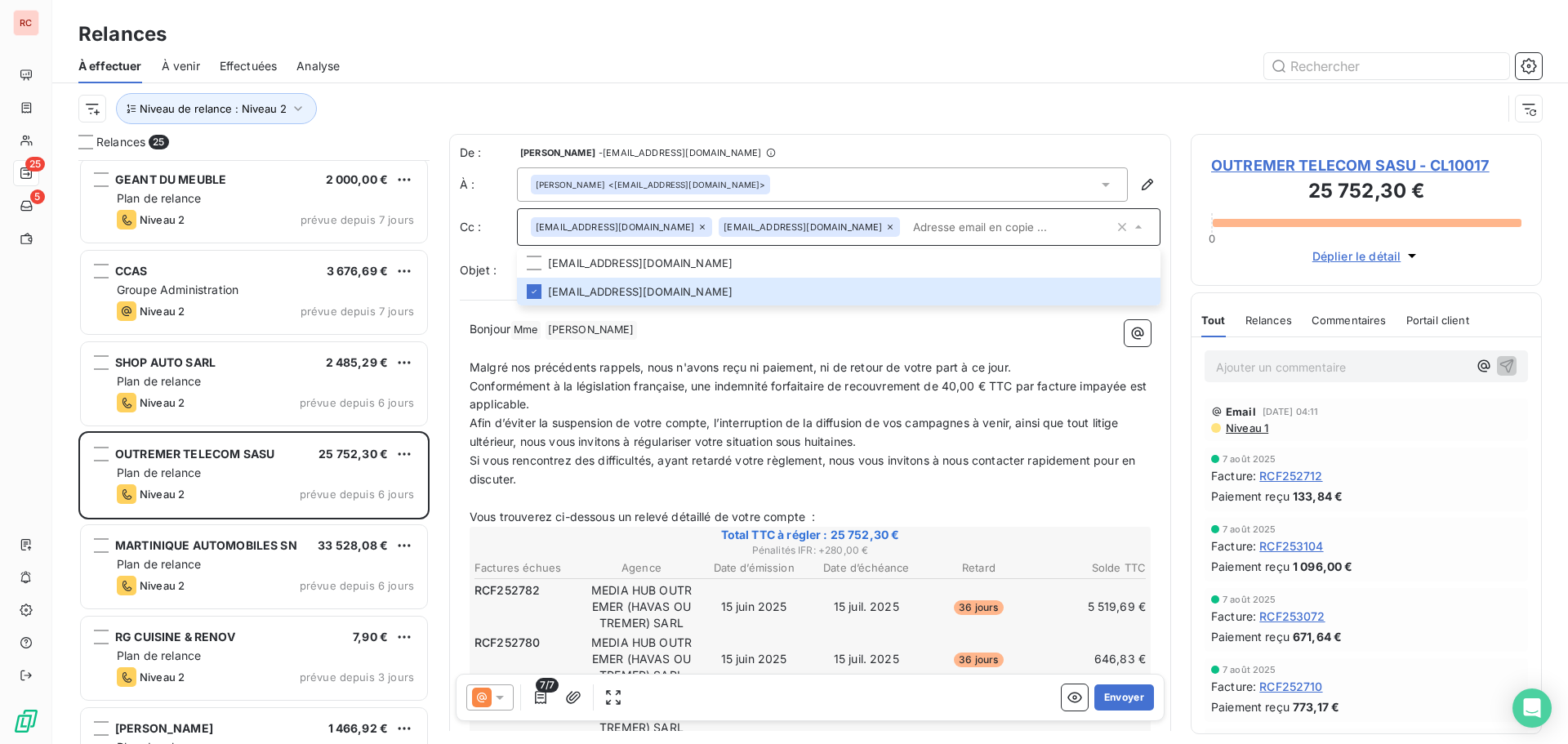
click at [658, 481] on p "Si vous rencontrez des difficultés, ayant retardé votre règlement, nous vous in…" at bounding box center [809, 470] width 681 height 38
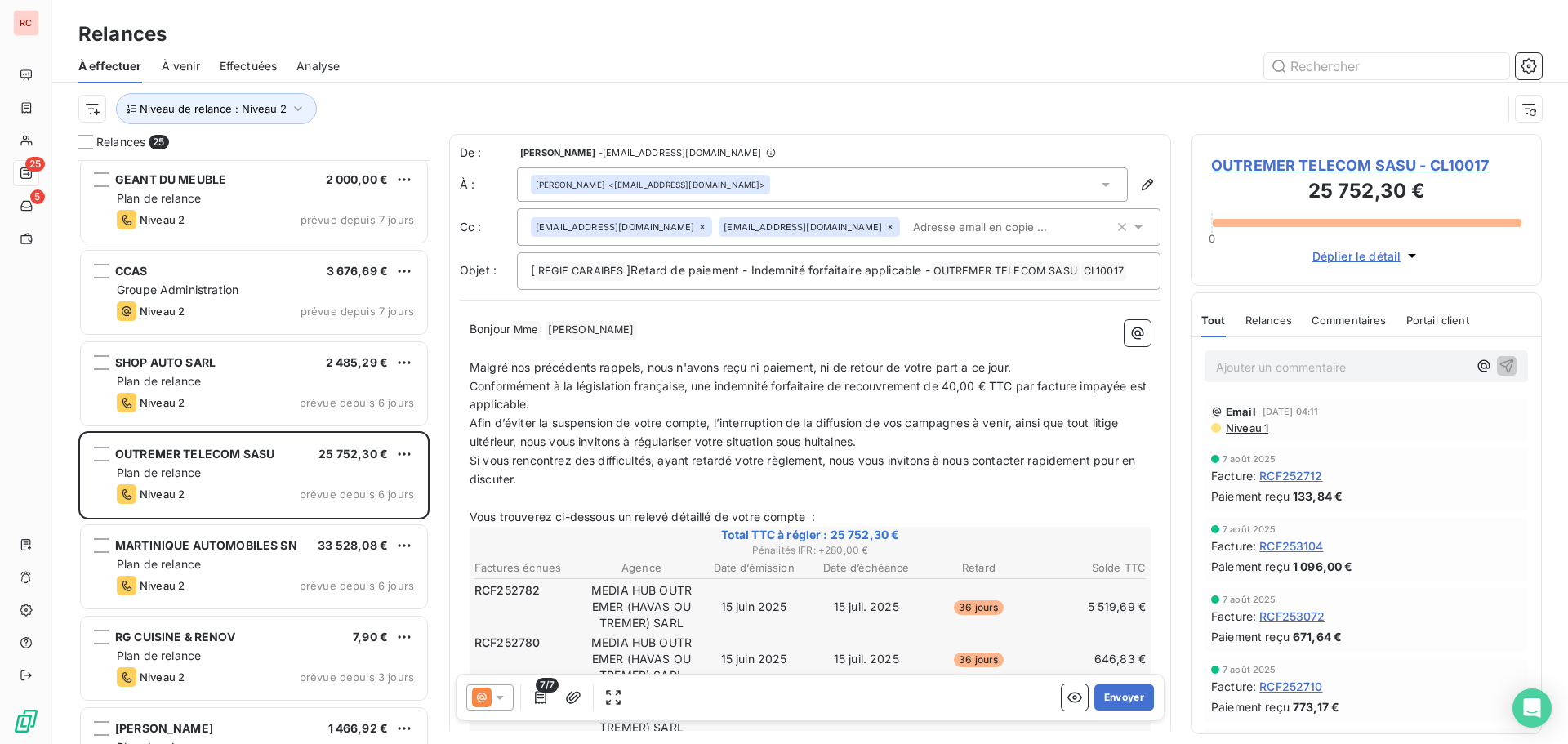
click at [497, 700] on icon at bounding box center [500, 697] width 16 height 16
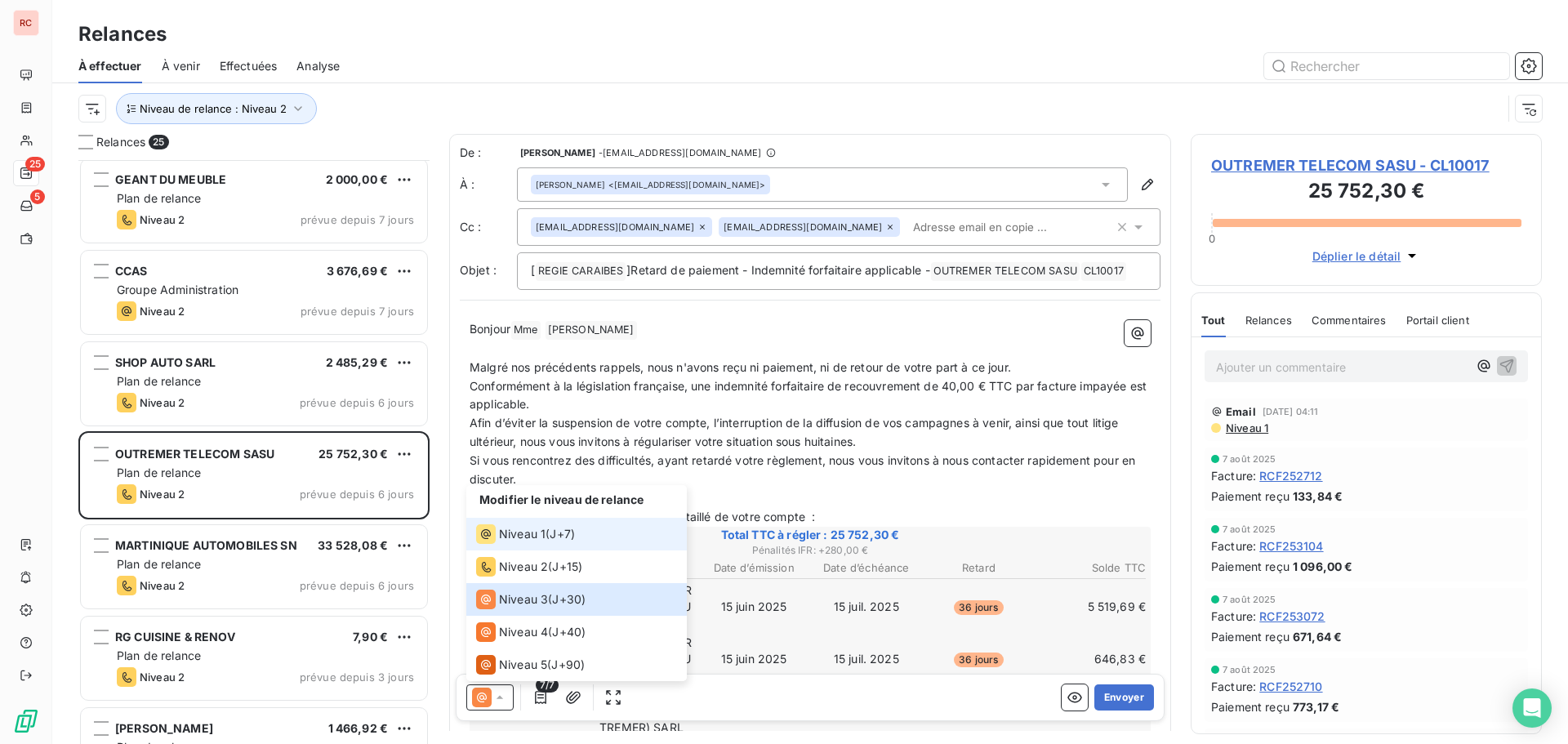
click at [527, 542] on div "Niveau 1" at bounding box center [511, 534] width 70 height 20
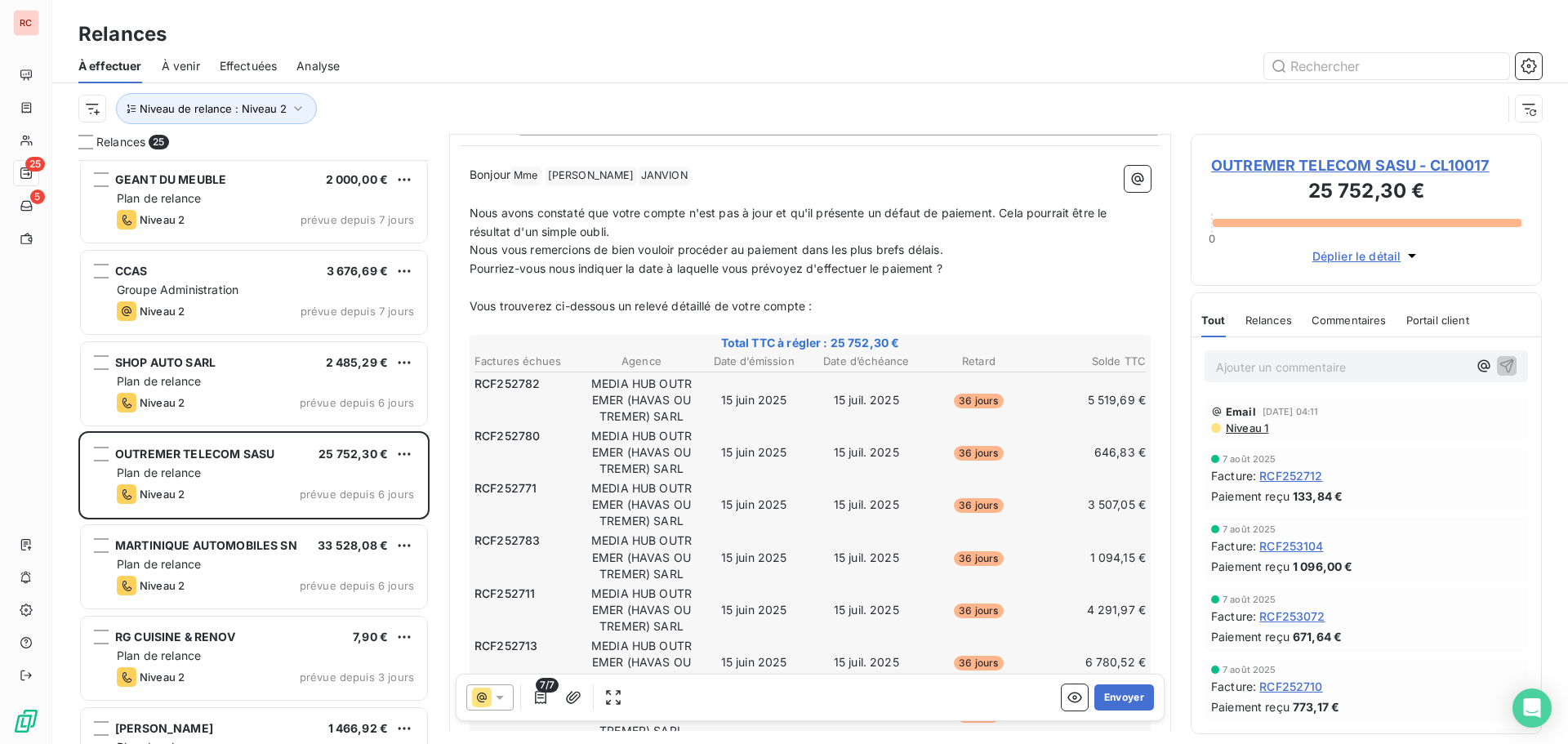
scroll to position [0, 0]
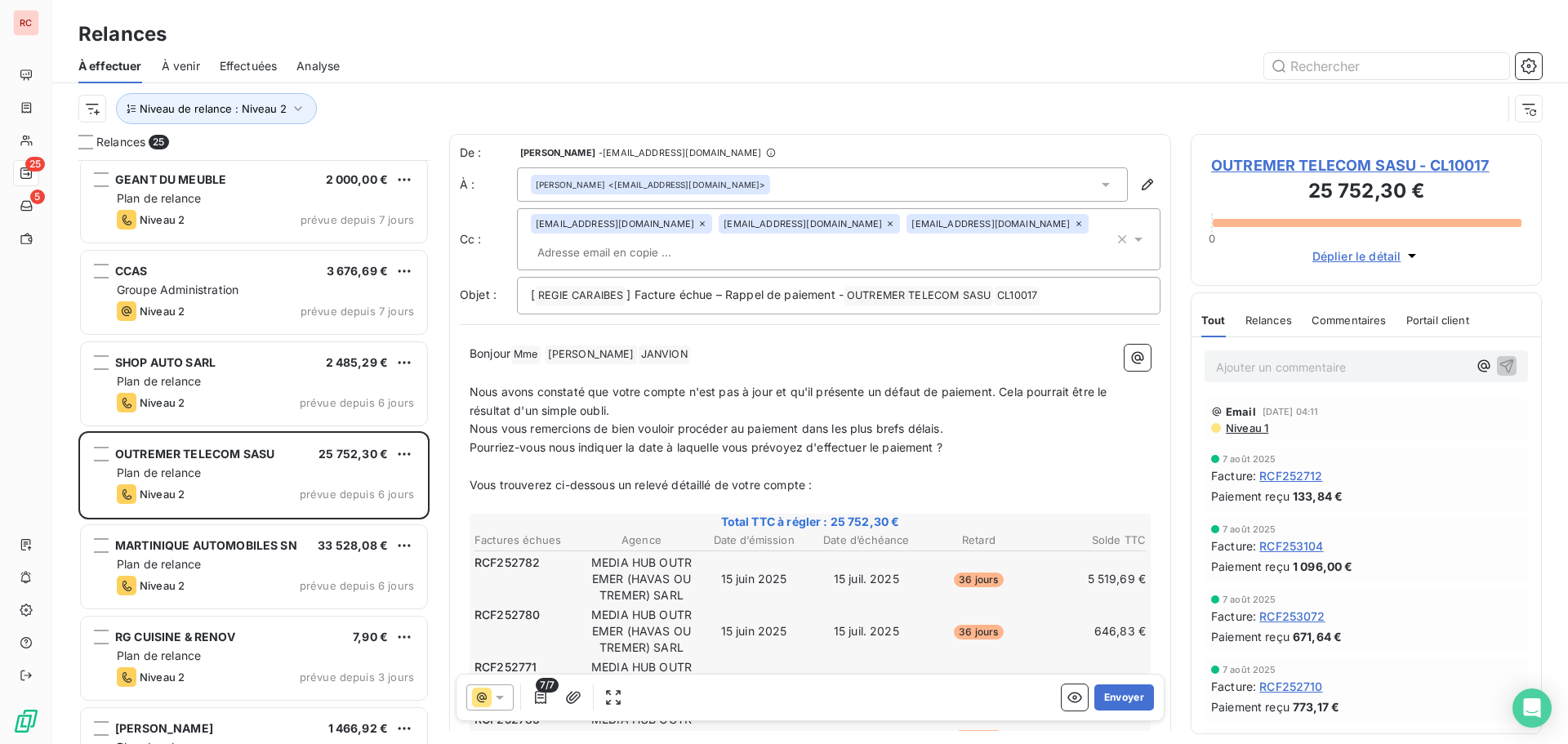
click at [698, 223] on icon at bounding box center [703, 224] width 10 height 10
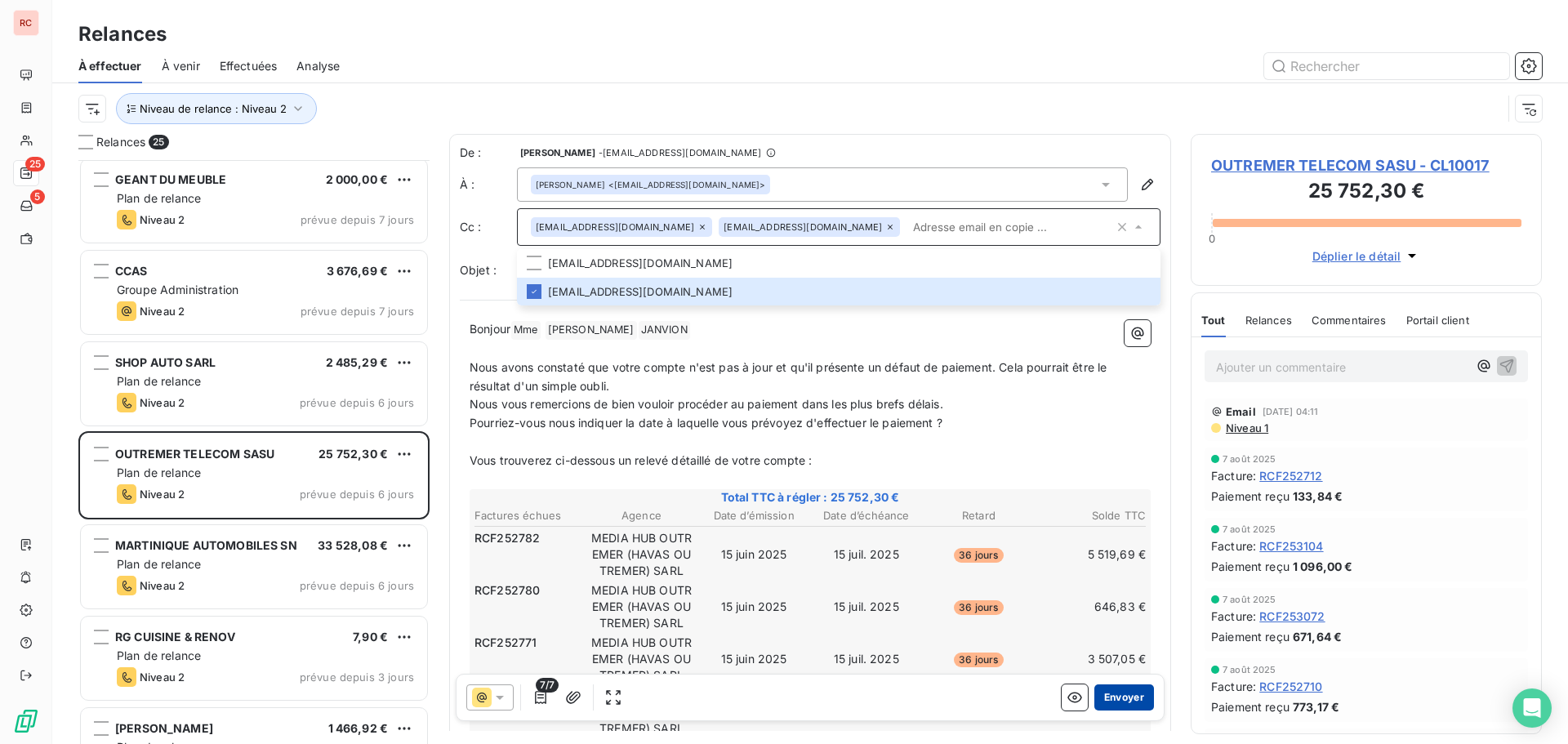
click at [1134, 702] on button "Envoyer" at bounding box center [1124, 698] width 60 height 26
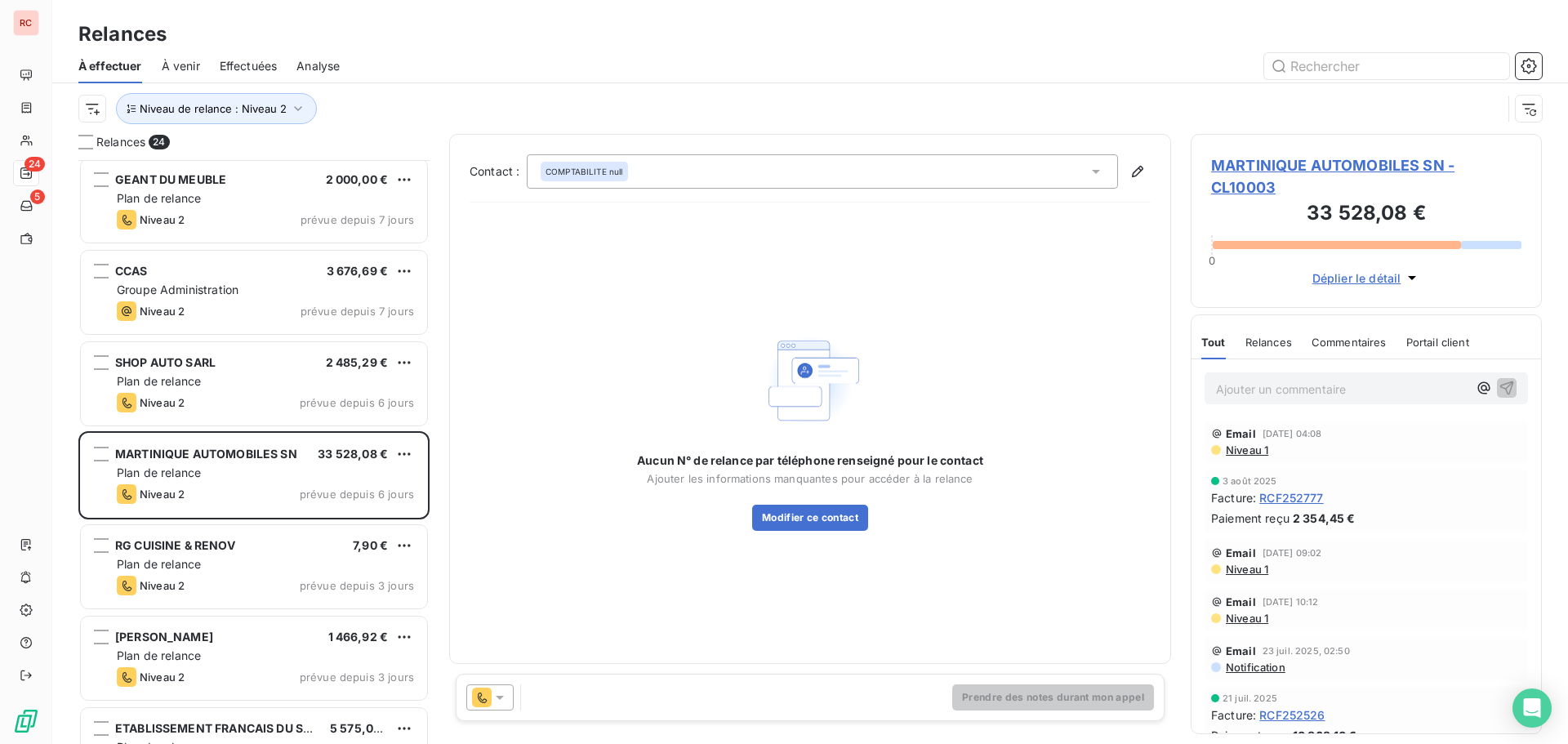
click at [496, 697] on icon at bounding box center [500, 698] width 8 height 4
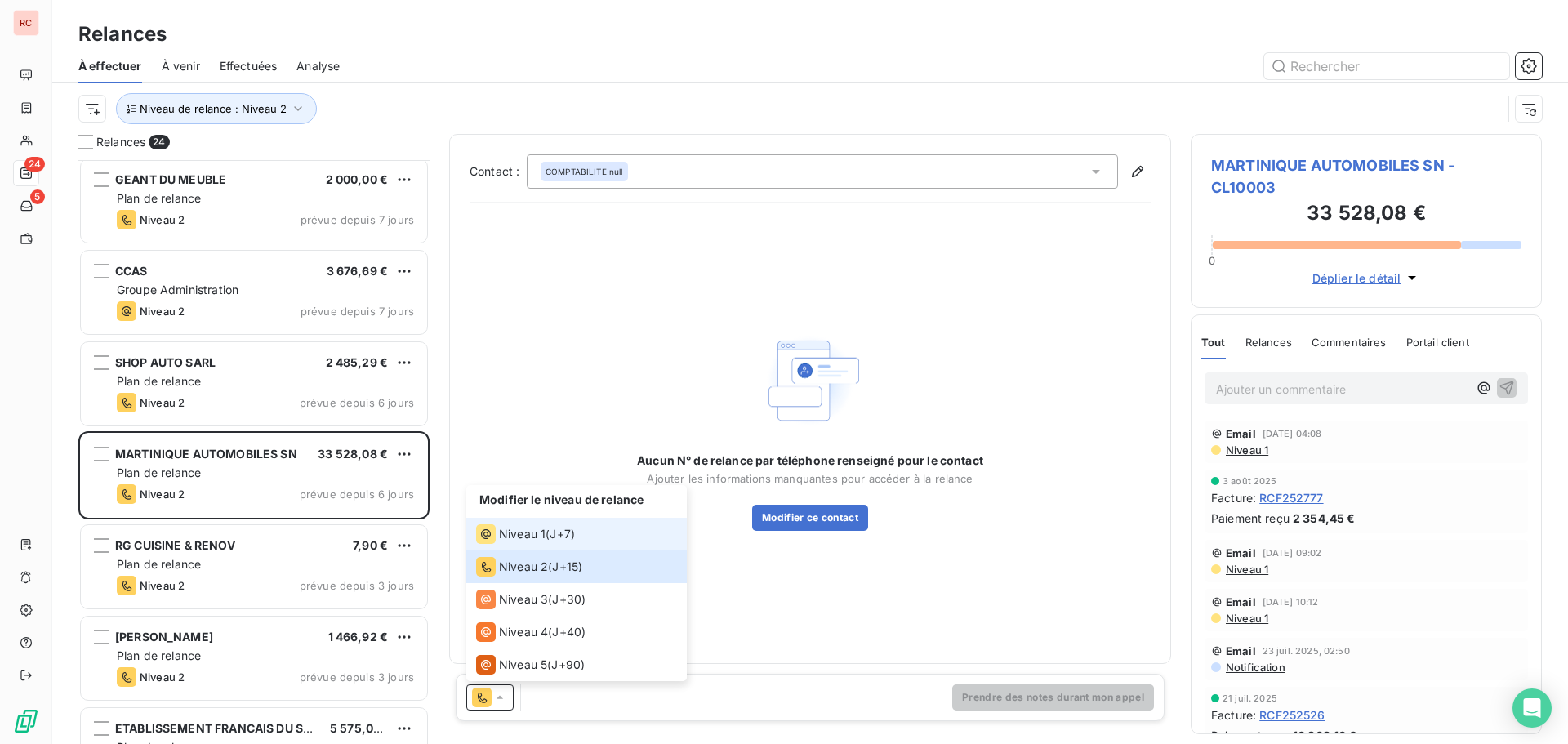
click at [543, 532] on span "Niveau 1" at bounding box center [522, 534] width 47 height 16
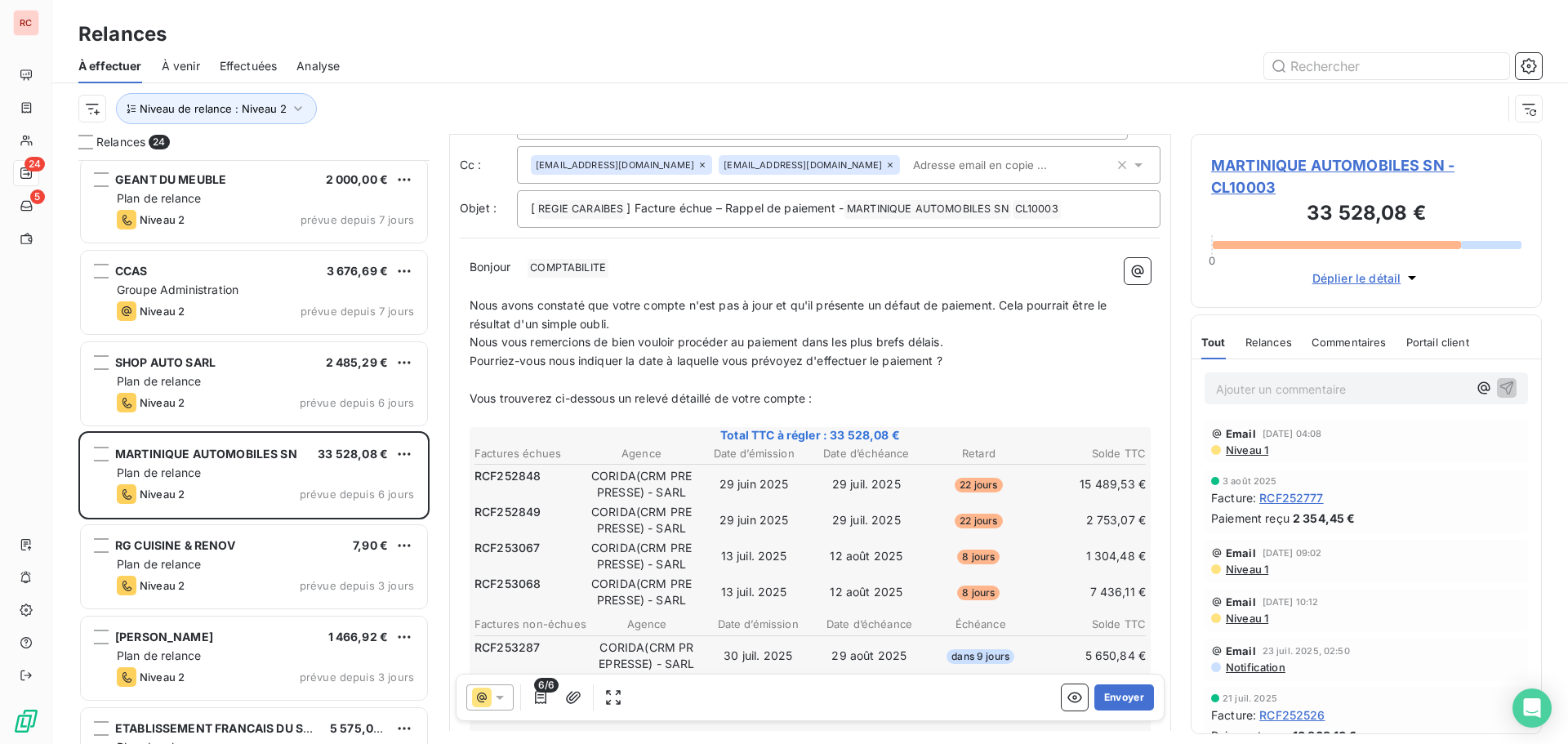
scroll to position [164, 0]
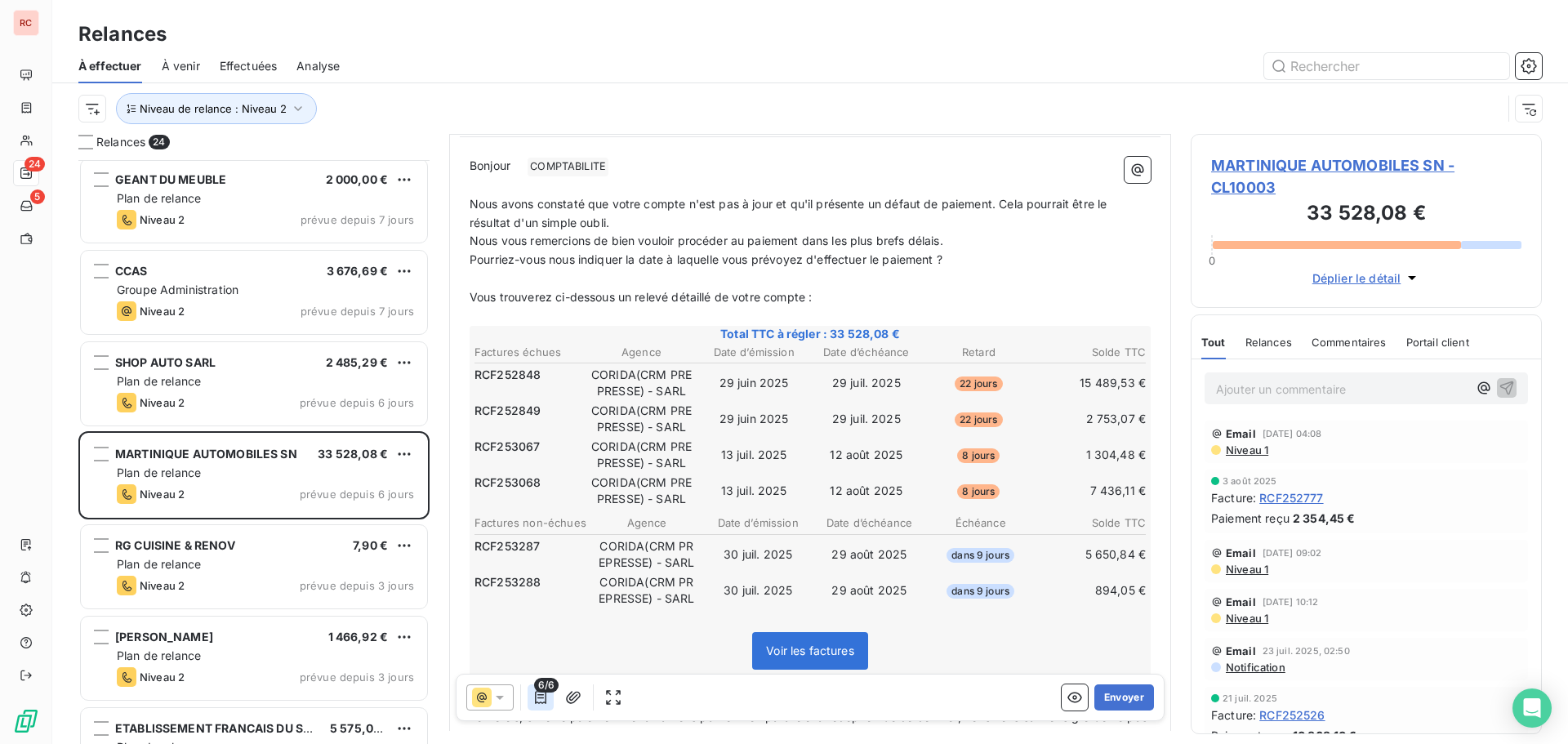
click at [541, 698] on icon "button" at bounding box center [540, 697] width 11 height 13
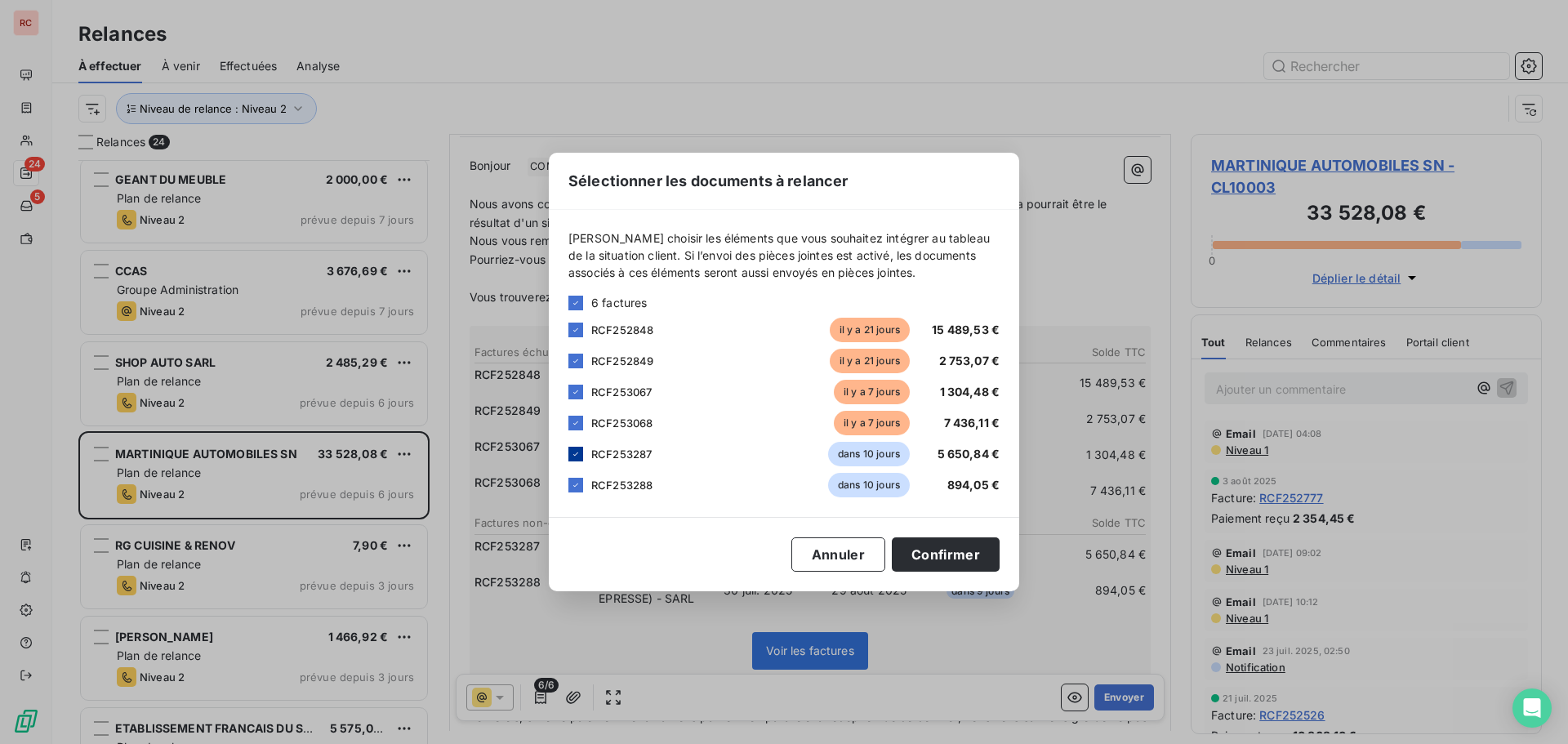
click at [575, 456] on icon at bounding box center [575, 453] width 5 height 3
click at [575, 483] on icon at bounding box center [576, 485] width 10 height 10
click at [961, 537] on div "Sélectionner les documents à relancer Veuillez choisir les éléments que vous so…" at bounding box center [784, 372] width 470 height 438
click at [949, 550] on button "Confirmer" at bounding box center [945, 554] width 108 height 34
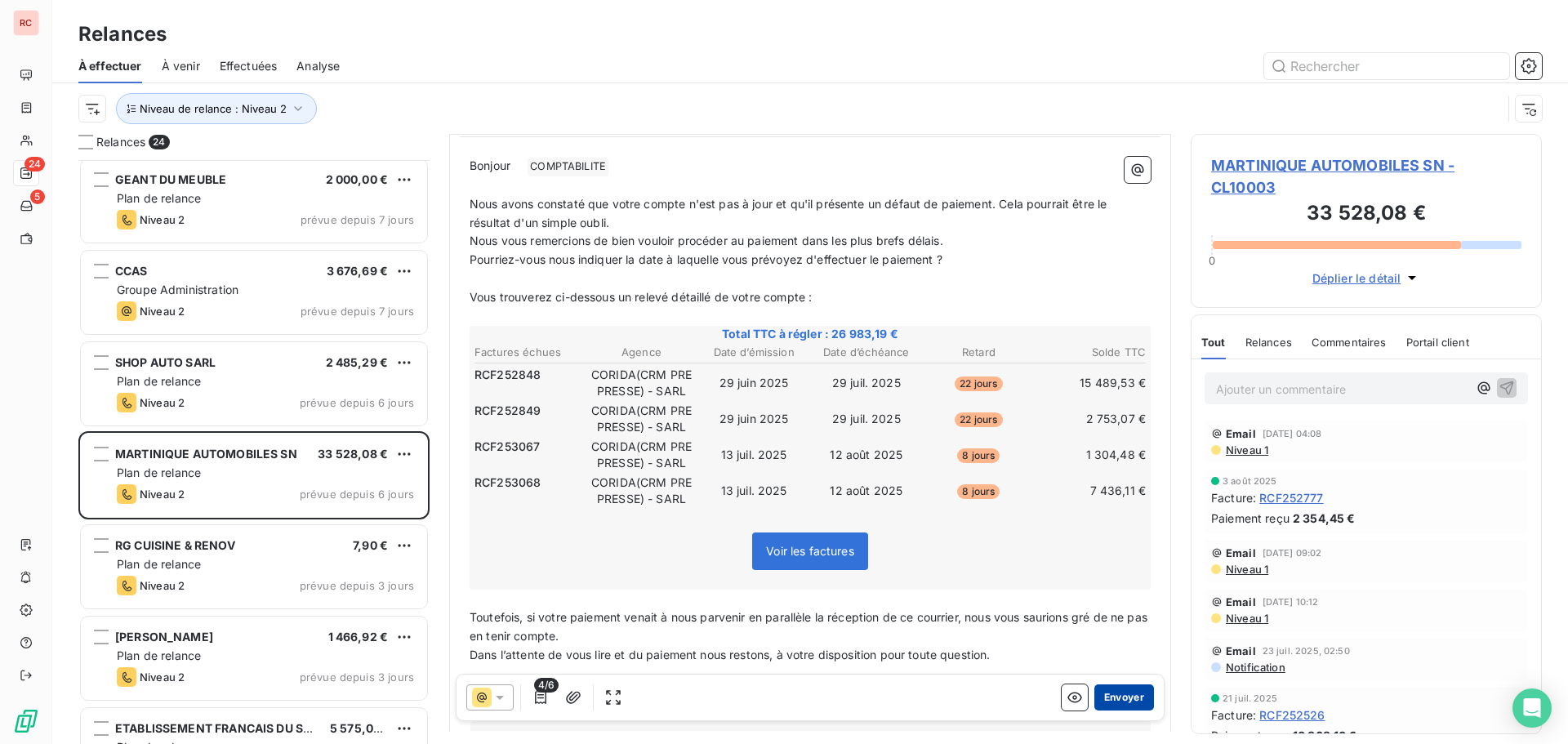
drag, startPoint x: 1093, startPoint y: 704, endPoint x: 1093, endPoint y: 694, distance: 10.0
click at [1094, 694] on button "Envoyer" at bounding box center [1124, 698] width 60 height 26
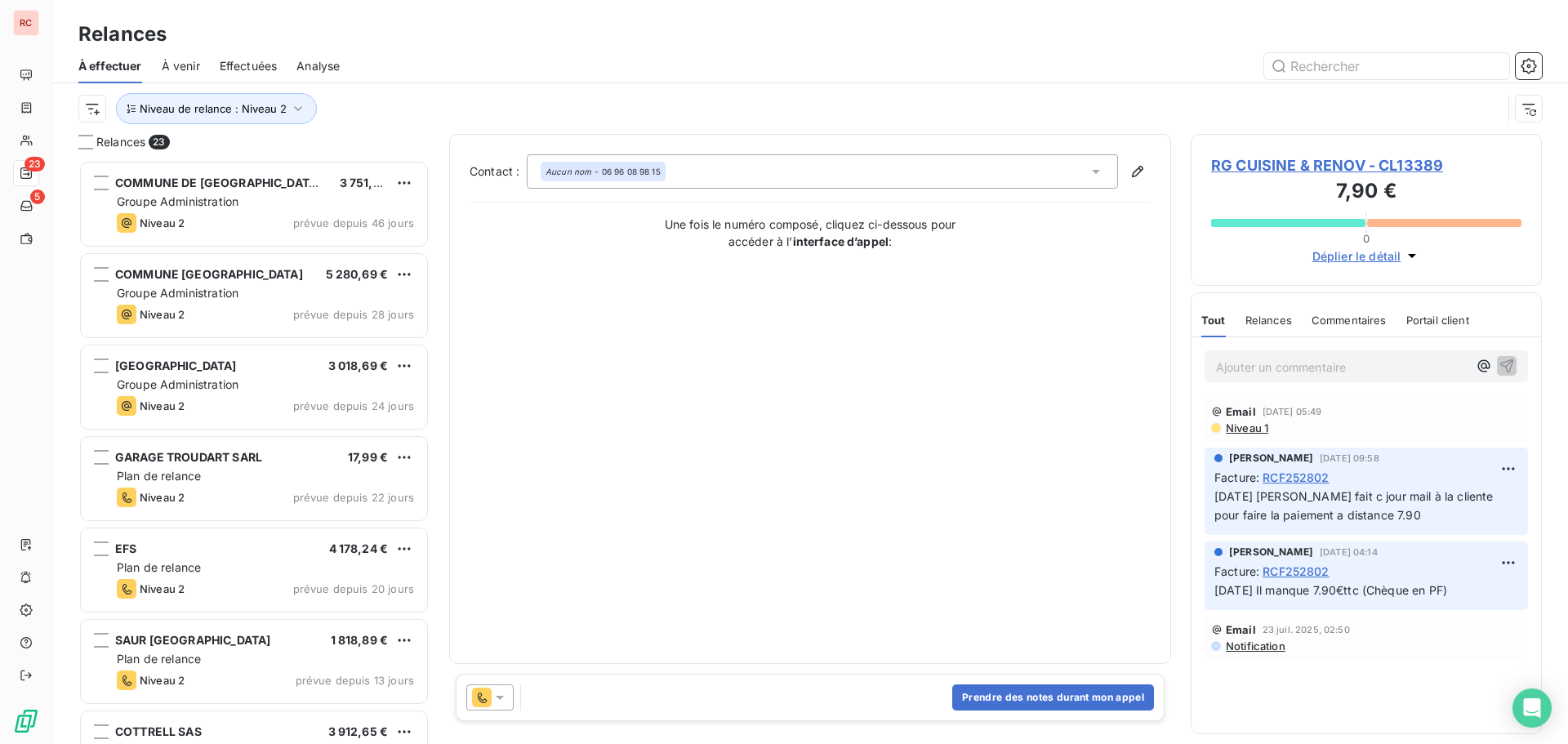
click at [247, 72] on span "Effectuées" at bounding box center [249, 66] width 58 height 16
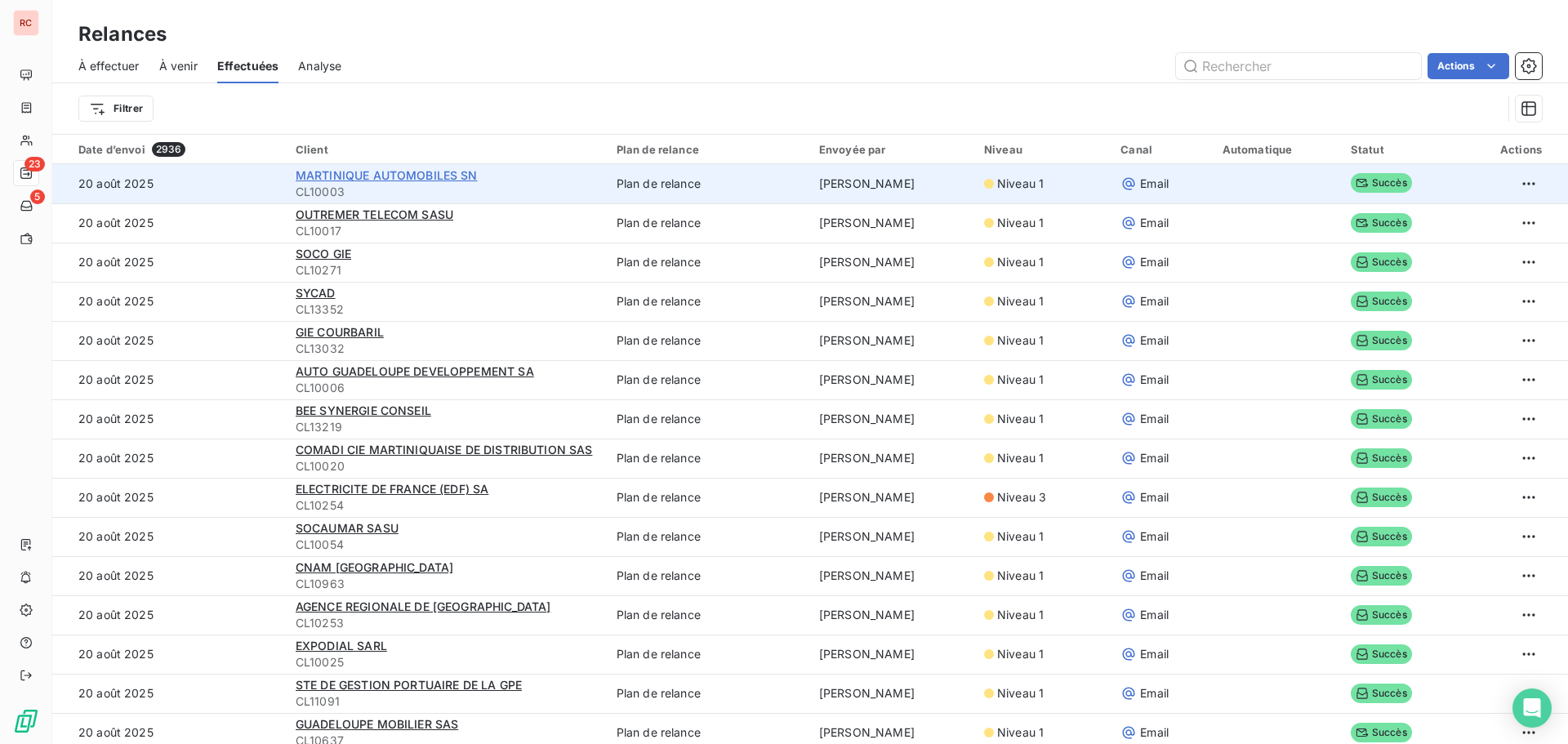
click at [348, 180] on span "MARTINIQUE AUTOMOBILES SN" at bounding box center [386, 176] width 182 height 14
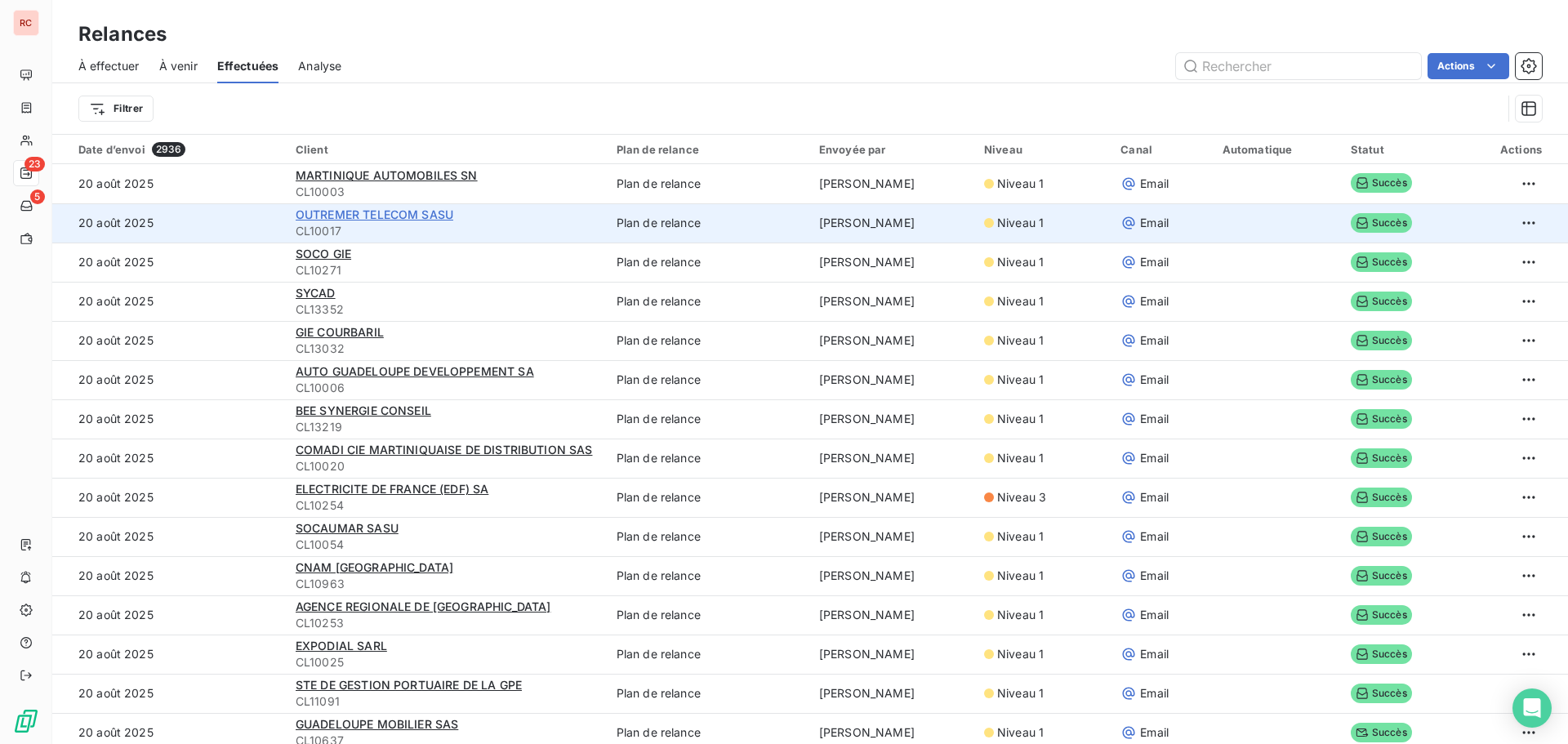
click at [360, 218] on span "OUTREMER TELECOM SASU" at bounding box center [374, 215] width 158 height 14
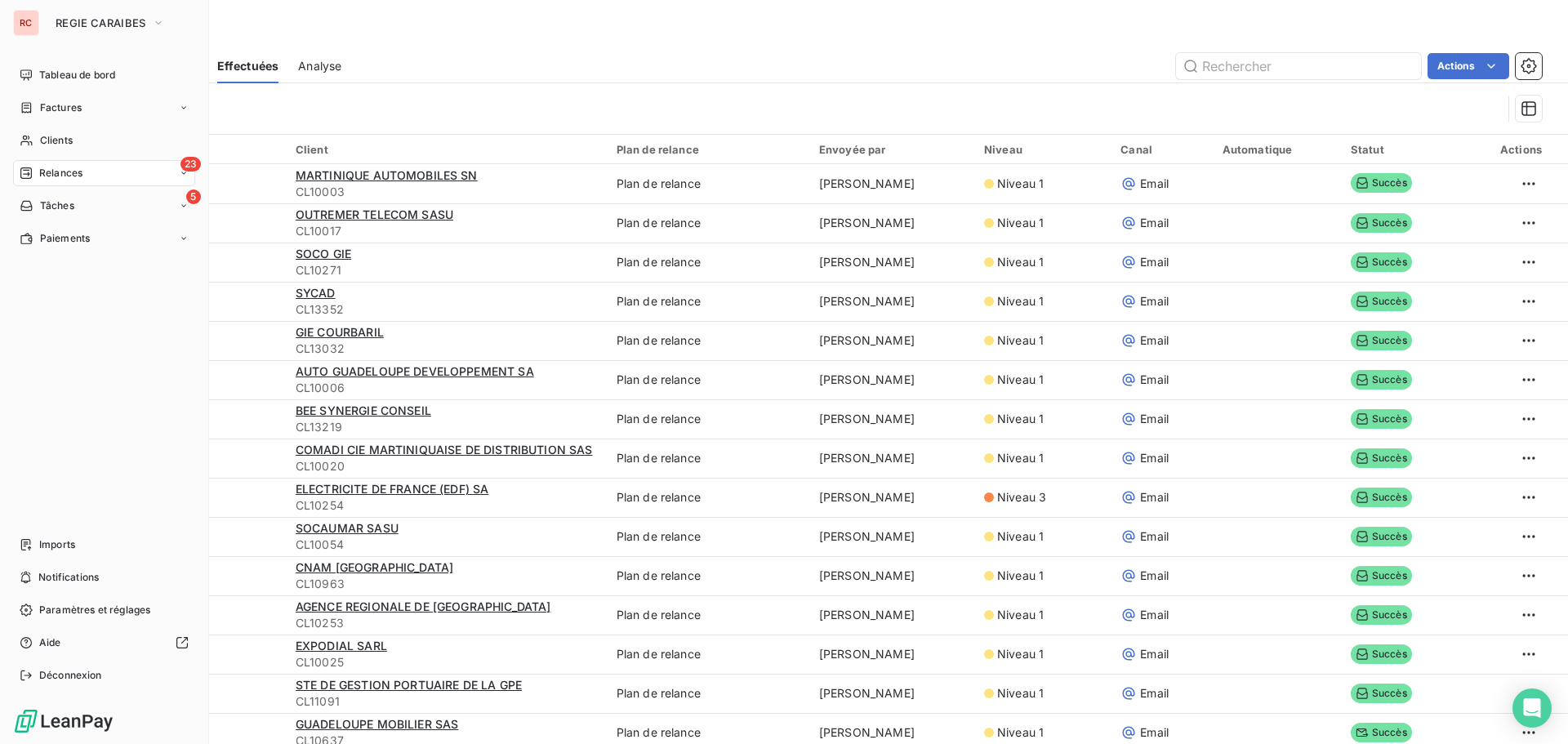
click at [83, 177] on div "23 Relances" at bounding box center [104, 173] width 182 height 26
click at [86, 168] on div "23 Relances" at bounding box center [104, 173] width 182 height 26
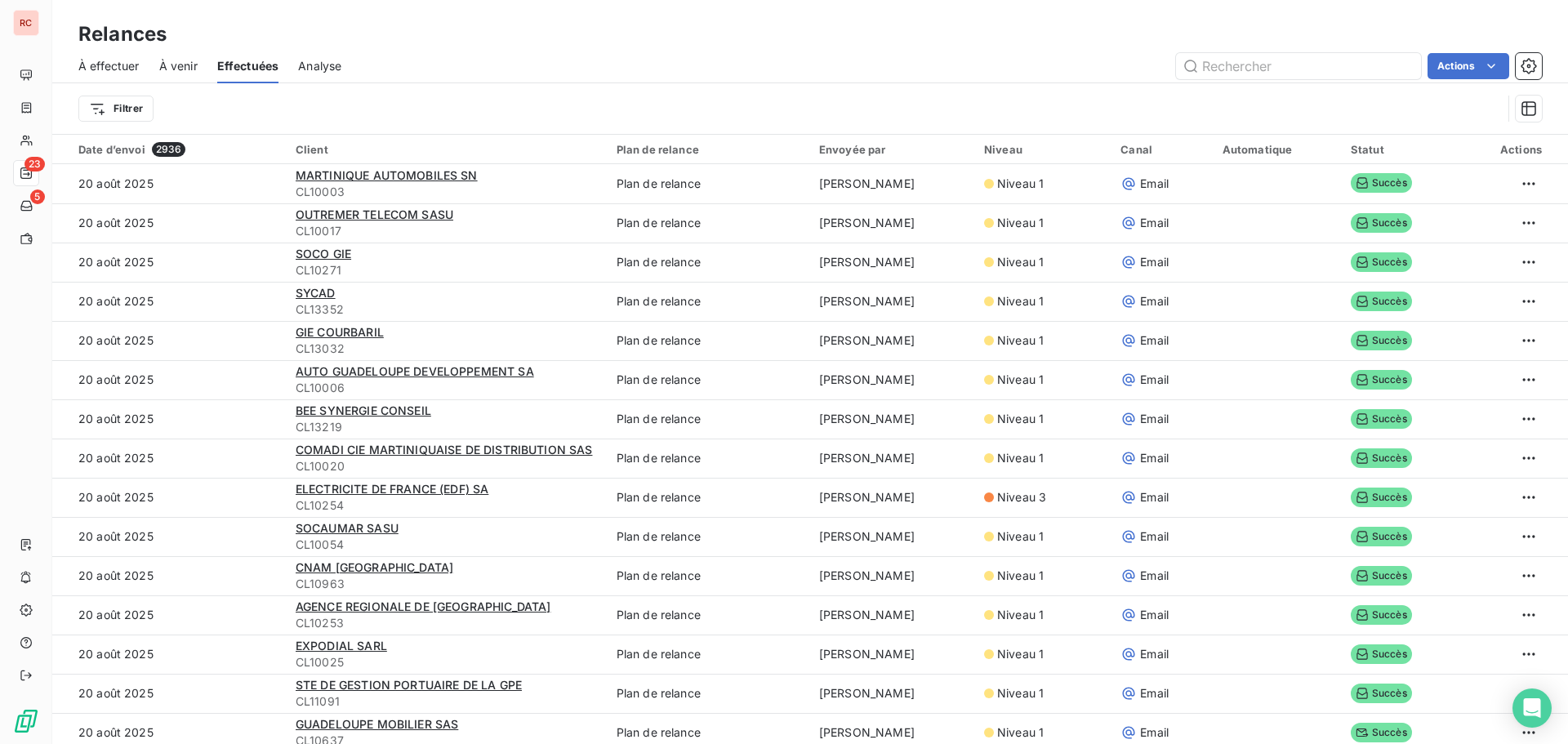
click at [328, 59] on span "Analyse" at bounding box center [319, 66] width 43 height 16
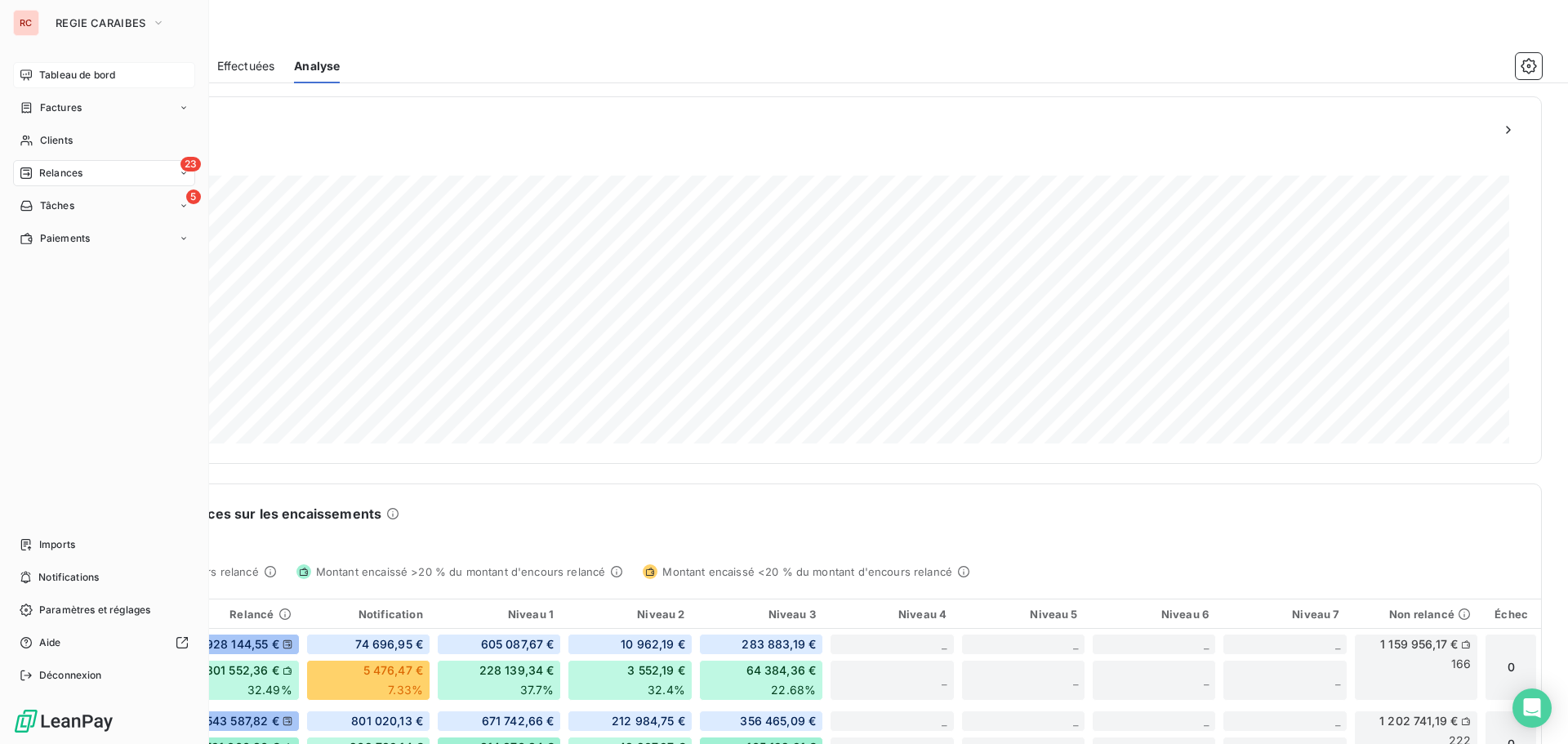
click at [70, 73] on span "Tableau de bord" at bounding box center [77, 75] width 76 height 15
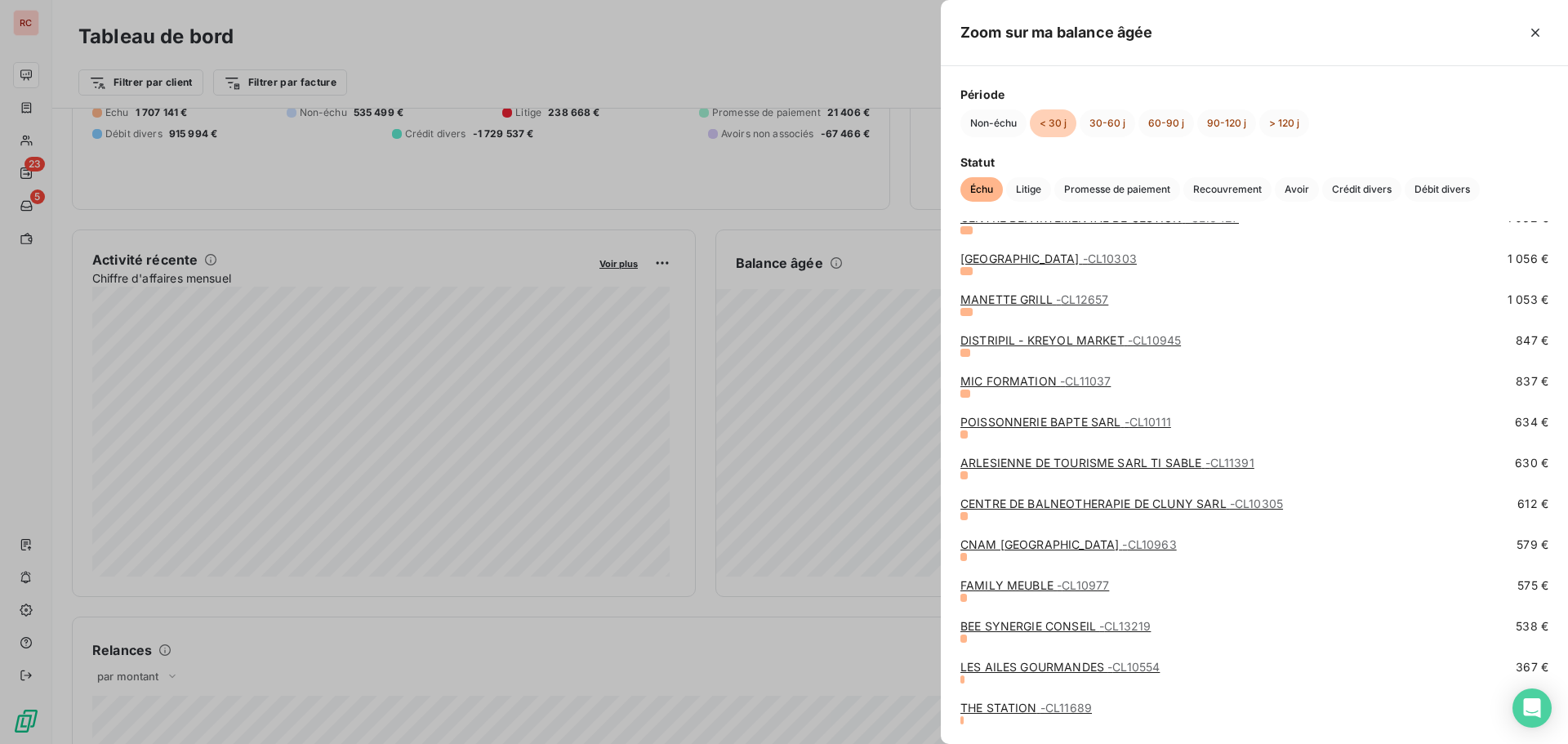
scroll to position [3866, 0]
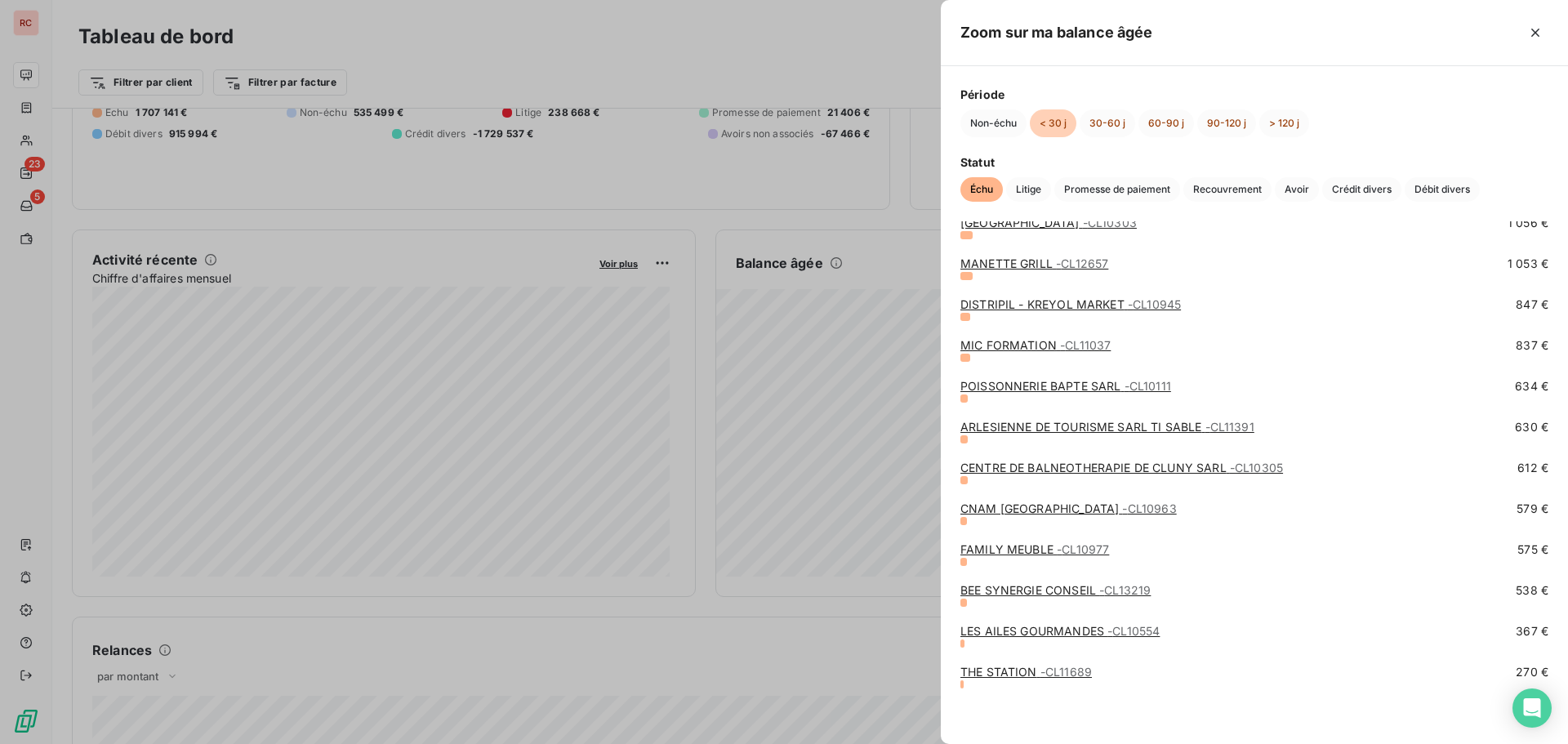
click at [397, 628] on div at bounding box center [784, 372] width 1568 height 744
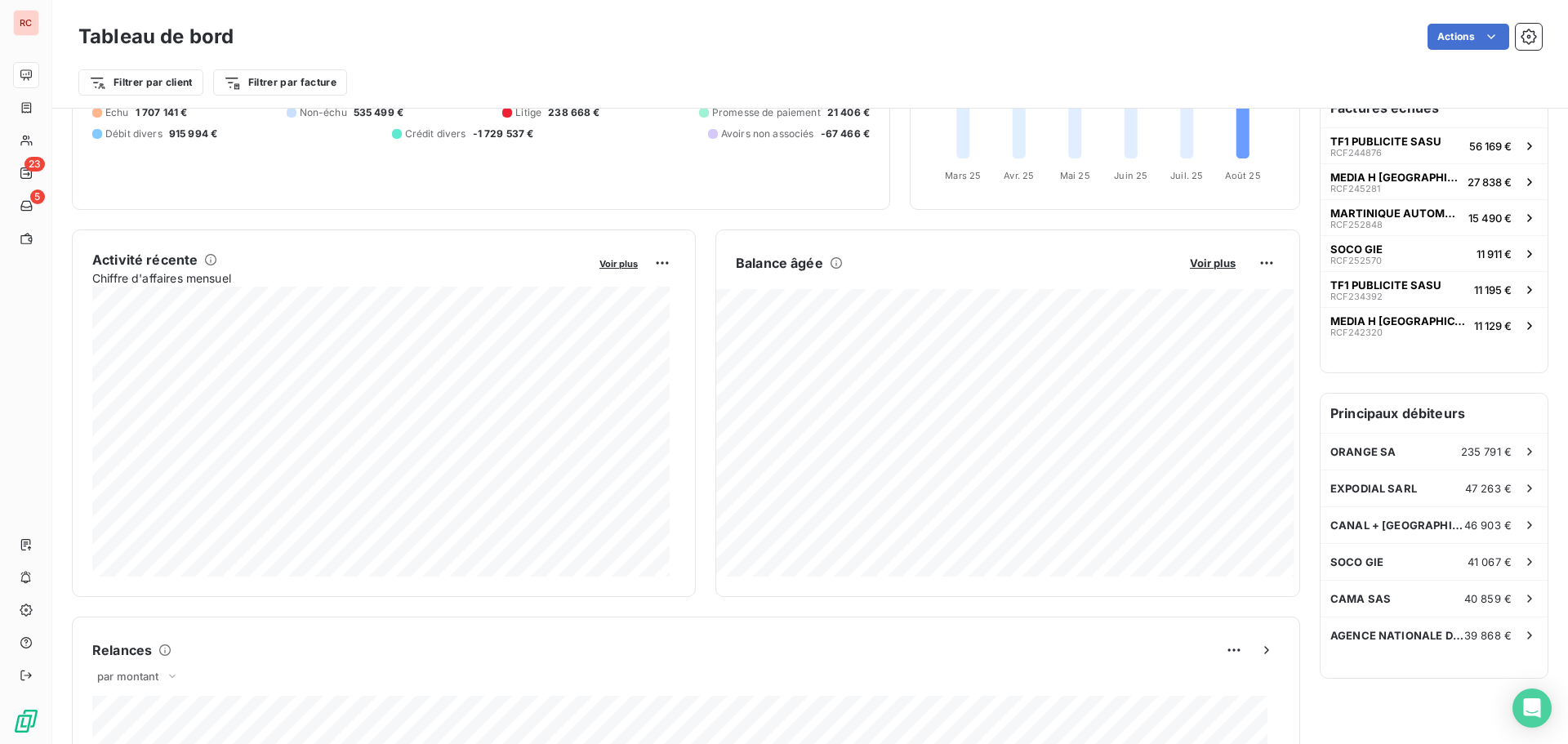
scroll to position [0, 0]
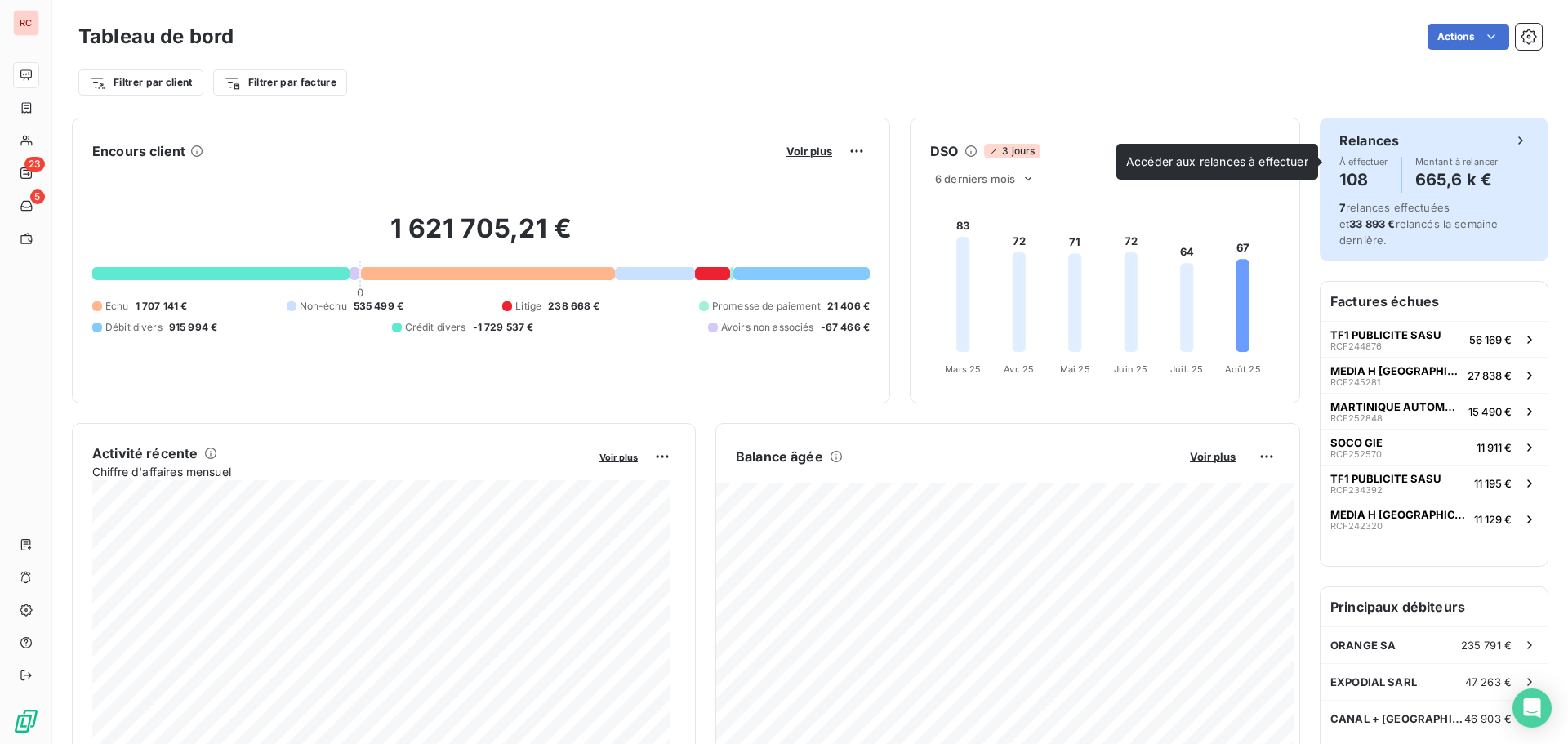
click at [1346, 180] on h4 "108" at bounding box center [1363, 180] width 49 height 26
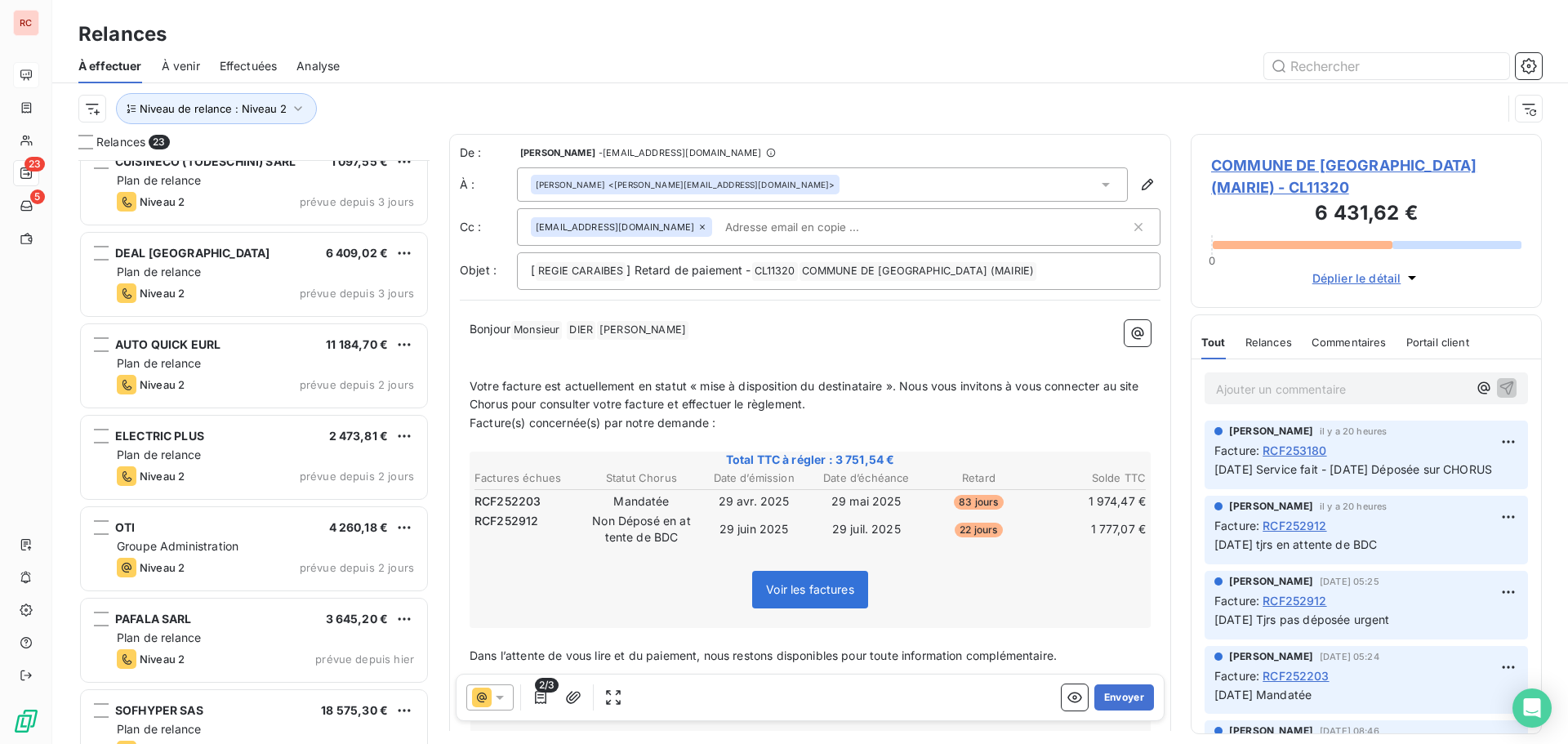
scroll to position [1521, 0]
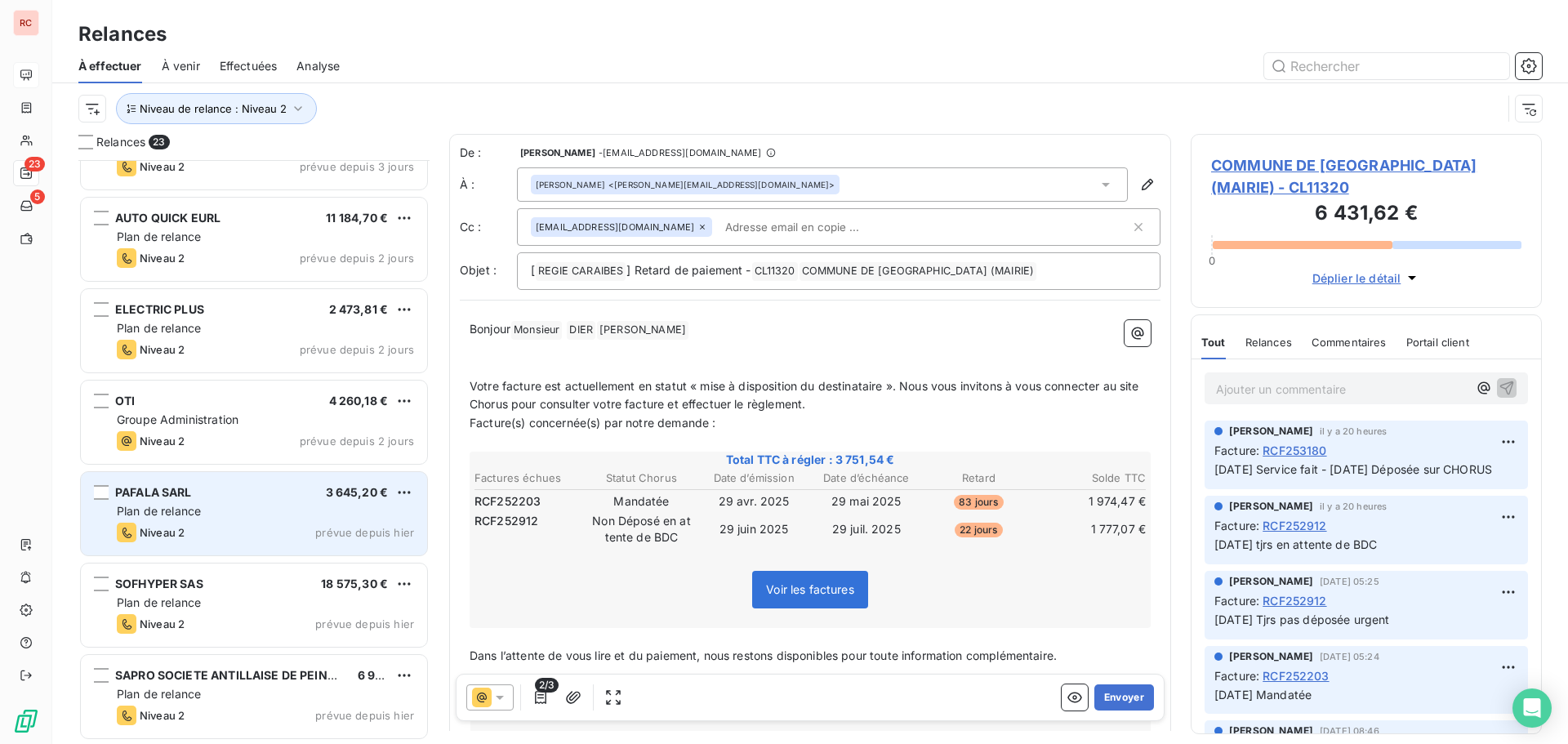
click at [321, 530] on span "prévue depuis hier" at bounding box center [364, 532] width 99 height 13
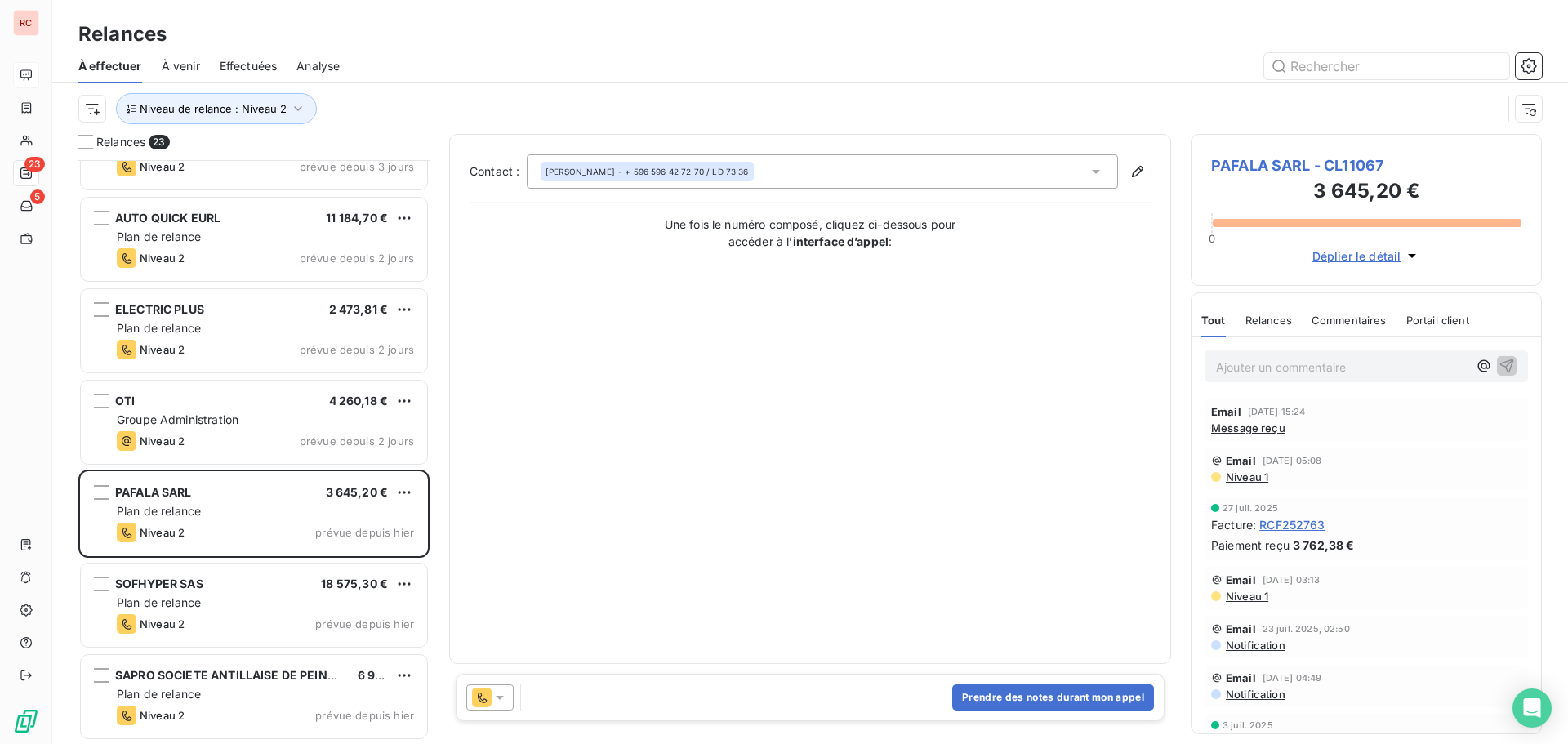
click at [1252, 430] on span "Message reçu" at bounding box center [1248, 427] width 74 height 13
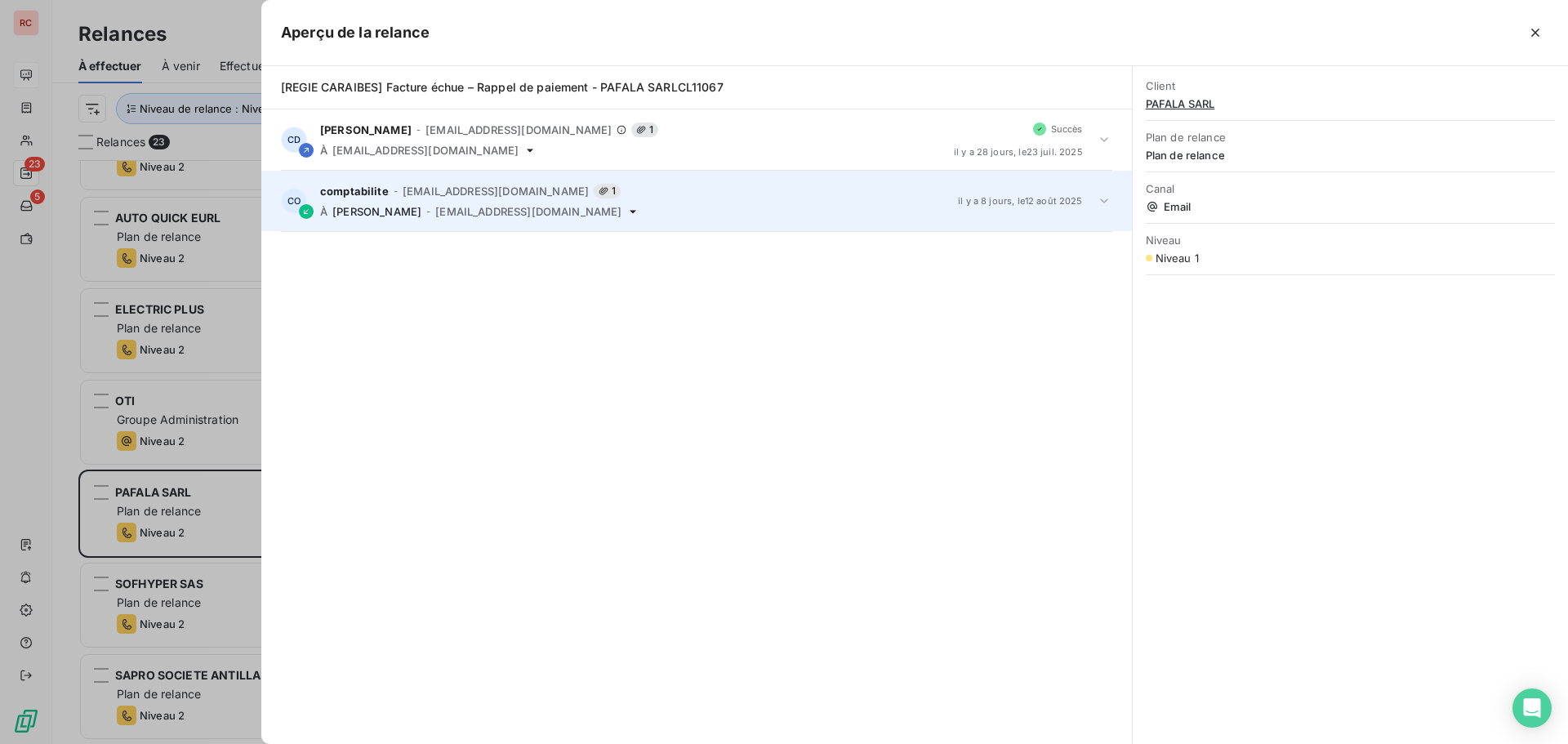
click at [1107, 201] on icon at bounding box center [1104, 201] width 16 height 16
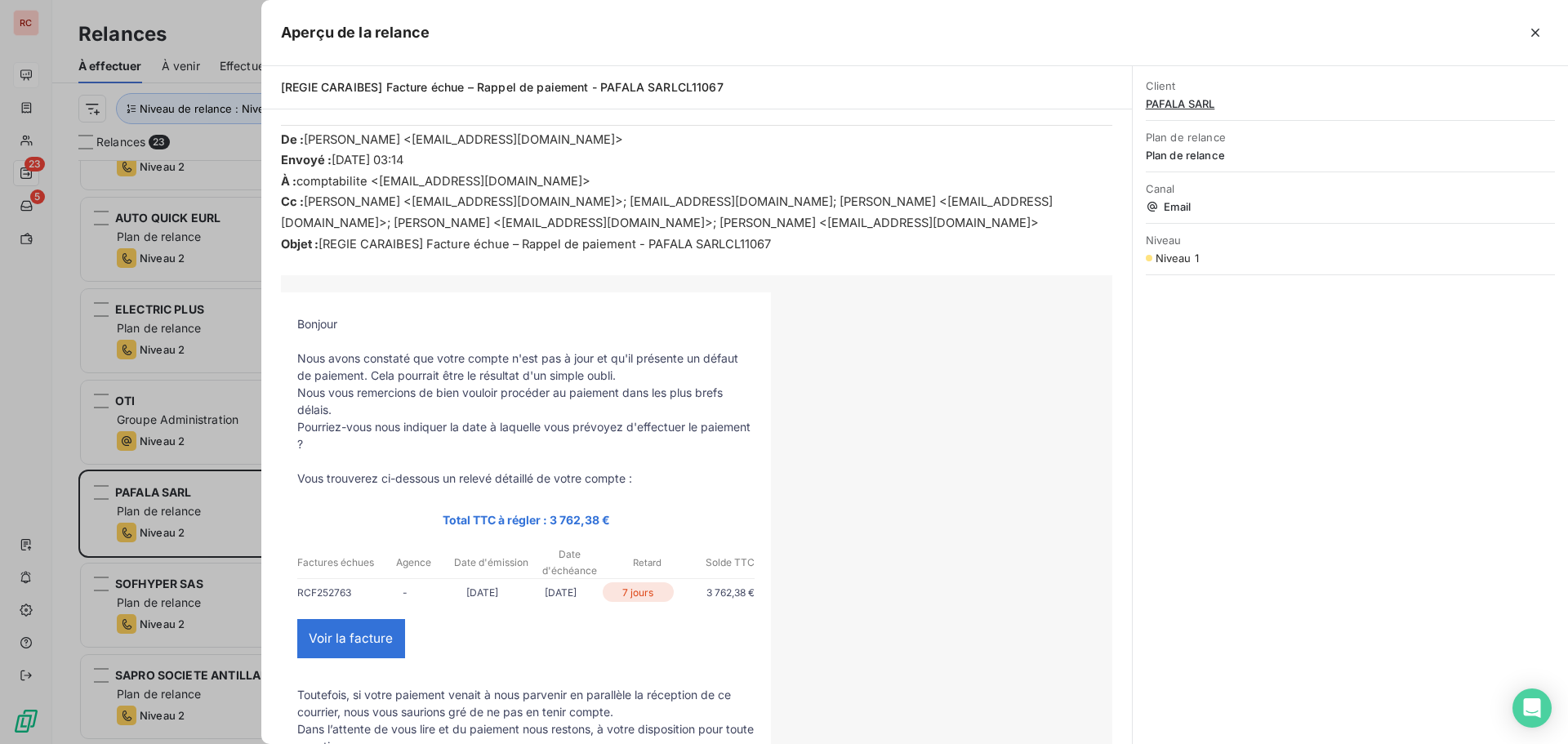
scroll to position [633, 0]
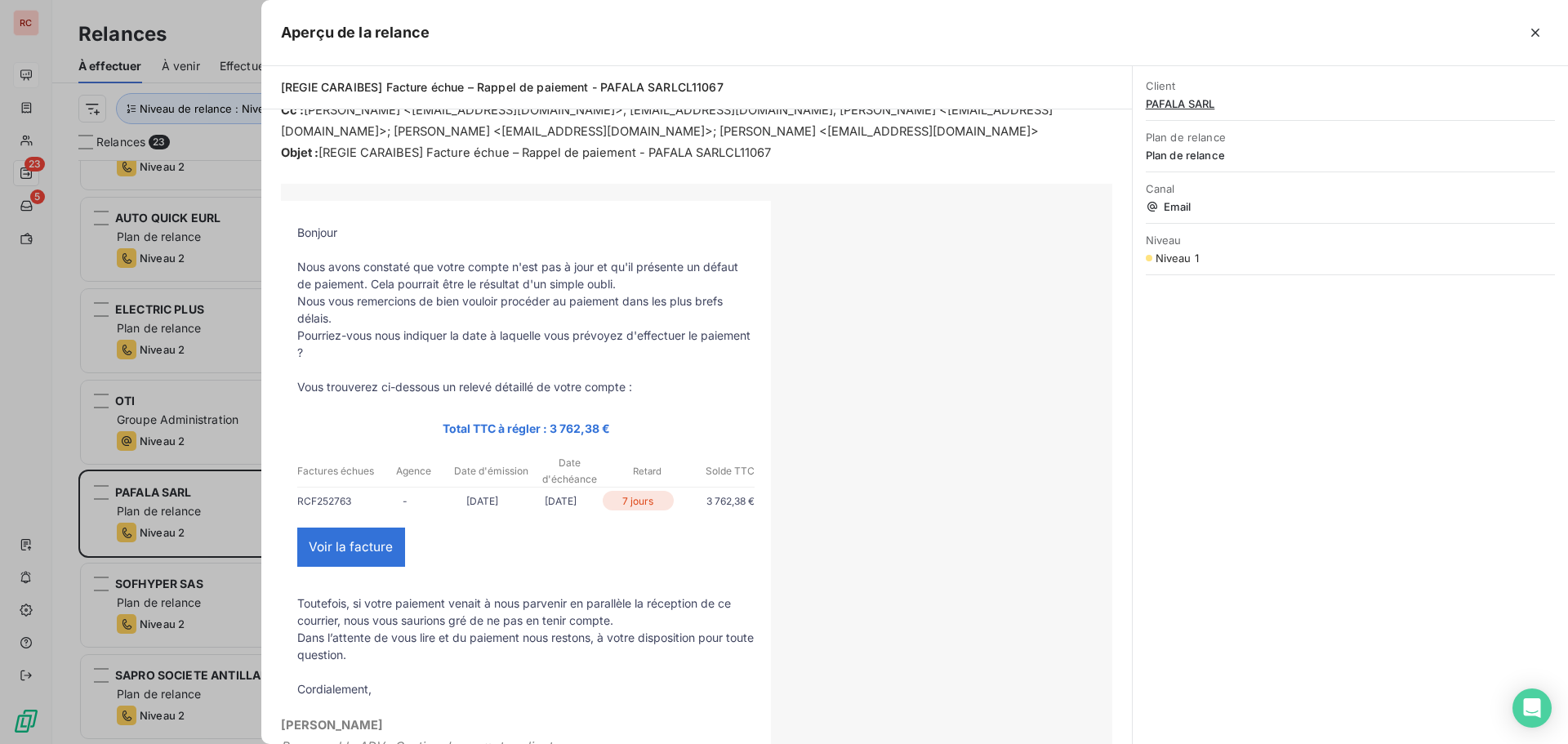
click at [122, 513] on div at bounding box center [784, 372] width 1568 height 744
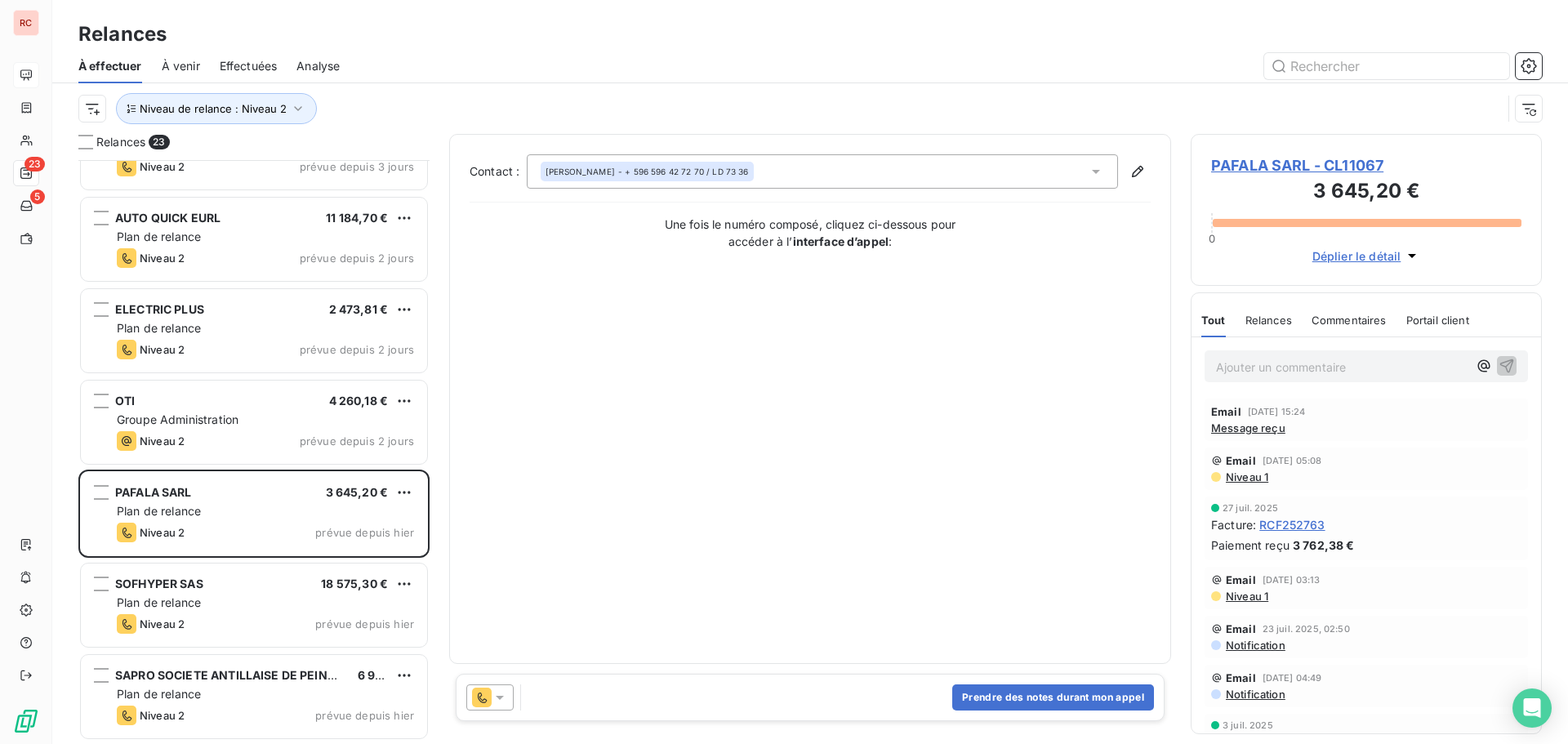
click at [501, 700] on icon at bounding box center [500, 697] width 16 height 16
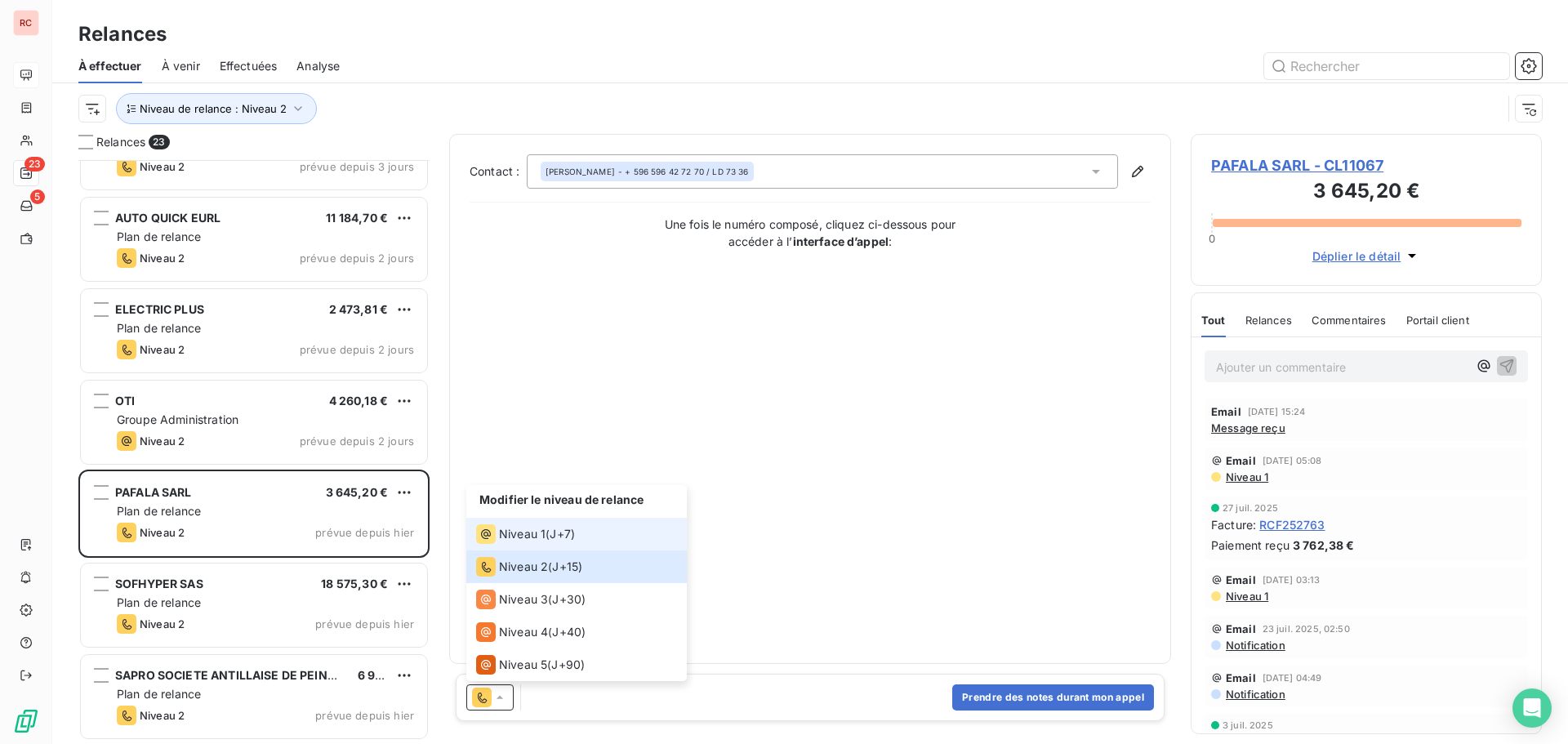
click at [519, 532] on span "Niveau 1" at bounding box center [522, 534] width 47 height 16
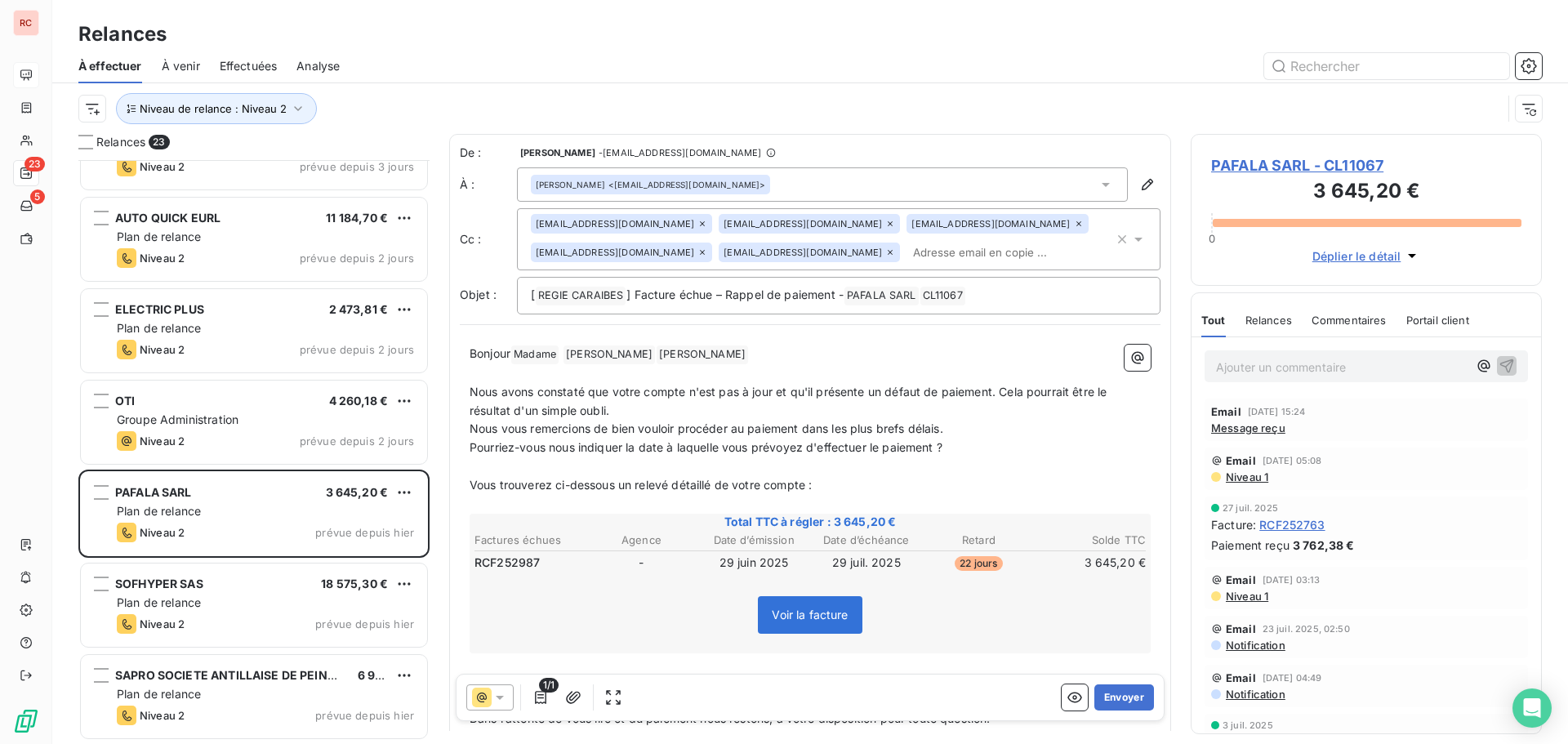
click at [1259, 480] on span "Niveau 1" at bounding box center [1246, 476] width 44 height 13
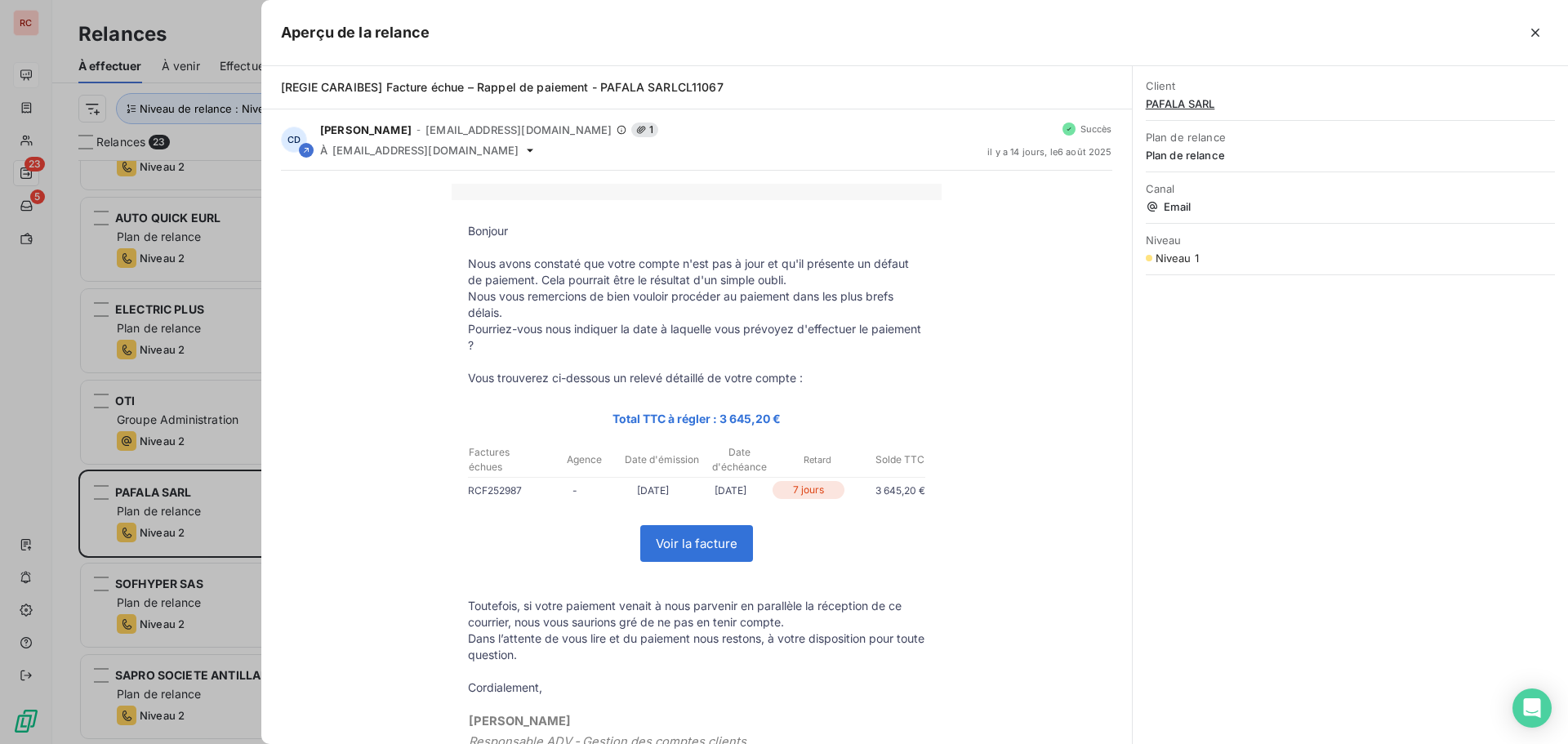
click at [220, 537] on div at bounding box center [784, 372] width 1568 height 744
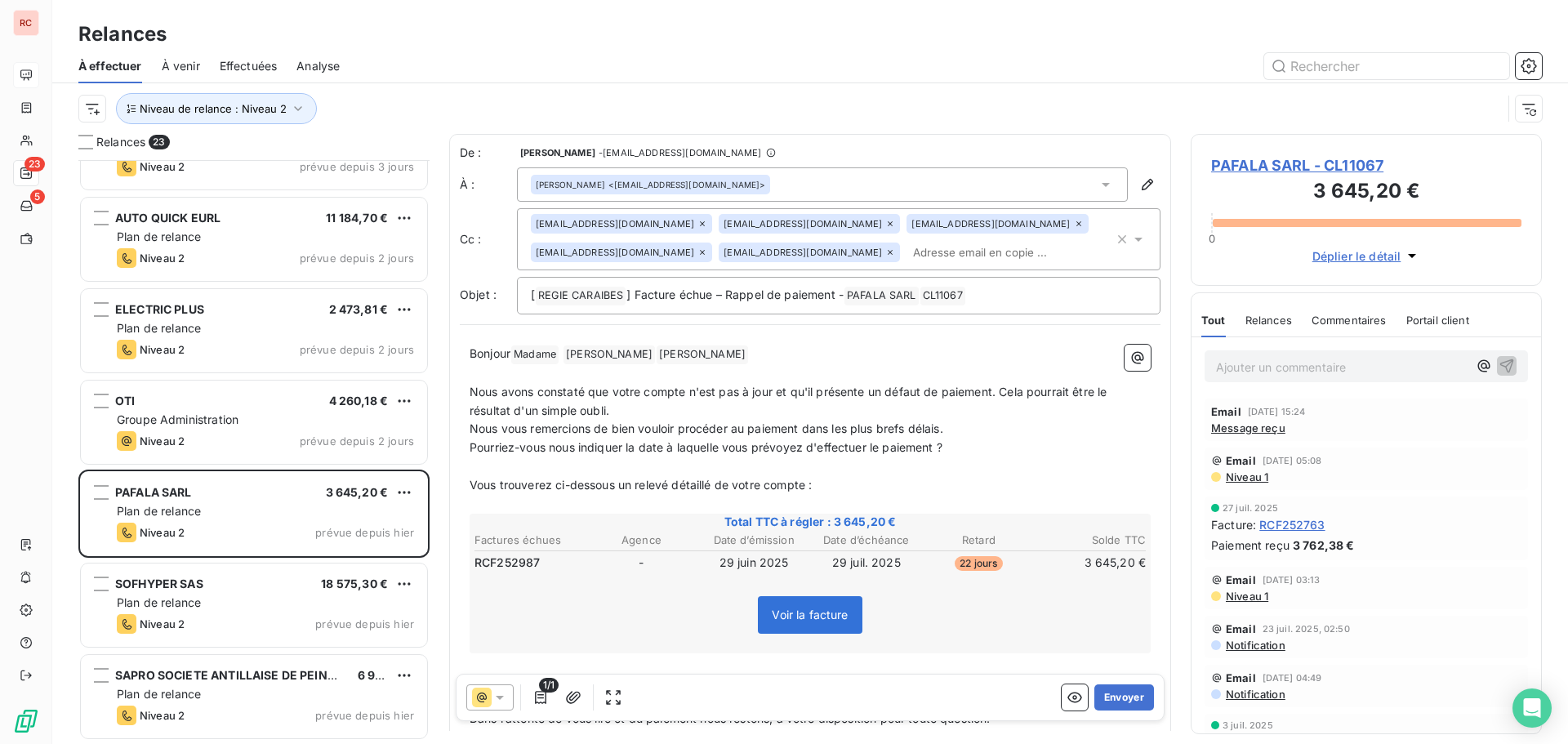
click at [1257, 480] on span "Niveau 1" at bounding box center [1246, 476] width 44 height 13
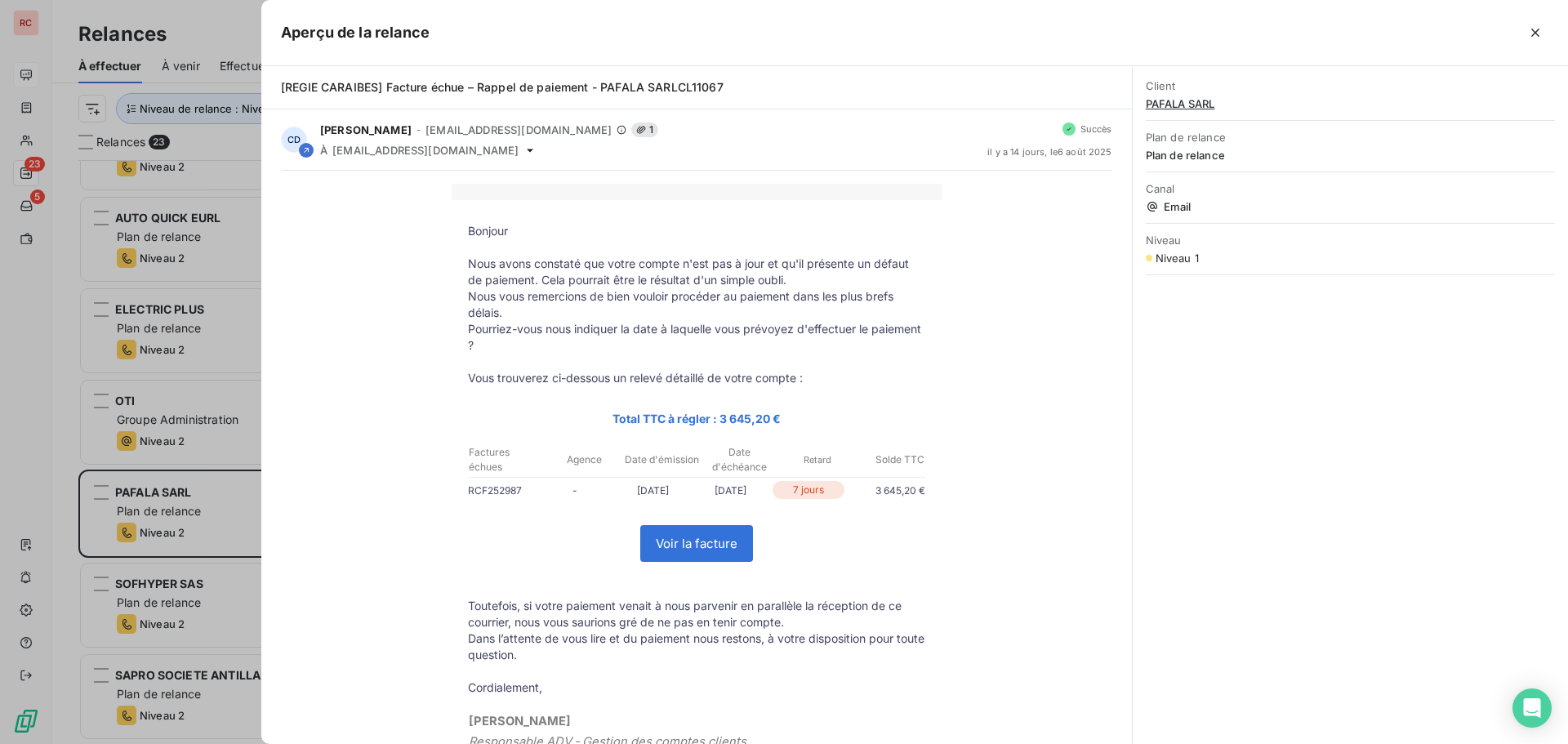
click at [214, 506] on div at bounding box center [784, 372] width 1568 height 744
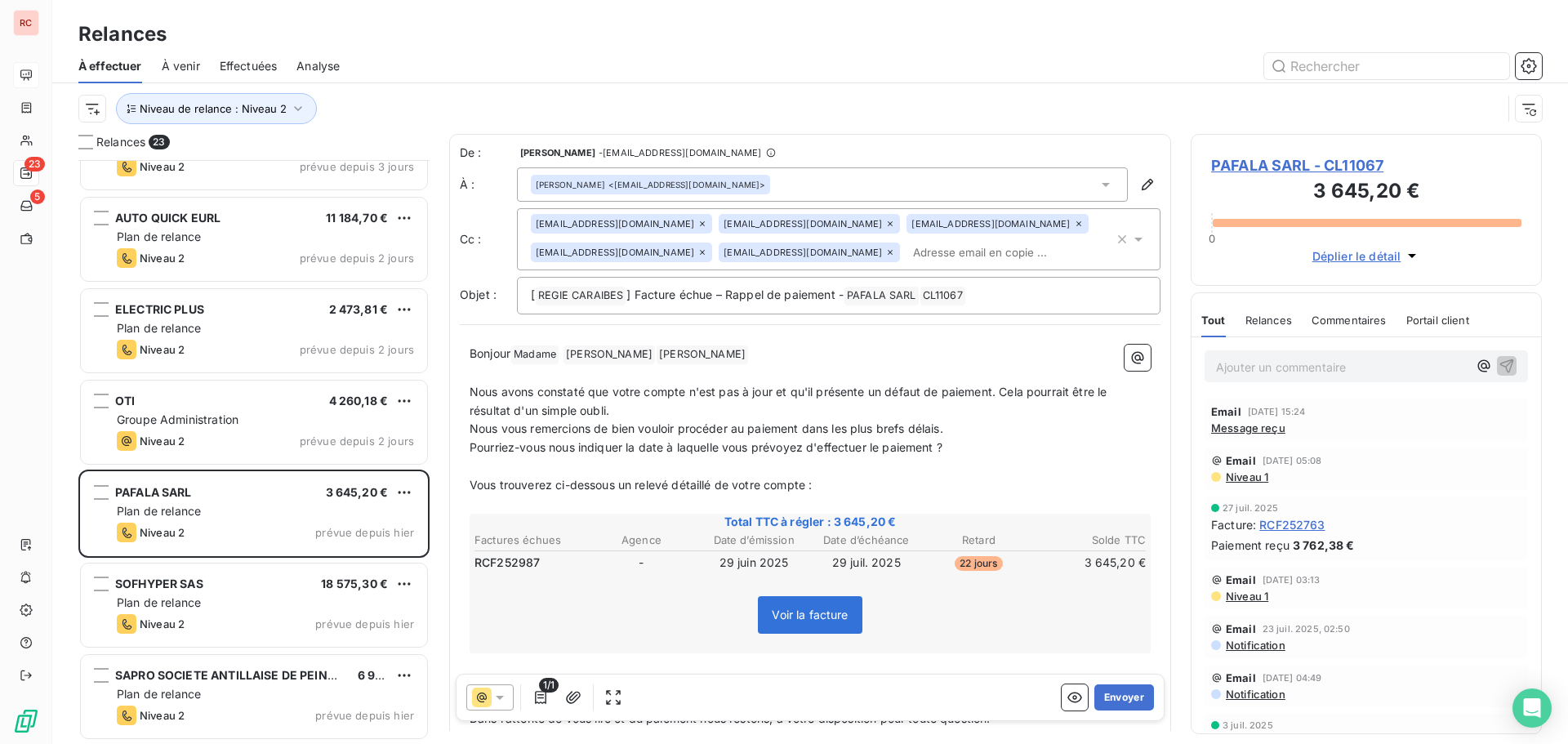
click at [1247, 433] on span "Message reçu" at bounding box center [1248, 427] width 74 height 13
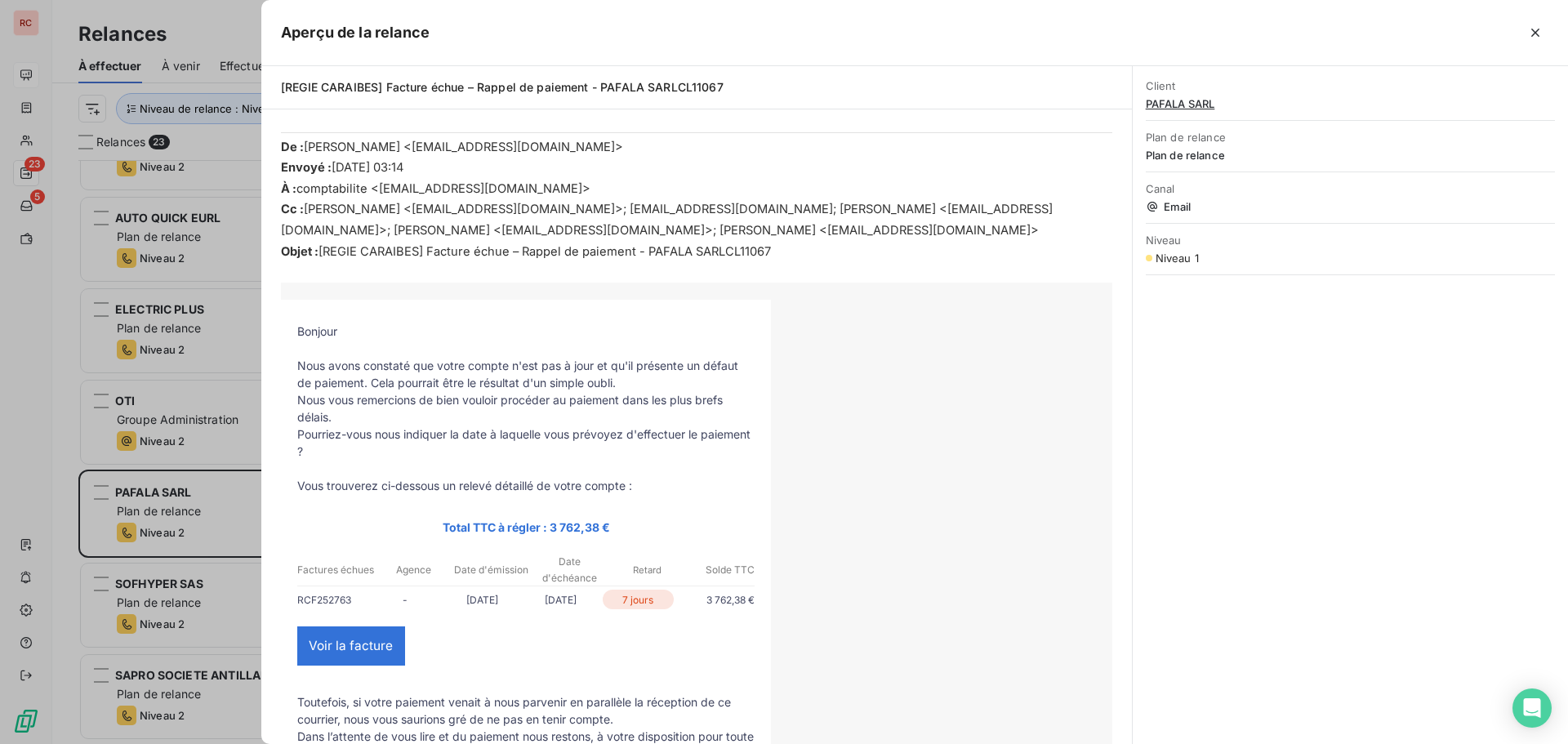
scroll to position [653, 0]
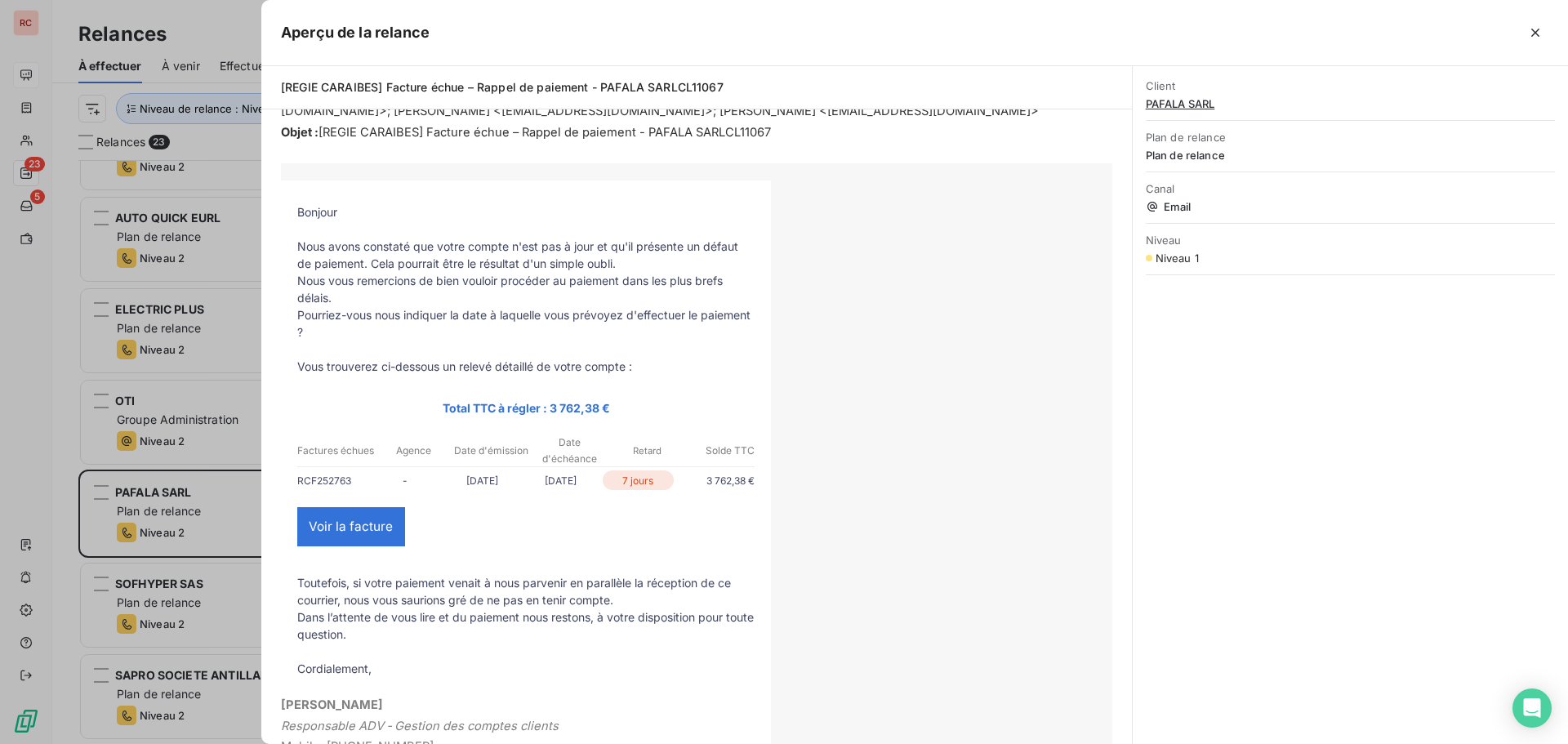
click at [234, 505] on div at bounding box center [784, 372] width 1568 height 744
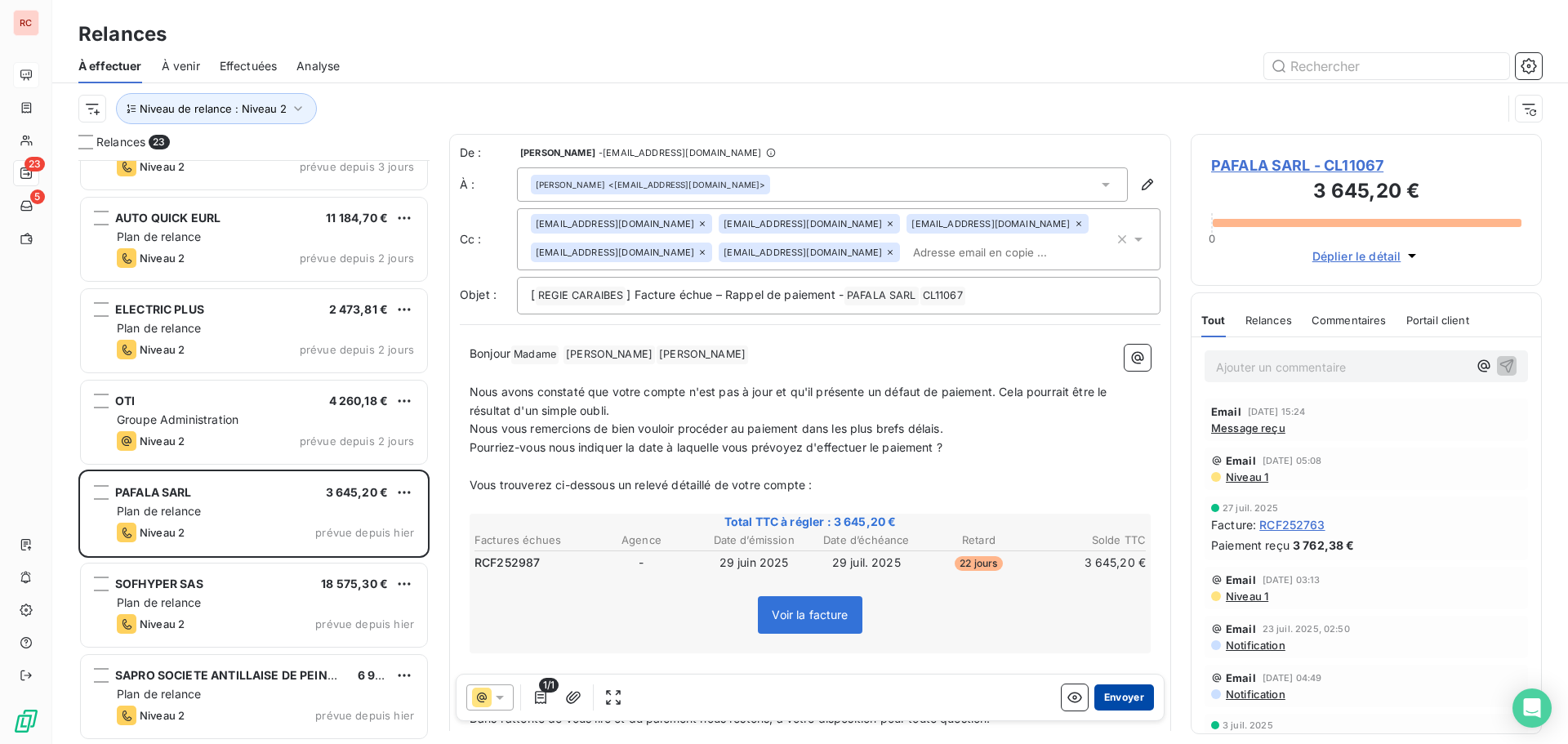
click at [1102, 698] on button "Envoyer" at bounding box center [1124, 698] width 60 height 26
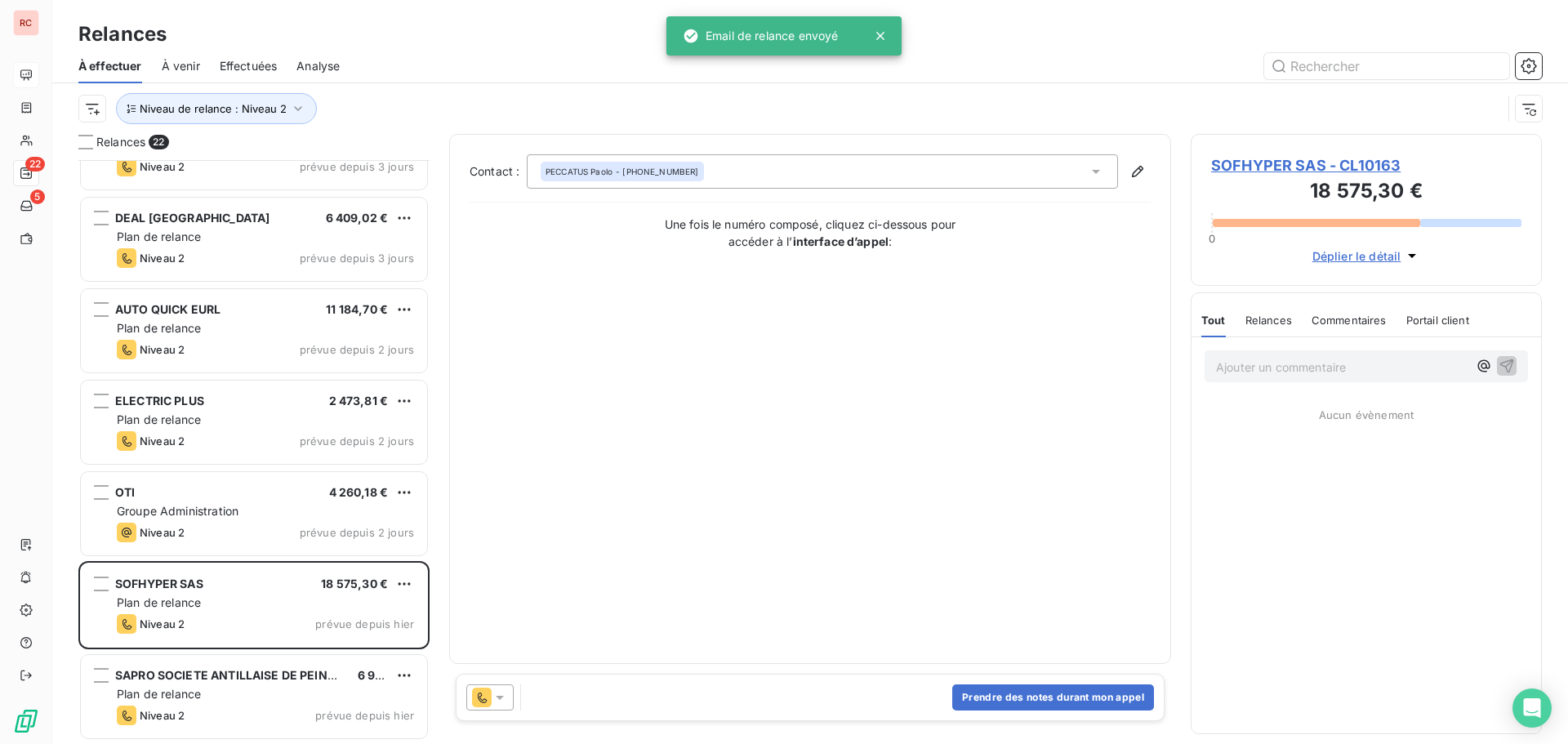
scroll to position [1429, 0]
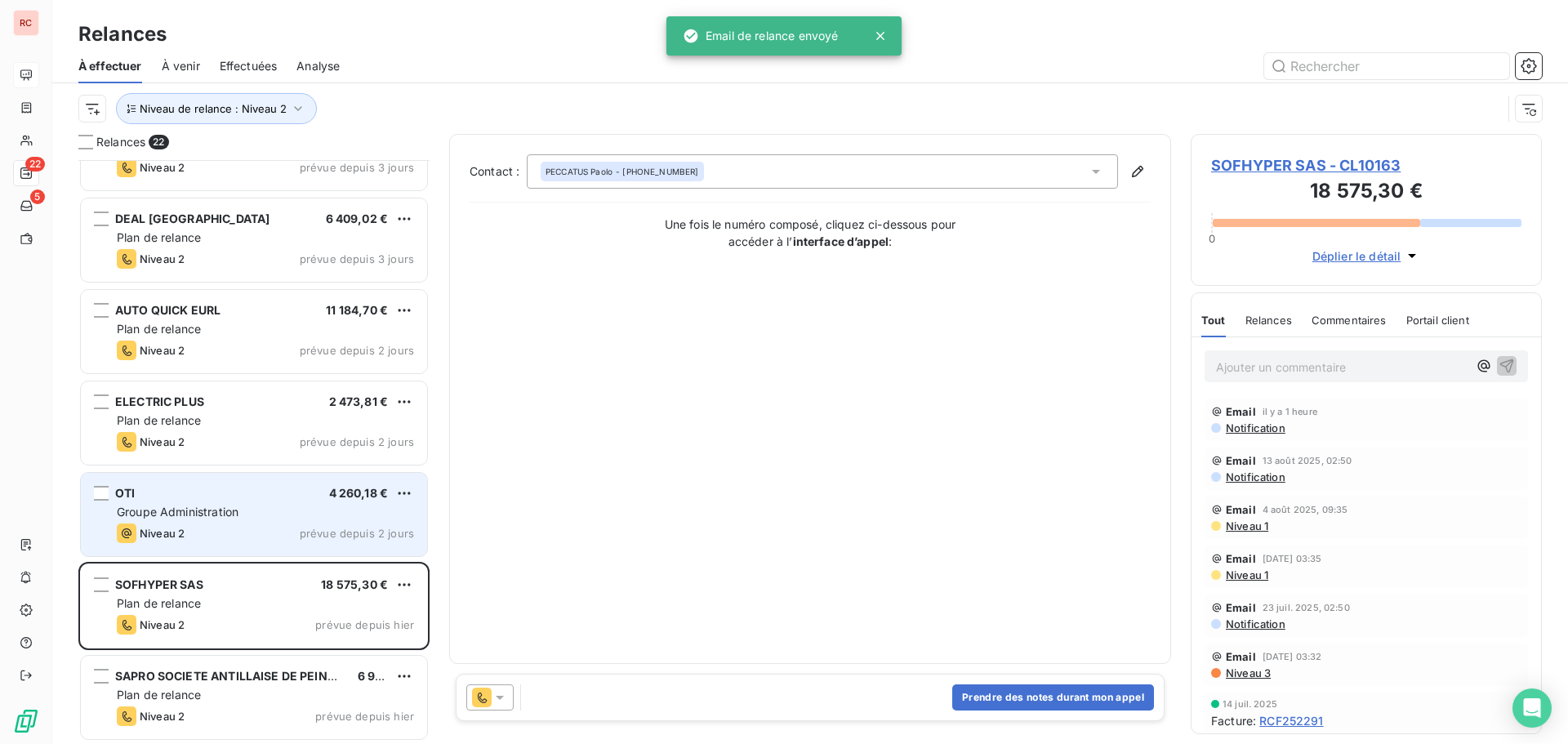
click at [299, 507] on div "Groupe Administration" at bounding box center [265, 512] width 297 height 16
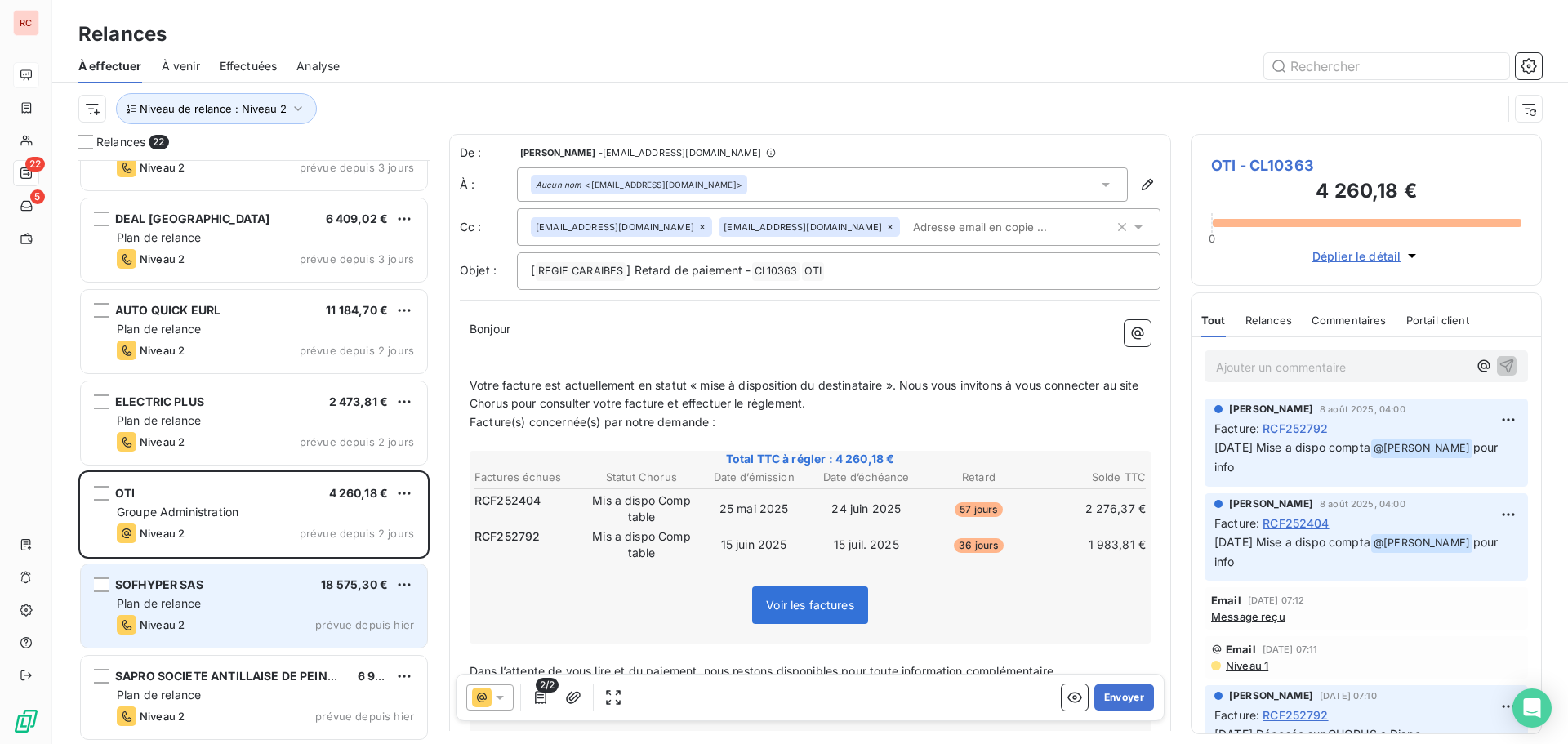
click at [251, 618] on div "Niveau 2 prévue depuis hier" at bounding box center [265, 625] width 297 height 20
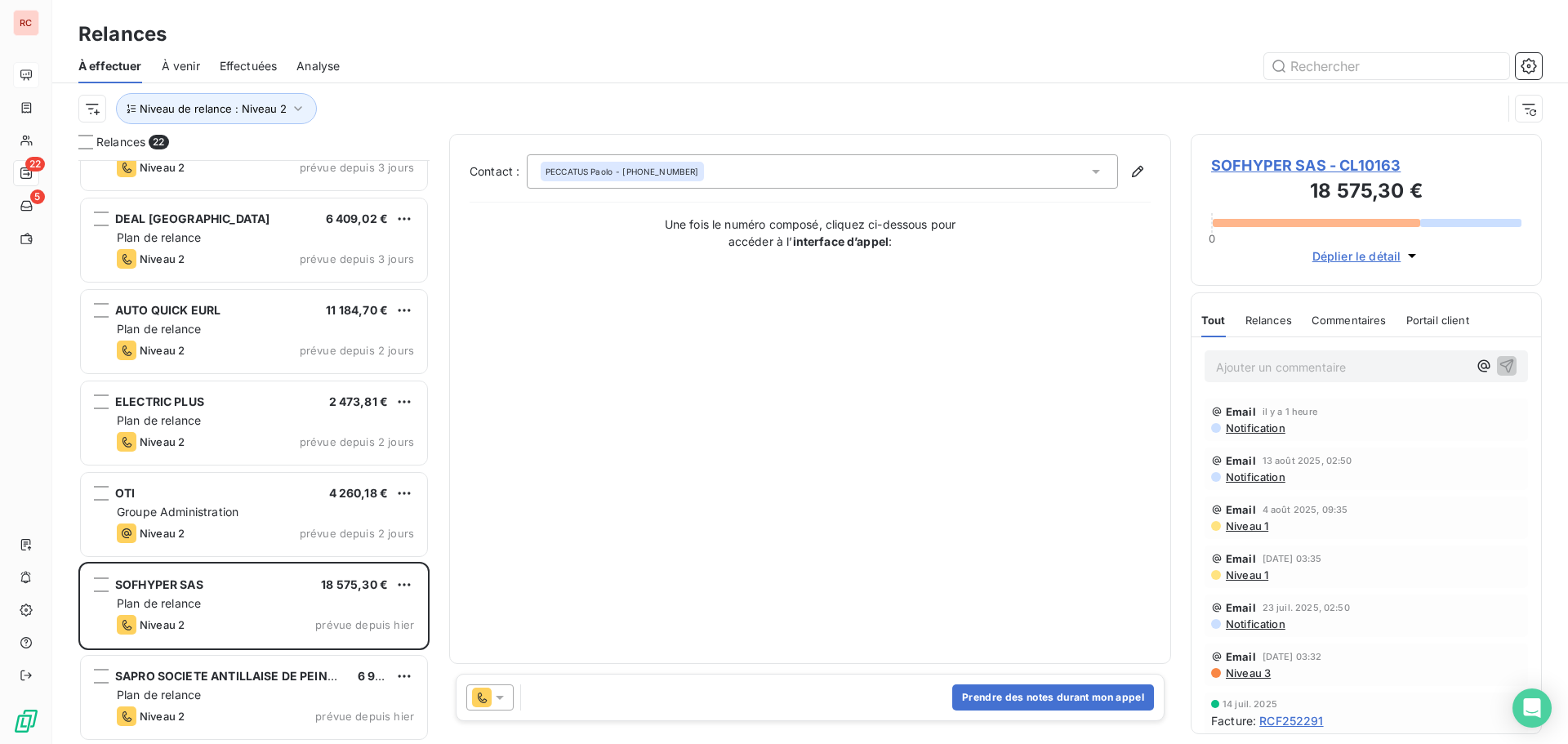
click at [509, 699] on div at bounding box center [489, 698] width 47 height 26
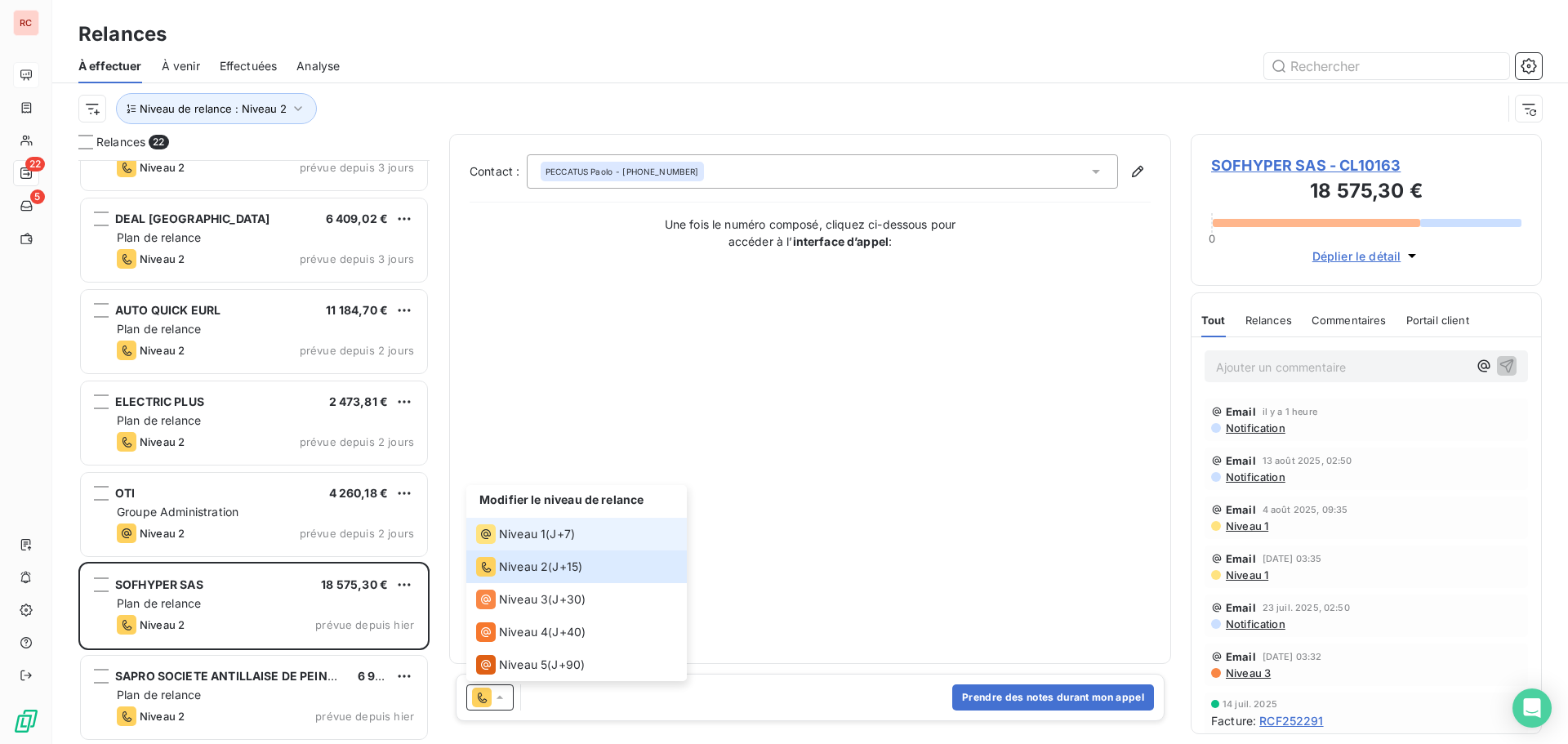
click at [541, 541] on span "Niveau 1" at bounding box center [522, 534] width 47 height 16
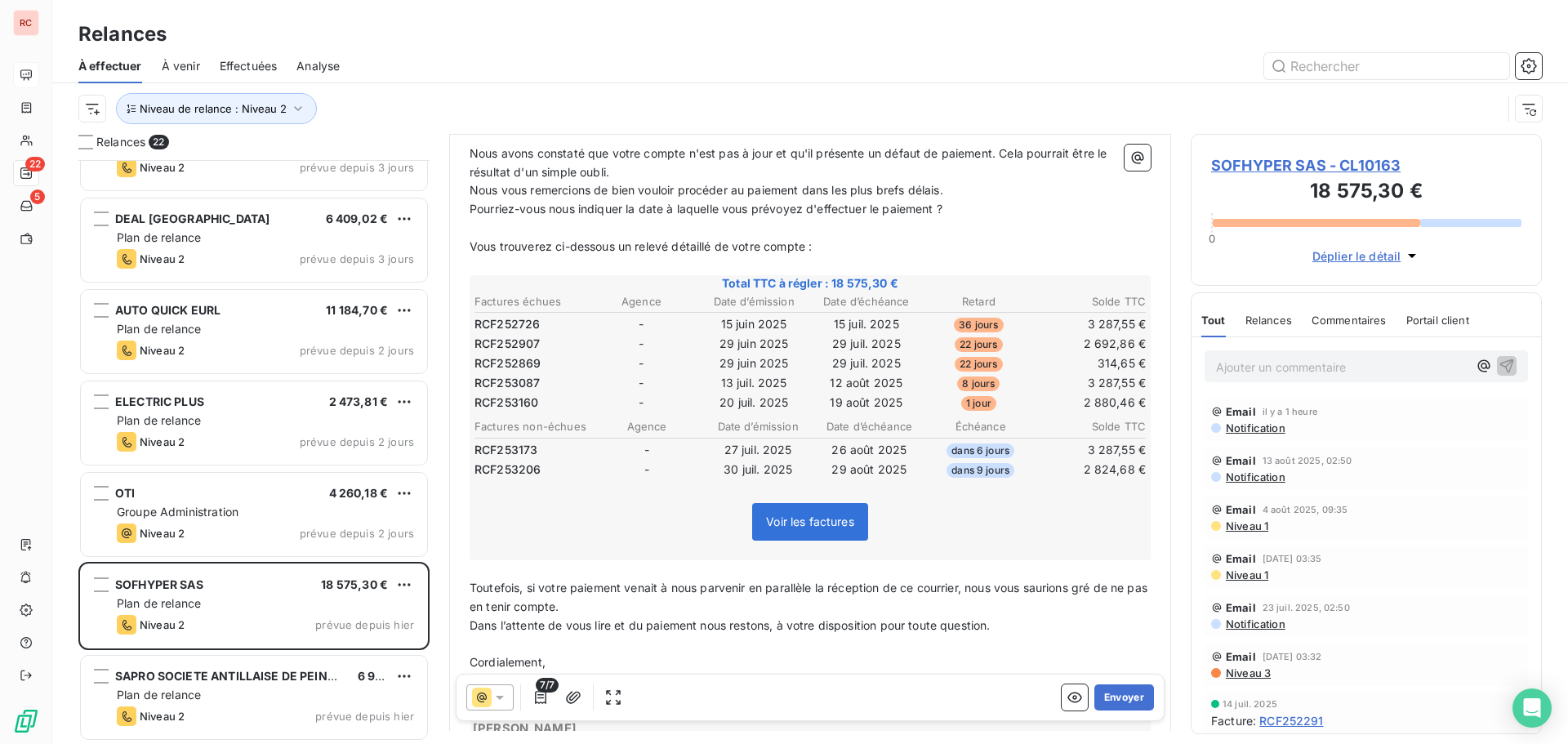
scroll to position [246, 0]
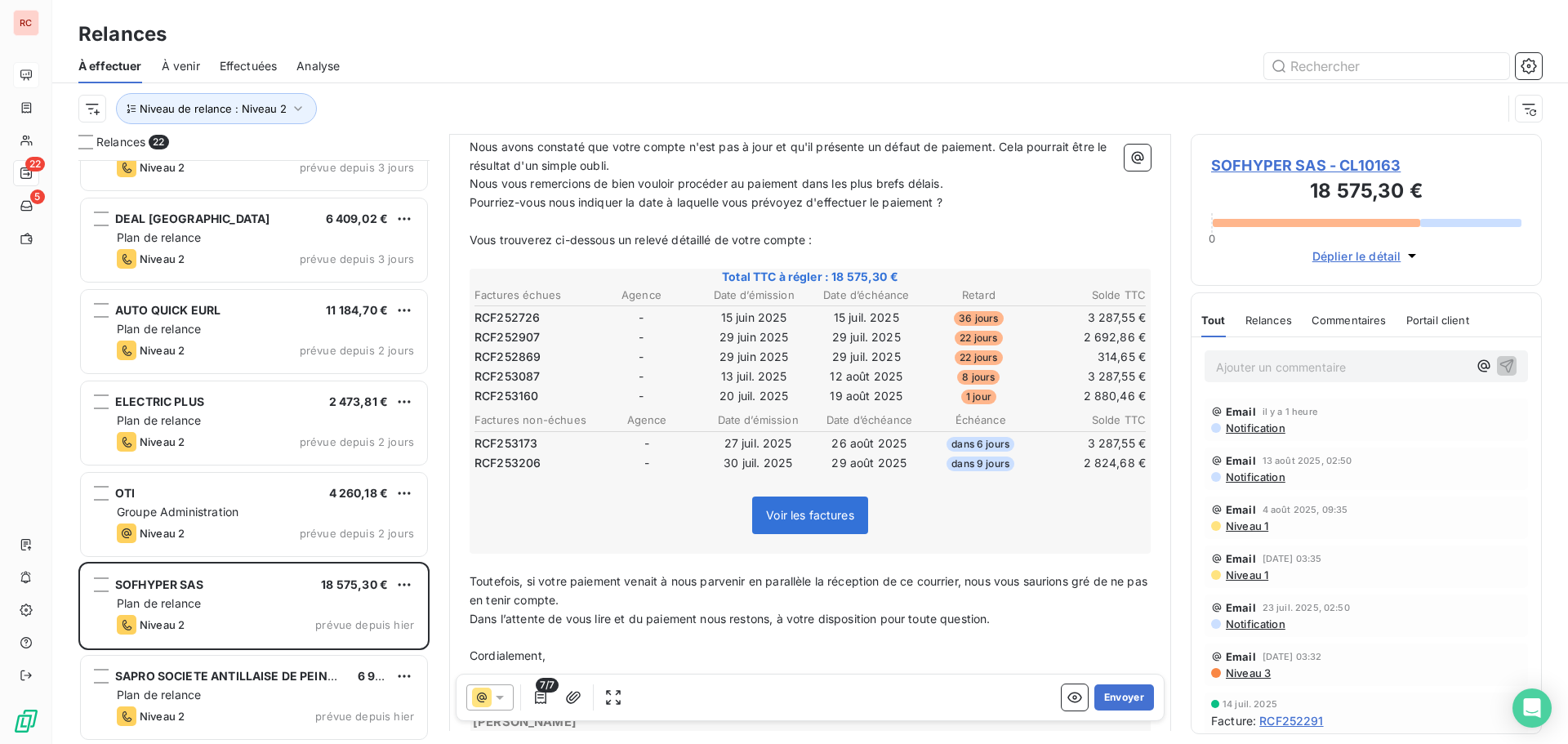
click at [1249, 522] on span "Niveau 1" at bounding box center [1246, 525] width 44 height 13
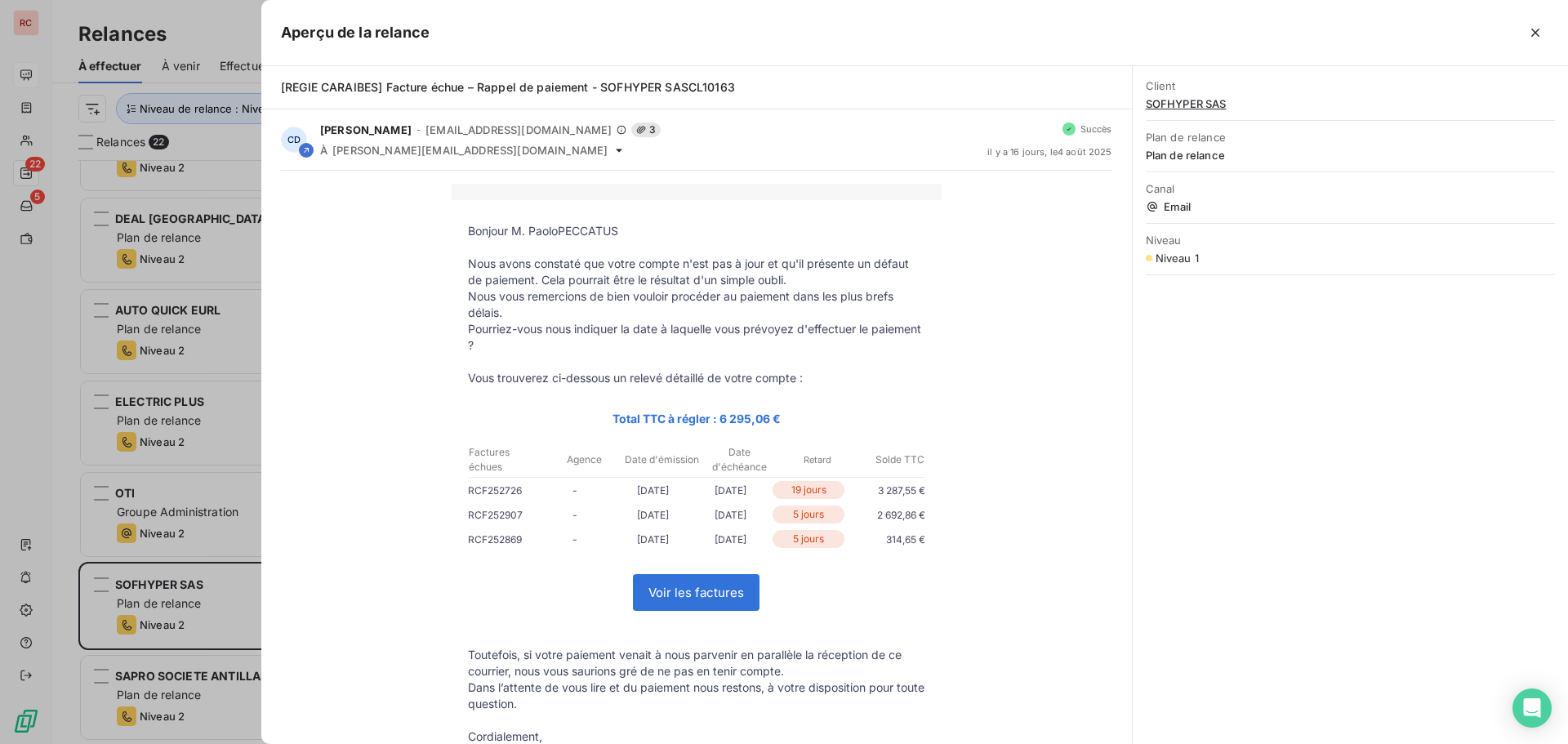
click at [196, 607] on div at bounding box center [784, 372] width 1568 height 744
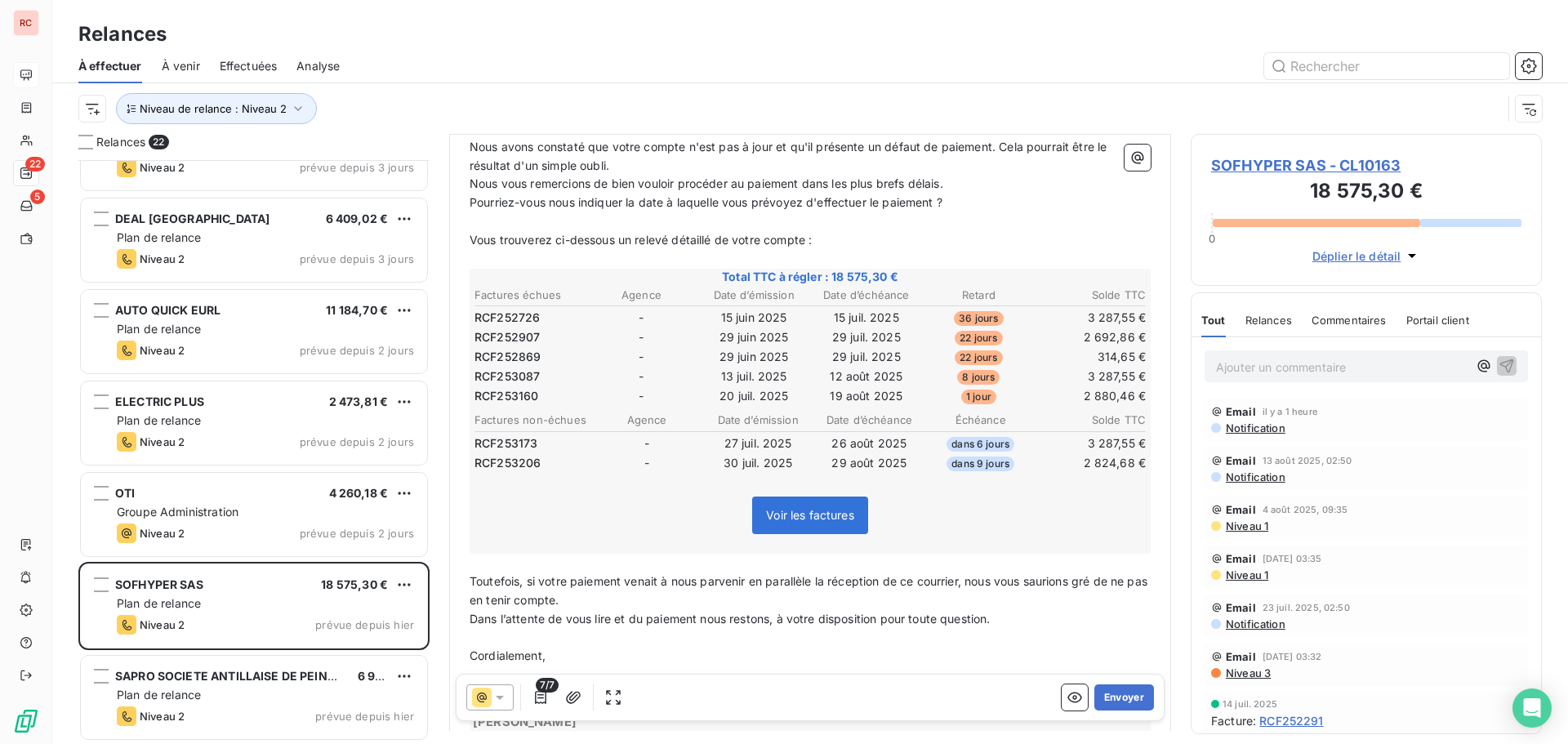
click at [498, 697] on icon at bounding box center [500, 698] width 8 height 4
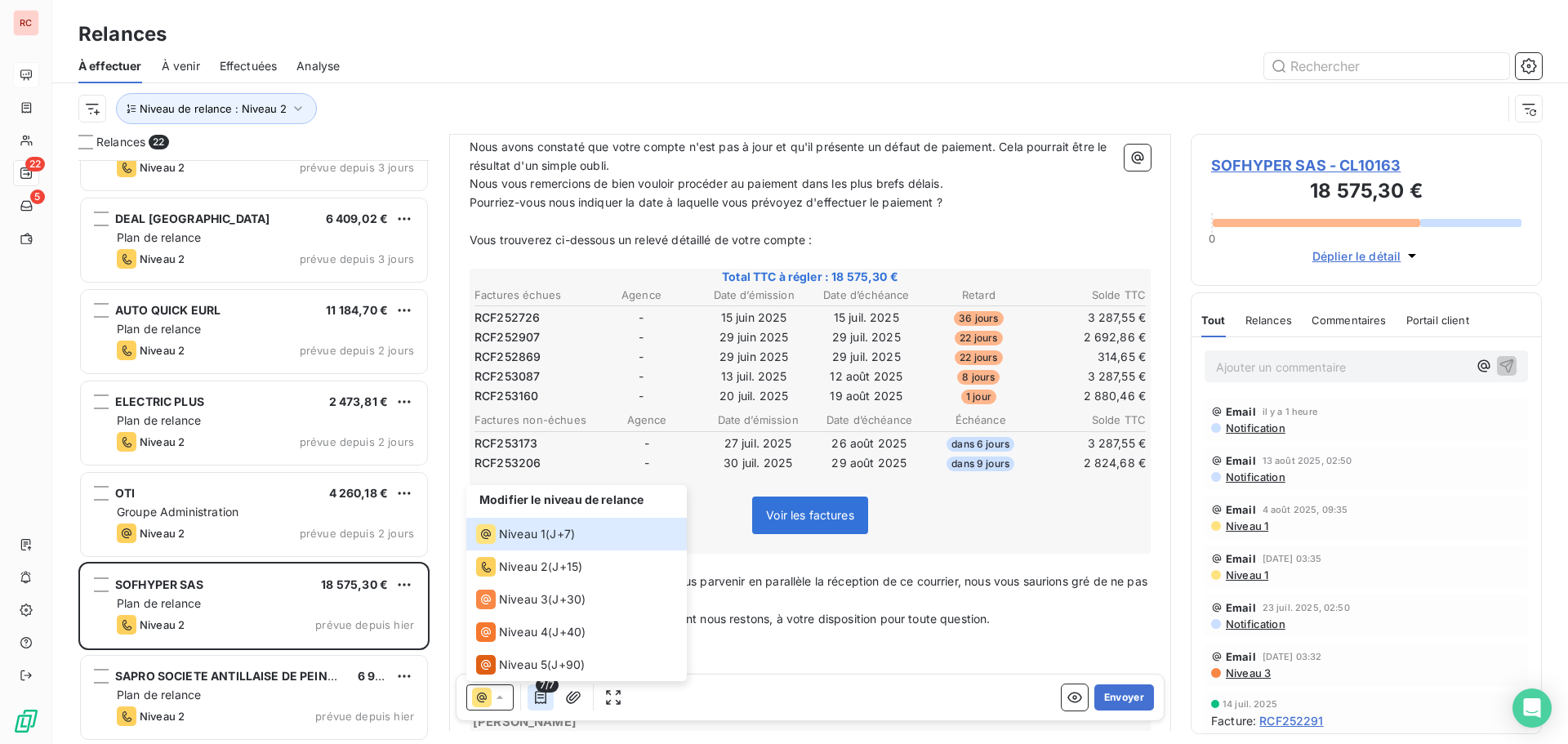
click at [538, 700] on icon "button" at bounding box center [540, 697] width 16 height 16
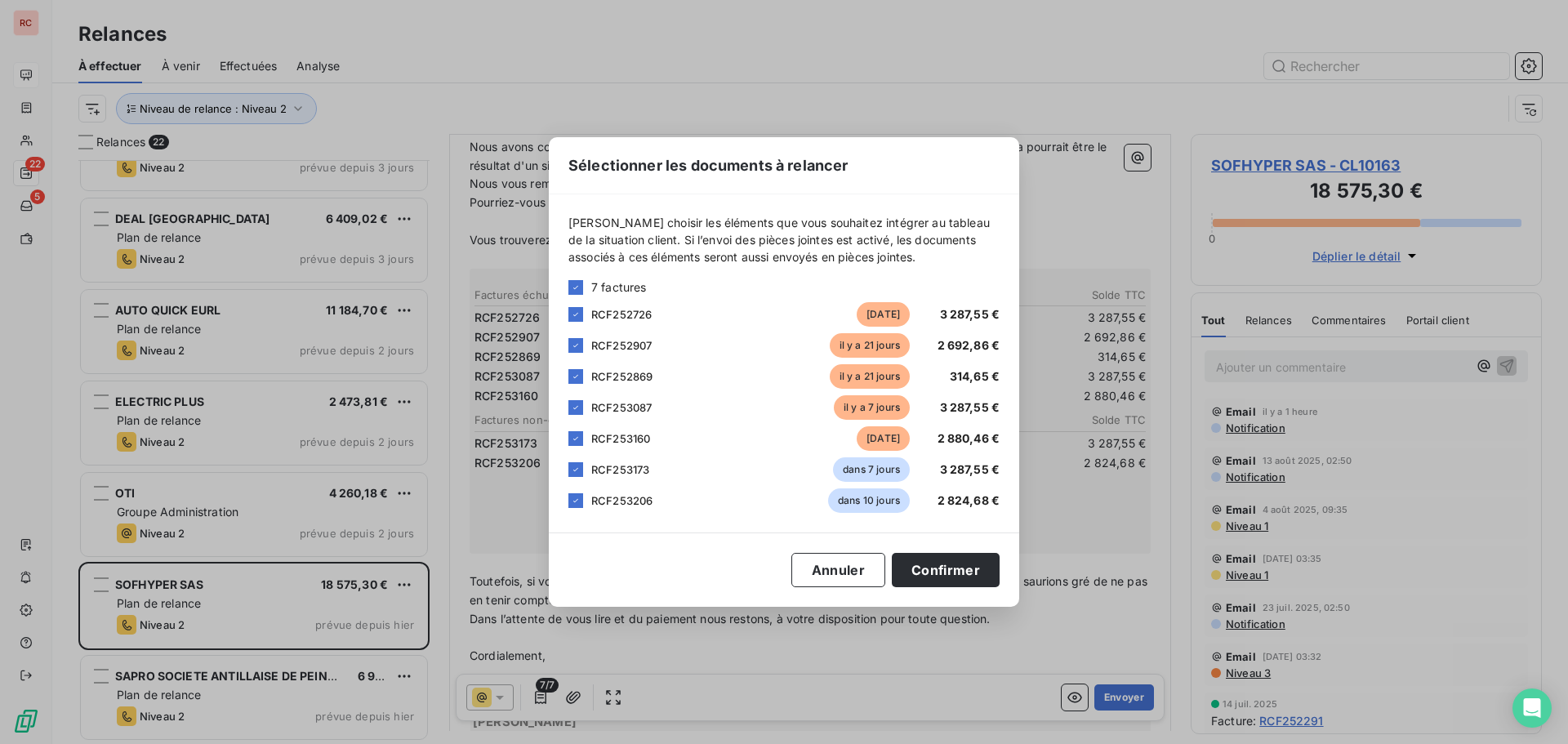
click at [567, 465] on div "Veuillez choisir les éléments que vous souhaitez intégrer au tableau de la situ…" at bounding box center [784, 364] width 470 height 339
click at [576, 468] on icon at bounding box center [576, 470] width 10 height 10
click at [575, 490] on div "RCF253206 dans 10 jours 2 824,68 €" at bounding box center [784, 500] width 431 height 25
click at [573, 505] on div at bounding box center [575, 500] width 15 height 15
click at [961, 575] on button "Confirmer" at bounding box center [945, 570] width 108 height 34
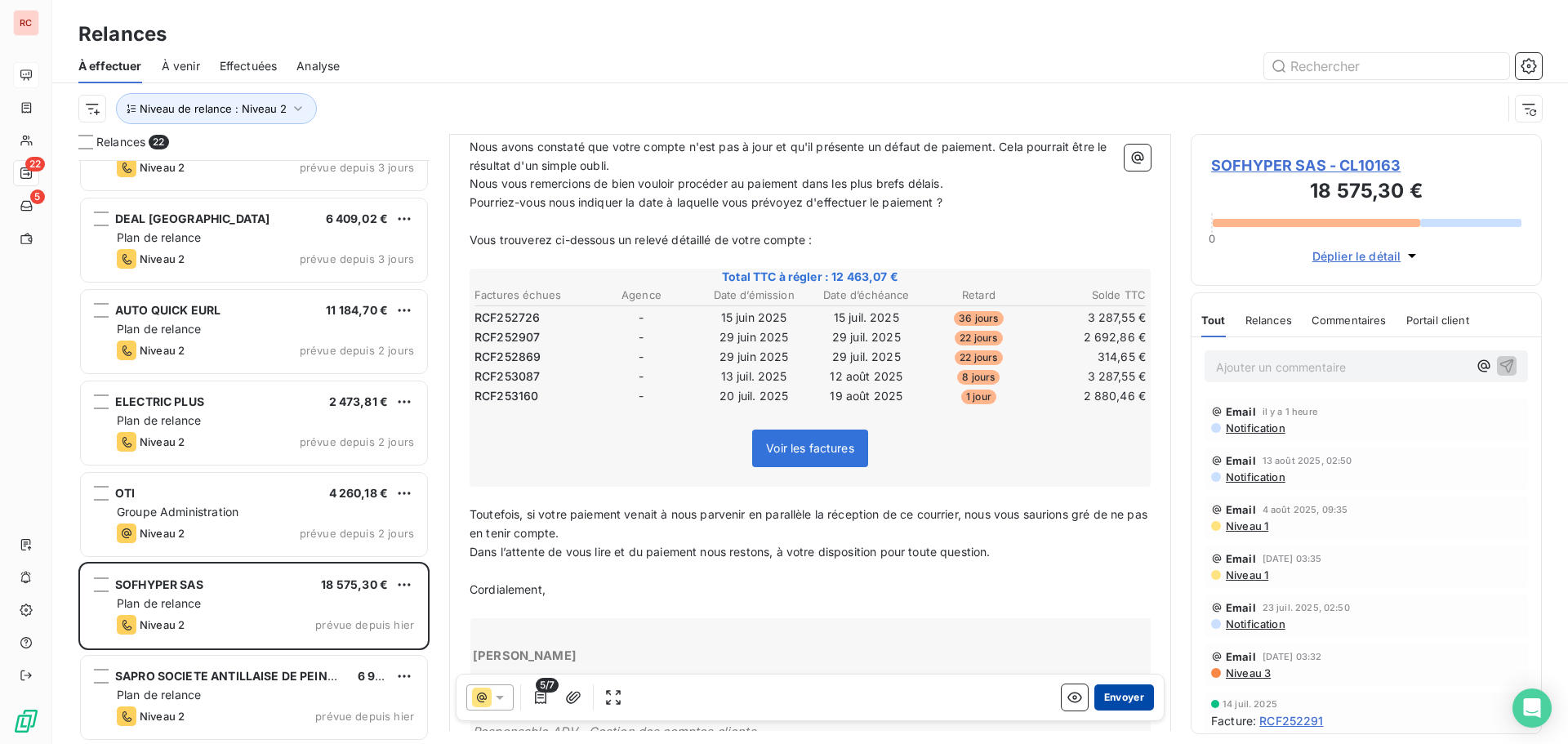
click at [1114, 694] on button "Envoyer" at bounding box center [1124, 698] width 60 height 26
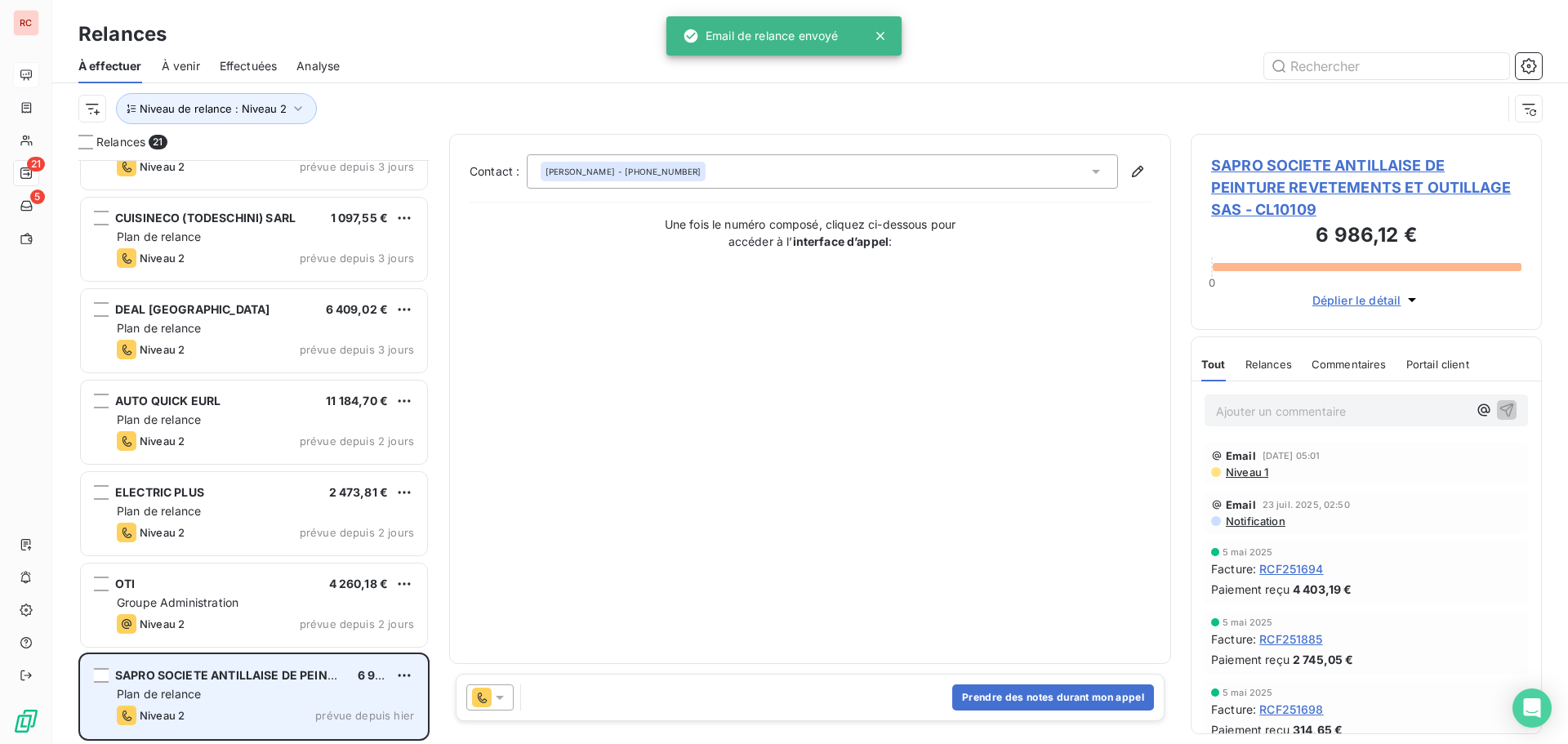
scroll to position [1337, 0]
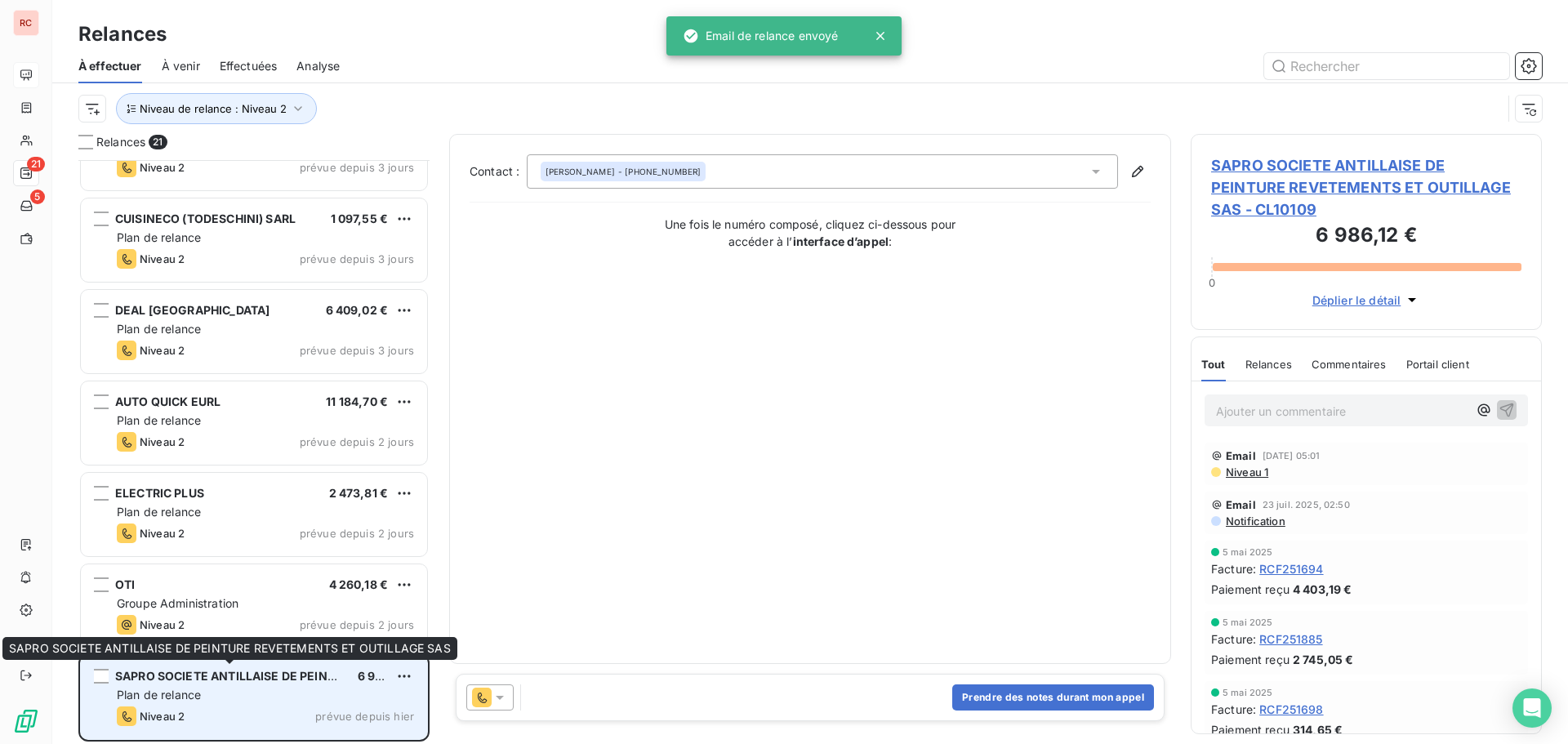
click at [289, 683] on div "SAPRO SOCIETE ANTILLAISE DE PEINTURE REVETEMENTS ET OUTILLAGE SAS" at bounding box center [230, 676] width 230 height 16
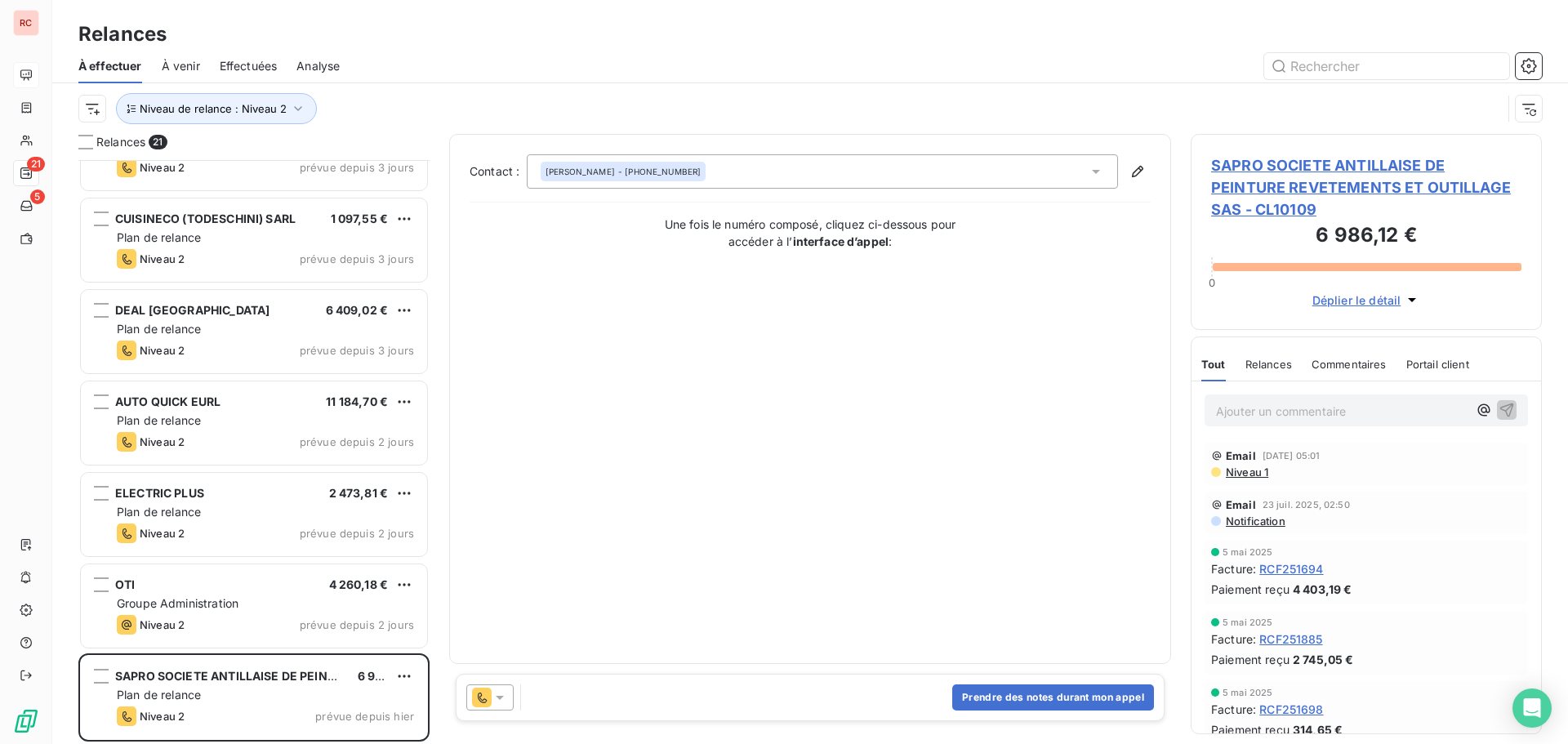
click at [501, 700] on icon at bounding box center [500, 697] width 16 height 16
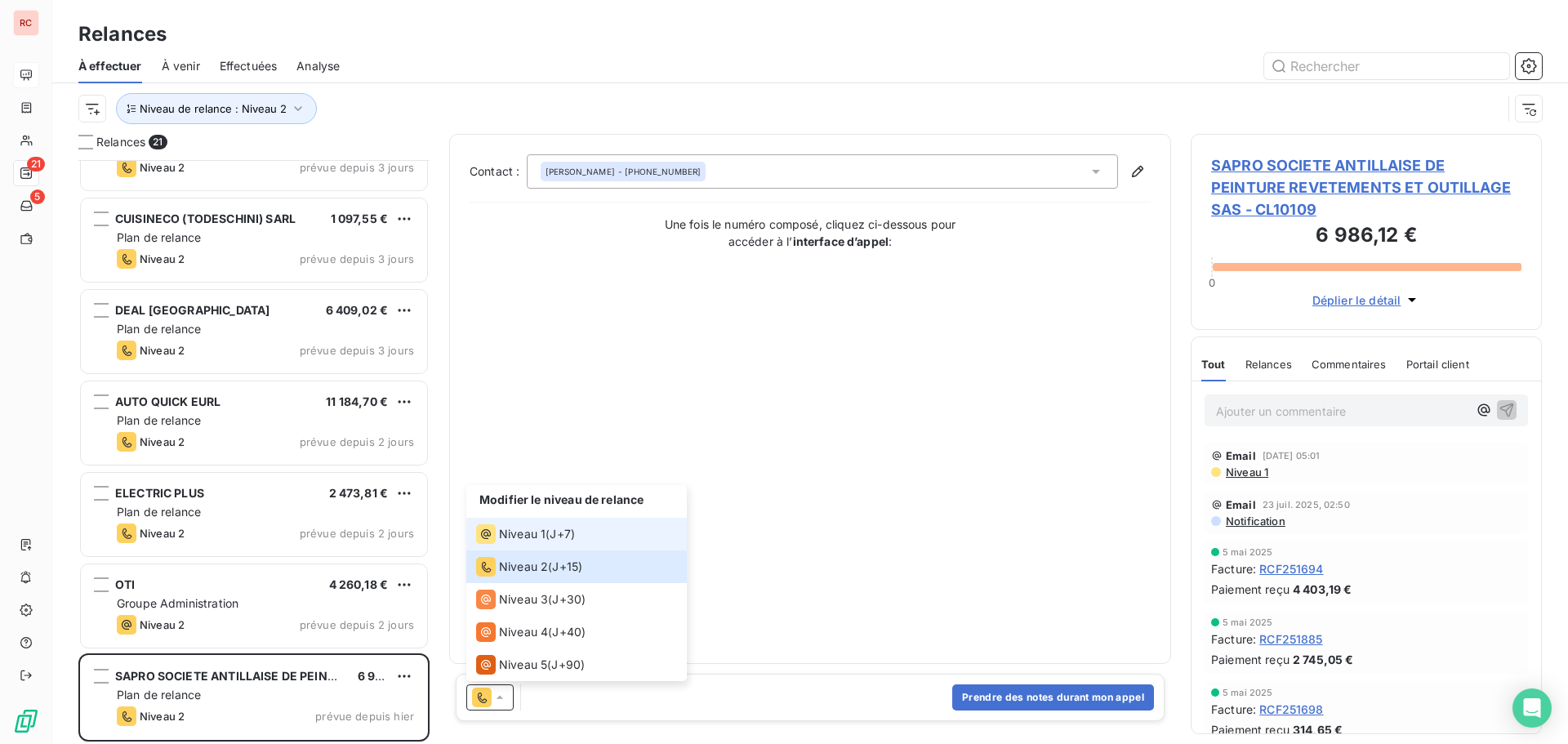
click at [516, 538] on span "Niveau 1" at bounding box center [522, 534] width 47 height 16
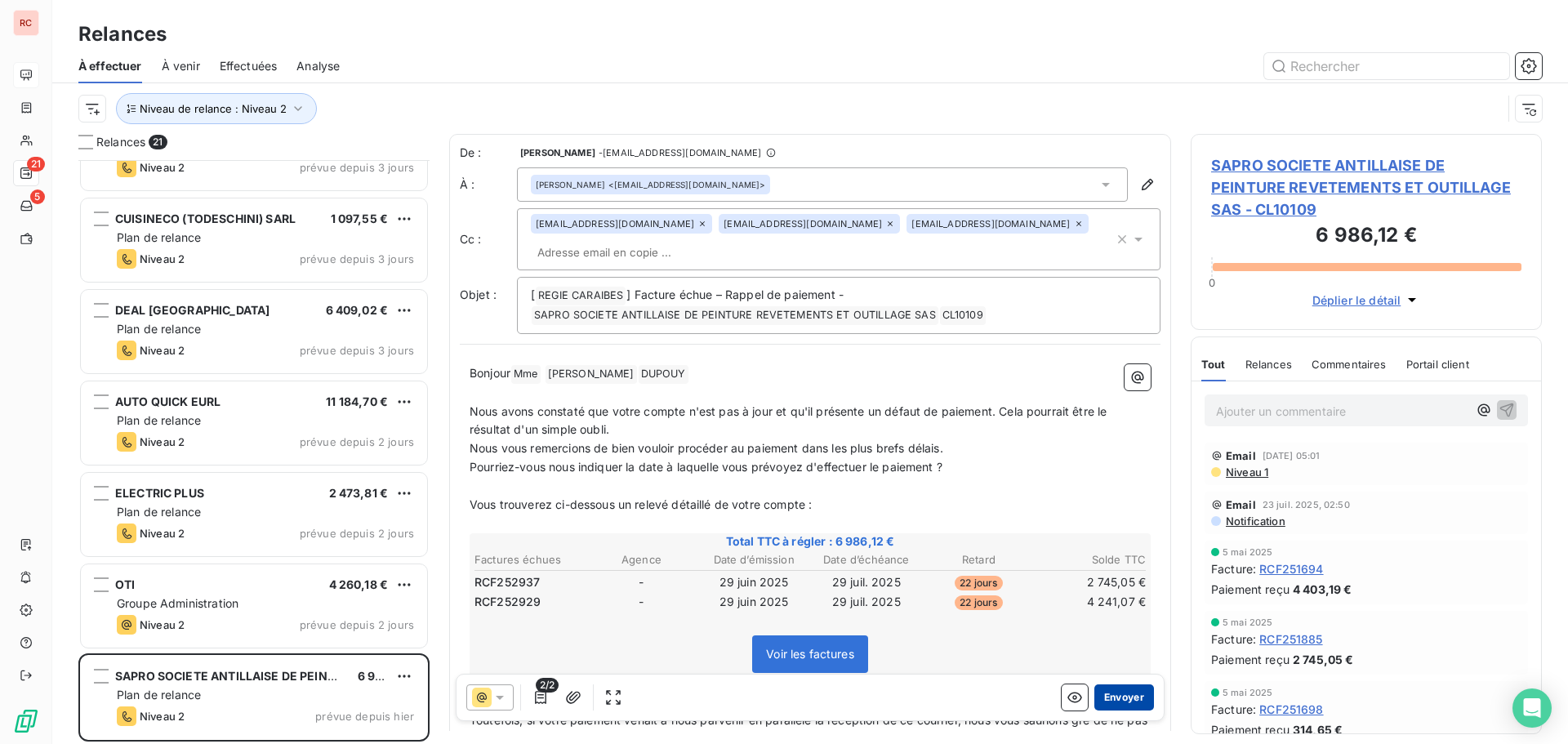
click at [1094, 700] on button "Envoyer" at bounding box center [1124, 698] width 60 height 26
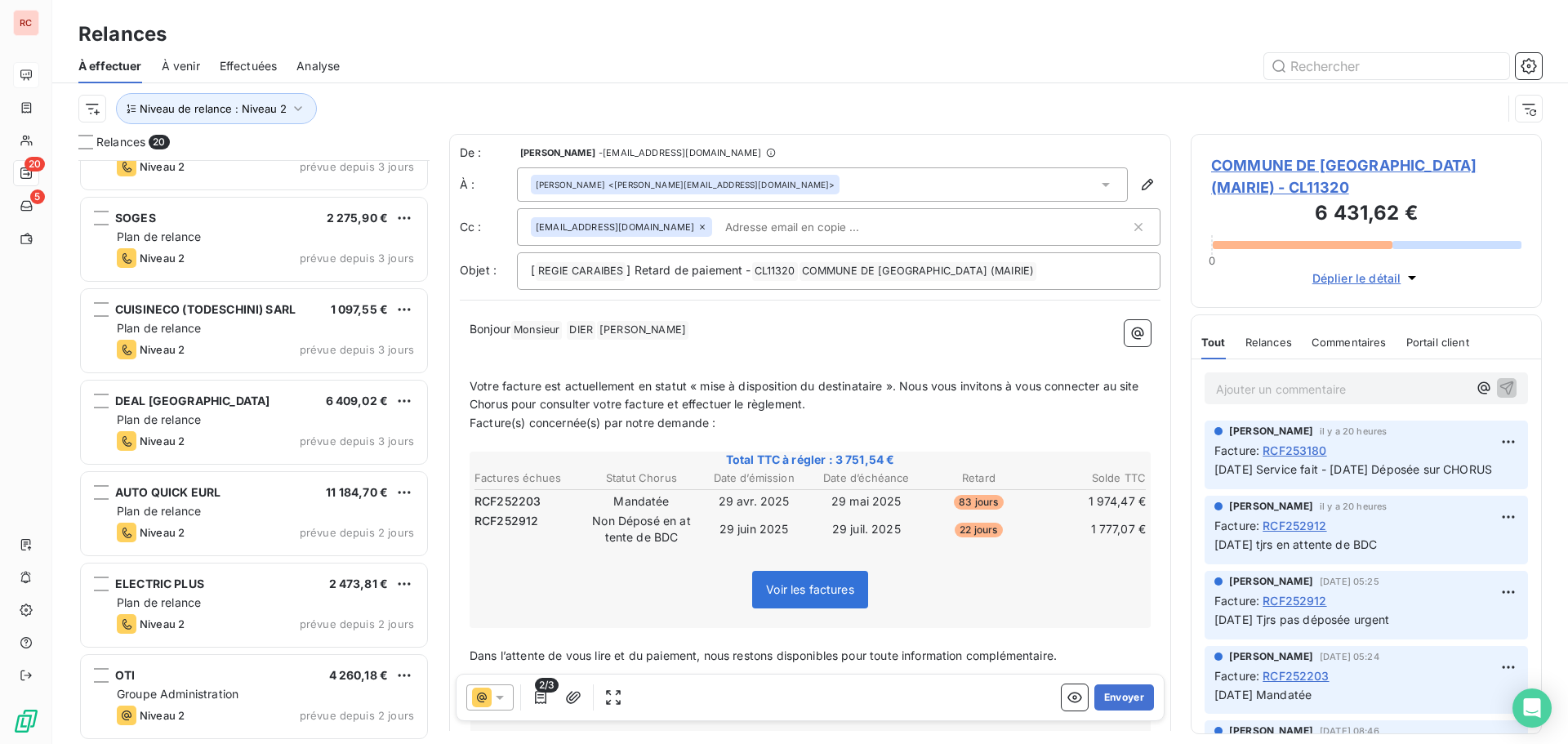
scroll to position [1246, 0]
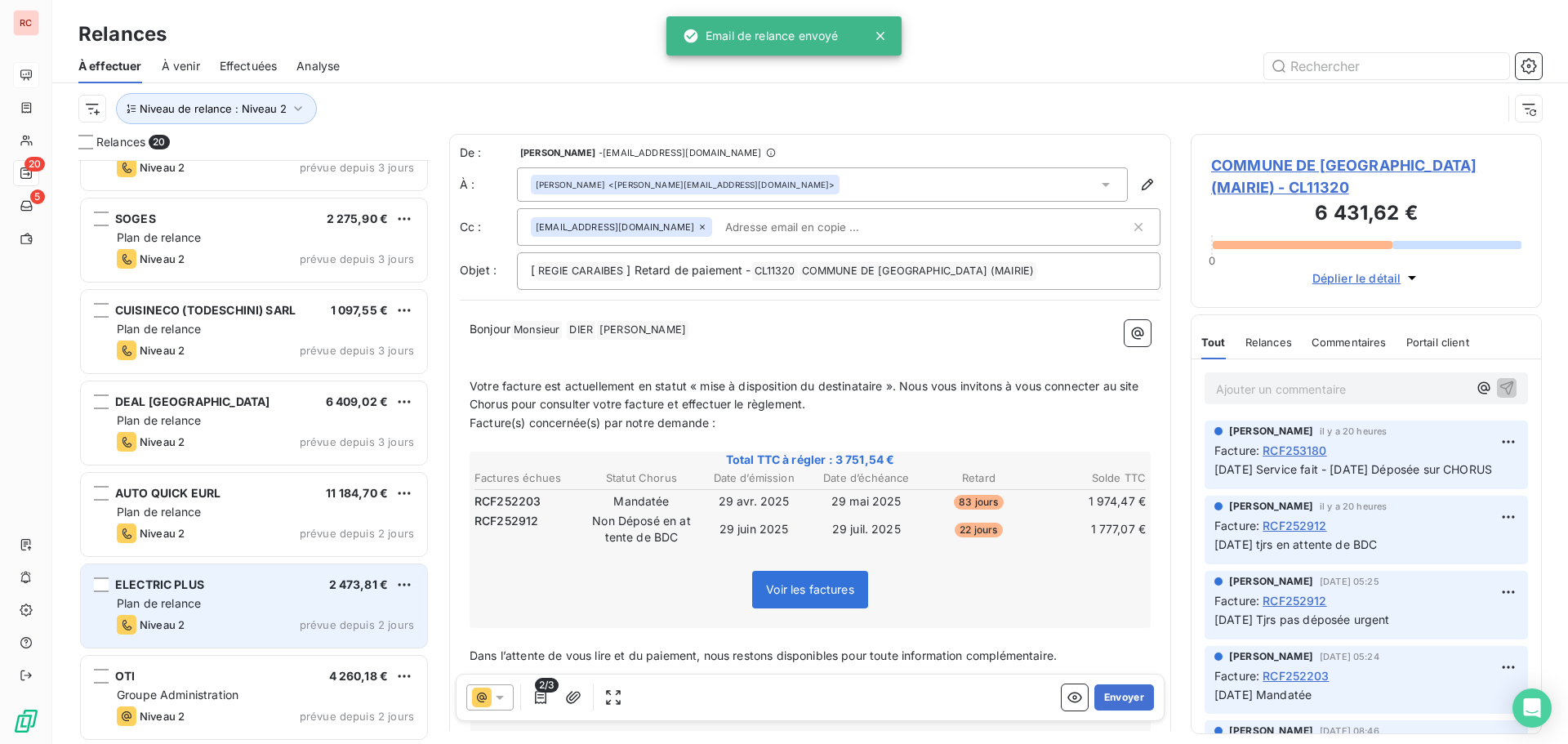
click at [255, 616] on div "Niveau 2 prévue depuis 2 jours" at bounding box center [265, 625] width 297 height 20
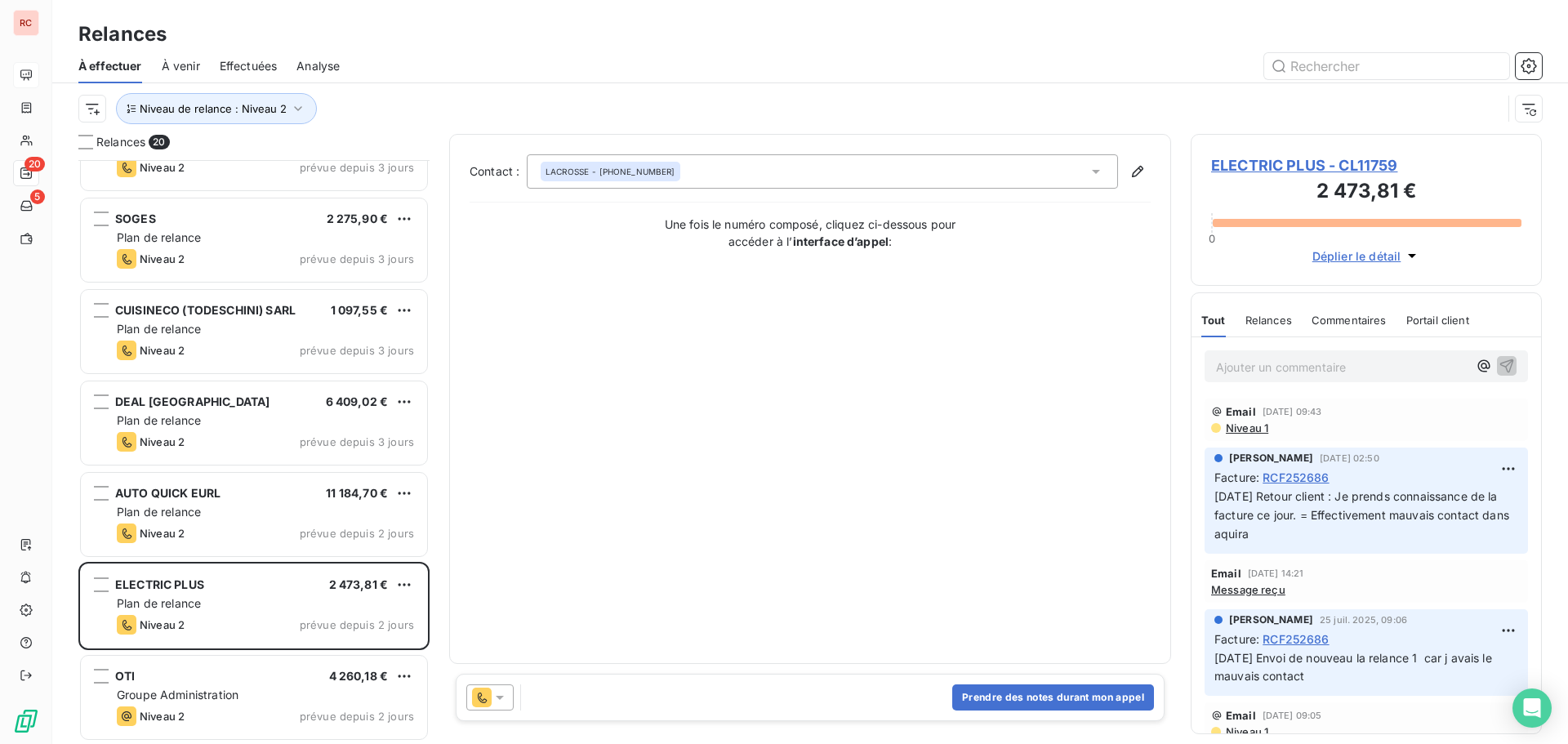
click at [505, 703] on icon at bounding box center [500, 697] width 16 height 16
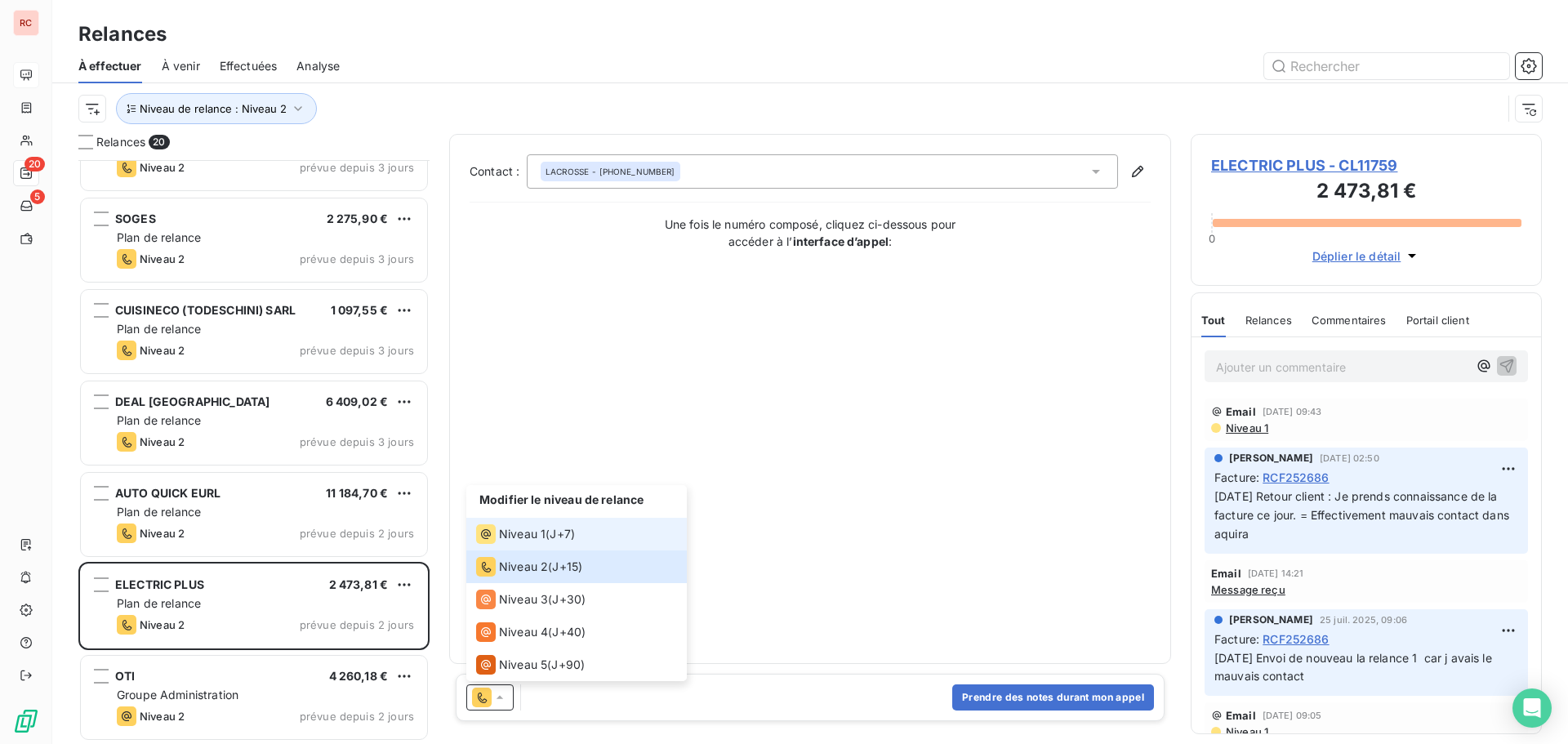
click at [530, 537] on span "Niveau 1" at bounding box center [522, 534] width 47 height 16
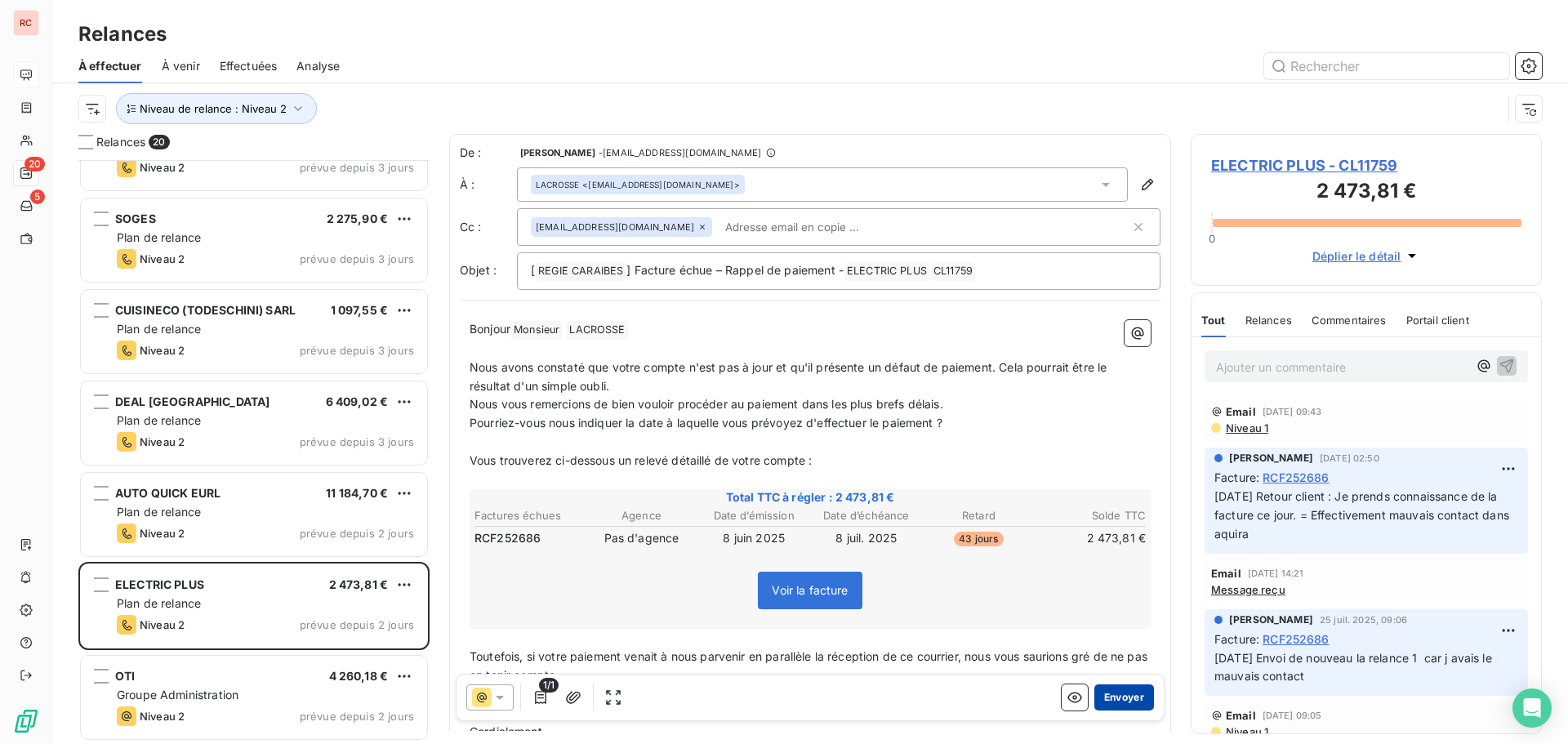
click at [1105, 701] on button "Envoyer" at bounding box center [1124, 698] width 60 height 26
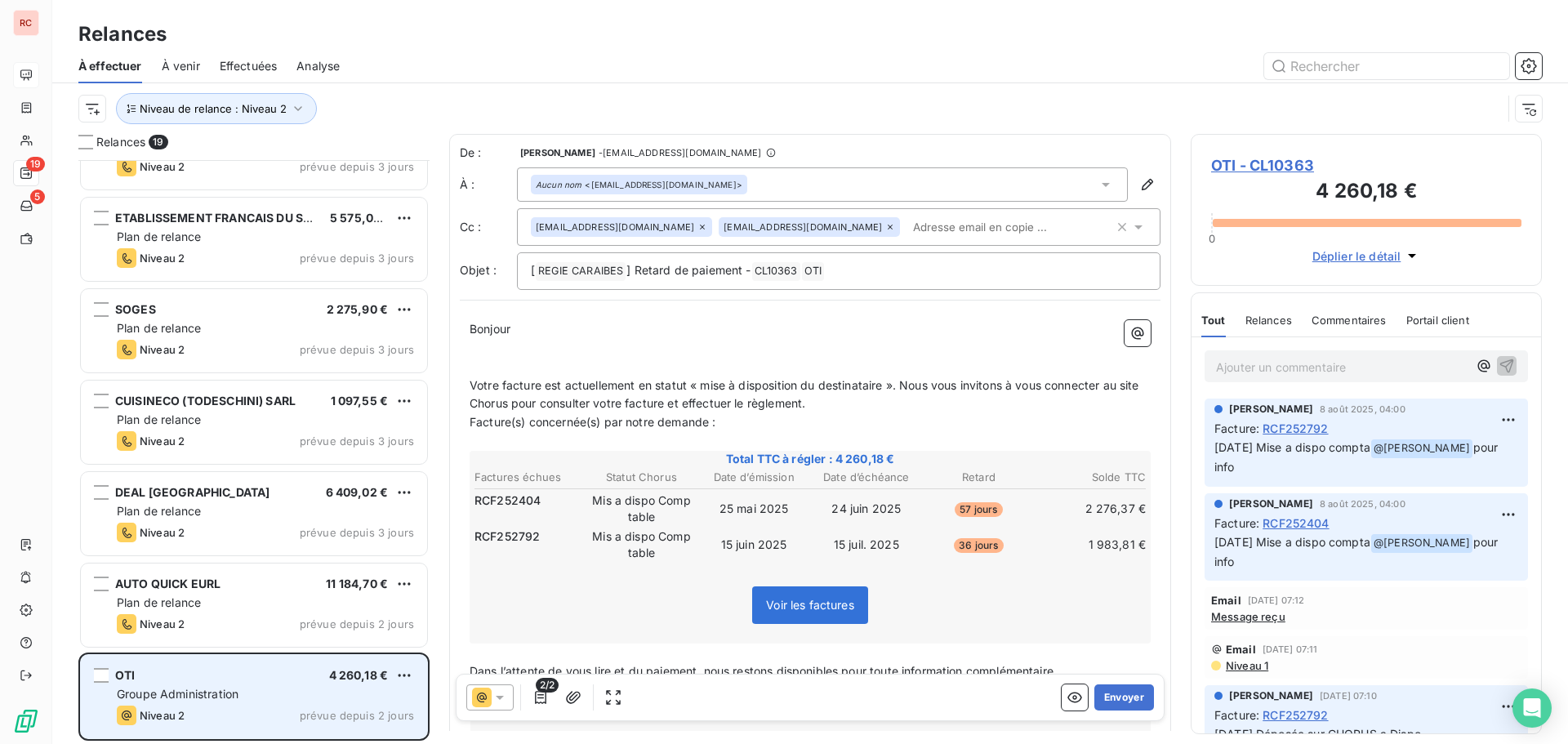
scroll to position [1154, 0]
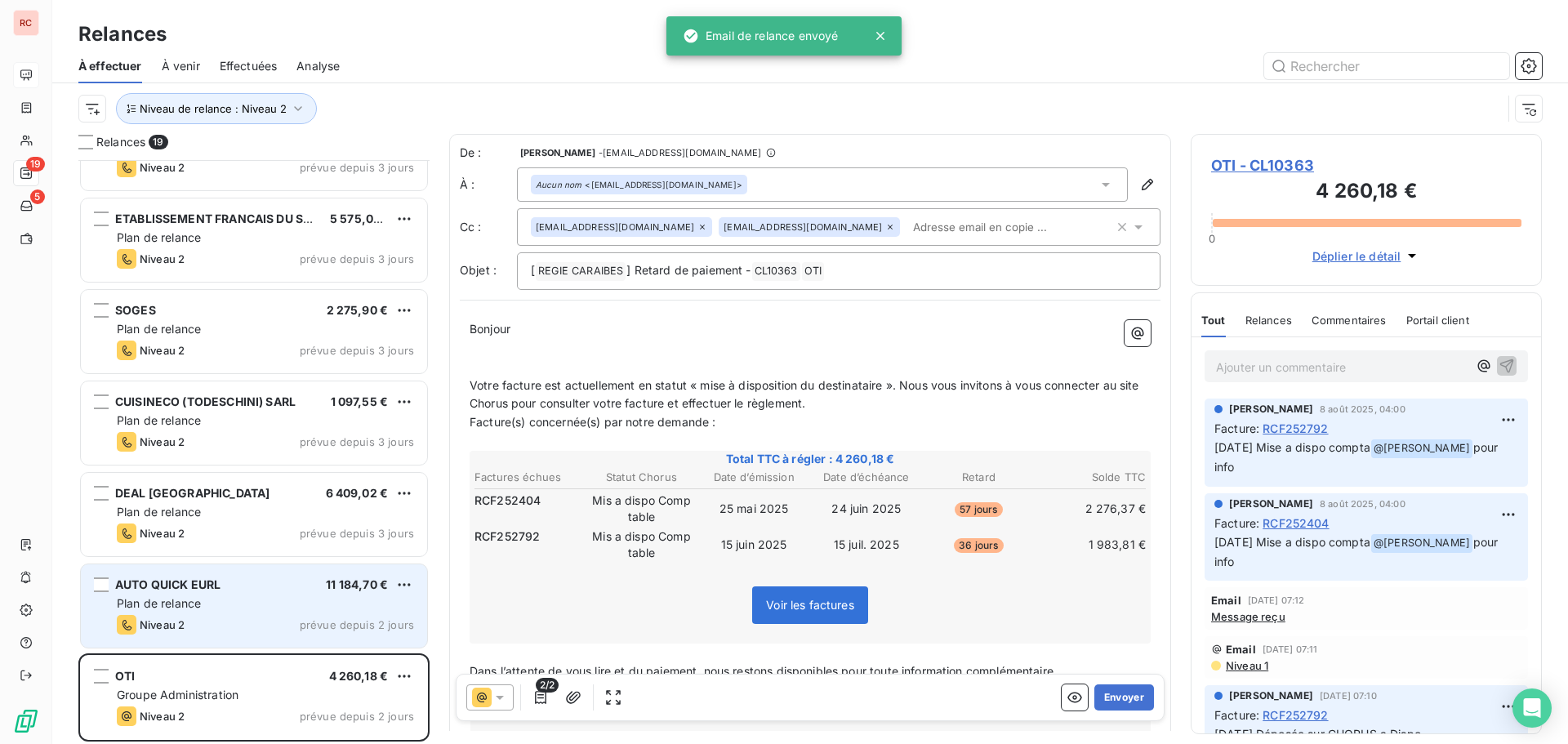
click at [267, 615] on div "Niveau 2 prévue depuis 2 jours" at bounding box center [265, 625] width 297 height 20
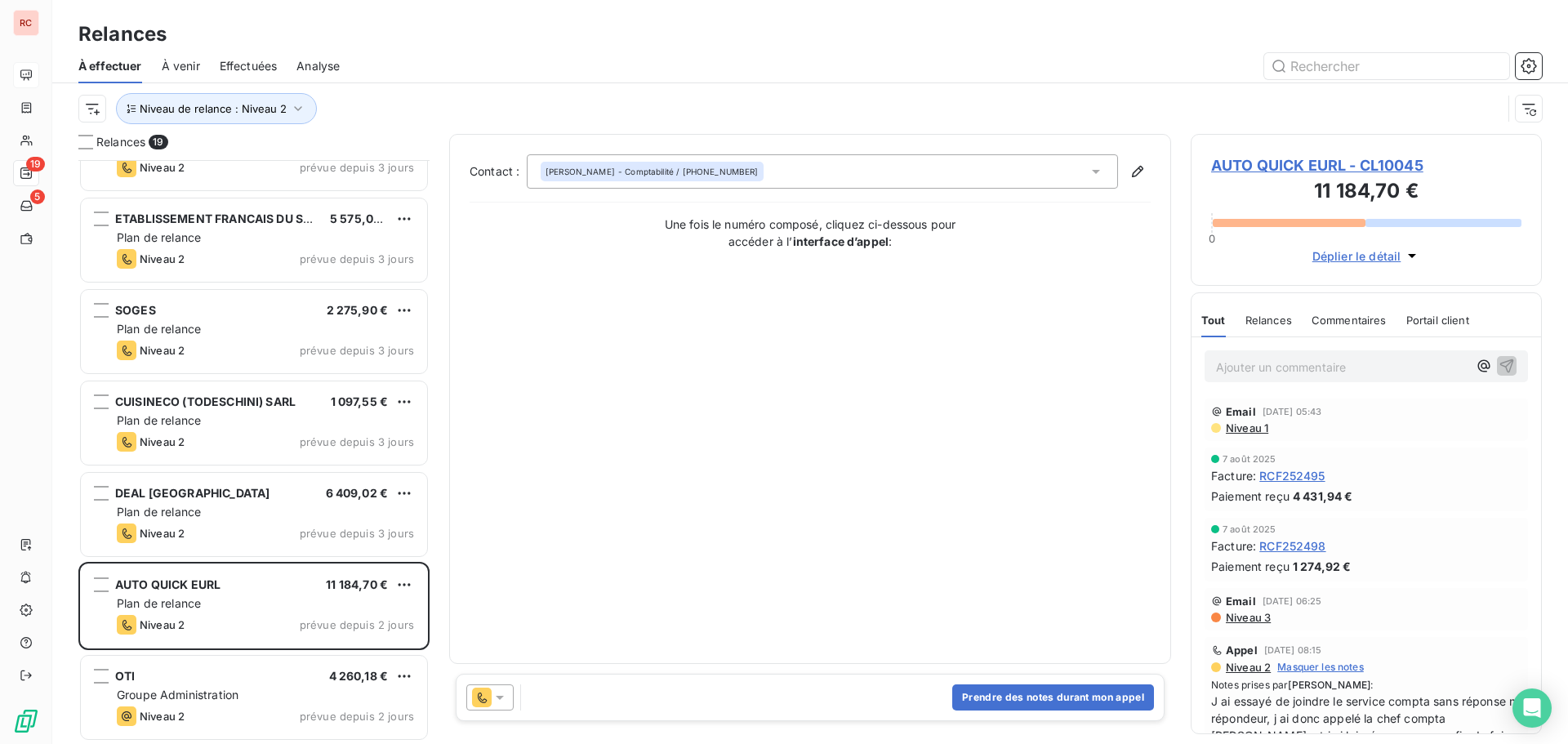
click at [505, 694] on icon at bounding box center [500, 697] width 16 height 16
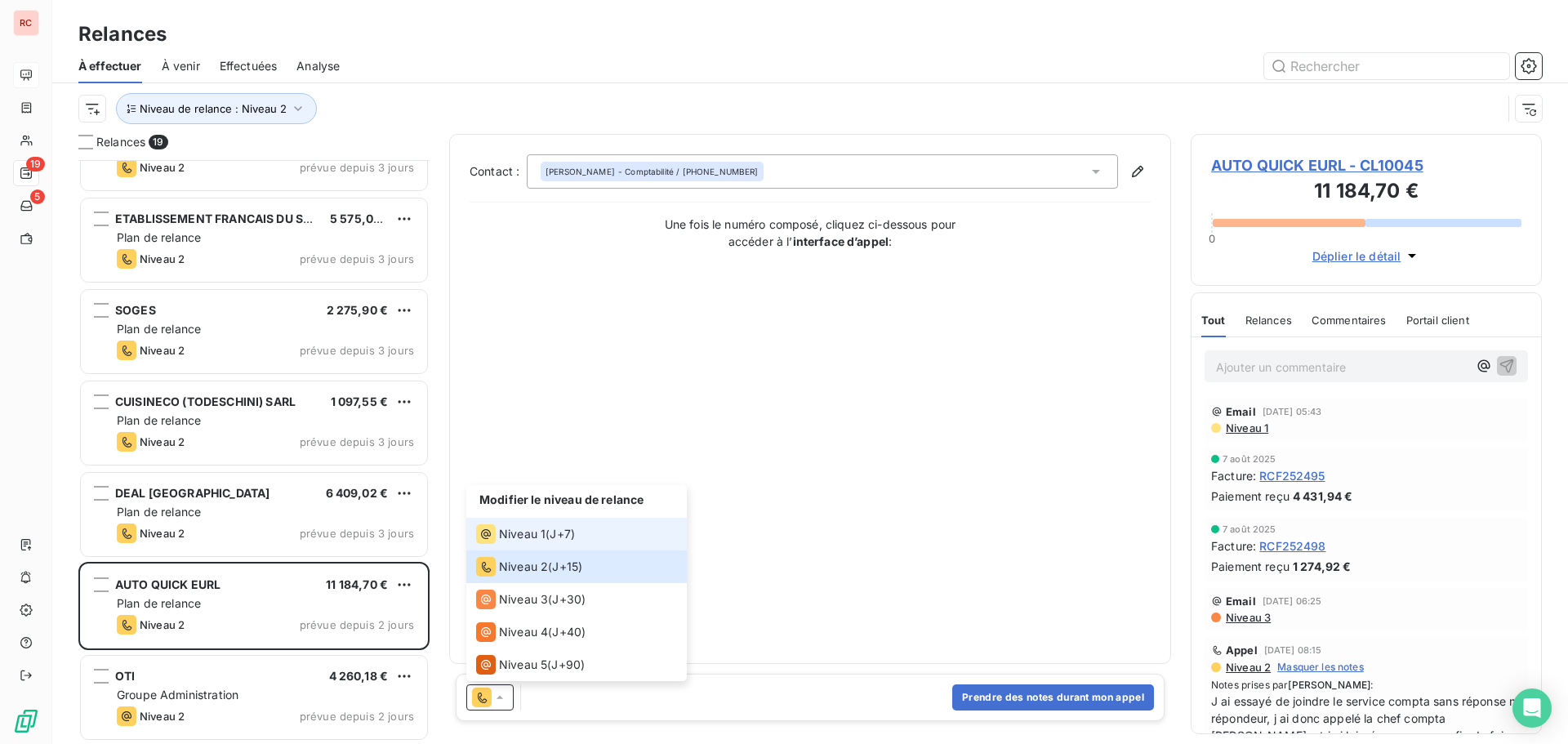
click at [507, 539] on span "Niveau 1" at bounding box center [522, 534] width 47 height 16
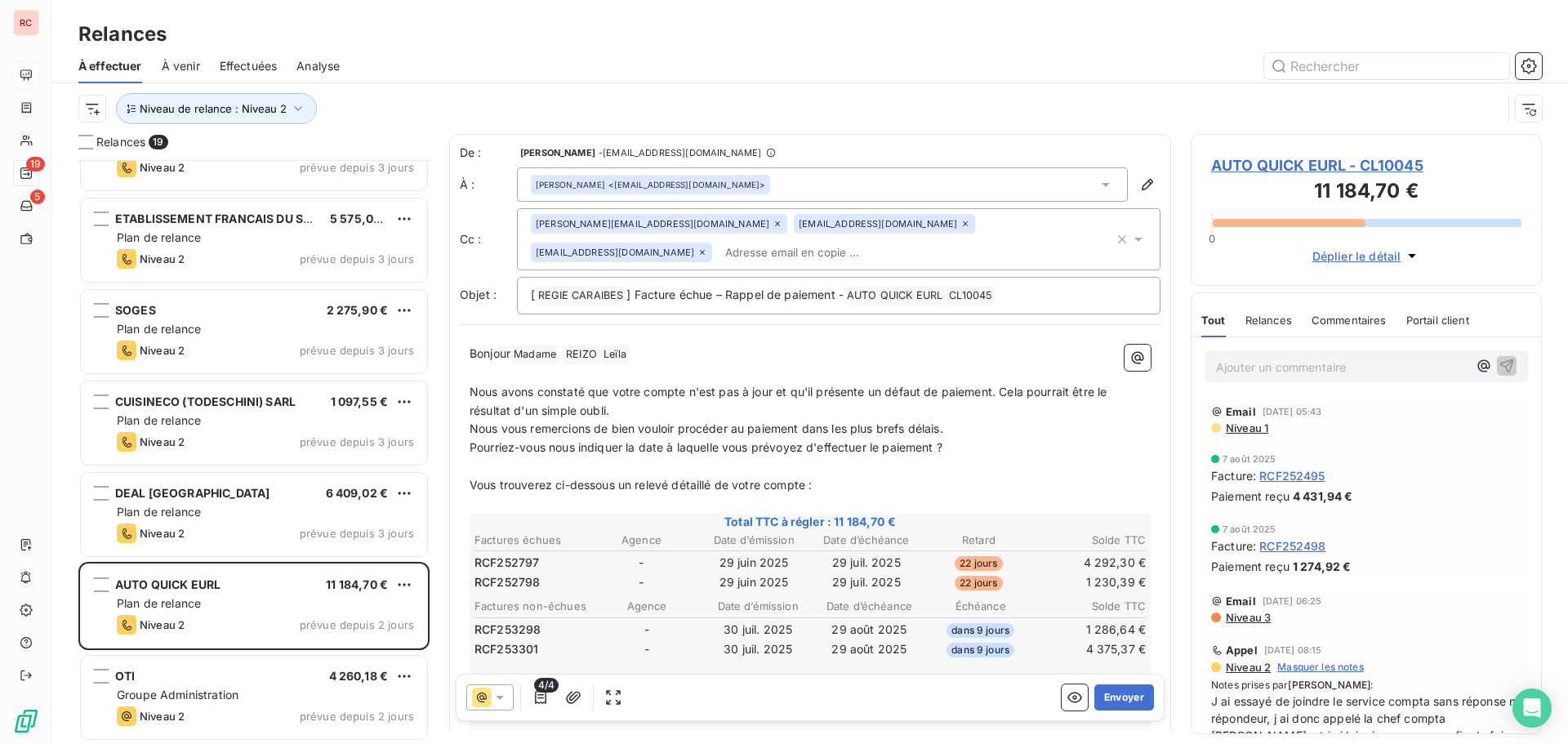
click at [498, 698] on icon at bounding box center [500, 698] width 8 height 4
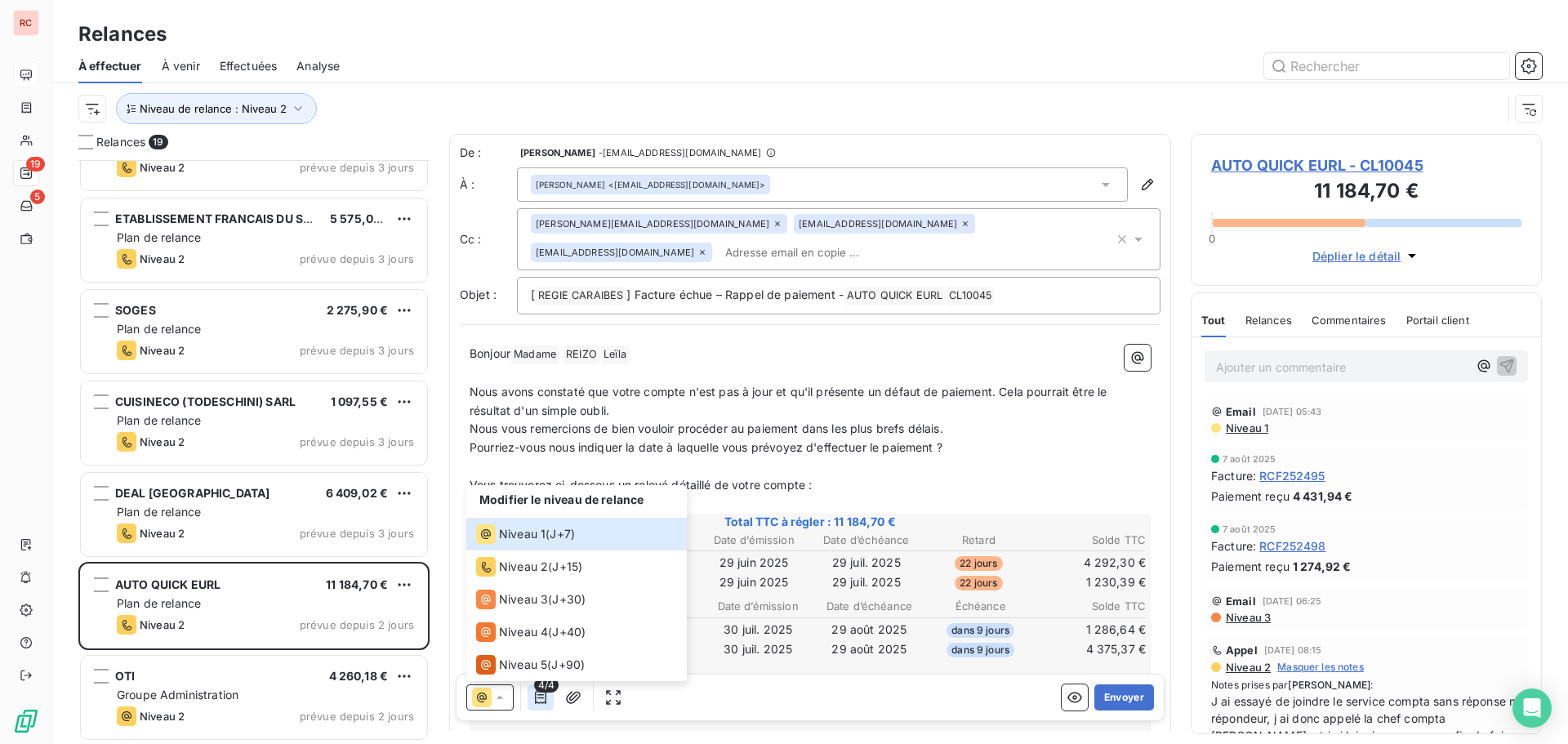
click at [537, 698] on icon "button" at bounding box center [540, 697] width 16 height 16
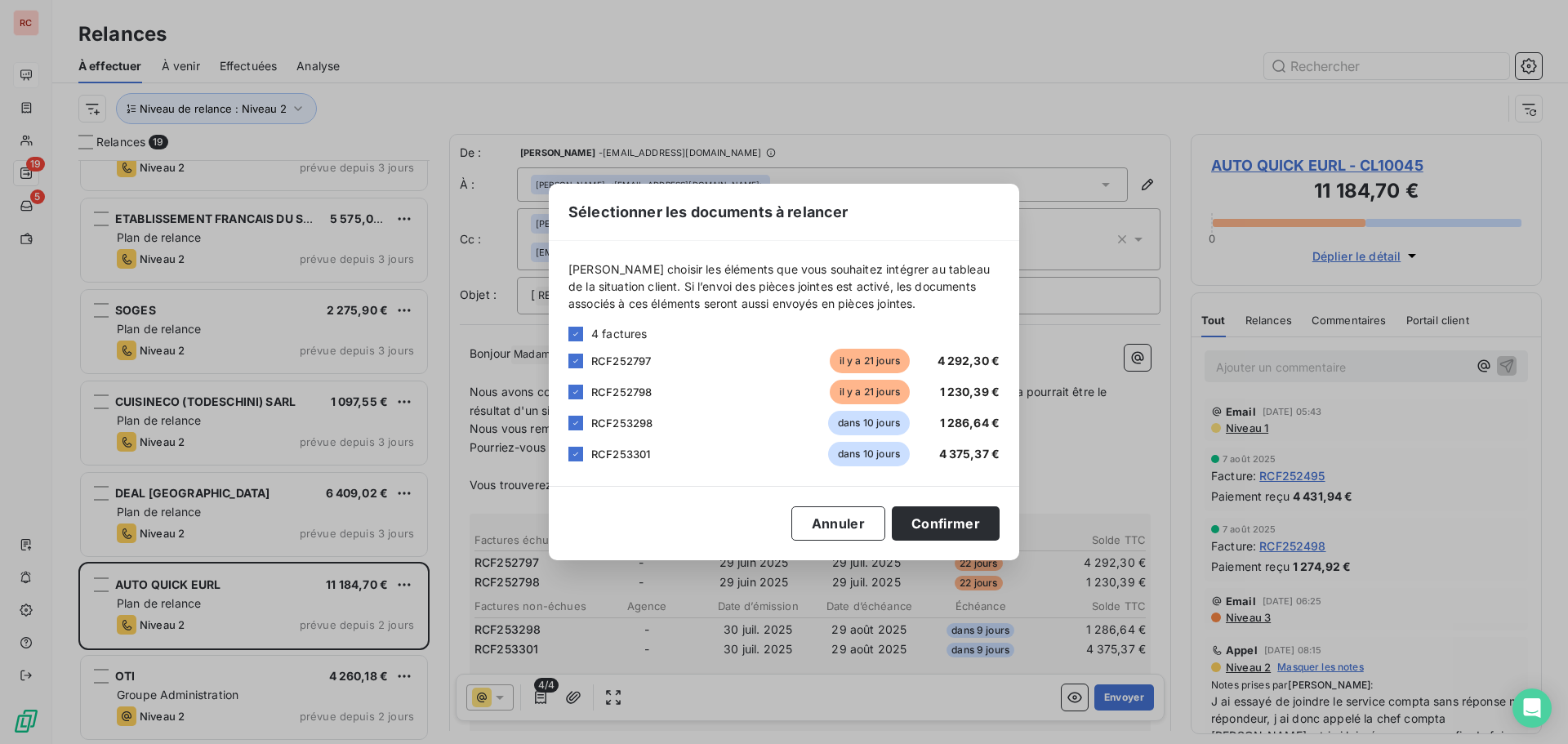
click at [583, 424] on div "RCF253298 dans 10 jours 1 286,64 €" at bounding box center [784, 423] width 431 height 25
click at [574, 421] on icon at bounding box center [576, 423] width 10 height 10
click at [572, 447] on div "RCF253301 dans 10 jours 4 375,37 €" at bounding box center [784, 454] width 431 height 25
click at [577, 456] on icon at bounding box center [576, 454] width 10 height 10
click at [979, 534] on button "Confirmer" at bounding box center [945, 523] width 108 height 34
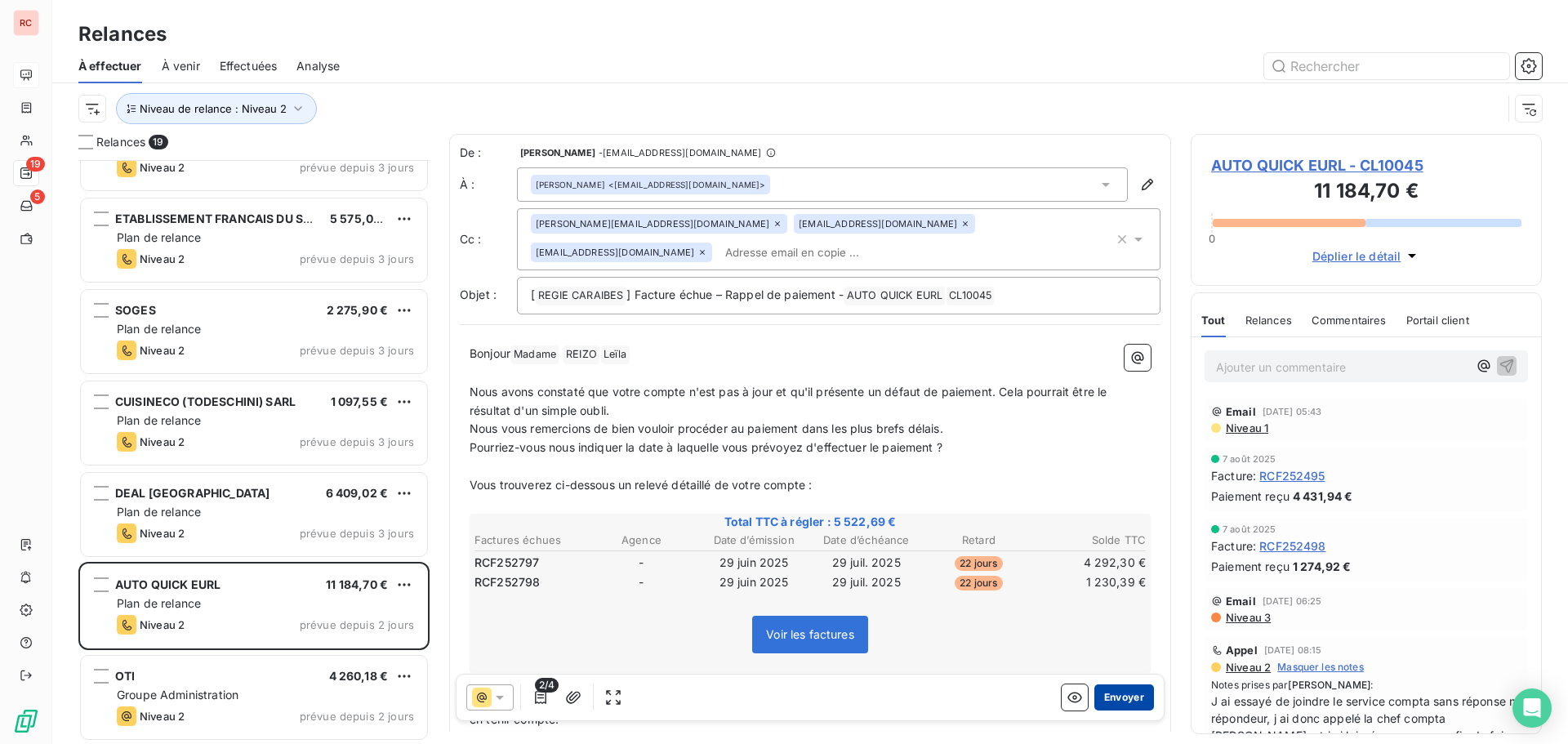
click at [1102, 691] on button "Envoyer" at bounding box center [1124, 698] width 60 height 26
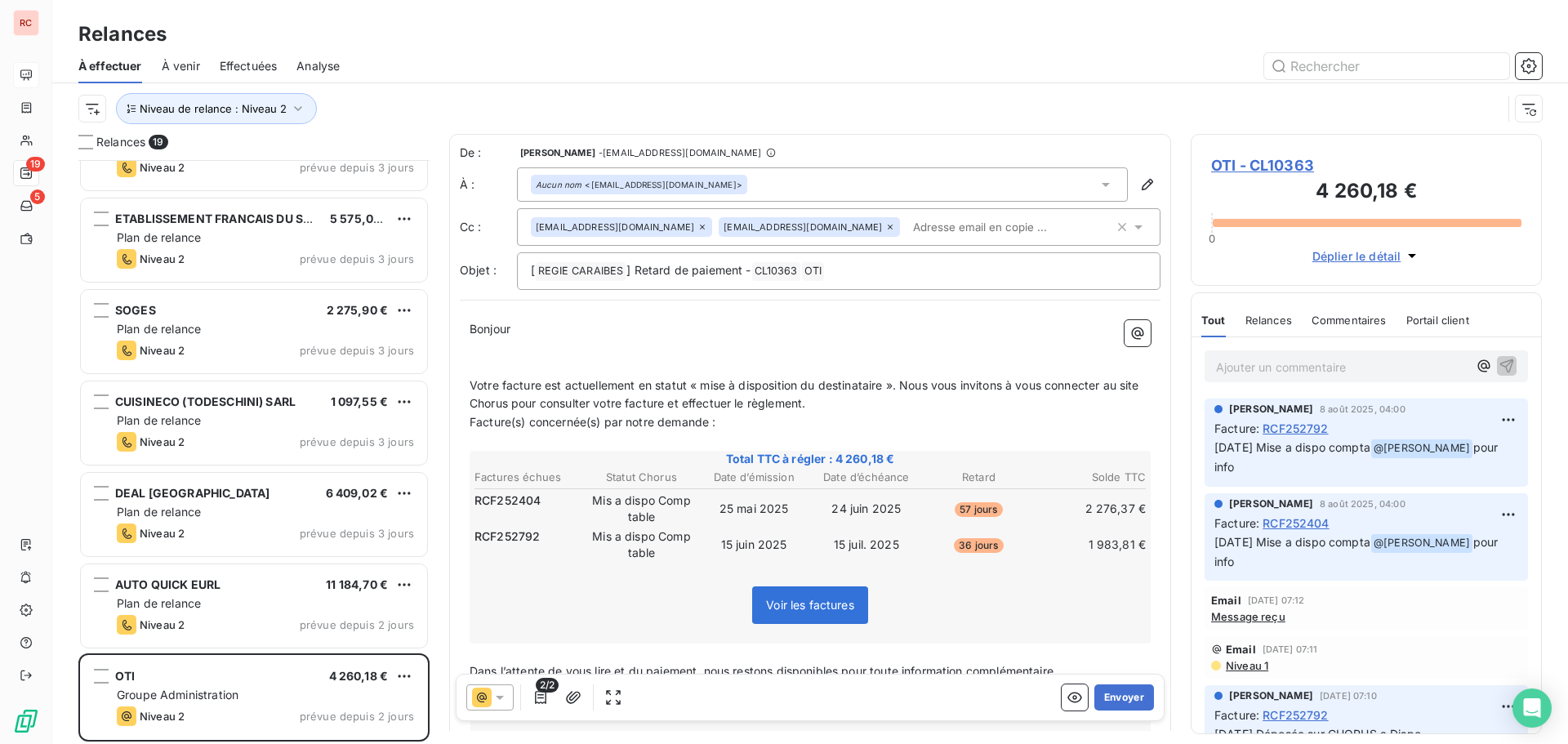
scroll to position [1063, 0]
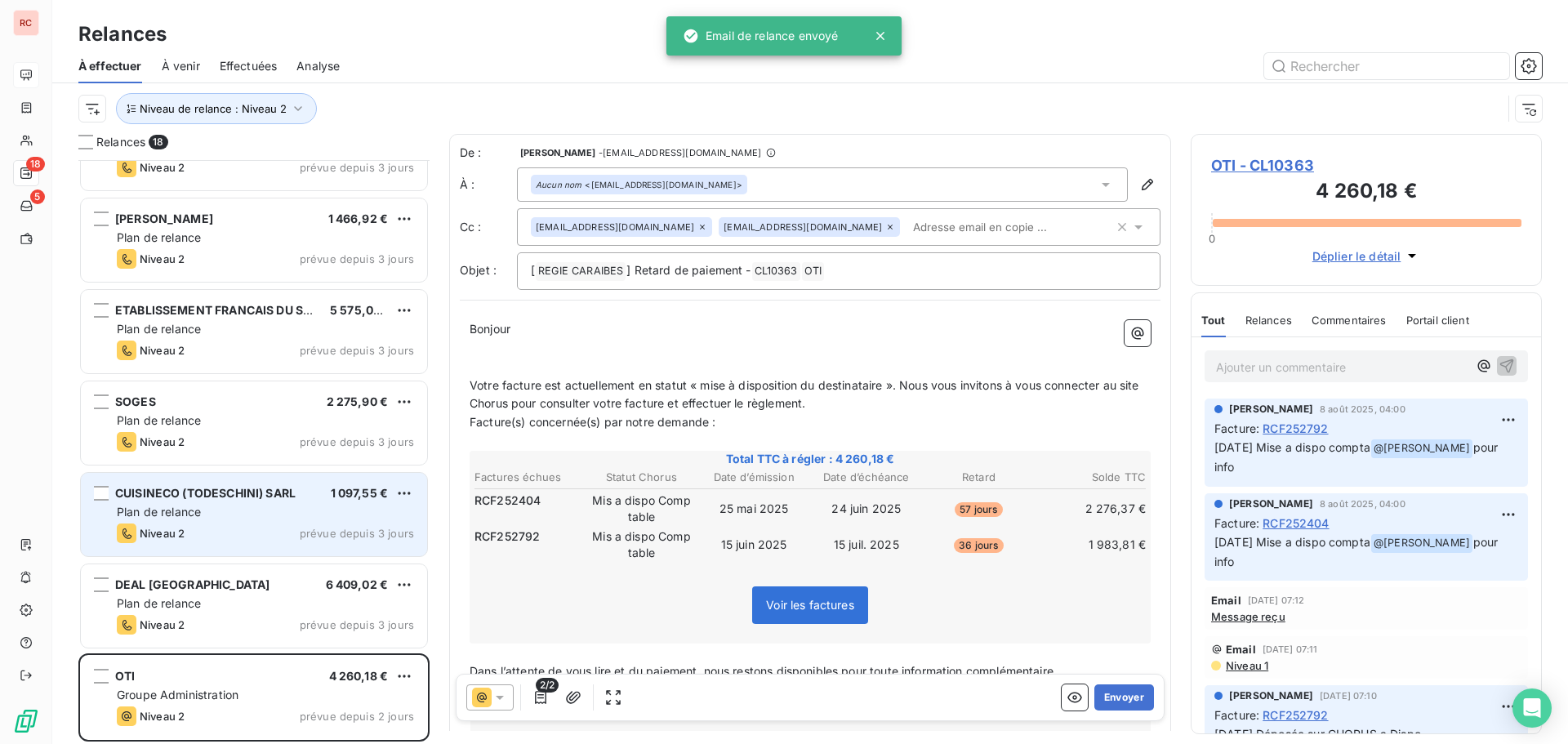
click at [201, 517] on span "Plan de relance" at bounding box center [159, 512] width 84 height 14
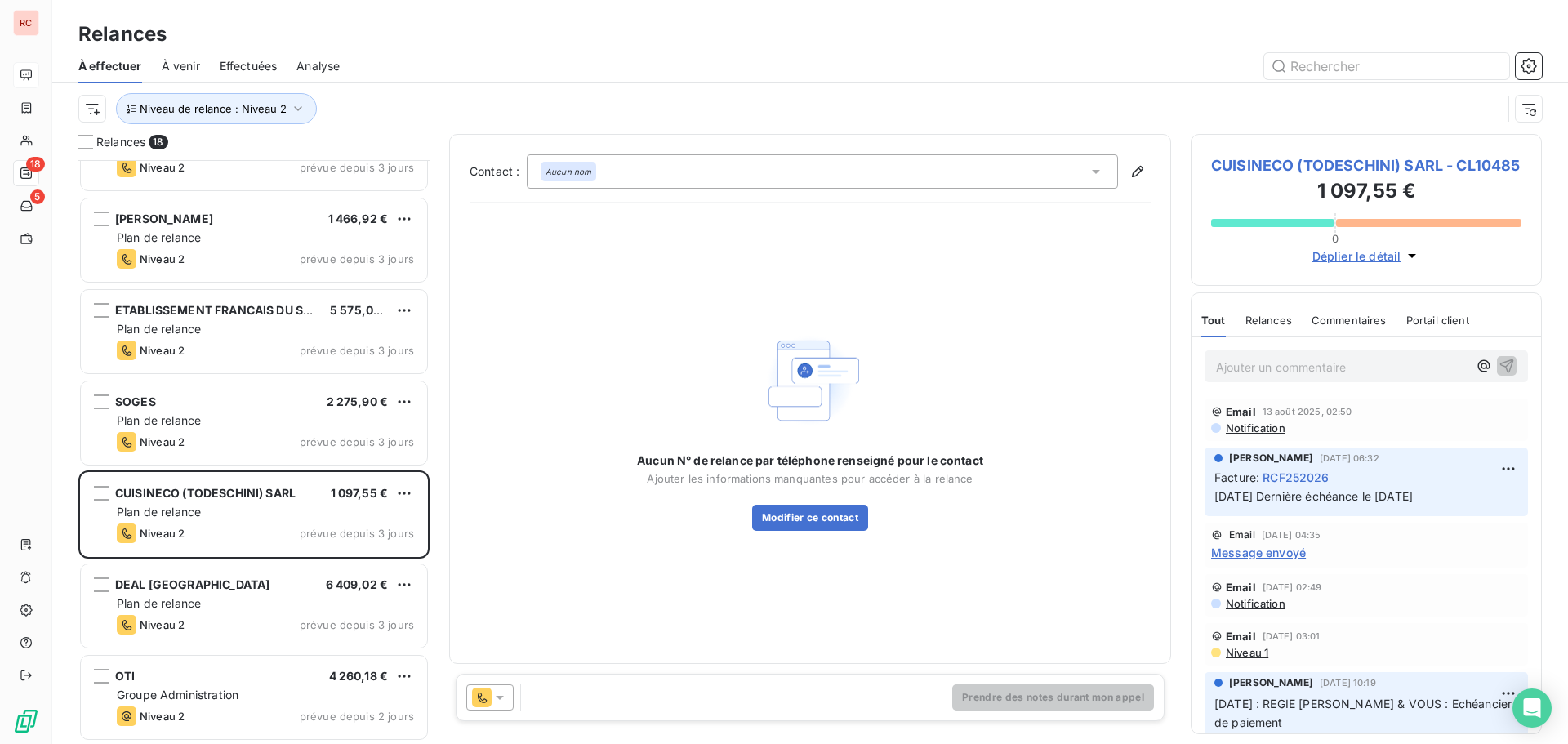
click at [497, 698] on icon at bounding box center [500, 697] width 16 height 16
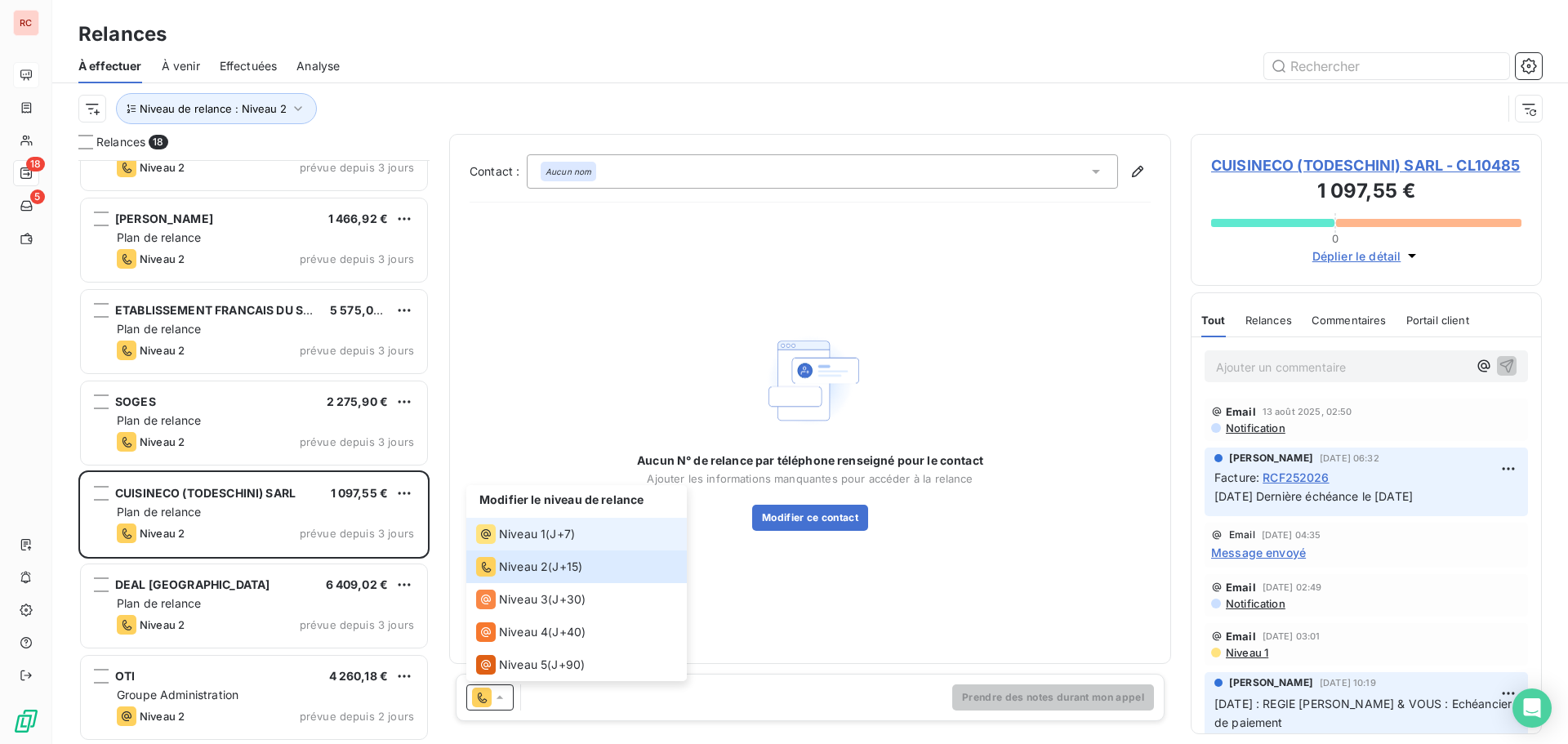
click at [520, 537] on span "Niveau 1" at bounding box center [522, 534] width 47 height 16
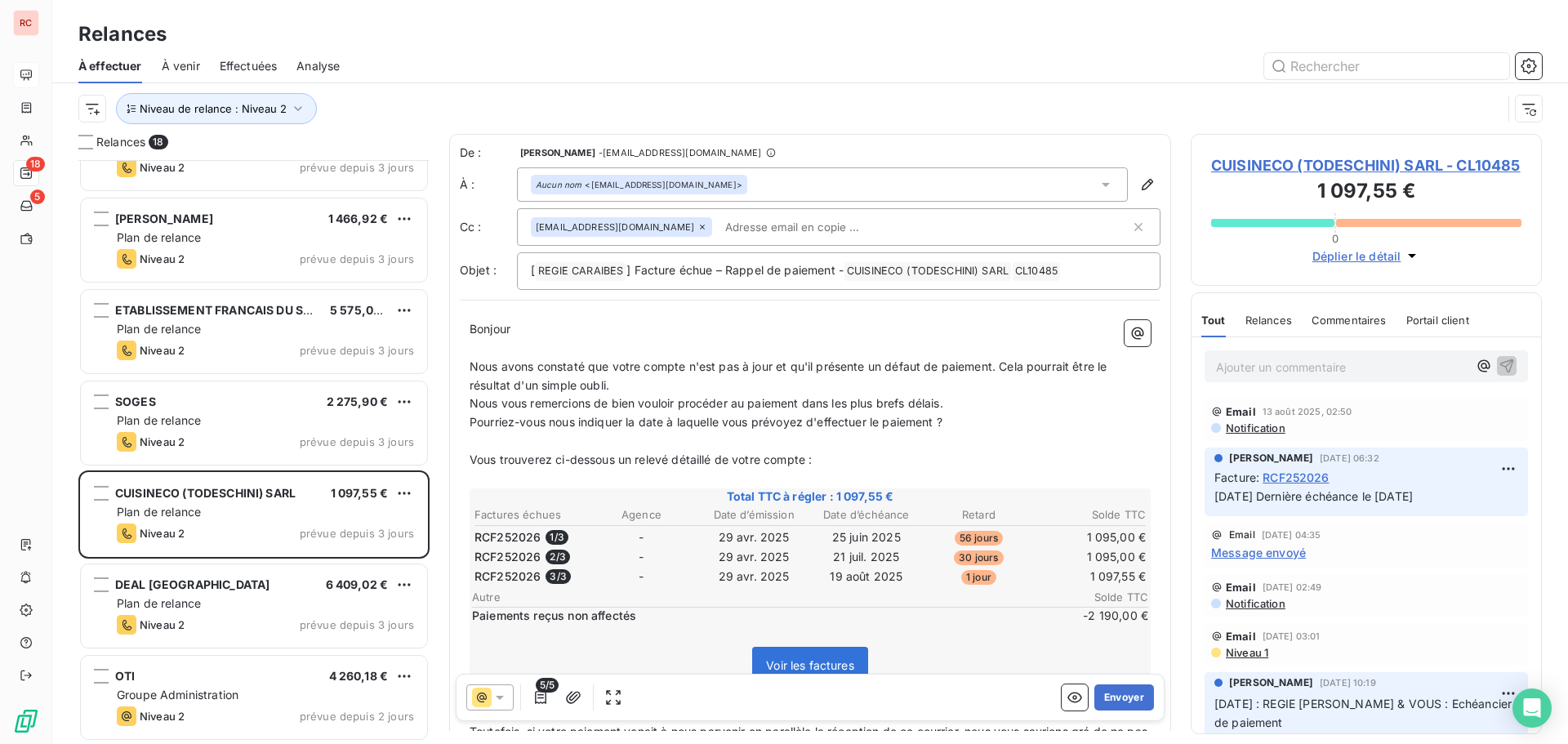
click at [1251, 434] on span "Notification" at bounding box center [1254, 427] width 61 height 13
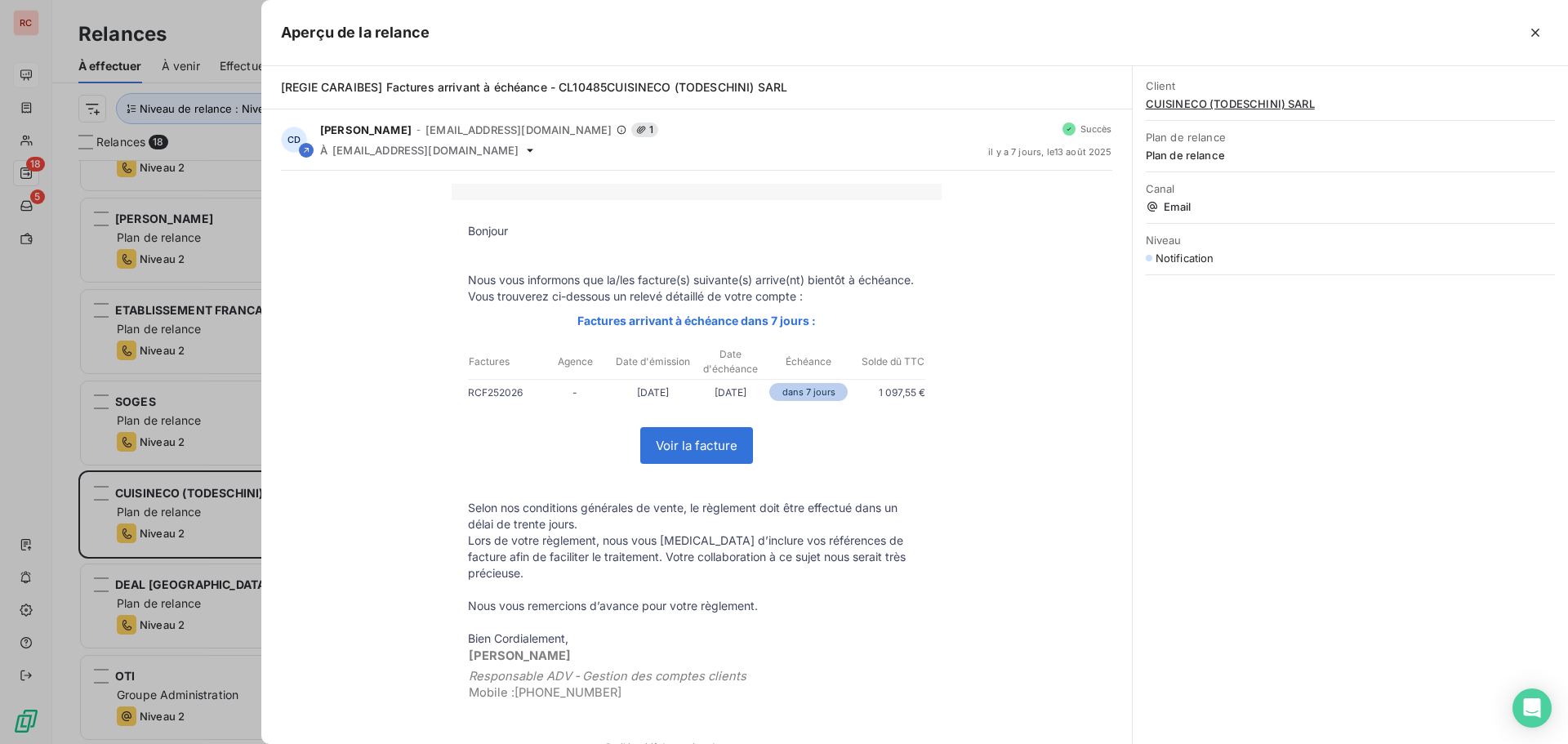
click at [209, 497] on div at bounding box center [784, 372] width 1568 height 744
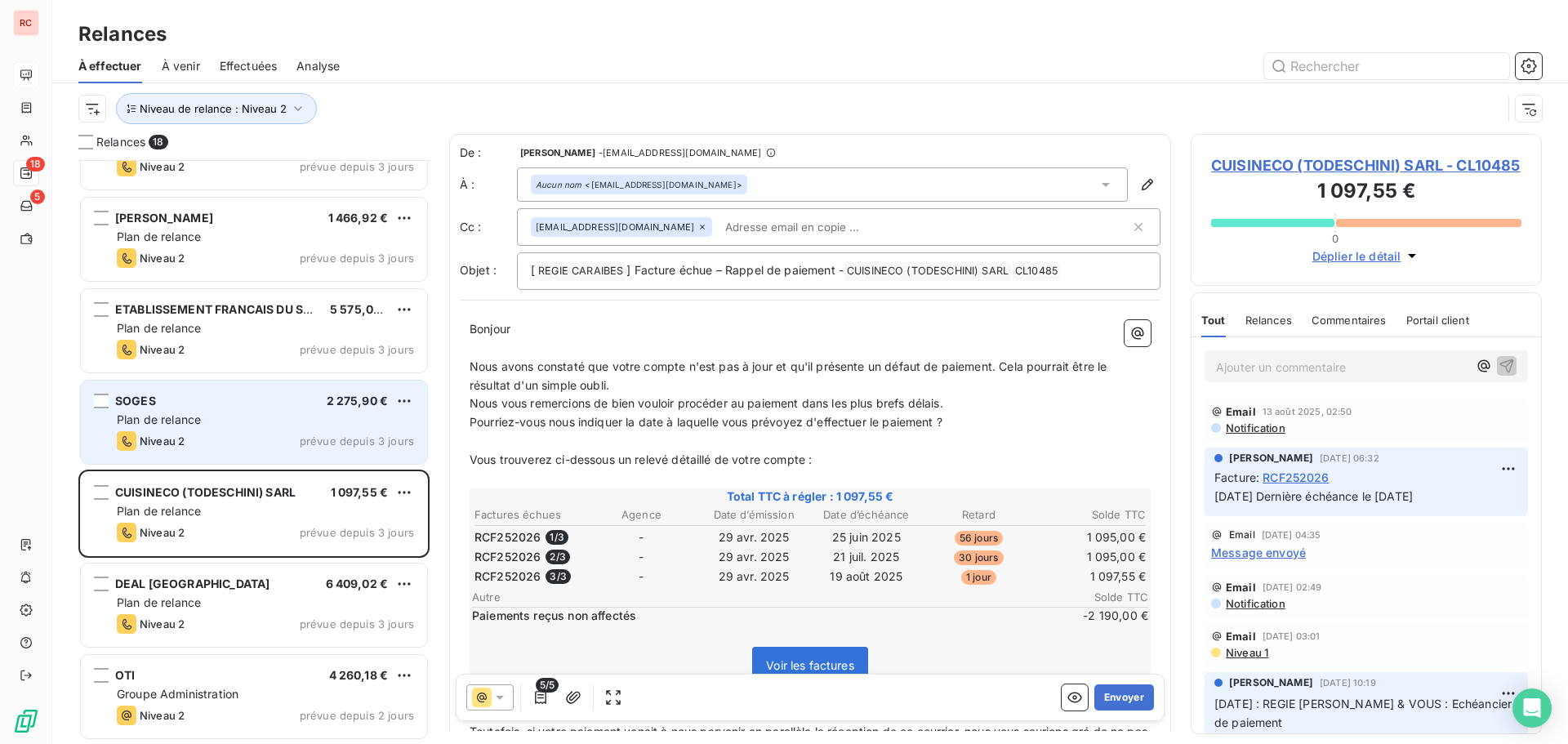
click at [269, 420] on div "Plan de relance" at bounding box center [265, 419] width 297 height 16
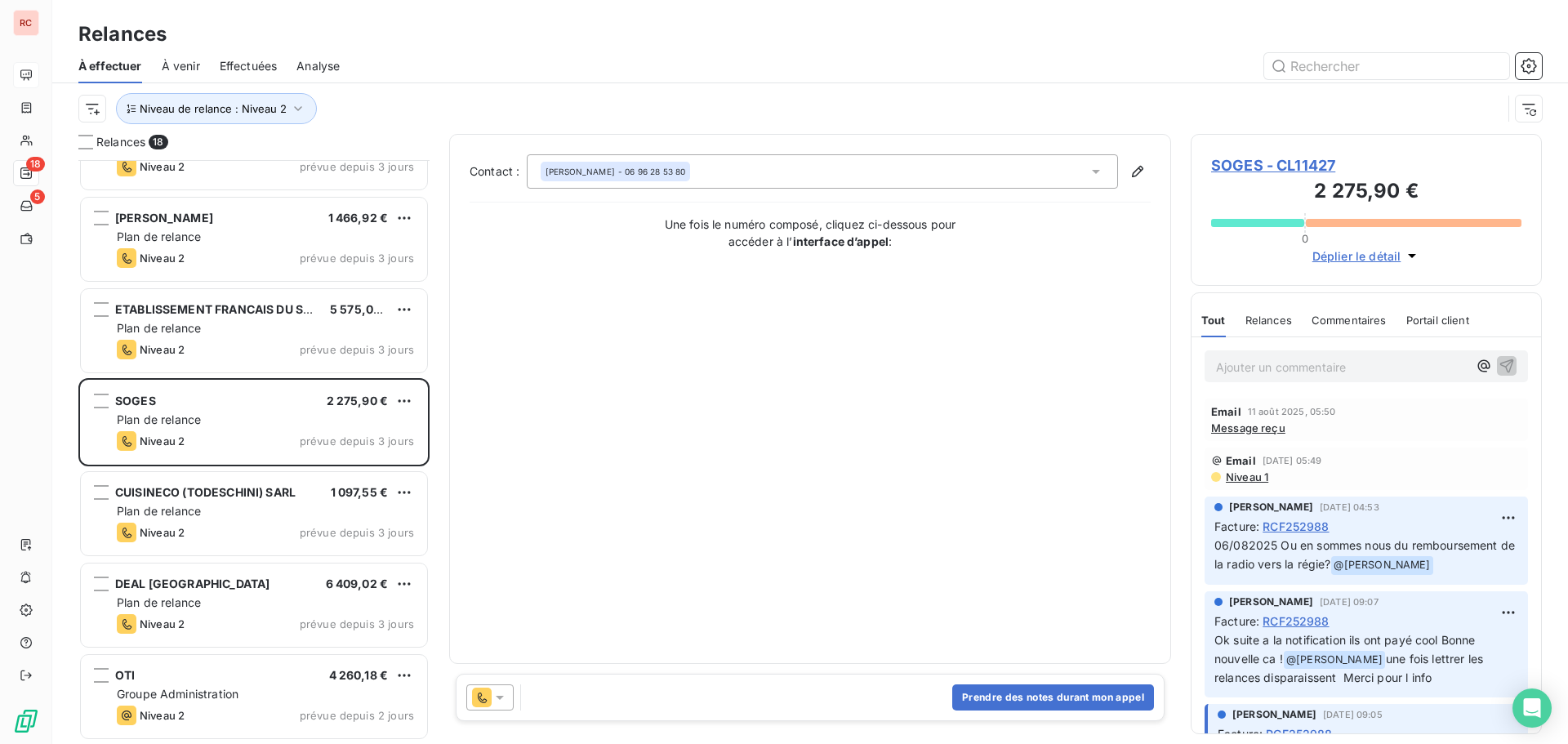
click at [505, 700] on icon at bounding box center [500, 697] width 16 height 16
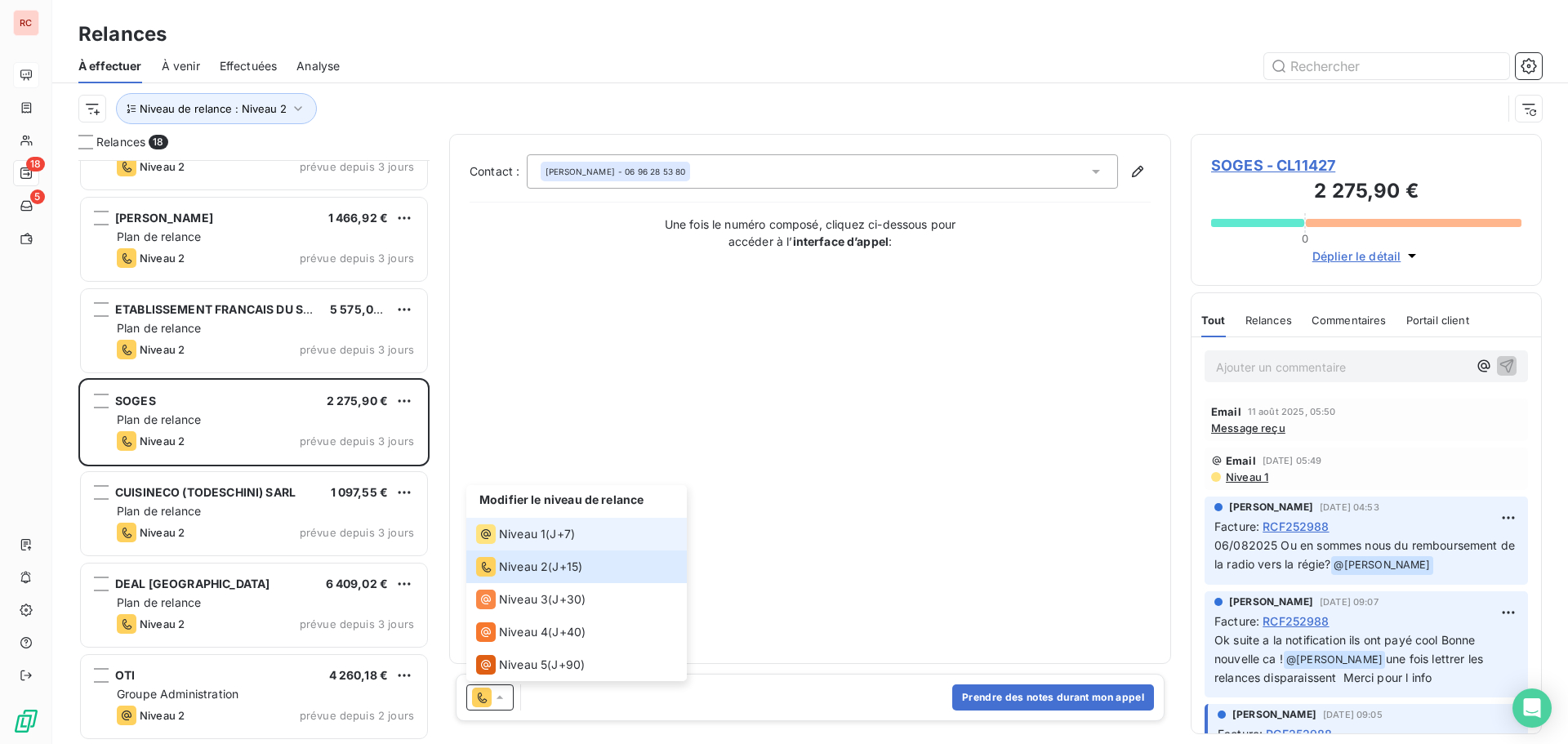
click at [510, 535] on span "Niveau 1" at bounding box center [522, 534] width 47 height 16
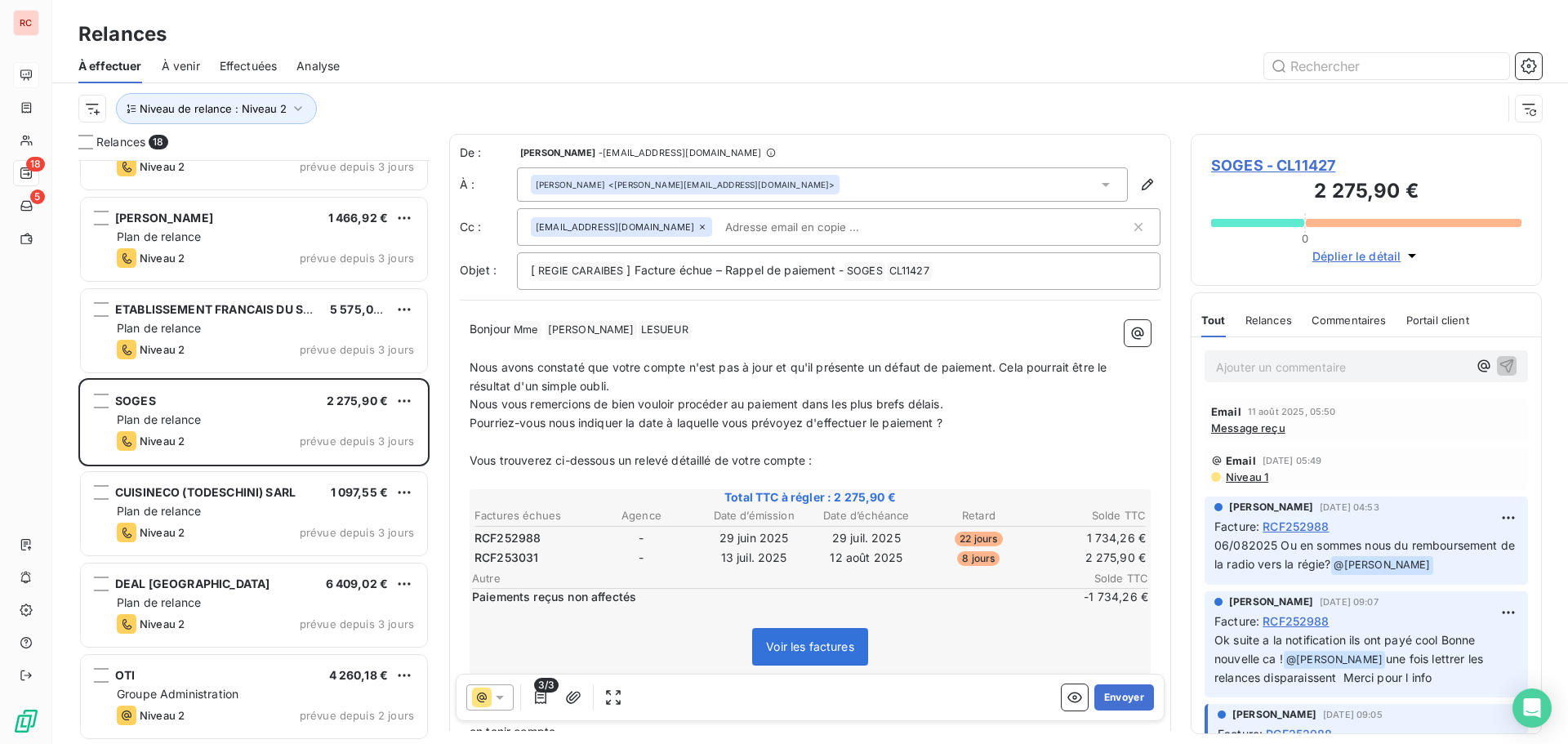
click at [1253, 431] on span "Message reçu" at bounding box center [1248, 427] width 74 height 13
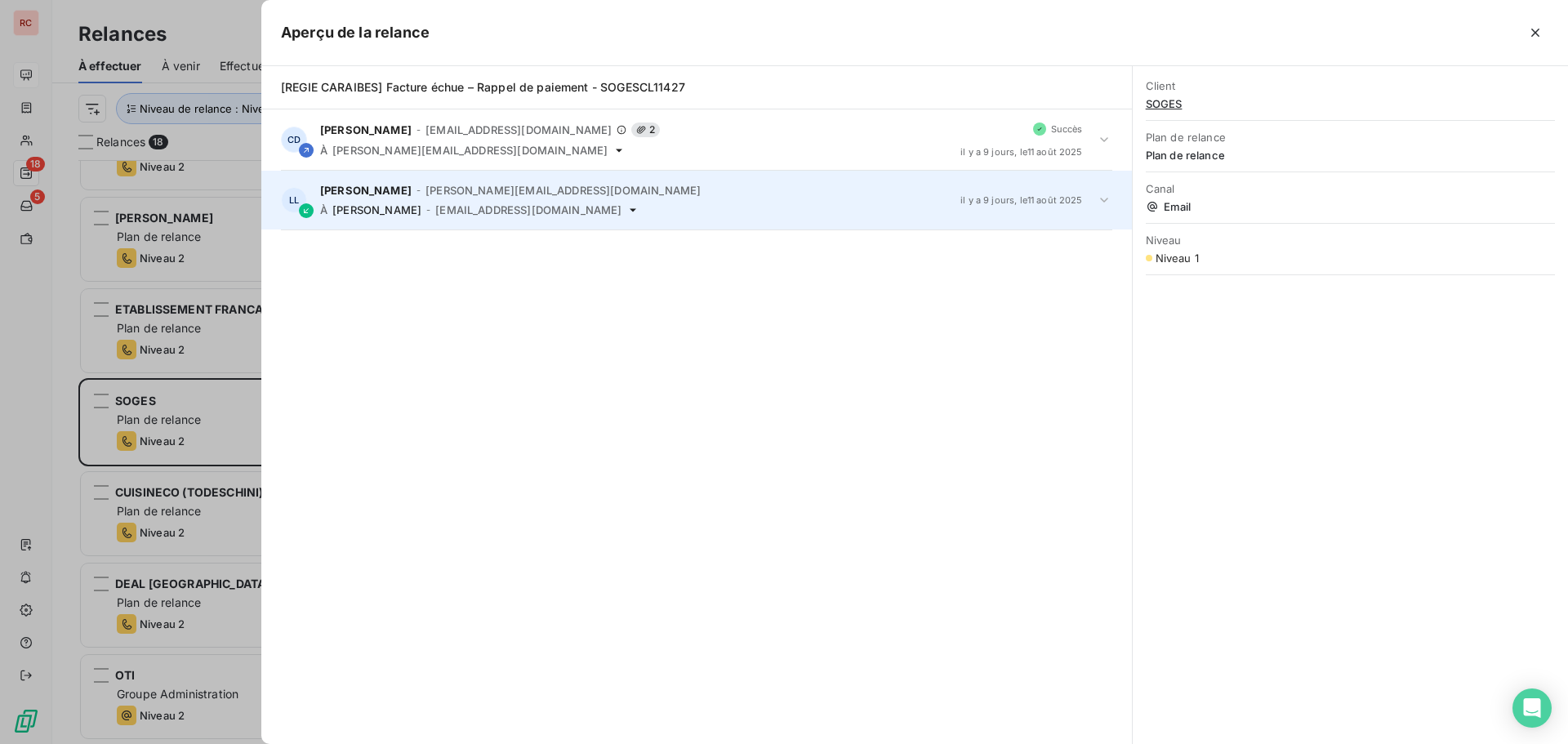
click at [1100, 201] on icon at bounding box center [1104, 200] width 16 height 16
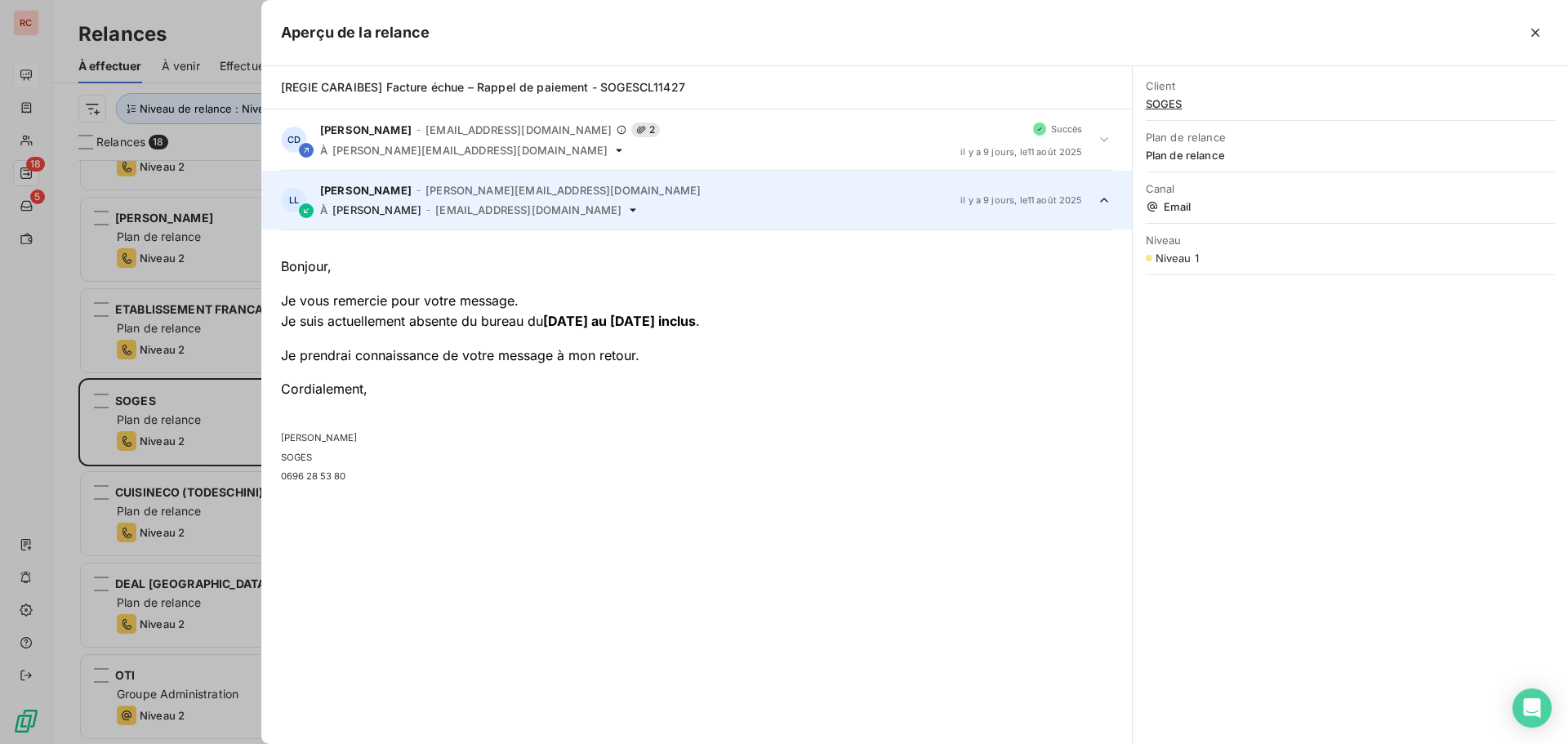
click at [157, 424] on div at bounding box center [784, 372] width 1568 height 744
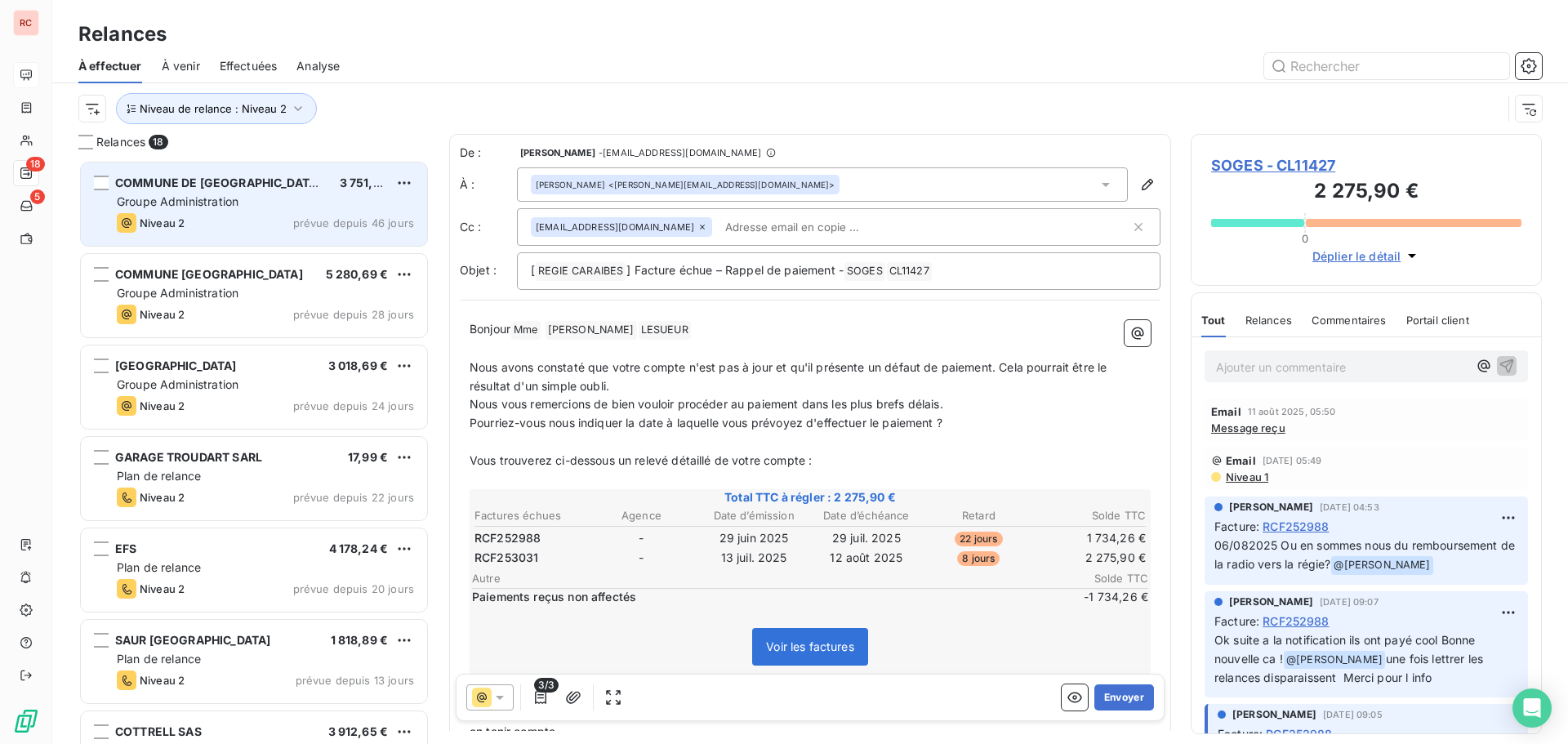
click at [239, 226] on div "Niveau 2 prévue depuis 46 jours" at bounding box center [265, 224] width 297 height 20
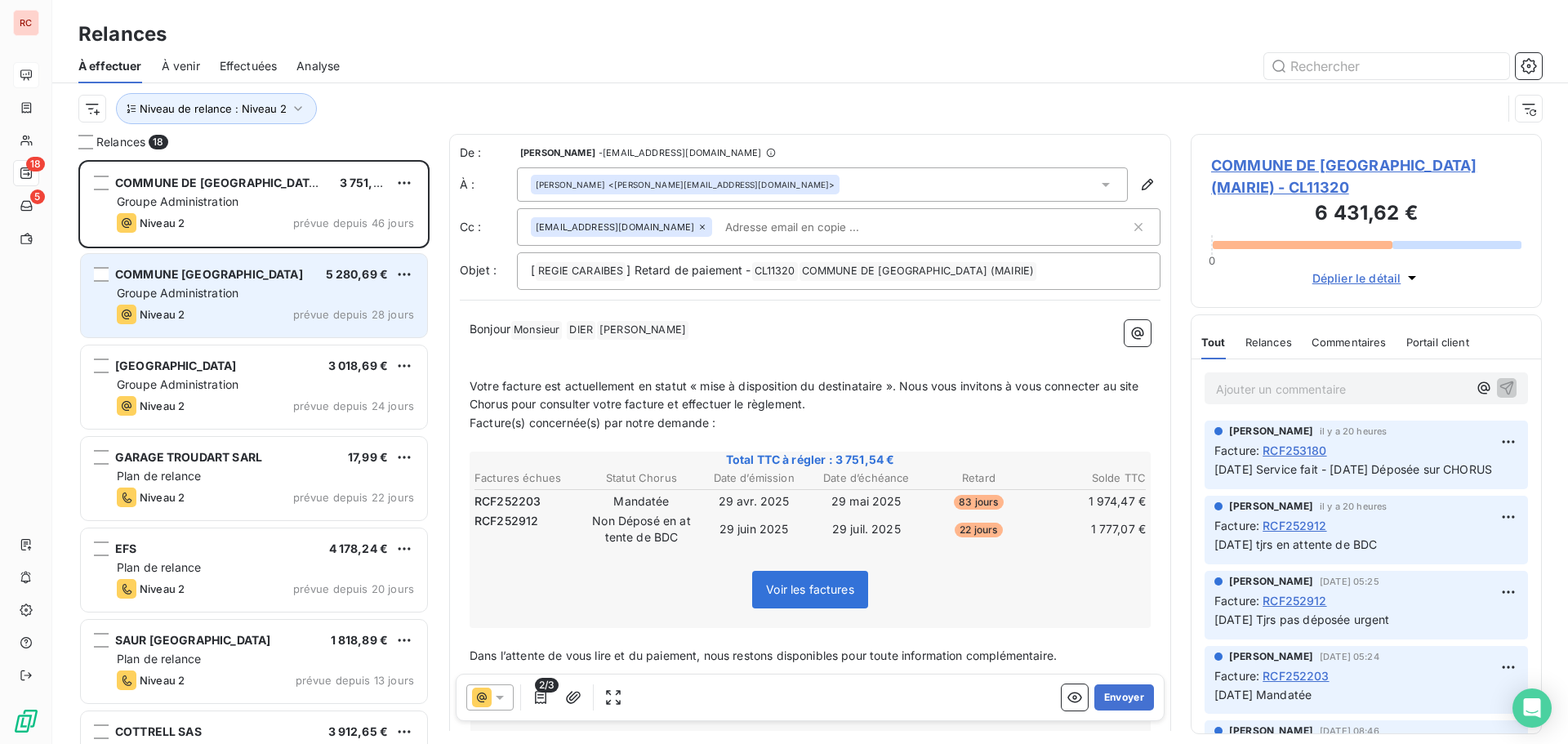
click at [249, 308] on div "Niveau 2 prévue depuis 28 jours" at bounding box center [265, 315] width 297 height 20
